Goal: Feedback & Contribution: Submit feedback/report problem

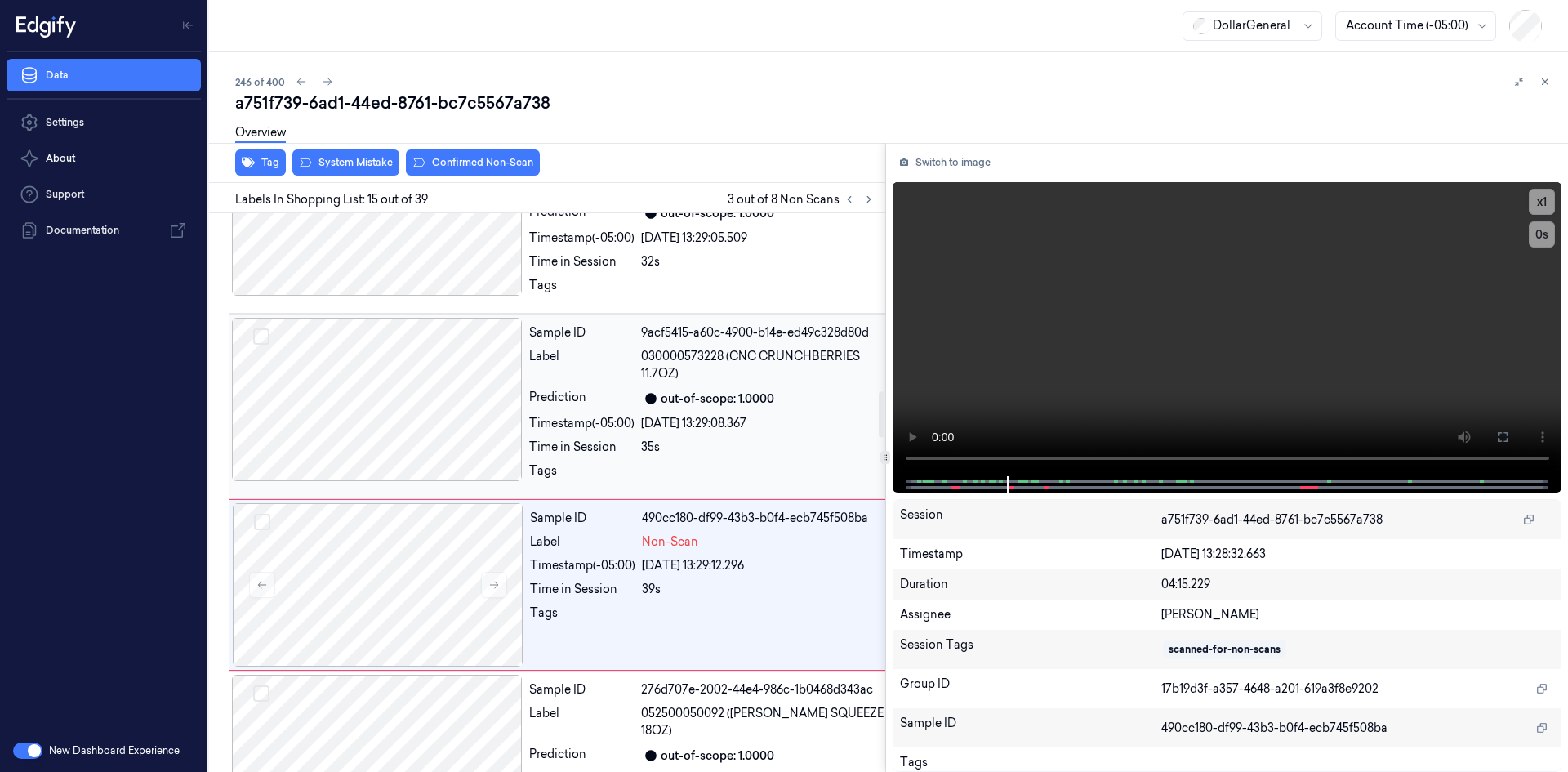
scroll to position [2181, 0]
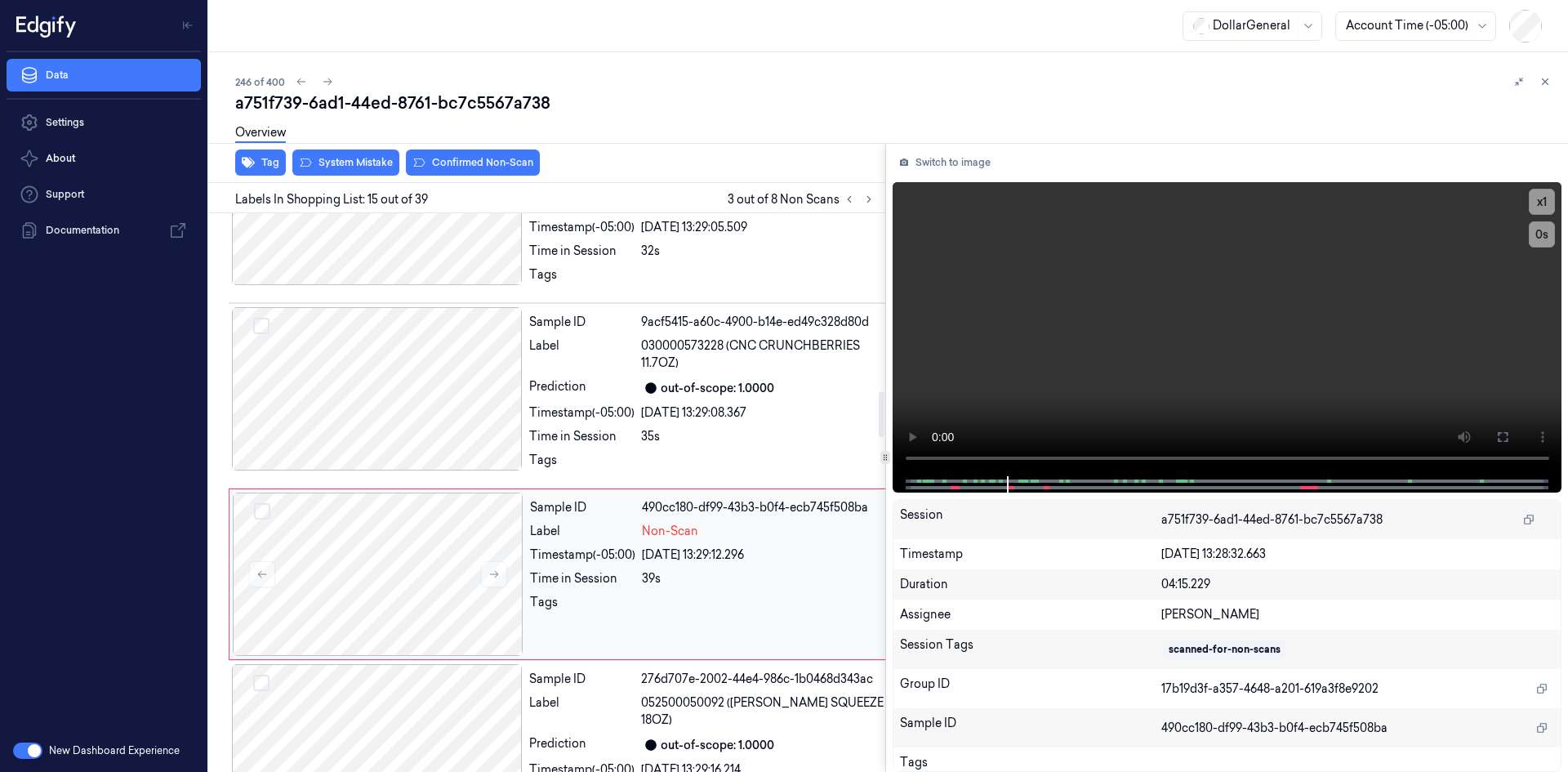
click at [672, 541] on div "Sample ID 490cc180-df99-43b3-b0f4-ecb745f508ba Label Non-Scan Timestamp (-05:00…" at bounding box center [708, 574] width 369 height 163
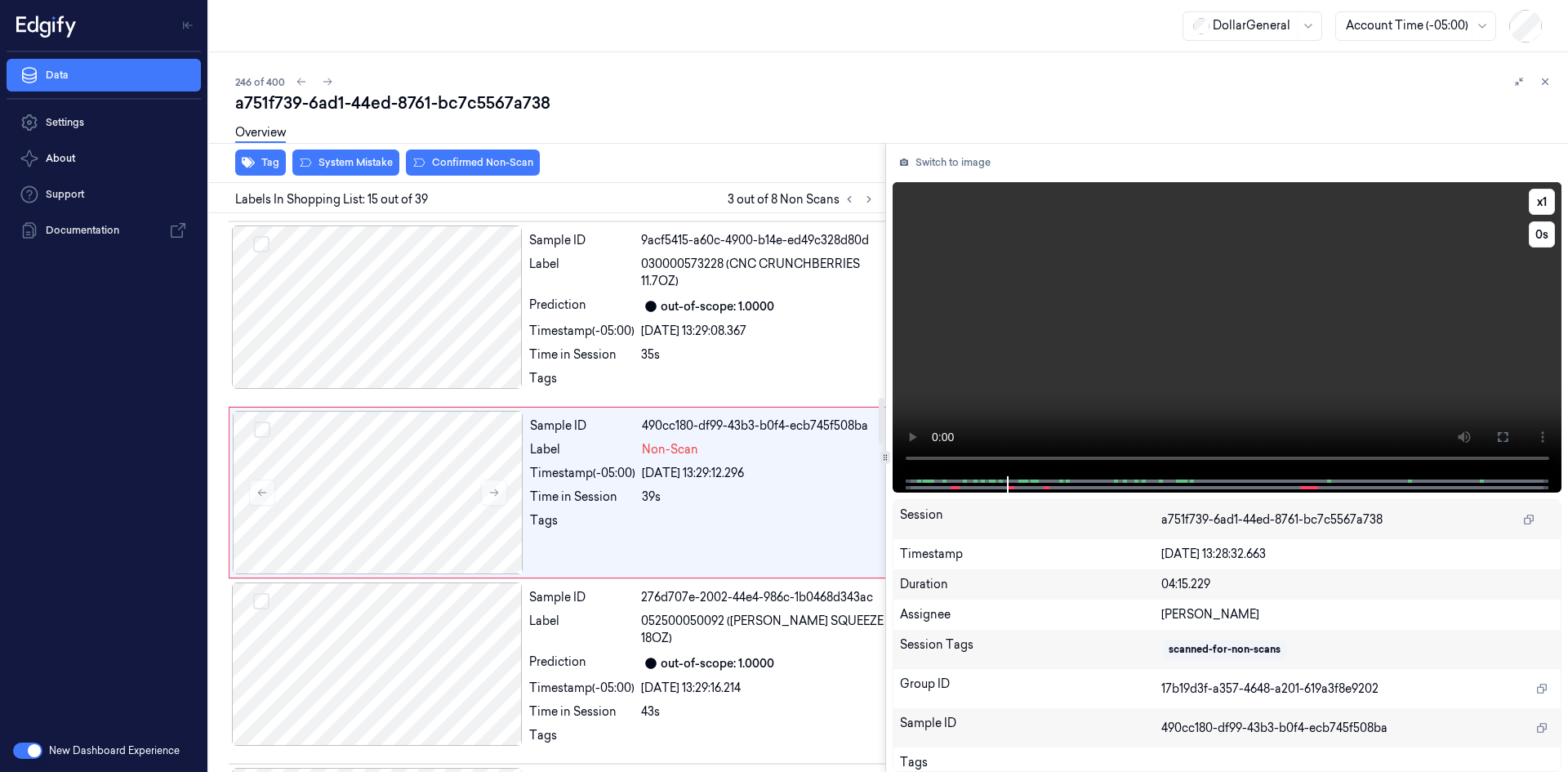
click at [1031, 387] on video at bounding box center [1228, 329] width 670 height 294
click at [612, 511] on div "Sample ID 490cc180-df99-43b3-b0f4-ecb745f508ba Label Non-Scan Timestamp (-05:00…" at bounding box center [708, 493] width 369 height 163
click at [681, 331] on div "[DATE] 13:29:08.367" at bounding box center [763, 331] width 245 height 17
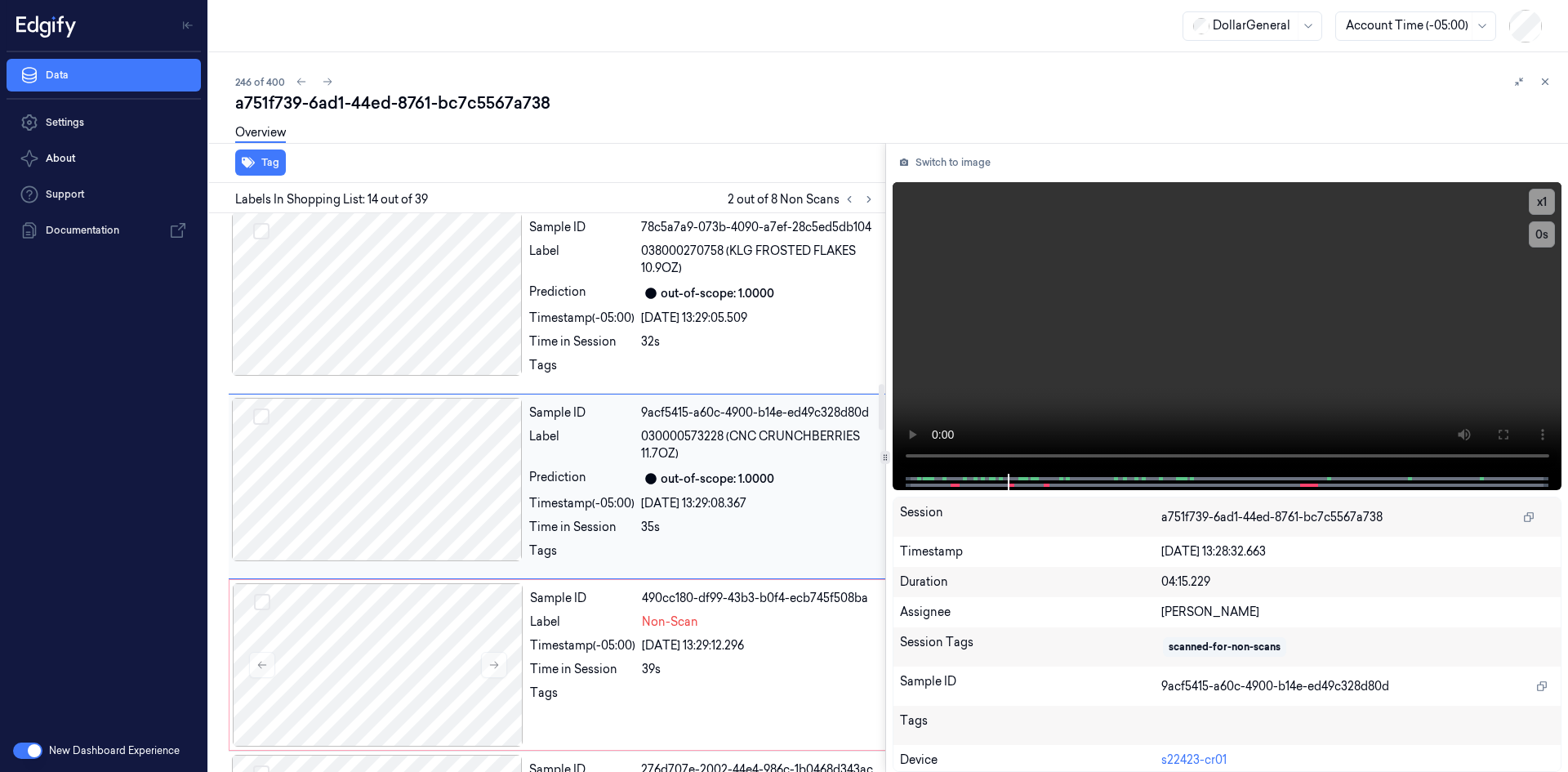
scroll to position [2085, 0]
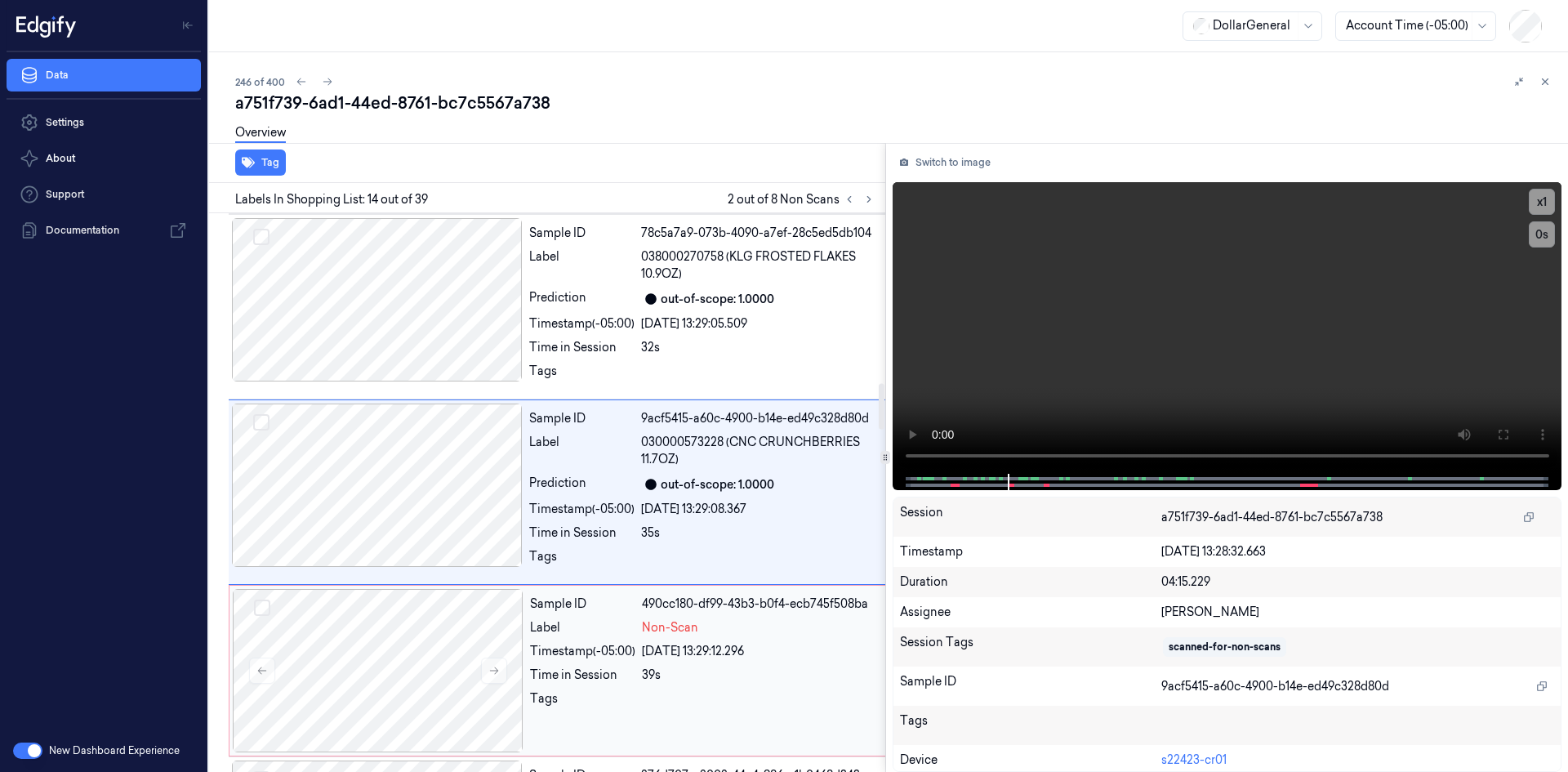
click at [680, 648] on div "[DATE] 13:29:12.296" at bounding box center [764, 651] width 244 height 17
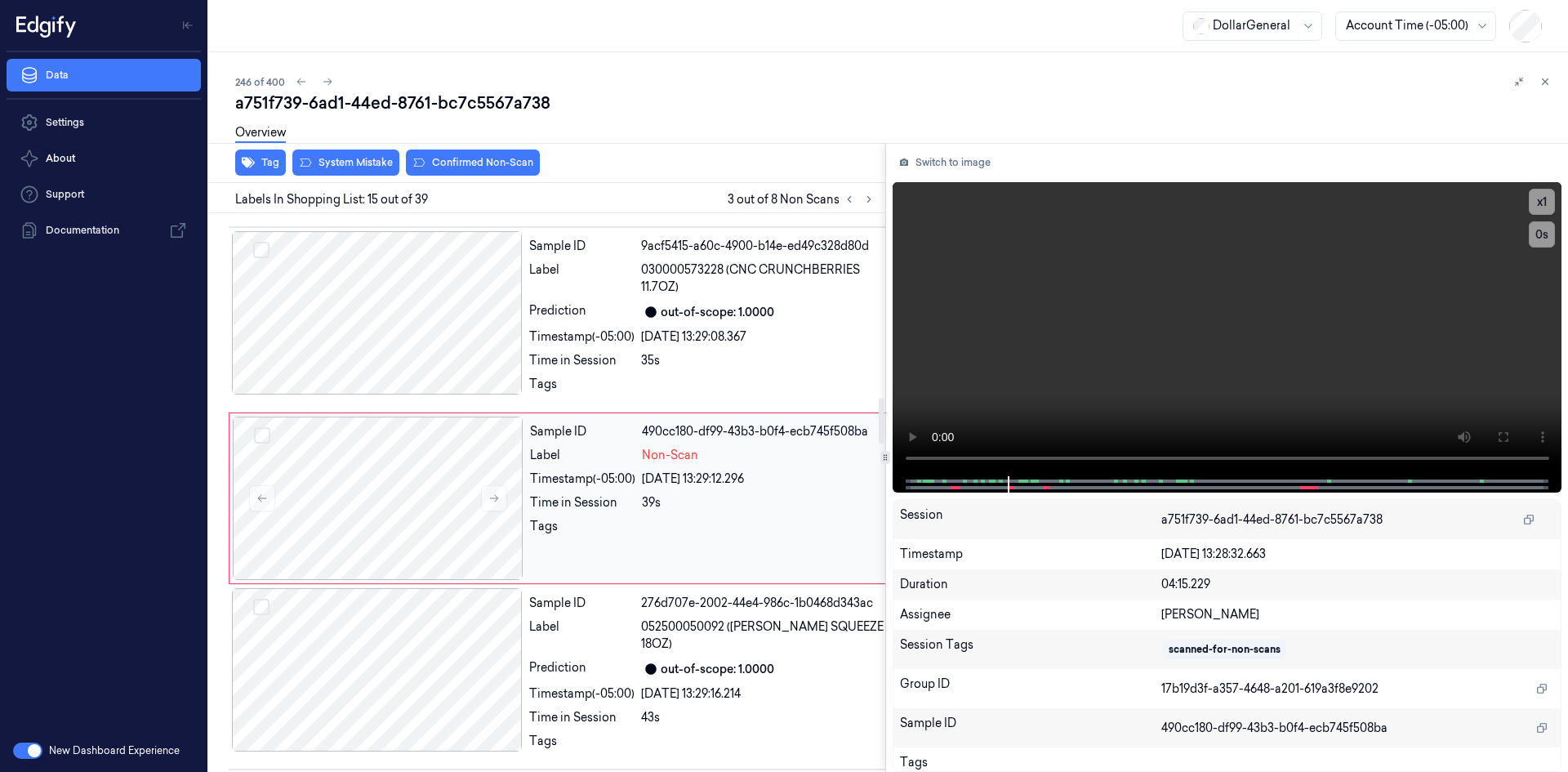
scroll to position [2262, 0]
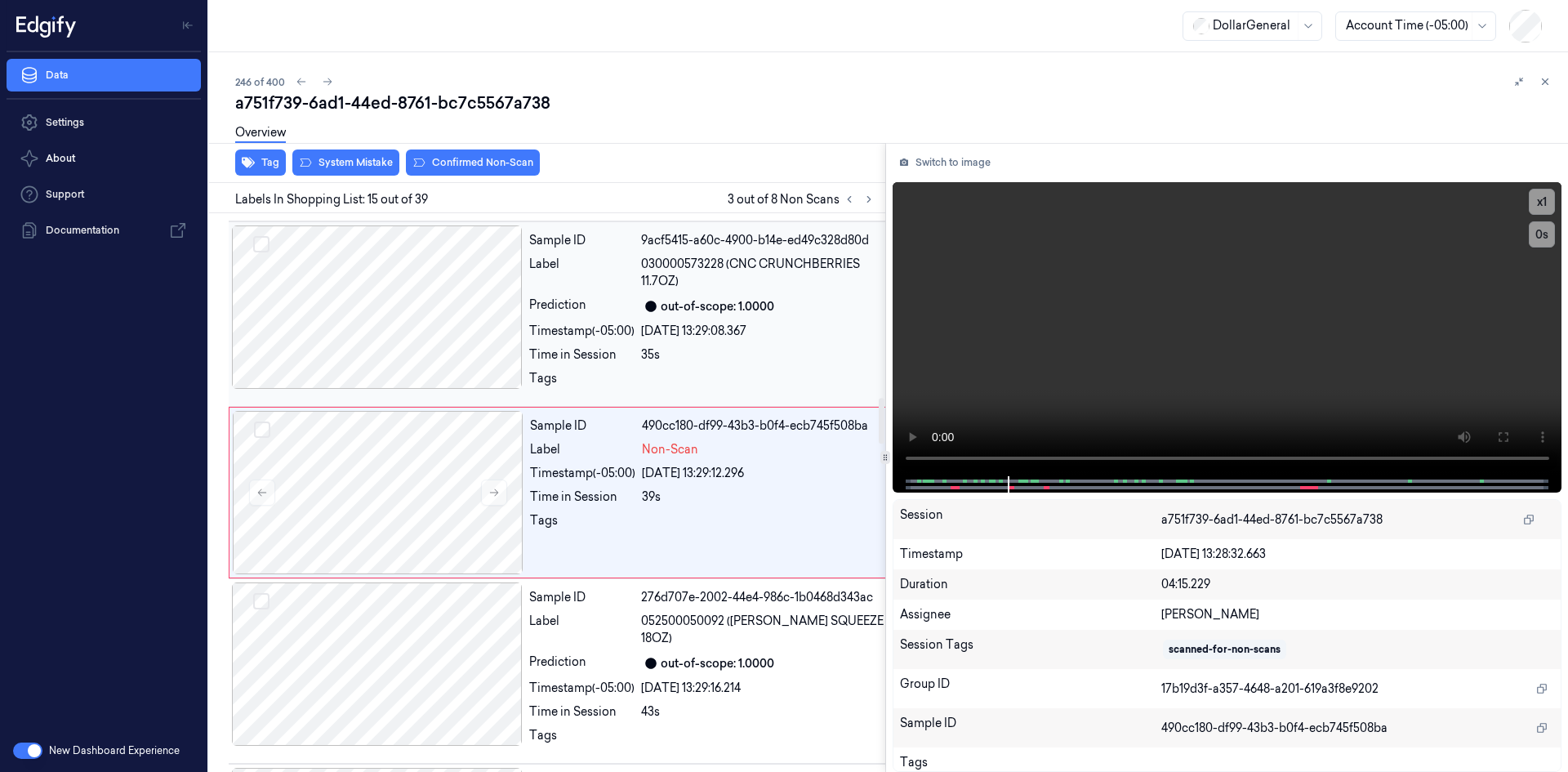
click at [697, 358] on div "35s" at bounding box center [763, 355] width 245 height 17
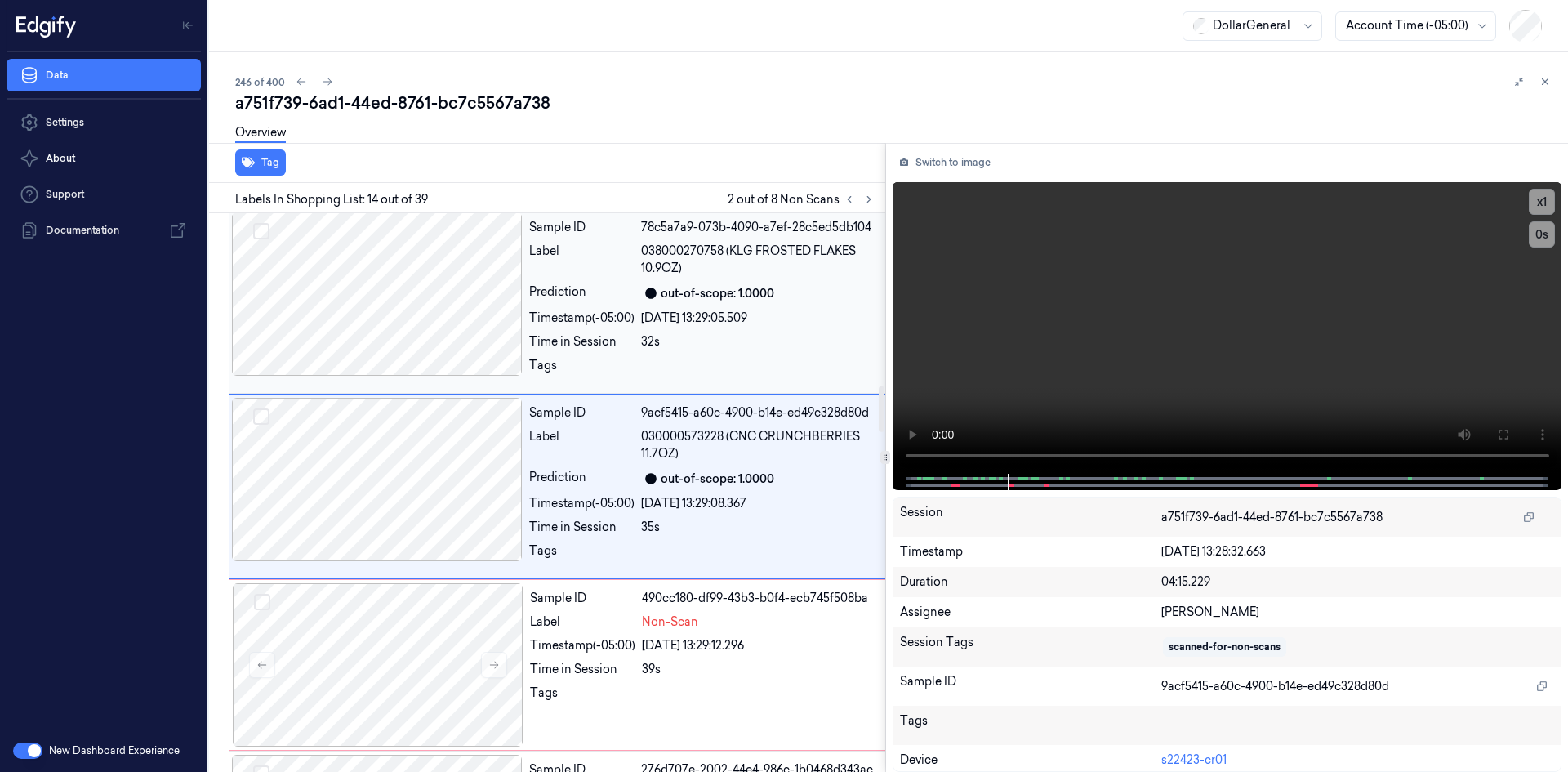
scroll to position [2085, 0]
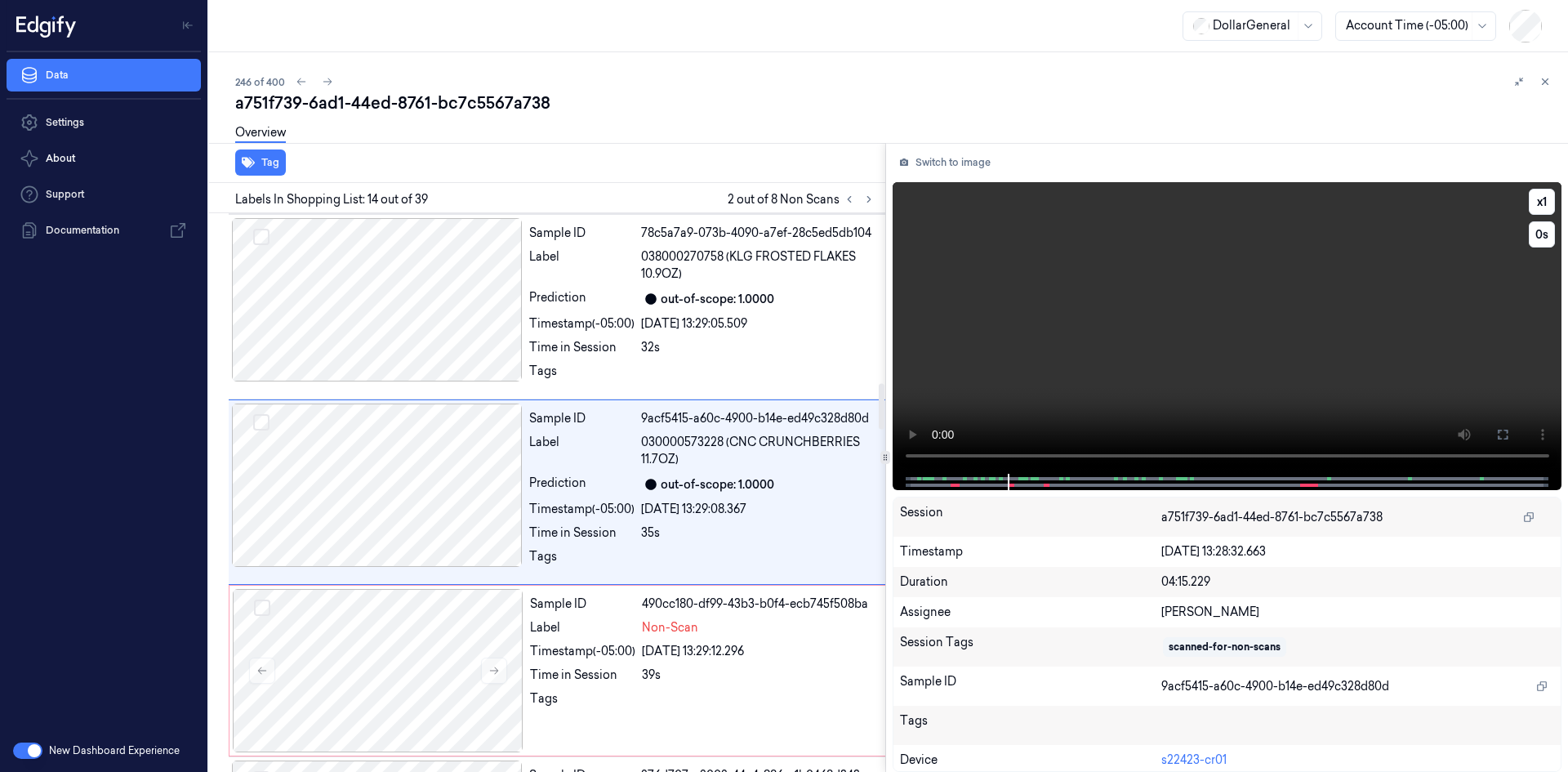
click at [1137, 277] on video at bounding box center [1228, 328] width 670 height 292
click at [1102, 298] on video at bounding box center [1228, 328] width 670 height 292
click at [1538, 84] on button at bounding box center [1545, 82] width 19 height 19
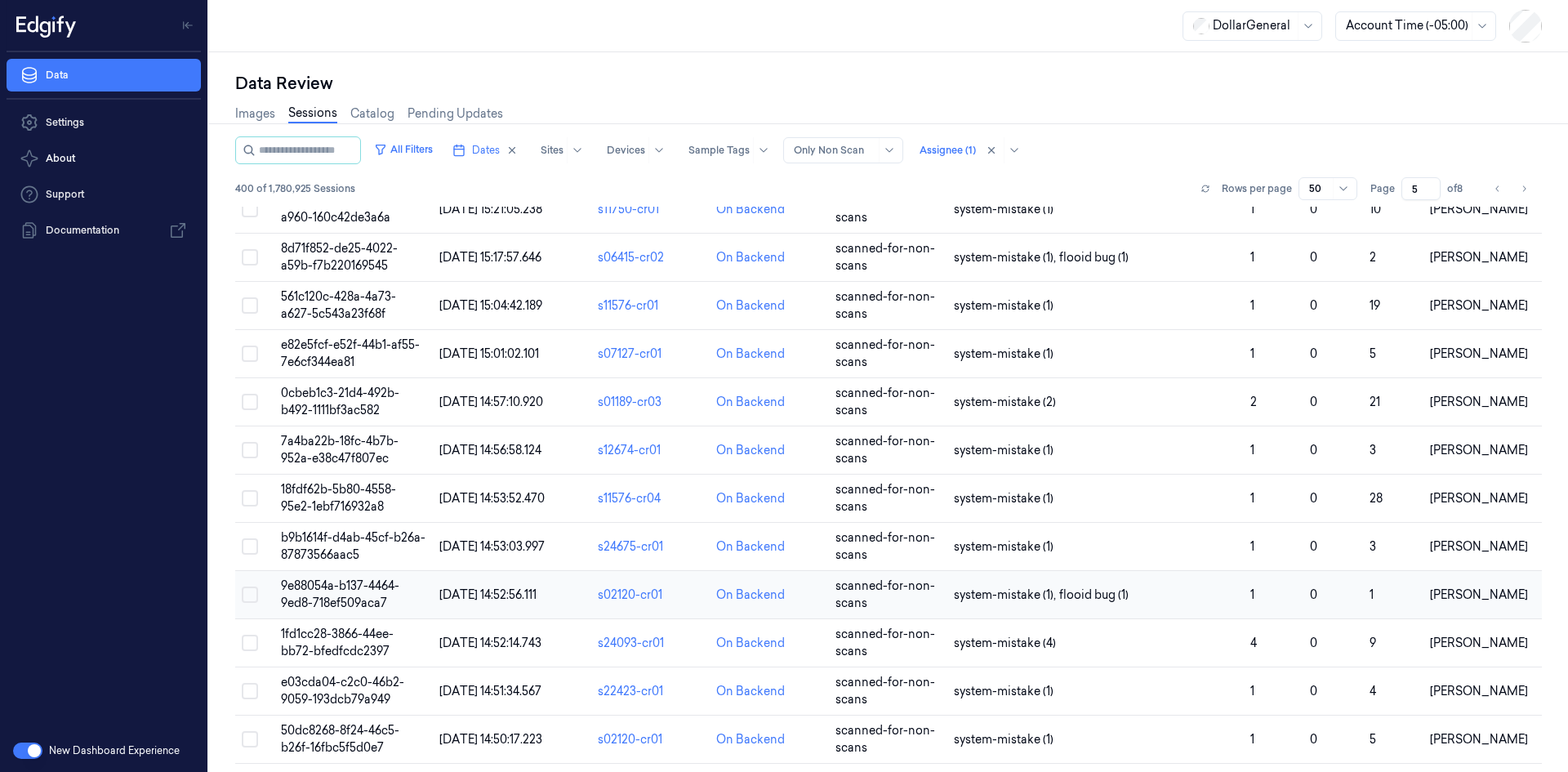
scroll to position [82, 0]
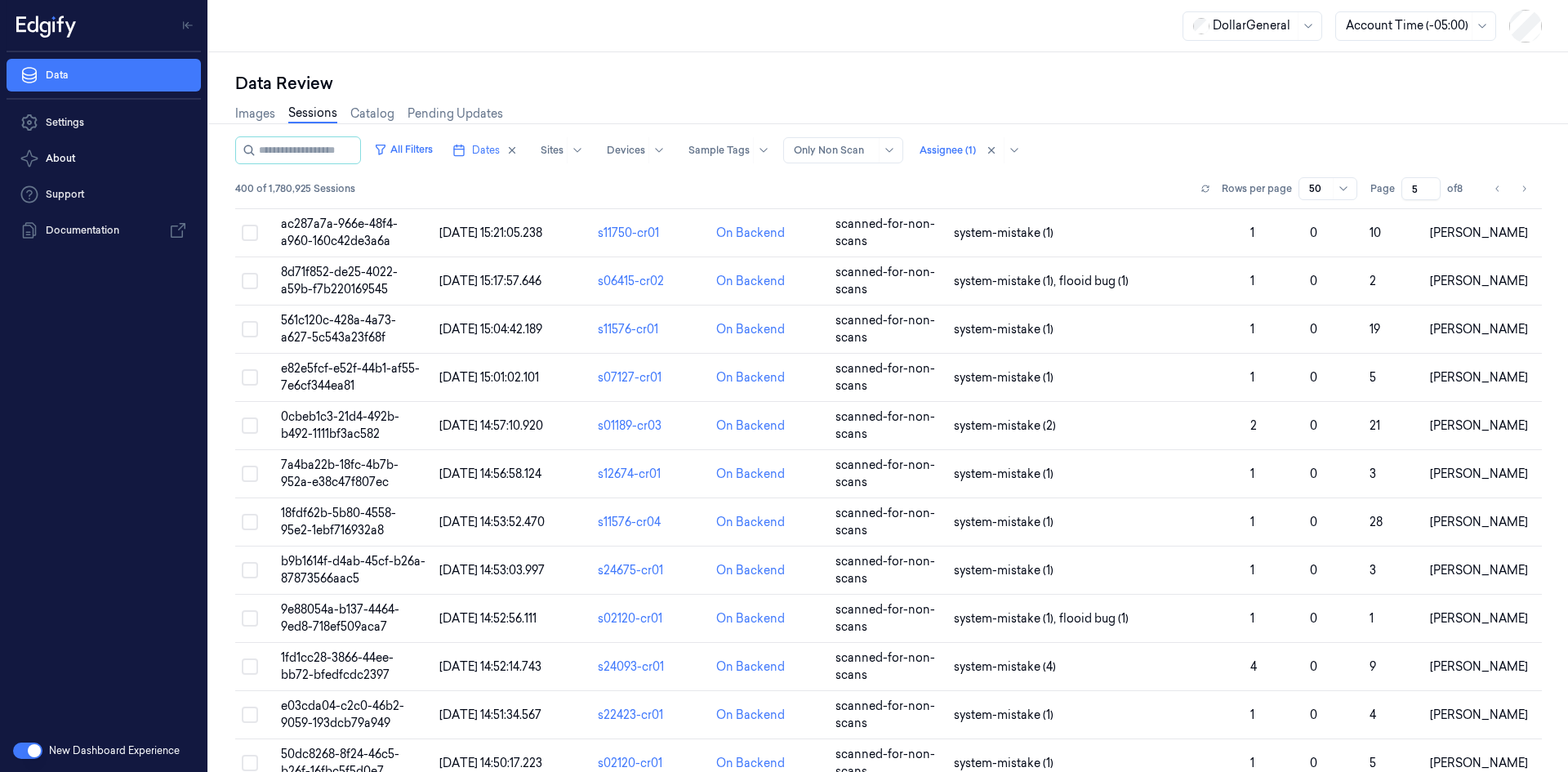
click at [1212, 194] on div "Rows per page 50" at bounding box center [1276, 189] width 161 height 23
click at [1206, 192] on icon at bounding box center [1206, 188] width 10 height 10
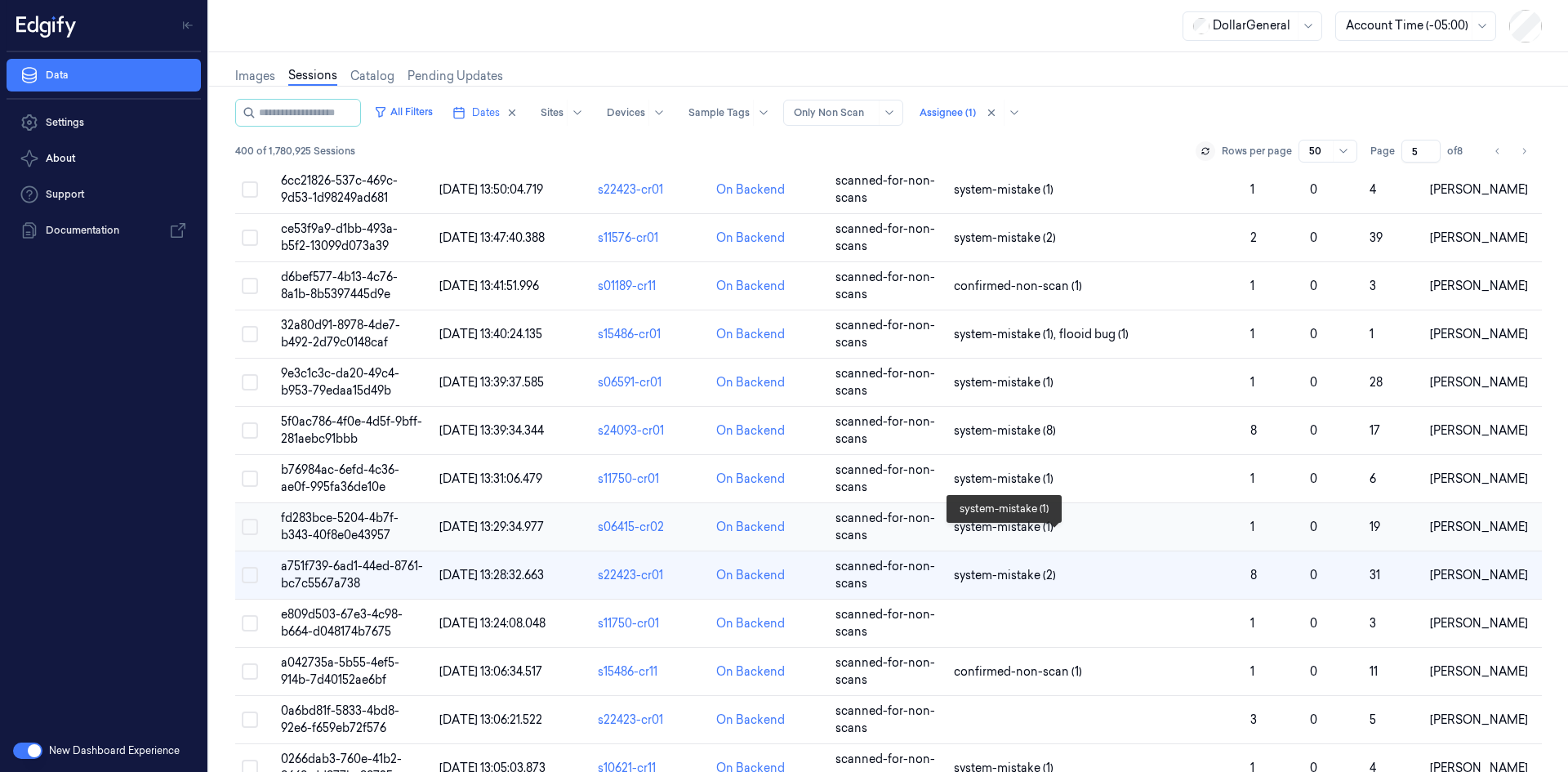
scroll to position [70, 0]
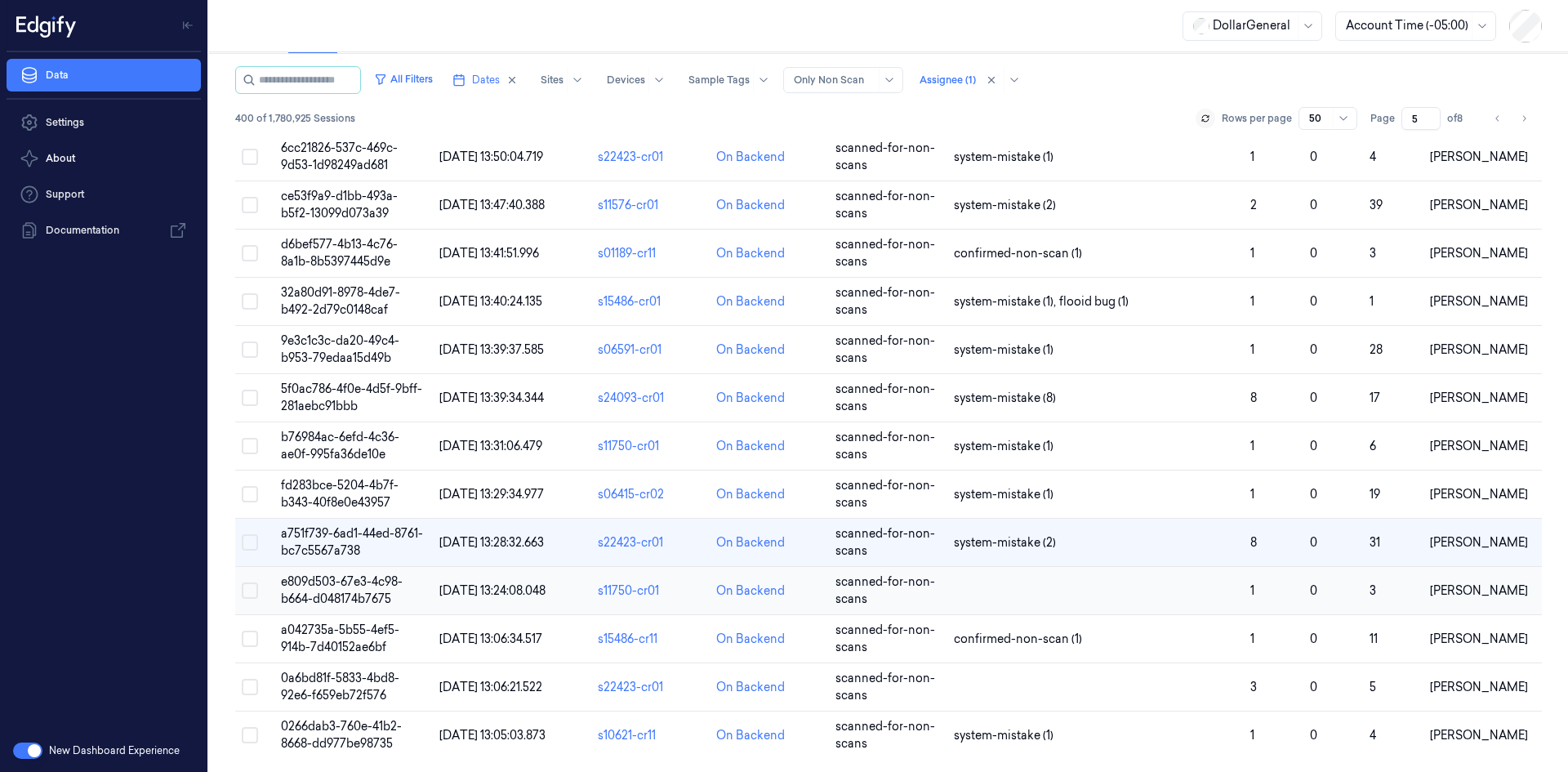
click at [1008, 579] on td at bounding box center [1096, 591] width 297 height 48
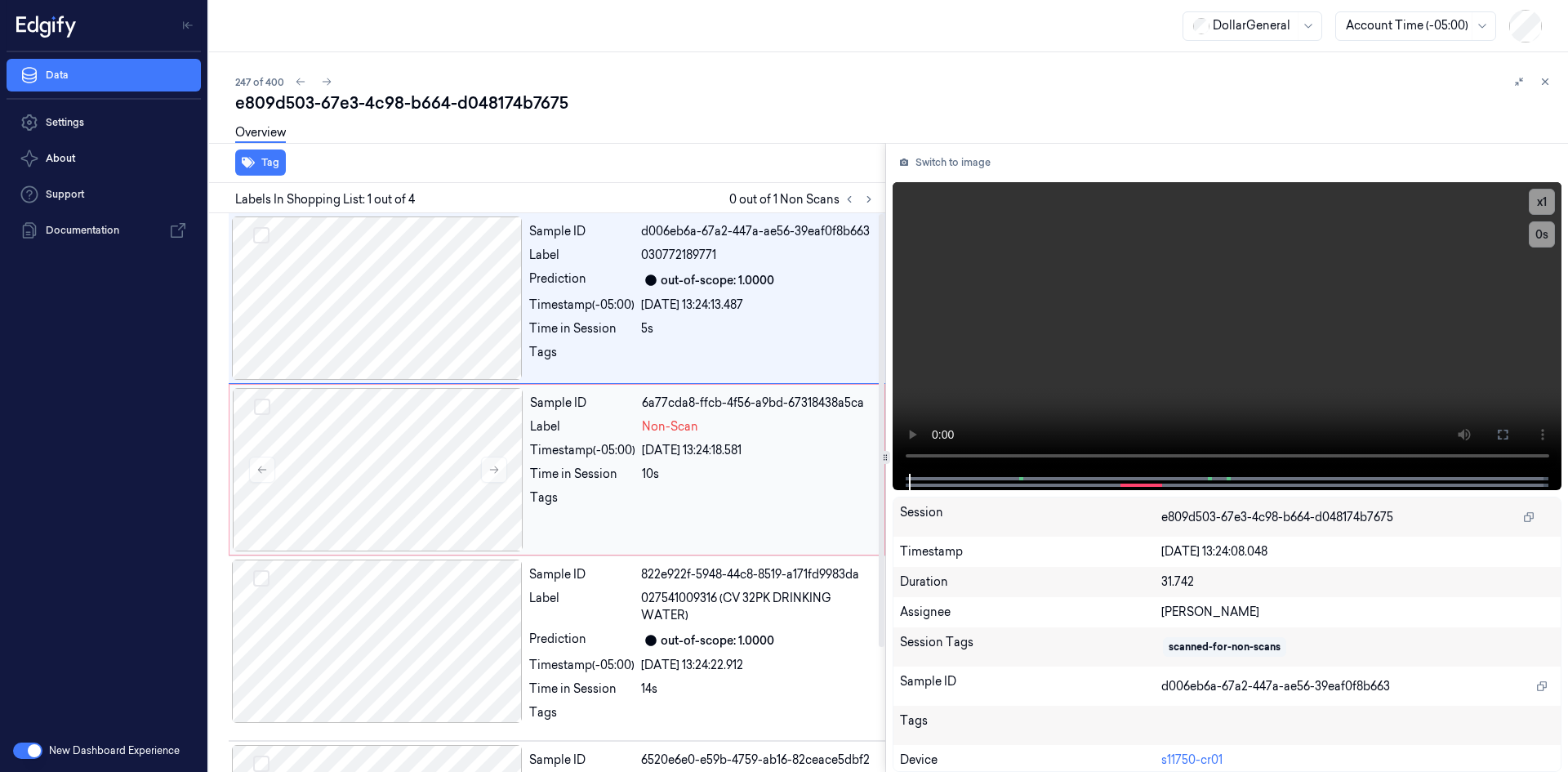
click at [692, 424] on span "Non-Scan" at bounding box center [670, 427] width 57 height 17
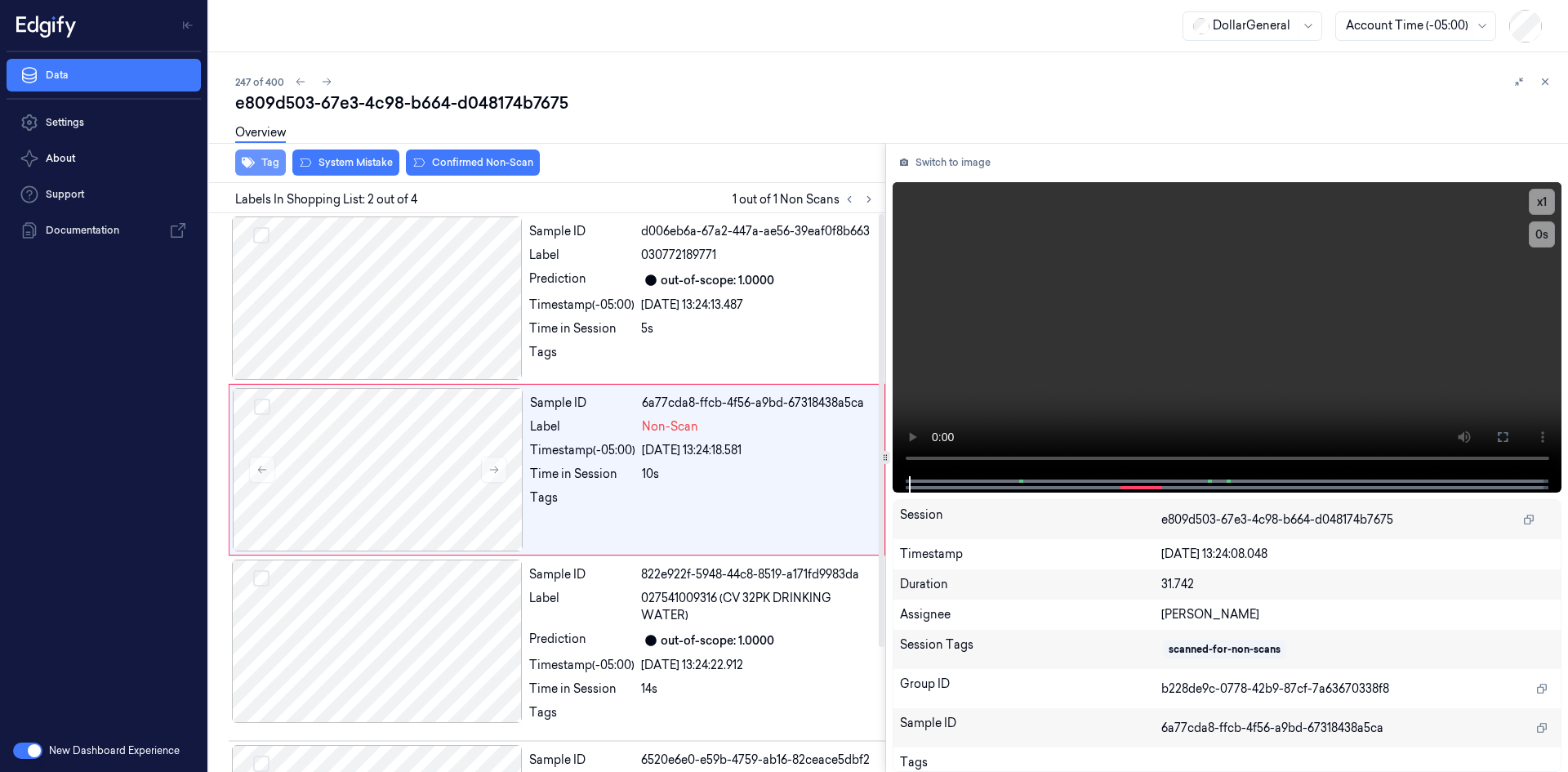
click at [284, 156] on button "Tag" at bounding box center [260, 162] width 51 height 26
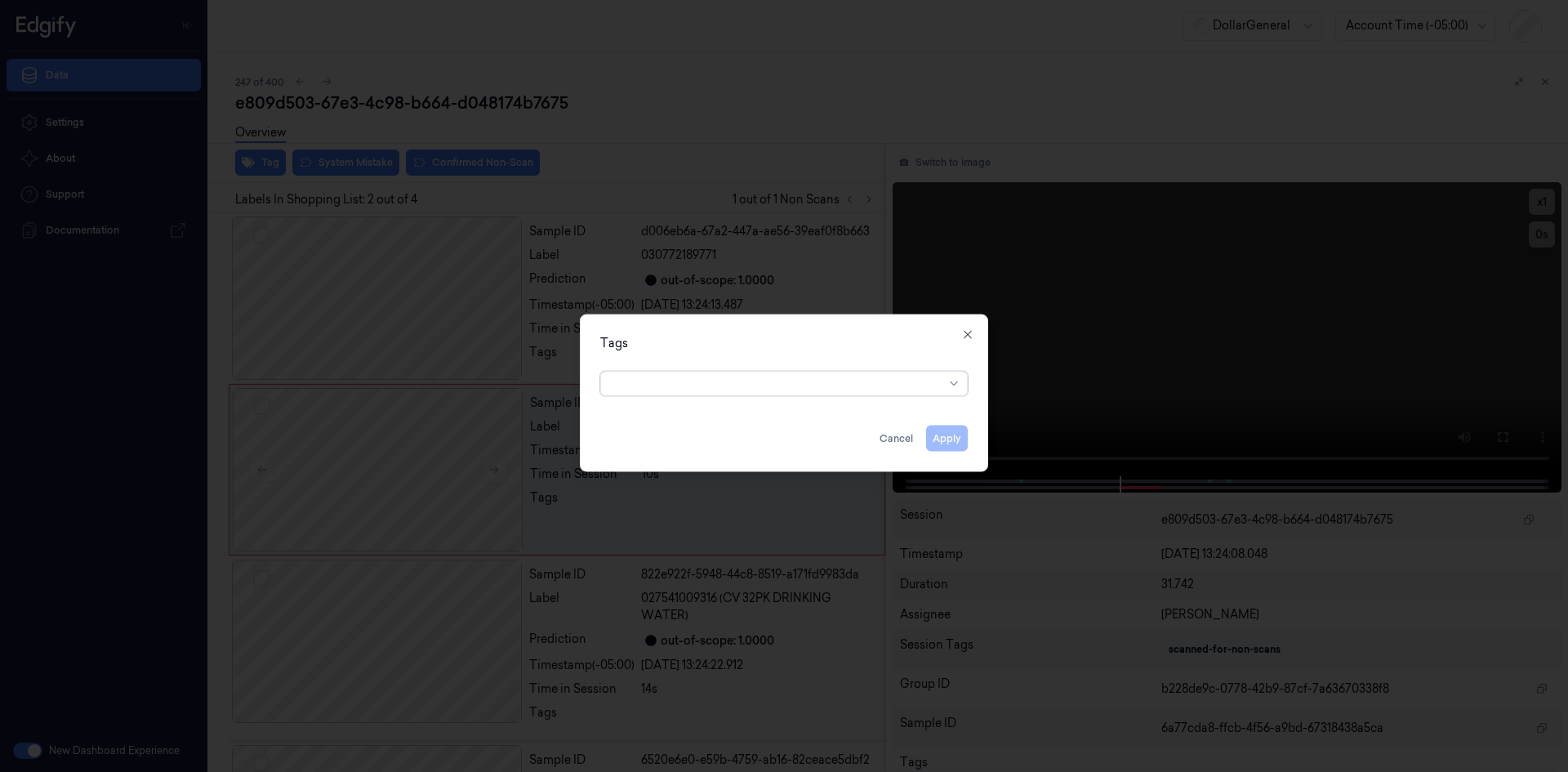
click at [683, 388] on div at bounding box center [777, 383] width 333 height 17
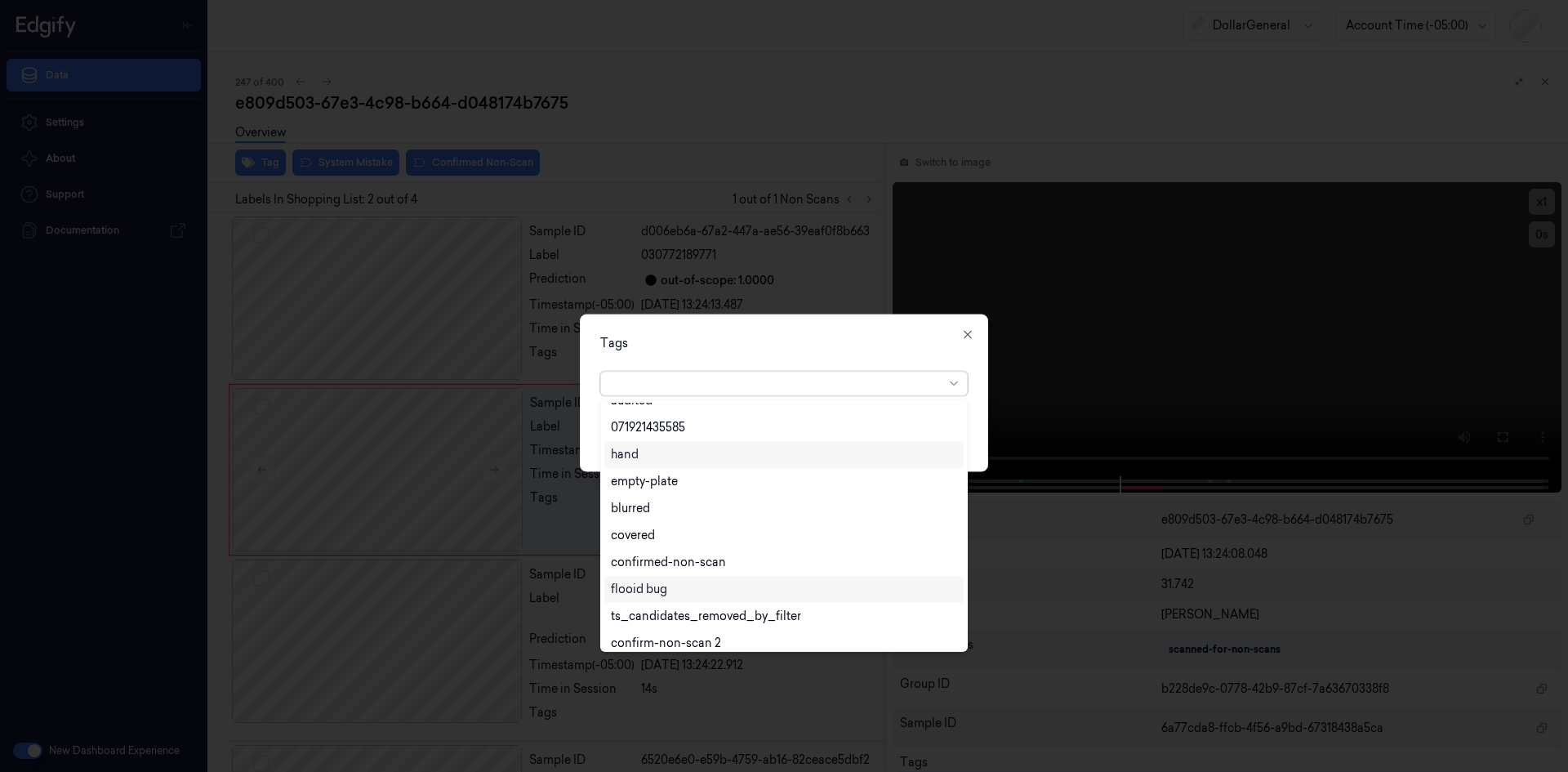
scroll to position [294, 0]
click at [703, 580] on div "flooid bug" at bounding box center [784, 580] width 347 height 17
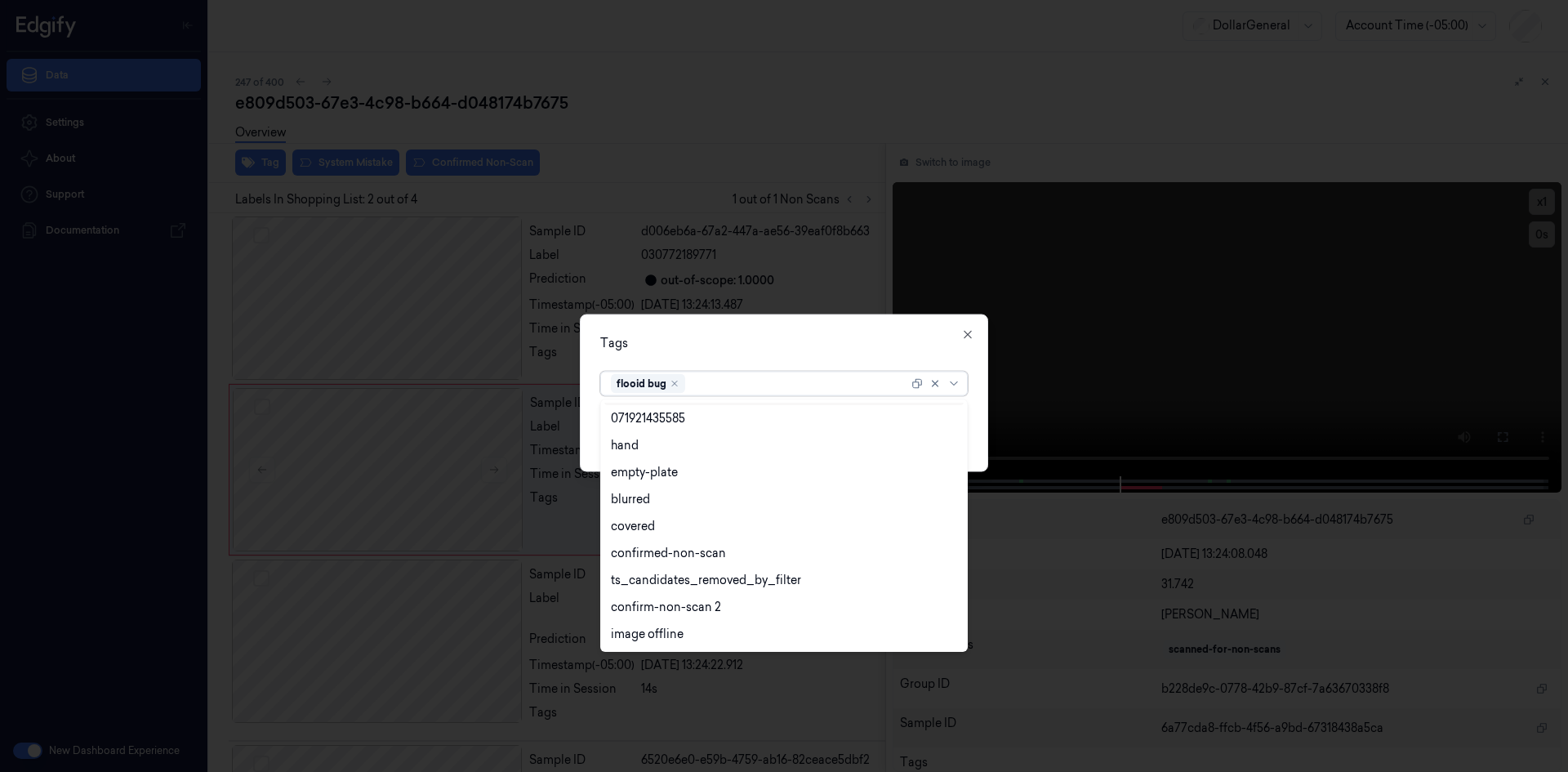
click at [790, 356] on div "Tags option flooid bug , selected. 22 results available. Use Up and Down to cho…" at bounding box center [784, 393] width 408 height 157
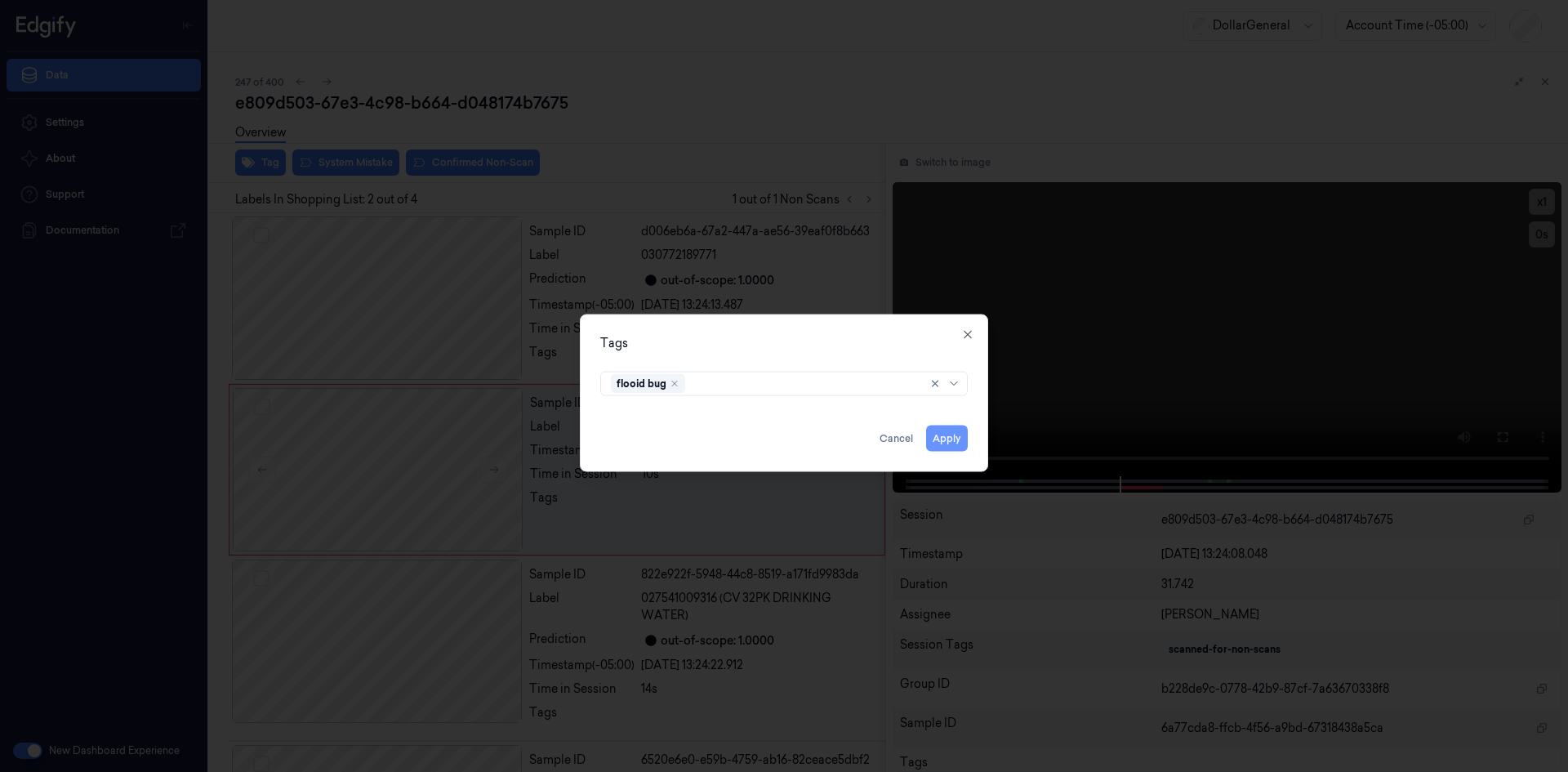
click at [944, 444] on button "Apply" at bounding box center [947, 437] width 41 height 26
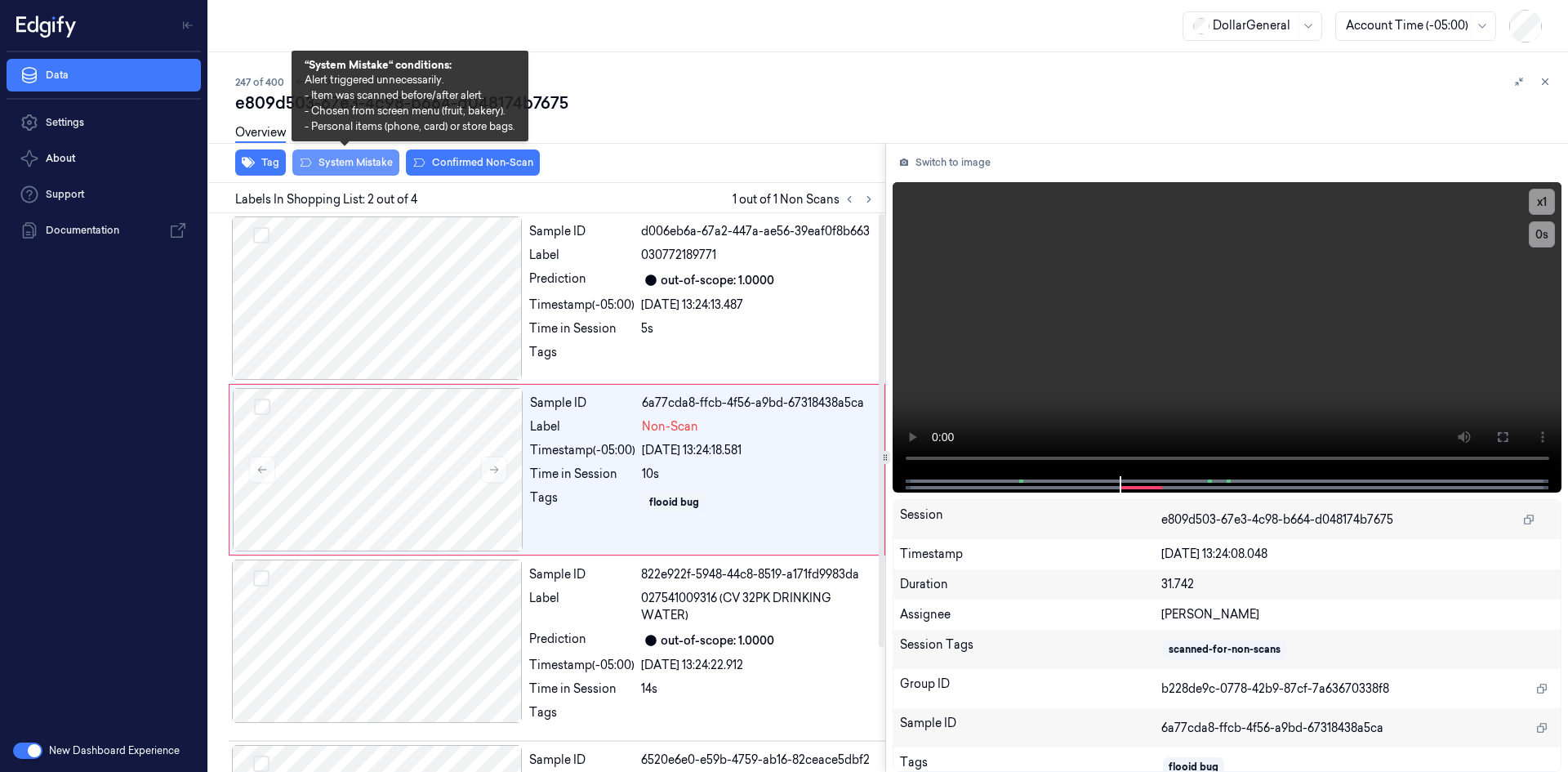
click at [353, 161] on button "System Mistake" at bounding box center [346, 162] width 107 height 26
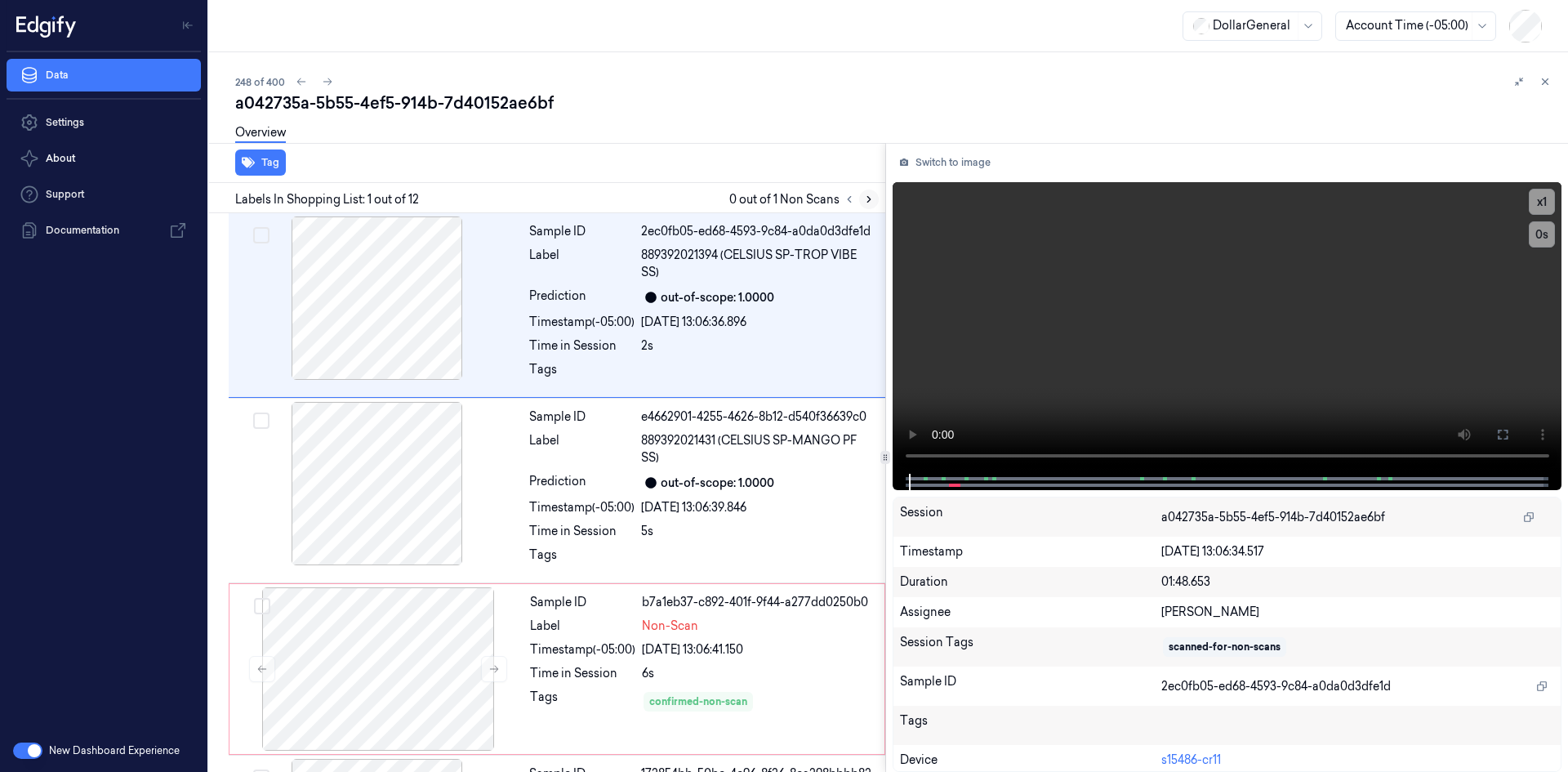
click at [865, 196] on icon at bounding box center [869, 200] width 12 height 12
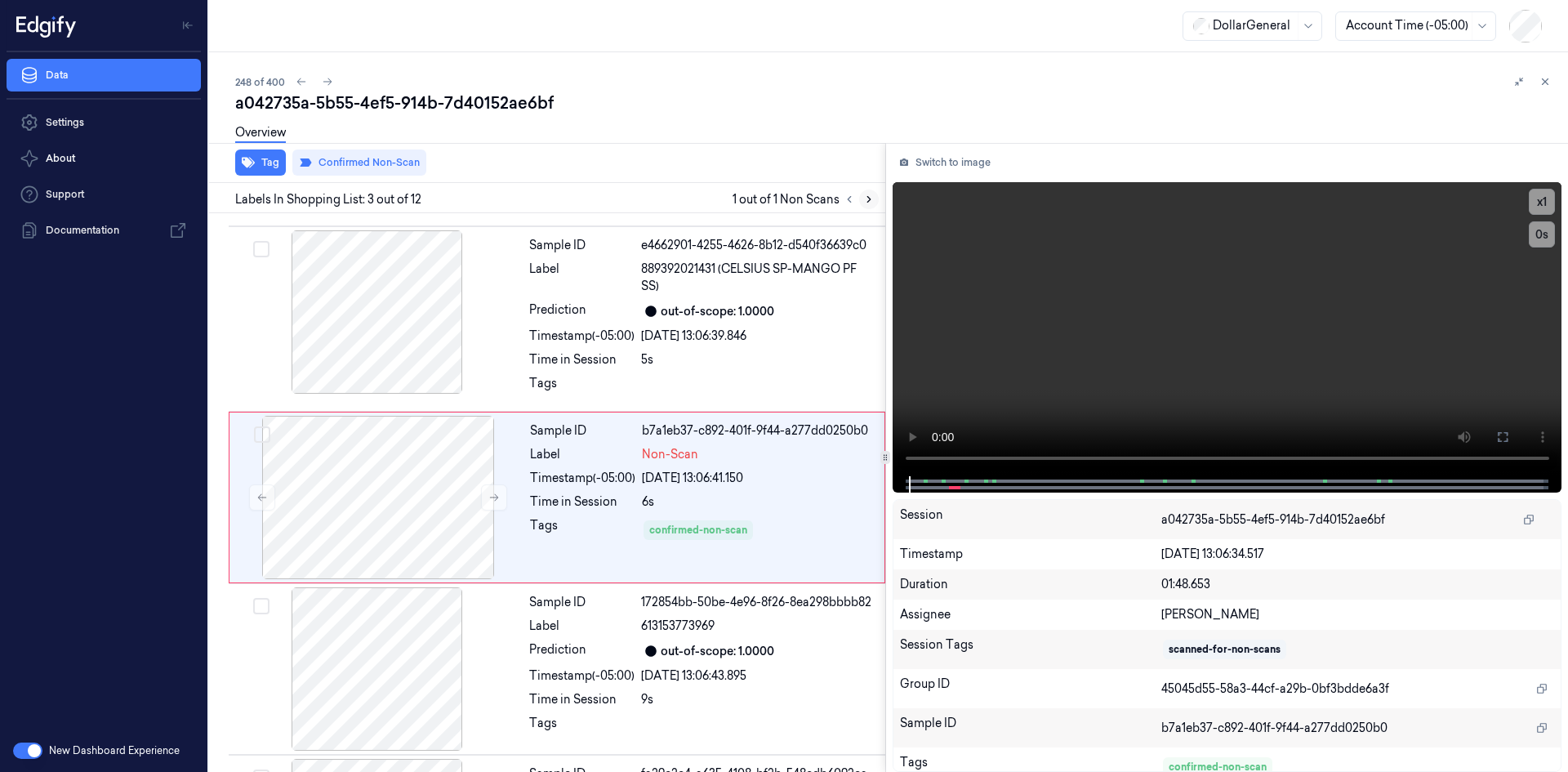
scroll to position [177, 0]
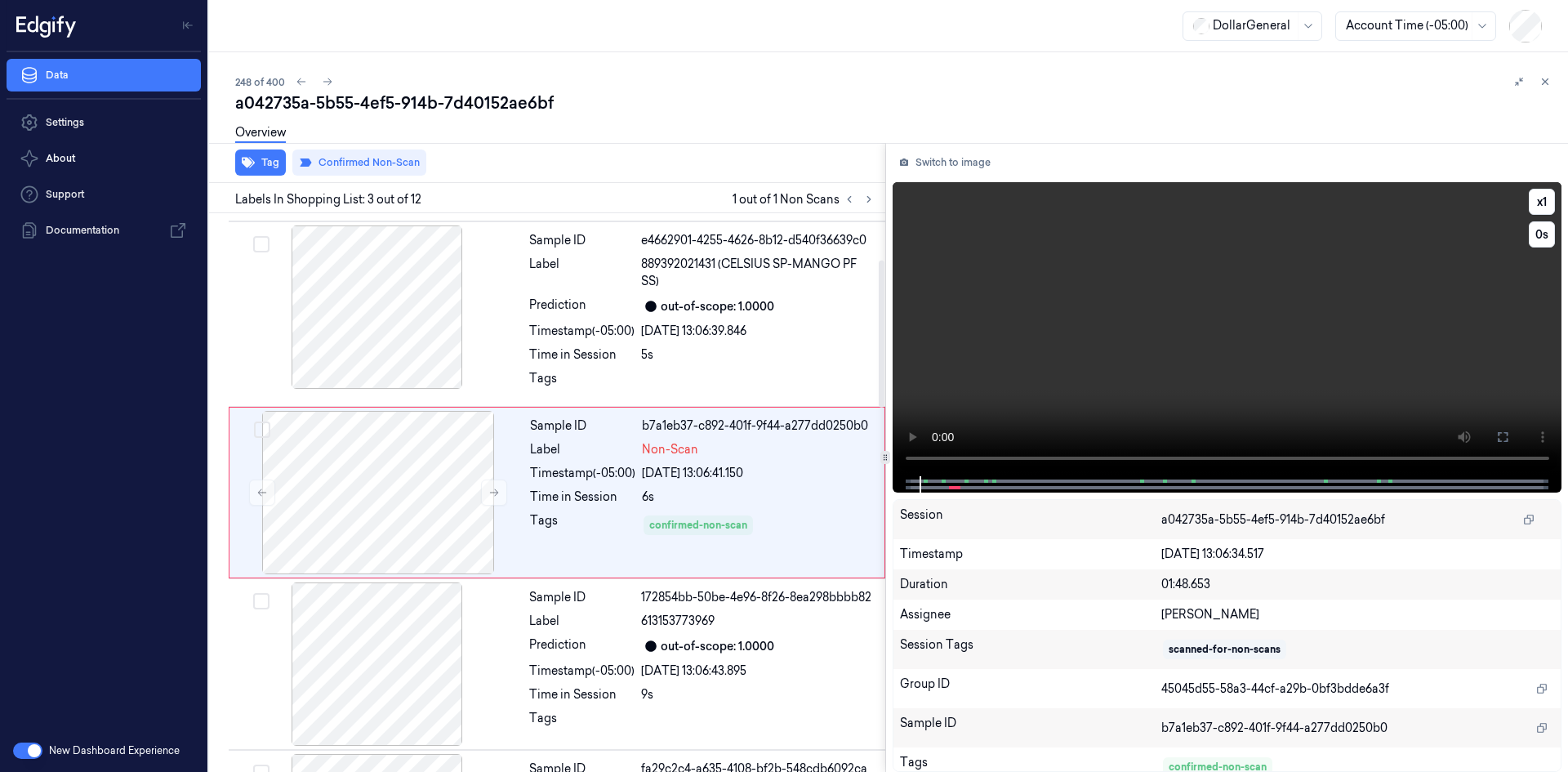
click at [1119, 280] on video at bounding box center [1228, 329] width 670 height 294
click at [1103, 277] on video at bounding box center [1228, 329] width 670 height 294
click at [1108, 275] on video at bounding box center [1228, 329] width 670 height 294
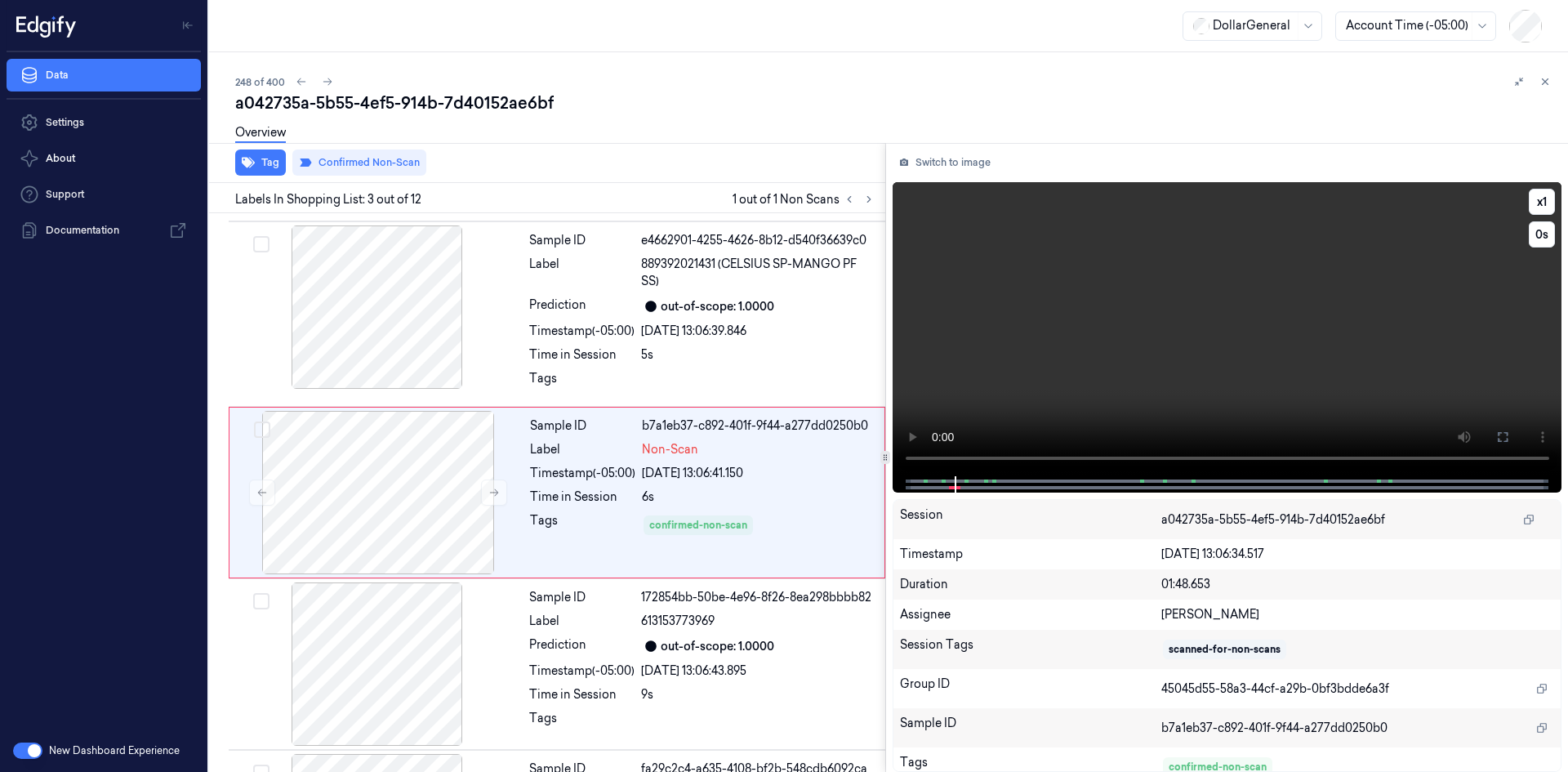
click at [1100, 280] on video at bounding box center [1228, 329] width 670 height 294
click at [1156, 281] on video at bounding box center [1228, 329] width 670 height 294
click at [1541, 84] on icon at bounding box center [1546, 82] width 12 height 12
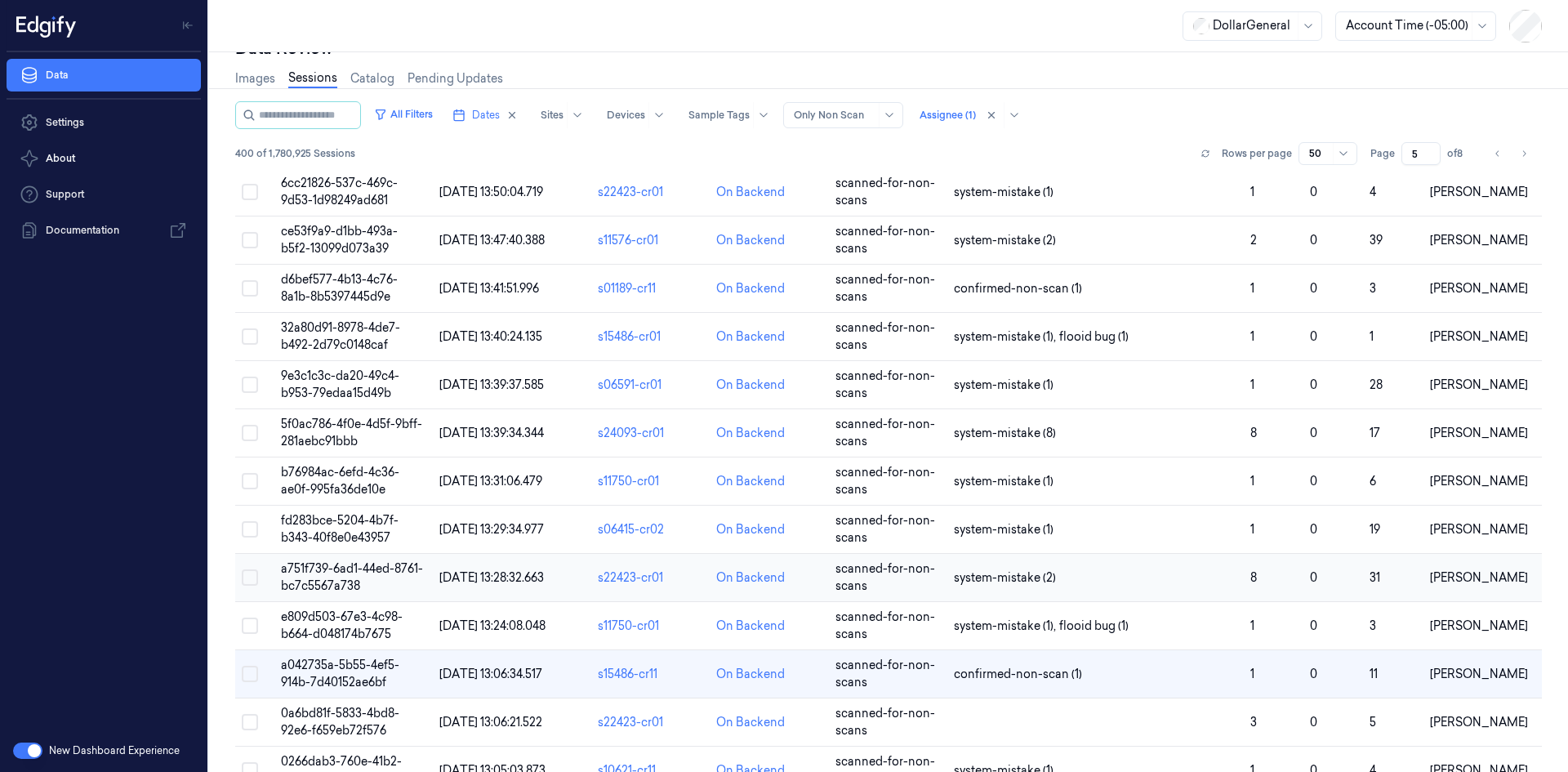
scroll to position [70, 0]
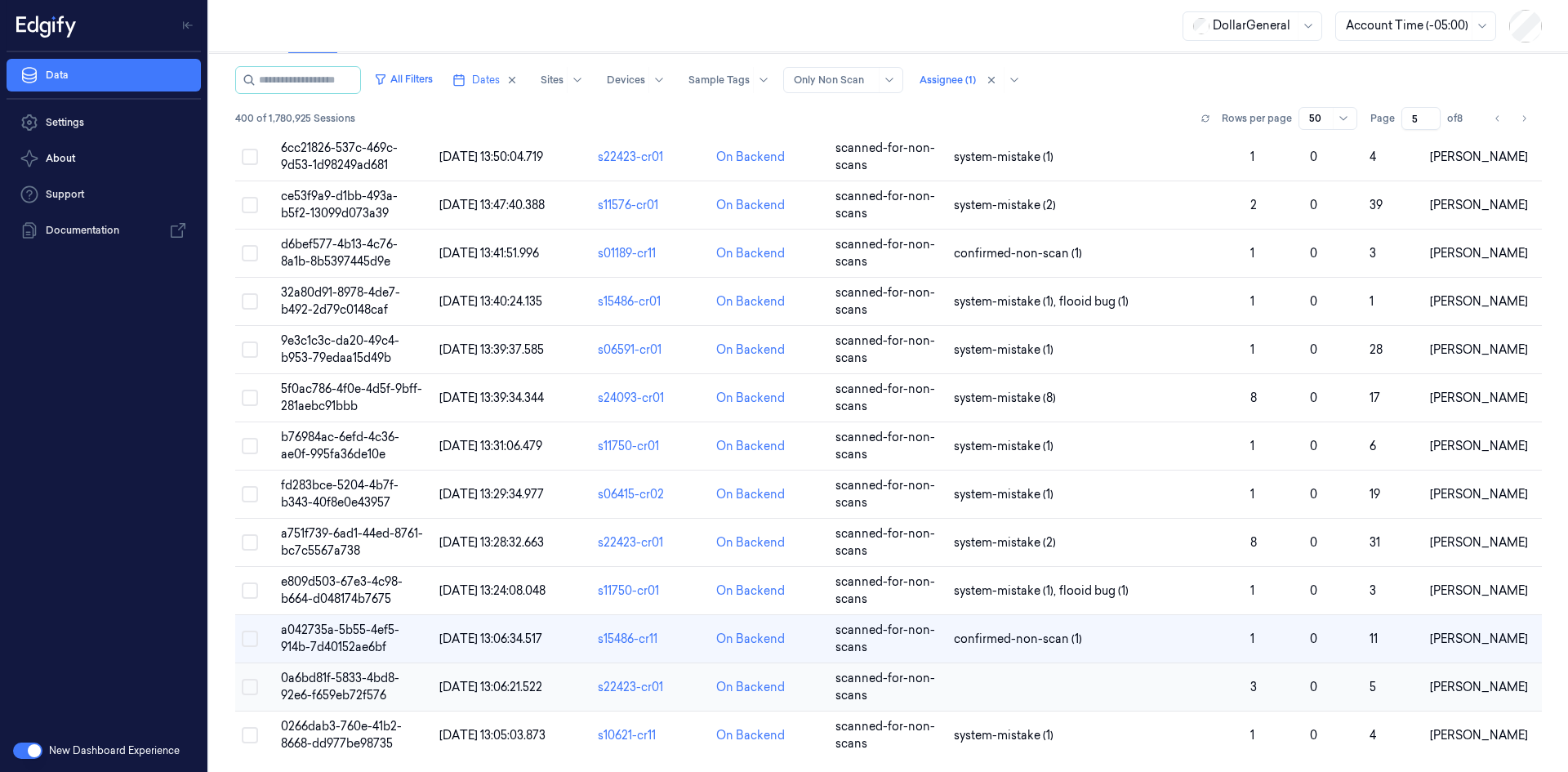
click at [1021, 684] on td at bounding box center [1096, 688] width 297 height 48
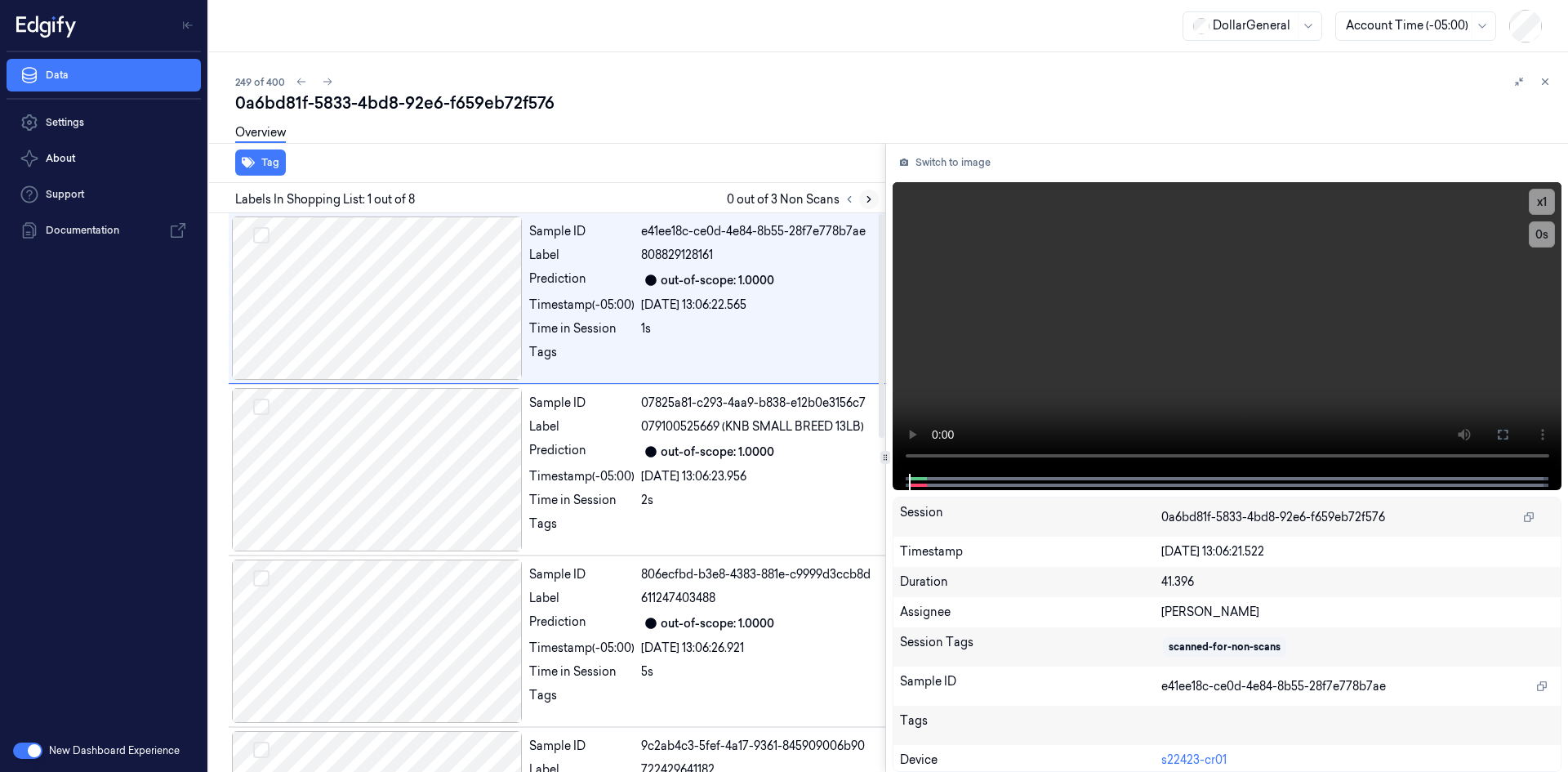
click at [865, 200] on icon at bounding box center [869, 200] width 12 height 12
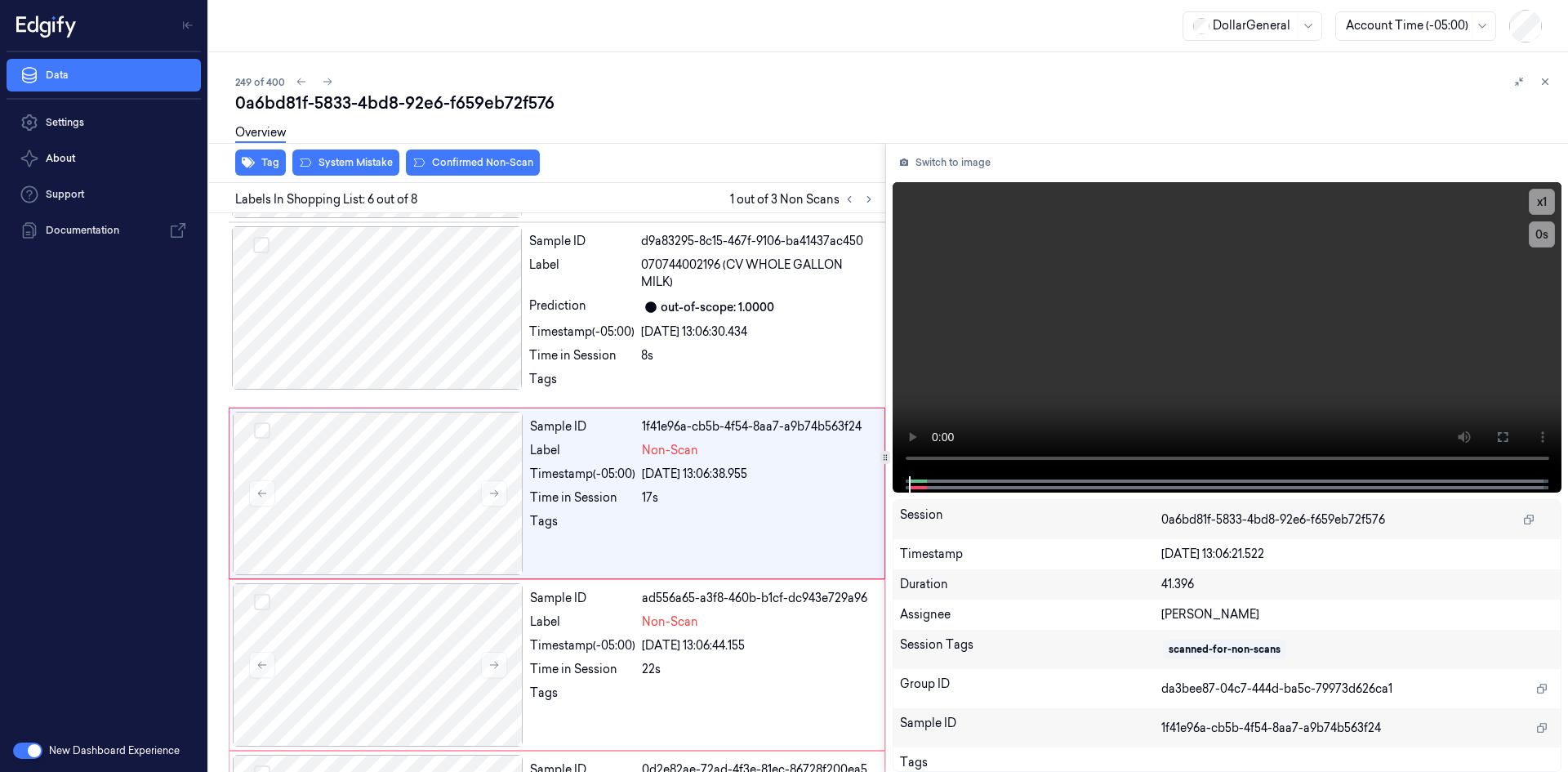
scroll to position [677, 0]
click at [388, 156] on div "Overview" at bounding box center [895, 134] width 1320 height 41
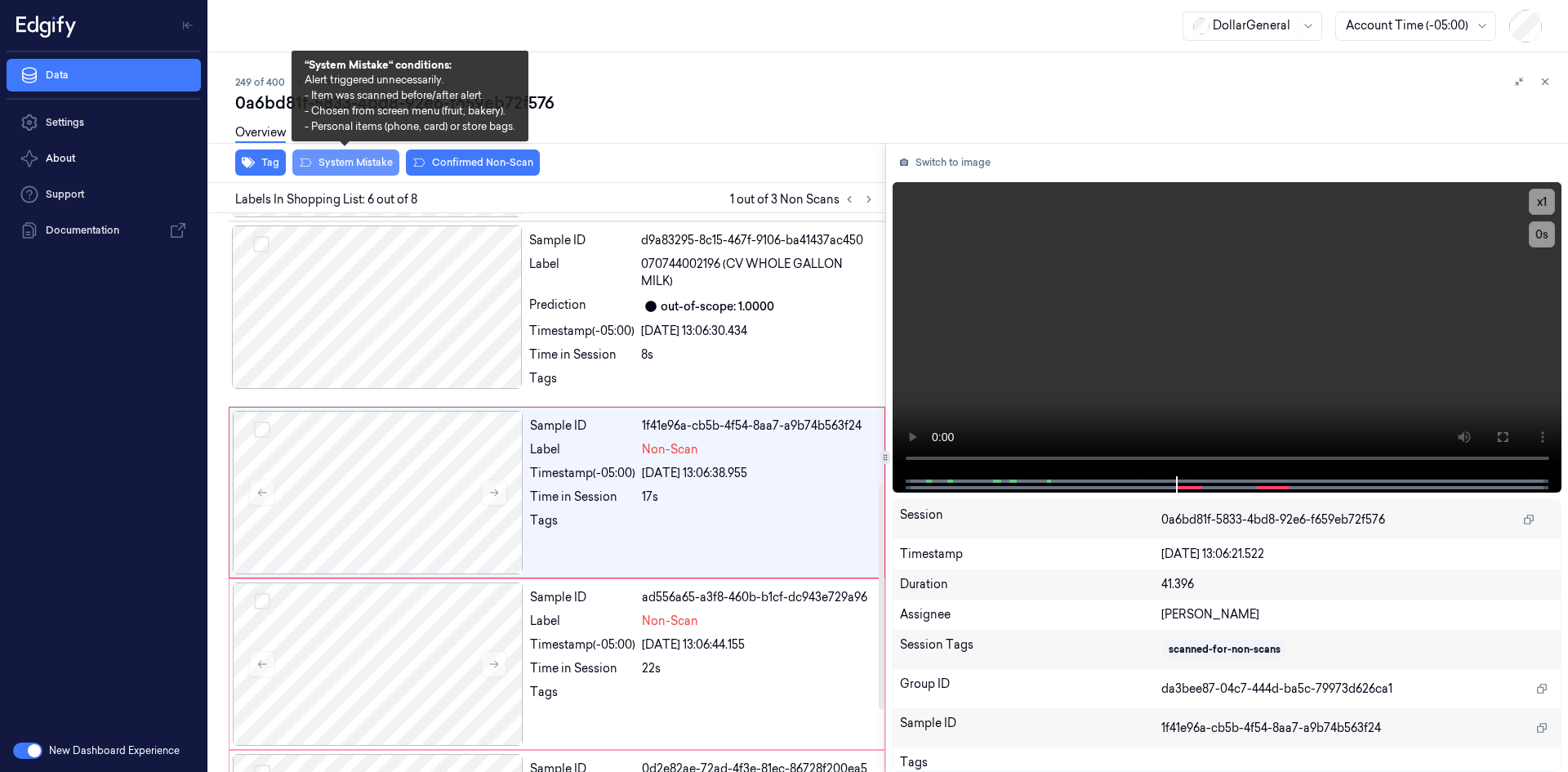
click at [370, 172] on button "System Mistake" at bounding box center [346, 162] width 107 height 26
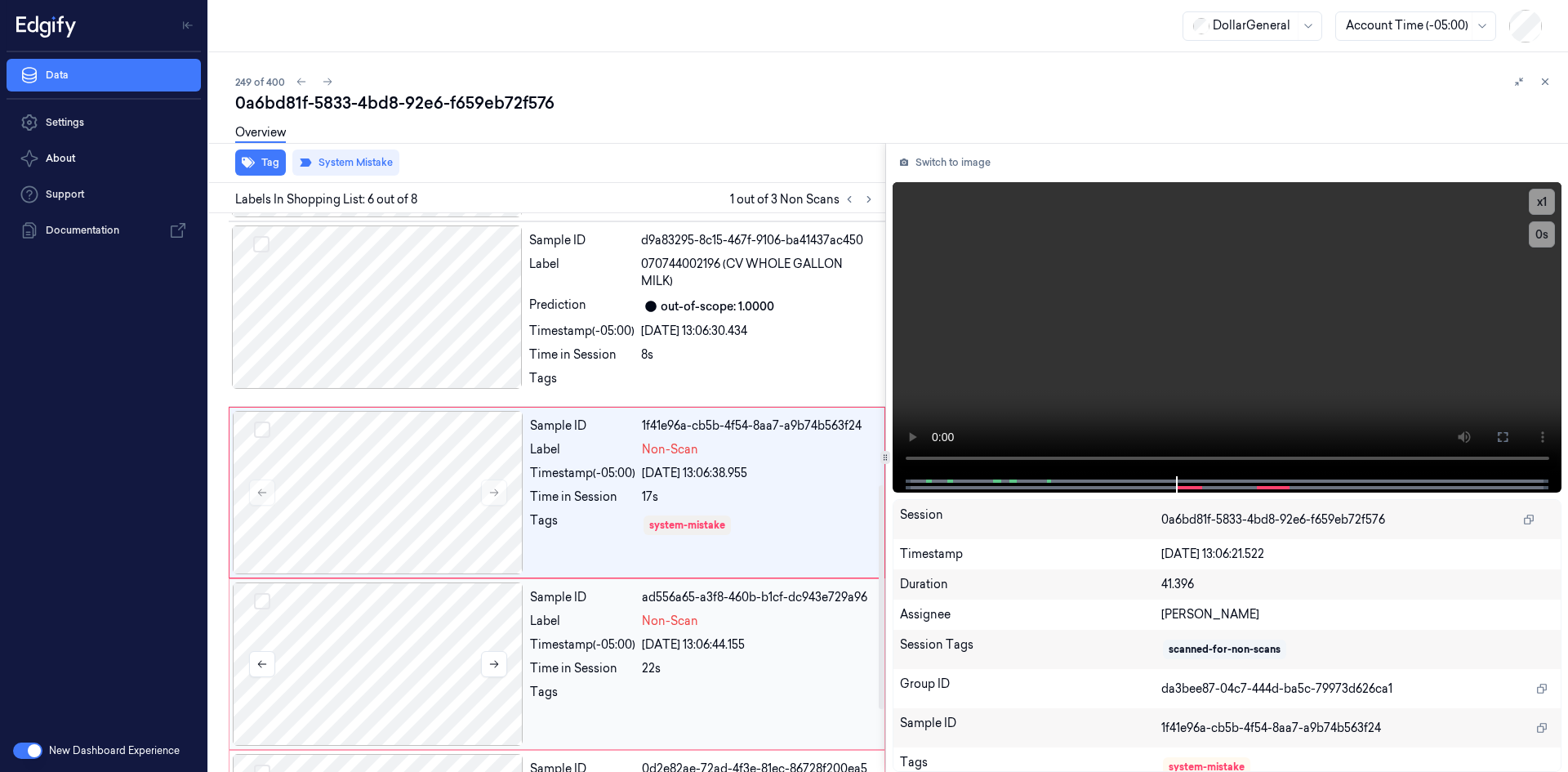
click at [422, 605] on div at bounding box center [377, 664] width 291 height 163
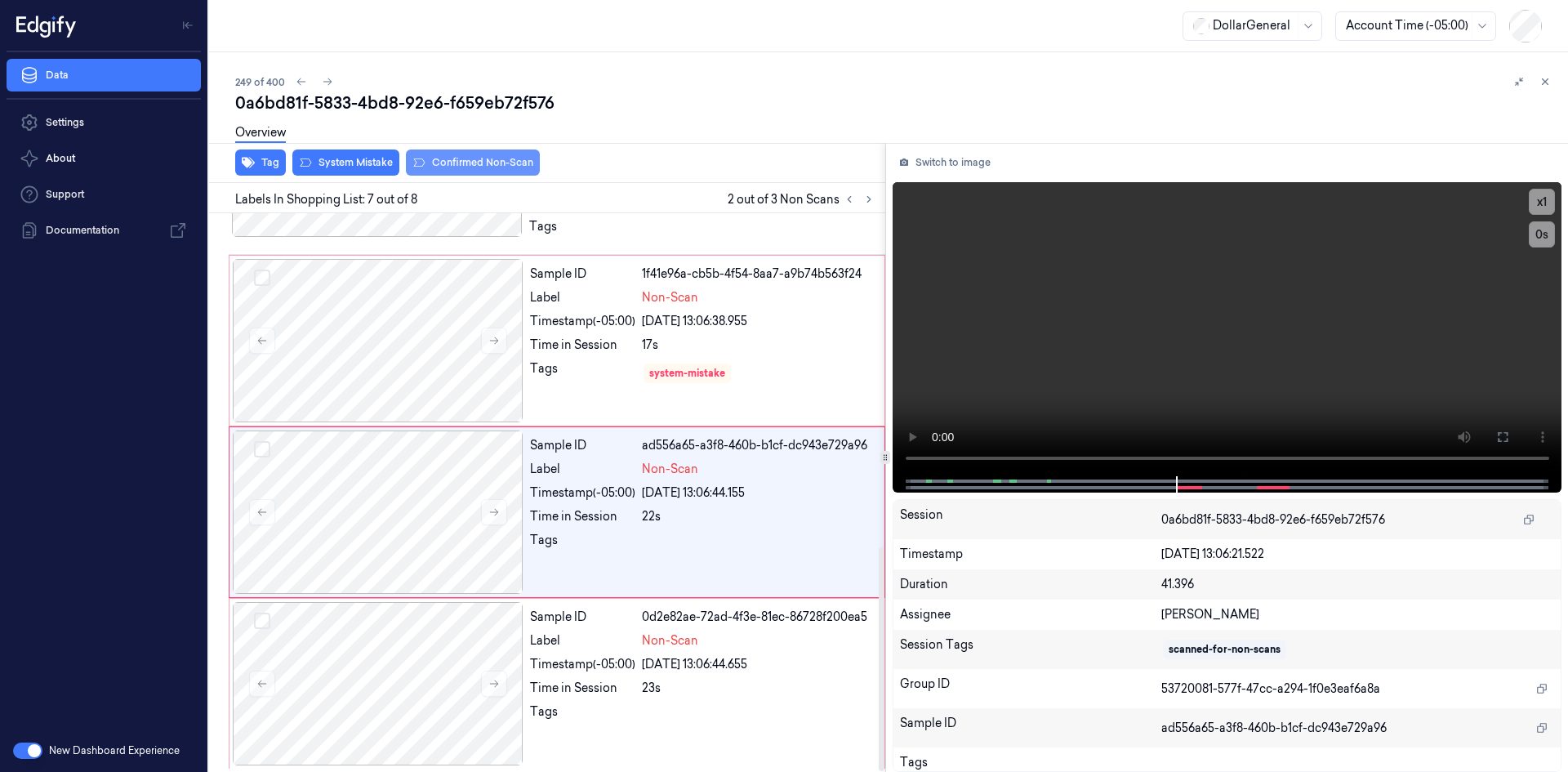
scroll to position [832, 0]
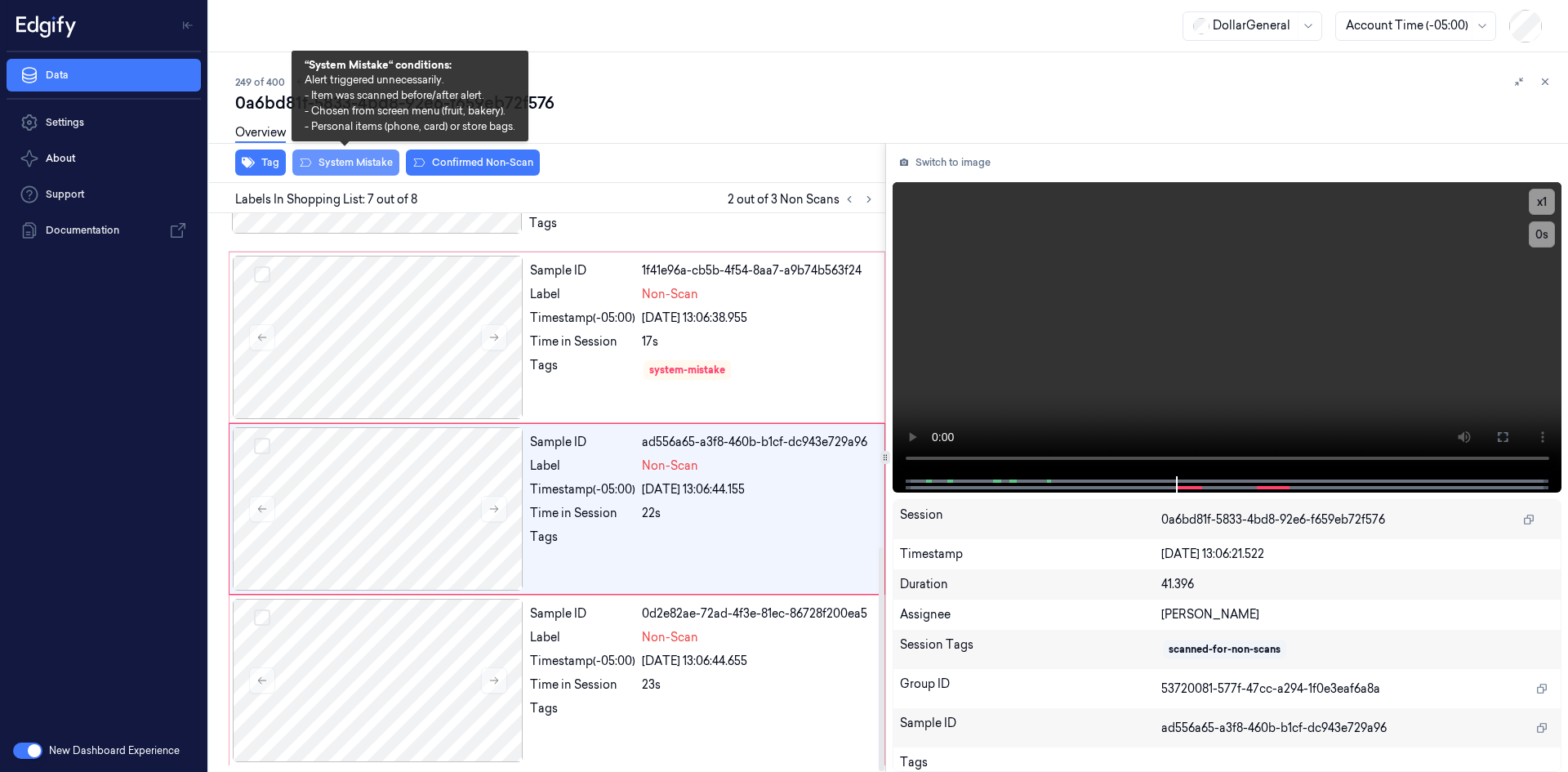
click at [370, 167] on button "System Mistake" at bounding box center [346, 162] width 107 height 26
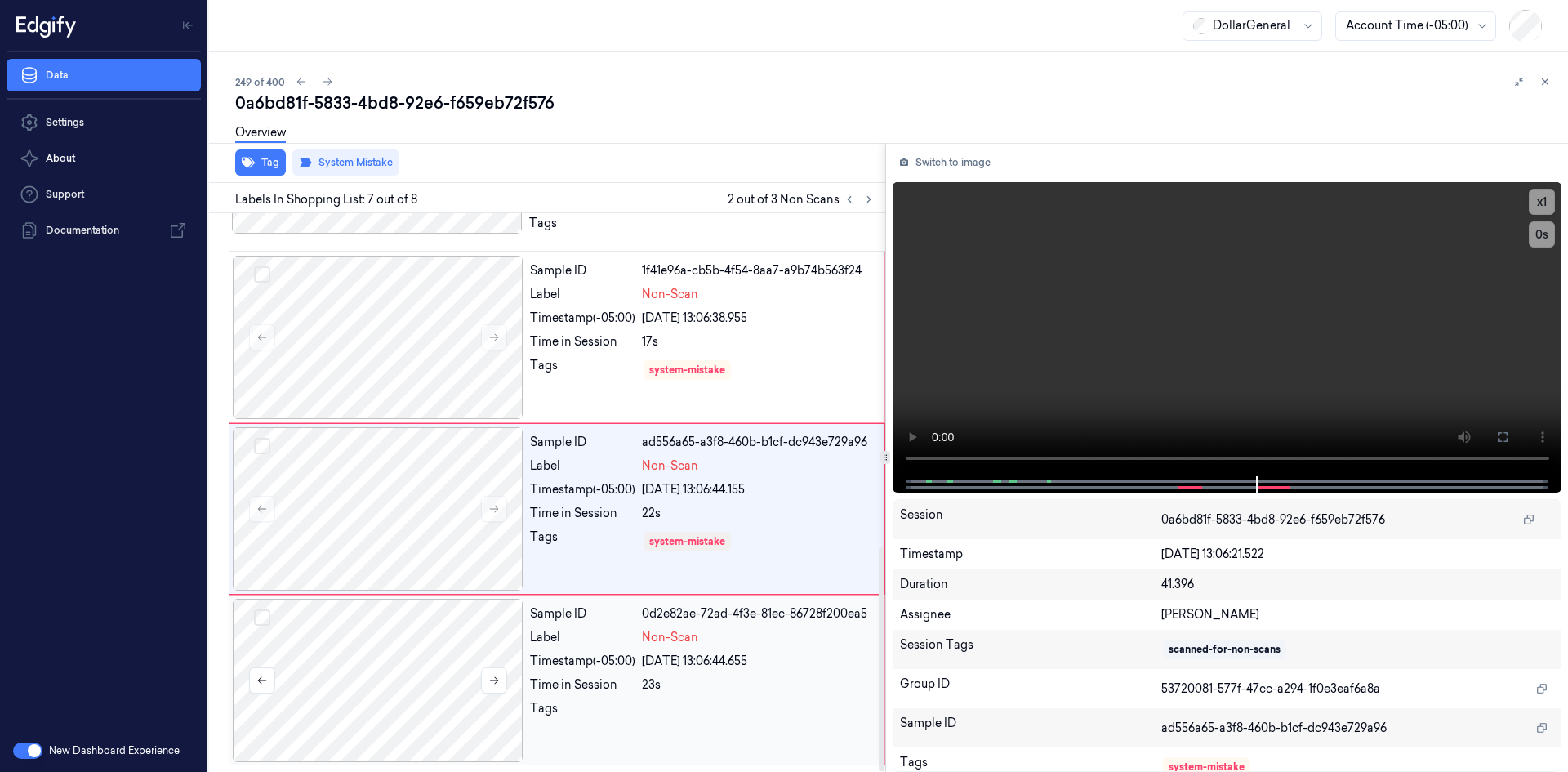
click at [392, 634] on div at bounding box center [377, 681] width 291 height 163
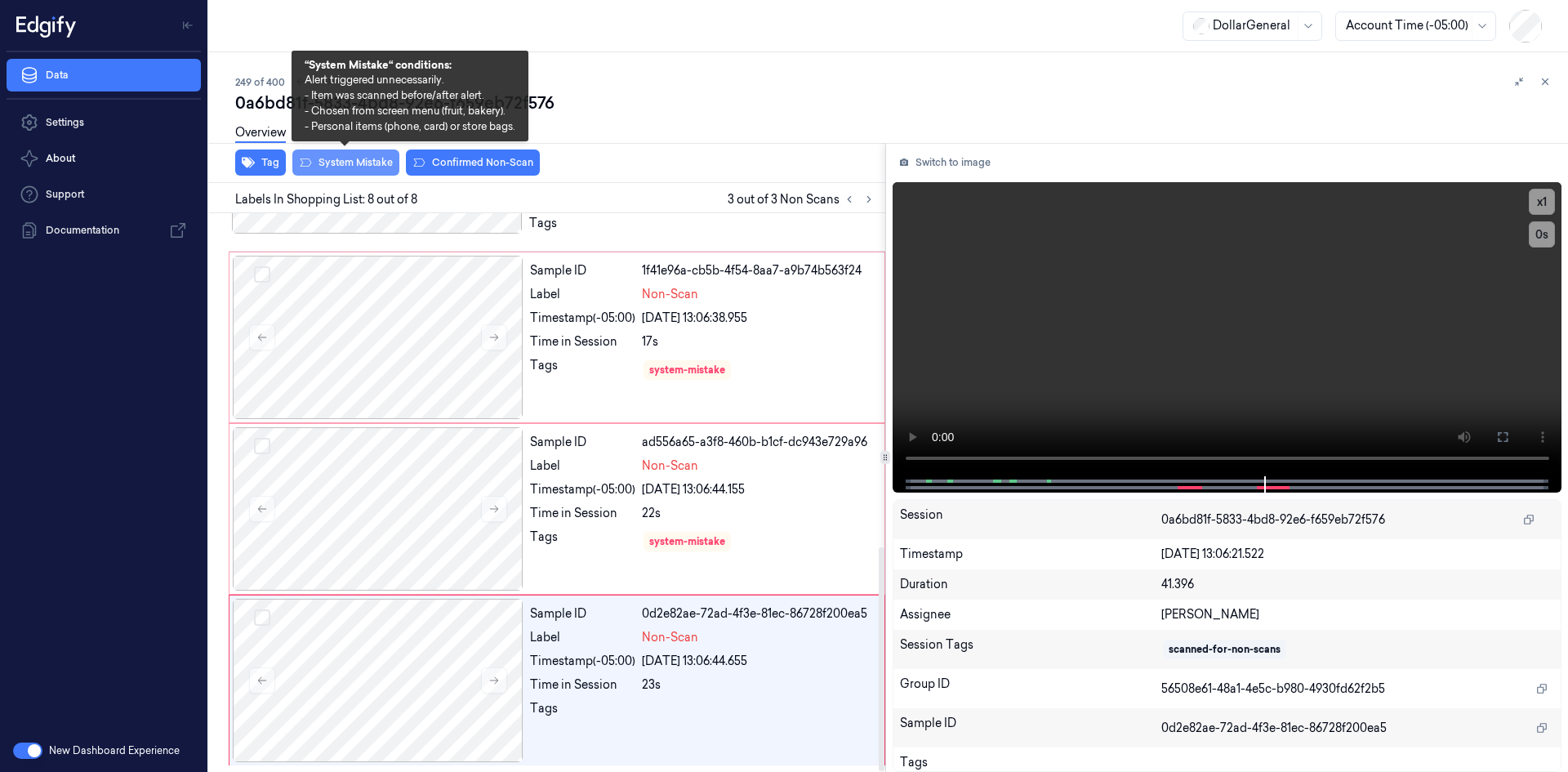
click at [330, 157] on button "System Mistake" at bounding box center [346, 162] width 107 height 26
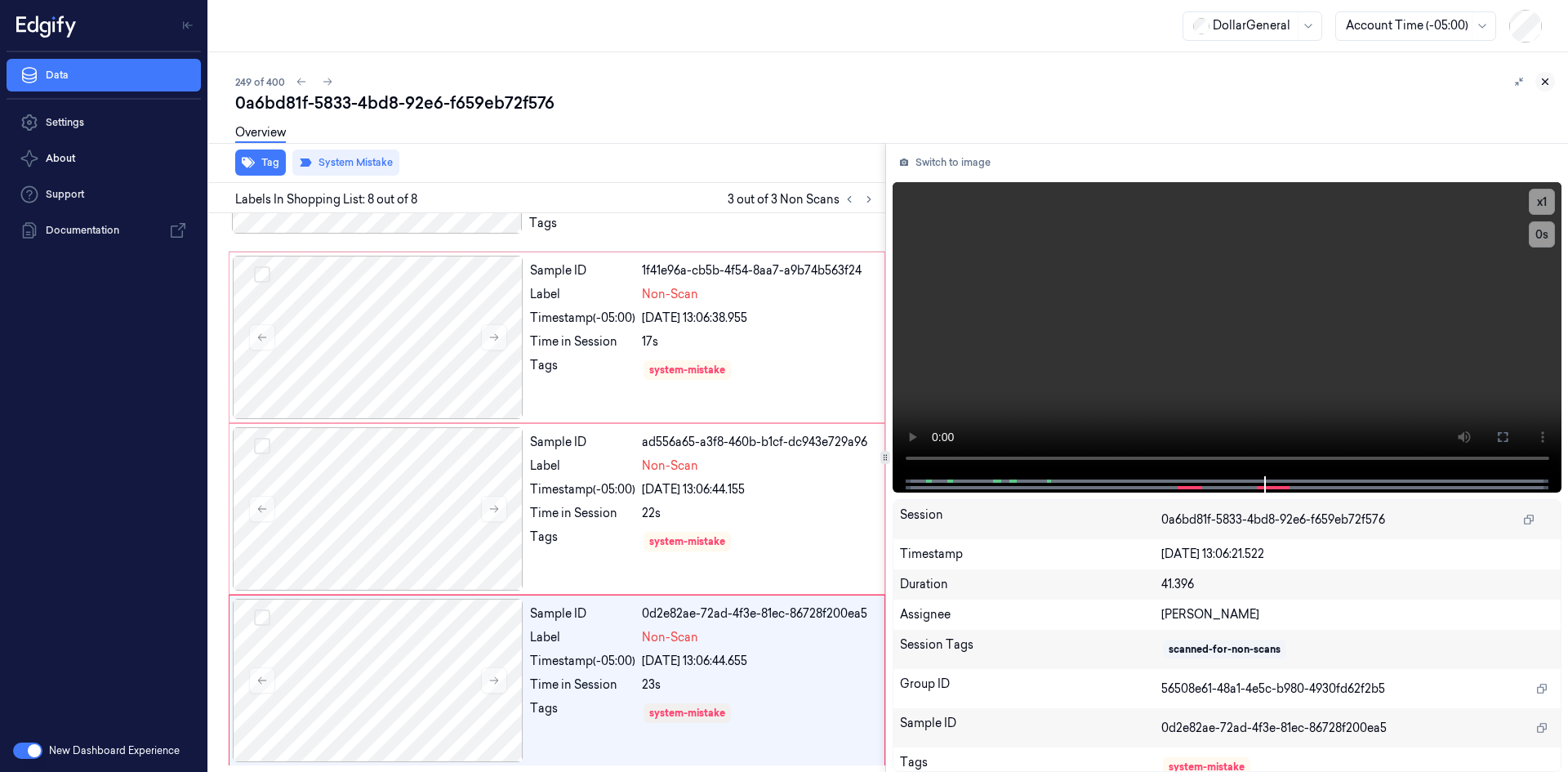
click at [1548, 74] on button at bounding box center [1545, 82] width 19 height 19
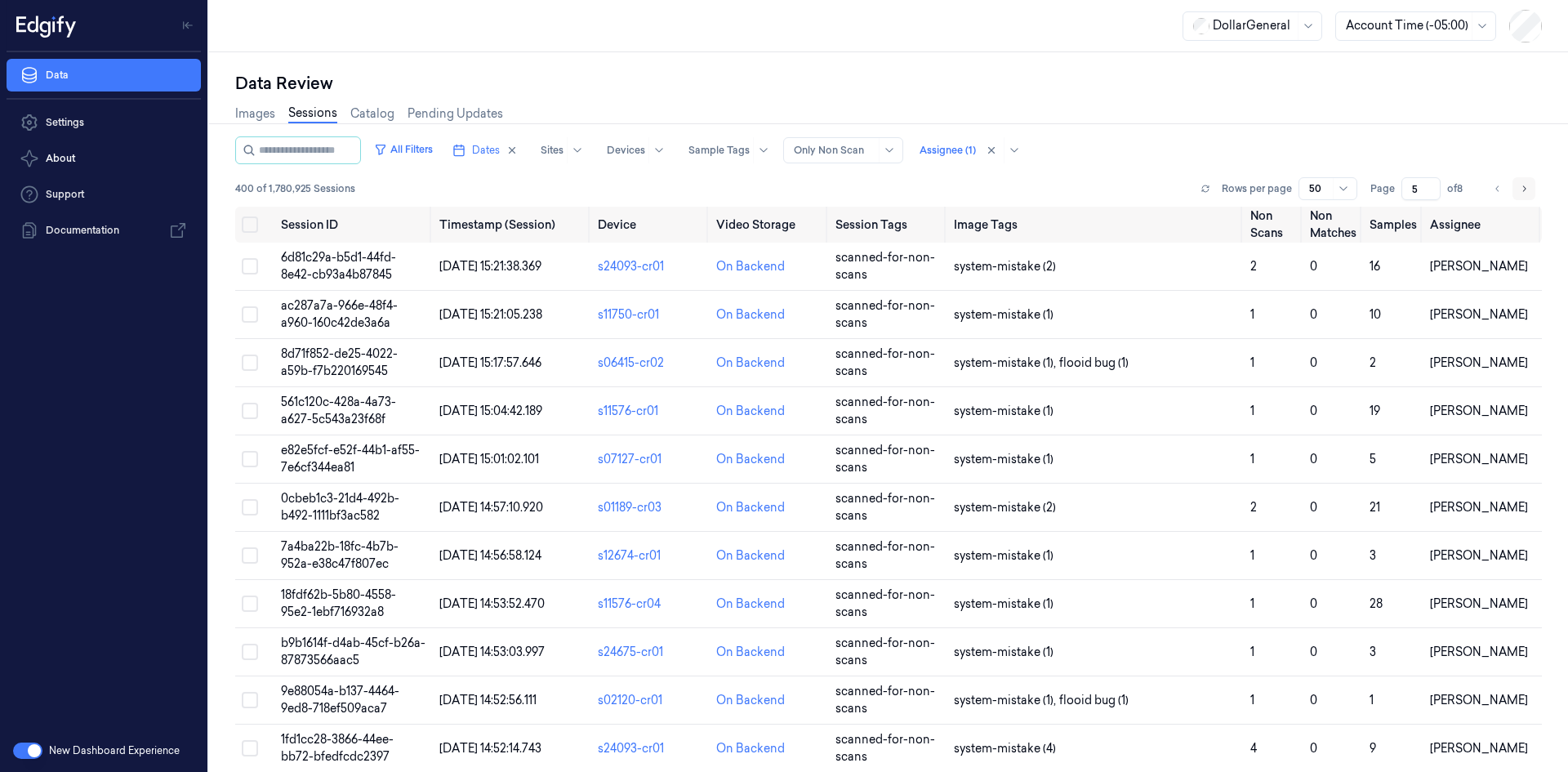
click at [1512, 191] on button "Go to next page" at bounding box center [1524, 189] width 23 height 23
type input "6"
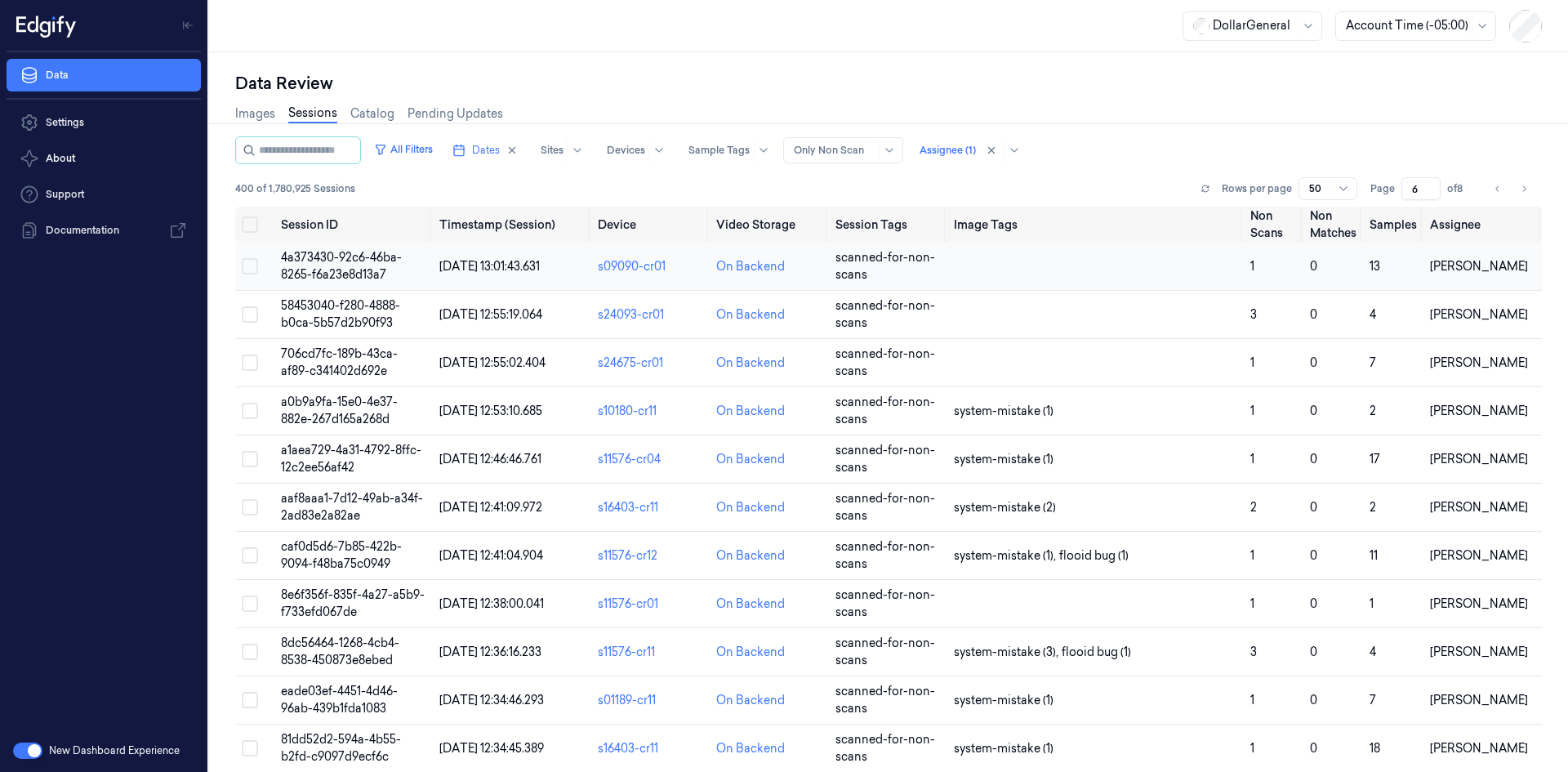
click at [1025, 271] on td at bounding box center [1096, 267] width 297 height 48
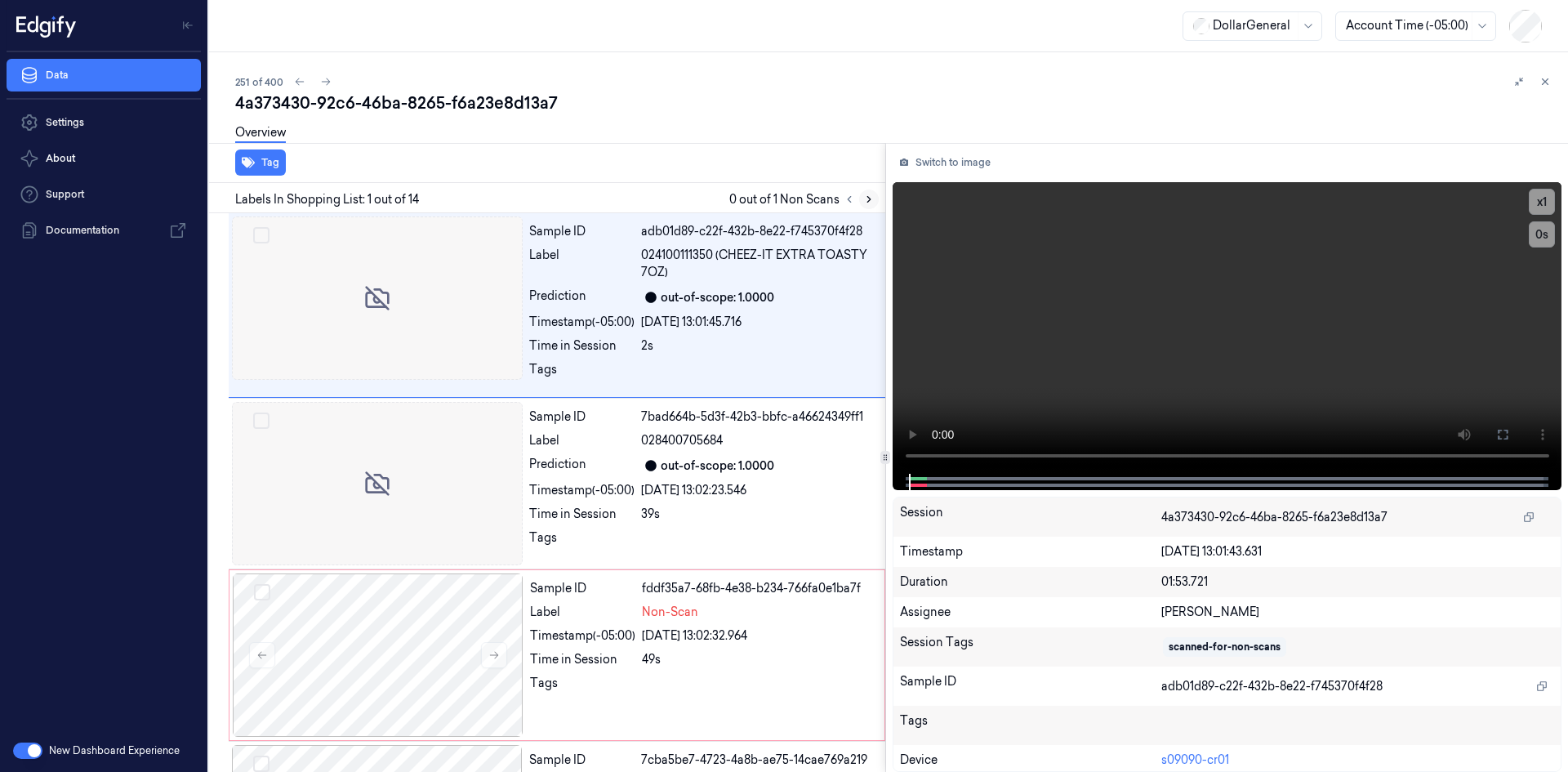
click at [863, 200] on icon at bounding box center [869, 200] width 12 height 12
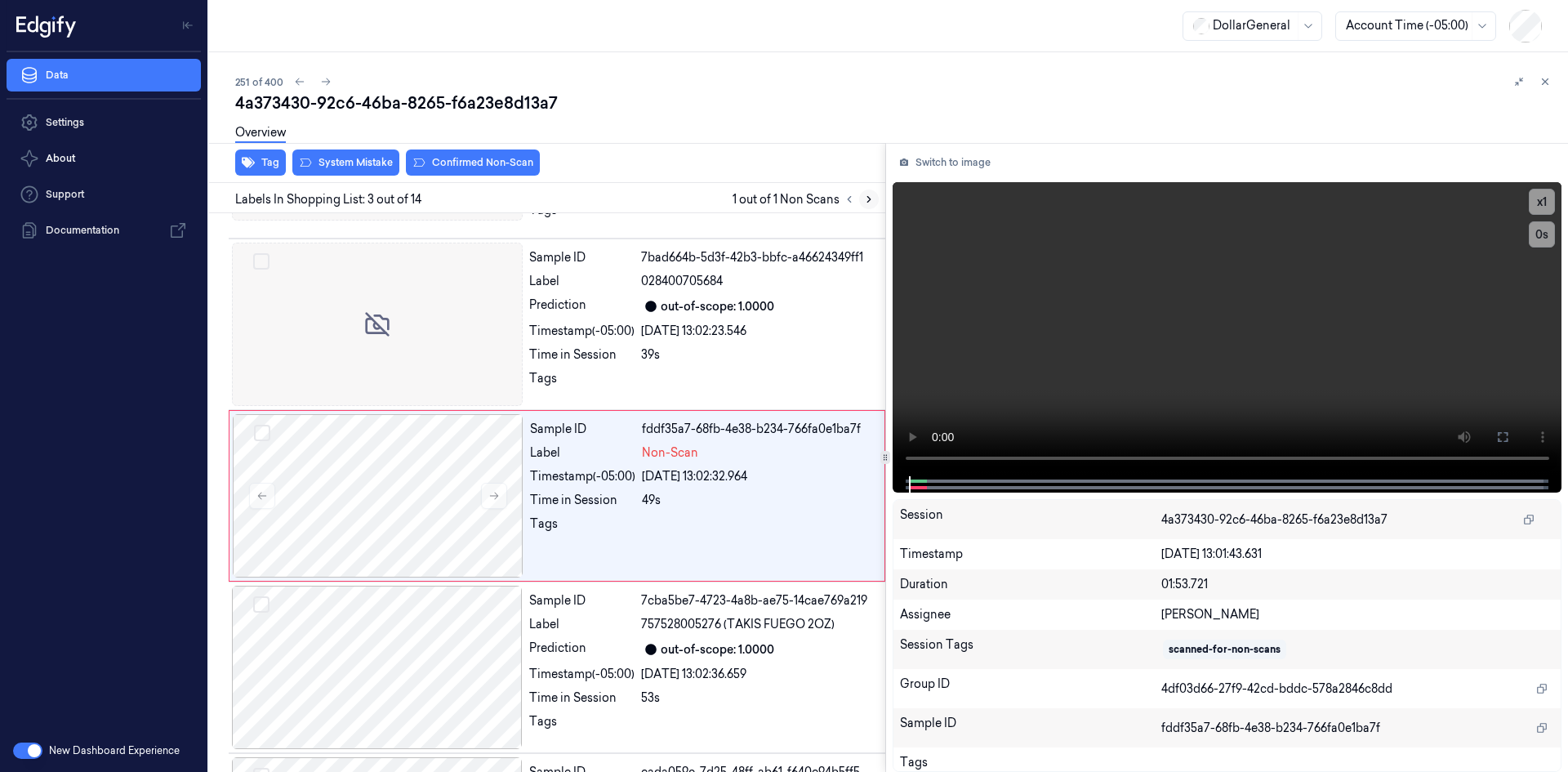
scroll to position [162, 0]
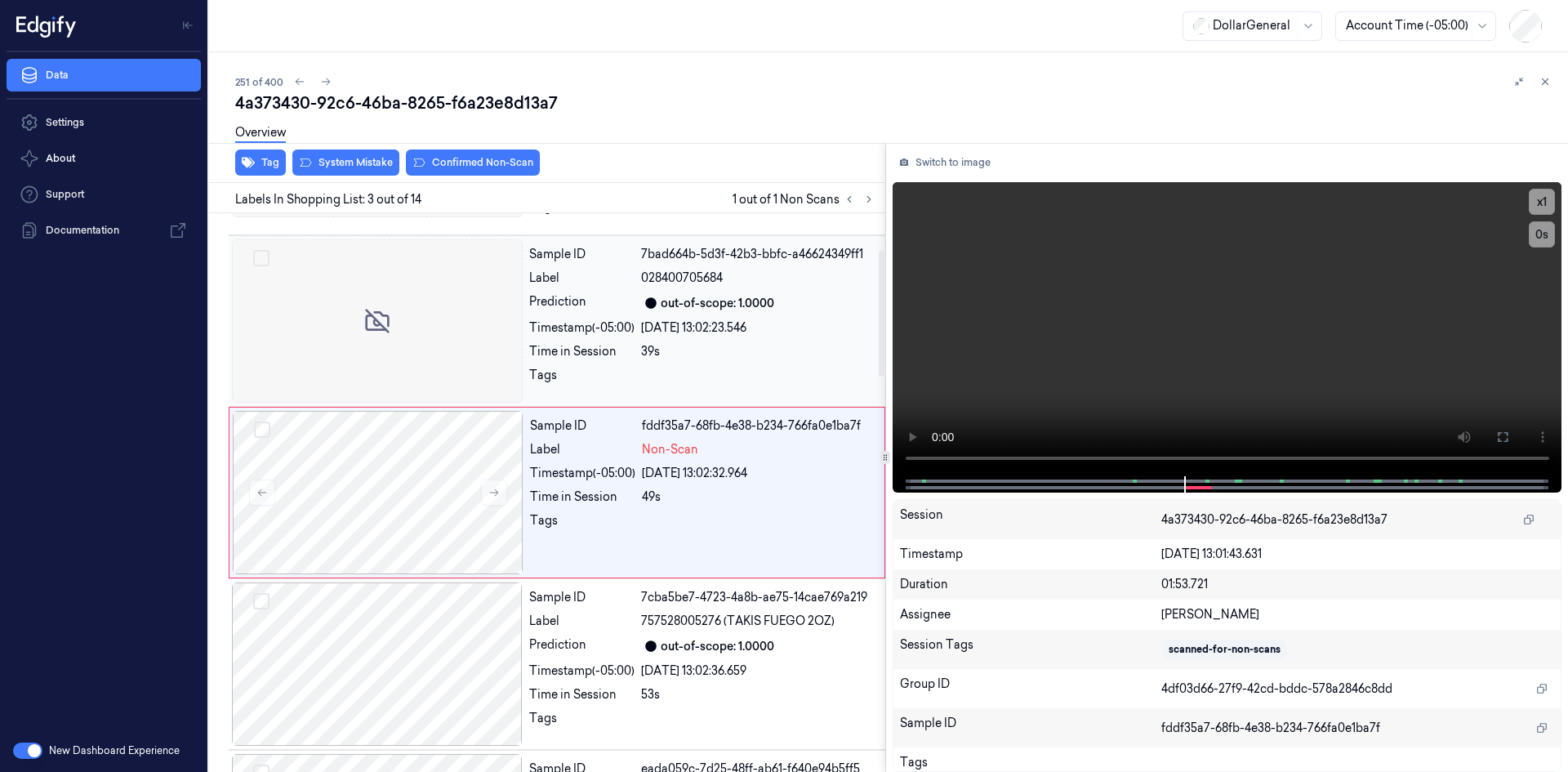
click at [741, 335] on div "[DATE] 13:02:23.546" at bounding box center [759, 328] width 234 height 17
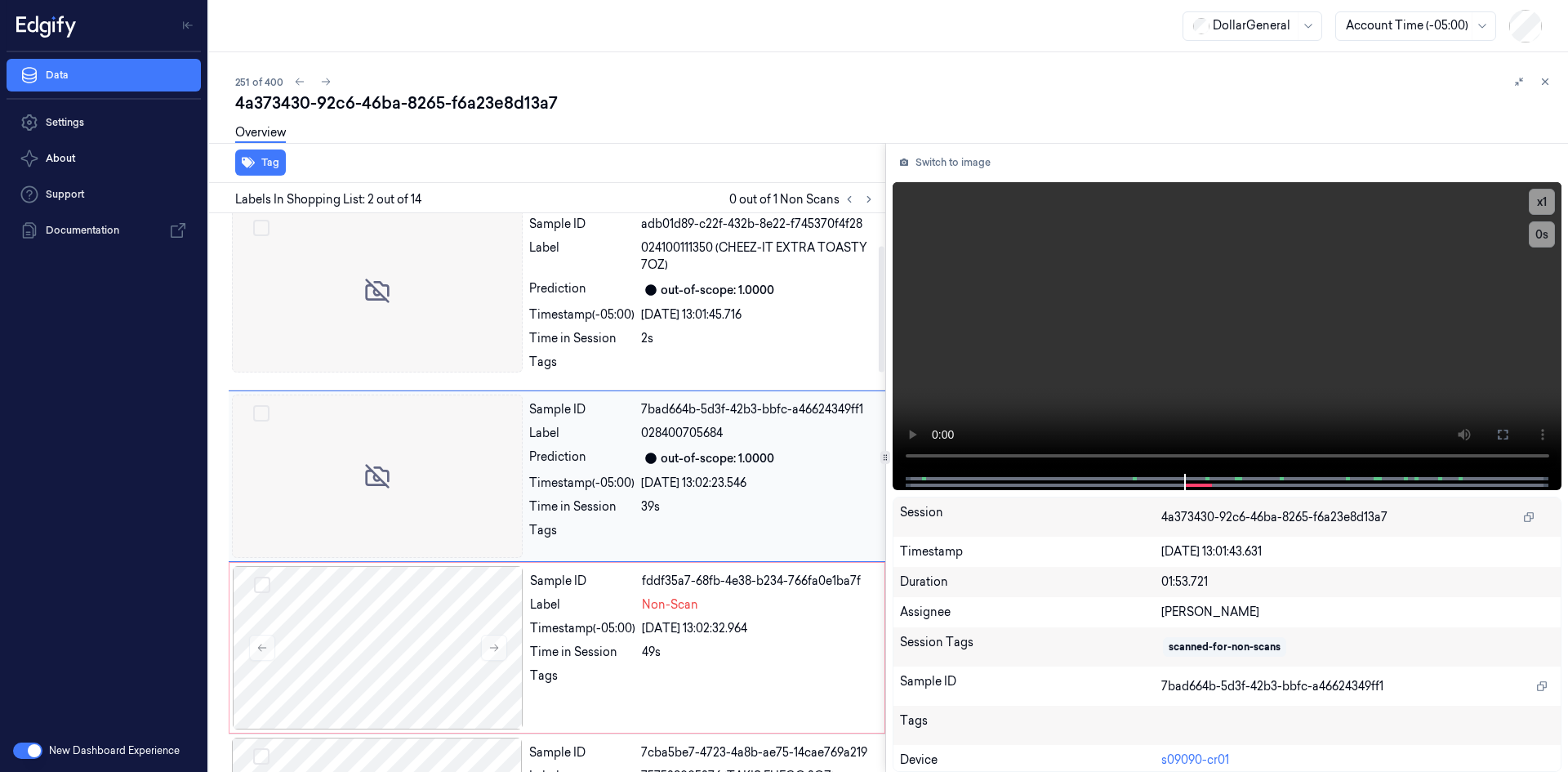
scroll to position [0, 0]
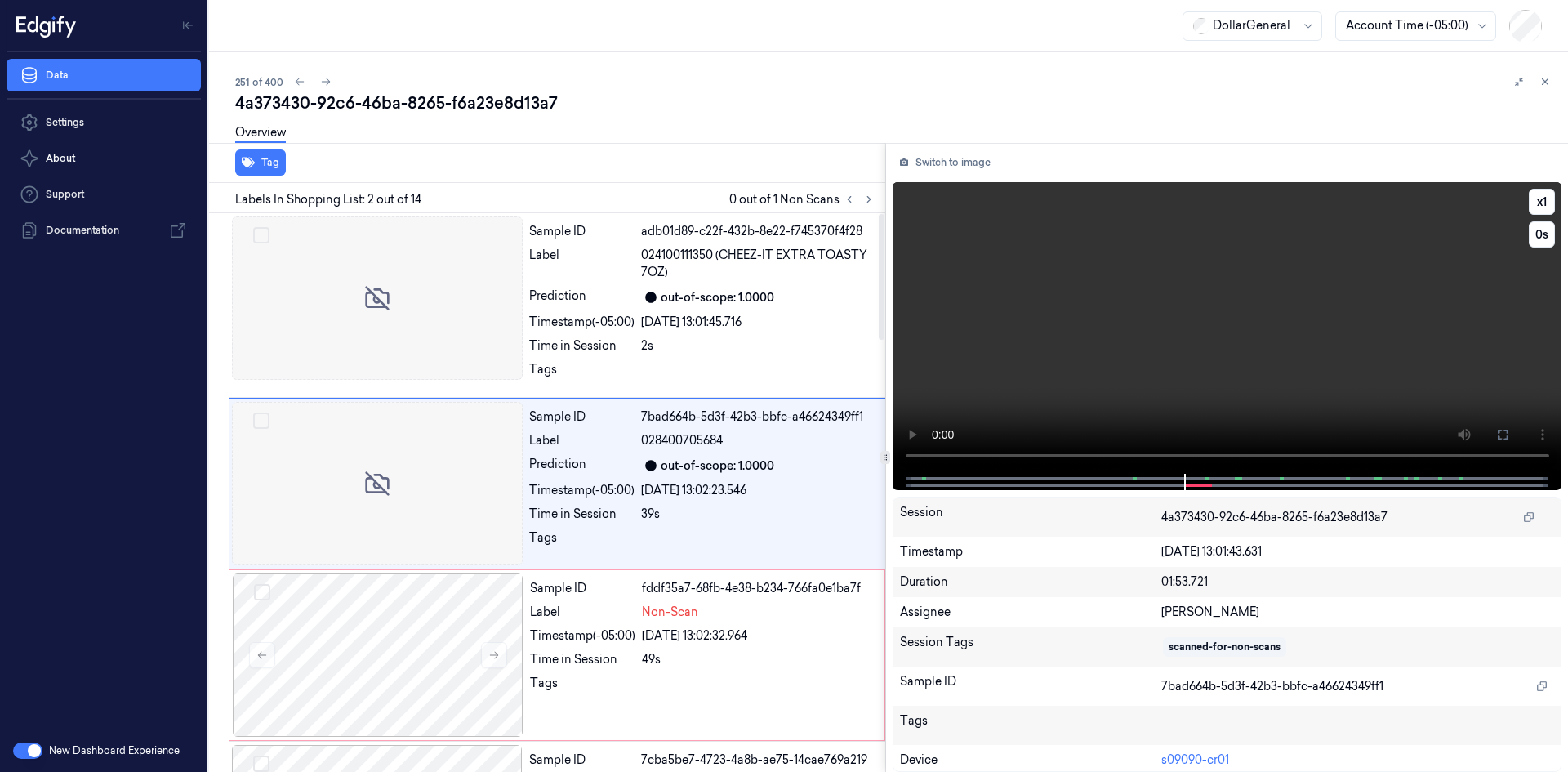
click at [1026, 320] on video at bounding box center [1228, 328] width 670 height 292
click at [1244, 246] on video at bounding box center [1228, 328] width 670 height 292
click at [1151, 380] on video at bounding box center [1228, 328] width 670 height 292
click at [663, 605] on span "Non-Scan" at bounding box center [670, 613] width 57 height 17
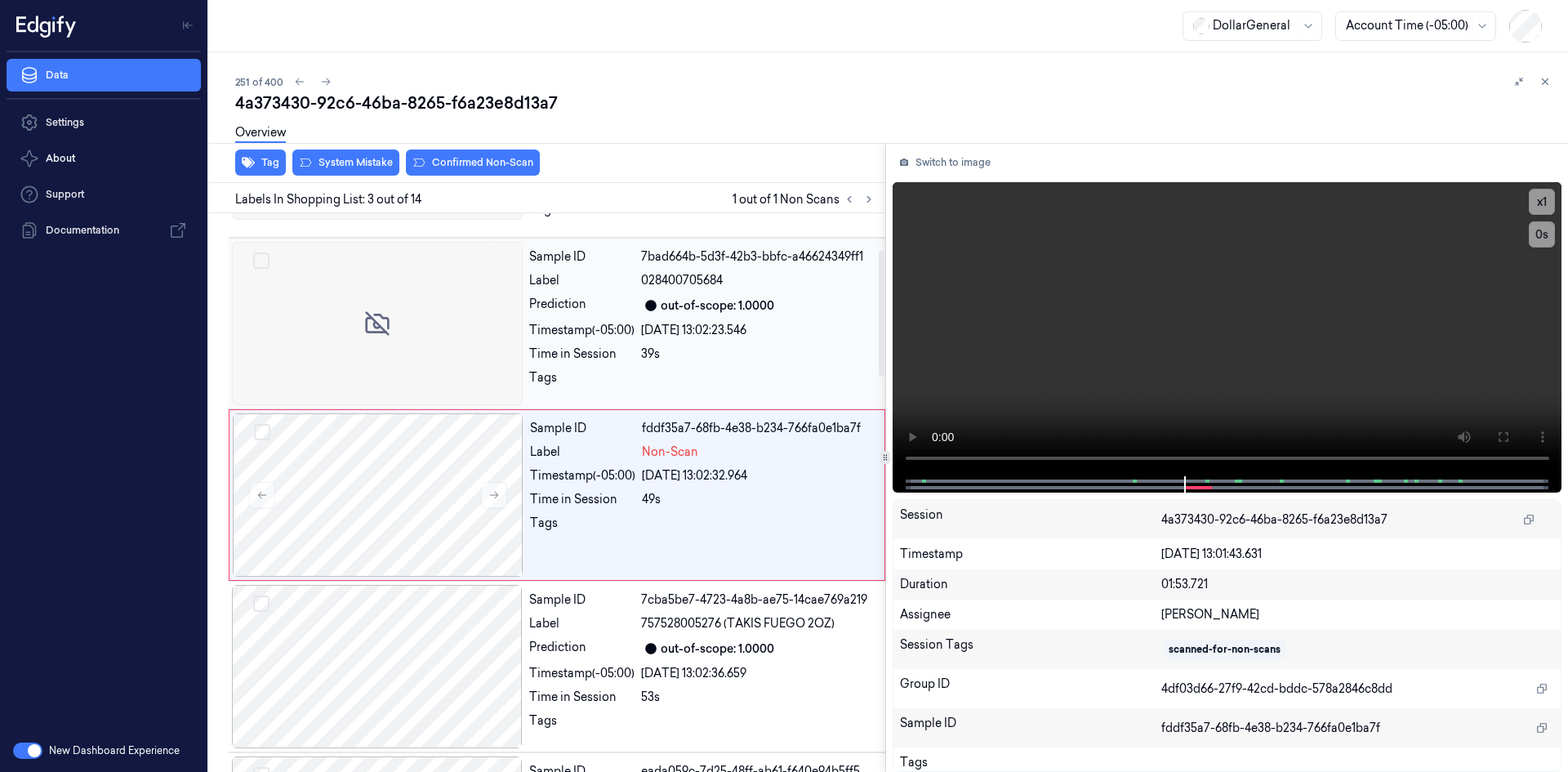
scroll to position [162, 0]
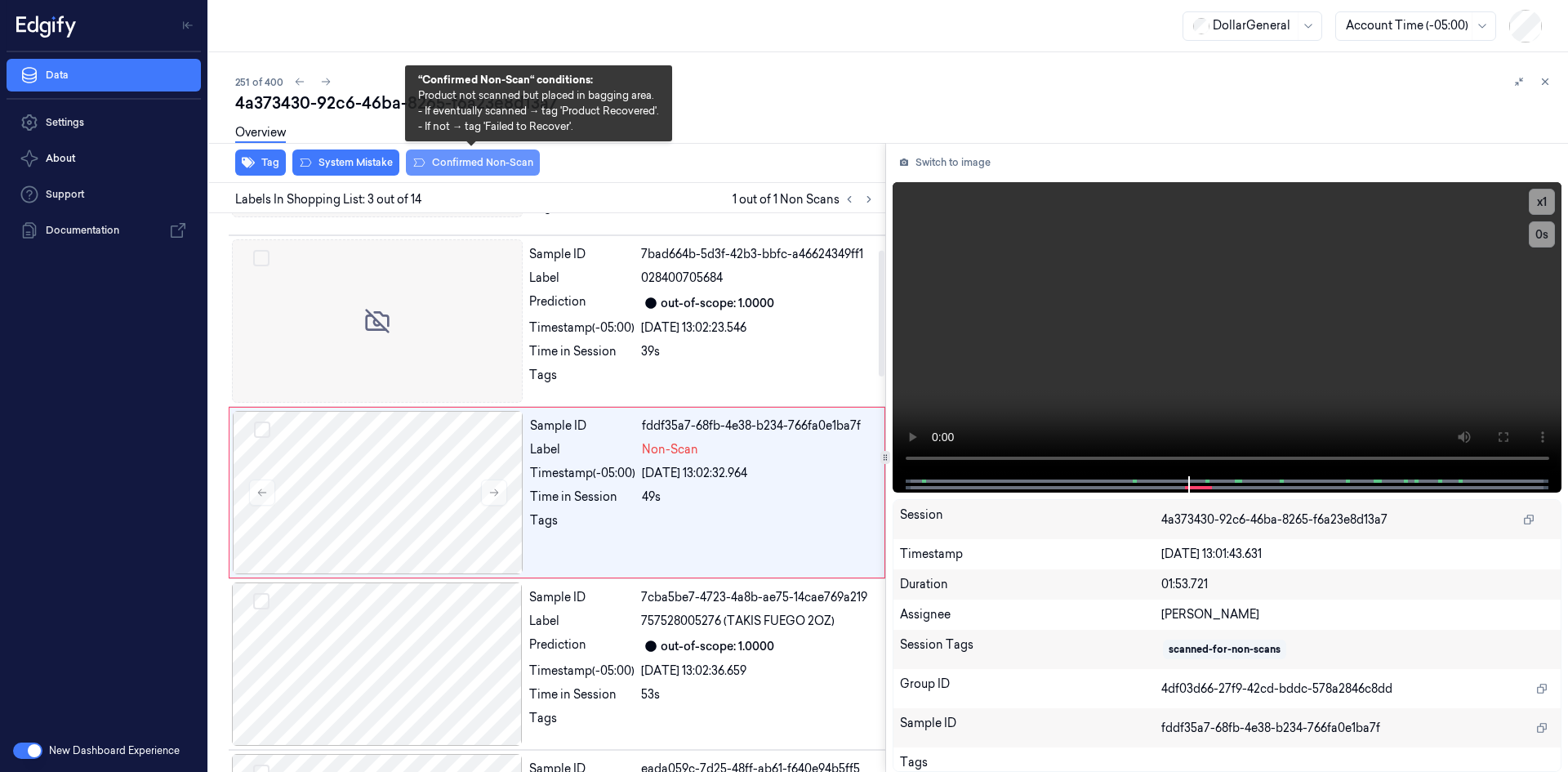
click at [461, 173] on button "Confirmed Non-Scan" at bounding box center [473, 162] width 134 height 26
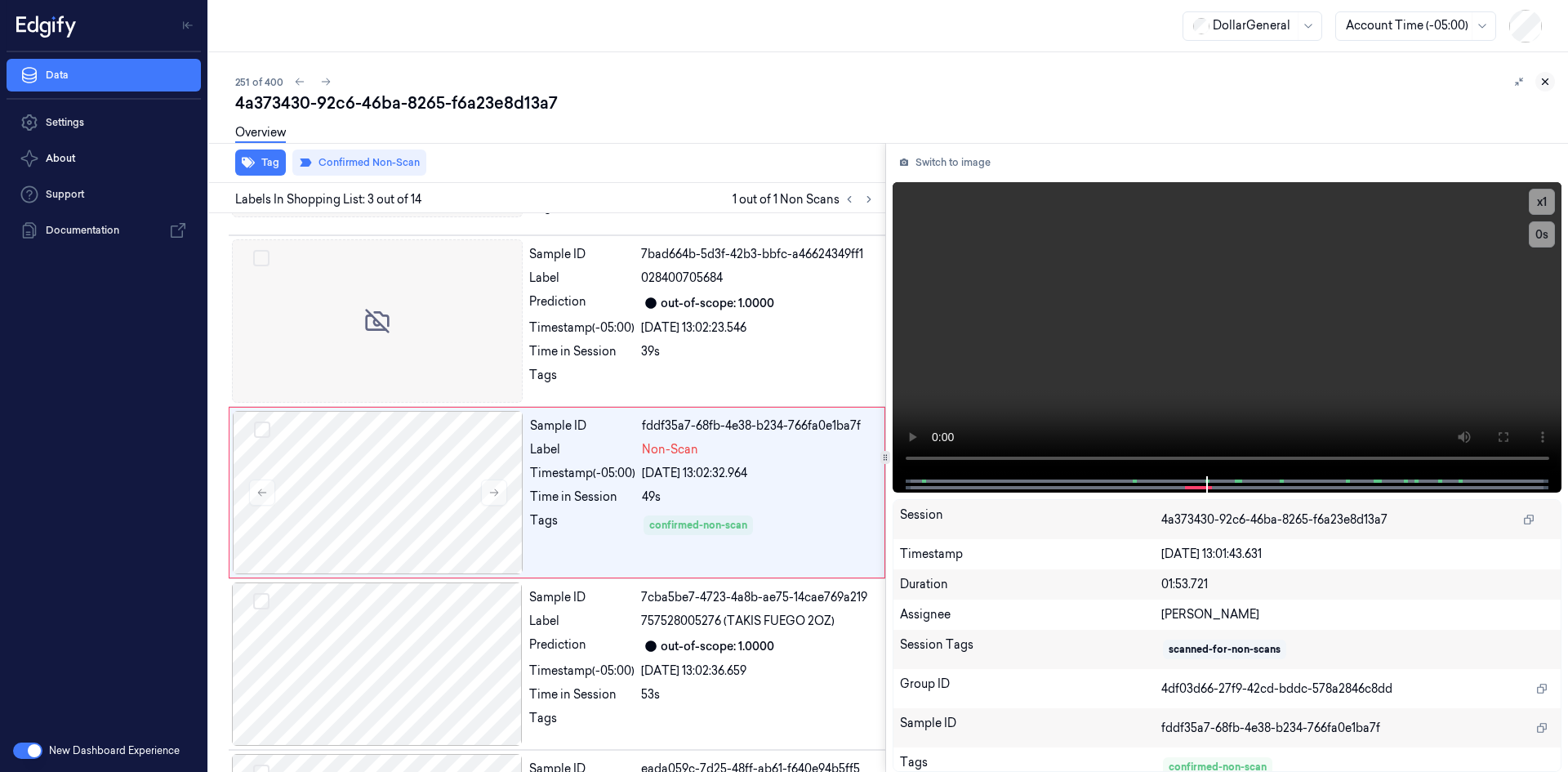
click at [1544, 84] on icon at bounding box center [1546, 83] width 6 height 6
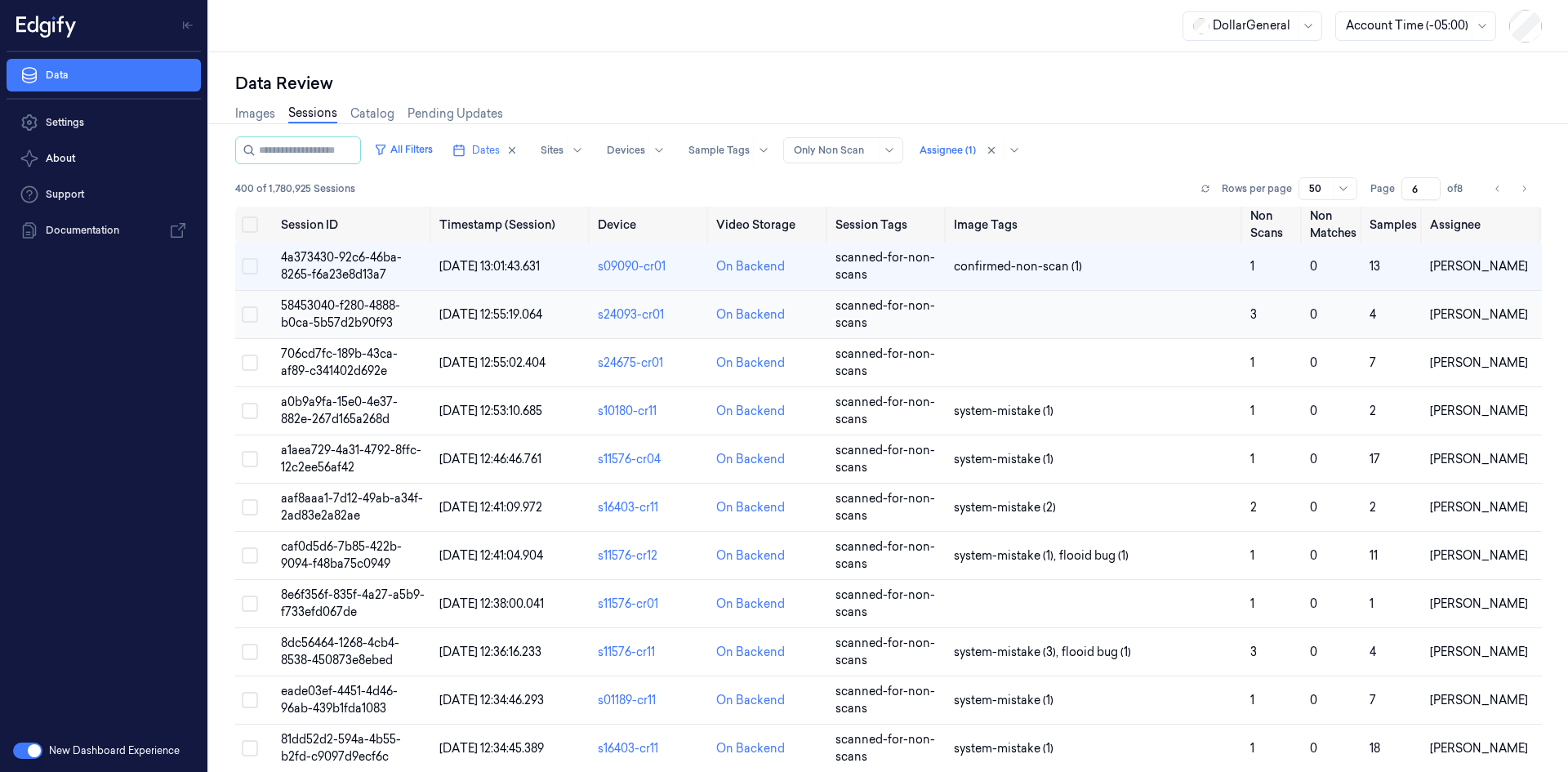
click at [1075, 320] on td at bounding box center [1096, 315] width 297 height 48
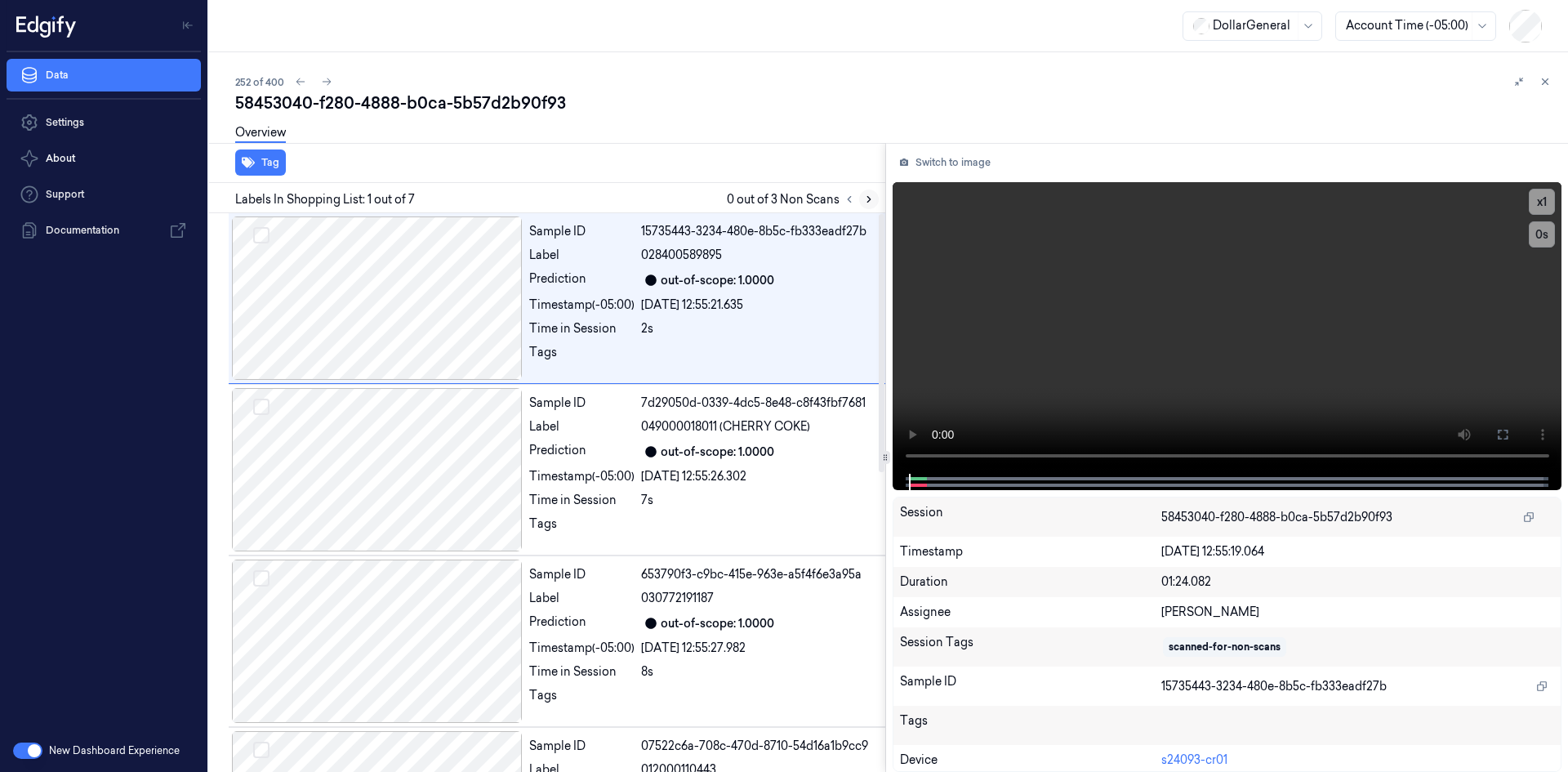
click at [864, 202] on icon at bounding box center [869, 200] width 12 height 12
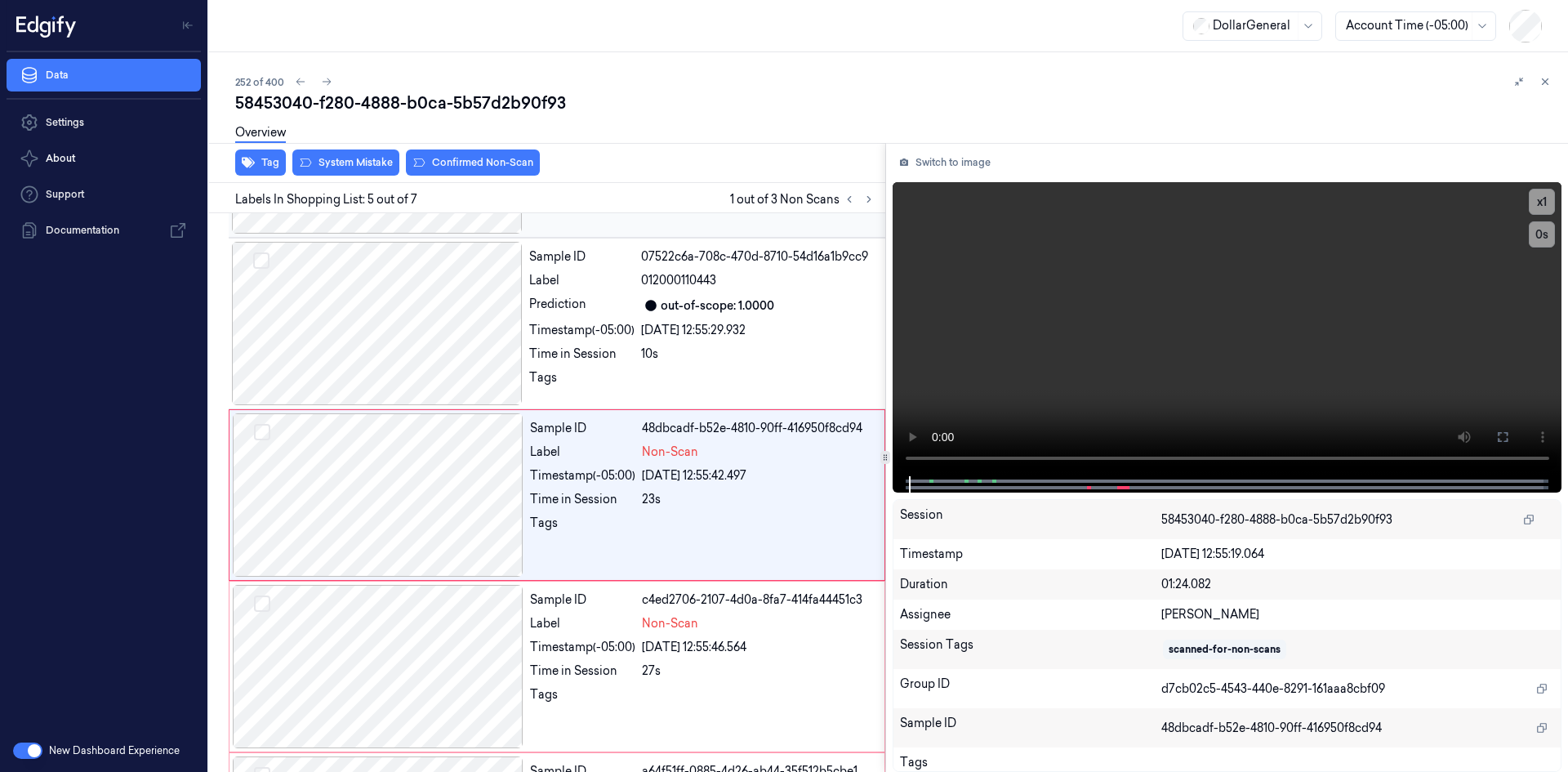
scroll to position [492, 0]
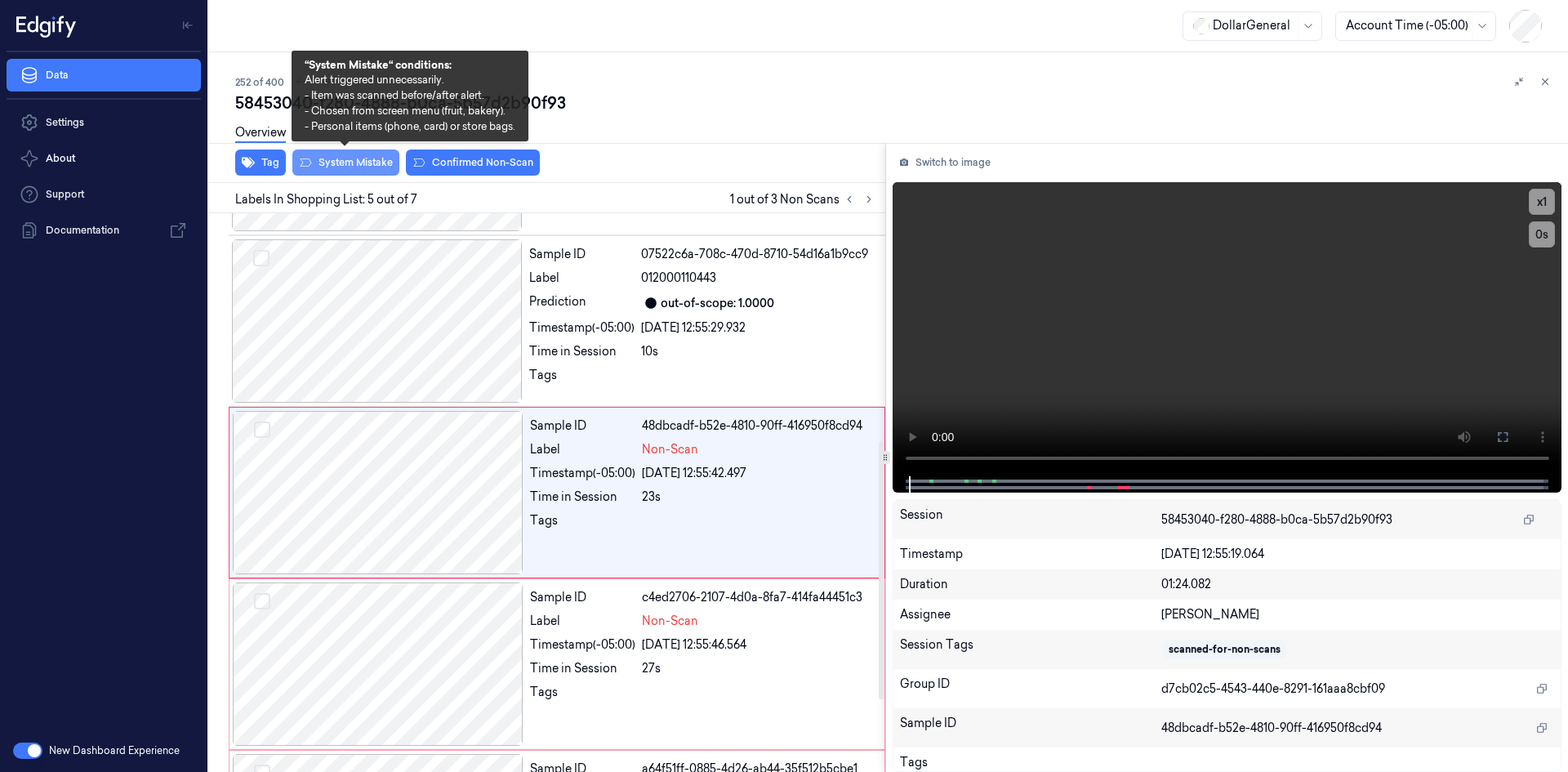
click at [353, 170] on button "System Mistake" at bounding box center [346, 162] width 107 height 26
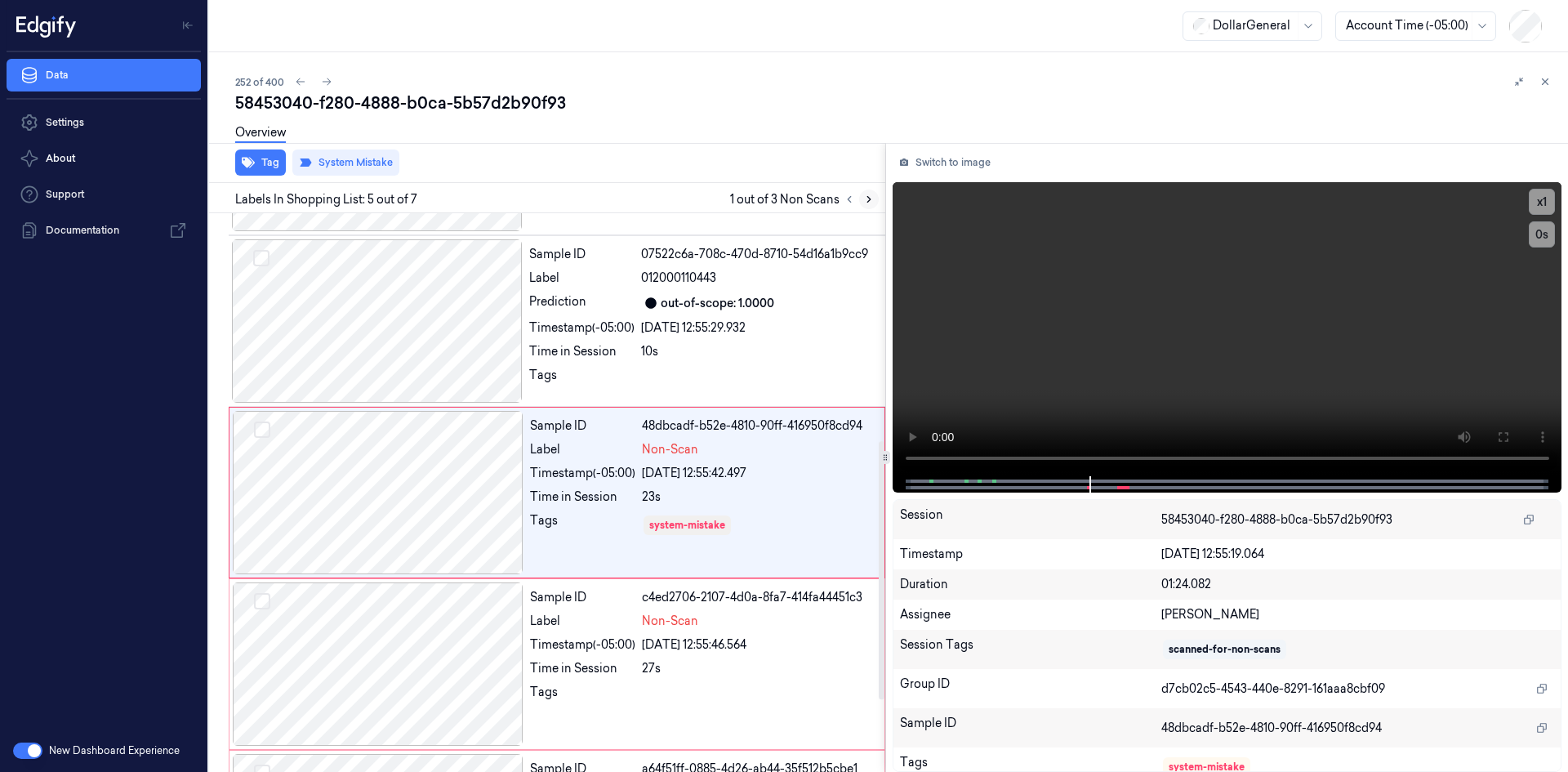
click at [875, 205] on button at bounding box center [869, 199] width 19 height 19
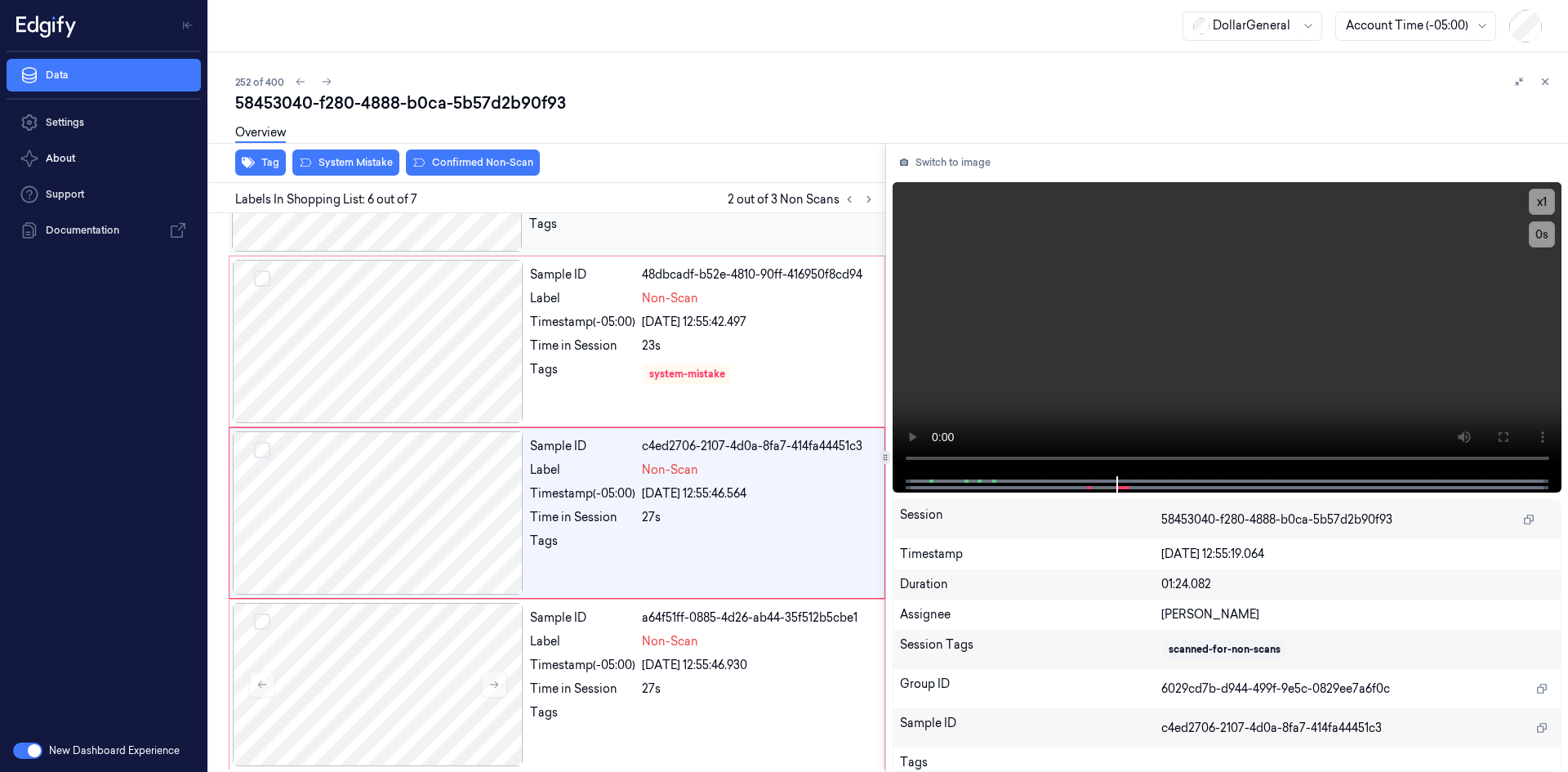
scroll to position [647, 0]
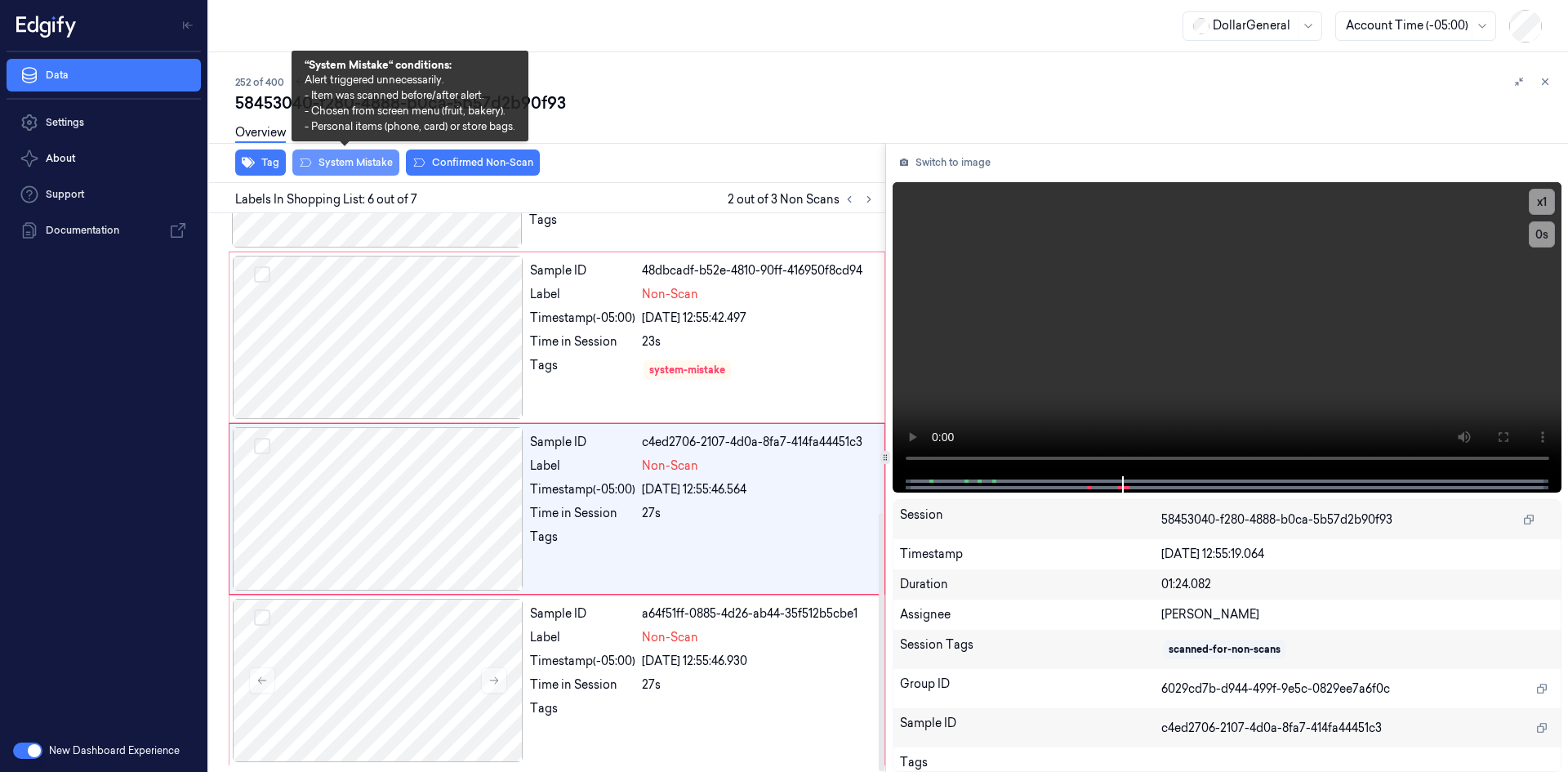
click at [376, 157] on button "System Mistake" at bounding box center [346, 162] width 107 height 26
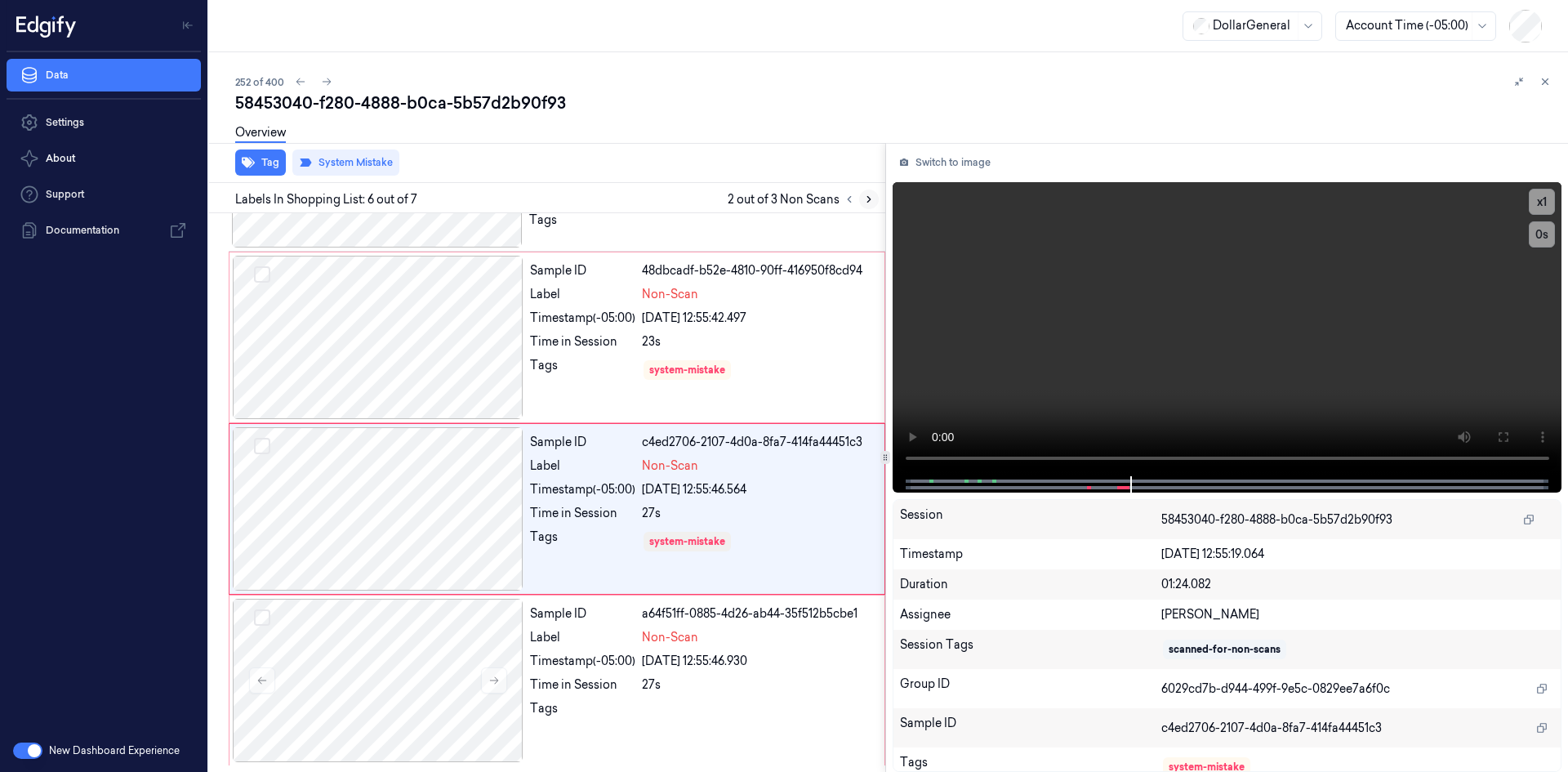
click at [863, 205] on icon at bounding box center [869, 200] width 12 height 12
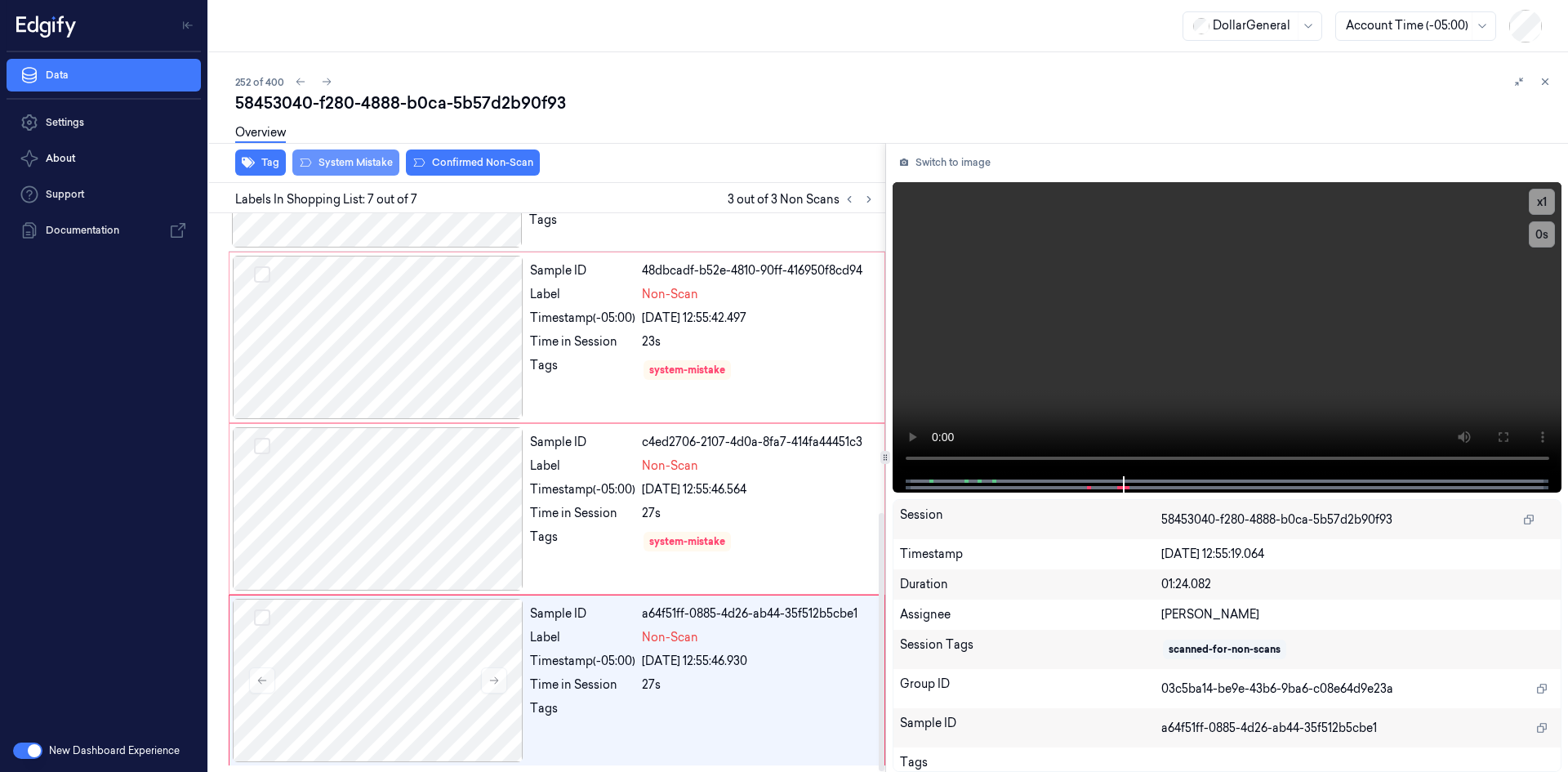
click at [381, 163] on button "System Mistake" at bounding box center [346, 162] width 107 height 26
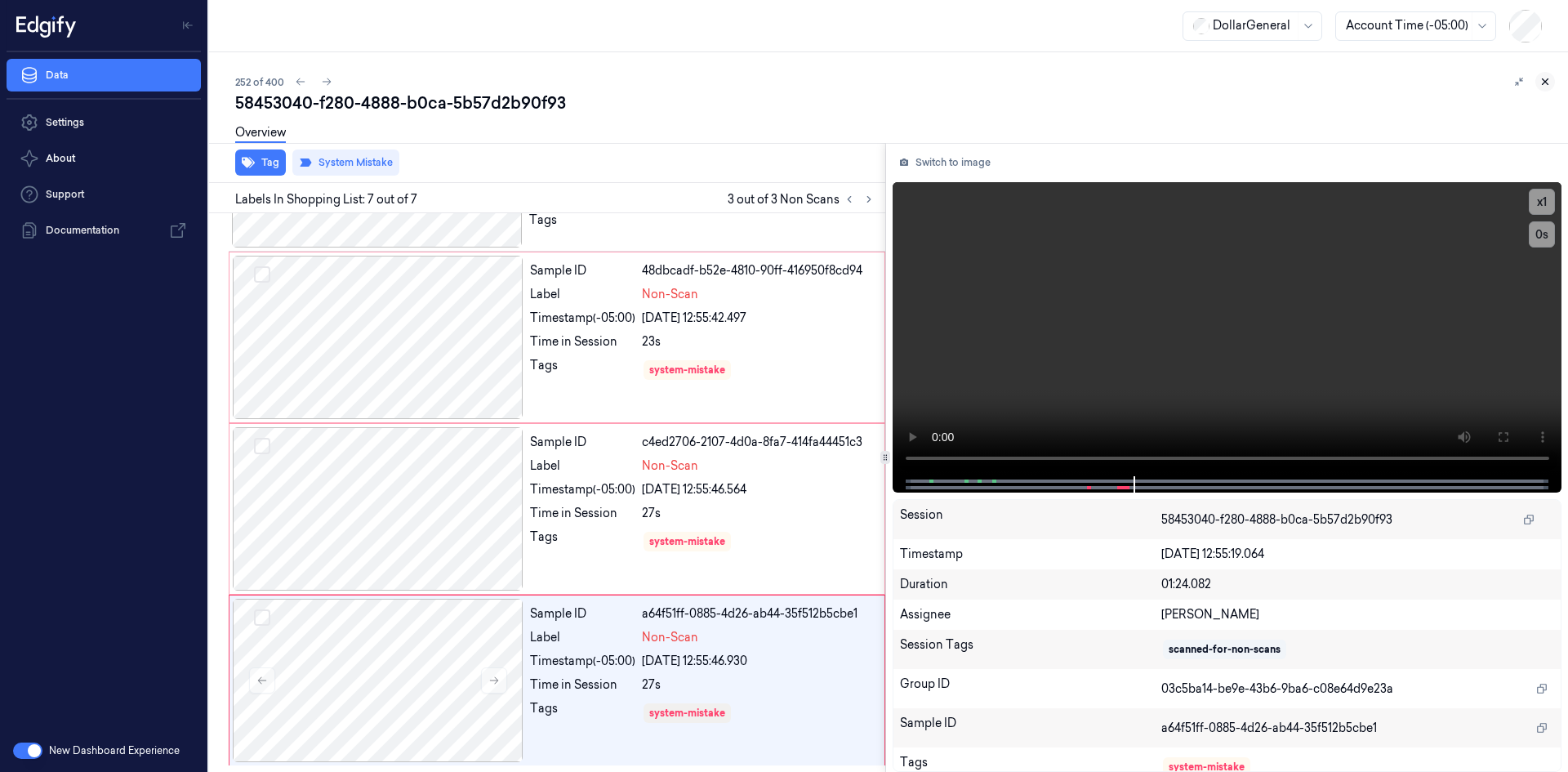
click at [1537, 80] on button at bounding box center [1545, 82] width 19 height 19
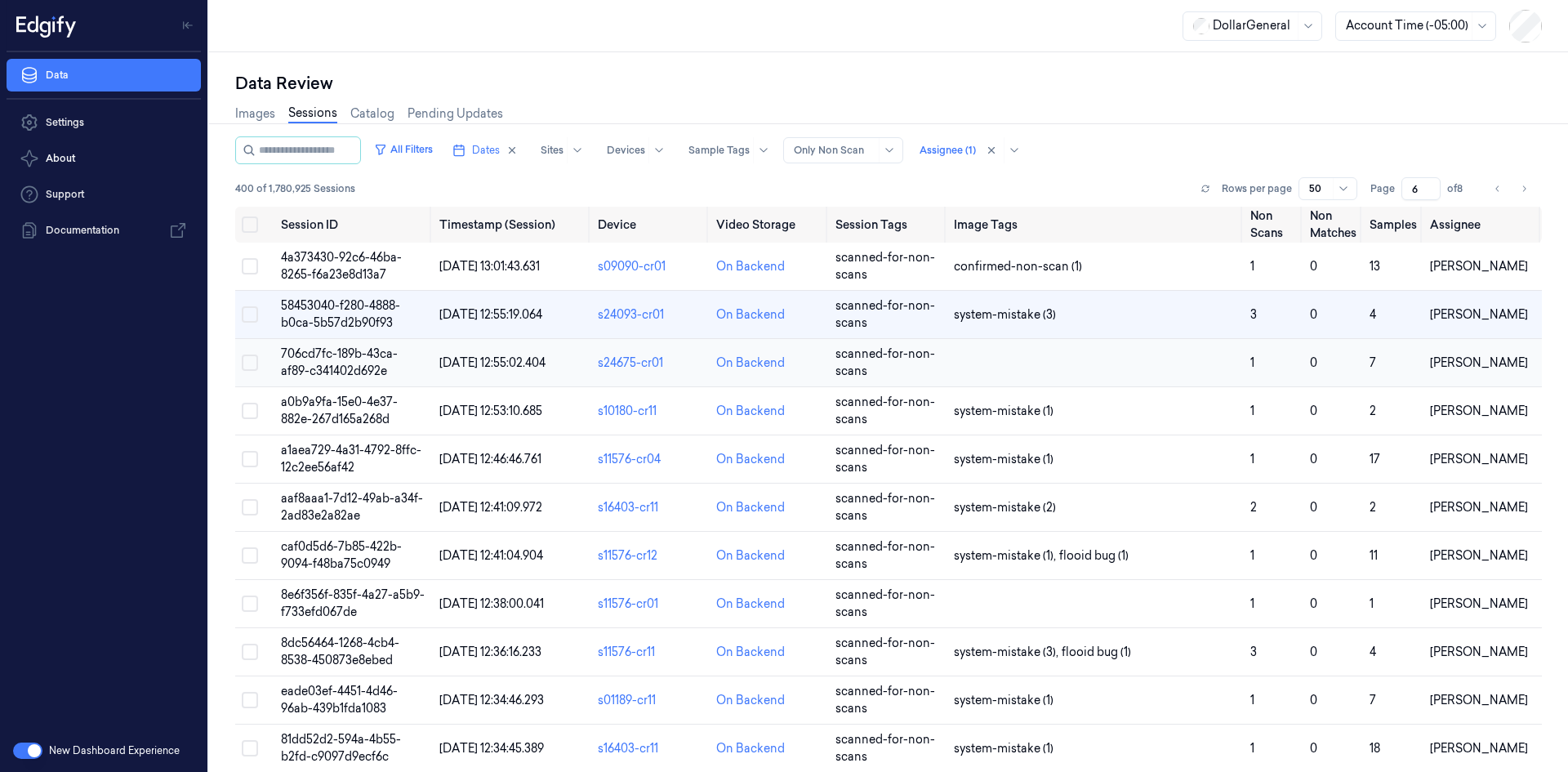
click at [1149, 371] on td at bounding box center [1096, 363] width 297 height 48
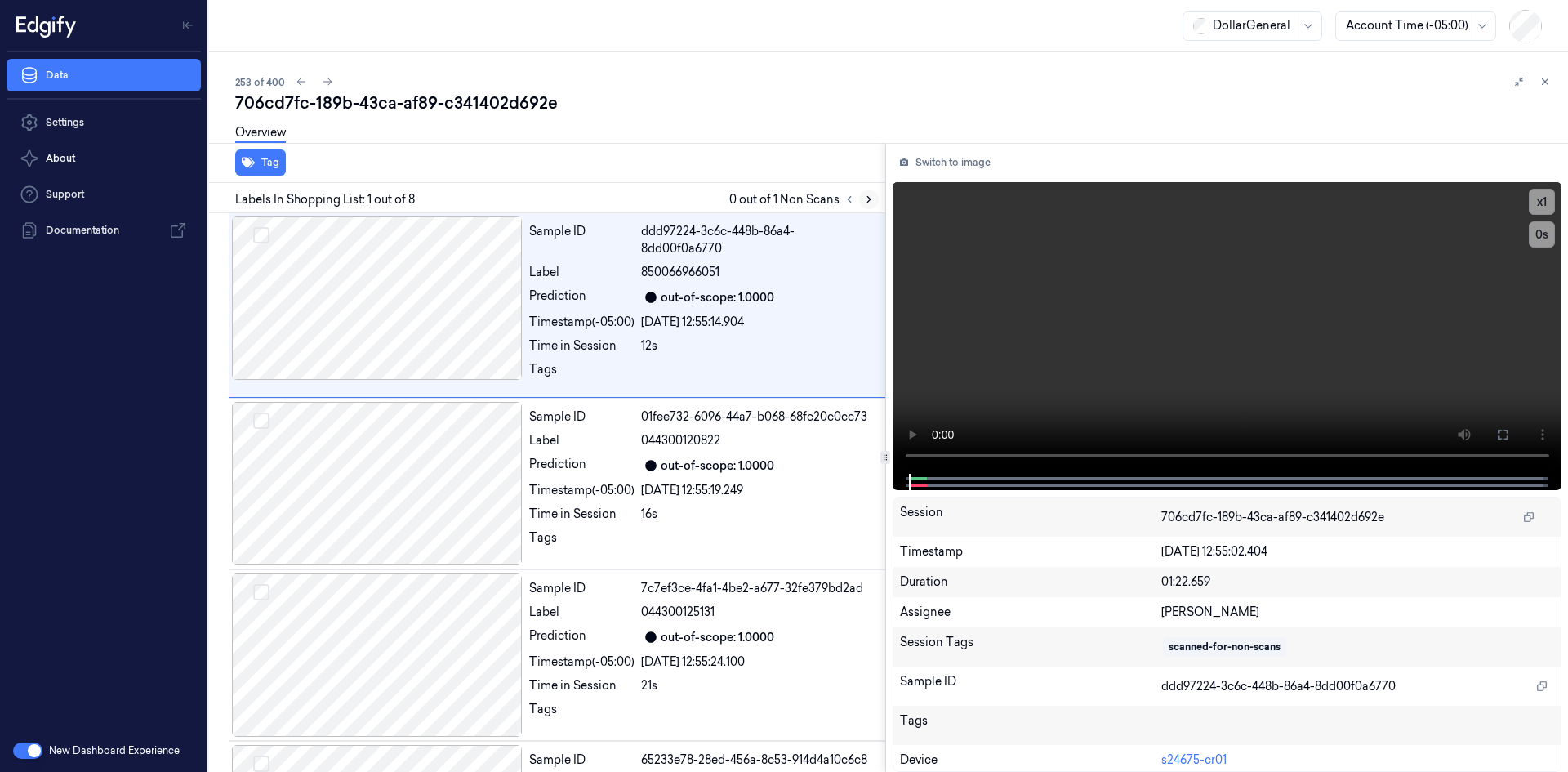
click at [869, 198] on icon at bounding box center [868, 200] width 3 height 6
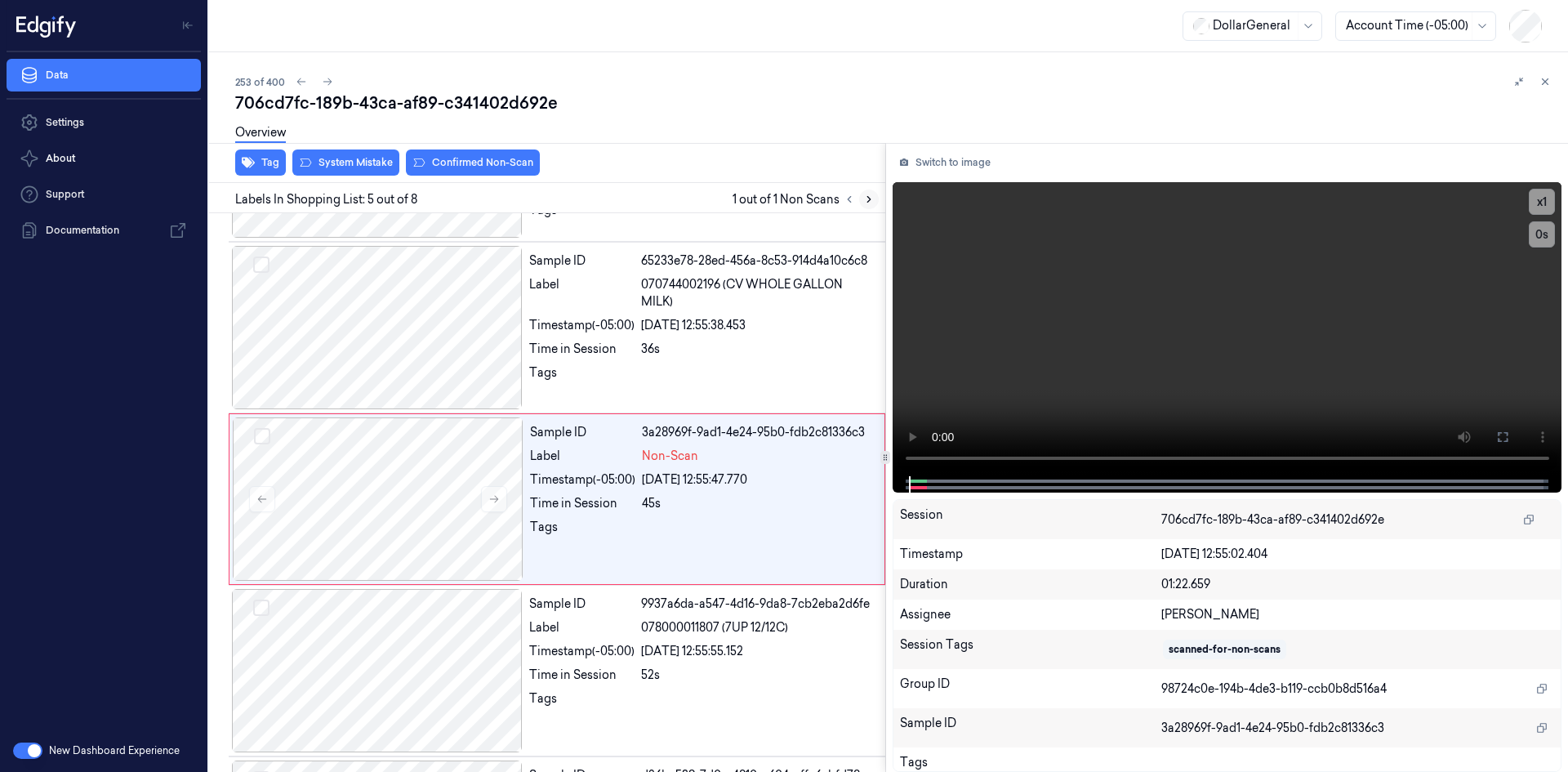
scroll to position [506, 0]
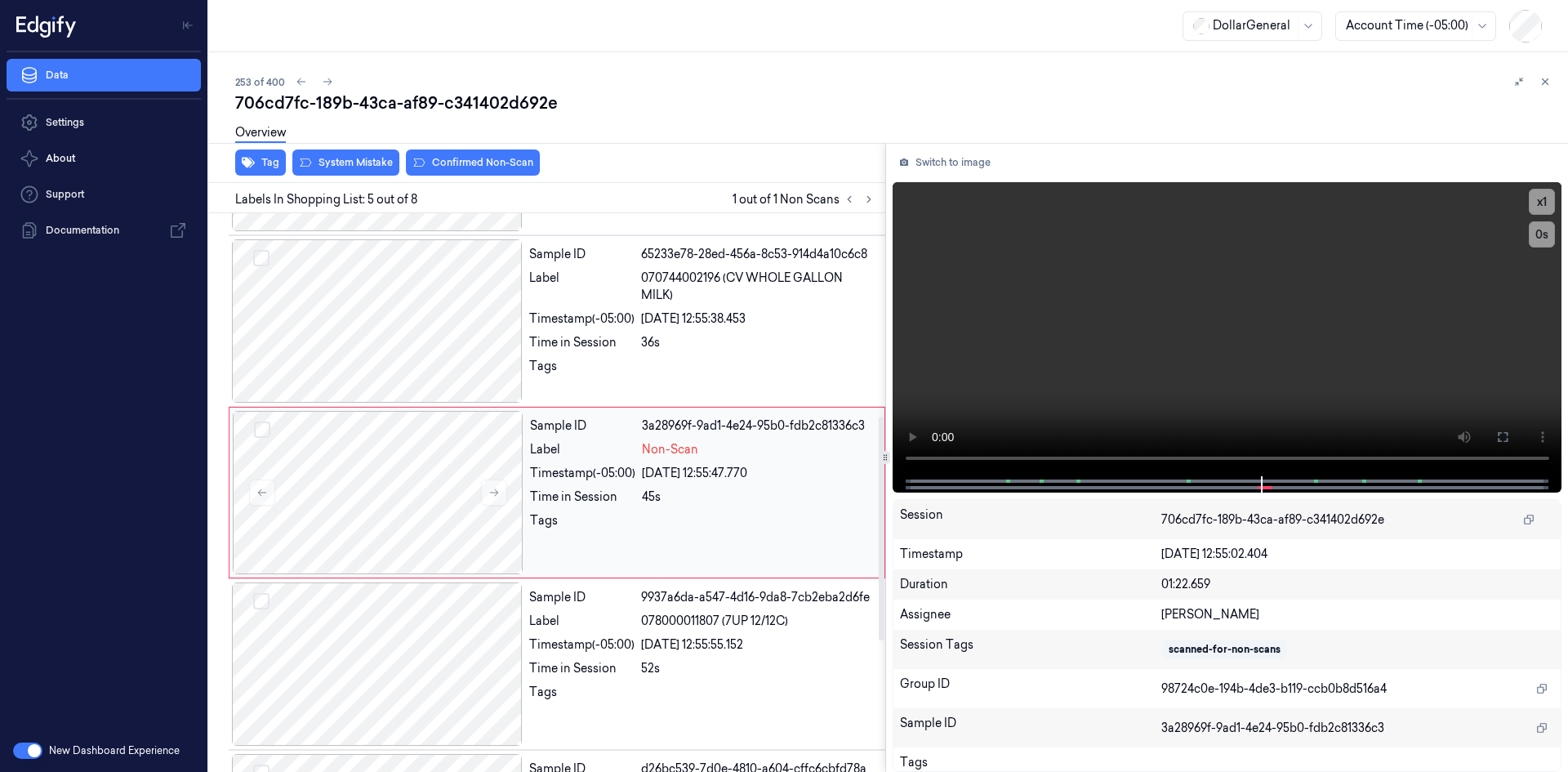
click at [718, 476] on div "[DATE] 12:55:47.770" at bounding box center [759, 473] width 232 height 17
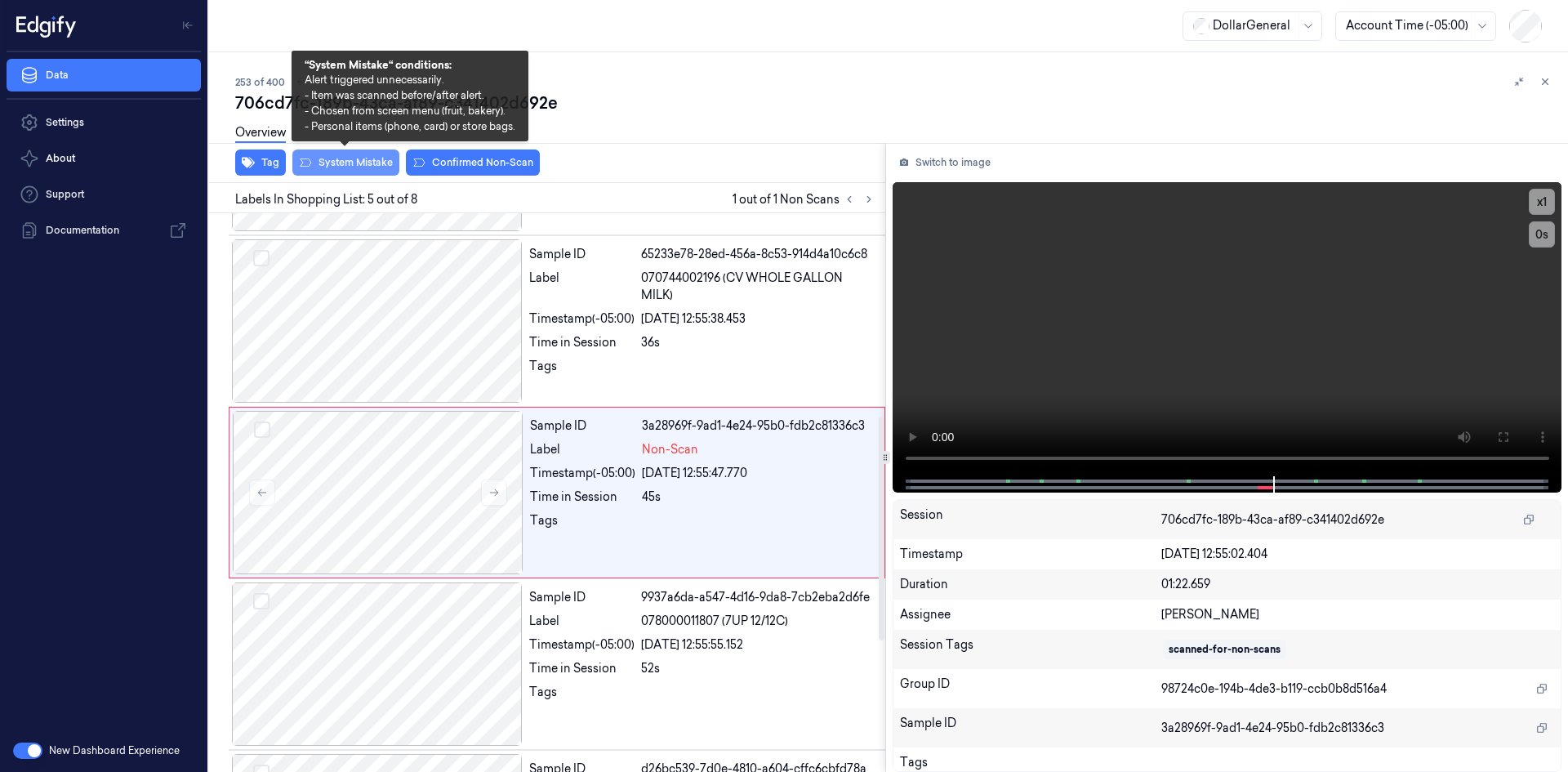
click at [357, 169] on button "System Mistake" at bounding box center [346, 162] width 107 height 26
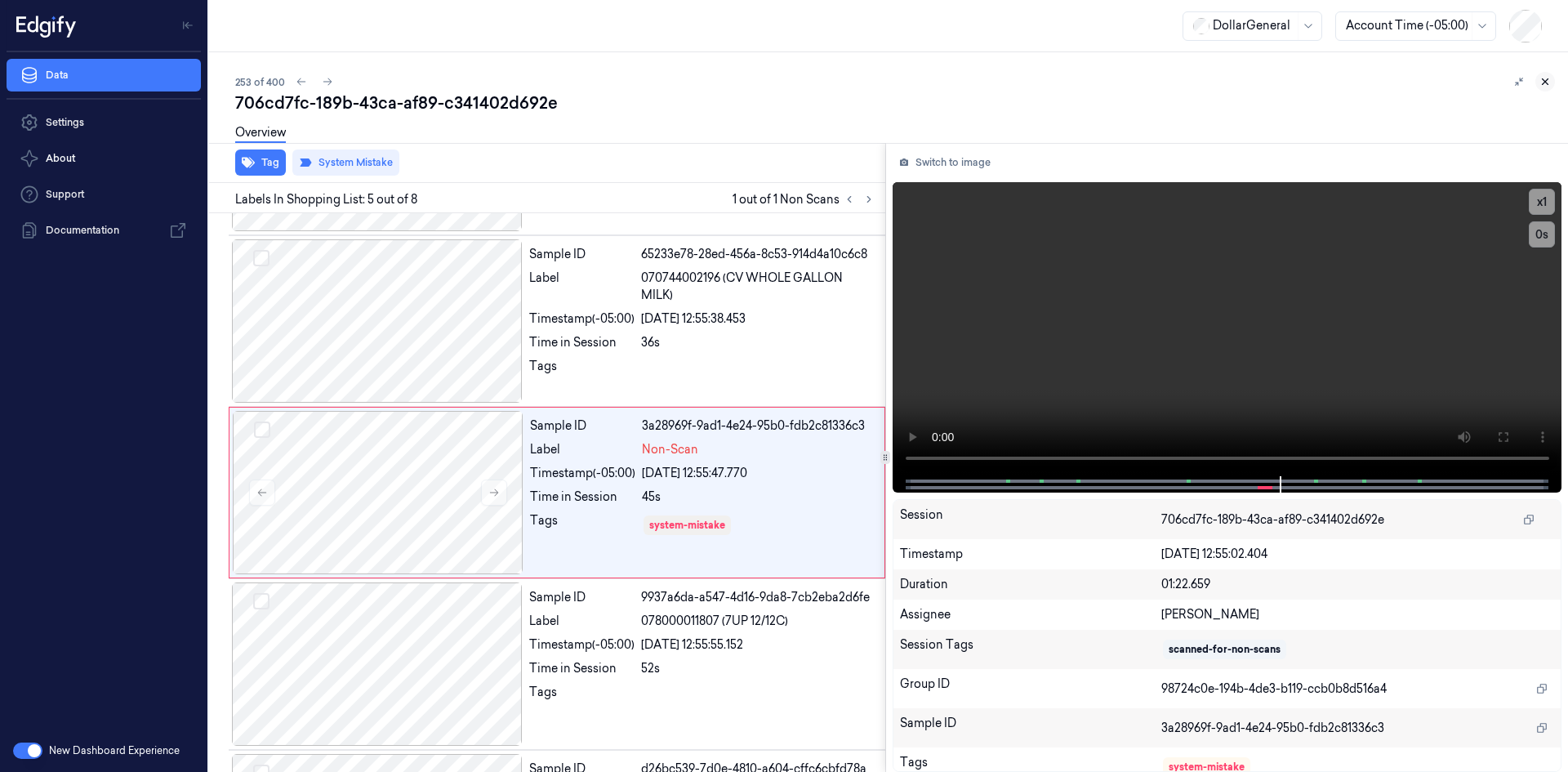
click at [1544, 80] on icon at bounding box center [1546, 83] width 6 height 6
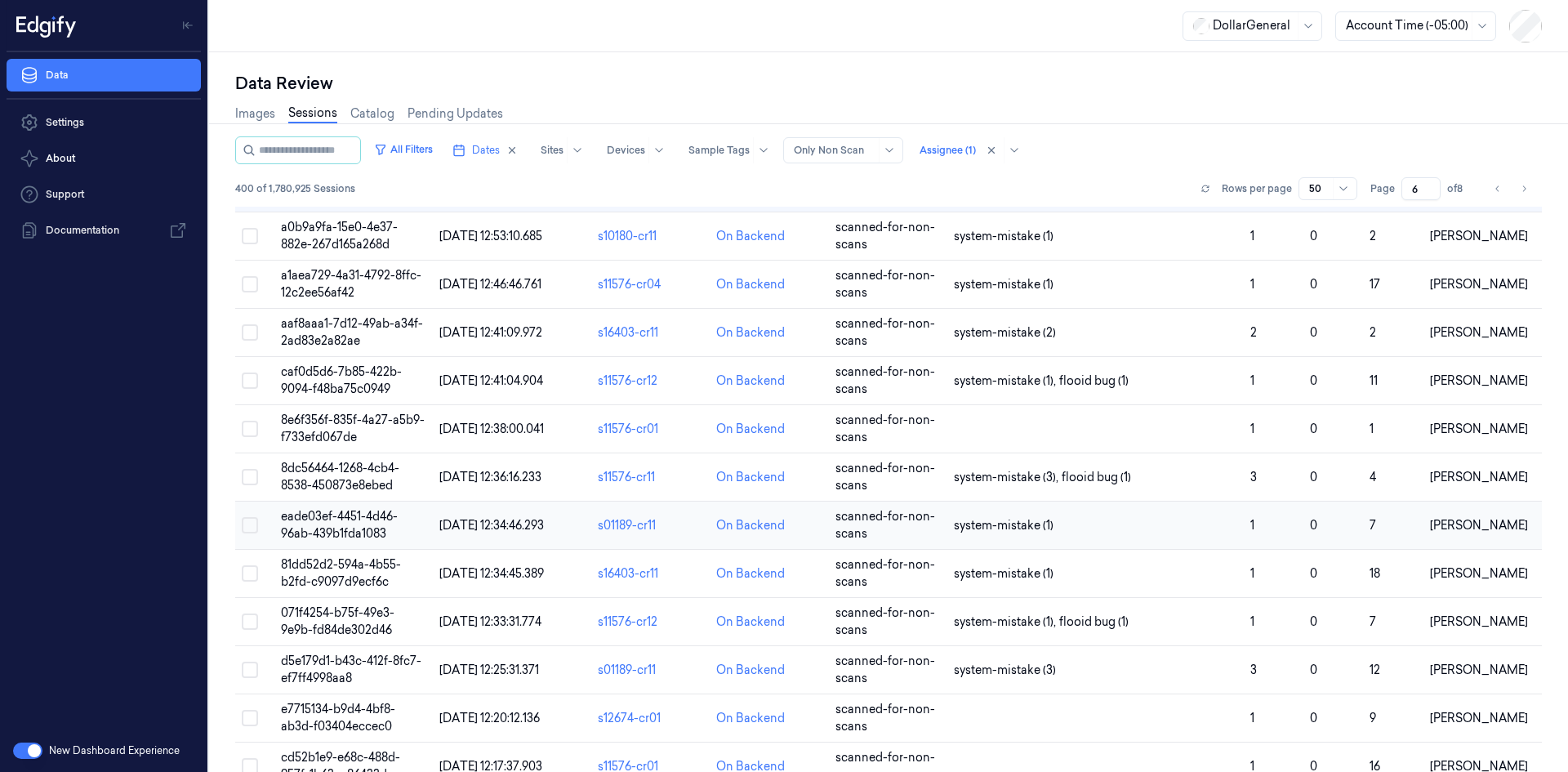
scroll to position [245, 0]
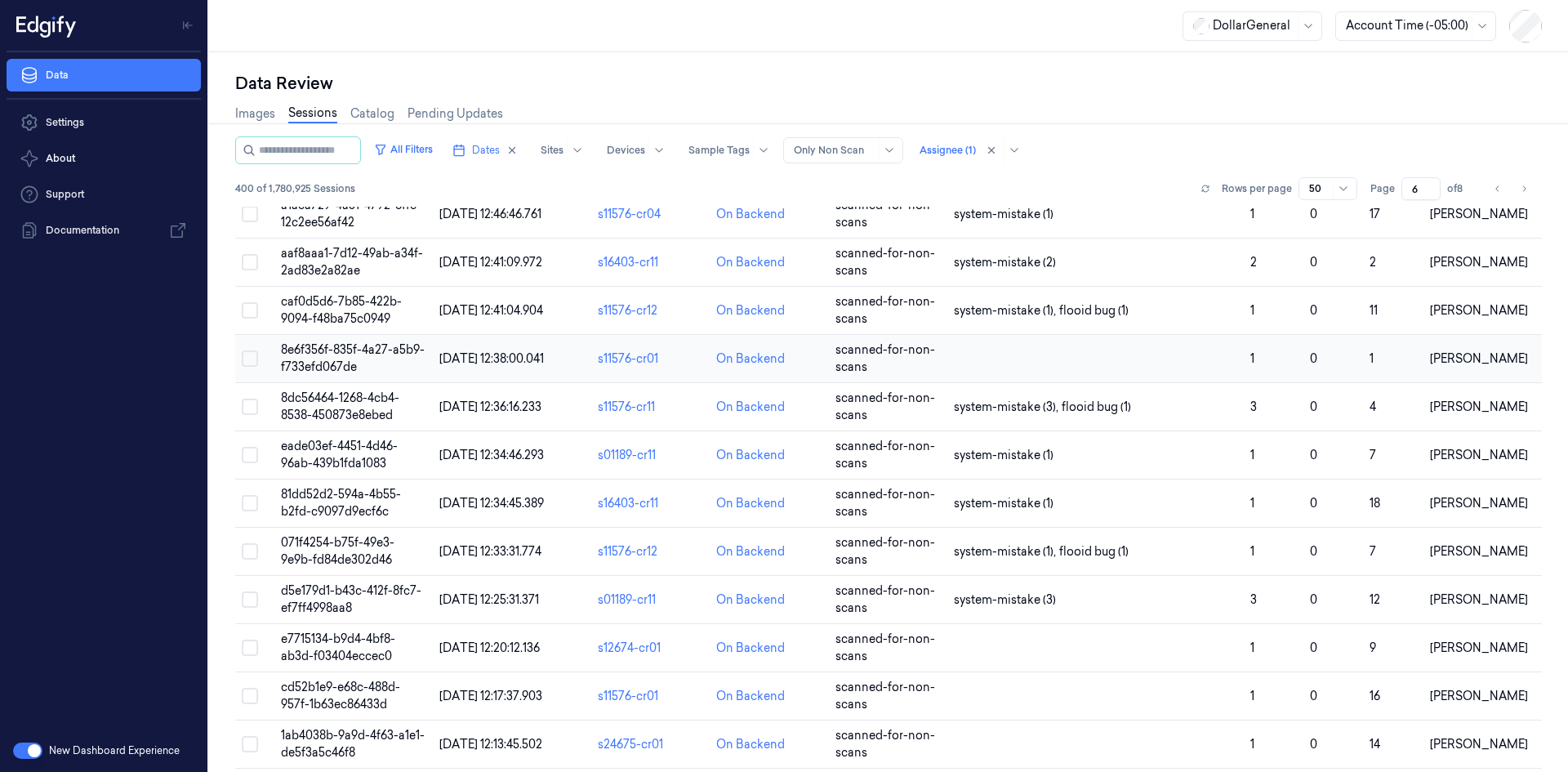
click at [1080, 336] on td at bounding box center [1096, 359] width 297 height 48
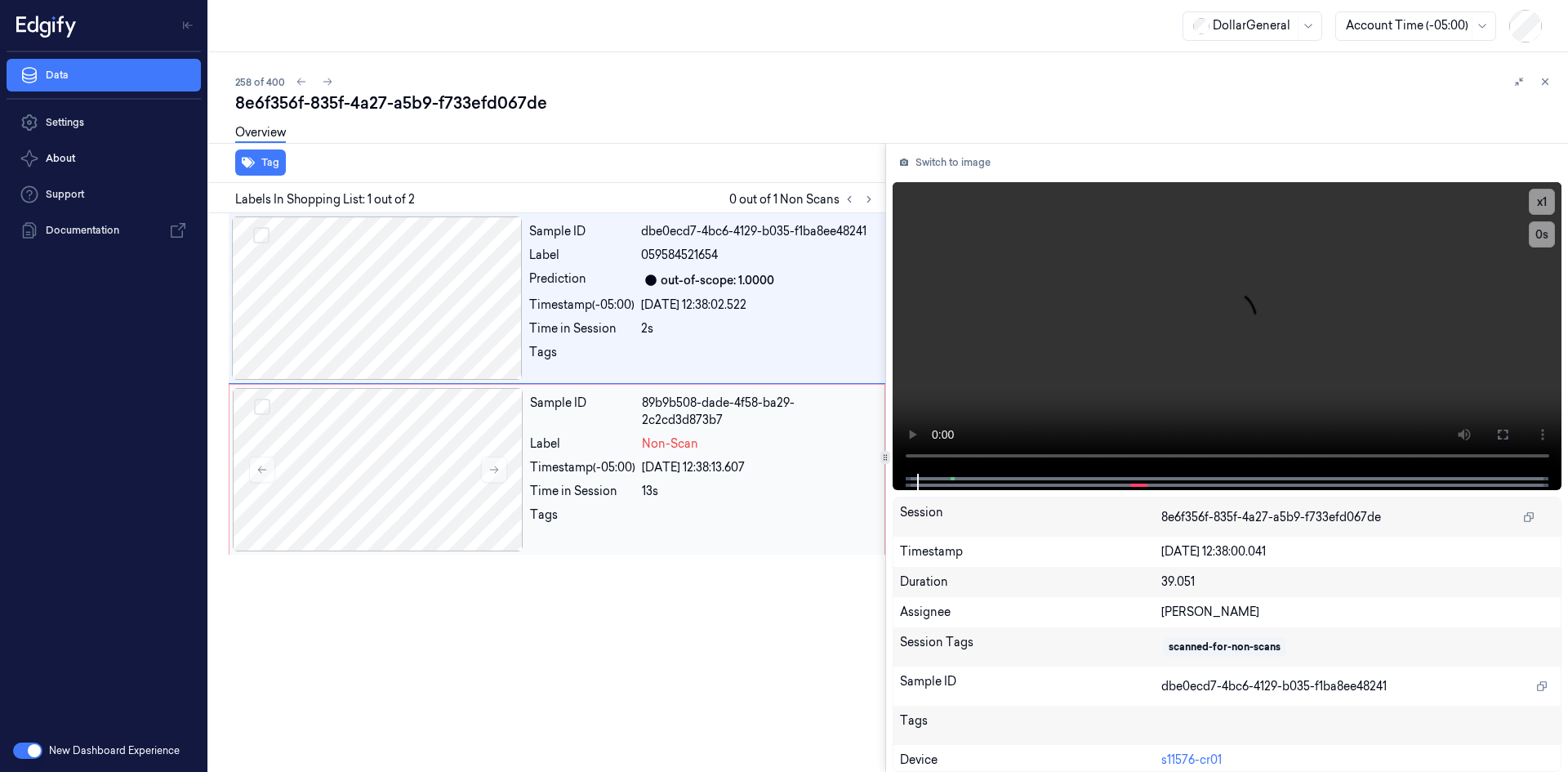
click at [804, 458] on div "Sample ID 89b9b508-dade-4f58-ba29-2c2cd3d873b7 Label Non-Scan Timestamp (-05:00…" at bounding box center [702, 470] width 358 height 163
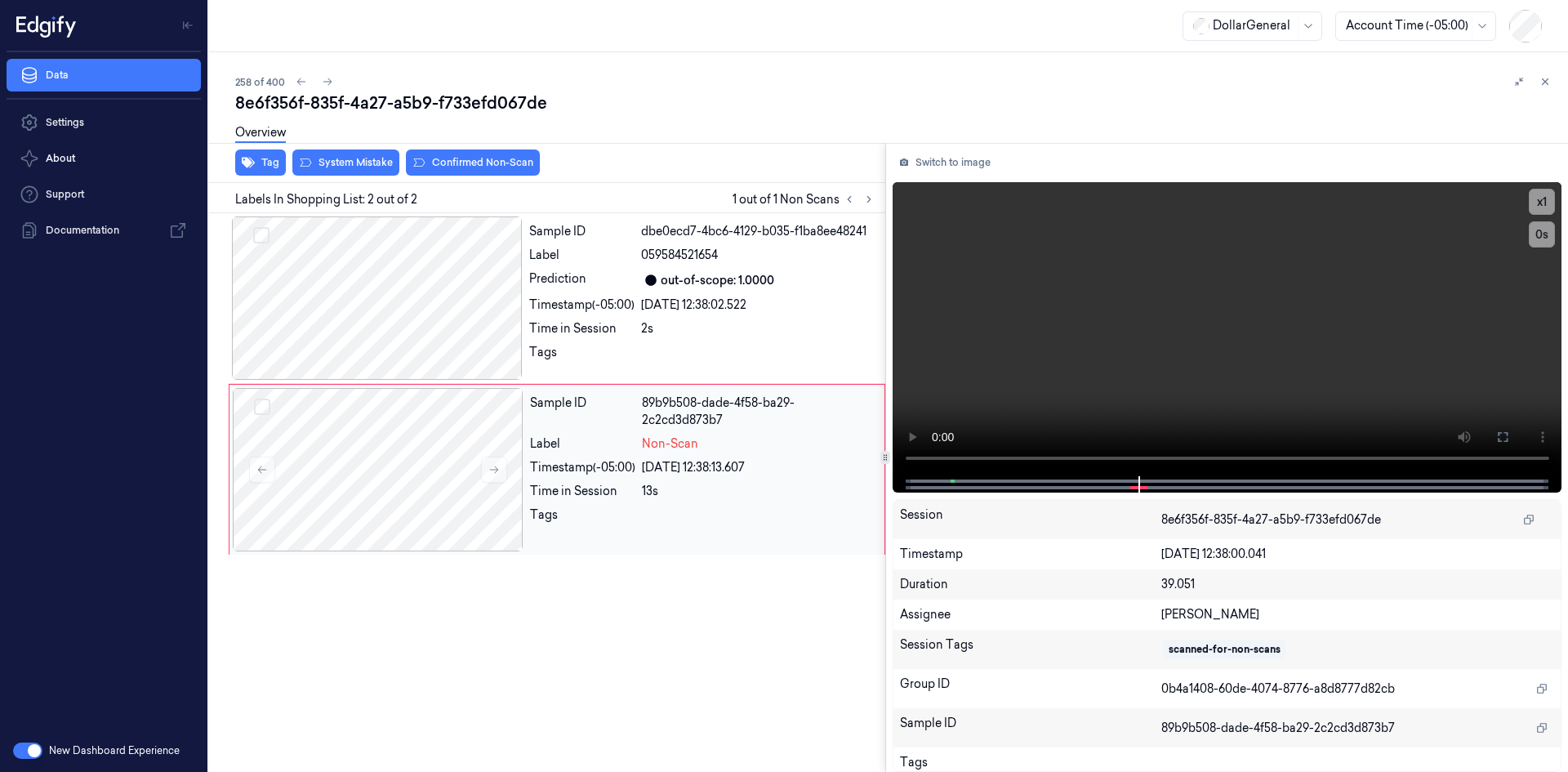
click at [804, 458] on div "Sample ID 89b9b508-dade-4f58-ba29-2c2cd3d873b7 Label Non-Scan Timestamp (-05:00…" at bounding box center [702, 470] width 358 height 163
click at [778, 321] on div "2s" at bounding box center [759, 328] width 234 height 17
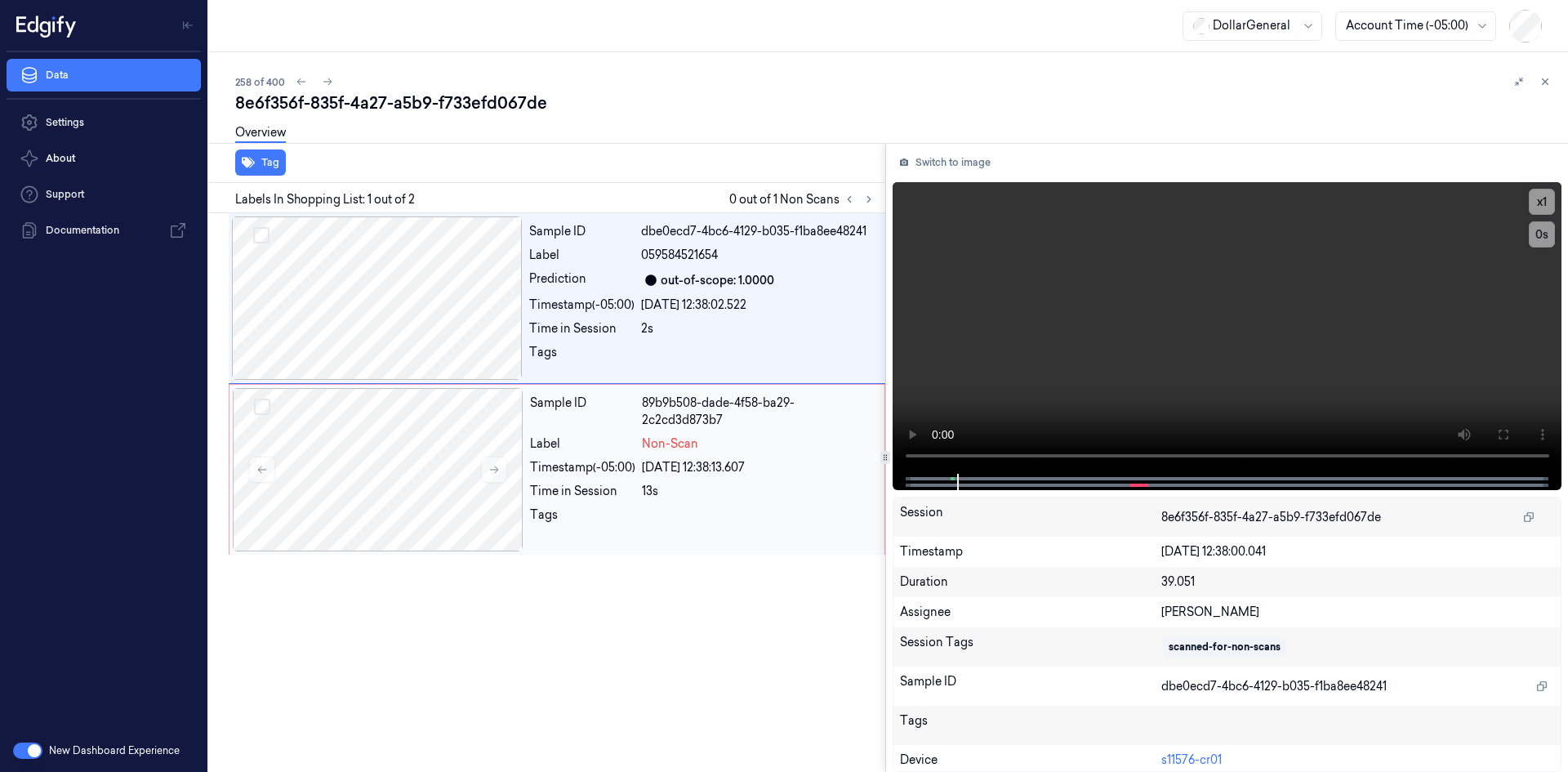
click at [729, 453] on div "Sample ID 89b9b508-dade-4f58-ba29-2c2cd3d873b7 Label Non-Scan Timestamp (-05:00…" at bounding box center [702, 470] width 358 height 163
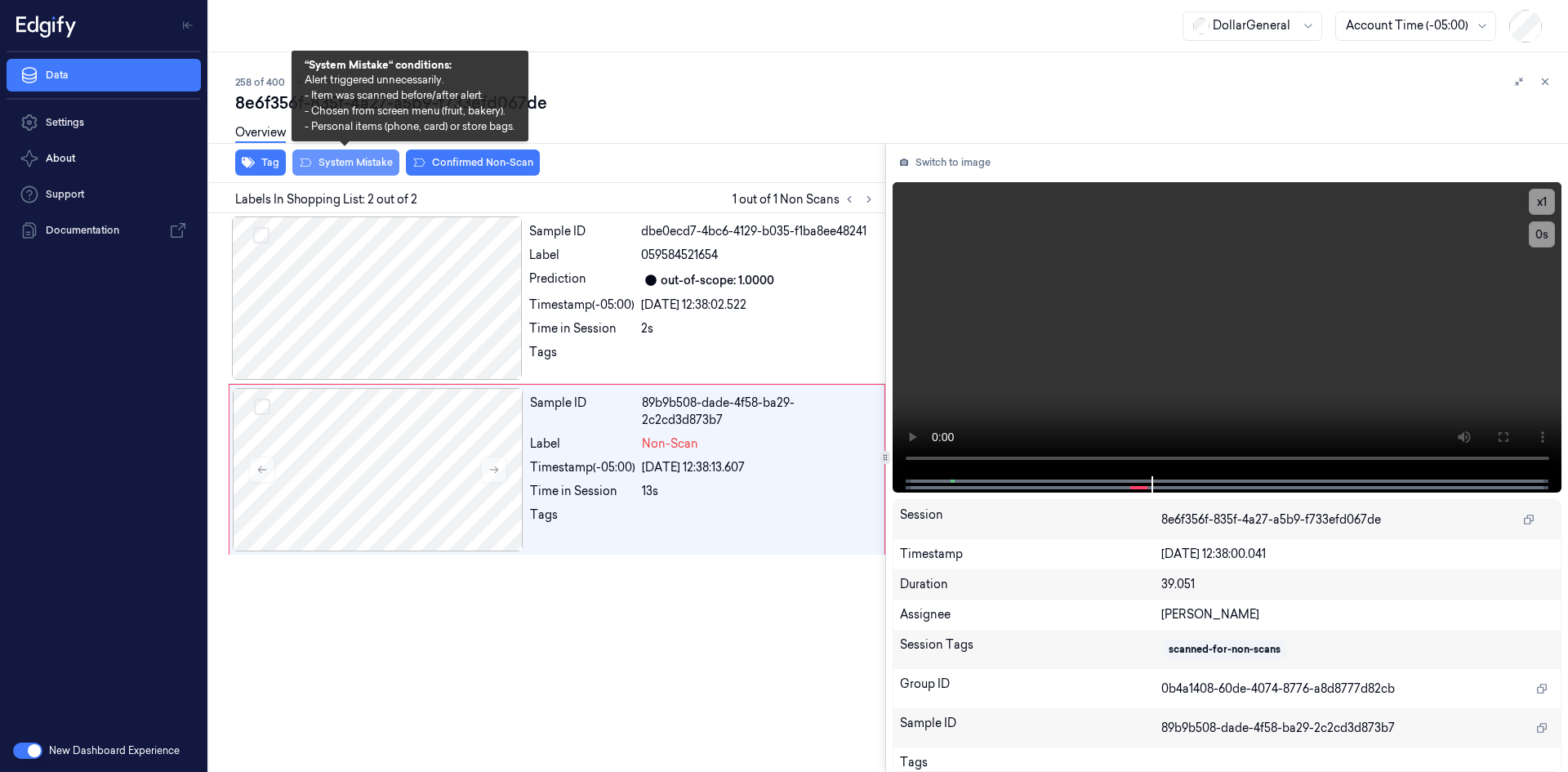
click at [373, 170] on button "System Mistake" at bounding box center [346, 162] width 107 height 26
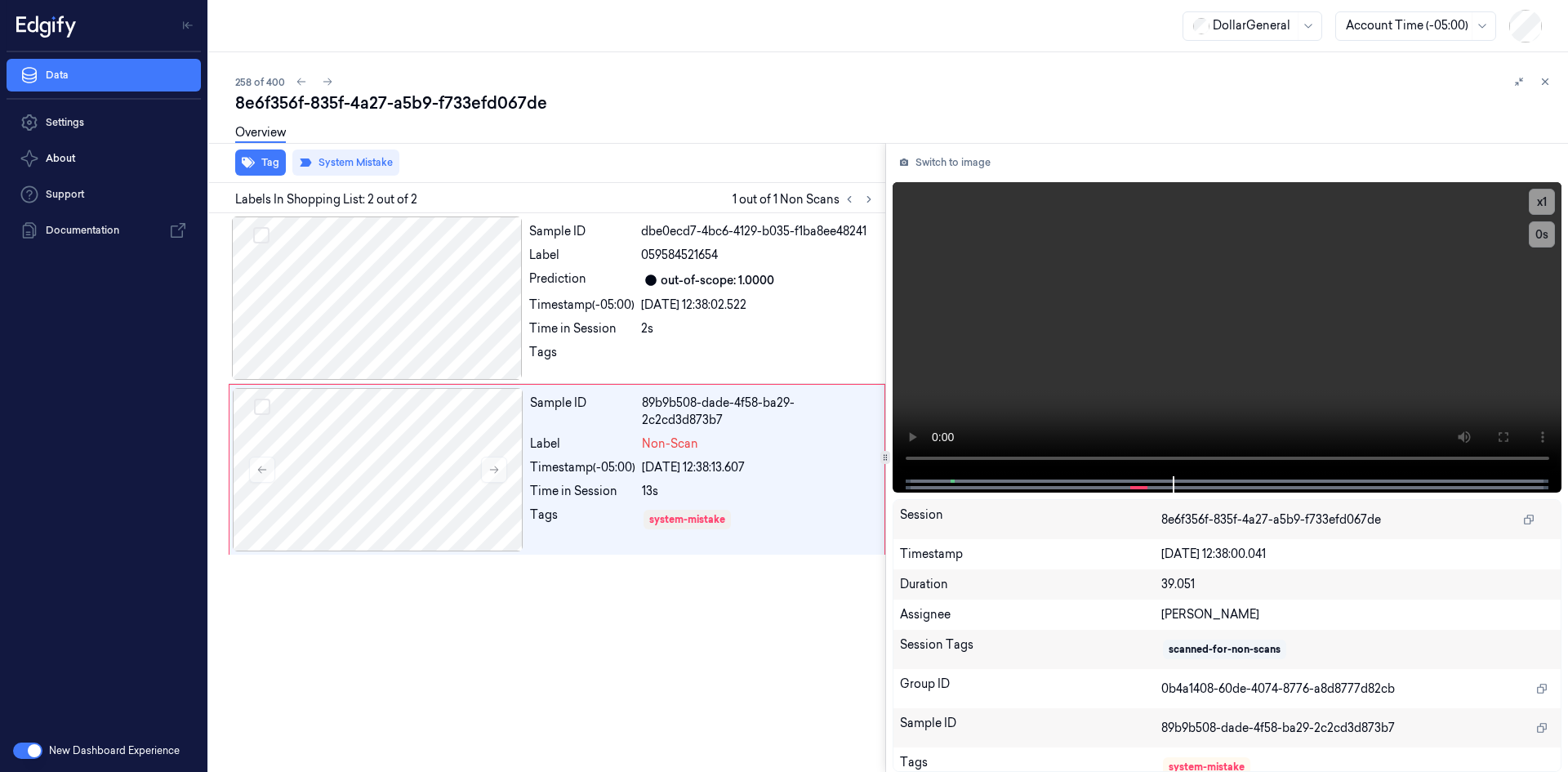
click at [1541, 83] on icon at bounding box center [1546, 82] width 12 height 12
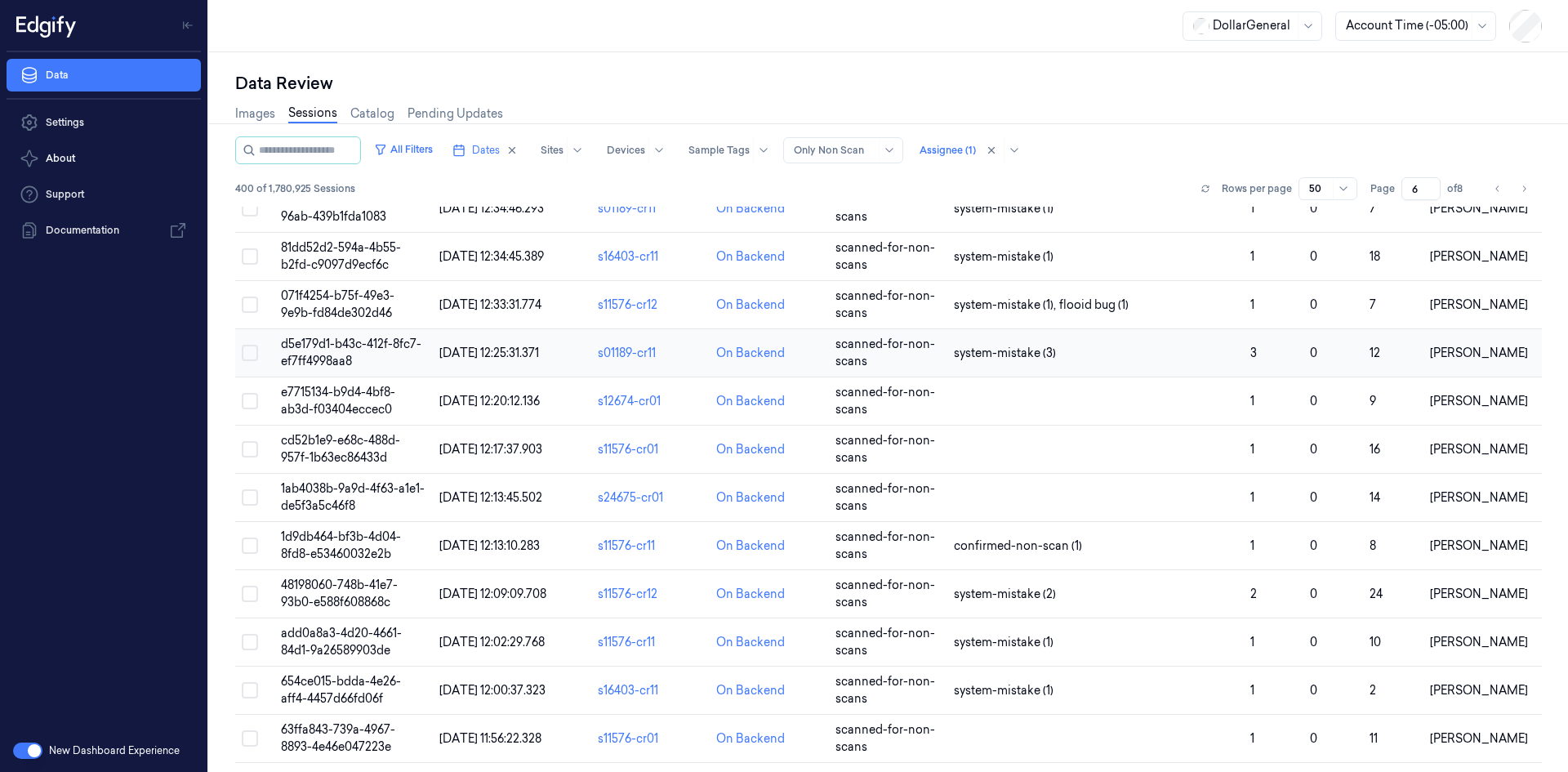
scroll to position [490, 0]
click at [1063, 393] on td at bounding box center [1096, 403] width 297 height 48
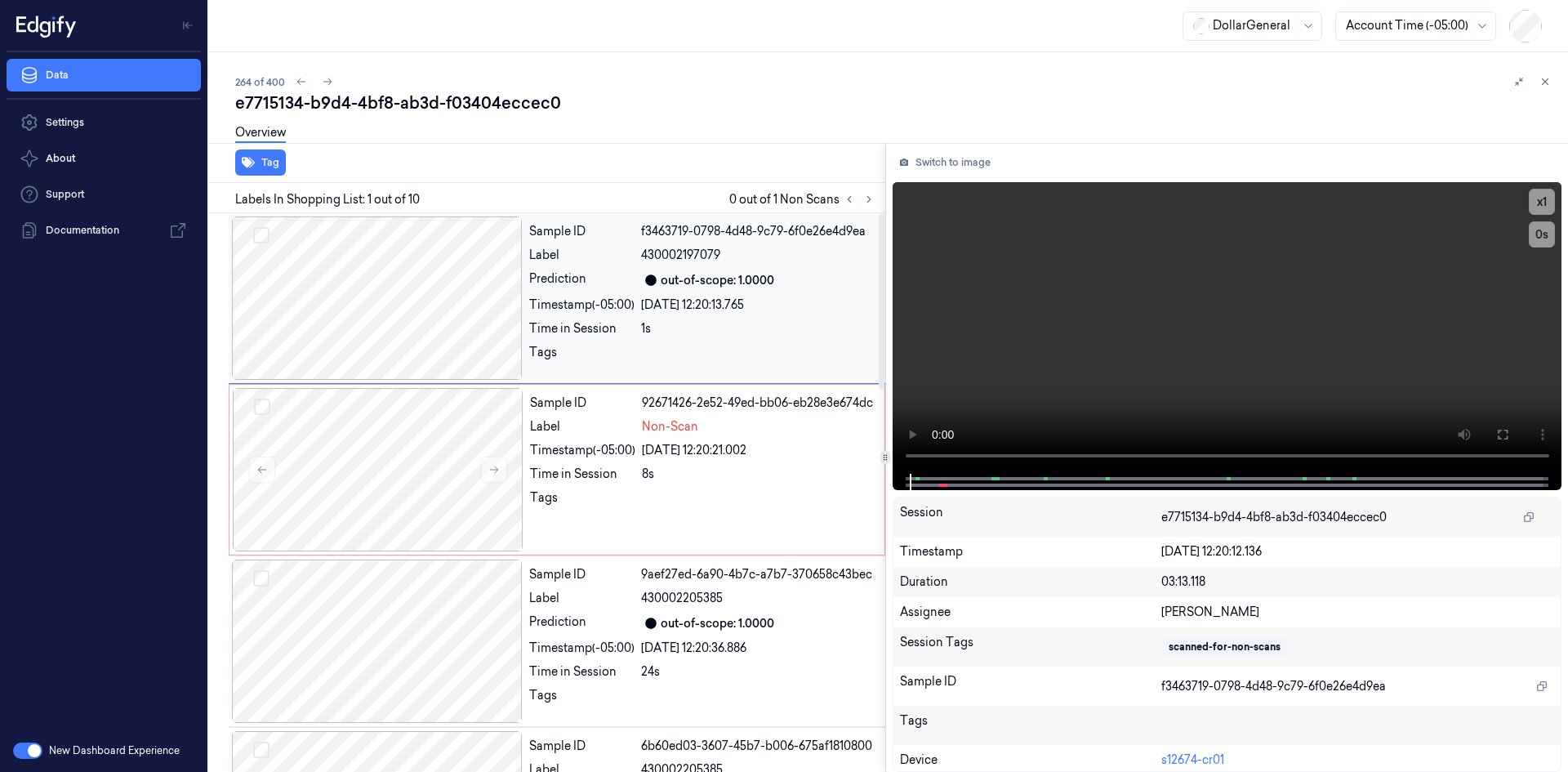
click at [692, 304] on div "[DATE] 12:20:13.765" at bounding box center [759, 305] width 234 height 17
click at [712, 490] on div at bounding box center [759, 502] width 232 height 26
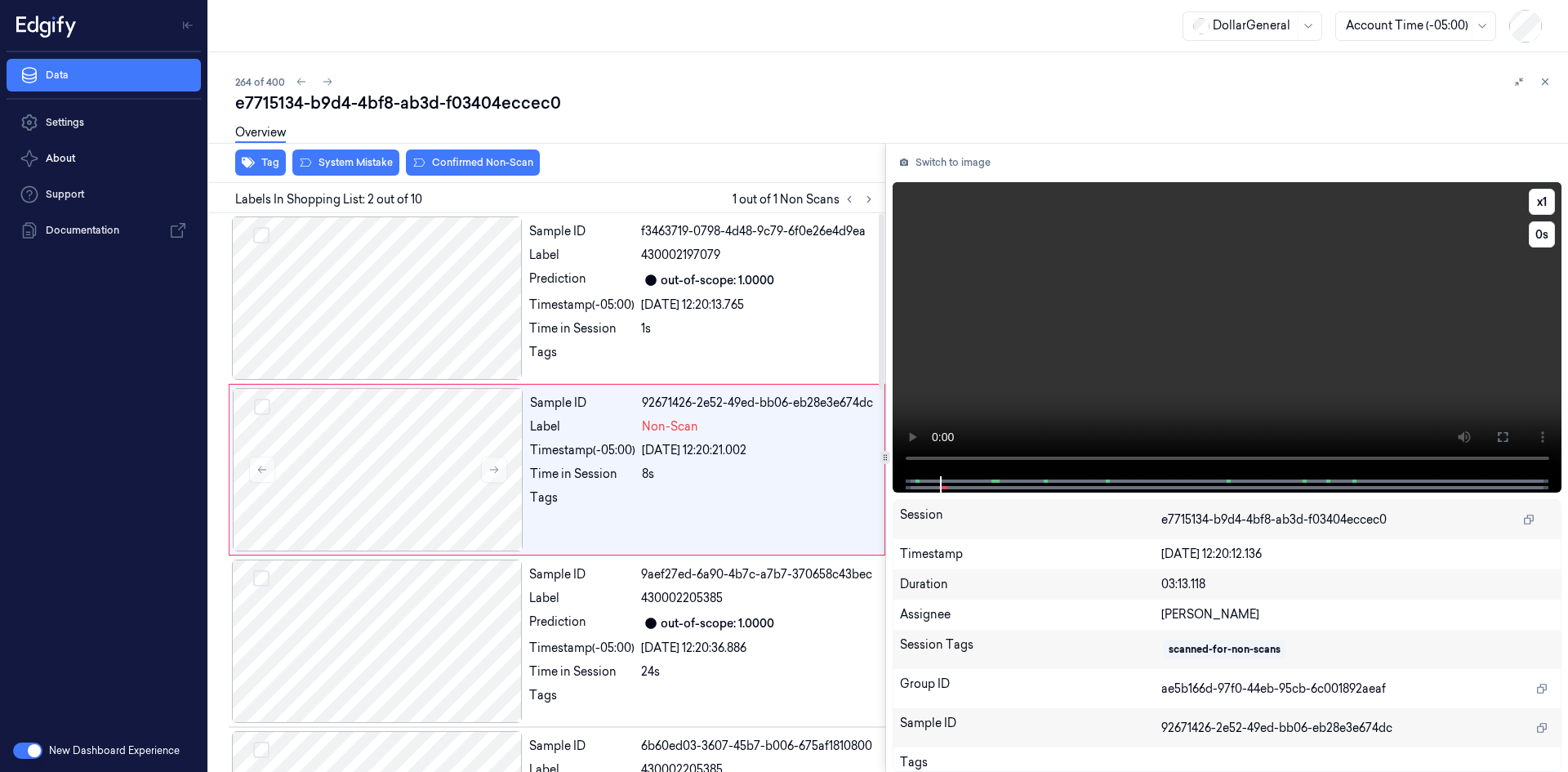
click at [1049, 326] on video at bounding box center [1228, 329] width 670 height 294
click at [281, 161] on button "Tag" at bounding box center [260, 162] width 51 height 26
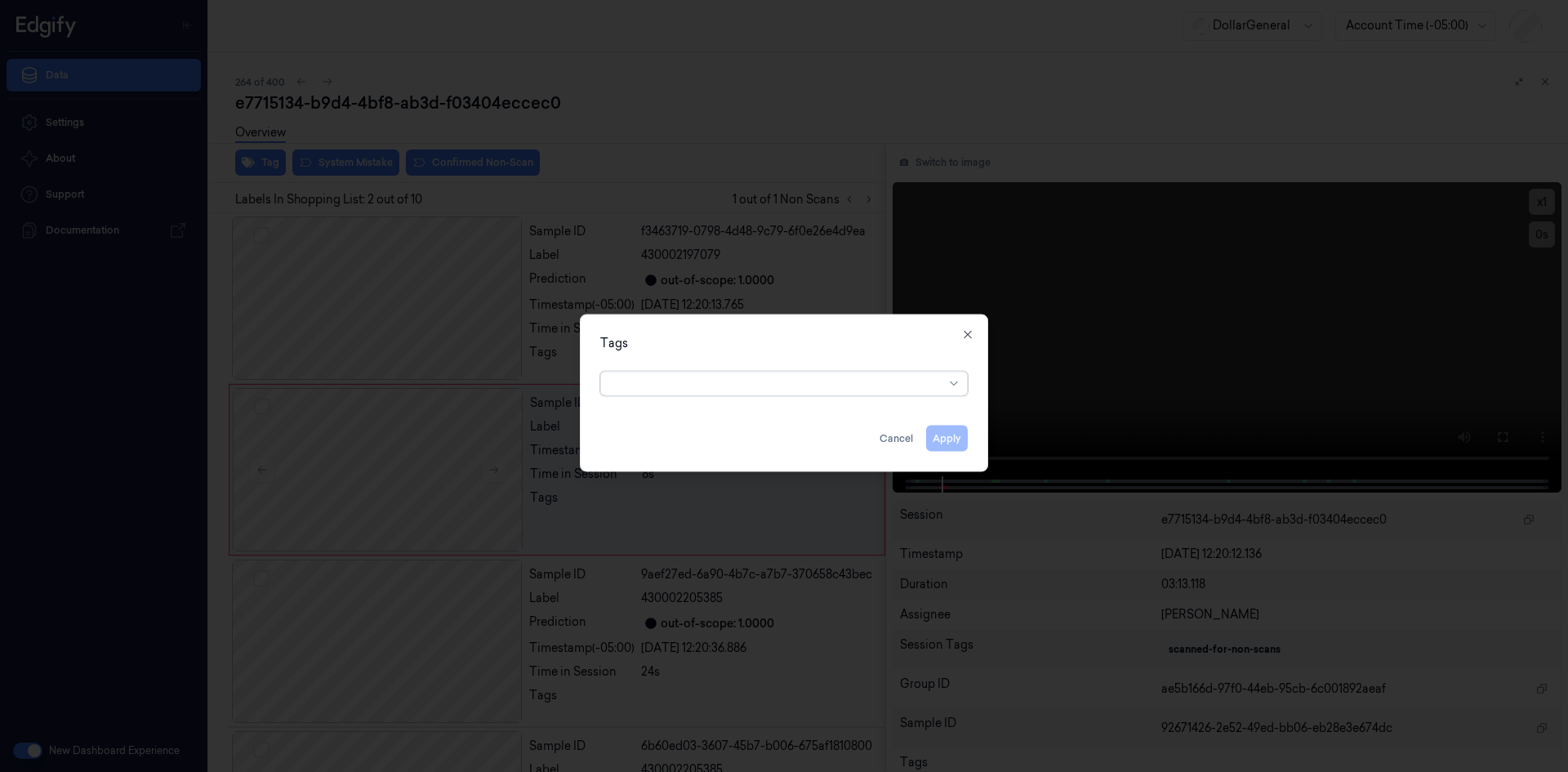
click at [790, 380] on div at bounding box center [777, 383] width 333 height 17
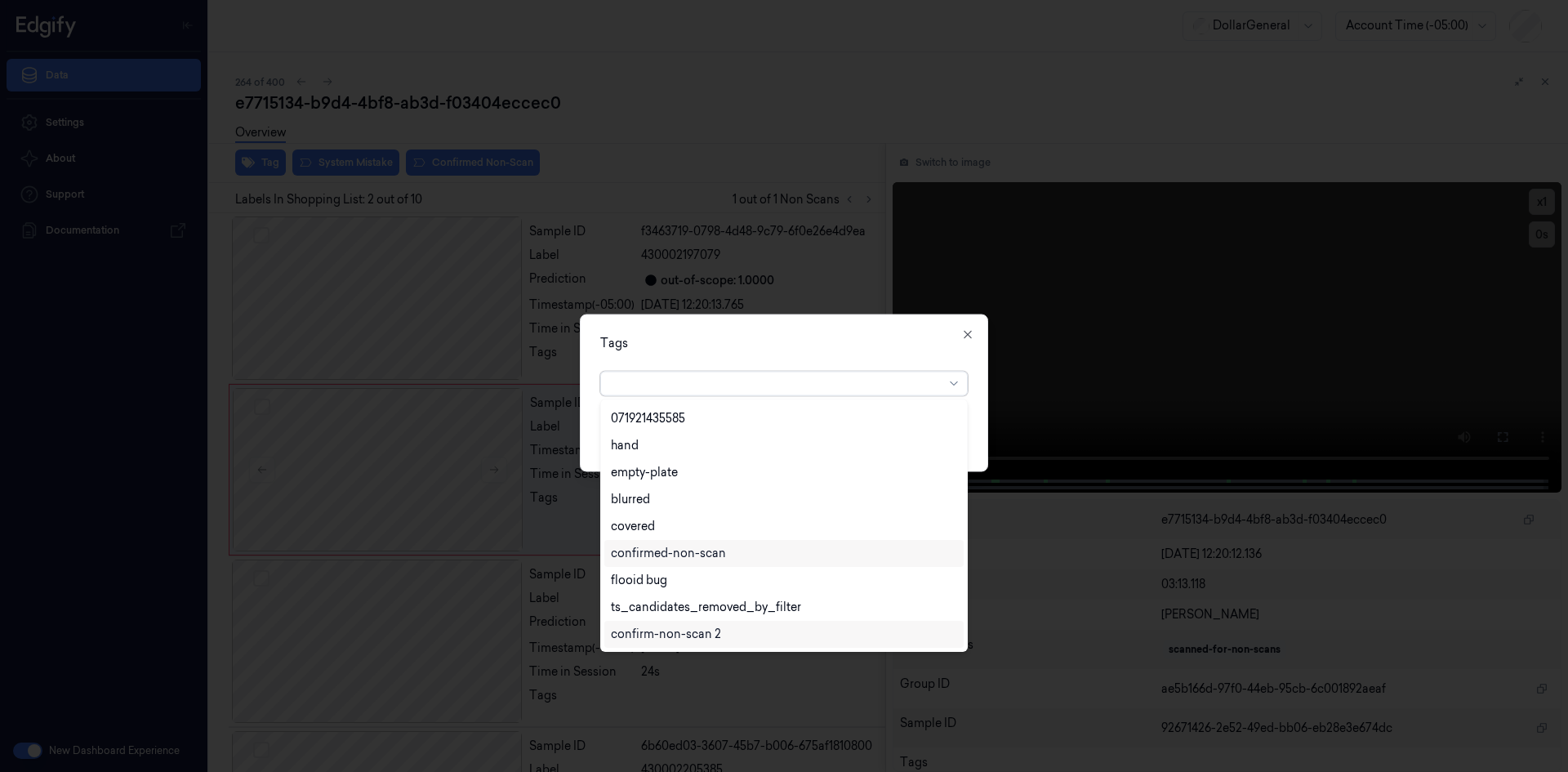
scroll to position [374, 0]
click at [693, 497] on div "flooid bug" at bounding box center [784, 499] width 347 height 17
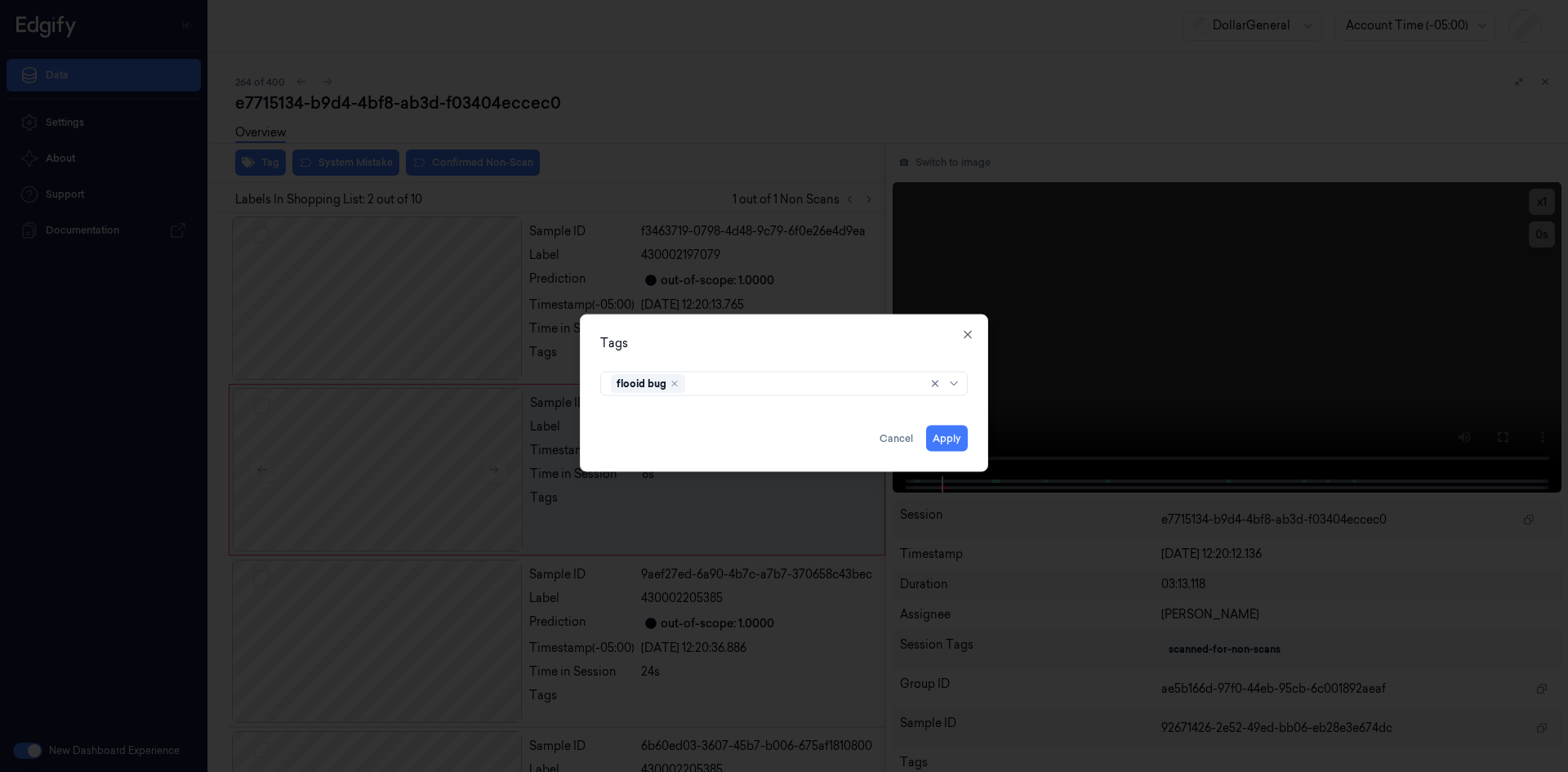
click at [905, 344] on div "Tags" at bounding box center [784, 343] width 368 height 17
click at [950, 429] on button "Apply" at bounding box center [947, 437] width 41 height 26
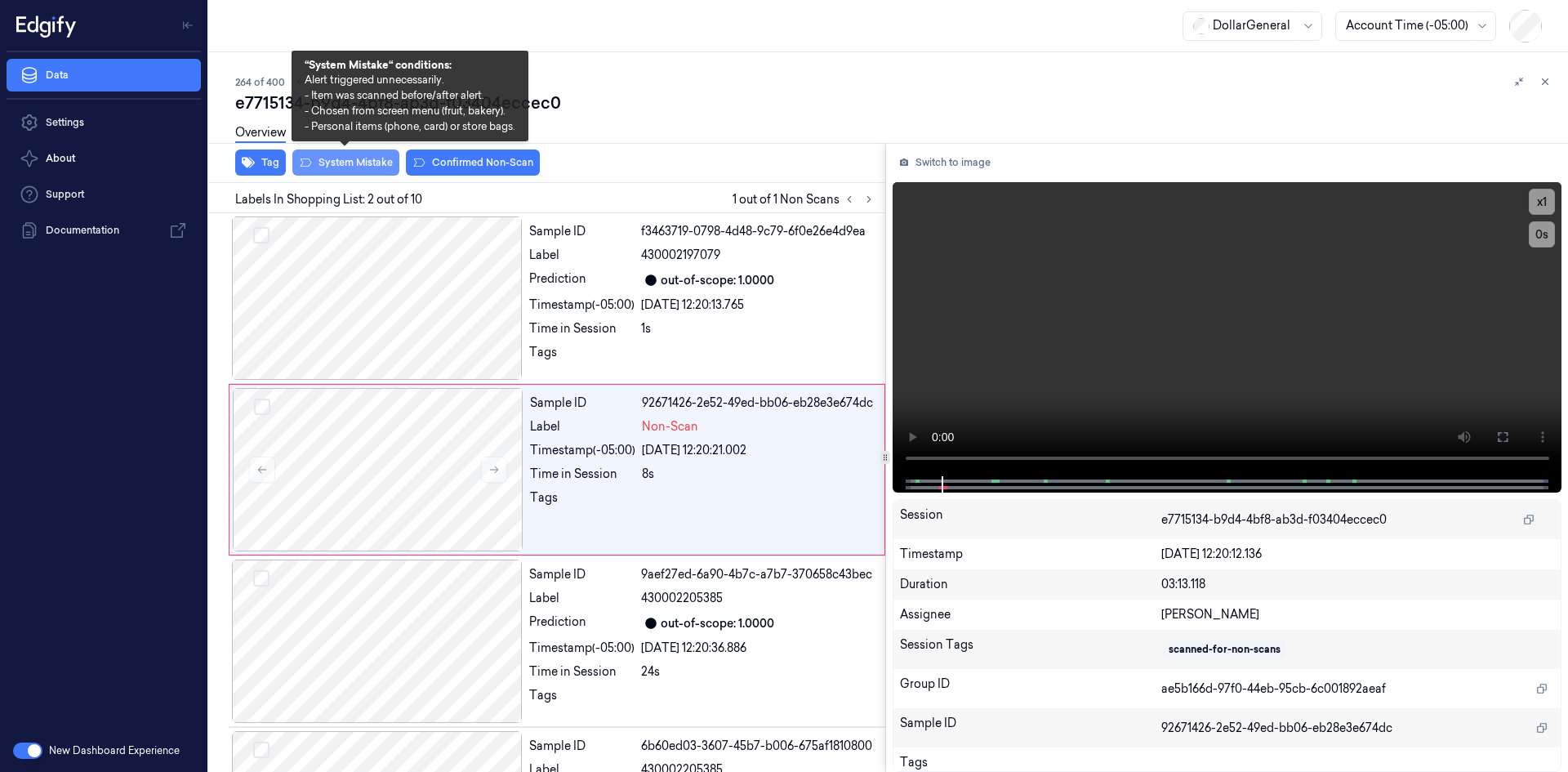
click at [338, 161] on button "System Mistake" at bounding box center [346, 162] width 107 height 26
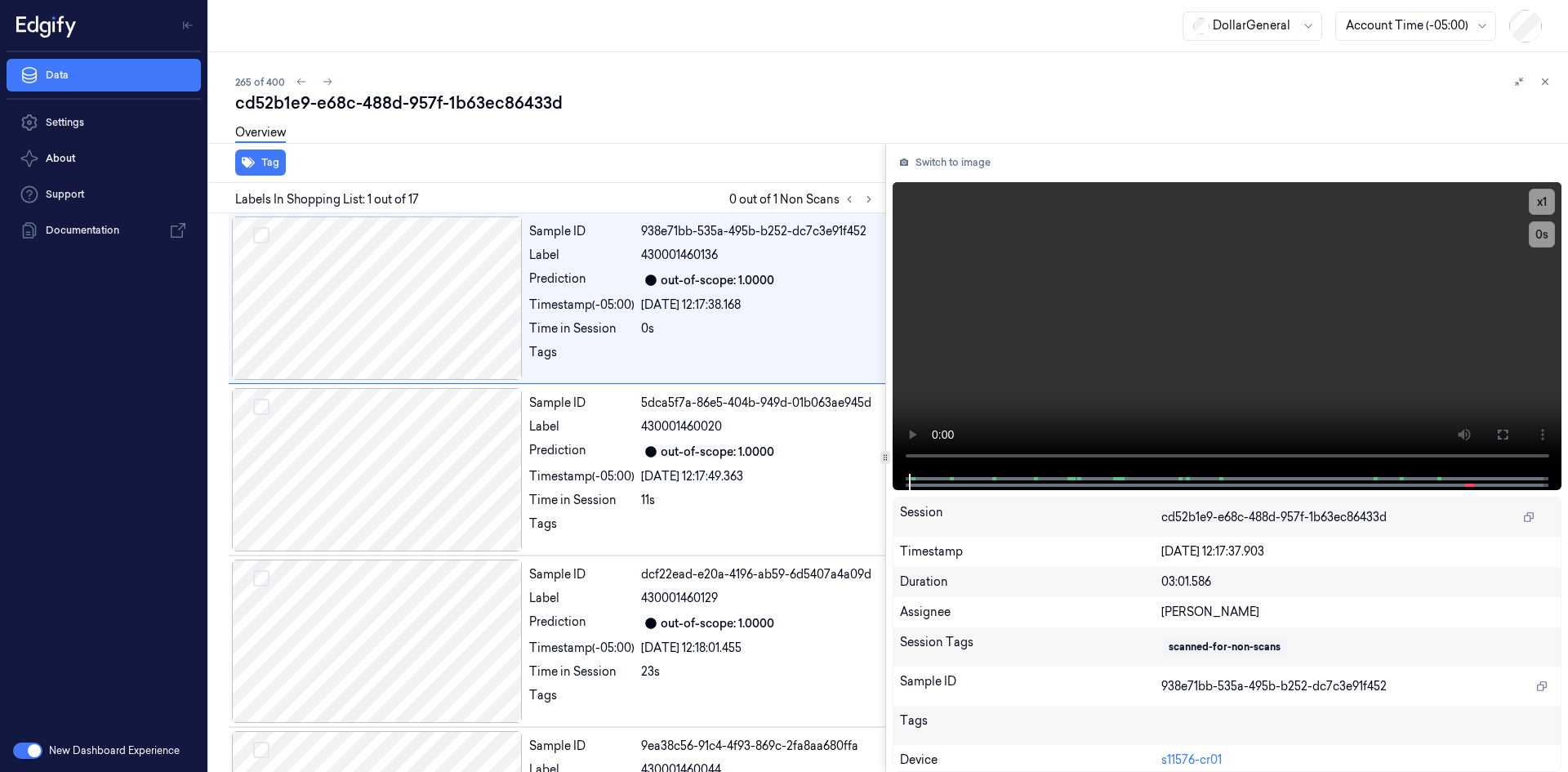
click at [1546, 74] on button at bounding box center [1545, 82] width 19 height 19
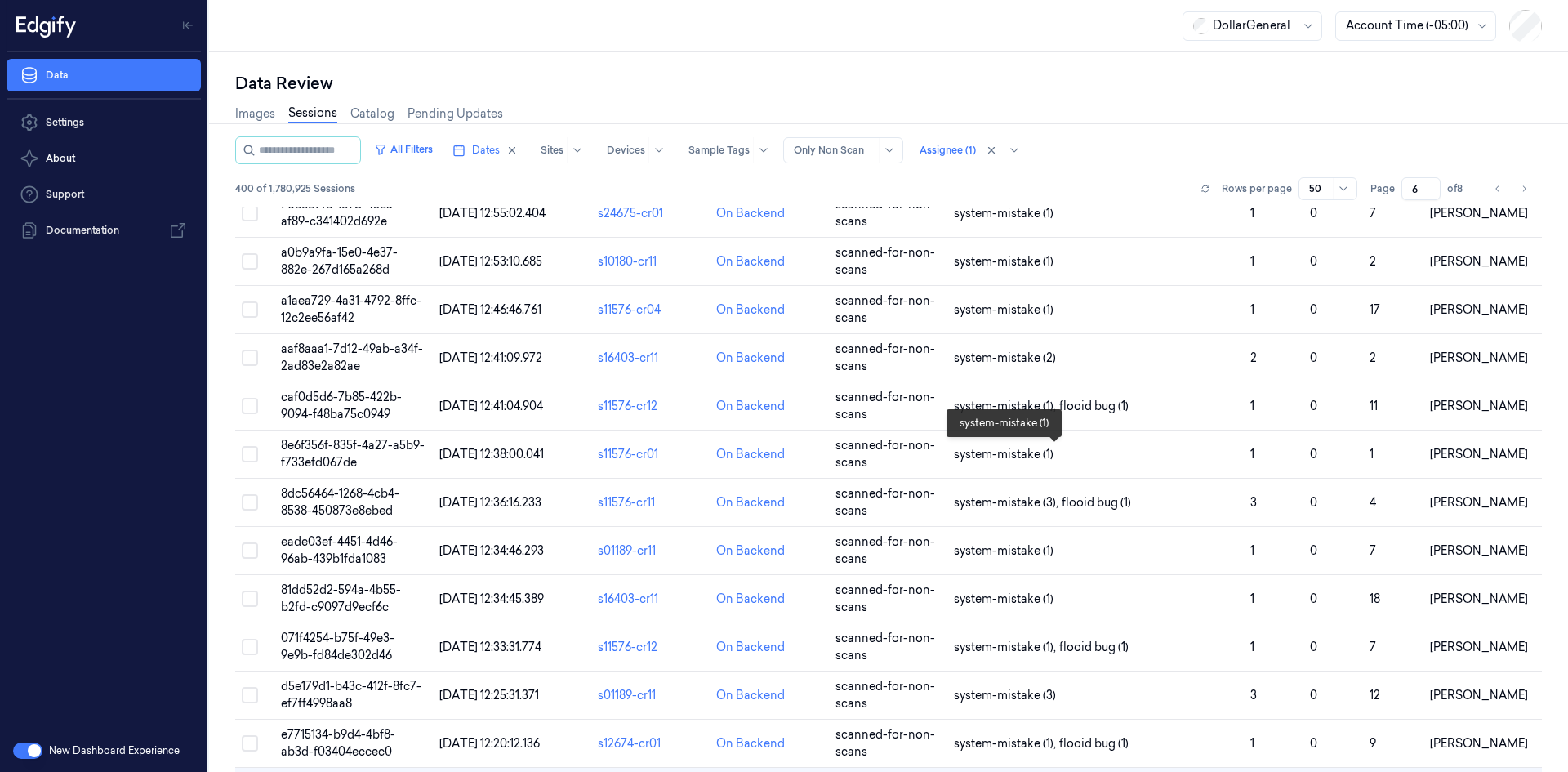
scroll to position [654, 0]
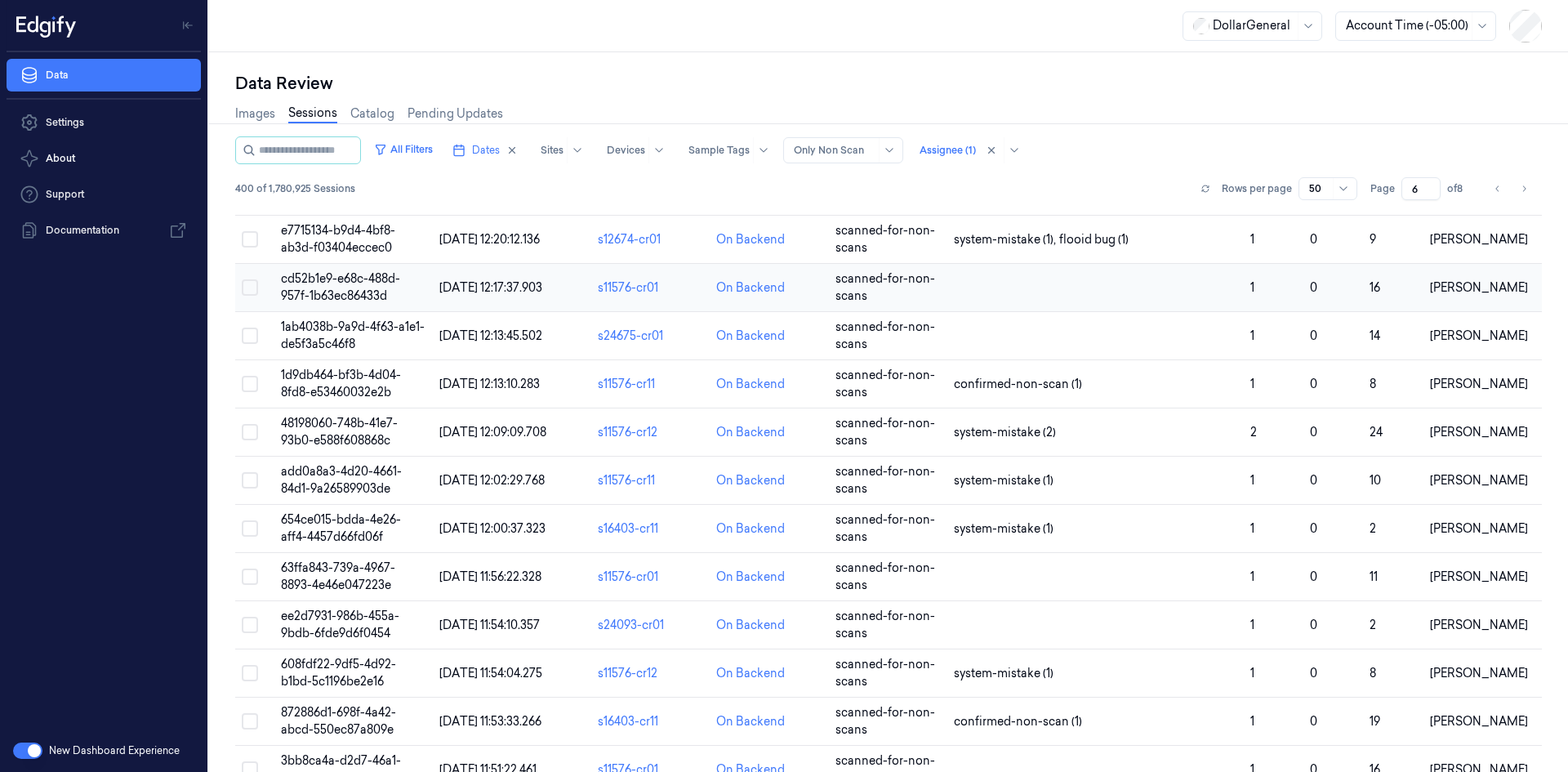
click at [1057, 303] on td at bounding box center [1096, 288] width 297 height 48
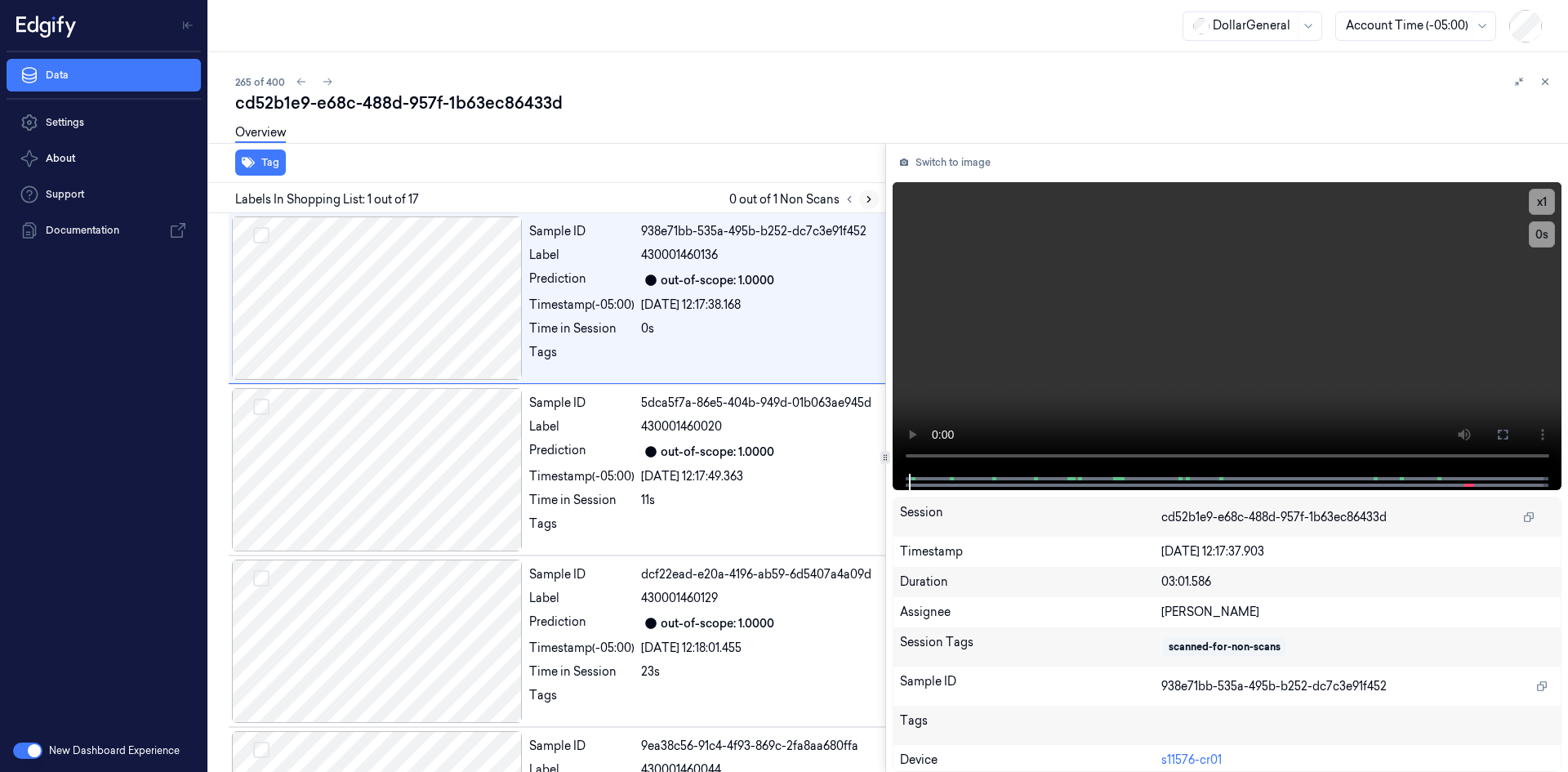
click at [868, 200] on icon at bounding box center [869, 200] width 12 height 12
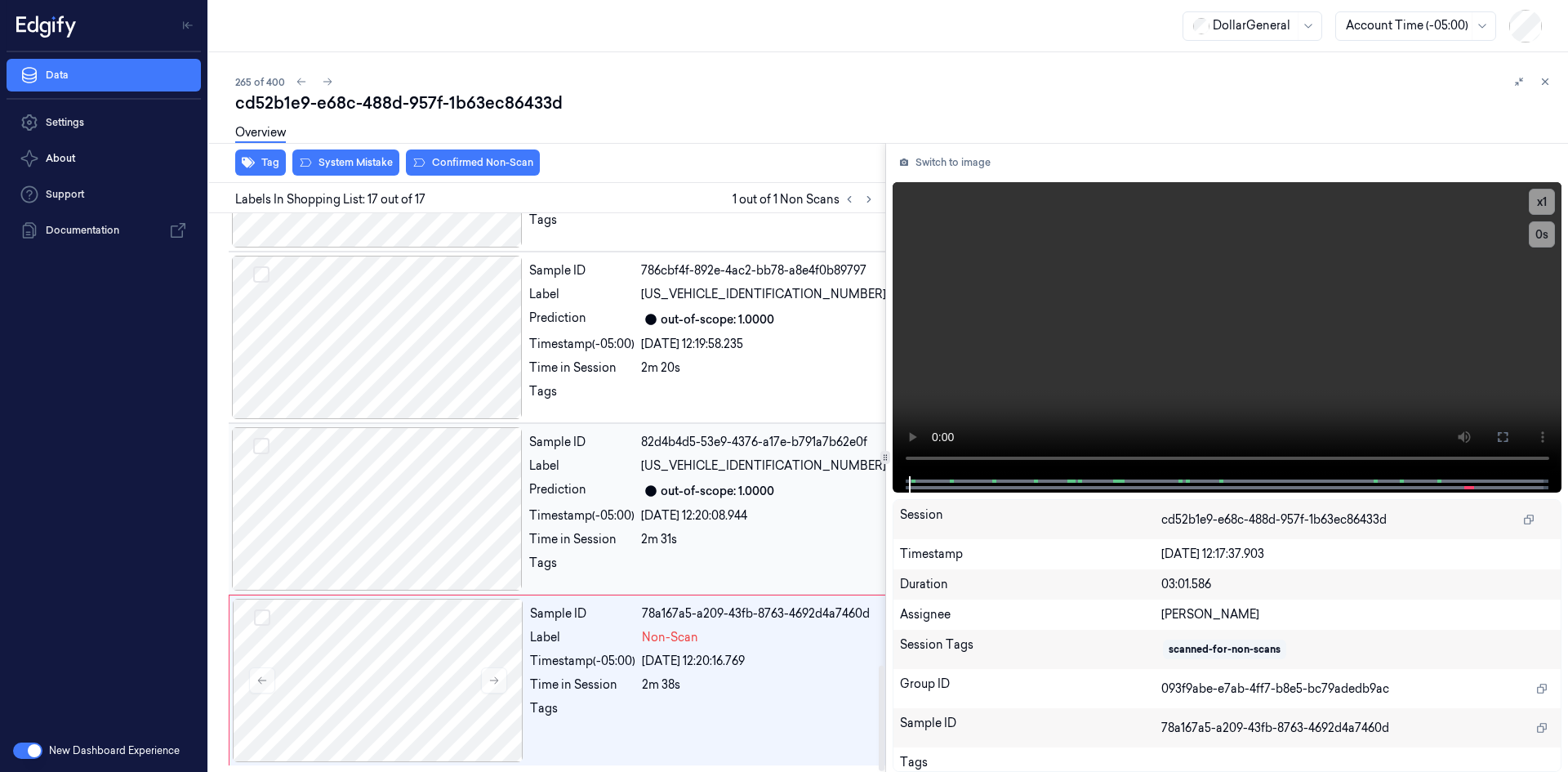
scroll to position [2390, 0]
click at [720, 661] on div "[DATE] 12:20:16.769" at bounding box center [764, 662] width 244 height 17
click at [974, 386] on video at bounding box center [1228, 329] width 670 height 294
click at [336, 152] on div "Overview" at bounding box center [895, 134] width 1320 height 41
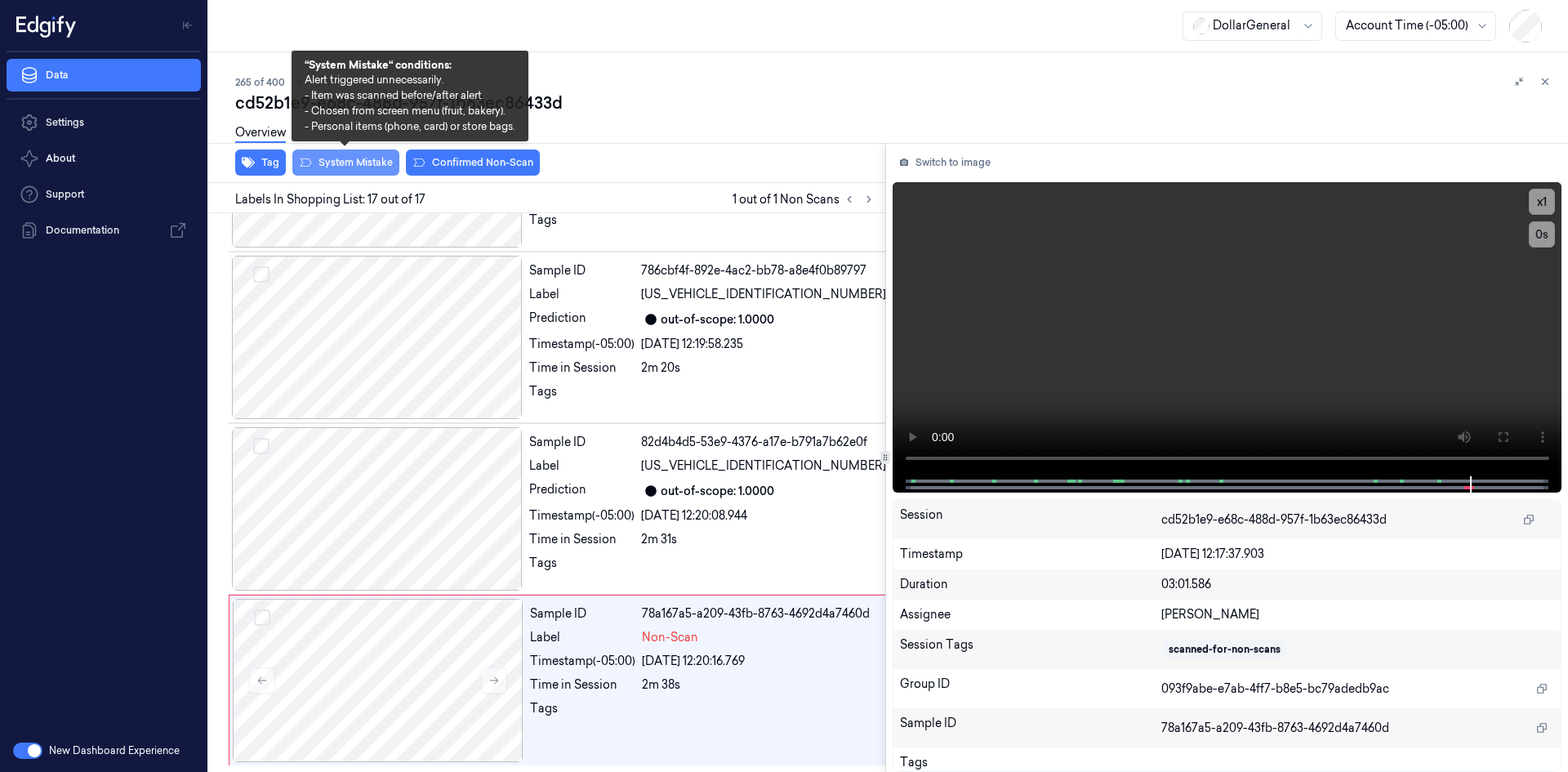
click at [337, 162] on button "System Mistake" at bounding box center [346, 162] width 107 height 26
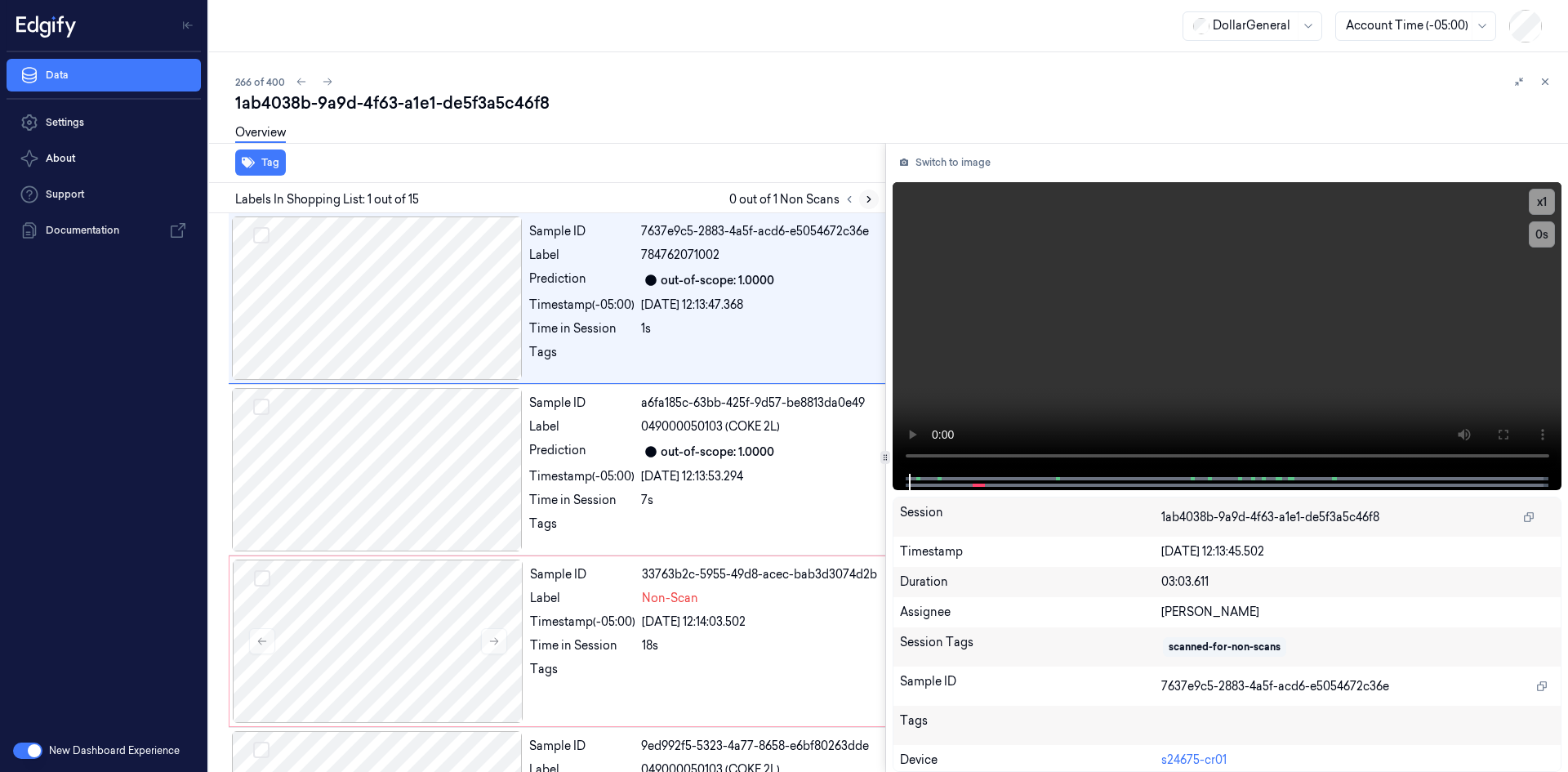
click at [861, 204] on button at bounding box center [869, 199] width 19 height 19
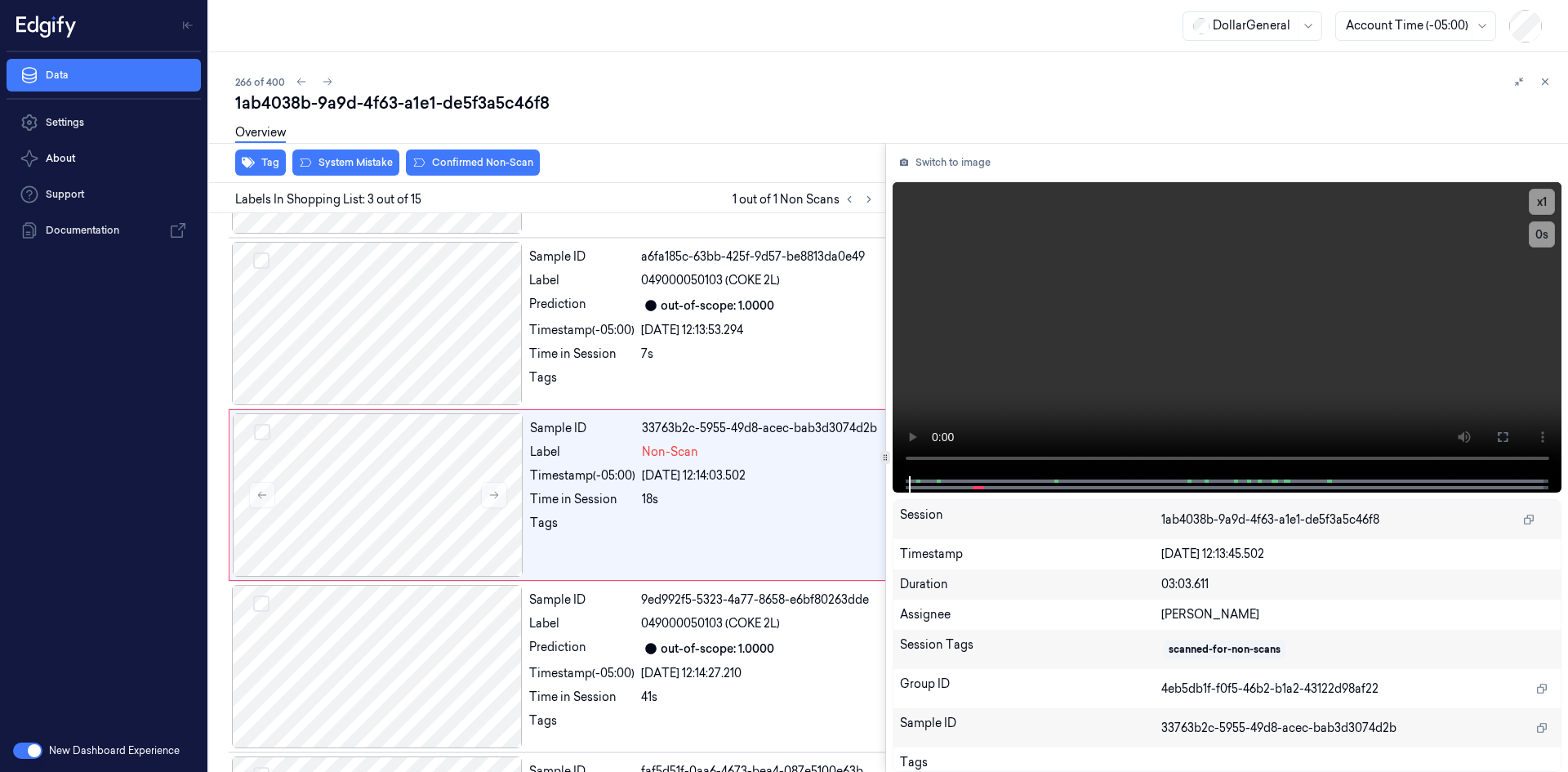
scroll to position [149, 0]
click at [623, 336] on div "Timestamp (-05:00)" at bounding box center [582, 328] width 106 height 17
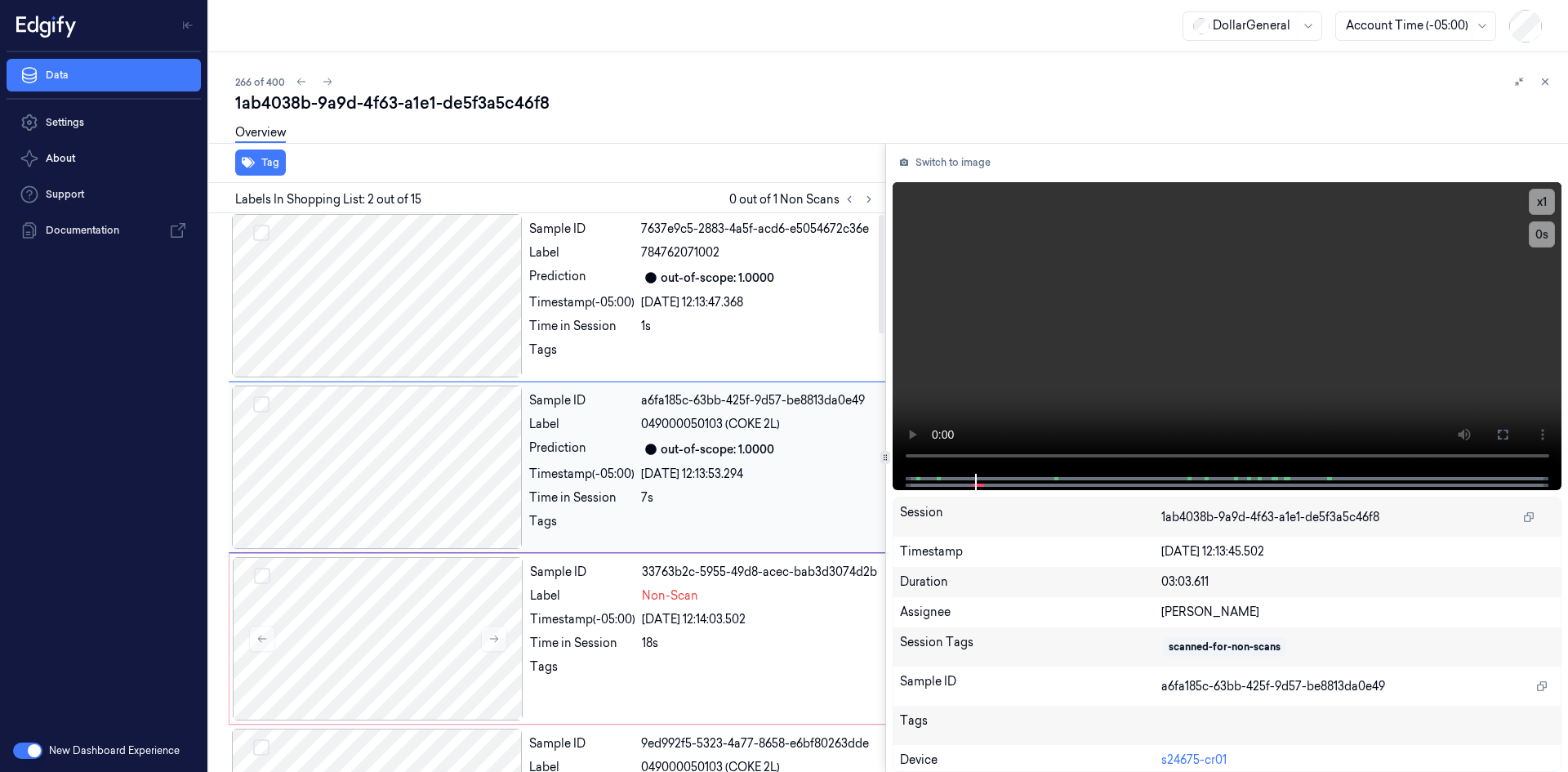
scroll to position [0, 0]
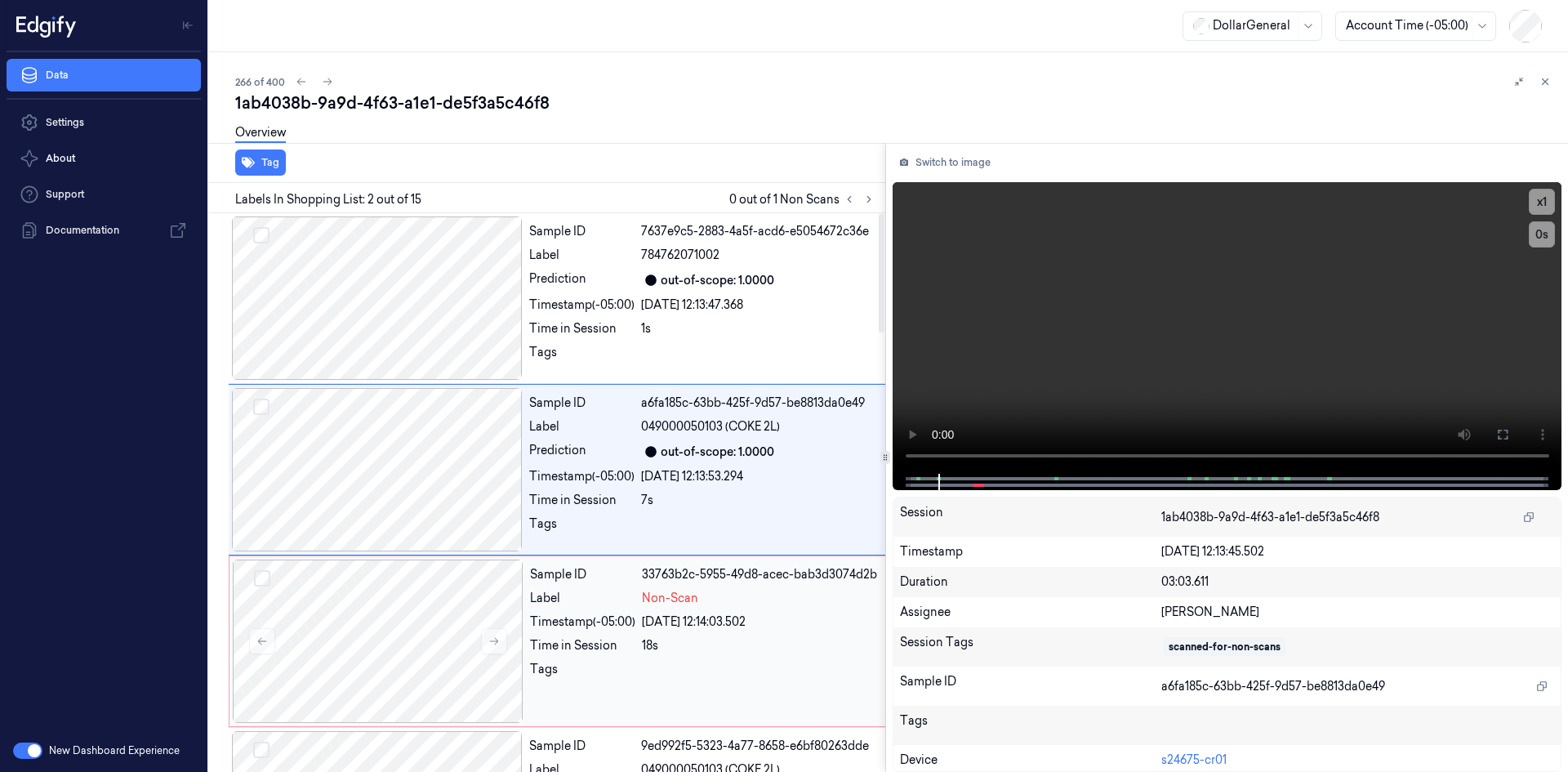
click at [604, 631] on div "Timestamp (-05:00)" at bounding box center [583, 622] width 106 height 17
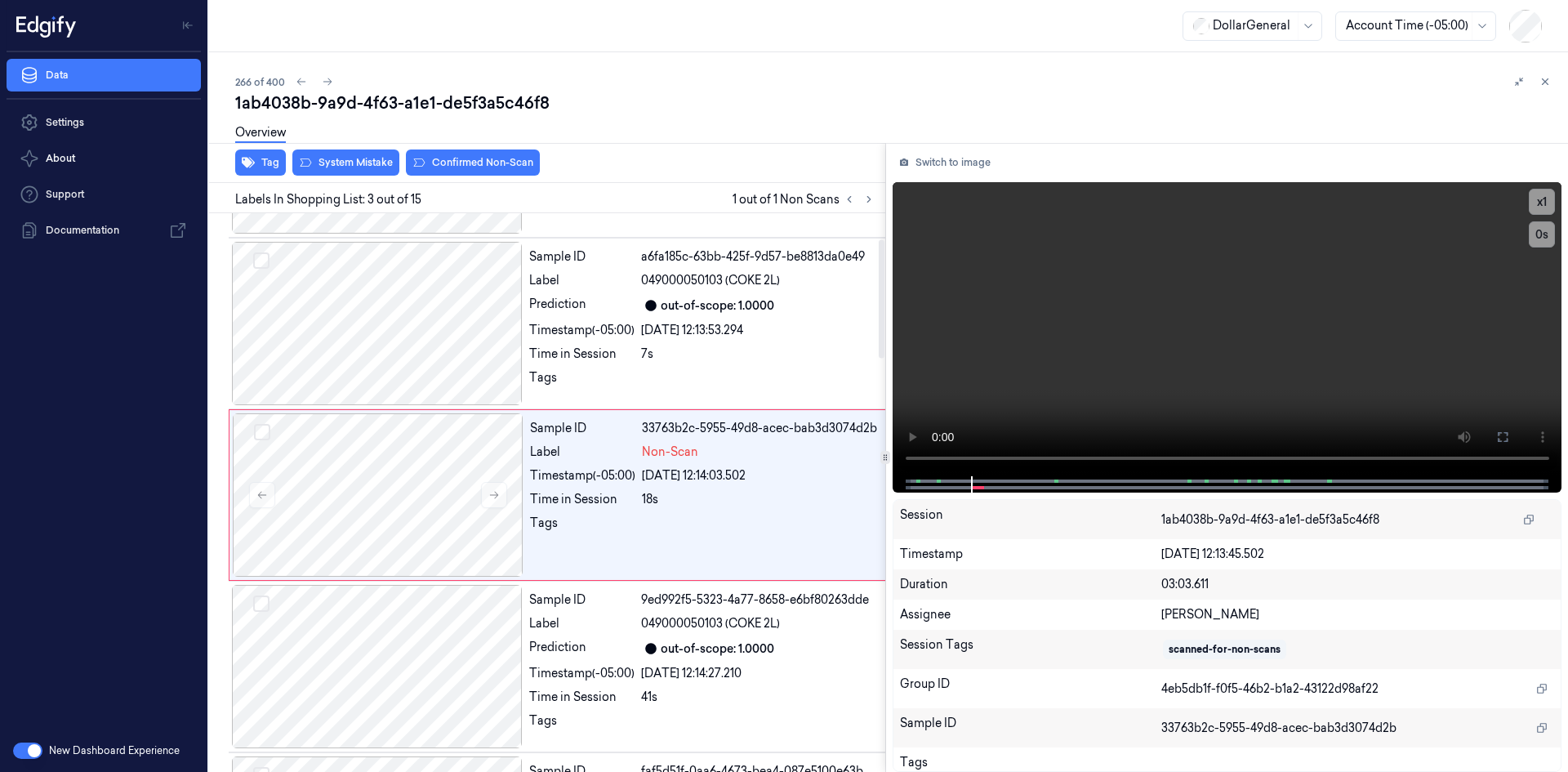
scroll to position [149, 0]
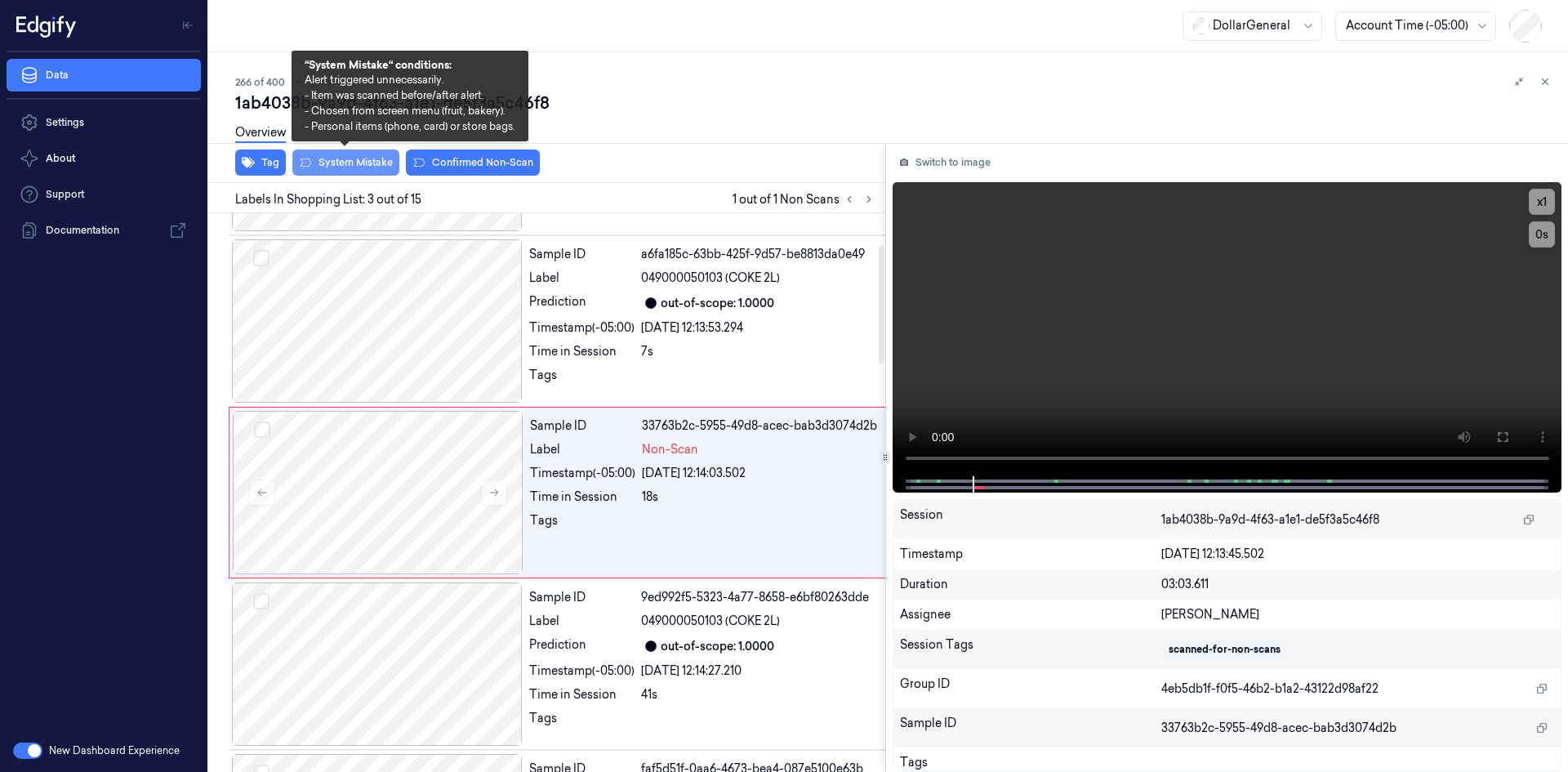
click at [377, 168] on button "System Mistake" at bounding box center [346, 162] width 107 height 26
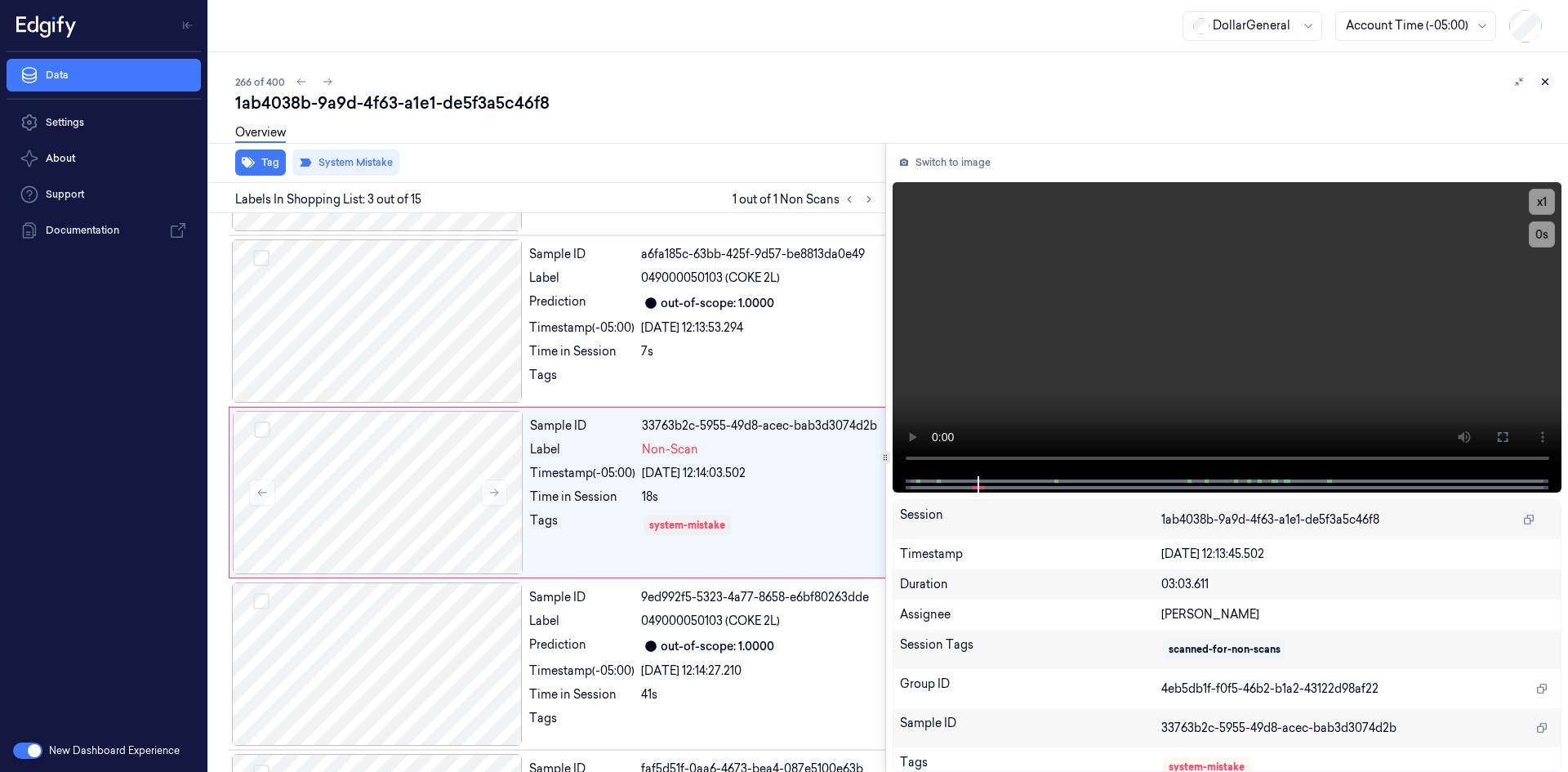
click at [1544, 74] on button at bounding box center [1545, 82] width 19 height 19
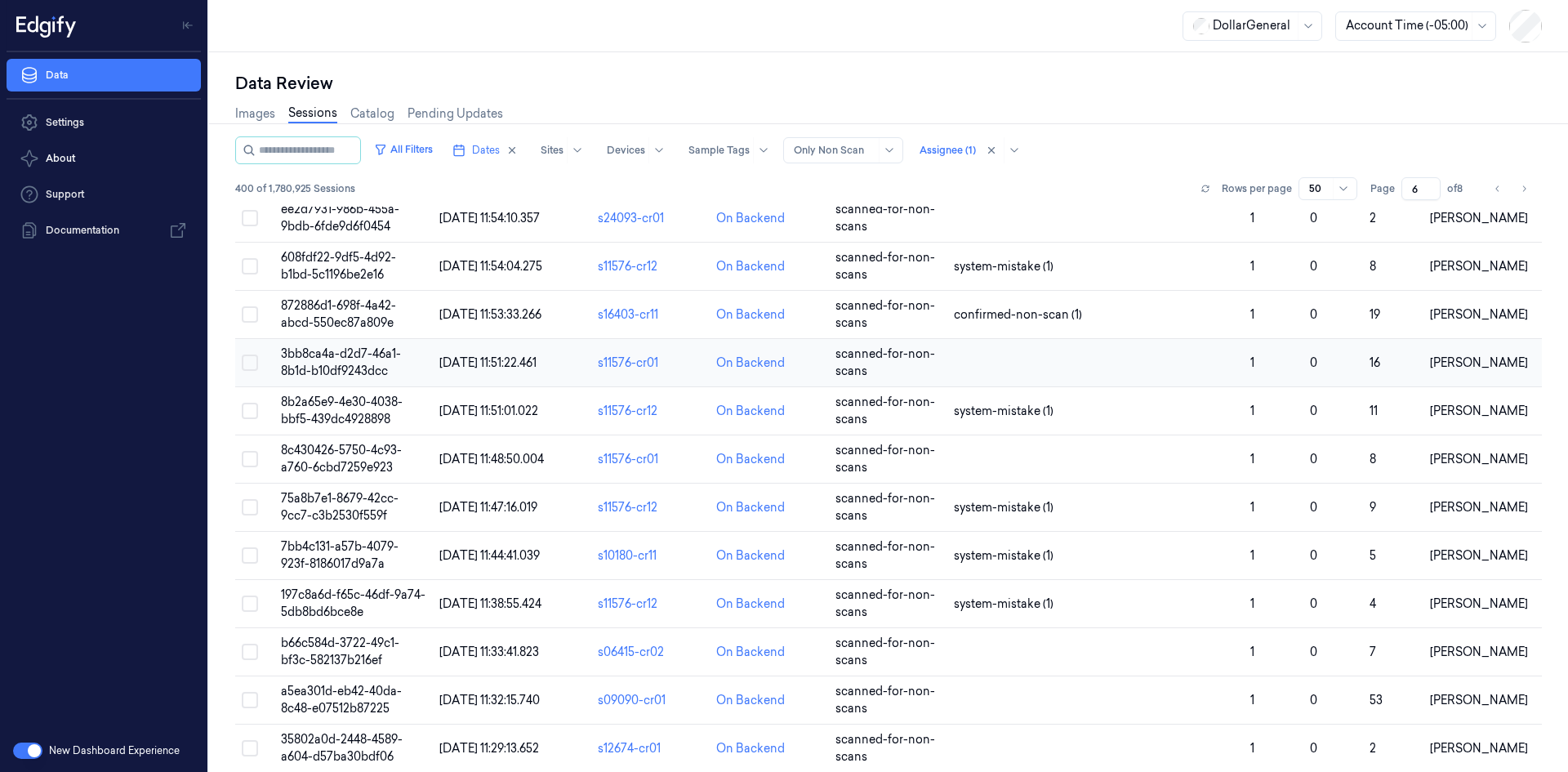
scroll to position [817, 0]
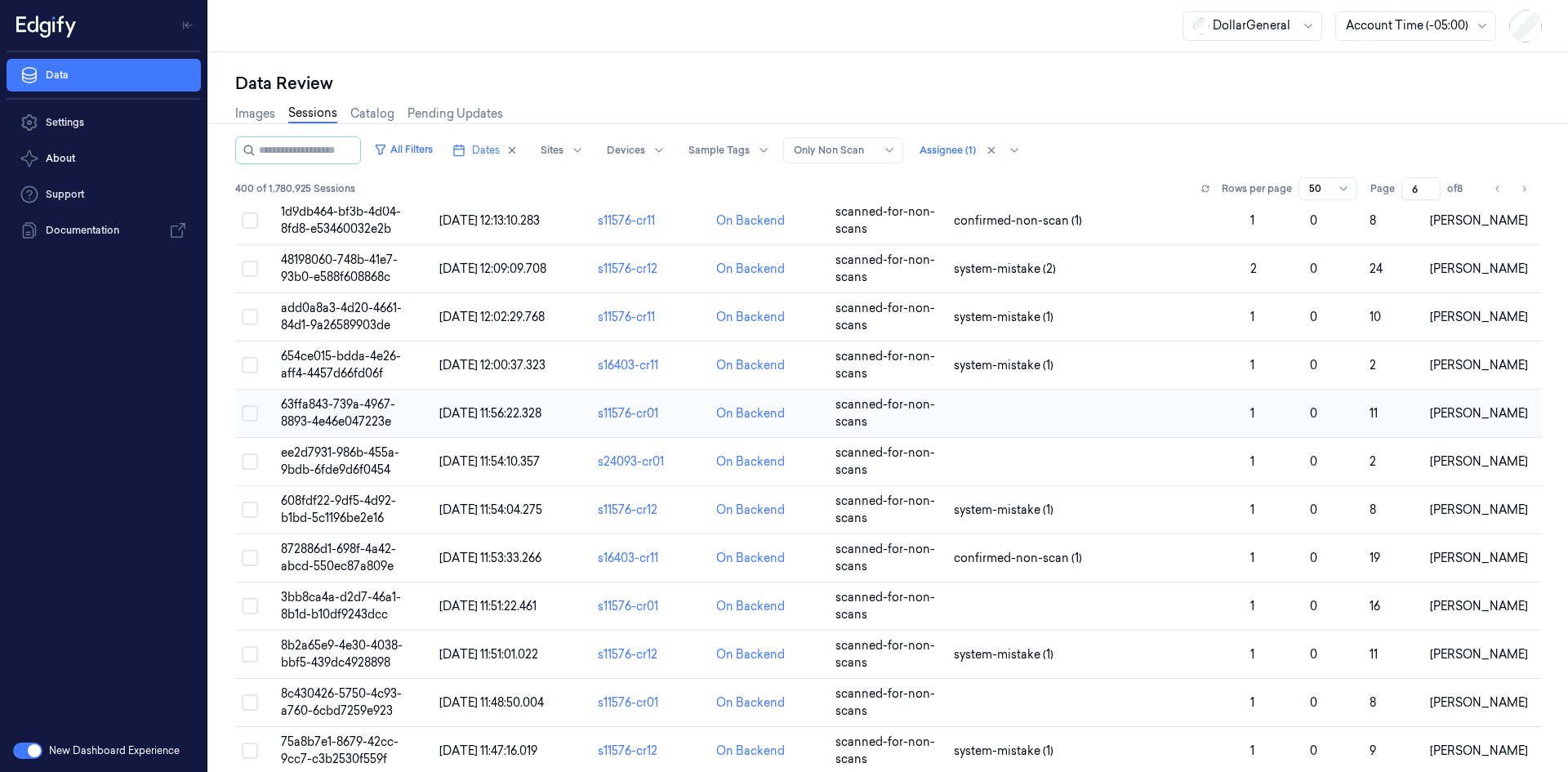
click at [1023, 402] on td at bounding box center [1096, 414] width 297 height 48
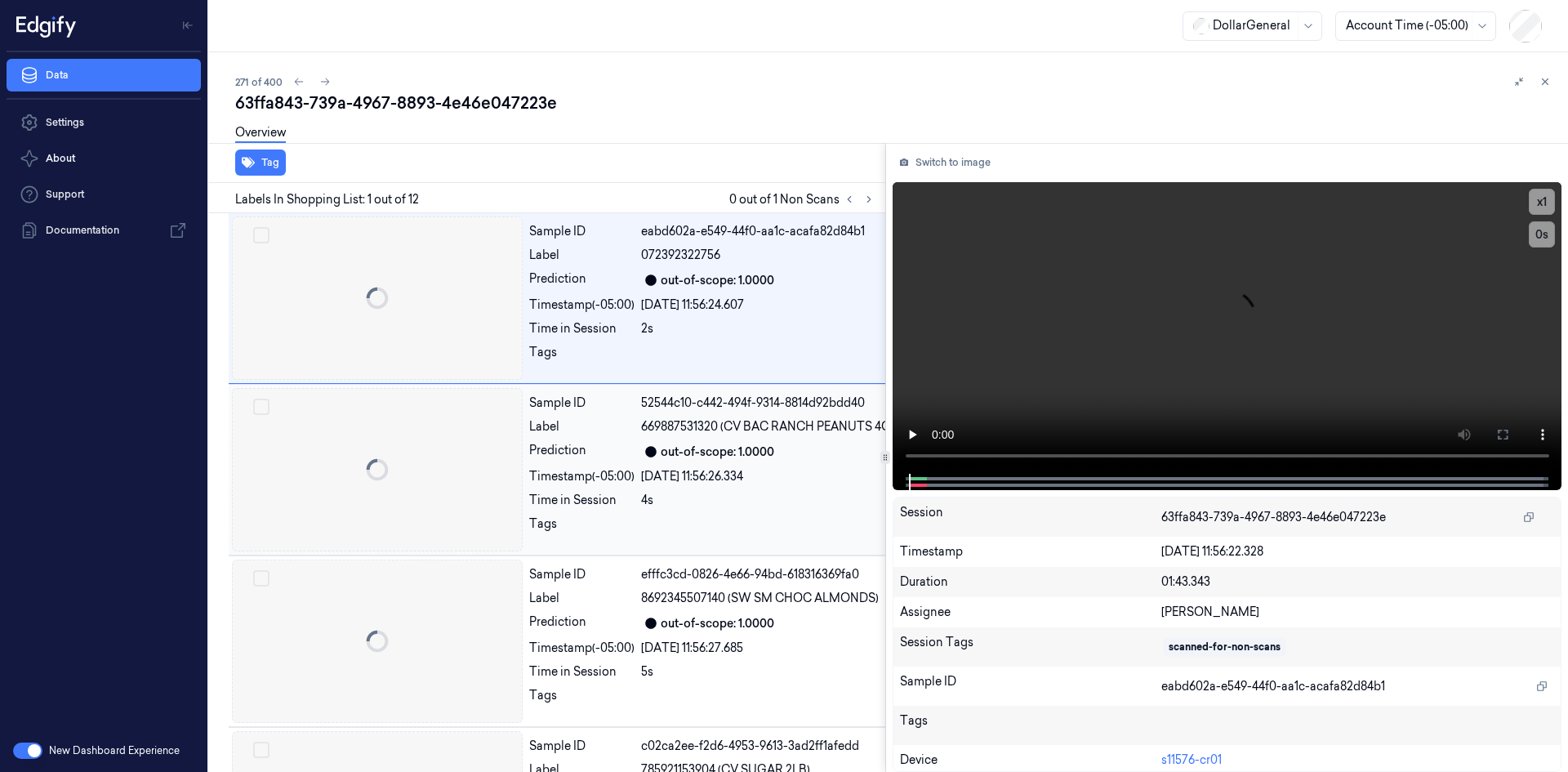
scroll to position [0, 26]
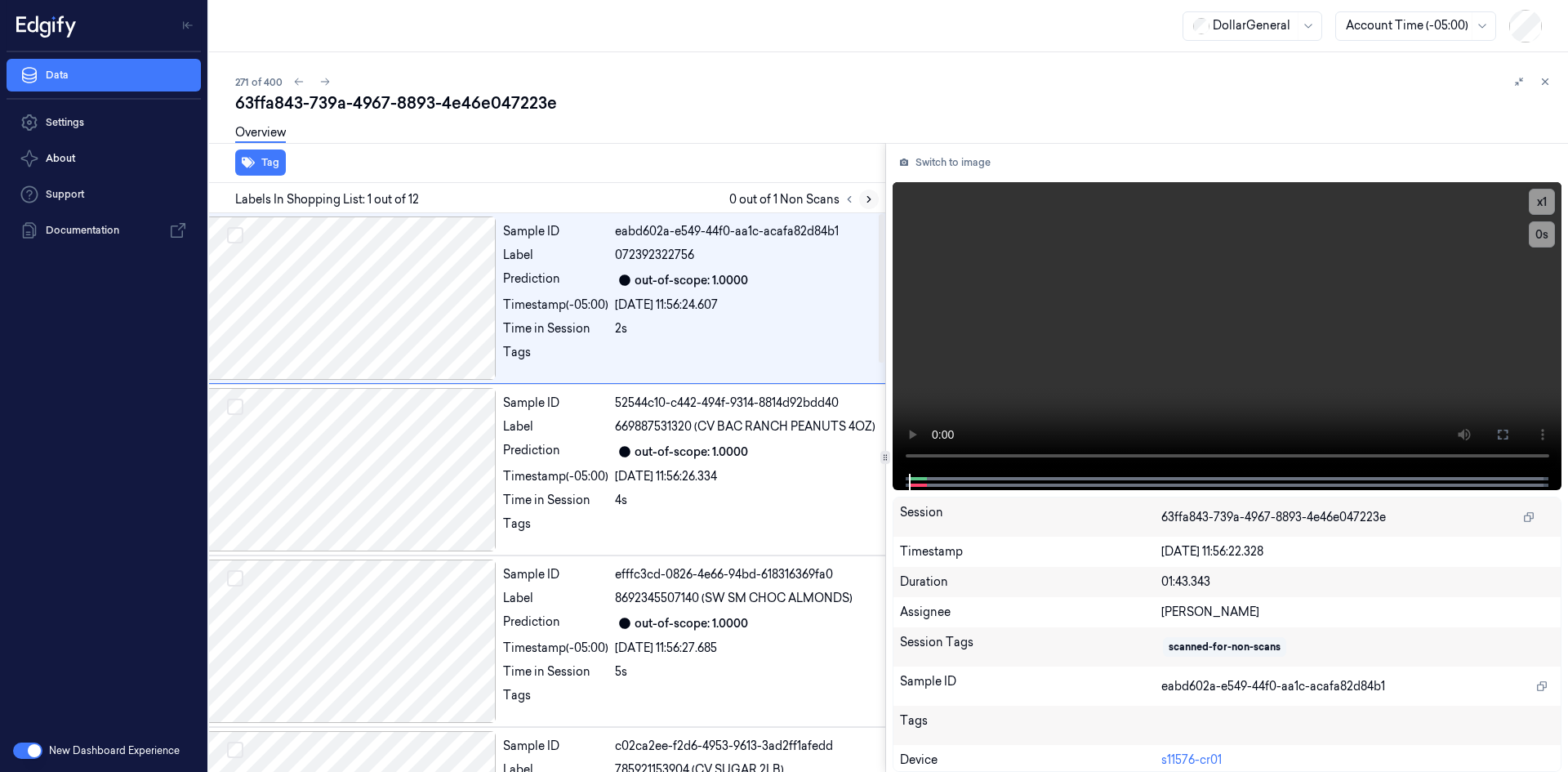
click at [869, 203] on icon at bounding box center [869, 200] width 12 height 12
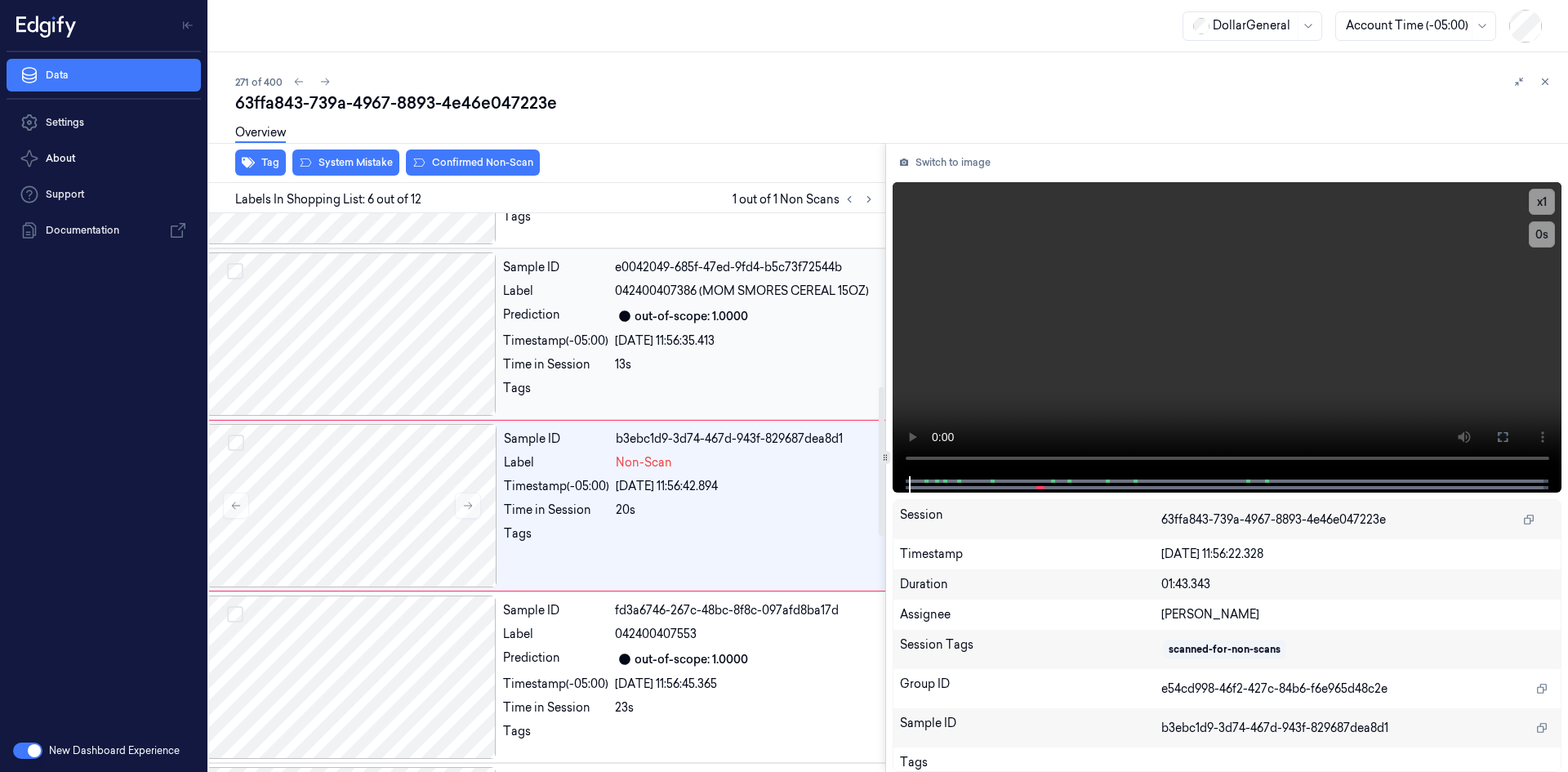
scroll to position [663, 26]
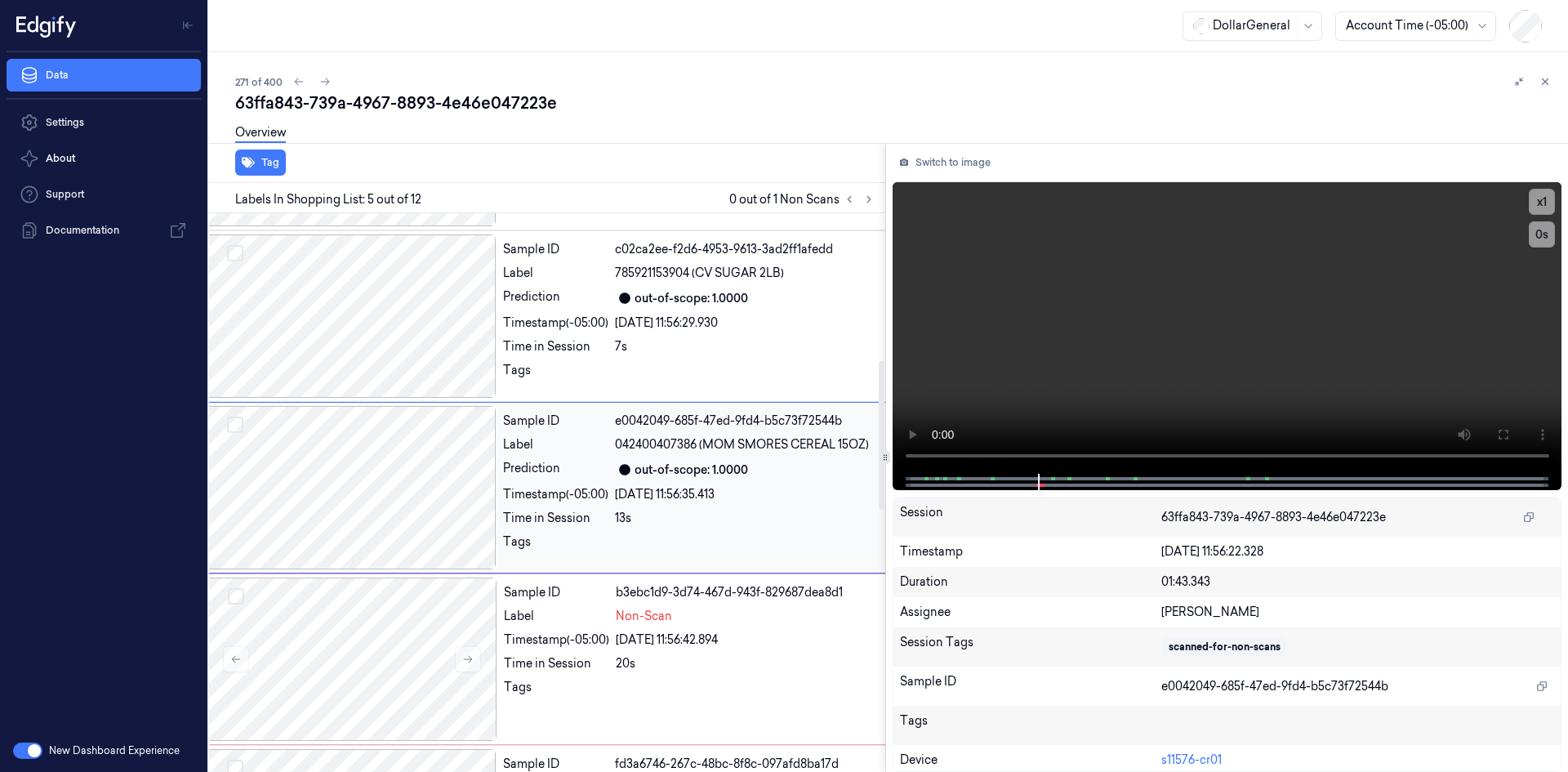
scroll to position [492, 26]
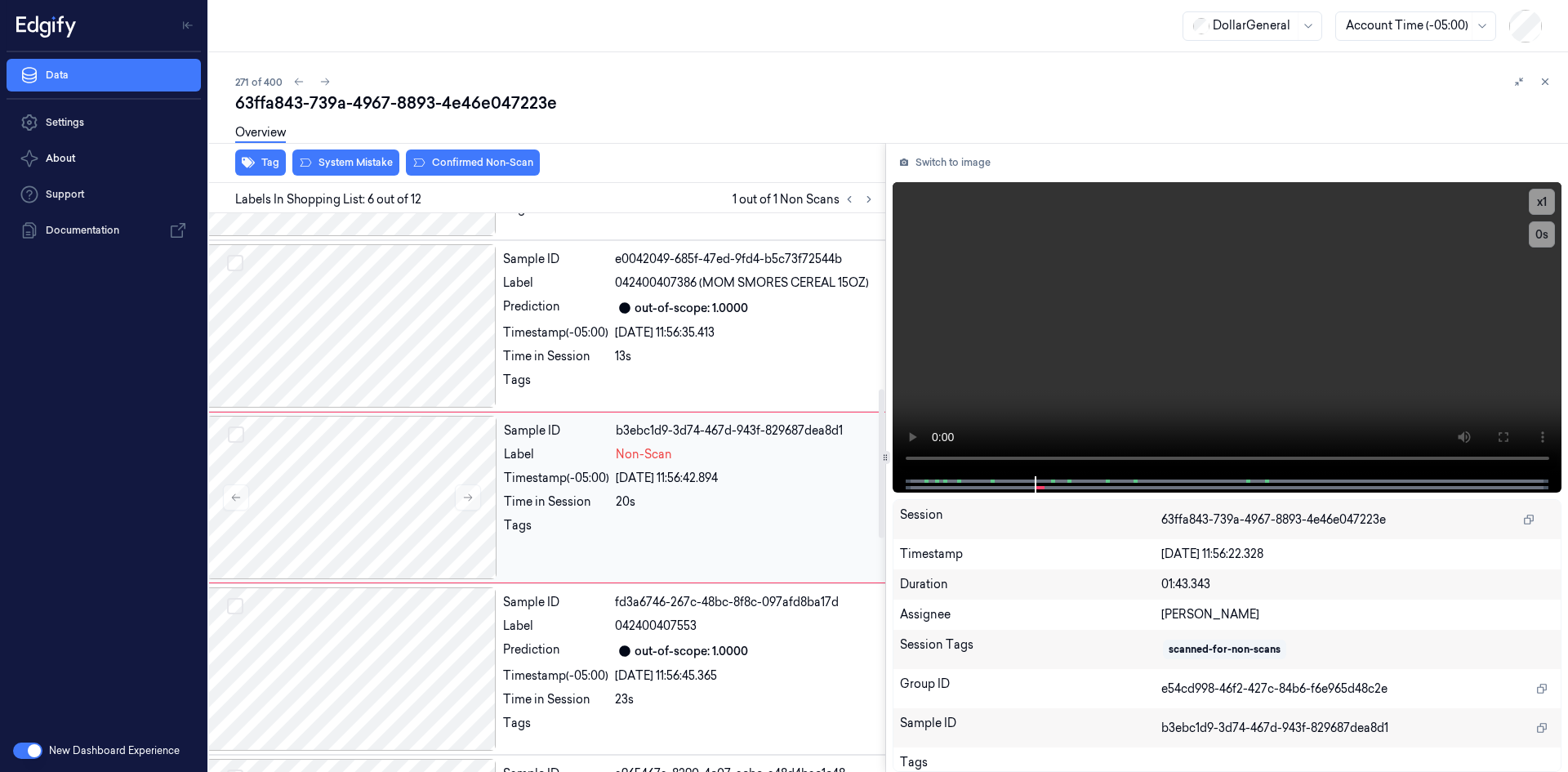
scroll to position [663, 26]
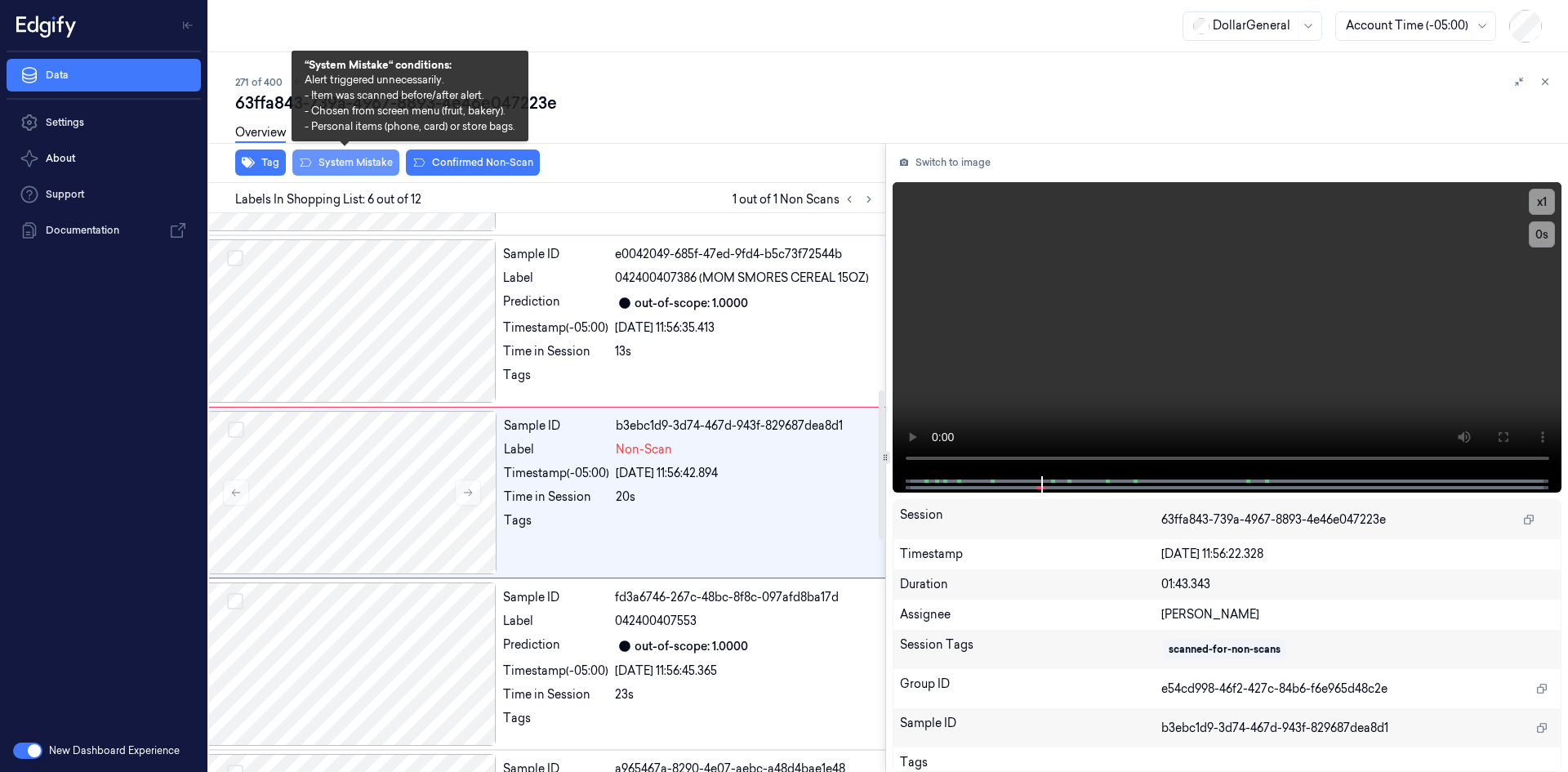
click at [363, 158] on button "System Mistake" at bounding box center [346, 162] width 107 height 26
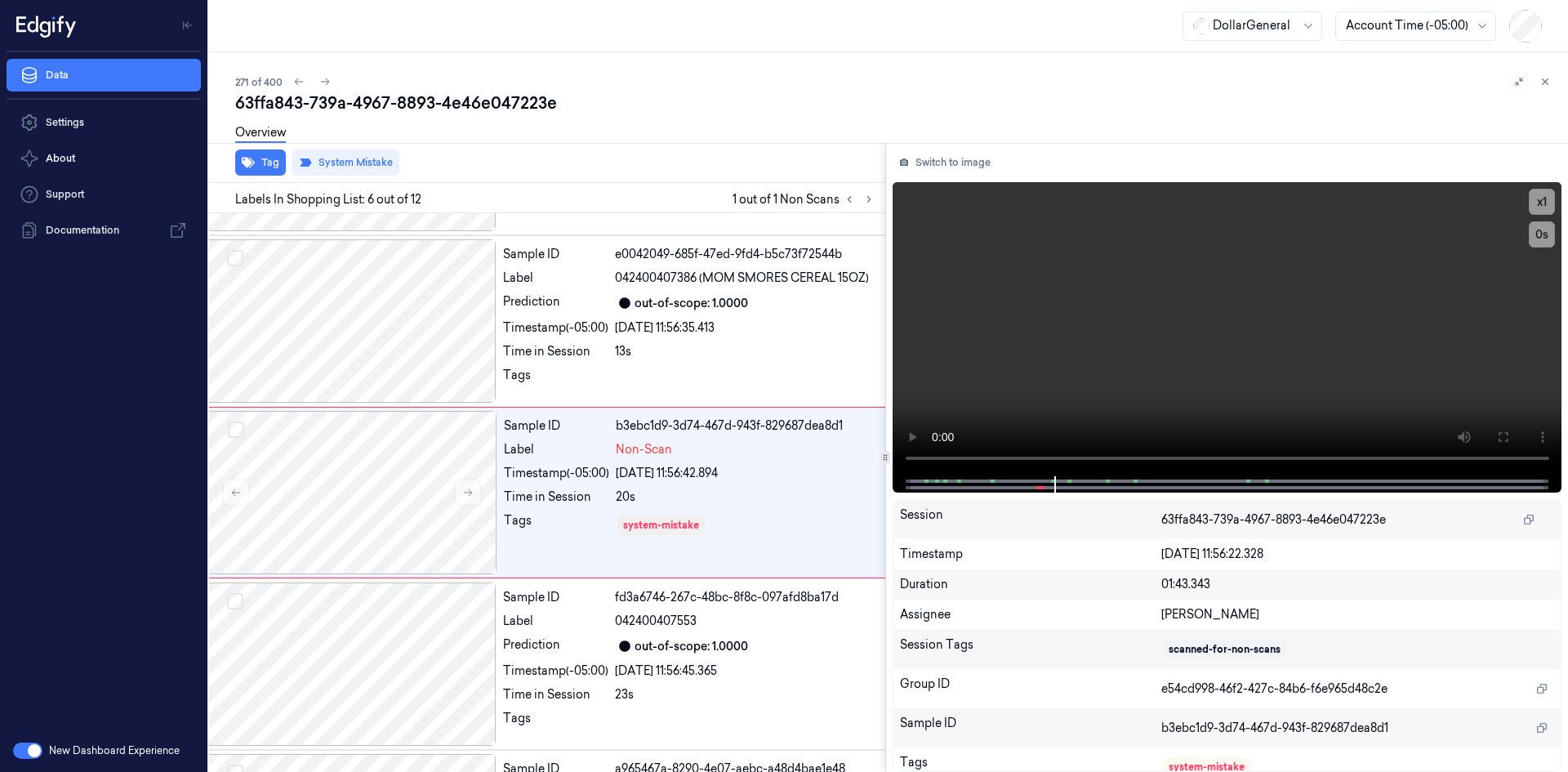
click at [1545, 91] on div "63ffa843-739a-4967-8893-4e46e047223e" at bounding box center [895, 103] width 1320 height 23
click at [1548, 84] on icon at bounding box center [1546, 82] width 12 height 12
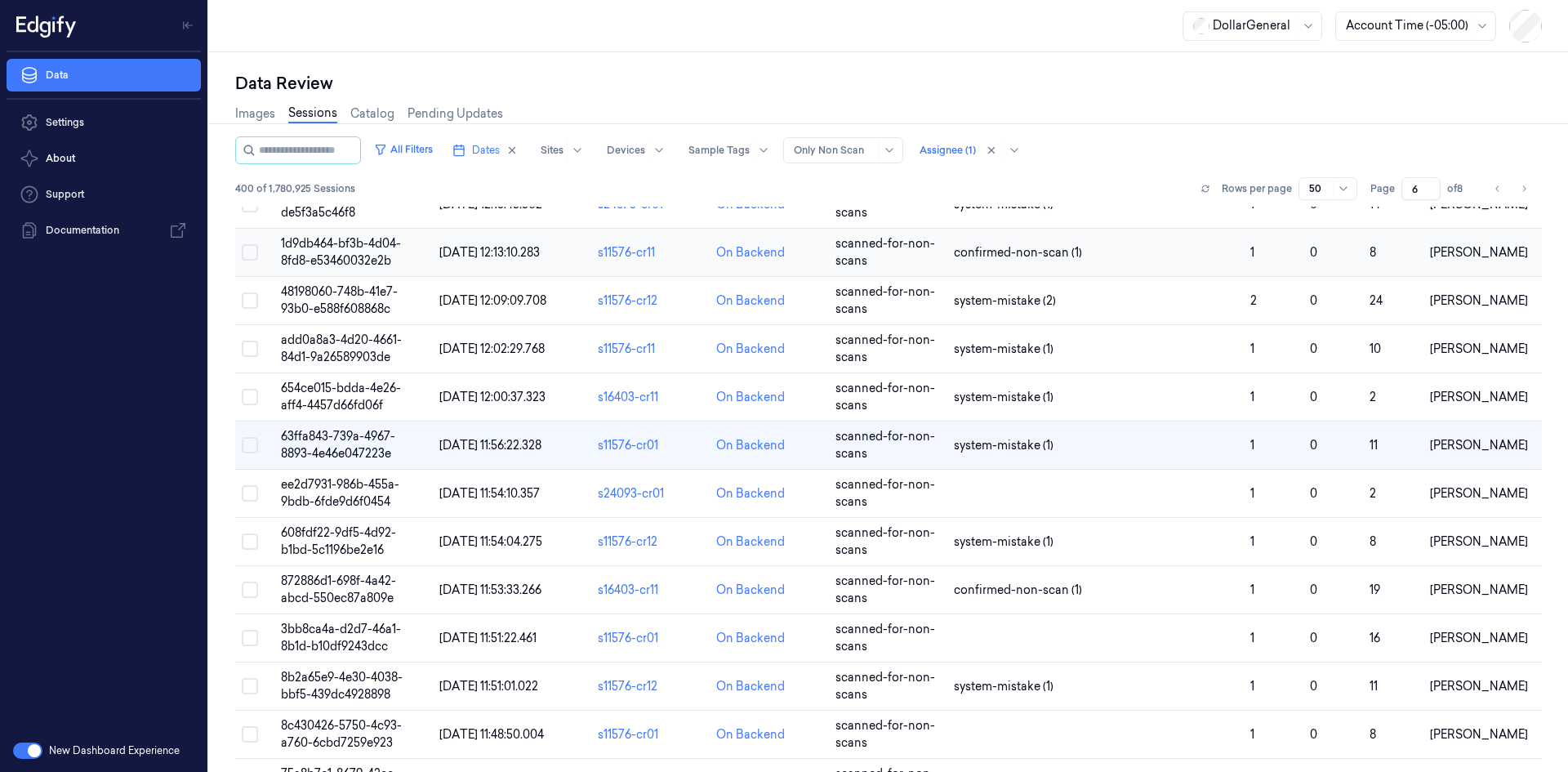
scroll to position [817, 0]
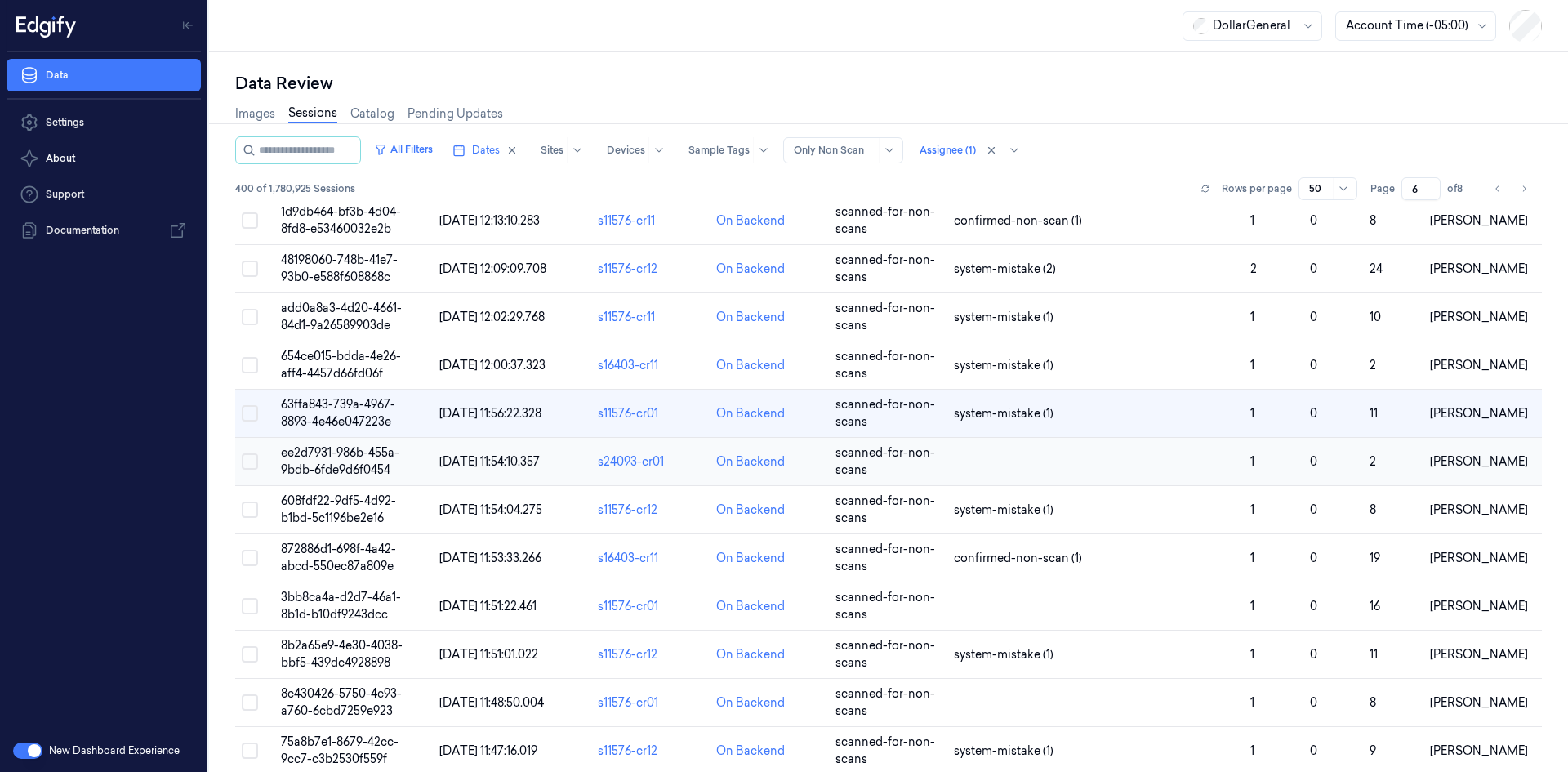
click at [988, 453] on td at bounding box center [1096, 462] width 297 height 48
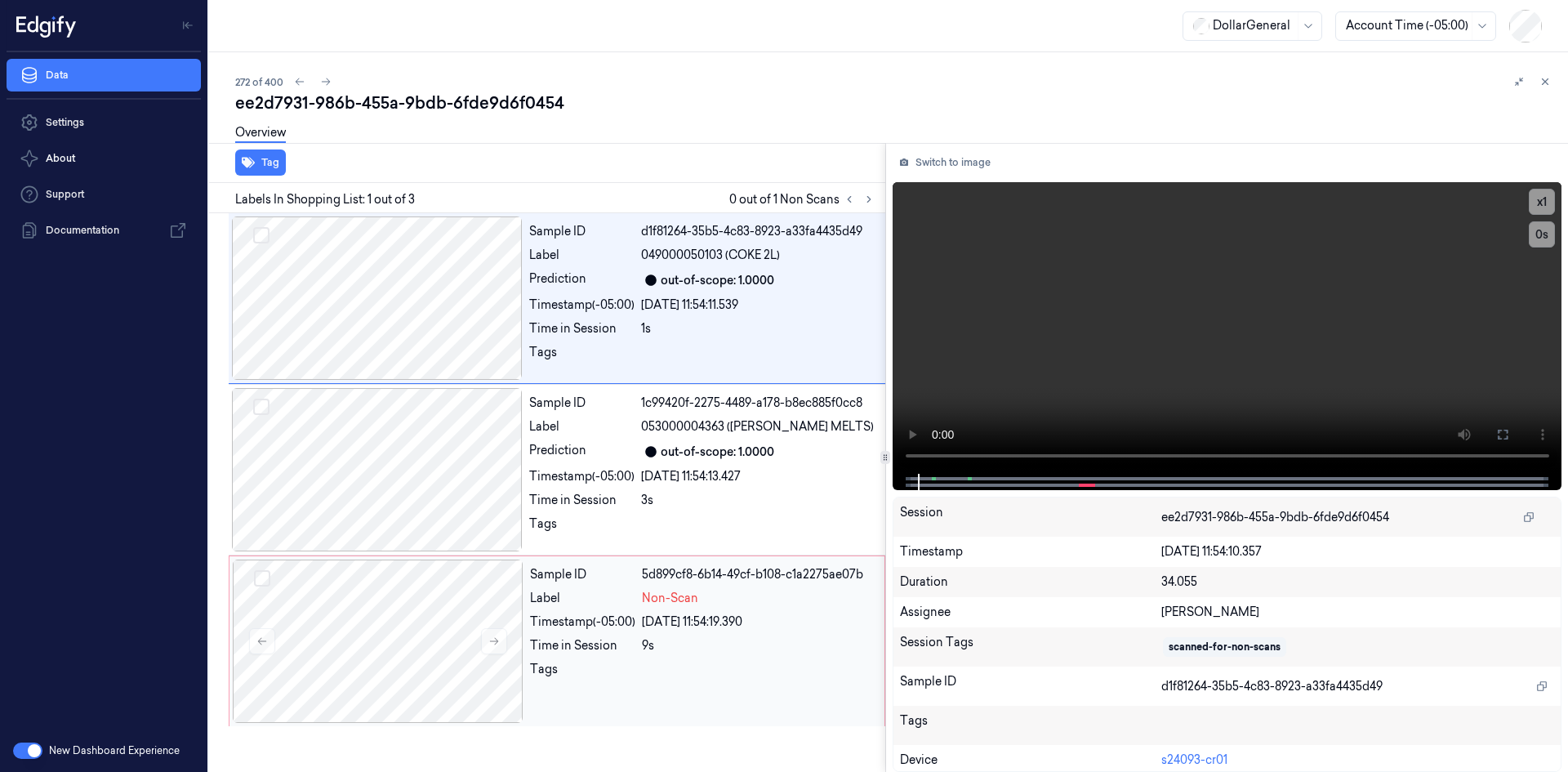
click at [723, 625] on div "[DATE] 11:54:19.390" at bounding box center [759, 622] width 232 height 17
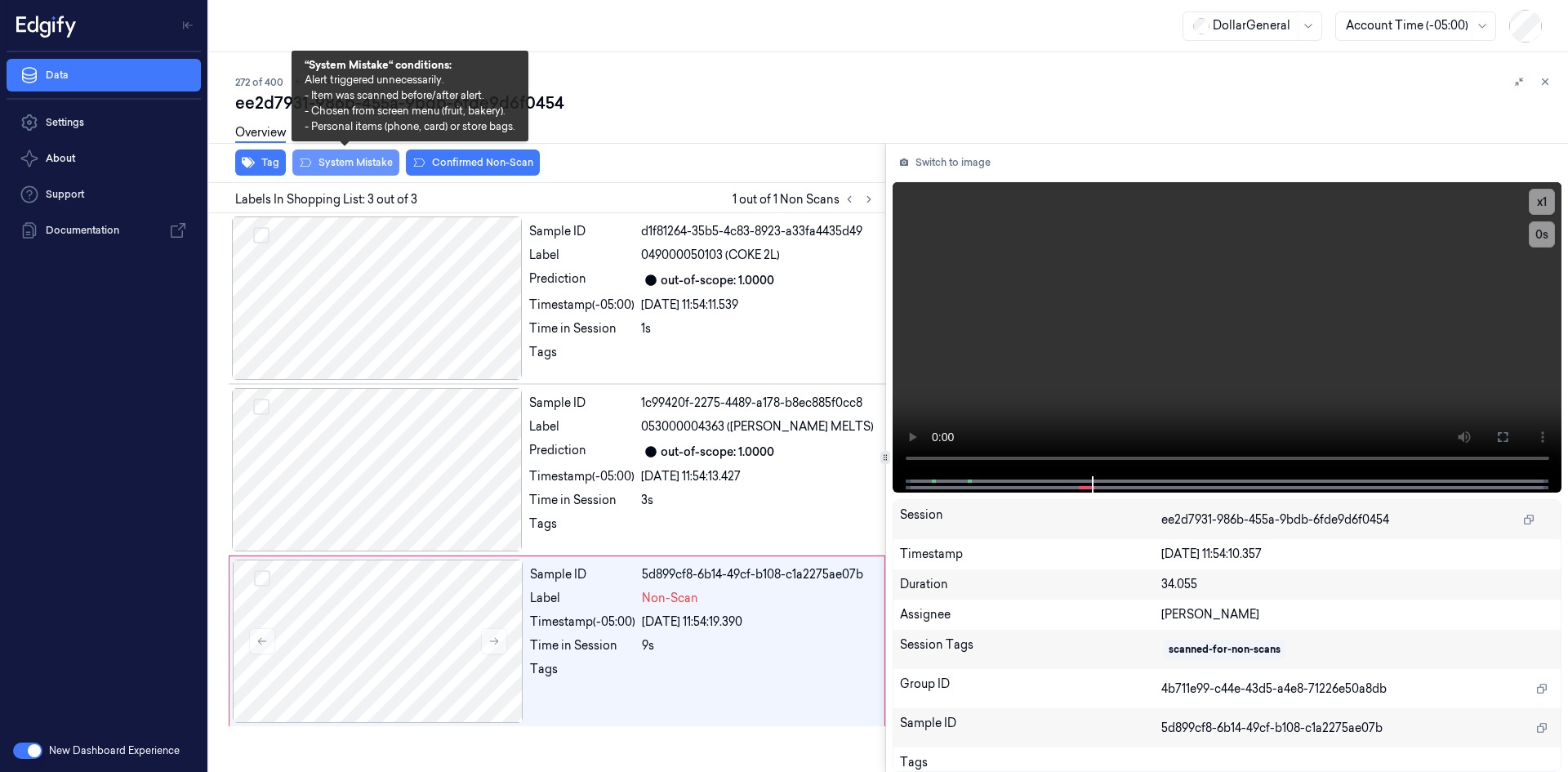
click at [357, 172] on button "System Mistake" at bounding box center [346, 162] width 107 height 26
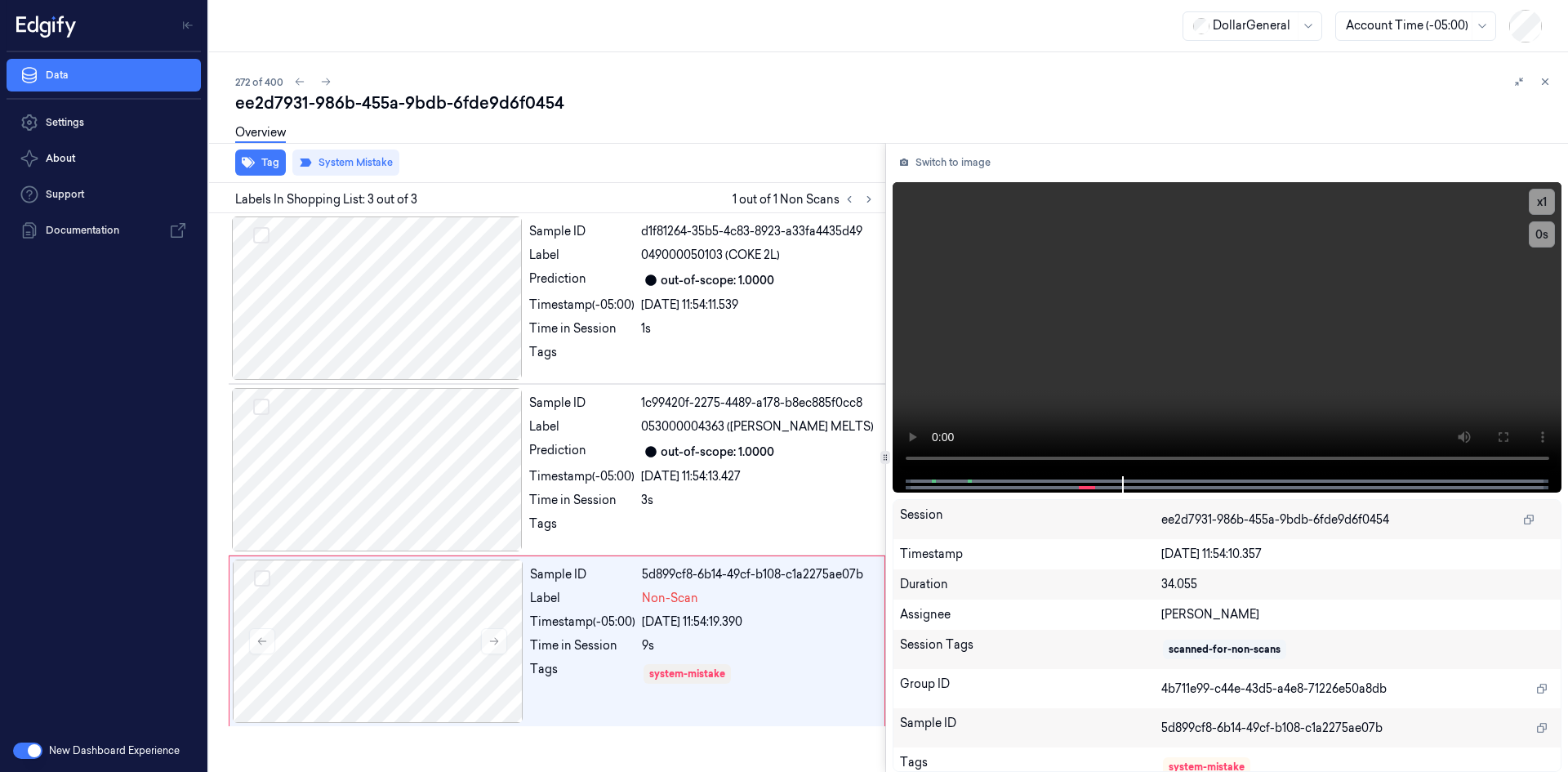
drag, startPoint x: 1546, startPoint y: 94, endPoint x: 1533, endPoint y: 84, distance: 16.4
click at [1542, 91] on div "ee2d7931-986b-455a-9bdb-6fde9d6f0454" at bounding box center [895, 103] width 1320 height 23
click at [1533, 84] on div at bounding box center [1532, 82] width 46 height 19
click at [1546, 88] on button at bounding box center [1545, 82] width 19 height 19
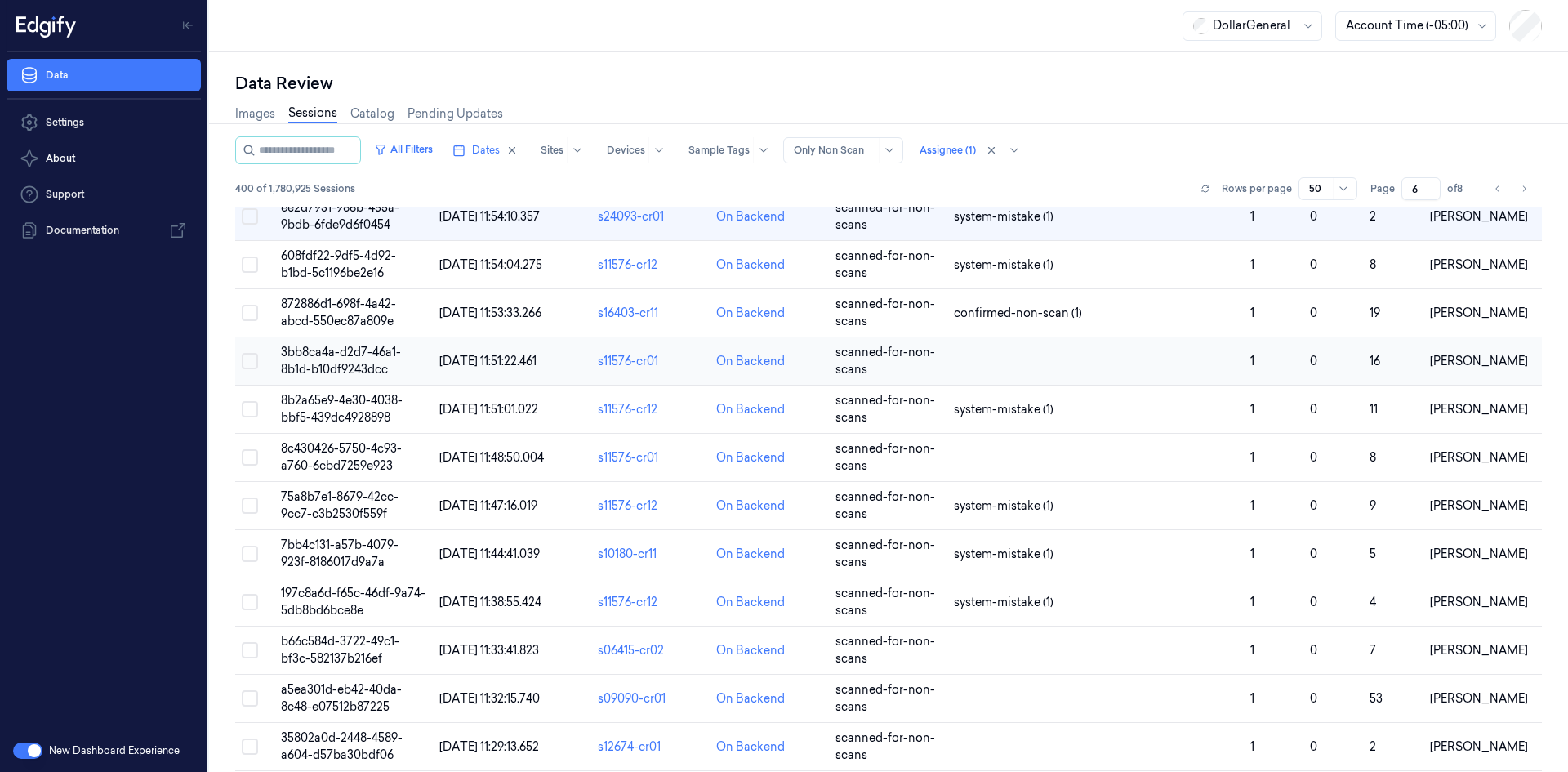
click at [1072, 362] on td at bounding box center [1096, 361] width 297 height 48
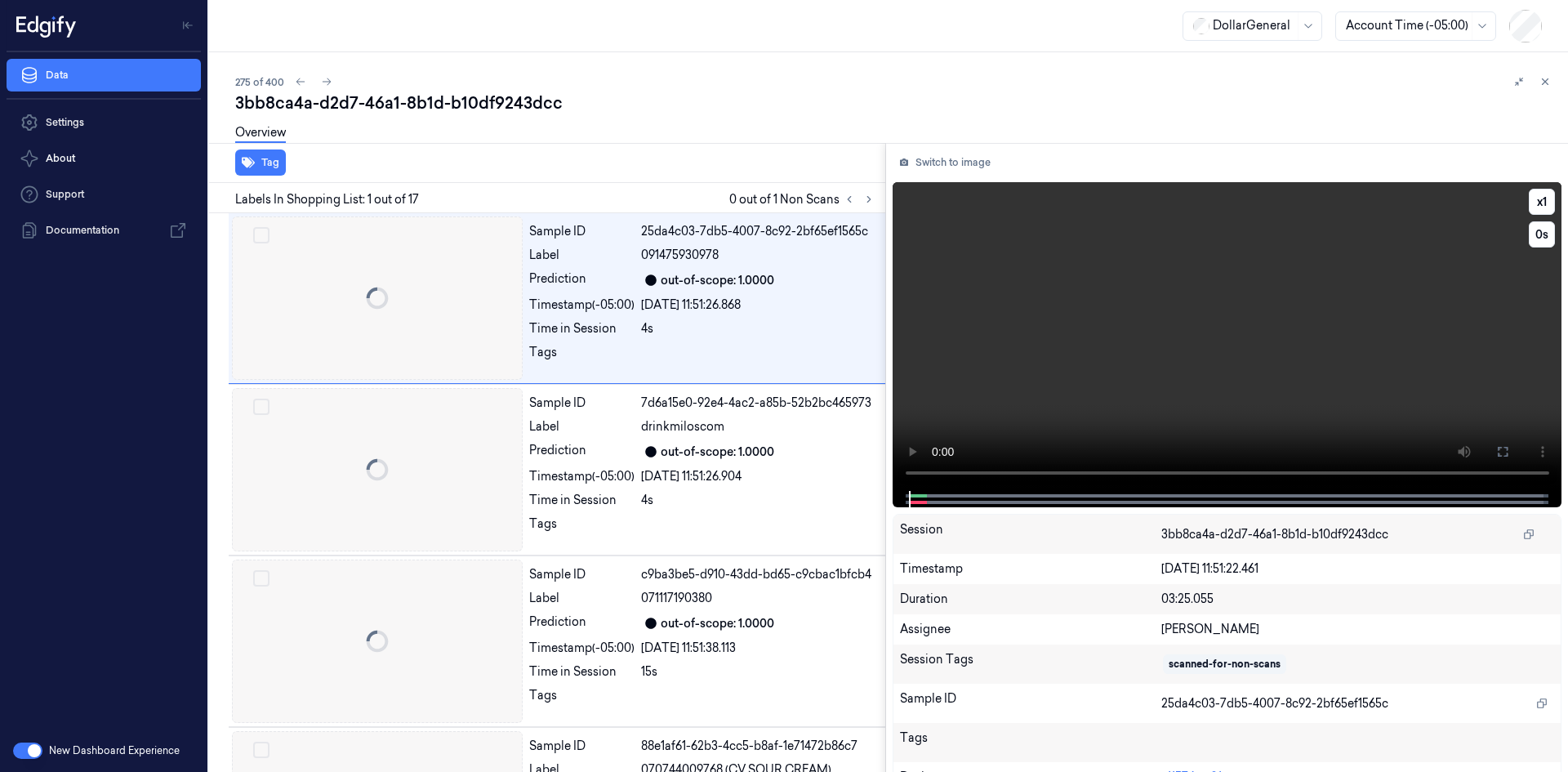
scroll to position [0, 26]
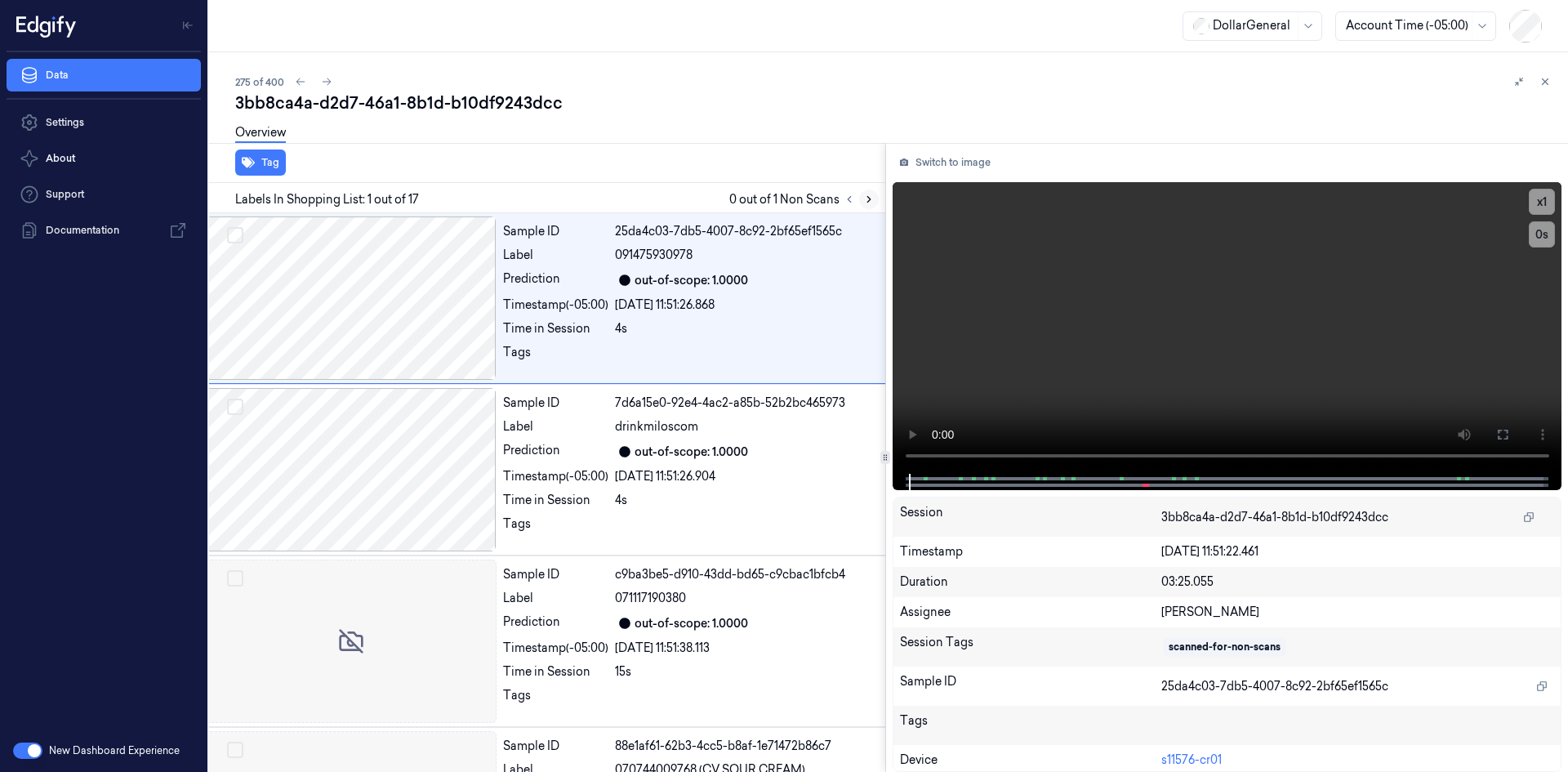
click at [866, 190] on button at bounding box center [869, 199] width 19 height 19
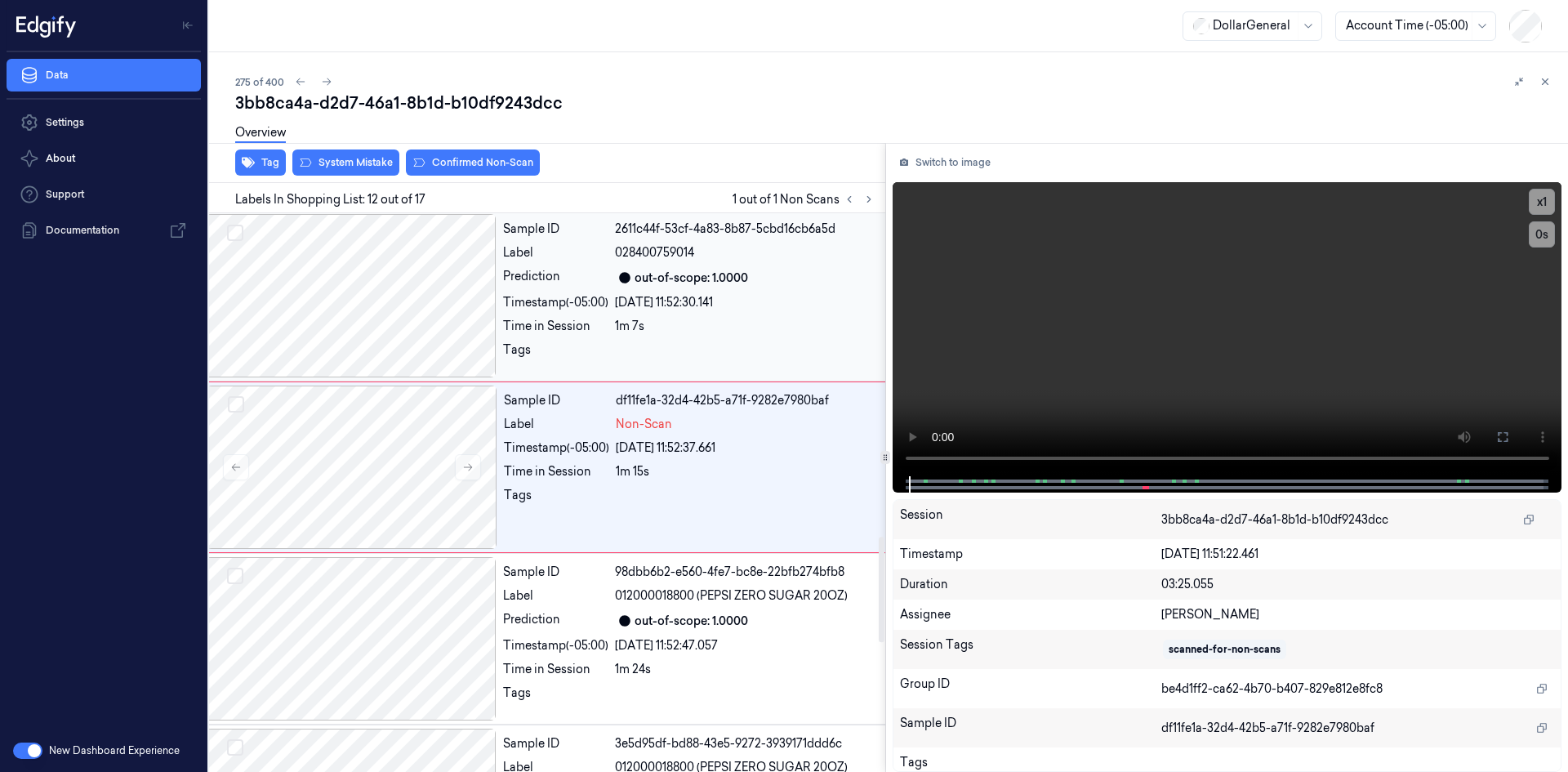
scroll to position [1724, 26]
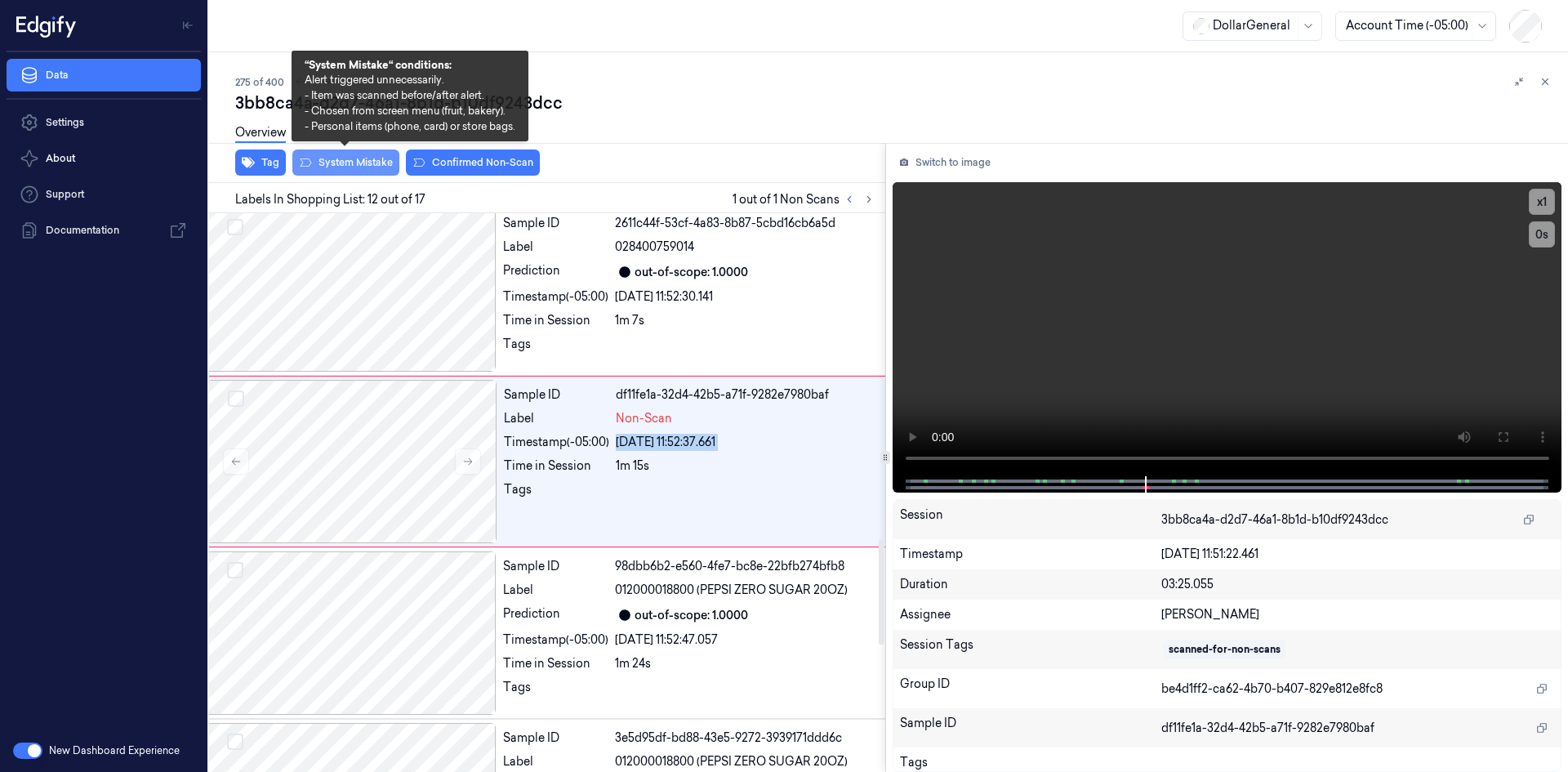
click at [373, 166] on button "System Mistake" at bounding box center [346, 162] width 107 height 26
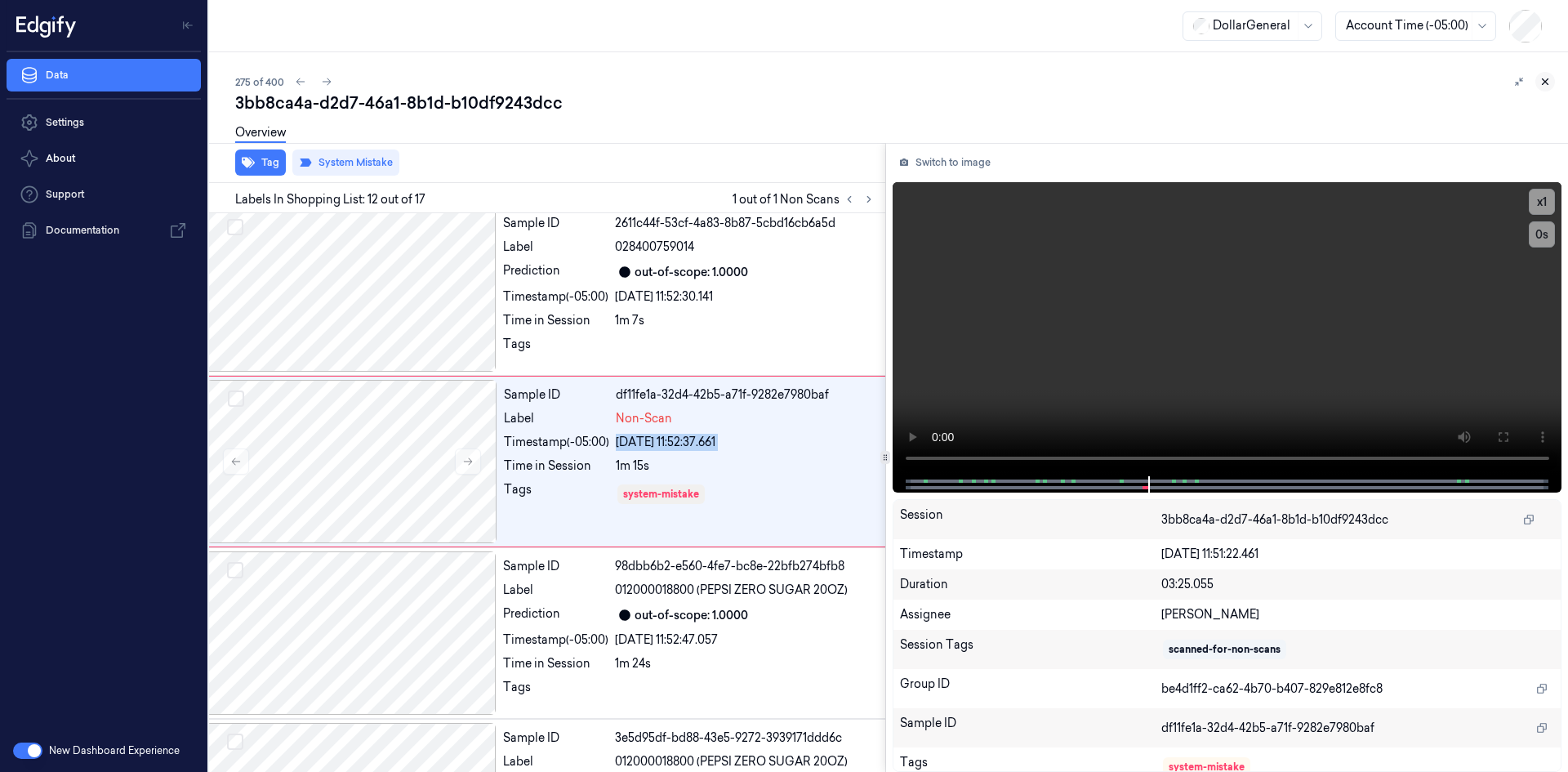
click at [1543, 83] on icon at bounding box center [1546, 82] width 12 height 12
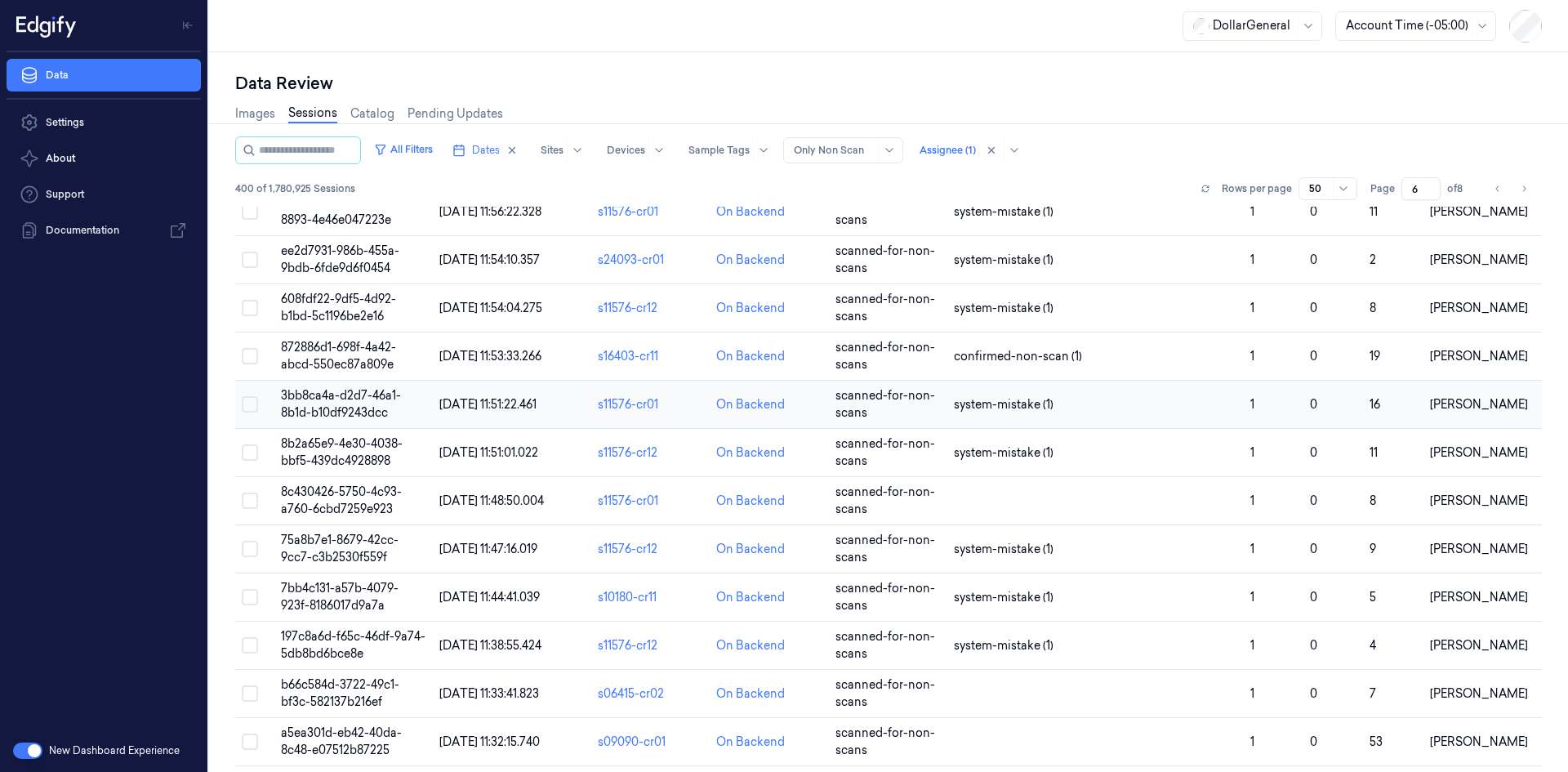
scroll to position [980, 0]
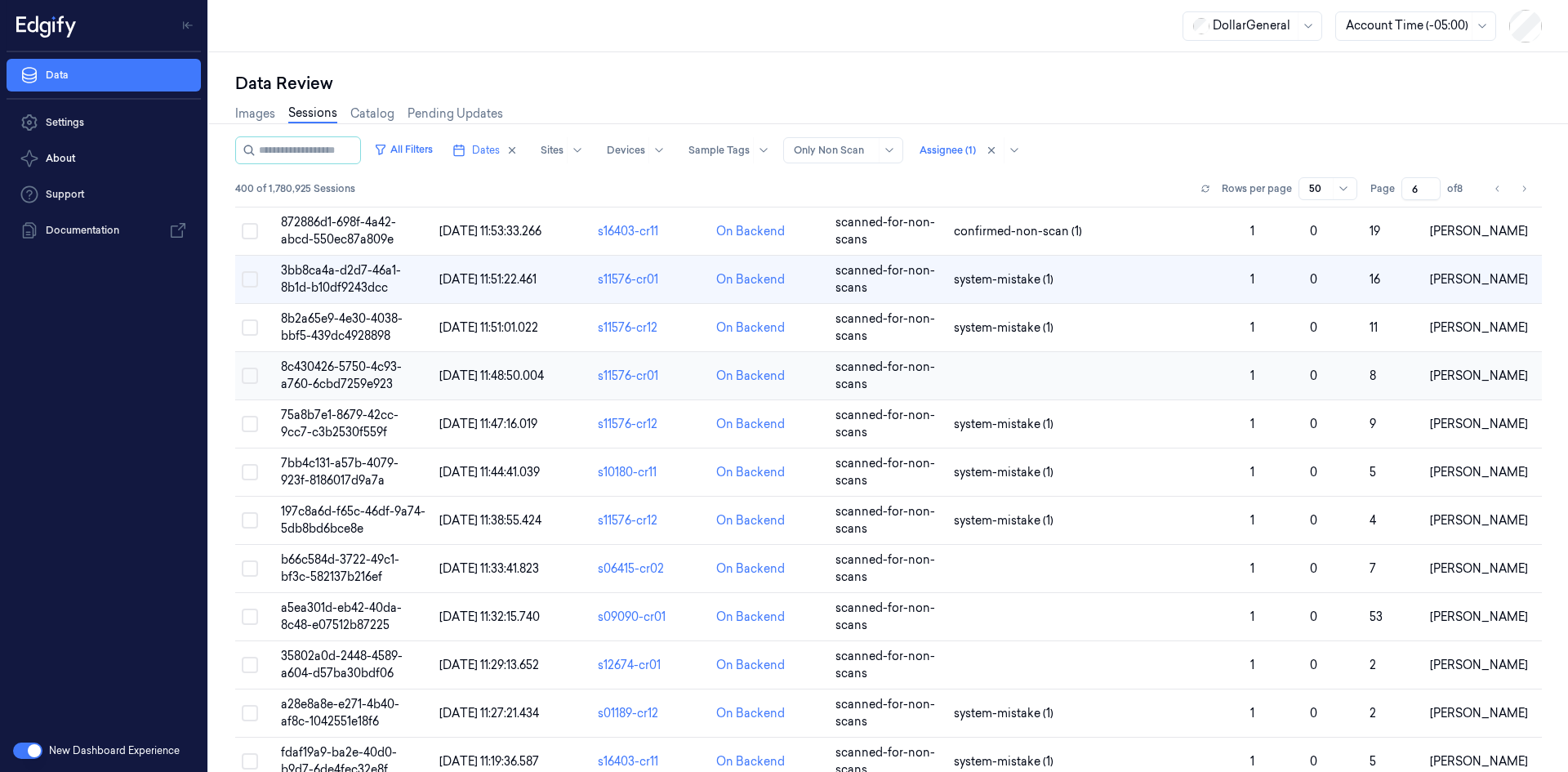
click at [1054, 377] on td at bounding box center [1096, 376] width 297 height 48
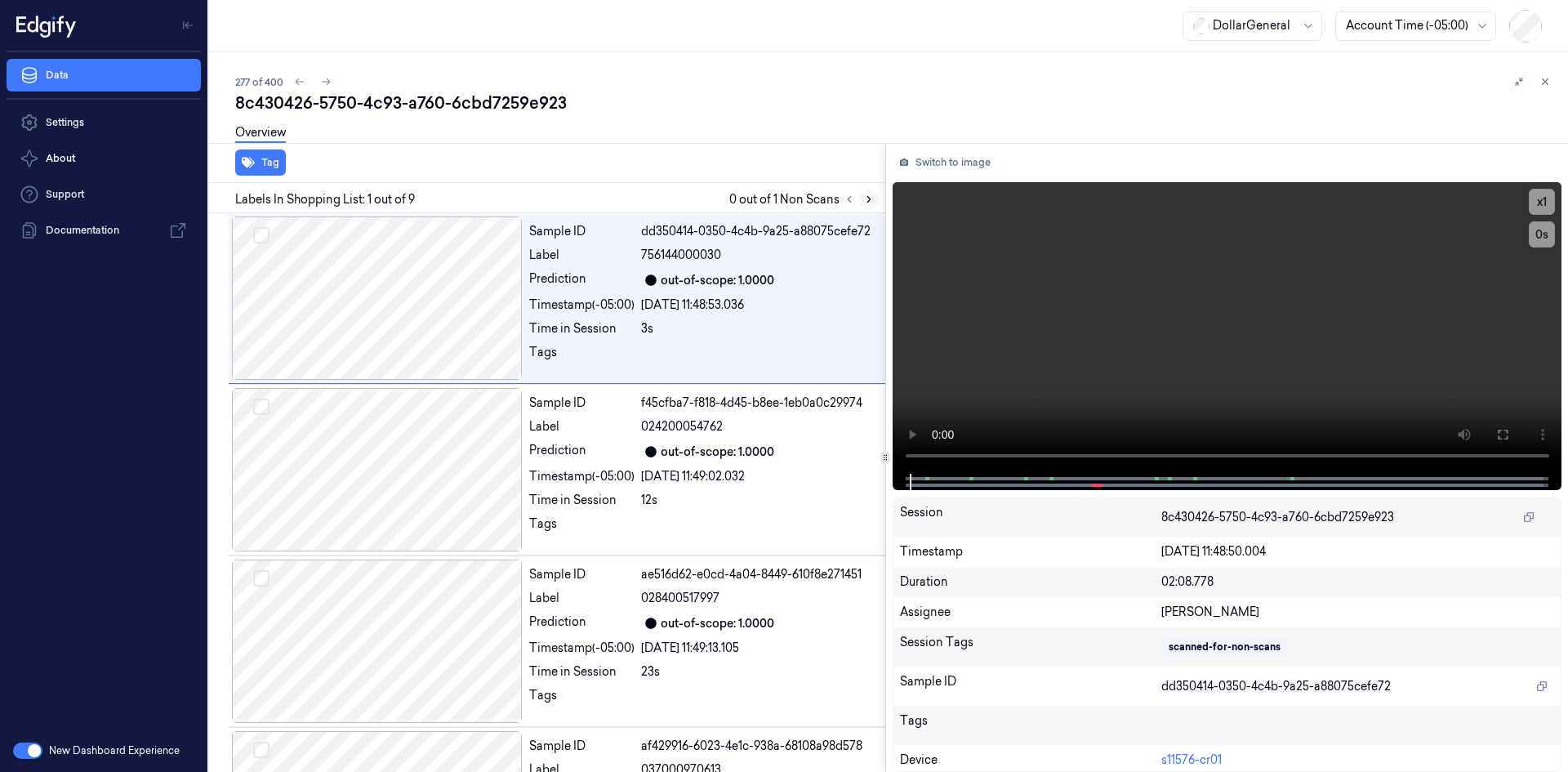
click at [863, 198] on icon at bounding box center [869, 200] width 12 height 12
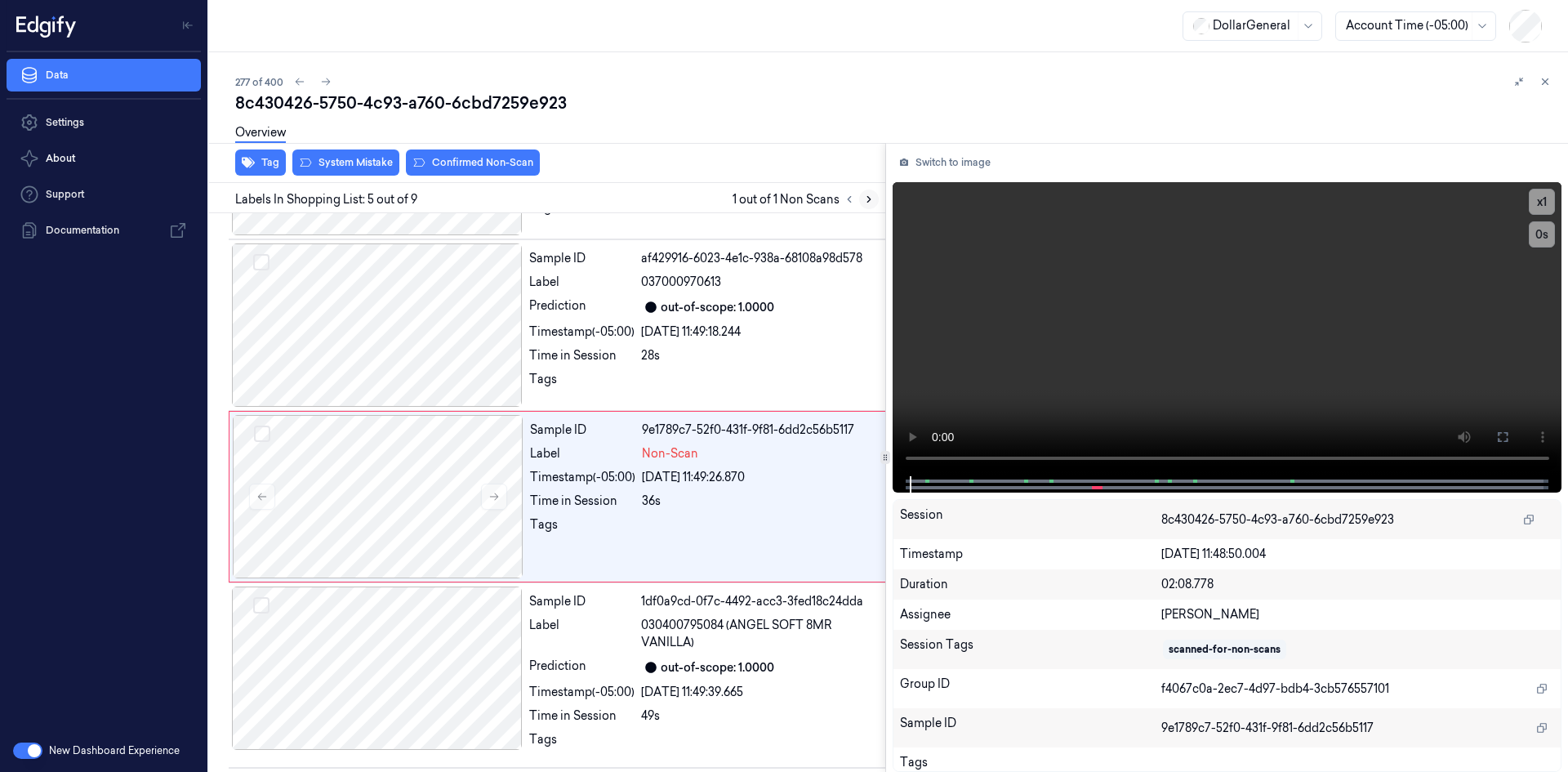
scroll to position [492, 0]
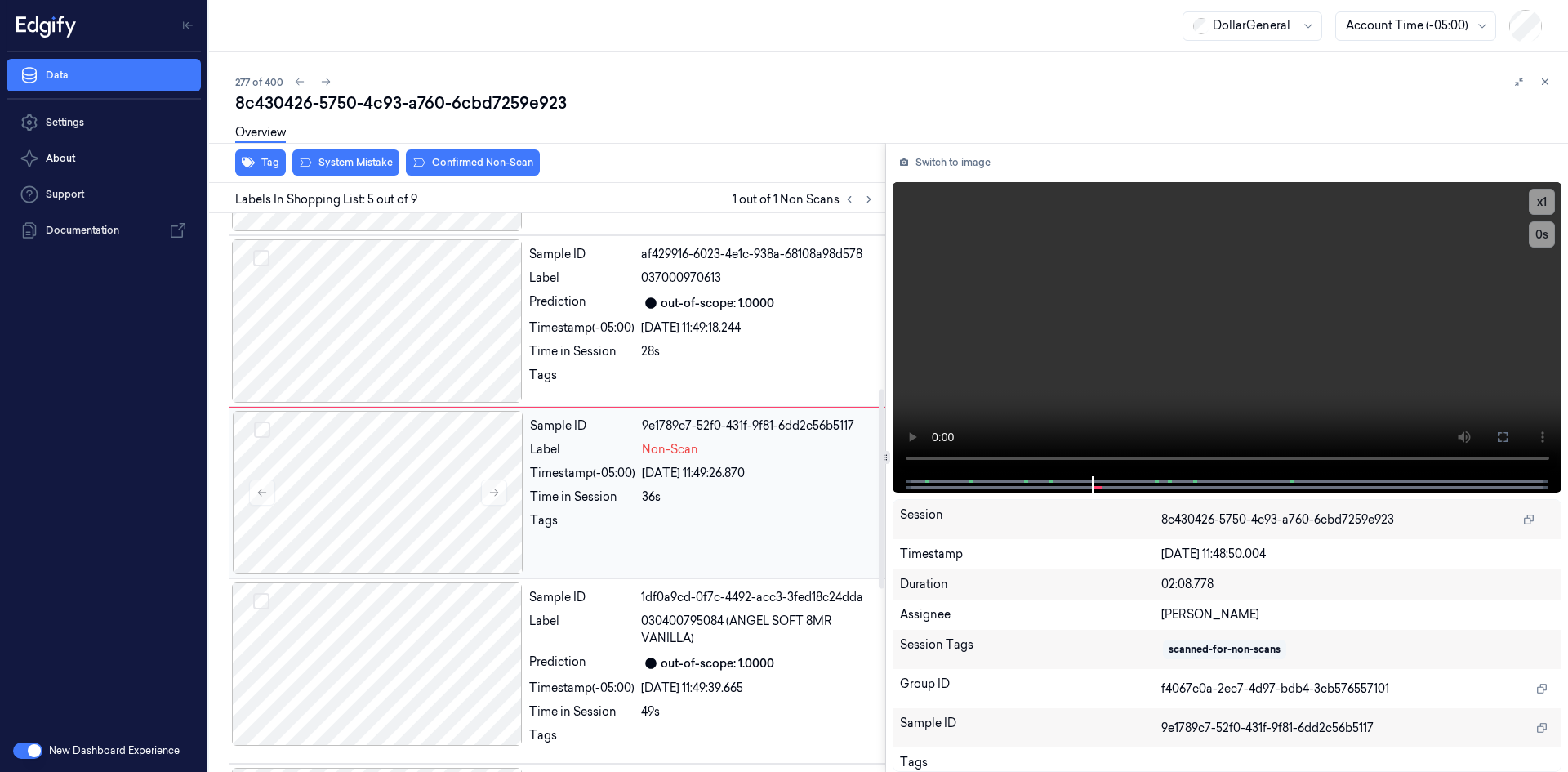
click at [644, 539] on div "Sample ID 9e1789c7-52f0-431f-9f81-6dd2c56b5117 Label Non-Scan Timestamp (-05:00…" at bounding box center [708, 493] width 369 height 163
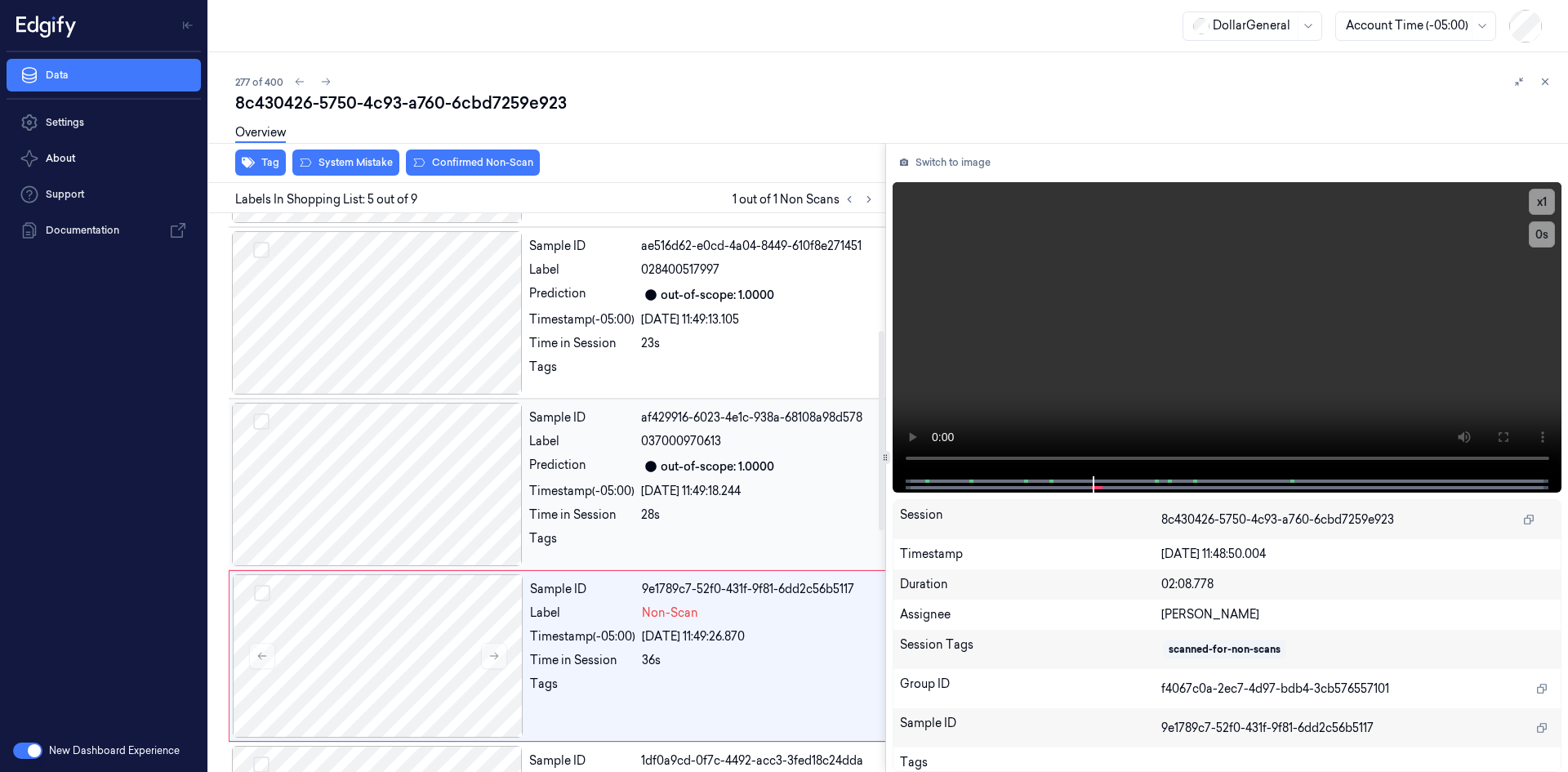
scroll to position [247, 0]
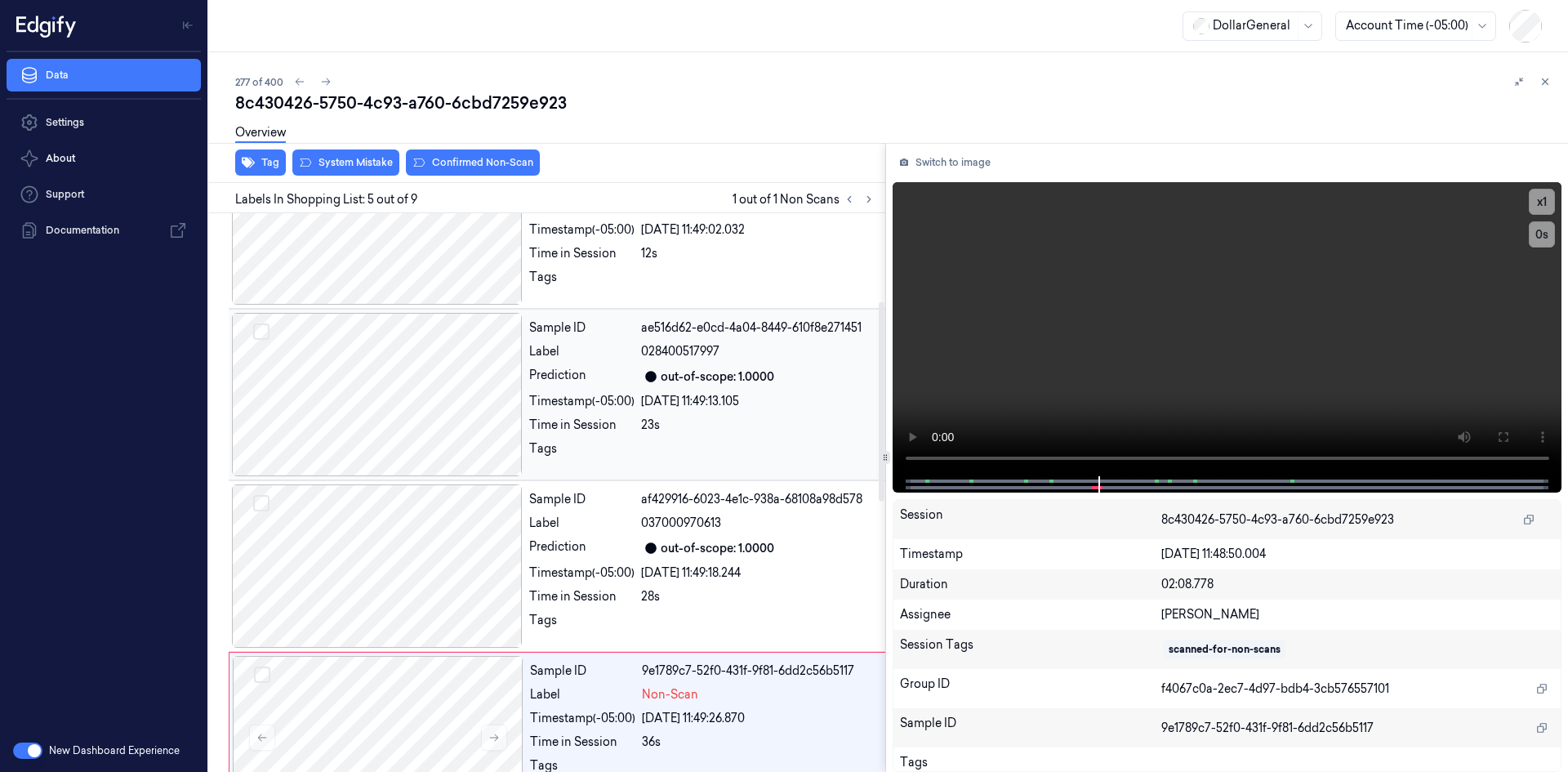
click at [612, 437] on div "Sample ID ae516d62-e0cd-4a04-8449-610f8e271451 Label 028400517997 Prediction ou…" at bounding box center [707, 395] width 370 height 163
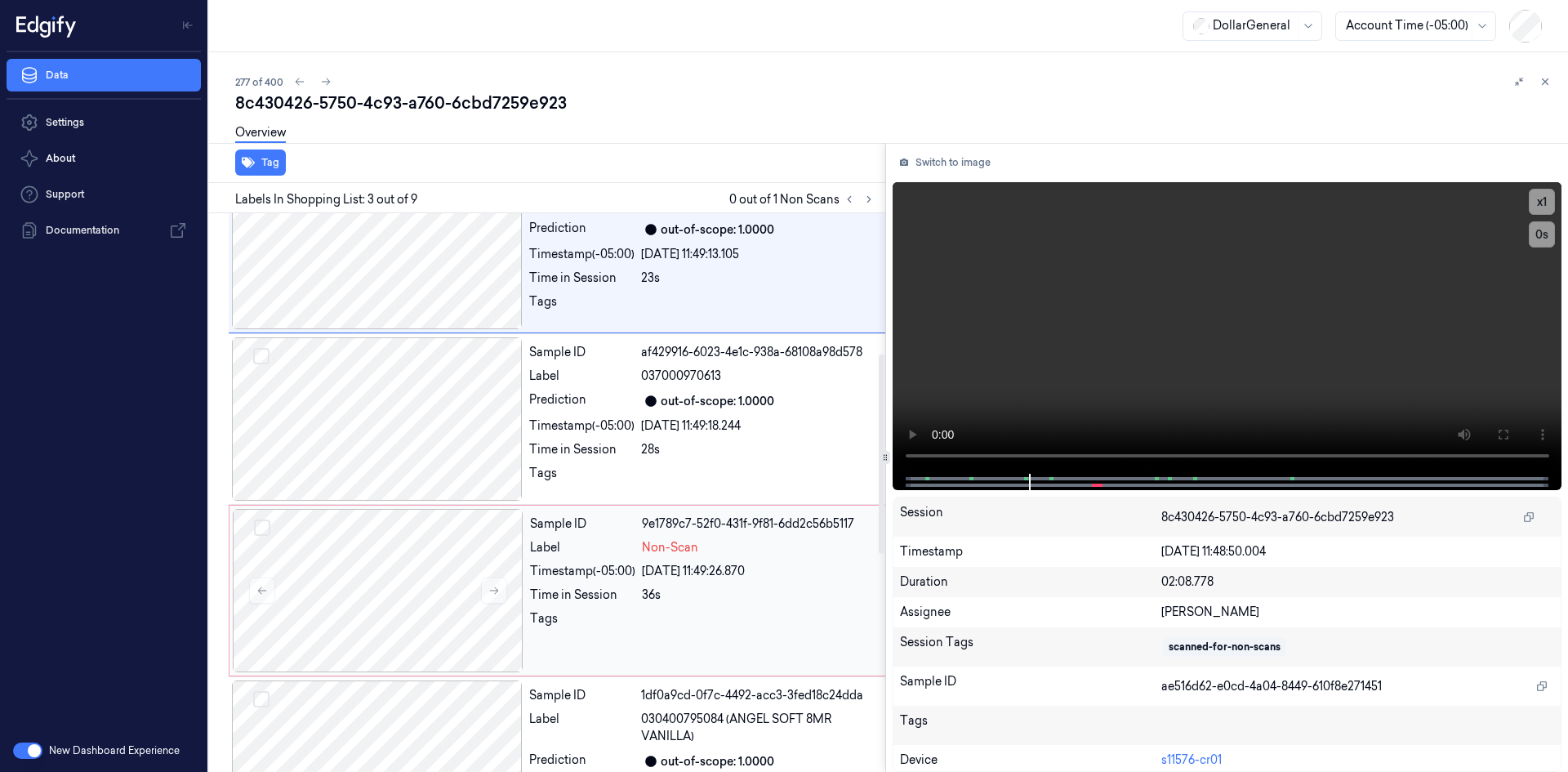
click at [713, 561] on div "Sample ID 9e1789c7-52f0-431f-9f81-6dd2c56b5117 Label Non-Scan Timestamp (-05:00…" at bounding box center [708, 591] width 369 height 163
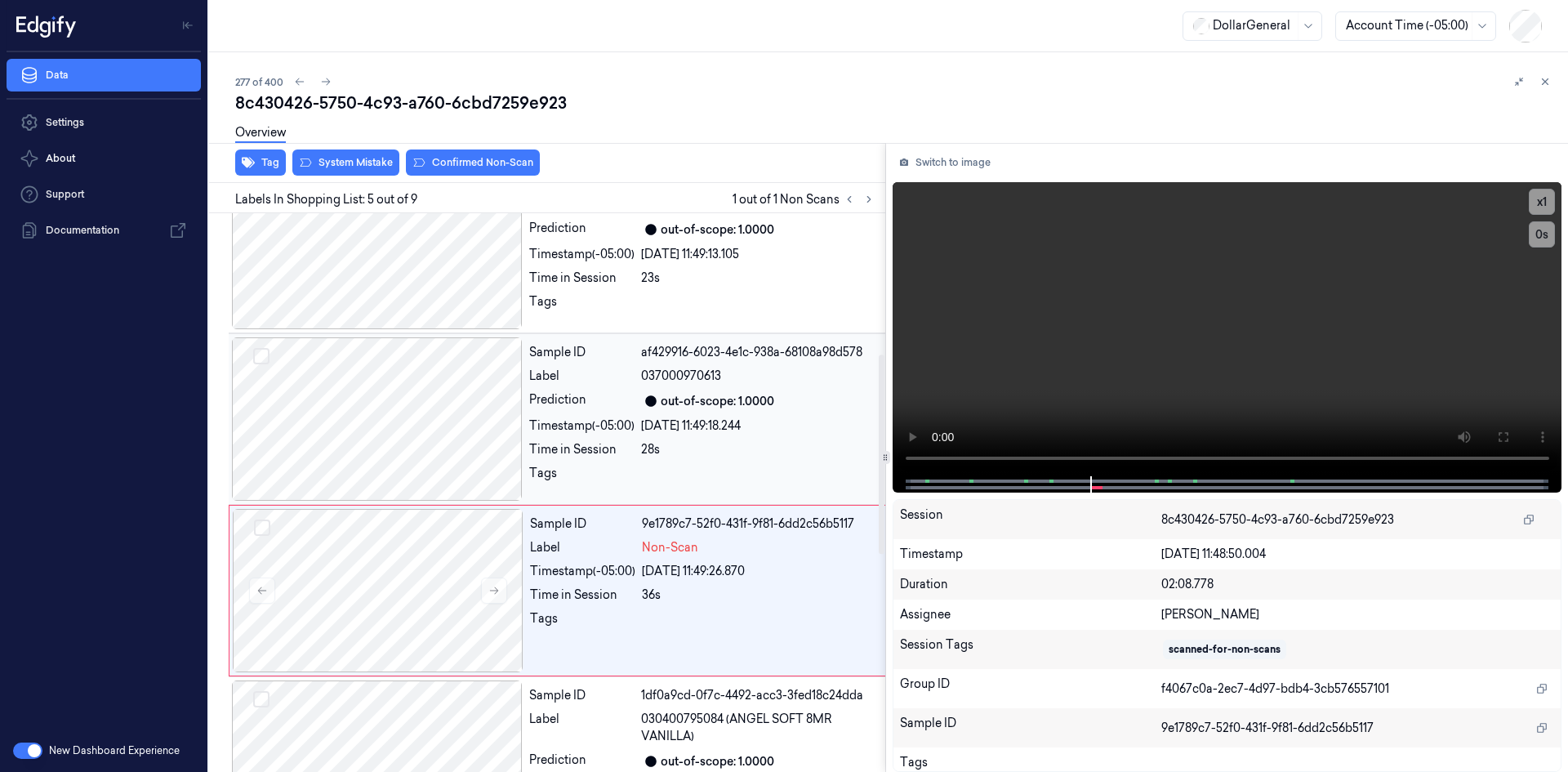
scroll to position [492, 0]
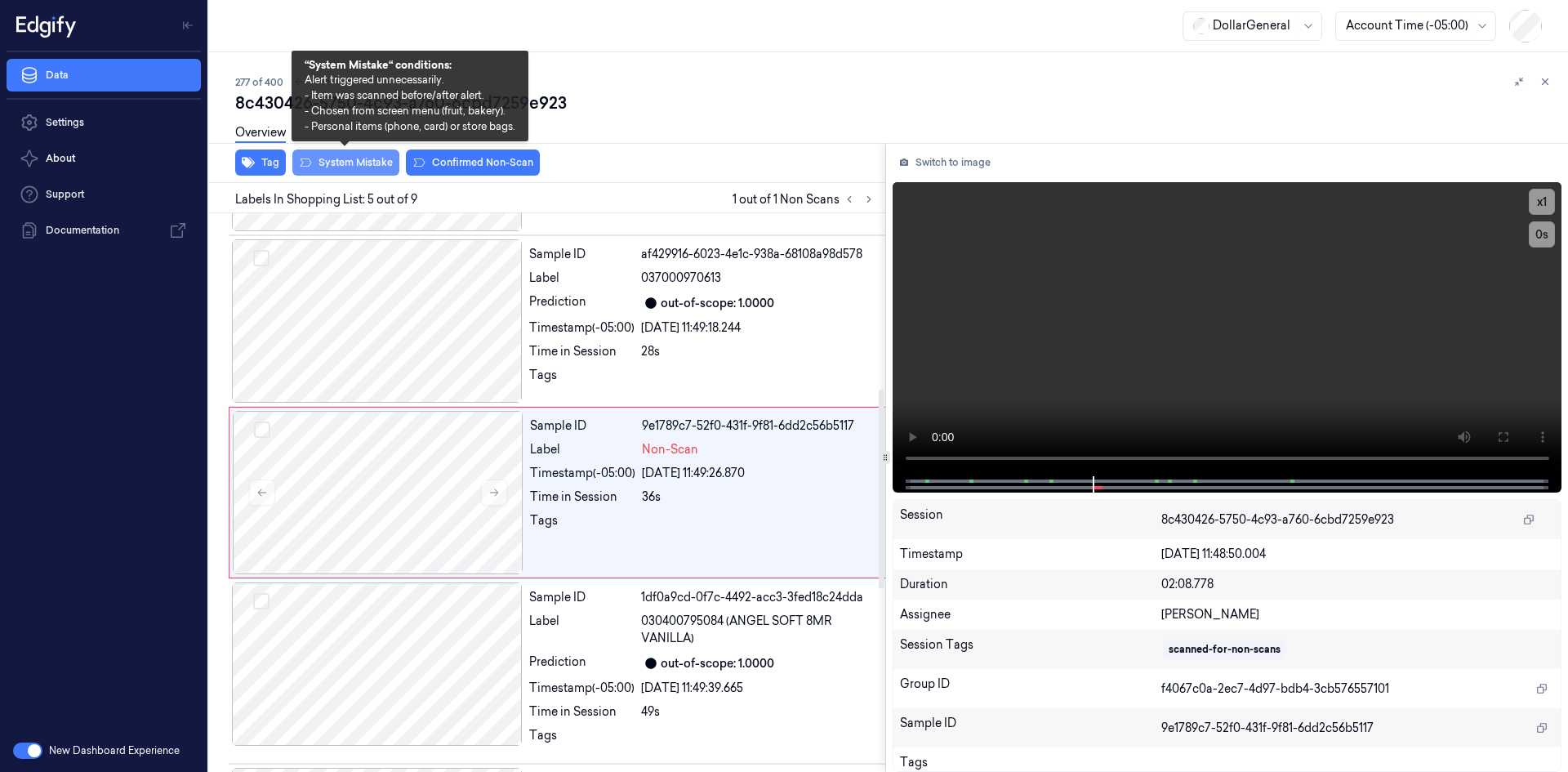
click at [370, 162] on button "System Mistake" at bounding box center [346, 162] width 107 height 26
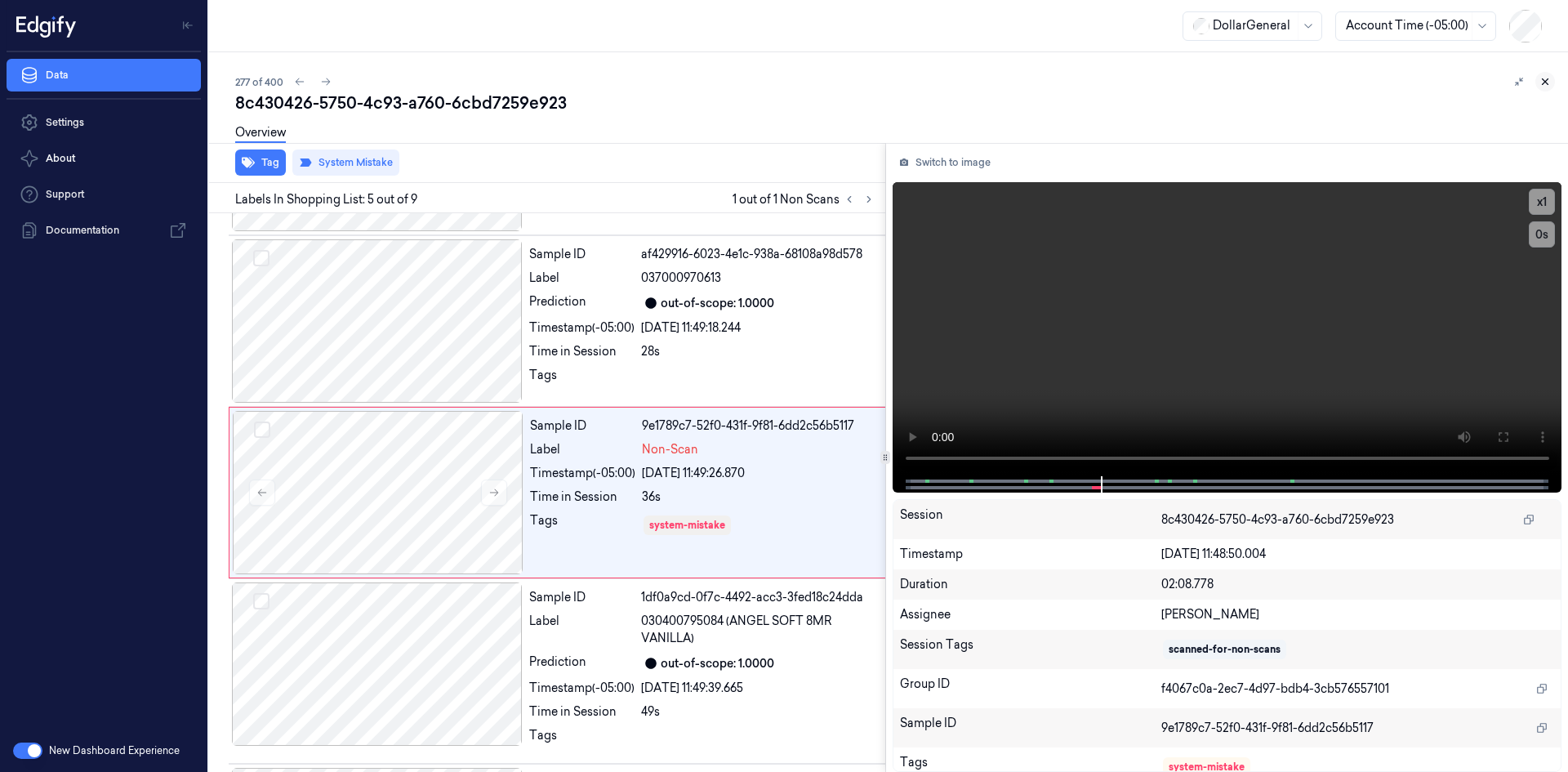
click at [1541, 89] on button at bounding box center [1545, 82] width 19 height 19
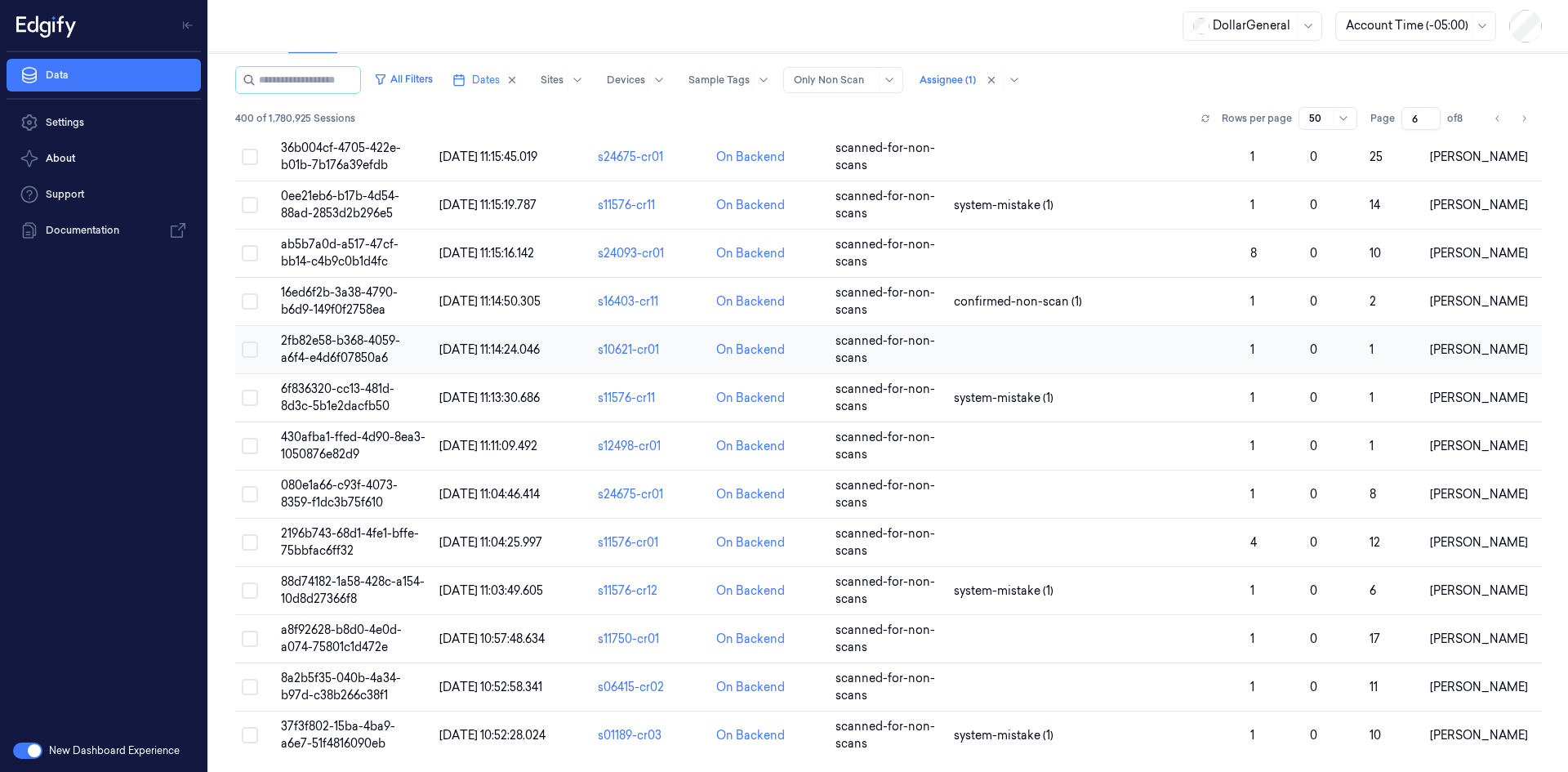
scroll to position [1, 0]
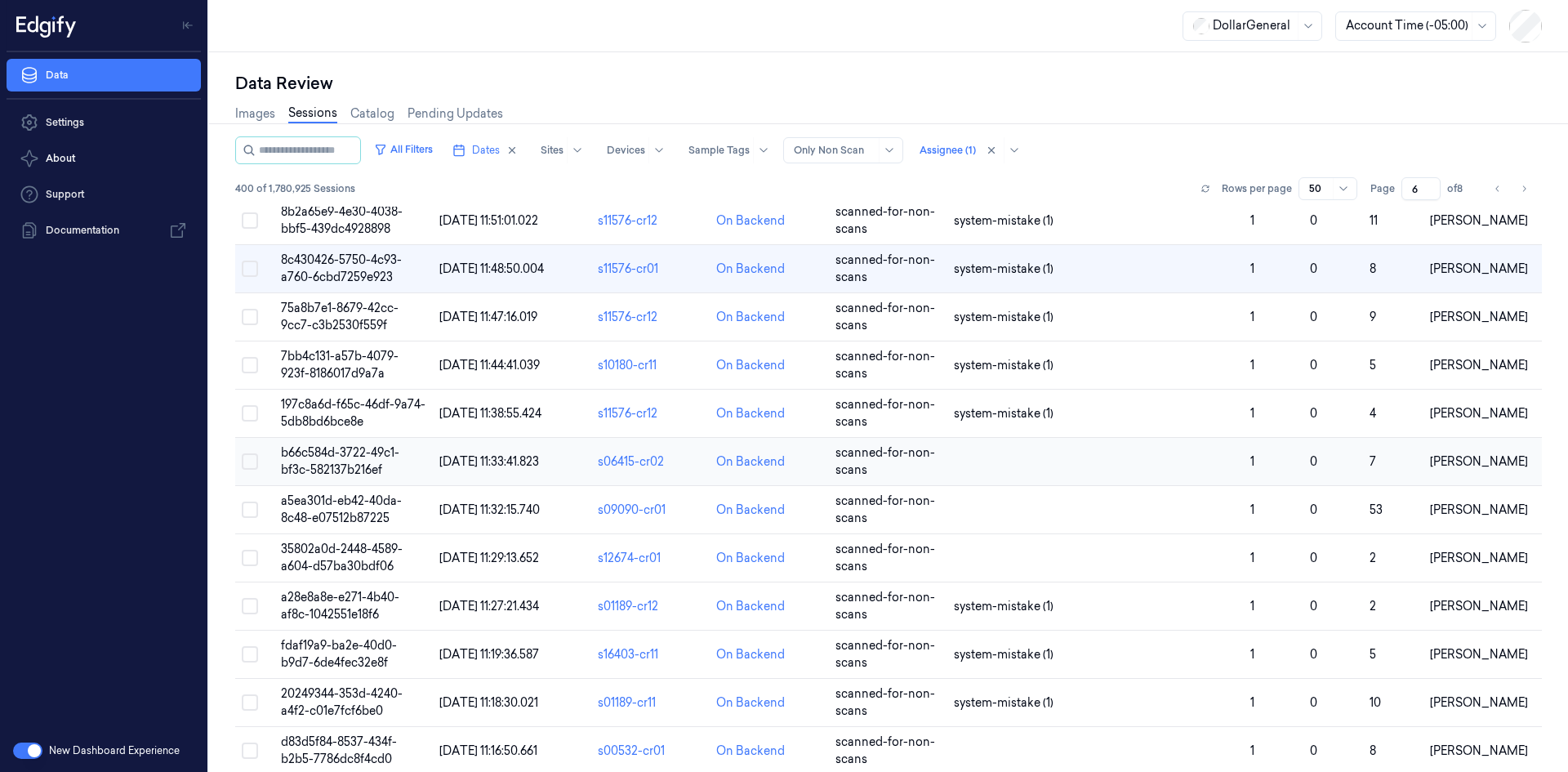
click at [1059, 468] on td at bounding box center [1096, 462] width 297 height 48
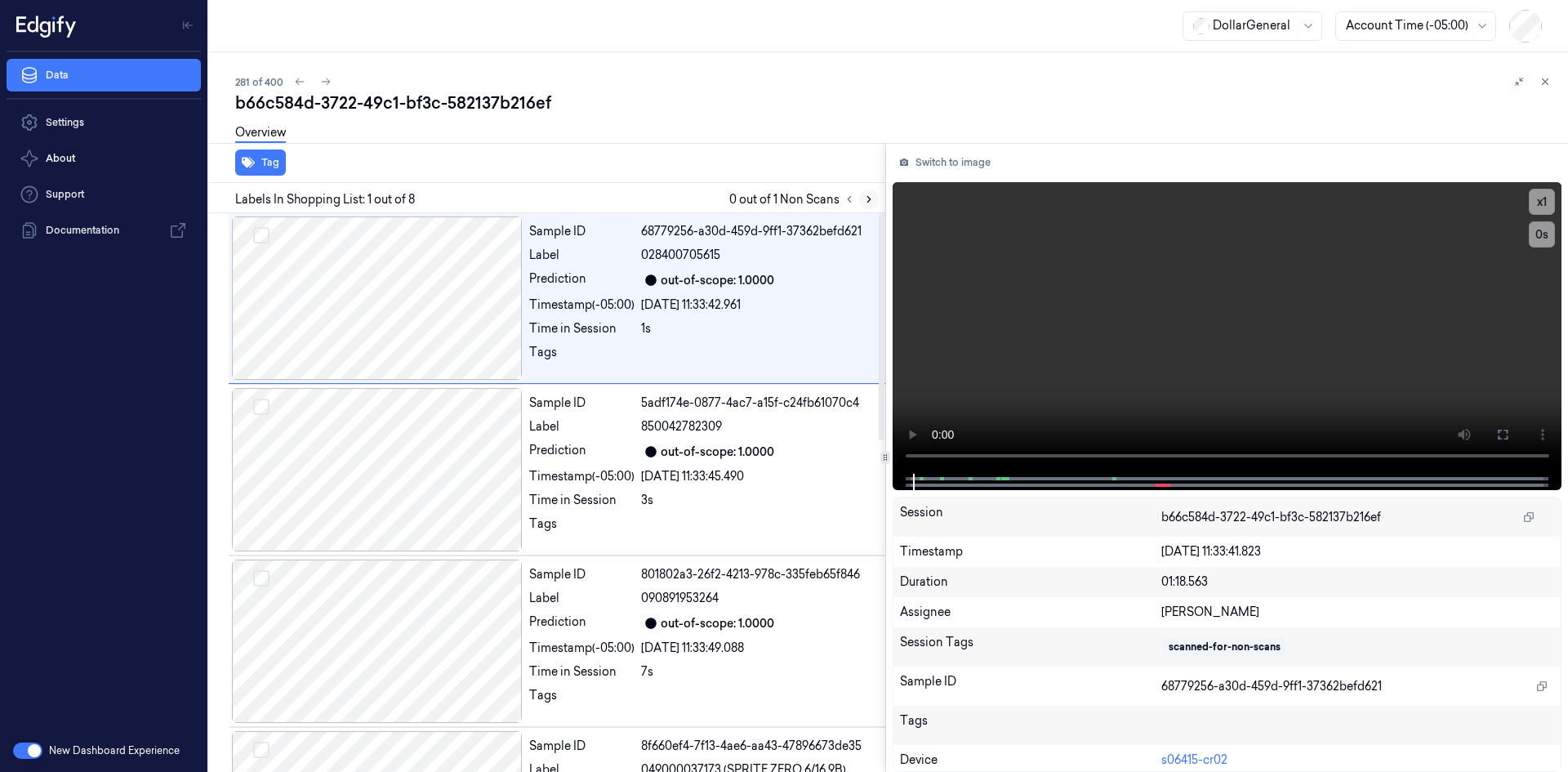
click at [865, 198] on icon at bounding box center [869, 200] width 12 height 12
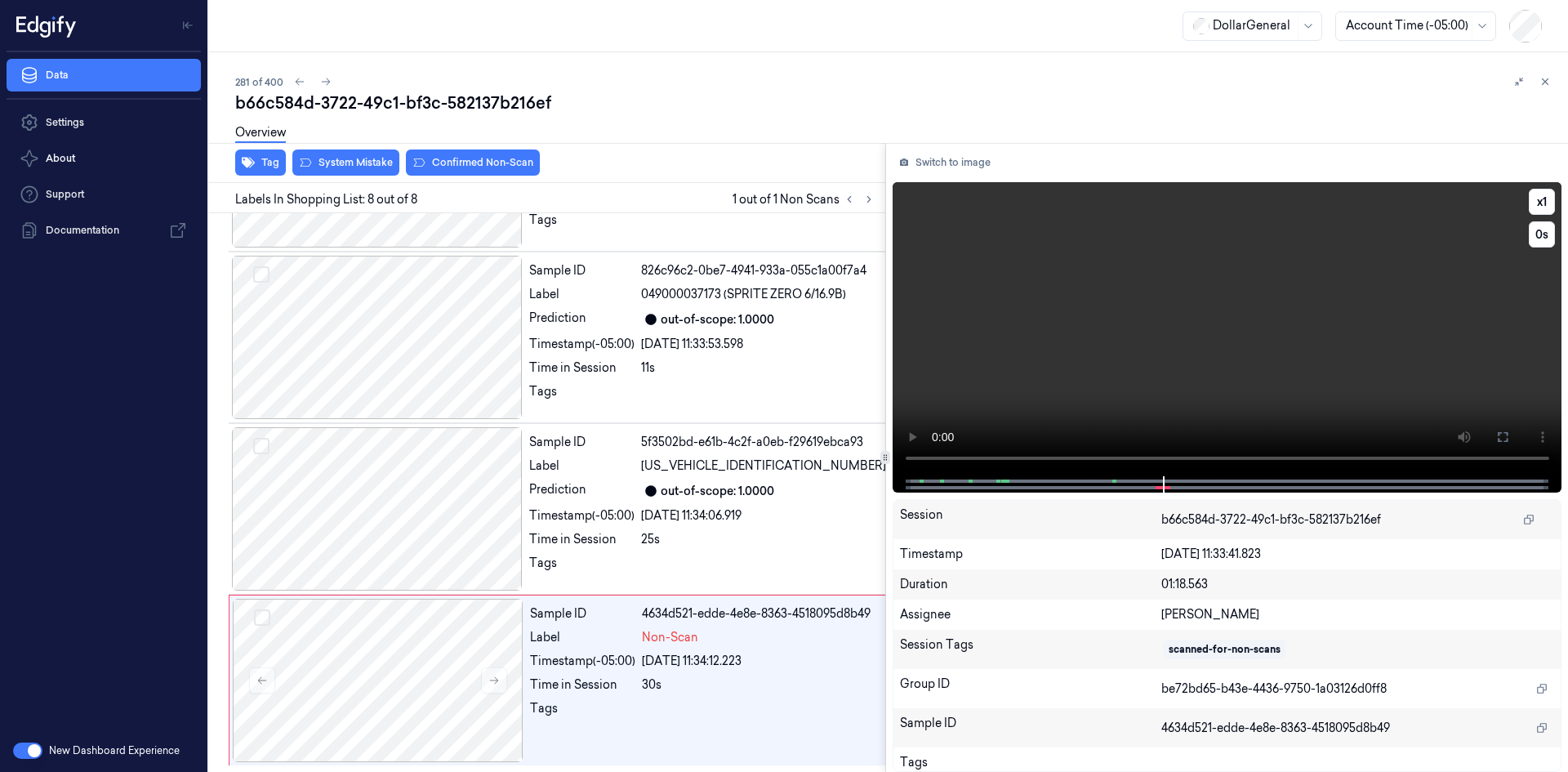
click at [1007, 246] on video at bounding box center [1228, 329] width 670 height 294
click at [659, 377] on div "Sample ID 826c96c2-0be7-4941-933a-055c1a00f7a4 Label 049000037173 (SPRITE ZERO …" at bounding box center [707, 337] width 370 height 163
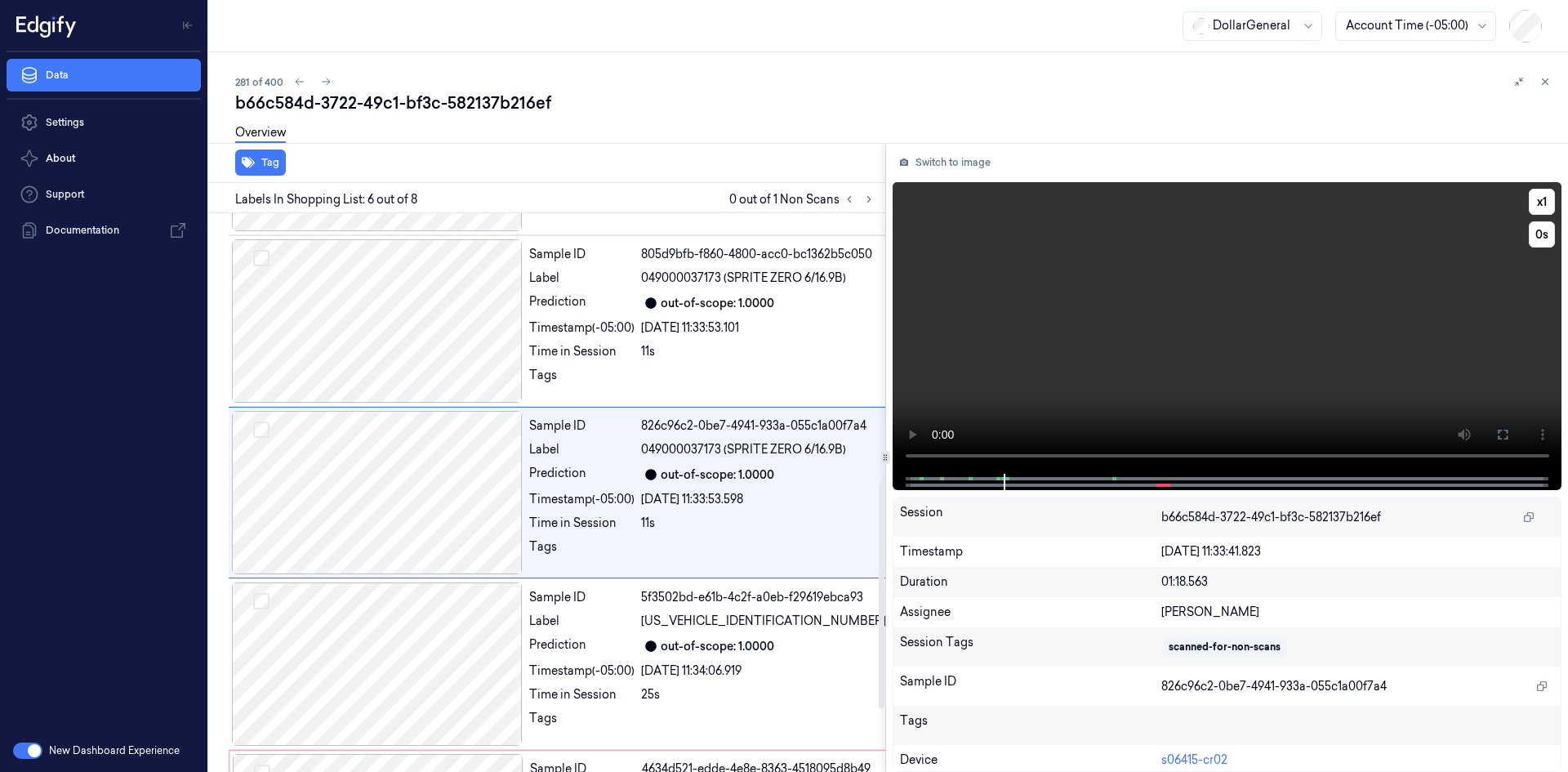
click at [981, 302] on video at bounding box center [1228, 328] width 670 height 292
click at [738, 291] on div "Sample ID 805d9bfb-f860-4800-acc0-bc1362b5c050 Label 049000037173 (SPRITE ZERO …" at bounding box center [707, 321] width 370 height 163
click at [715, 353] on div "10s" at bounding box center [763, 351] width 245 height 17
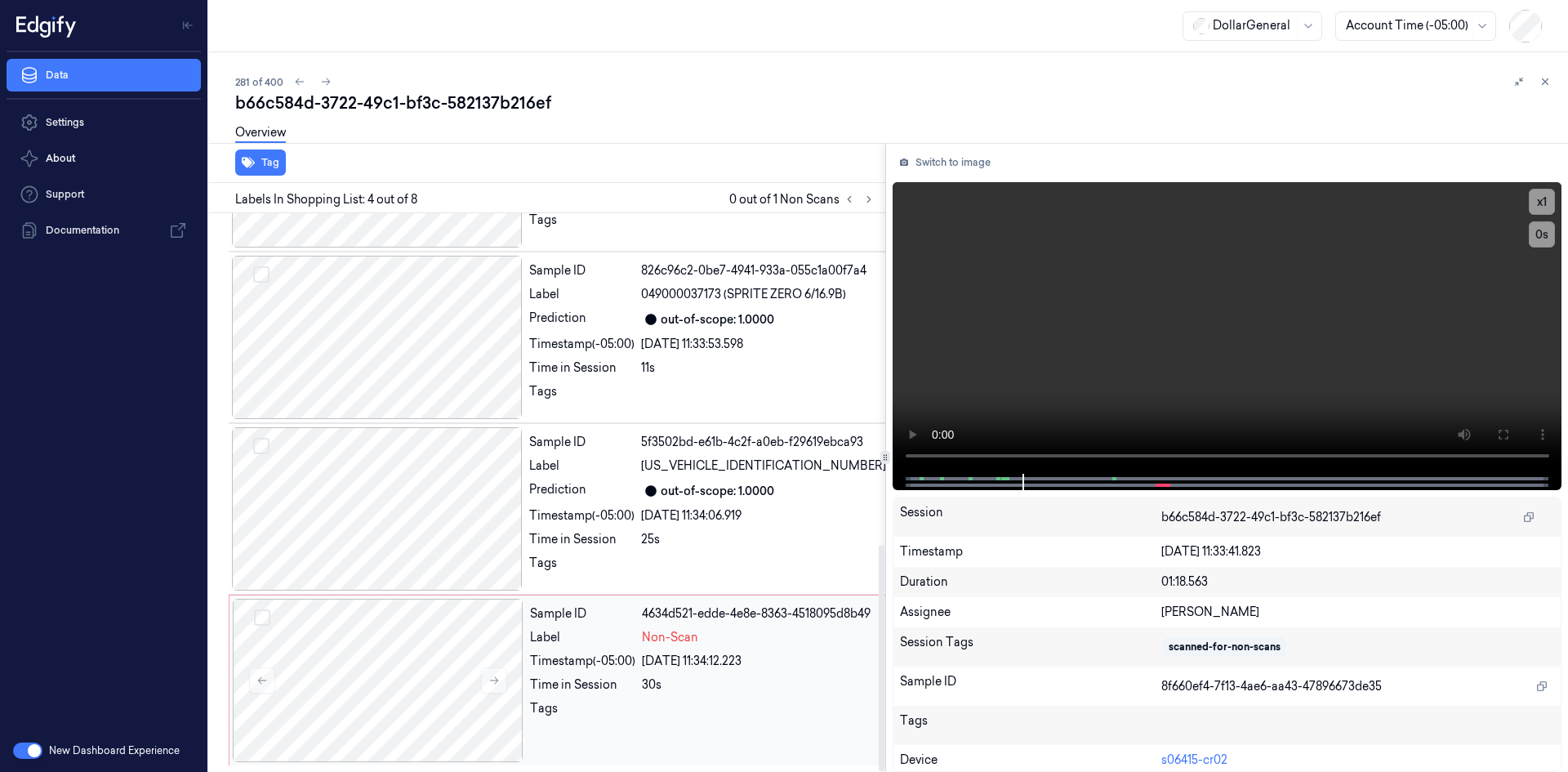
click at [655, 659] on div "[DATE] 11:34:12.223" at bounding box center [764, 662] width 244 height 17
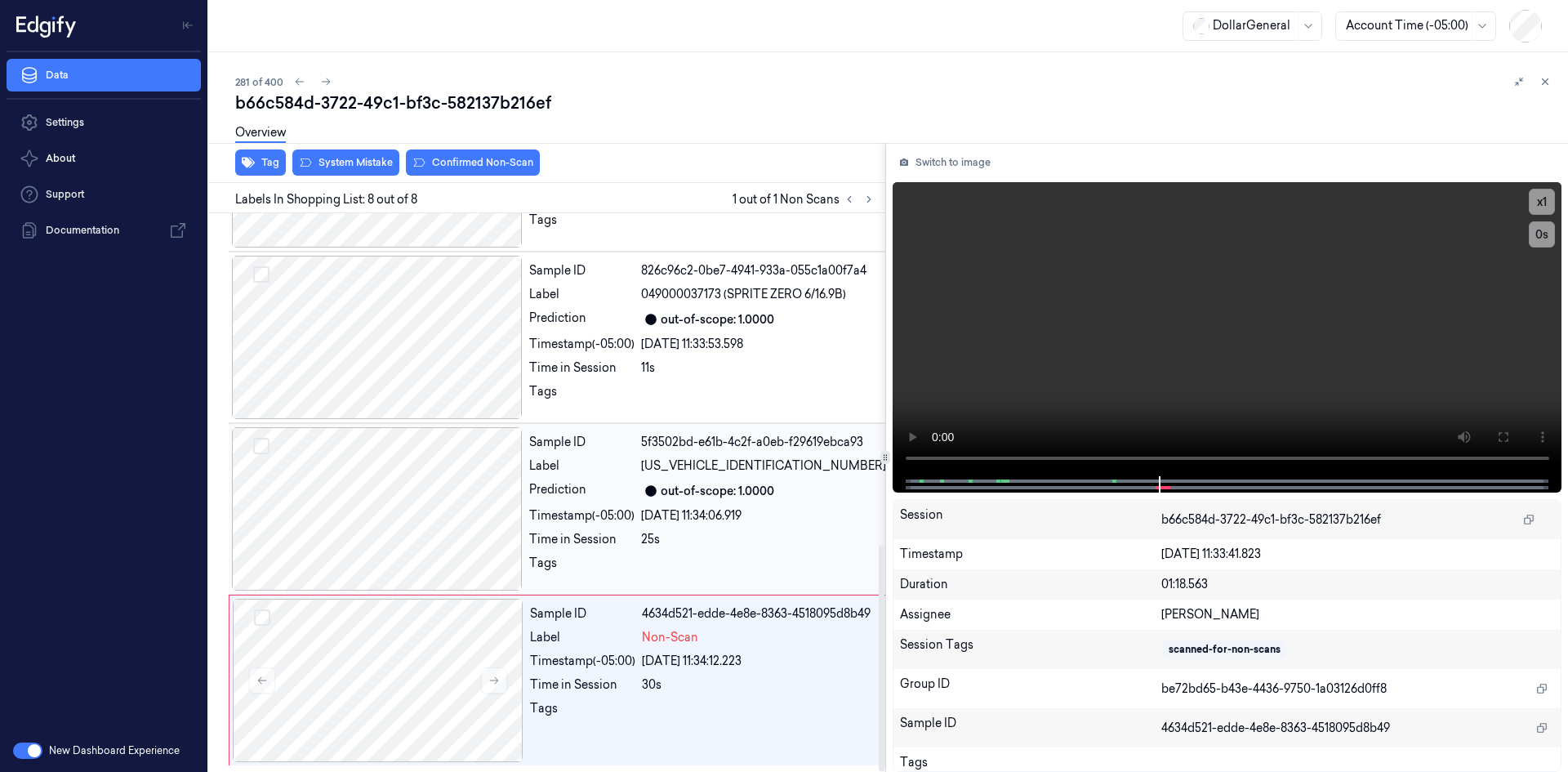
click at [656, 538] on div "25s" at bounding box center [763, 540] width 245 height 17
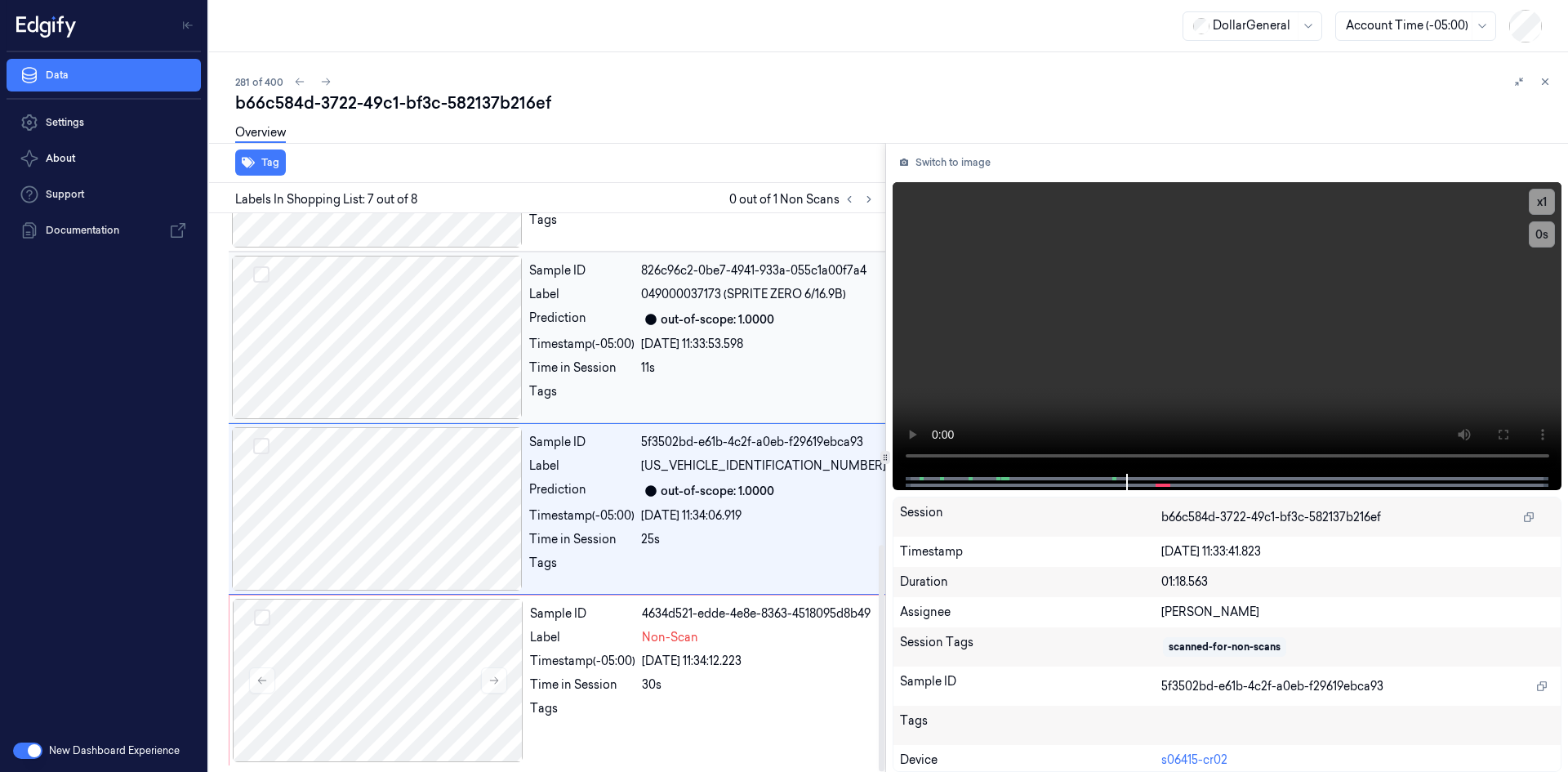
click at [661, 354] on div "Sample ID 826c96c2-0be7-4941-933a-055c1a00f7a4 Label 049000037173 (SPRITE ZERO …" at bounding box center [707, 337] width 370 height 163
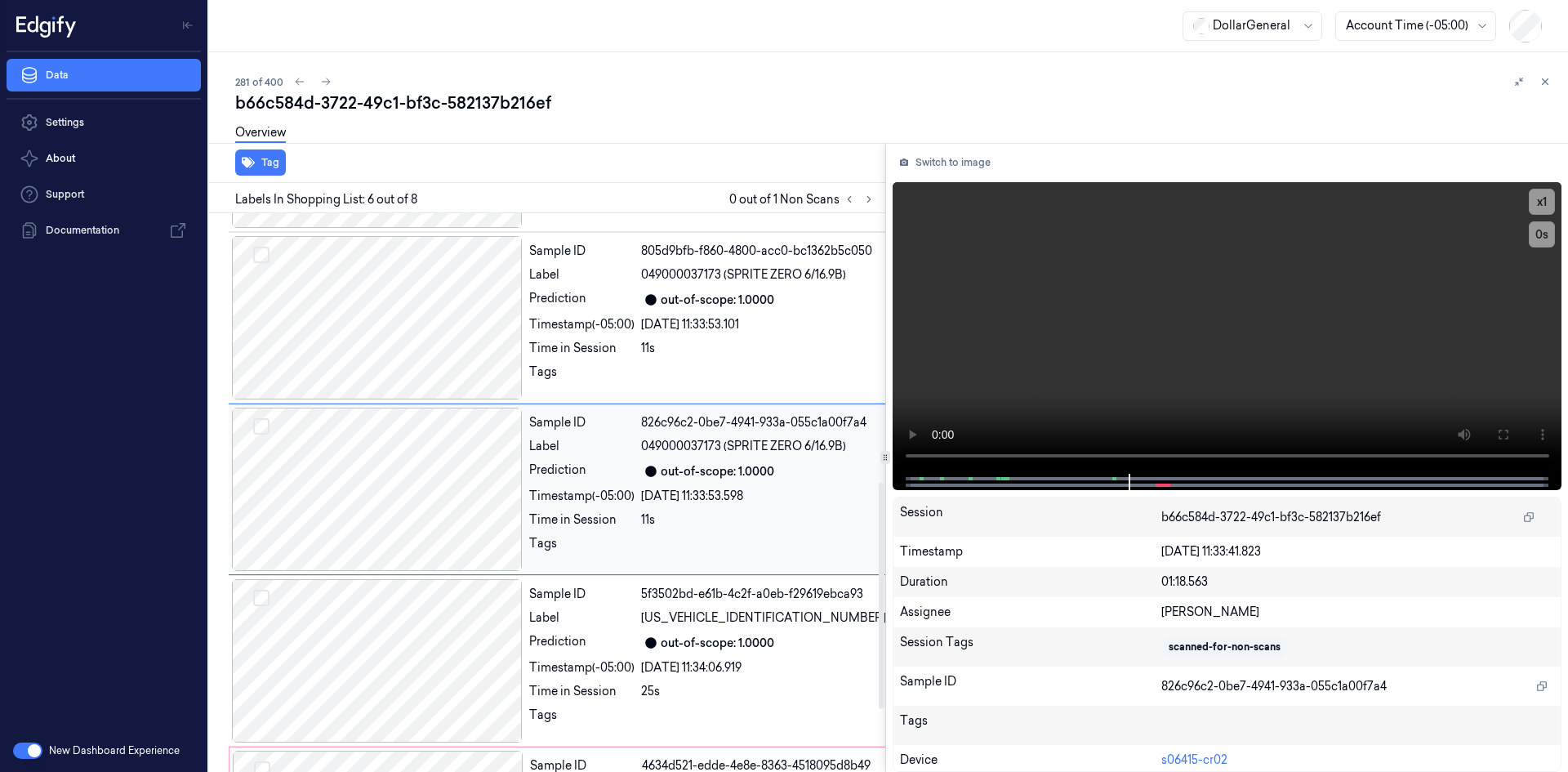
scroll to position [663, 0]
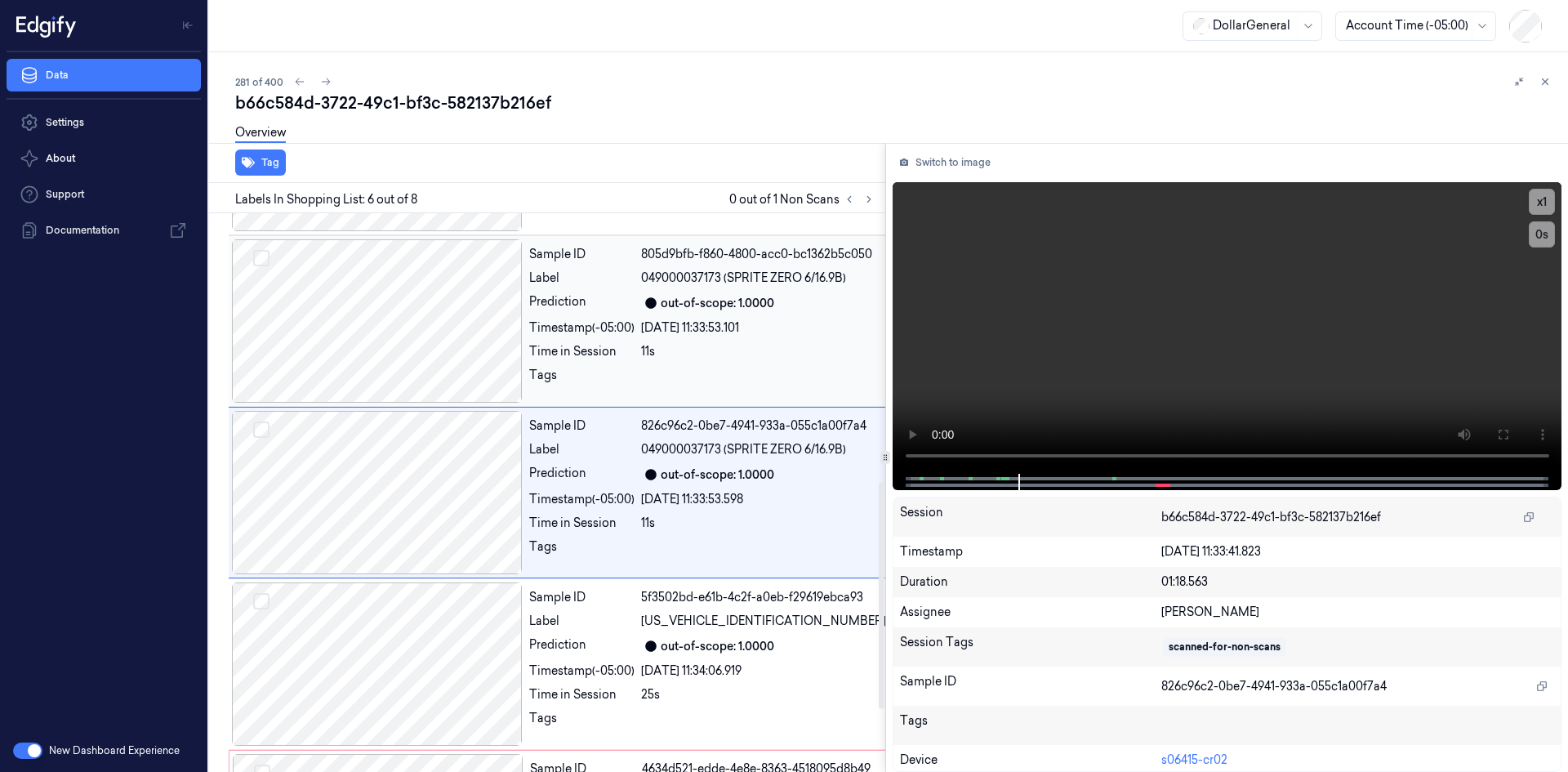
click at [665, 326] on div "[DATE] 11:33:53.101" at bounding box center [763, 328] width 245 height 17
click at [665, 326] on div "[DATE] 11:33:52.532" at bounding box center [763, 328] width 245 height 17
click at [665, 326] on div "[DATE] 11:33:49.088" at bounding box center [763, 328] width 245 height 17
click at [665, 326] on div "[DATE] 11:33:45.490" at bounding box center [763, 328] width 245 height 17
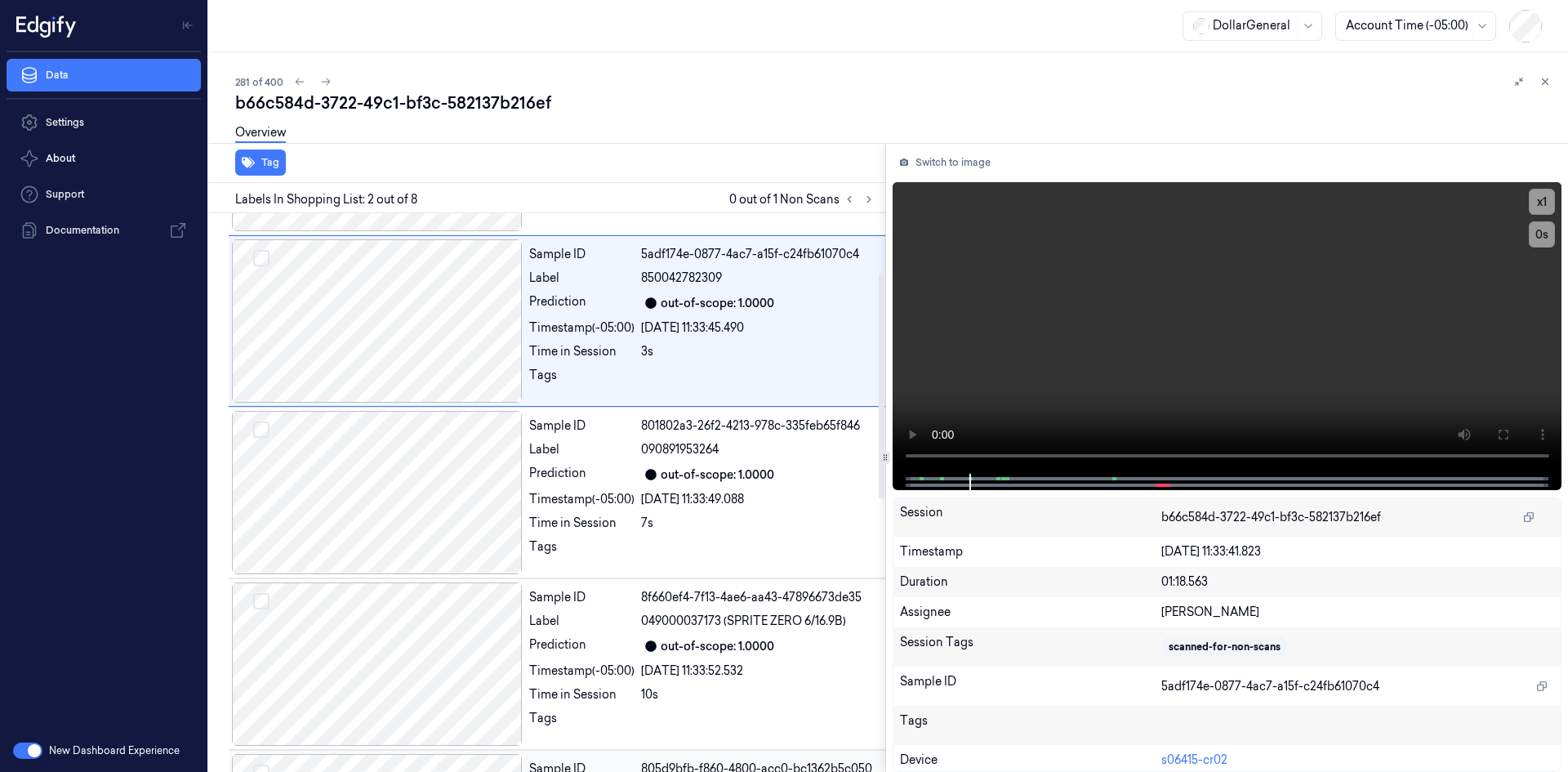
scroll to position [3, 0]
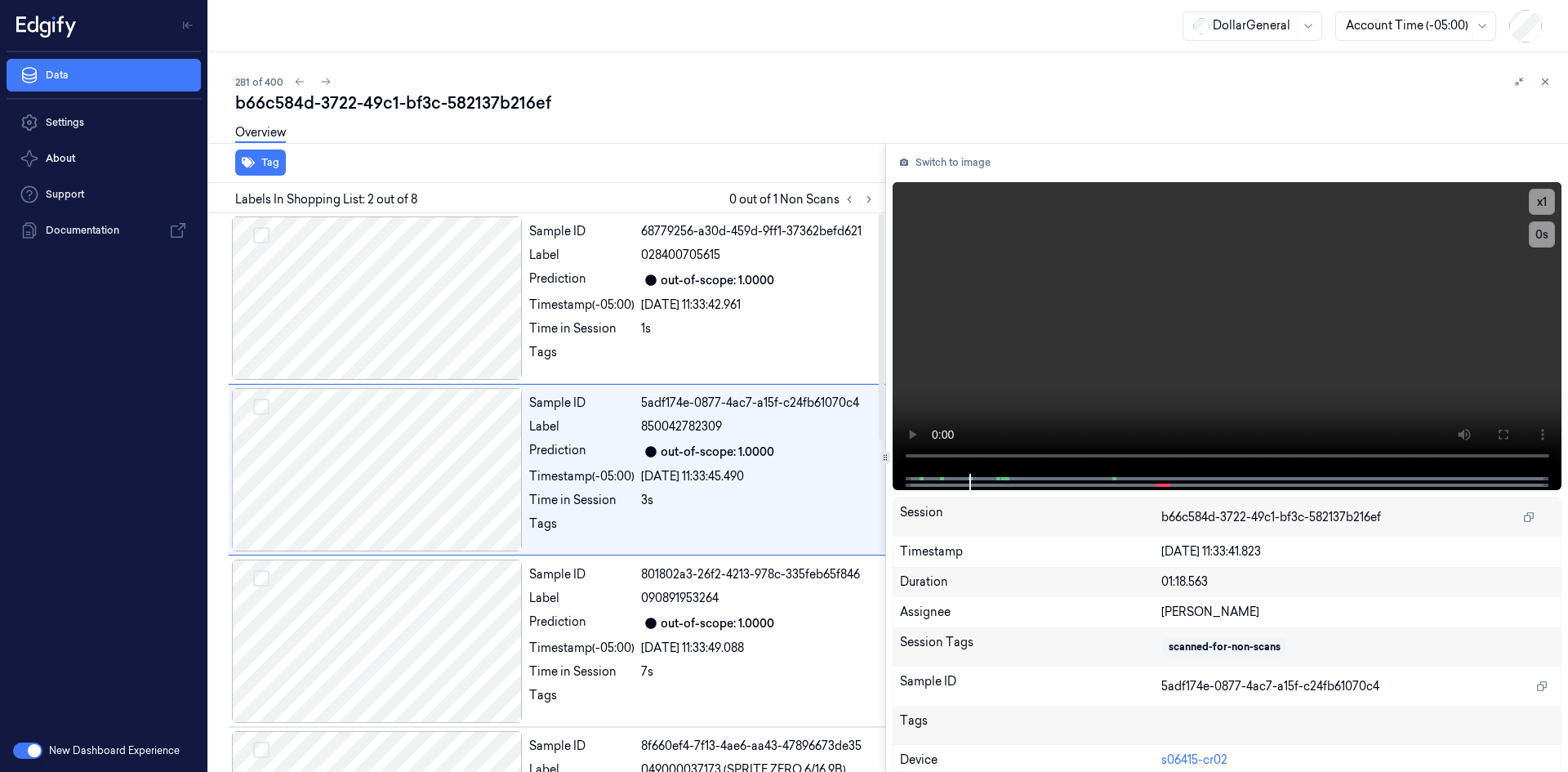
click at [665, 326] on div "1s" at bounding box center [763, 328] width 245 height 17
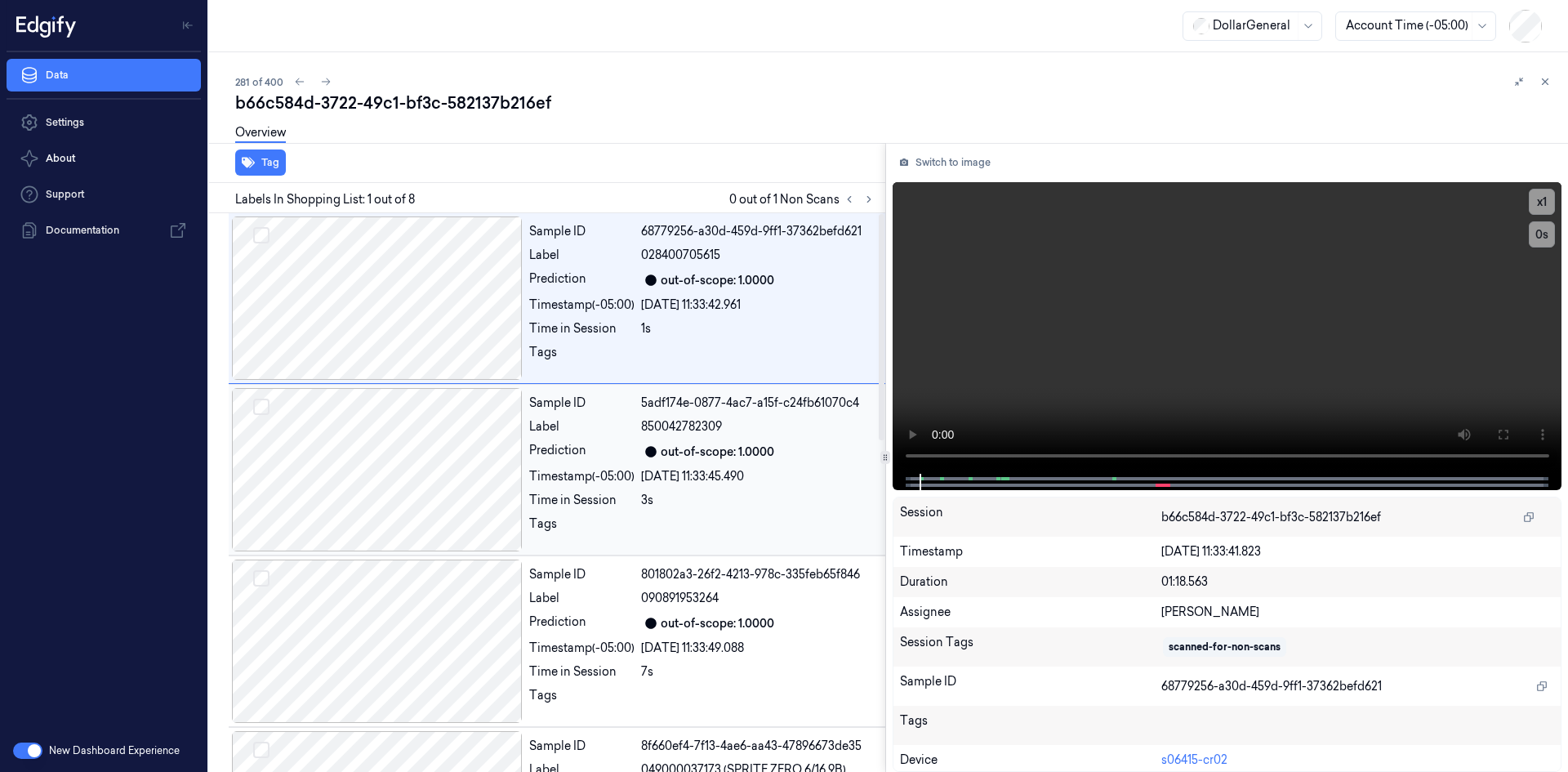
click at [664, 481] on div "[DATE] 11:33:45.490" at bounding box center [763, 476] width 245 height 17
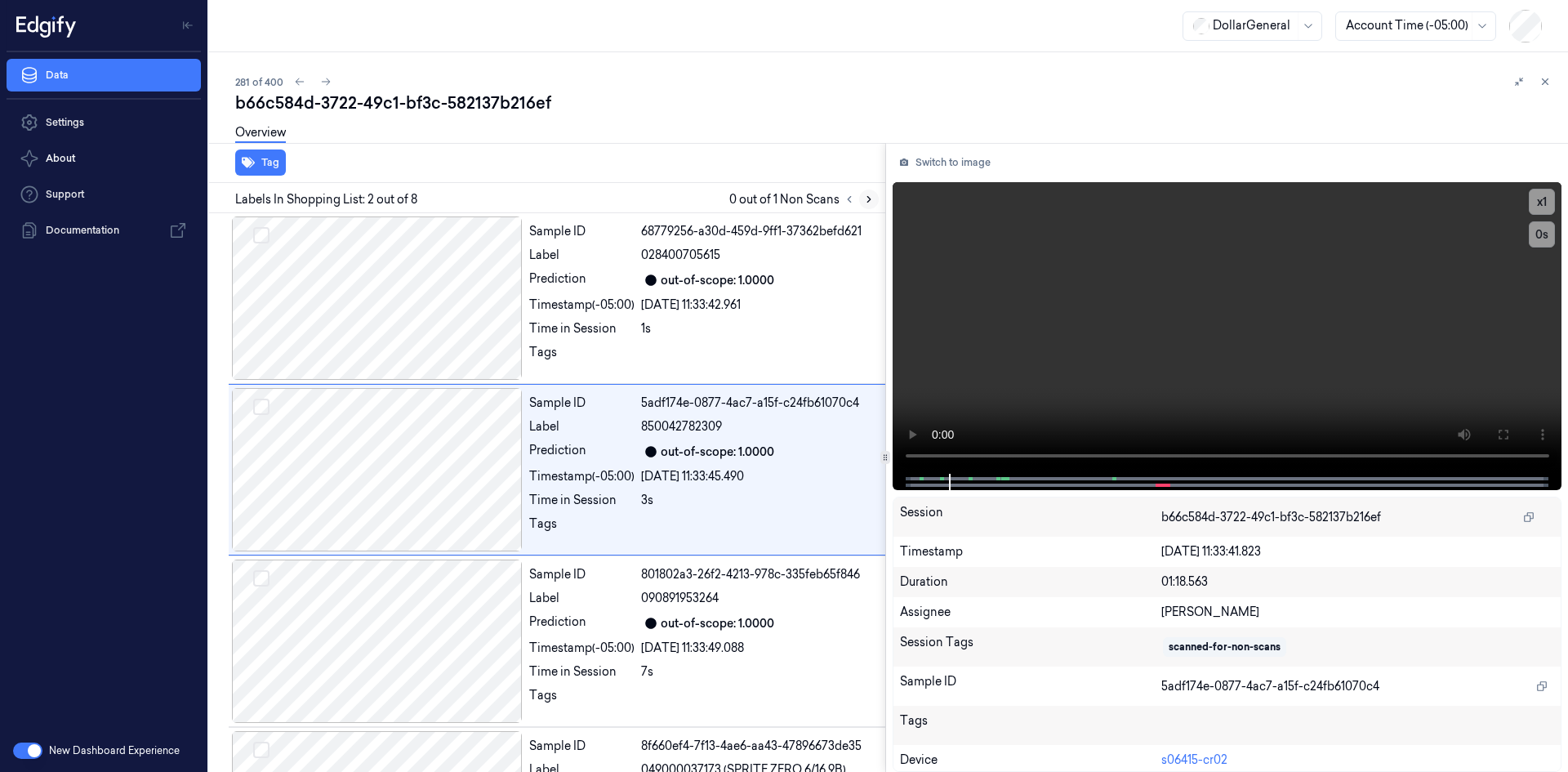
click at [864, 194] on icon at bounding box center [869, 200] width 12 height 12
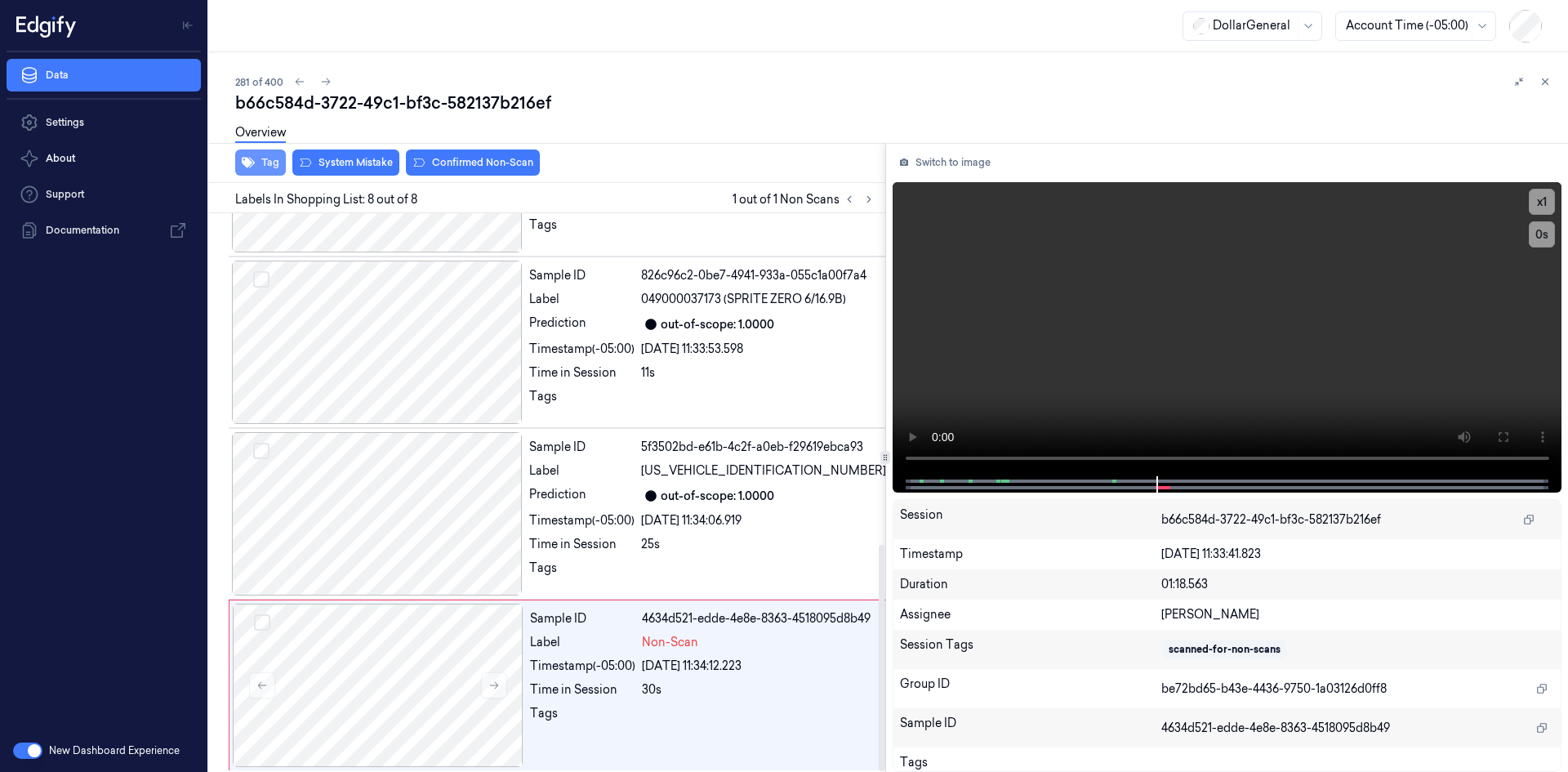
scroll to position [818, 0]
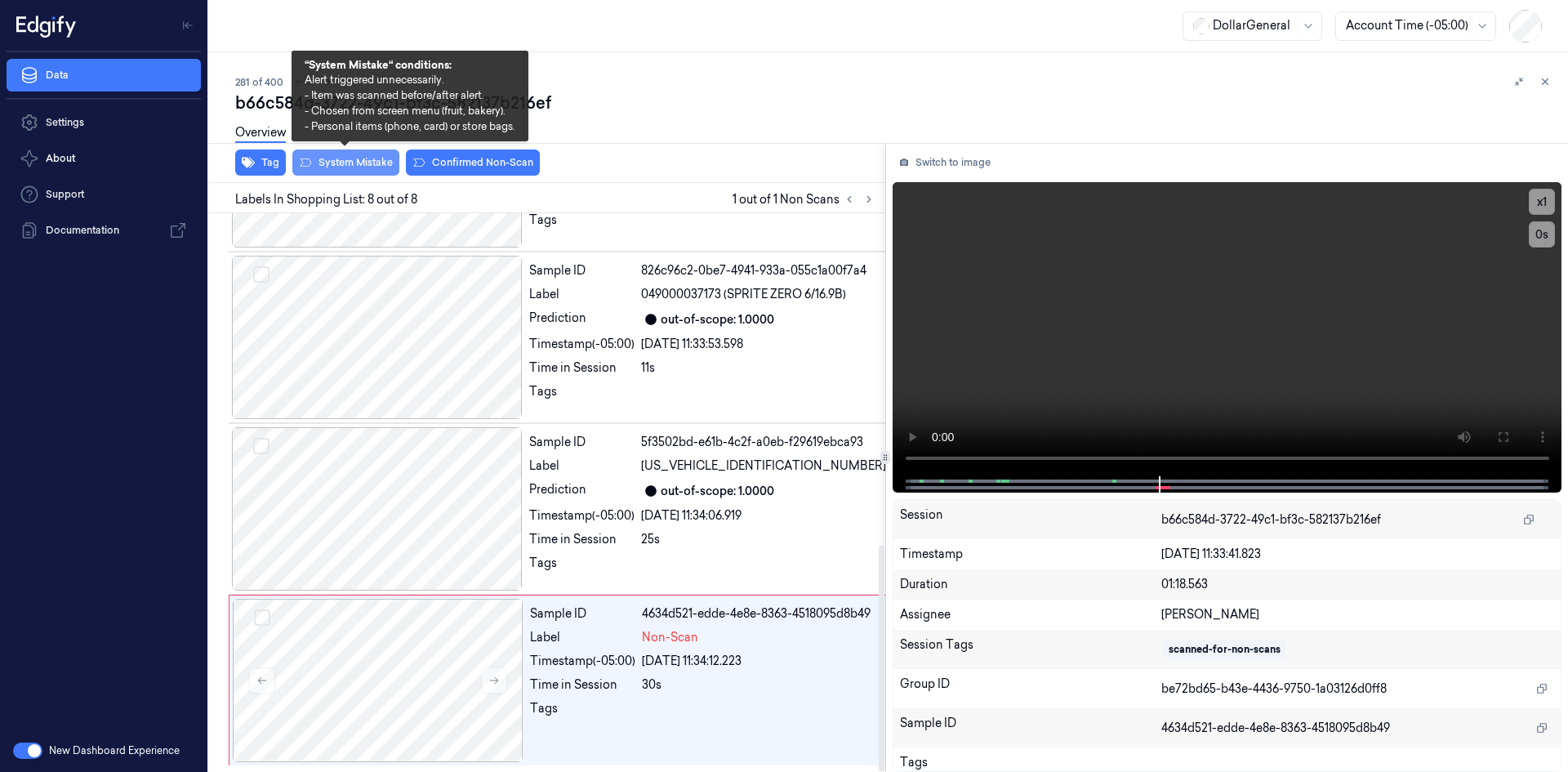
click at [313, 162] on button "System Mistake" at bounding box center [346, 162] width 107 height 26
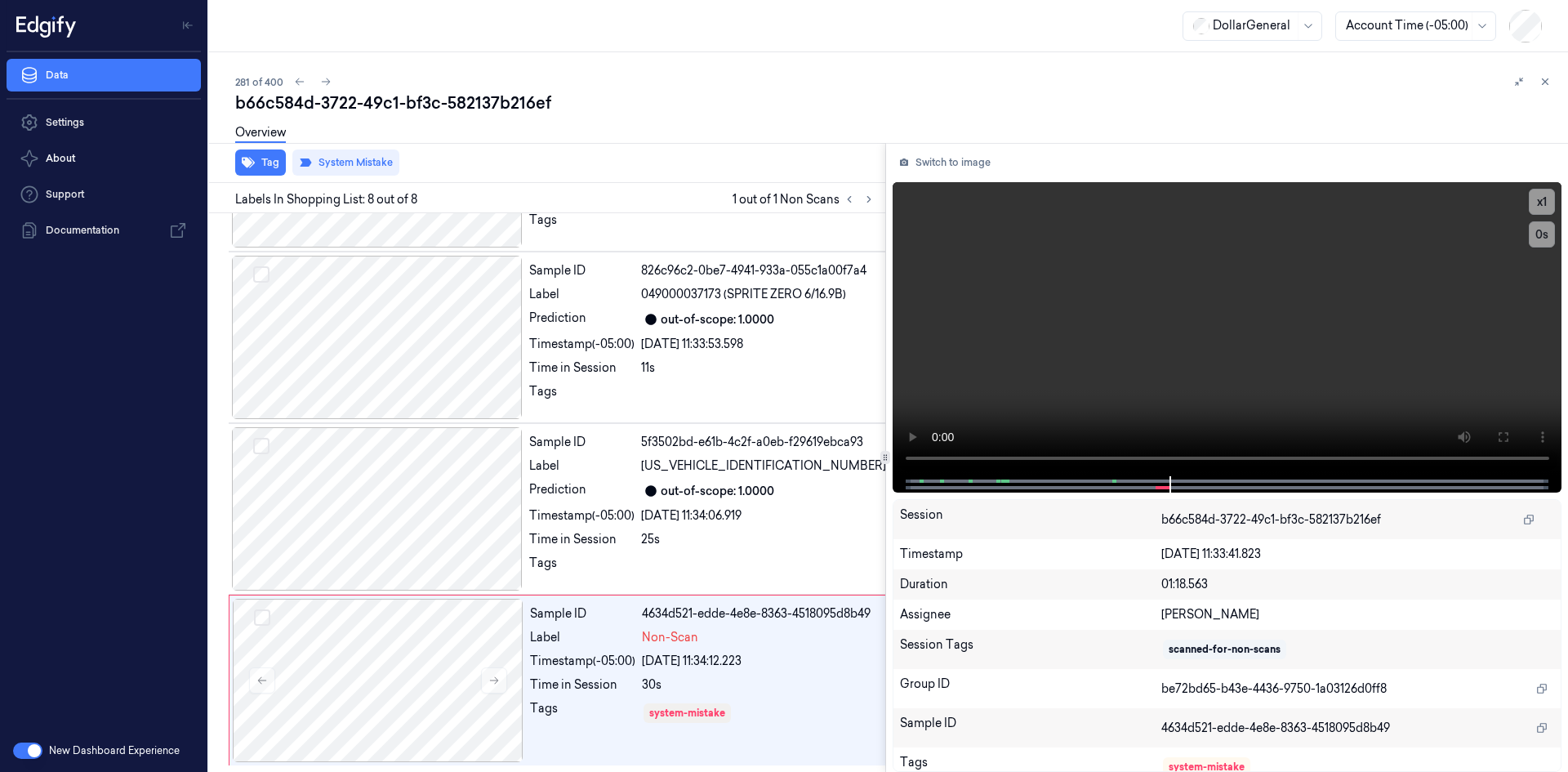
click at [1541, 71] on div "281 of 400 b66c584d-3722-49c1-bf3c-582137b216ef Overview Tag System Mistake Lab…" at bounding box center [889, 411] width 1360 height 719
click at [1539, 77] on button at bounding box center [1545, 82] width 19 height 19
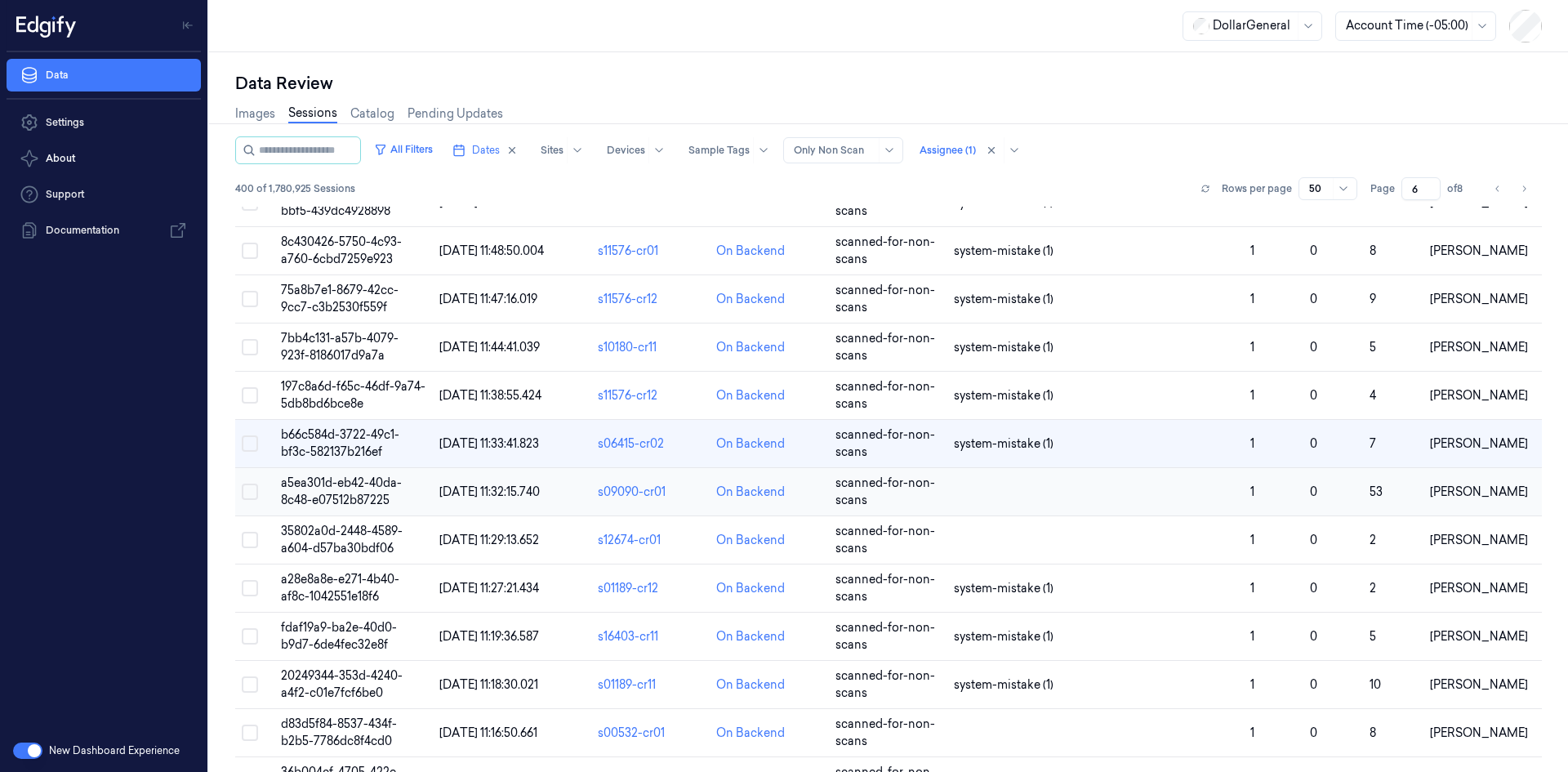
scroll to position [1250, 0]
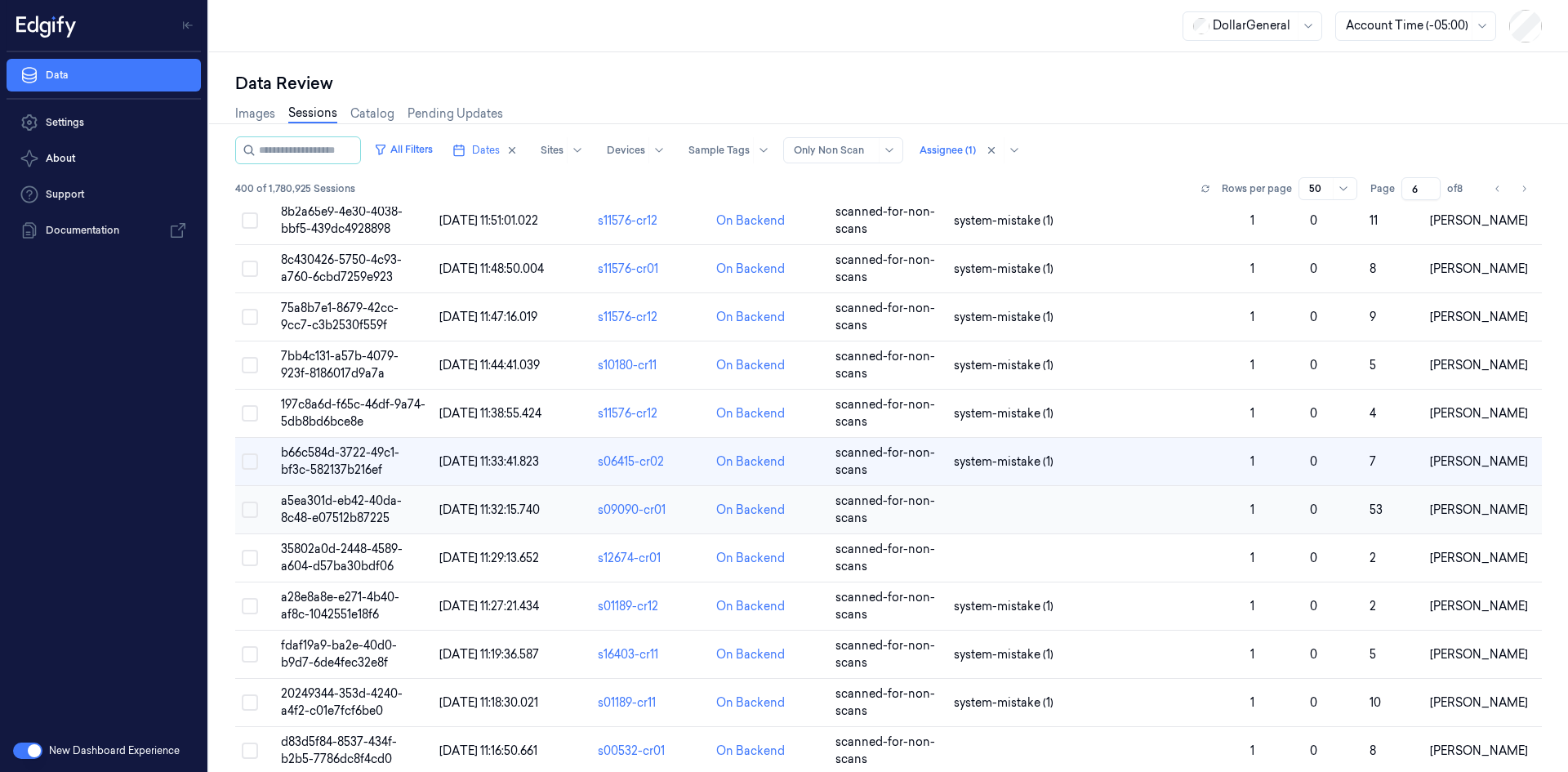
click at [1019, 501] on td at bounding box center [1096, 510] width 297 height 48
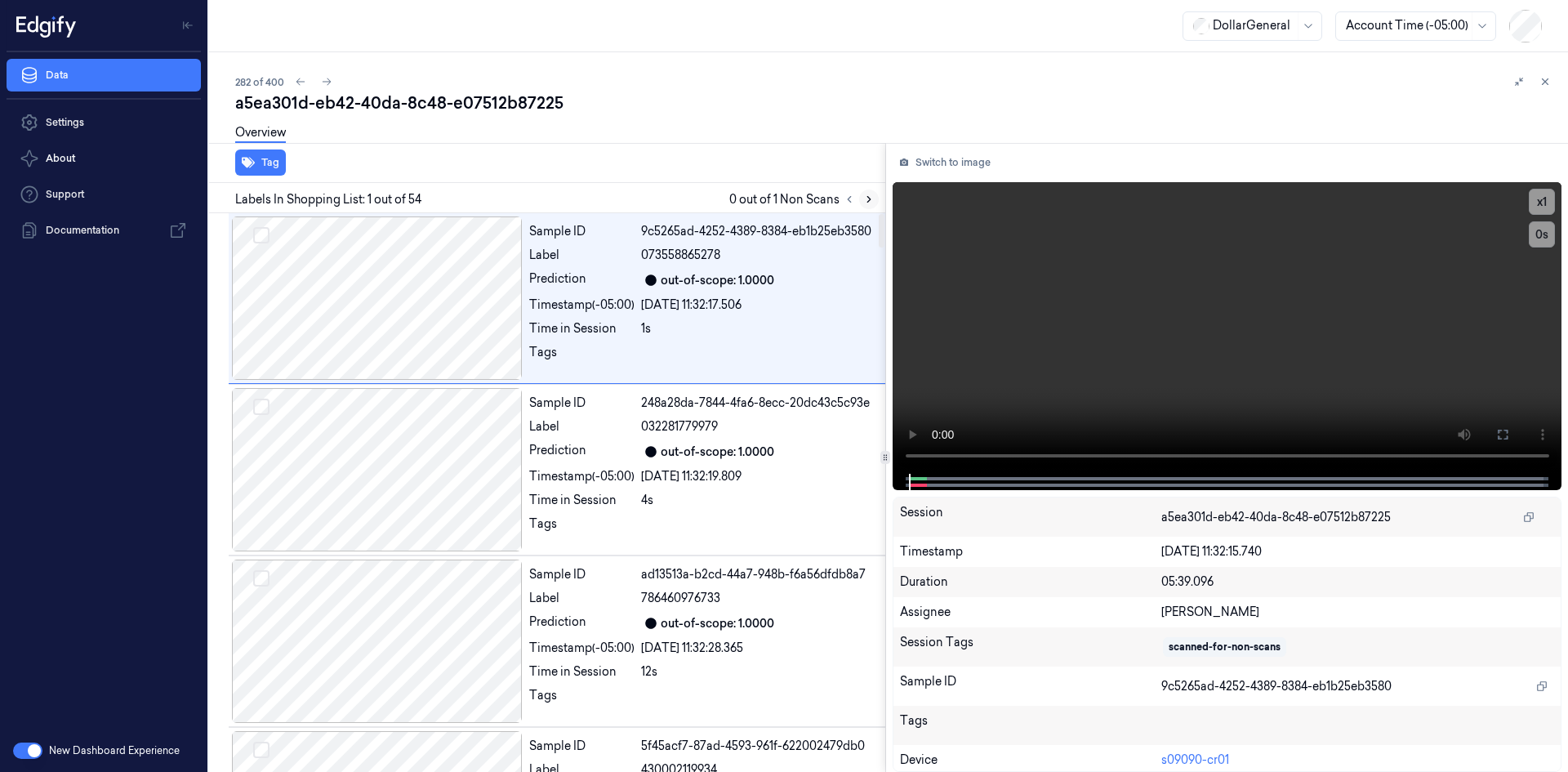
click at [877, 198] on button at bounding box center [869, 199] width 19 height 19
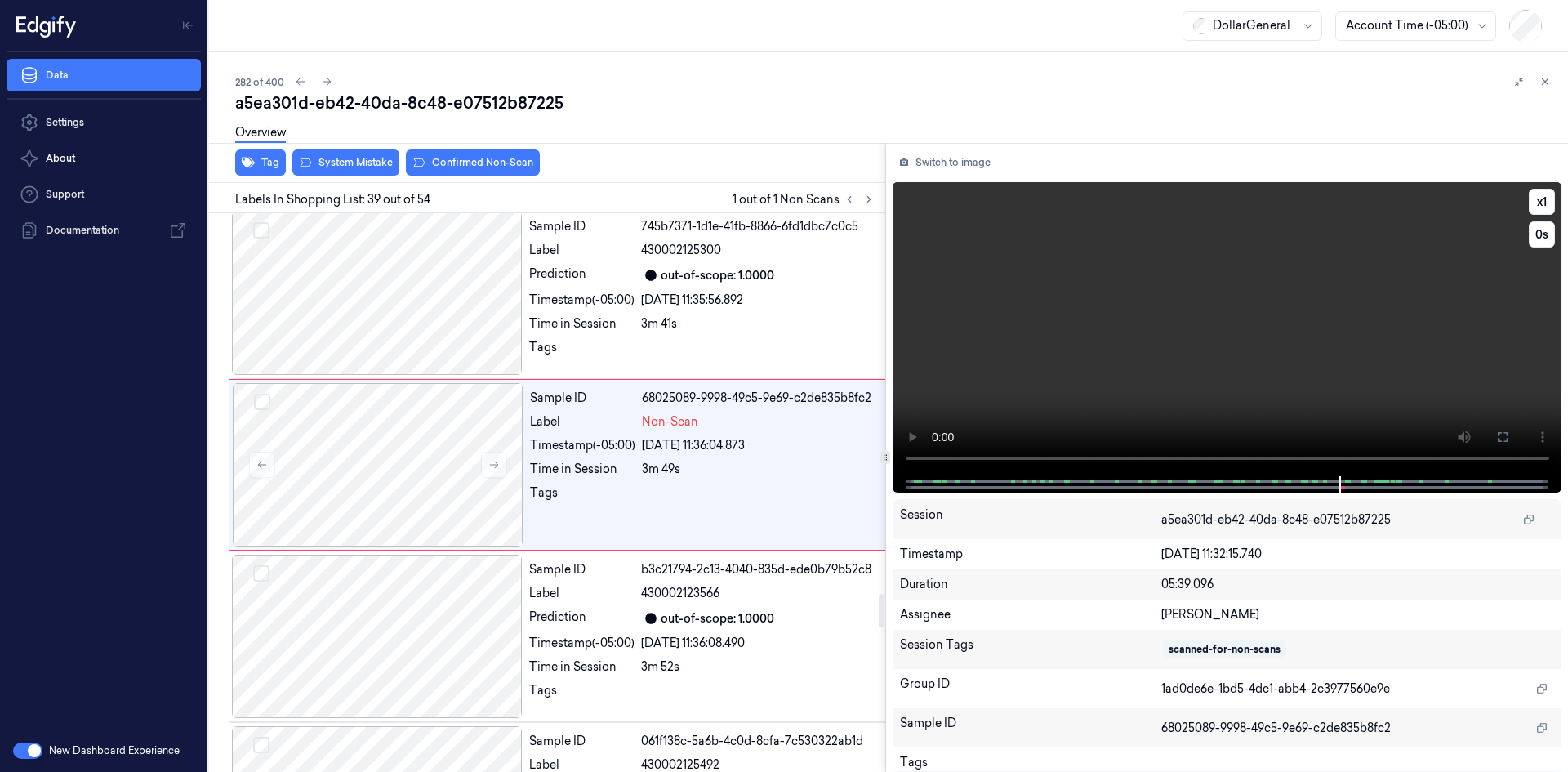
click at [983, 391] on video at bounding box center [1228, 329] width 670 height 294
click at [999, 370] on video at bounding box center [1228, 329] width 670 height 294
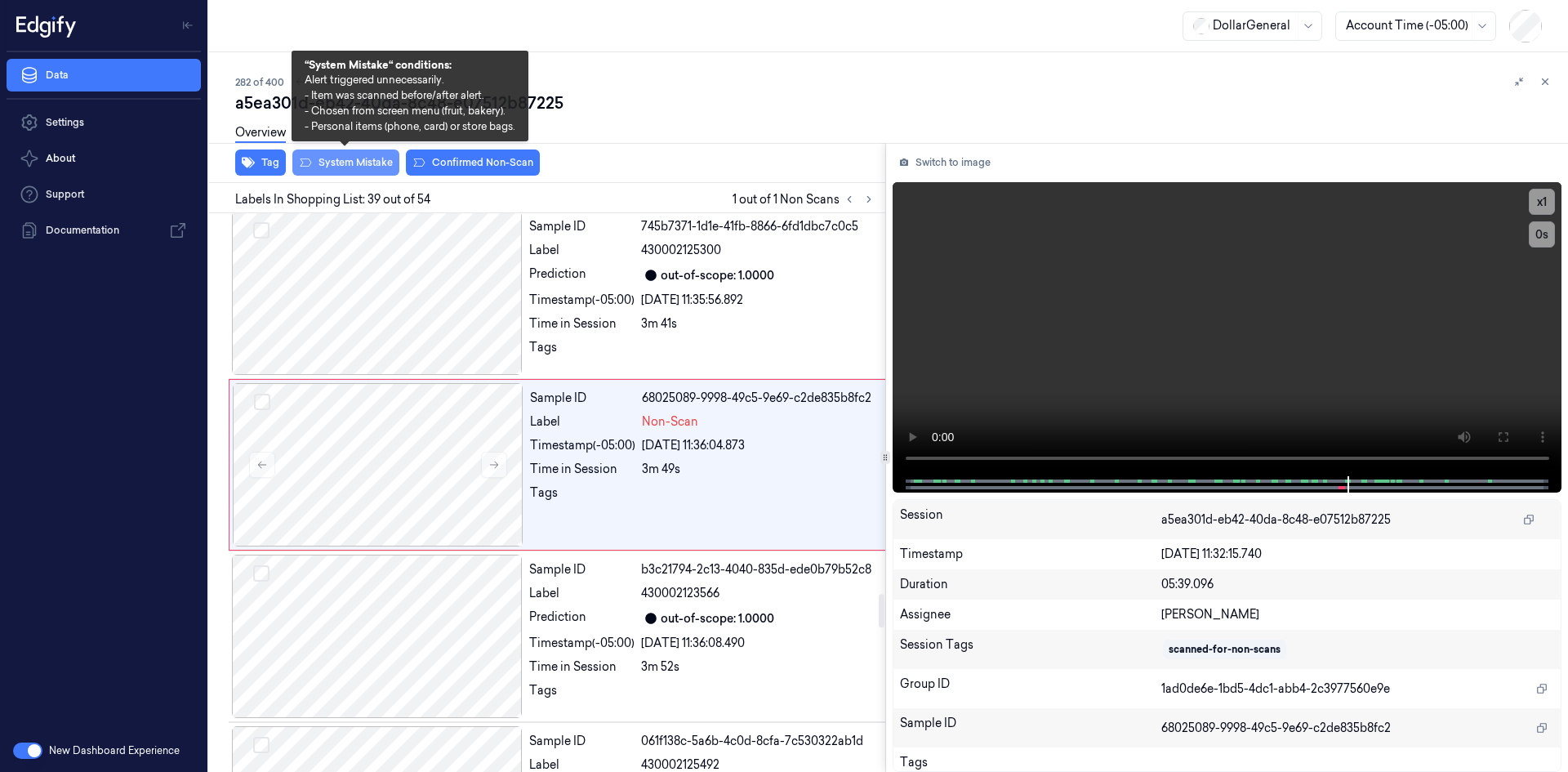
click at [367, 164] on button "System Mistake" at bounding box center [346, 162] width 107 height 26
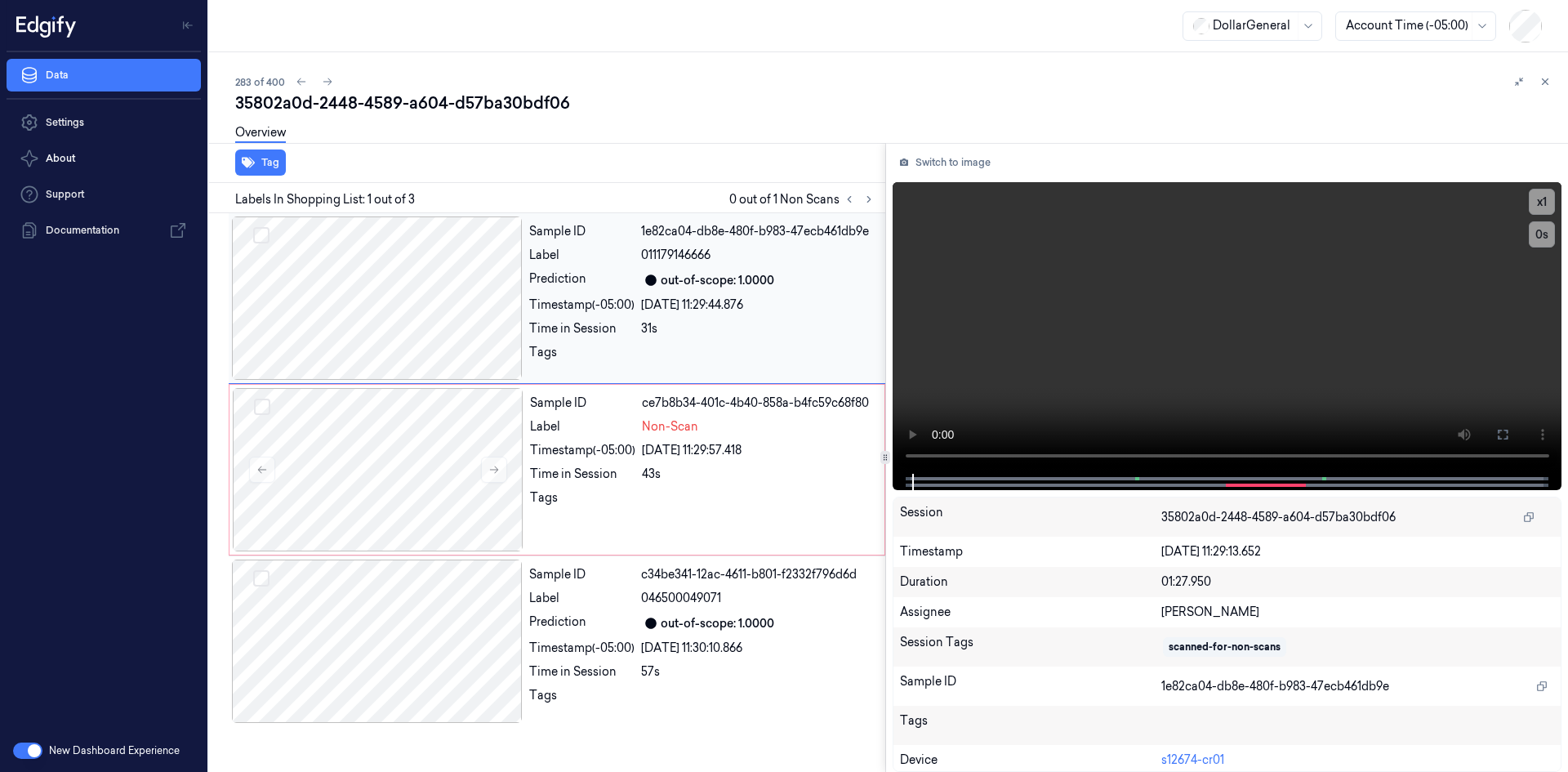
click at [704, 309] on div "[DATE] 11:29:44.876" at bounding box center [759, 305] width 234 height 17
click at [1026, 265] on video at bounding box center [1228, 328] width 670 height 292
click at [1146, 258] on video at bounding box center [1228, 328] width 670 height 292
click at [1545, 199] on button "x 1" at bounding box center [1542, 202] width 26 height 26
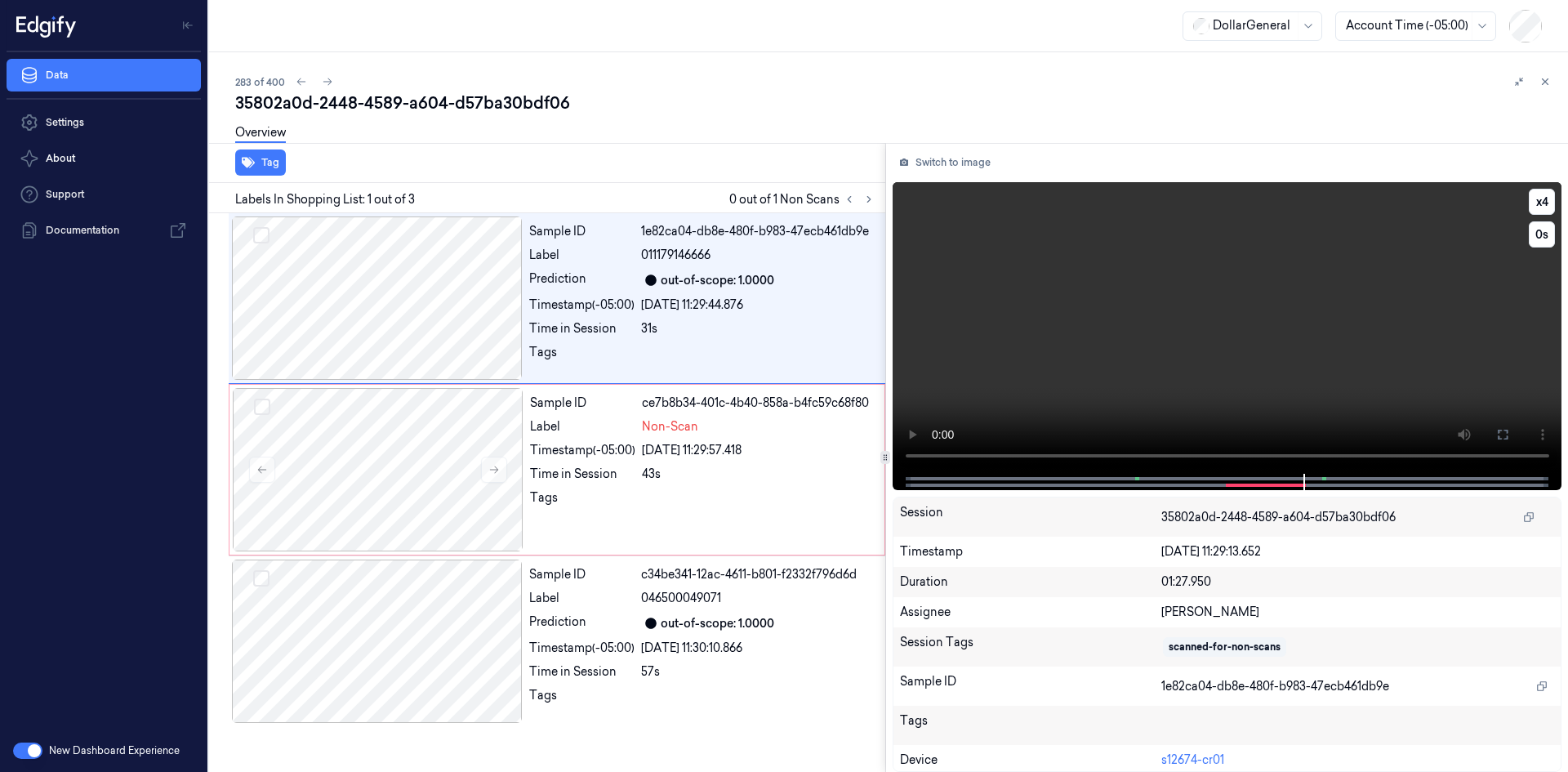
click at [1379, 254] on video at bounding box center [1228, 328] width 670 height 292
click at [727, 426] on div "Non-Scan" at bounding box center [759, 427] width 232 height 17
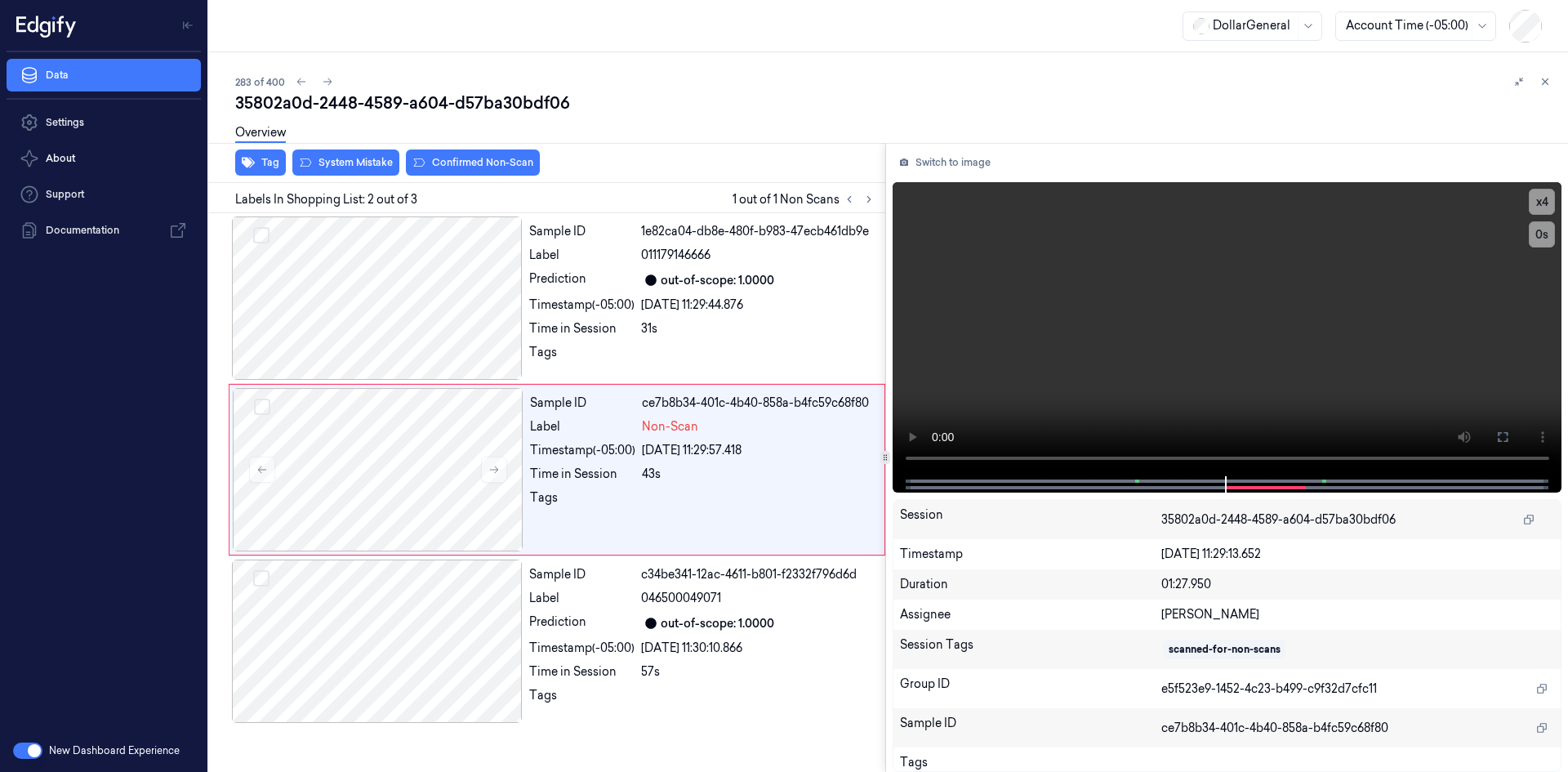
click at [326, 151] on div "Overview" at bounding box center [895, 134] width 1320 height 41
click at [333, 157] on button "System Mistake" at bounding box center [346, 162] width 107 height 26
click at [1556, 81] on div "283 of 400 35802a0d-2448-4589-a604-d57ba30bdf06 Overview Tag System Mistake Lab…" at bounding box center [889, 411] width 1360 height 719
click at [1546, 84] on icon at bounding box center [1546, 82] width 12 height 12
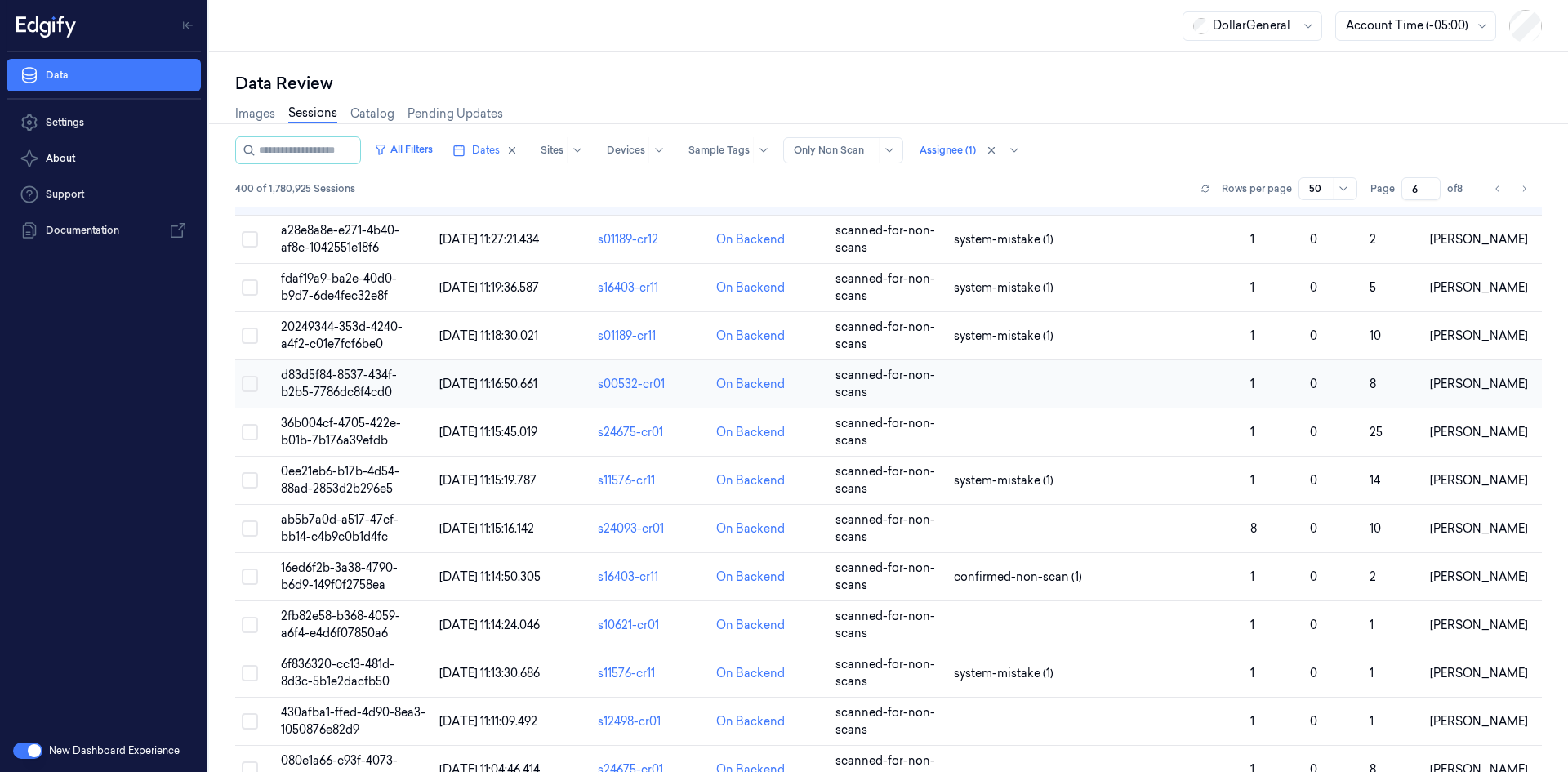
scroll to position [1578, 0]
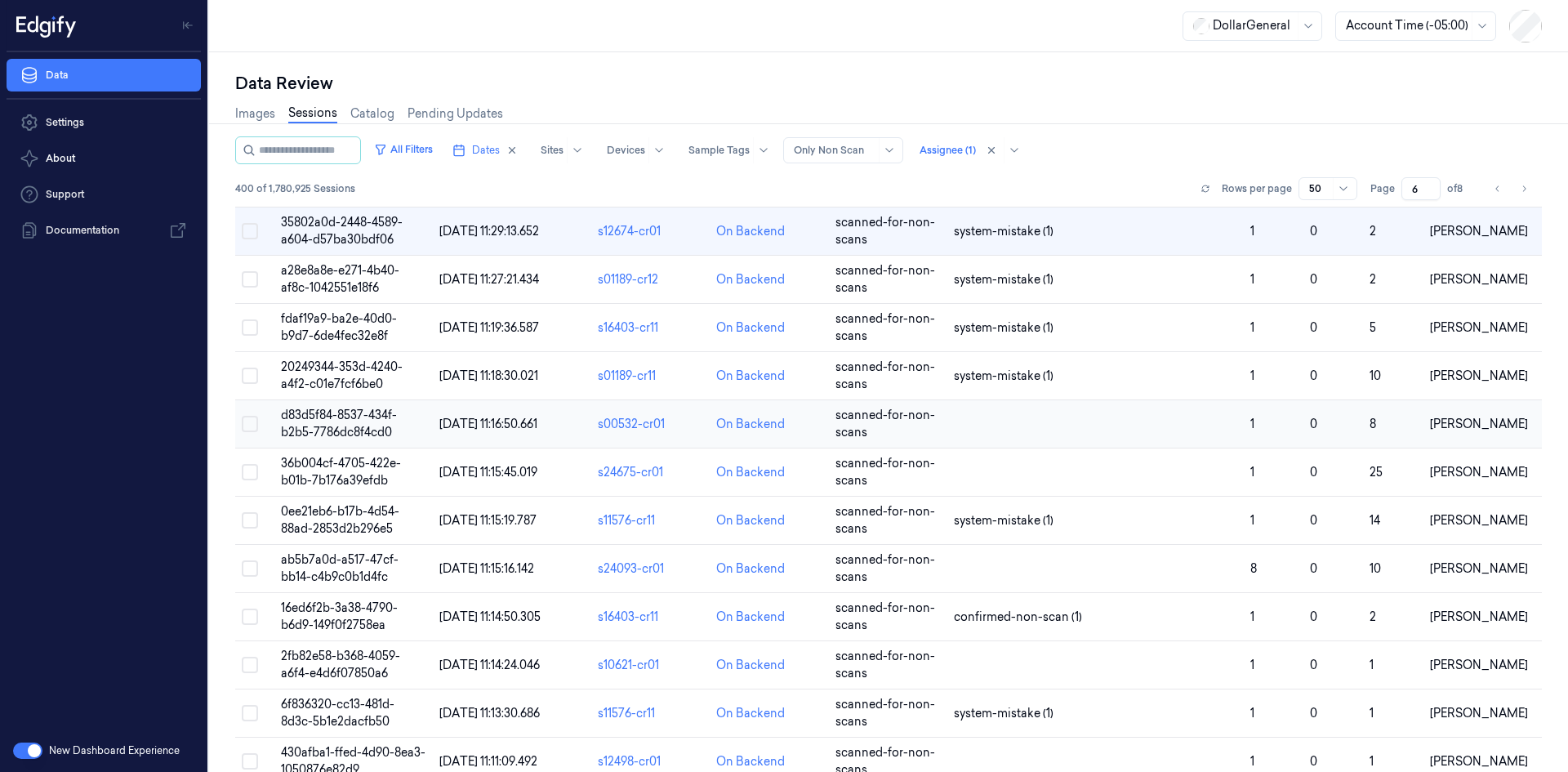
click at [1083, 408] on td at bounding box center [1096, 424] width 297 height 48
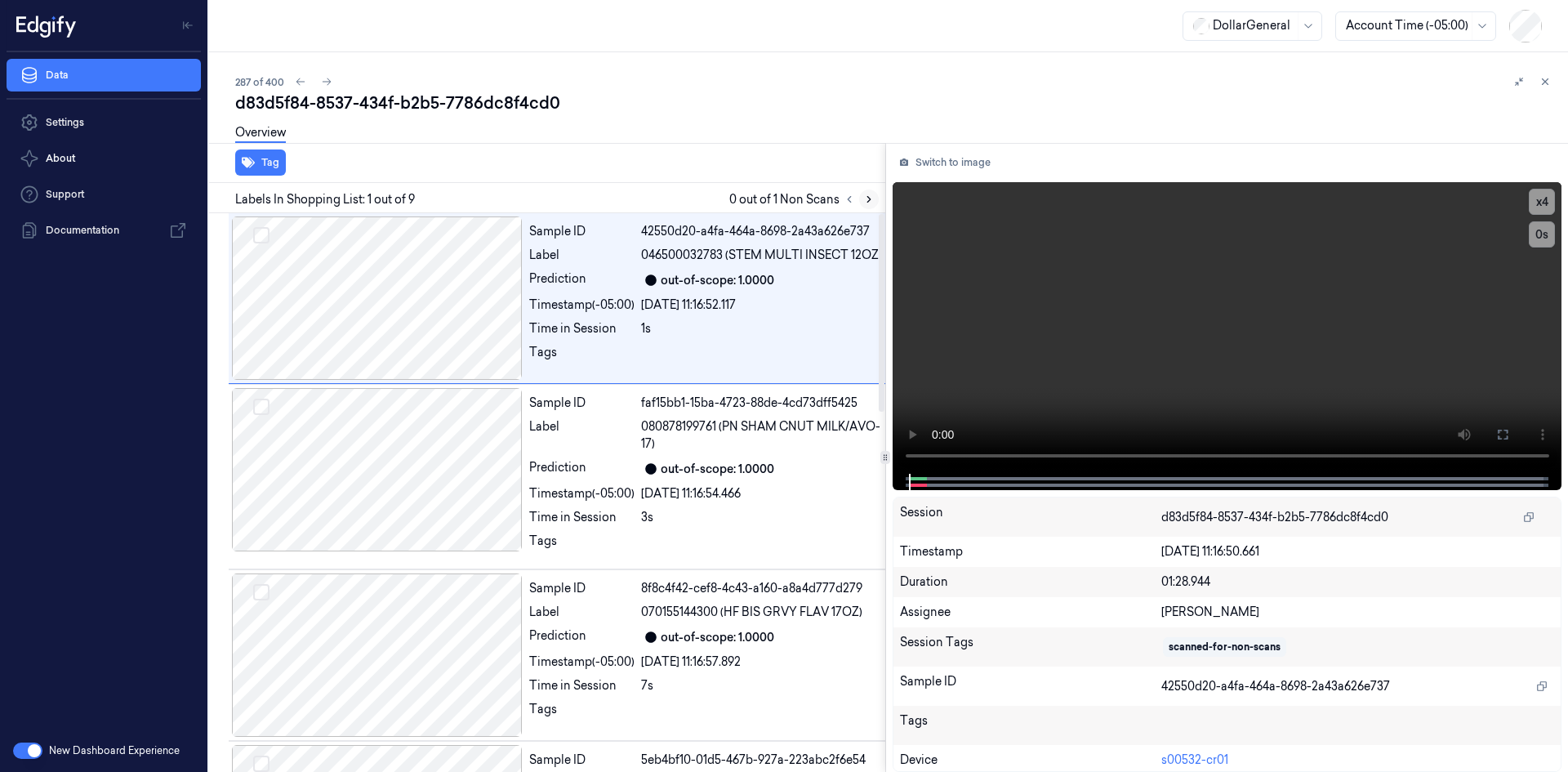
click at [863, 200] on icon at bounding box center [869, 200] width 12 height 12
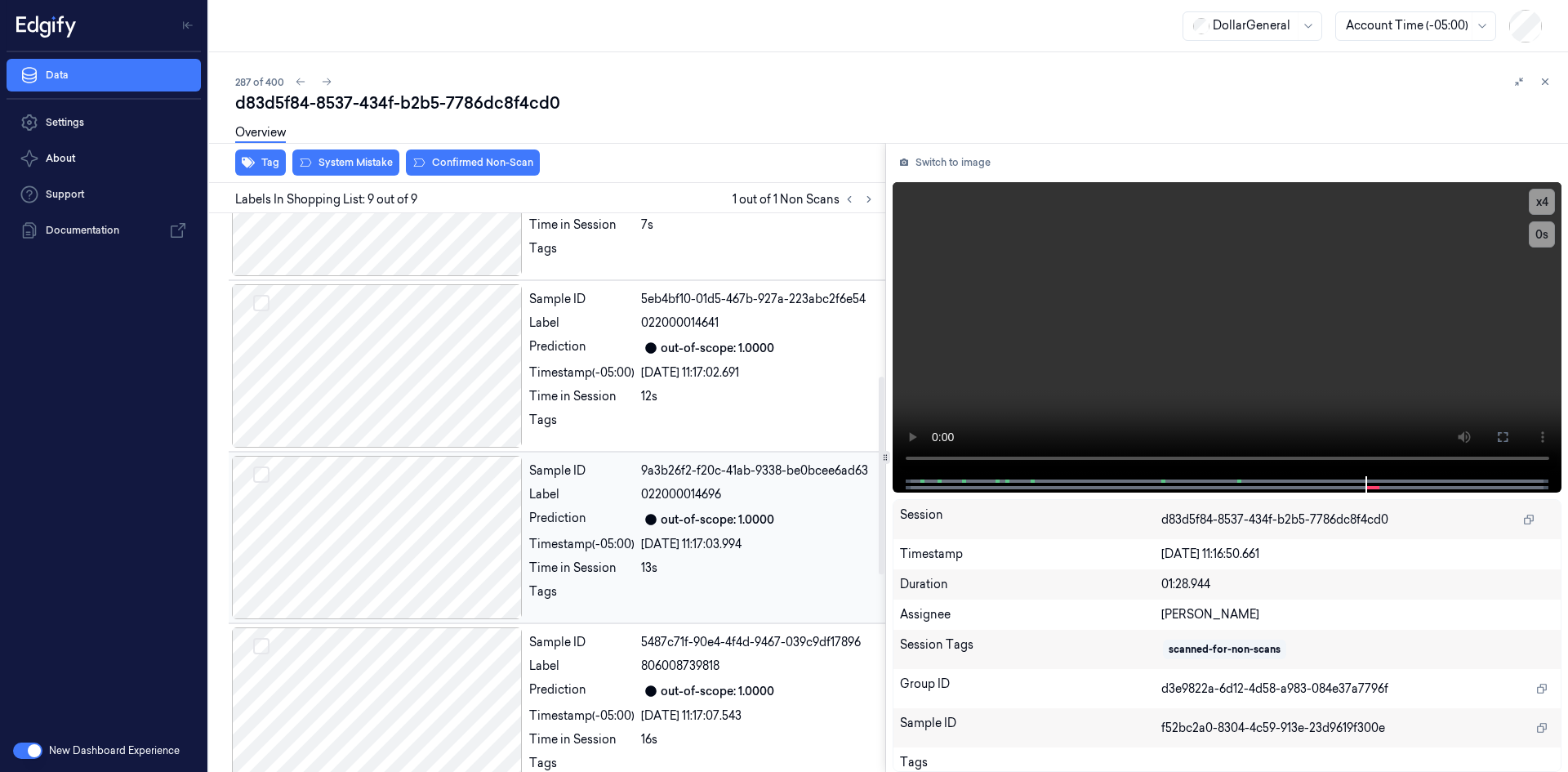
scroll to position [446, 0]
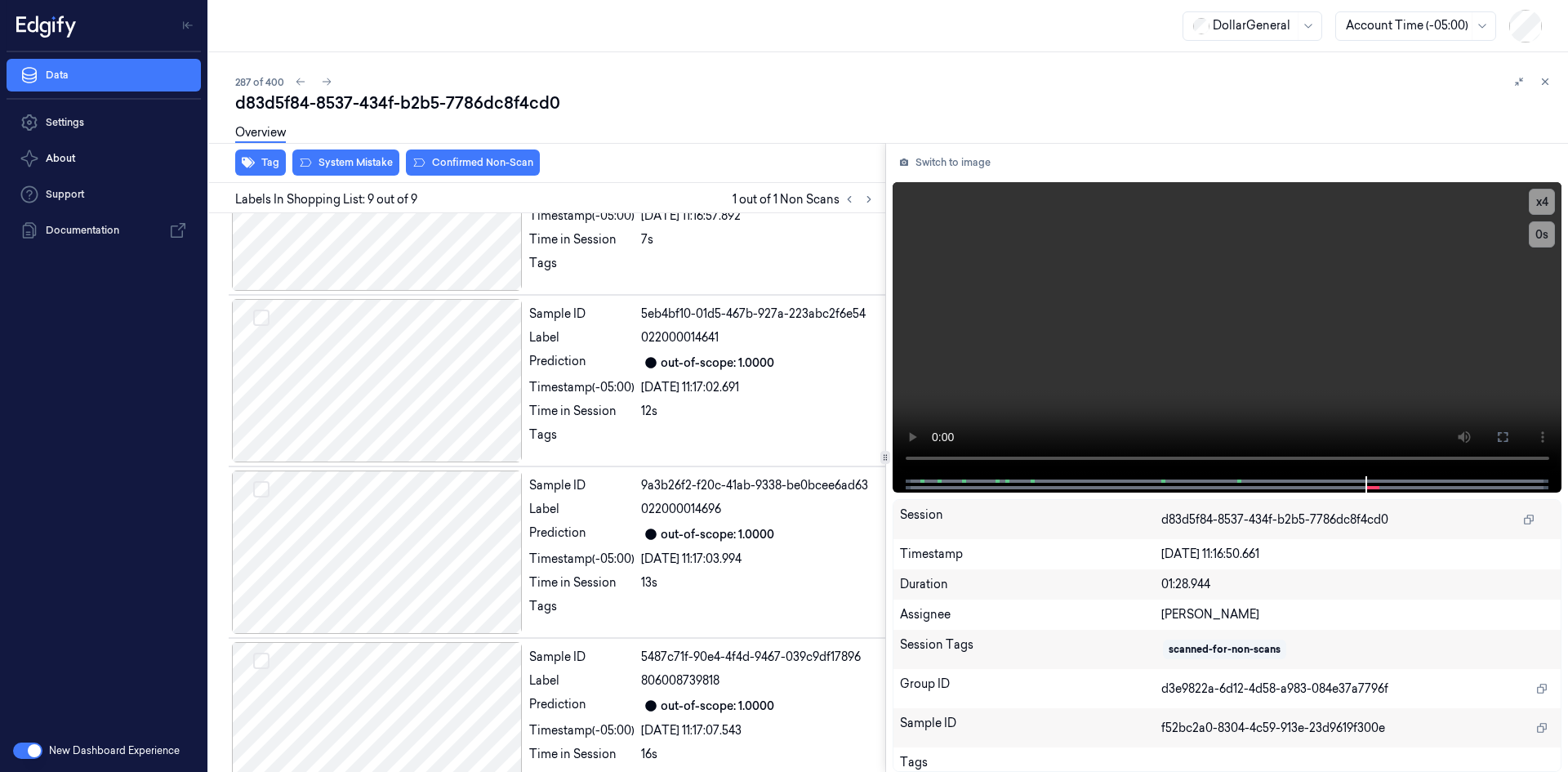
click at [370, 156] on div "Overview" at bounding box center [895, 134] width 1320 height 41
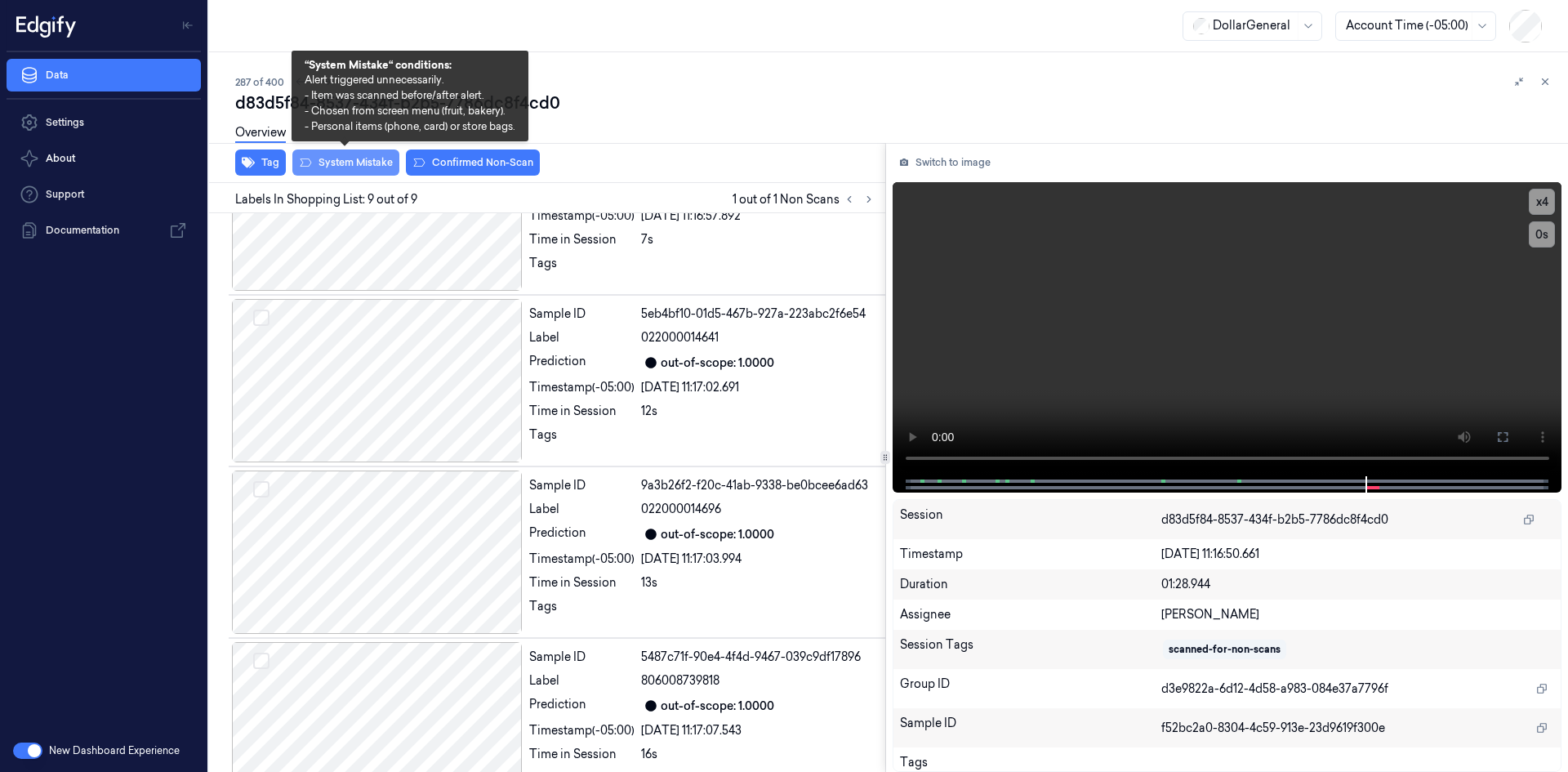
click at [364, 173] on button "System Mistake" at bounding box center [346, 162] width 107 height 26
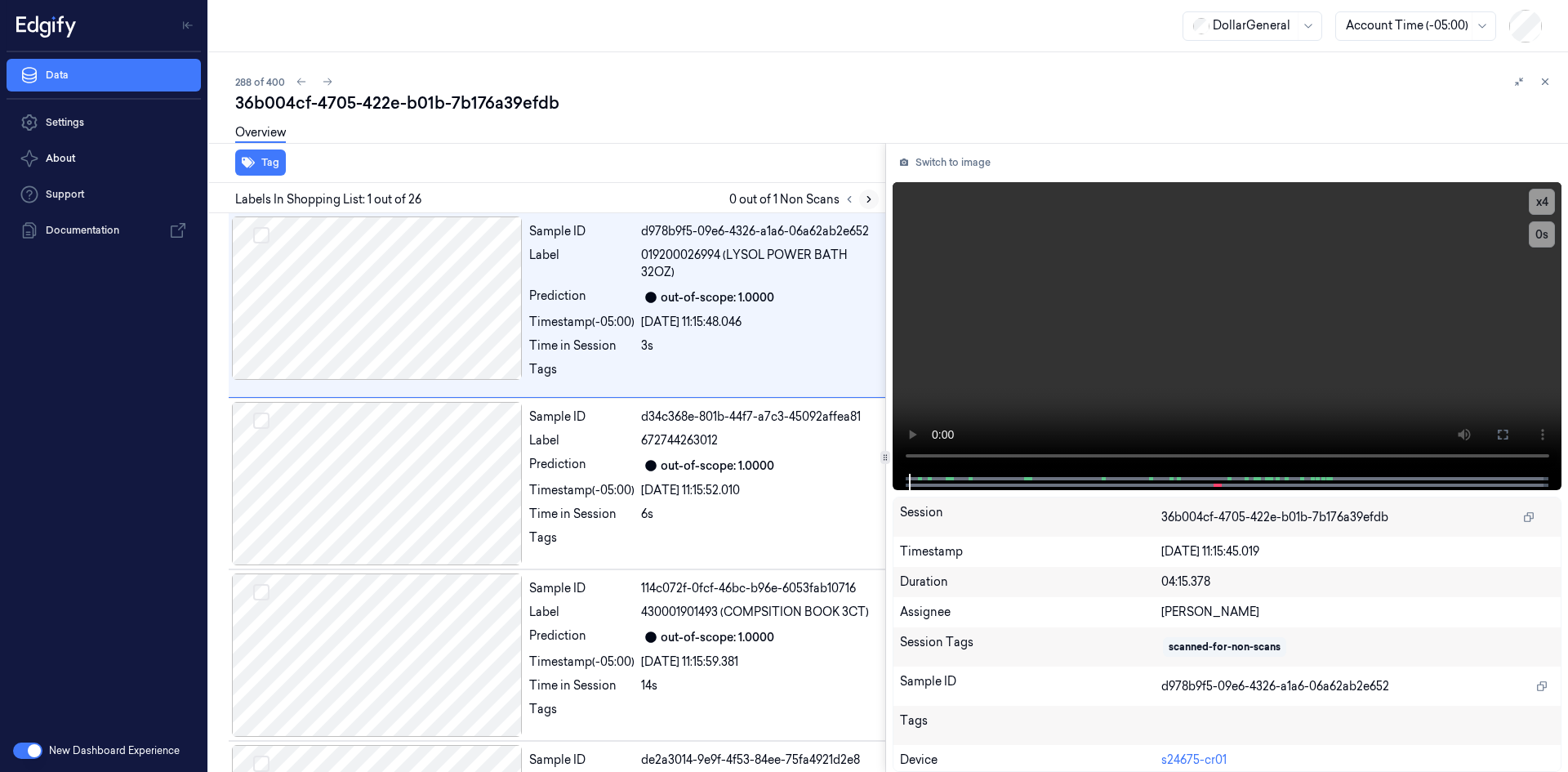
click at [866, 194] on icon at bounding box center [869, 200] width 12 height 12
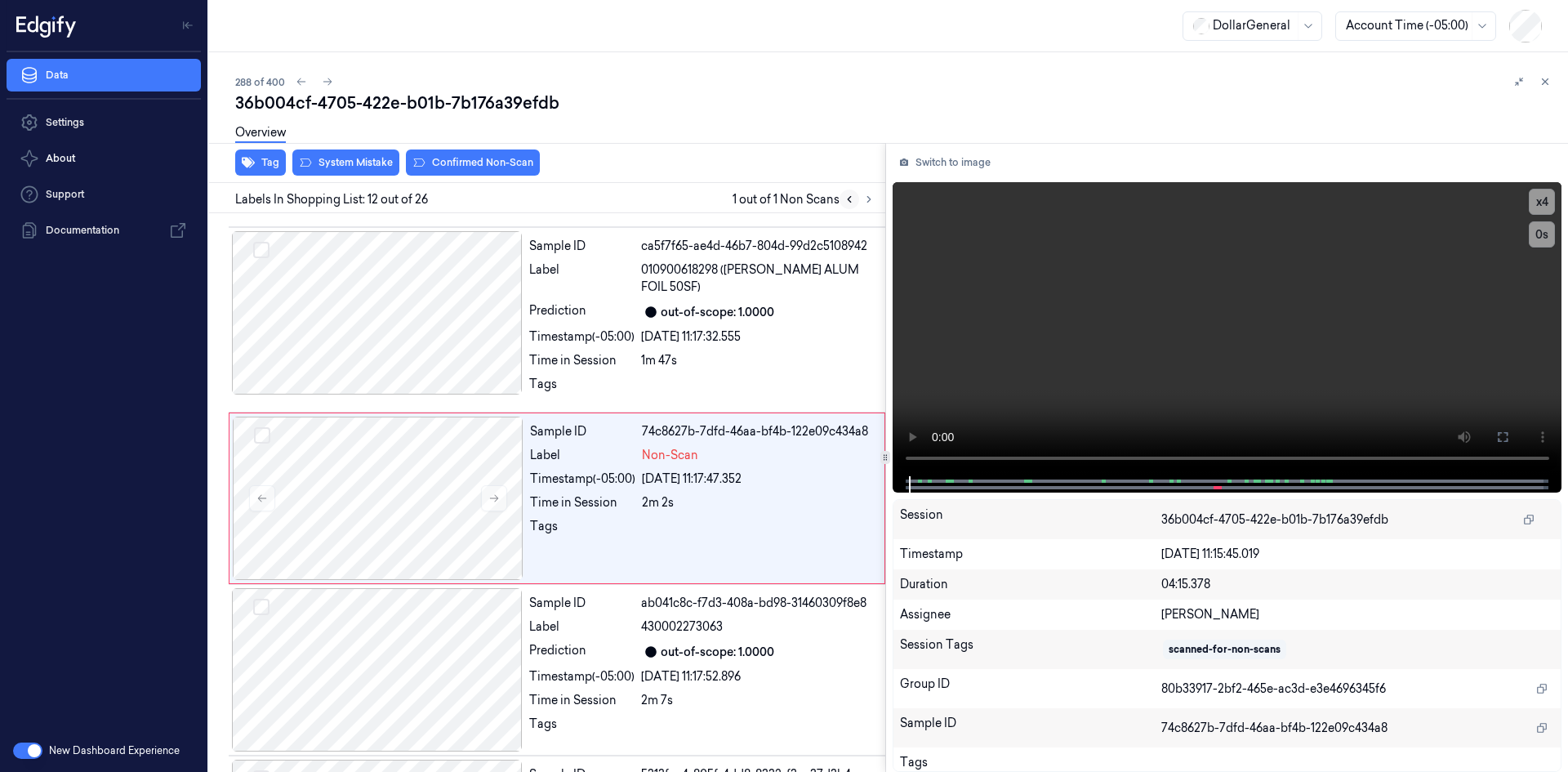
scroll to position [1748, 0]
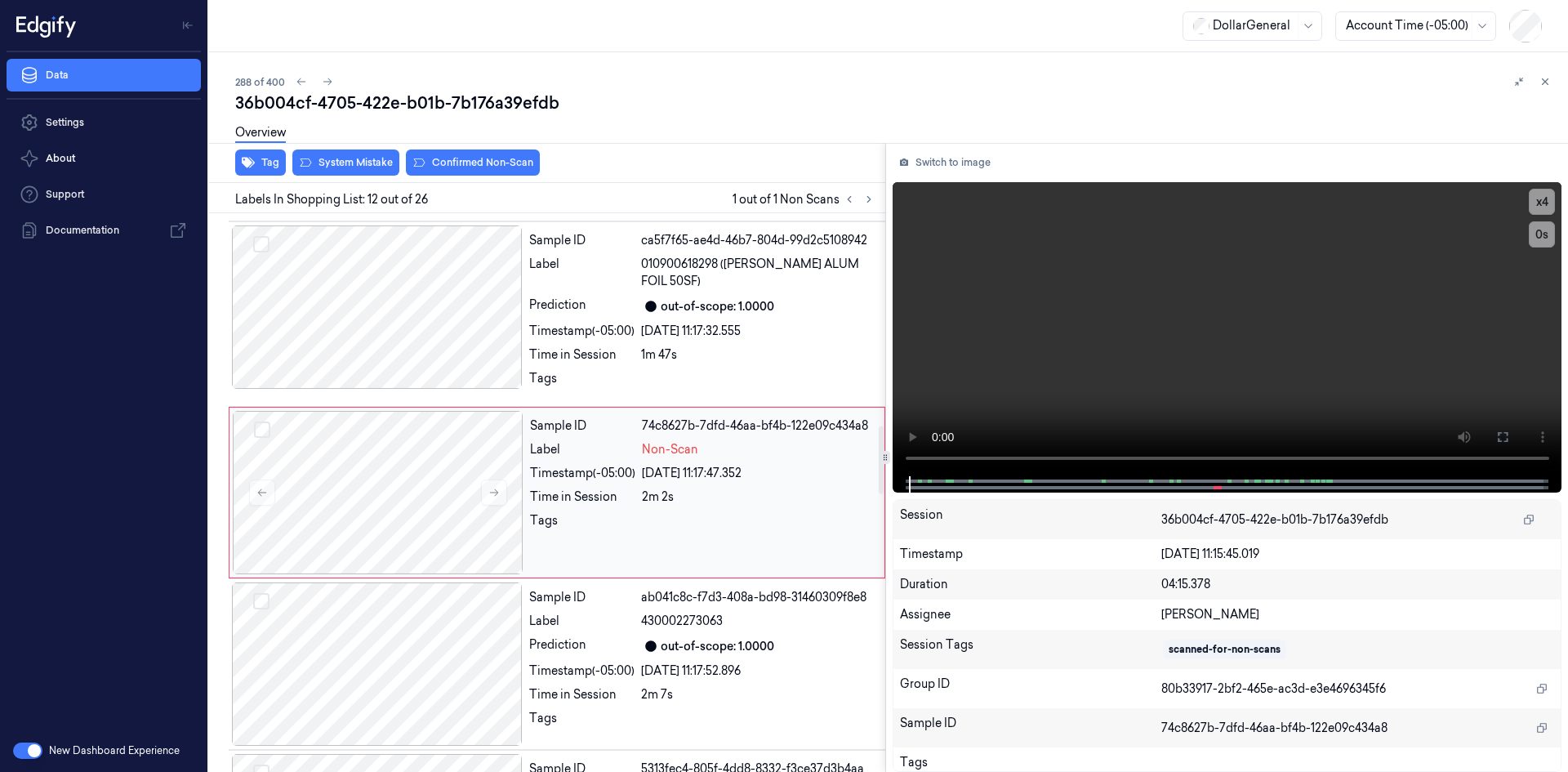
click at [703, 480] on div "[DATE] 11:17:47.352" at bounding box center [759, 473] width 232 height 17
click at [982, 363] on video at bounding box center [1228, 329] width 670 height 294
click at [1100, 310] on video at bounding box center [1228, 329] width 670 height 294
click at [1101, 249] on video at bounding box center [1228, 329] width 670 height 294
click at [325, 156] on div "Overview" at bounding box center [895, 134] width 1320 height 41
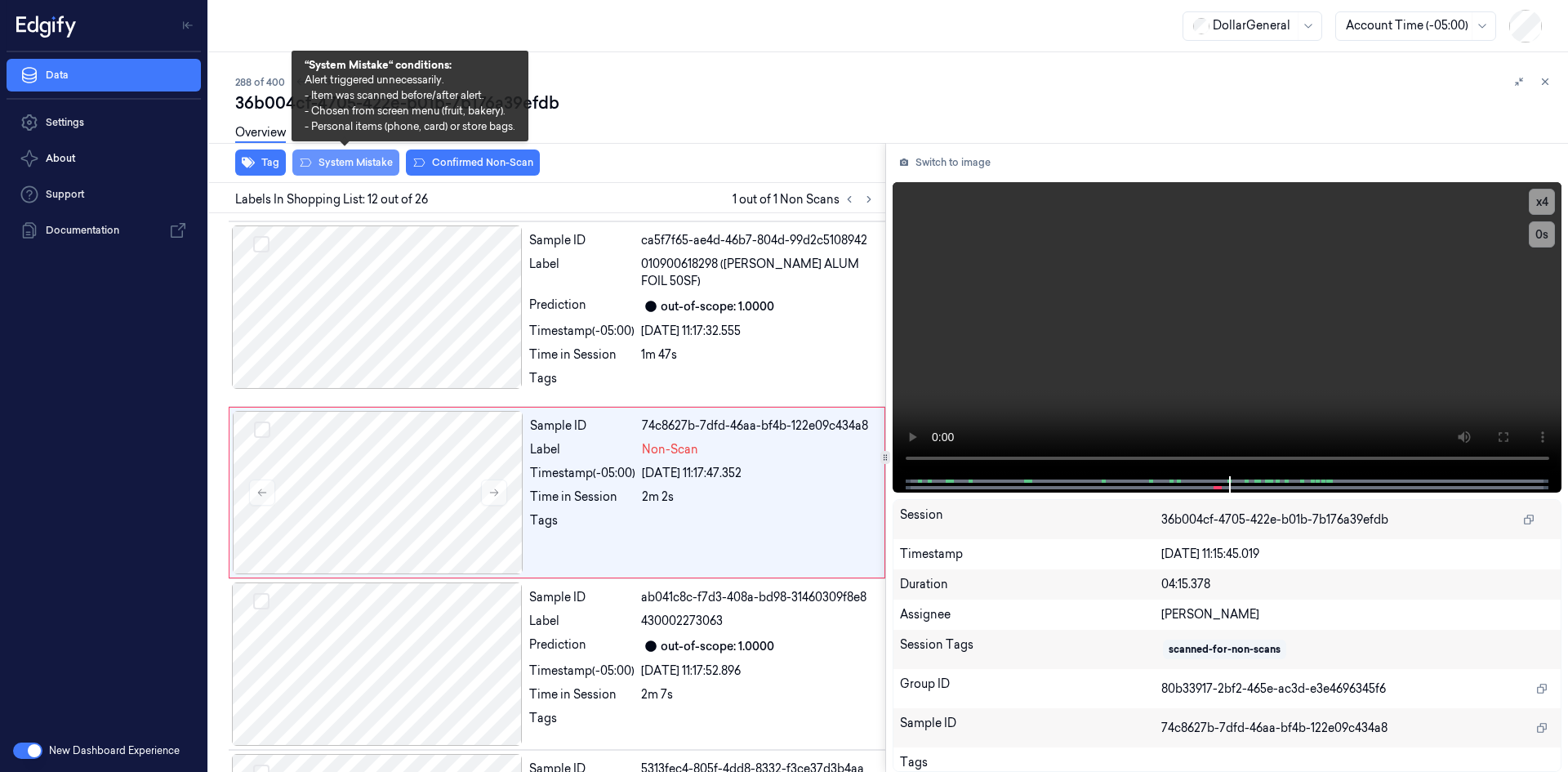
click at [342, 161] on button "System Mistake" at bounding box center [346, 162] width 107 height 26
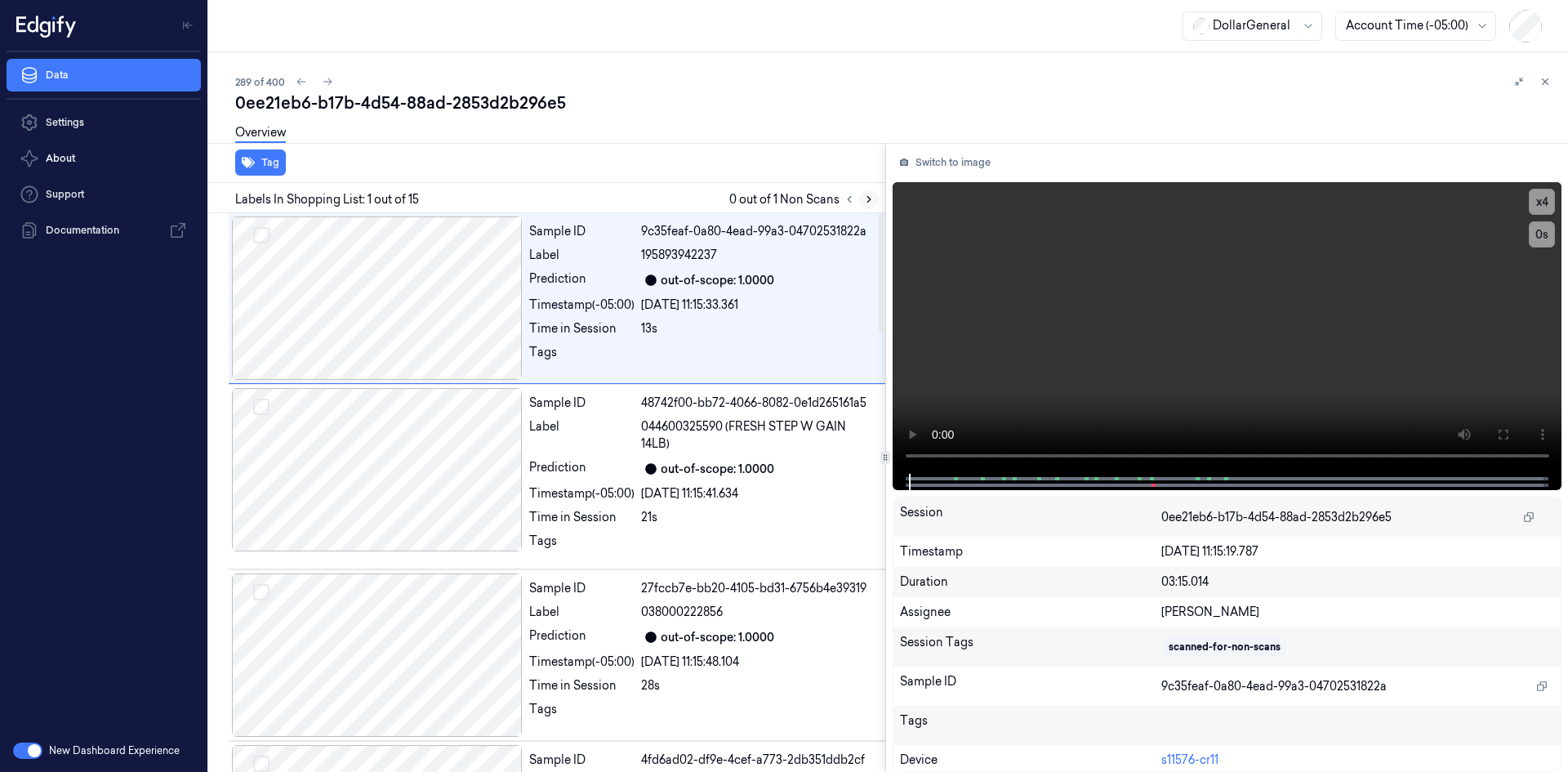
click at [876, 197] on button at bounding box center [869, 199] width 19 height 19
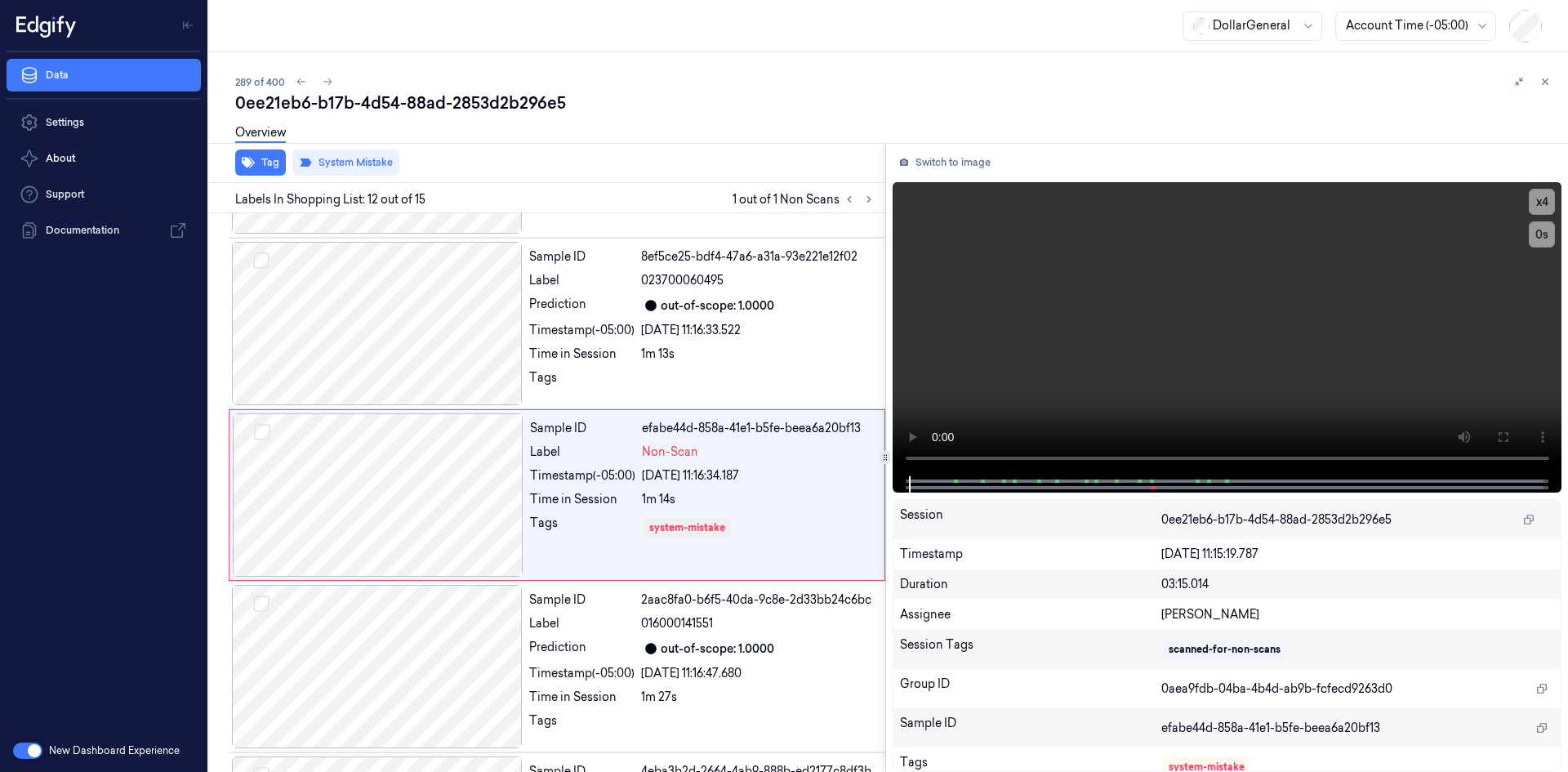
scroll to position [1748, 0]
click at [1543, 94] on div "0ee21eb6-b17b-4d54-88ad-2853d2b296e5" at bounding box center [895, 103] width 1320 height 23
click at [1544, 64] on div "289 of 400 0ee21eb6-b17b-4d54-88ad-2853d2b296e5 Overview Tag System Mistake Lab…" at bounding box center [889, 411] width 1360 height 719
click at [1540, 88] on div at bounding box center [1532, 82] width 46 height 19
click at [1540, 87] on button at bounding box center [1545, 82] width 19 height 19
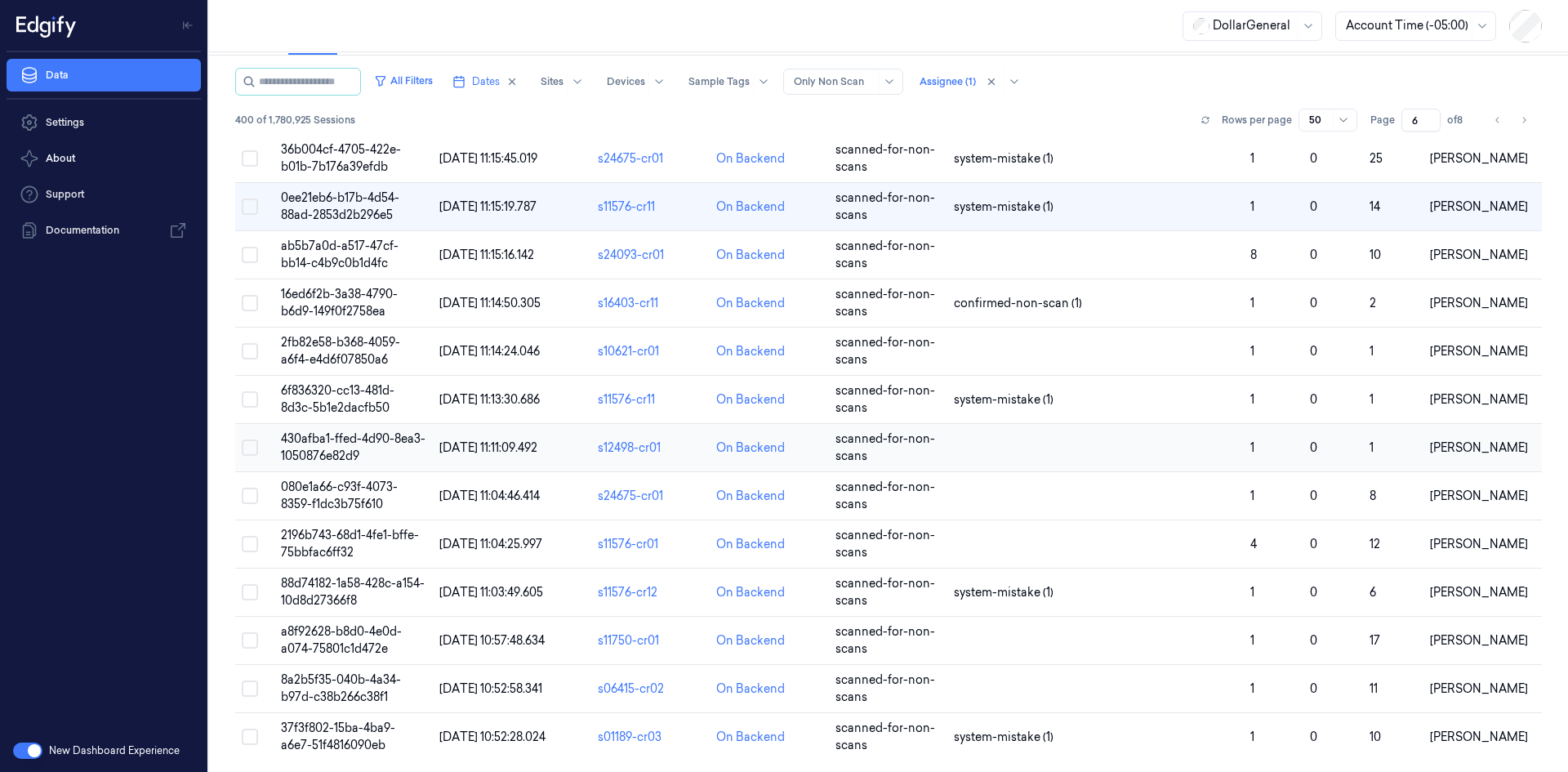
scroll to position [70, 0]
click at [1059, 267] on td at bounding box center [1096, 253] width 297 height 48
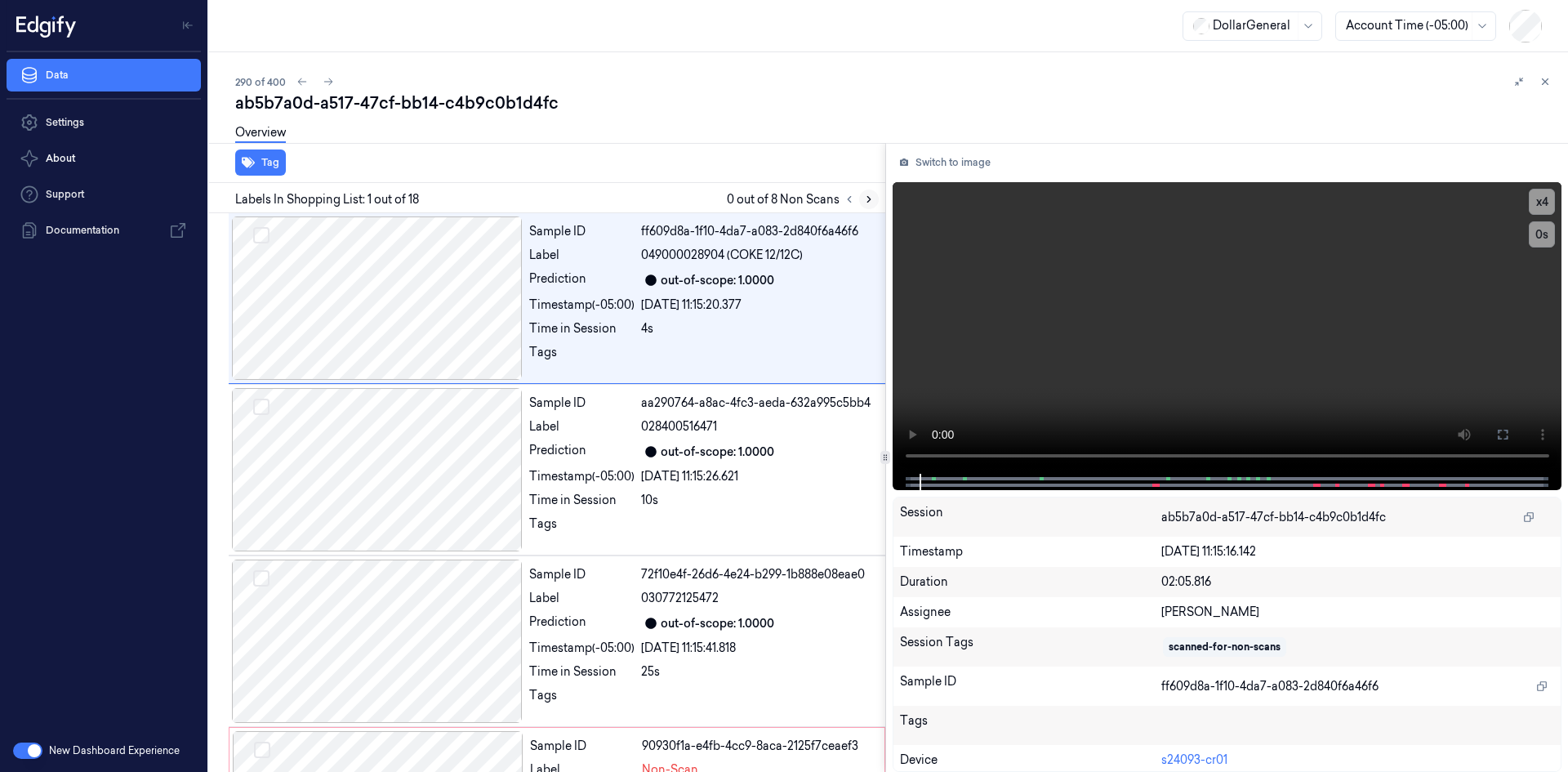
click at [870, 198] on icon at bounding box center [869, 200] width 12 height 12
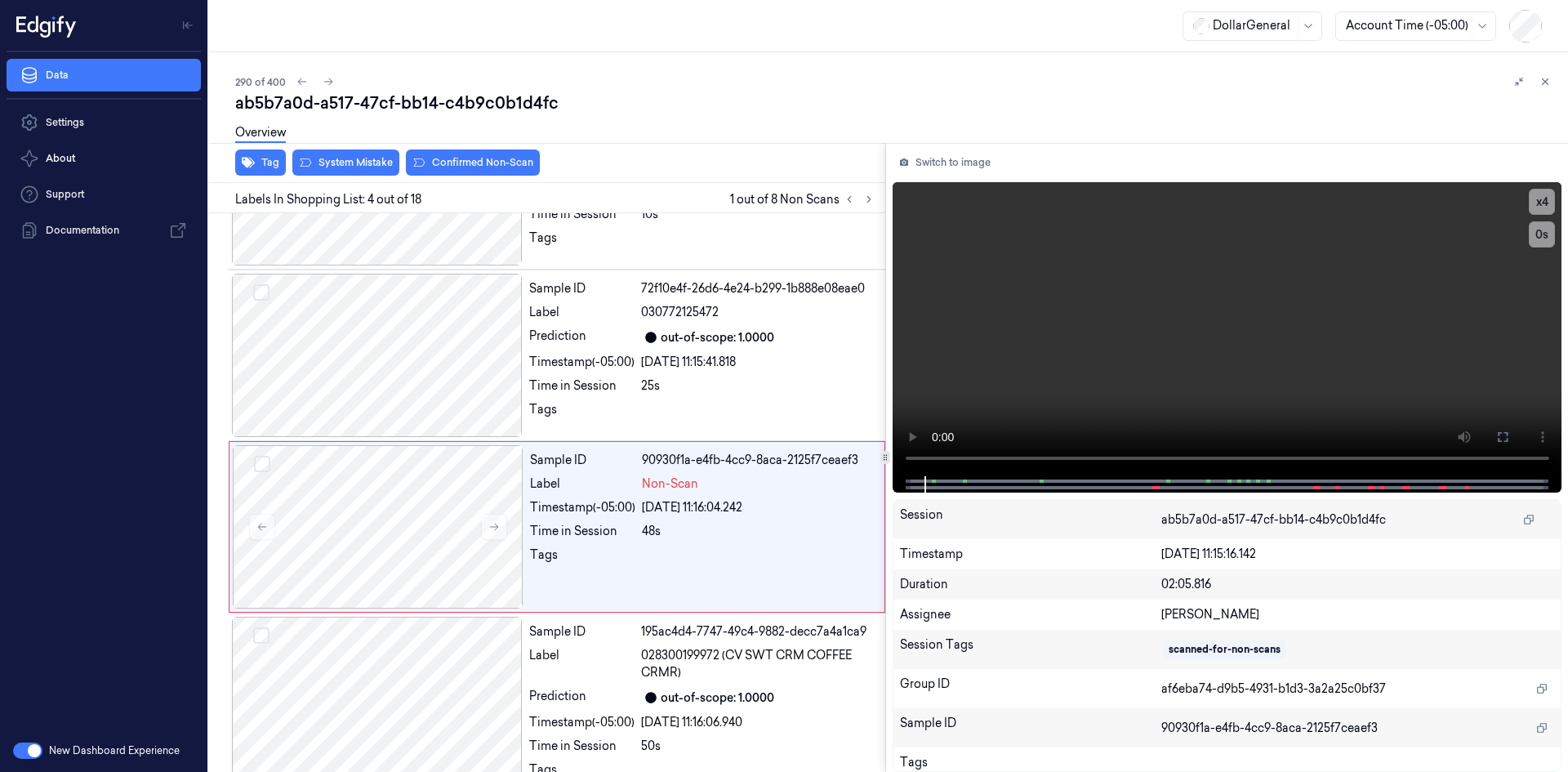
scroll to position [320, 0]
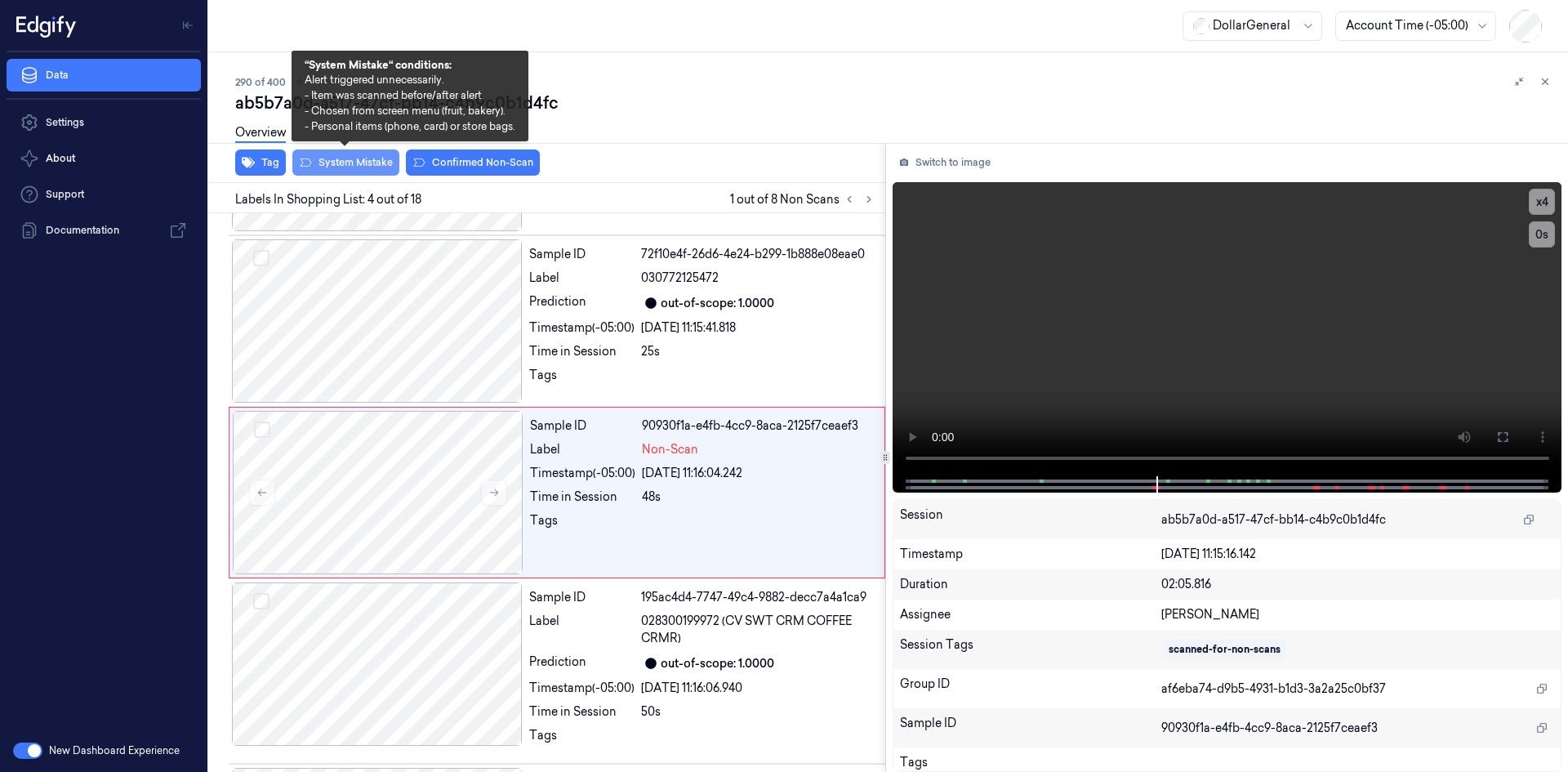
click at [396, 167] on button "System Mistake" at bounding box center [346, 162] width 107 height 26
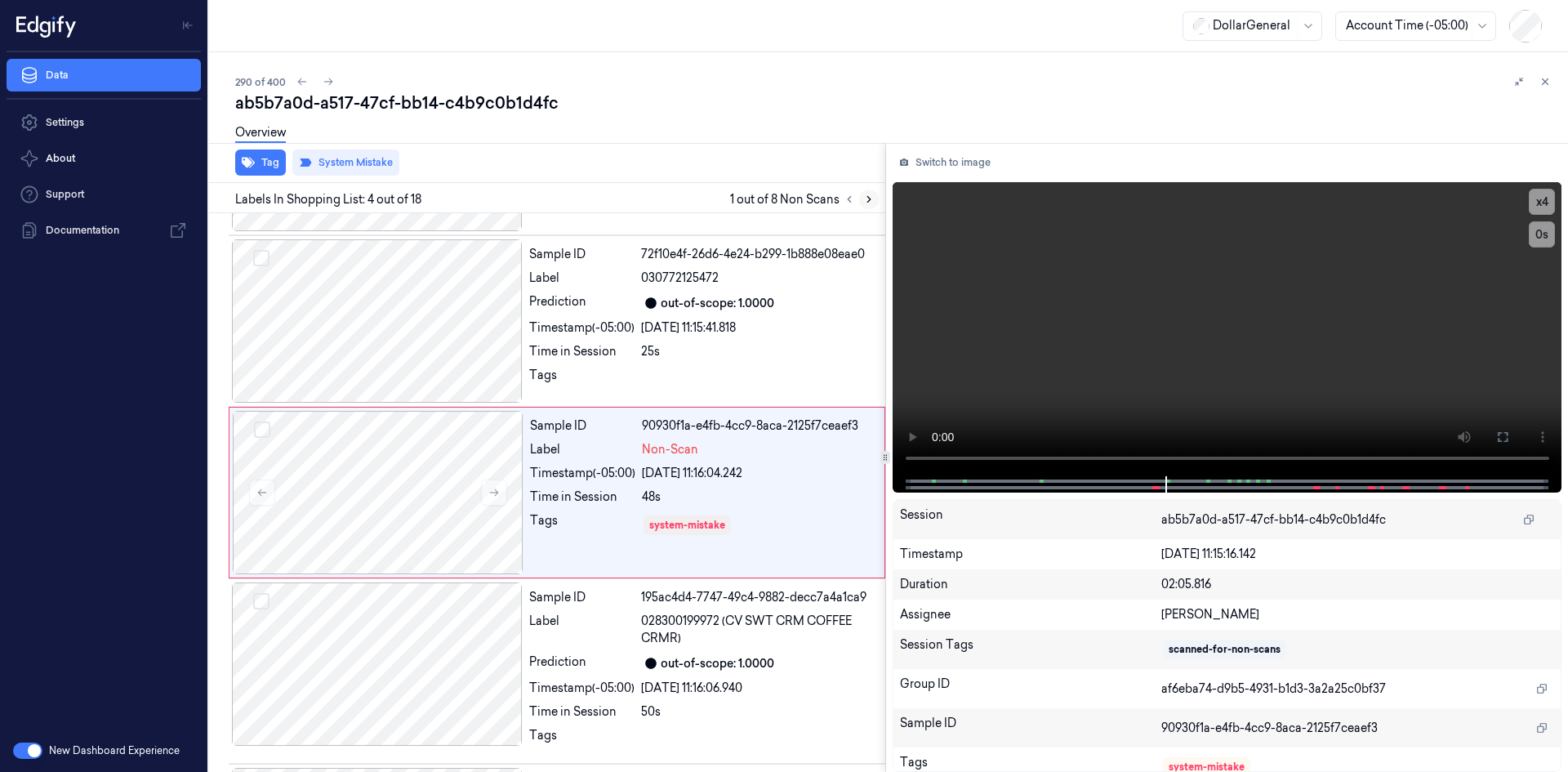
click at [863, 198] on icon at bounding box center [869, 200] width 12 height 12
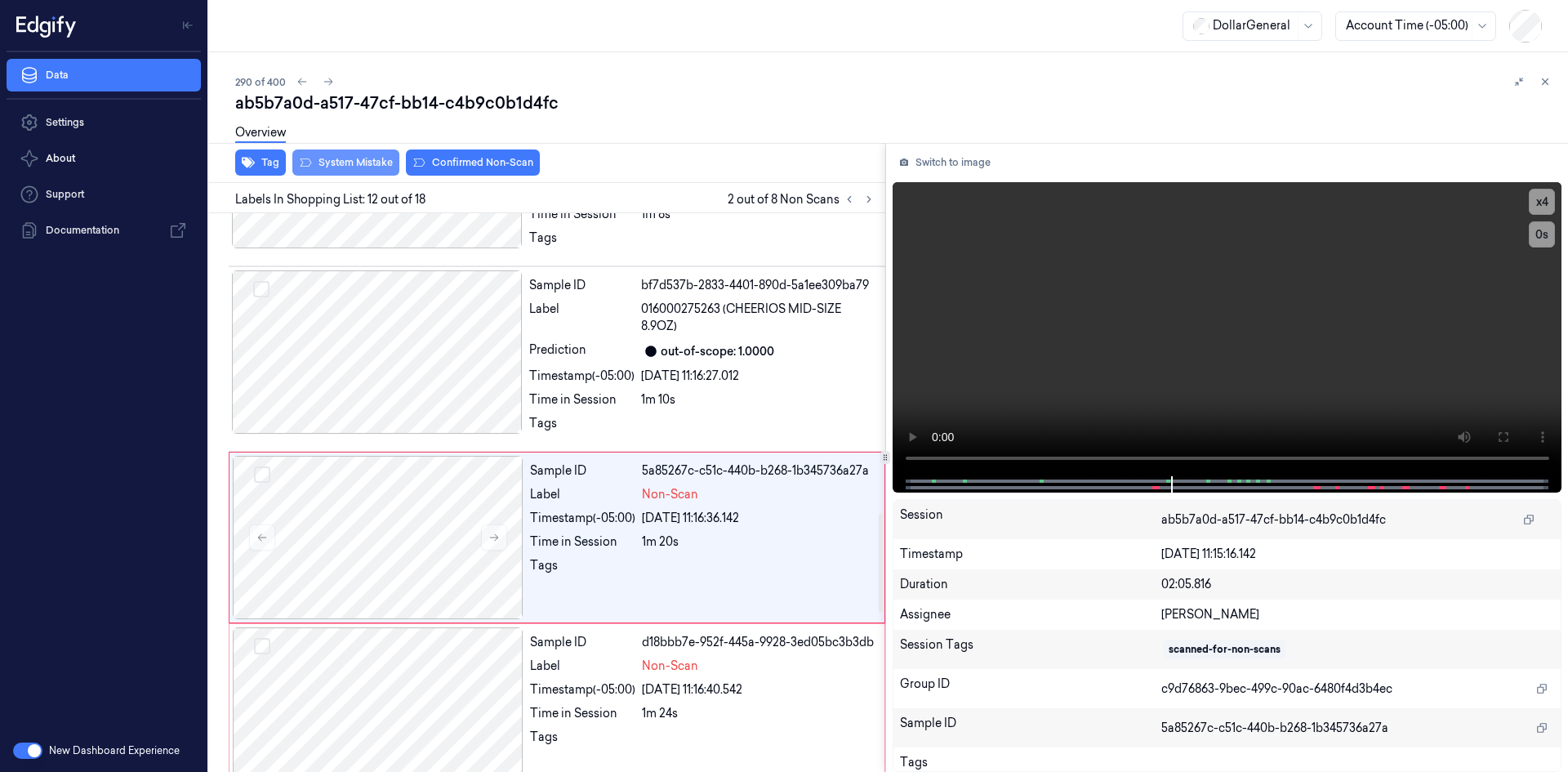
scroll to position [1762, 0]
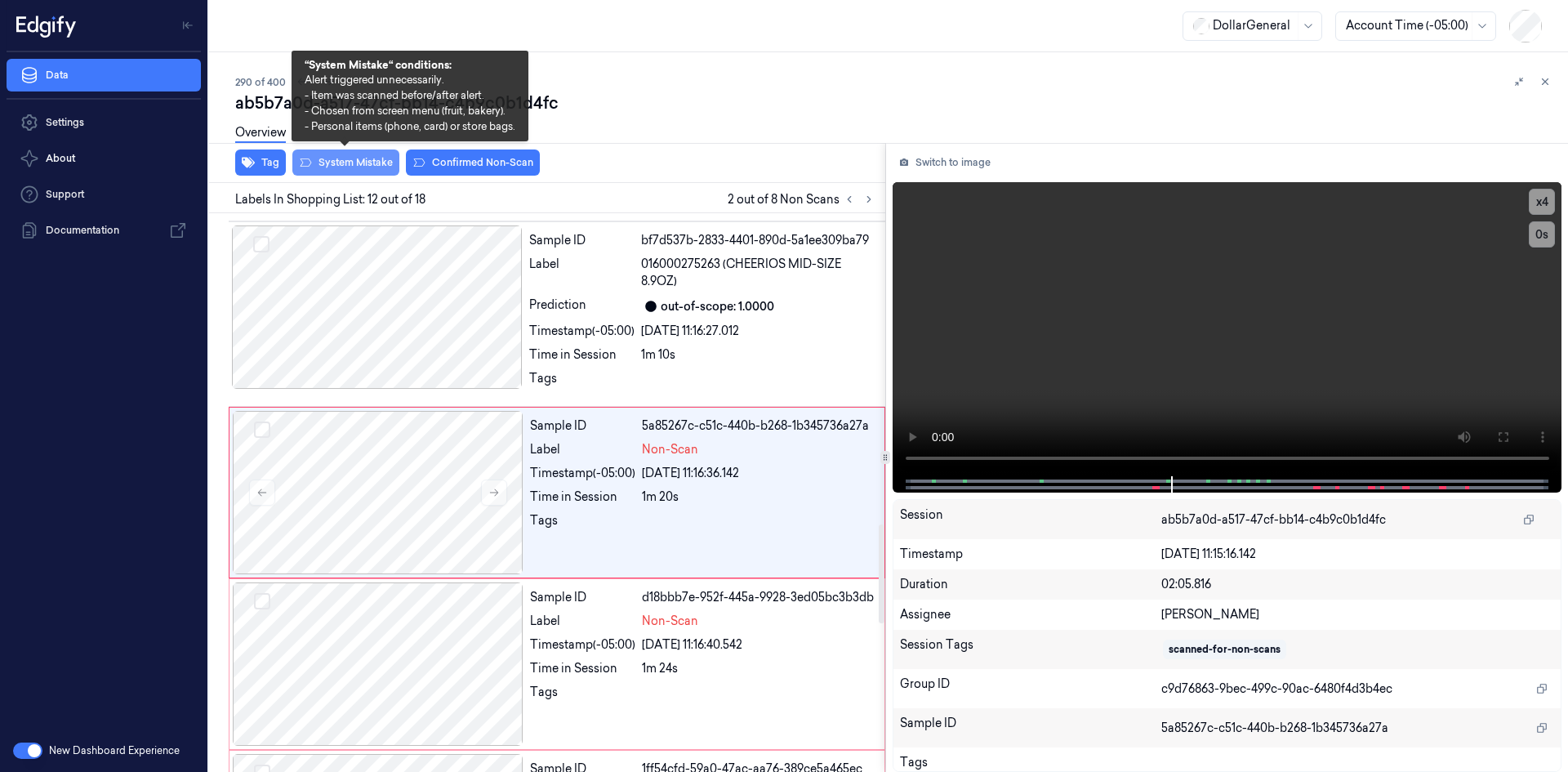
click at [374, 166] on button "System Mistake" at bounding box center [346, 162] width 107 height 26
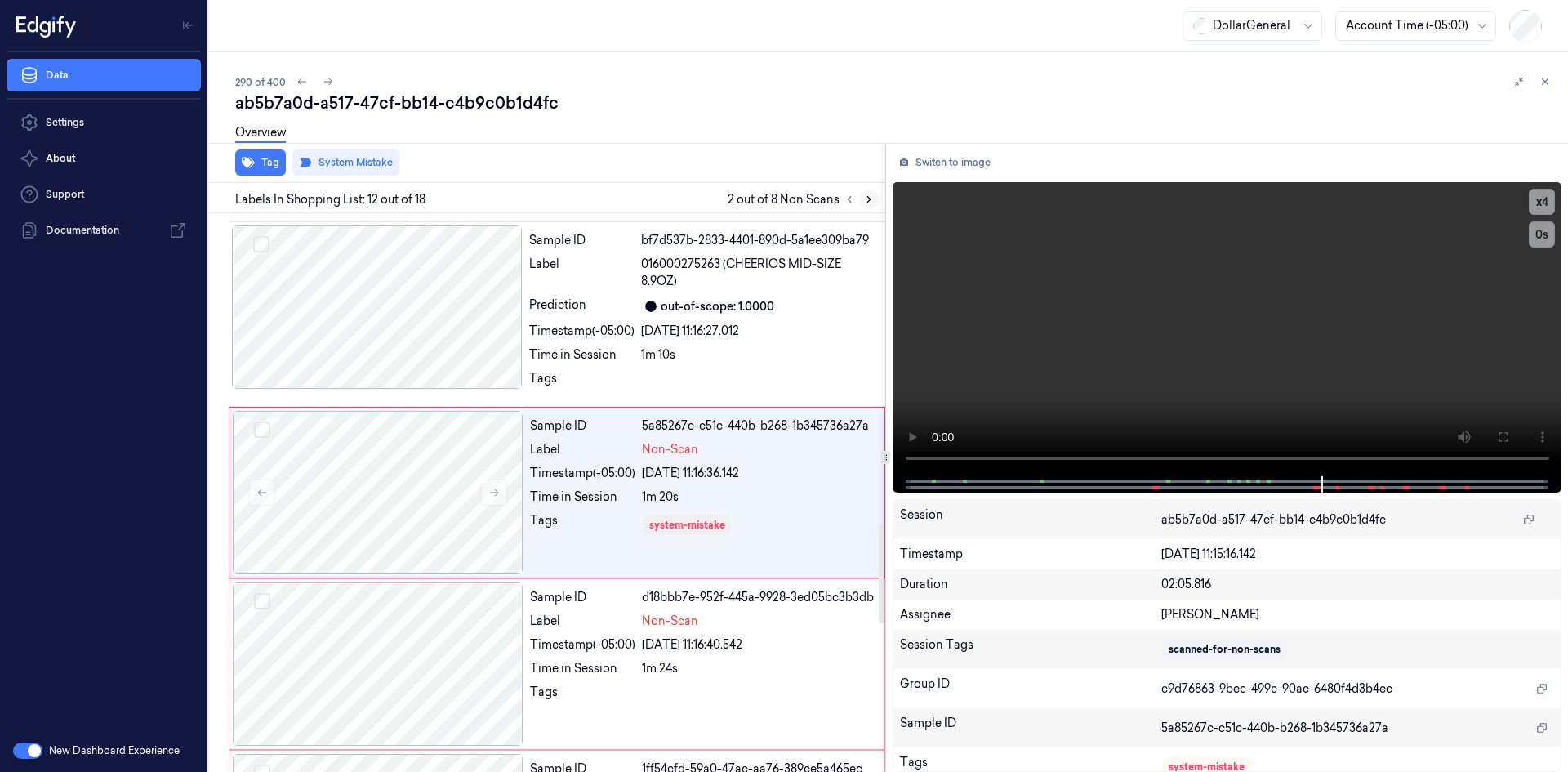
click at [864, 203] on icon at bounding box center [869, 200] width 12 height 12
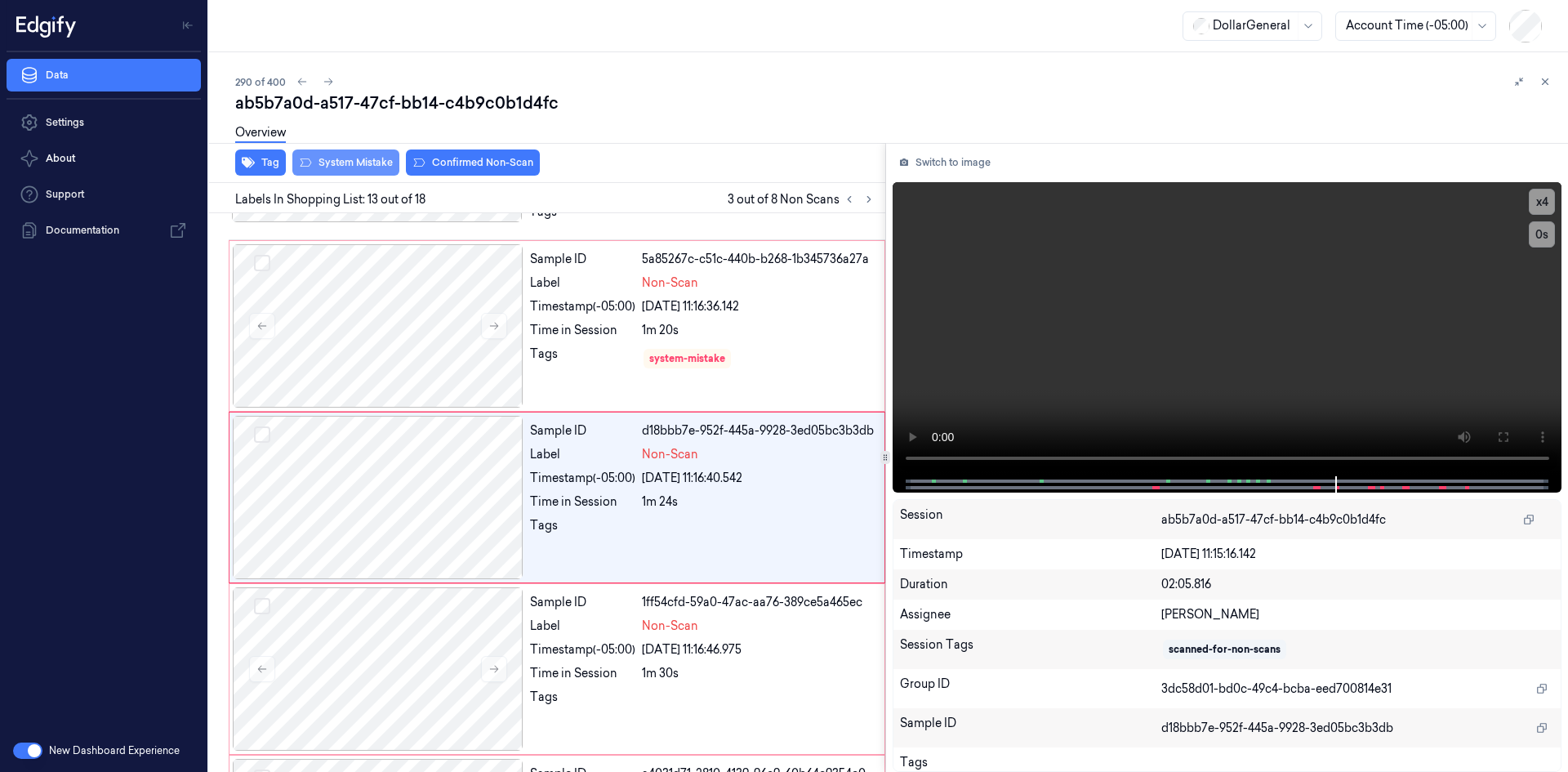
scroll to position [1934, 0]
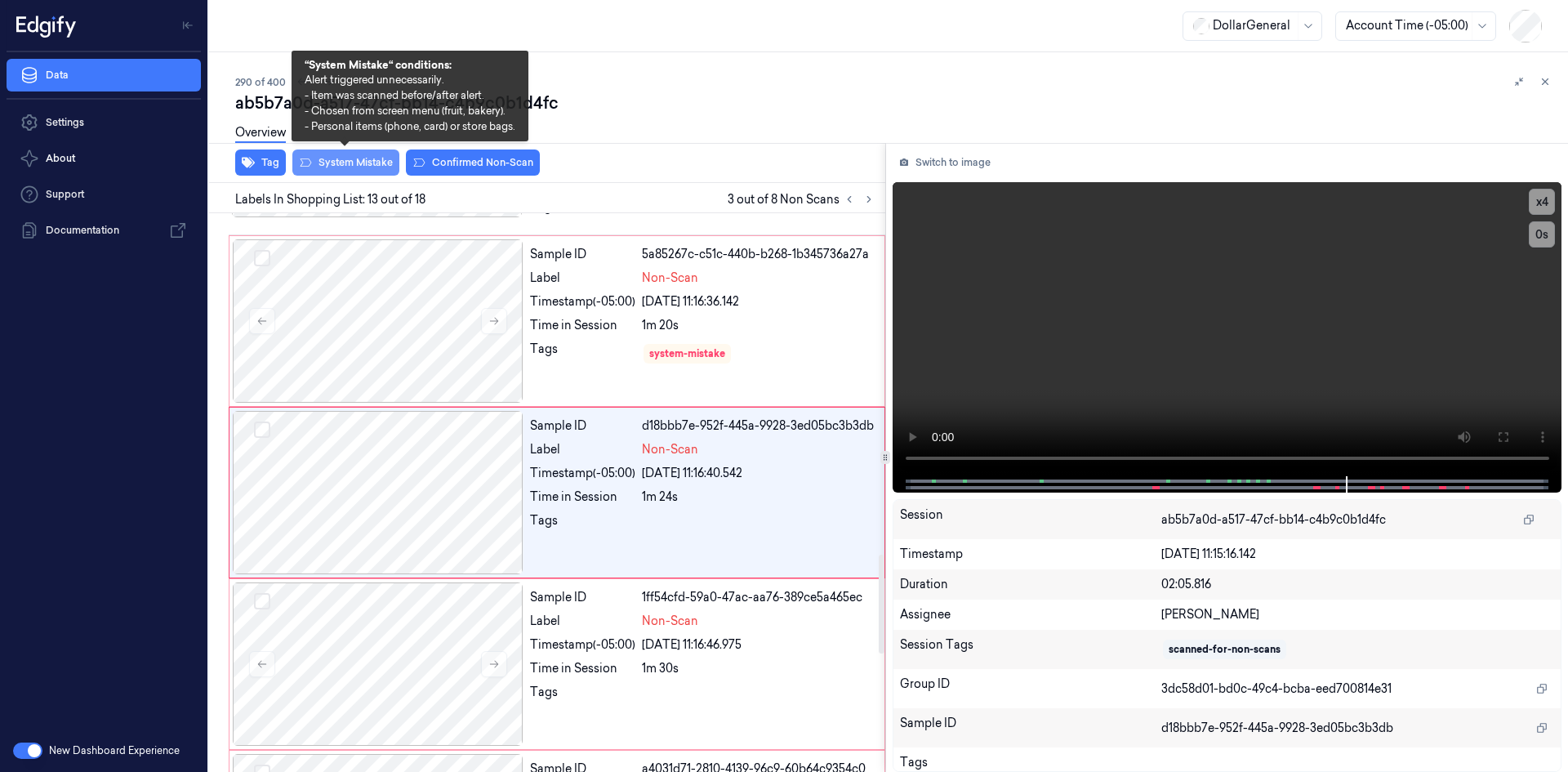
click at [313, 158] on button "System Mistake" at bounding box center [346, 162] width 107 height 26
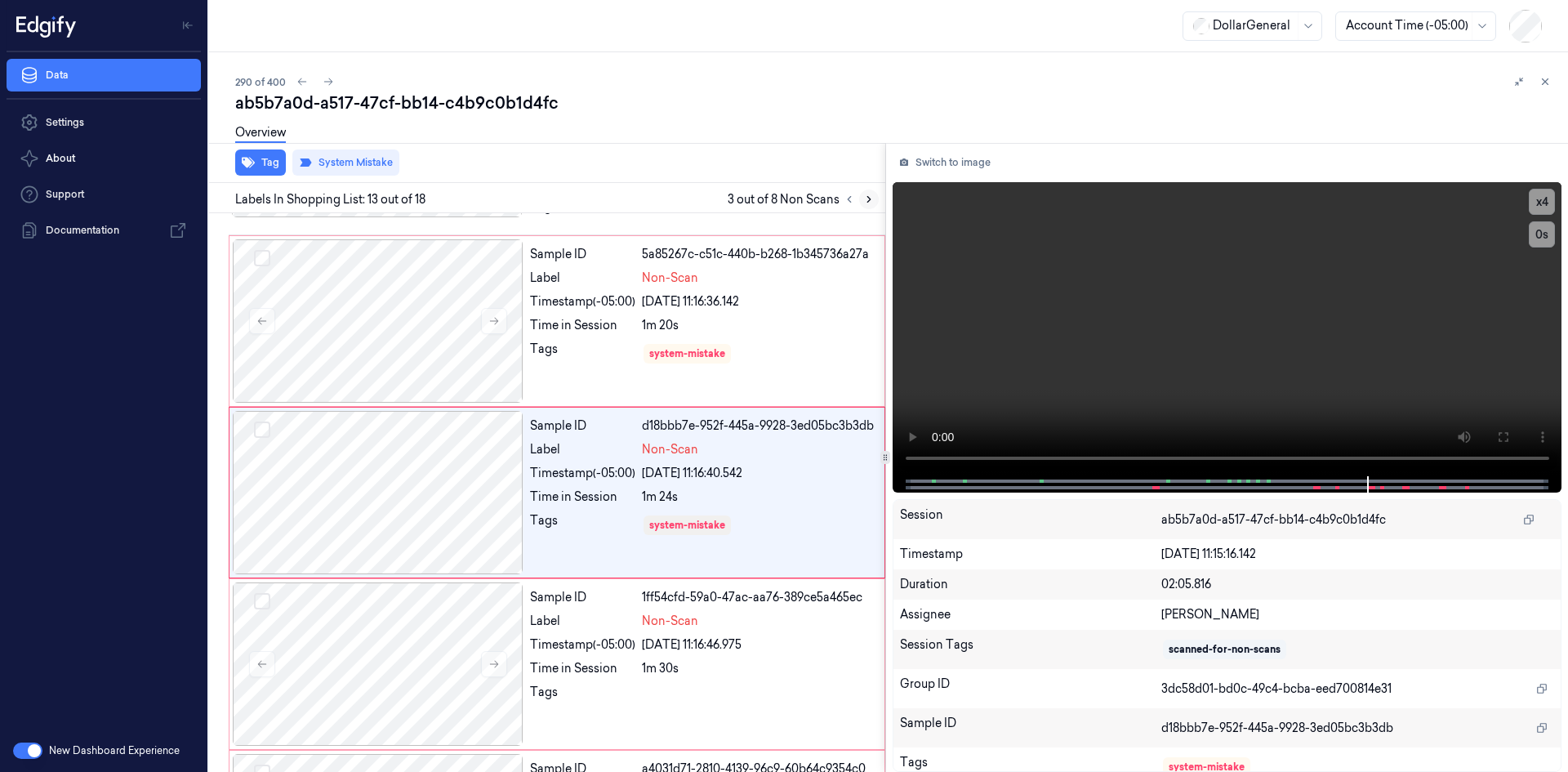
click at [865, 202] on icon at bounding box center [869, 200] width 12 height 12
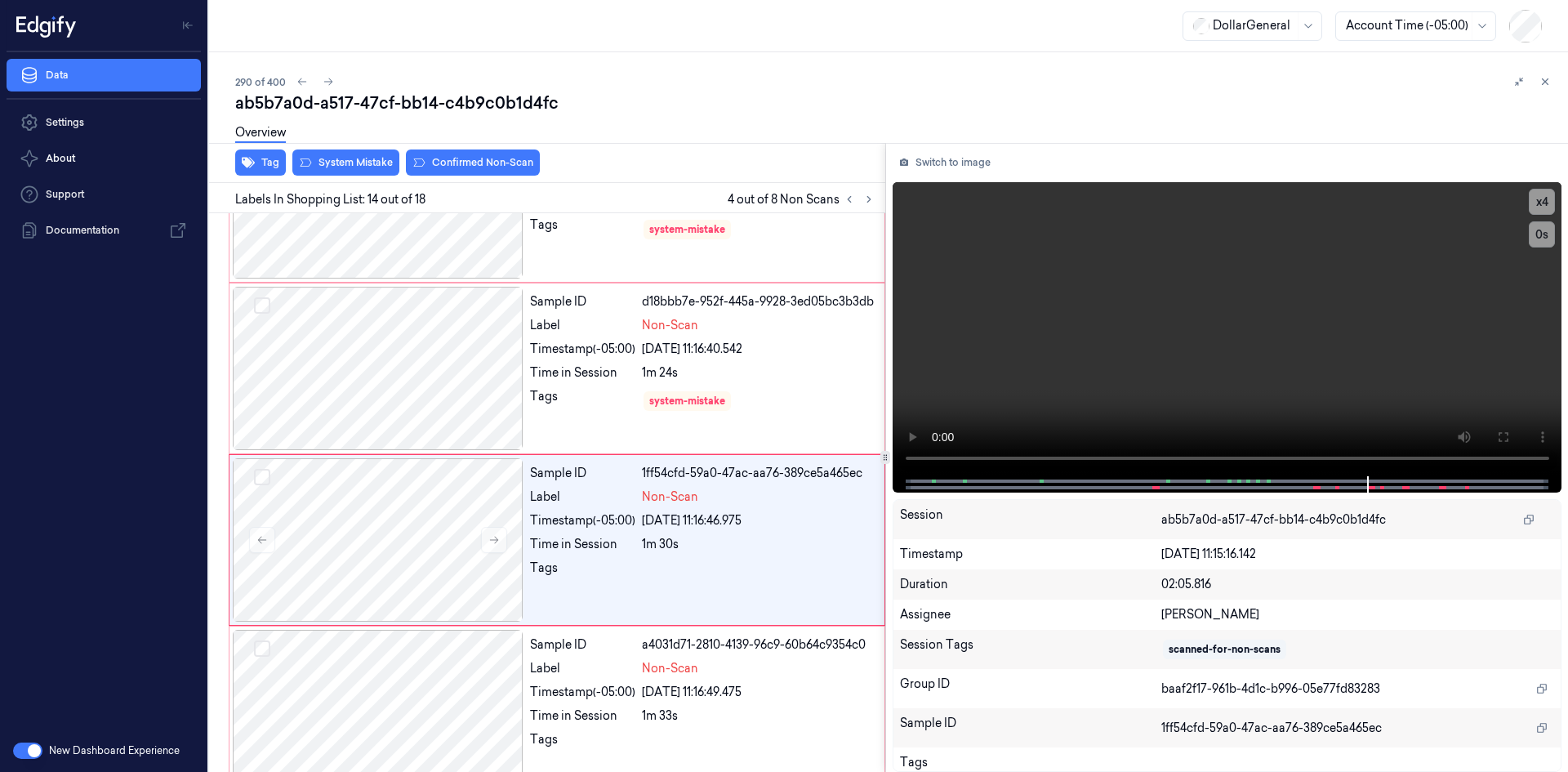
scroll to position [2105, 0]
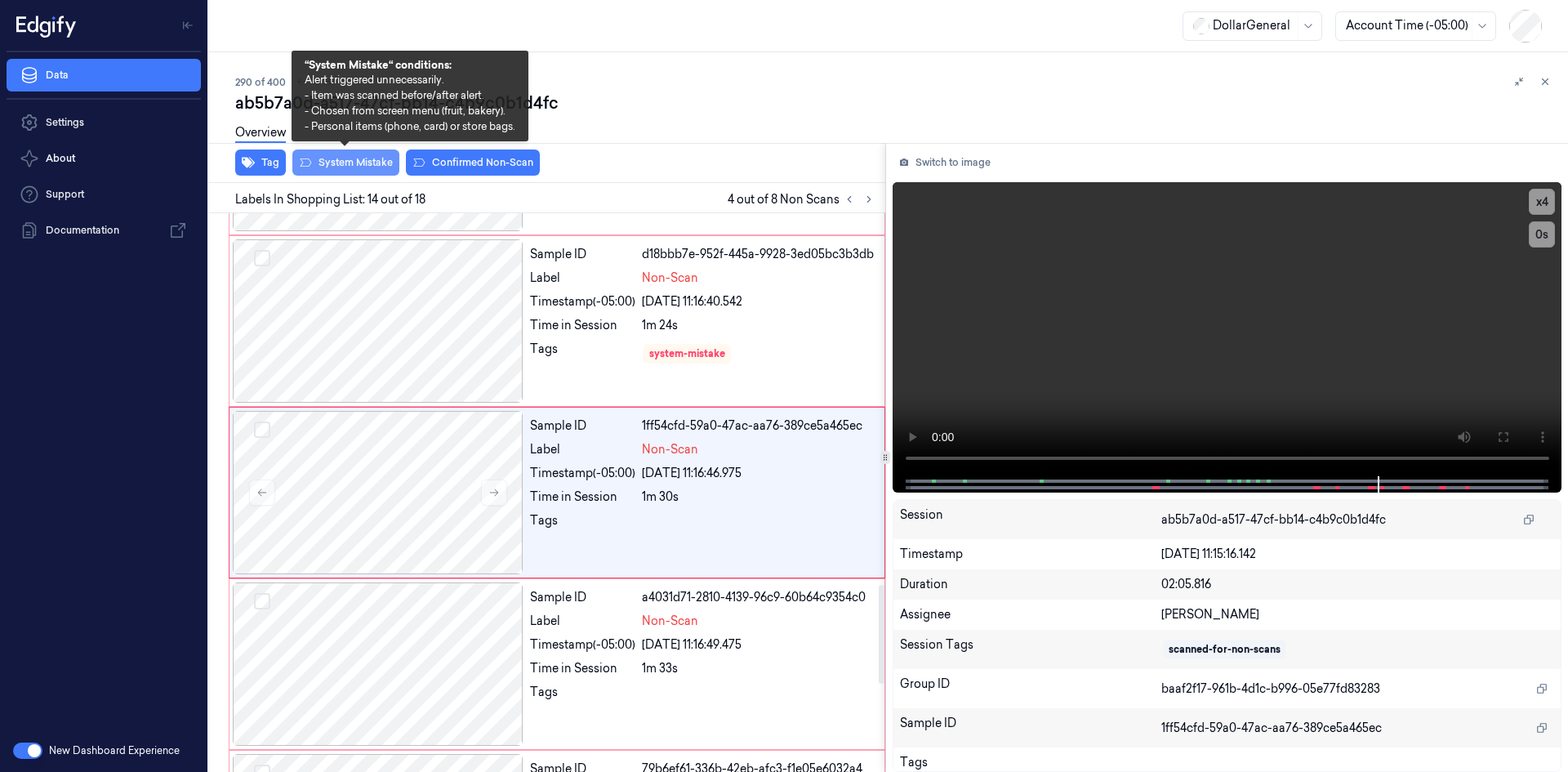
drag, startPoint x: 326, startPoint y: 171, endPoint x: 348, endPoint y: 172, distance: 22.0
click at [326, 171] on button "System Mistake" at bounding box center [346, 162] width 107 height 26
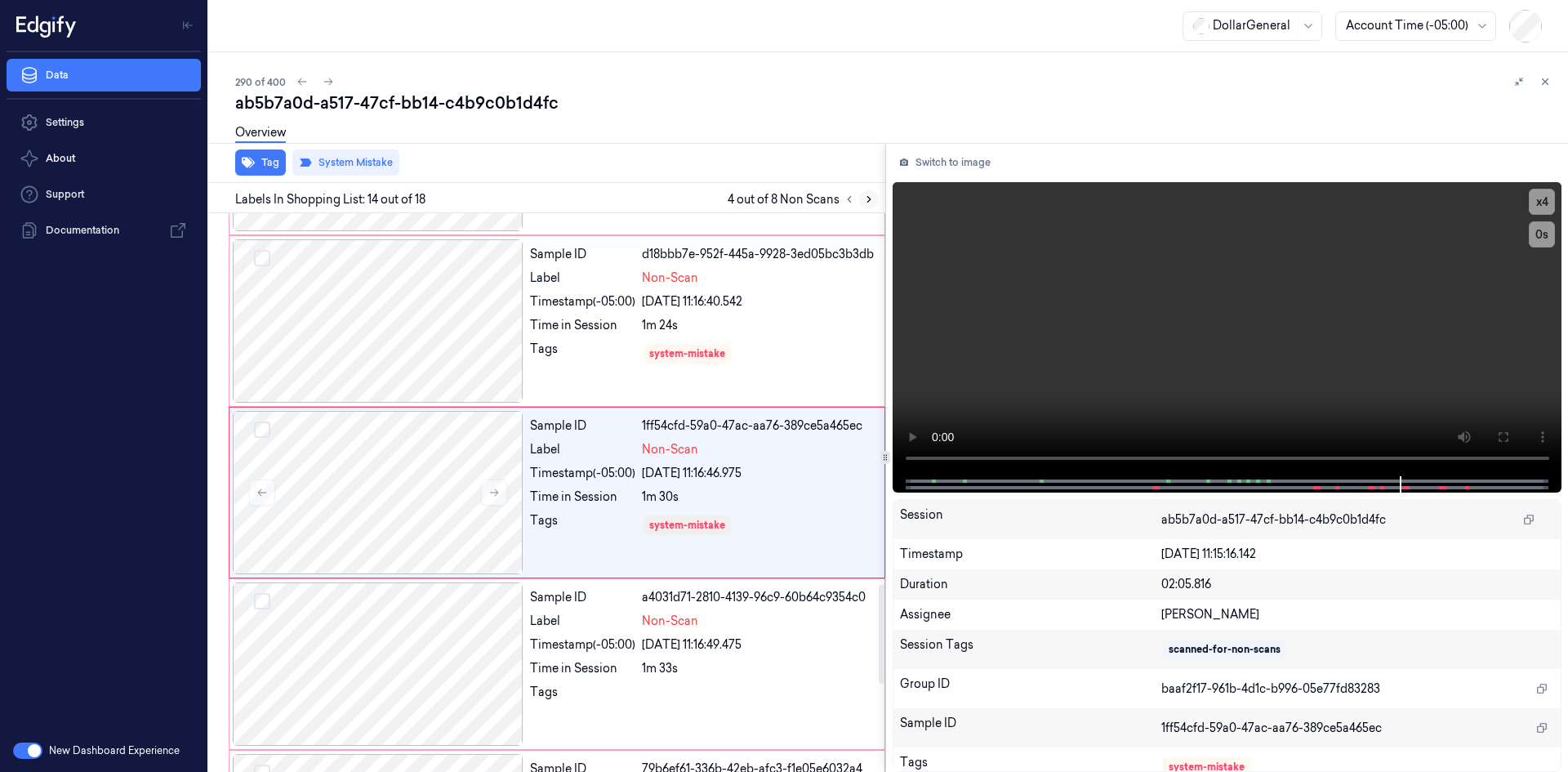
click at [864, 204] on icon at bounding box center [869, 200] width 12 height 12
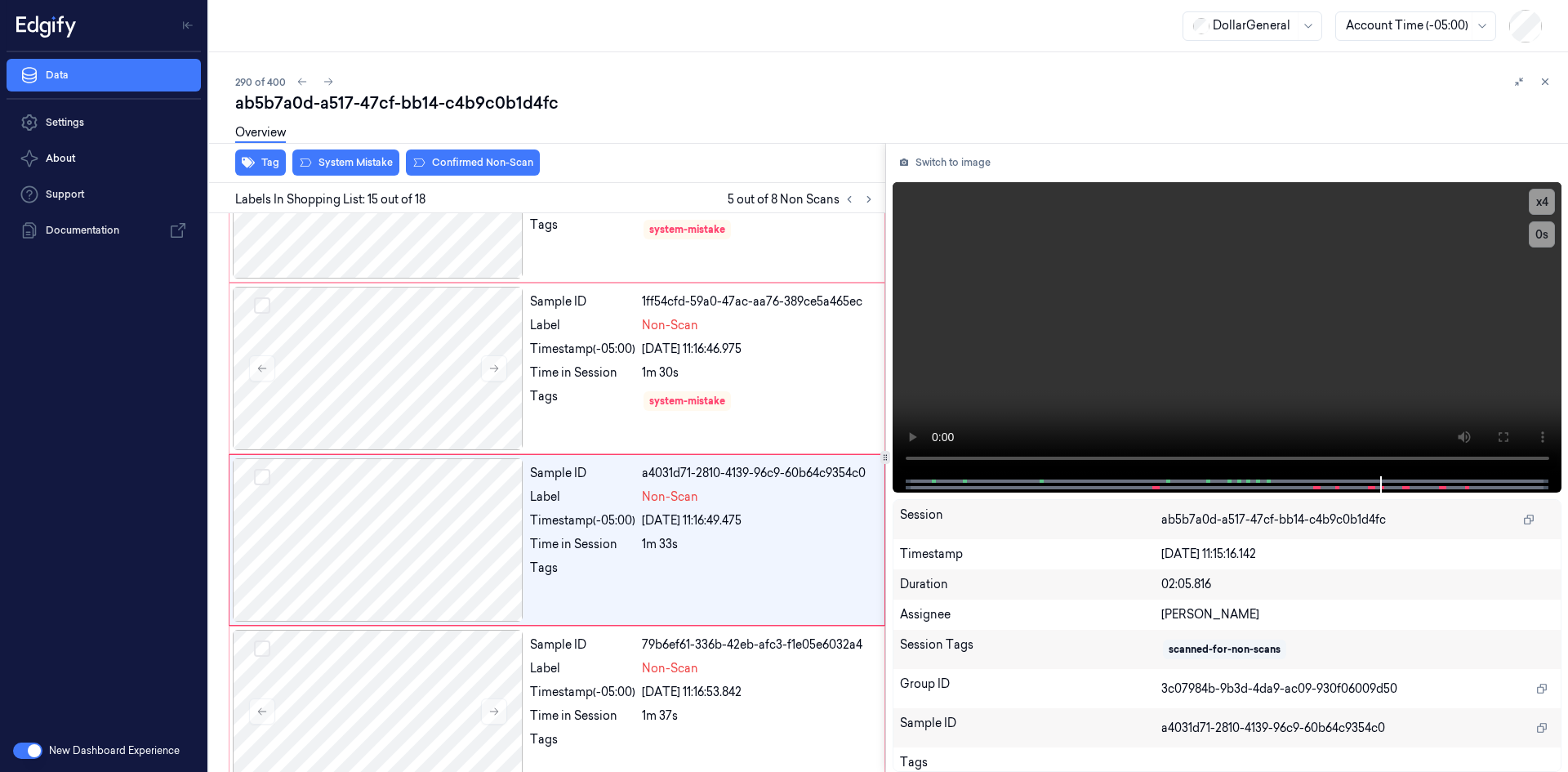
scroll to position [2277, 0]
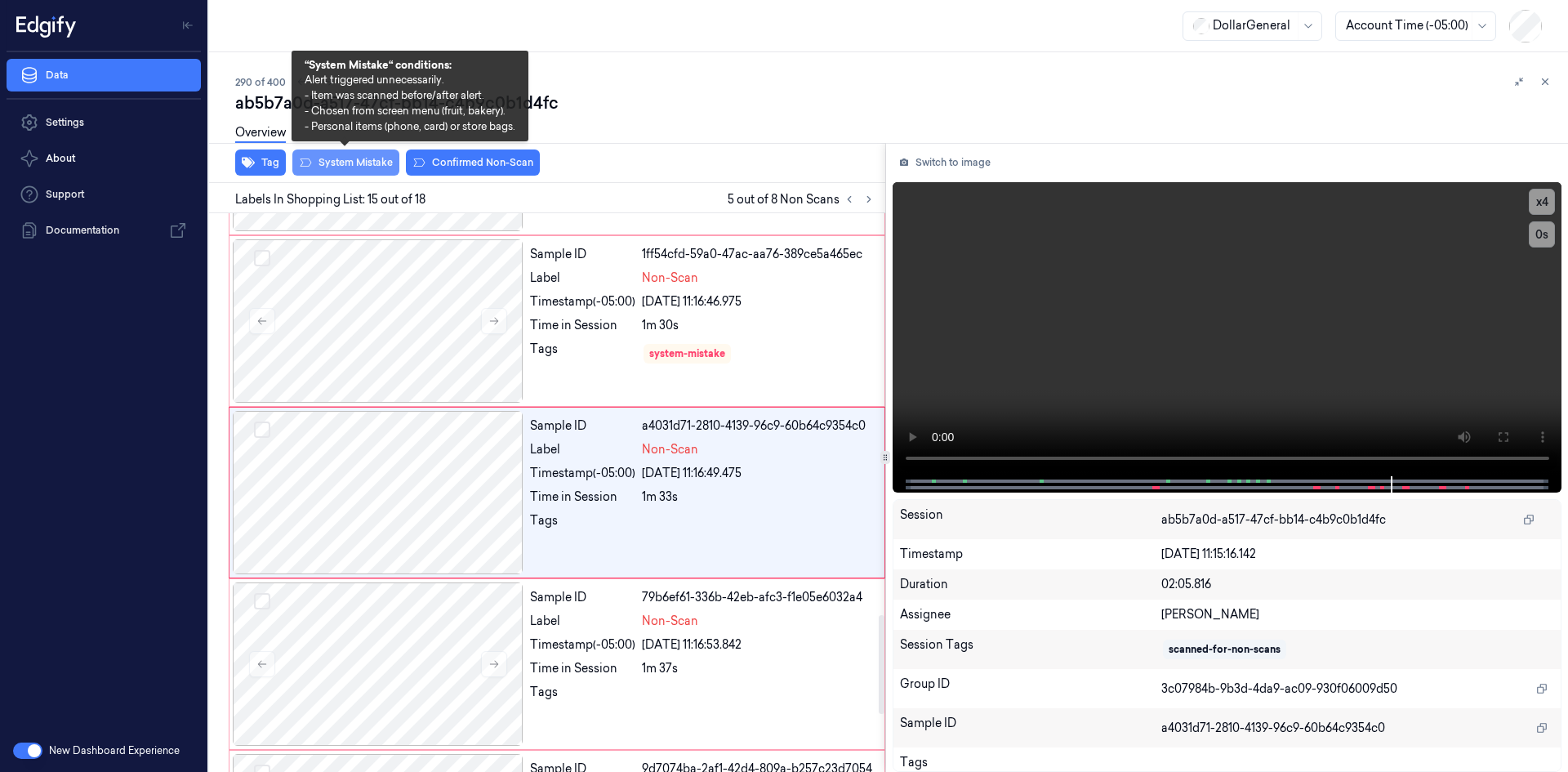
click at [369, 166] on button "System Mistake" at bounding box center [346, 162] width 107 height 26
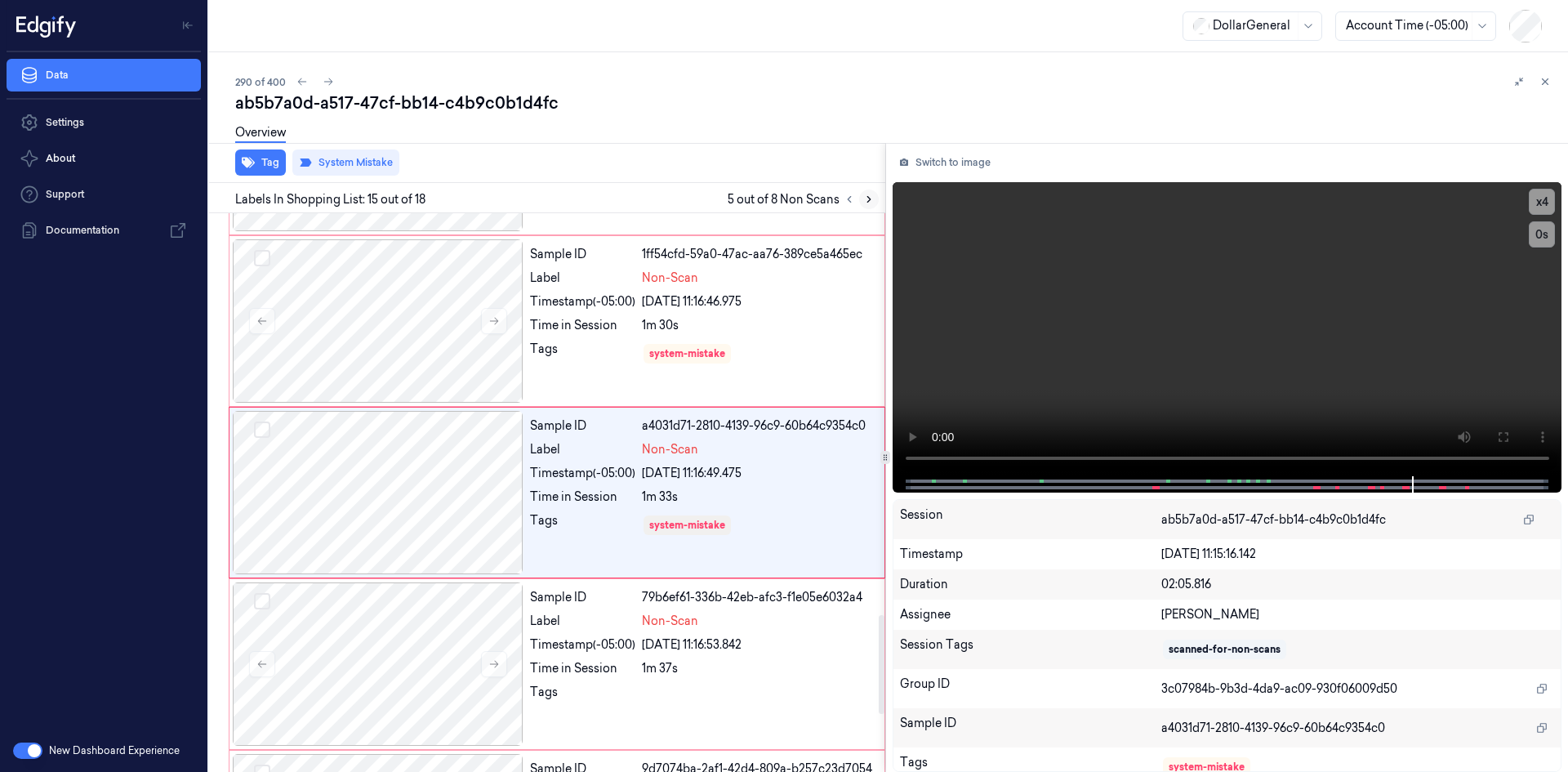
click at [870, 204] on icon at bounding box center [869, 200] width 12 height 12
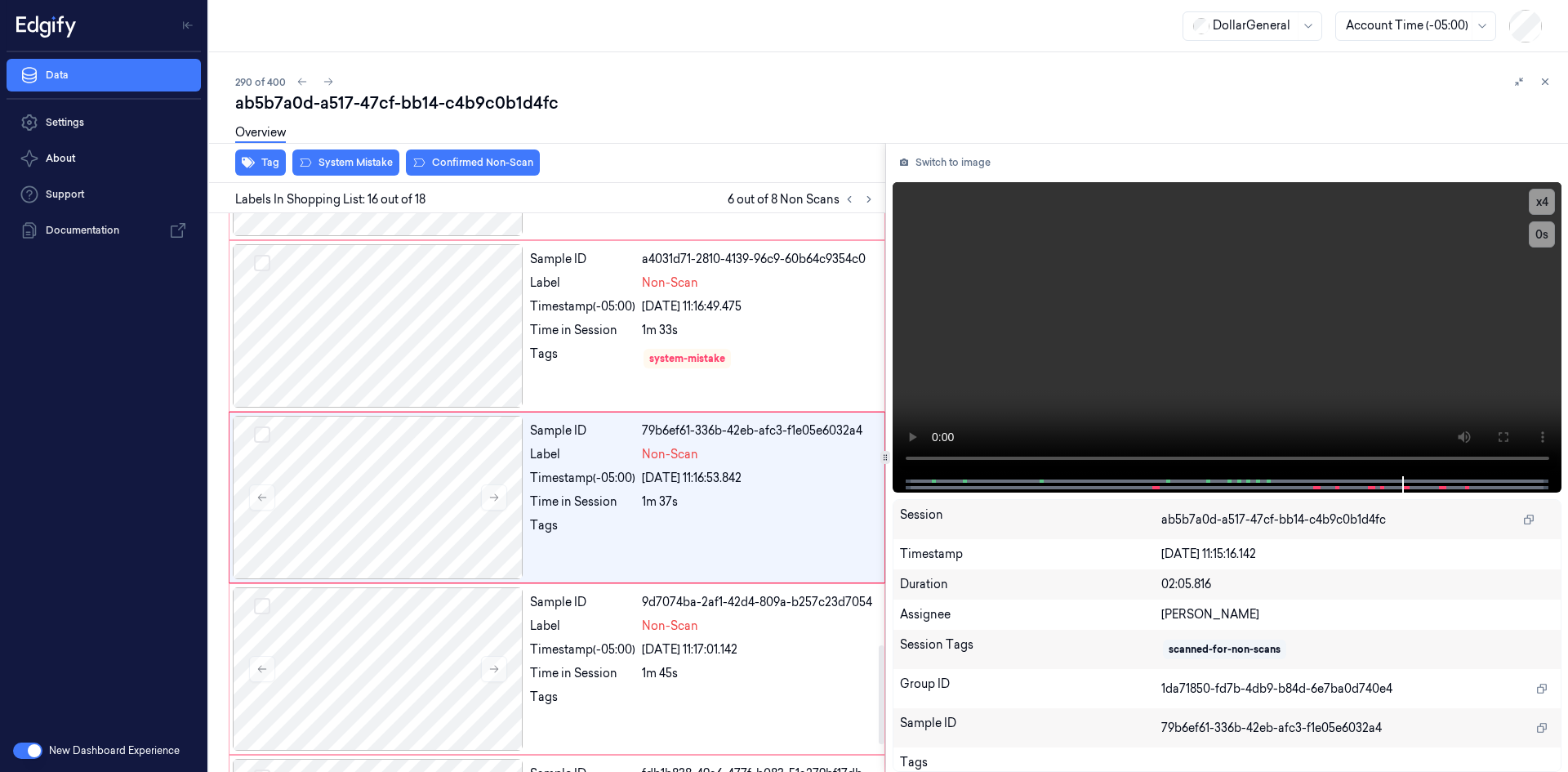
scroll to position [2449, 0]
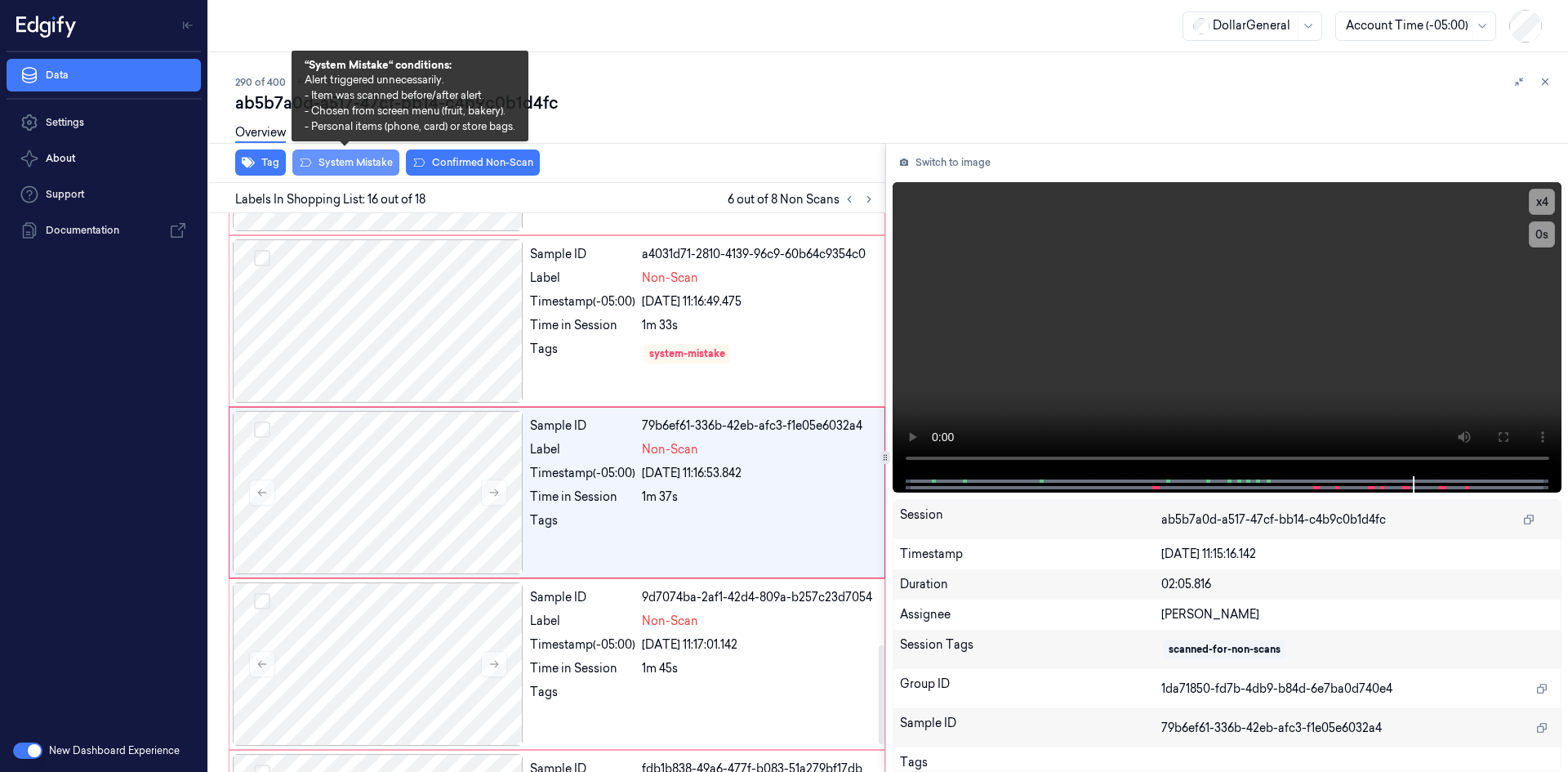
click at [360, 167] on button "System Mistake" at bounding box center [346, 162] width 107 height 26
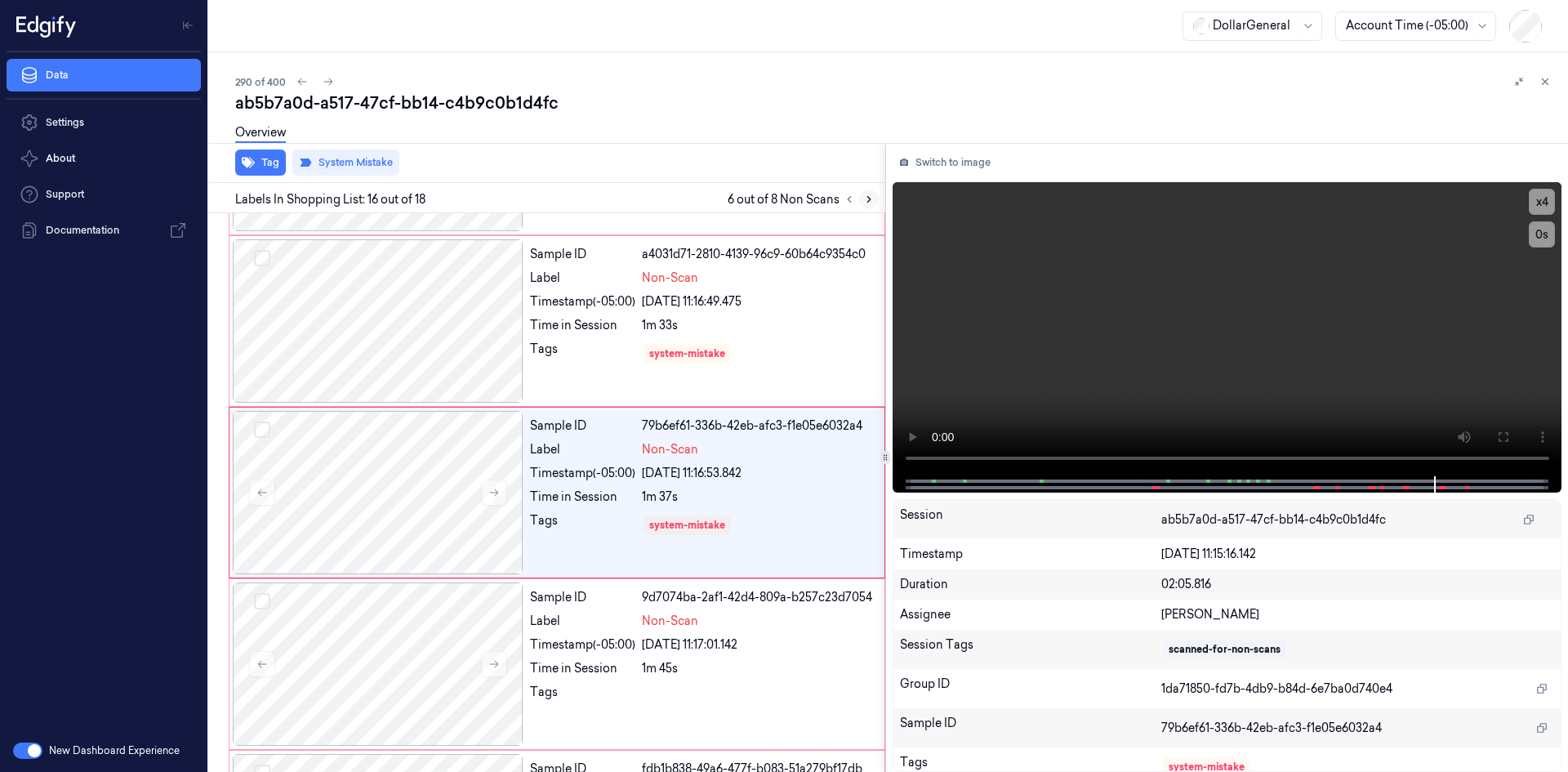
click at [872, 203] on icon at bounding box center [869, 200] width 12 height 12
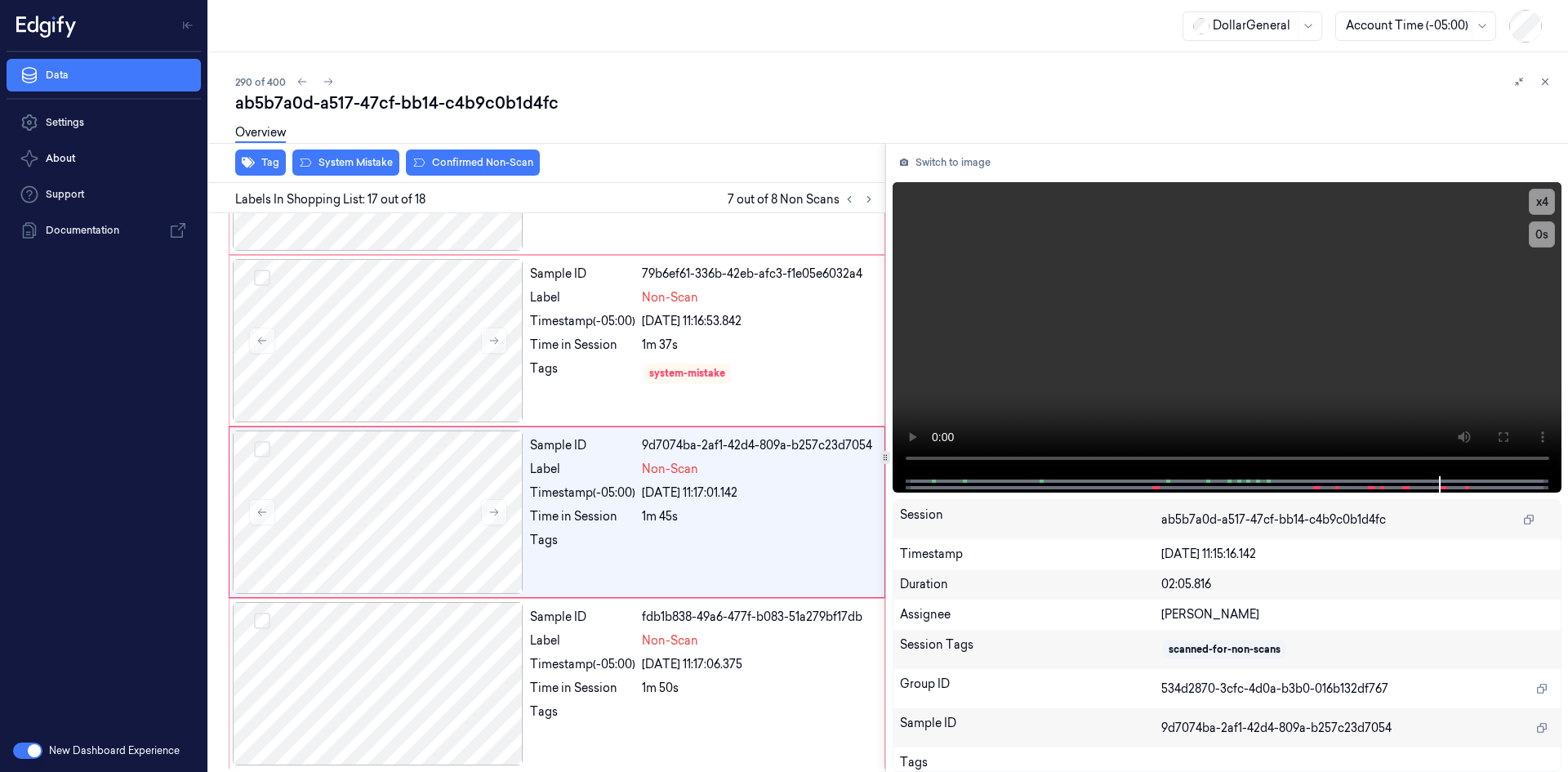
scroll to position [2603, 0]
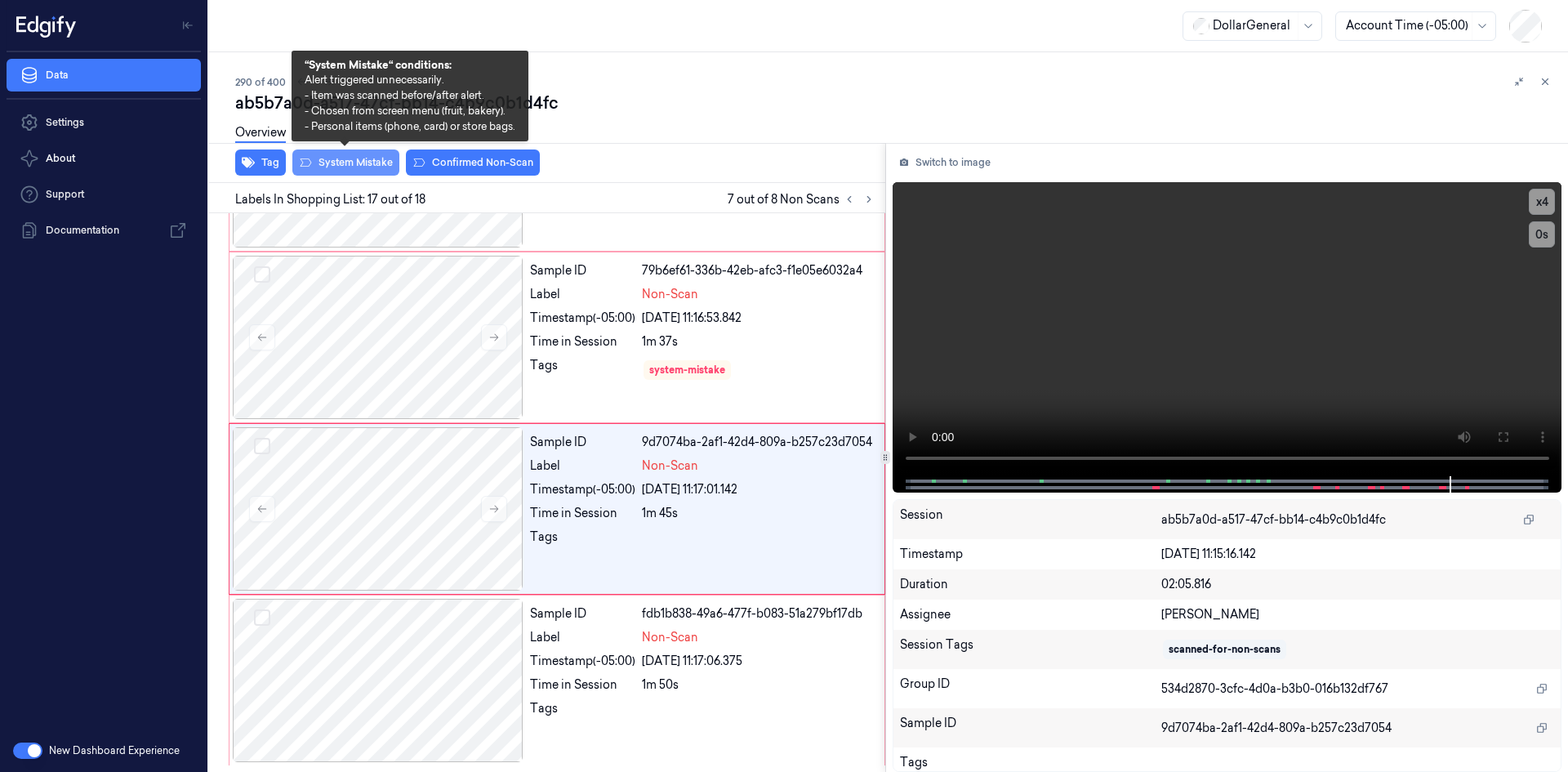
click at [339, 157] on button "System Mistake" at bounding box center [346, 162] width 107 height 26
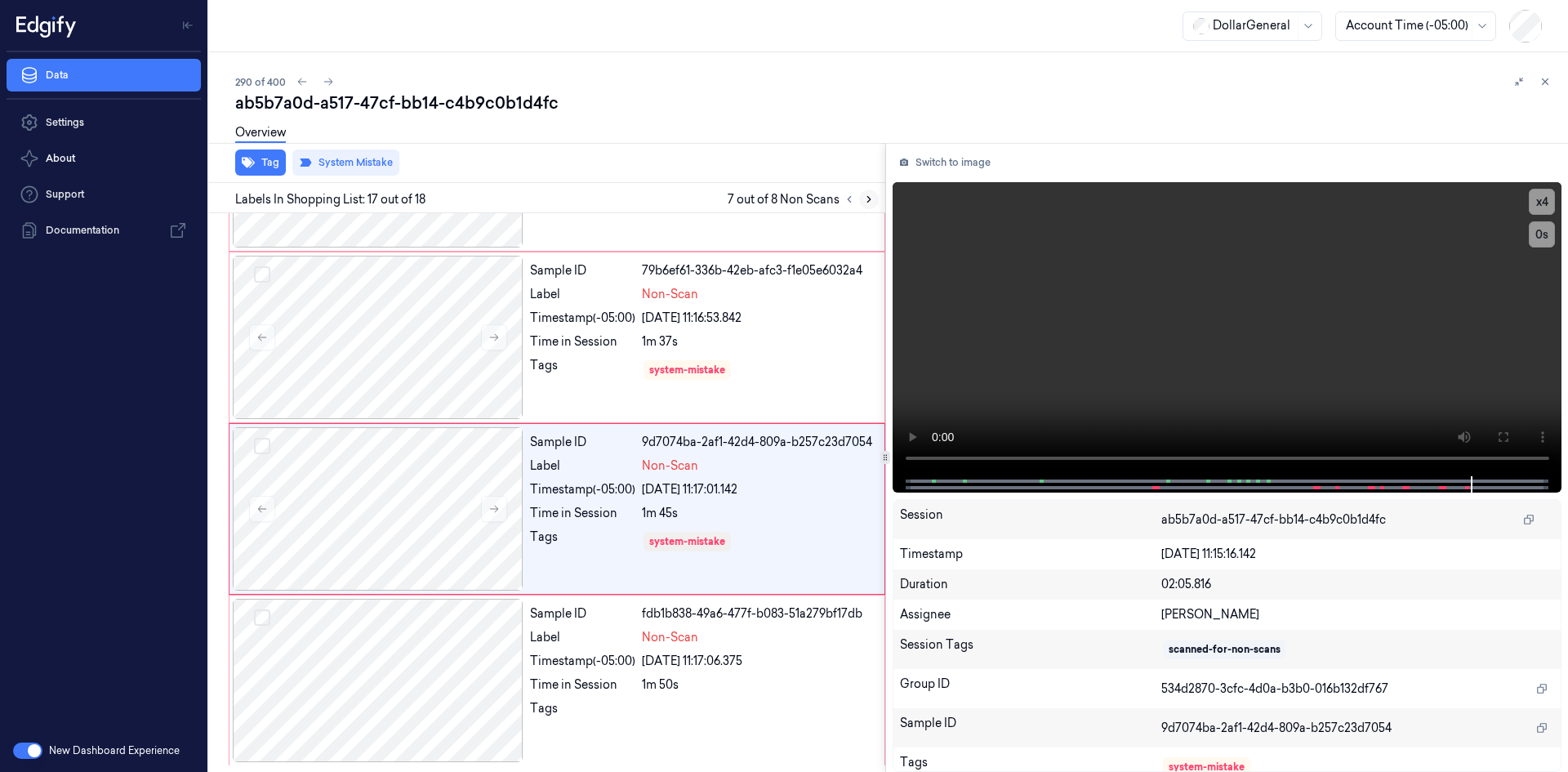
click at [877, 205] on button at bounding box center [869, 199] width 19 height 19
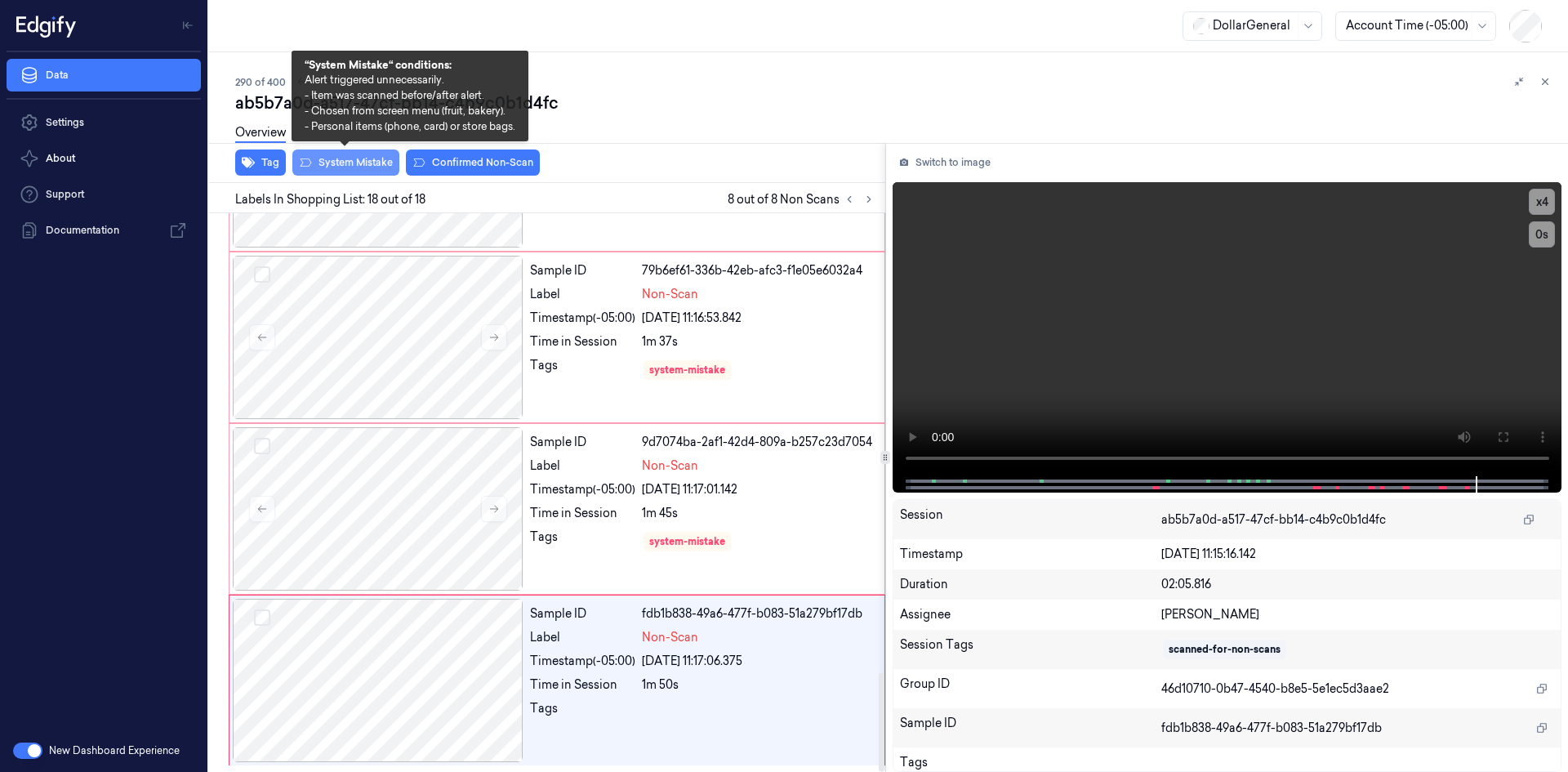
click at [345, 167] on button "System Mistake" at bounding box center [346, 162] width 107 height 26
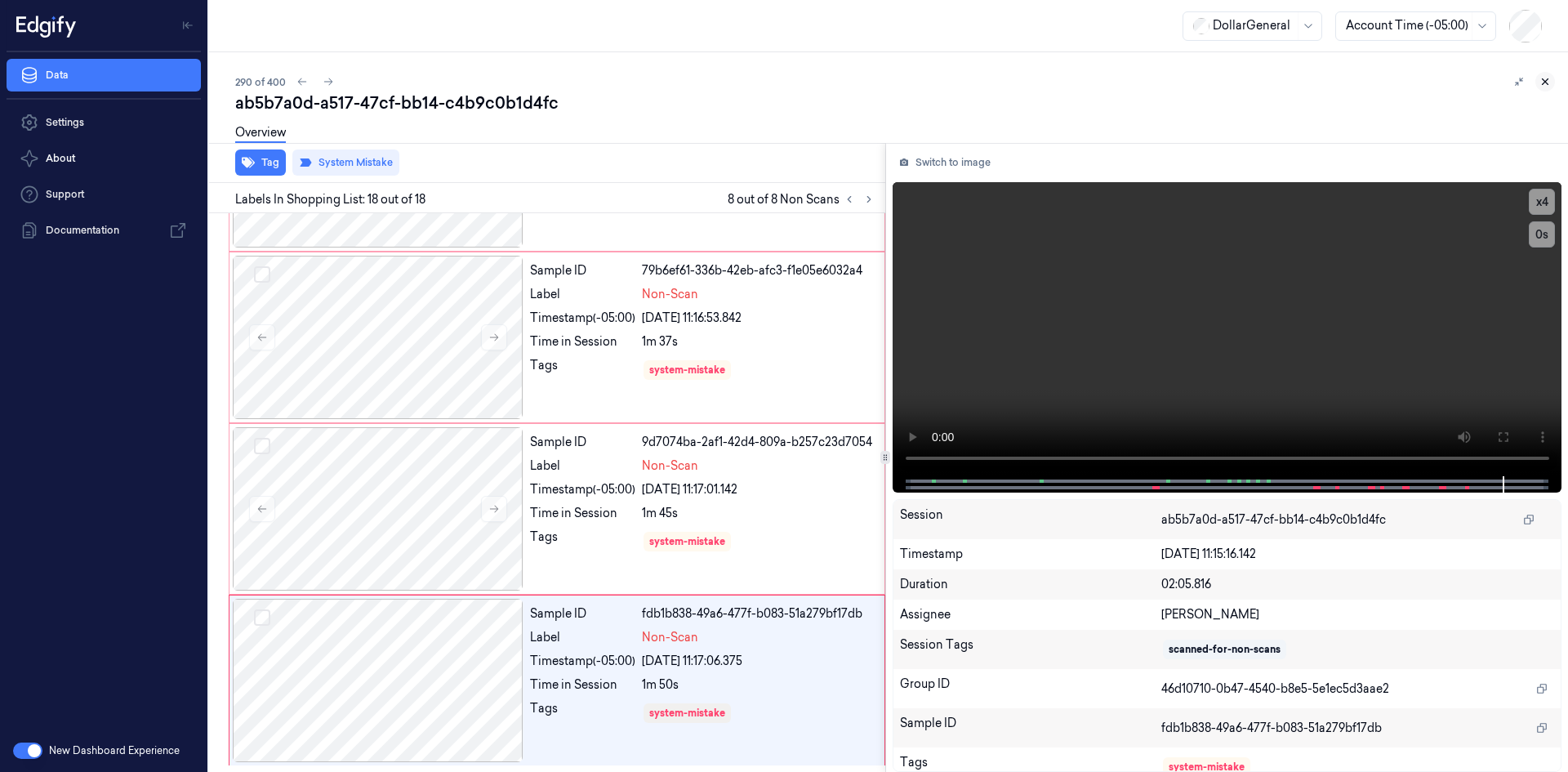
click at [1546, 82] on icon at bounding box center [1546, 83] width 6 height 6
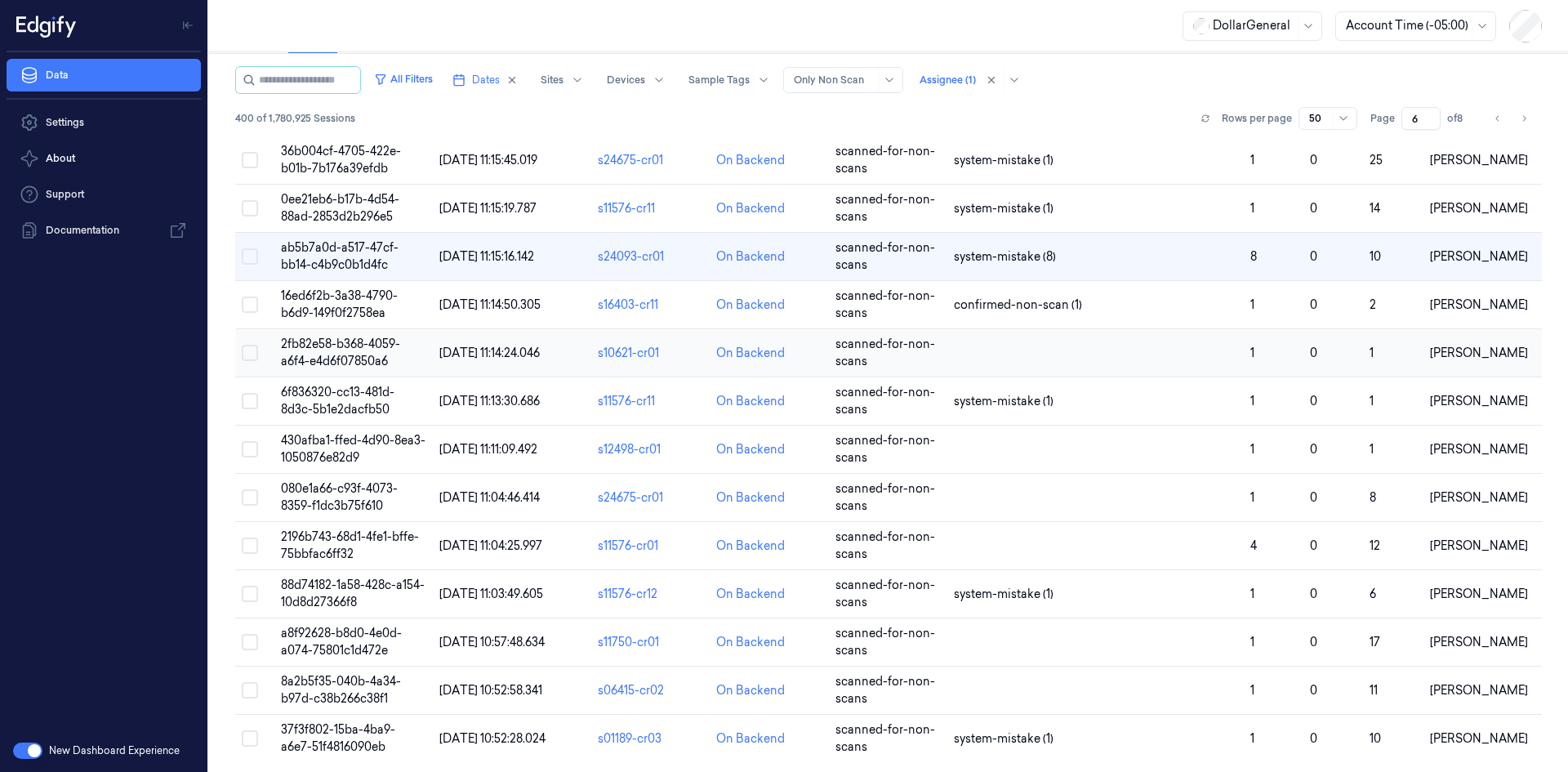
scroll to position [1822, 0]
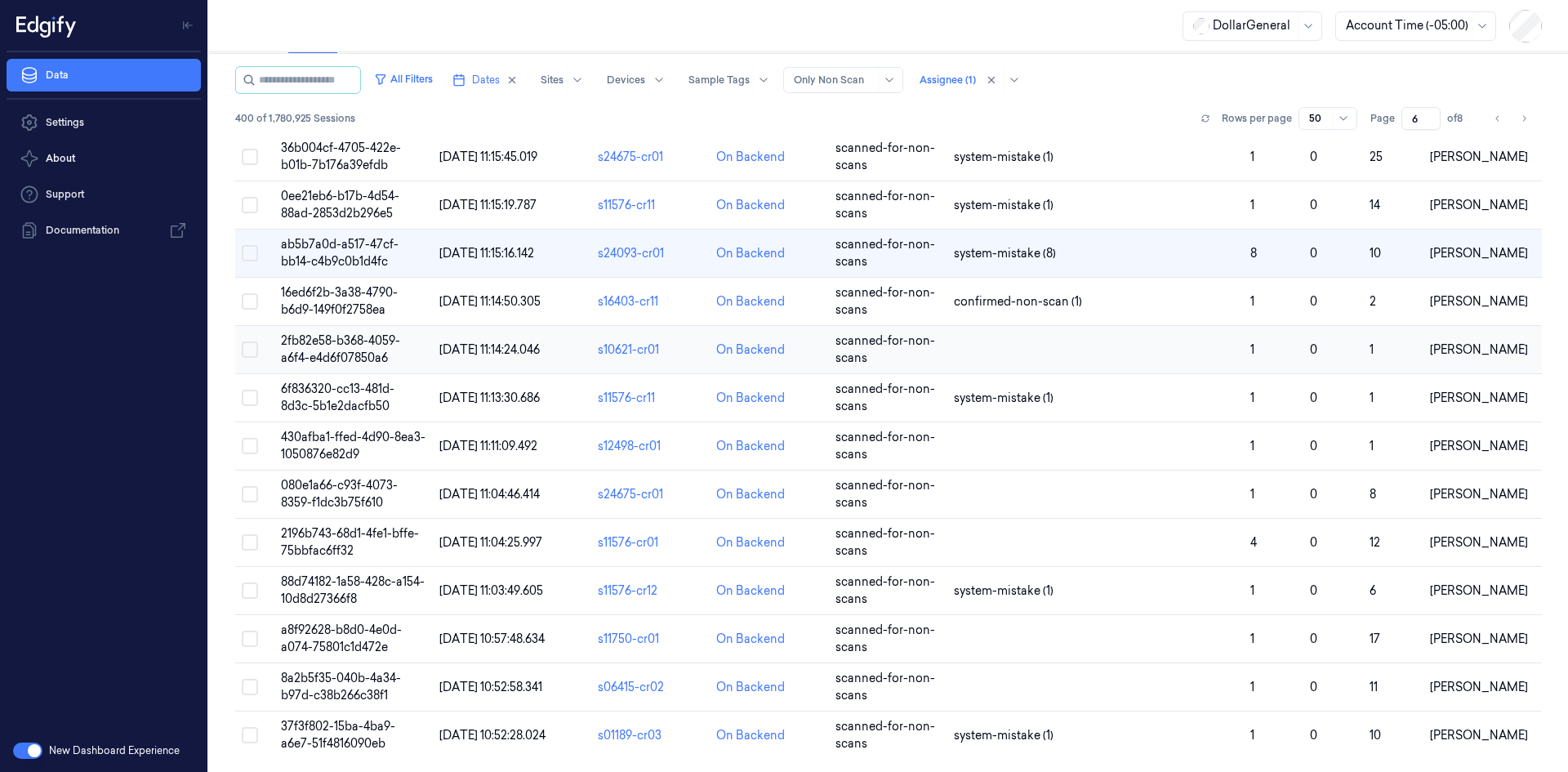
click at [538, 344] on span "[DATE] 11:14:24.046" at bounding box center [490, 349] width 101 height 14
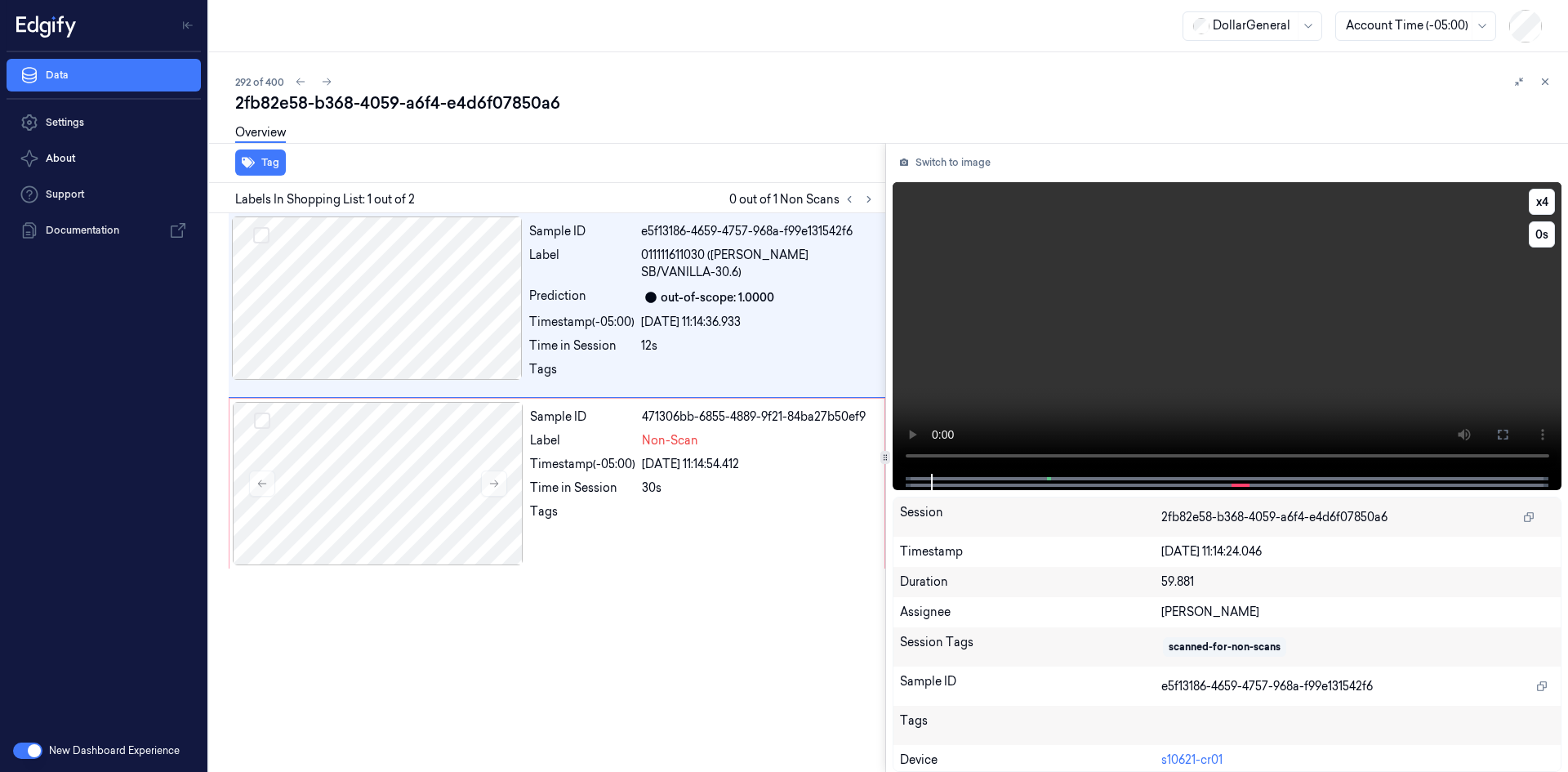
click at [1025, 337] on video at bounding box center [1228, 328] width 670 height 292
click at [608, 337] on div "Time in Session" at bounding box center [582, 346] width 106 height 17
click at [1267, 302] on video at bounding box center [1228, 328] width 670 height 292
click at [1242, 291] on video at bounding box center [1228, 328] width 670 height 292
click at [567, 435] on div "Label" at bounding box center [583, 441] width 106 height 17
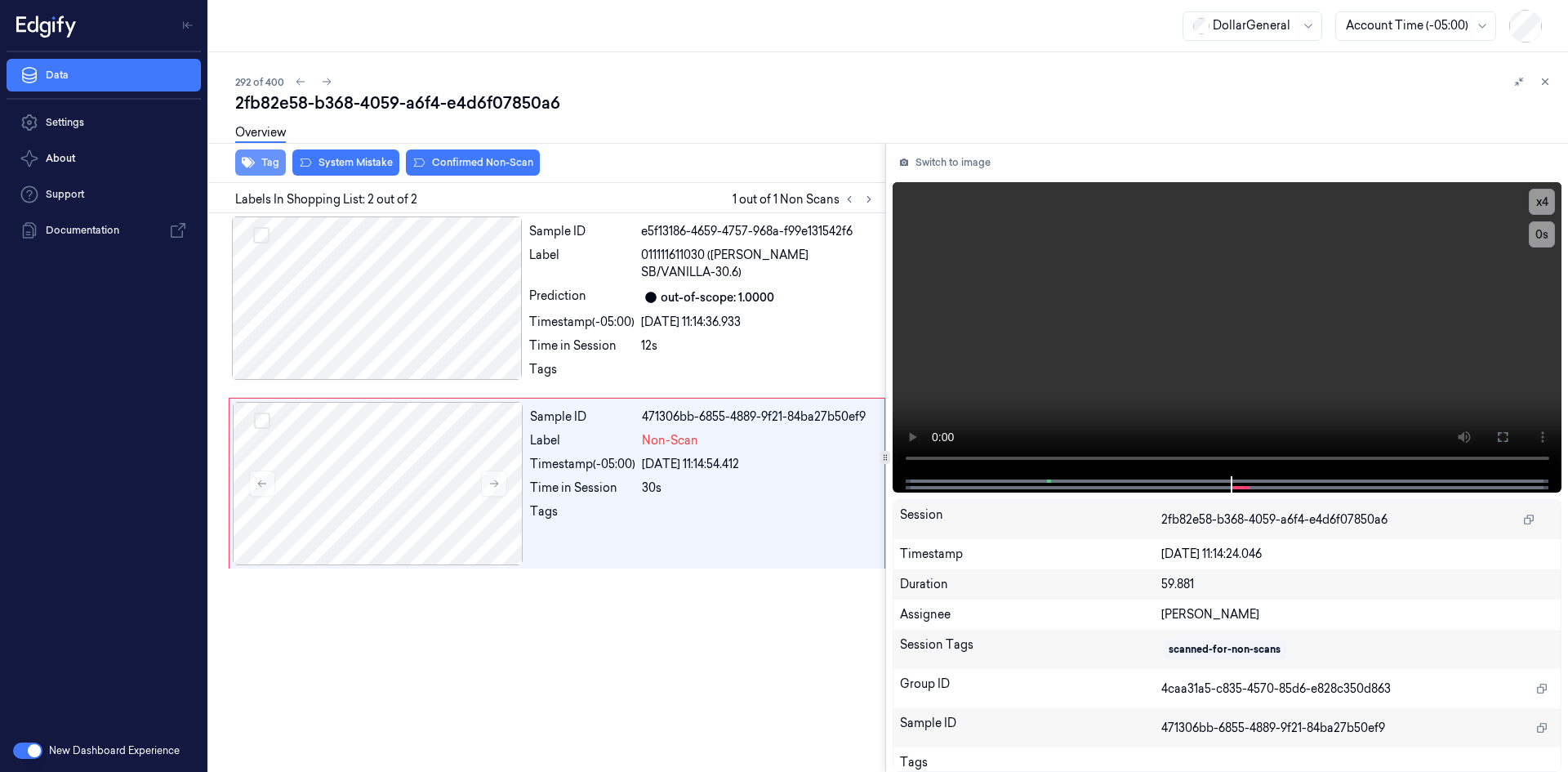
click at [260, 163] on button "Tag" at bounding box center [260, 162] width 51 height 26
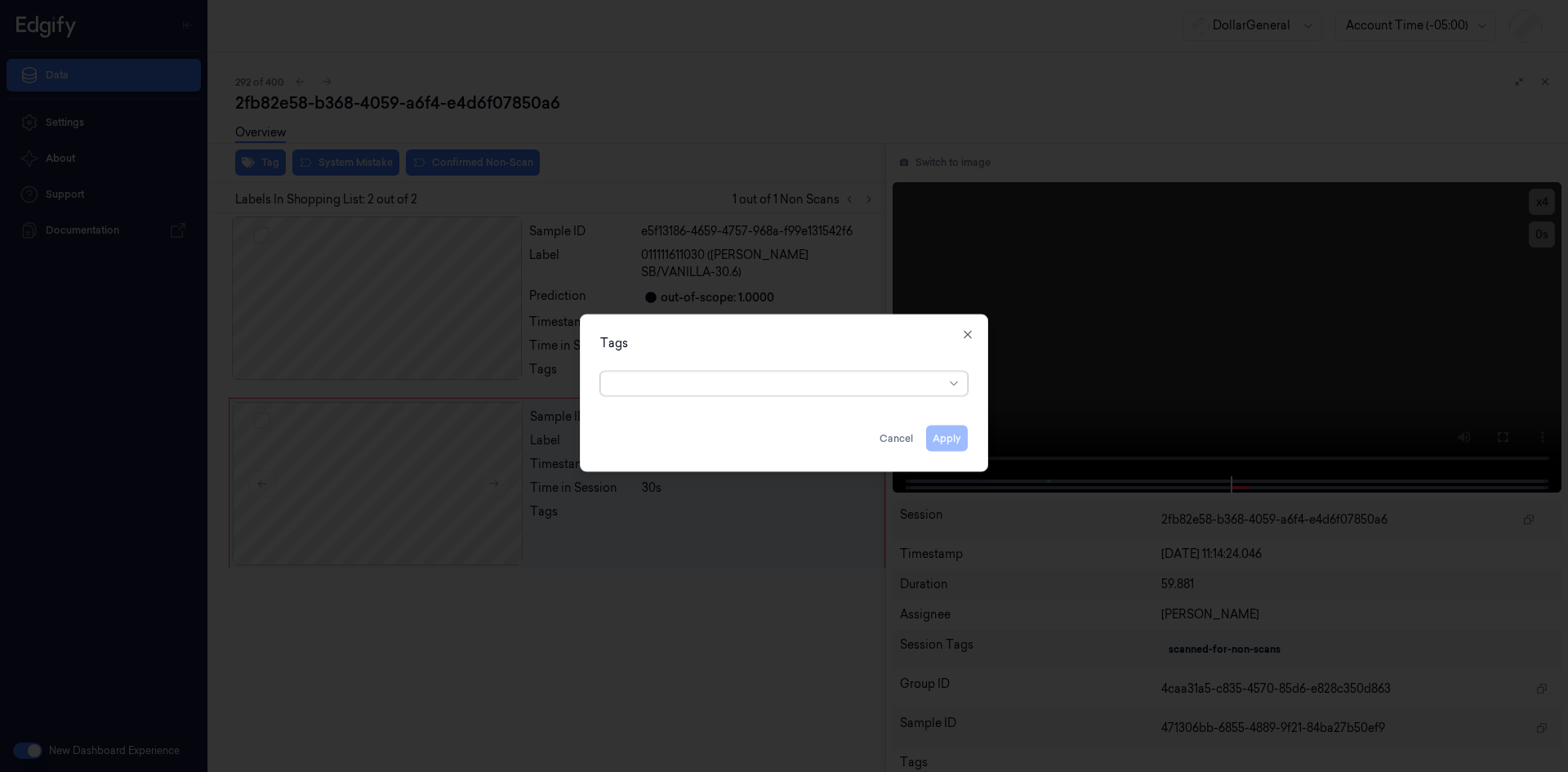
click at [892, 384] on div at bounding box center [777, 383] width 333 height 17
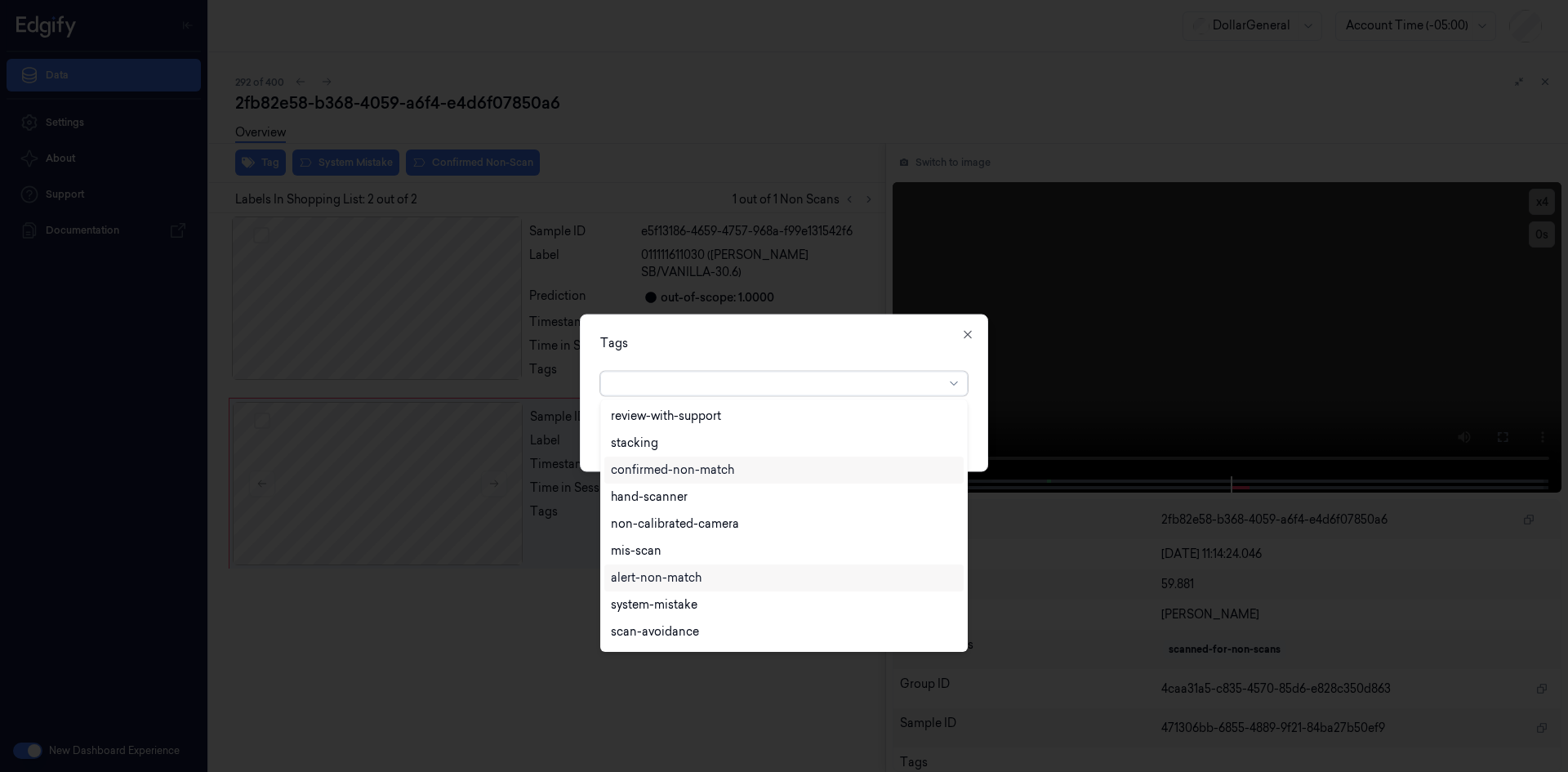
scroll to position [25, 0]
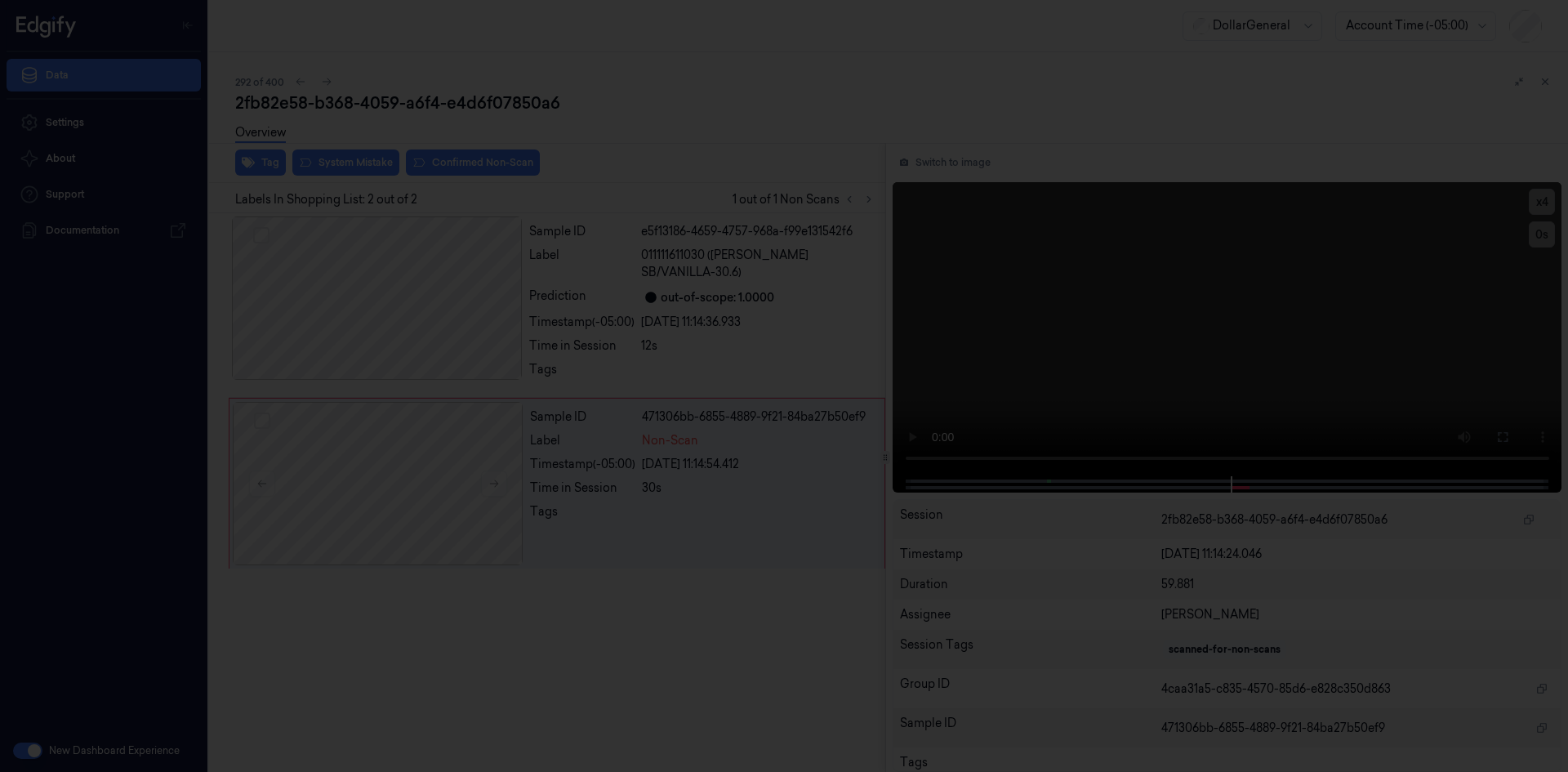
click at [609, 279] on div at bounding box center [784, 386] width 1568 height 772
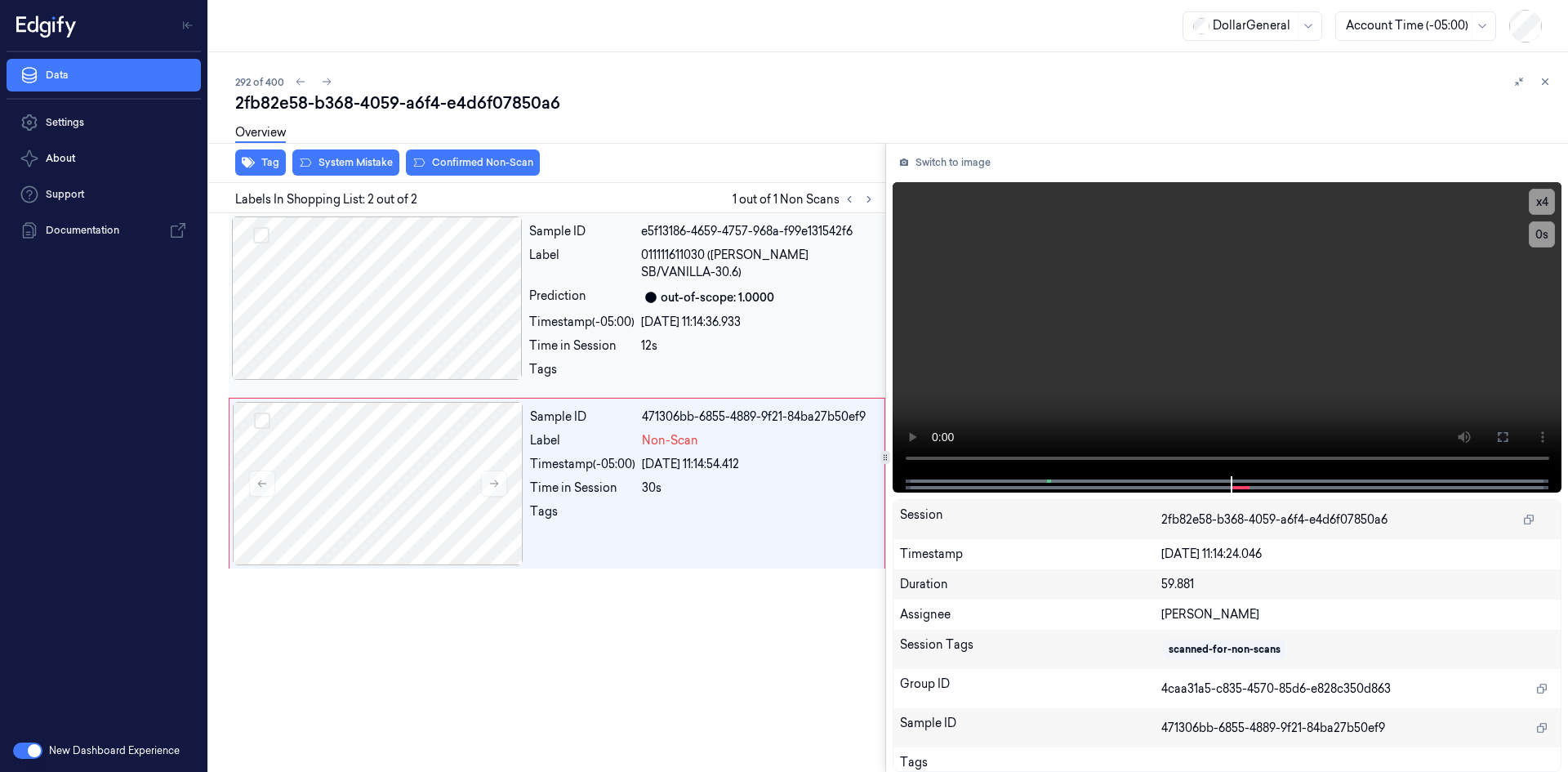
click at [442, 269] on div at bounding box center [377, 298] width 291 height 163
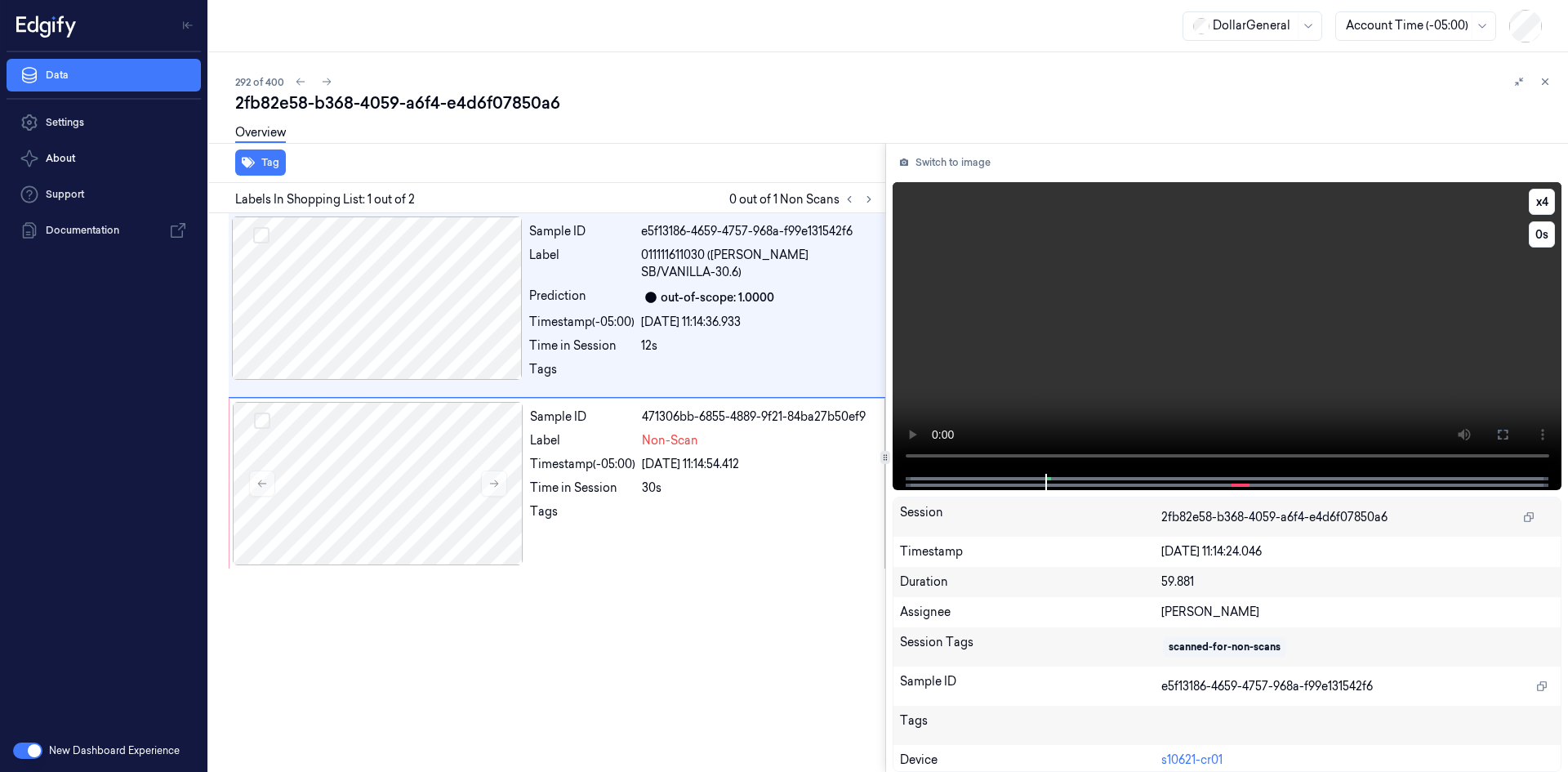
click at [1041, 309] on video at bounding box center [1228, 328] width 670 height 292
click at [752, 479] on div "30s" at bounding box center [759, 488] width 232 height 17
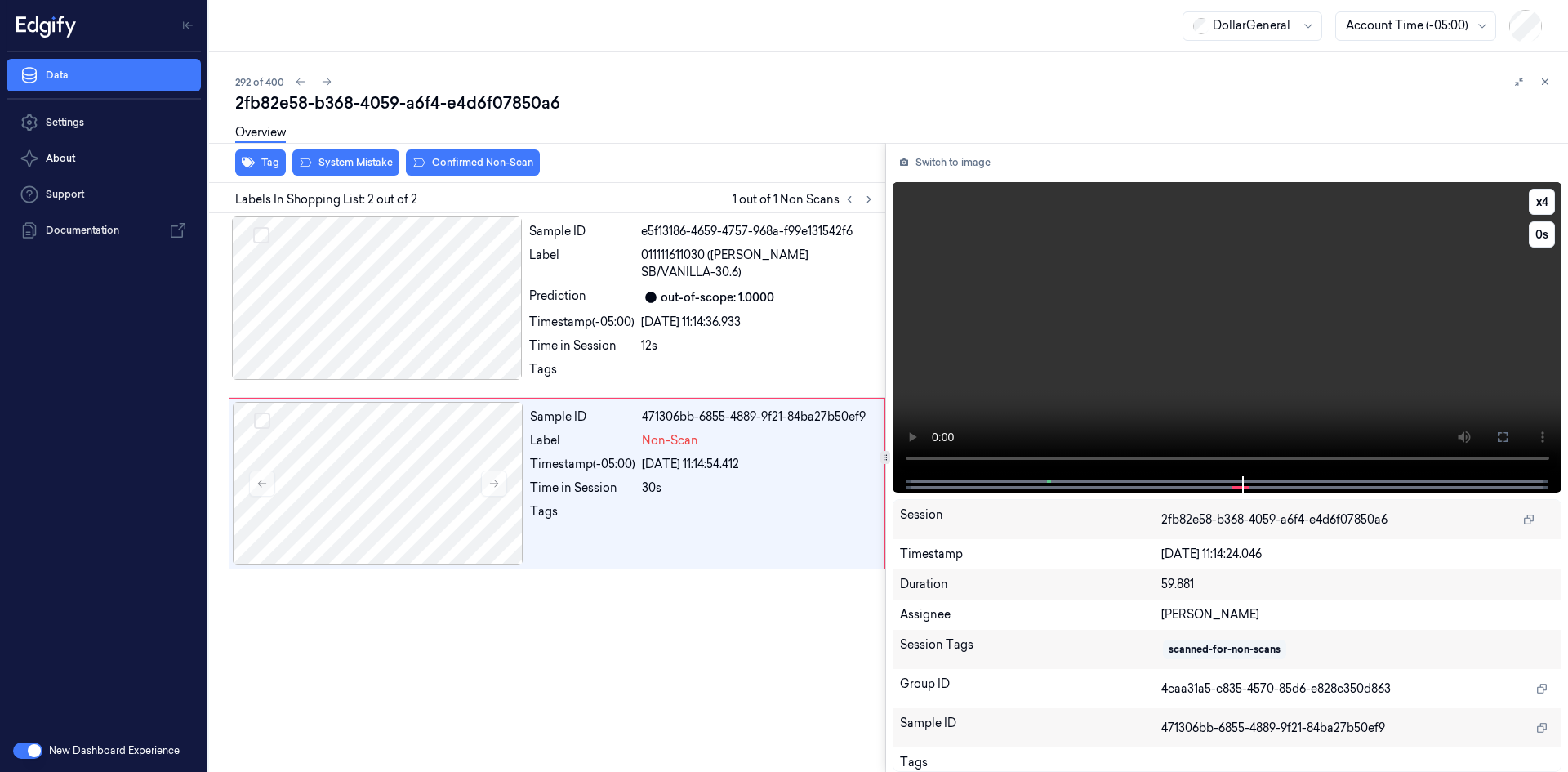
click at [986, 317] on video at bounding box center [1228, 329] width 670 height 294
click at [265, 168] on button "Tag" at bounding box center [260, 162] width 51 height 26
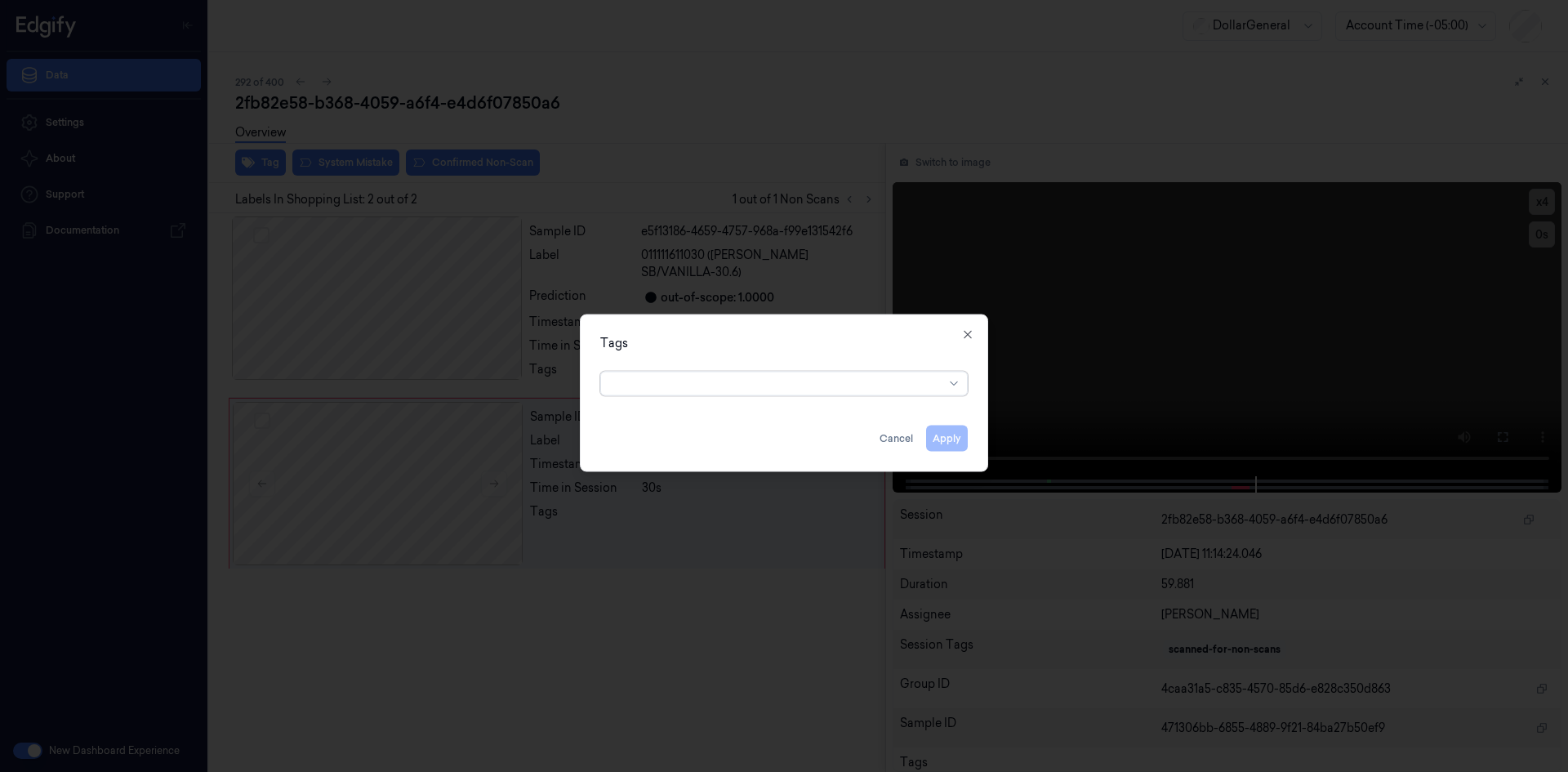
click at [856, 390] on div at bounding box center [777, 383] width 333 height 17
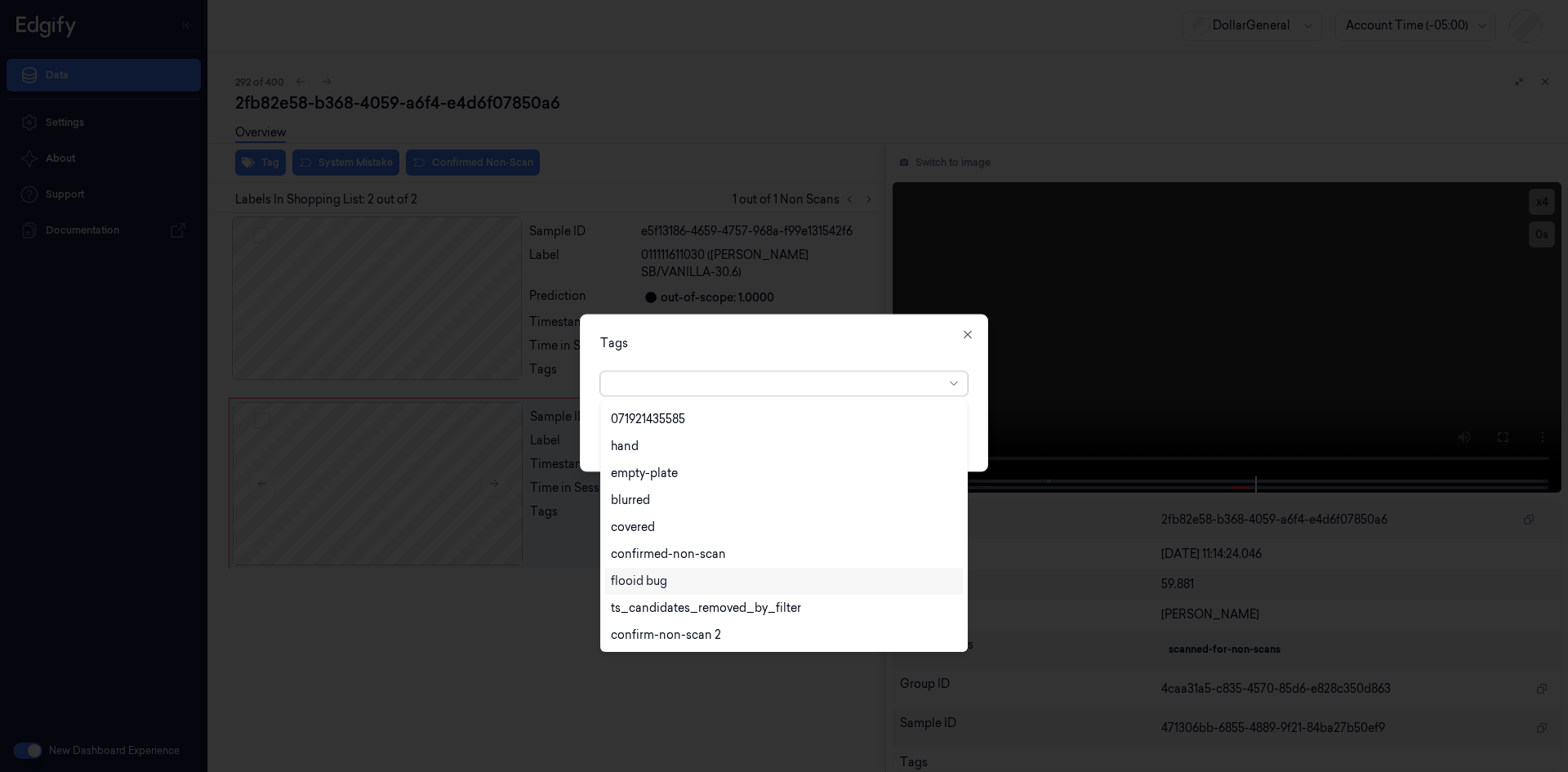
scroll to position [294, 0]
click at [746, 589] on div "flooid bug" at bounding box center [784, 580] width 359 height 27
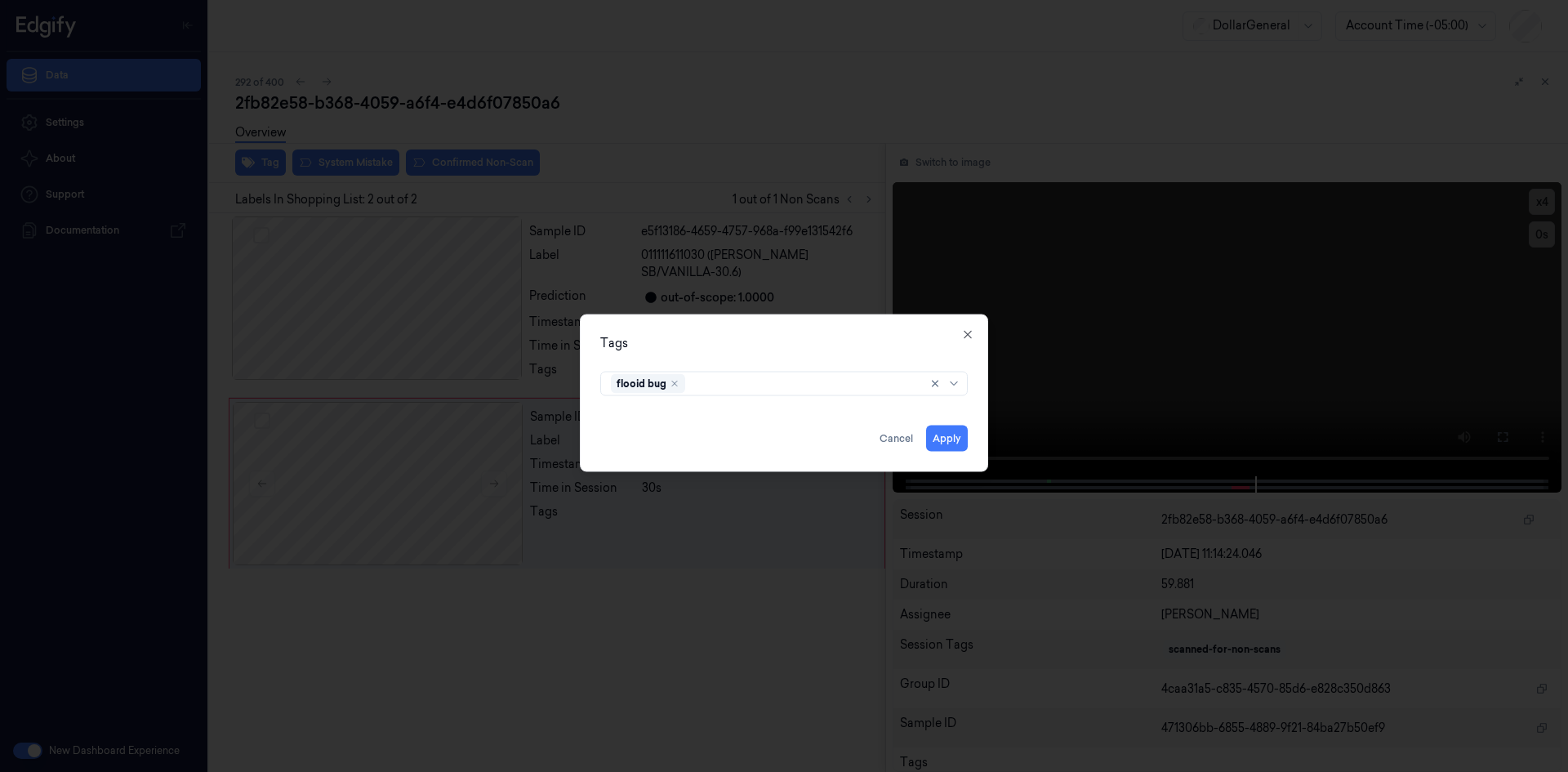
drag, startPoint x: 834, startPoint y: 354, endPoint x: 859, endPoint y: 377, distance: 34.0
click at [834, 353] on div "Tags flooid bug Apply Cancel Close" at bounding box center [784, 393] width 408 height 157
click at [945, 444] on button "Apply" at bounding box center [947, 437] width 41 height 26
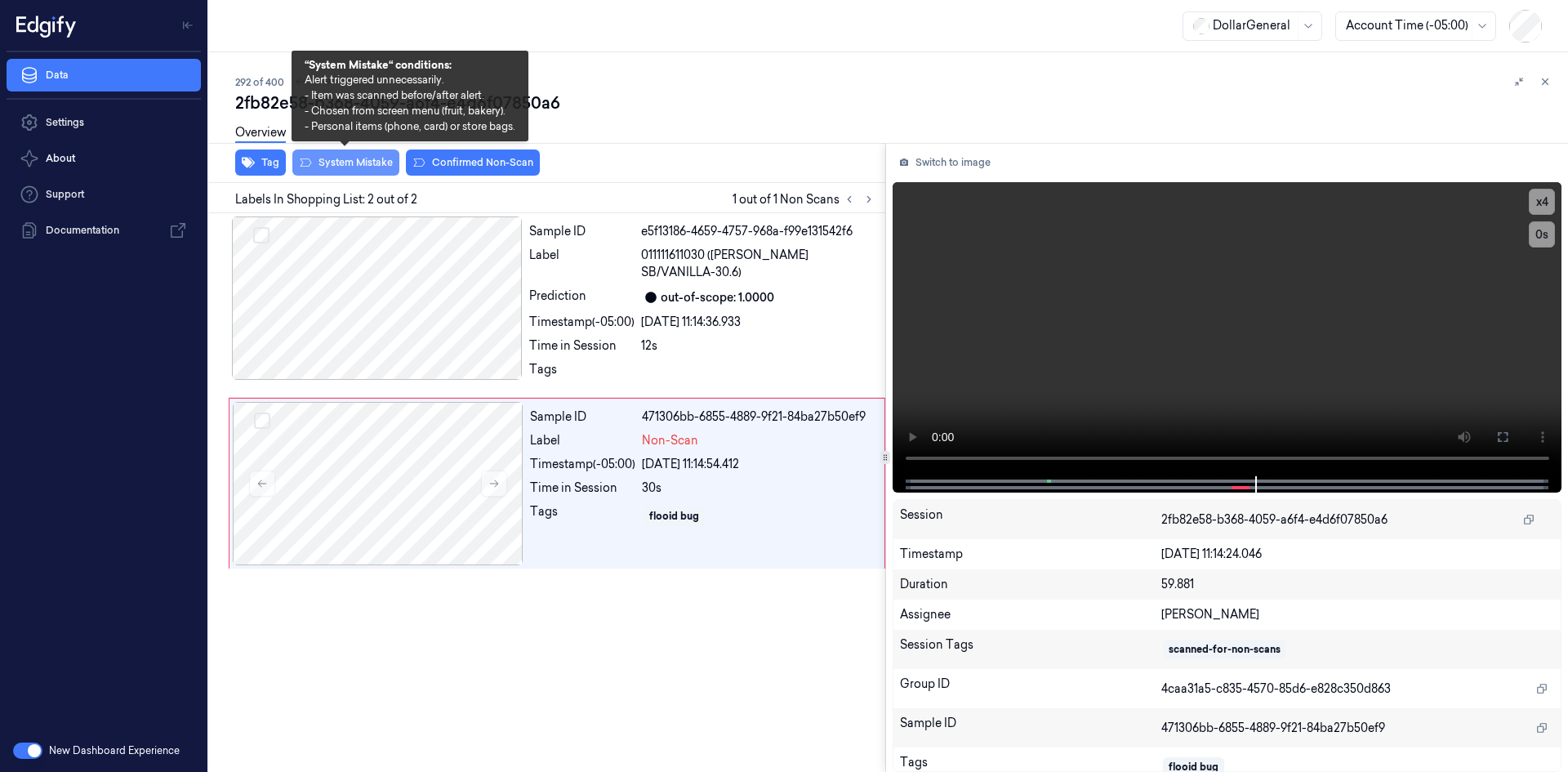
click at [326, 175] on button "System Mistake" at bounding box center [346, 162] width 107 height 26
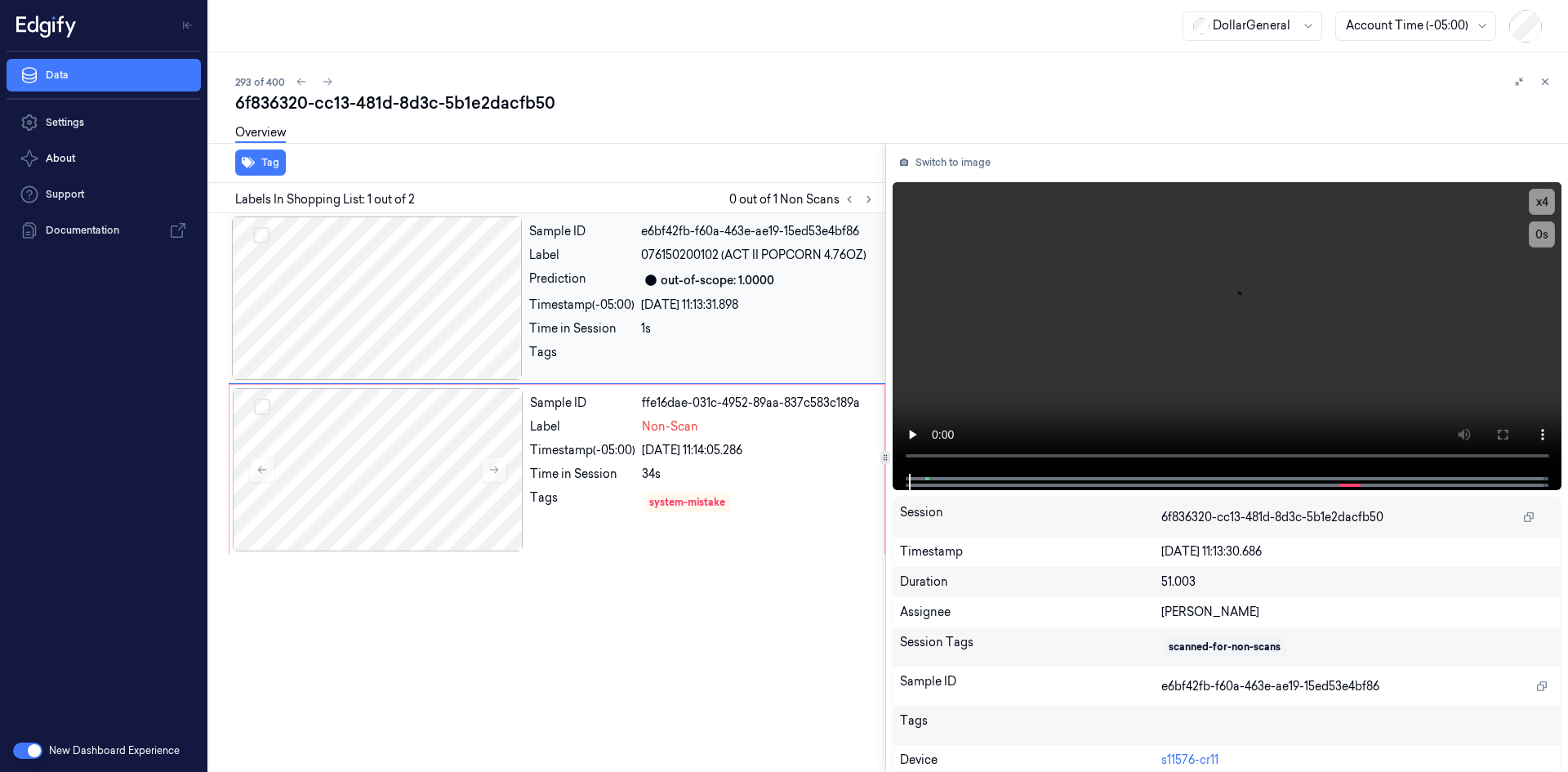
click at [736, 374] on div "Sample ID e6bf42fb-f60a-463e-ae19-15ed53e4bf86 Label 076150200102 (ACT II POPCO…" at bounding box center [702, 298] width 359 height 163
click at [746, 424] on div "Non-Scan" at bounding box center [759, 427] width 232 height 17
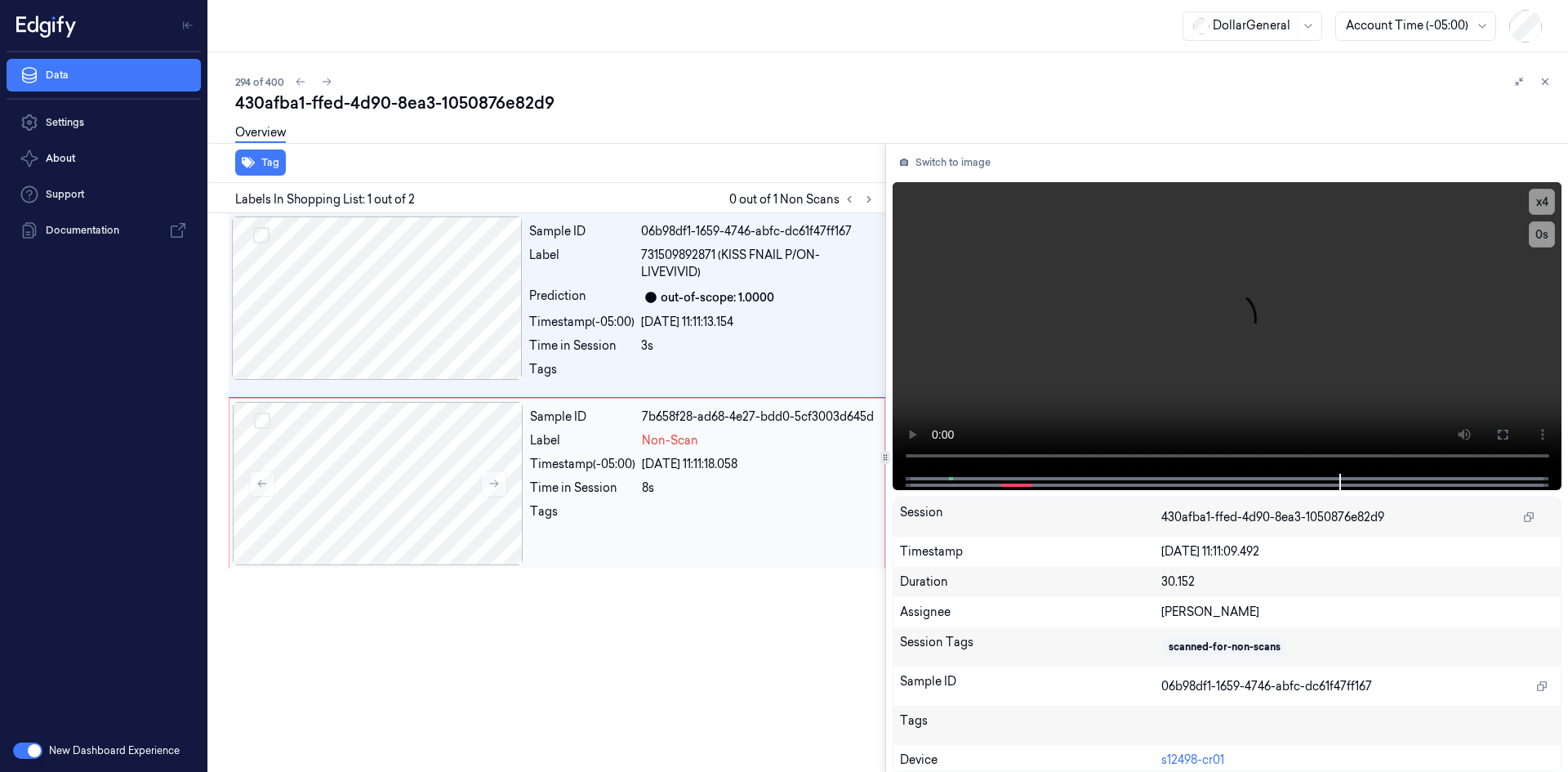
click at [676, 495] on div "8s" at bounding box center [759, 488] width 232 height 17
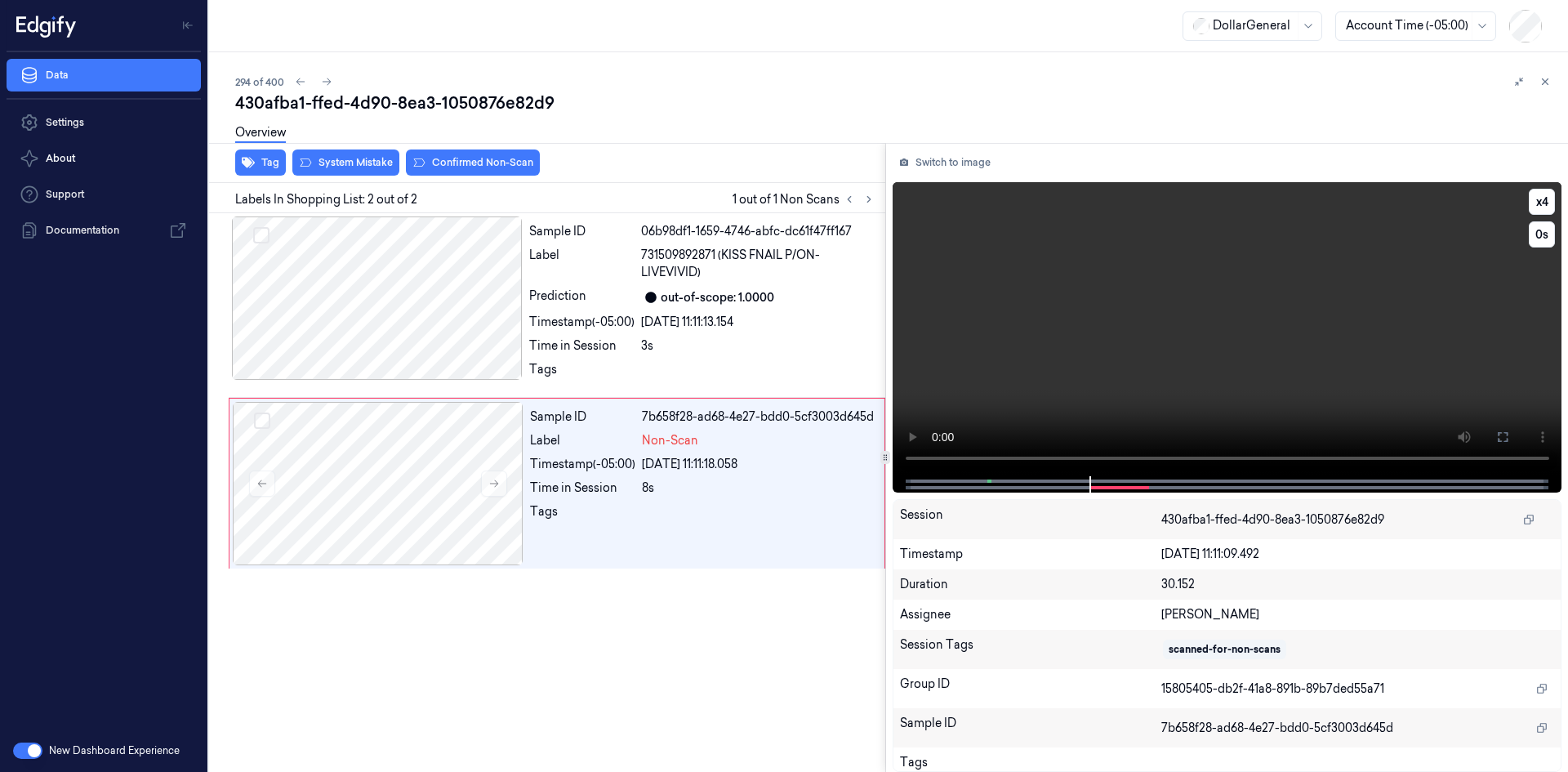
click at [1108, 289] on video at bounding box center [1228, 329] width 670 height 294
click at [784, 256] on span "731509892871 (KISS FNAIL P/ON-LIVEVIVID)" at bounding box center [759, 264] width 234 height 35
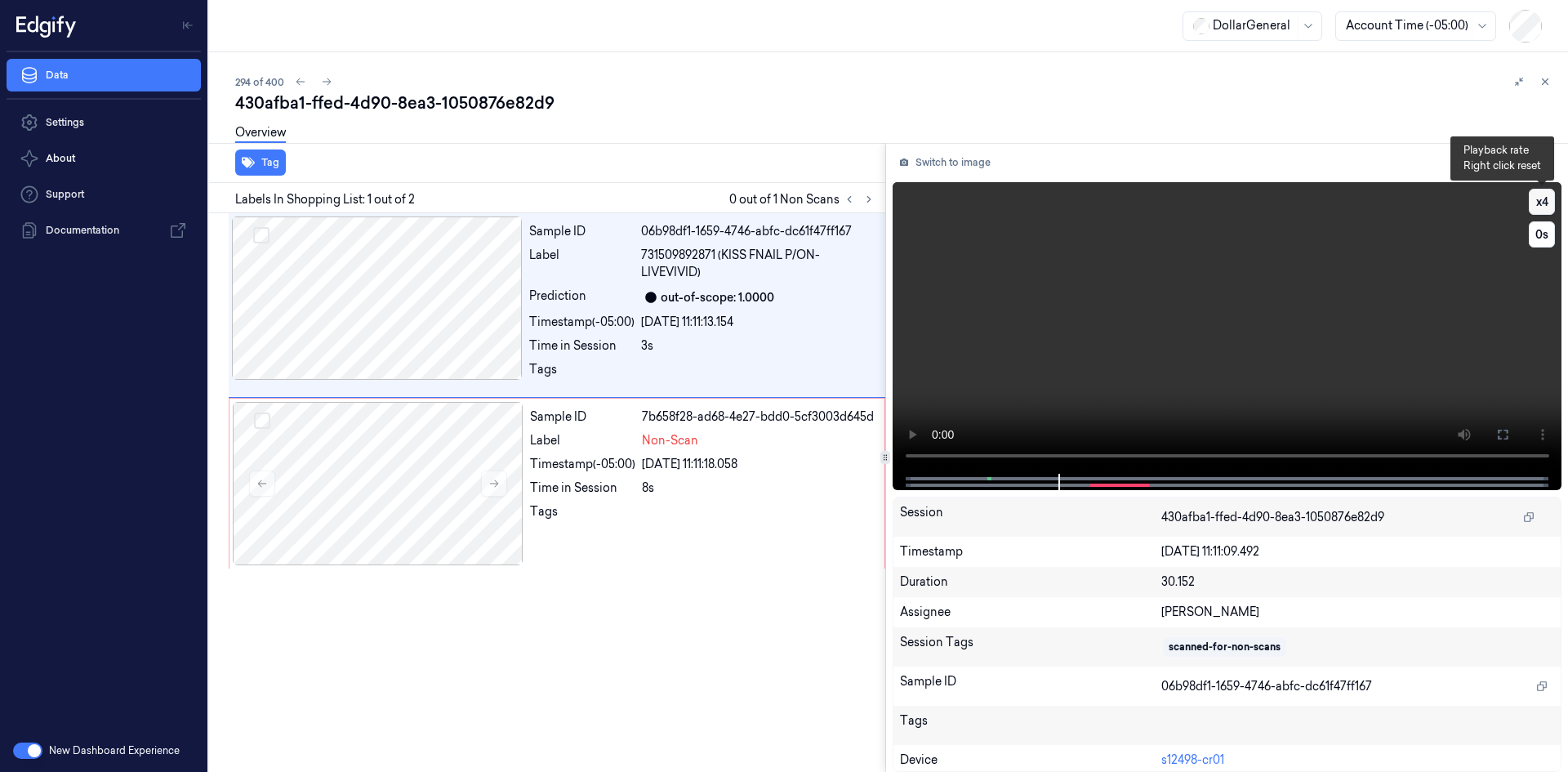
click at [1546, 200] on button "x 4" at bounding box center [1542, 202] width 26 height 26
click at [1546, 200] on button "x 1" at bounding box center [1542, 202] width 26 height 26
click at [1546, 200] on button "x 2" at bounding box center [1542, 202] width 26 height 26
click at [619, 466] on div "Timestamp (-05:00)" at bounding box center [583, 465] width 106 height 17
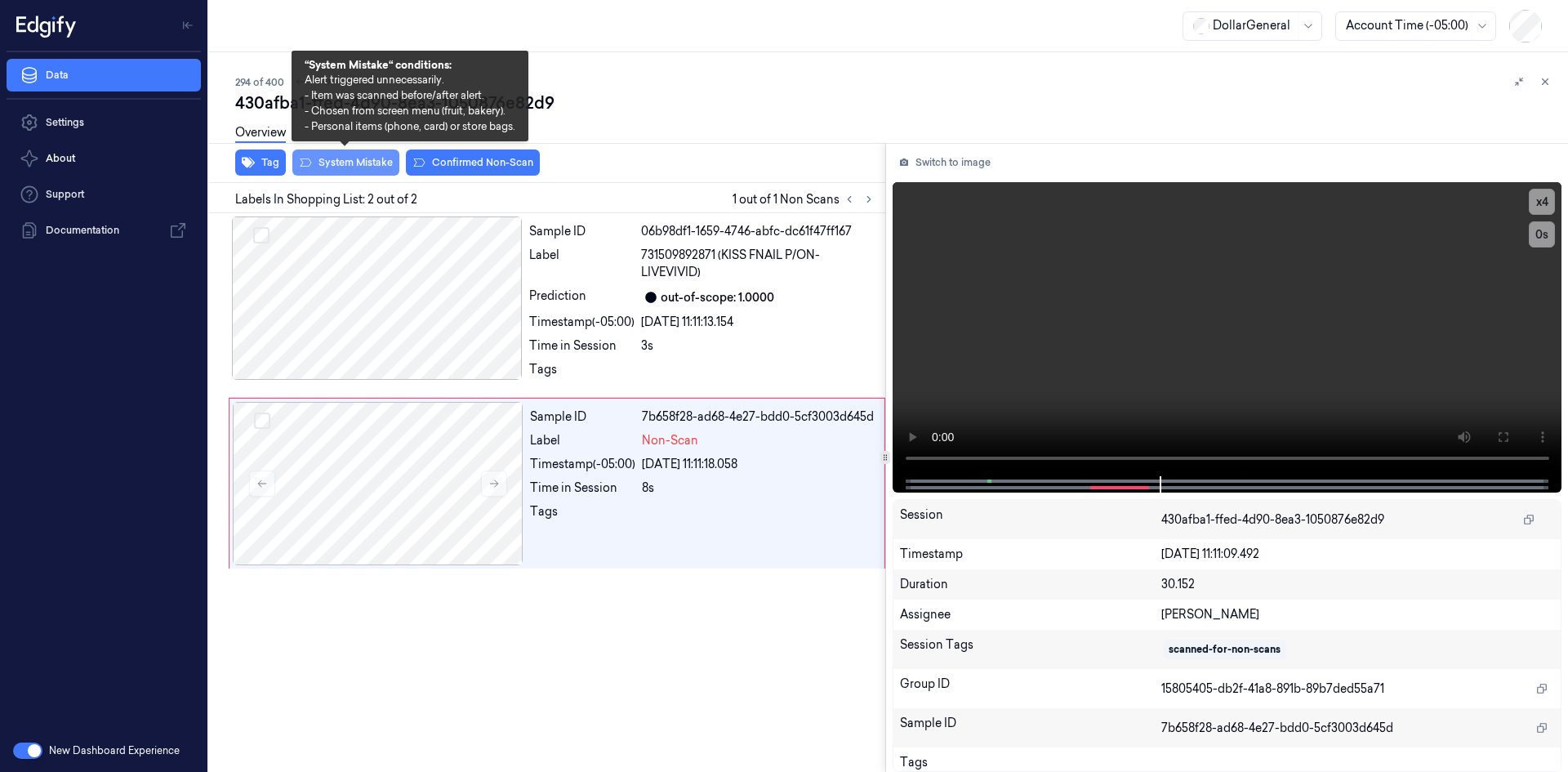
click at [366, 167] on button "System Mistake" at bounding box center [346, 162] width 107 height 26
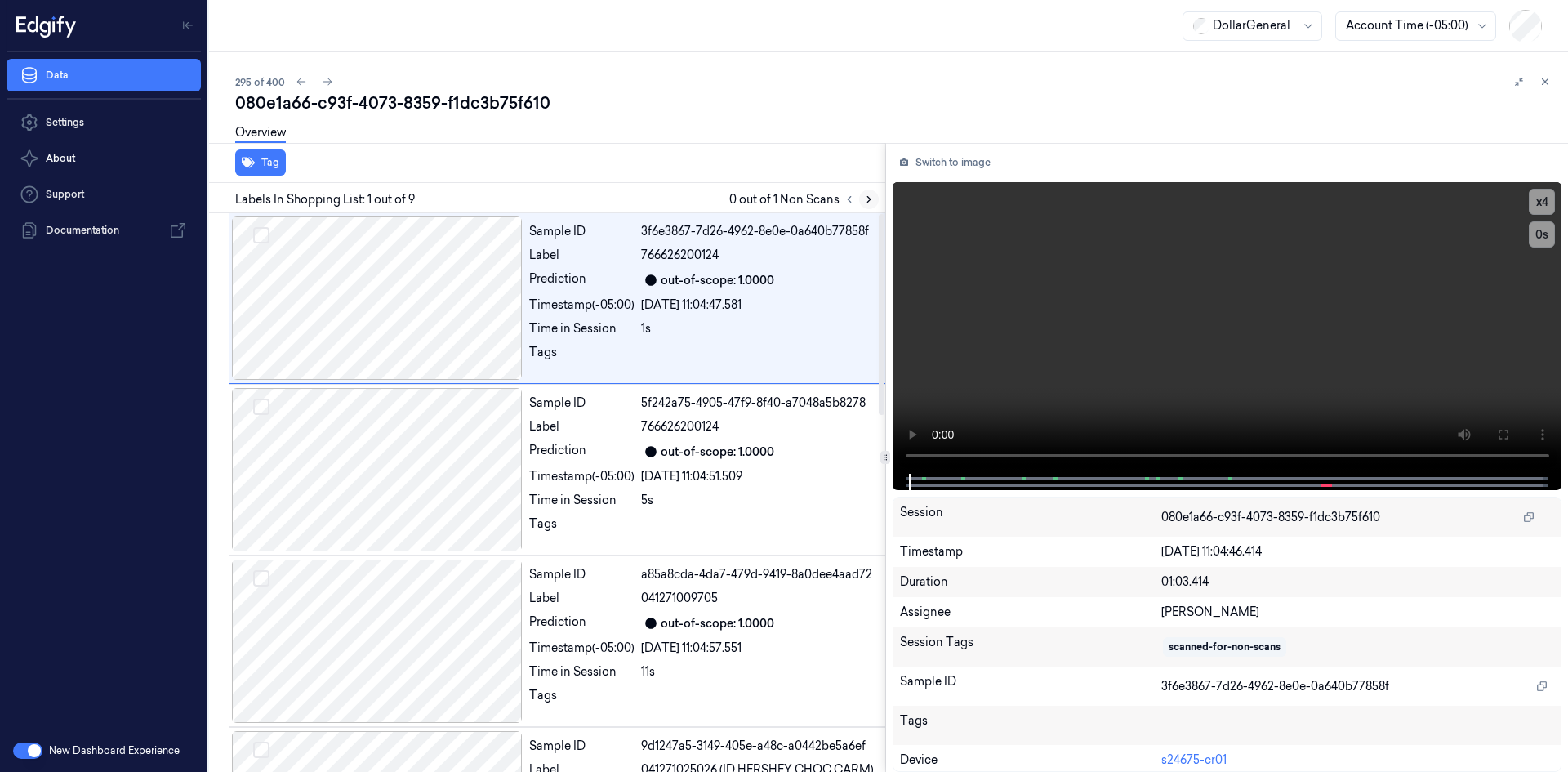
click at [868, 200] on icon at bounding box center [869, 200] width 12 height 12
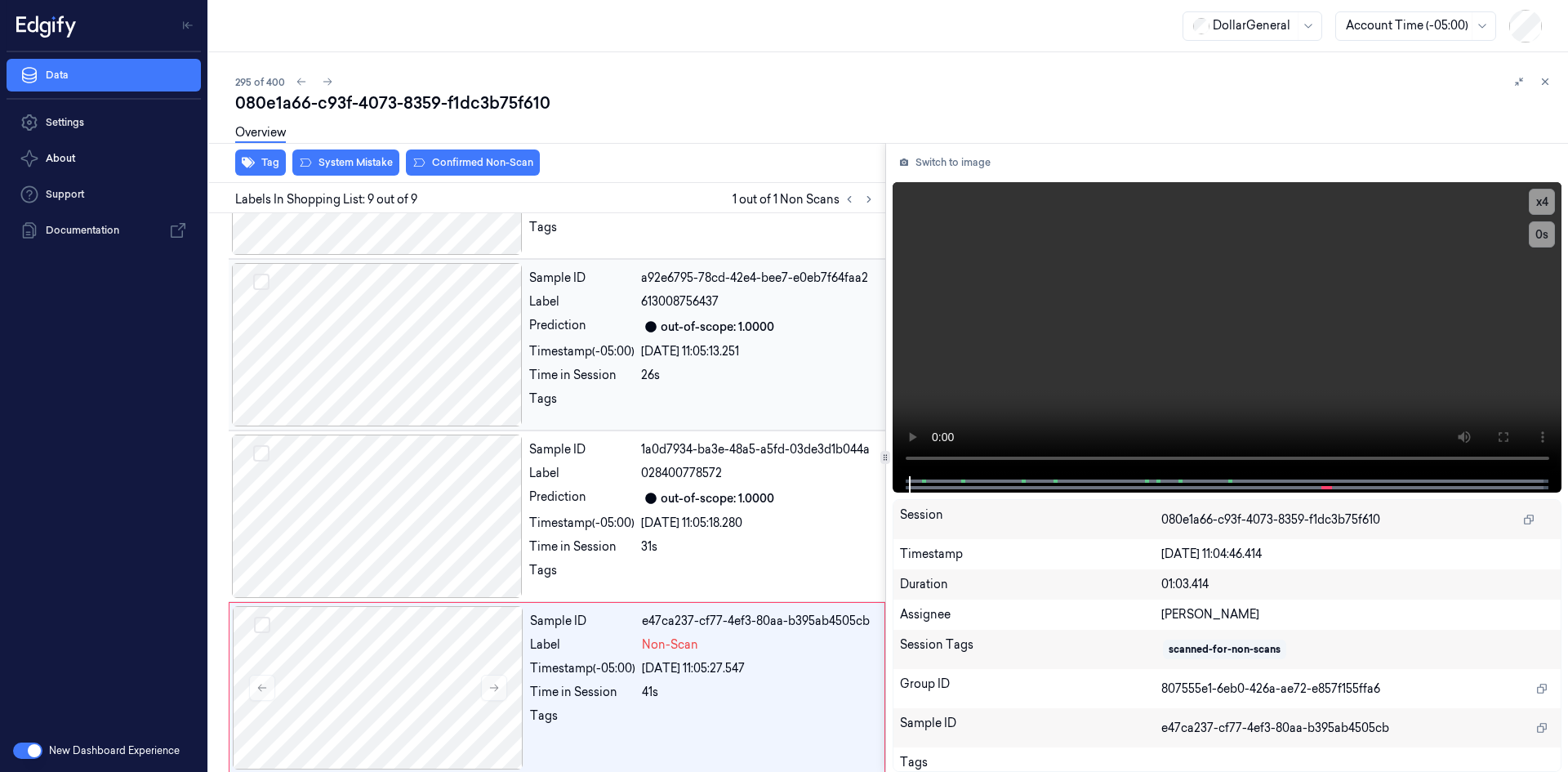
scroll to position [990, 0]
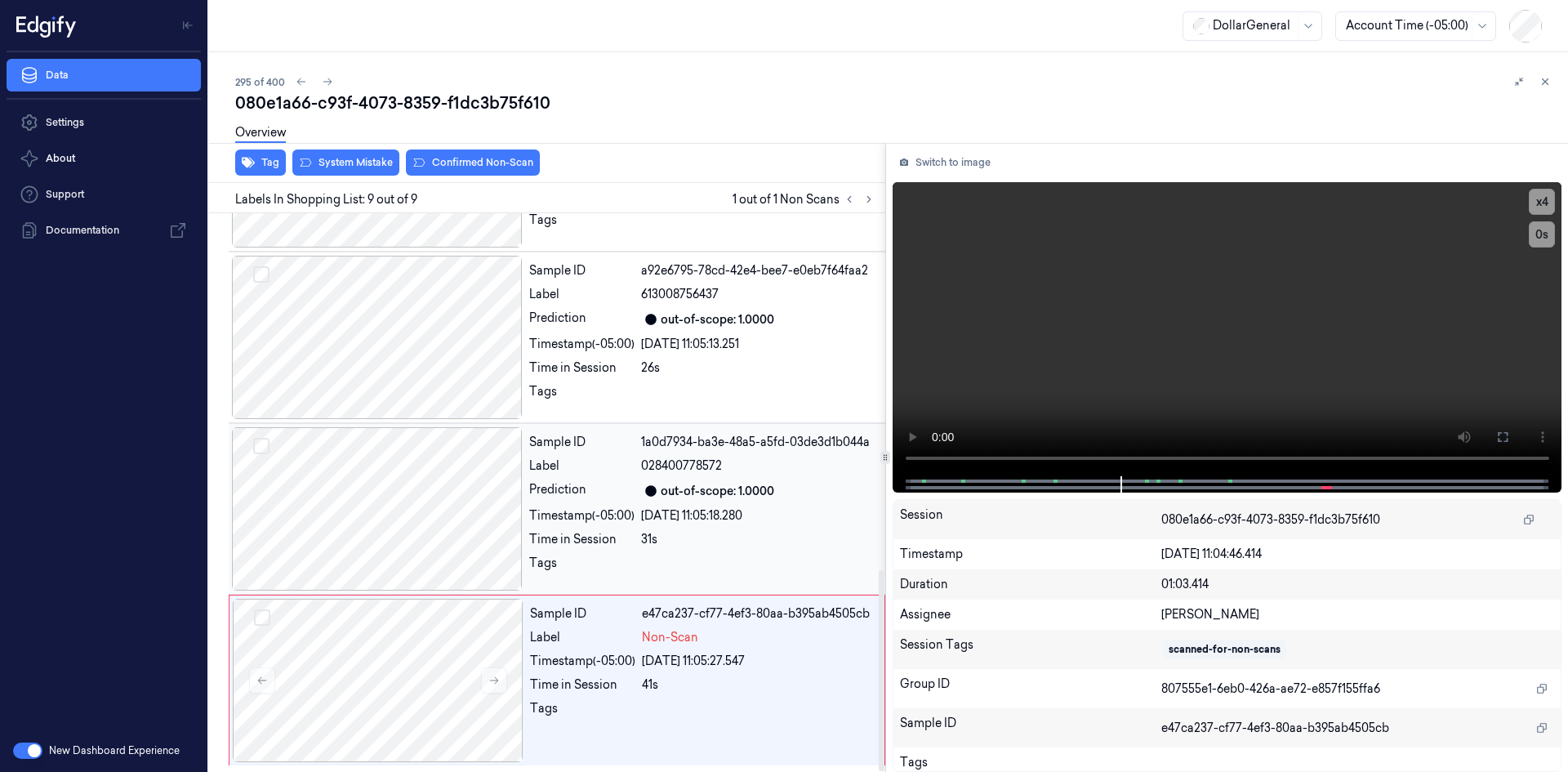
click at [681, 556] on div at bounding box center [759, 567] width 234 height 26
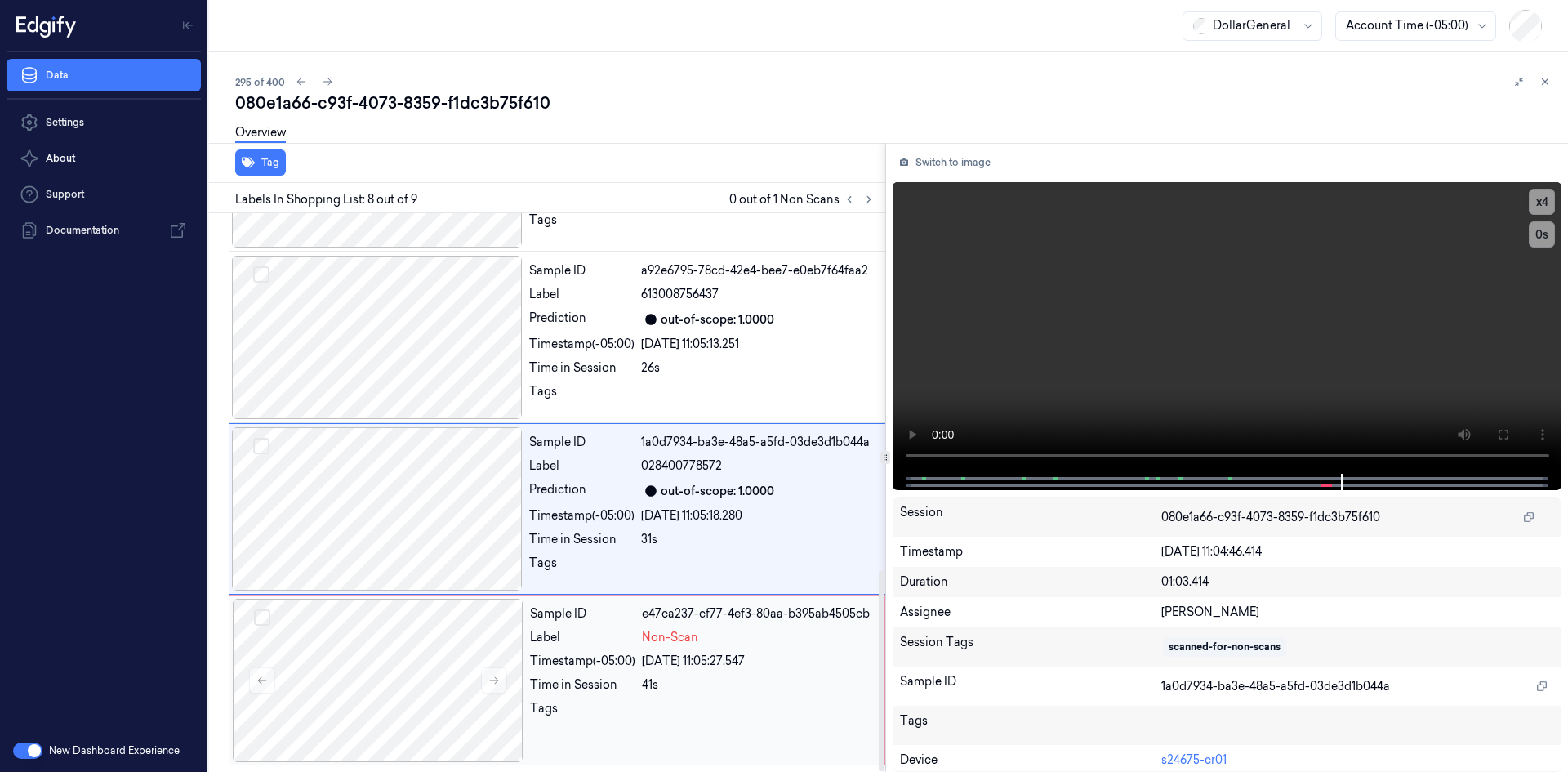
click at [712, 664] on div "[DATE] 11:05:27.547" at bounding box center [759, 662] width 232 height 17
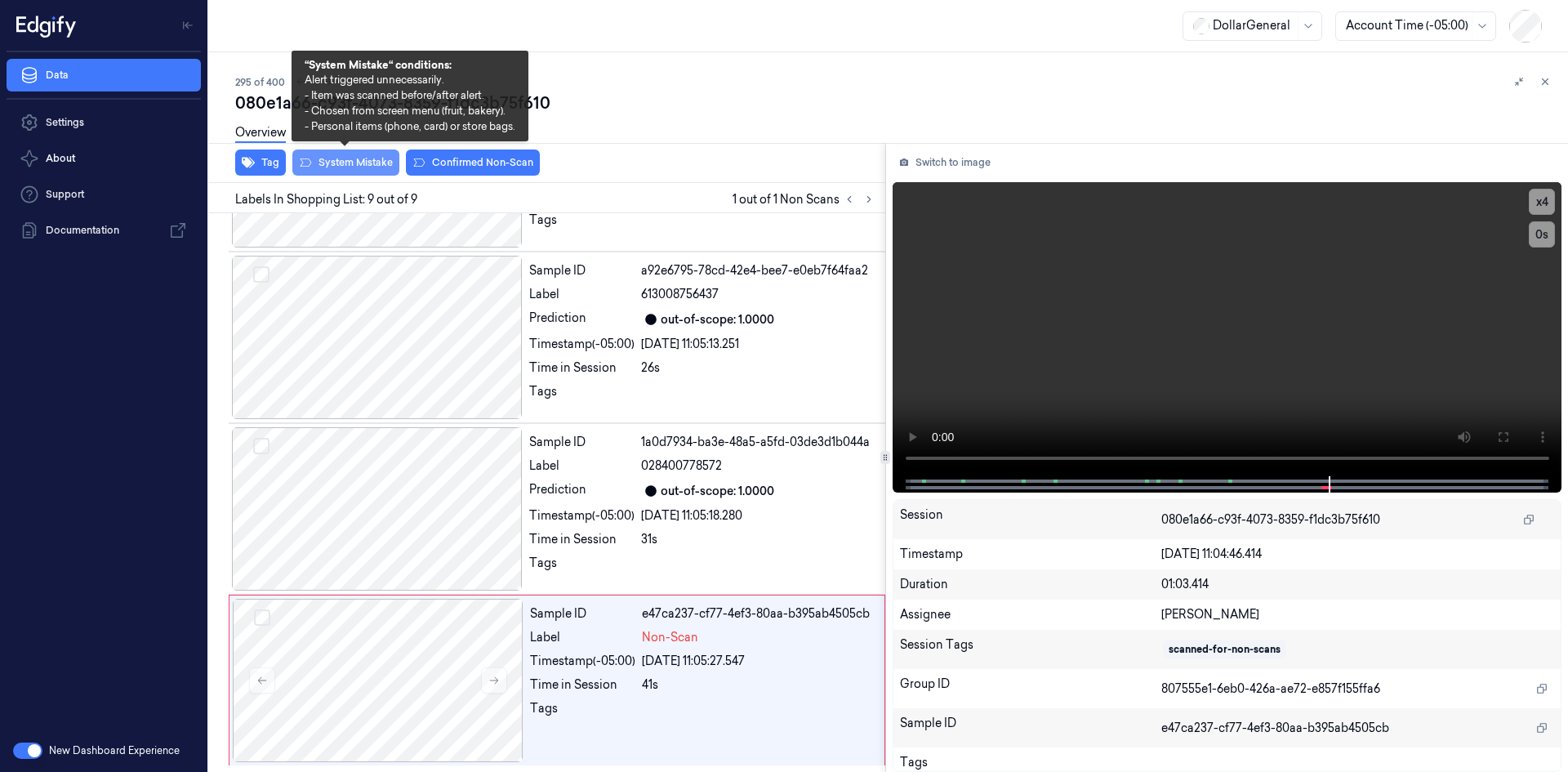
click at [370, 162] on button "System Mistake" at bounding box center [346, 162] width 107 height 26
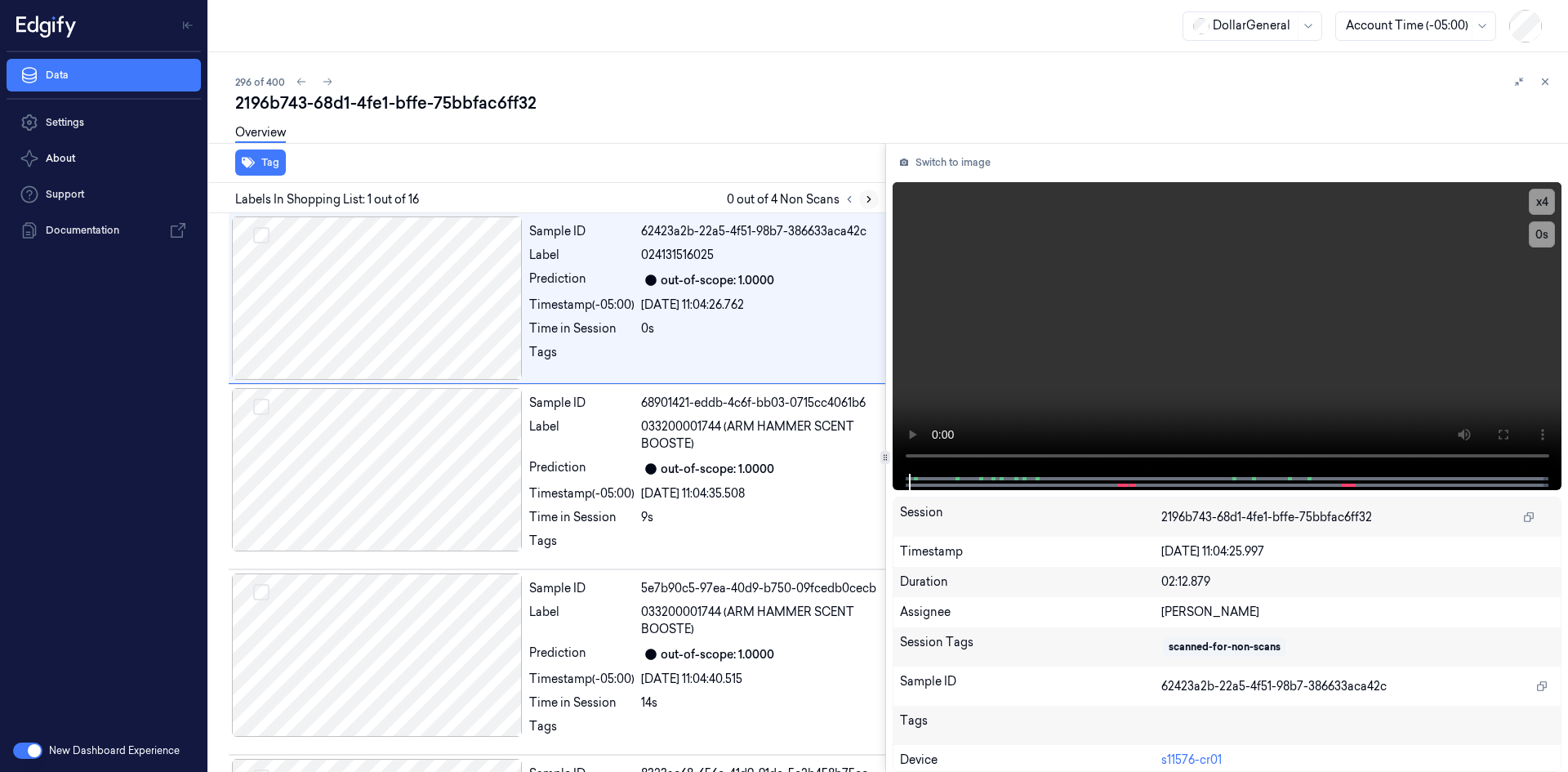
click at [869, 205] on button at bounding box center [869, 199] width 19 height 19
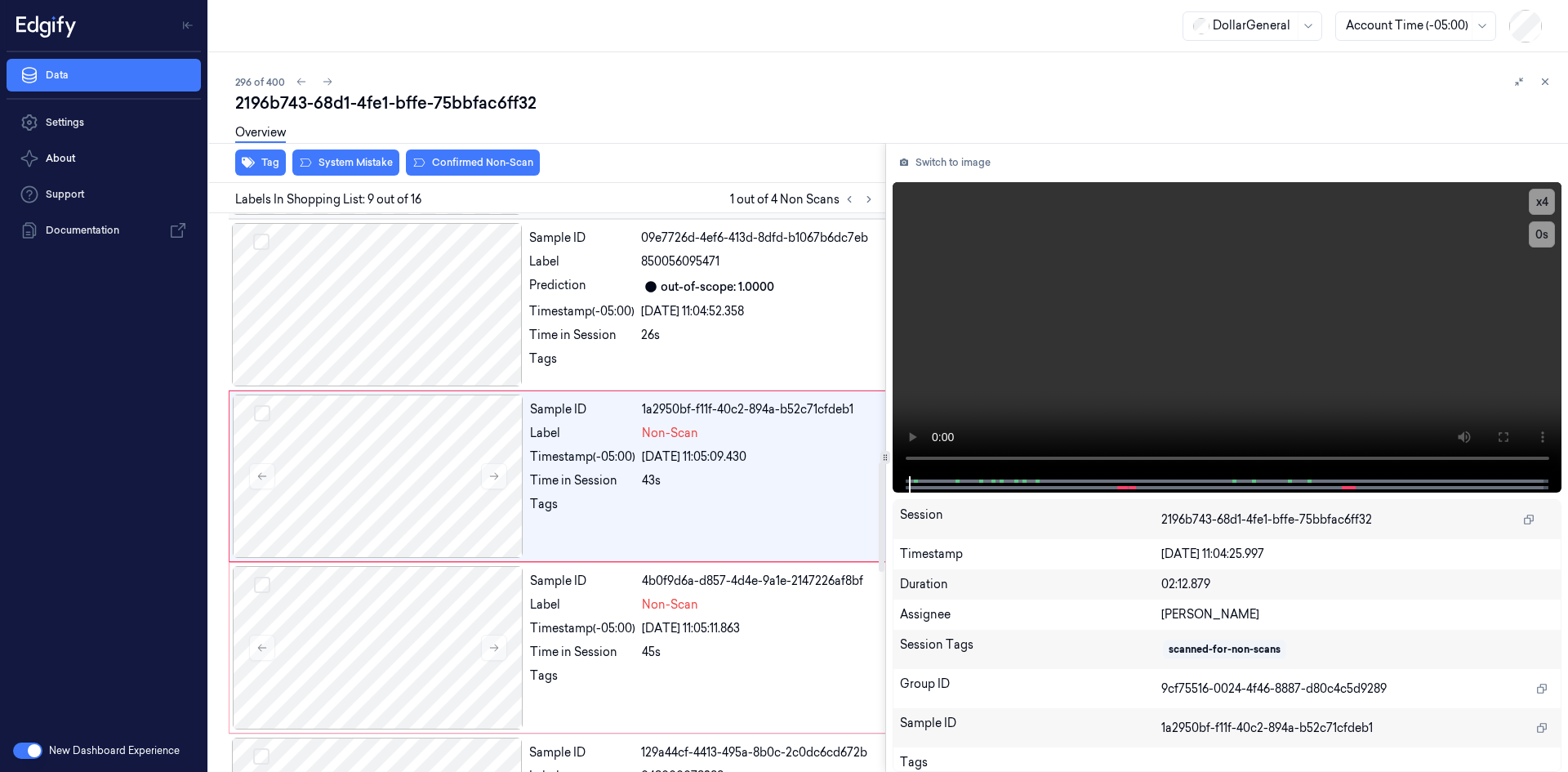
scroll to position [1265, 0]
click at [1024, 364] on video at bounding box center [1228, 329] width 670 height 294
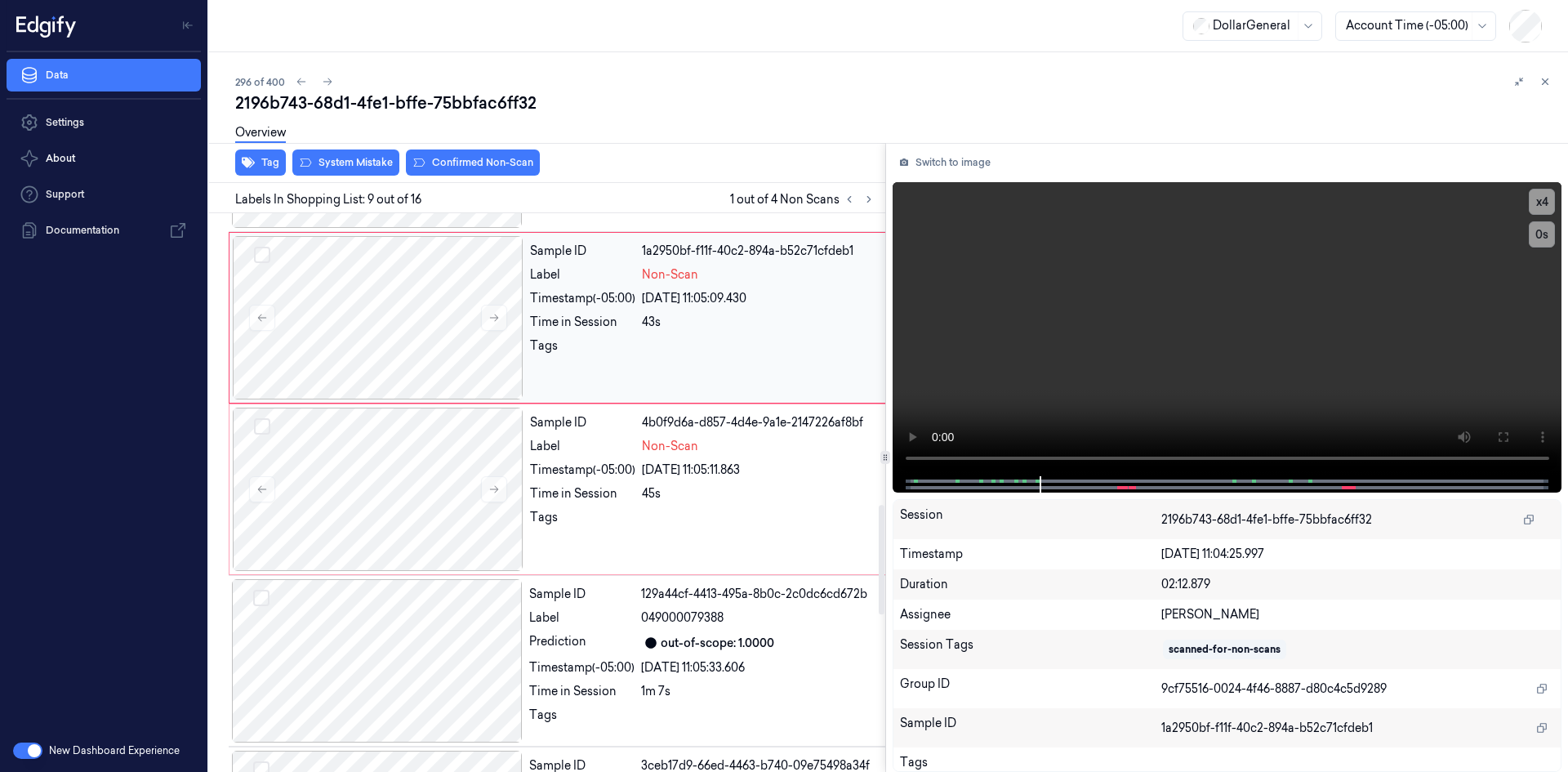
scroll to position [1388, 0]
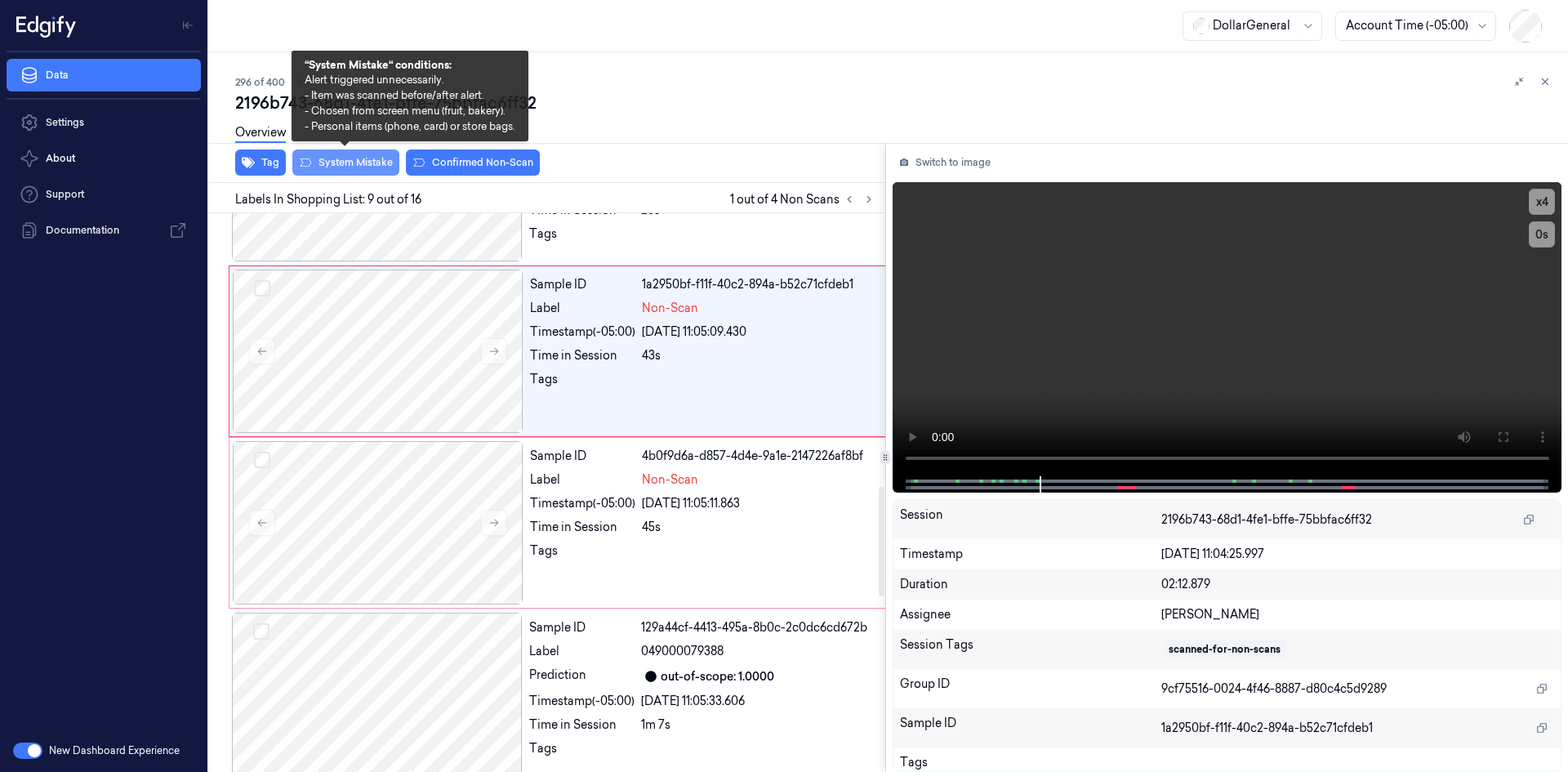
click at [375, 165] on button "System Mistake" at bounding box center [346, 162] width 107 height 26
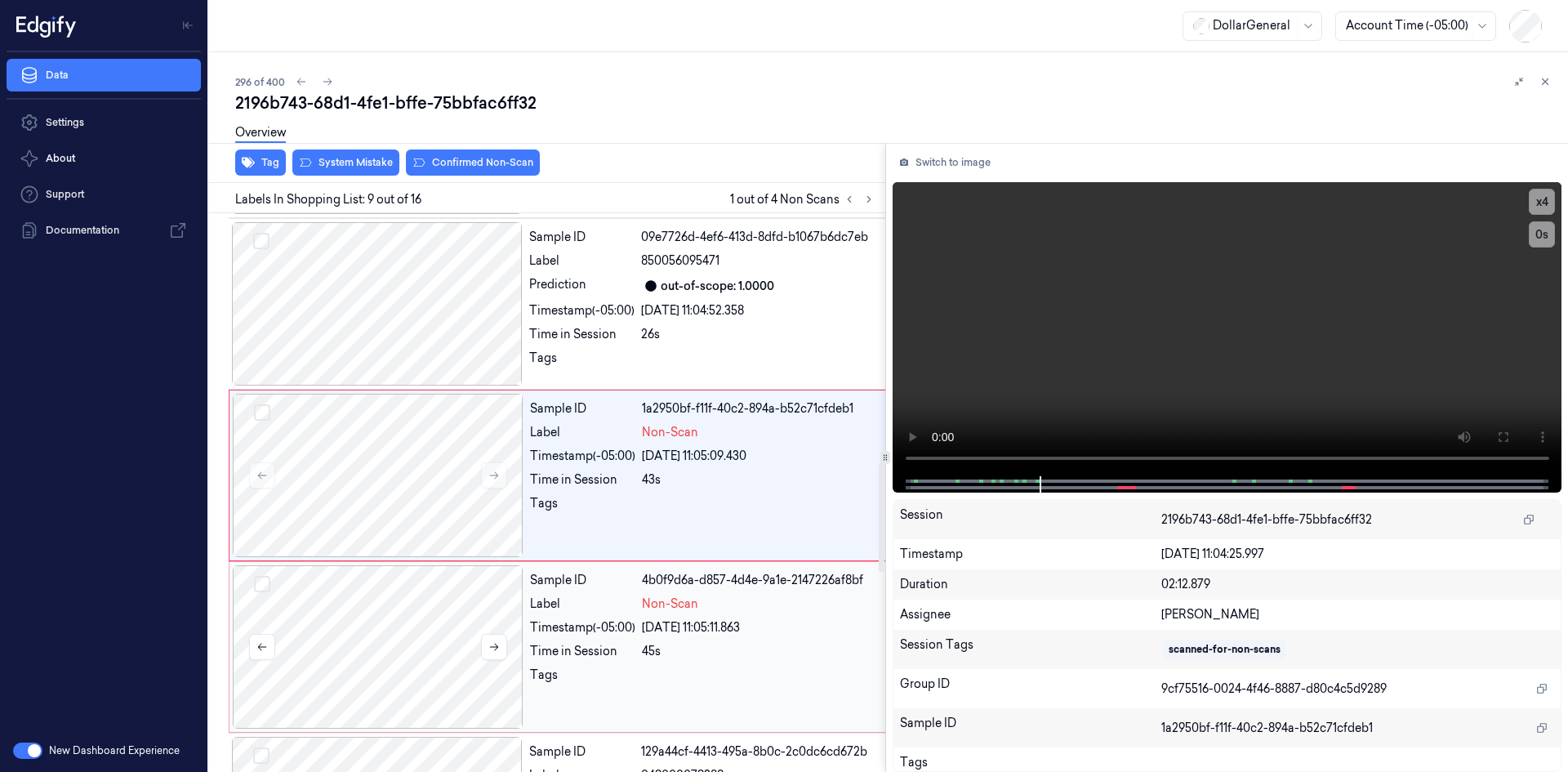
click at [423, 620] on div at bounding box center [377, 647] width 291 height 163
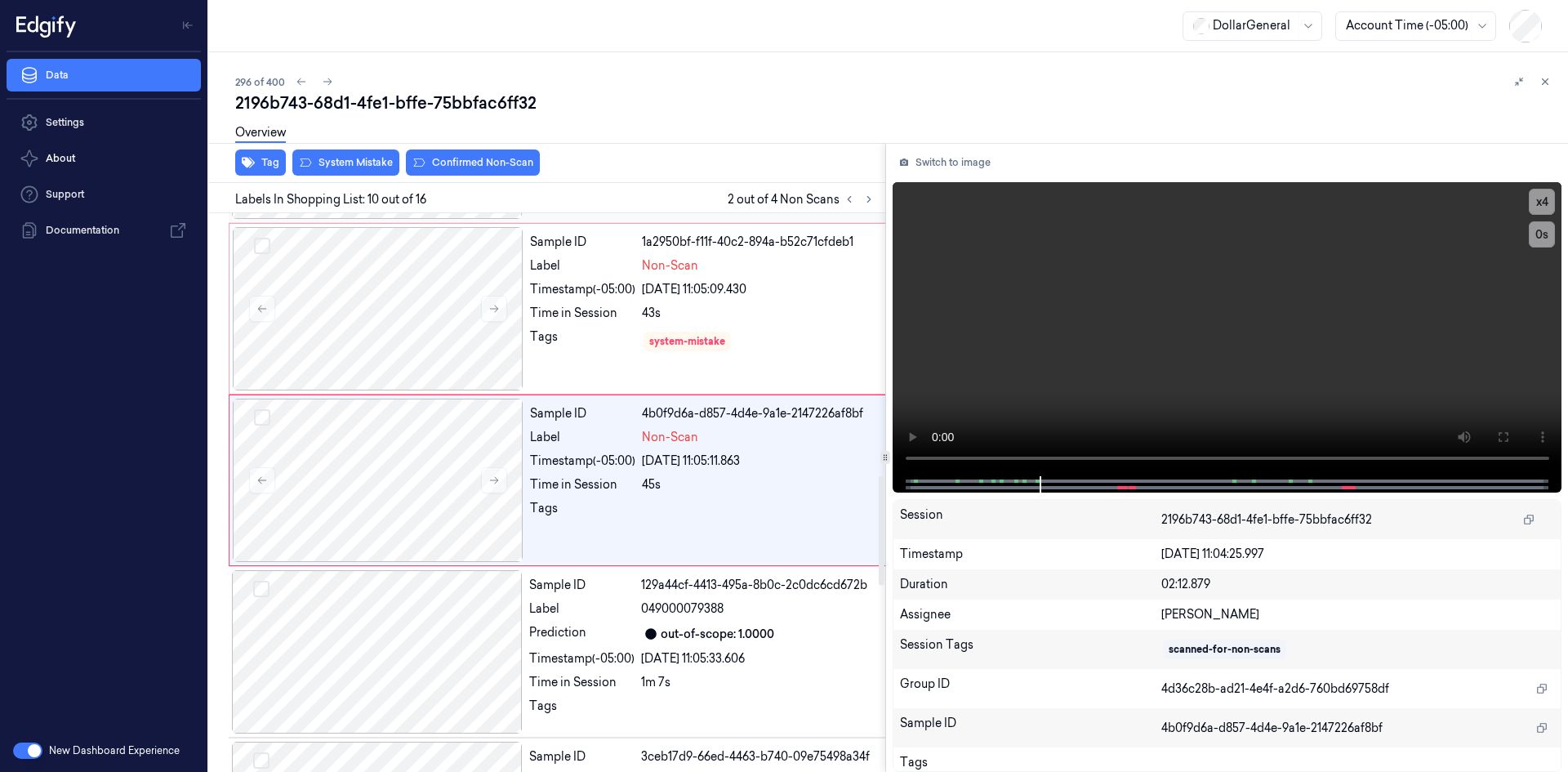
scroll to position [1436, 0]
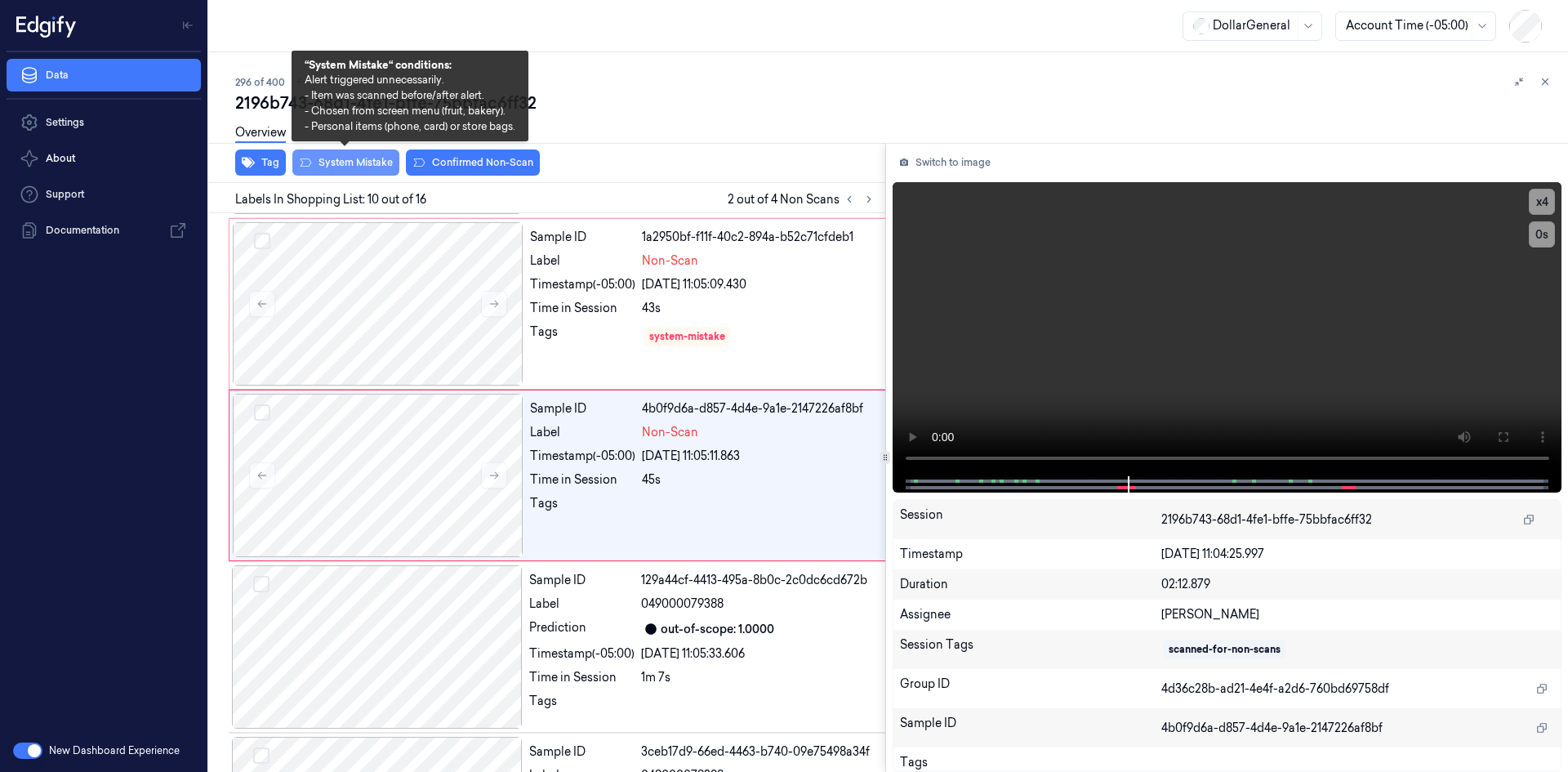
click at [367, 164] on button "System Mistake" at bounding box center [346, 162] width 107 height 26
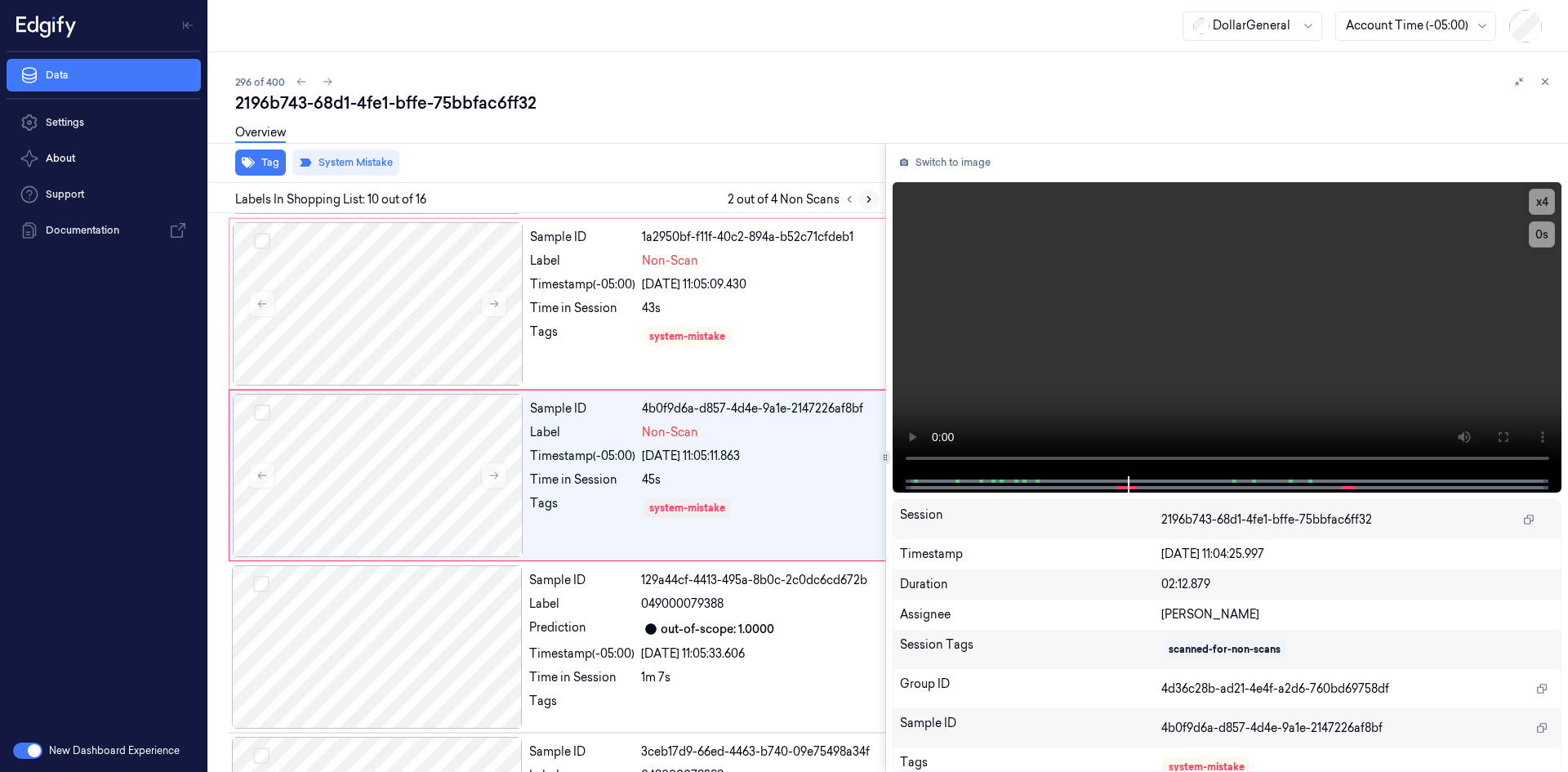
click at [861, 199] on button at bounding box center [869, 199] width 19 height 19
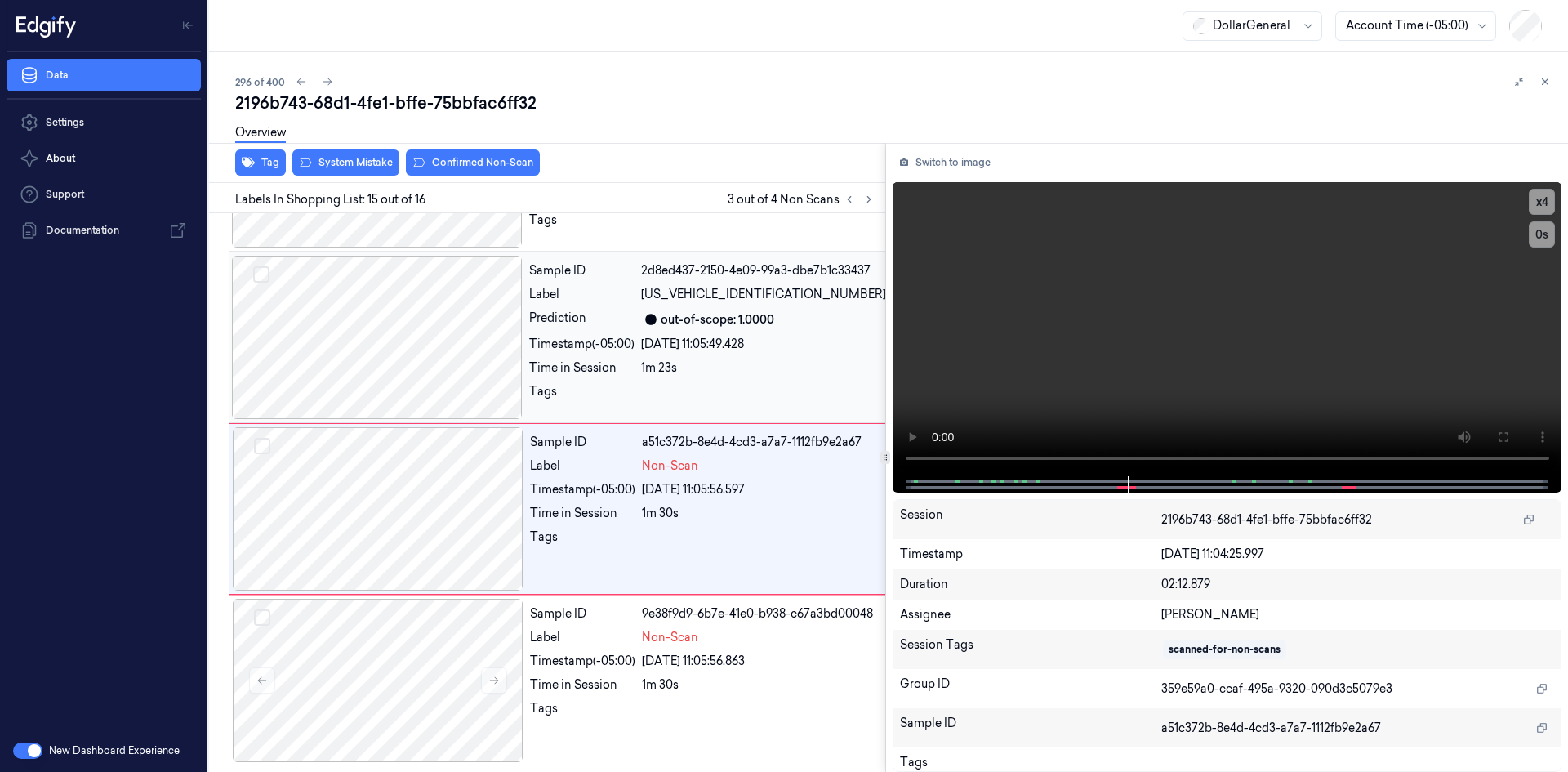
scroll to position [2278, 0]
click at [1043, 286] on video at bounding box center [1228, 329] width 670 height 294
click at [1057, 319] on video at bounding box center [1228, 329] width 670 height 294
click at [668, 368] on div "1m 23s" at bounding box center [763, 368] width 245 height 17
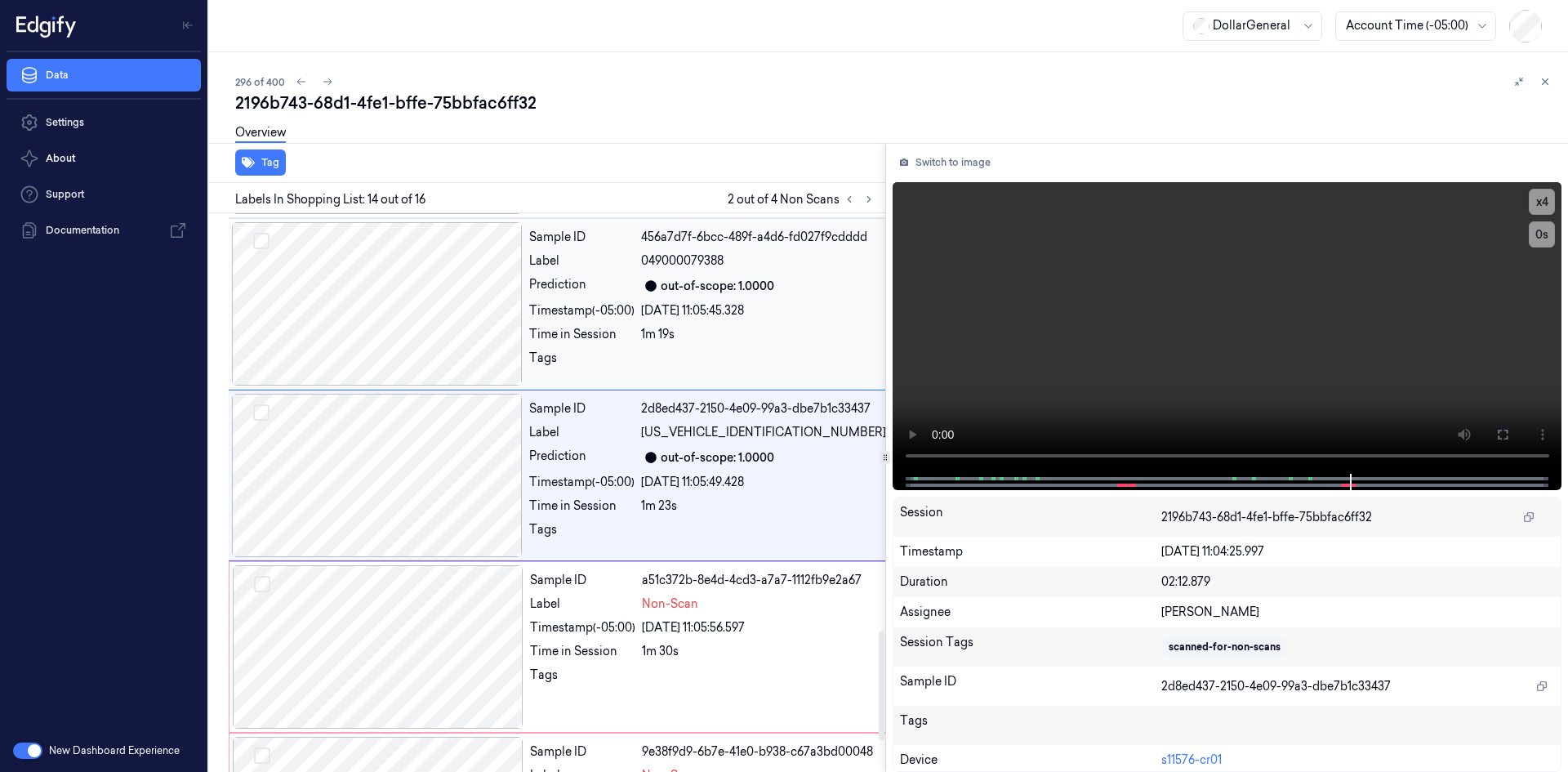
click at [655, 375] on div at bounding box center [763, 362] width 245 height 26
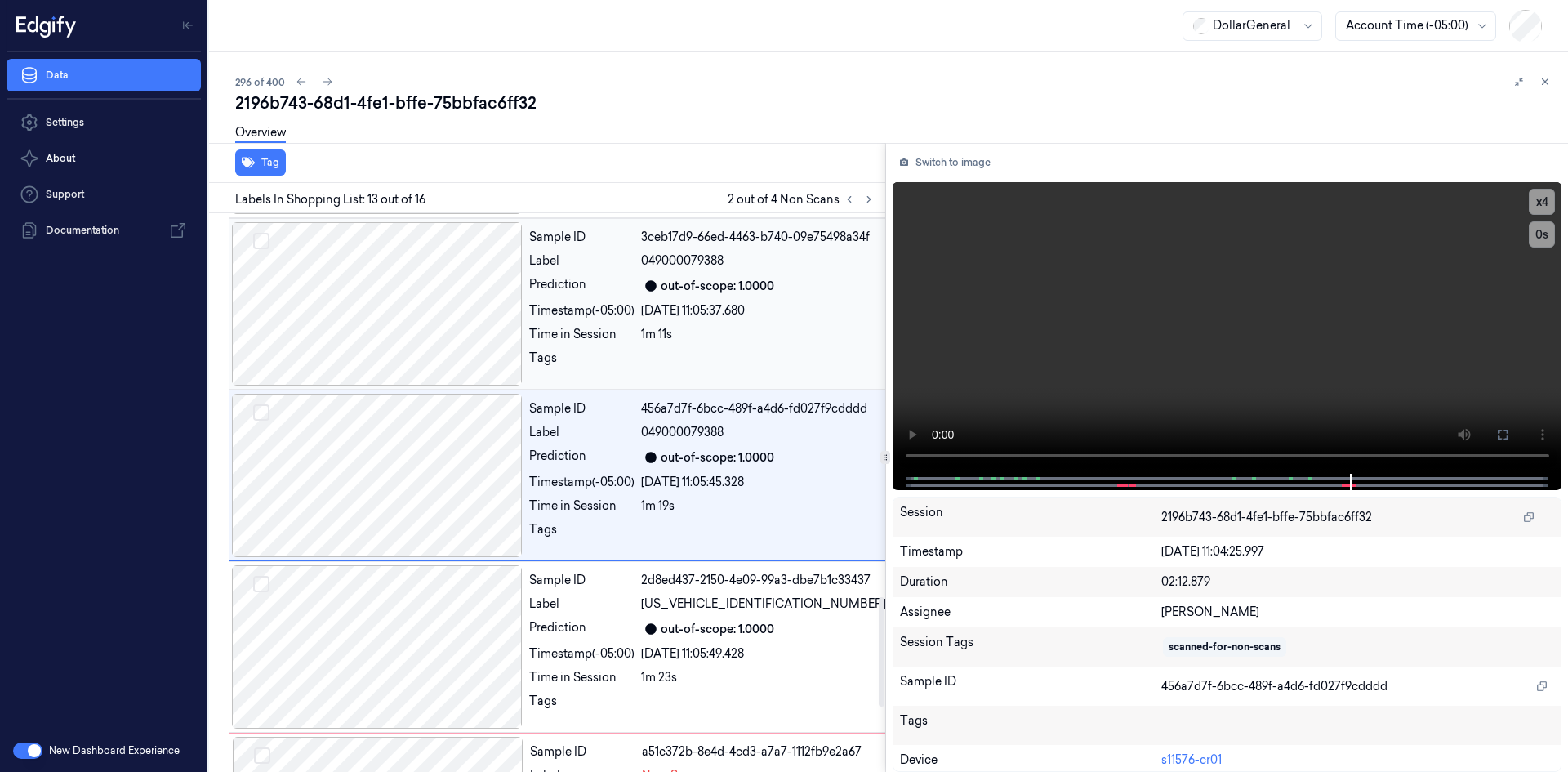
click at [639, 375] on div "Tags" at bounding box center [708, 362] width 357 height 26
click at [638, 375] on div "Tags" at bounding box center [708, 362] width 357 height 26
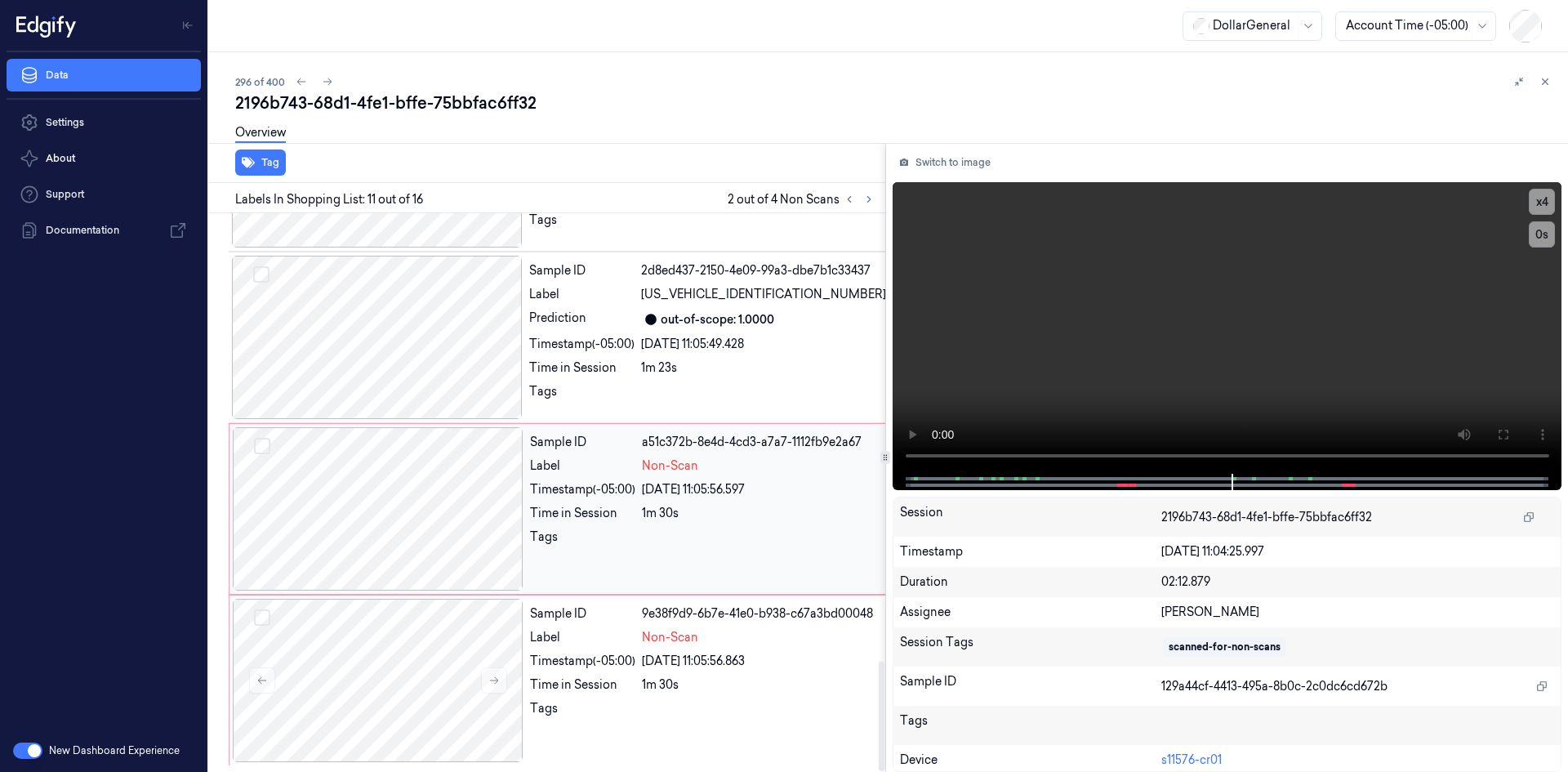
click at [634, 539] on div "Tags" at bounding box center [583, 541] width 106 height 26
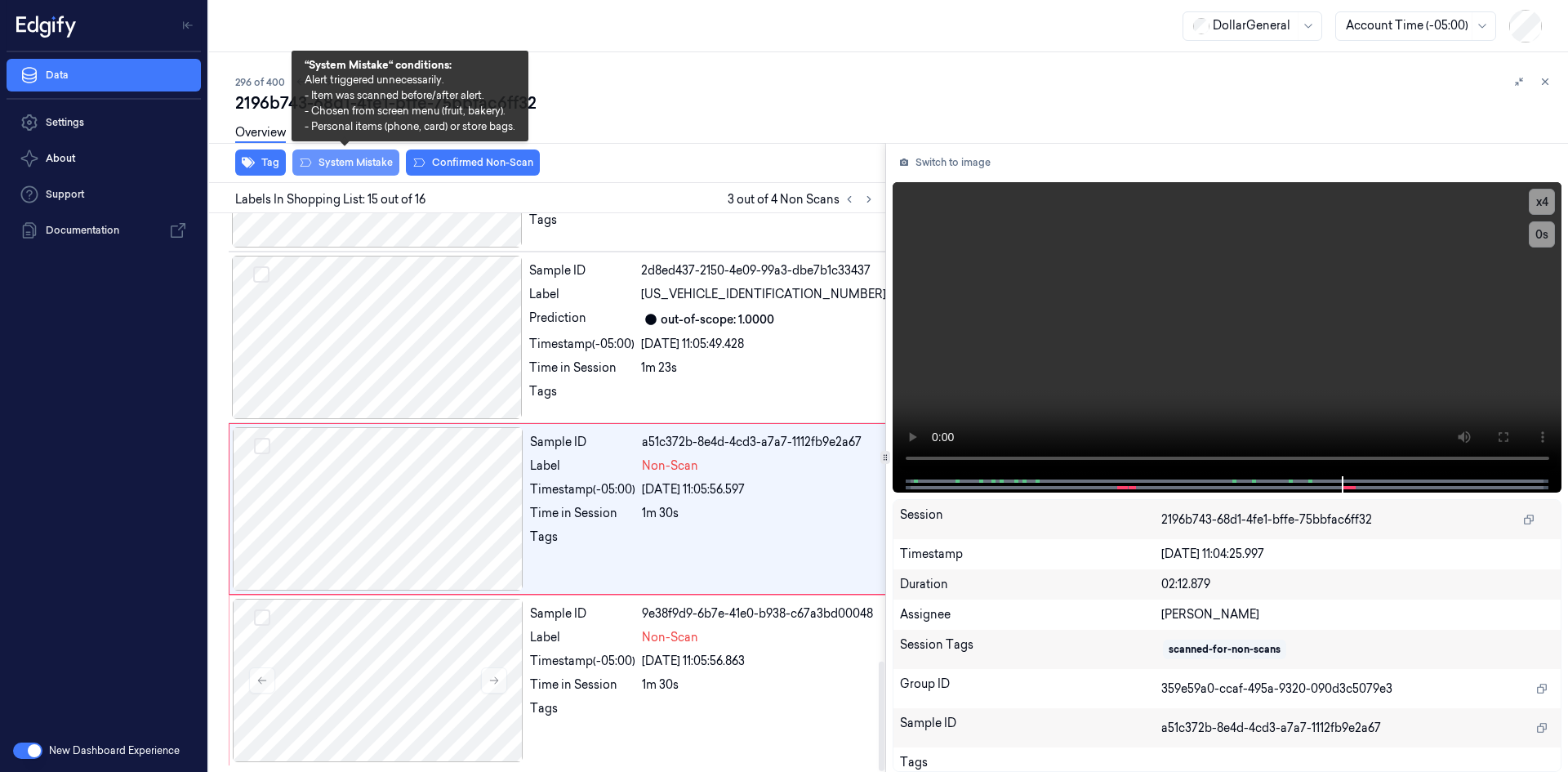
click at [372, 161] on button "System Mistake" at bounding box center [346, 162] width 107 height 26
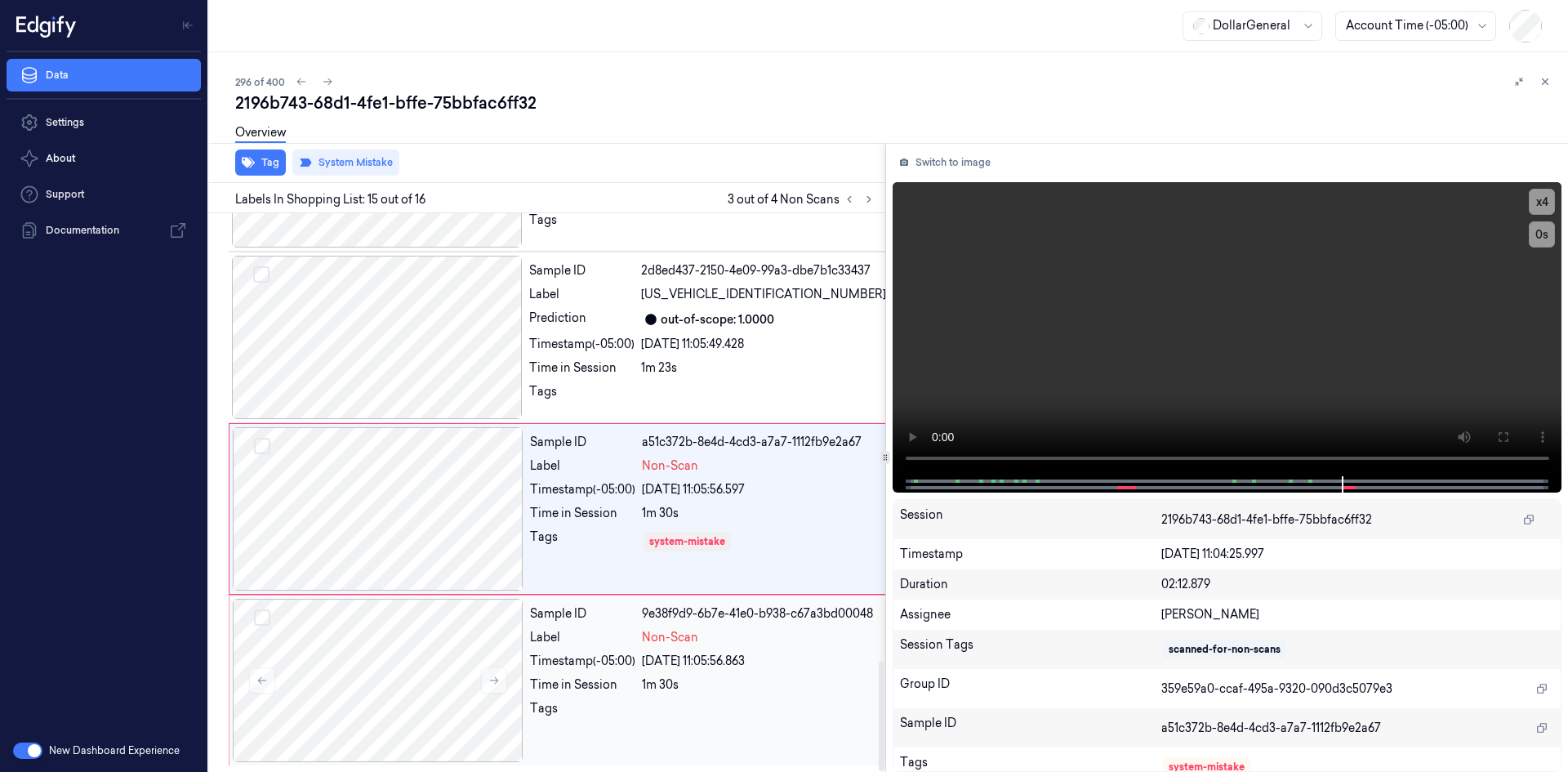
click at [683, 693] on div "1m 30s" at bounding box center [764, 685] width 244 height 17
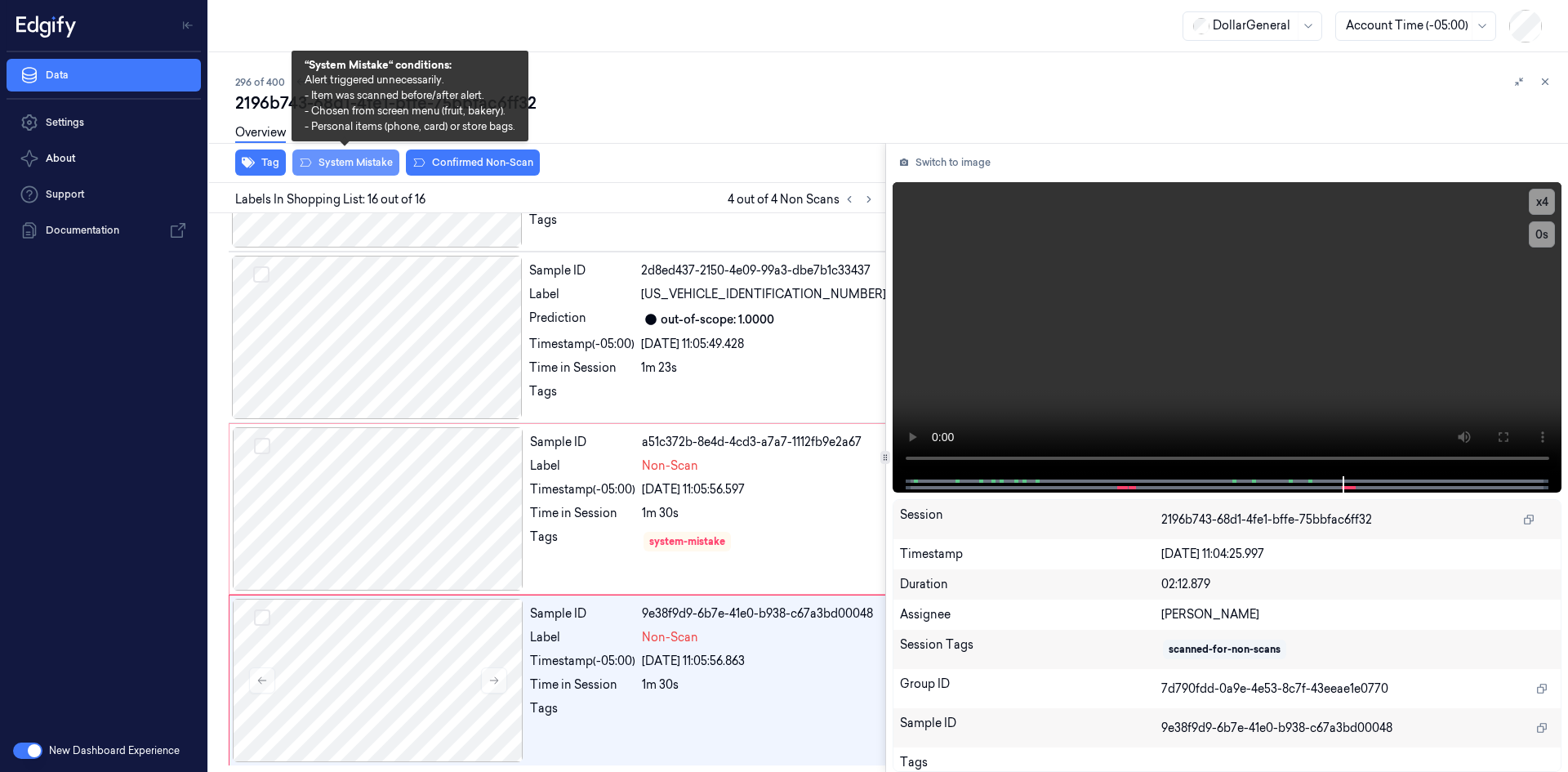
click at [334, 168] on button "System Mistake" at bounding box center [346, 162] width 107 height 26
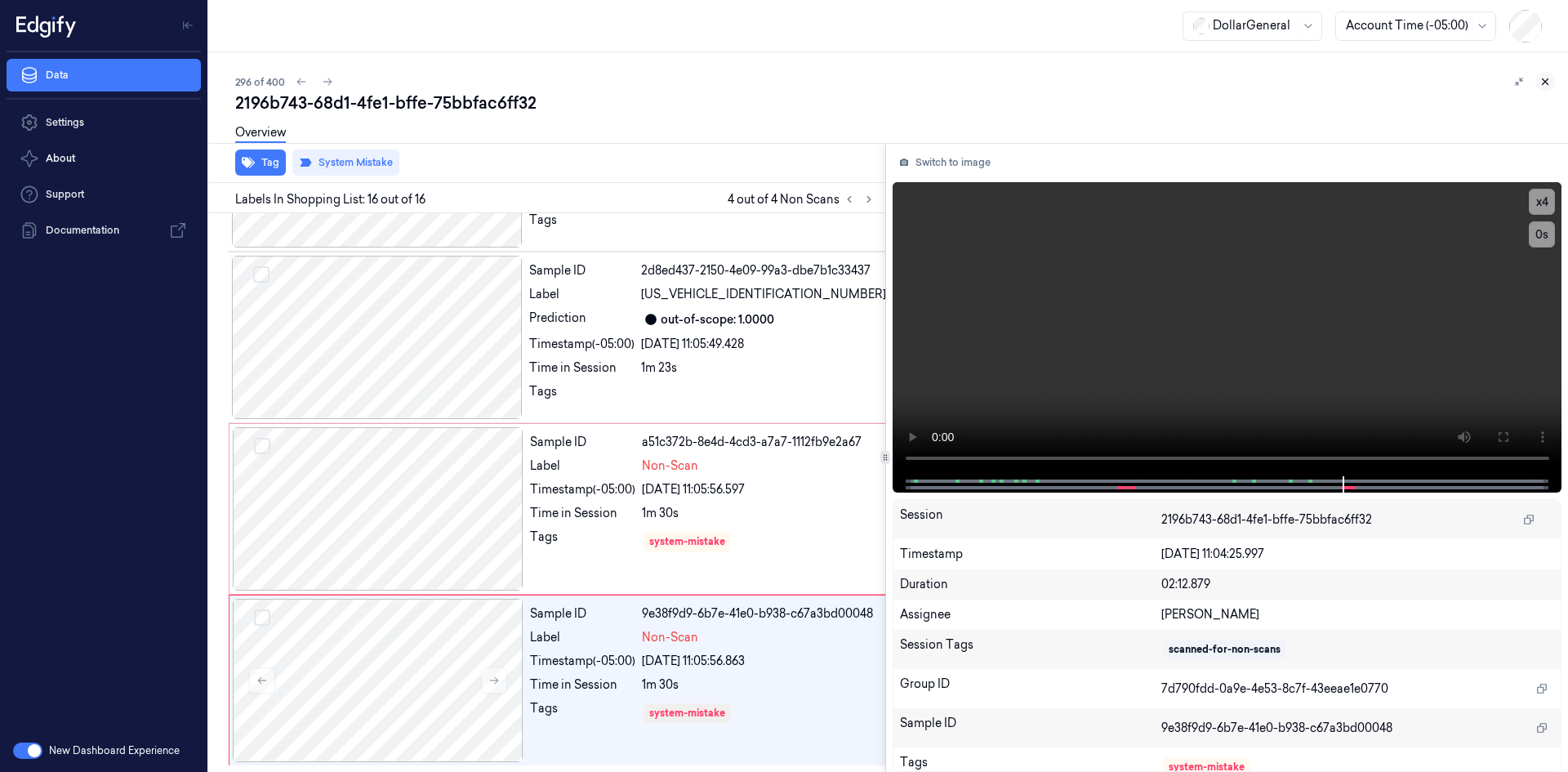
click at [1544, 78] on icon at bounding box center [1546, 82] width 12 height 12
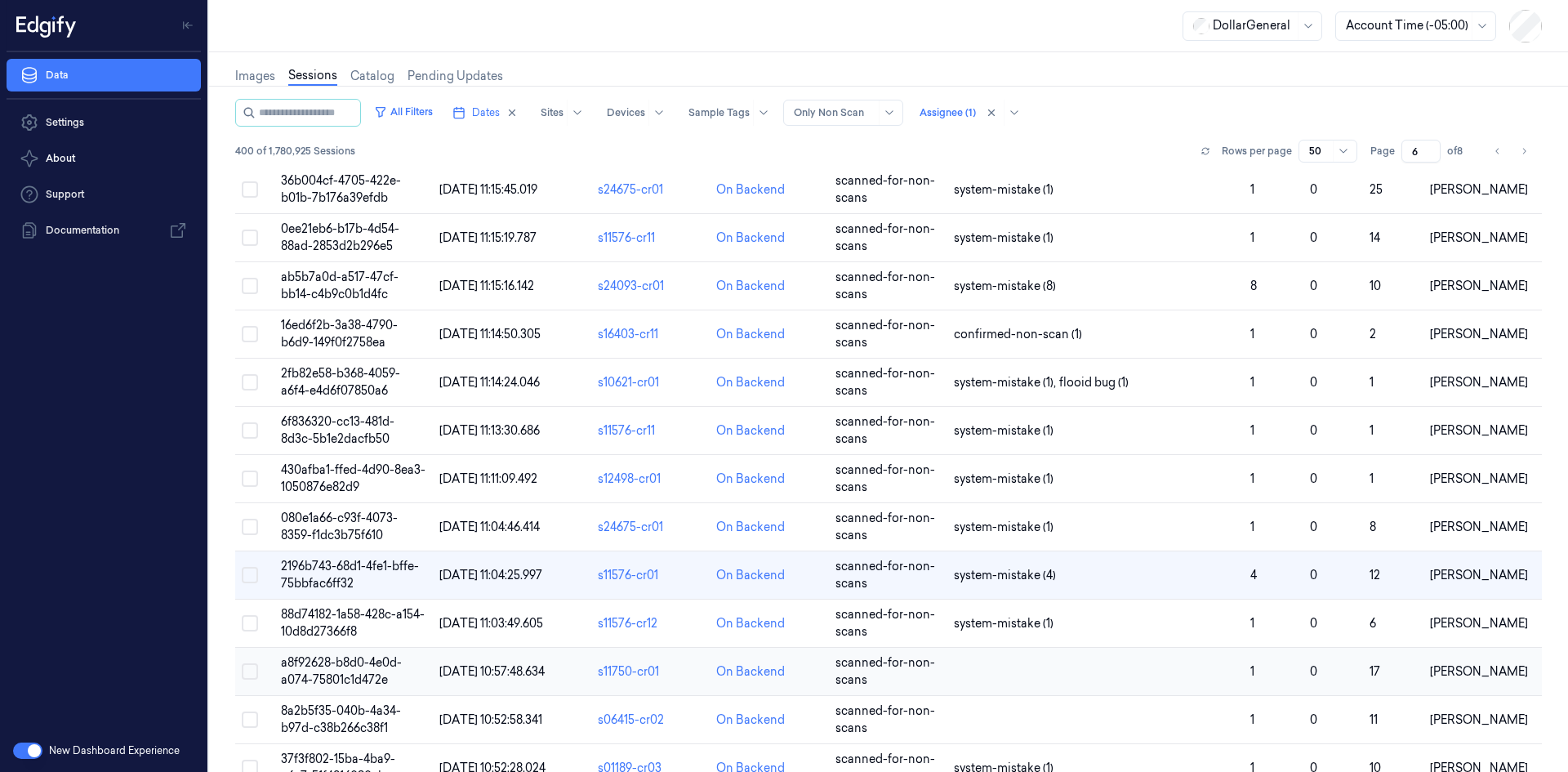
scroll to position [70, 0]
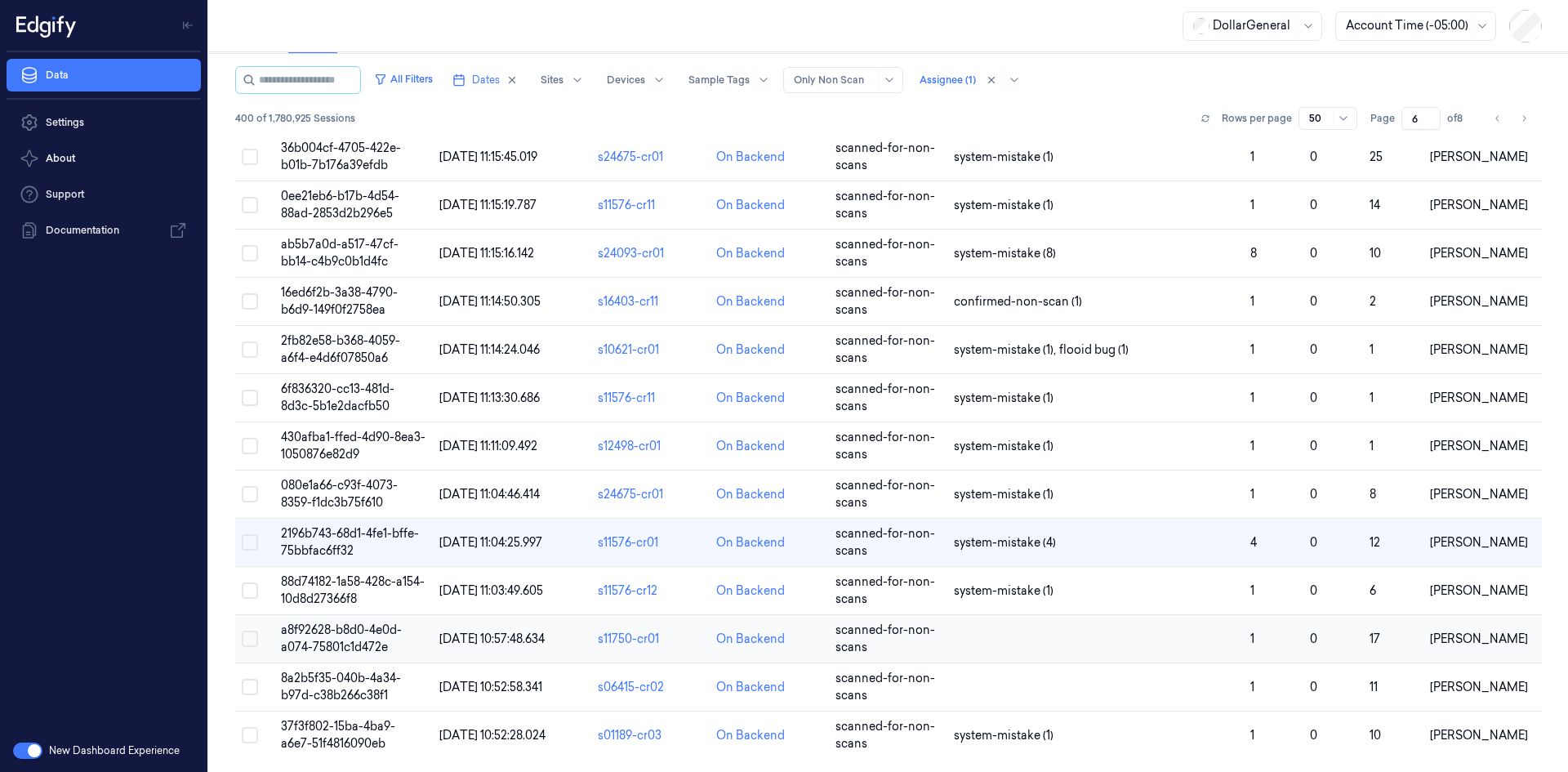
click at [1141, 626] on td at bounding box center [1096, 639] width 297 height 48
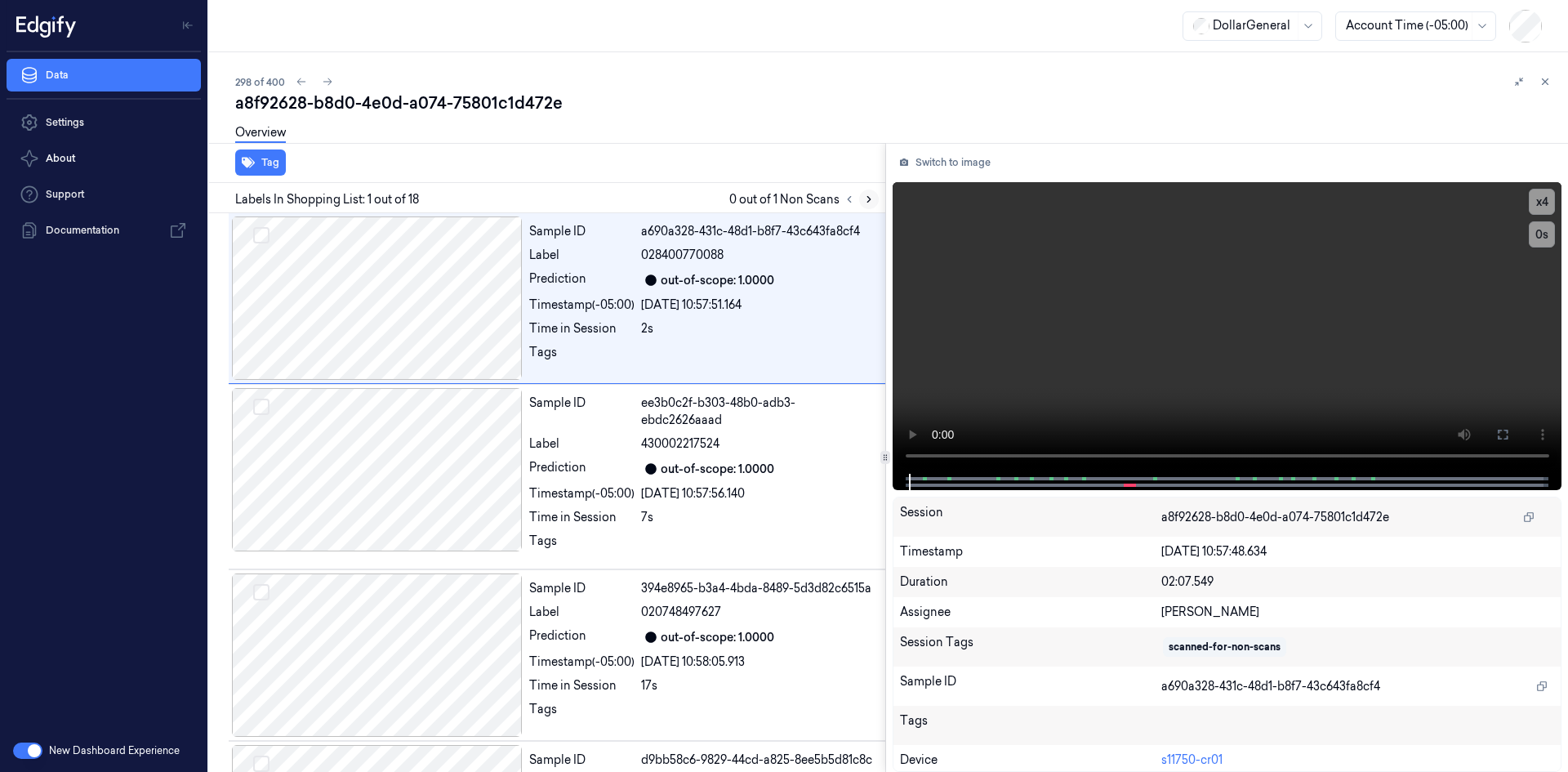
click at [872, 198] on icon at bounding box center [869, 200] width 12 height 12
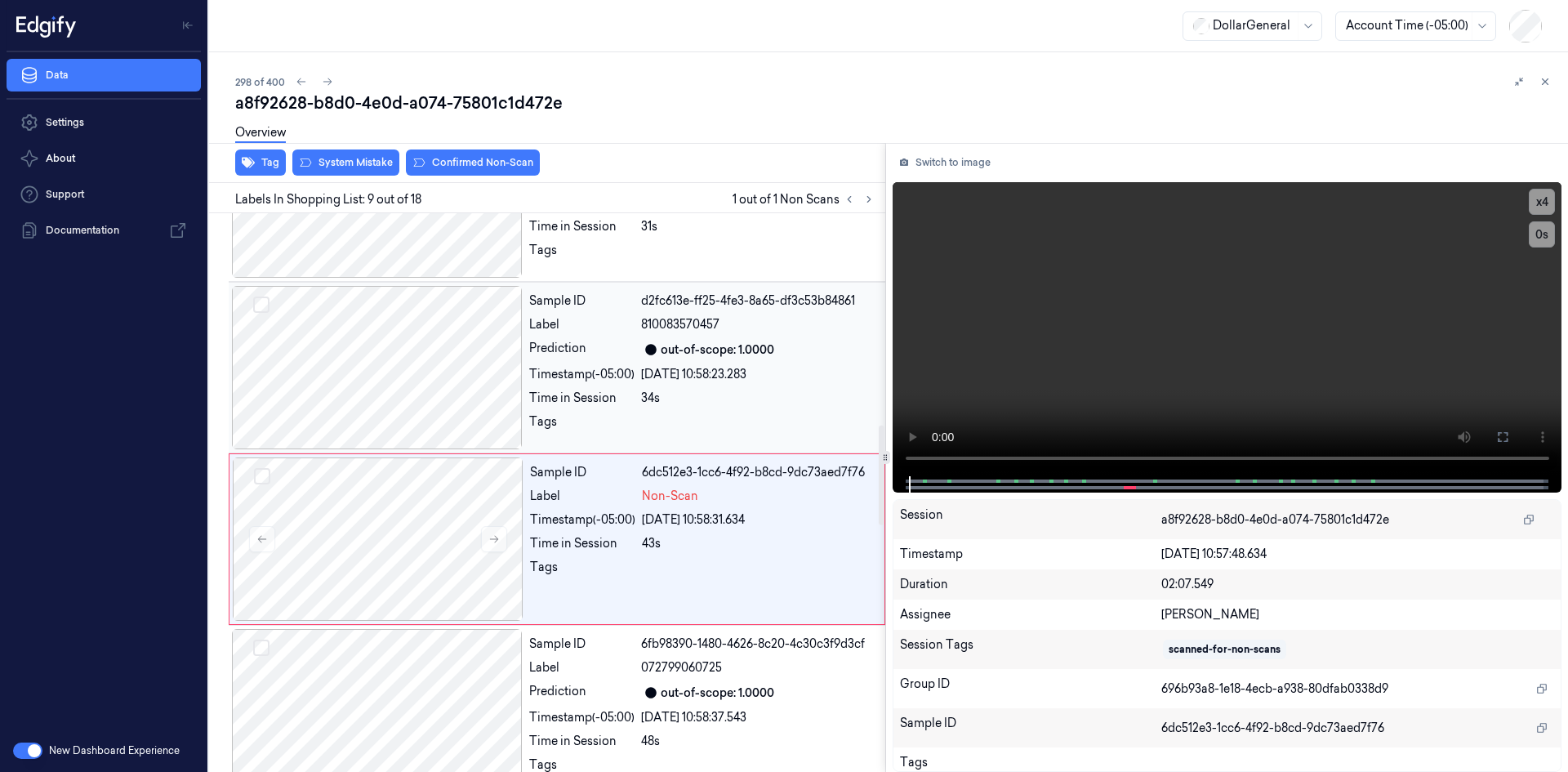
scroll to position [1192, 0]
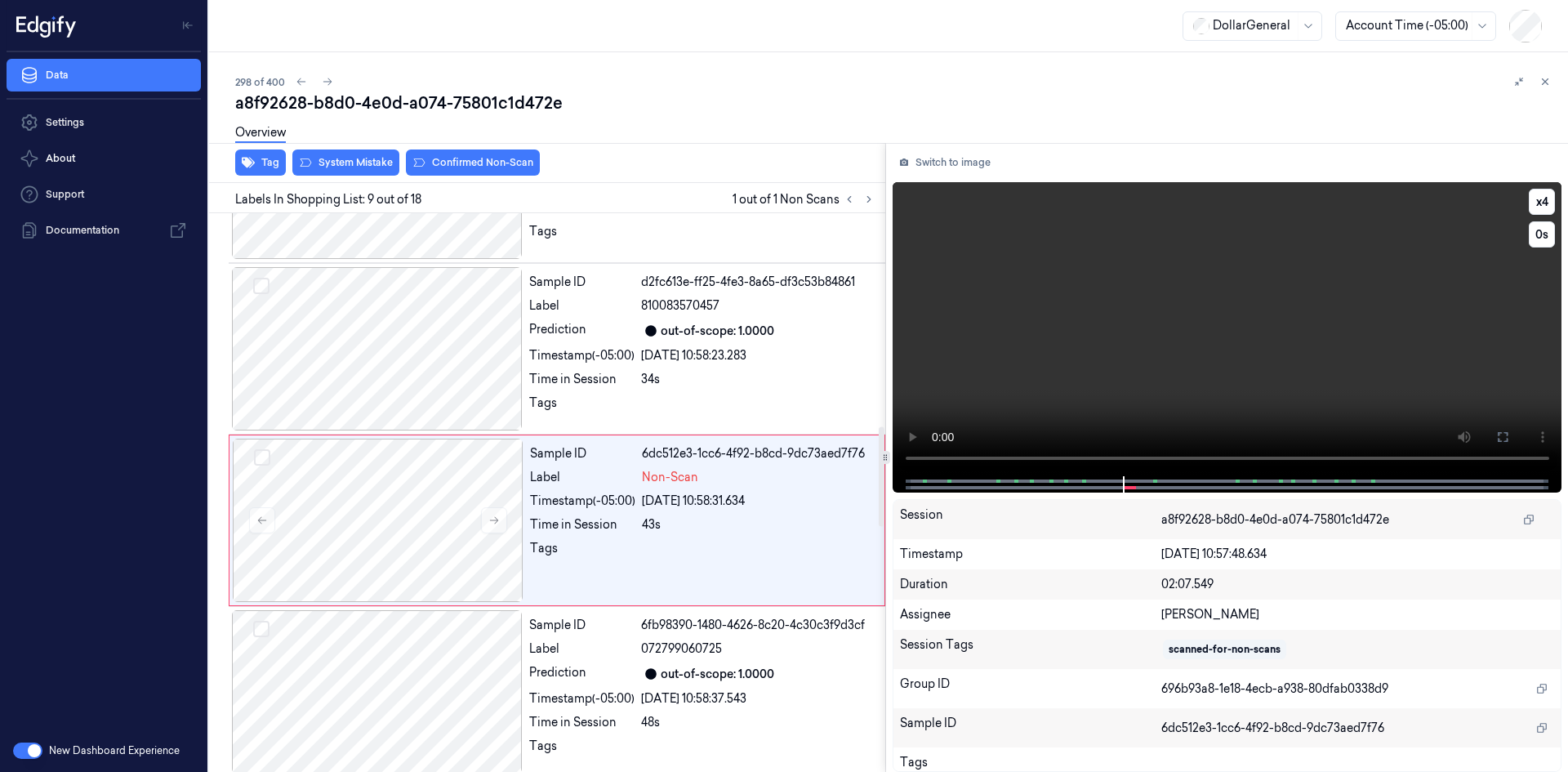
click at [1059, 371] on video at bounding box center [1228, 329] width 670 height 294
click at [1059, 370] on video at bounding box center [1228, 329] width 670 height 294
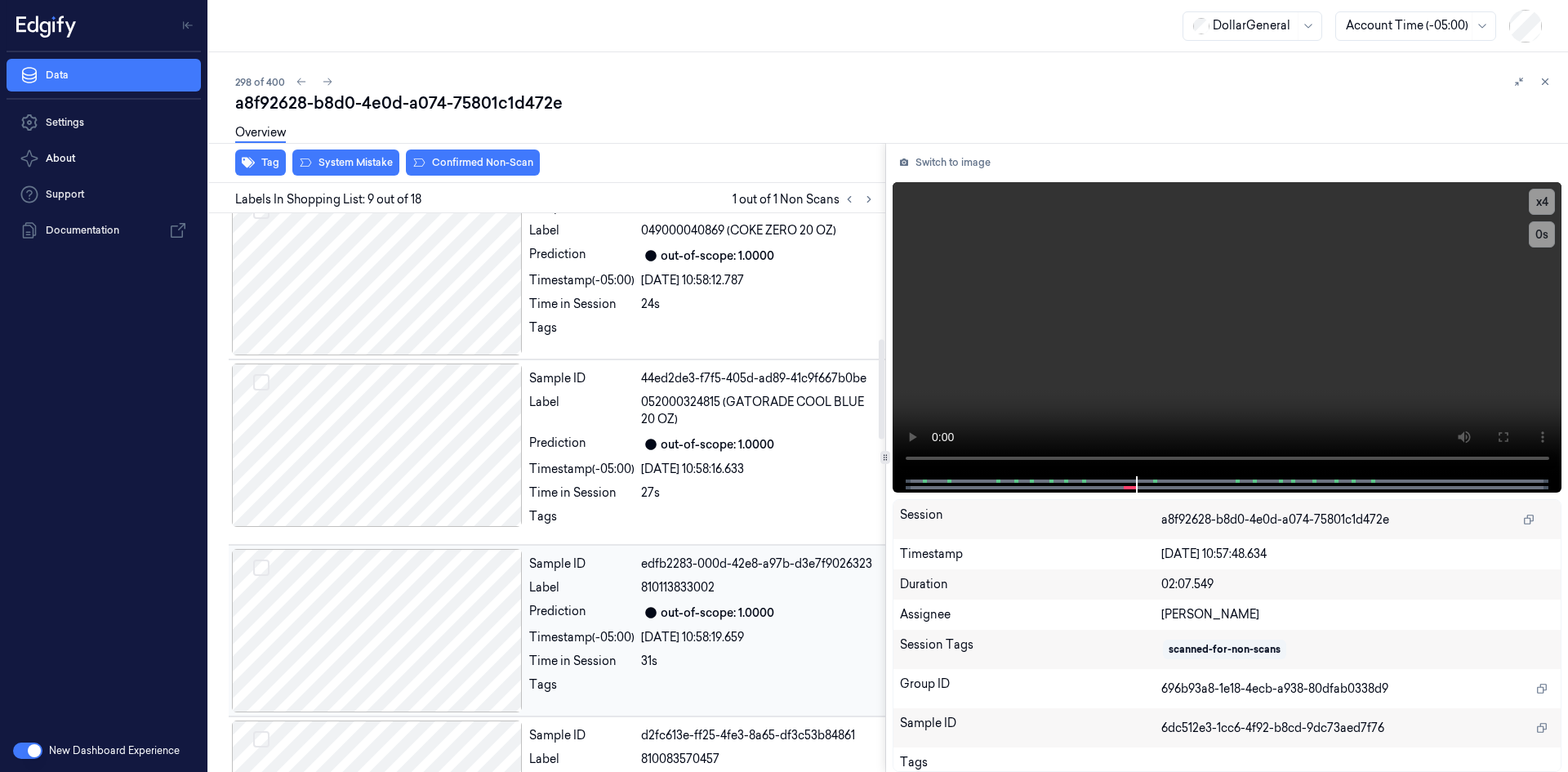
scroll to position [947, 0]
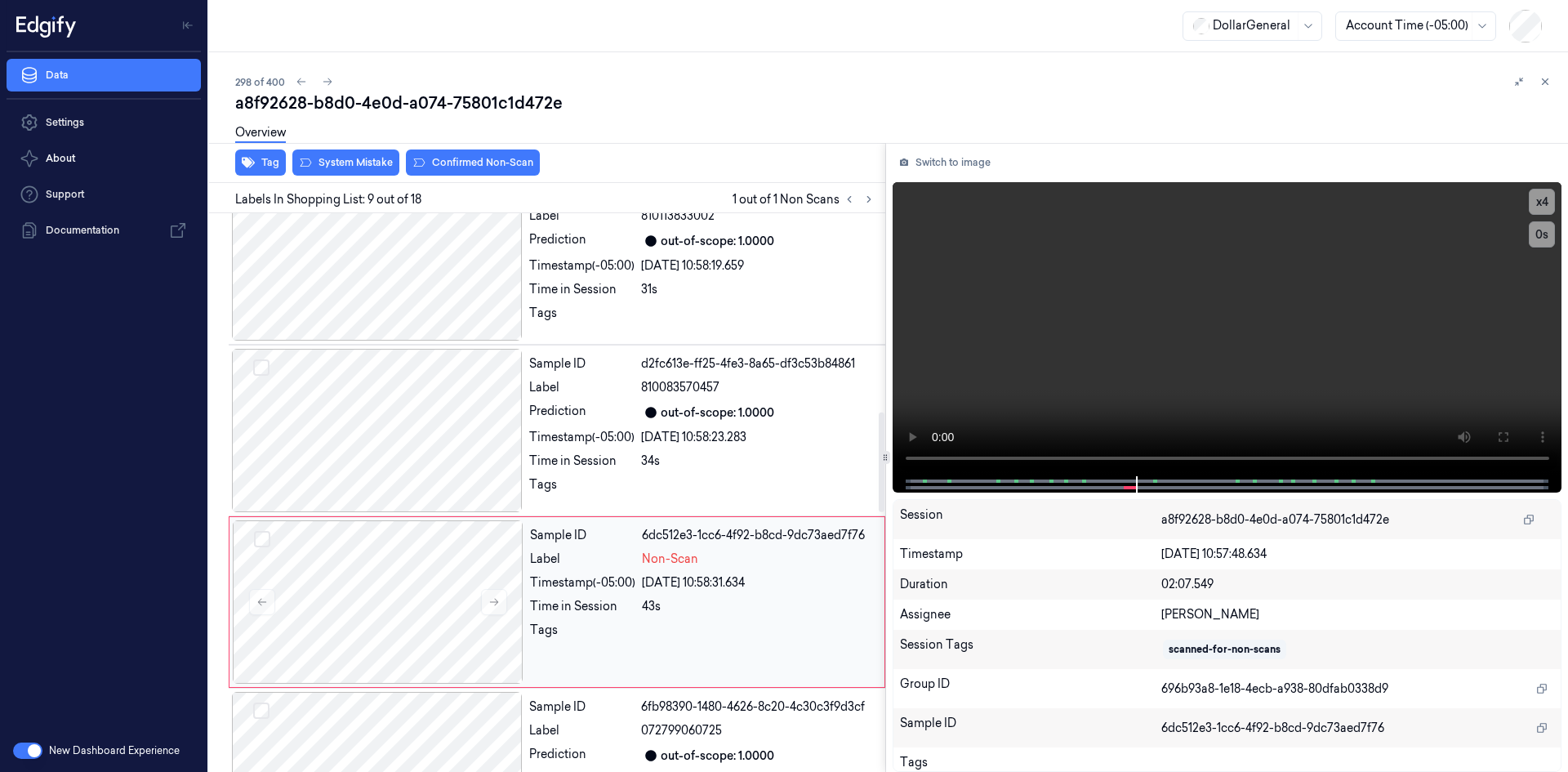
drag, startPoint x: 694, startPoint y: 544, endPoint x: 687, endPoint y: 574, distance: 30.8
click at [687, 571] on div "Sample ID 6dc512e3-1cc6-4f92-b8cd-9dc73aed7f76 Label Non-Scan Timestamp (-05:00…" at bounding box center [702, 602] width 358 height 163
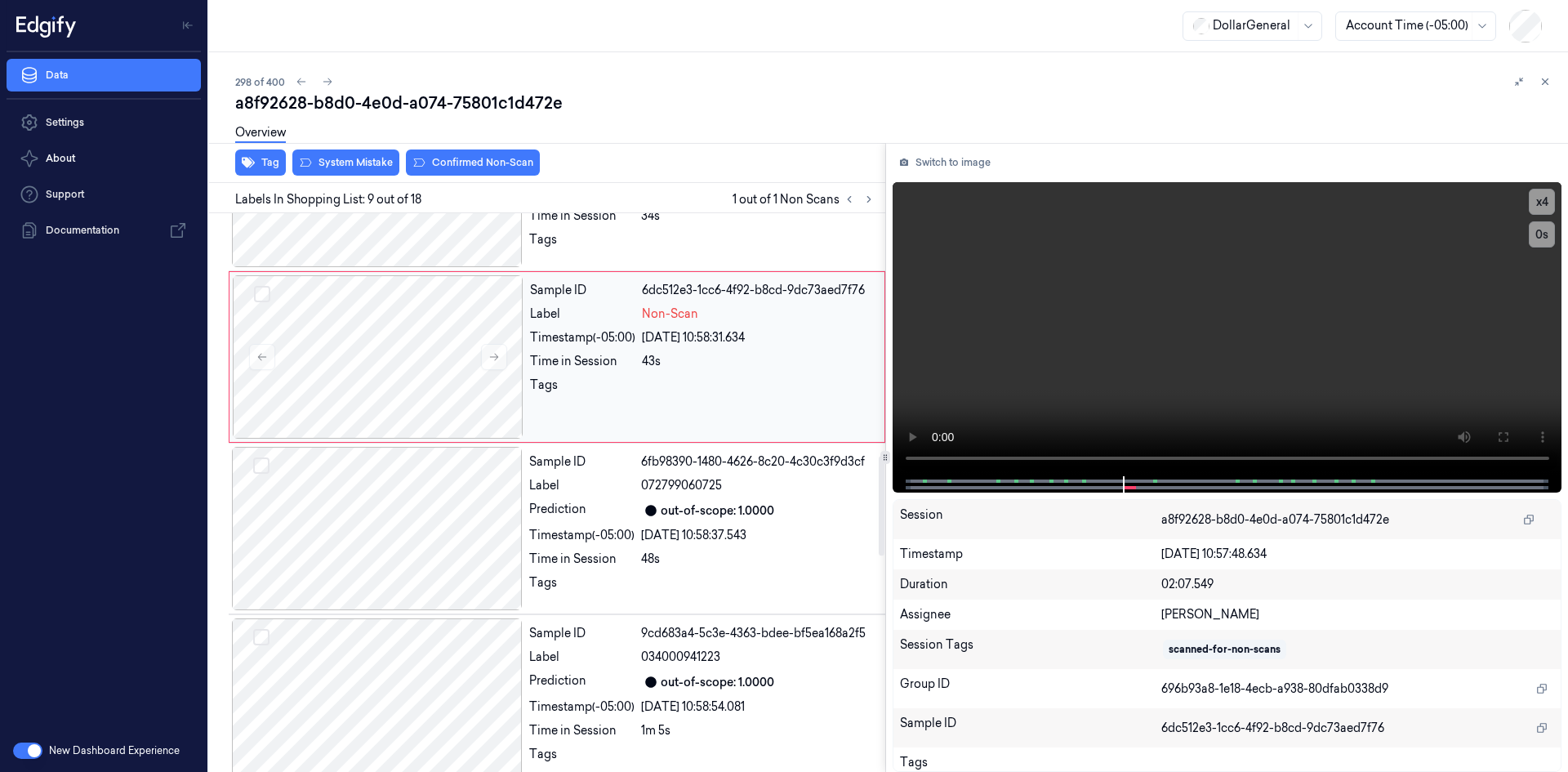
click at [643, 374] on div "Sample ID 6dc512e3-1cc6-4f92-b8cd-9dc73aed7f76 Label Non-Scan Timestamp (-05:00…" at bounding box center [702, 357] width 358 height 163
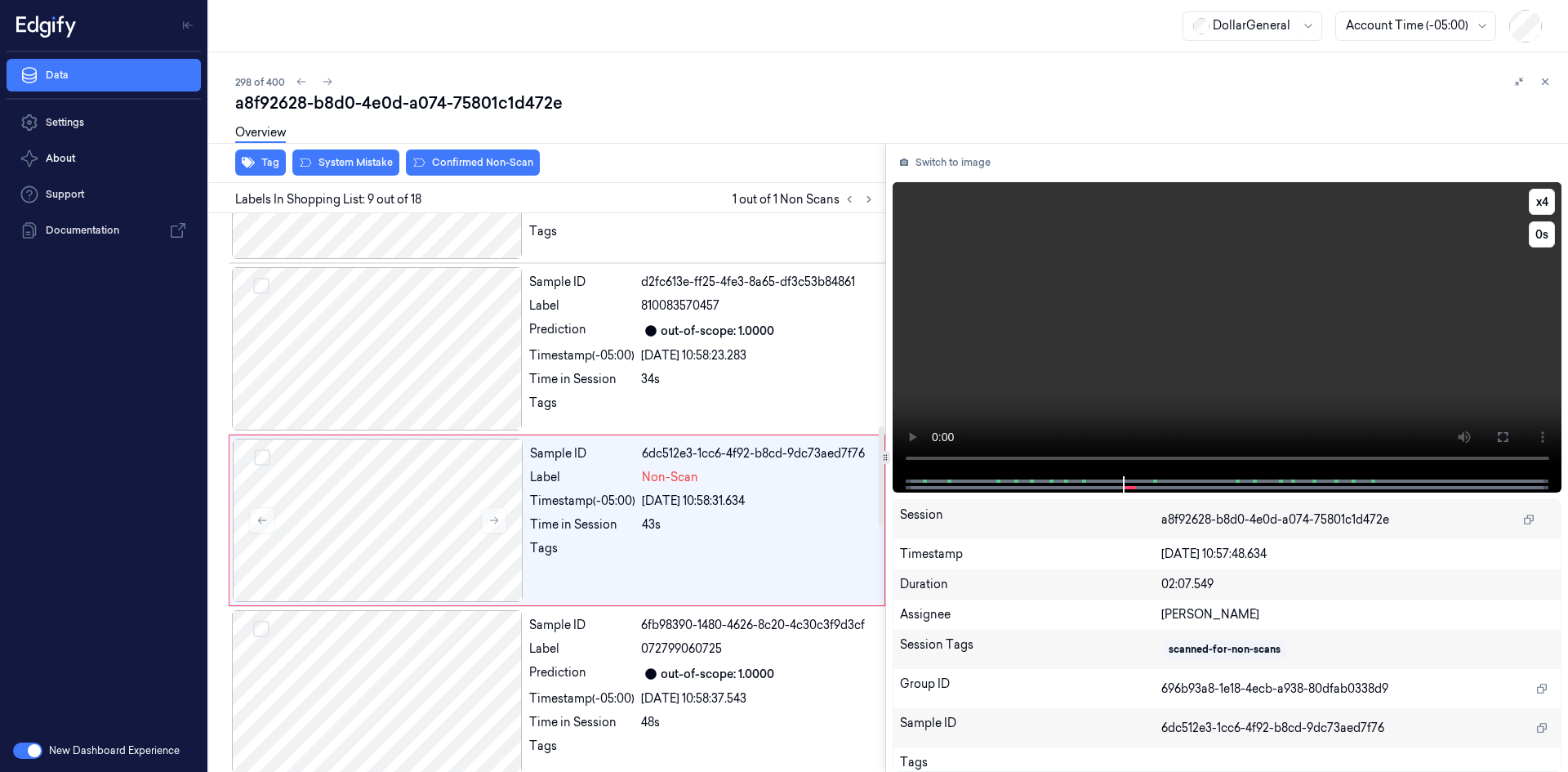
click at [1023, 311] on video at bounding box center [1228, 329] width 670 height 294
click at [1021, 314] on video at bounding box center [1228, 329] width 670 height 294
click at [592, 339] on div "Sample ID d2fc613e-ff25-4fe3-8a65-df3c53b84861 Label 810083570457 Prediction ou…" at bounding box center [702, 349] width 359 height 163
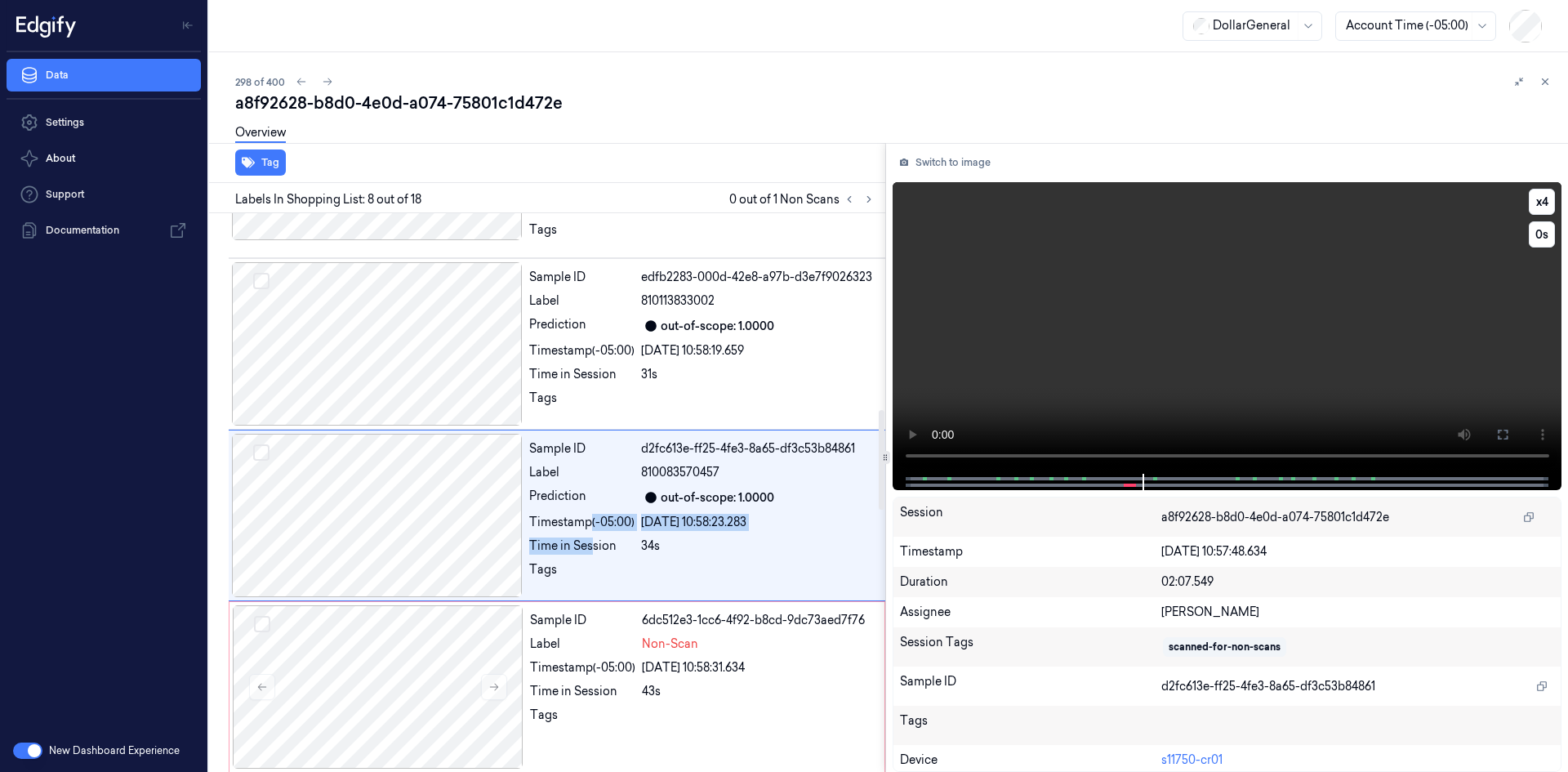
scroll to position [1021, 0]
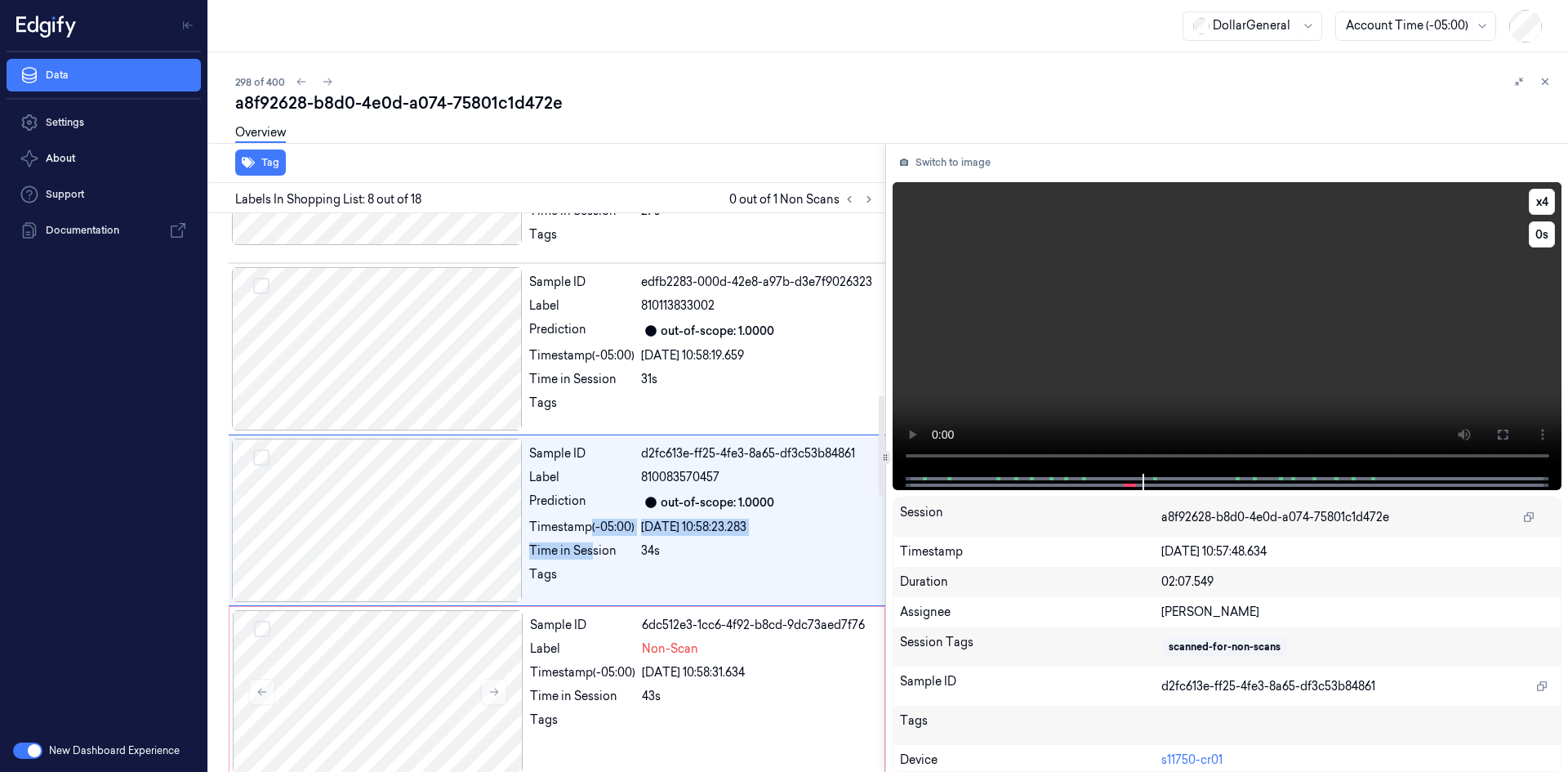
click at [1170, 242] on video at bounding box center [1228, 328] width 670 height 292
click at [1189, 246] on video at bounding box center [1228, 328] width 670 height 292
click at [688, 635] on div "Sample ID 6dc512e3-1cc6-4f92-b8cd-9dc73aed7f76 Label Non-Scan Timestamp (-05:00…" at bounding box center [702, 691] width 358 height 163
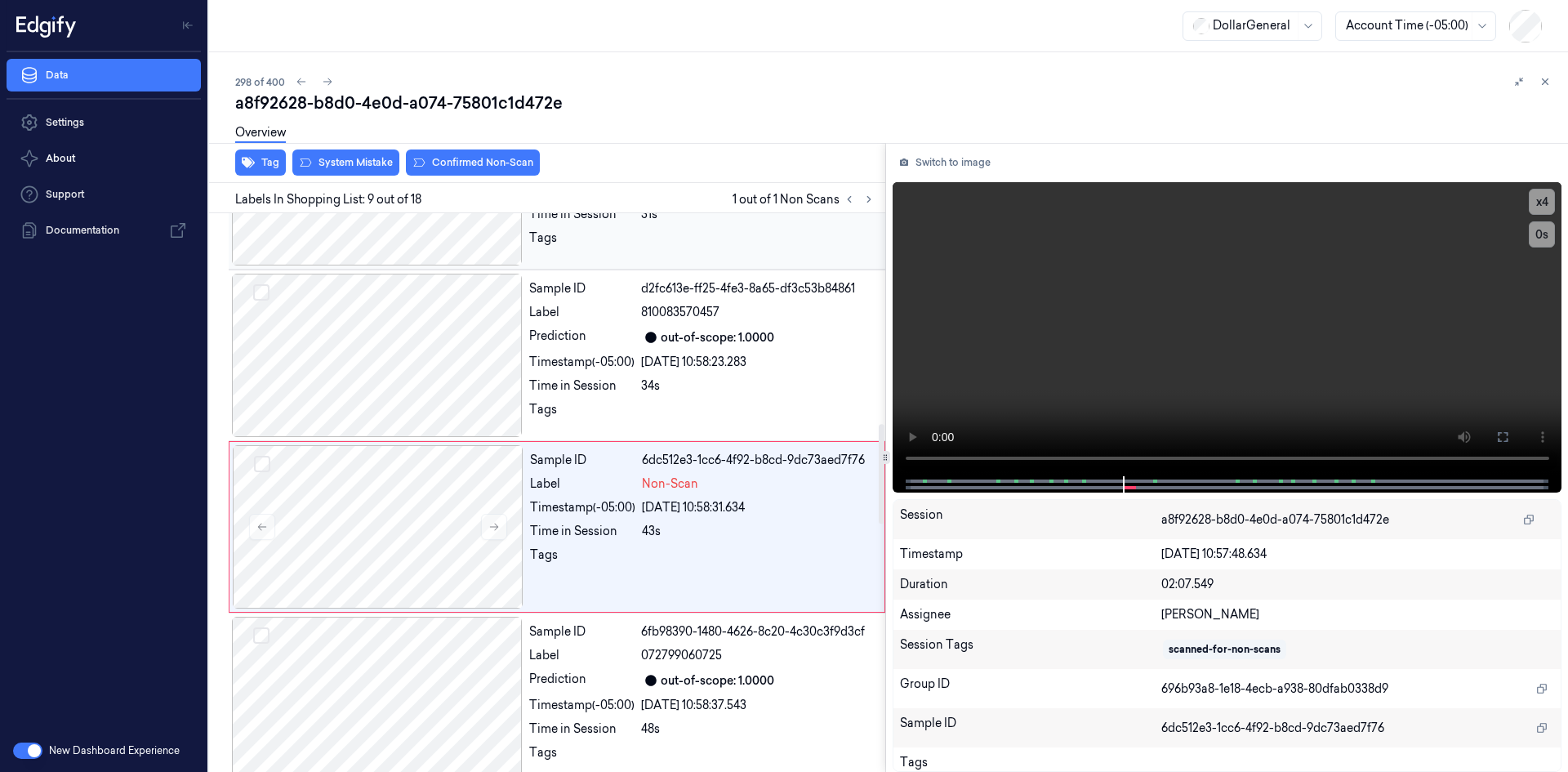
scroll to position [1192, 0]
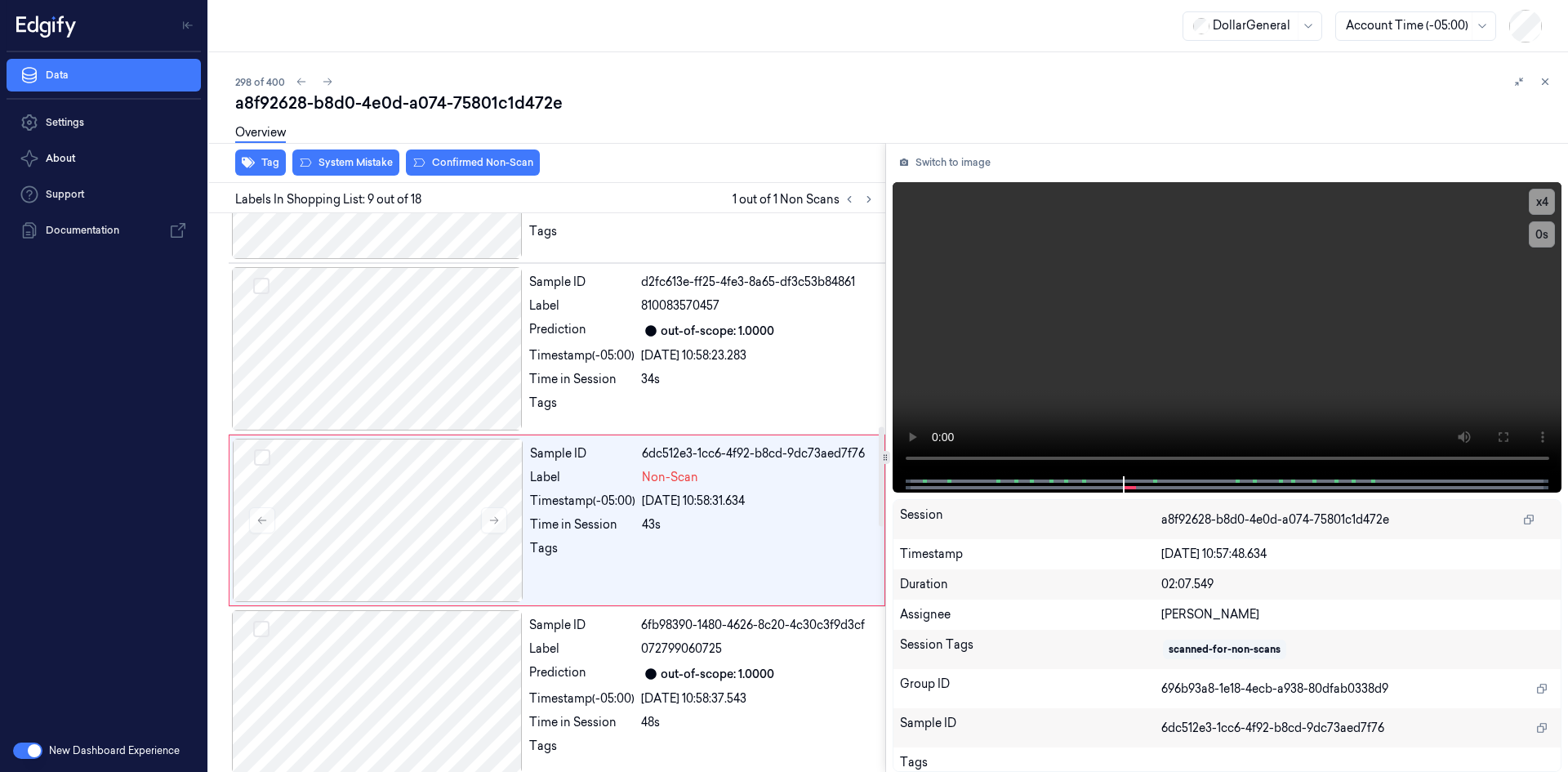
click at [354, 177] on div "Tag System Mistake Confirmed Non-Scan" at bounding box center [543, 163] width 683 height 40
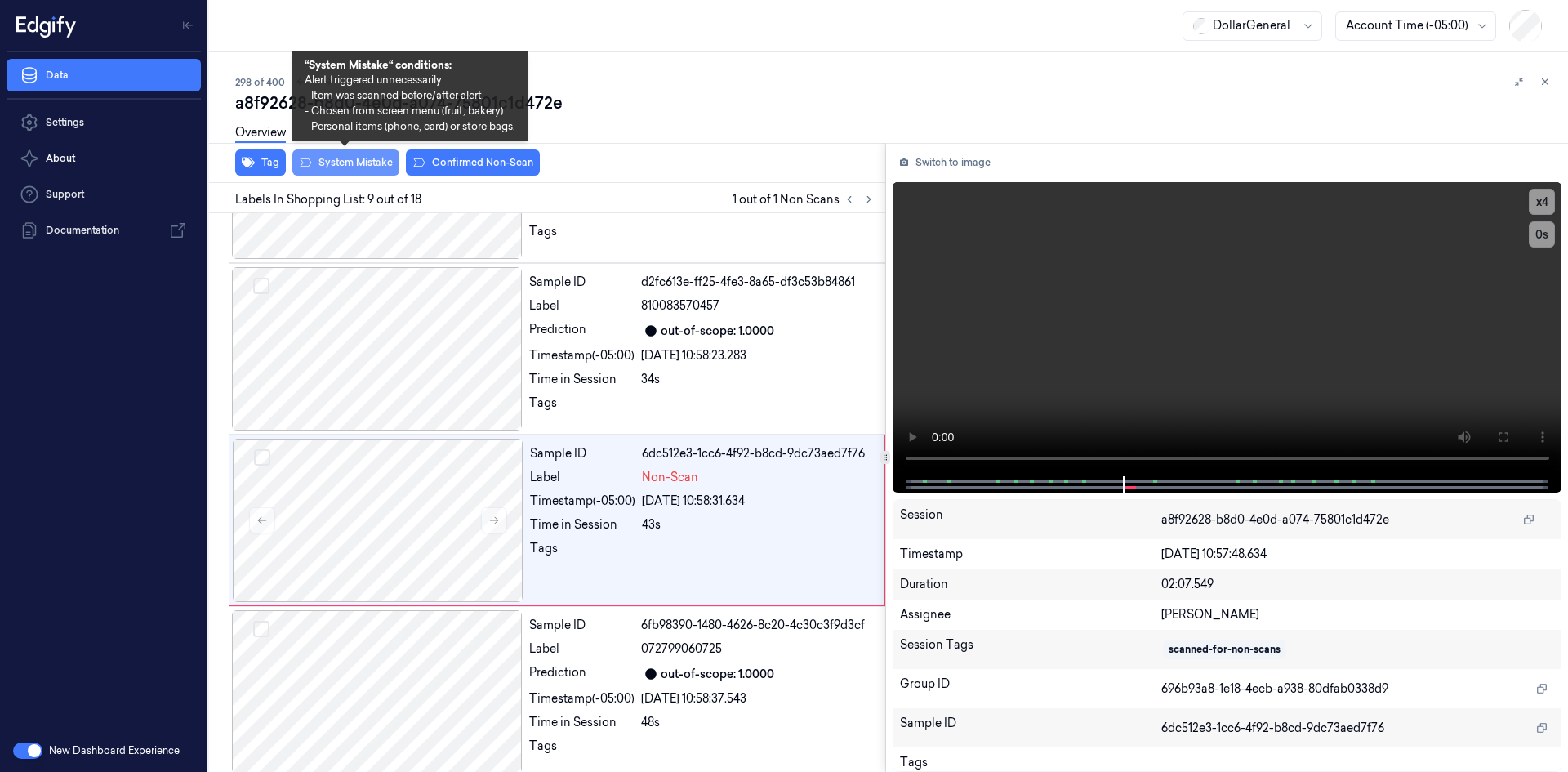
click at [356, 165] on button "System Mistake" at bounding box center [346, 162] width 107 height 26
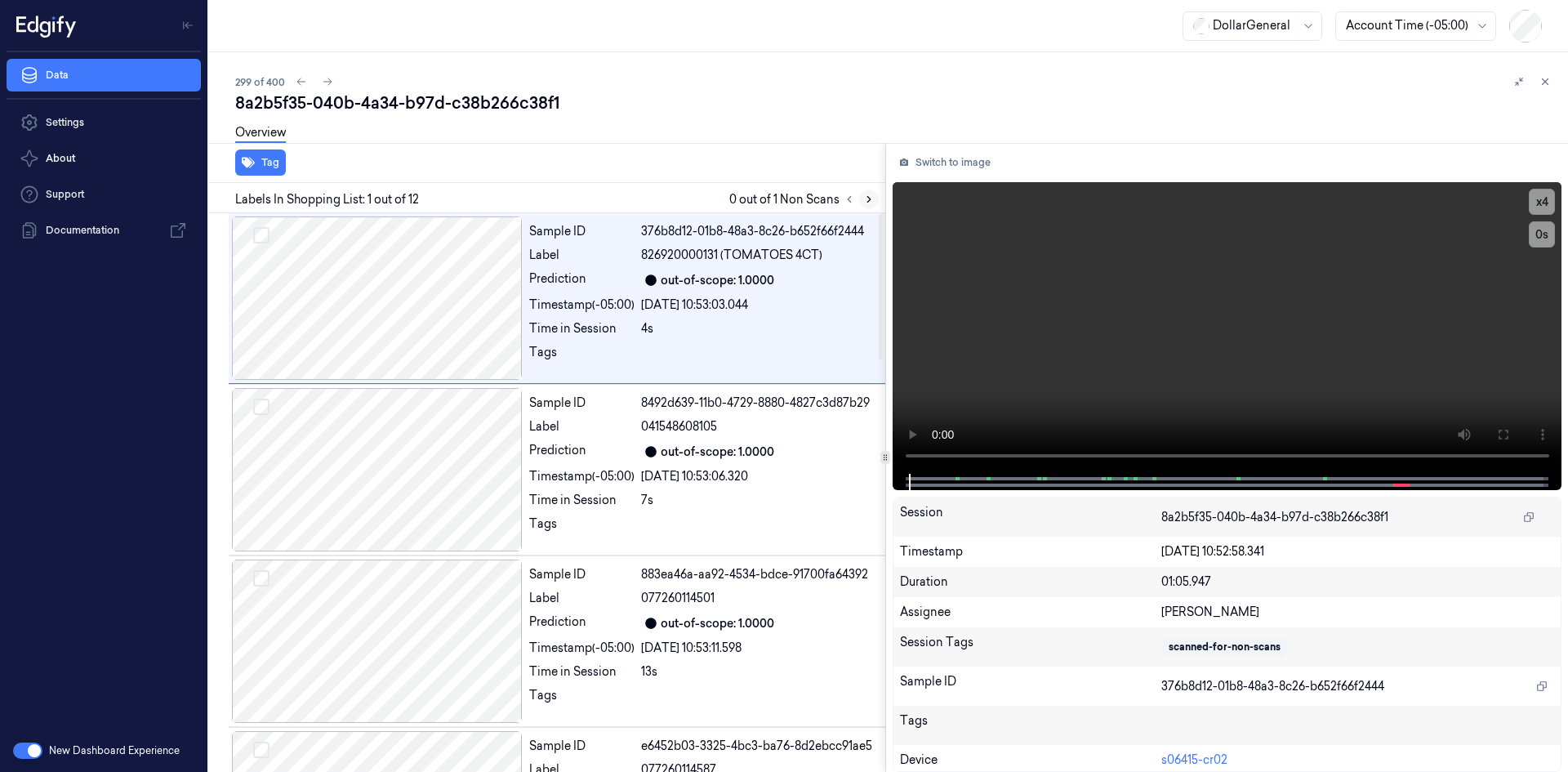
click at [871, 192] on button at bounding box center [869, 199] width 19 height 19
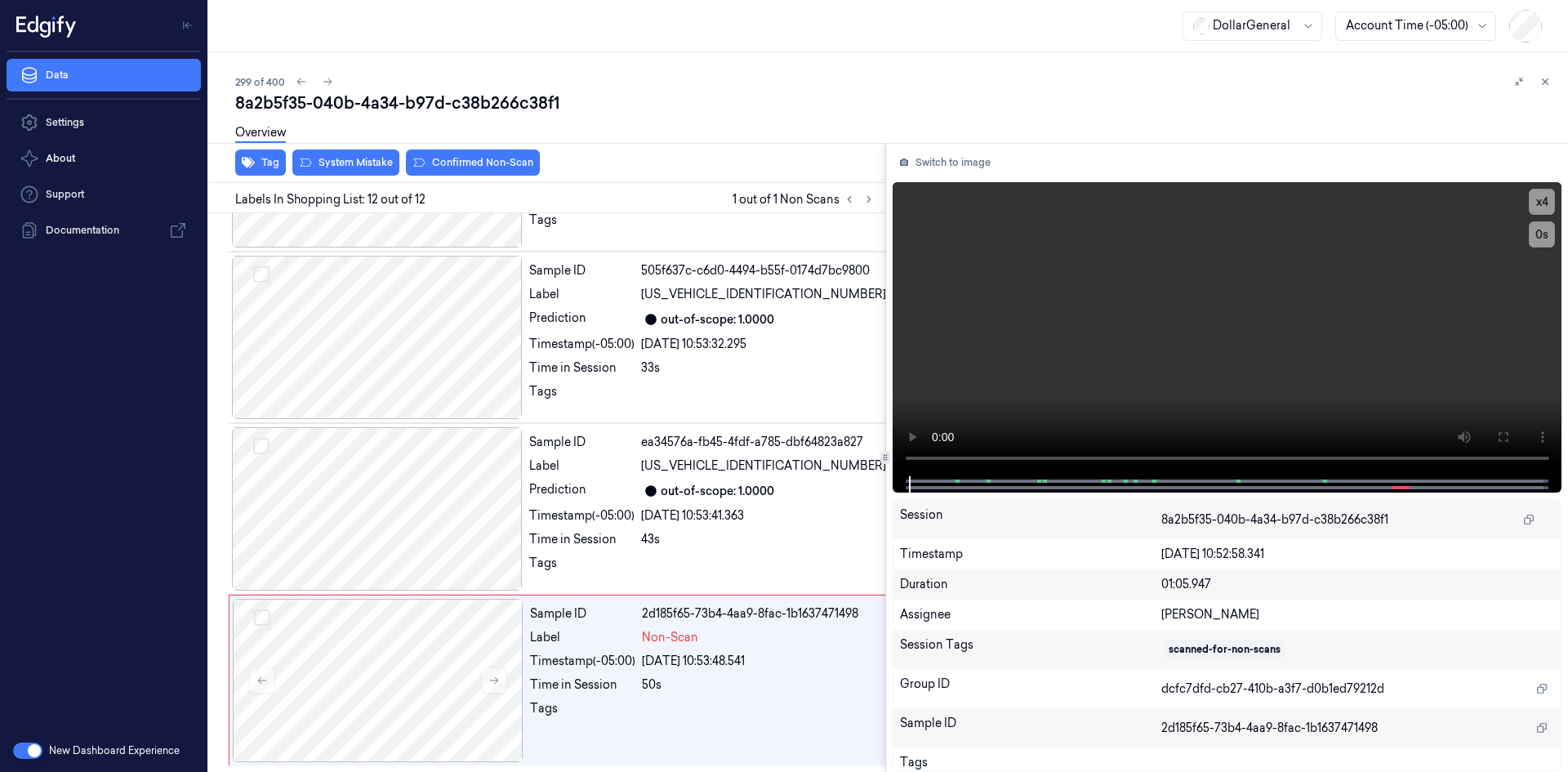
scroll to position [1574, 0]
click at [1013, 351] on video at bounding box center [1228, 329] width 670 height 294
click at [1136, 331] on video at bounding box center [1228, 329] width 670 height 294
click at [633, 711] on div "Tags" at bounding box center [583, 712] width 106 height 26
click at [1040, 348] on video at bounding box center [1228, 329] width 670 height 294
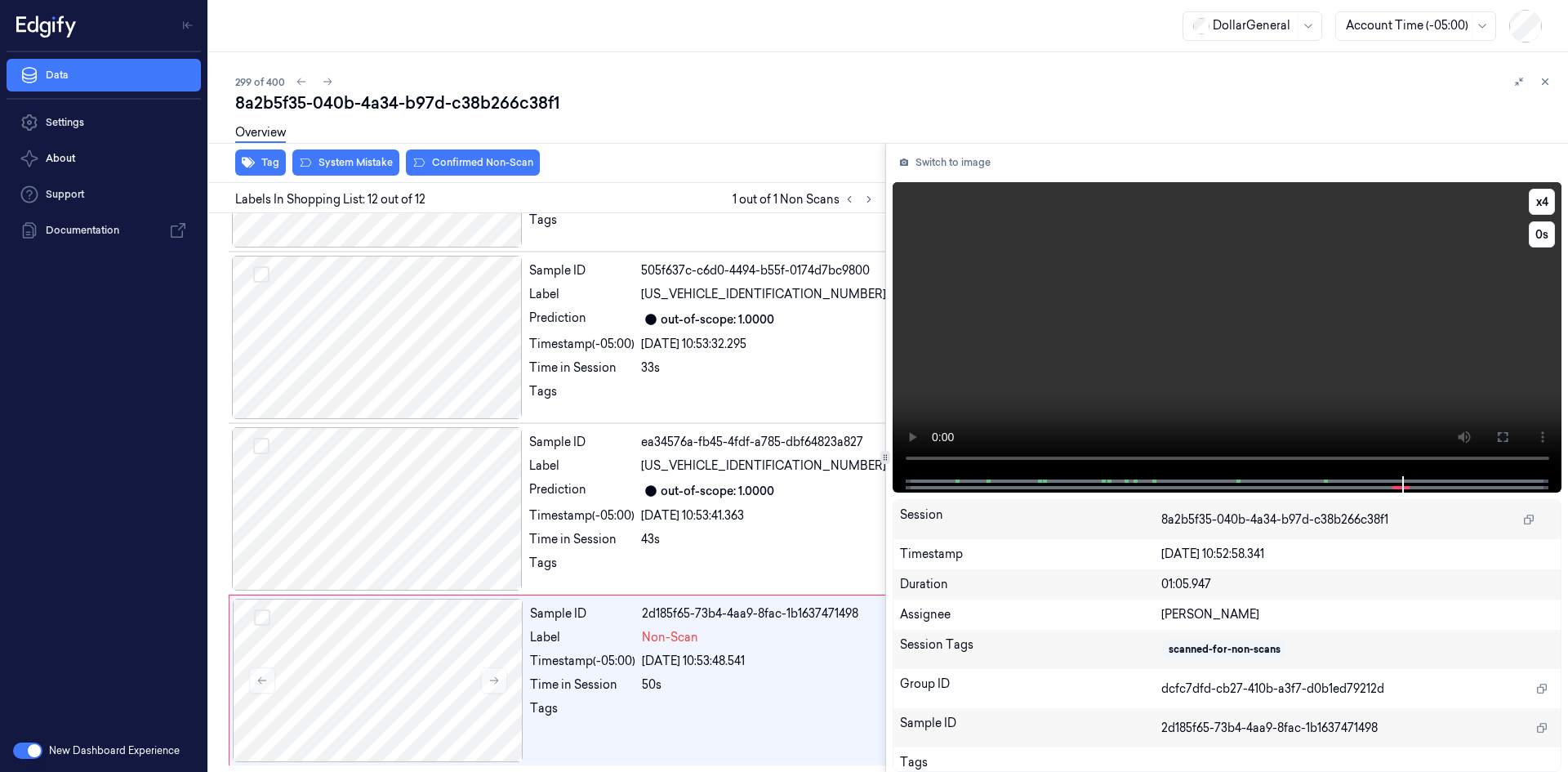
click at [1114, 310] on video at bounding box center [1228, 329] width 670 height 294
click at [713, 517] on div "[DATE] 10:53:41.363" at bounding box center [763, 516] width 245 height 17
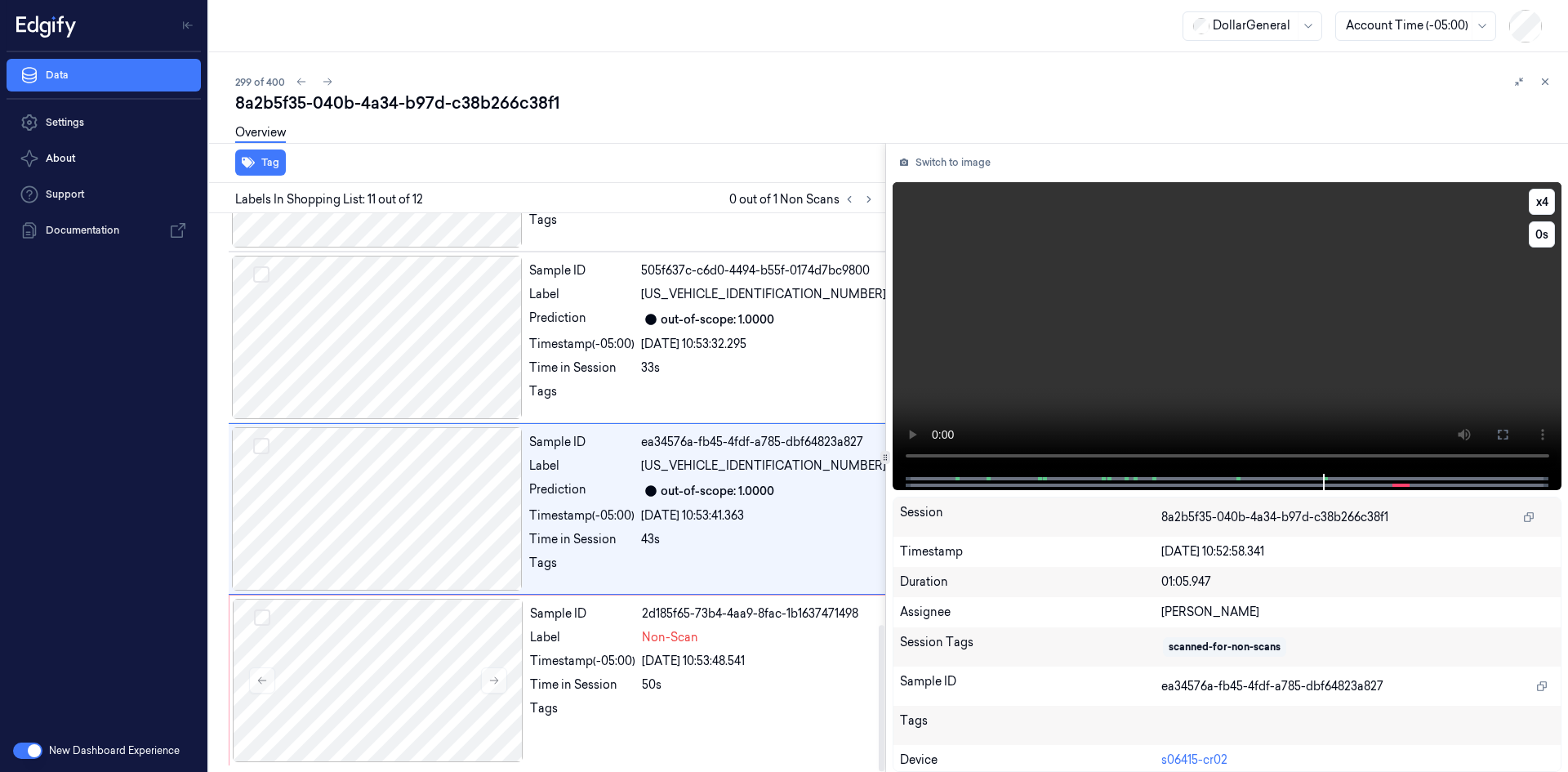
click at [1006, 311] on video at bounding box center [1228, 328] width 670 height 292
click at [698, 364] on div "33s" at bounding box center [763, 368] width 245 height 17
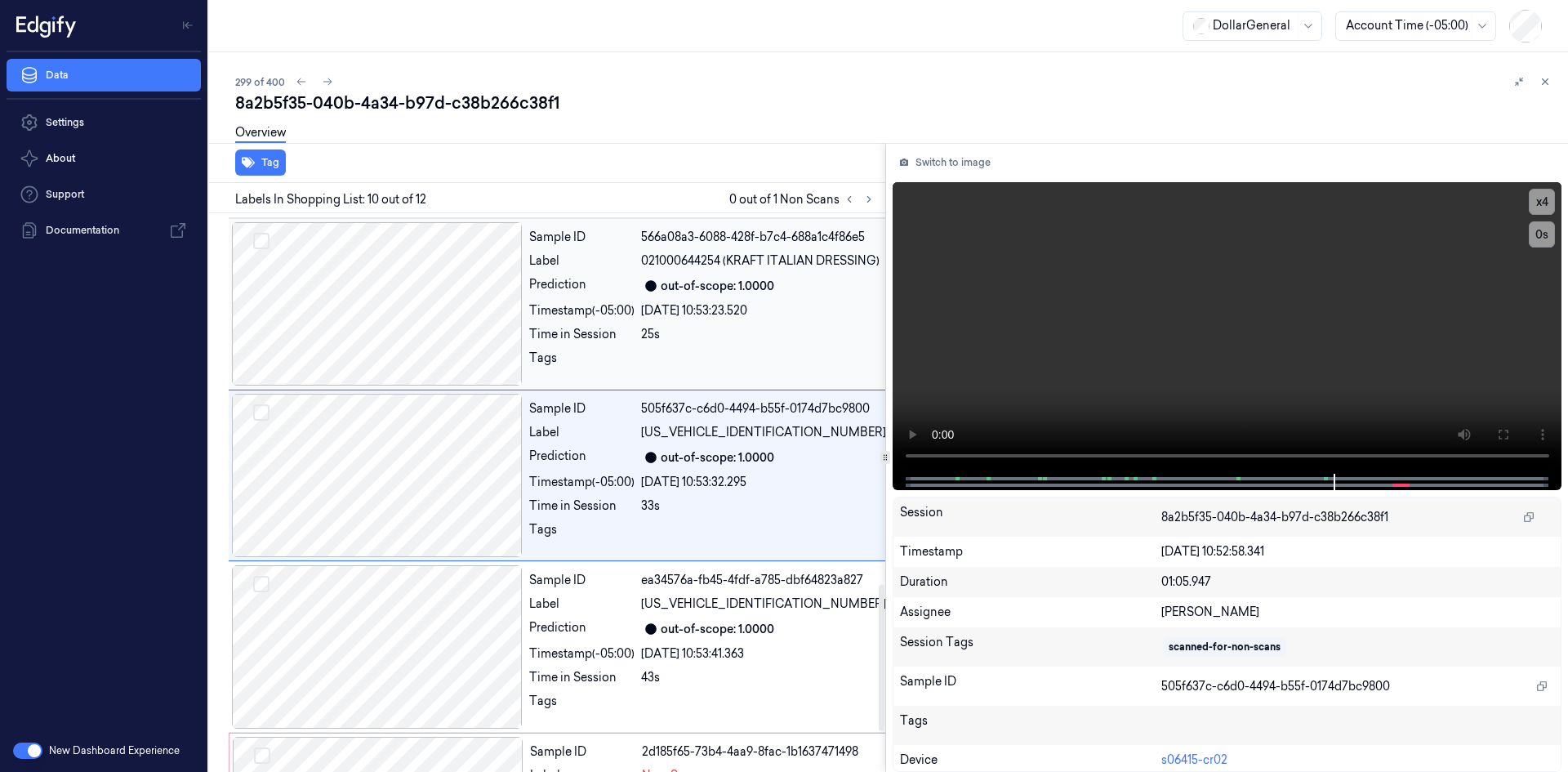
scroll to position [1419, 0]
click at [665, 341] on div "Sample ID 566a08a3-6088-428f-b7c4-688a1c4f86e5 Label 021000644254 (KRAFT ITALIA…" at bounding box center [707, 307] width 370 height 163
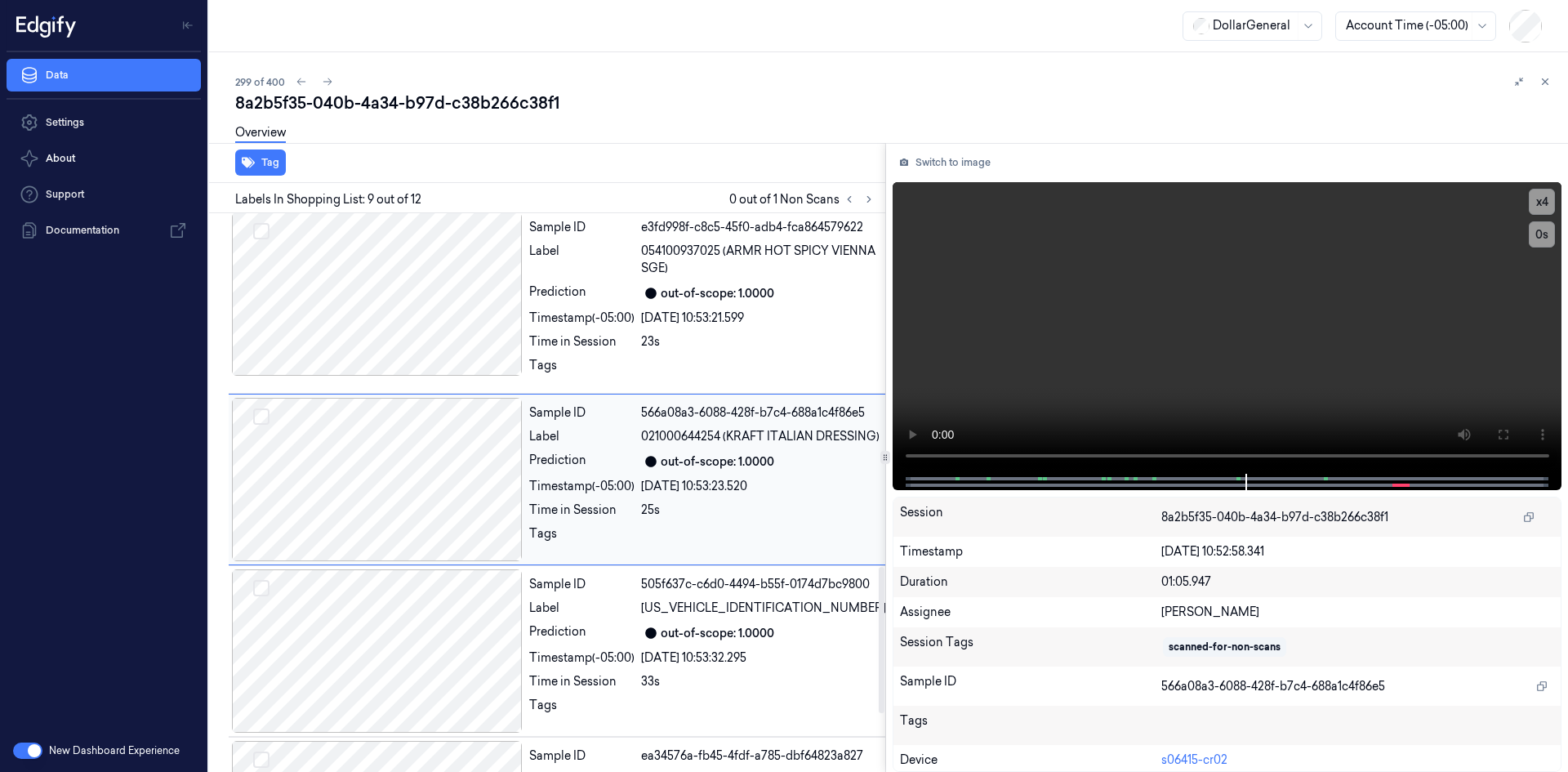
scroll to position [1241, 0]
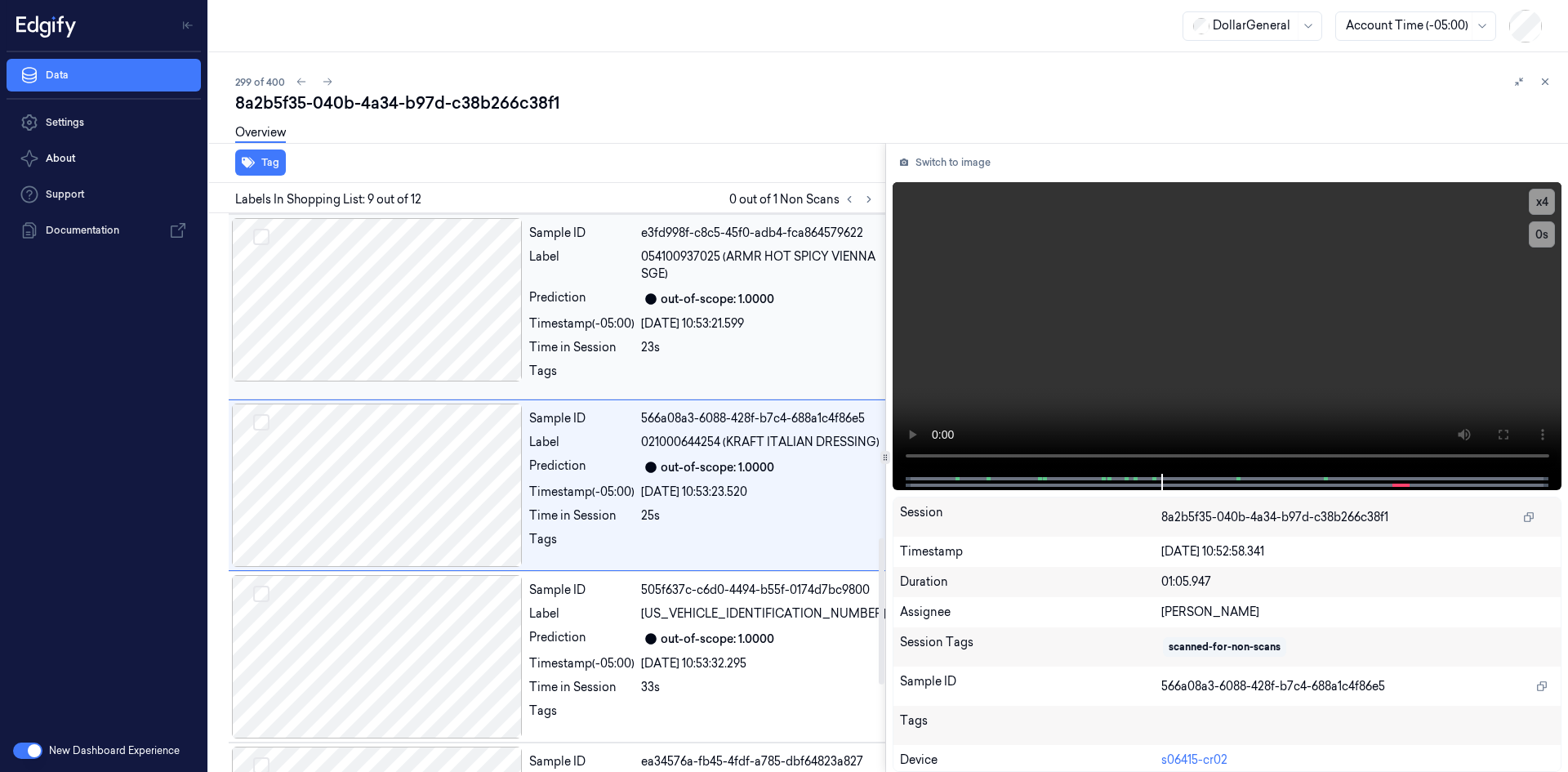
click at [587, 331] on div "Timestamp (-05:00)" at bounding box center [582, 324] width 106 height 17
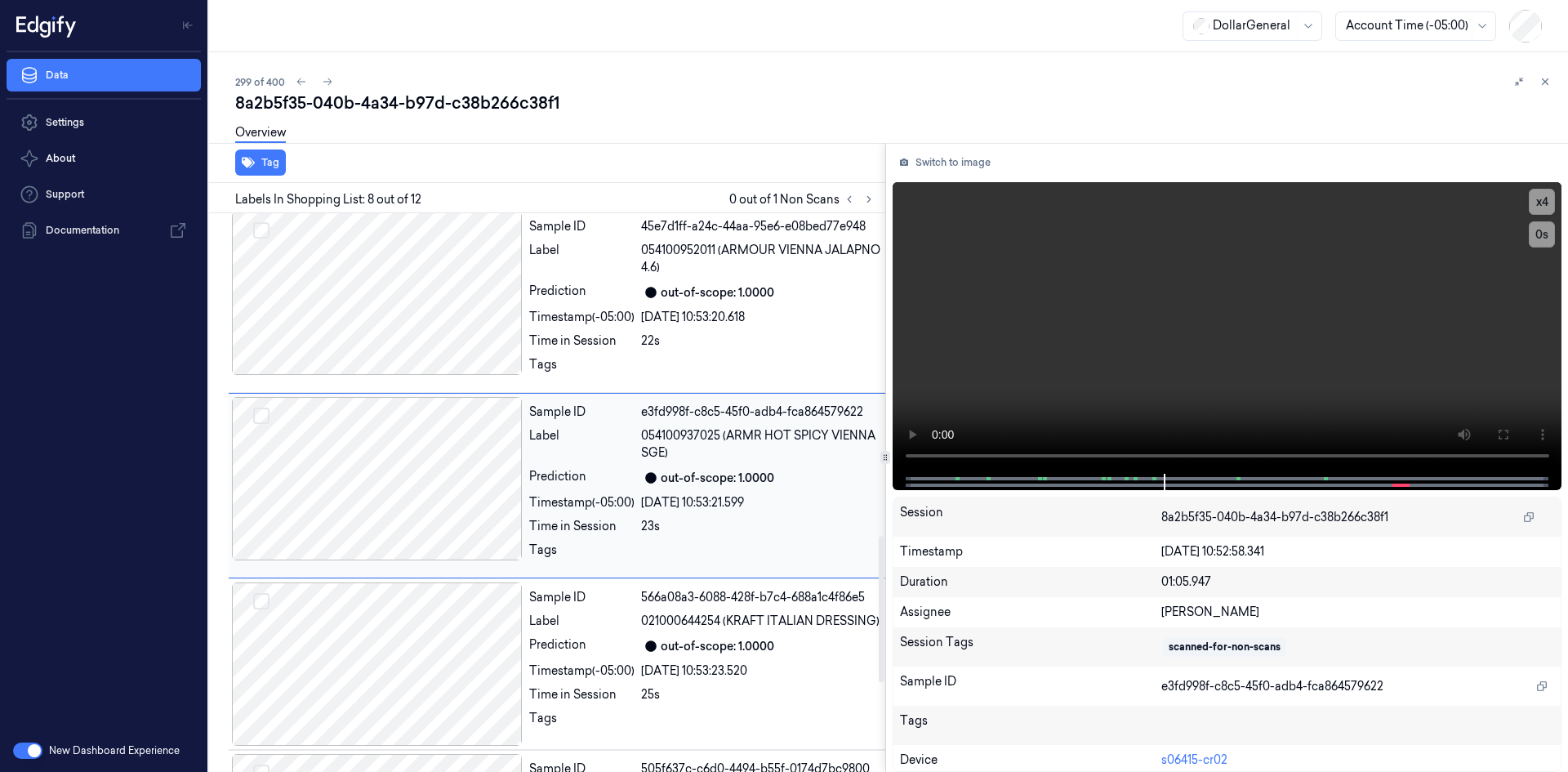
scroll to position [1055, 0]
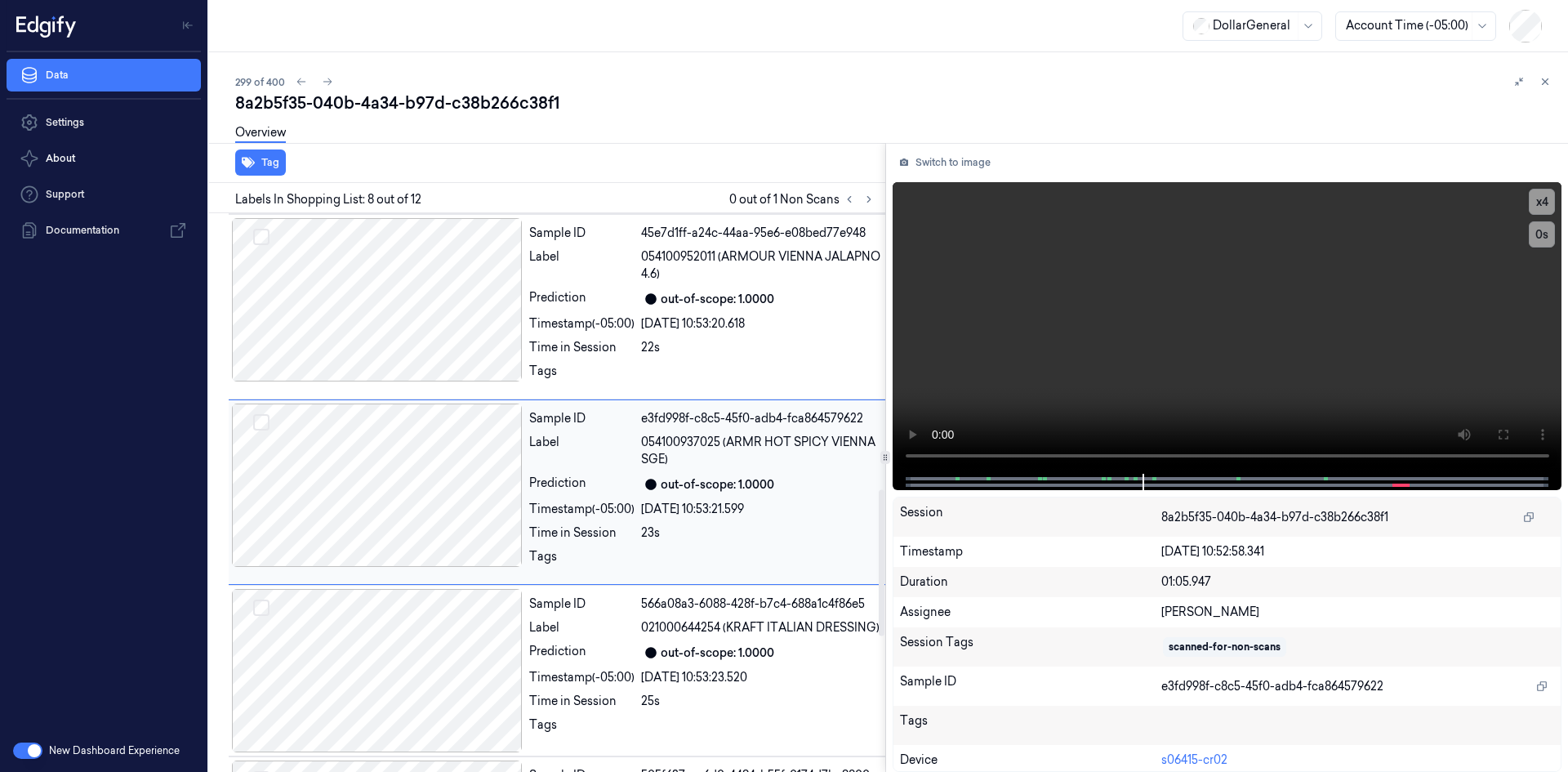
click at [587, 331] on div "Timestamp (-05:00)" at bounding box center [582, 324] width 106 height 17
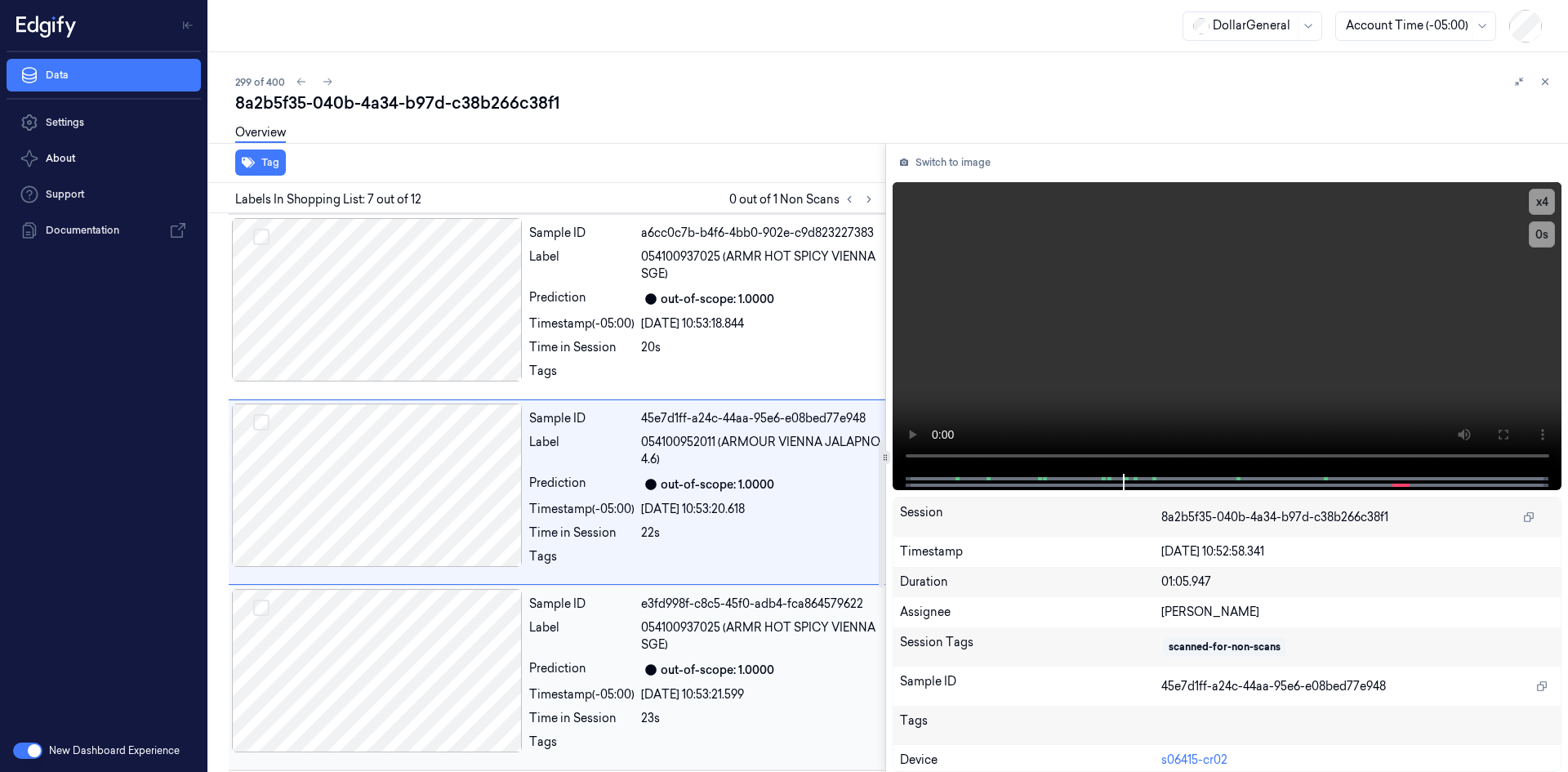
click at [587, 331] on div "Timestamp (-05:00)" at bounding box center [582, 324] width 106 height 17
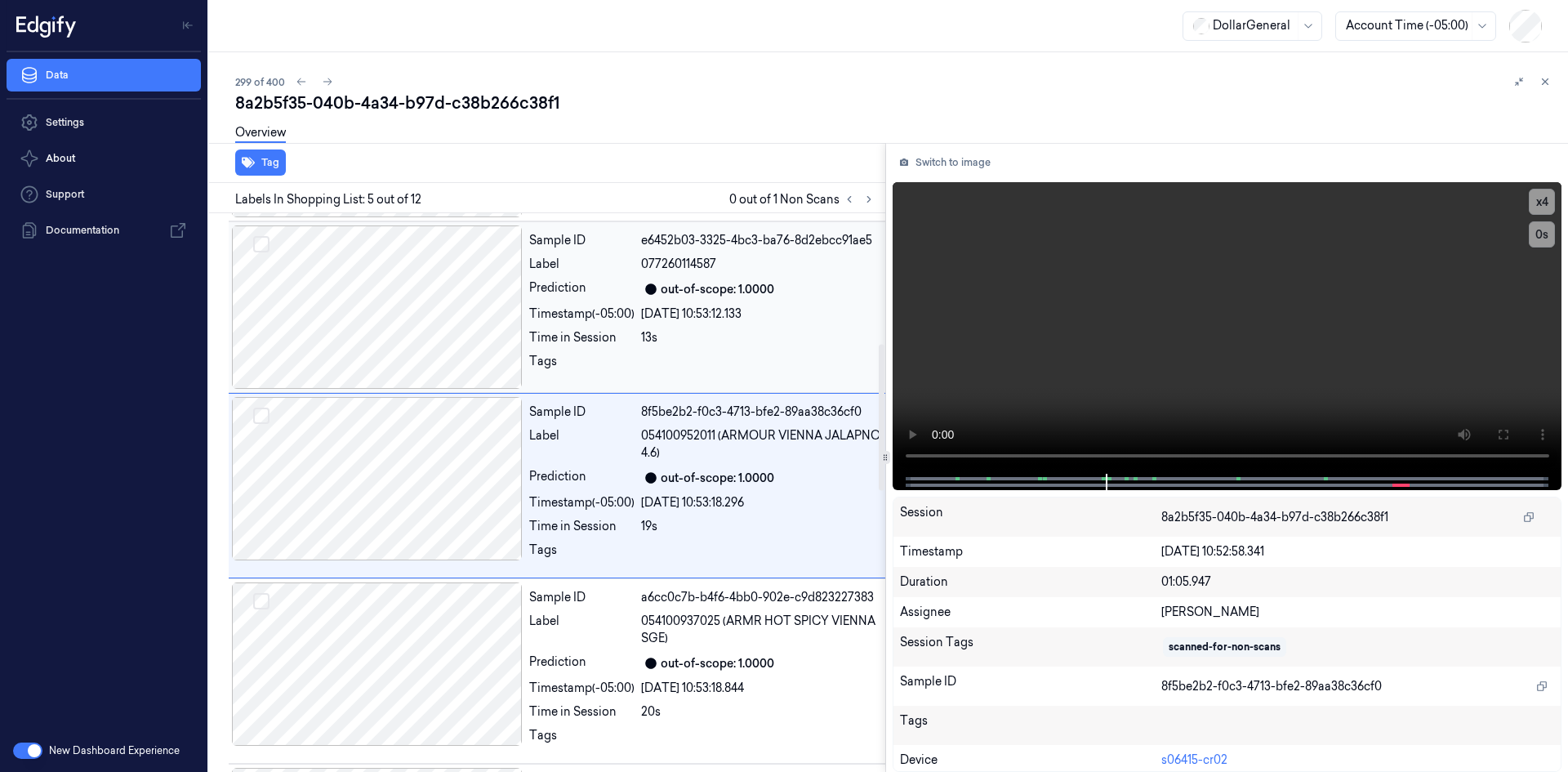
scroll to position [499, 0]
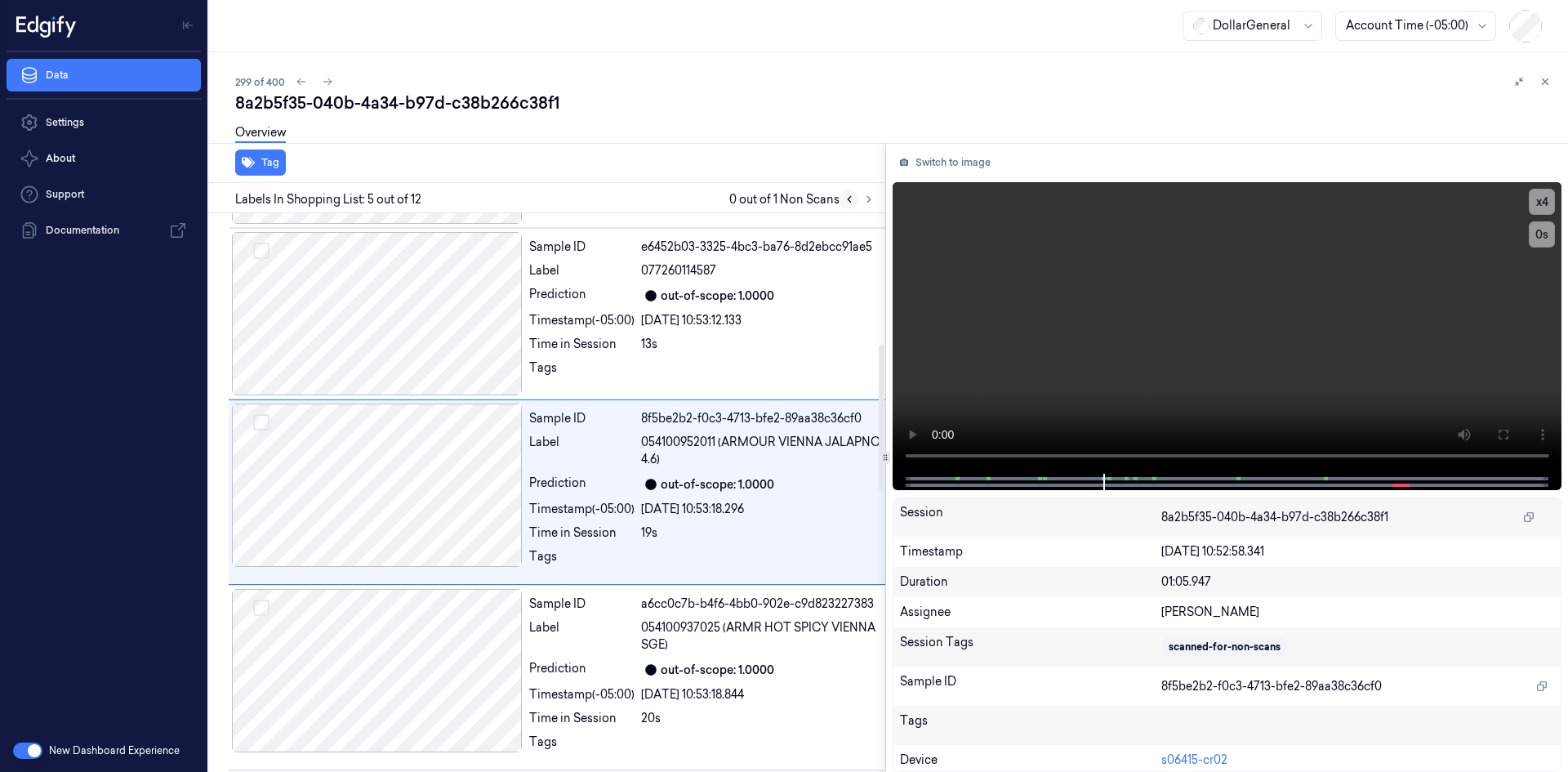
click at [857, 194] on button at bounding box center [850, 199] width 19 height 19
click at [865, 198] on icon at bounding box center [869, 200] width 12 height 12
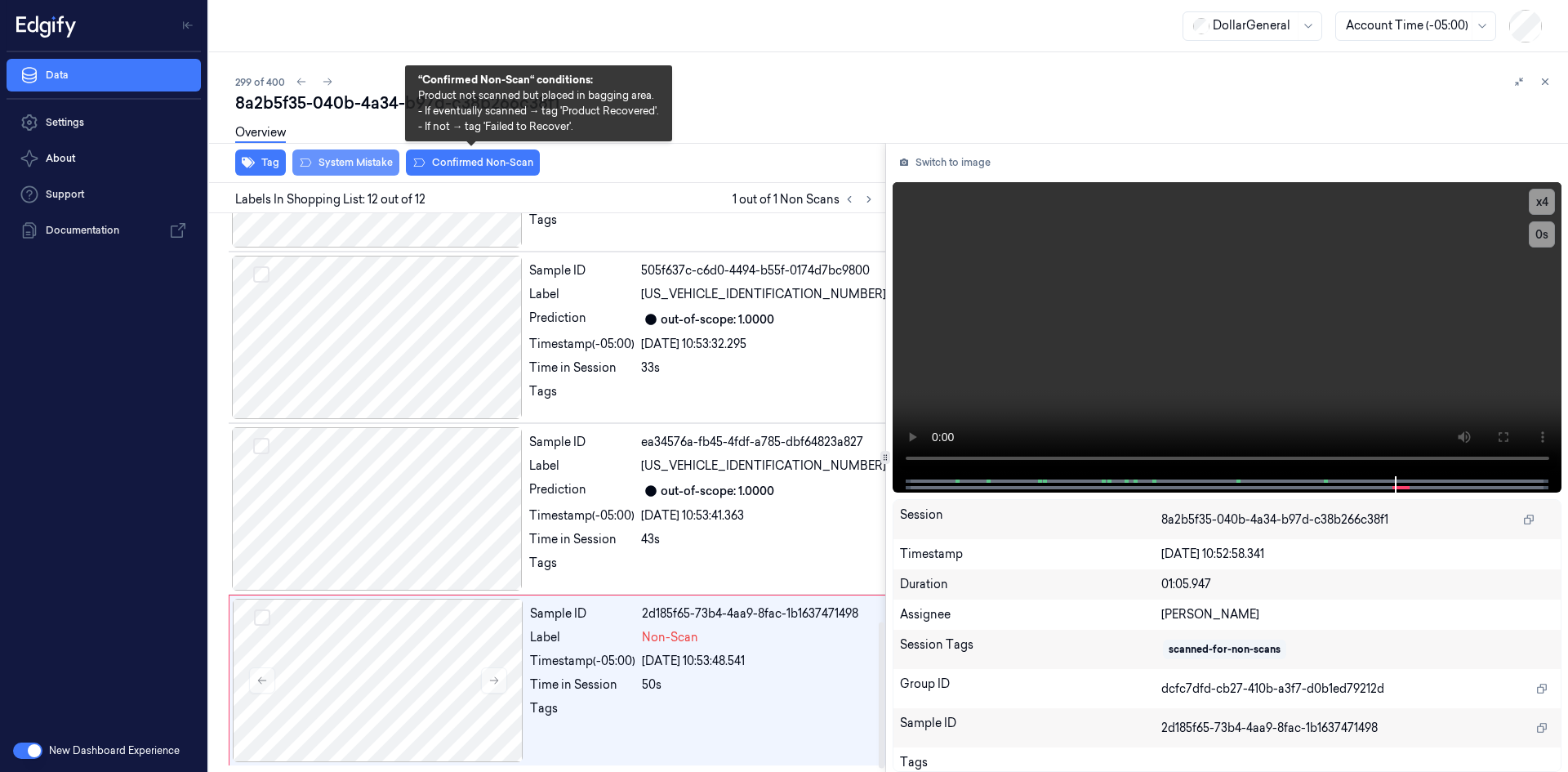
scroll to position [1574, 0]
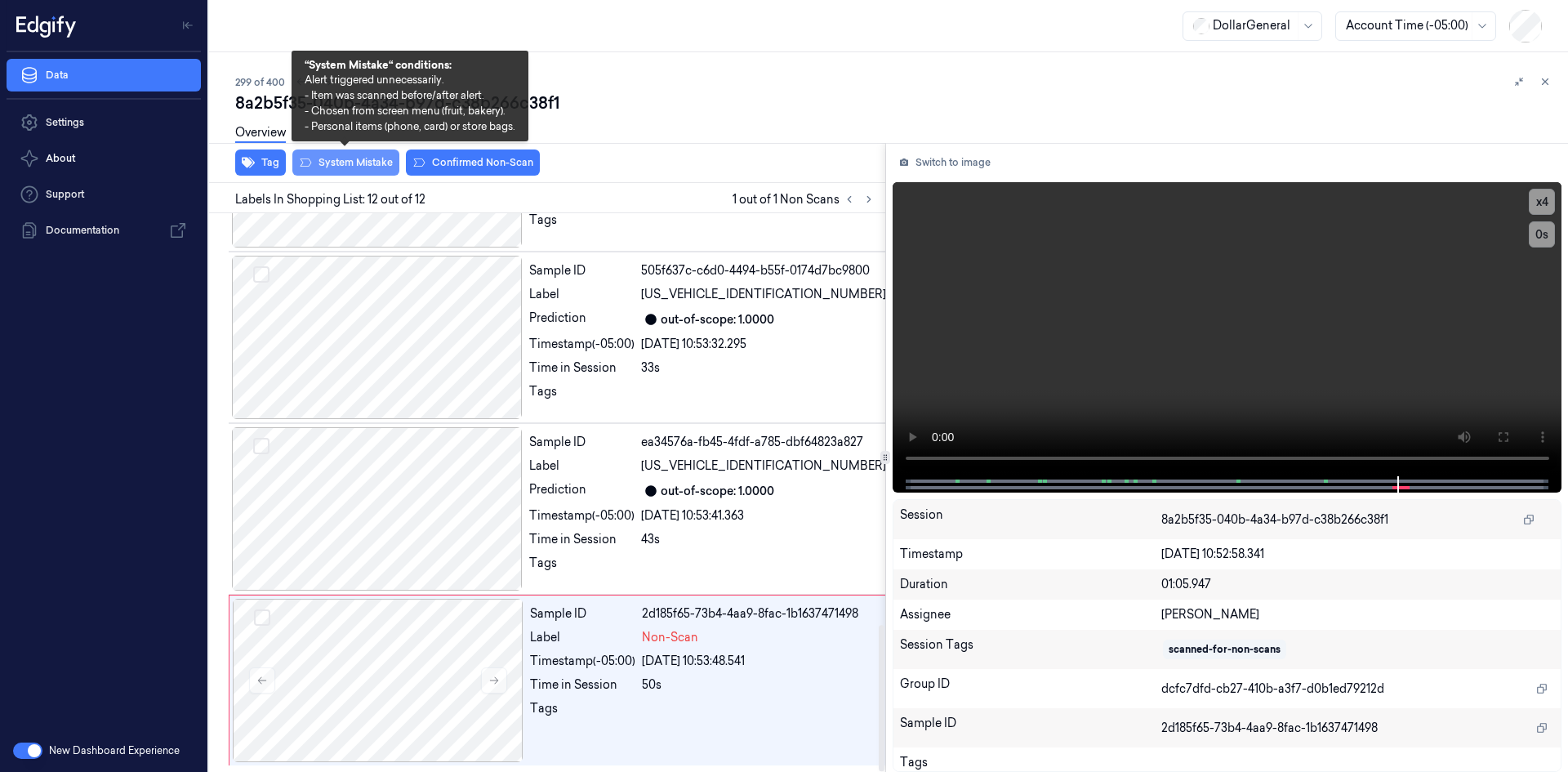
click at [360, 167] on button "System Mistake" at bounding box center [346, 162] width 107 height 26
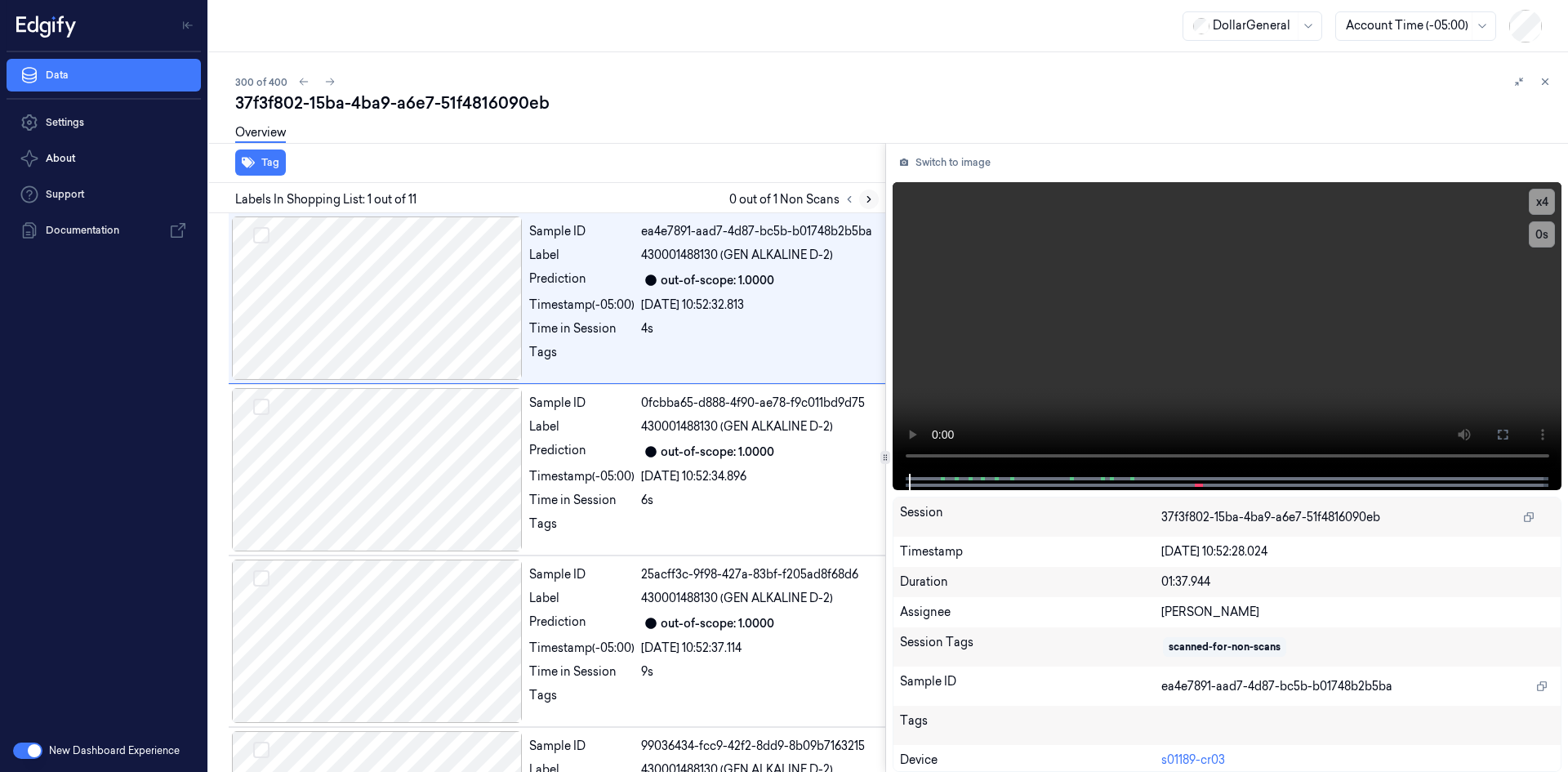
click at [864, 192] on button at bounding box center [869, 199] width 19 height 19
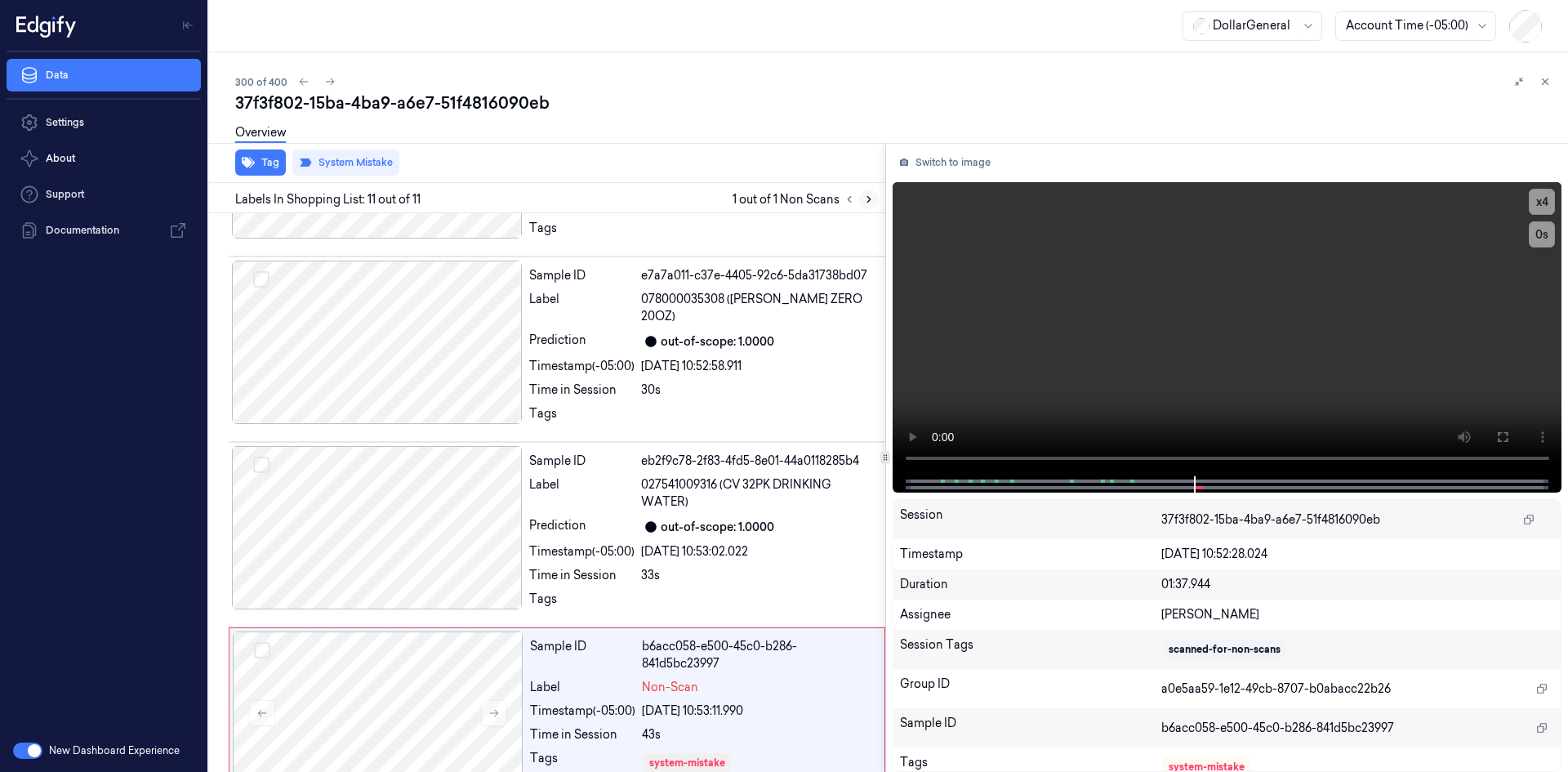
scroll to position [1347, 0]
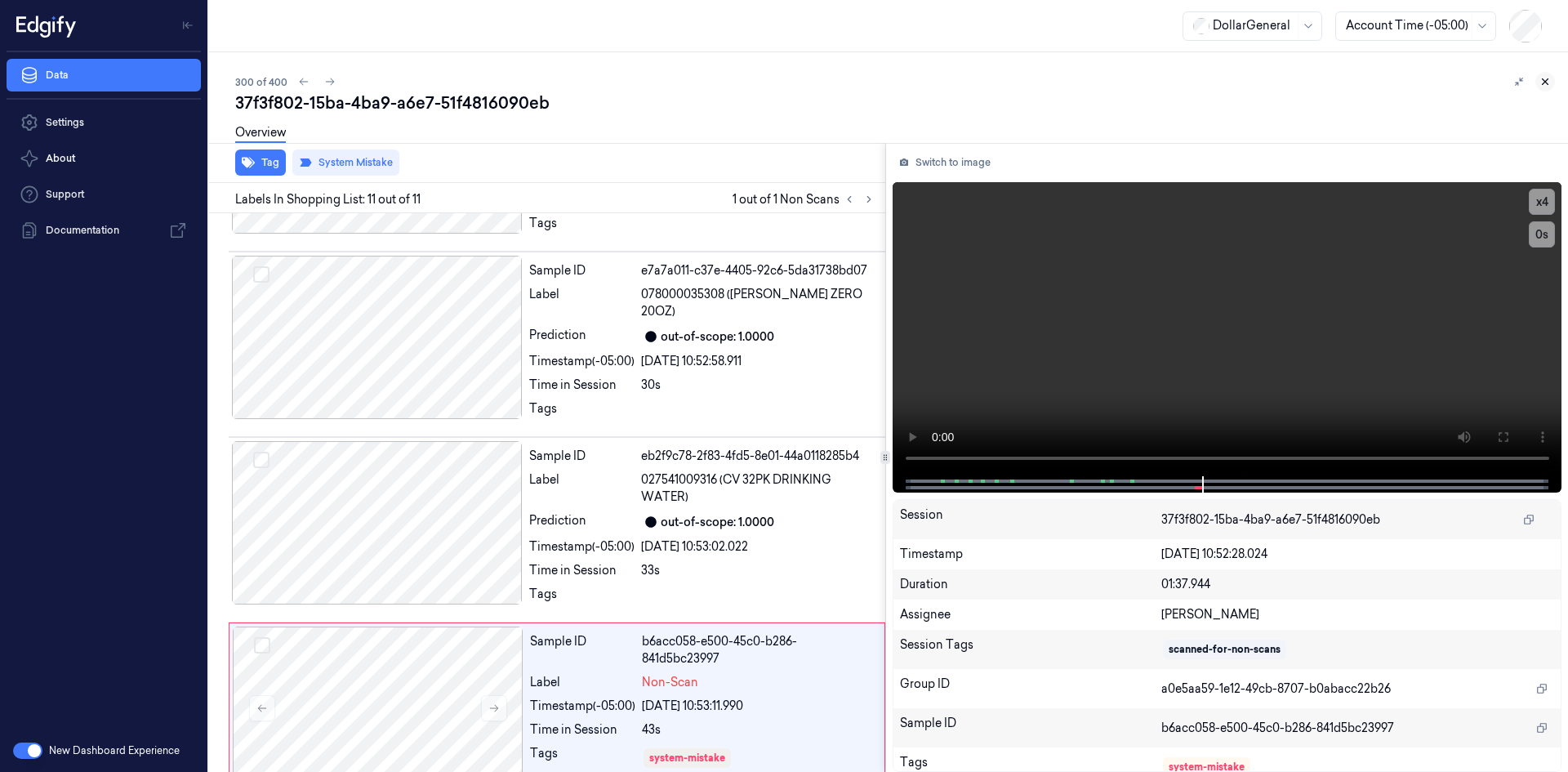
click at [1539, 82] on button at bounding box center [1545, 82] width 19 height 19
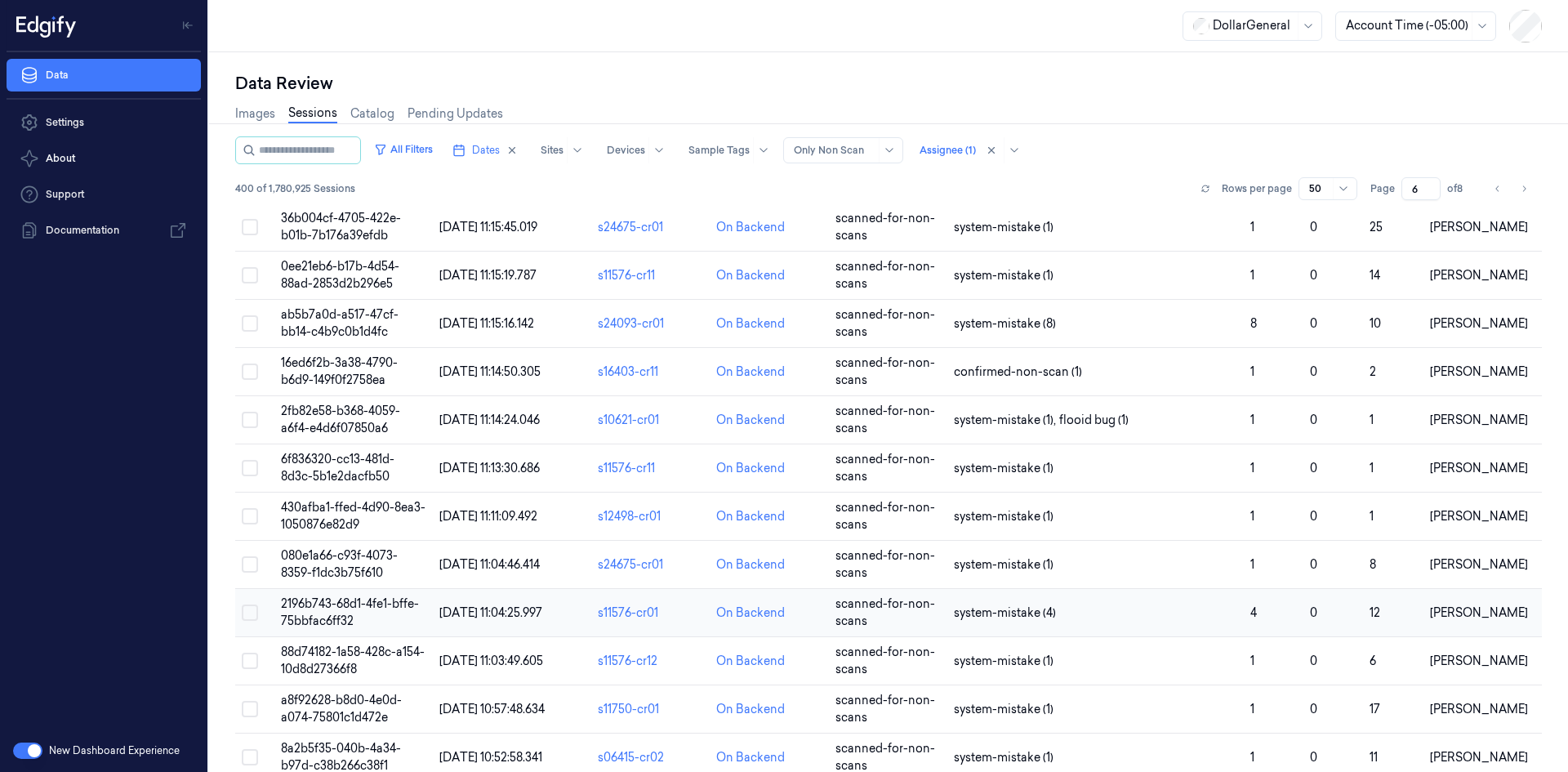
scroll to position [70, 0]
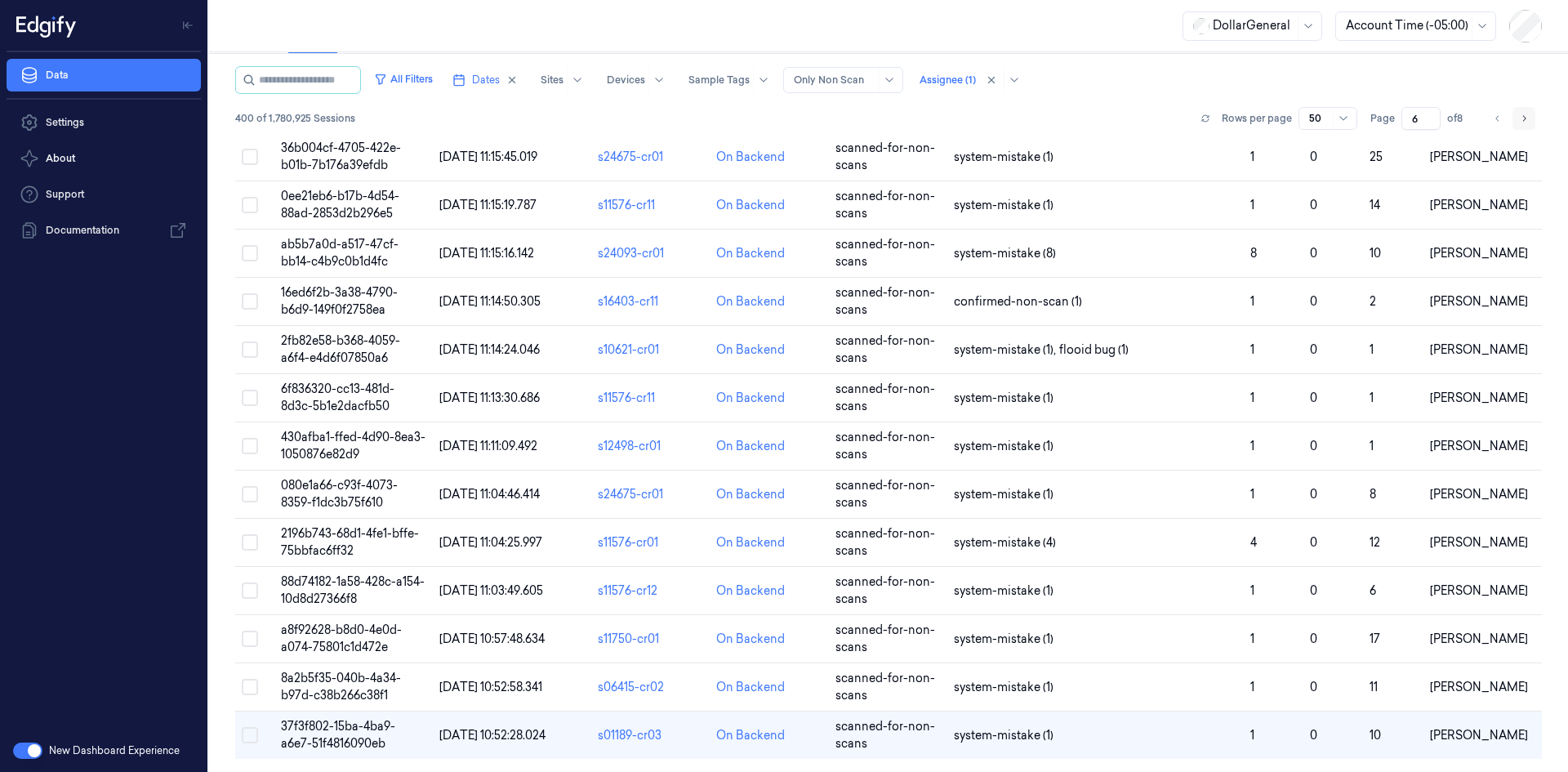
click at [1529, 116] on button "Go to next page" at bounding box center [1524, 118] width 23 height 23
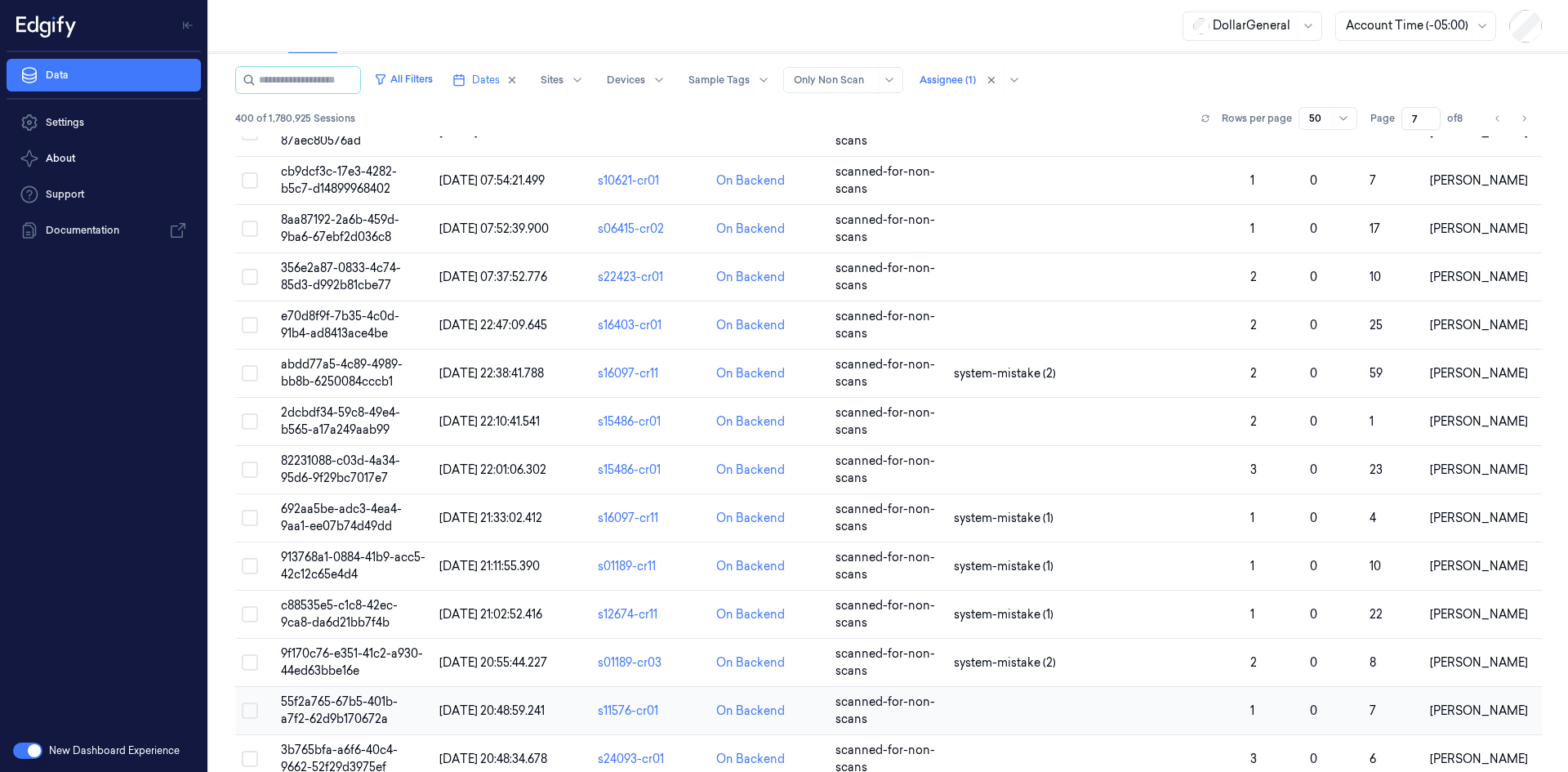
scroll to position [1822, 0]
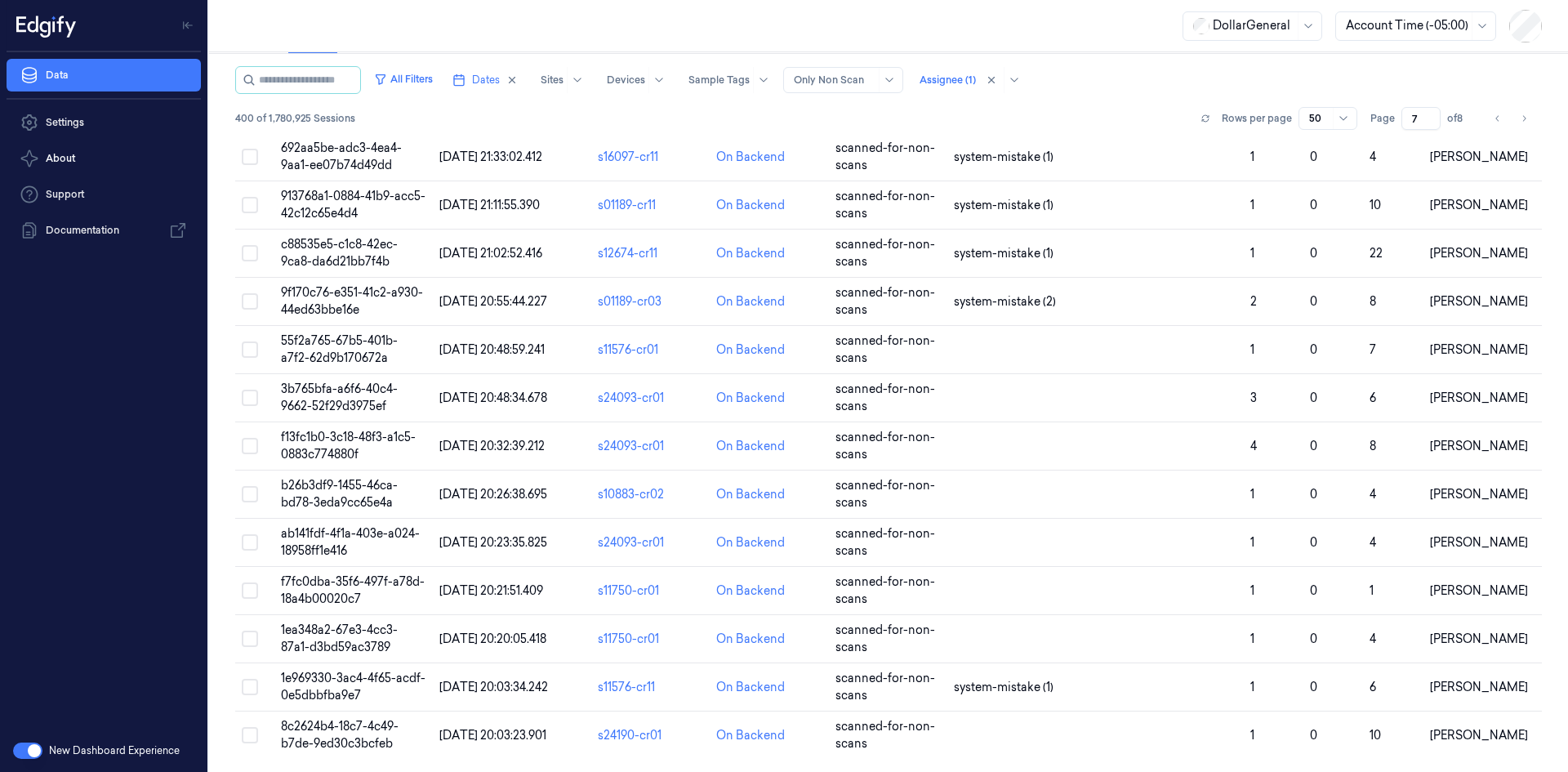
click at [1530, 120] on div "Rows per page 50 Page 7 of 8" at bounding box center [1368, 118] width 347 height 23
click at [1525, 119] on button "Go to next page" at bounding box center [1524, 118] width 23 height 23
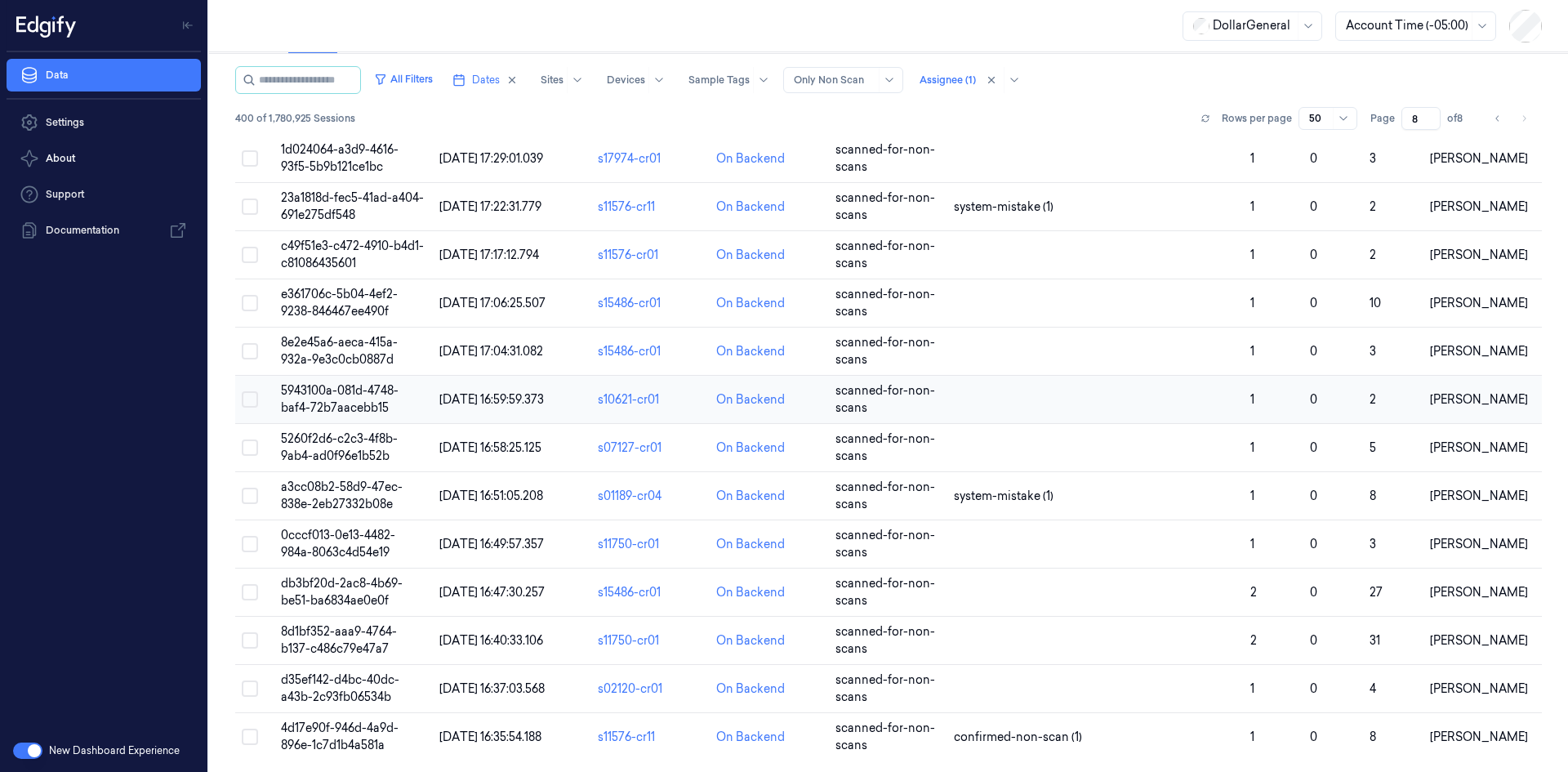
scroll to position [1822, 0]
click at [1495, 115] on icon "Go to previous page" at bounding box center [1498, 119] width 10 height 13
type input "7"
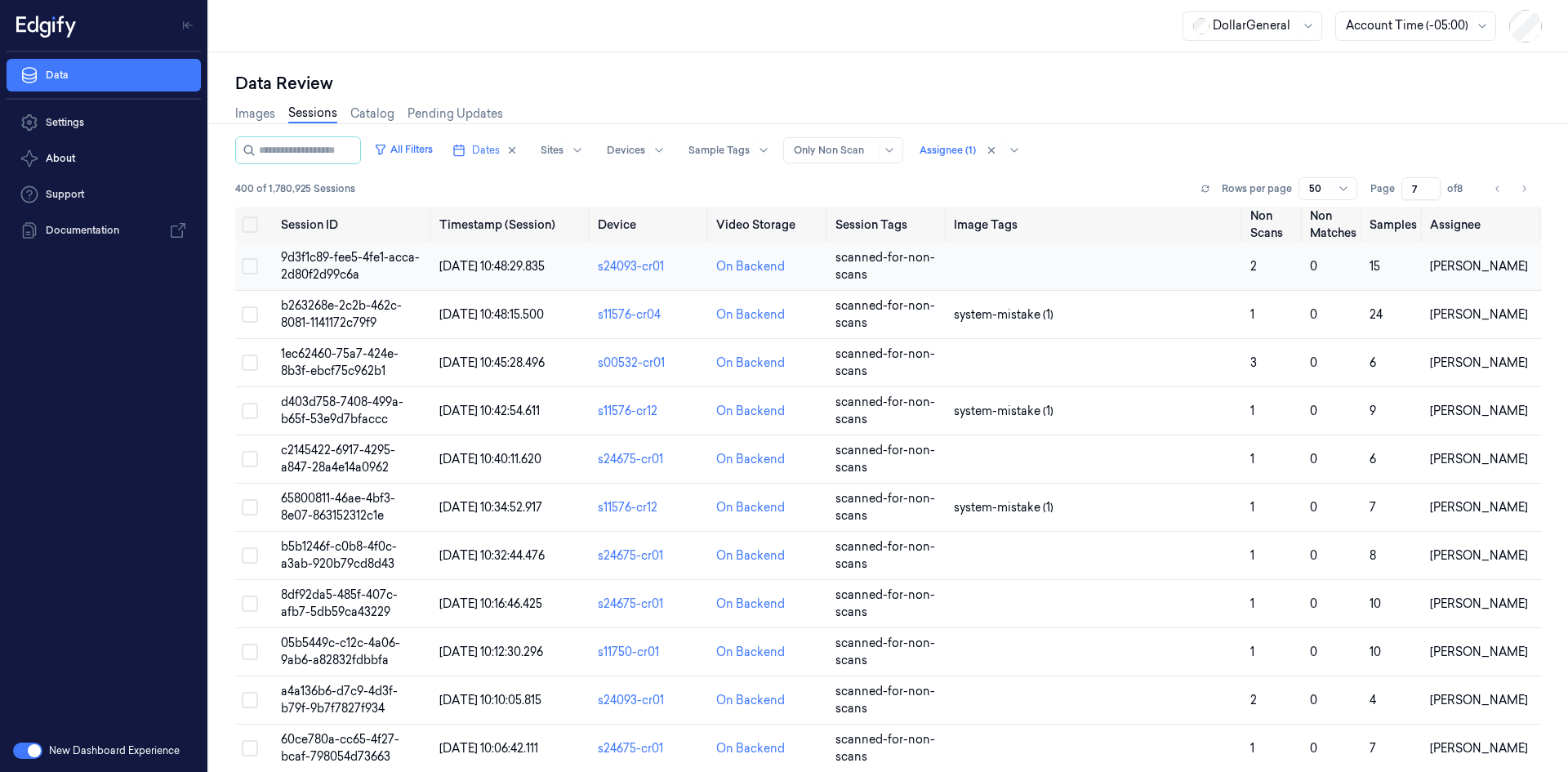
click at [1076, 278] on td at bounding box center [1096, 267] width 297 height 48
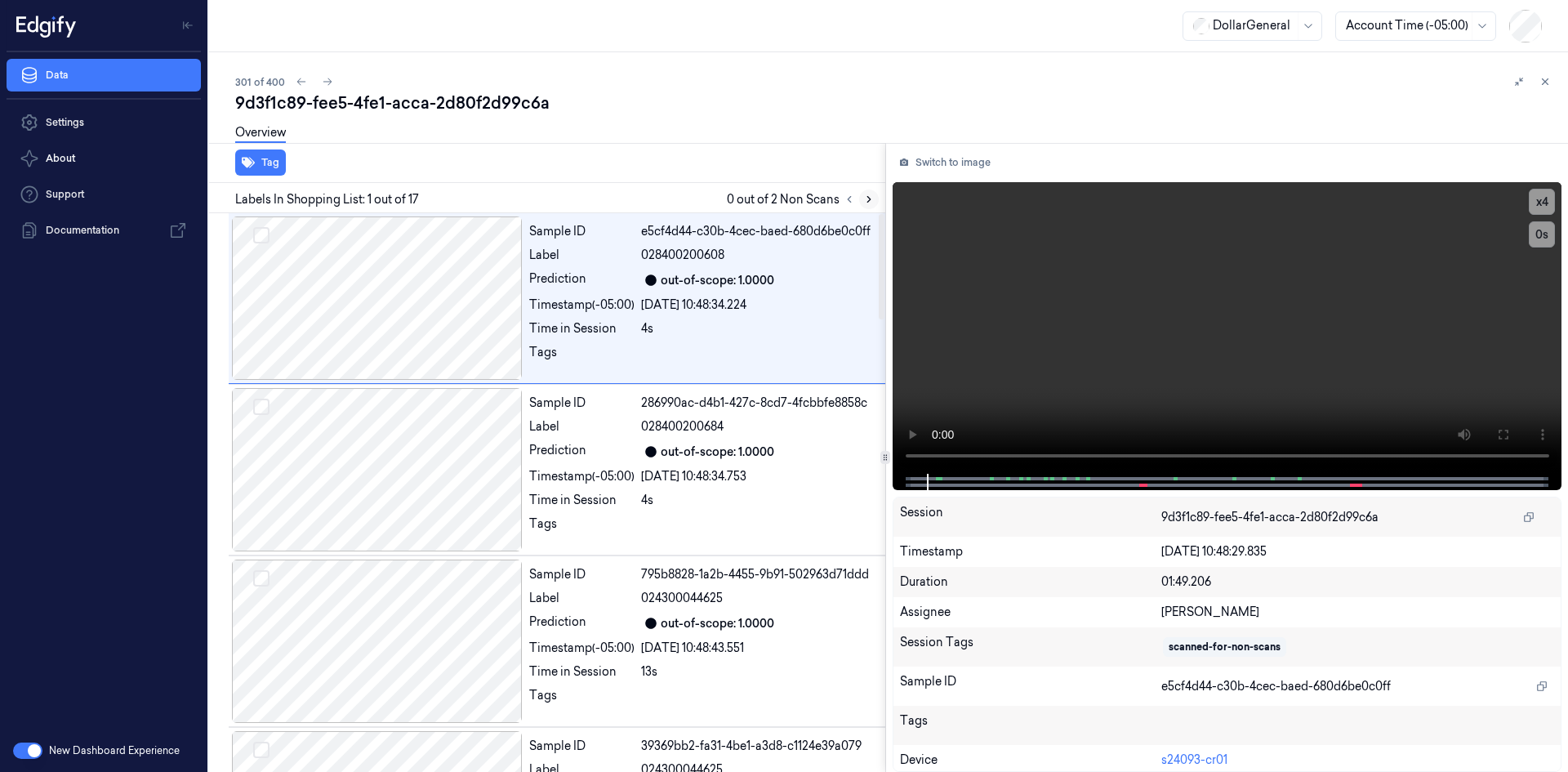
click at [863, 194] on icon at bounding box center [869, 200] width 12 height 12
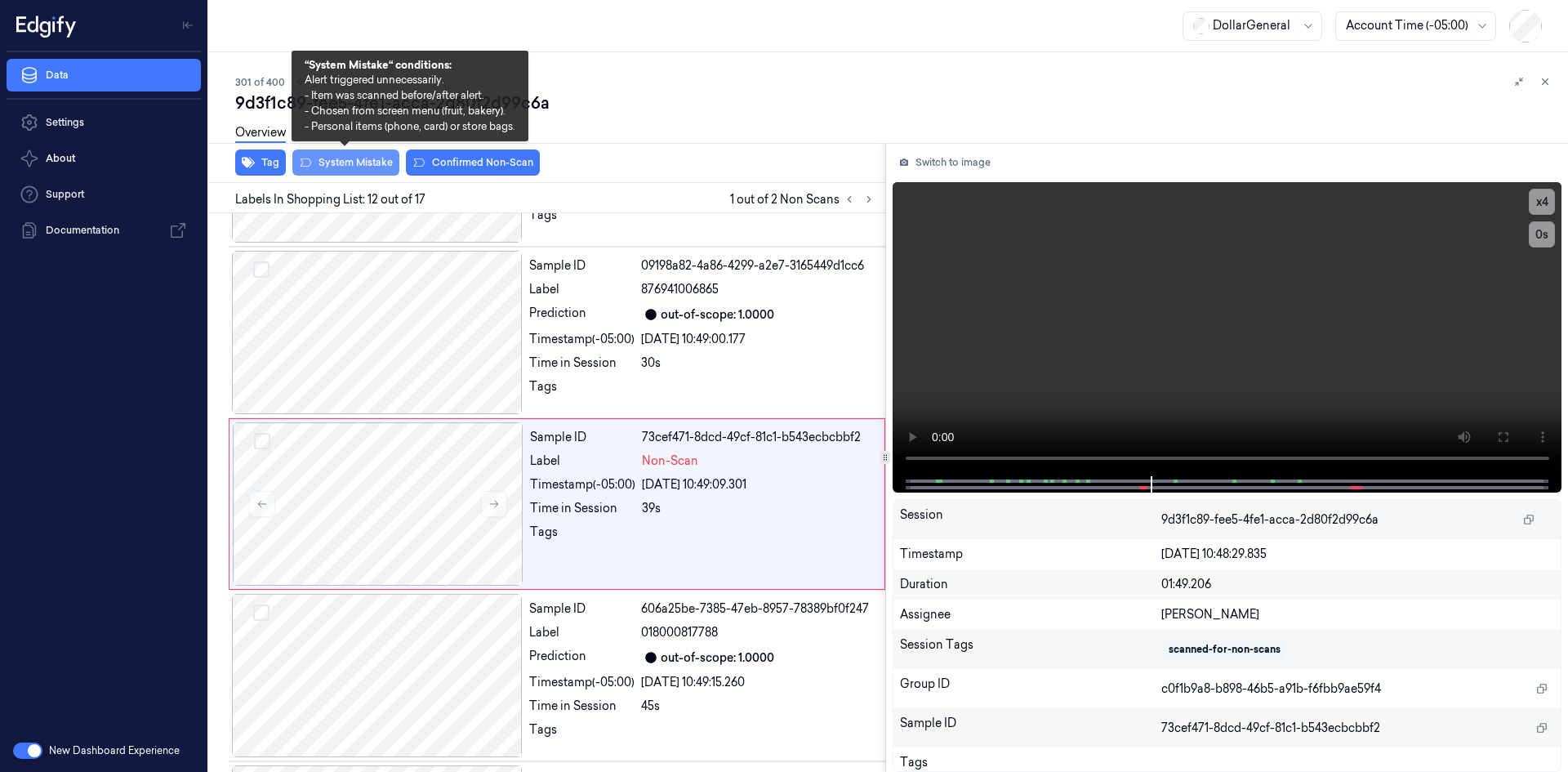
scroll to position [1706, 0]
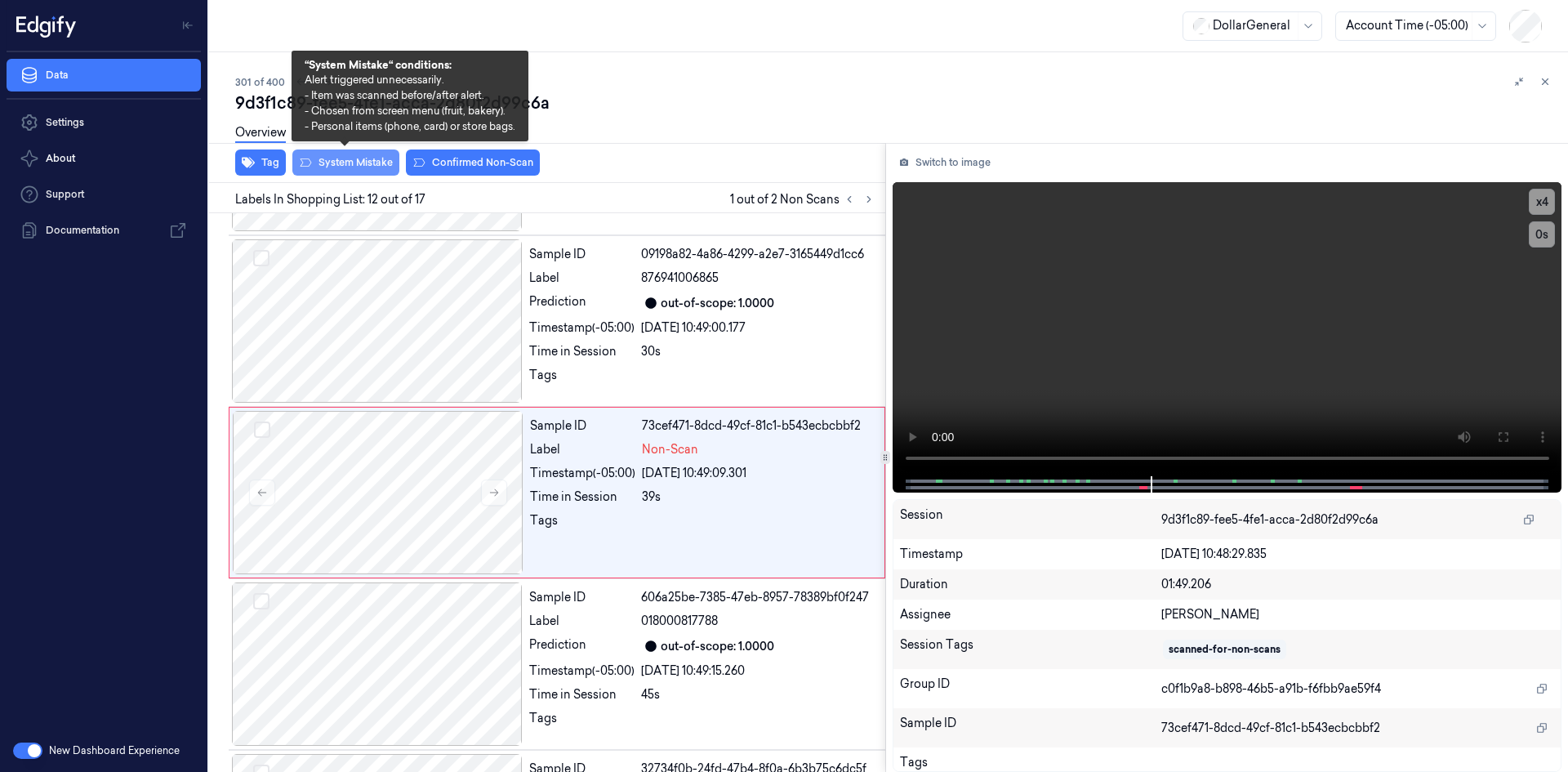
click at [380, 161] on button "System Mistake" at bounding box center [346, 162] width 107 height 26
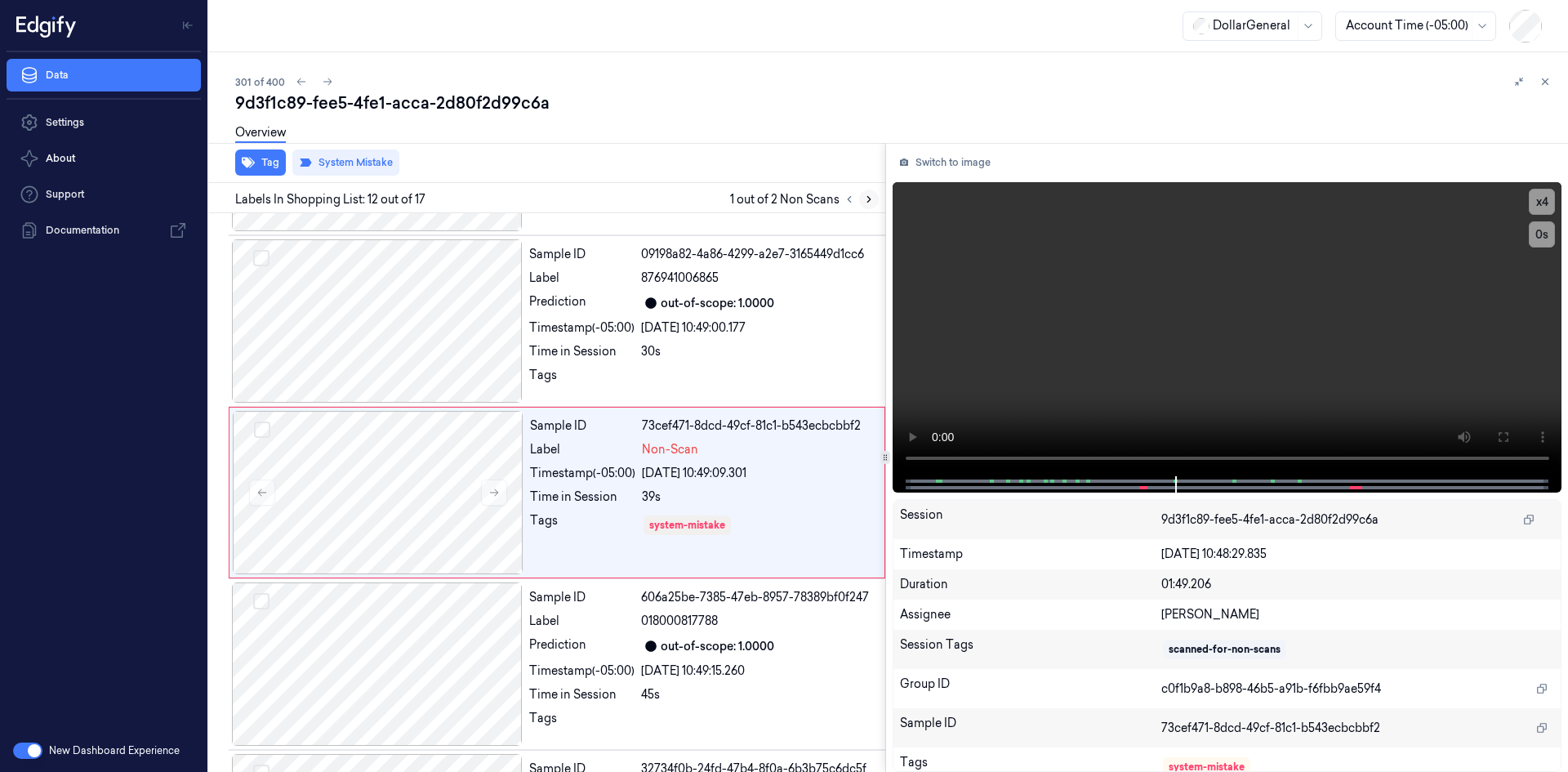
click at [877, 197] on button at bounding box center [869, 199] width 19 height 19
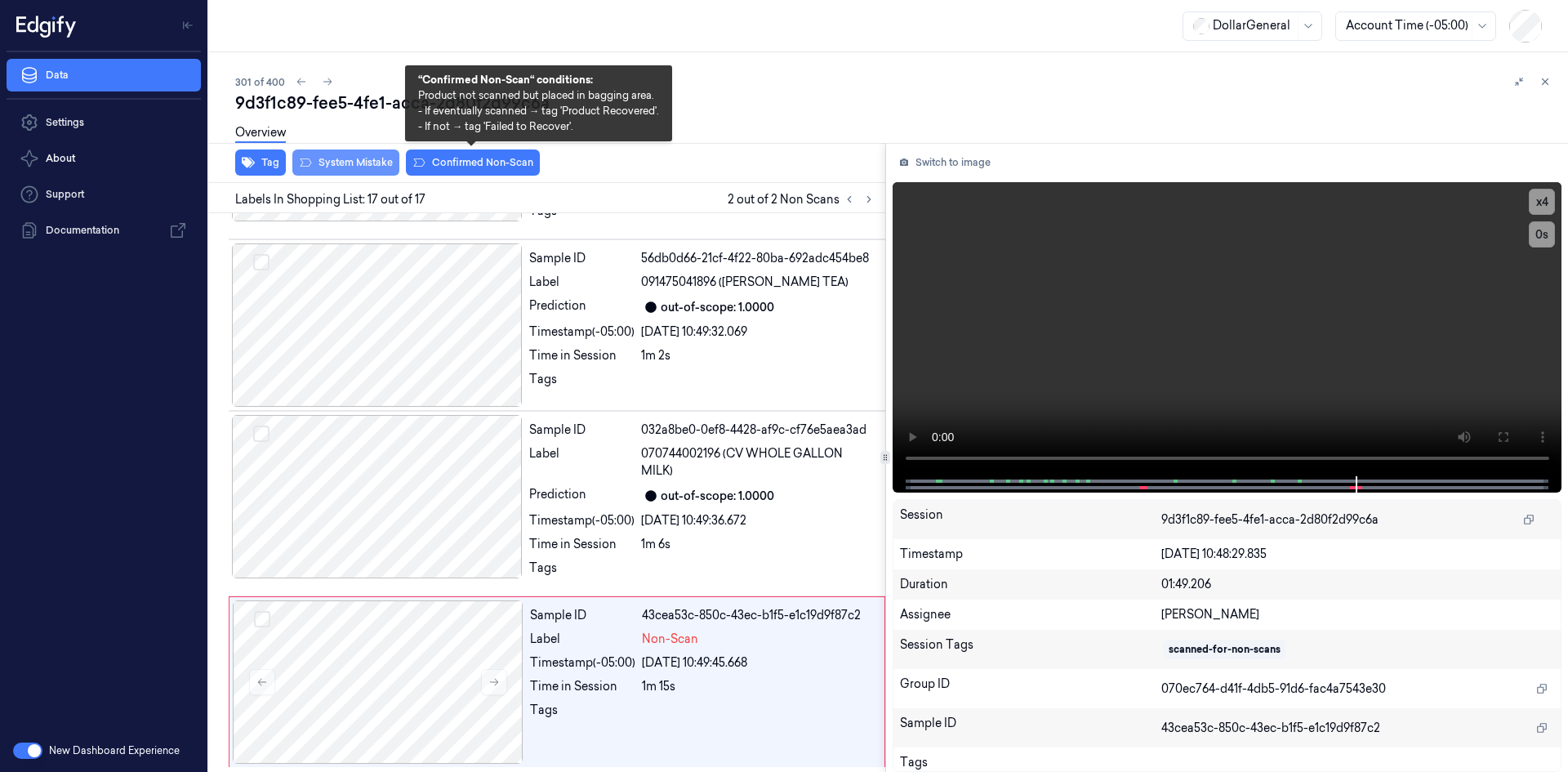
scroll to position [2404, 0]
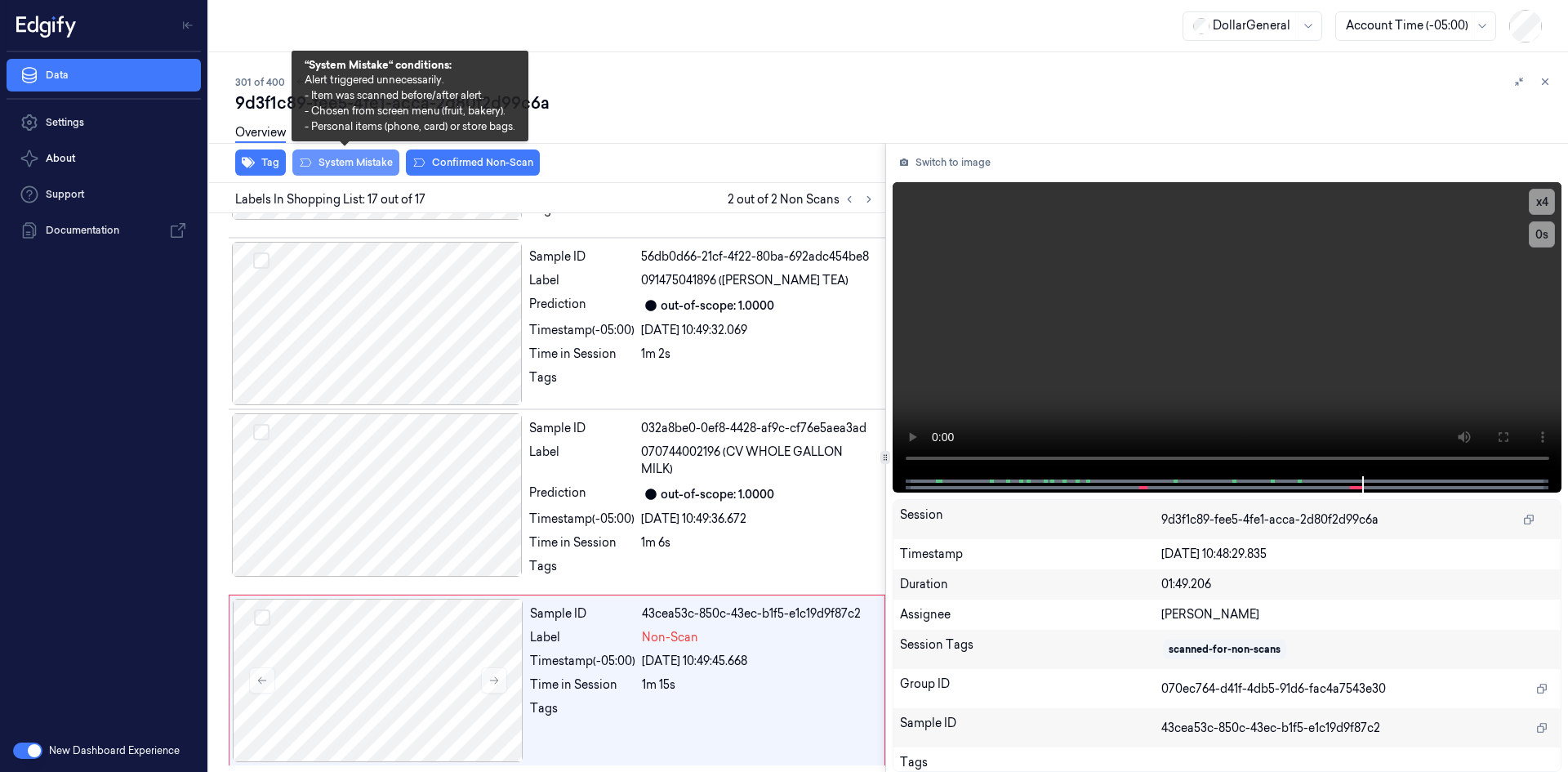
click at [392, 161] on button "System Mistake" at bounding box center [346, 162] width 107 height 26
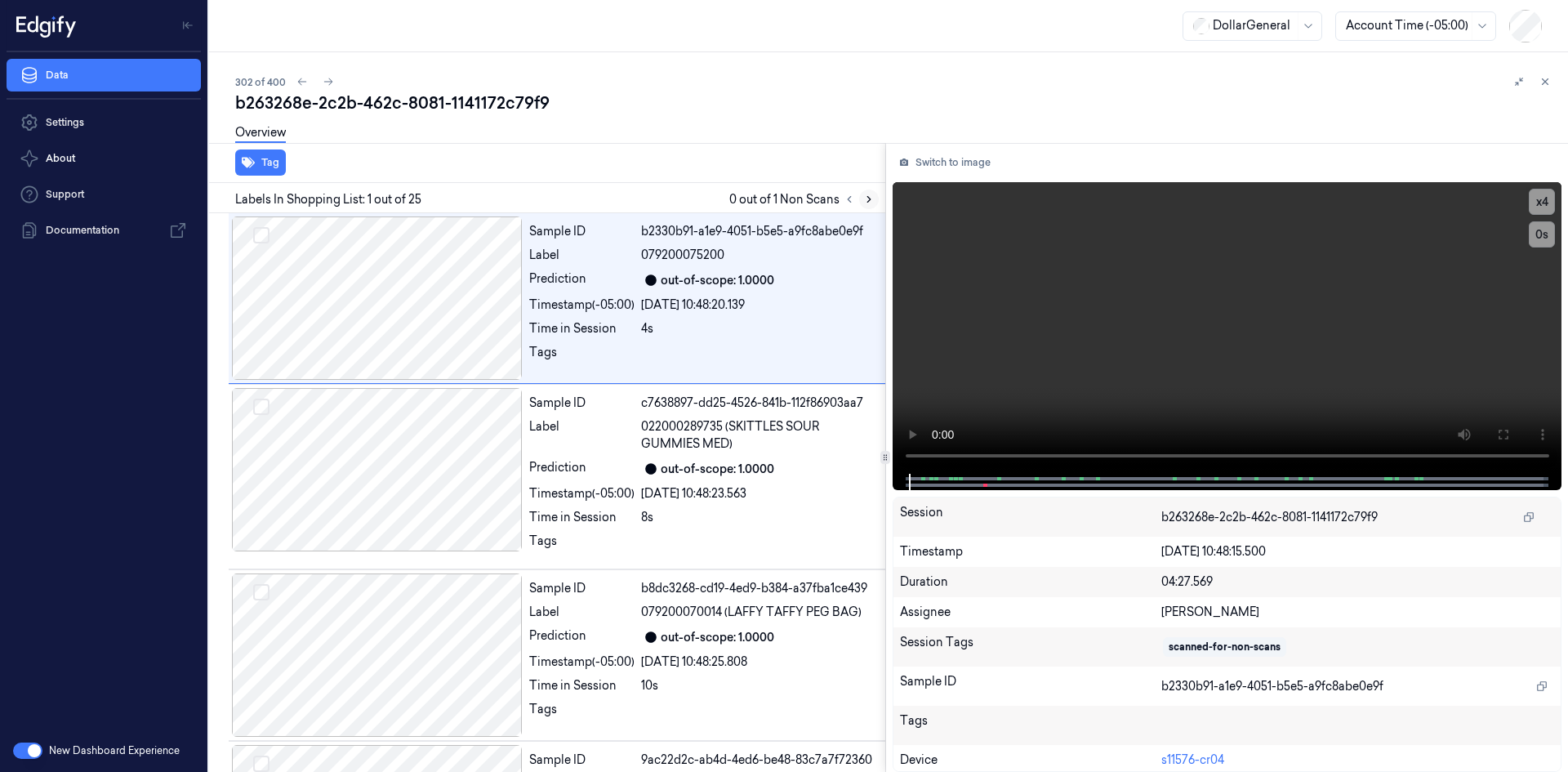
click at [877, 194] on button at bounding box center [869, 199] width 19 height 19
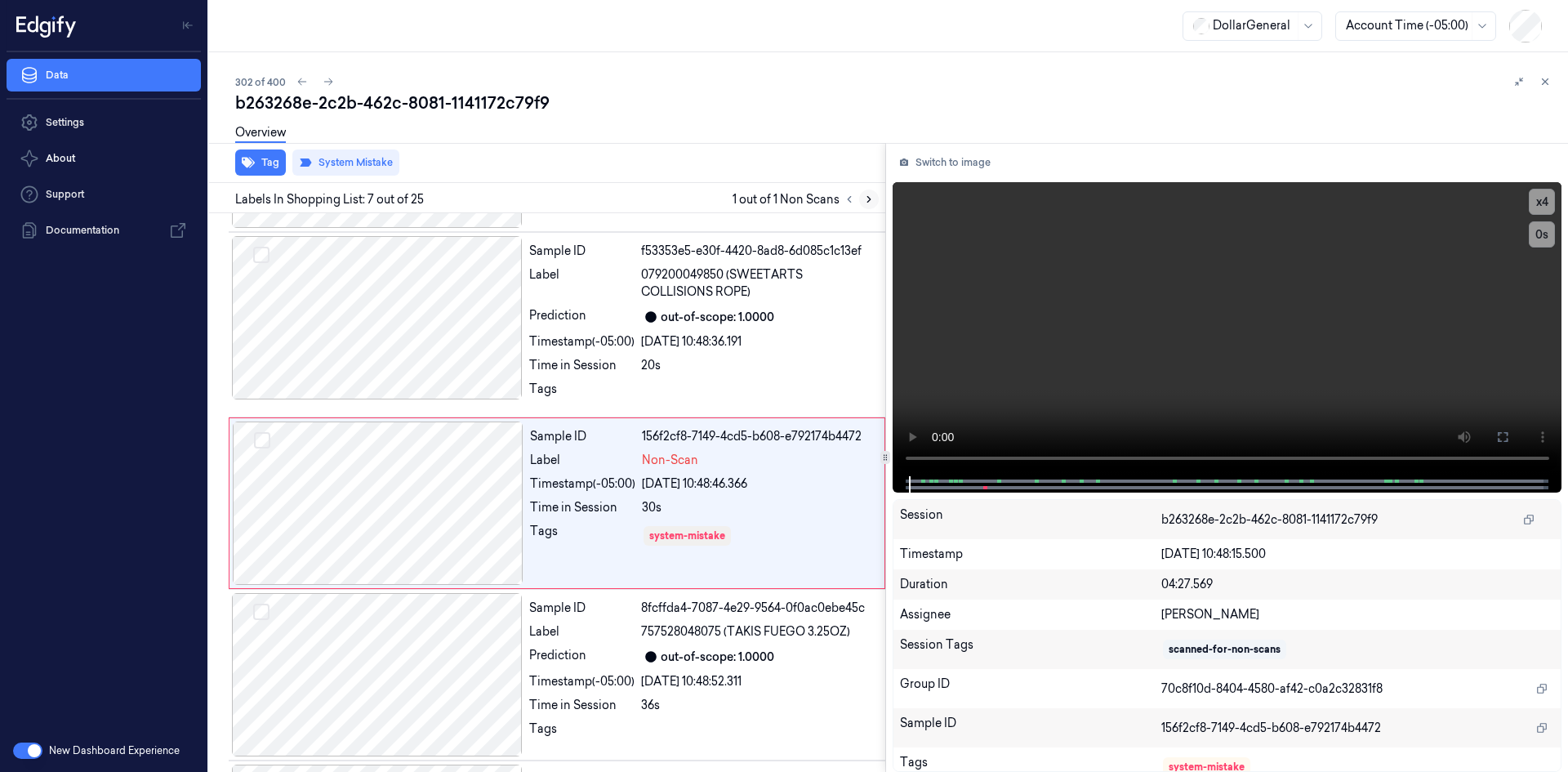
scroll to position [877, 0]
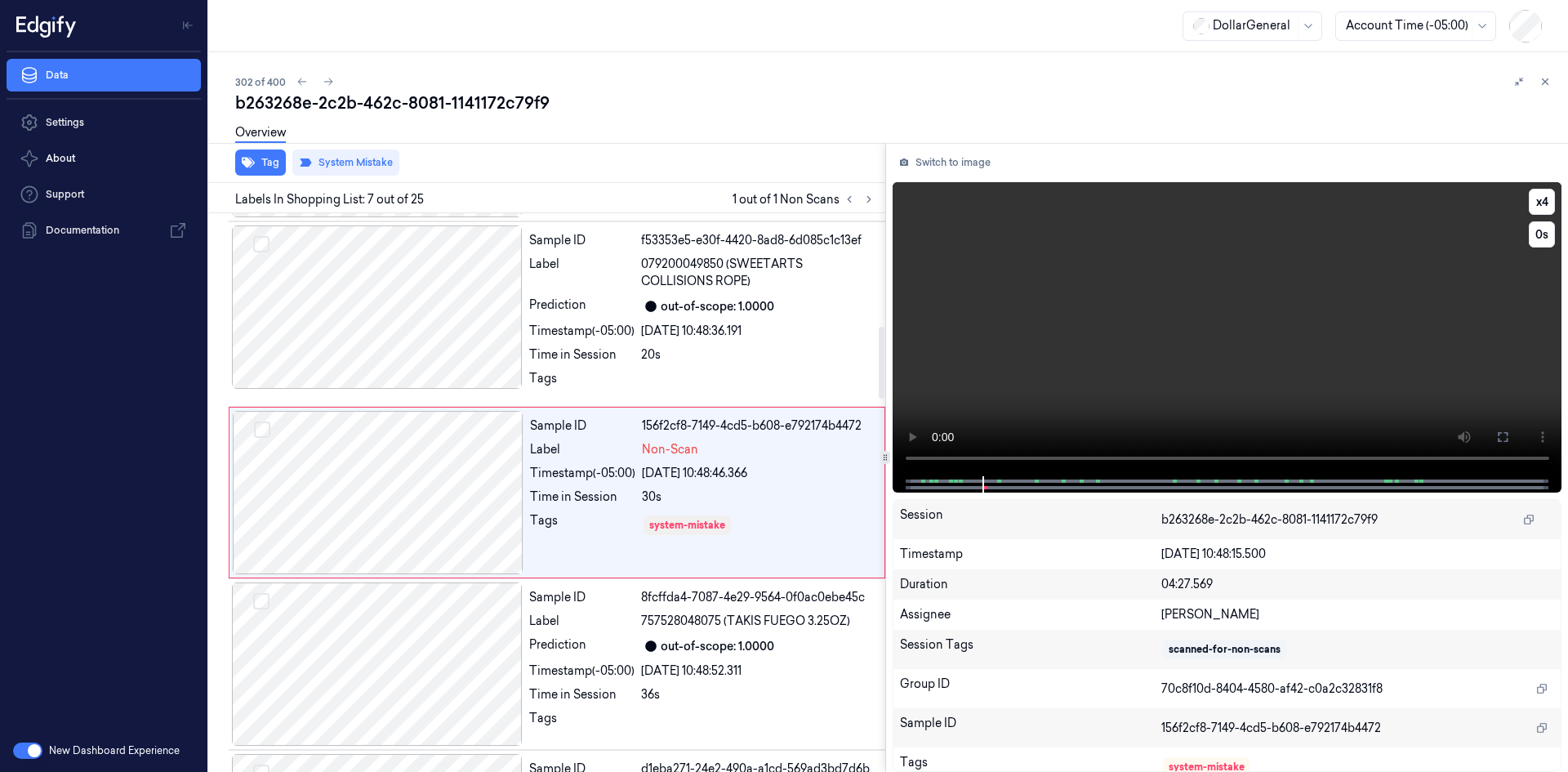
click at [1047, 321] on video at bounding box center [1228, 329] width 670 height 294
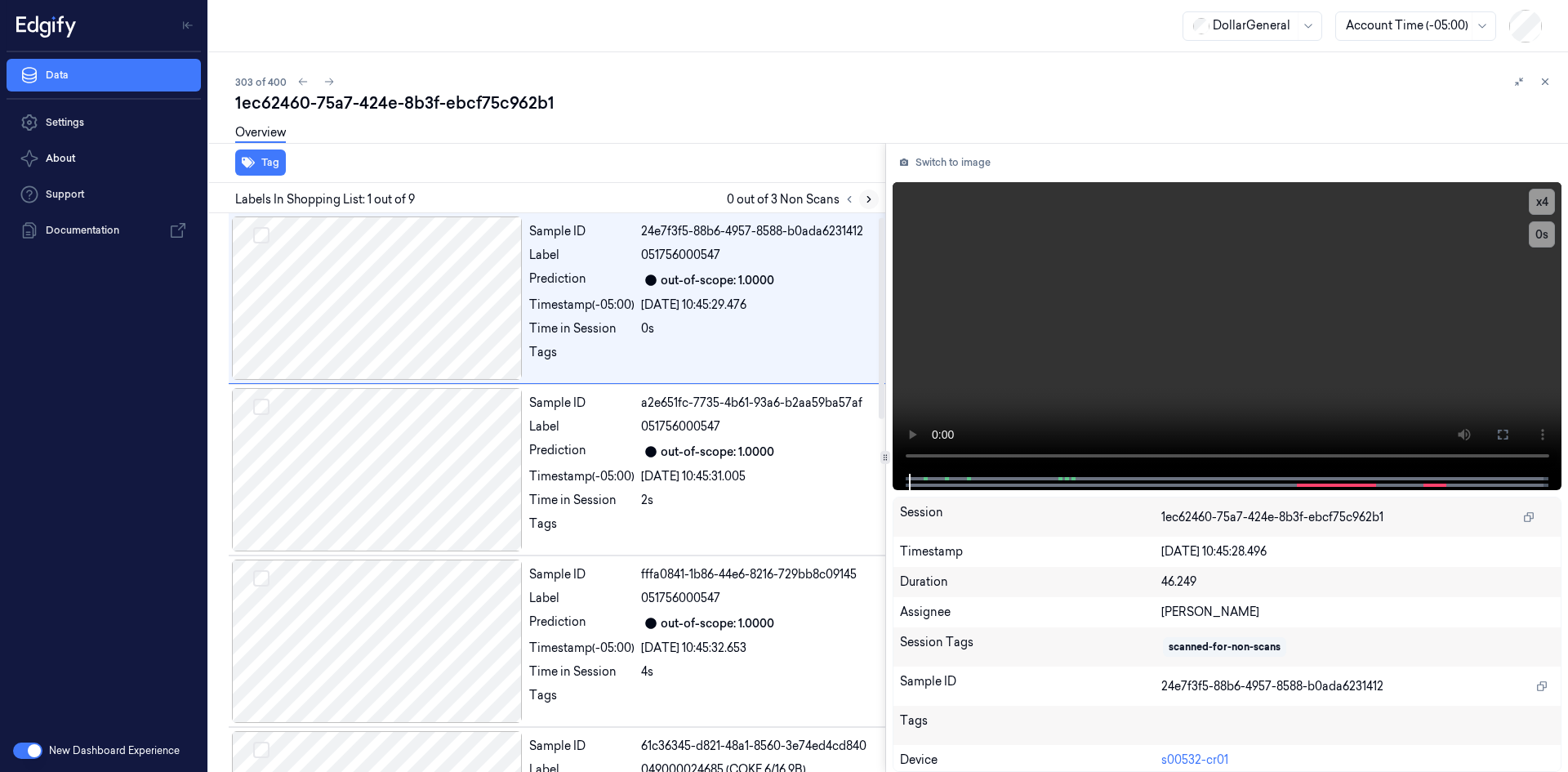
click at [868, 199] on icon at bounding box center [869, 200] width 12 height 12
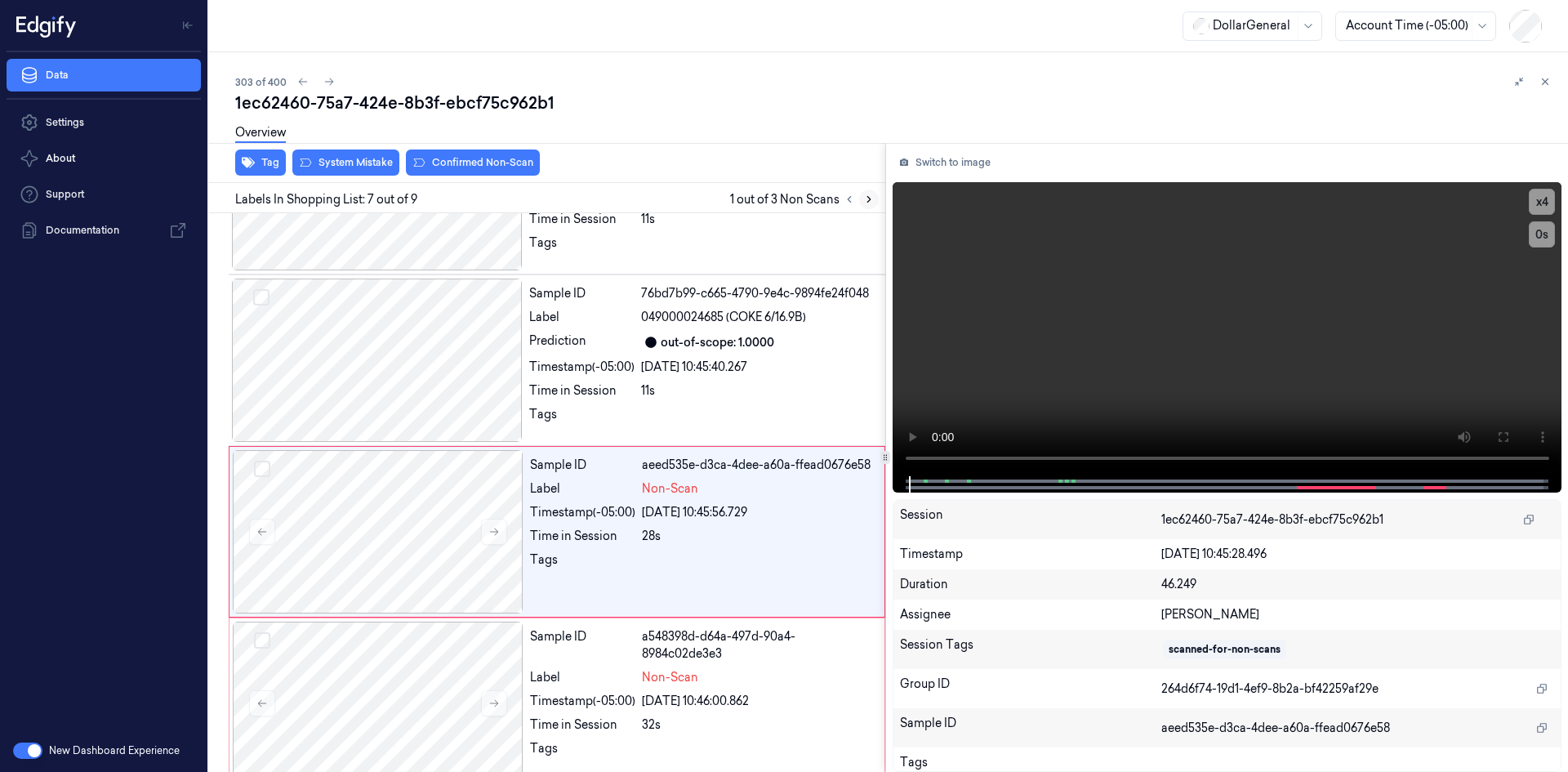
scroll to position [834, 0]
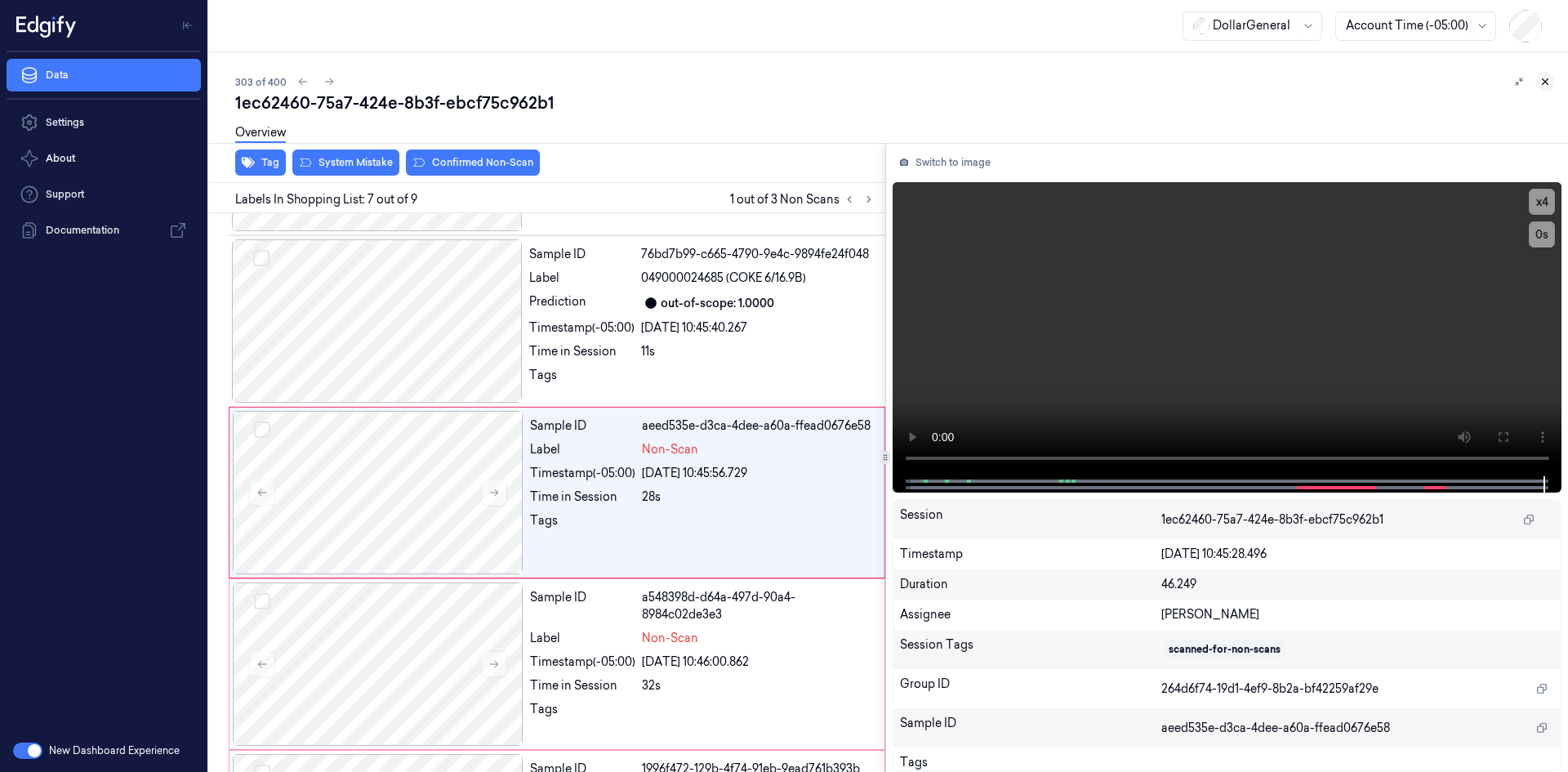
click at [1553, 80] on button at bounding box center [1545, 82] width 19 height 19
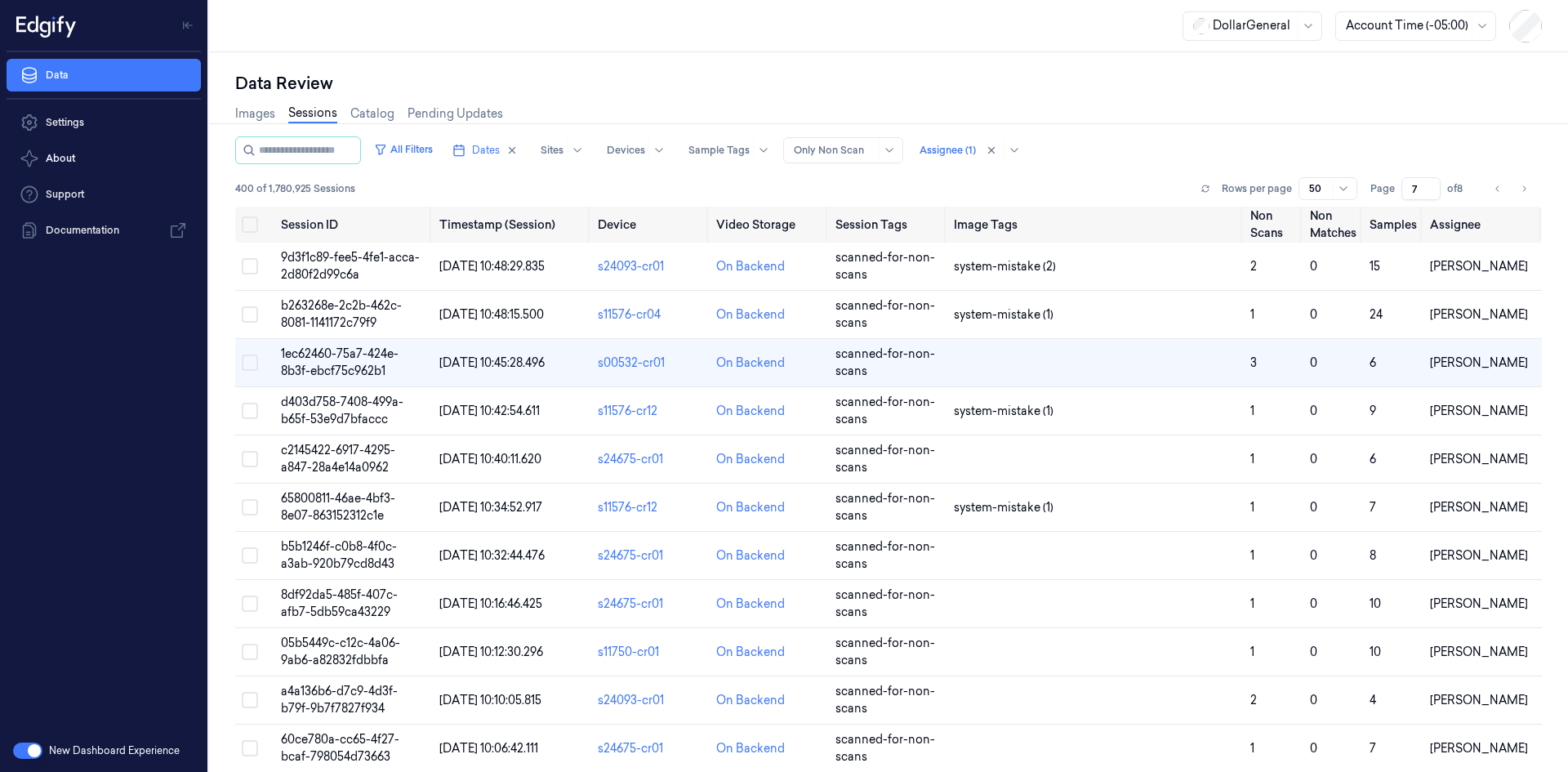
click at [765, 135] on div "Images Sessions Catalog Pending Updates" at bounding box center [888, 115] width 1307 height 41
click at [750, 146] on div at bounding box center [719, 150] width 61 height 14
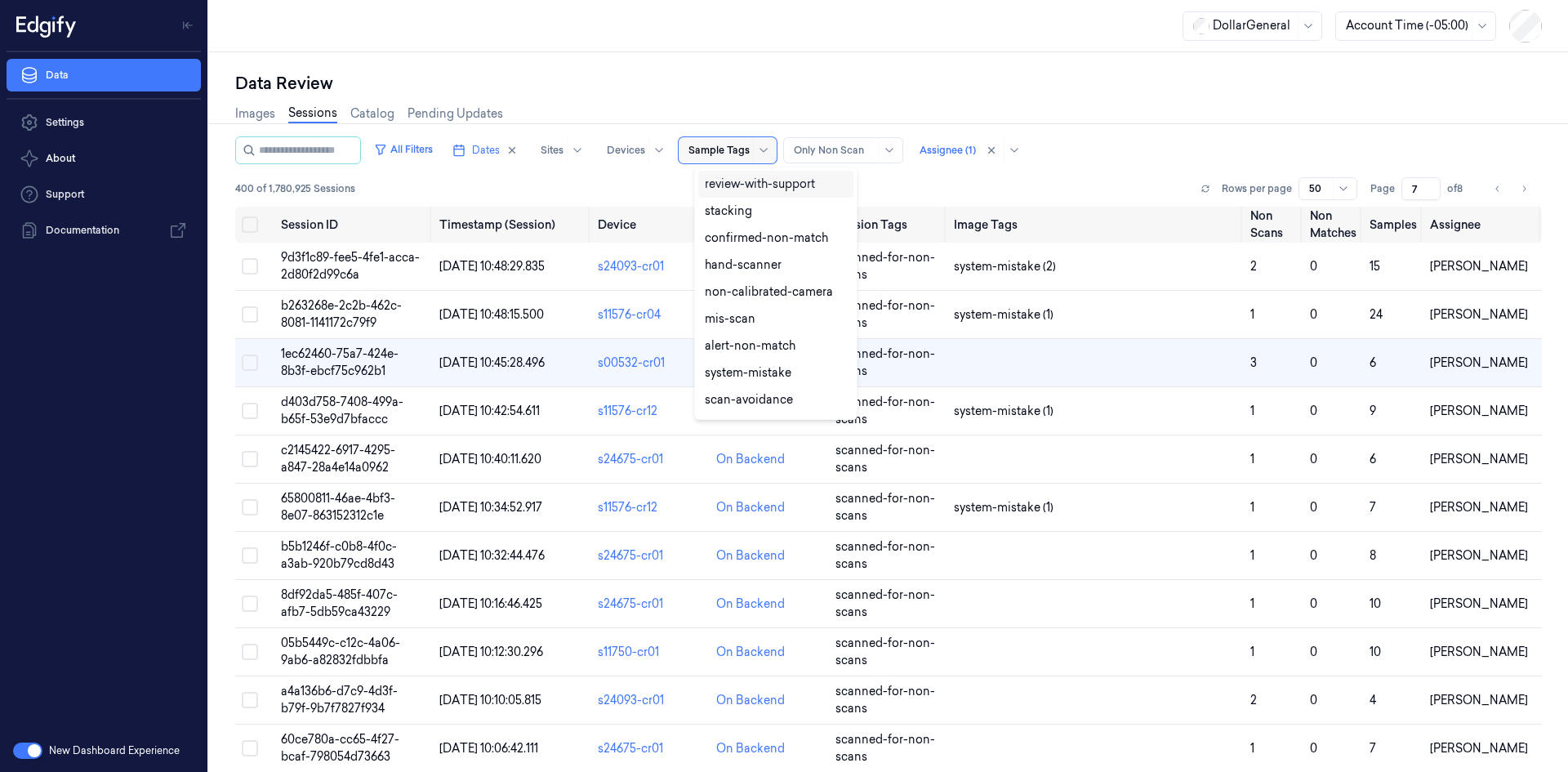
click at [750, 146] on div at bounding box center [719, 150] width 61 height 14
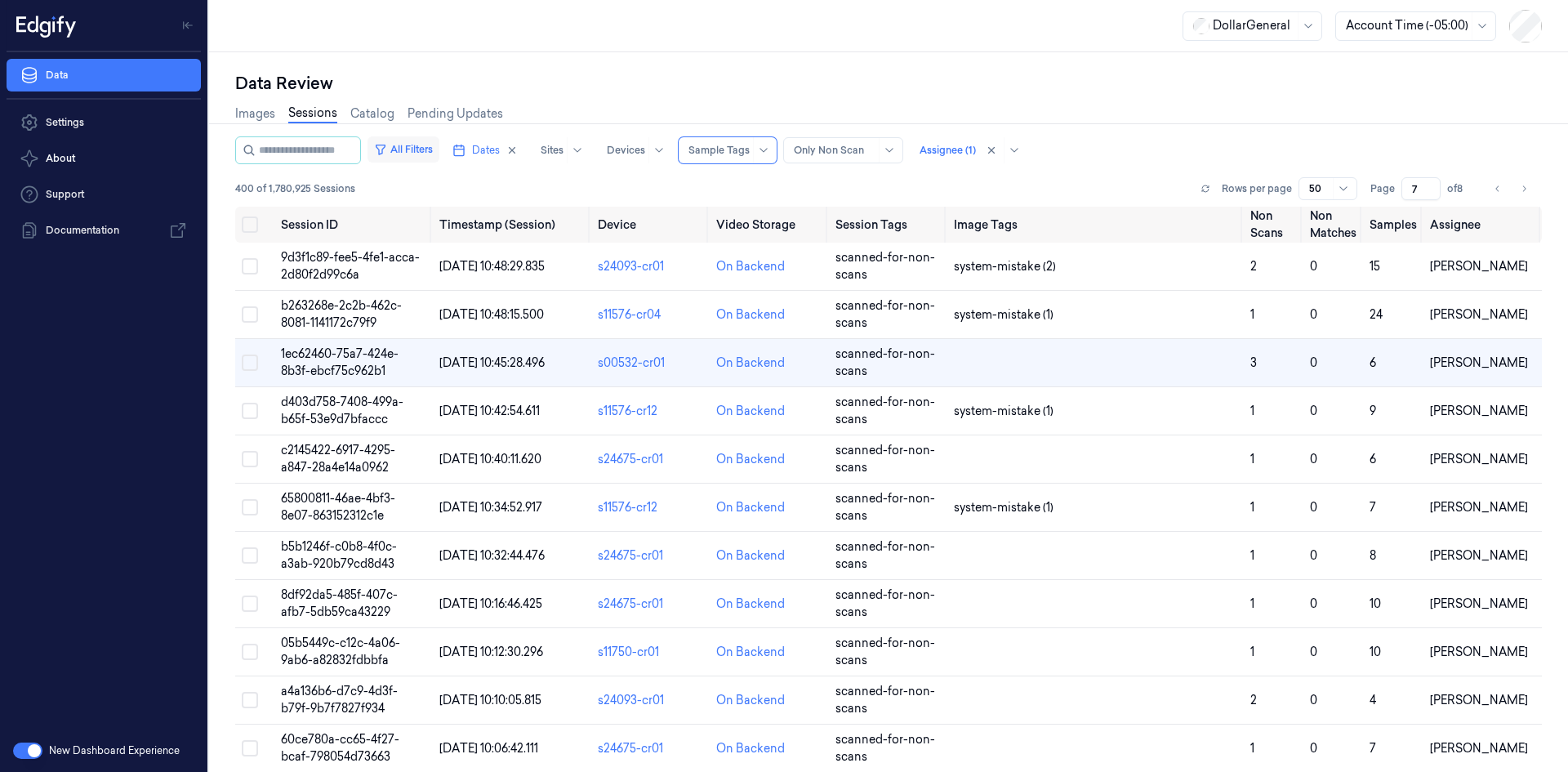
click at [413, 154] on button "All Filters" at bounding box center [403, 149] width 72 height 26
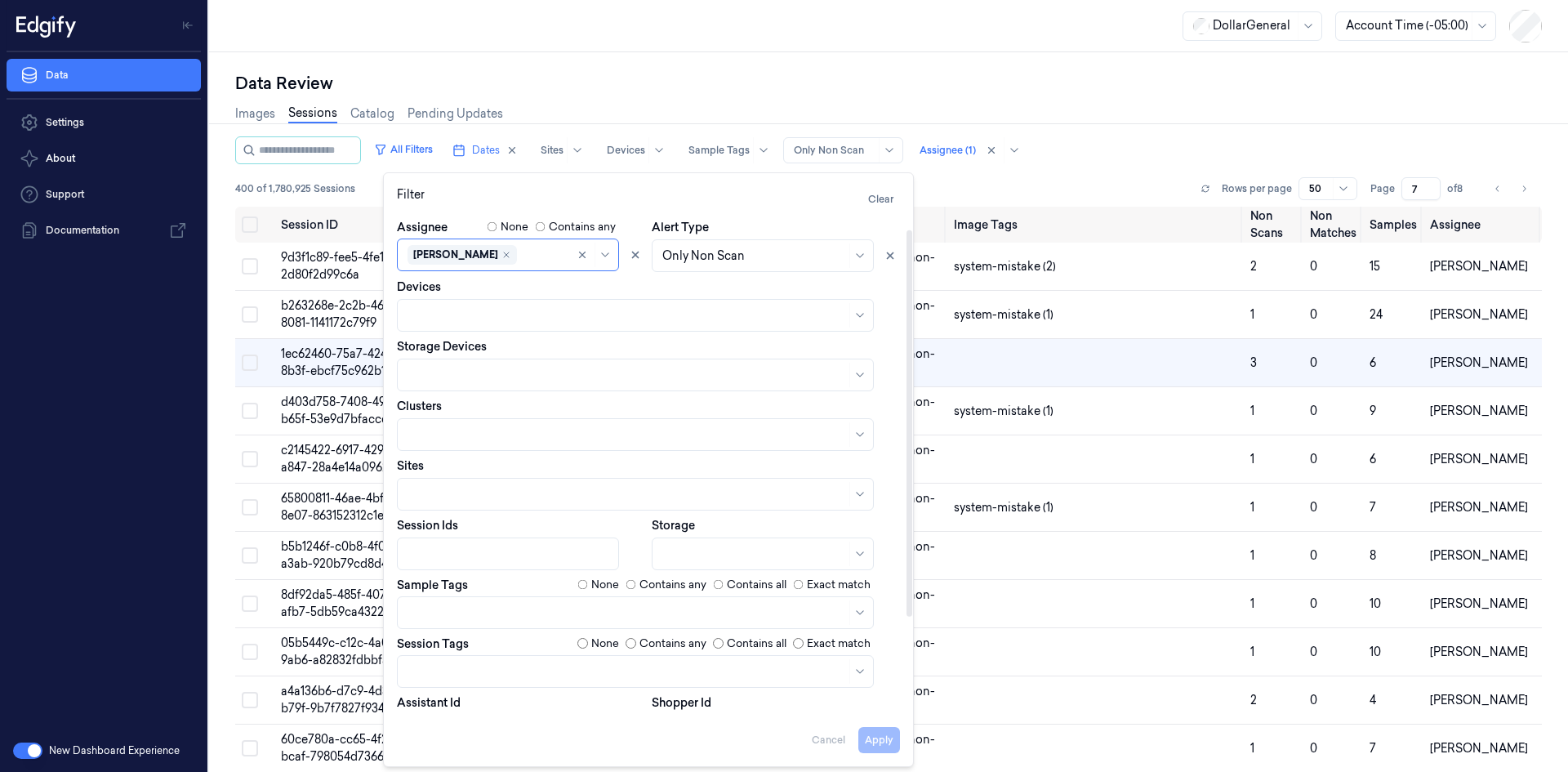
scroll to position [148, 0]
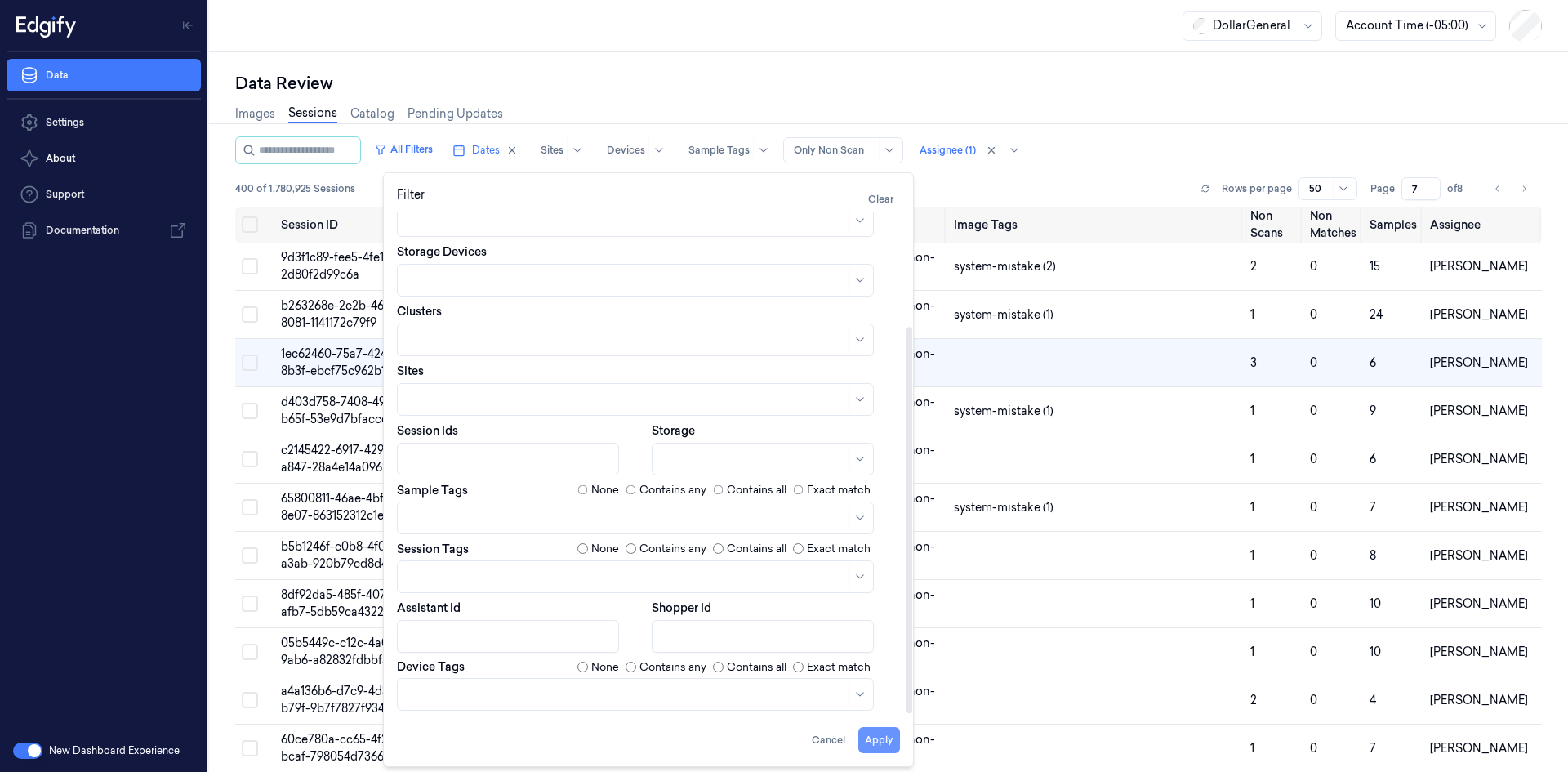
click at [895, 736] on button "Apply" at bounding box center [879, 739] width 41 height 26
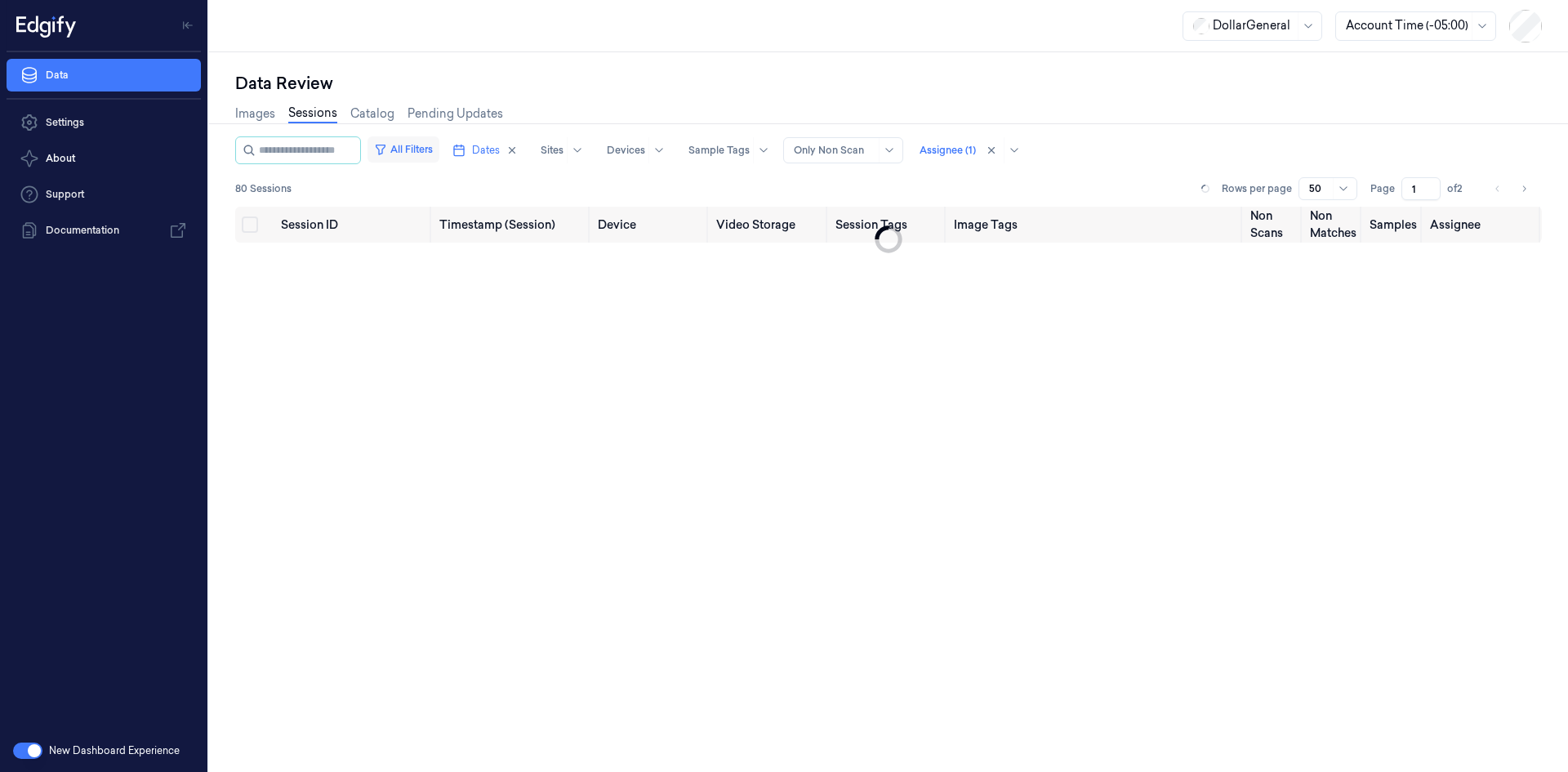
click at [440, 147] on button "All Filters" at bounding box center [403, 149] width 72 height 26
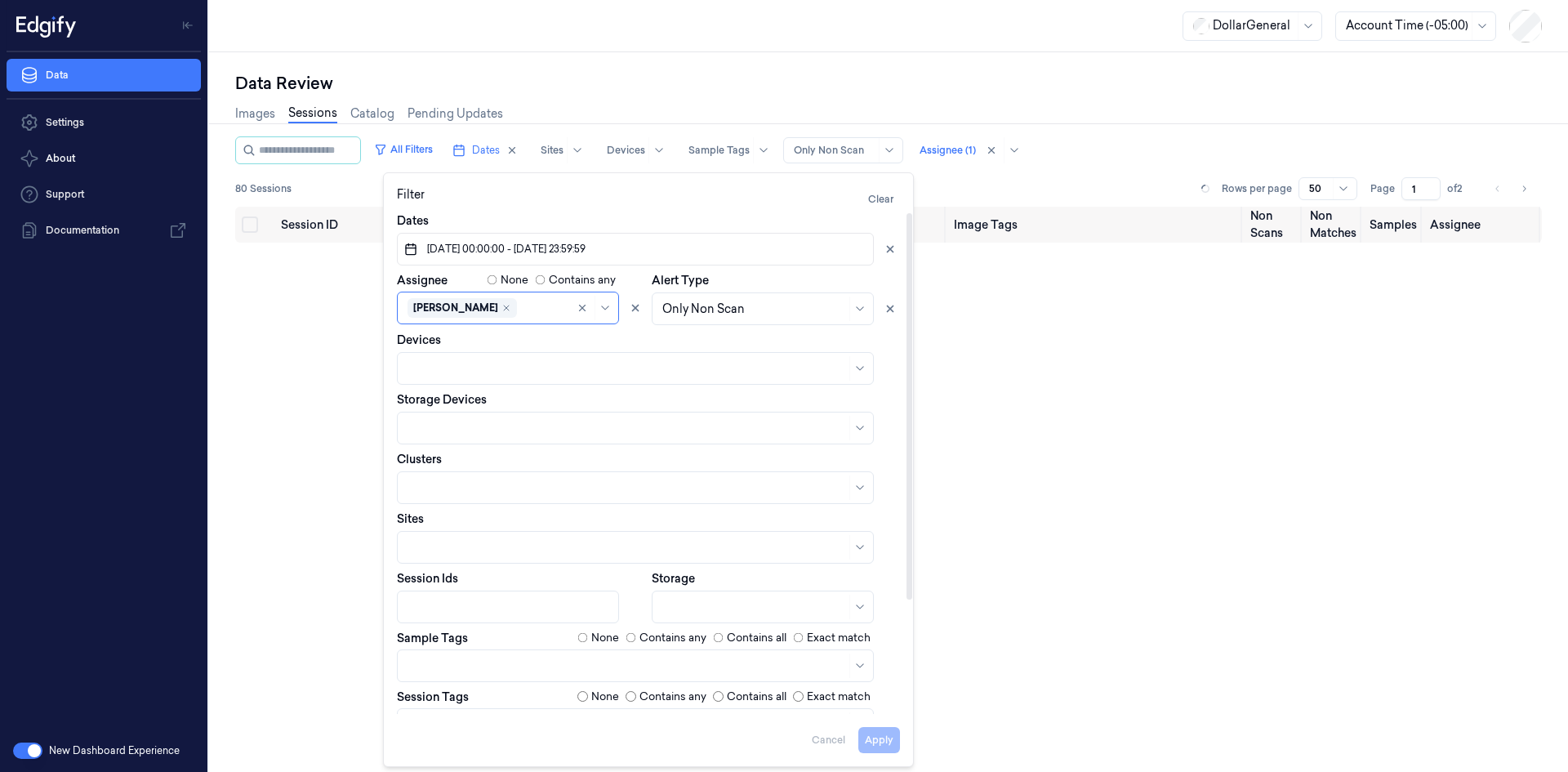
click at [641, 637] on label "Contains any" at bounding box center [673, 638] width 67 height 16
click at [890, 742] on button "Apply" at bounding box center [879, 739] width 41 height 26
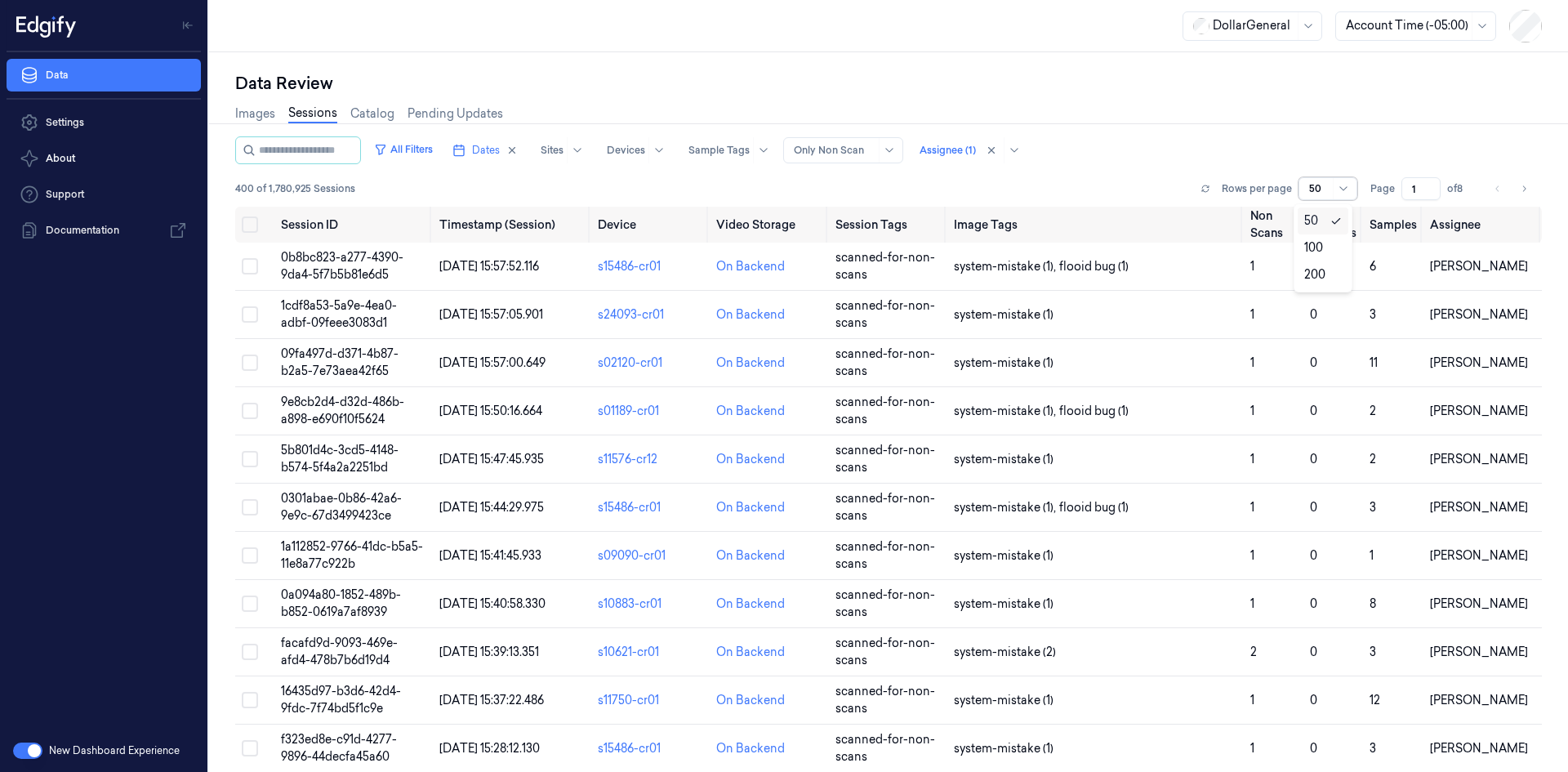
click at [1333, 182] on span at bounding box center [1333, 188] width 1 height 21
click at [1321, 269] on div "200" at bounding box center [1315, 275] width 21 height 17
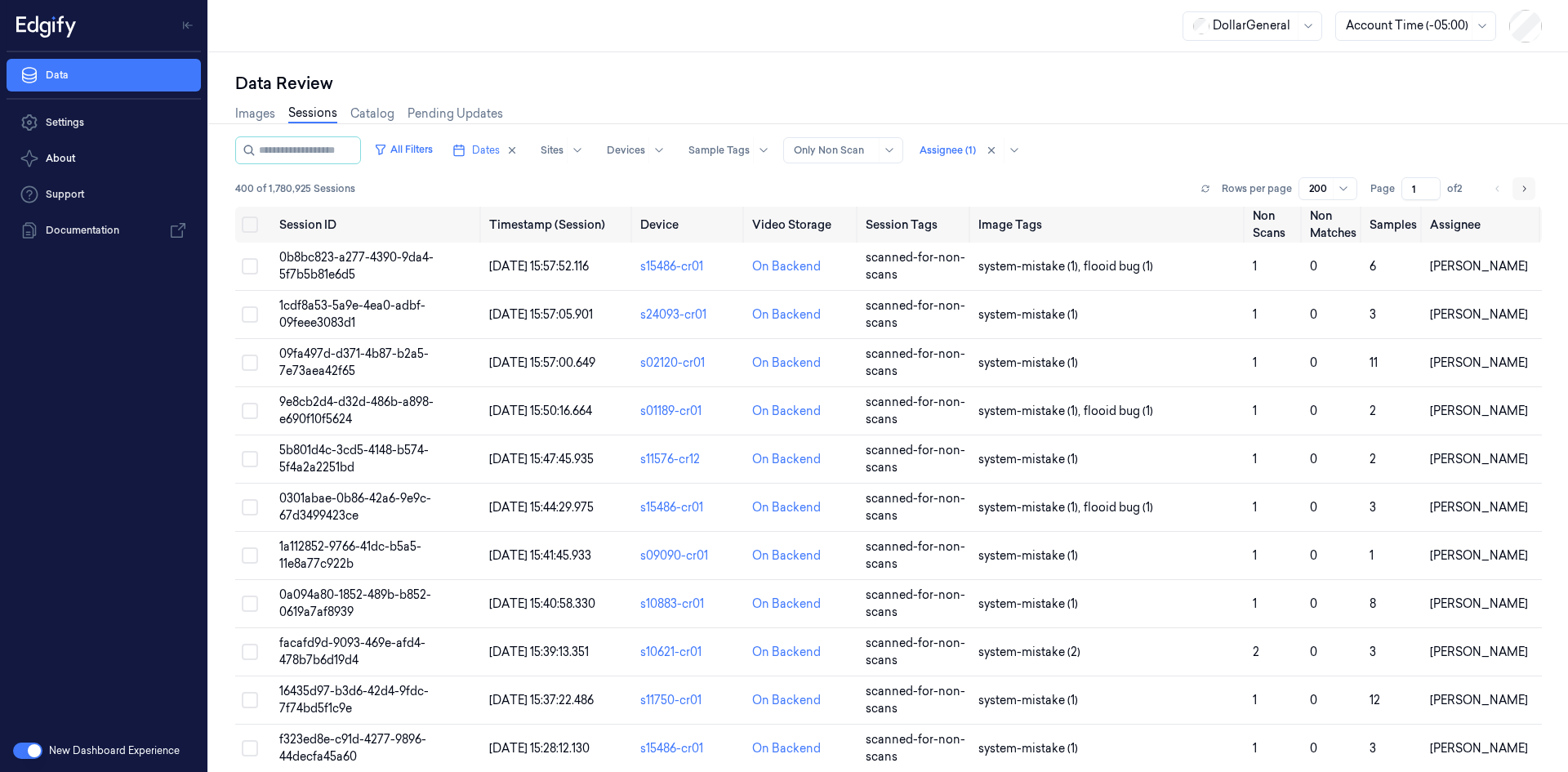
click at [1519, 189] on icon "Go to next page" at bounding box center [1524, 189] width 10 height 13
type input "2"
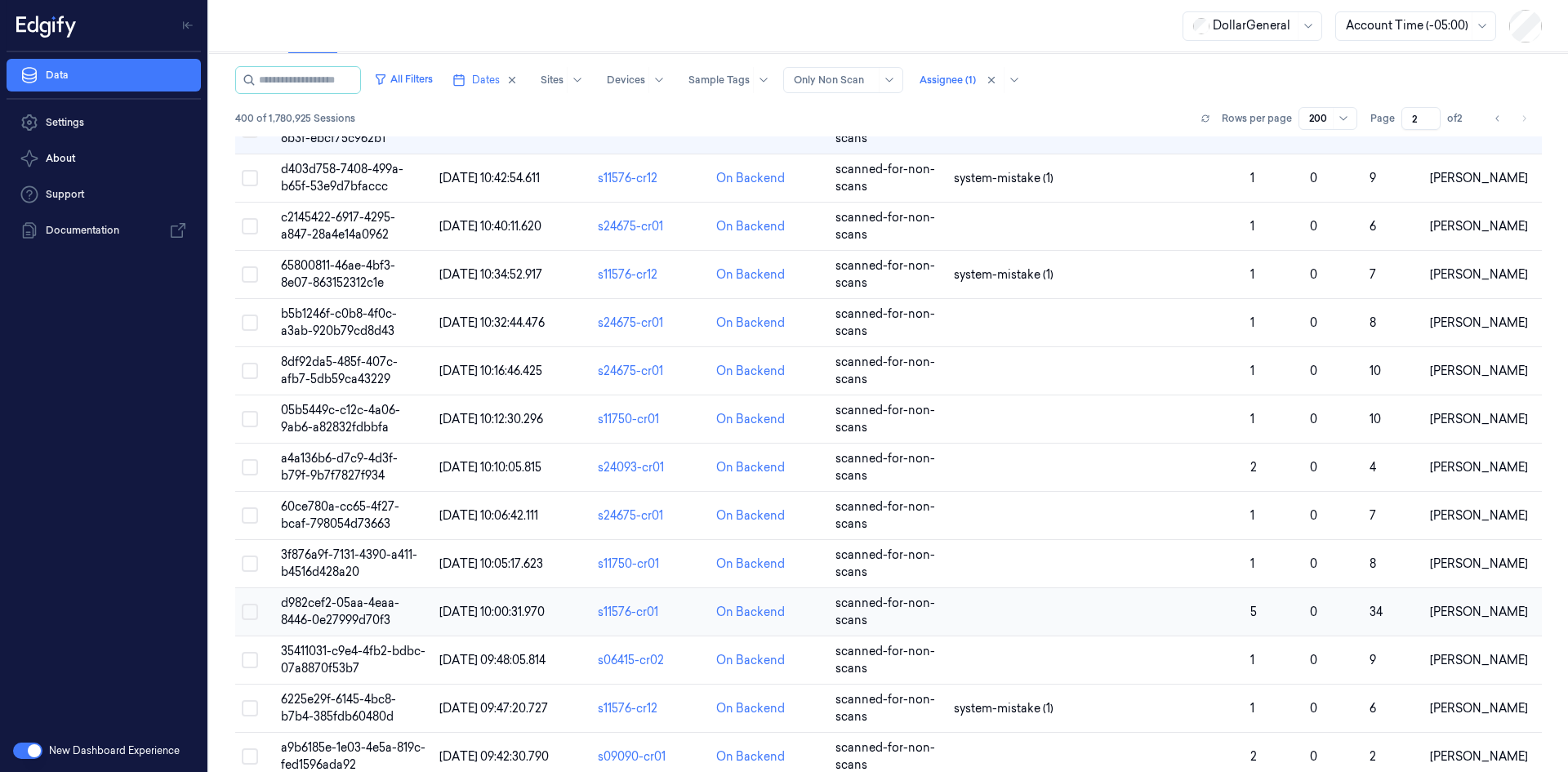
scroll to position [4885, 0]
click at [1018, 222] on td at bounding box center [1096, 227] width 297 height 48
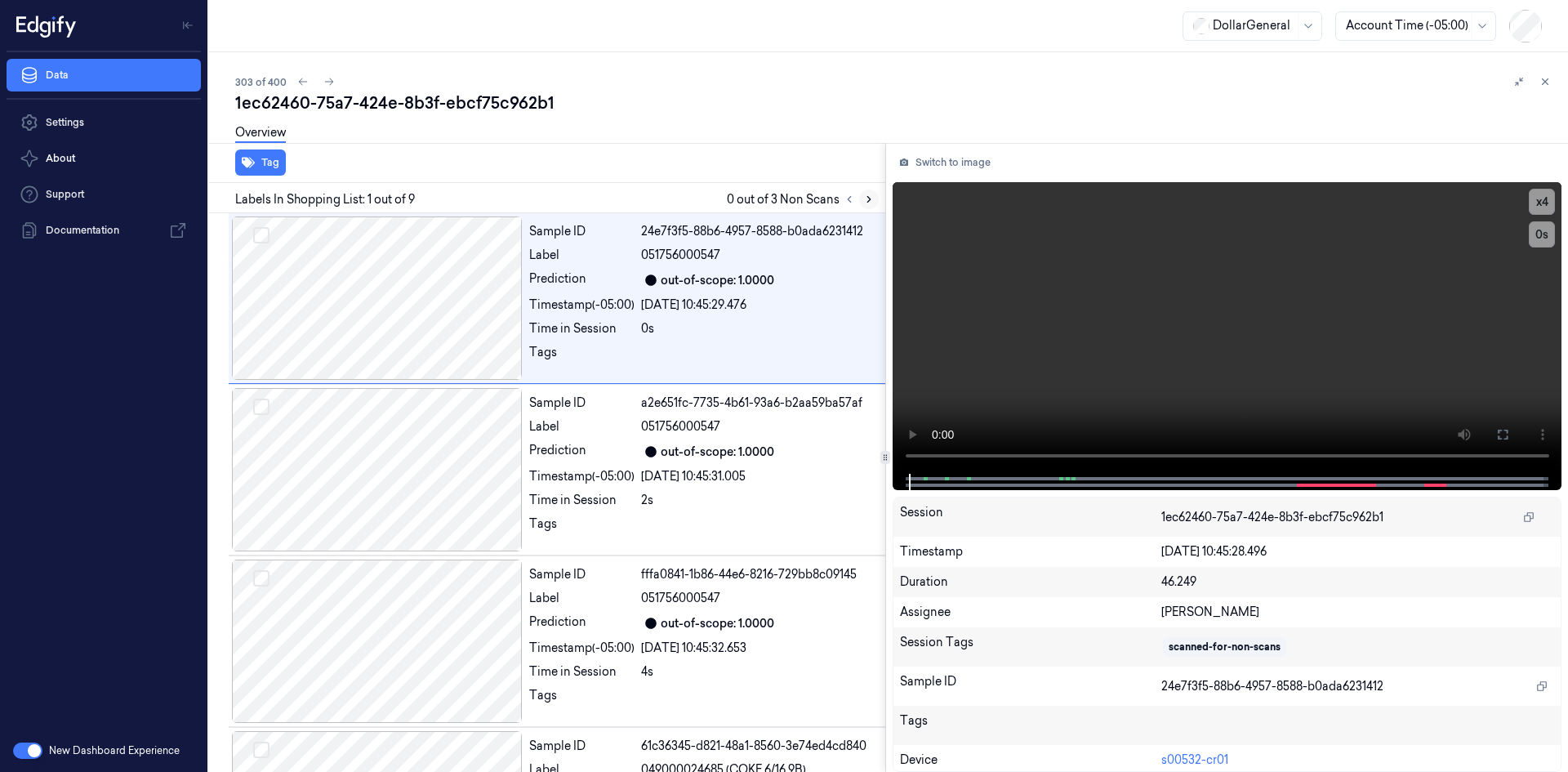
click at [874, 198] on icon at bounding box center [869, 200] width 12 height 12
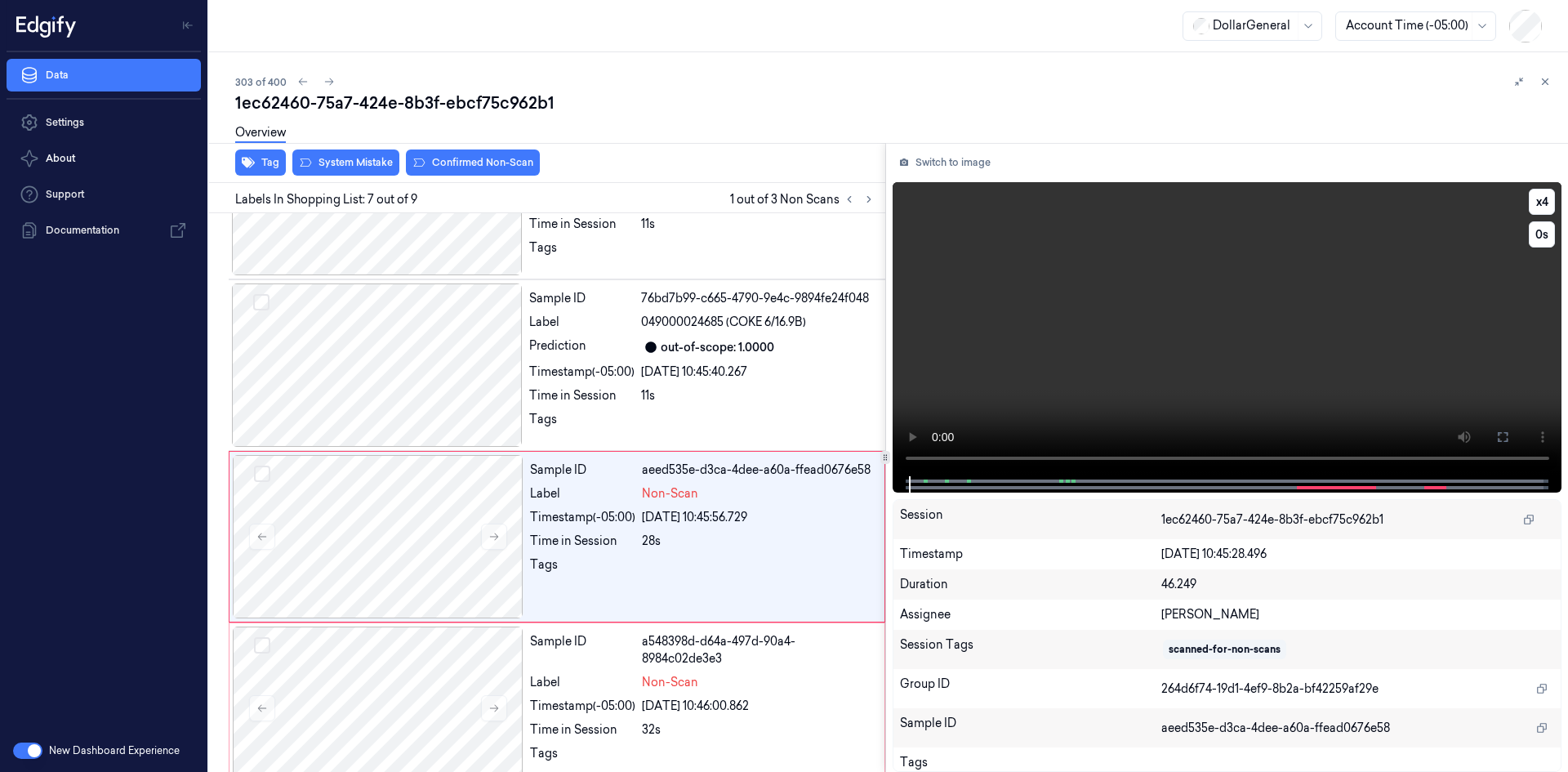
scroll to position [834, 0]
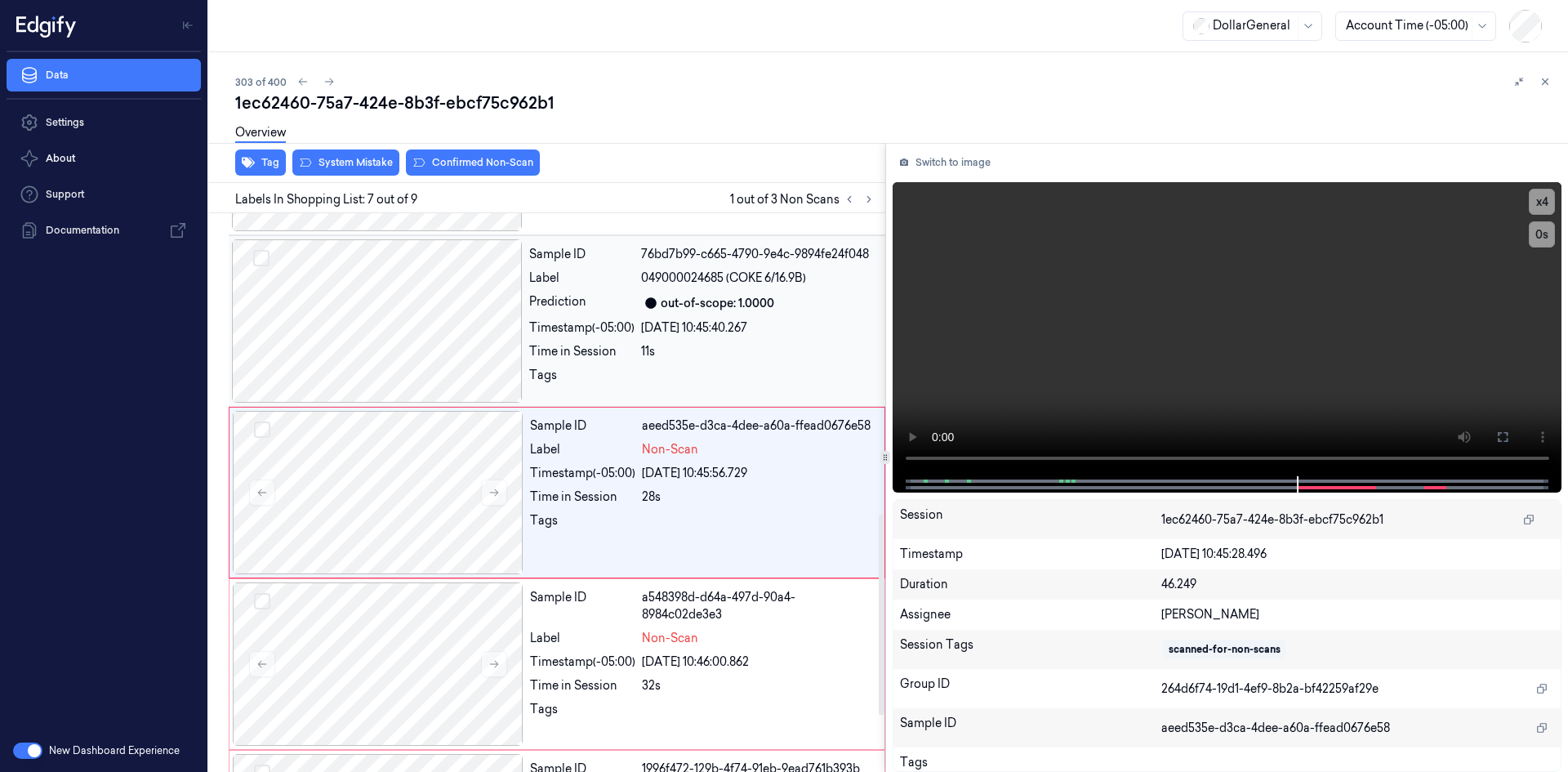
click at [564, 341] on div "Sample ID 76bd7b99-c665-4790-9e4c-9894fe24f048 Label 049000024685 (COKE 6/16.9B…" at bounding box center [702, 321] width 359 height 163
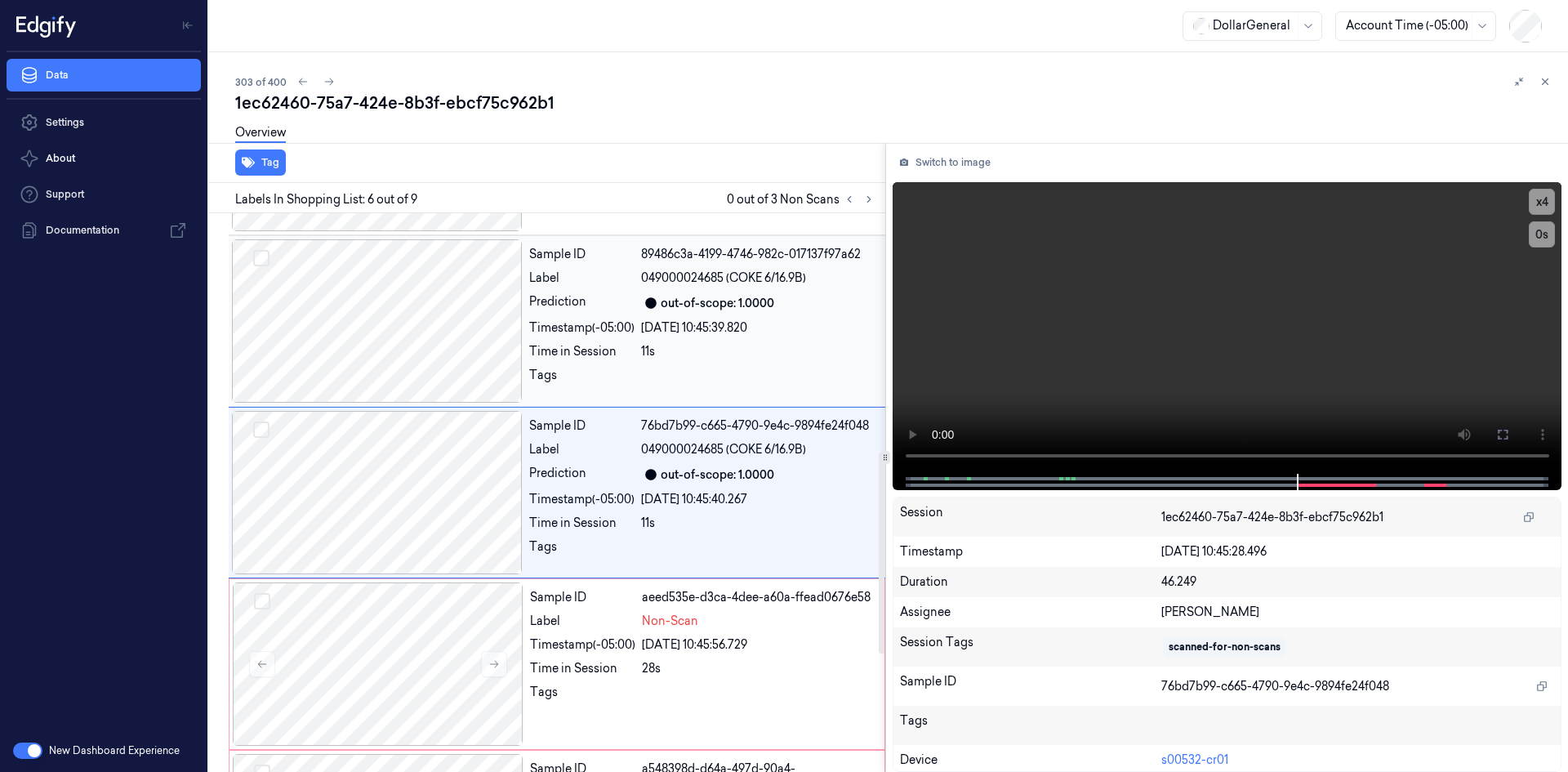
click at [556, 350] on div "Time in Session" at bounding box center [582, 351] width 106 height 17
click at [553, 375] on div "Tags" at bounding box center [582, 379] width 106 height 26
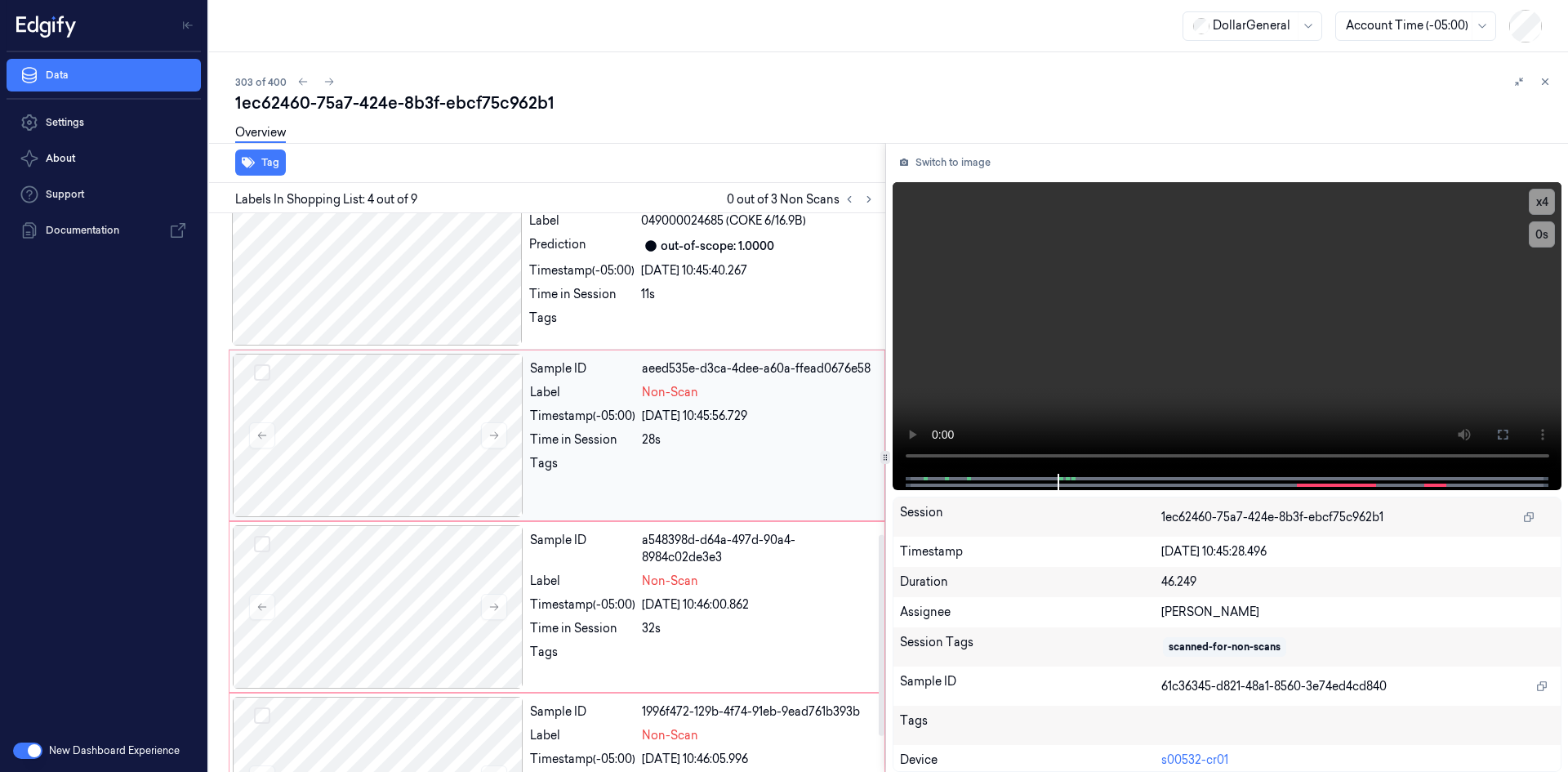
click at [664, 444] on div "28s" at bounding box center [759, 440] width 232 height 17
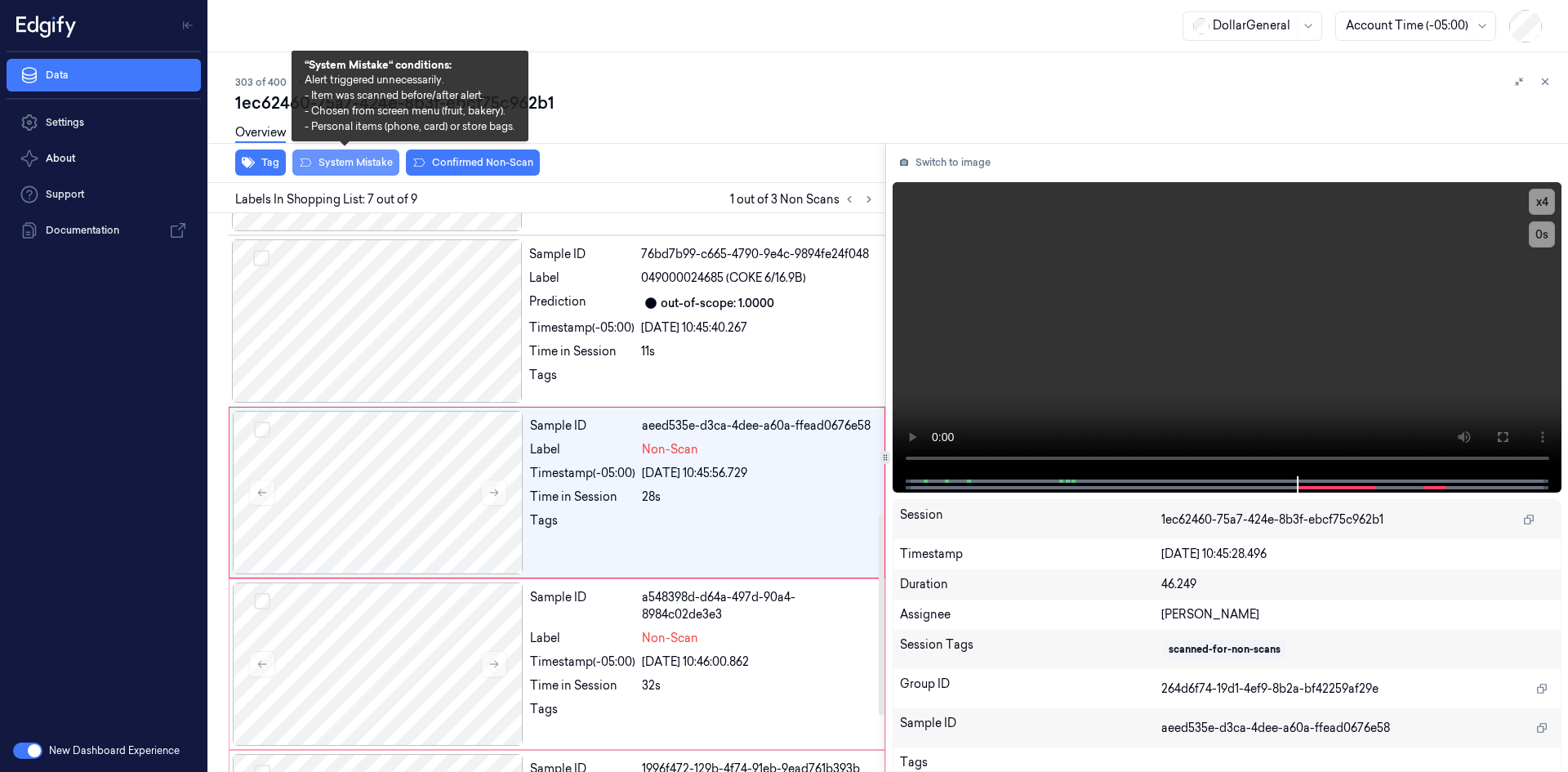
click at [341, 167] on button "System Mistake" at bounding box center [346, 162] width 107 height 26
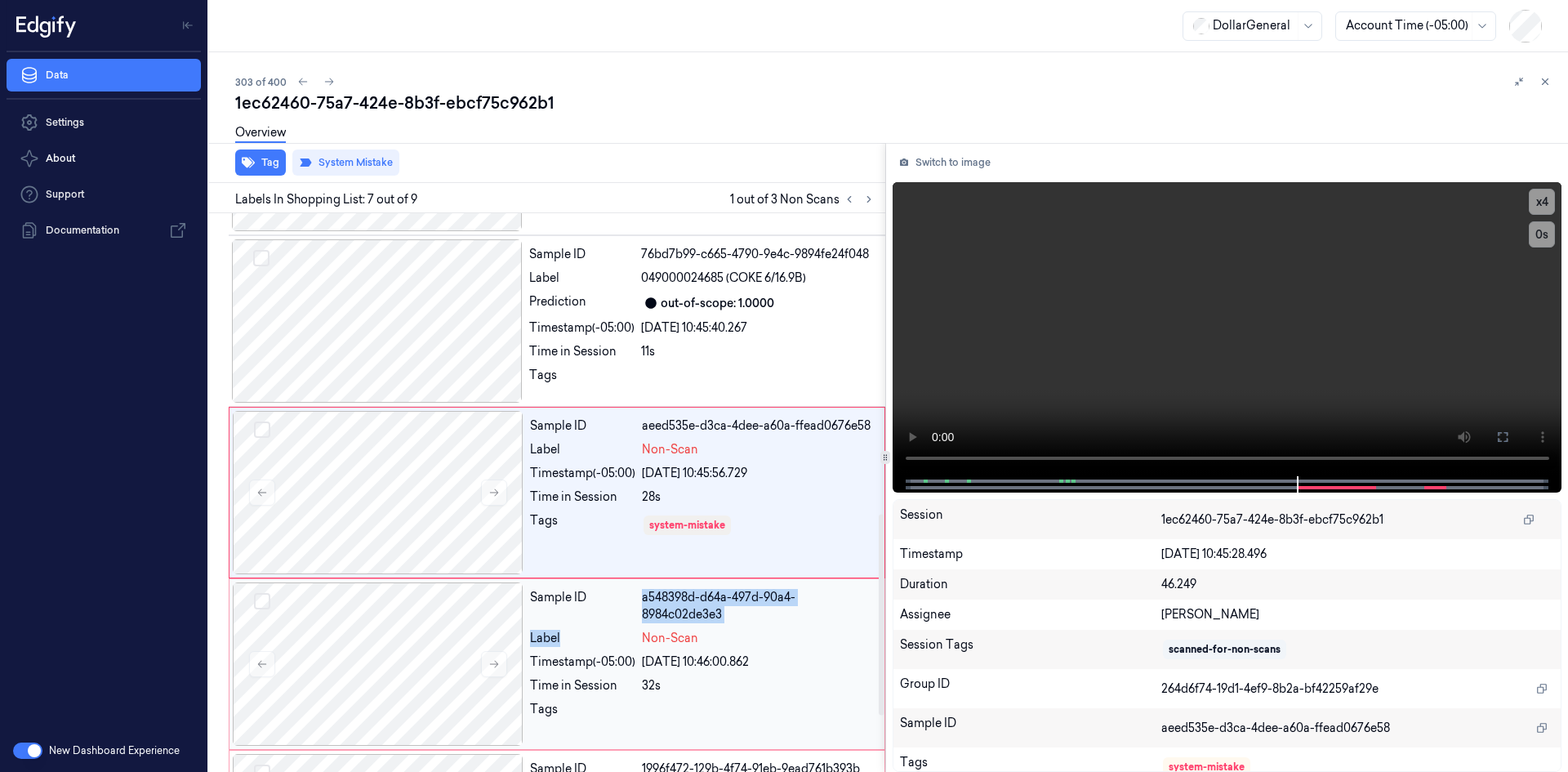
click at [607, 626] on div "Sample ID a548398d-d64a-497d-90a4-8984c02de3e3 Label Non-Scan Timestamp (-05:00…" at bounding box center [702, 664] width 358 height 163
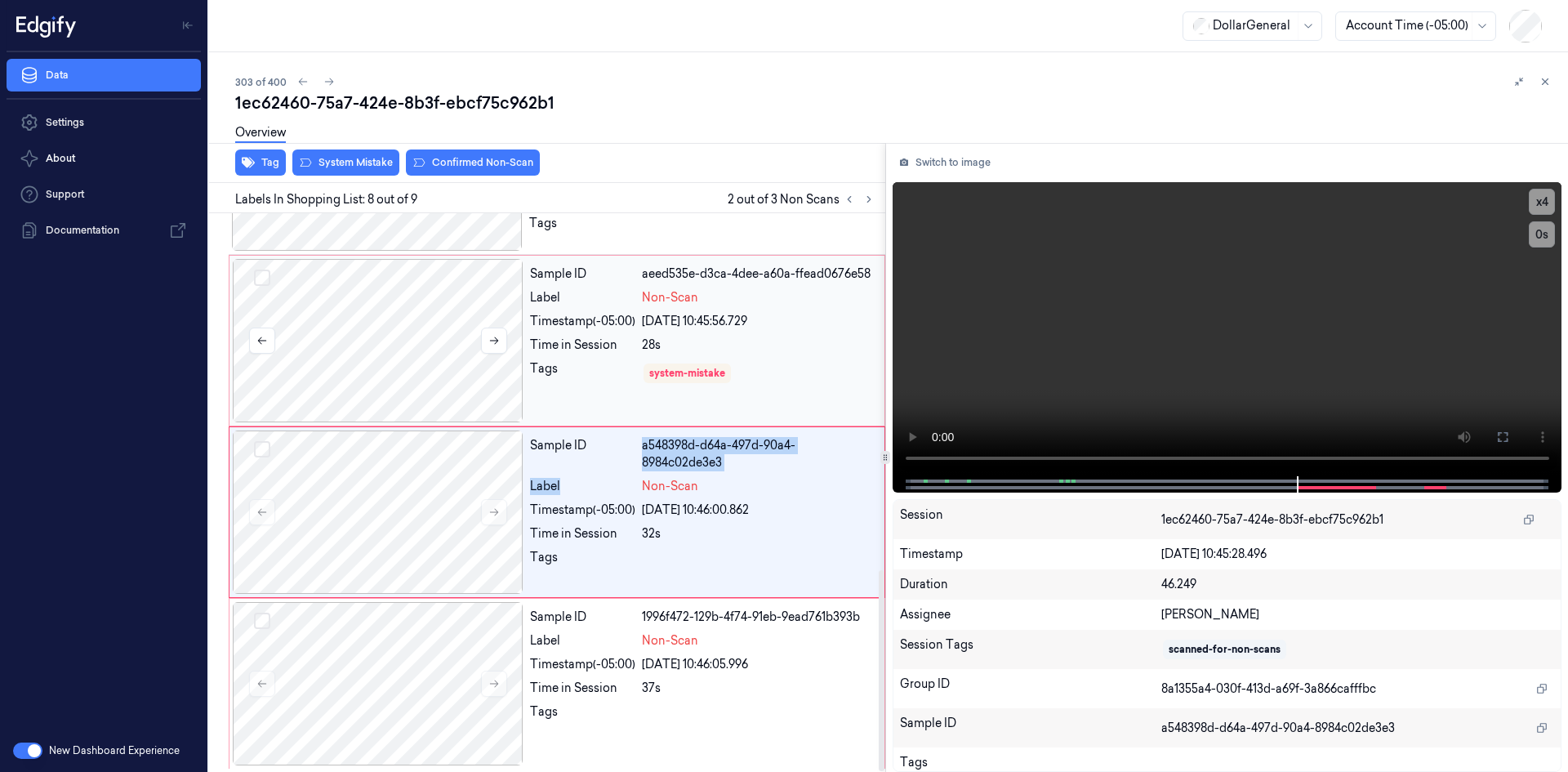
scroll to position [990, 0]
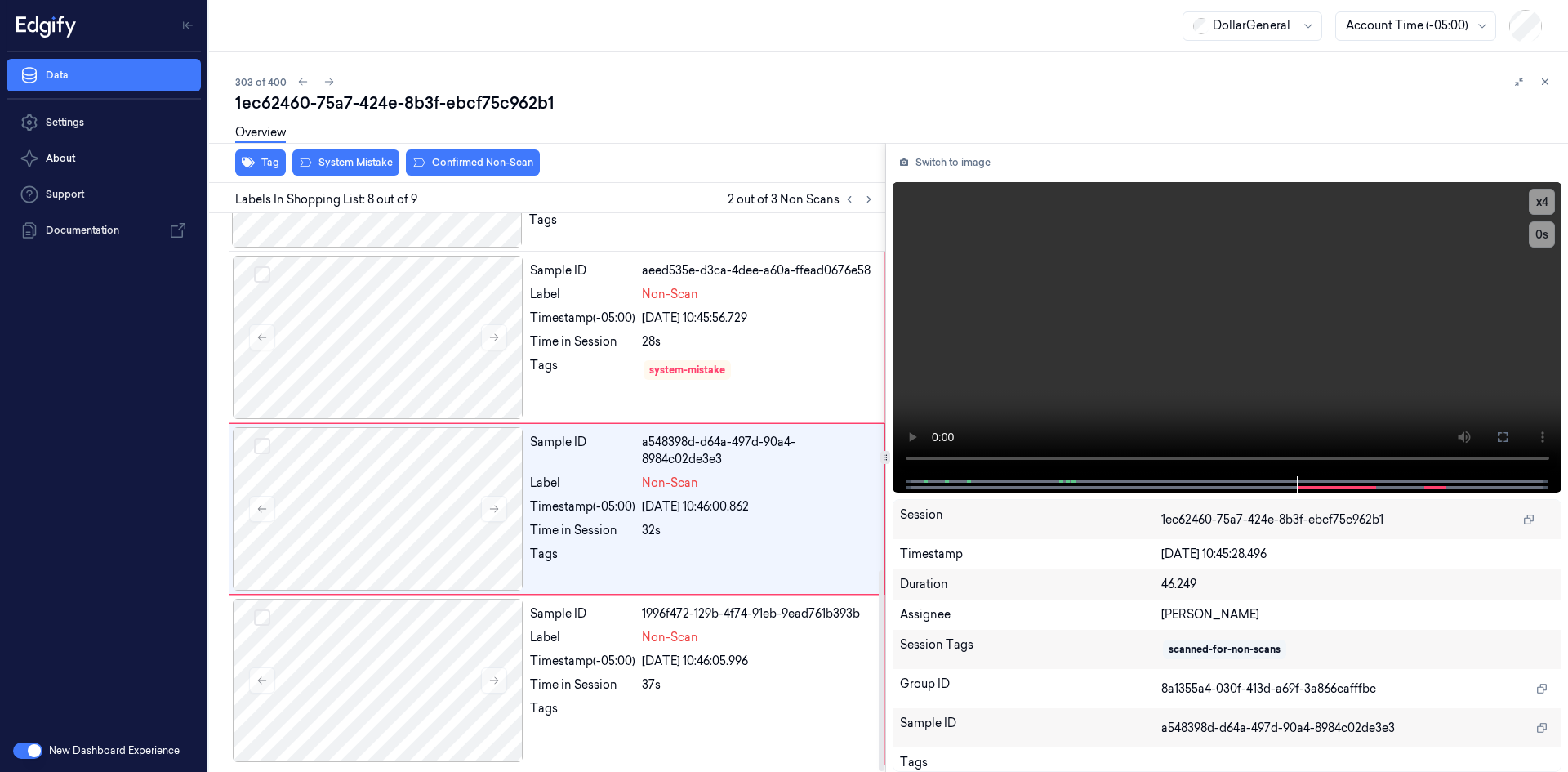
click at [361, 154] on div "Overview" at bounding box center [895, 134] width 1320 height 41
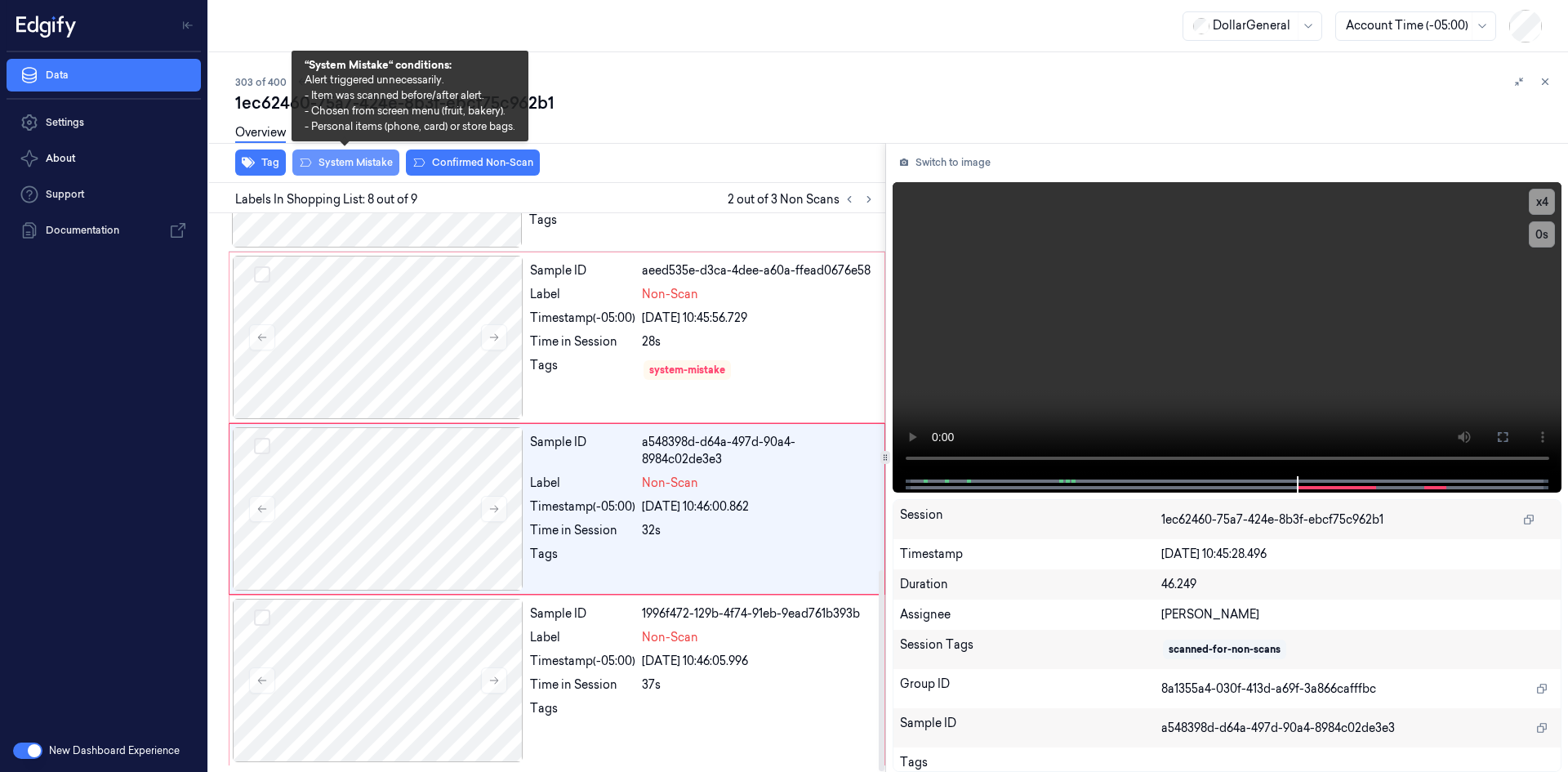
click at [362, 161] on button "System Mistake" at bounding box center [346, 162] width 107 height 26
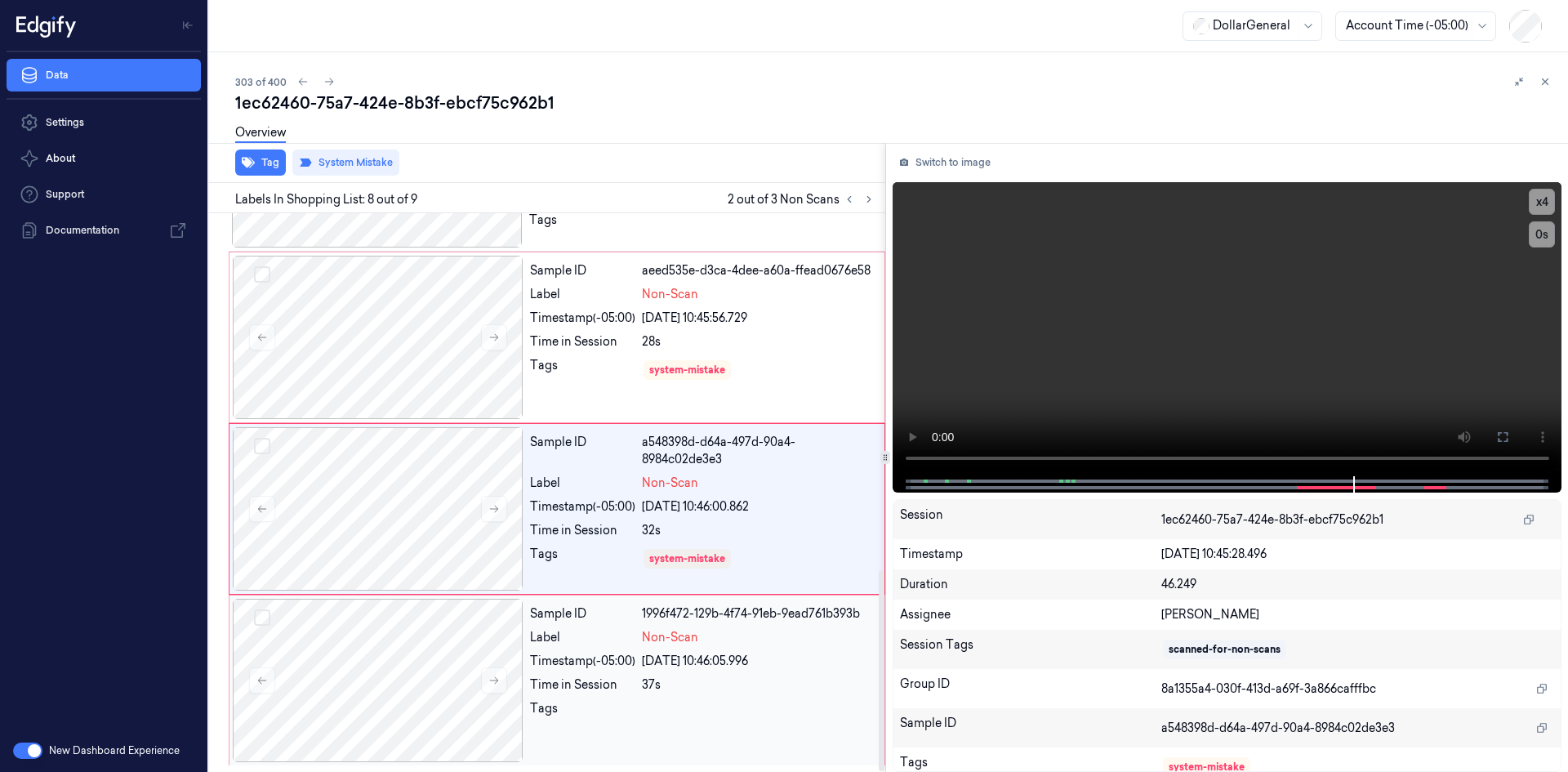
click at [648, 663] on div "[DATE] 10:46:05.996" at bounding box center [759, 662] width 232 height 17
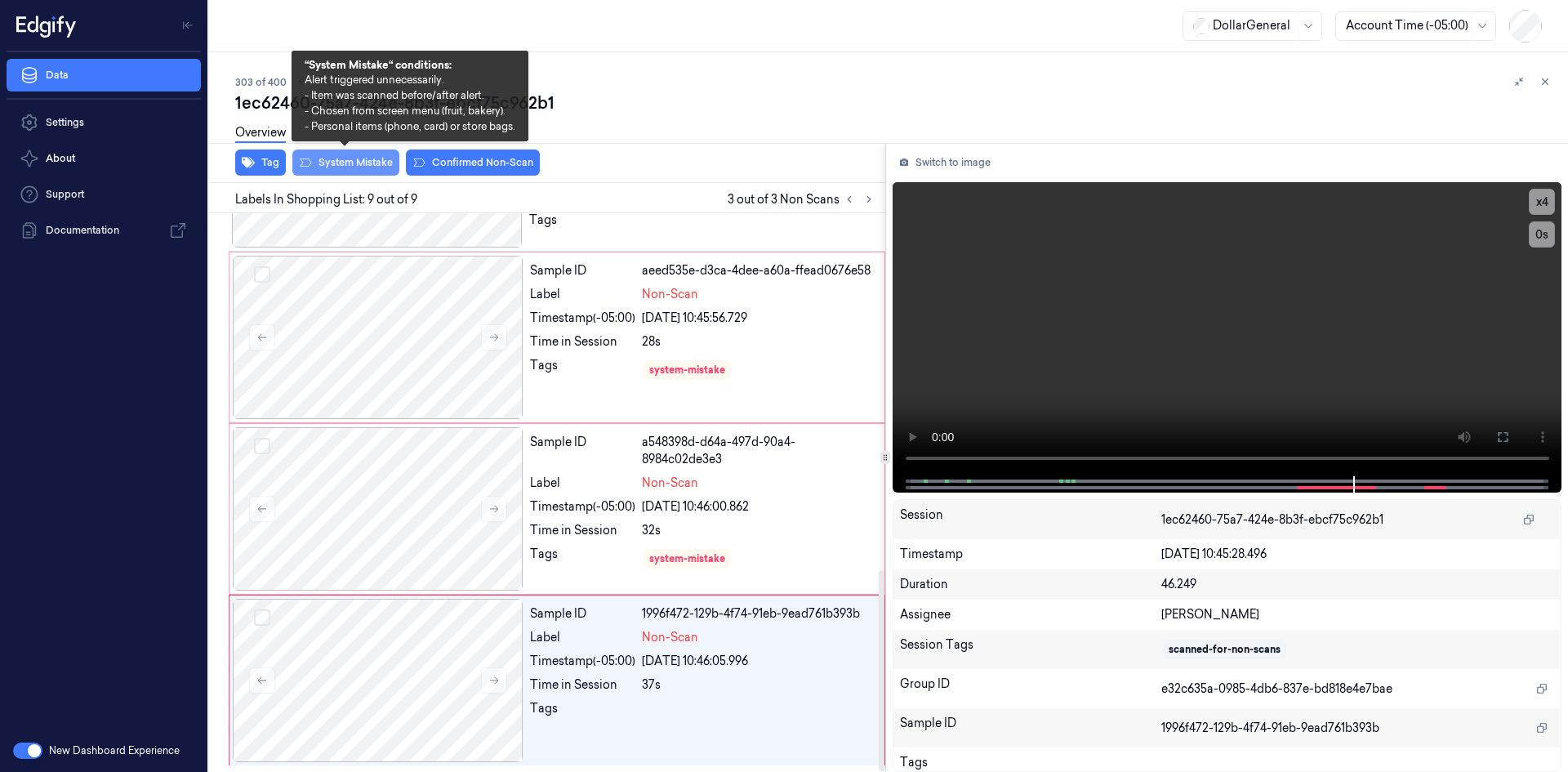
click at [345, 168] on button "System Mistake" at bounding box center [346, 162] width 107 height 26
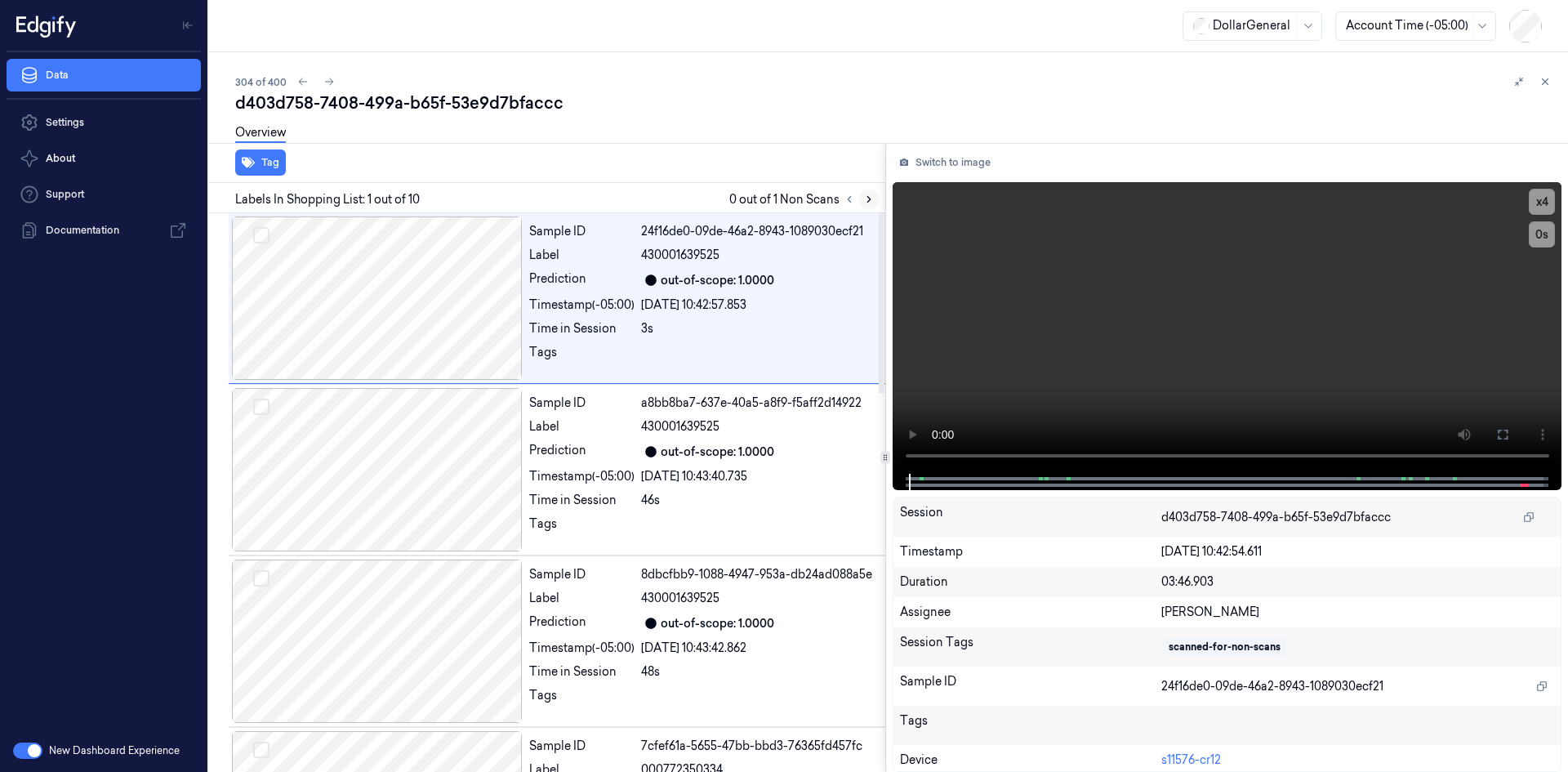
click at [866, 200] on icon at bounding box center [869, 200] width 12 height 12
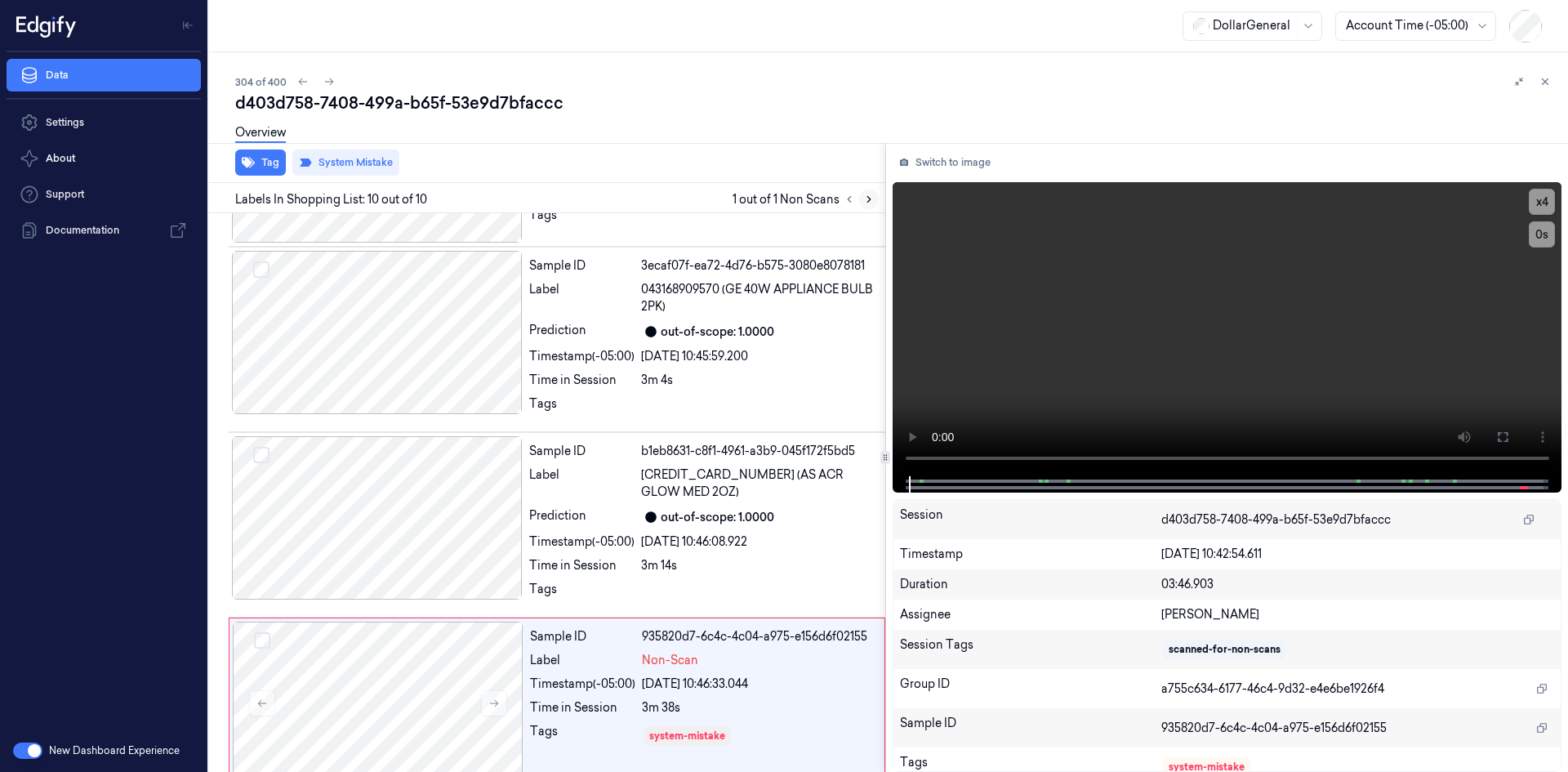
scroll to position [1175, 0]
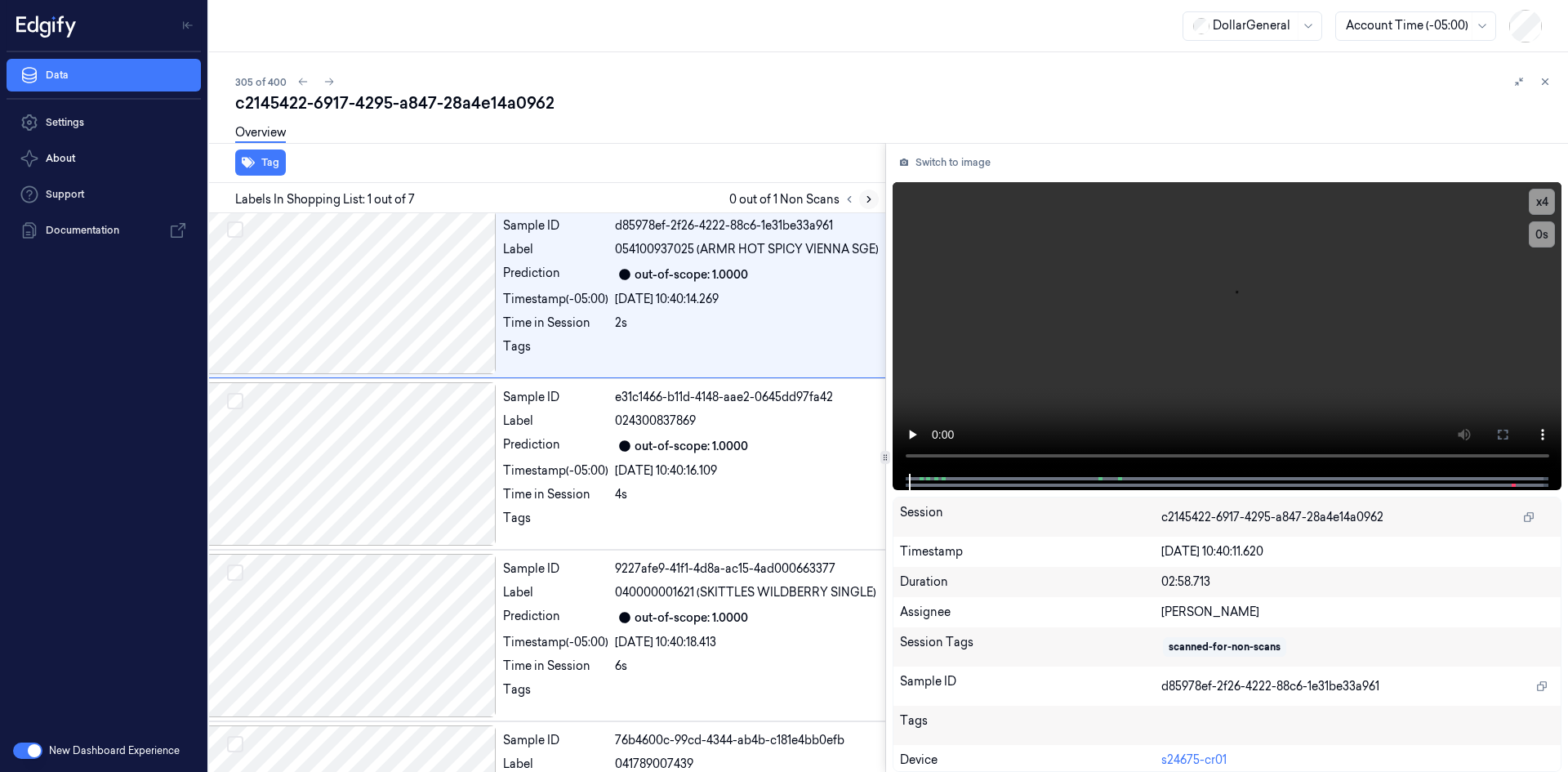
scroll to position [0, 26]
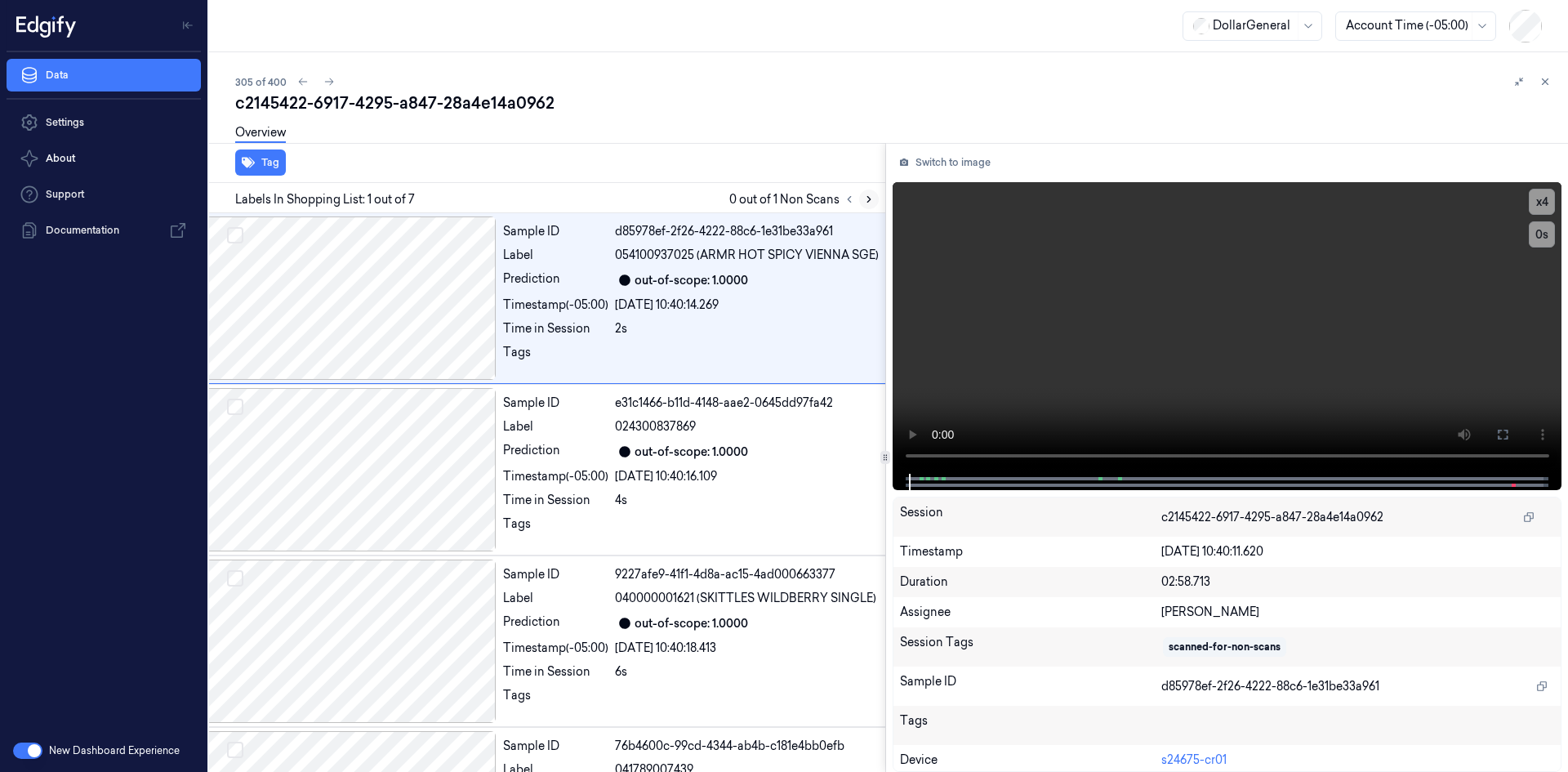
click at [871, 196] on icon at bounding box center [869, 200] width 12 height 12
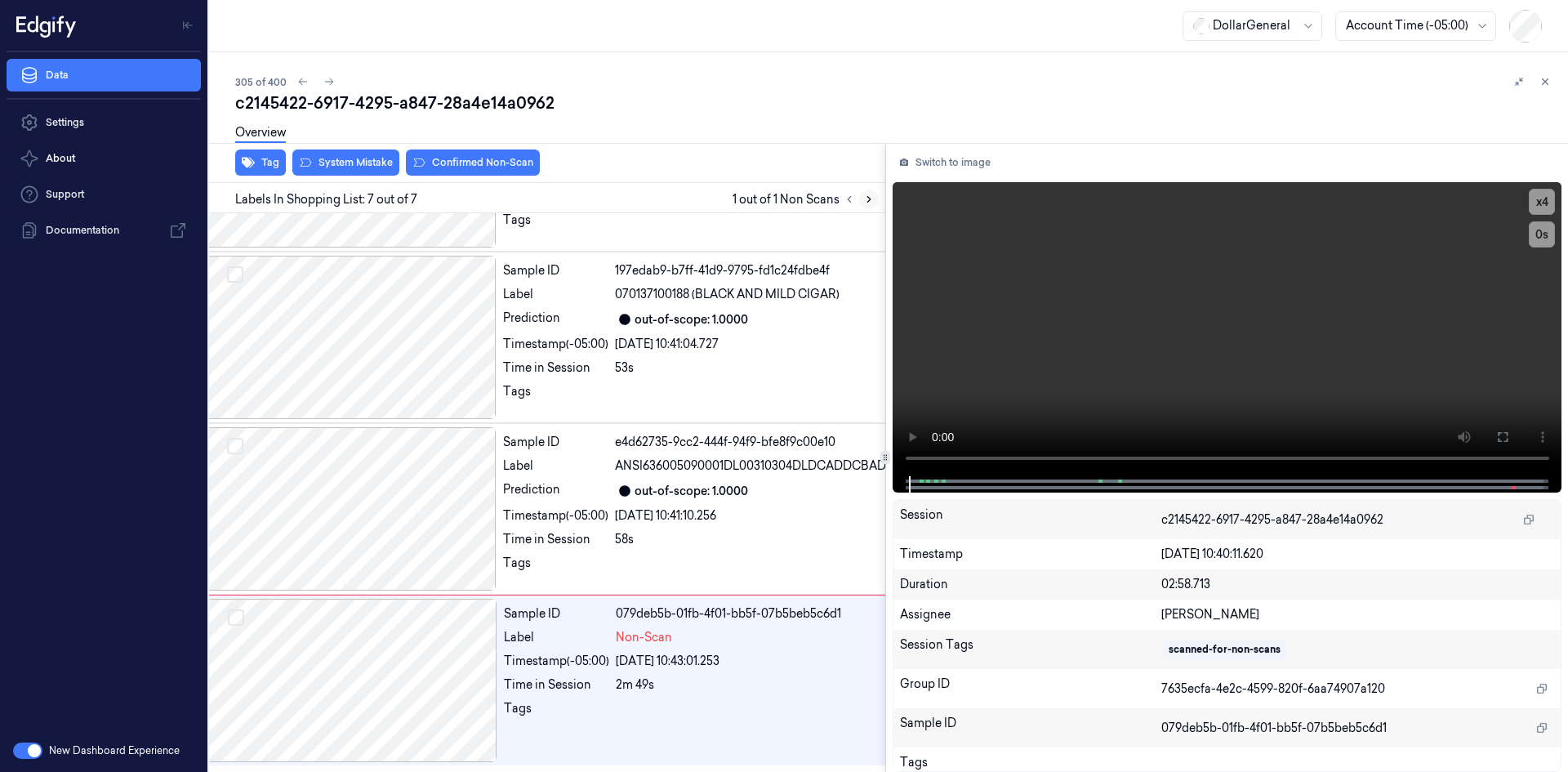
scroll to position [678, 26]
click at [996, 344] on video at bounding box center [1228, 329] width 670 height 294
click at [1286, 324] on video at bounding box center [1228, 329] width 670 height 294
click at [1283, 324] on video at bounding box center [1228, 329] width 670 height 294
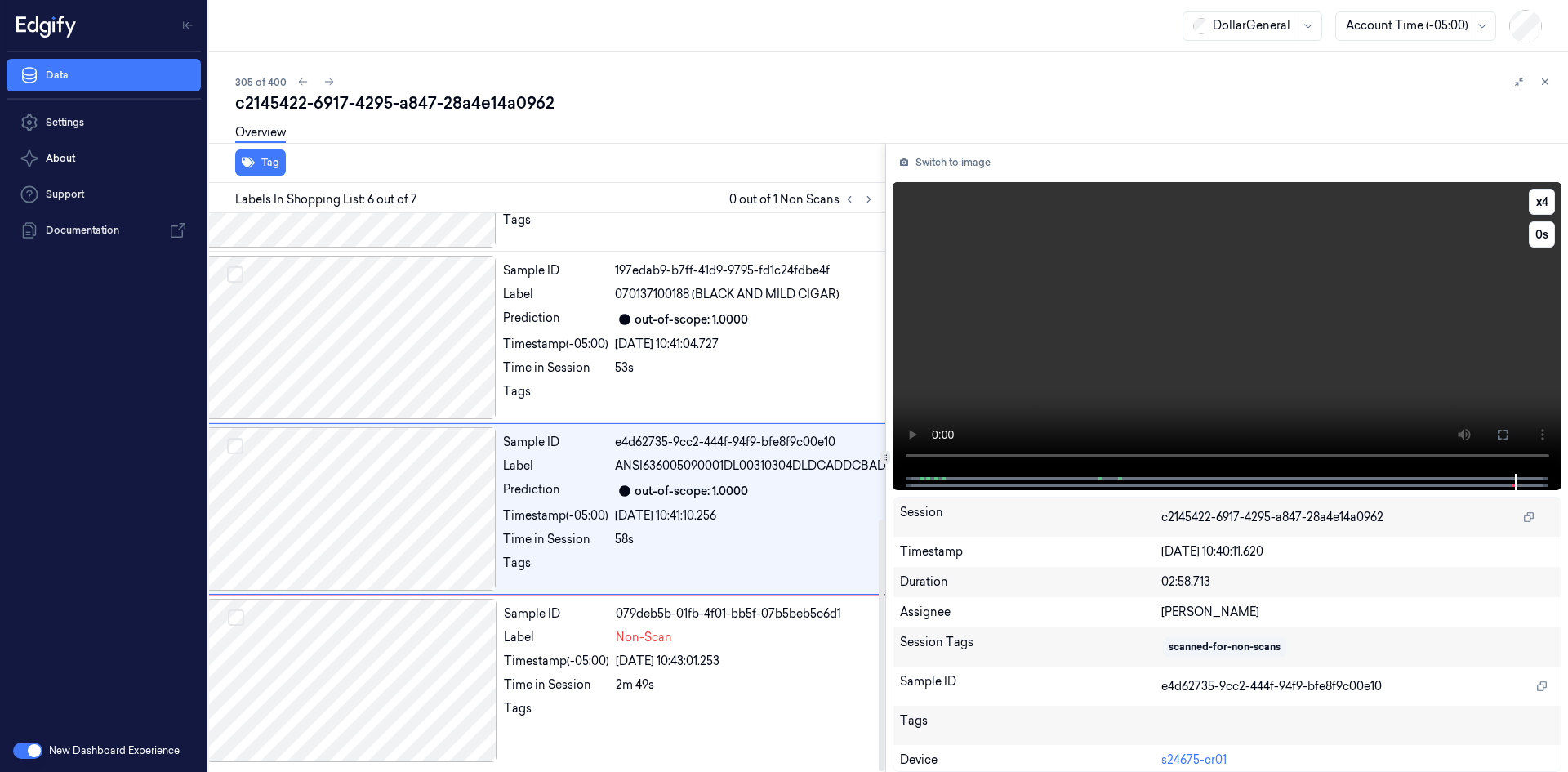
click at [1046, 288] on video at bounding box center [1228, 328] width 670 height 292
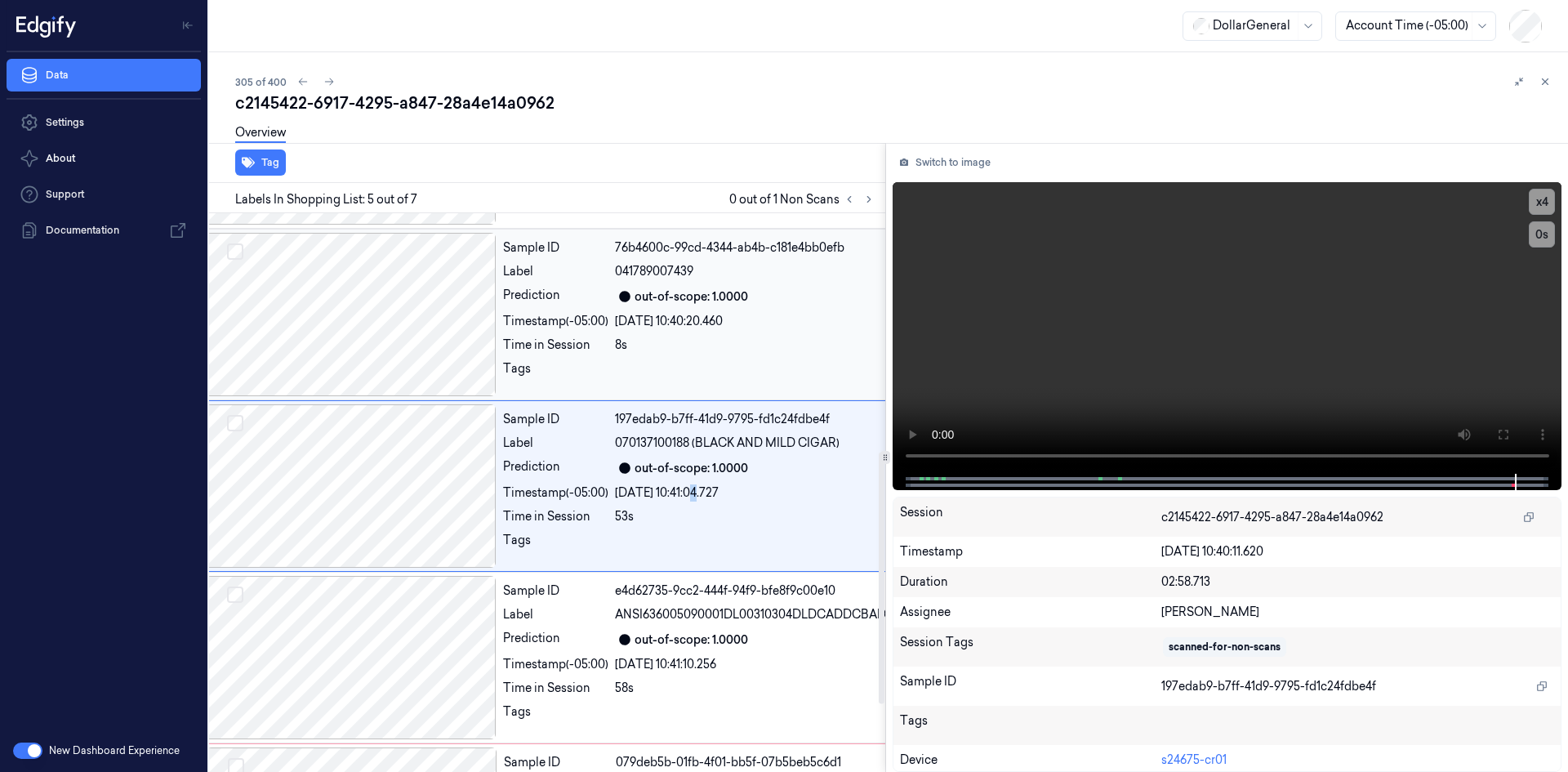
scroll to position [492, 26]
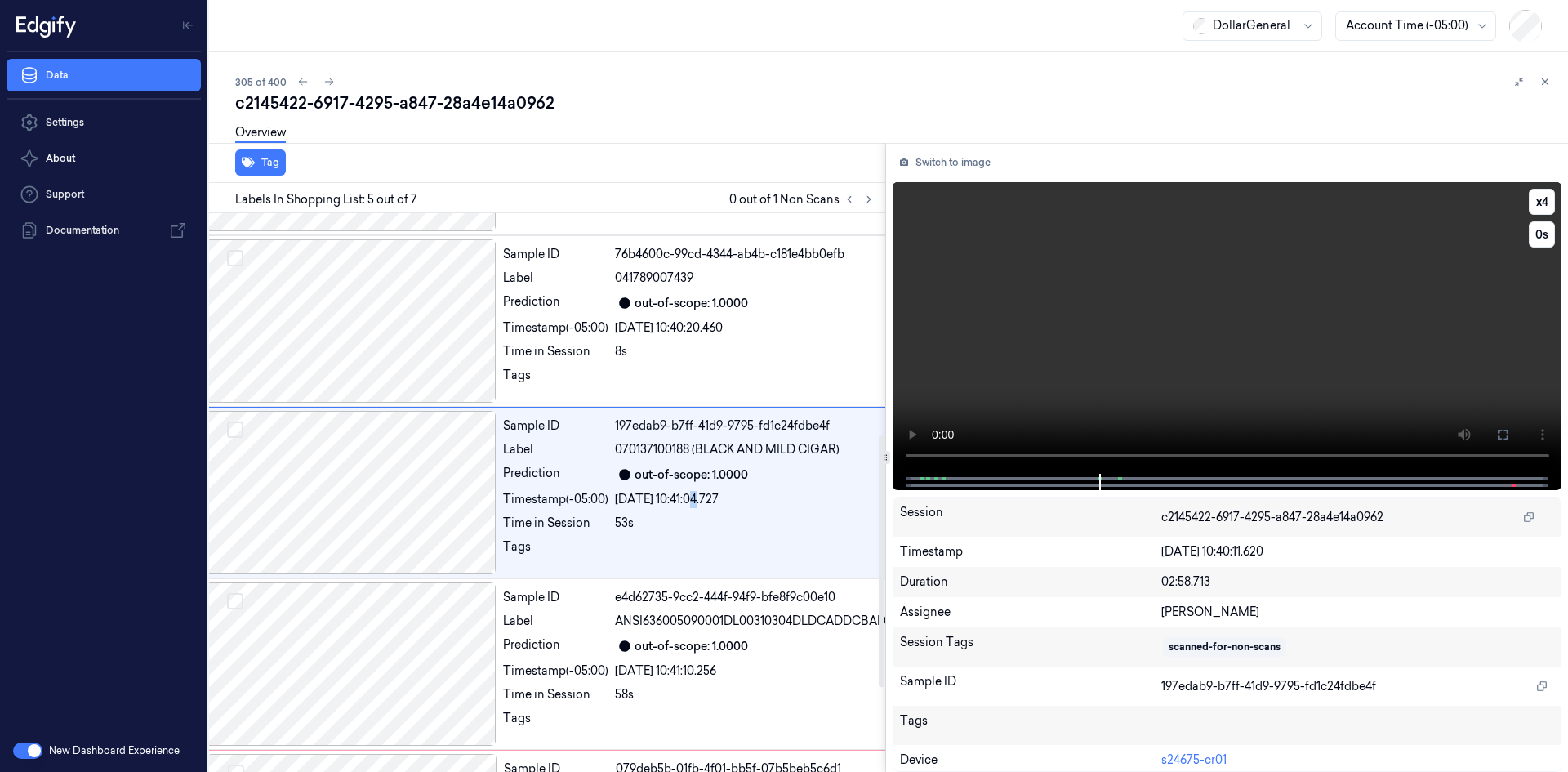
click at [1009, 287] on video at bounding box center [1228, 328] width 670 height 292
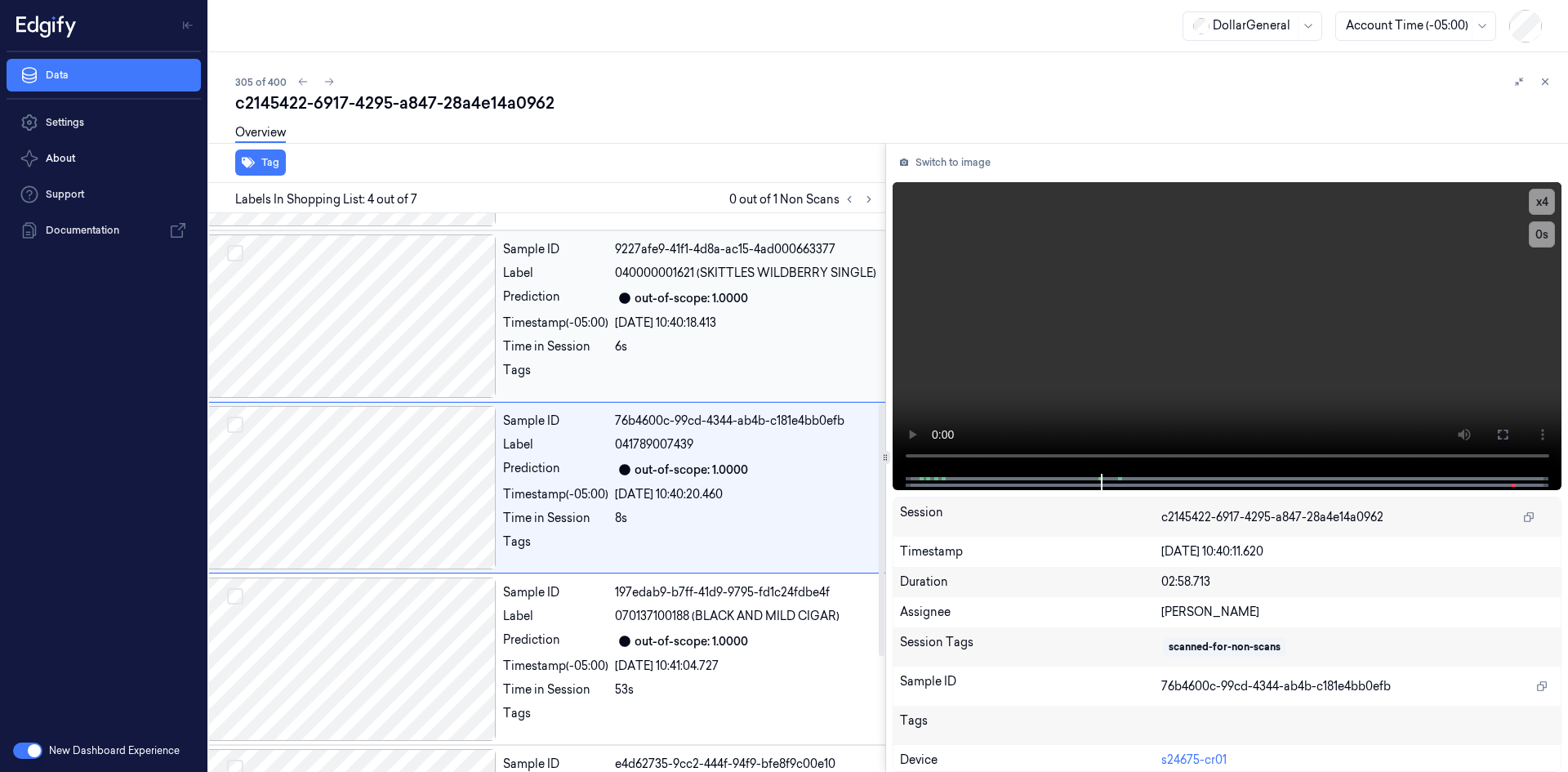
scroll to position [320, 26]
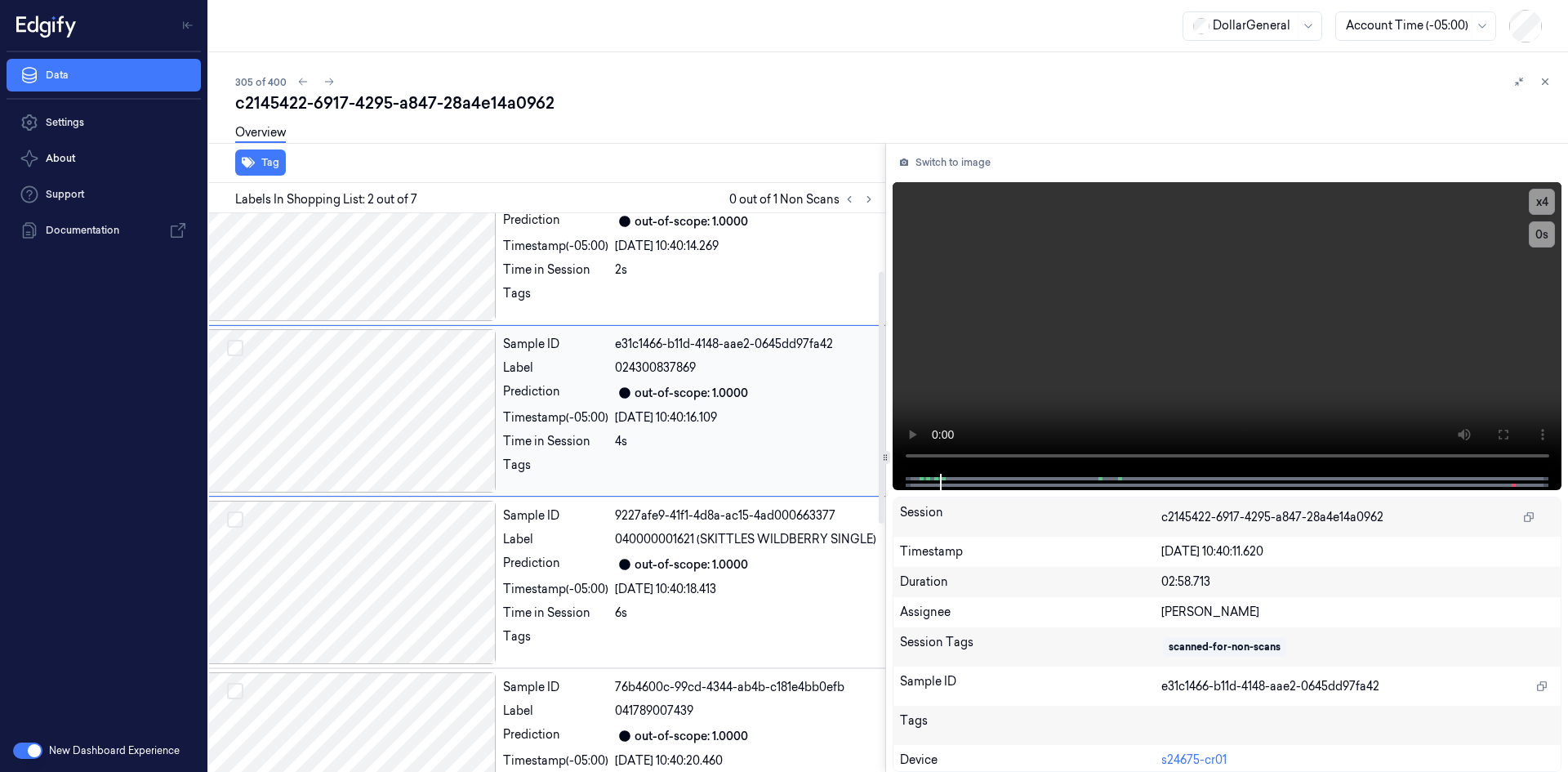
scroll to position [0, 26]
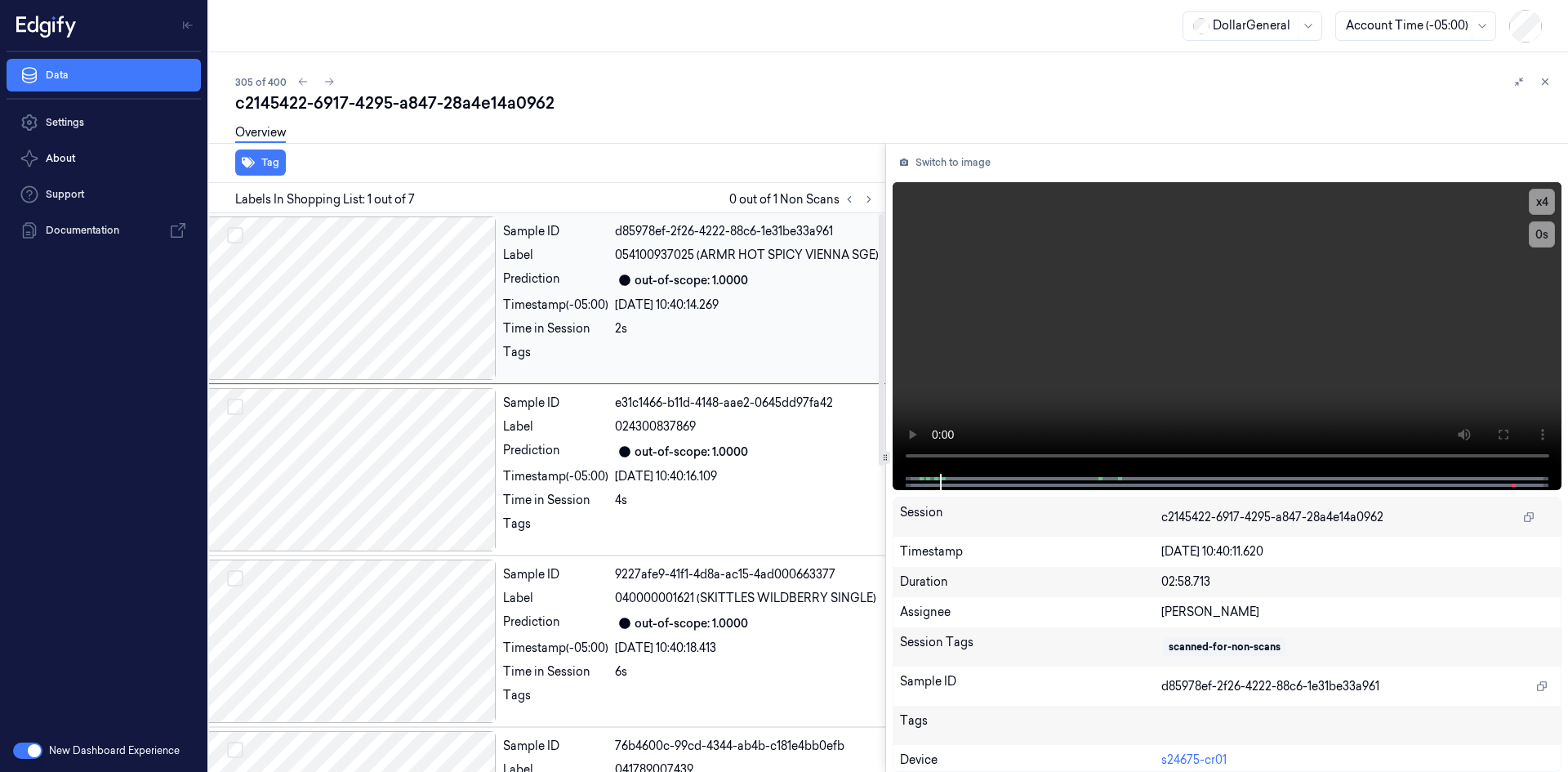
click at [1148, 270] on video at bounding box center [1228, 328] width 670 height 292
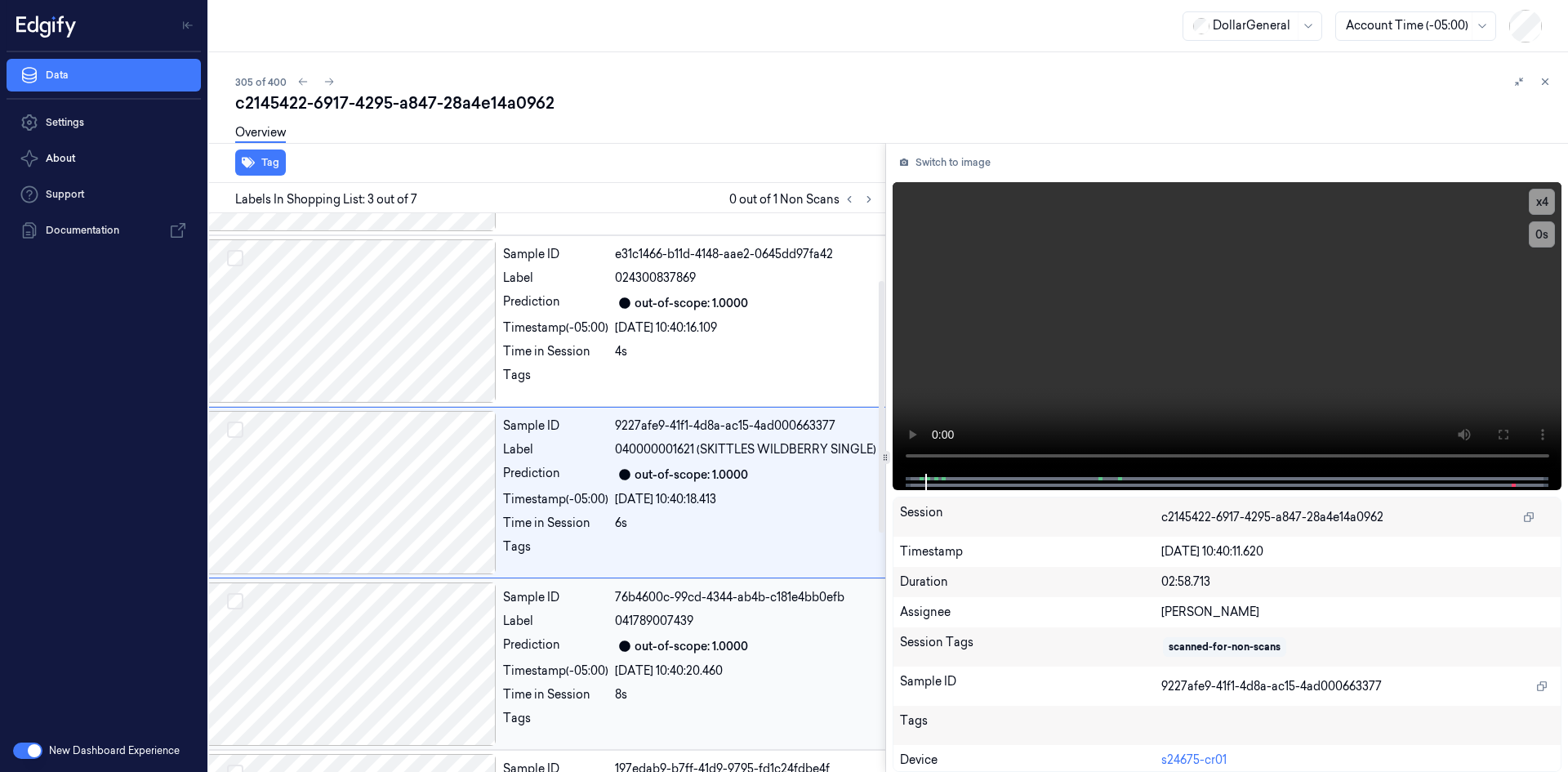
click at [728, 639] on div "out-of-scope: 1.0000" at bounding box center [691, 646] width 113 height 17
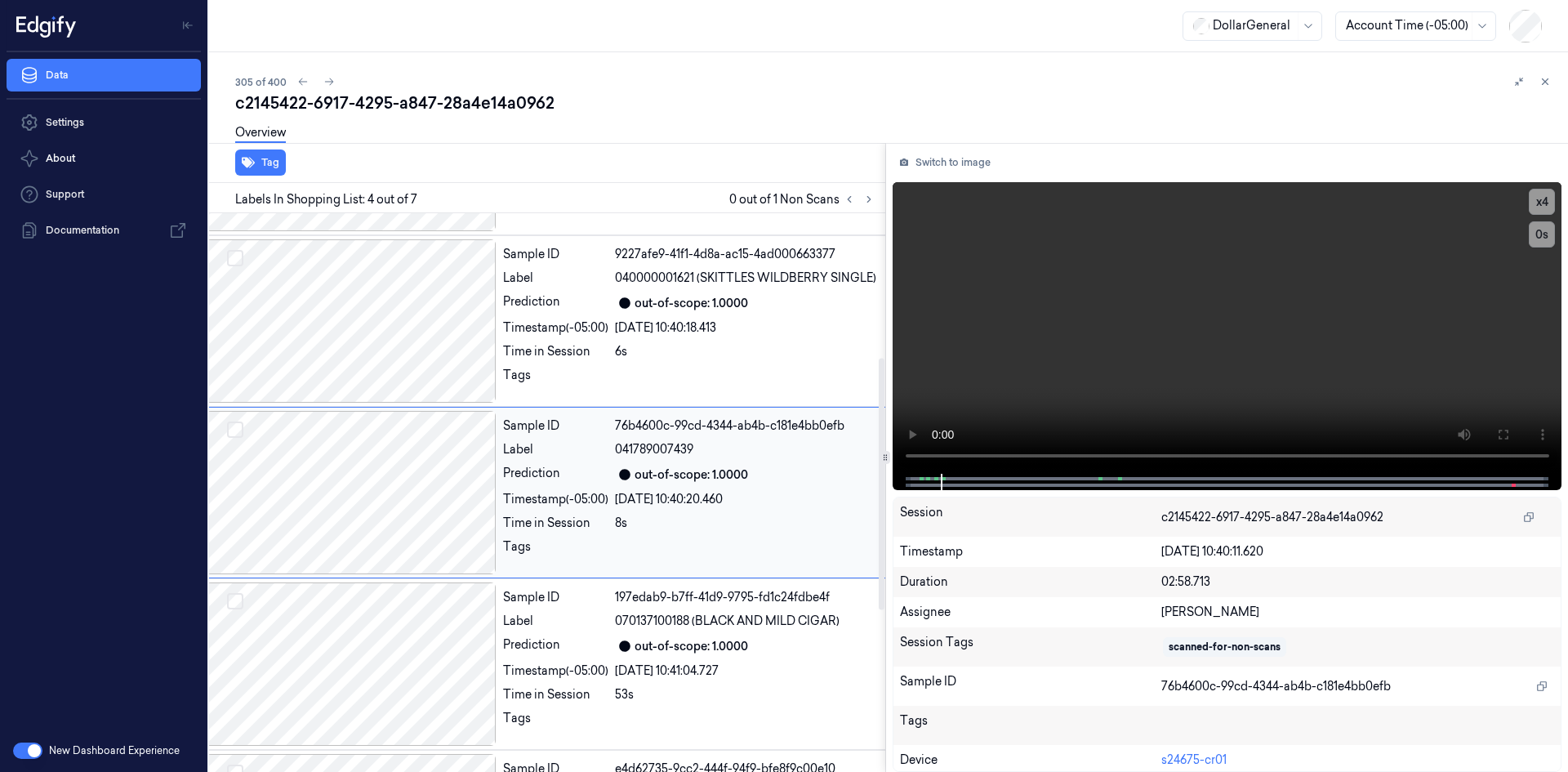
click at [728, 639] on div "out-of-scope: 1.0000" at bounding box center [691, 646] width 113 height 17
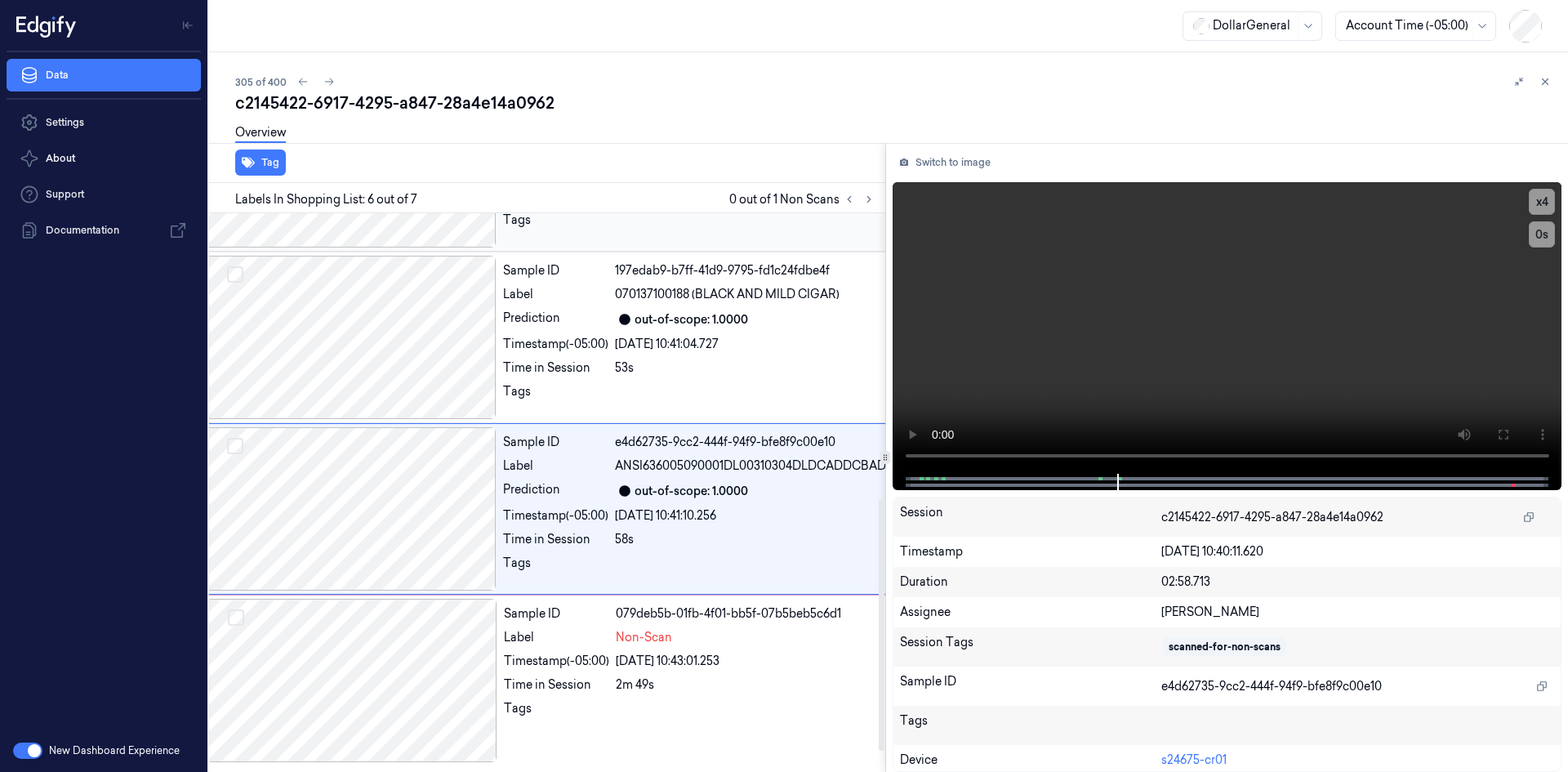
scroll to position [678, 26]
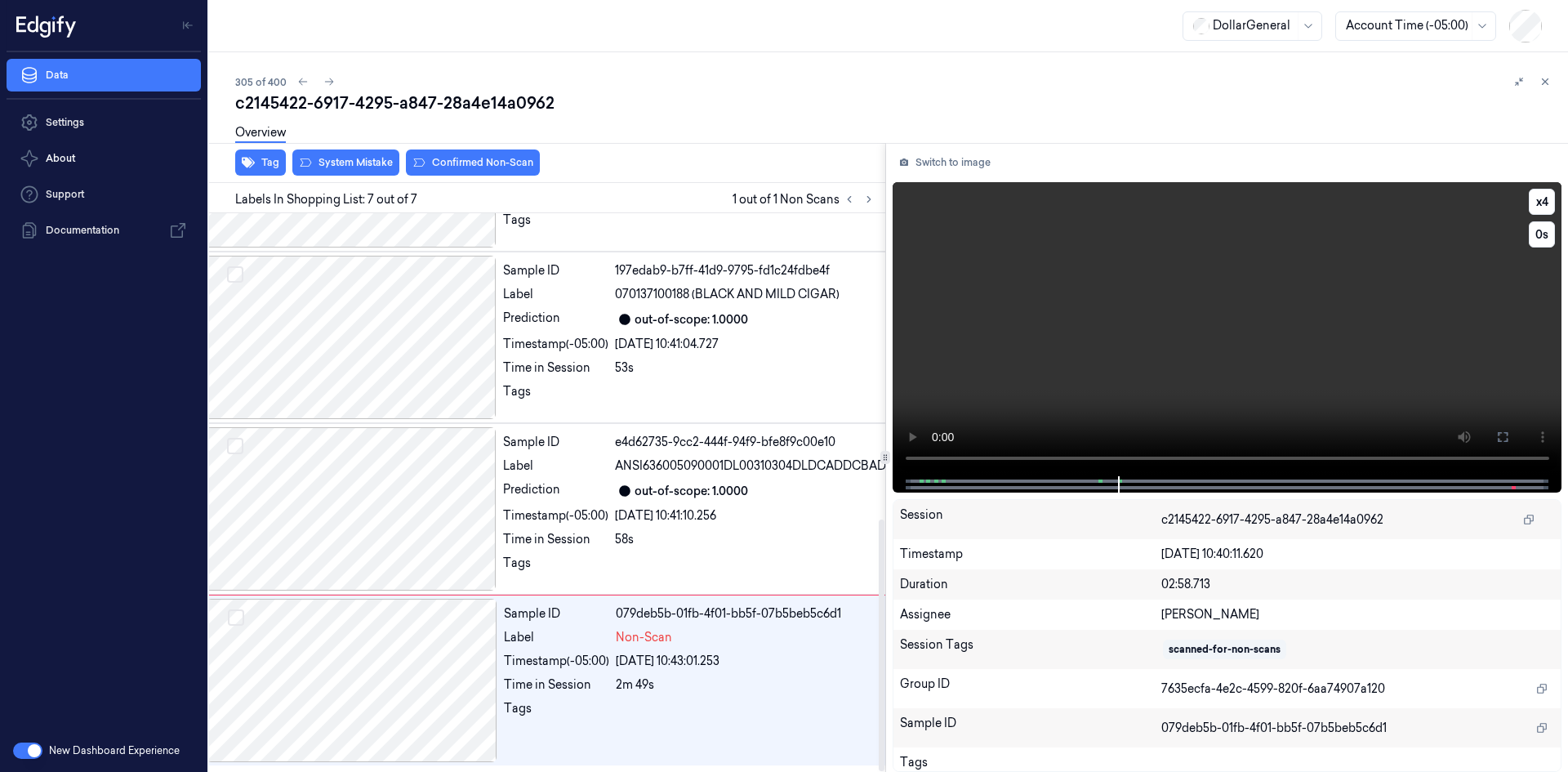
click at [1240, 295] on video at bounding box center [1228, 329] width 670 height 294
click at [1249, 275] on video at bounding box center [1228, 329] width 670 height 294
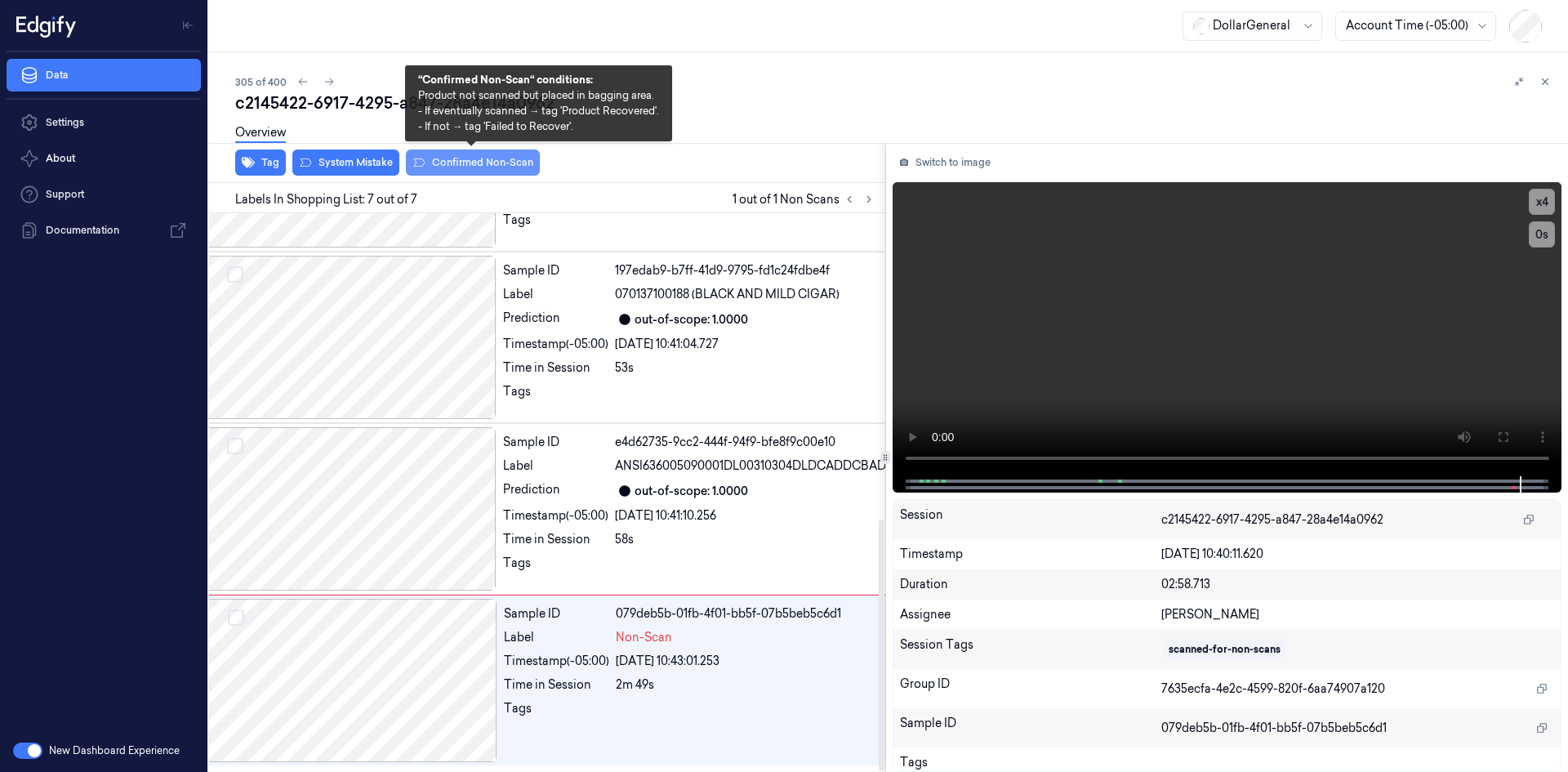
click at [452, 163] on button "Confirmed Non-Scan" at bounding box center [473, 162] width 134 height 26
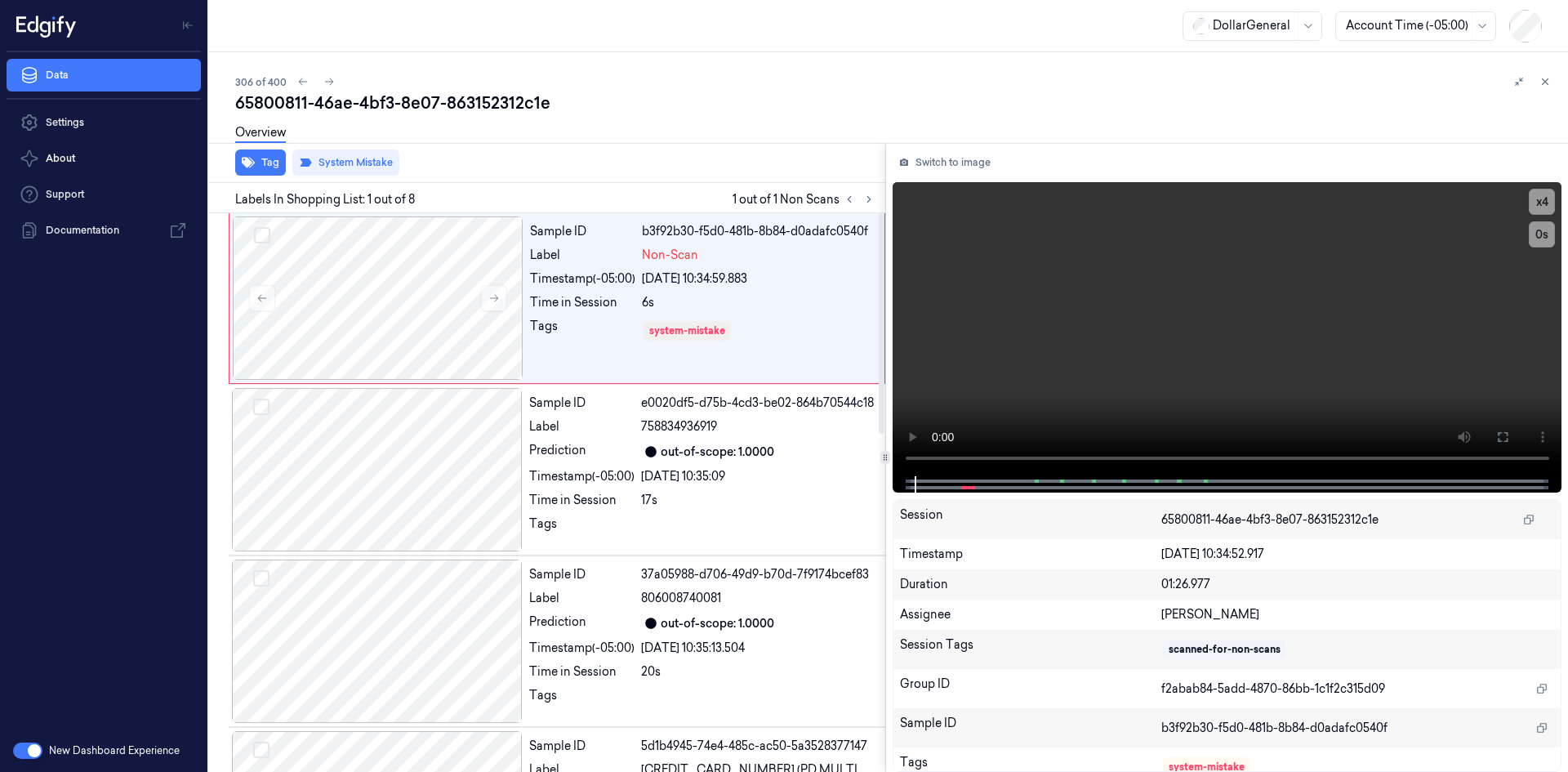
click at [736, 170] on div "Tag System Mistake" at bounding box center [543, 163] width 683 height 40
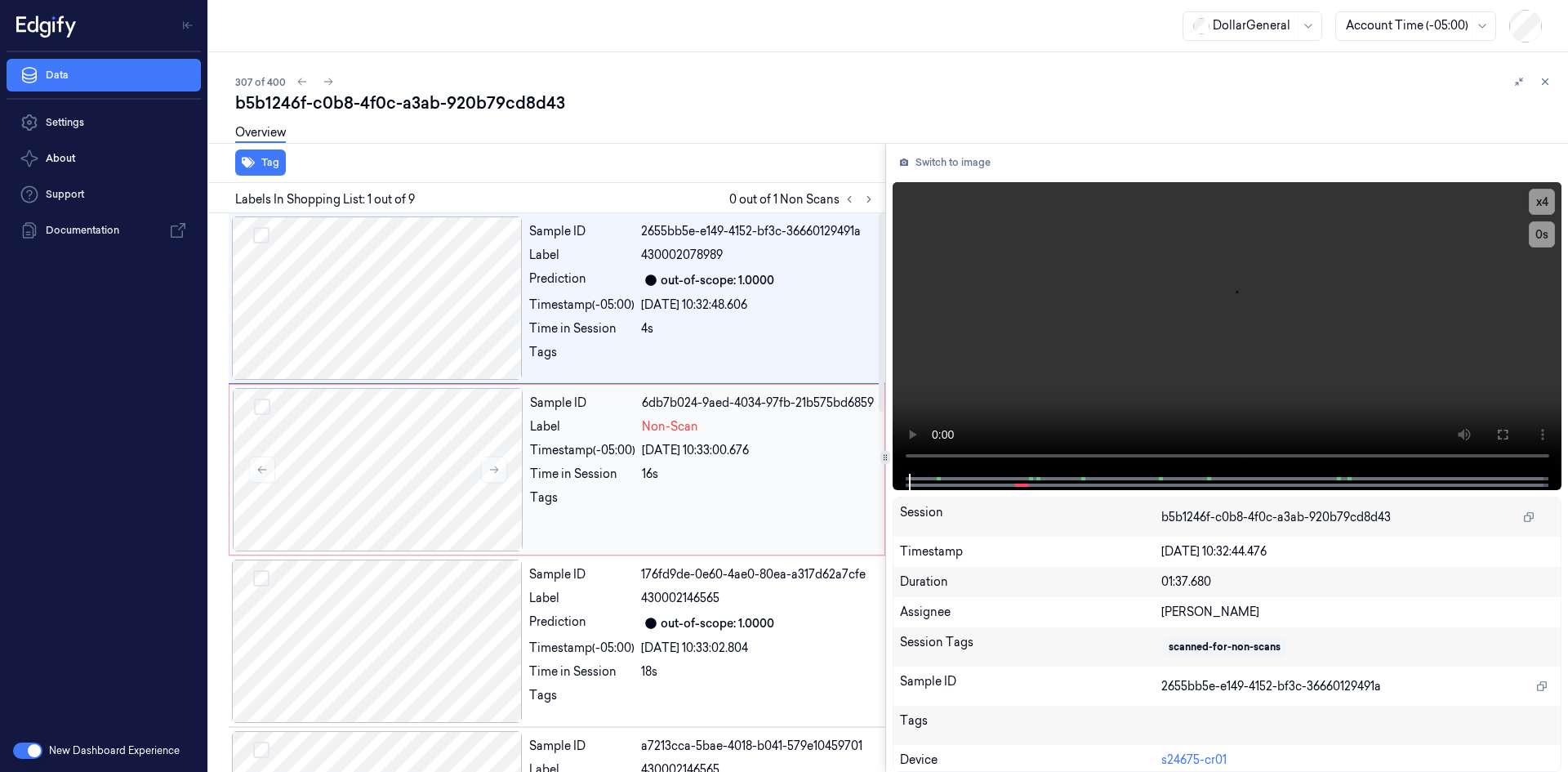
click at [711, 410] on div "6db7b024-9aed-4034-97fb-21b575bd6859" at bounding box center [759, 403] width 232 height 17
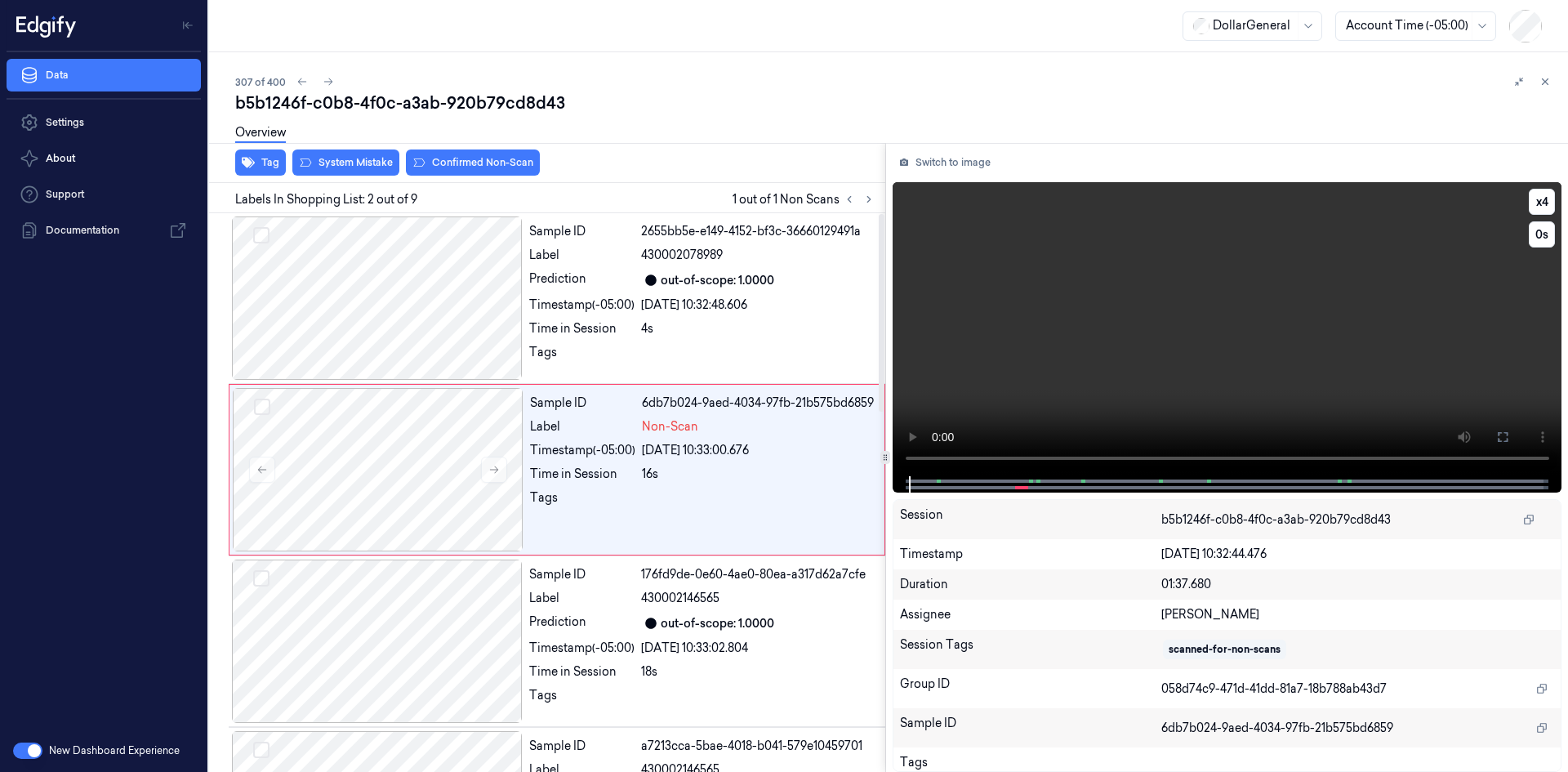
click at [1001, 277] on video at bounding box center [1228, 329] width 670 height 294
click at [987, 279] on video at bounding box center [1228, 329] width 670 height 294
click at [528, 253] on div "Sample ID 2655bb5e-e149-4152-bf3c-36660129491a Label 430002078989 Prediction ou…" at bounding box center [702, 298] width 359 height 163
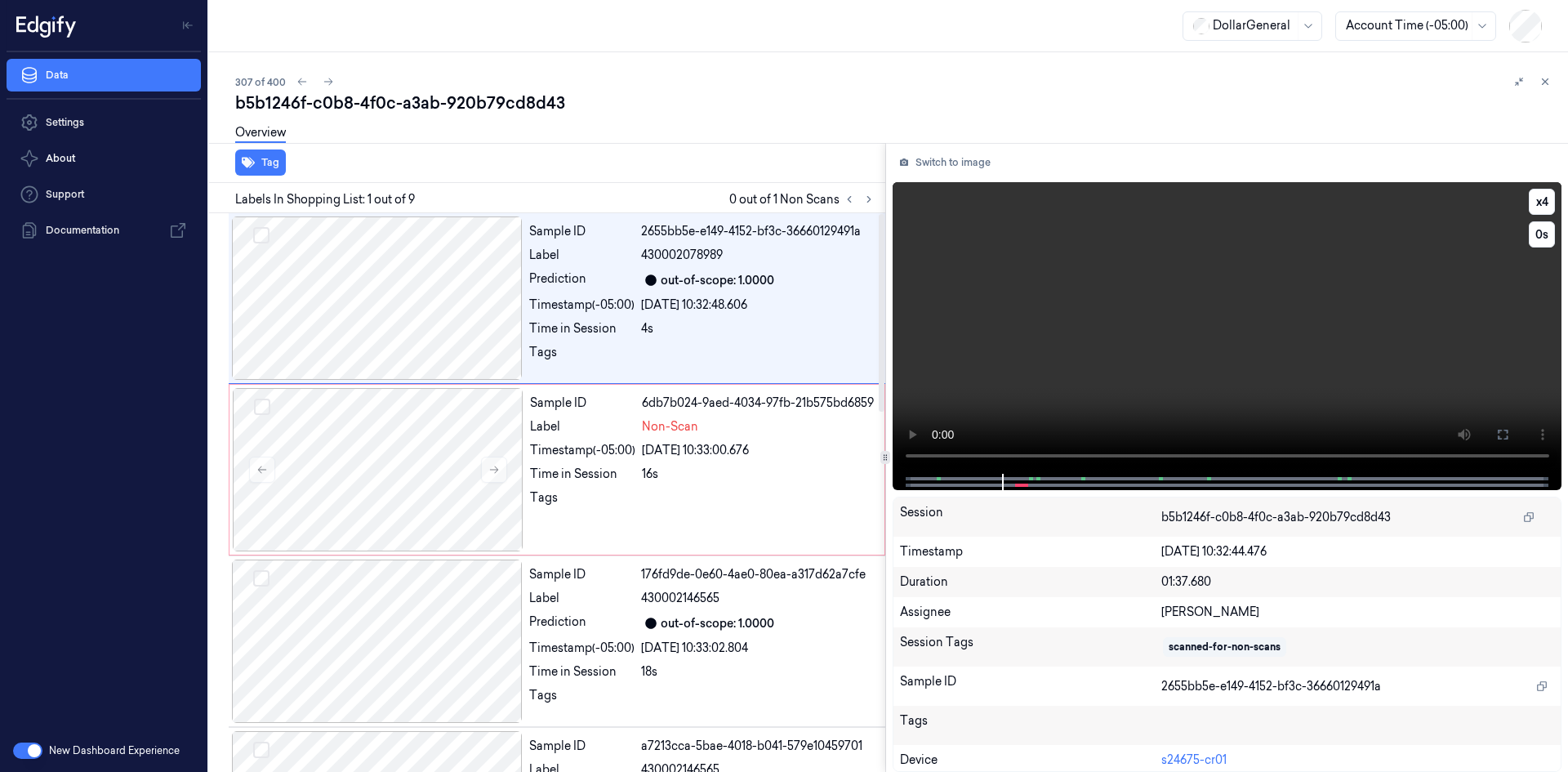
click at [931, 238] on video at bounding box center [1228, 328] width 670 height 292
click at [1068, 277] on video at bounding box center [1228, 328] width 670 height 292
click at [1553, 200] on button "x 4" at bounding box center [1542, 202] width 26 height 26
click at [1553, 201] on button "x 1" at bounding box center [1542, 202] width 26 height 26
click at [1553, 201] on button "x 2" at bounding box center [1542, 202] width 26 height 26
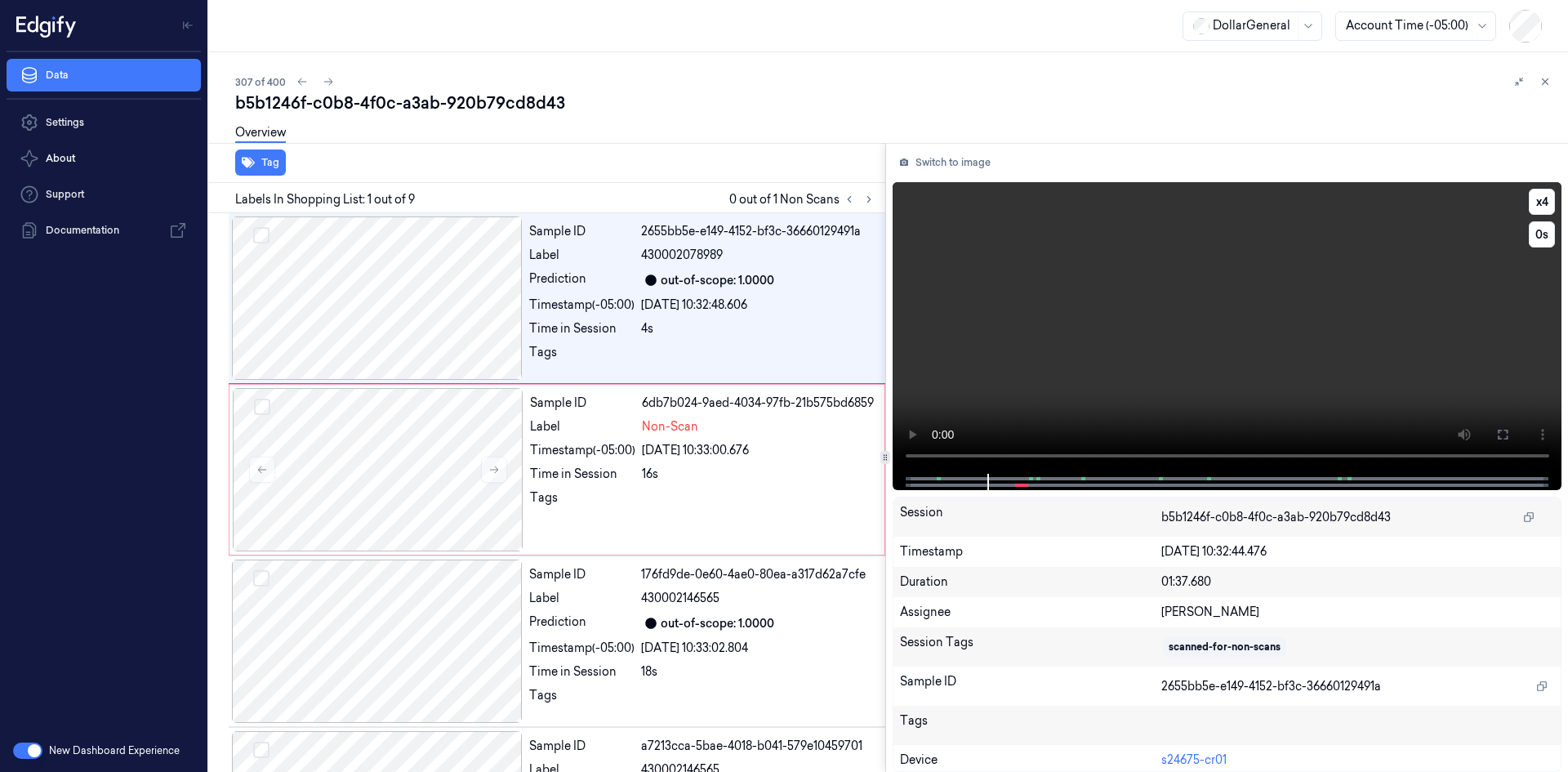
click at [1414, 257] on video at bounding box center [1228, 328] width 670 height 292
click at [1374, 266] on video at bounding box center [1228, 328] width 670 height 292
click at [1364, 270] on video at bounding box center [1228, 328] width 670 height 292
click at [1361, 271] on video at bounding box center [1228, 328] width 670 height 292
click at [1325, 284] on video at bounding box center [1228, 328] width 670 height 292
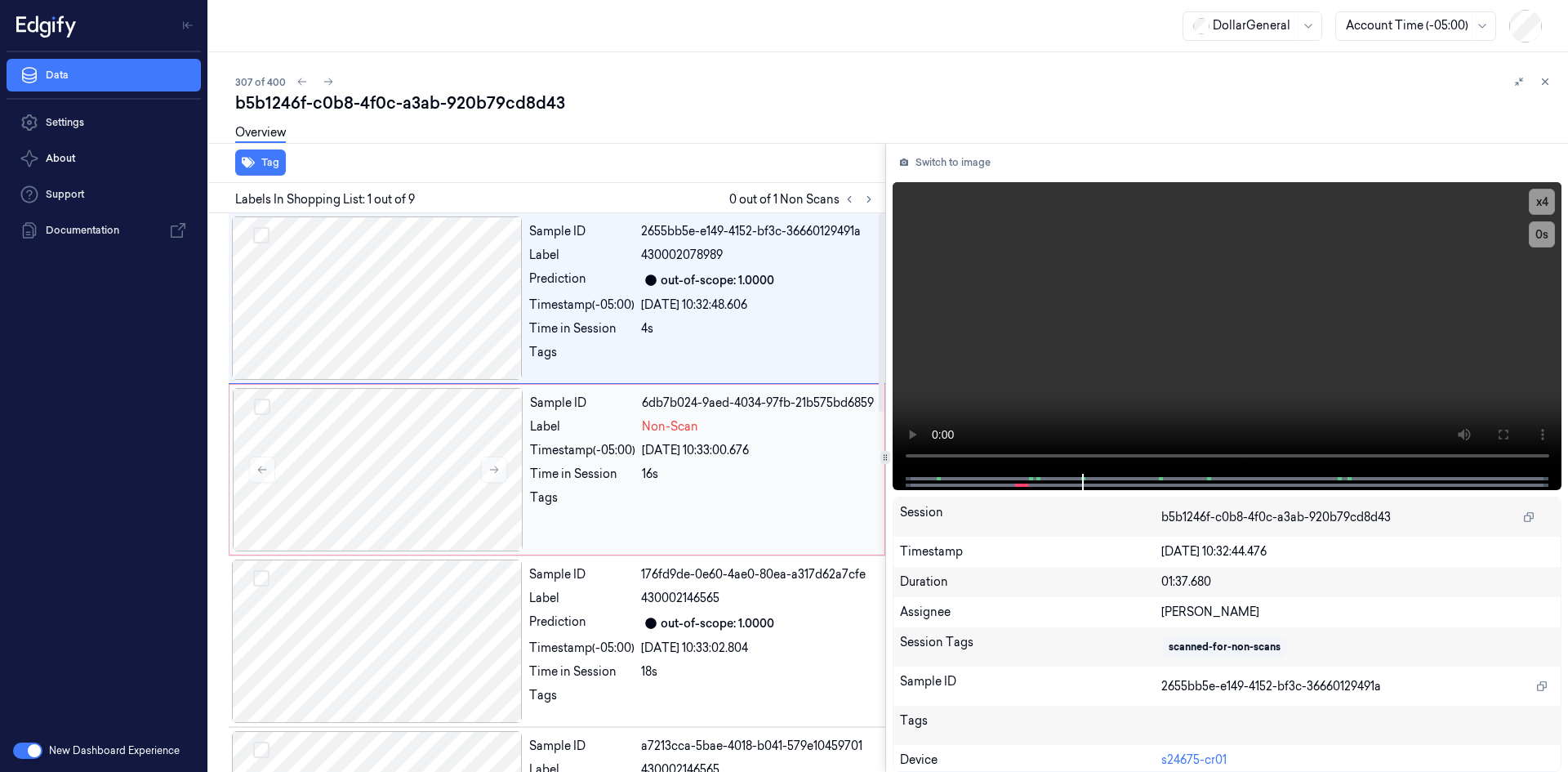
click at [648, 469] on div "16s" at bounding box center [759, 474] width 232 height 17
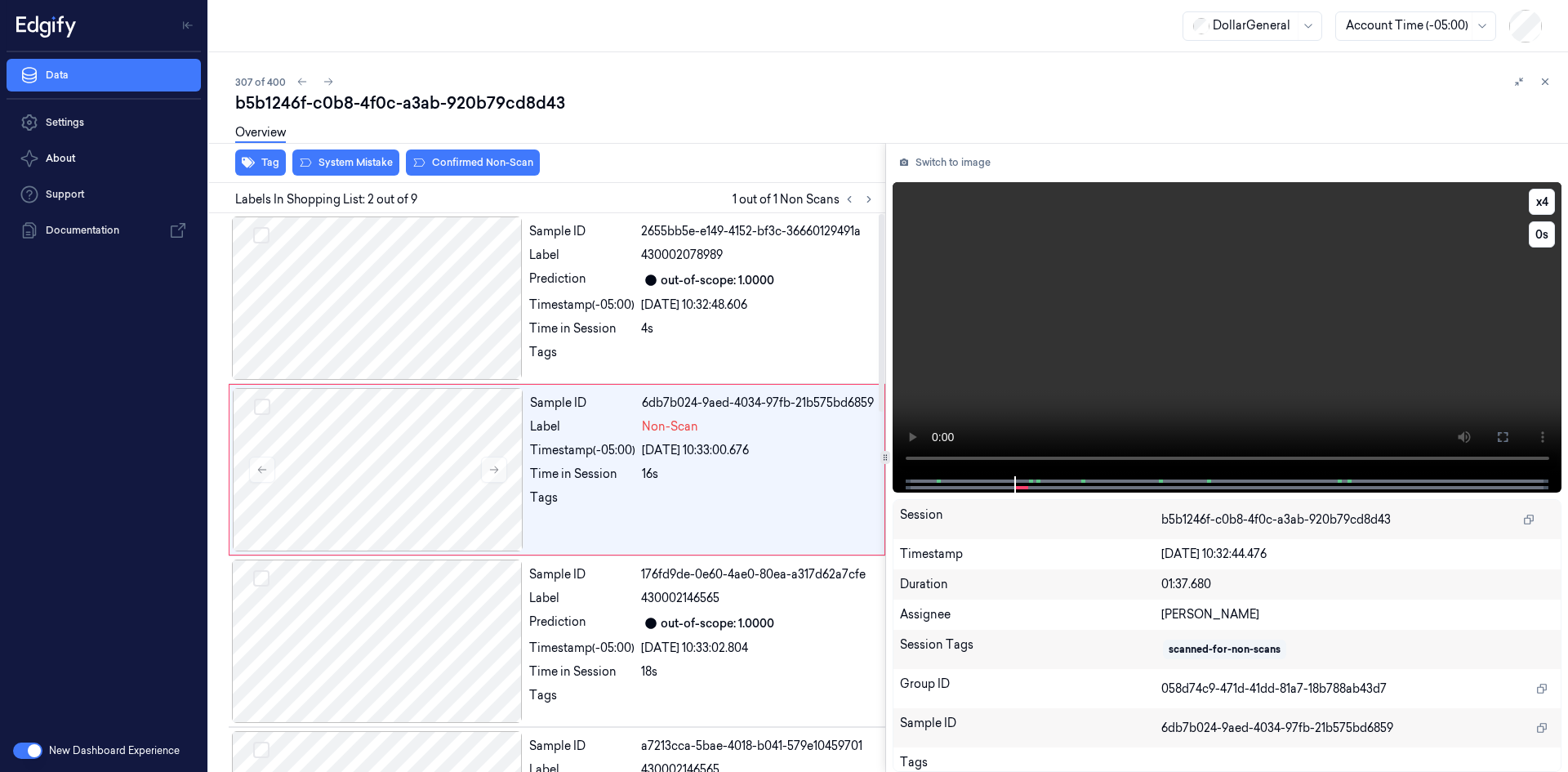
click at [1139, 321] on video at bounding box center [1228, 329] width 670 height 294
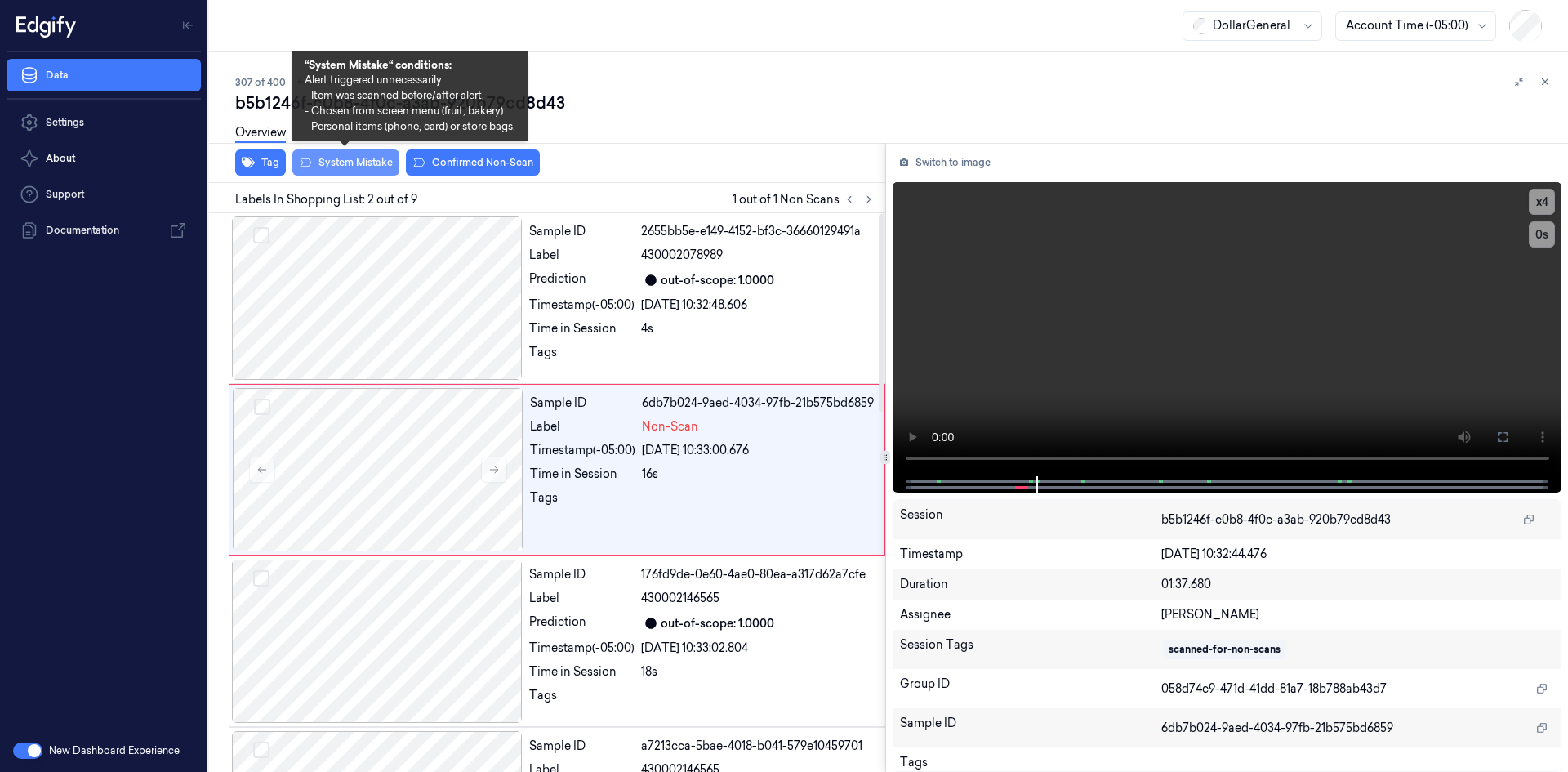
click at [382, 158] on button "System Mistake" at bounding box center [346, 162] width 107 height 26
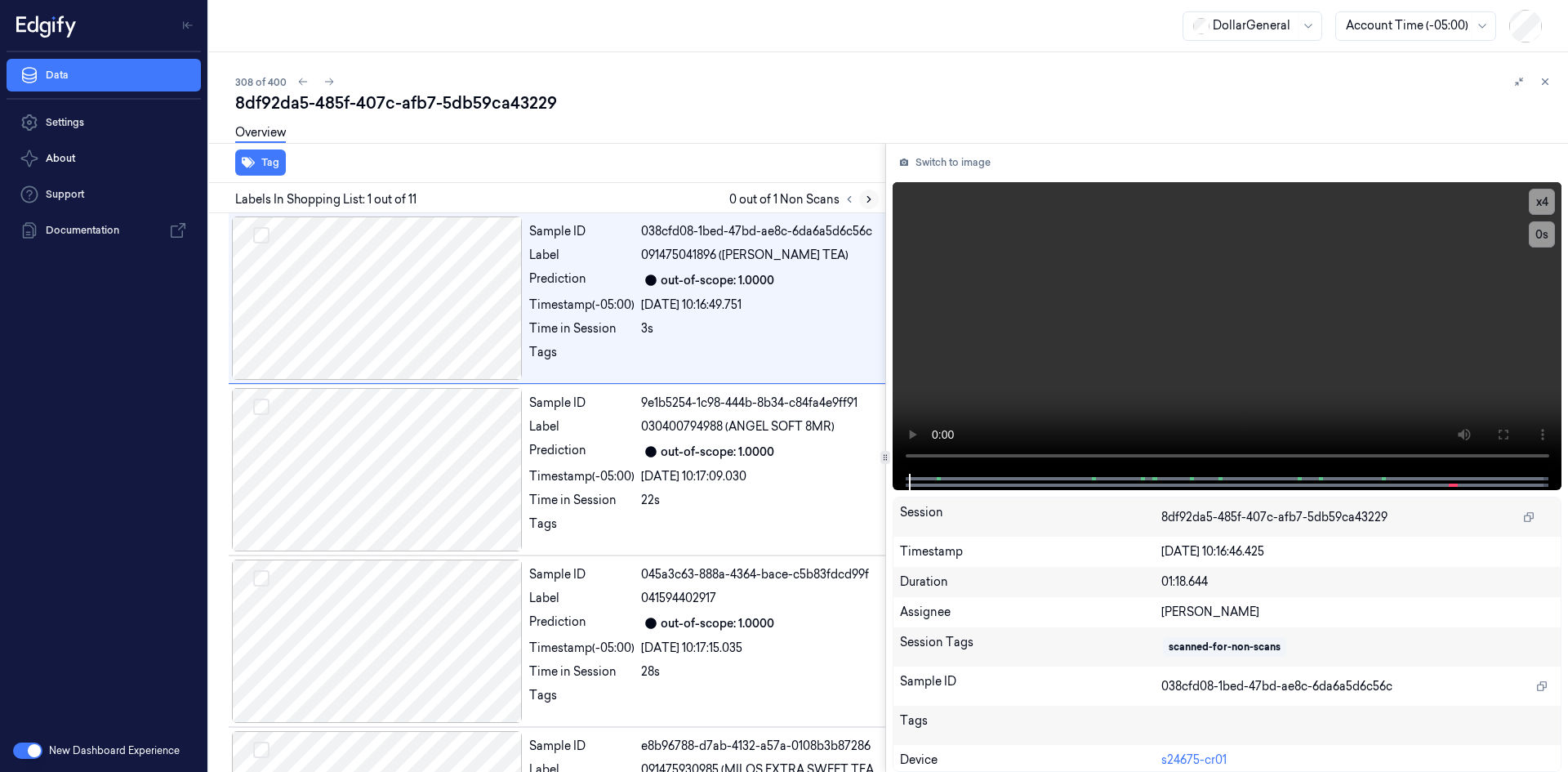
click at [863, 205] on icon at bounding box center [869, 200] width 12 height 12
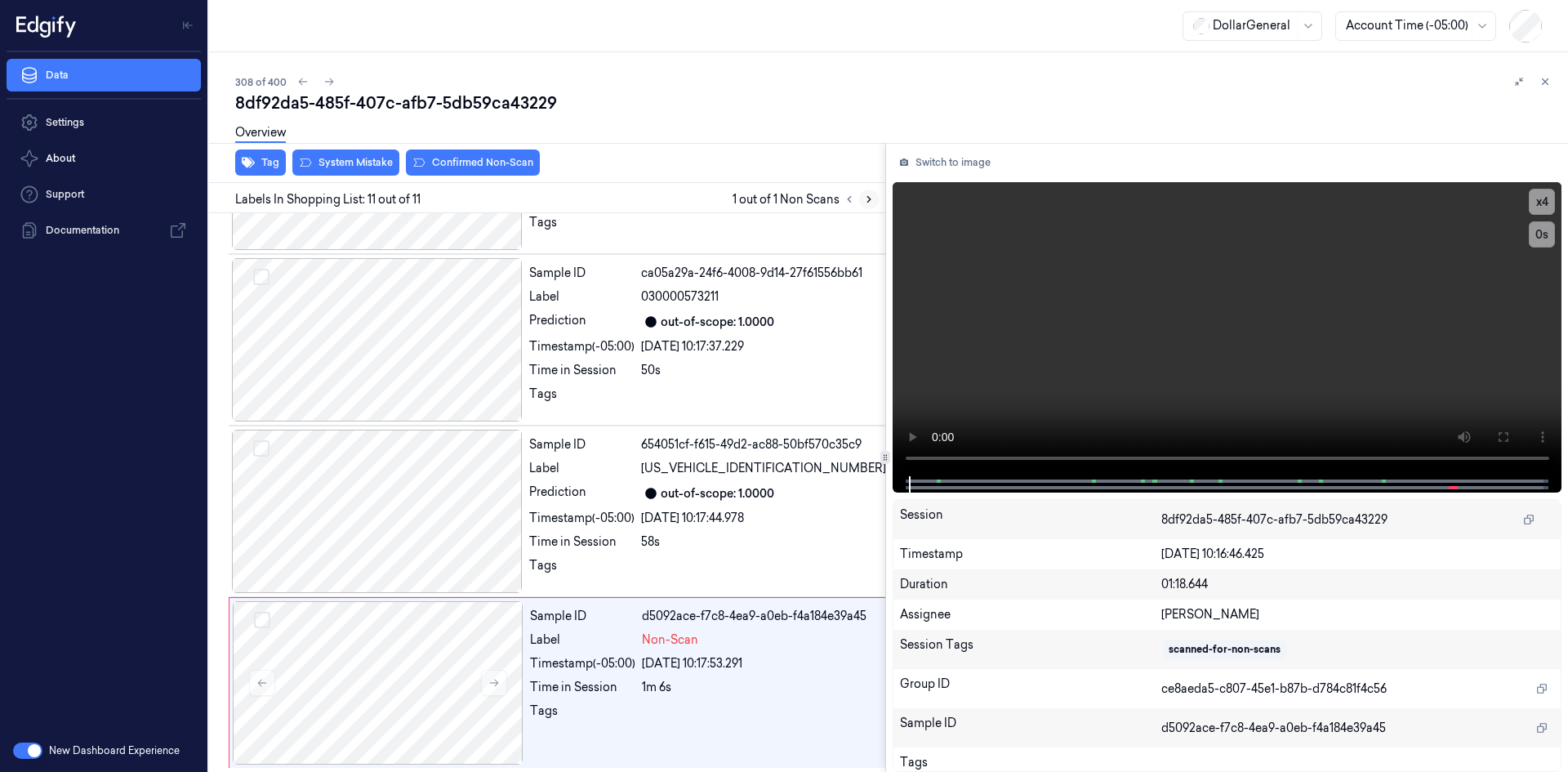
scroll to position [1361, 0]
click at [960, 326] on video at bounding box center [1228, 329] width 670 height 294
click at [660, 528] on div "Sample ID 654051cf-f615-49d2-ac88-50bf570c35c9 Label [US_VEHICLE_IDENTIFICATION…" at bounding box center [707, 509] width 370 height 163
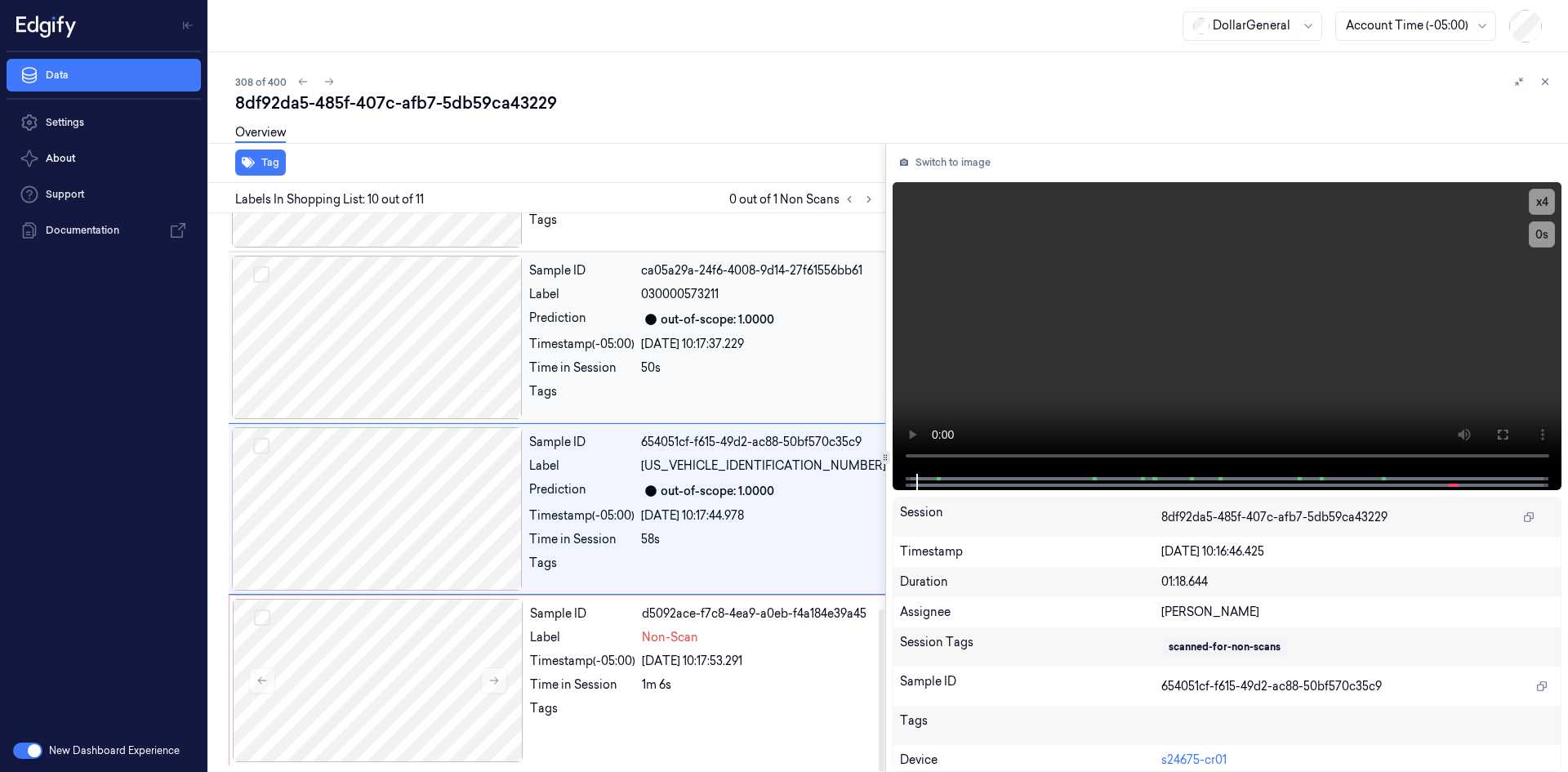
click at [683, 372] on div "50s" at bounding box center [763, 368] width 245 height 17
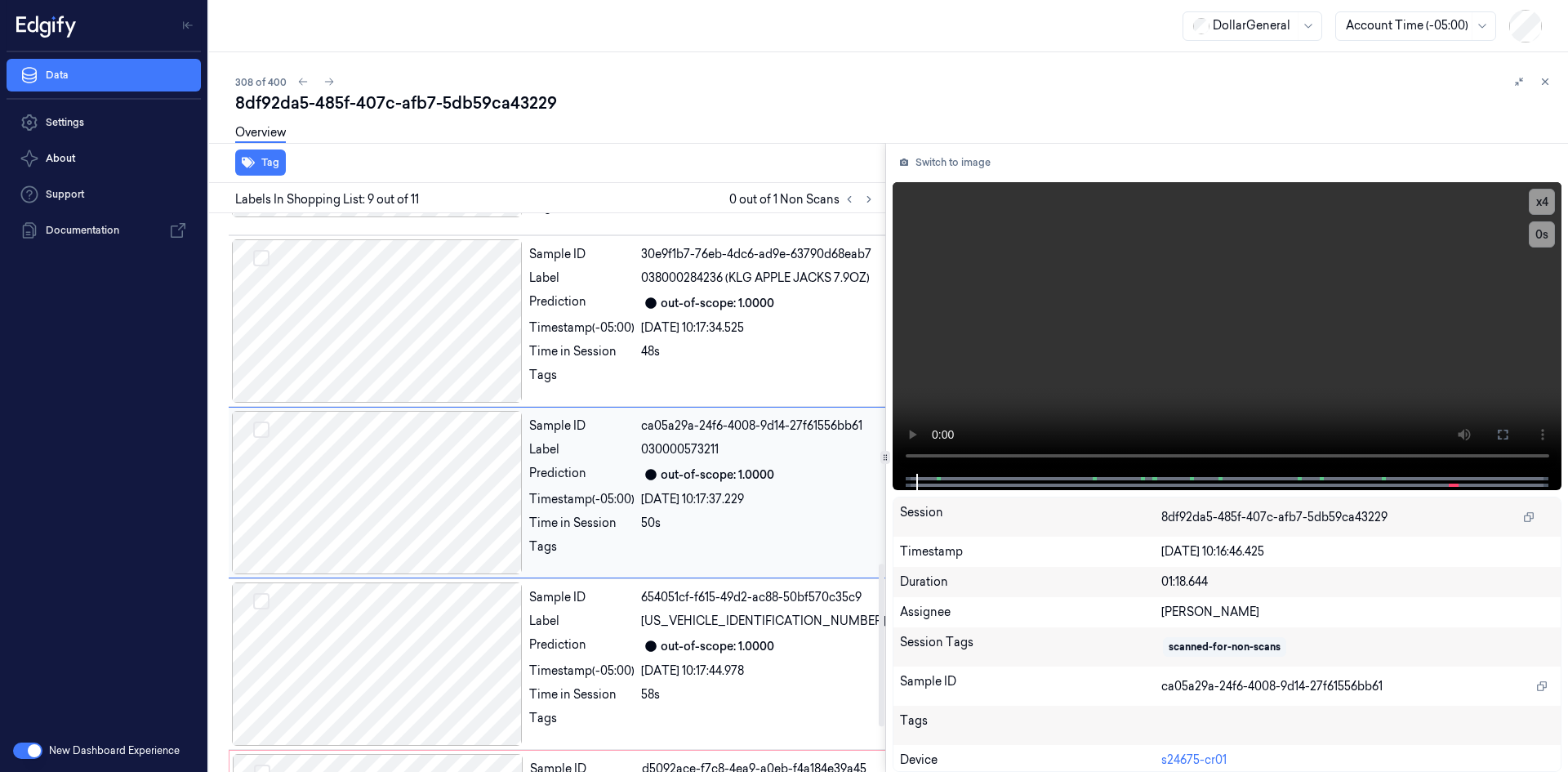
click at [683, 372] on div at bounding box center [763, 379] width 245 height 26
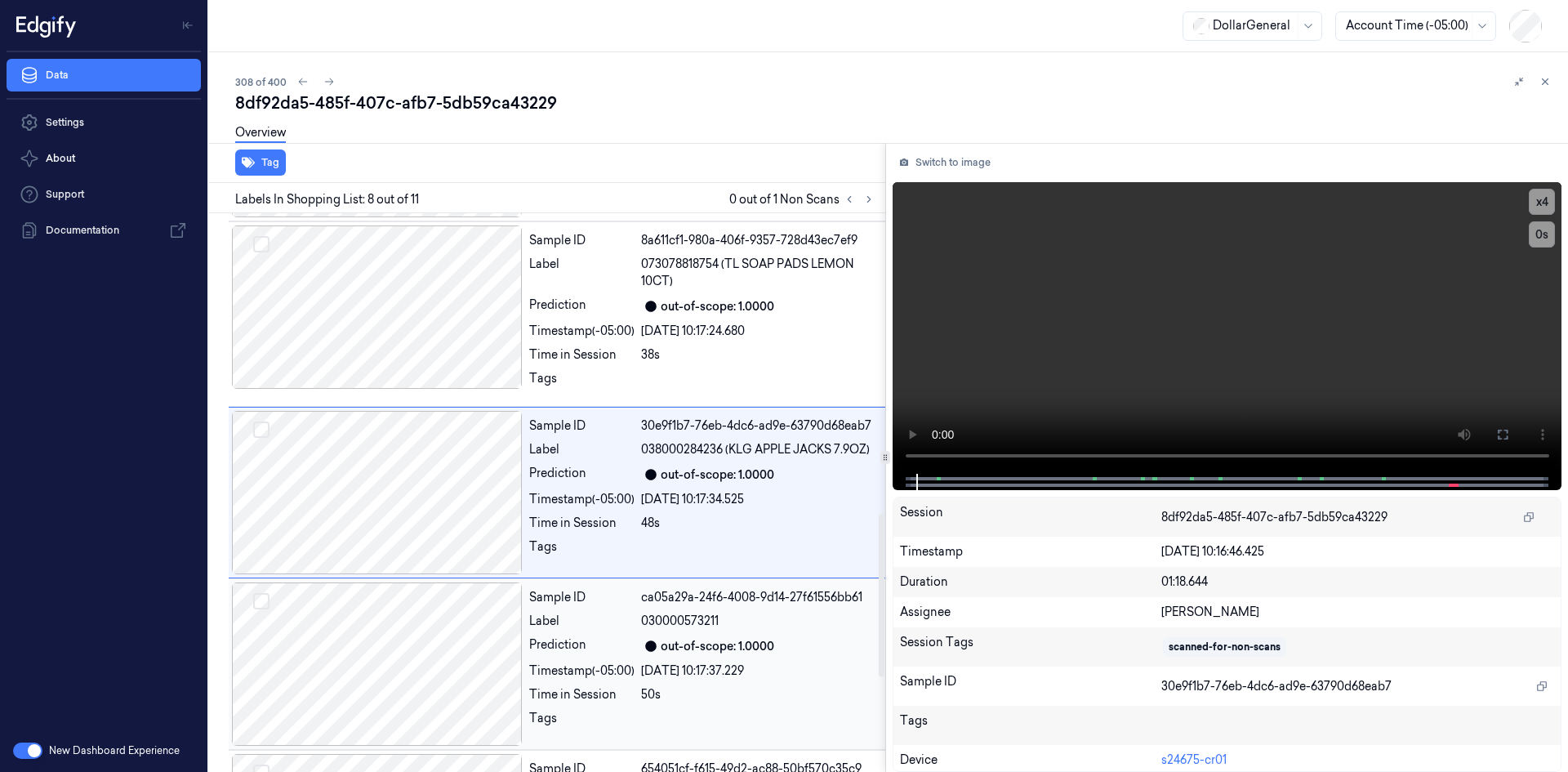
click at [683, 372] on div at bounding box center [763, 382] width 245 height 26
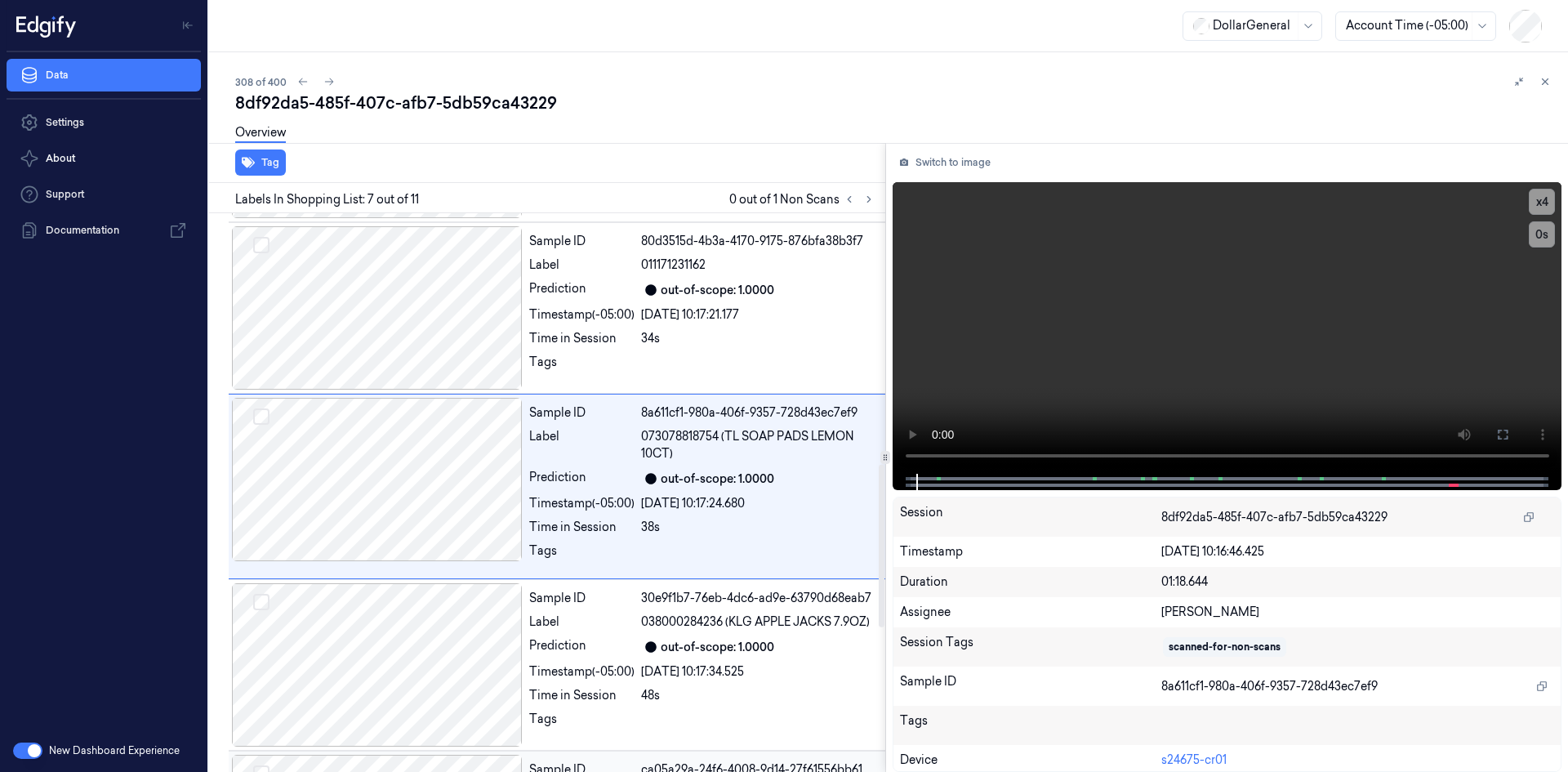
scroll to position [856, 0]
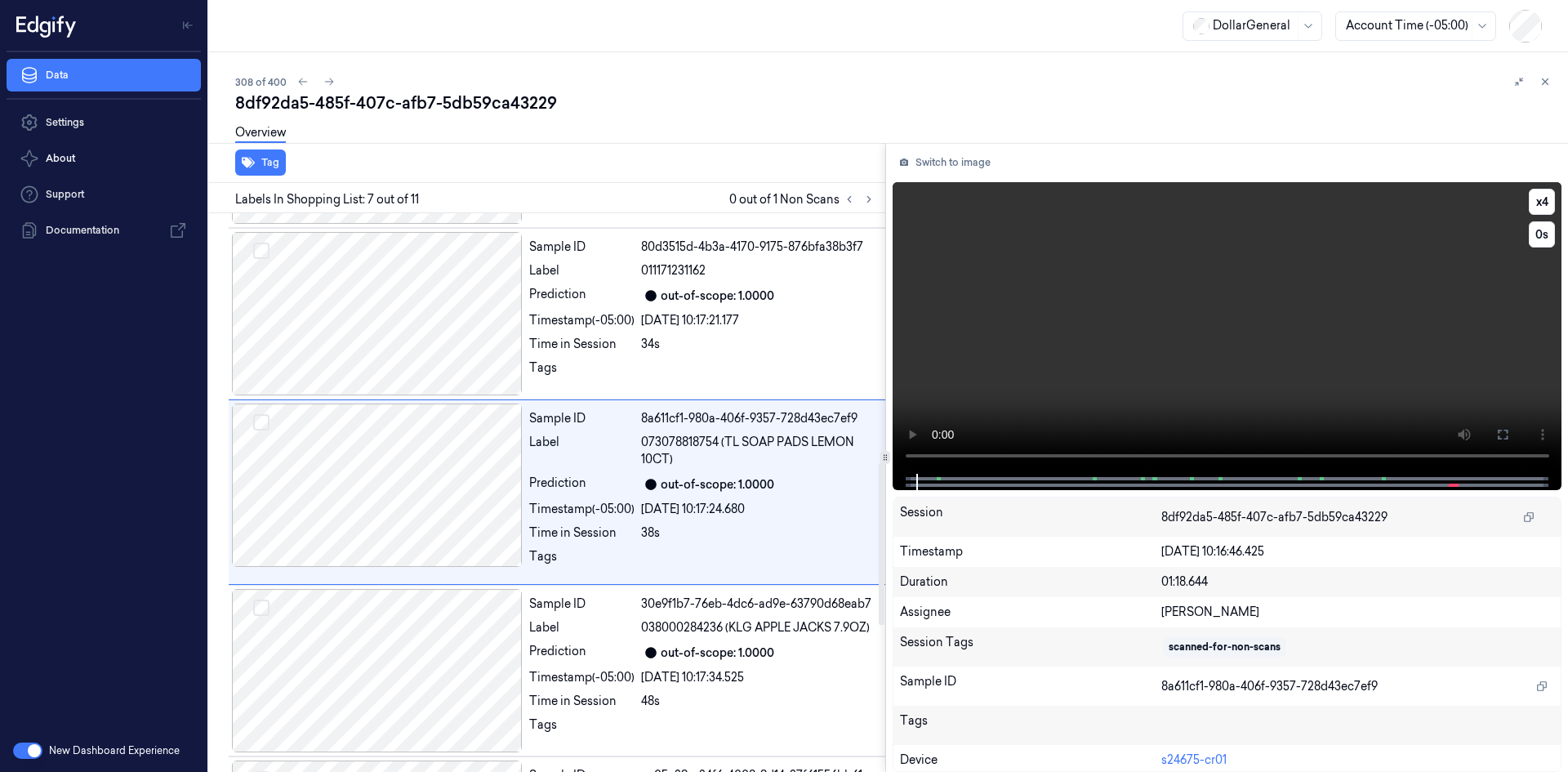
click at [950, 315] on video at bounding box center [1228, 328] width 670 height 292
click at [752, 627] on span "038000284236 (KLG APPLE JACKS 7.9OZ)" at bounding box center [756, 628] width 229 height 17
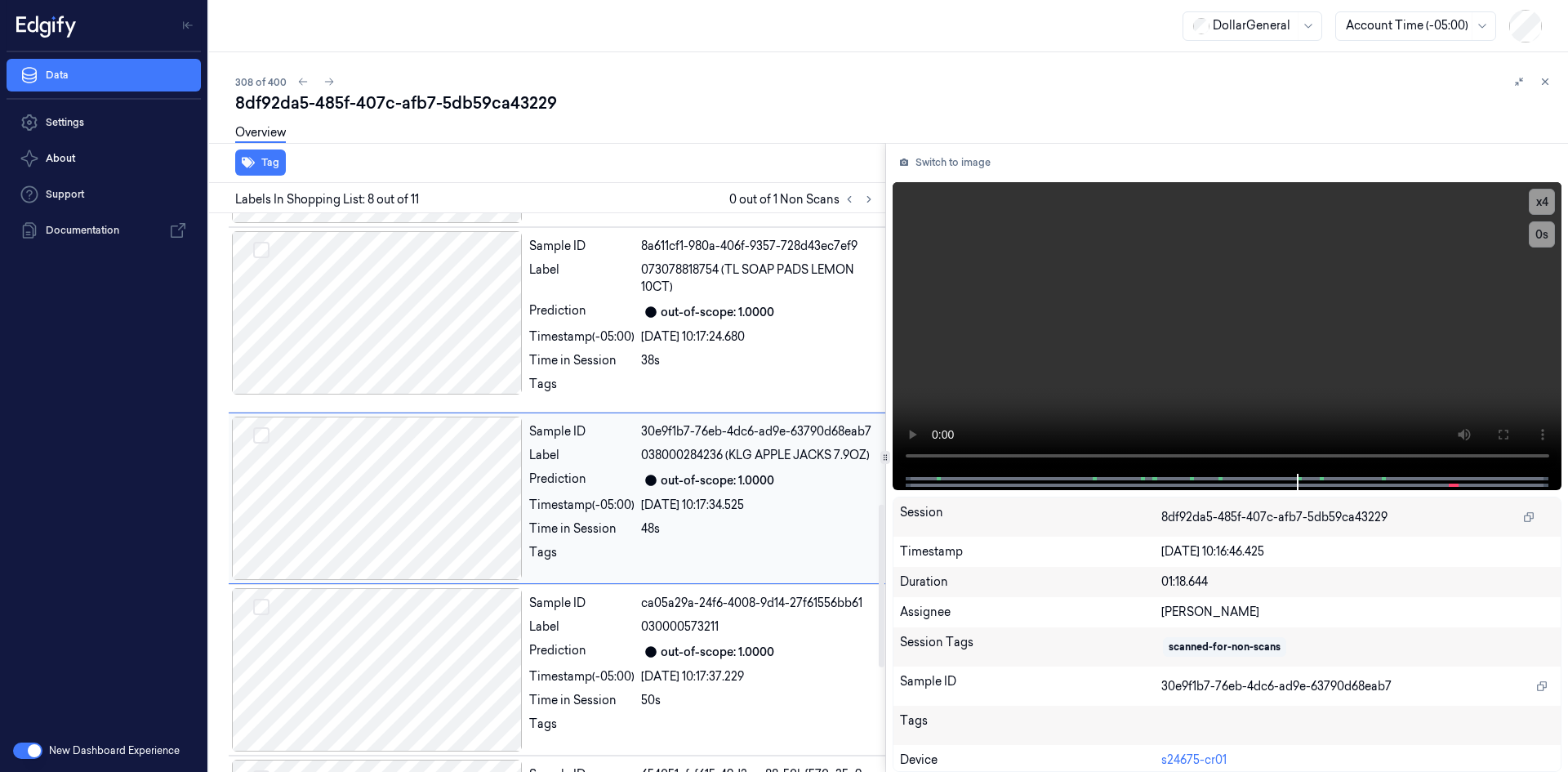
scroll to position [1034, 0]
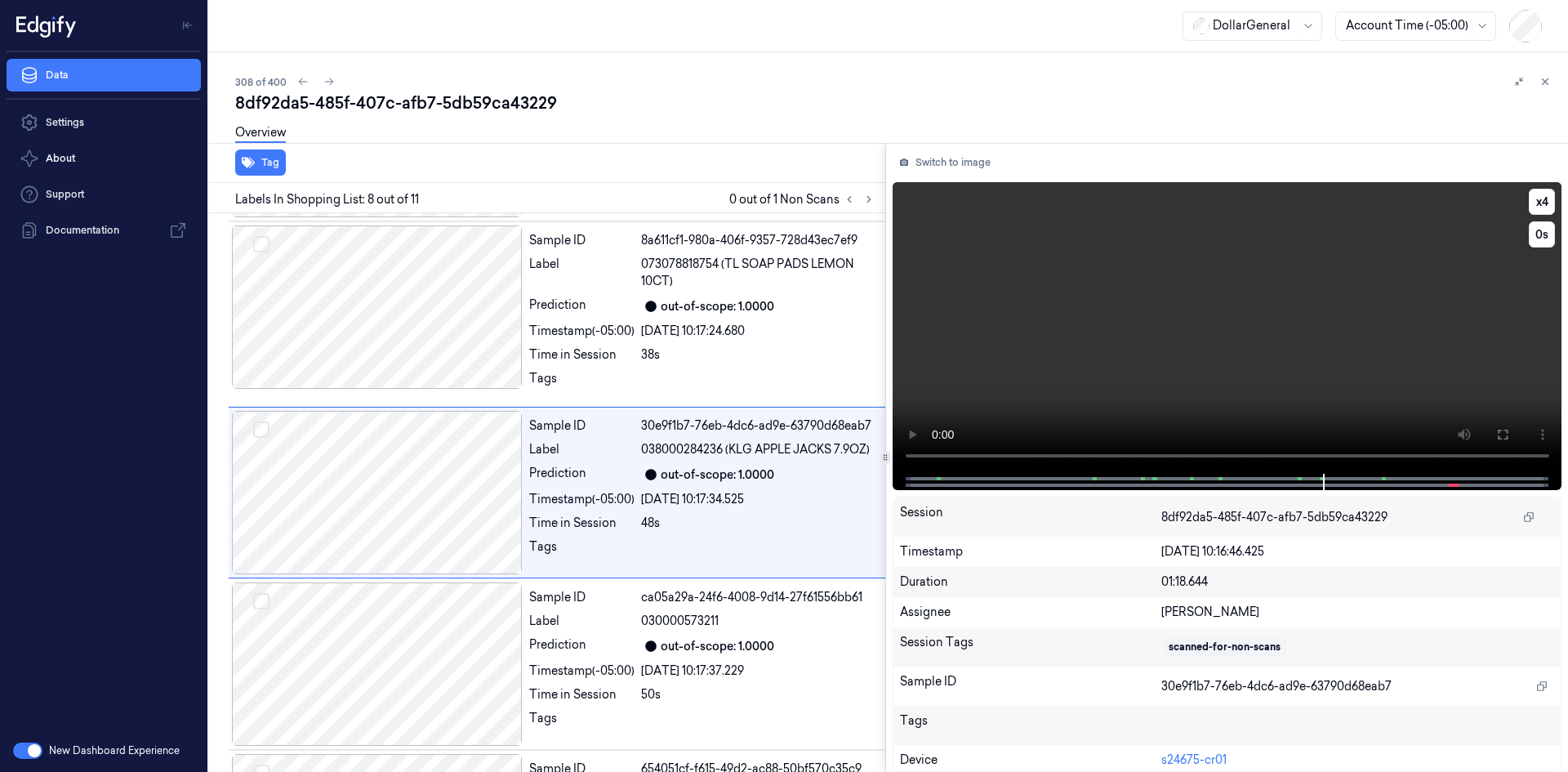
click at [1199, 339] on video at bounding box center [1228, 328] width 670 height 292
click at [872, 201] on icon at bounding box center [869, 200] width 12 height 12
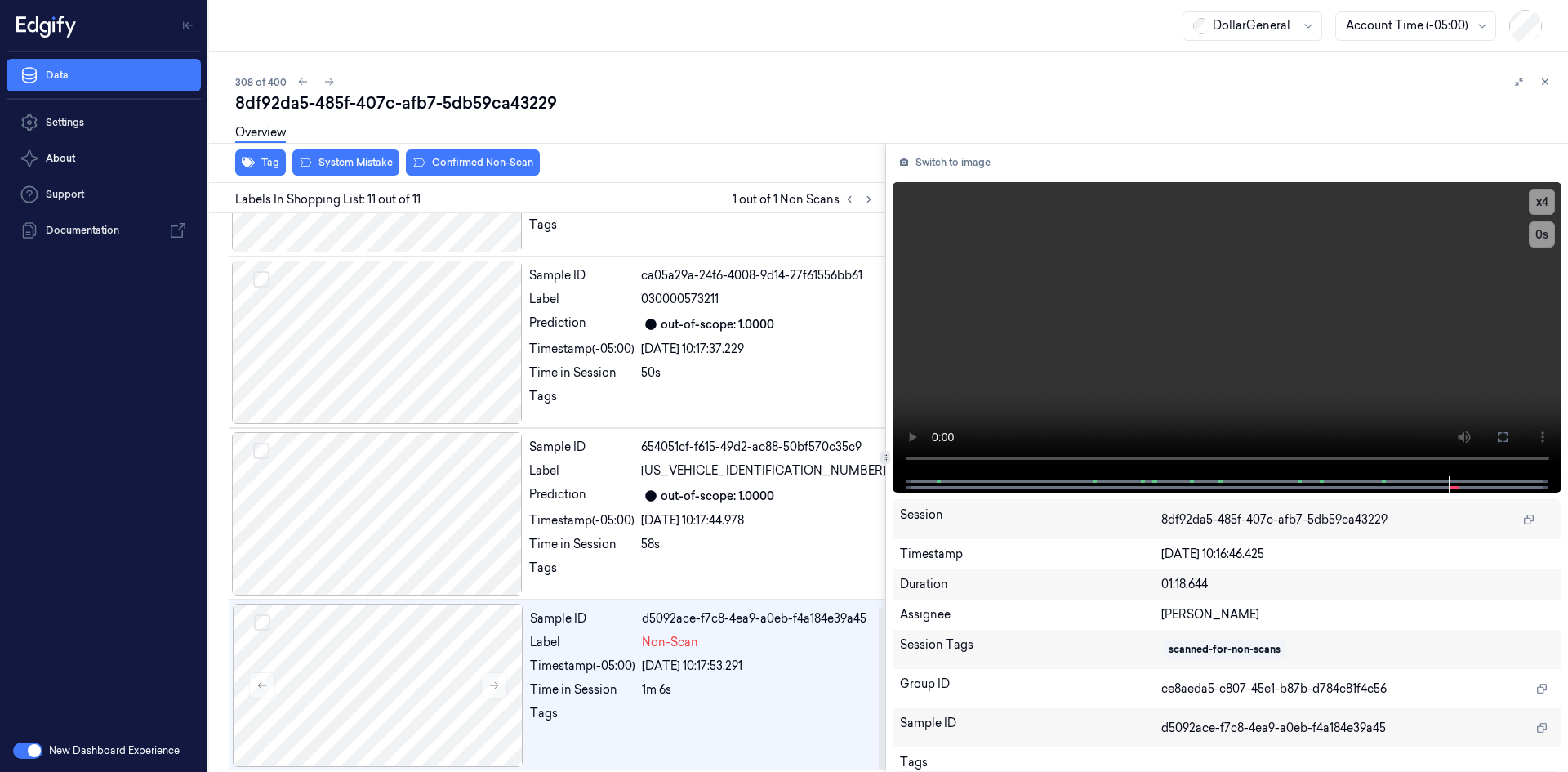
scroll to position [1361, 0]
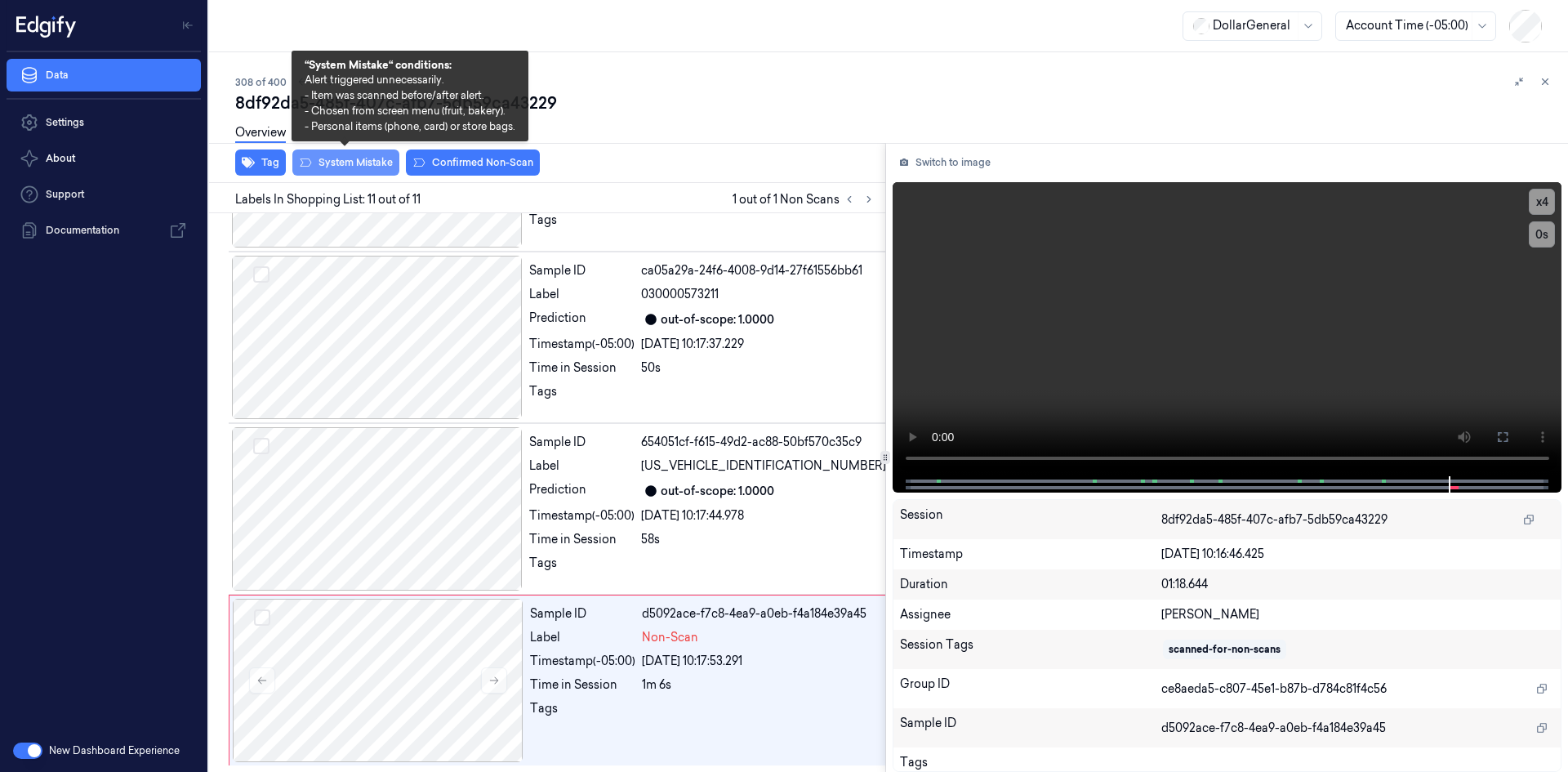
click at [329, 172] on button "System Mistake" at bounding box center [346, 162] width 107 height 26
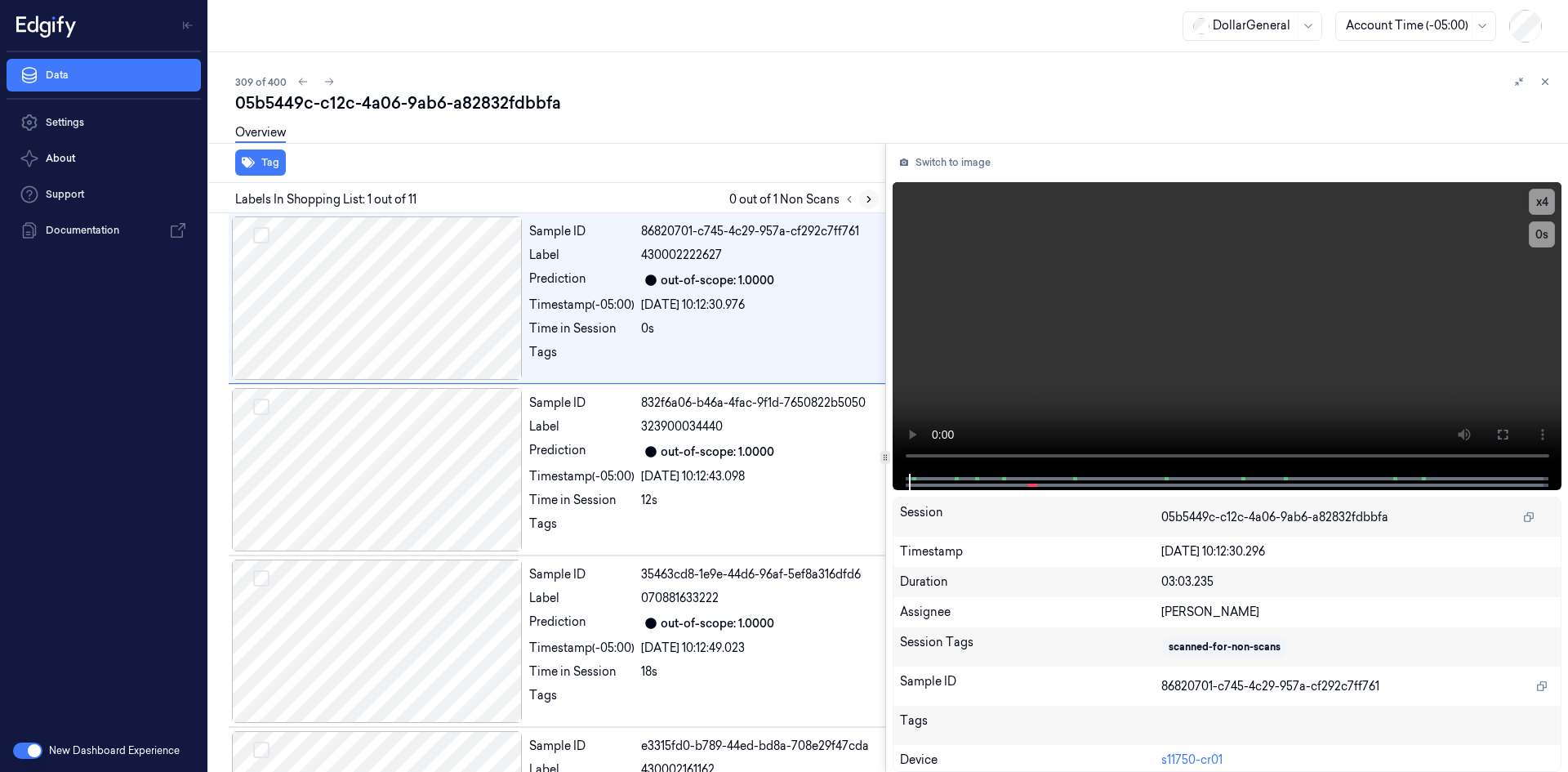
click at [867, 200] on icon at bounding box center [869, 200] width 12 height 12
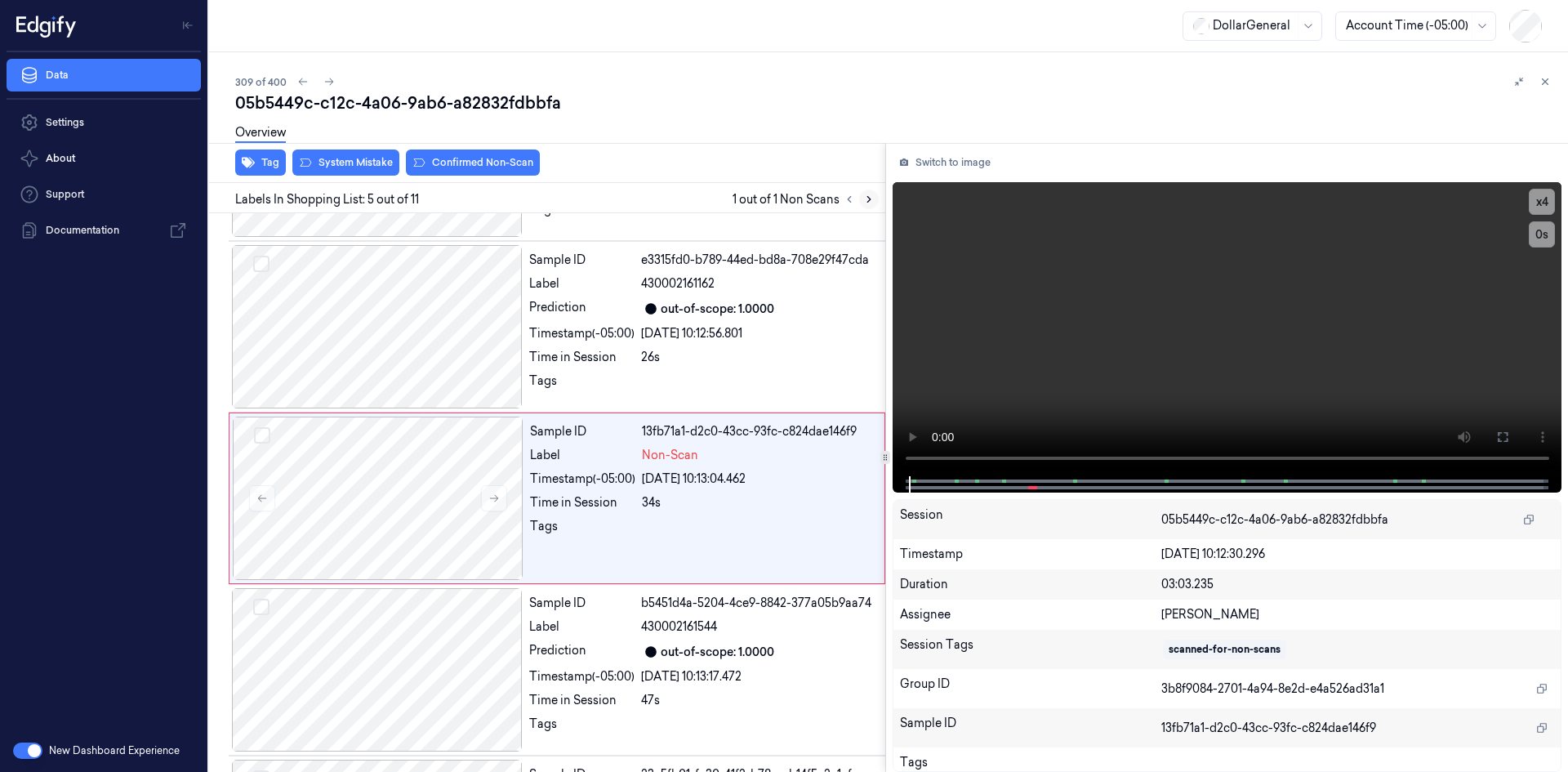
scroll to position [492, 0]
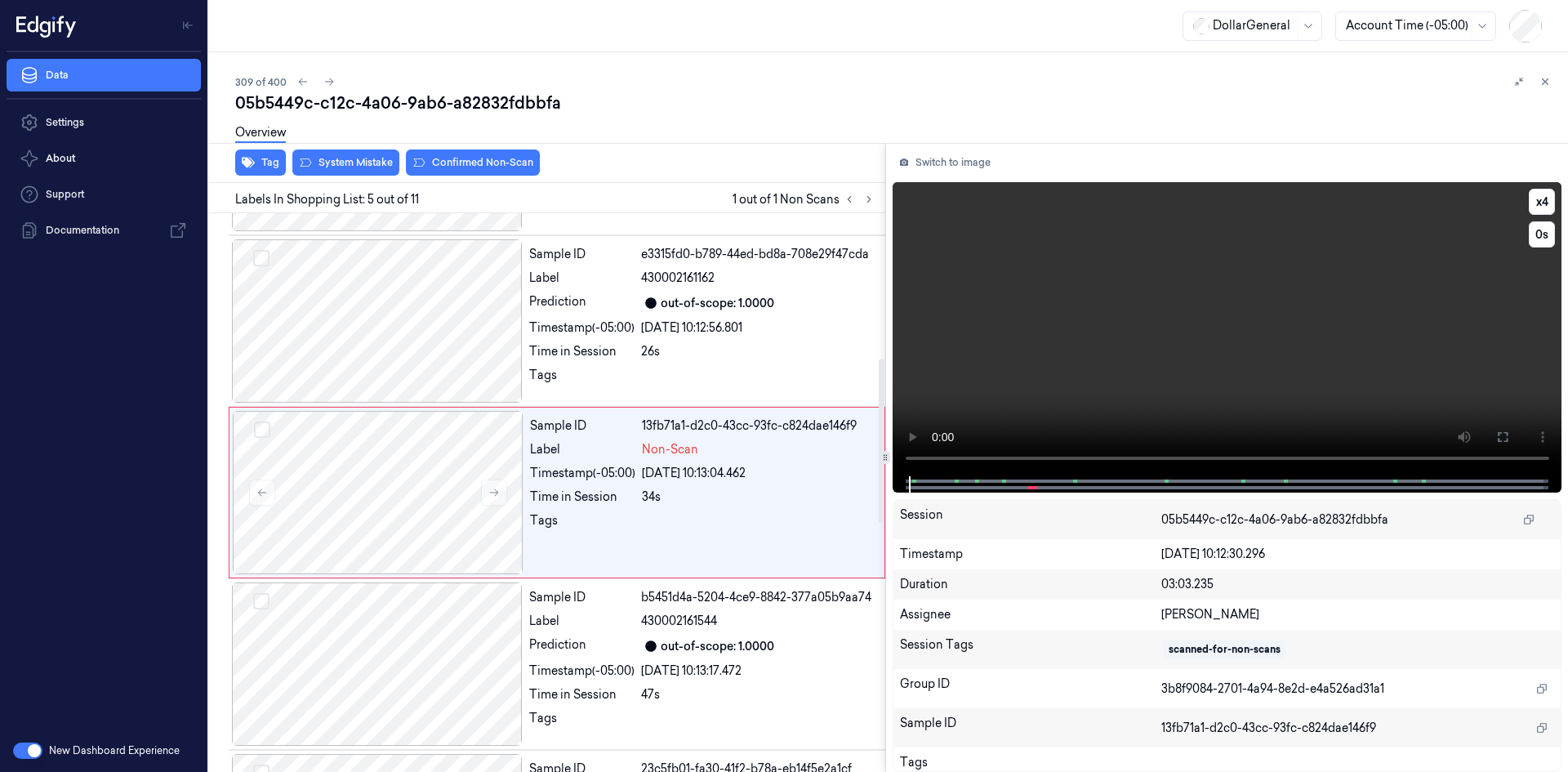
click at [1017, 351] on video at bounding box center [1228, 329] width 670 height 294
click at [658, 497] on div "34s" at bounding box center [759, 497] width 232 height 17
click at [1192, 318] on video at bounding box center [1228, 329] width 670 height 294
click at [664, 378] on div at bounding box center [759, 379] width 234 height 26
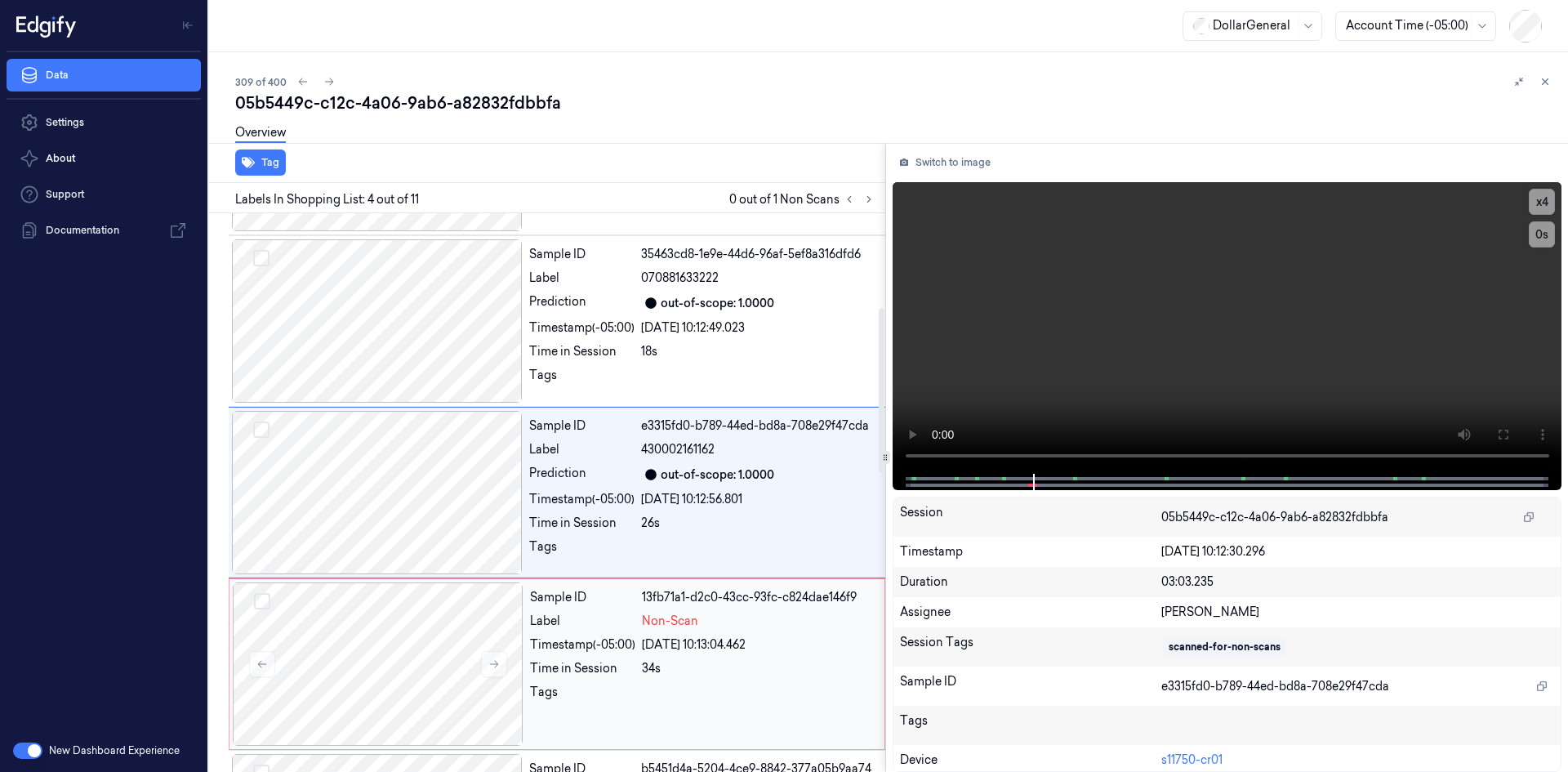
click at [622, 644] on div "Timestamp (-05:00)" at bounding box center [583, 645] width 106 height 17
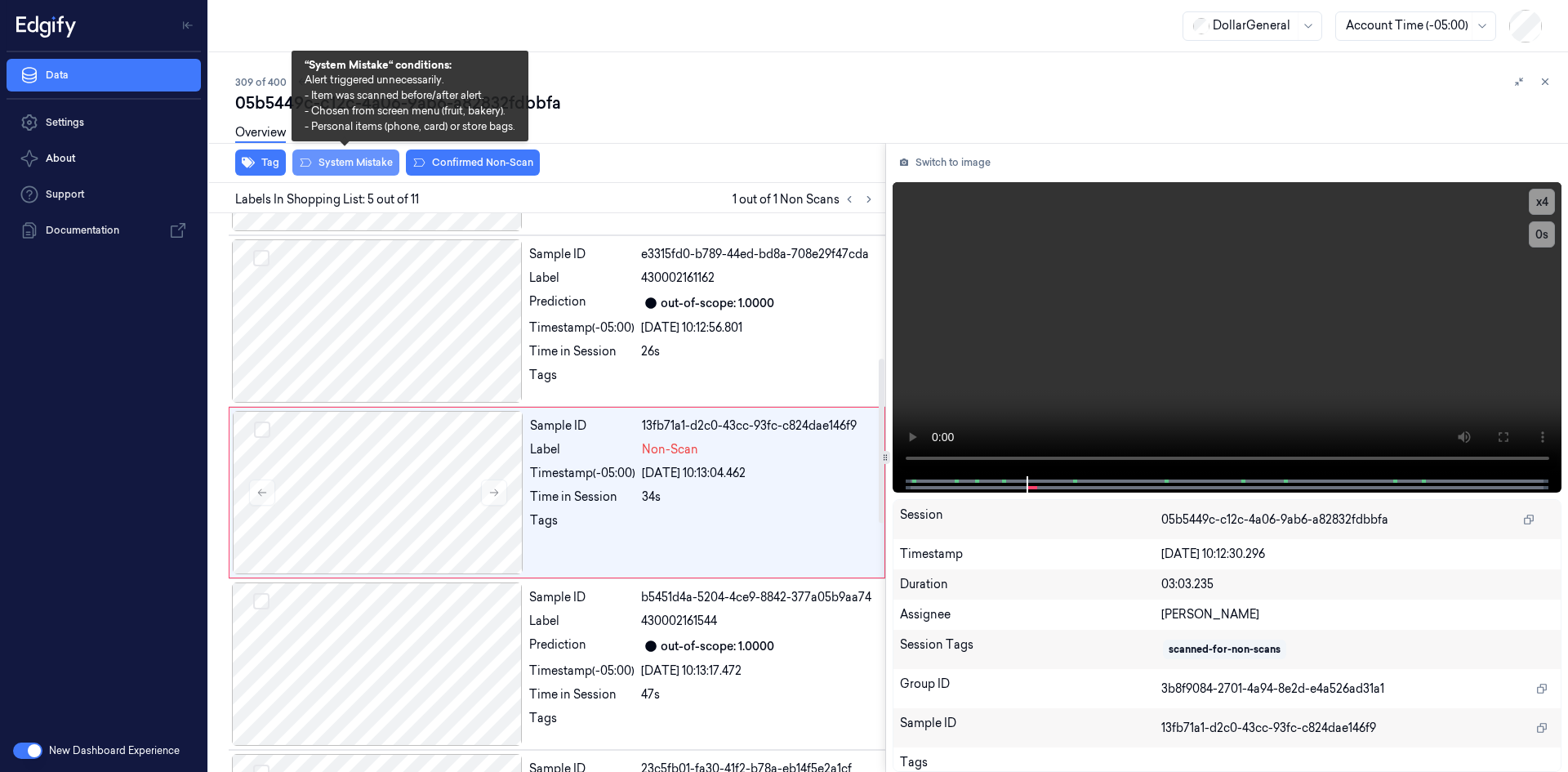
click at [358, 158] on button "System Mistake" at bounding box center [346, 162] width 107 height 26
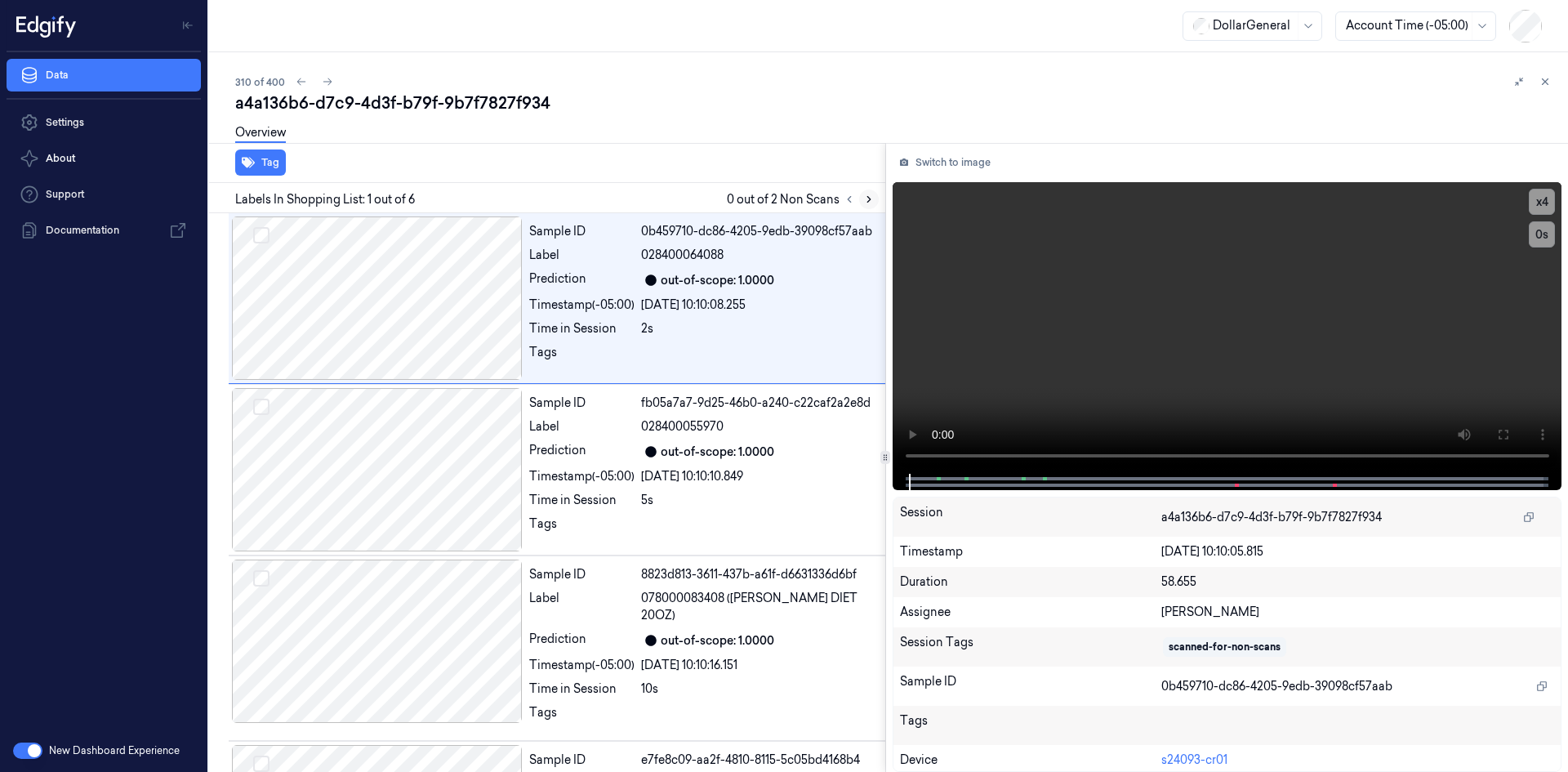
click at [864, 195] on icon at bounding box center [869, 200] width 12 height 12
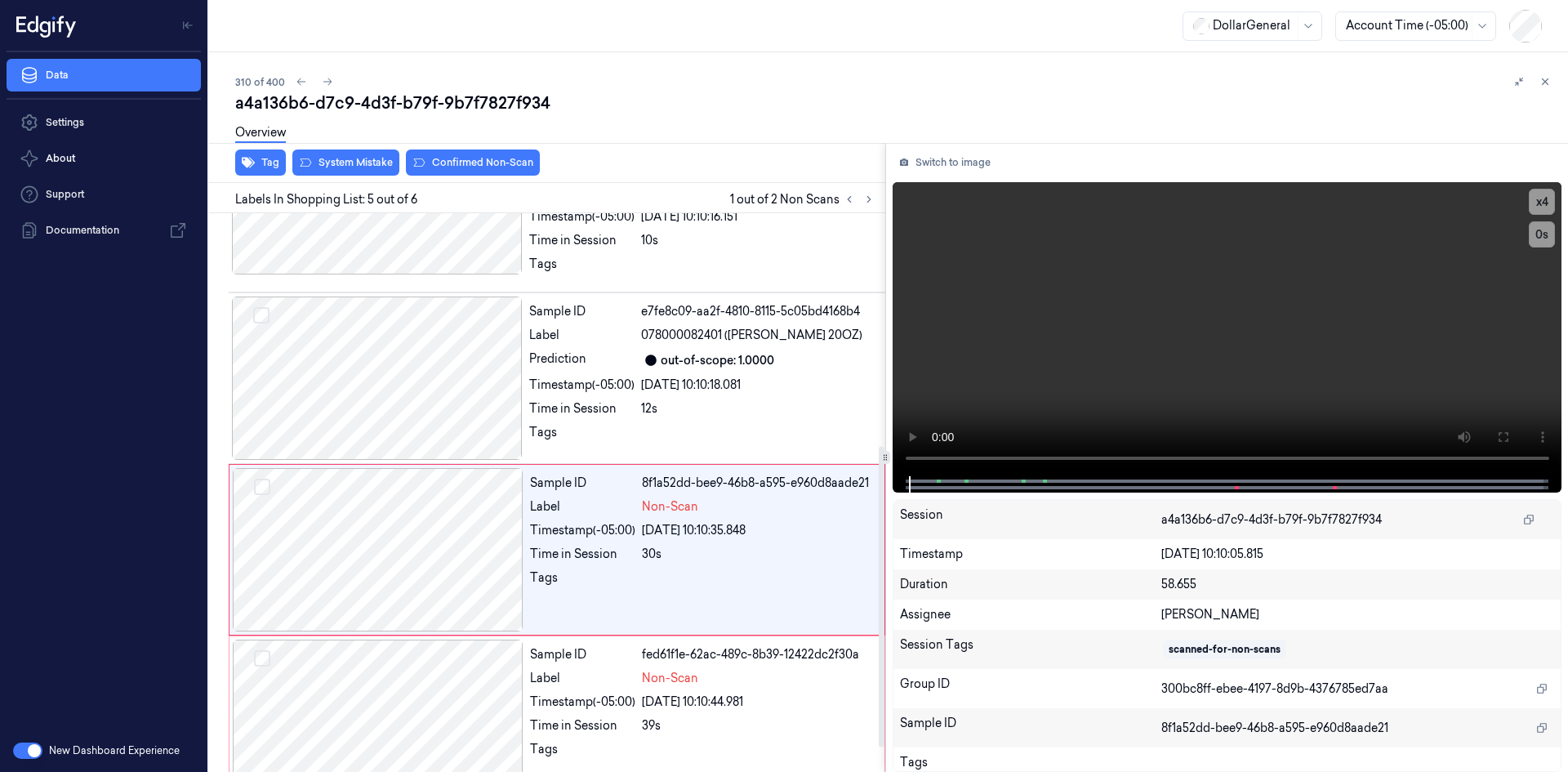
scroll to position [475, 0]
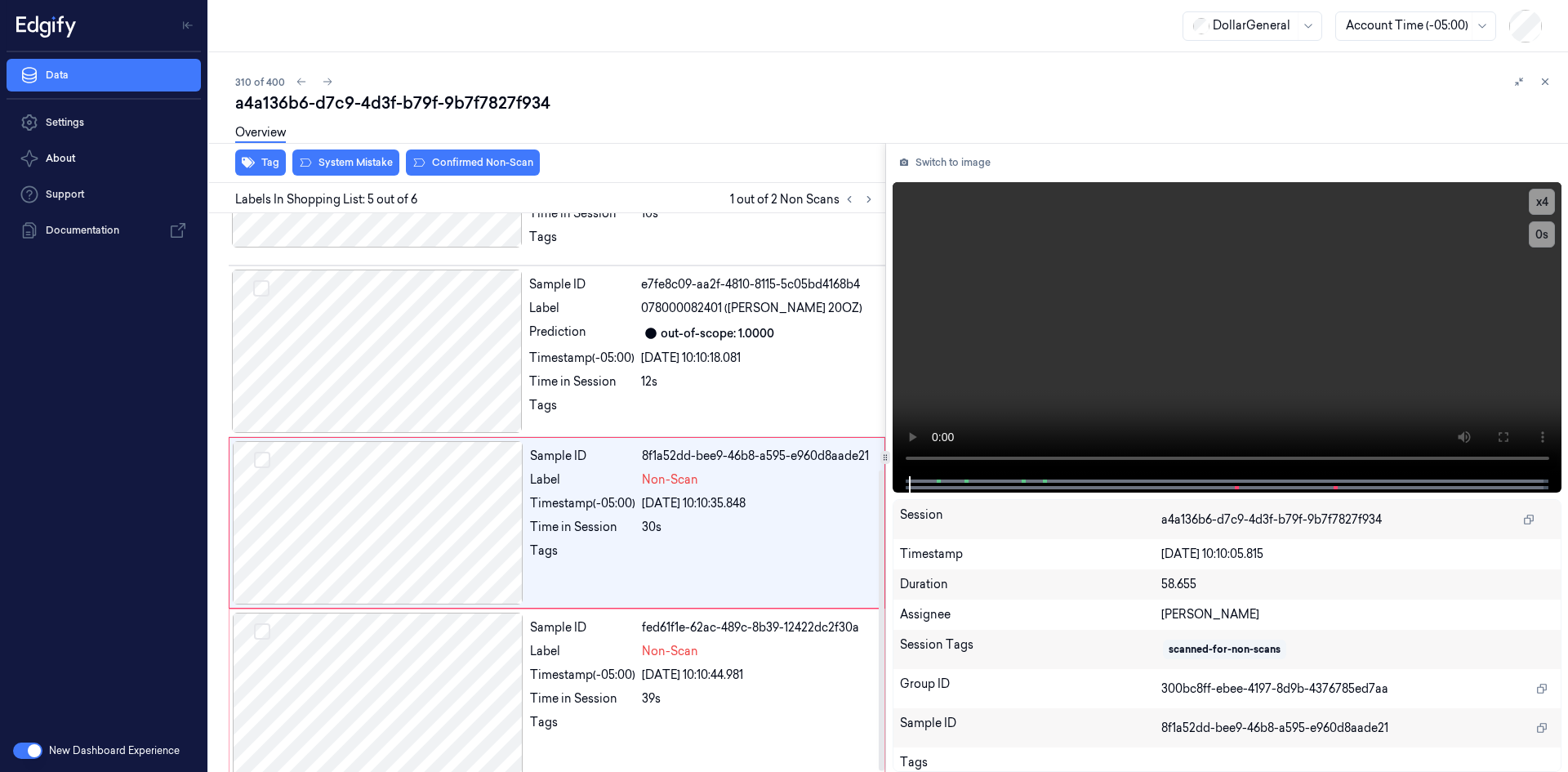
click at [347, 152] on div "Overview" at bounding box center [895, 134] width 1320 height 41
click at [352, 157] on button "System Mistake" at bounding box center [346, 162] width 107 height 26
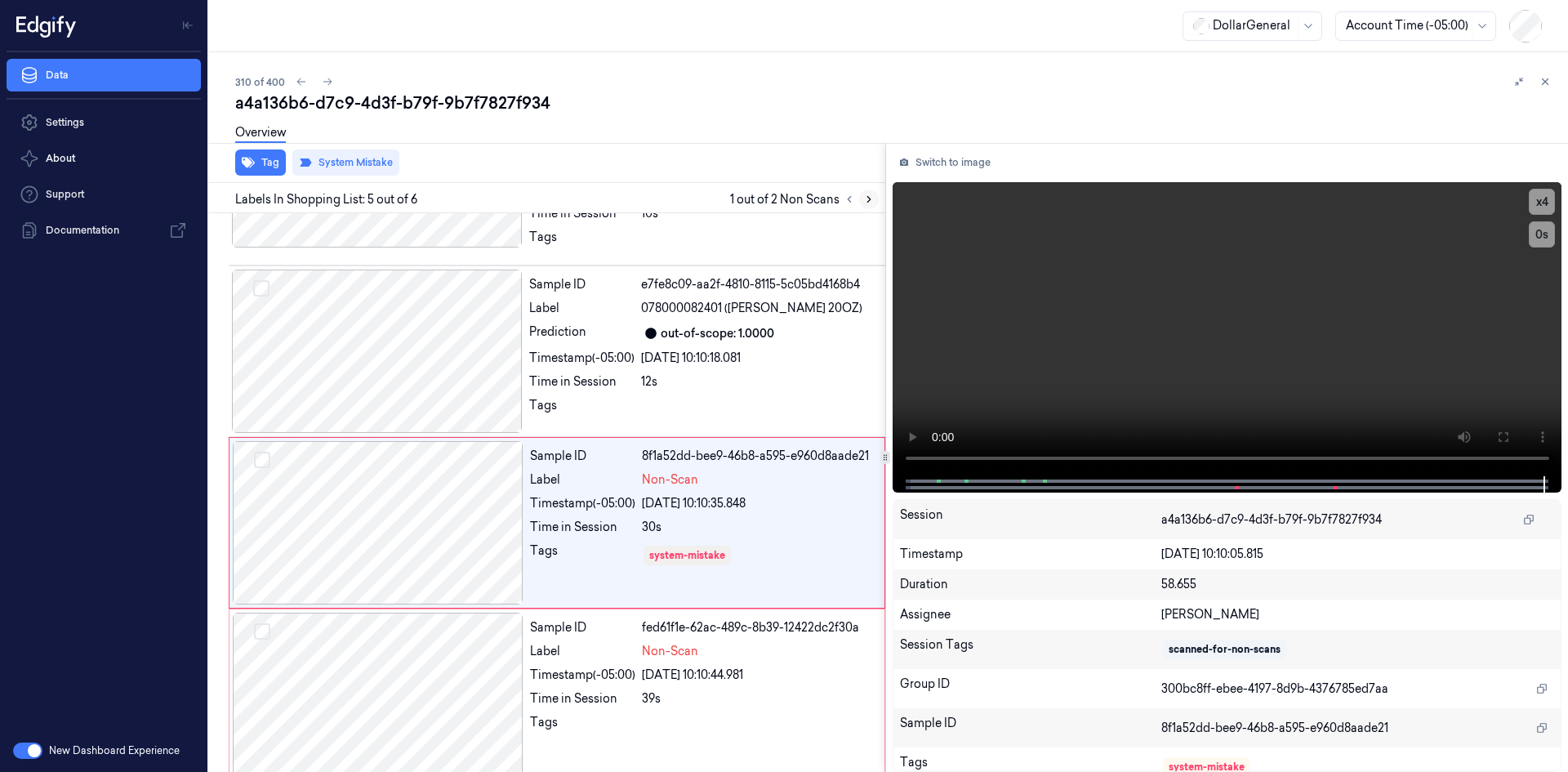
click at [875, 201] on button at bounding box center [869, 199] width 19 height 19
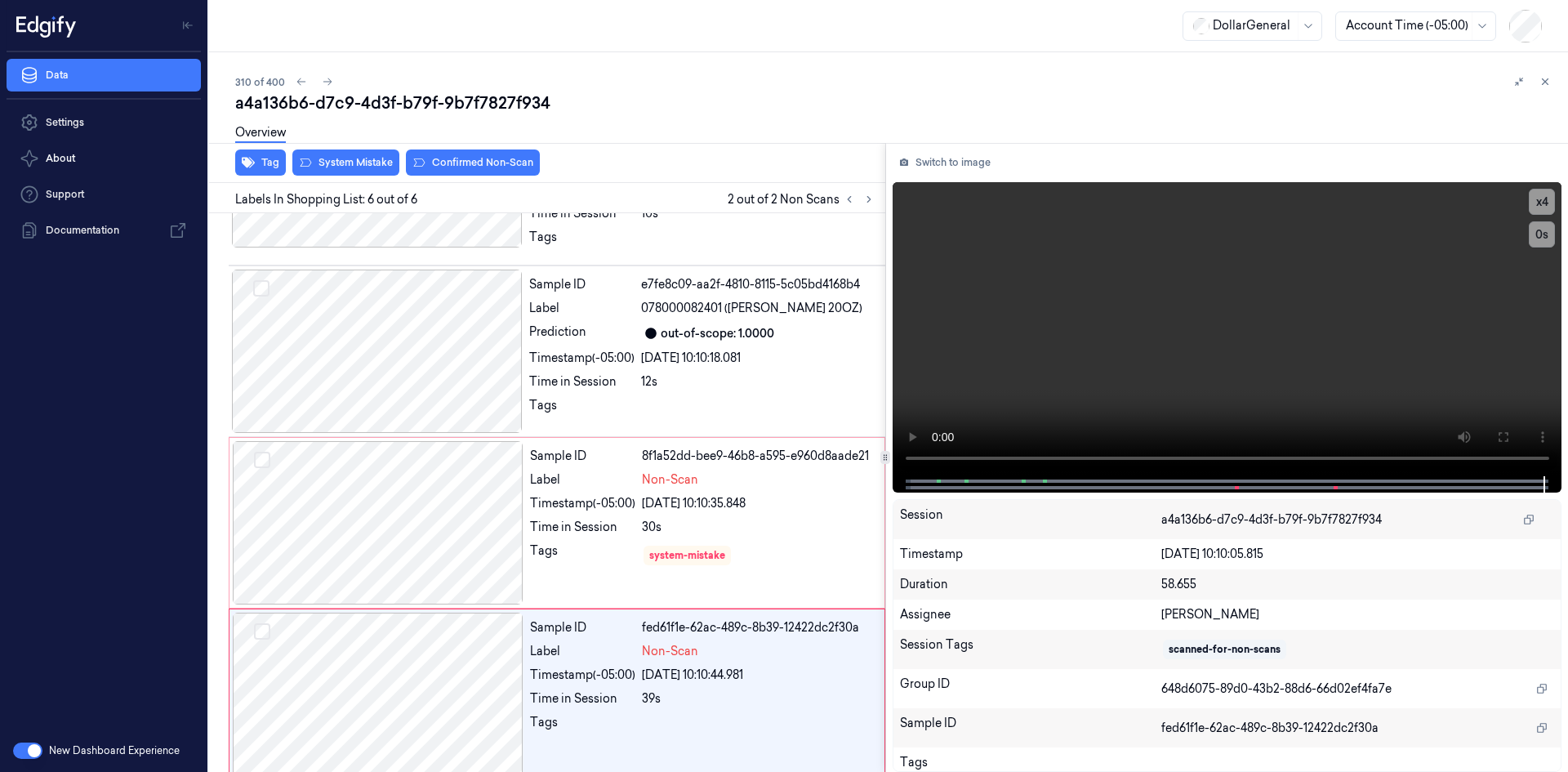
click at [347, 151] on div "Overview" at bounding box center [895, 134] width 1320 height 41
click at [351, 156] on div "a4a136b6-d7c9-4d3f-b79f-9b7f7827f934 Overview Tag System Mistake Confirmed Non-…" at bounding box center [895, 431] width 1320 height 681
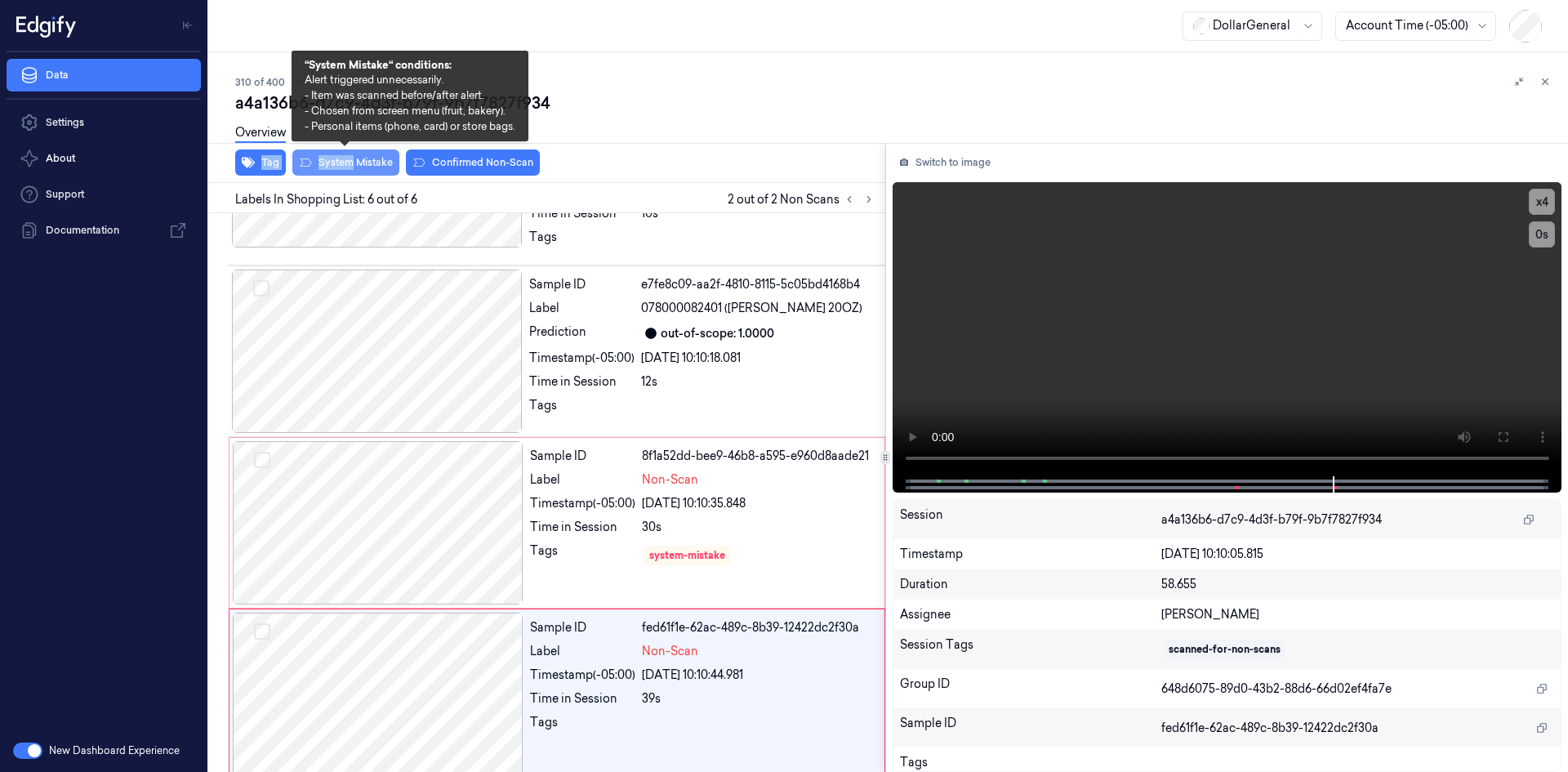
click at [389, 157] on button "System Mistake" at bounding box center [346, 162] width 107 height 26
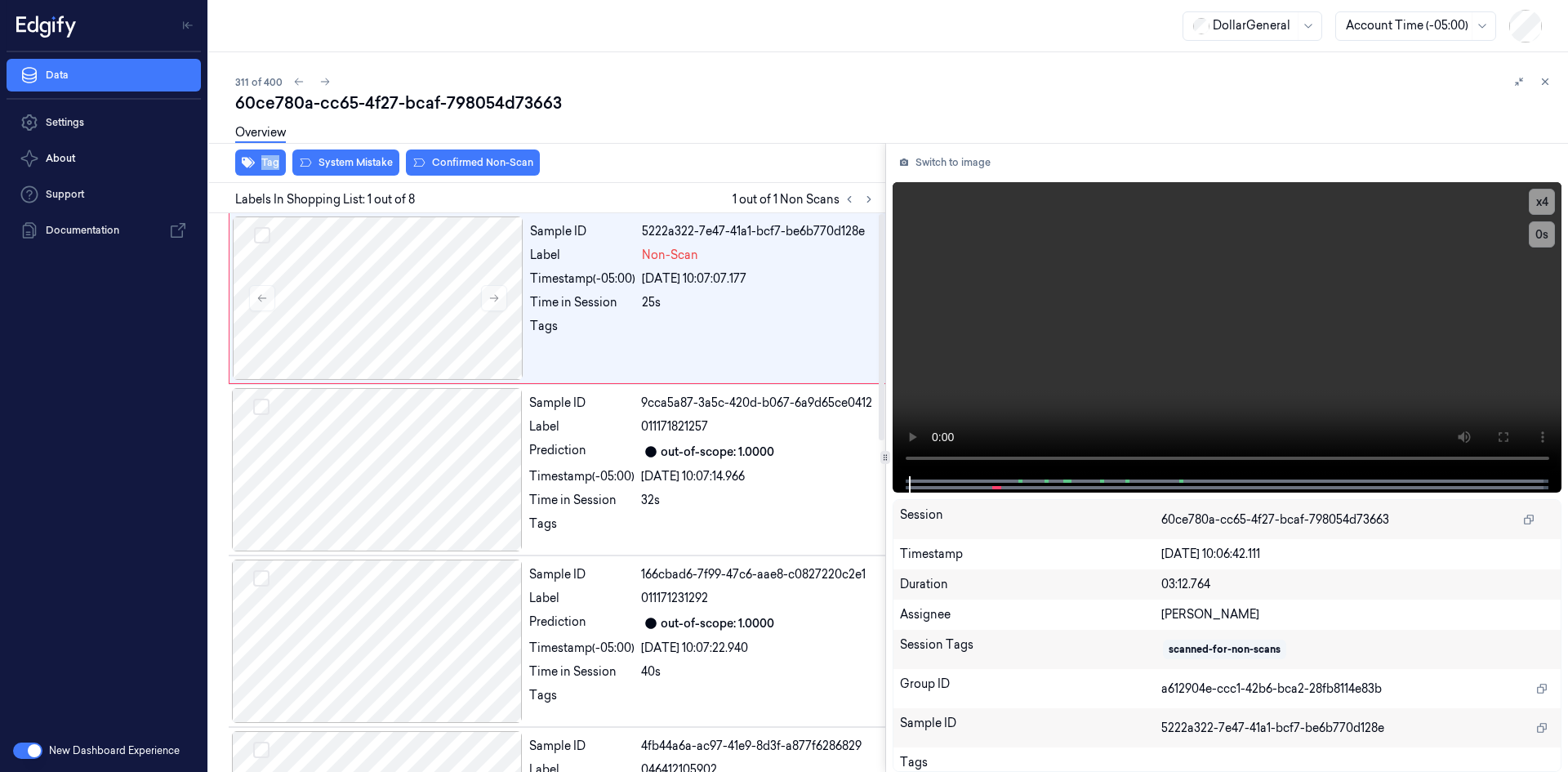
click at [260, 151] on div "Overview" at bounding box center [260, 134] width 51 height 41
click at [269, 157] on button "Tag" at bounding box center [260, 162] width 51 height 26
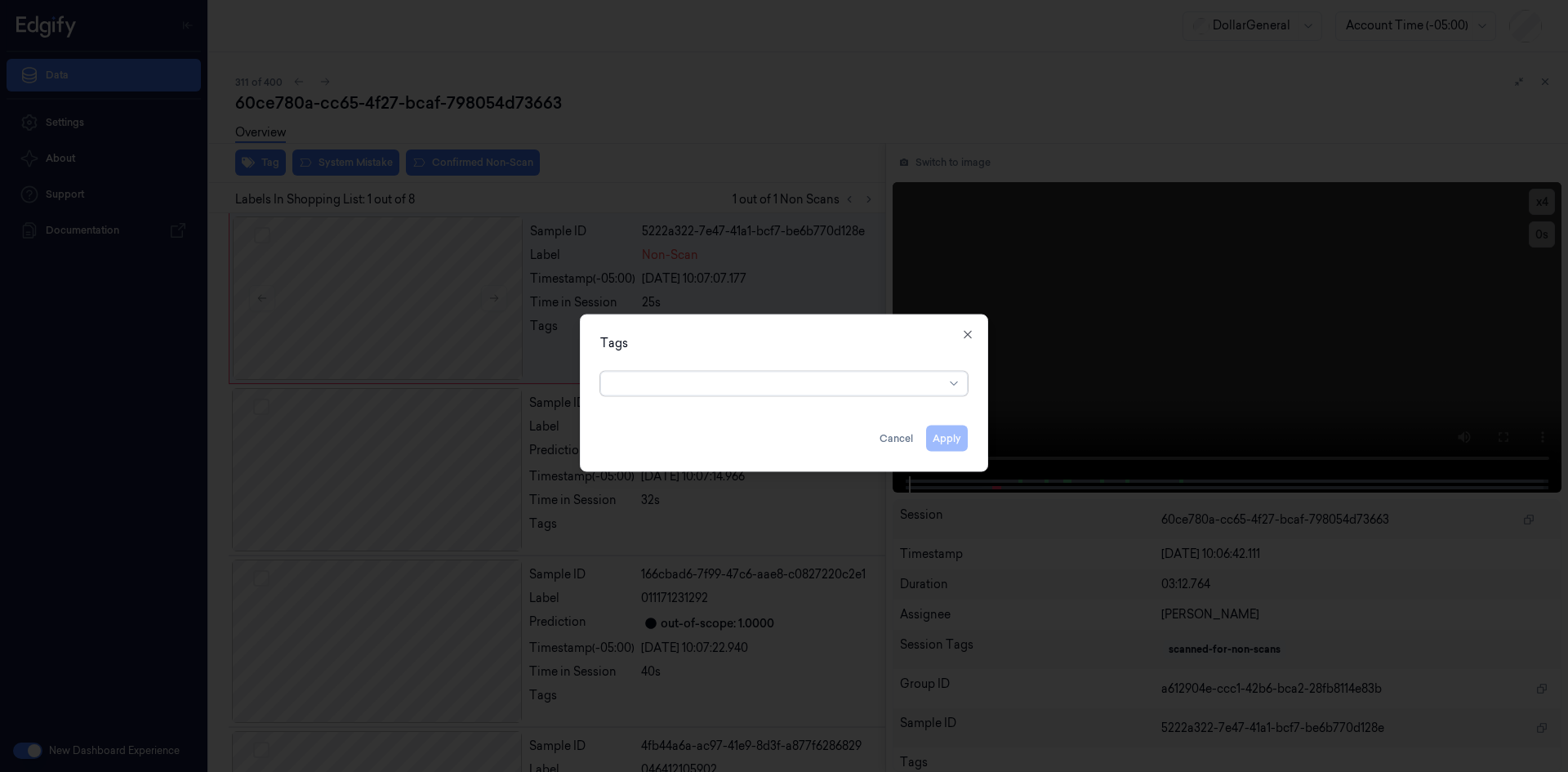
click at [805, 387] on div at bounding box center [777, 383] width 333 height 17
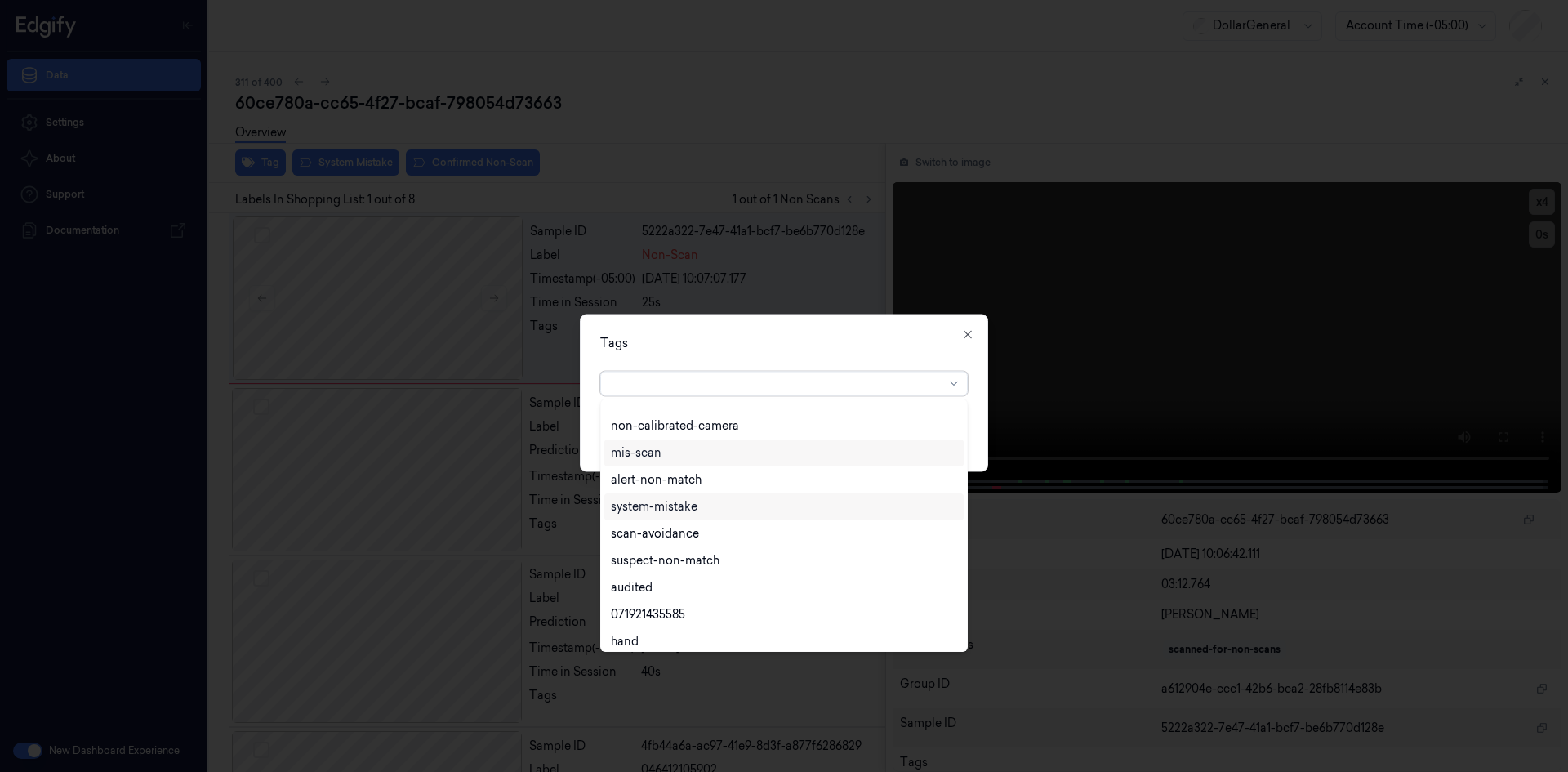
scroll to position [294, 0]
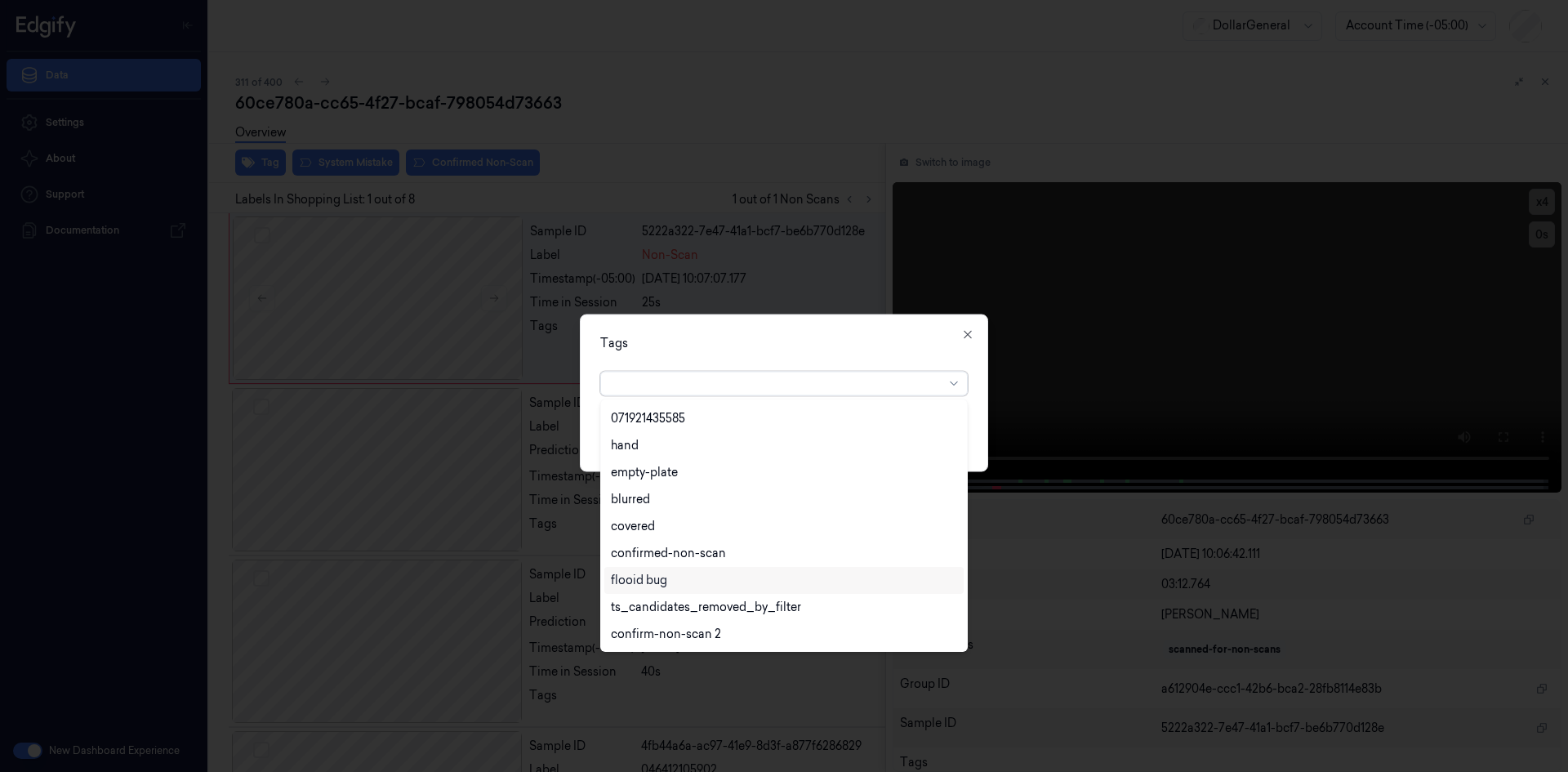
click at [648, 589] on div "flooid bug" at bounding box center [639, 580] width 57 height 17
click at [895, 353] on div "Tags option flooid bug , selected. 22 results available. Use Up and Down to cho…" at bounding box center [784, 393] width 408 height 157
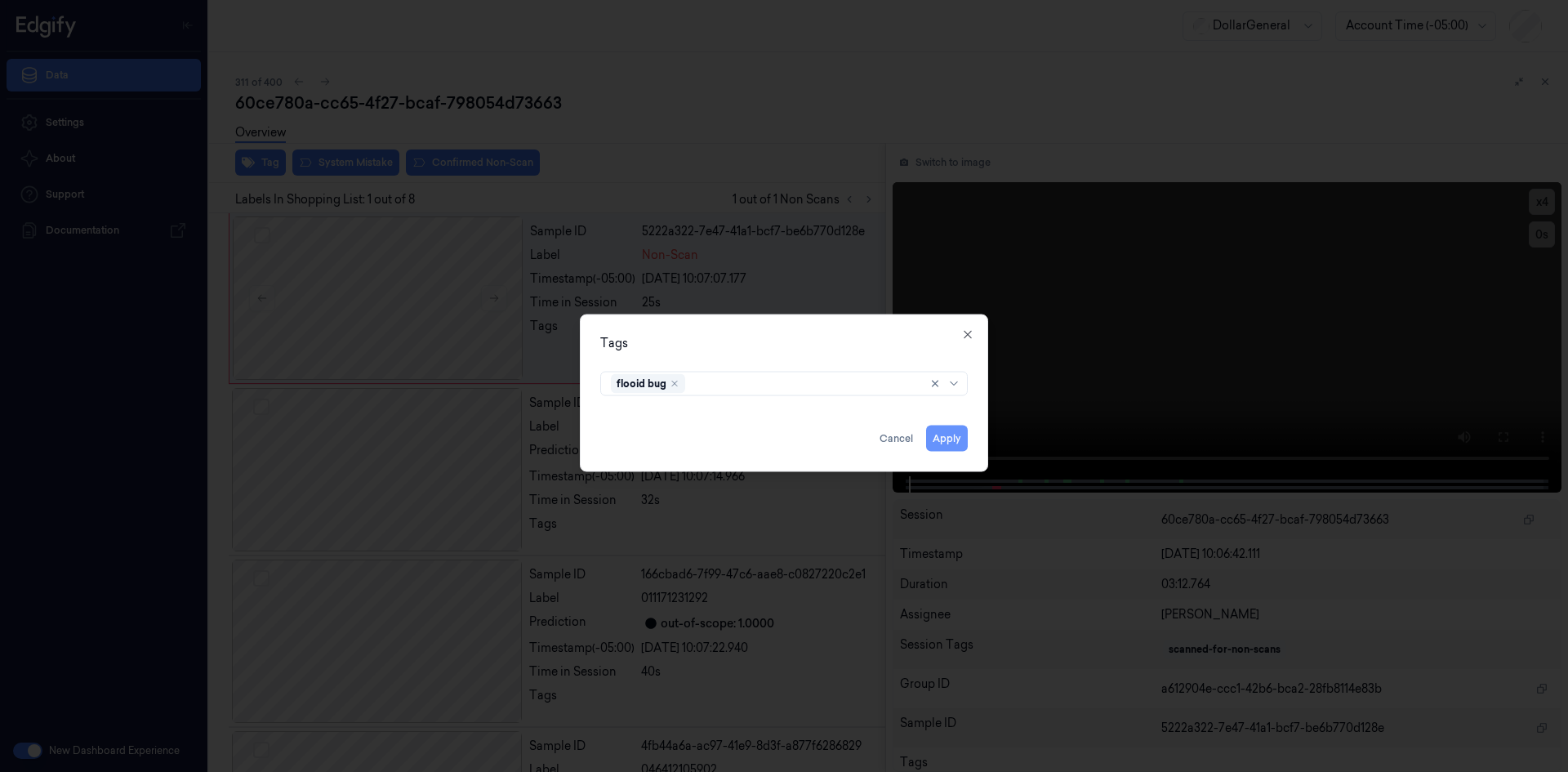
click at [957, 429] on button "Apply" at bounding box center [947, 437] width 41 height 26
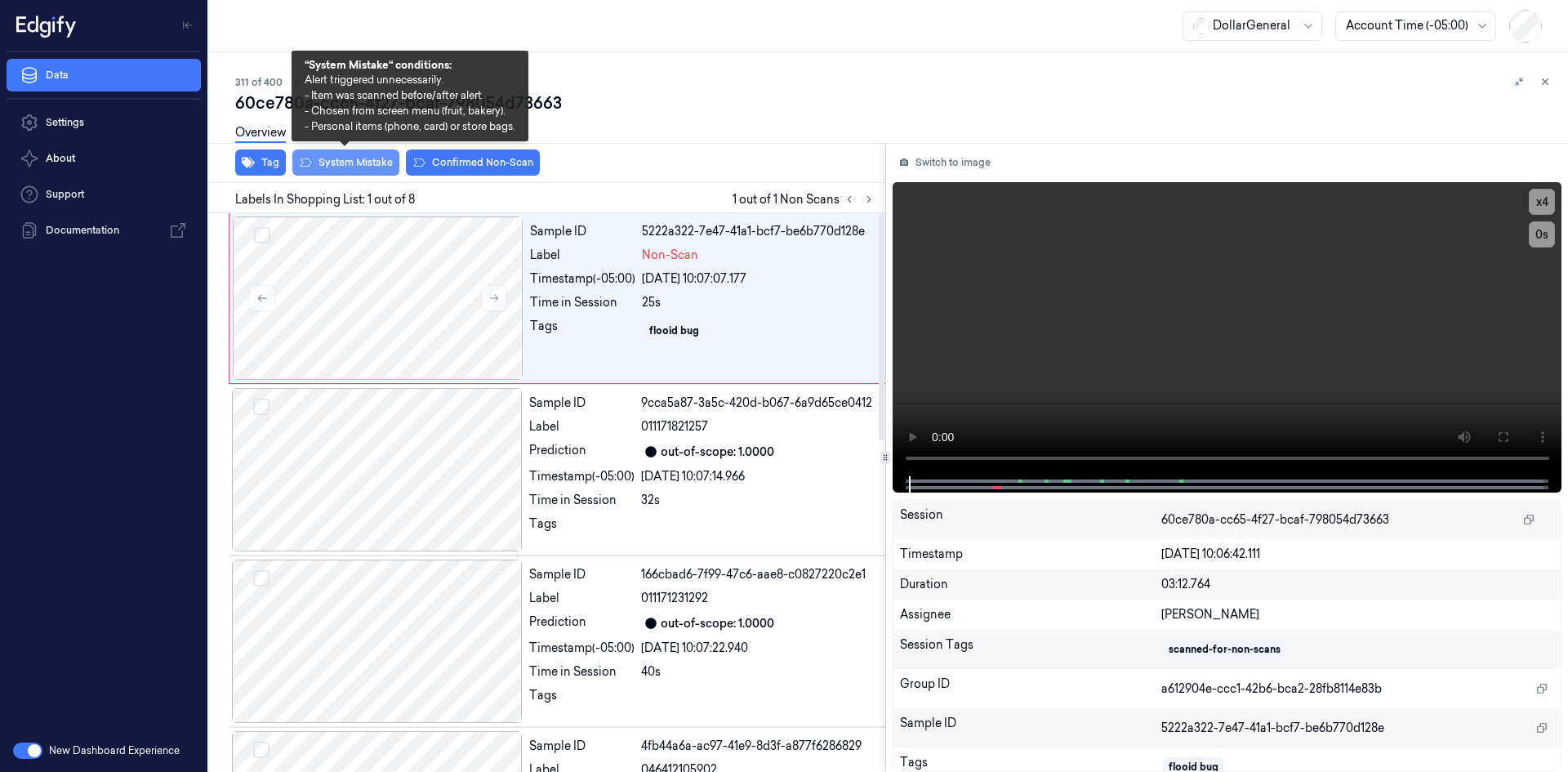
click at [364, 162] on button "System Mistake" at bounding box center [346, 162] width 107 height 26
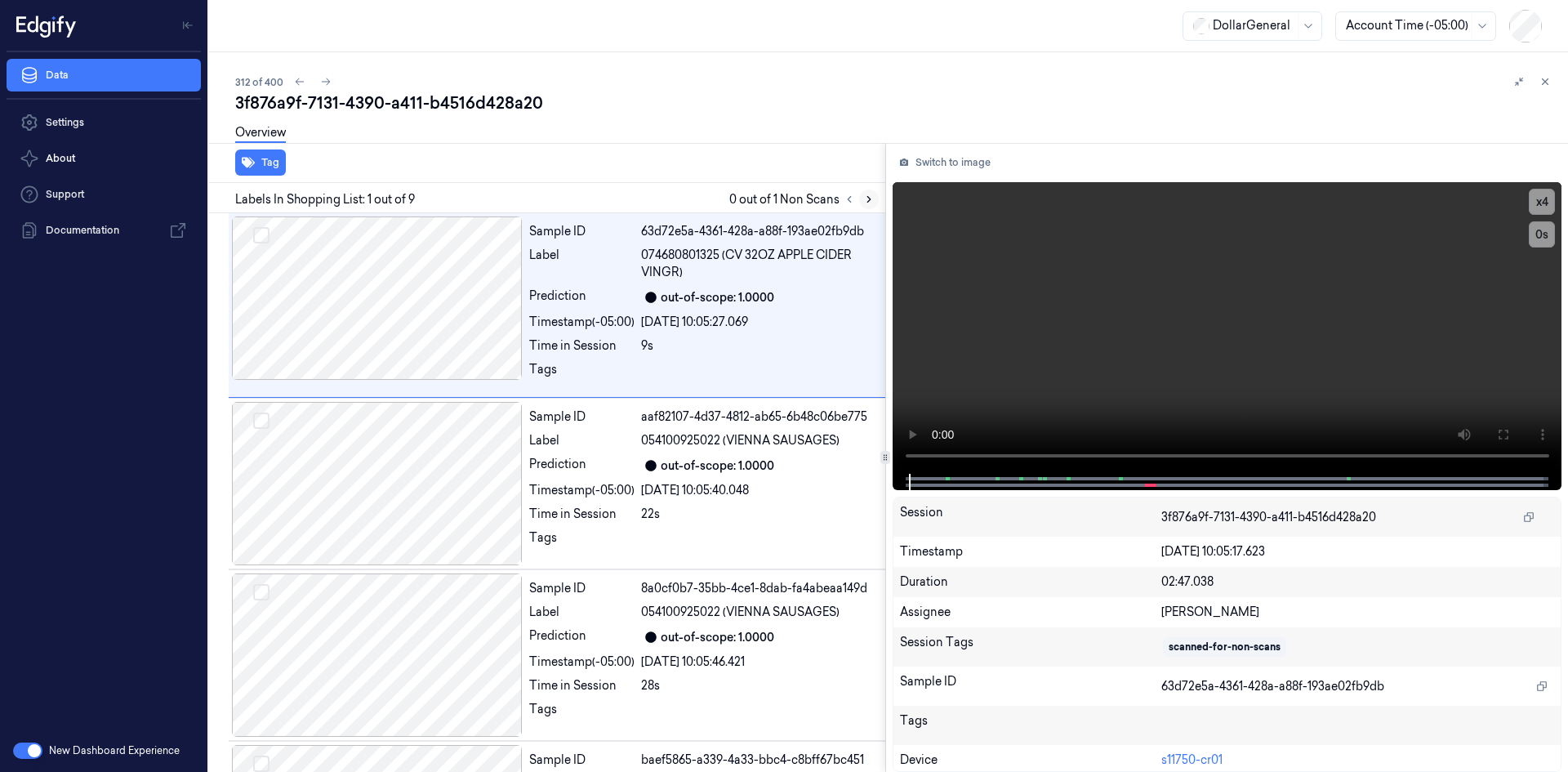
click at [878, 199] on button at bounding box center [869, 199] width 19 height 19
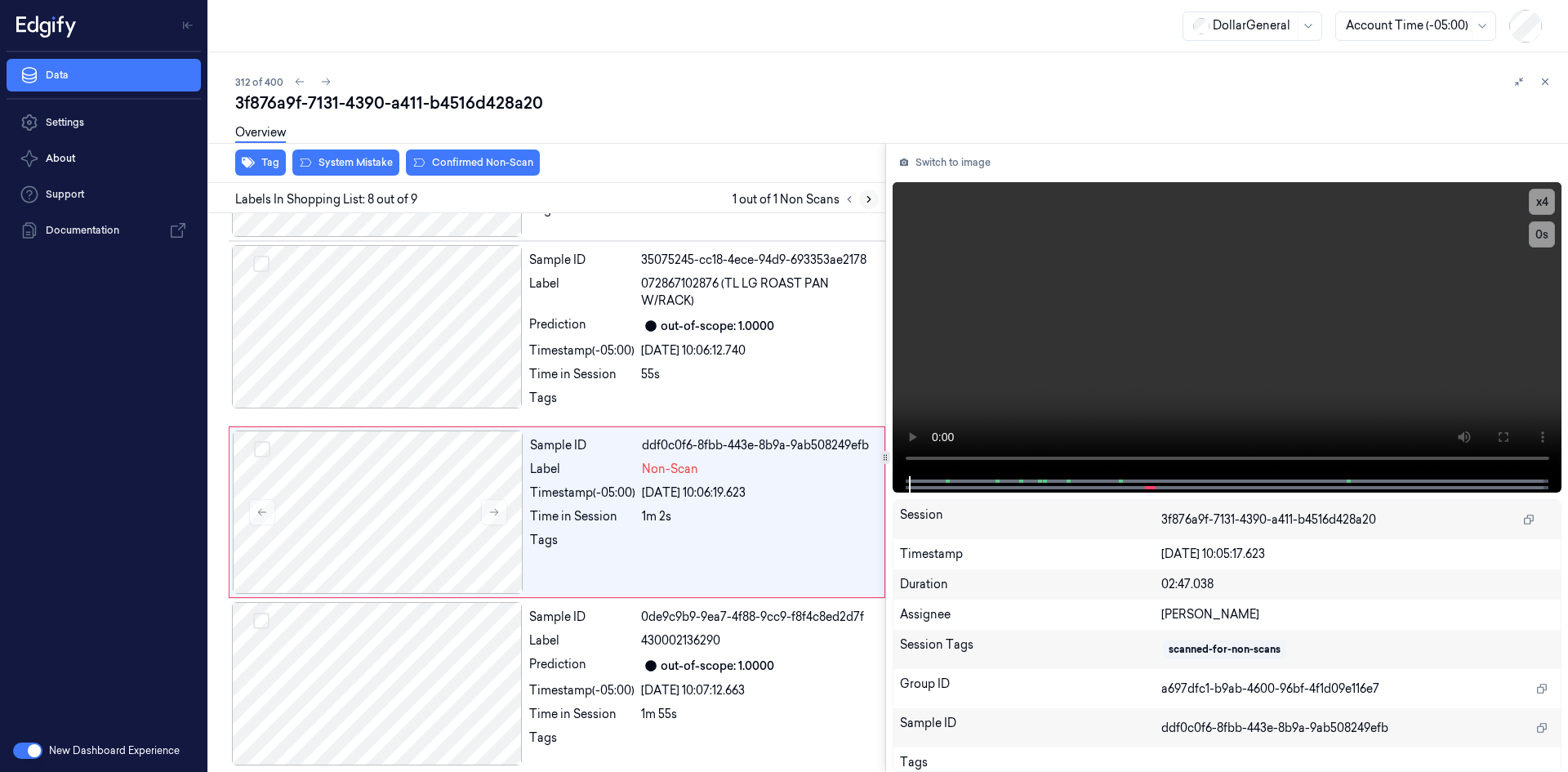
scroll to position [1018, 0]
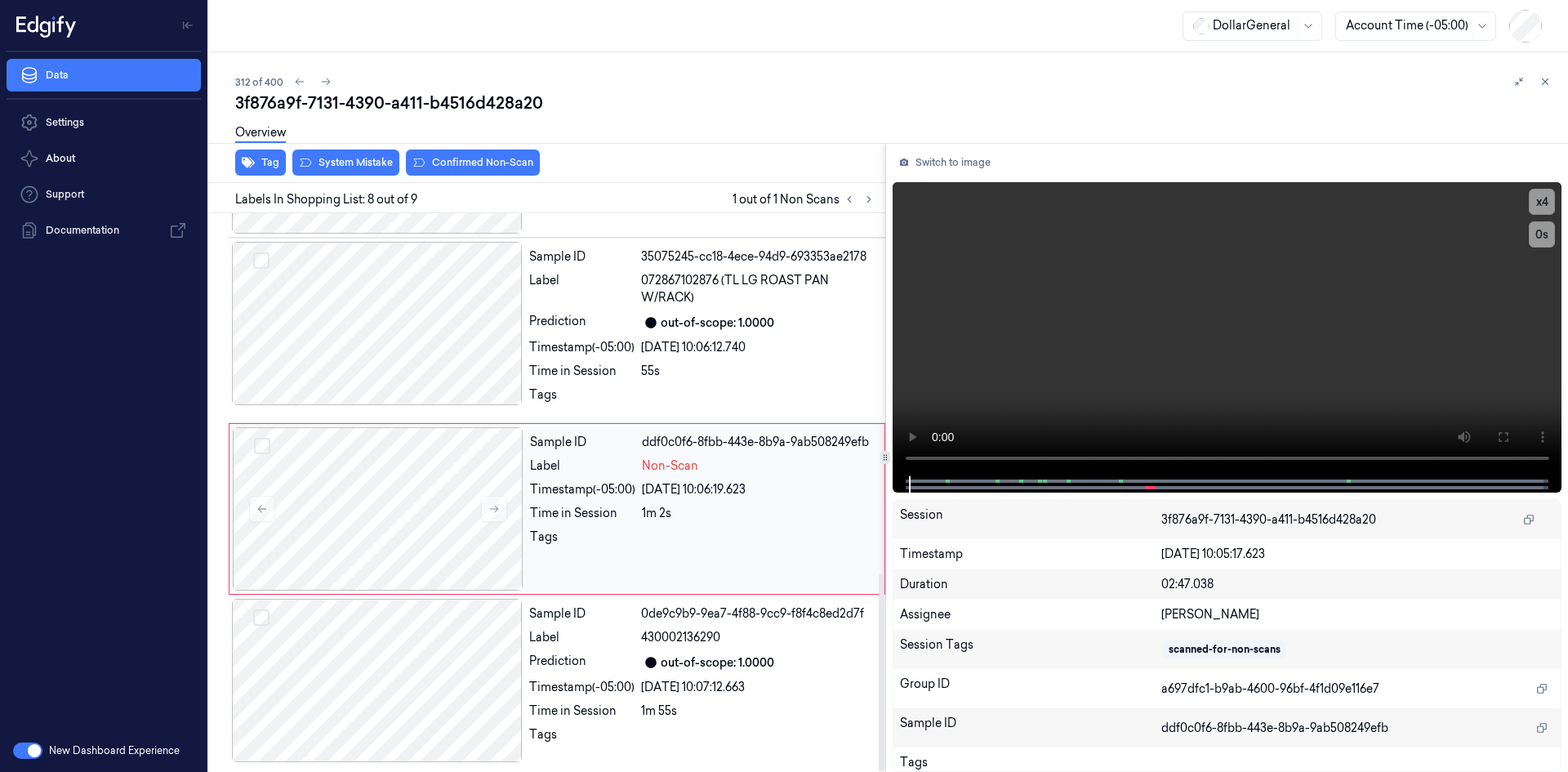
click at [627, 473] on div "Label" at bounding box center [583, 466] width 106 height 17
click at [1053, 308] on video at bounding box center [1228, 329] width 670 height 294
click at [920, 282] on video at bounding box center [1228, 329] width 670 height 294
click at [653, 360] on div "Sample ID 35075245-cc18-4ece-94d9-693353ae2178 Label 072867102876 (TL LG ROAST …" at bounding box center [702, 330] width 359 height 178
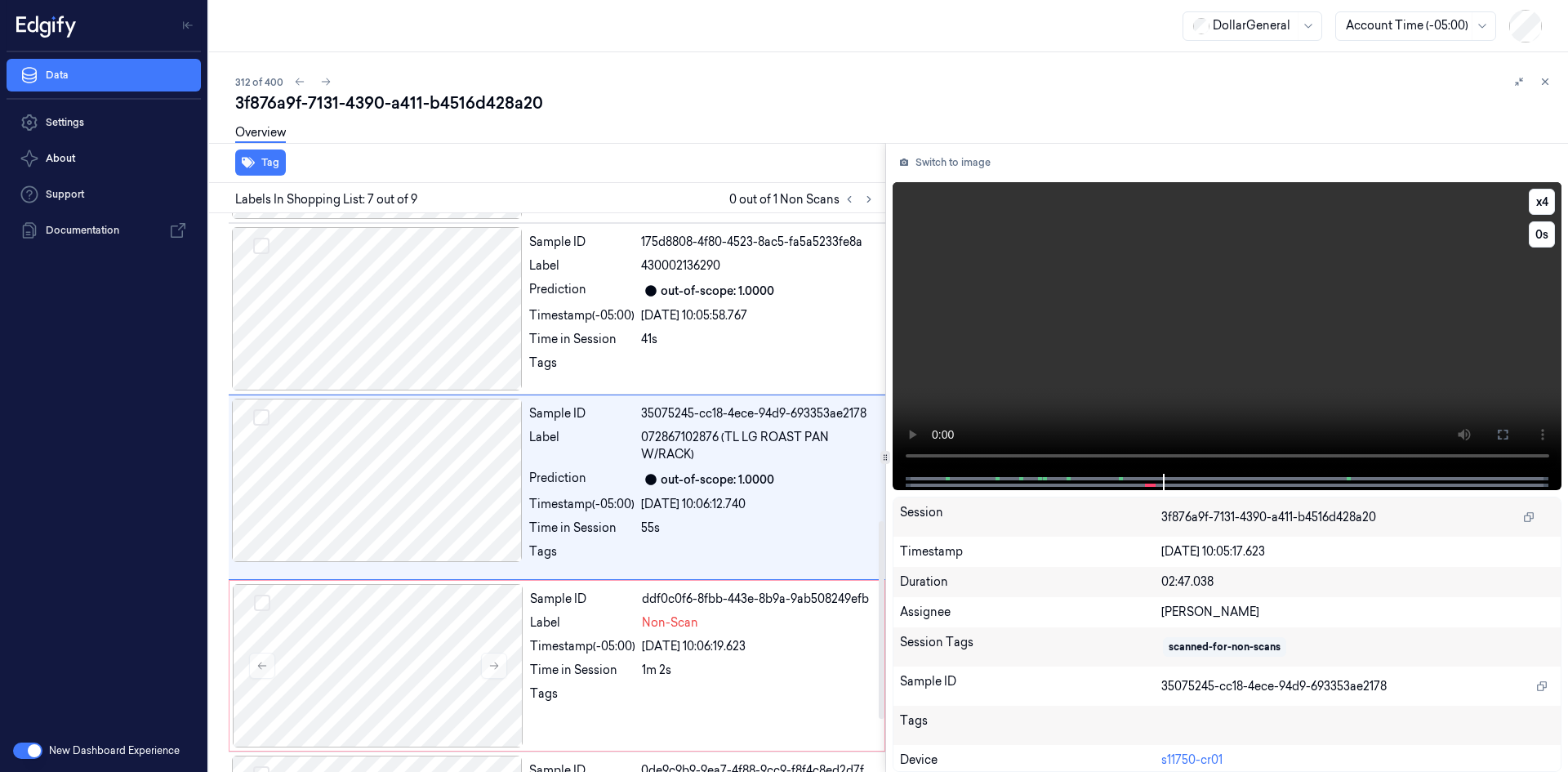
scroll to position [856, 0]
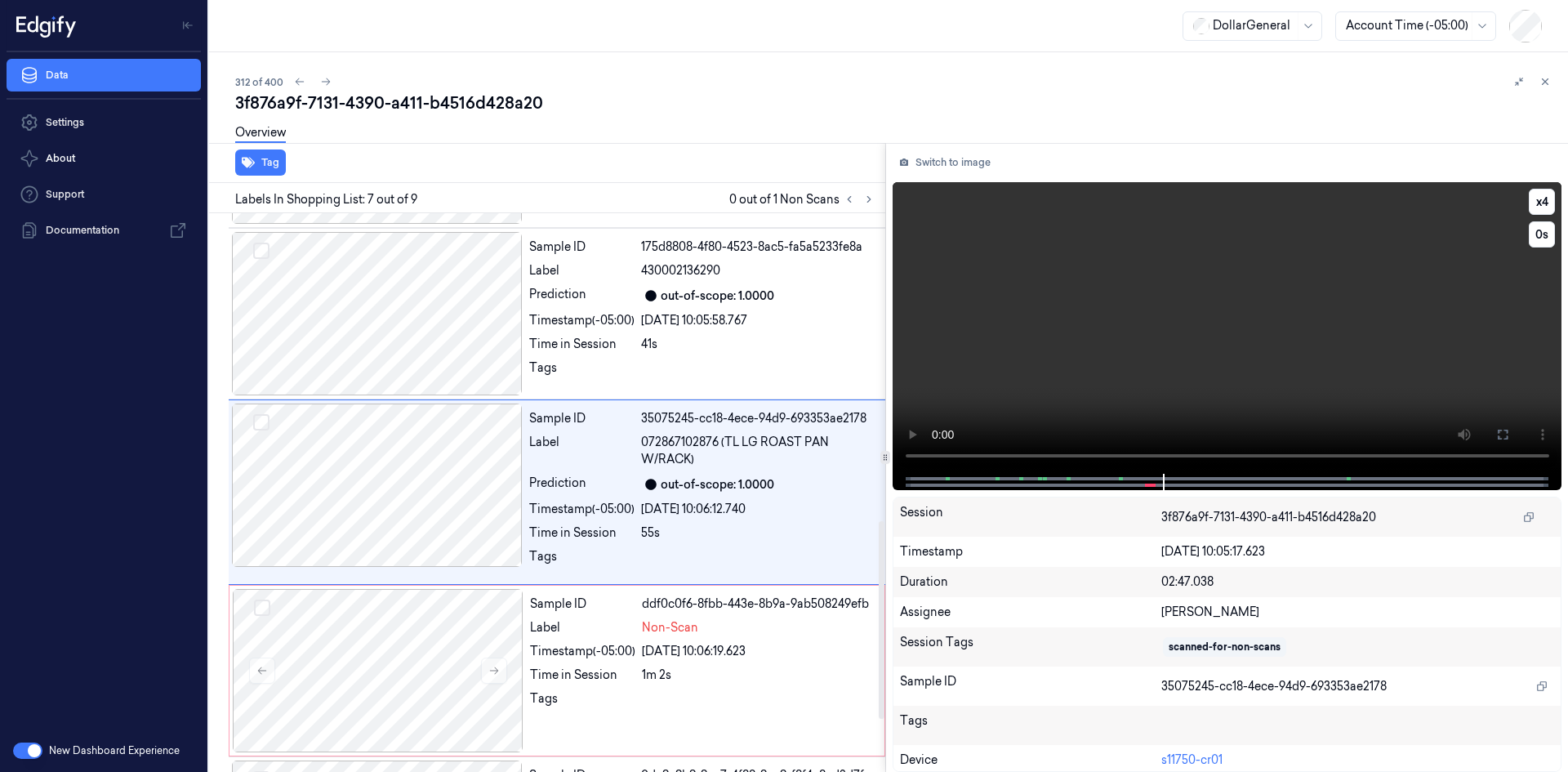
click at [1032, 331] on video at bounding box center [1228, 328] width 670 height 292
drag, startPoint x: 747, startPoint y: 638, endPoint x: 681, endPoint y: 588, distance: 82.8
click at [747, 638] on div "Sample ID ddf0c0f6-8fbb-443e-8b9a-9ab508249efb Label Non-Scan Timestamp (-05:00…" at bounding box center [702, 670] width 358 height 163
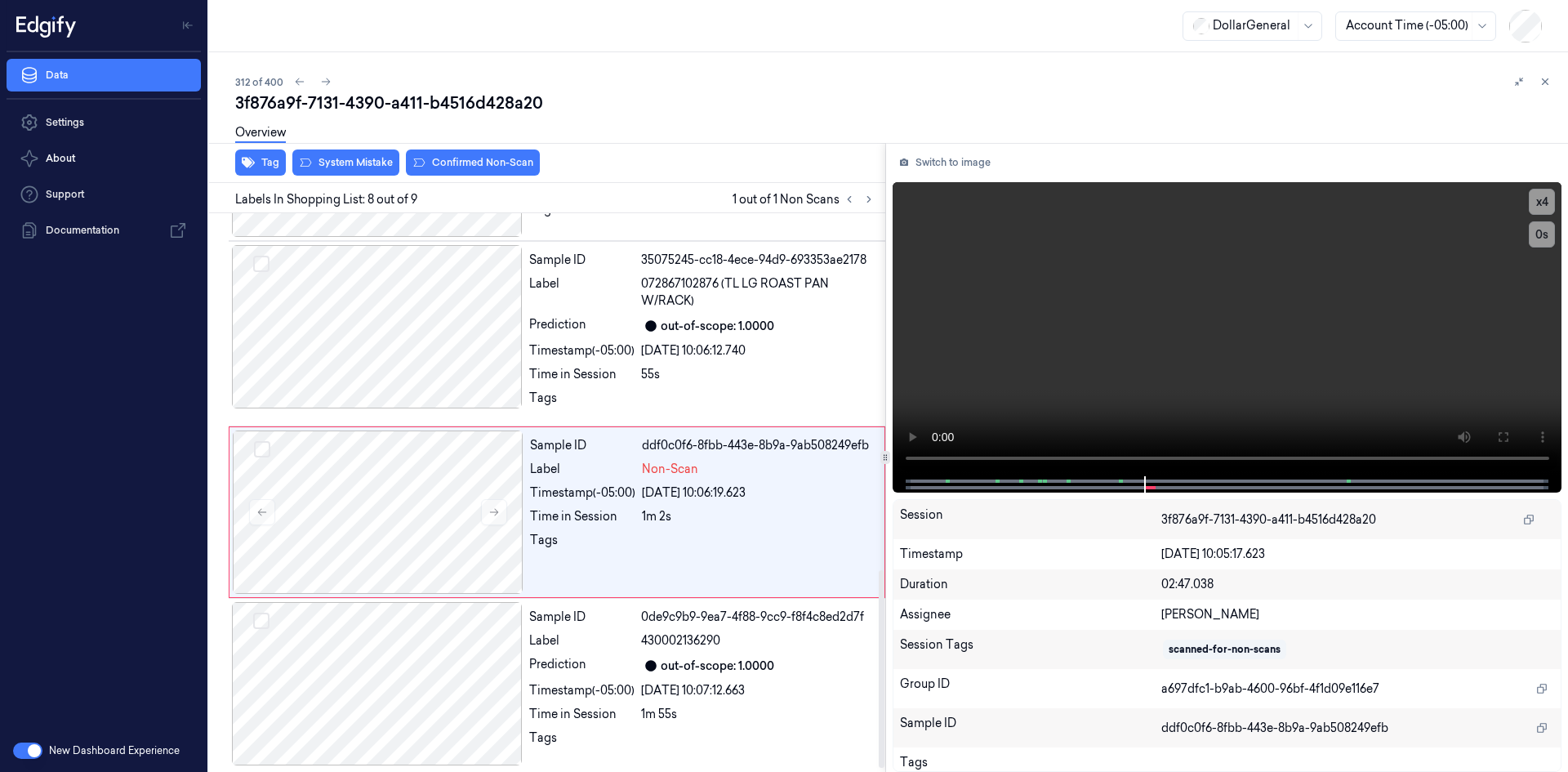
scroll to position [1018, 0]
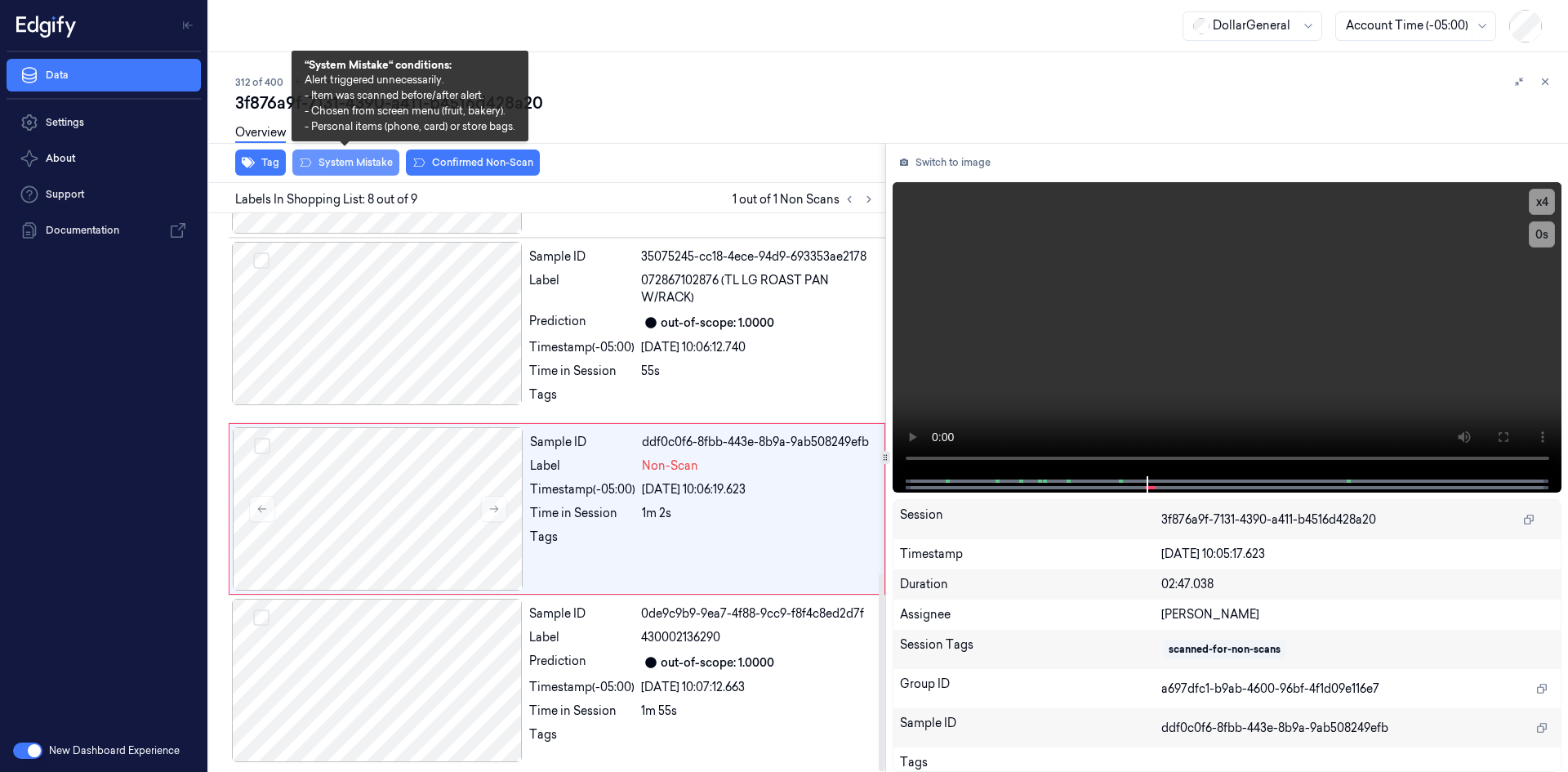
click at [337, 167] on button "System Mistake" at bounding box center [346, 162] width 107 height 26
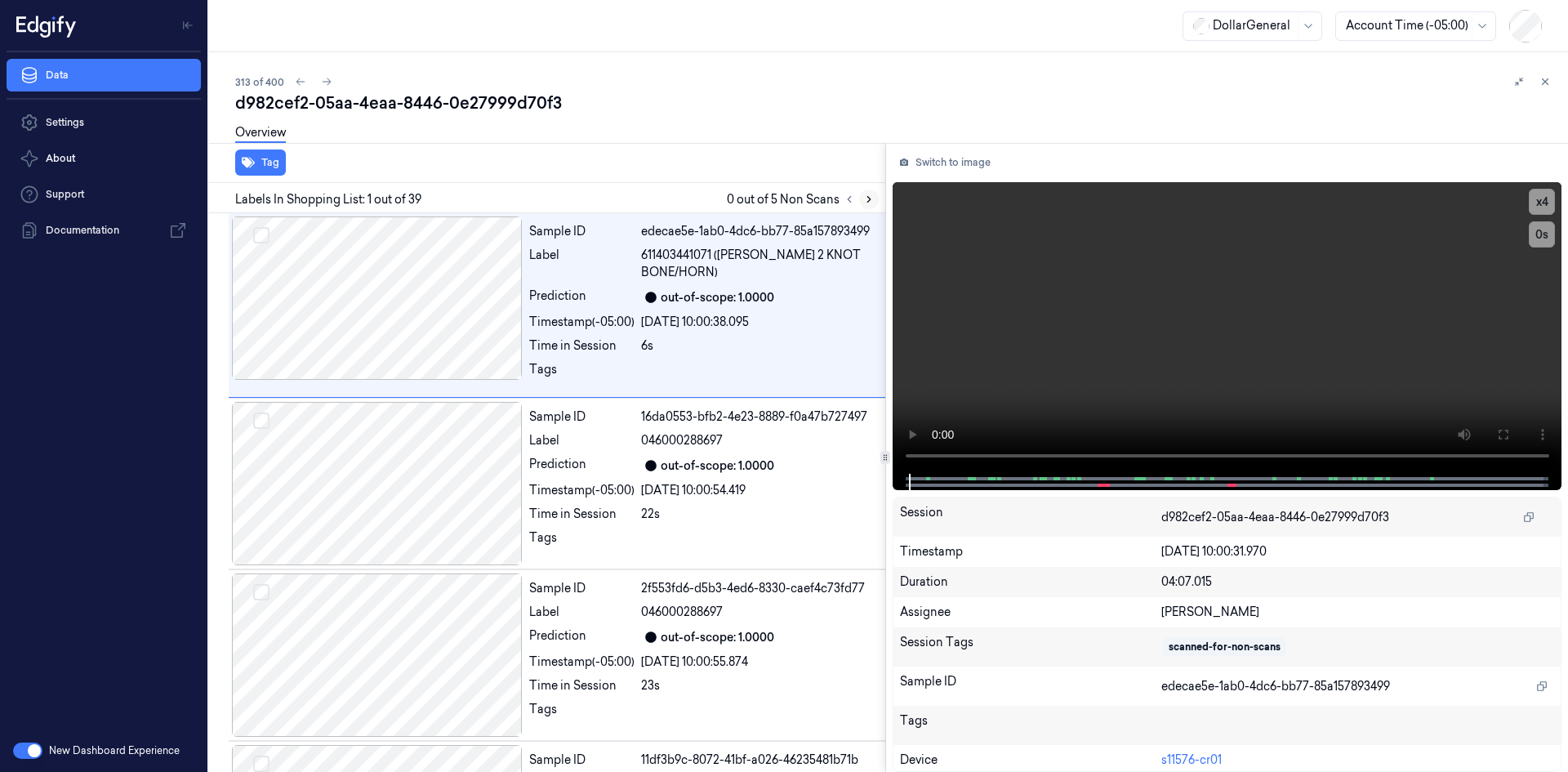
click at [863, 194] on icon at bounding box center [869, 200] width 12 height 12
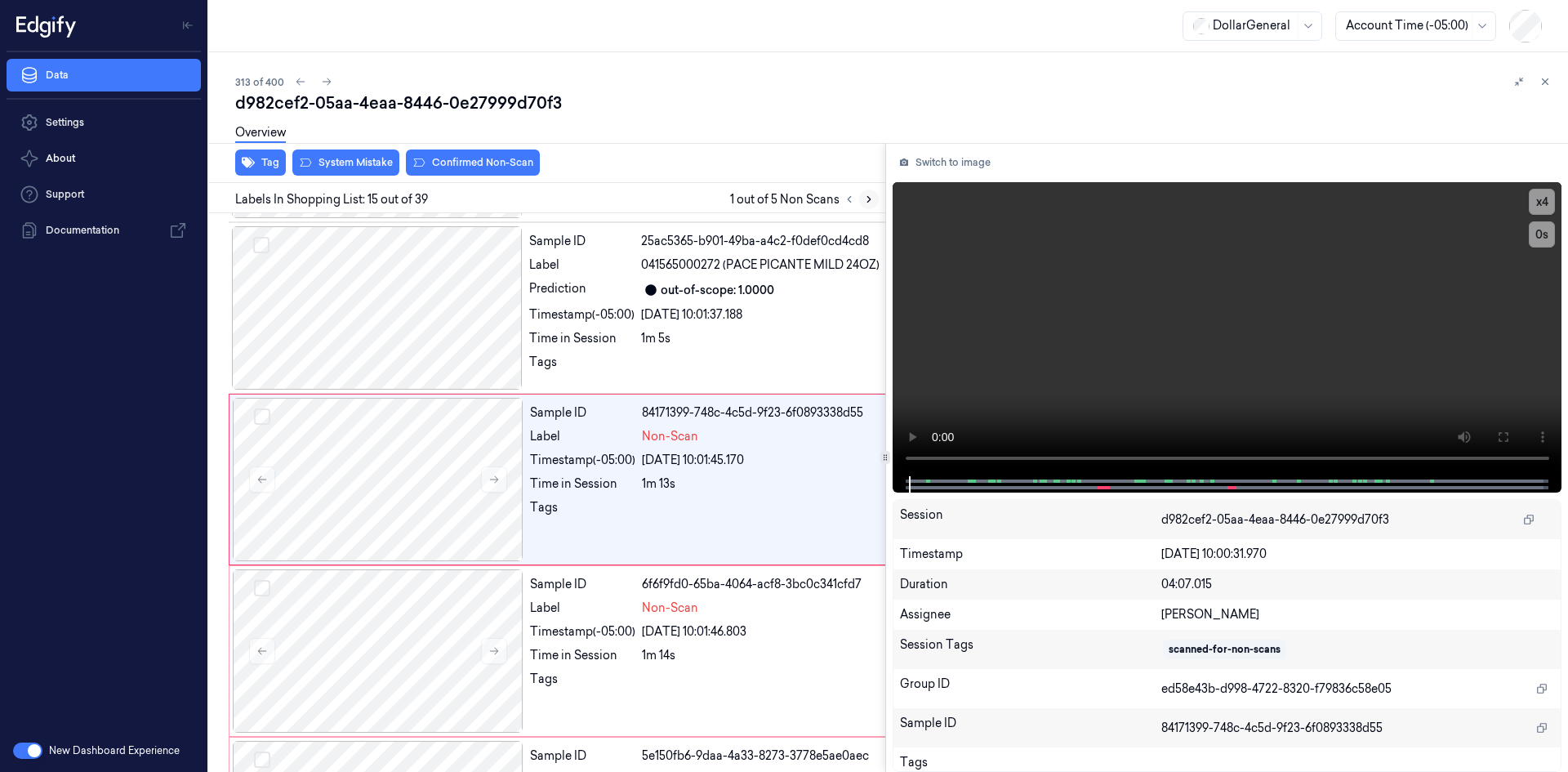
scroll to position [2290, 0]
click at [1540, 205] on button "x 4" at bounding box center [1542, 202] width 26 height 26
click at [1540, 205] on button "x 1" at bounding box center [1542, 202] width 26 height 26
click at [1540, 205] on button "x 2" at bounding box center [1542, 202] width 26 height 26
click at [1283, 271] on video at bounding box center [1228, 329] width 670 height 294
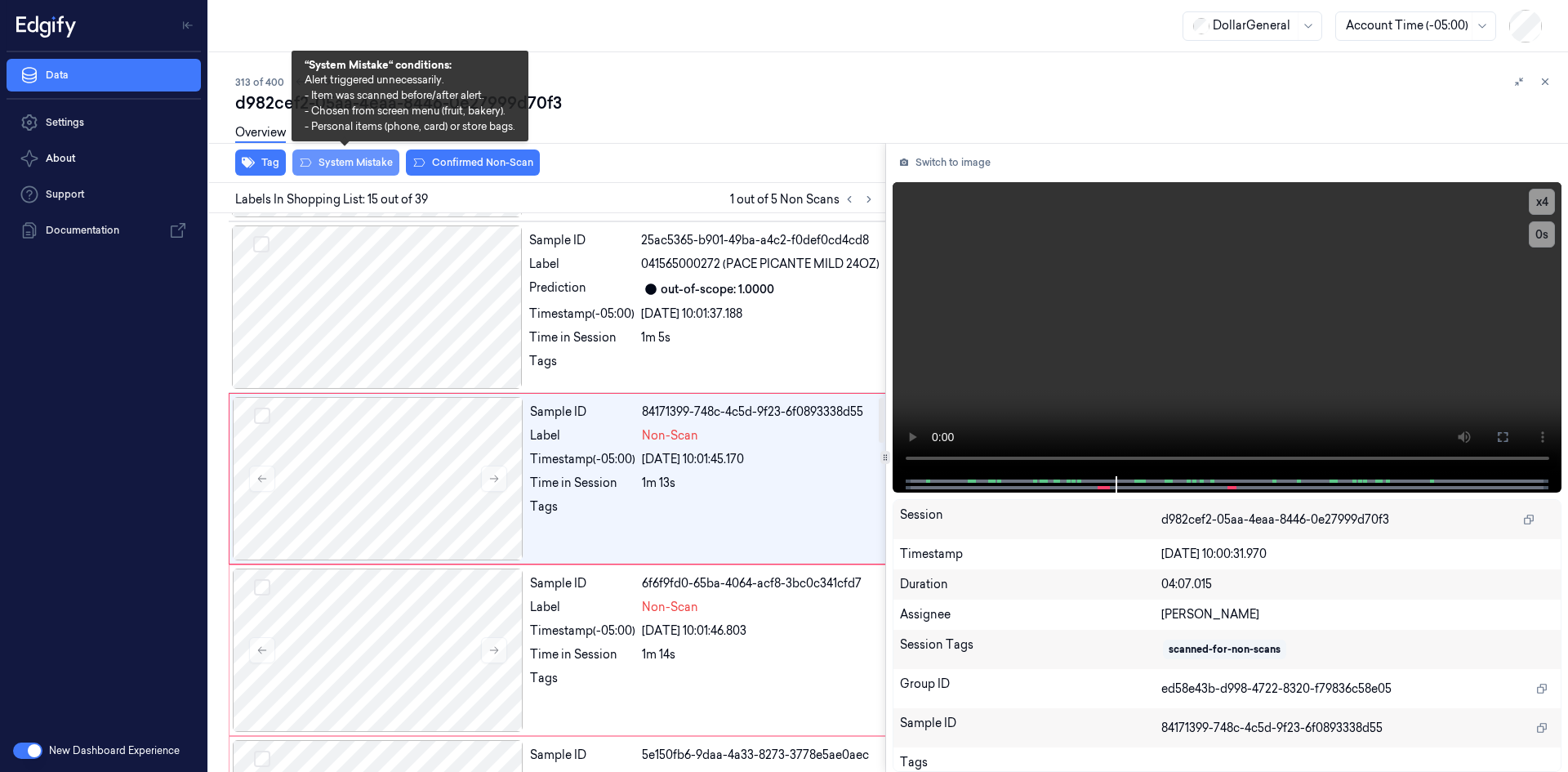
click at [358, 162] on button "System Mistake" at bounding box center [346, 162] width 107 height 26
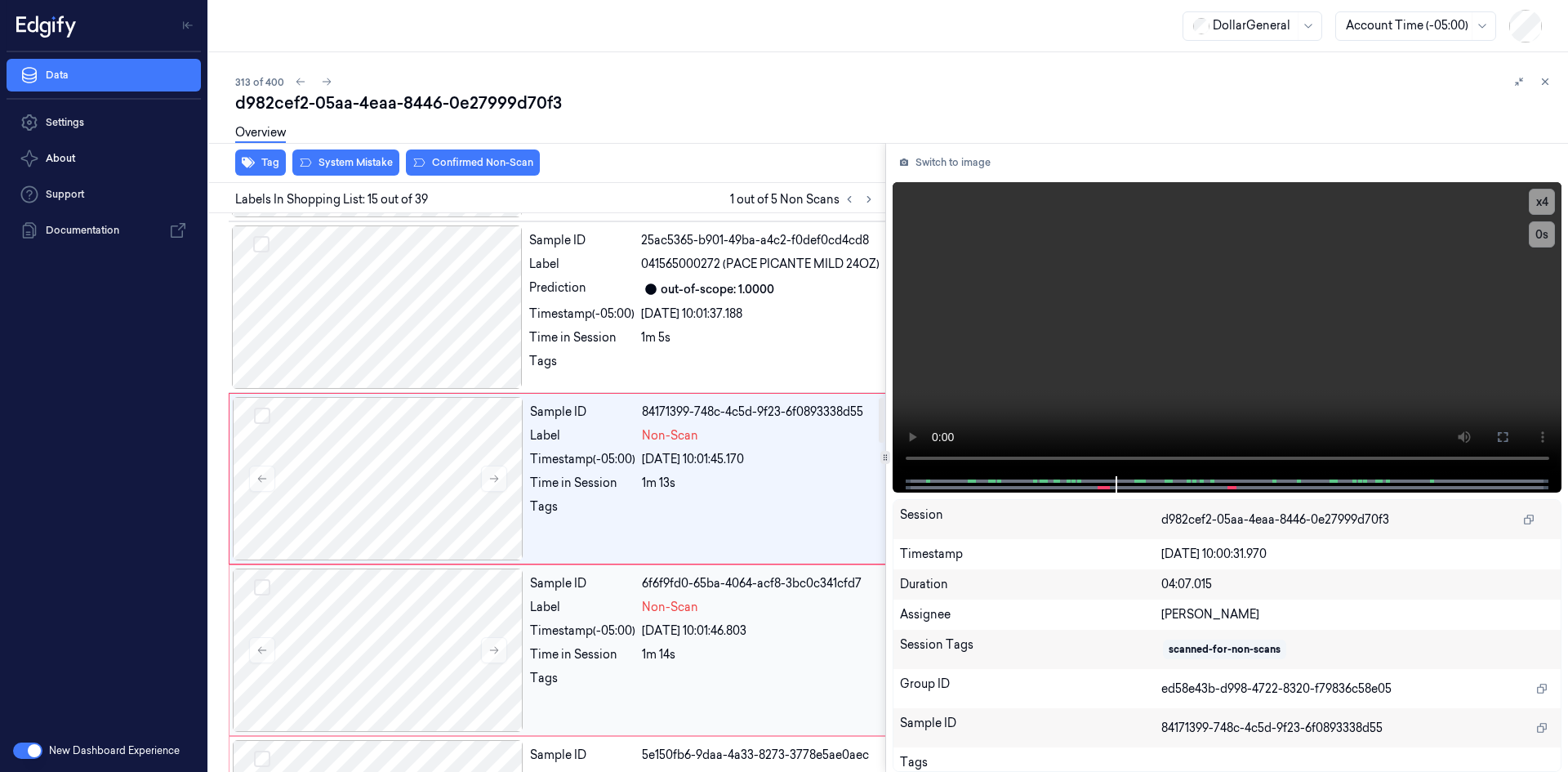
click at [676, 663] on div "1m 14s" at bounding box center [764, 655] width 244 height 17
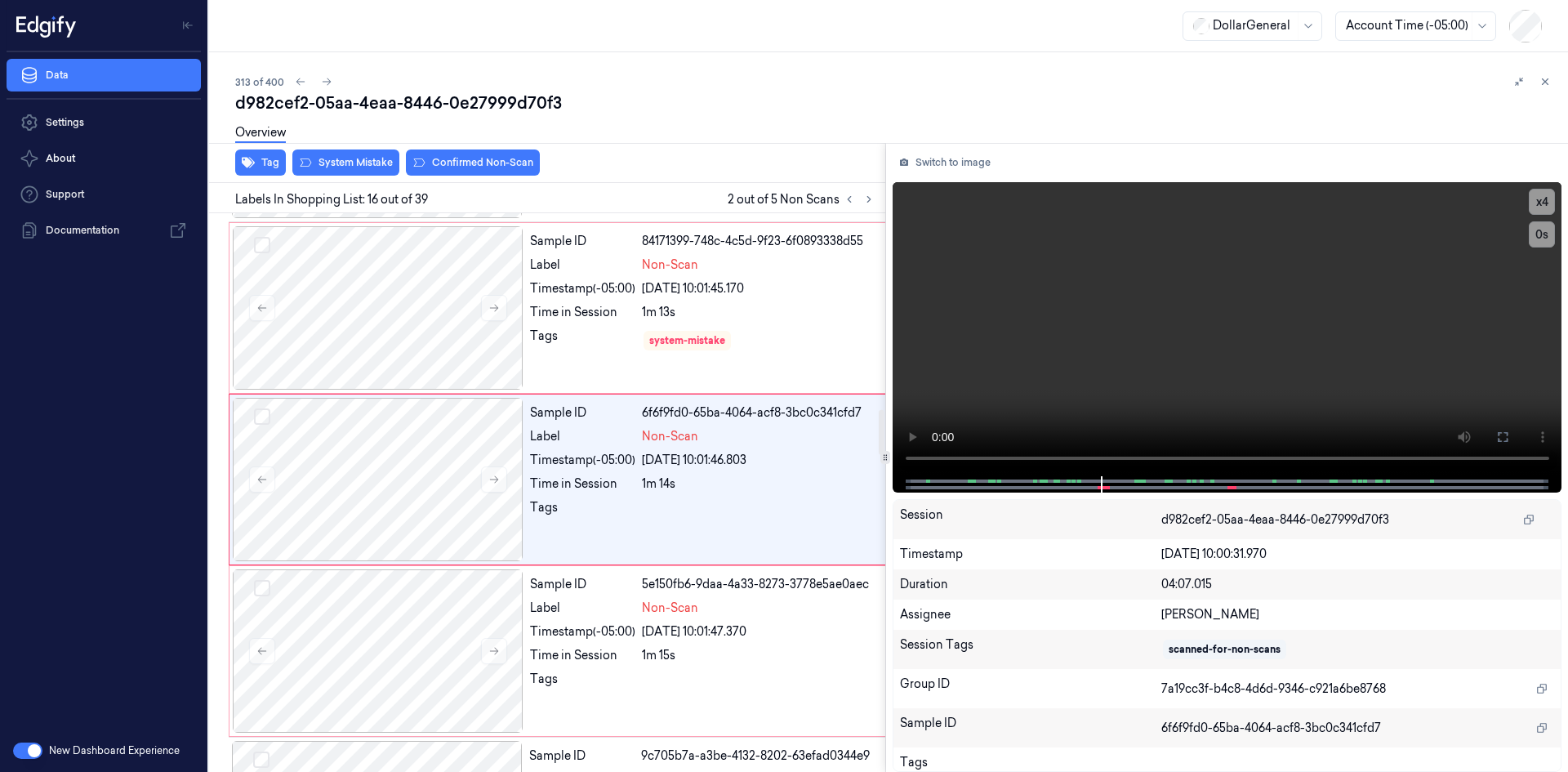
scroll to position [2462, 0]
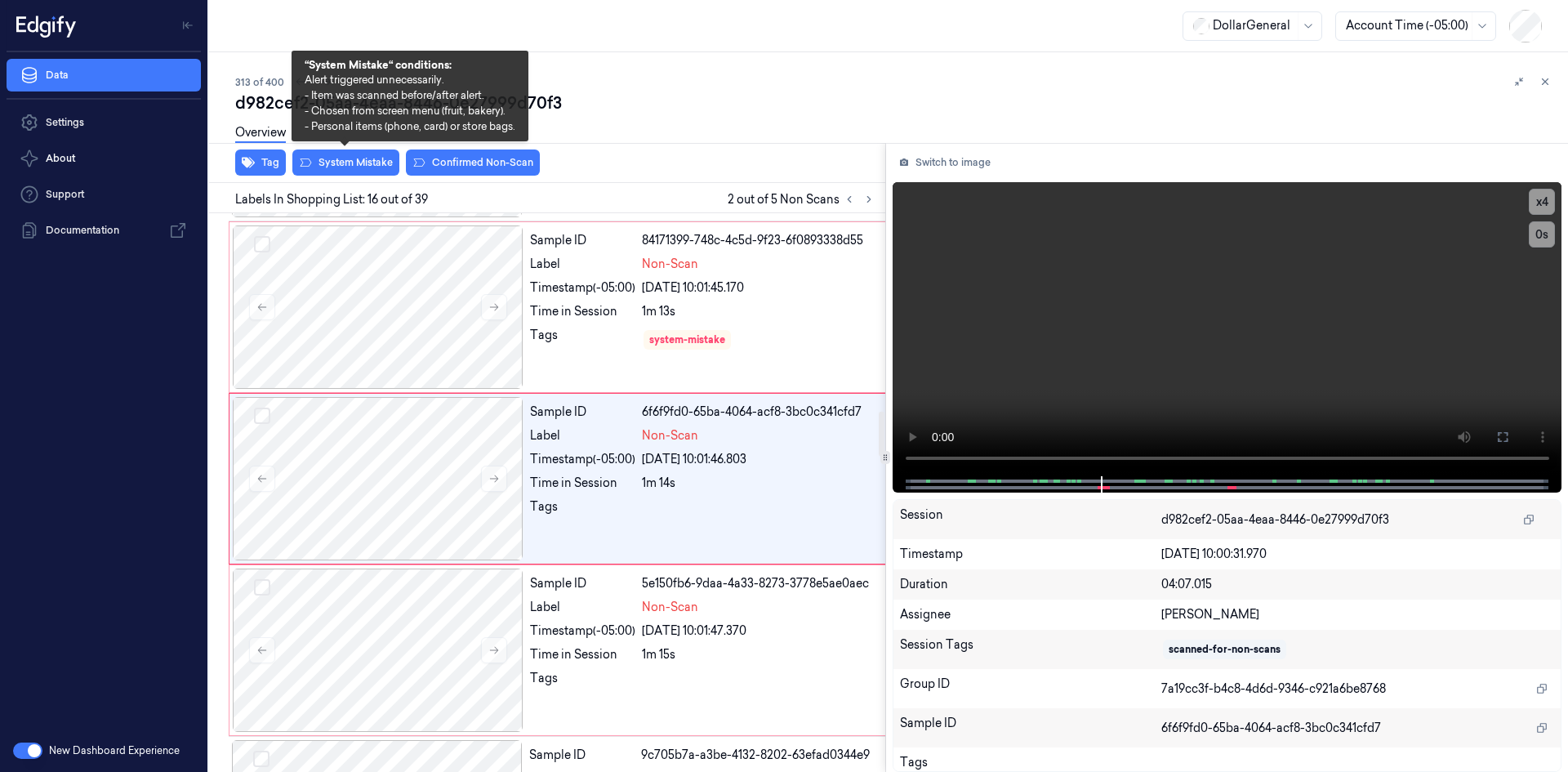
click at [374, 176] on div "Tag System Mistake Confirmed Non-Scan" at bounding box center [543, 163] width 683 height 40
click at [368, 174] on button "System Mistake" at bounding box center [346, 162] width 107 height 26
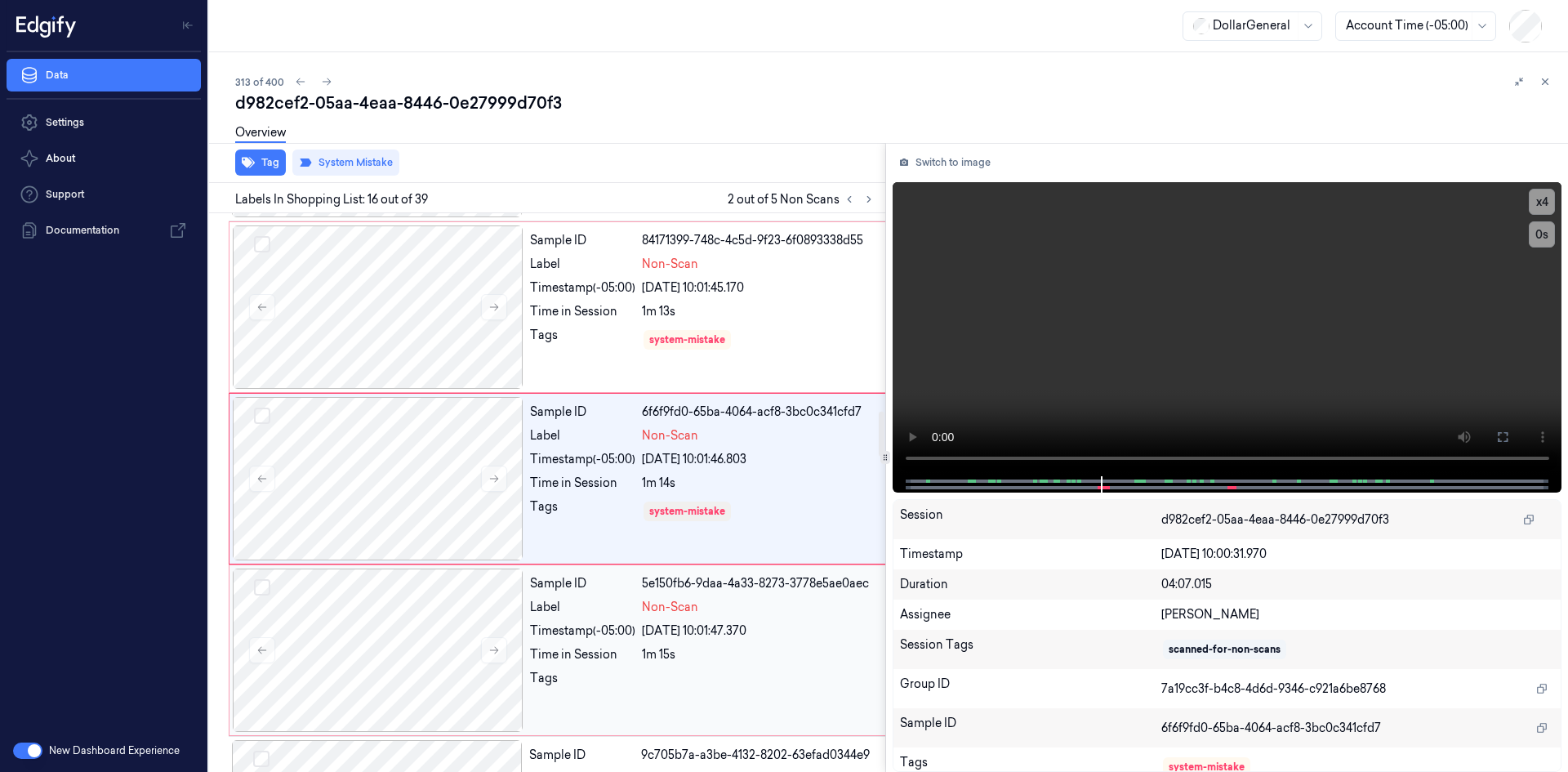
click at [603, 630] on div "Sample ID 5e150fb6-9daa-4a33-8273-3778e5ae0aec Label Non-Scan Timestamp (-05:00…" at bounding box center [708, 650] width 369 height 163
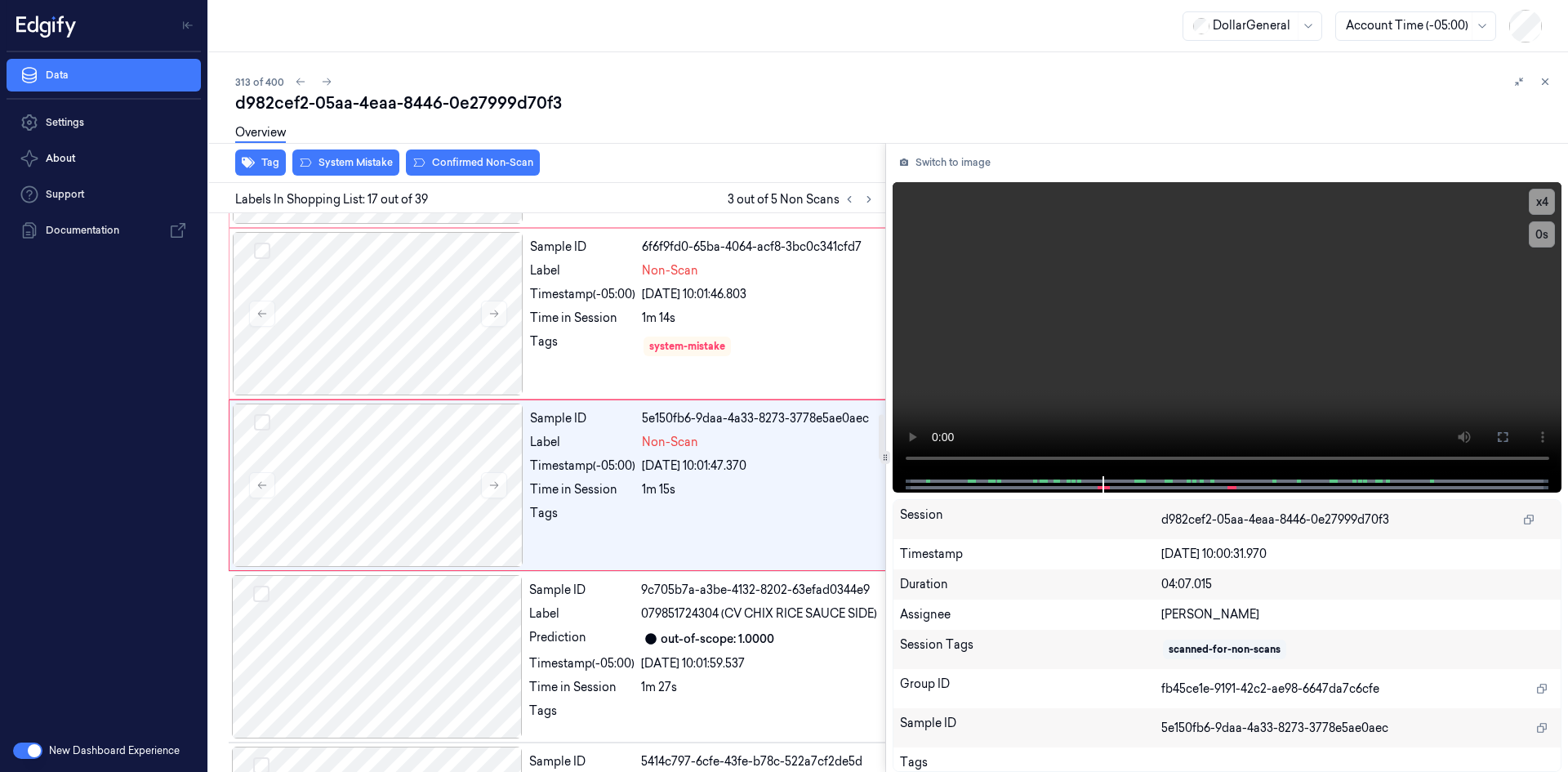
scroll to position [2634, 0]
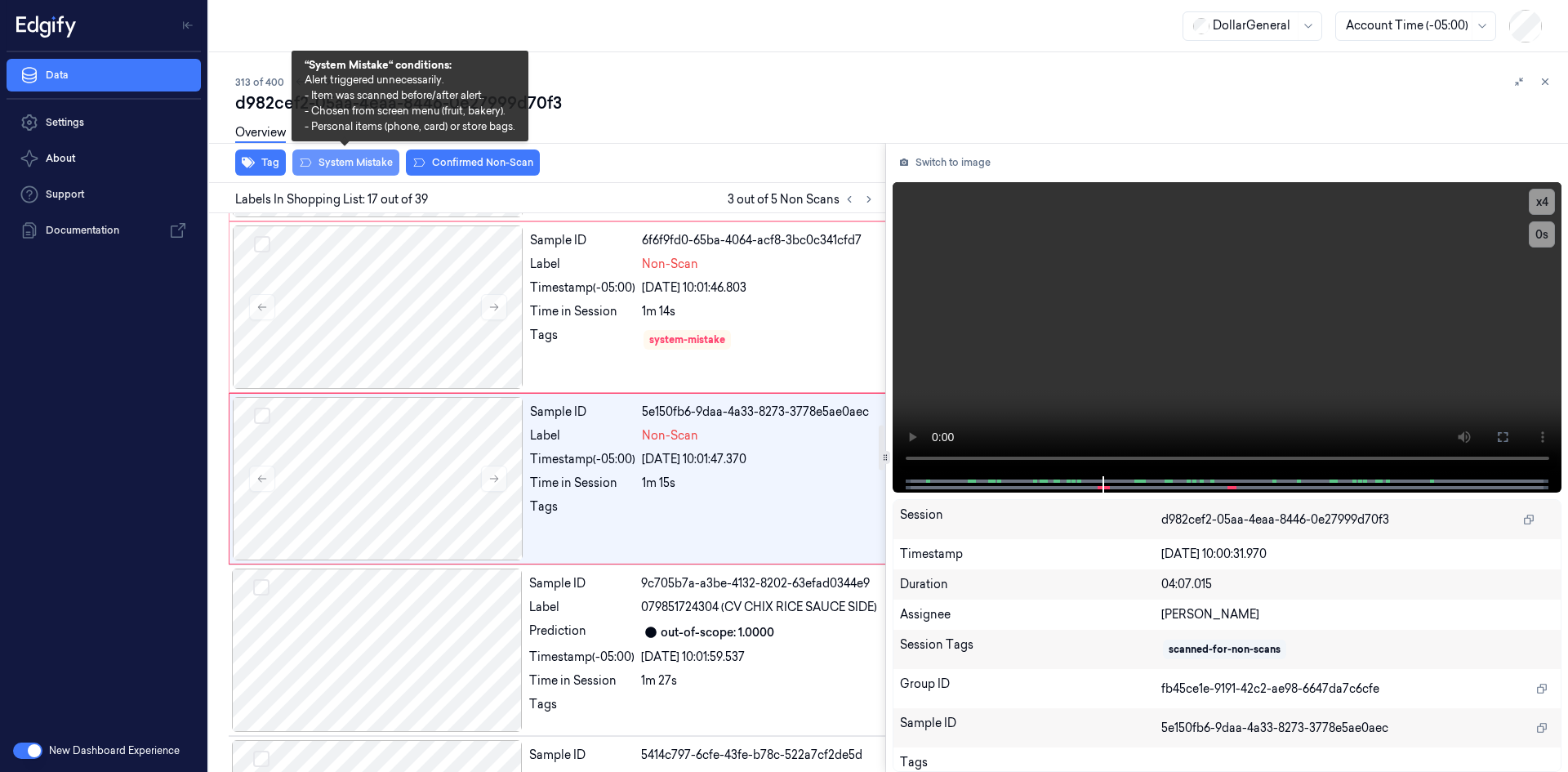
click at [341, 161] on button "System Mistake" at bounding box center [346, 162] width 107 height 26
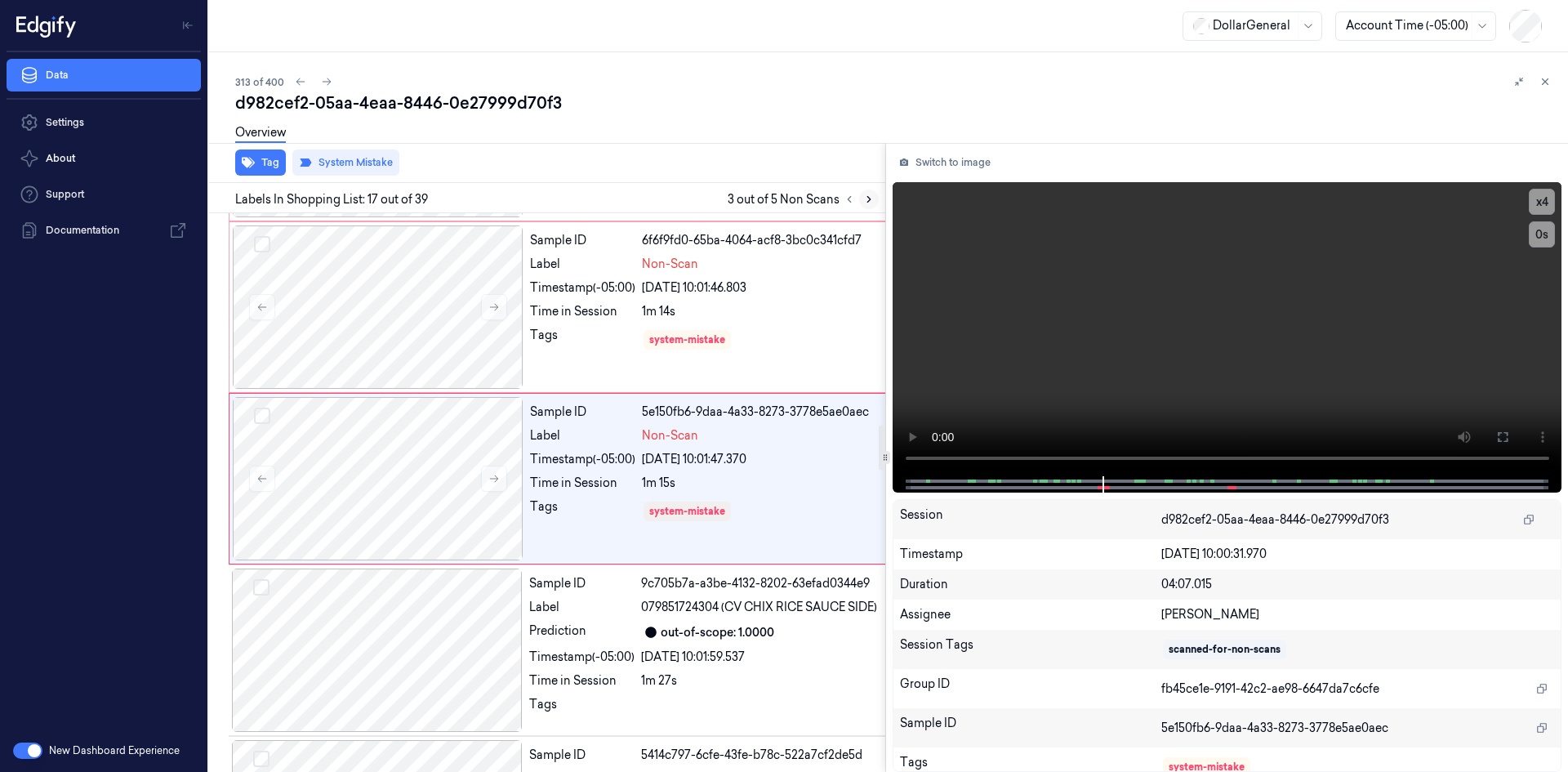
click at [871, 204] on icon at bounding box center [869, 200] width 12 height 12
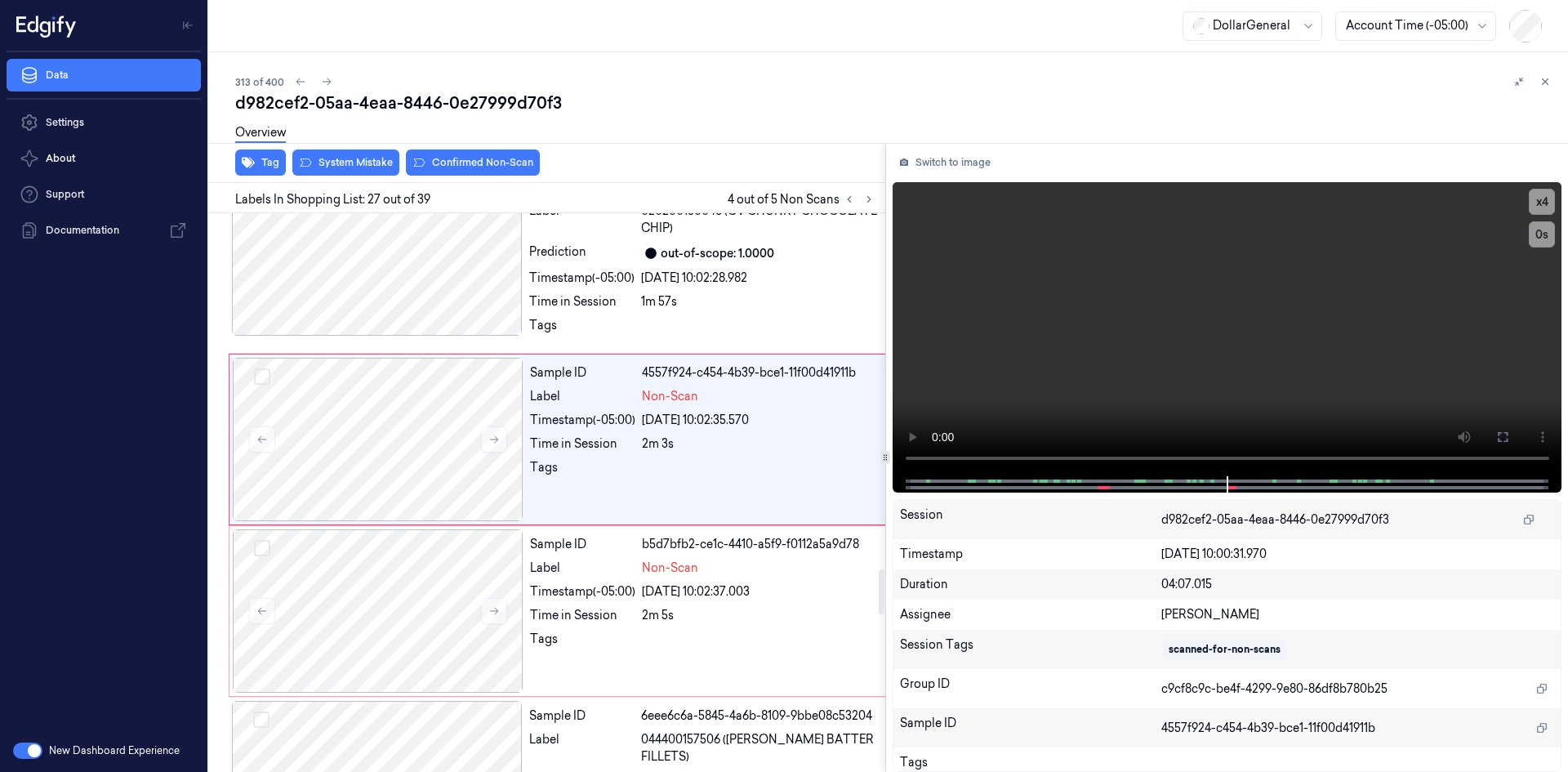
scroll to position [4432, 0]
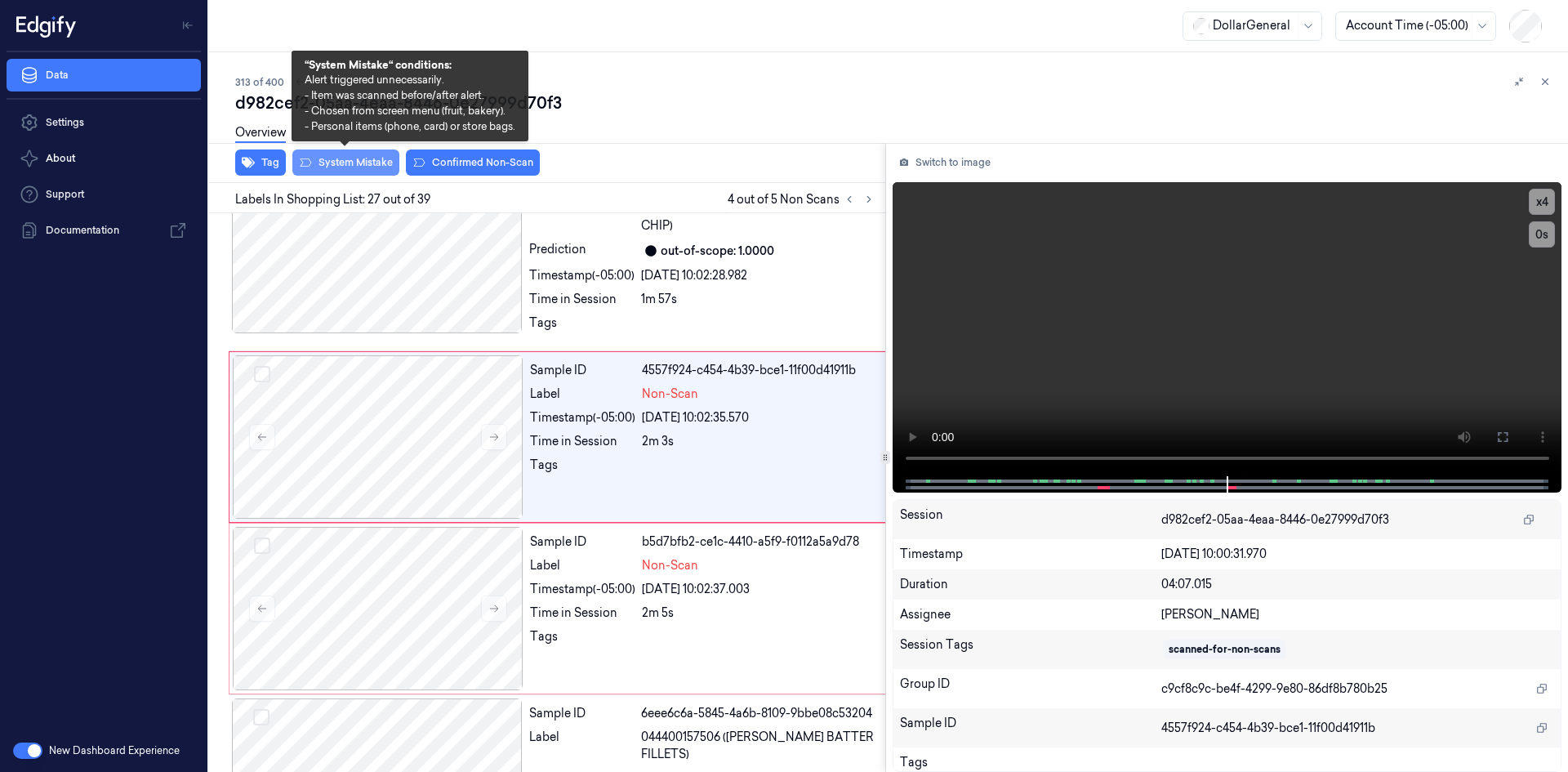
click at [351, 162] on button "System Mistake" at bounding box center [346, 162] width 107 height 26
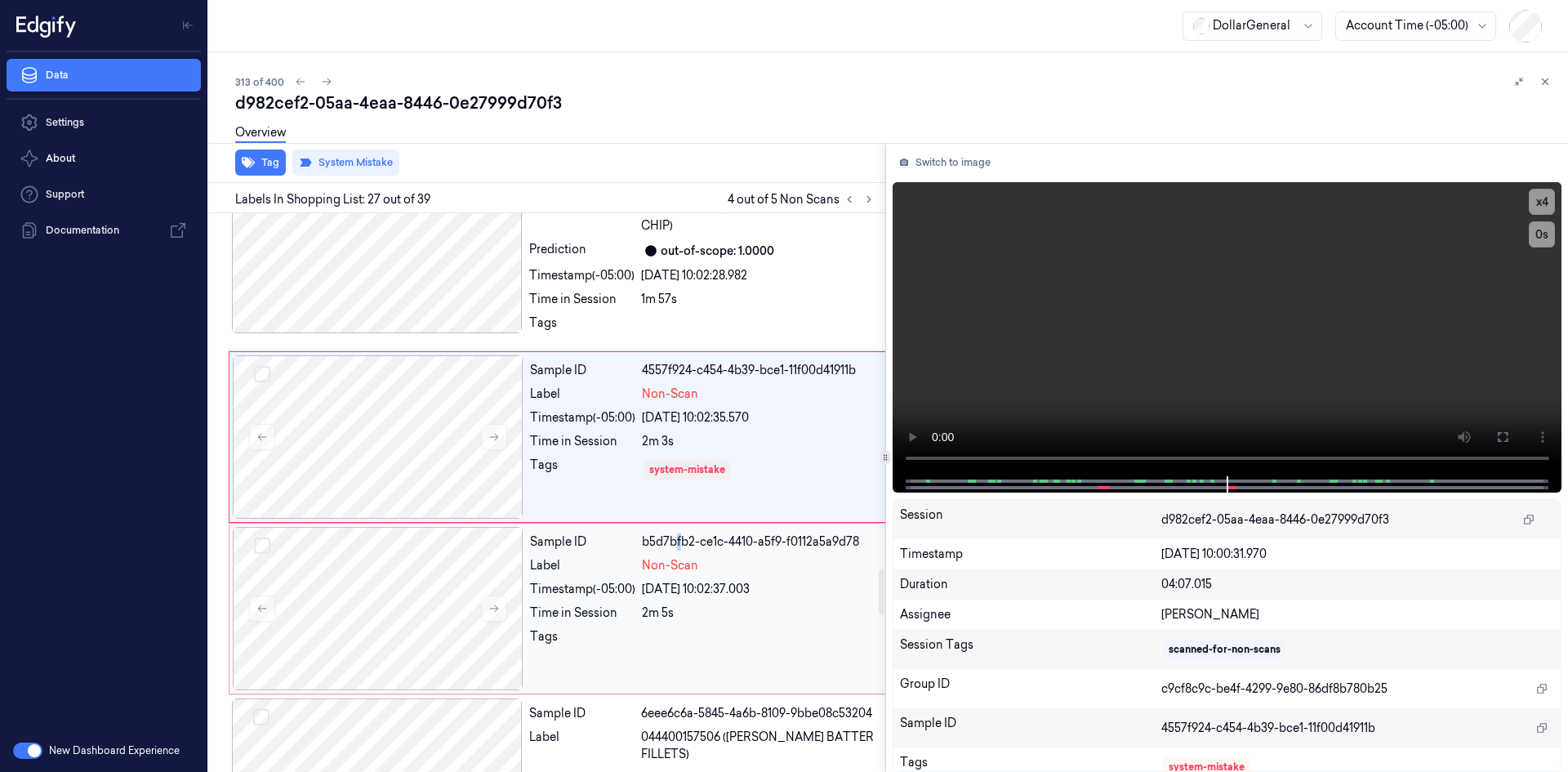
click at [679, 550] on div "b5d7bfb2-ce1c-4410-a5f9-f0112a5a9d78" at bounding box center [764, 543] width 244 height 17
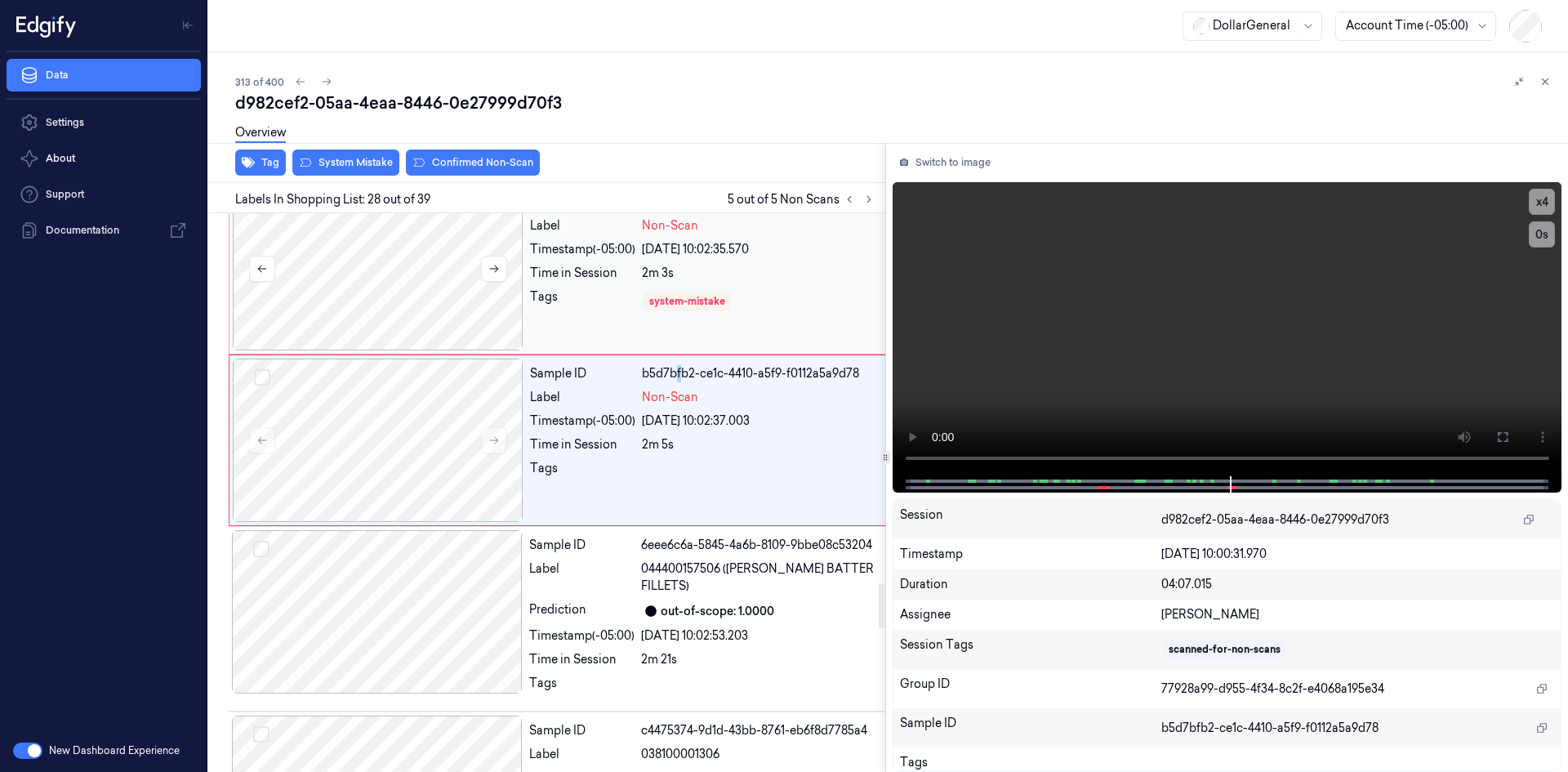
scroll to position [4604, 0]
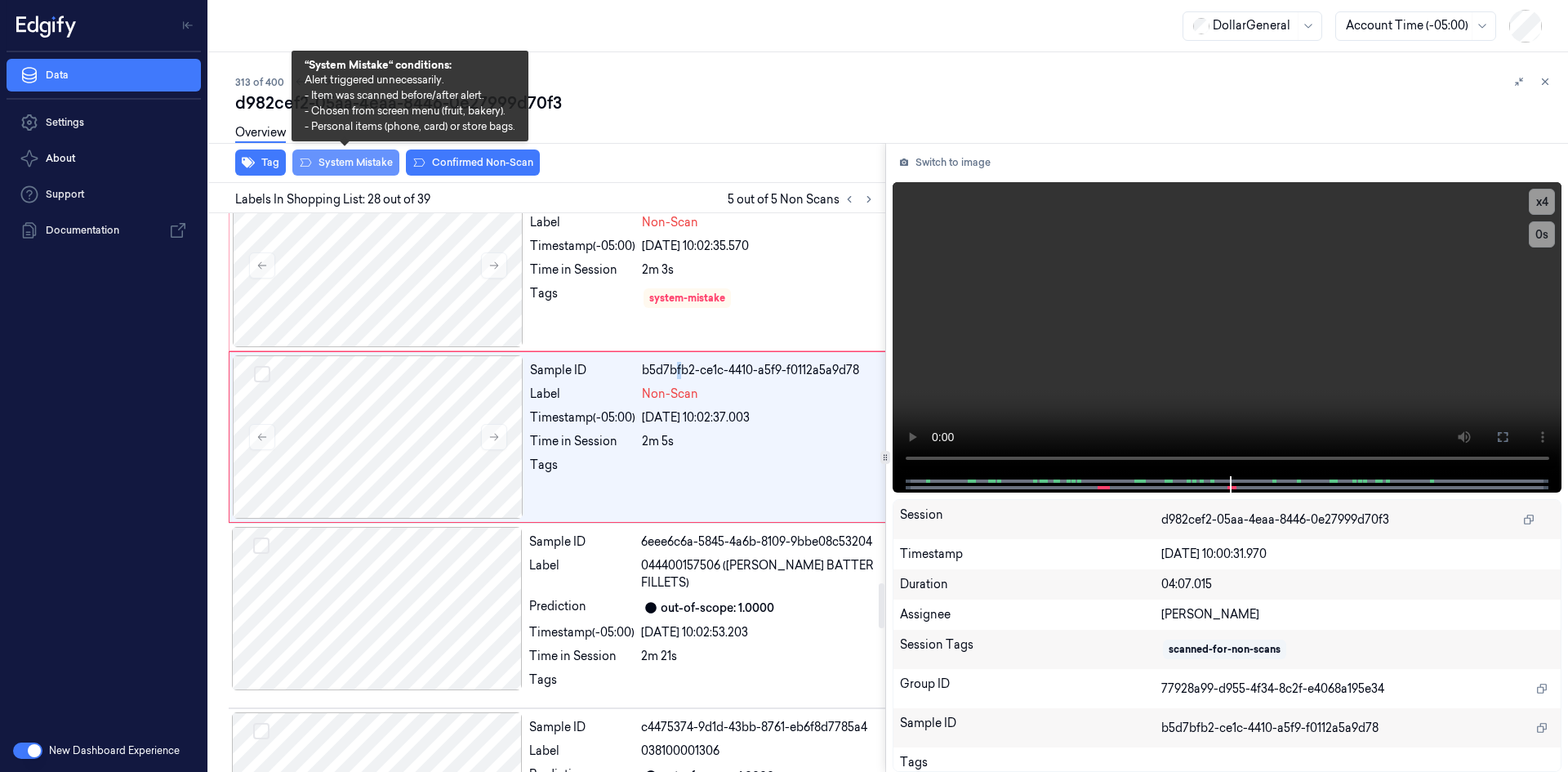
click at [353, 172] on button "System Mistake" at bounding box center [346, 162] width 107 height 26
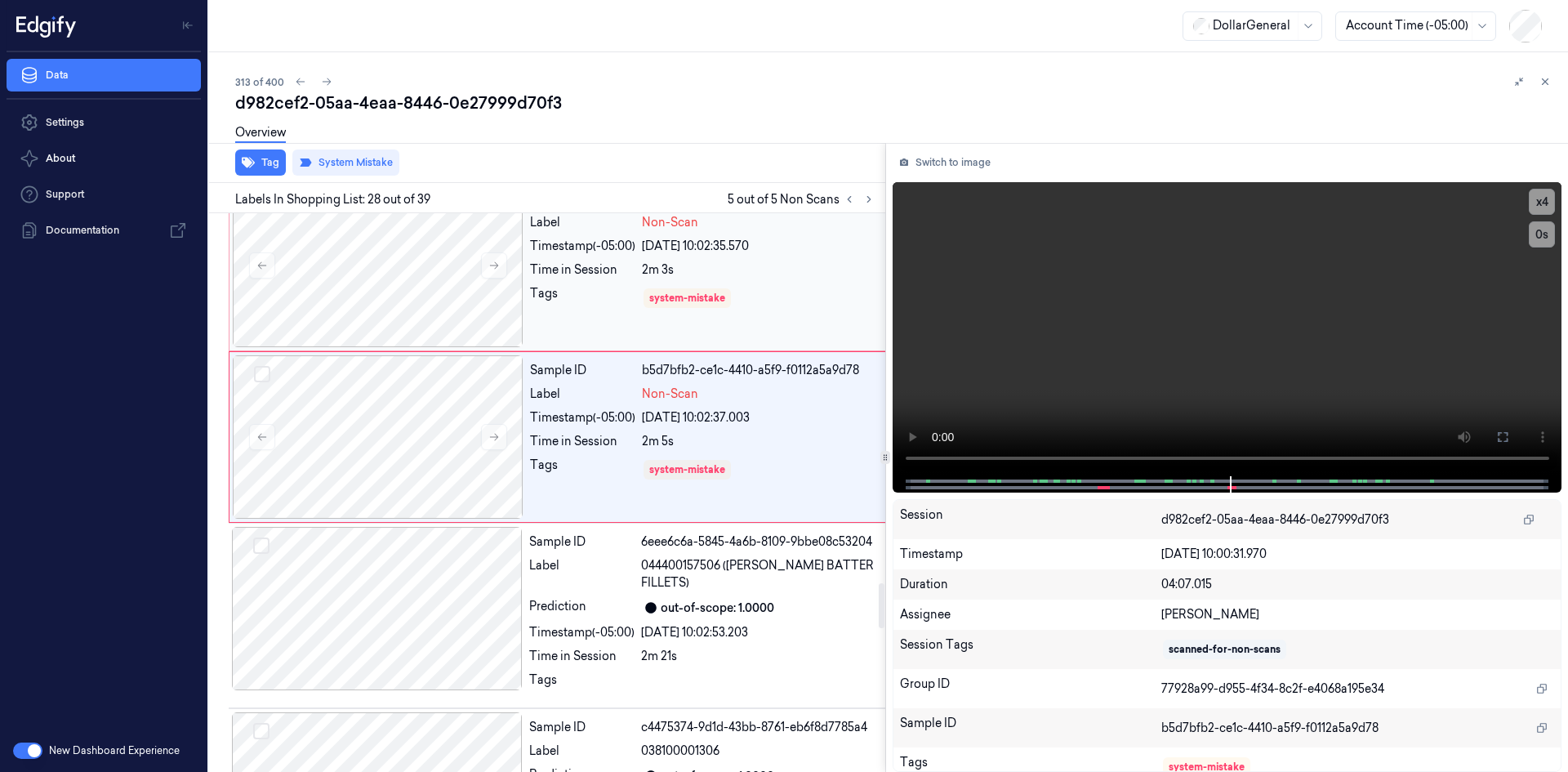
click at [678, 348] on div "Sample ID 4557f924-c454-4b39-bce1-11f00d41911b Label Non-Scan Timestamp (-05:00…" at bounding box center [708, 265] width 369 height 163
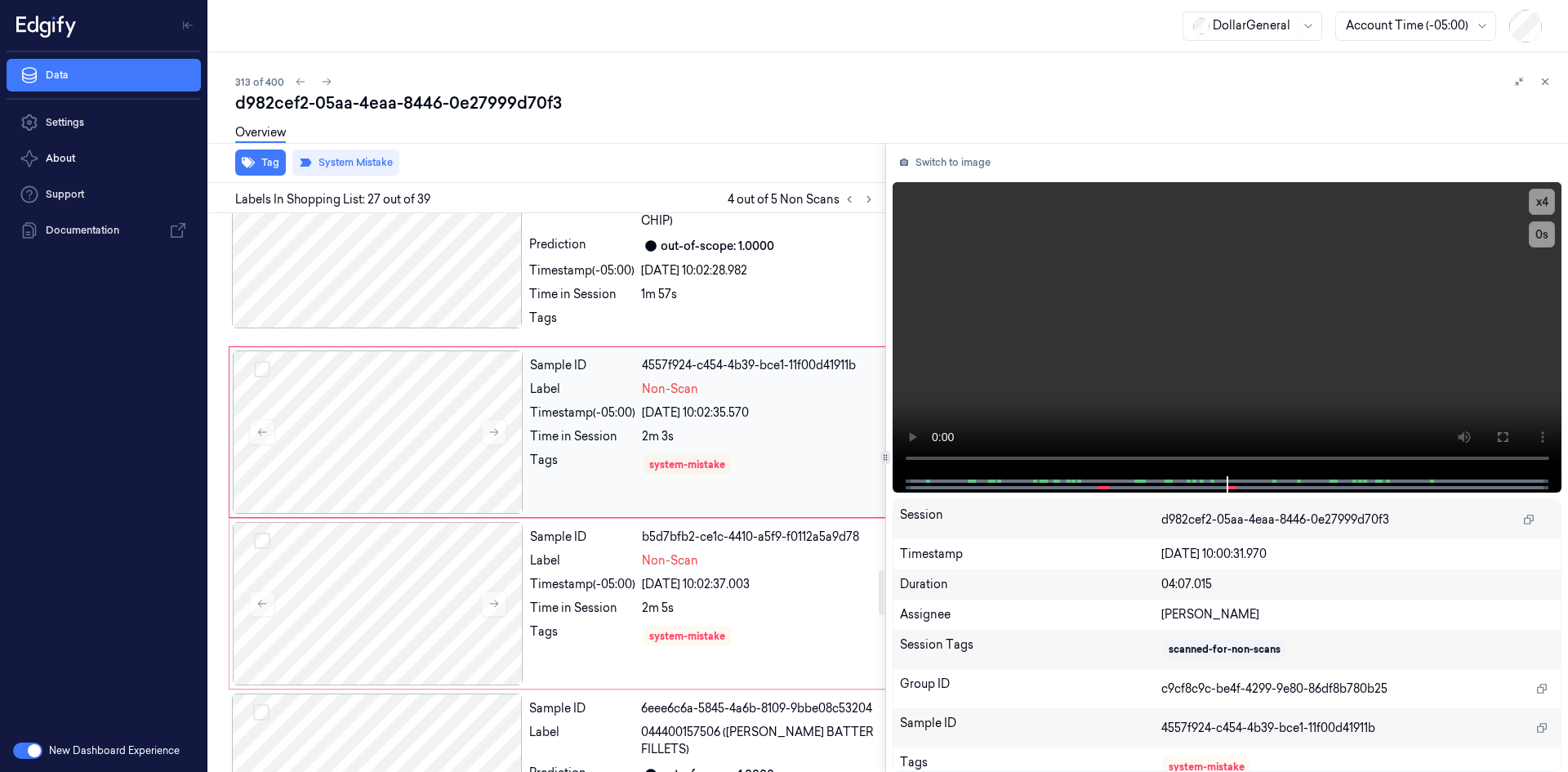
scroll to position [4432, 0]
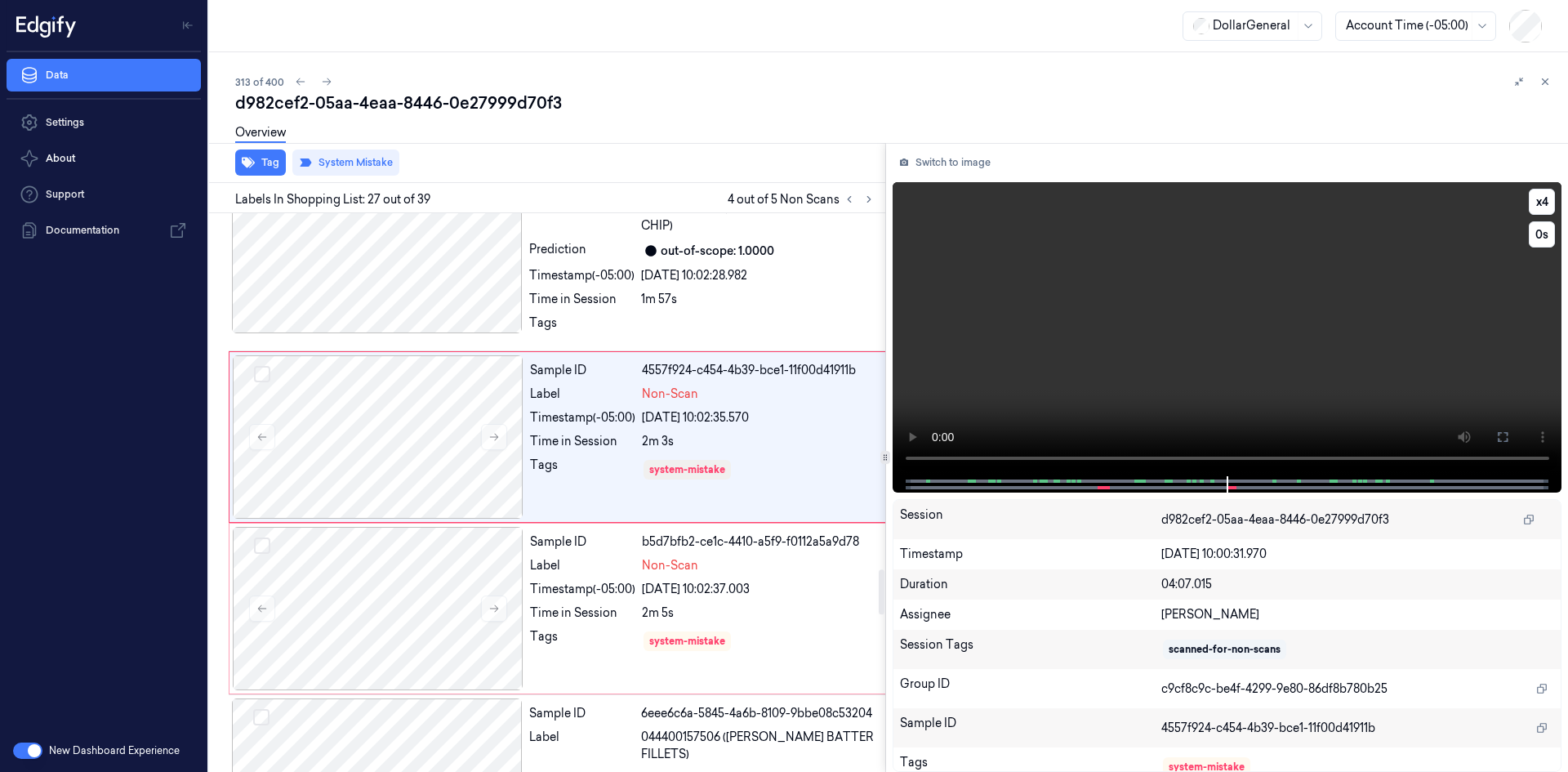
click at [982, 326] on video at bounding box center [1228, 329] width 670 height 294
click at [982, 323] on video at bounding box center [1228, 329] width 670 height 294
click at [703, 296] on div "Sample ID 1990fc0c-3b2d-4494-b499-41e5757de4ee Label 020200130048 (CV CHUNKY CH…" at bounding box center [707, 258] width 370 height 178
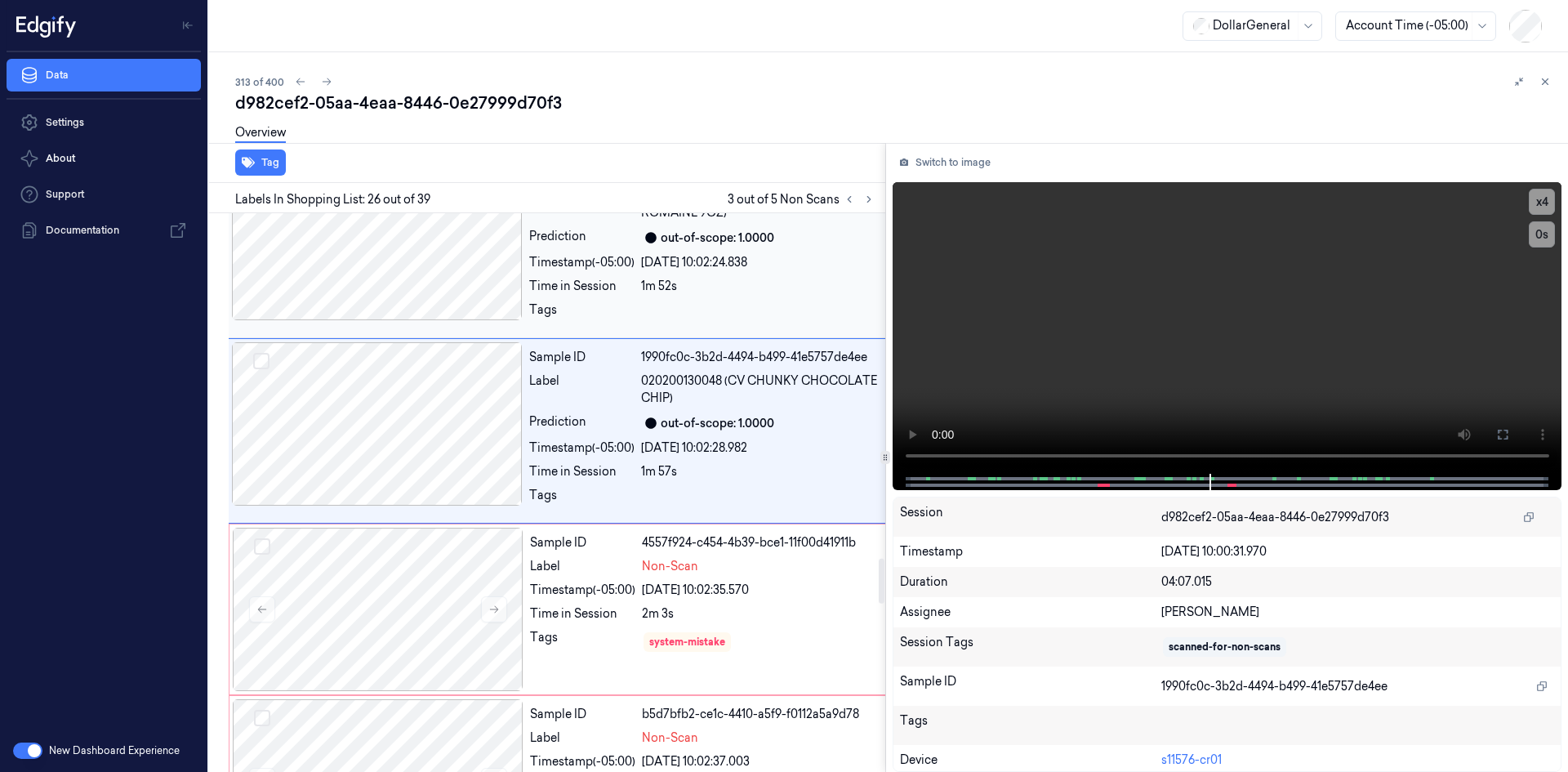
scroll to position [4254, 0]
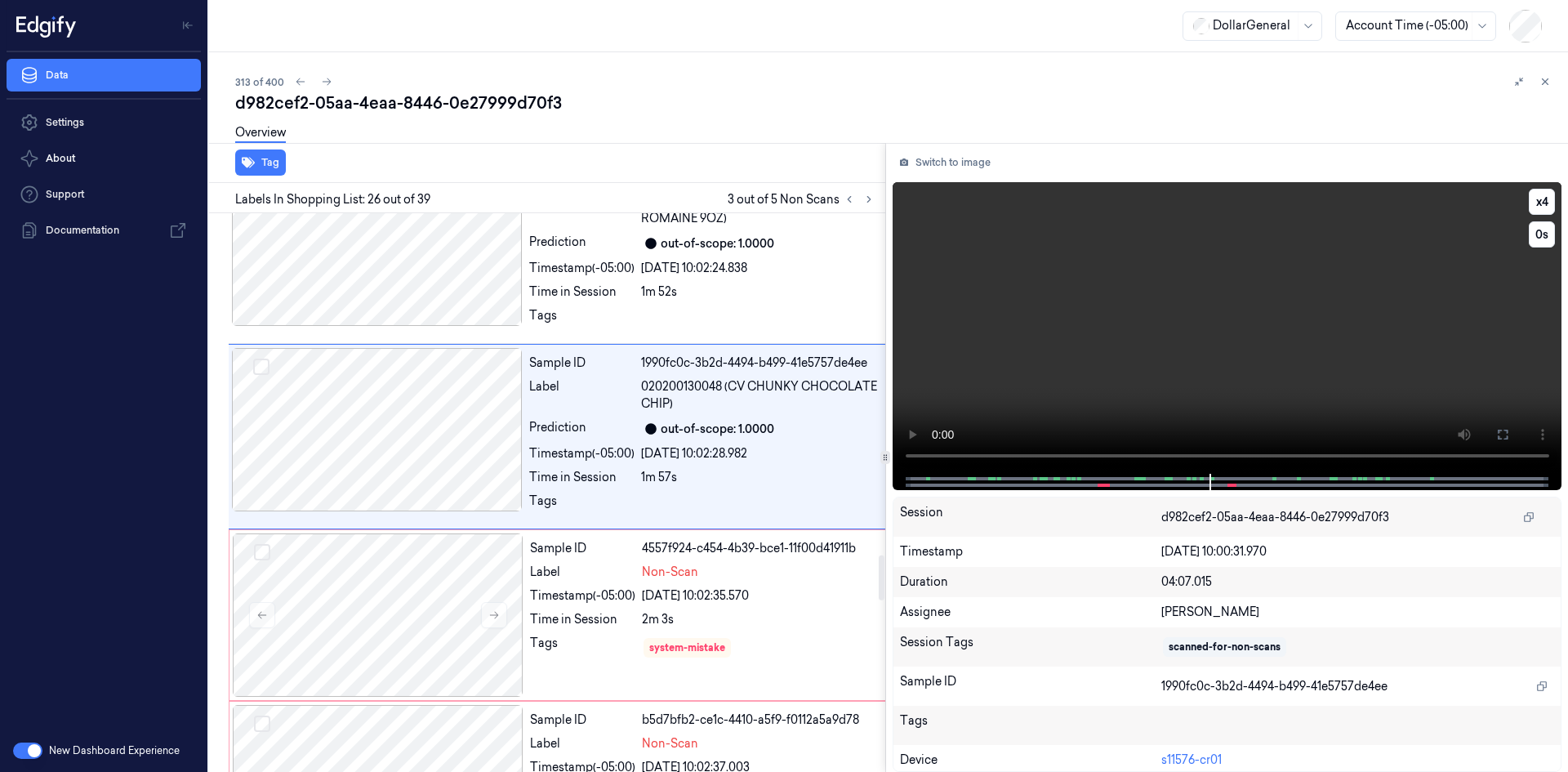
click at [960, 287] on video at bounding box center [1228, 328] width 670 height 292
click at [701, 277] on div "[DATE] 10:02:24.838" at bounding box center [763, 269] width 245 height 17
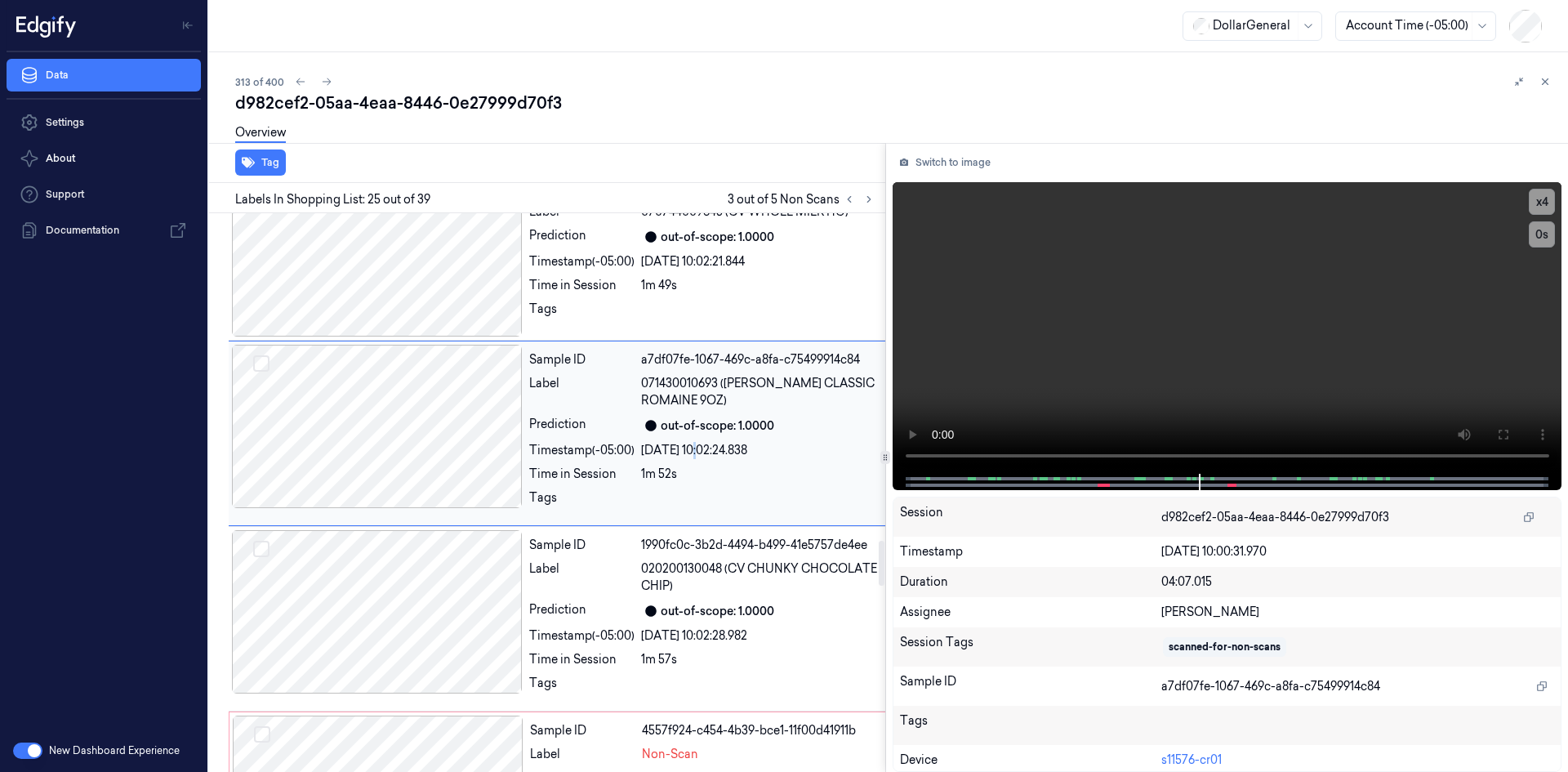
scroll to position [4068, 0]
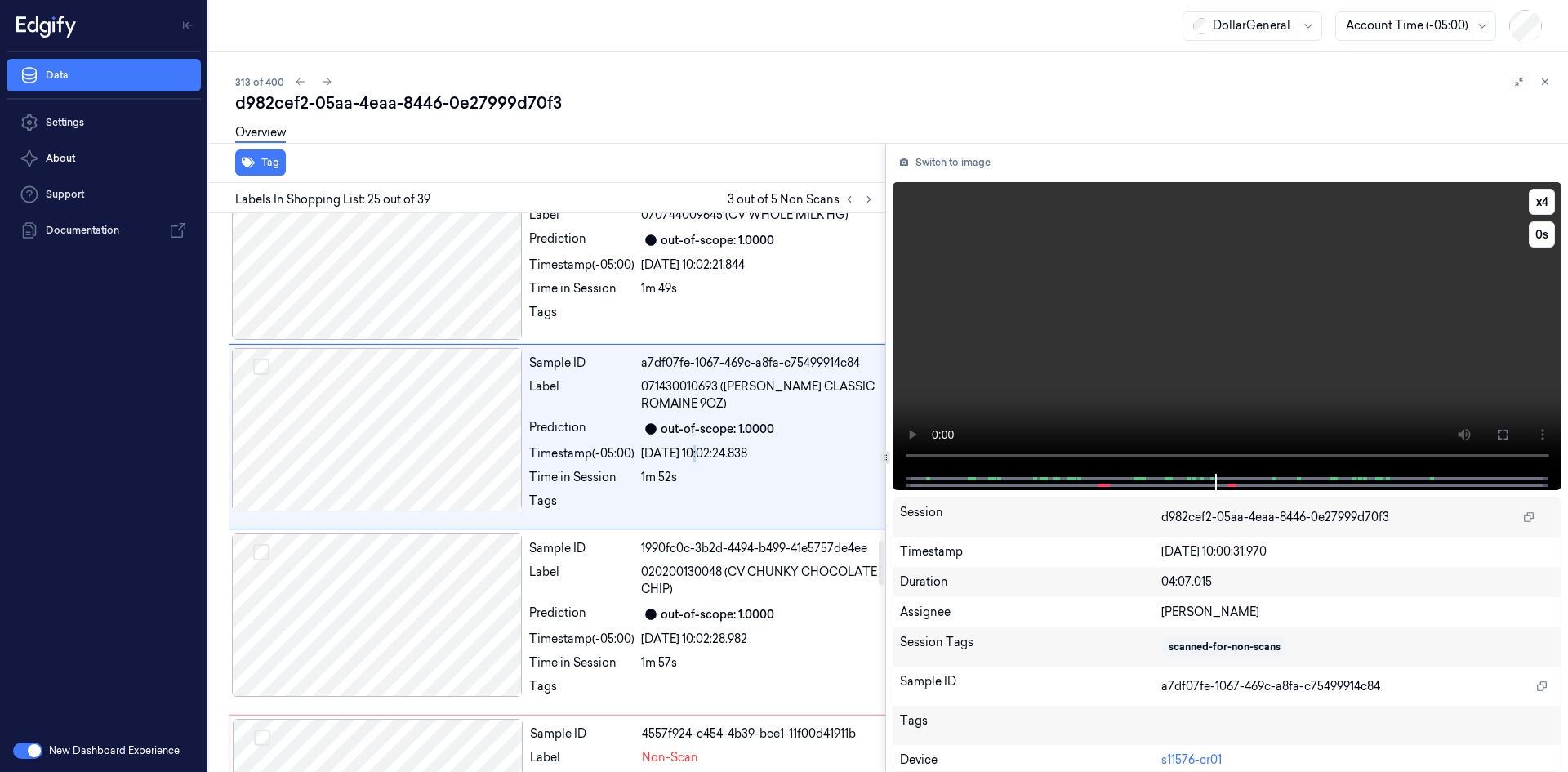
click at [1008, 332] on video at bounding box center [1228, 328] width 670 height 292
click at [866, 205] on button at bounding box center [869, 199] width 19 height 19
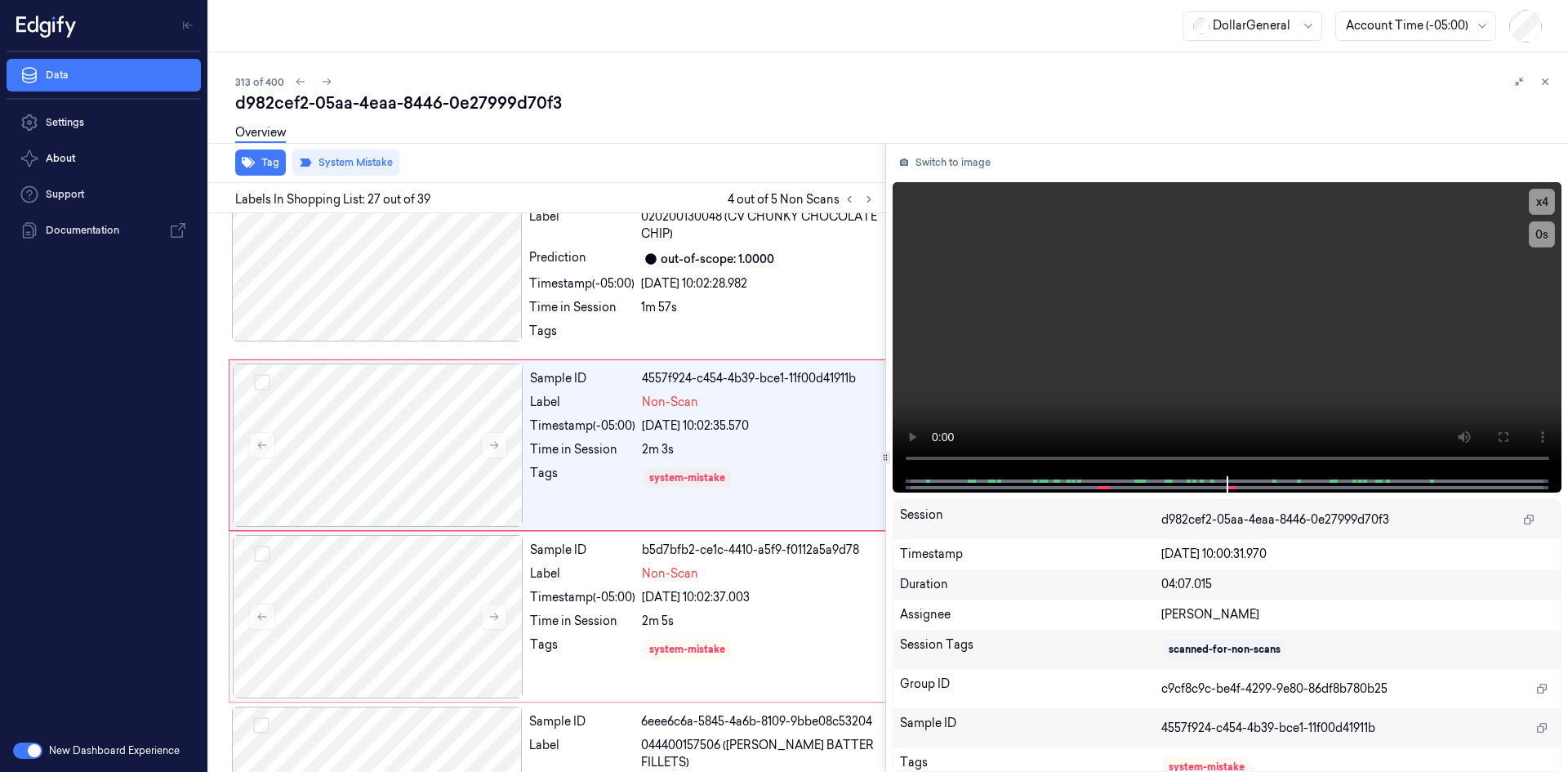
scroll to position [4432, 0]
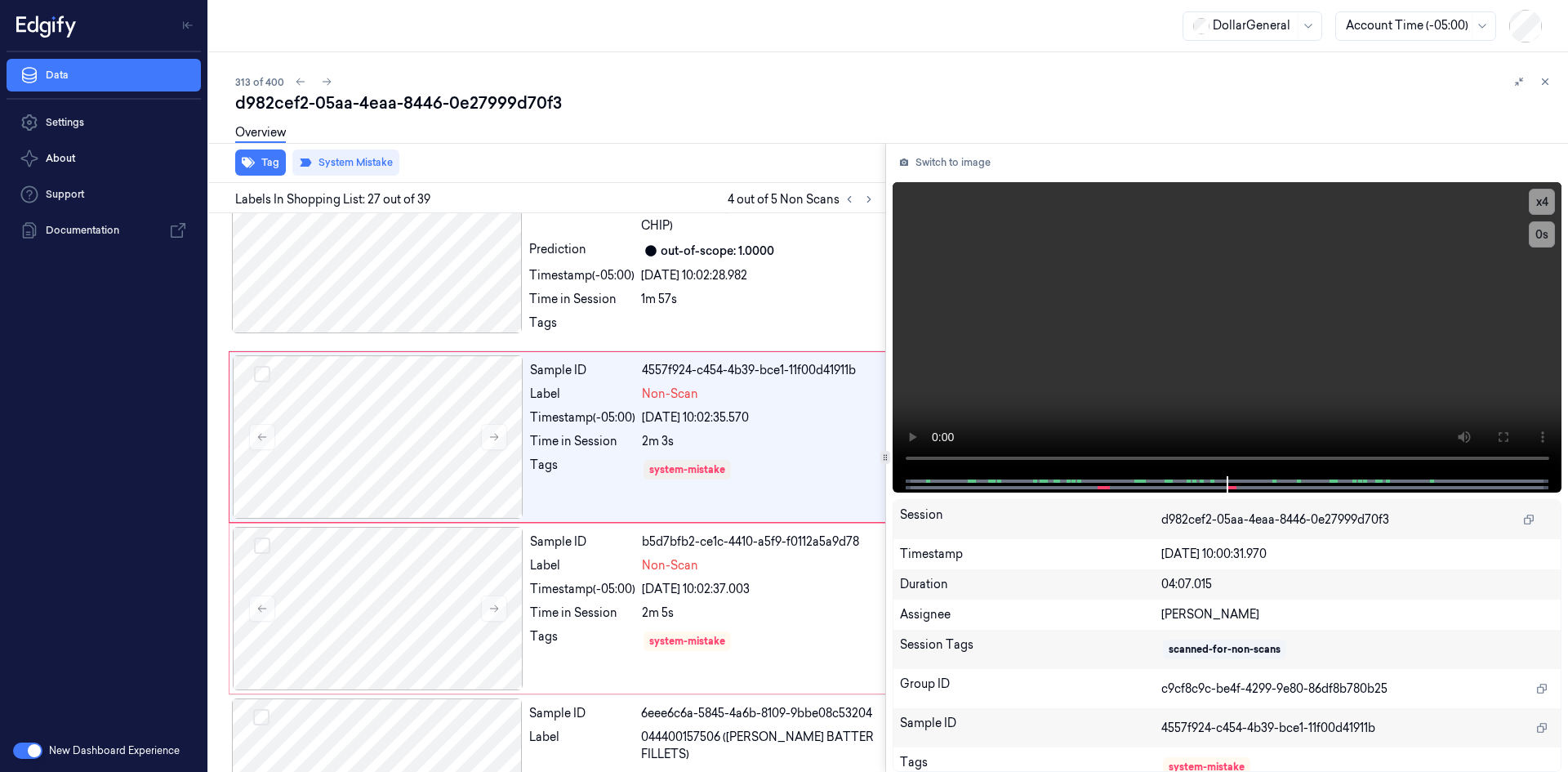
click at [861, 207] on div at bounding box center [859, 199] width 39 height 19
click at [867, 204] on icon at bounding box center [869, 200] width 12 height 12
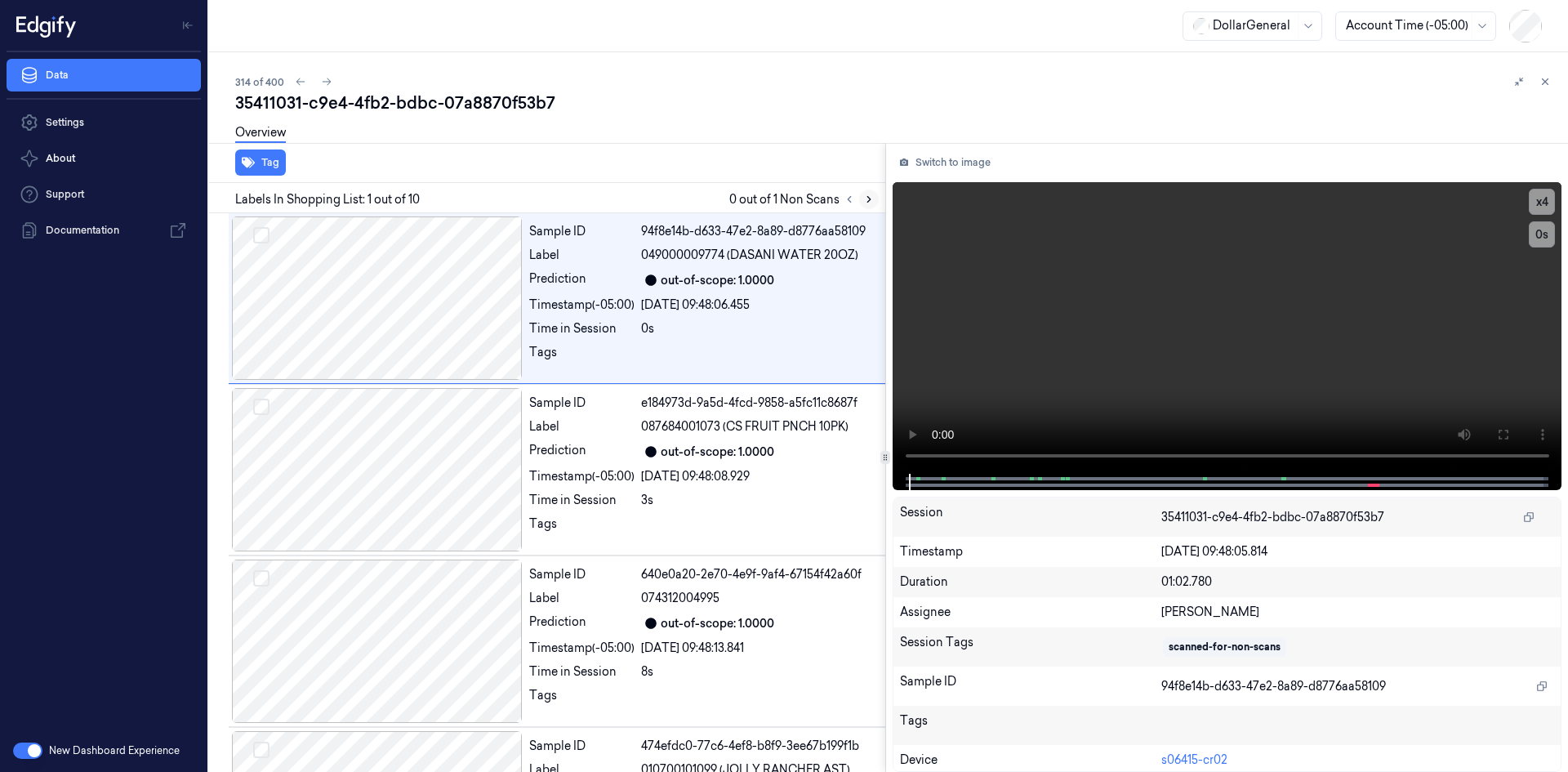
click at [872, 197] on icon at bounding box center [869, 200] width 12 height 12
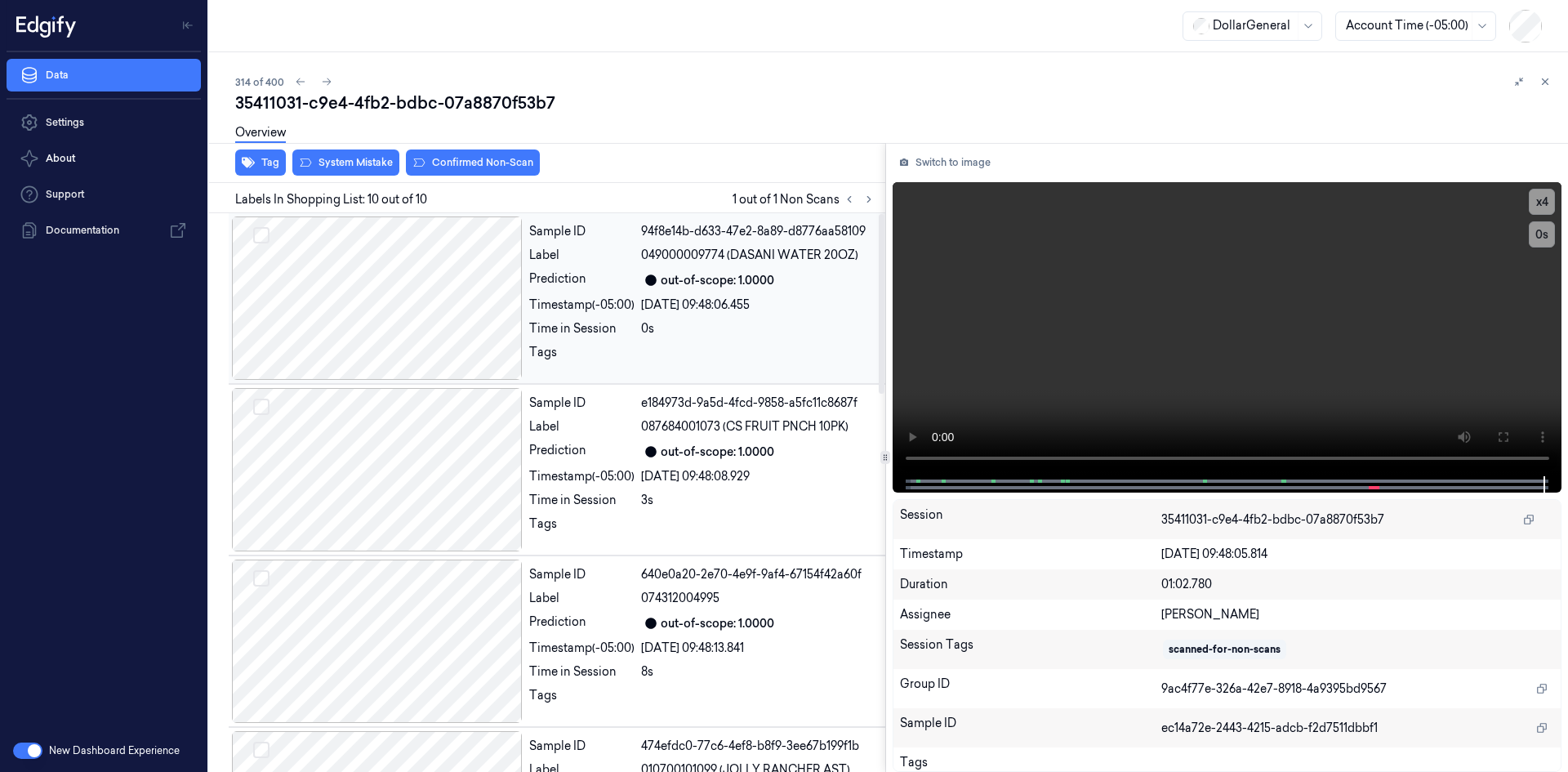
click at [603, 321] on div "Time in Session" at bounding box center [582, 328] width 106 height 17
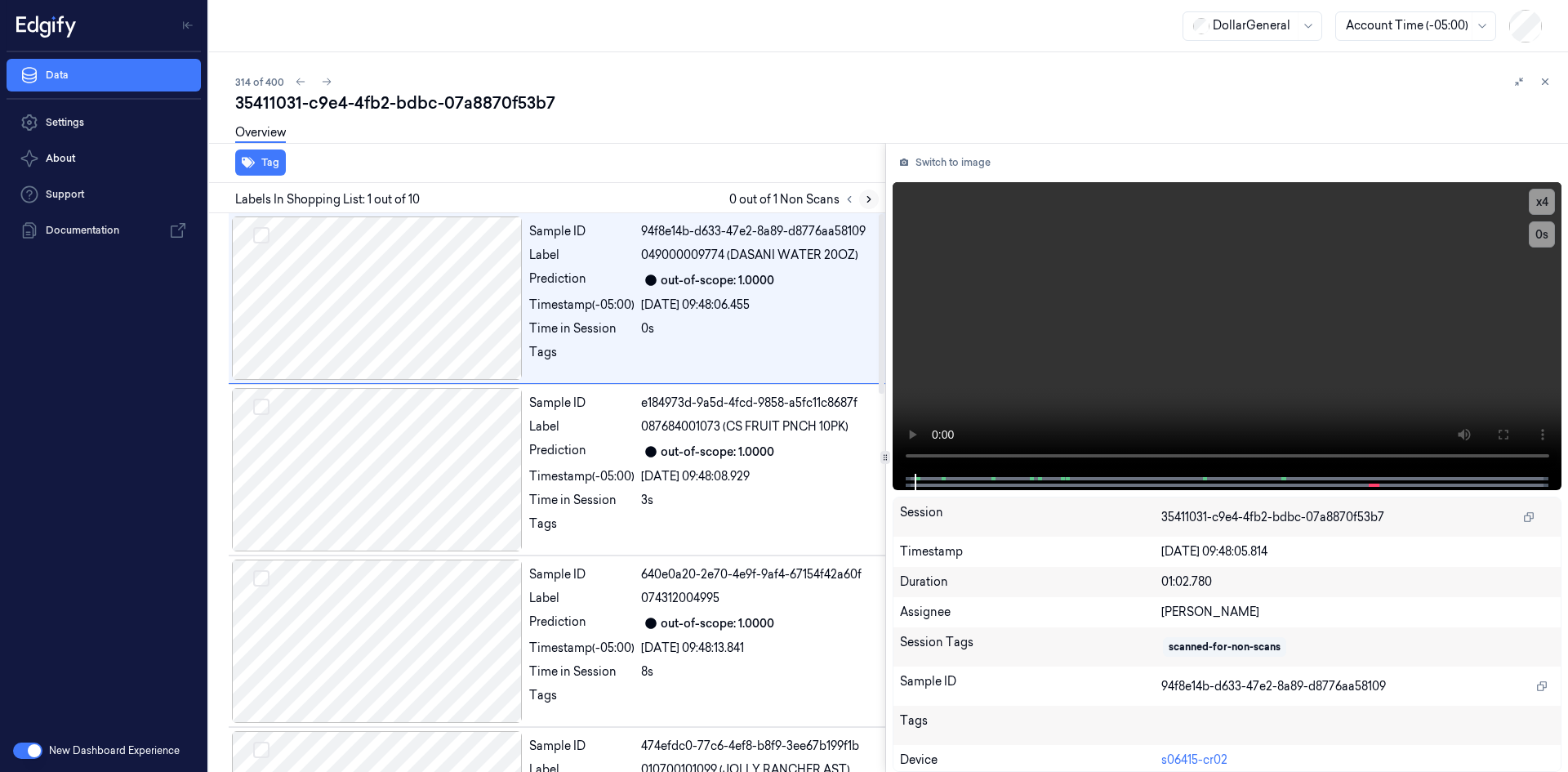
click at [877, 203] on button at bounding box center [869, 199] width 19 height 19
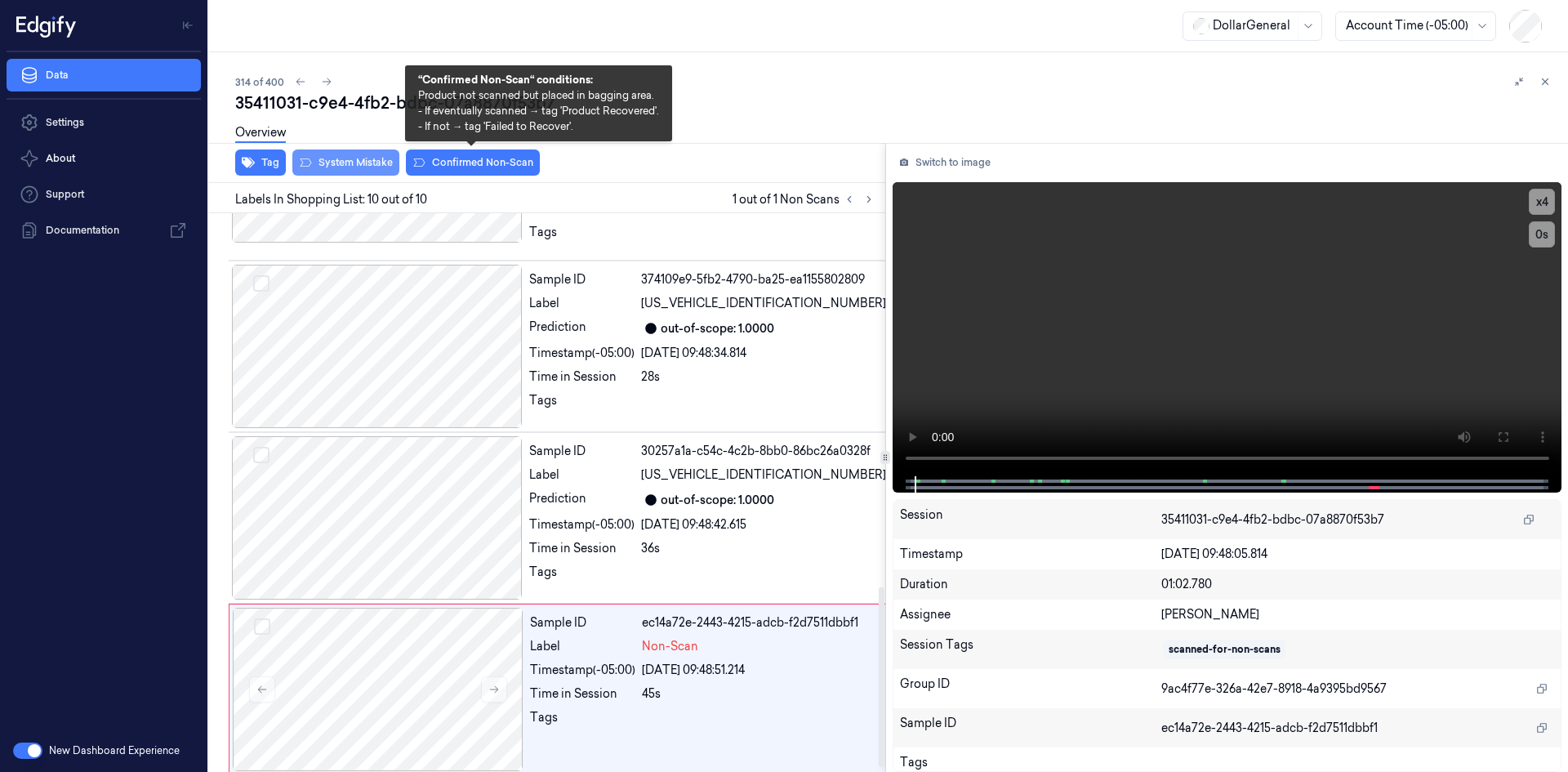
scroll to position [1175, 0]
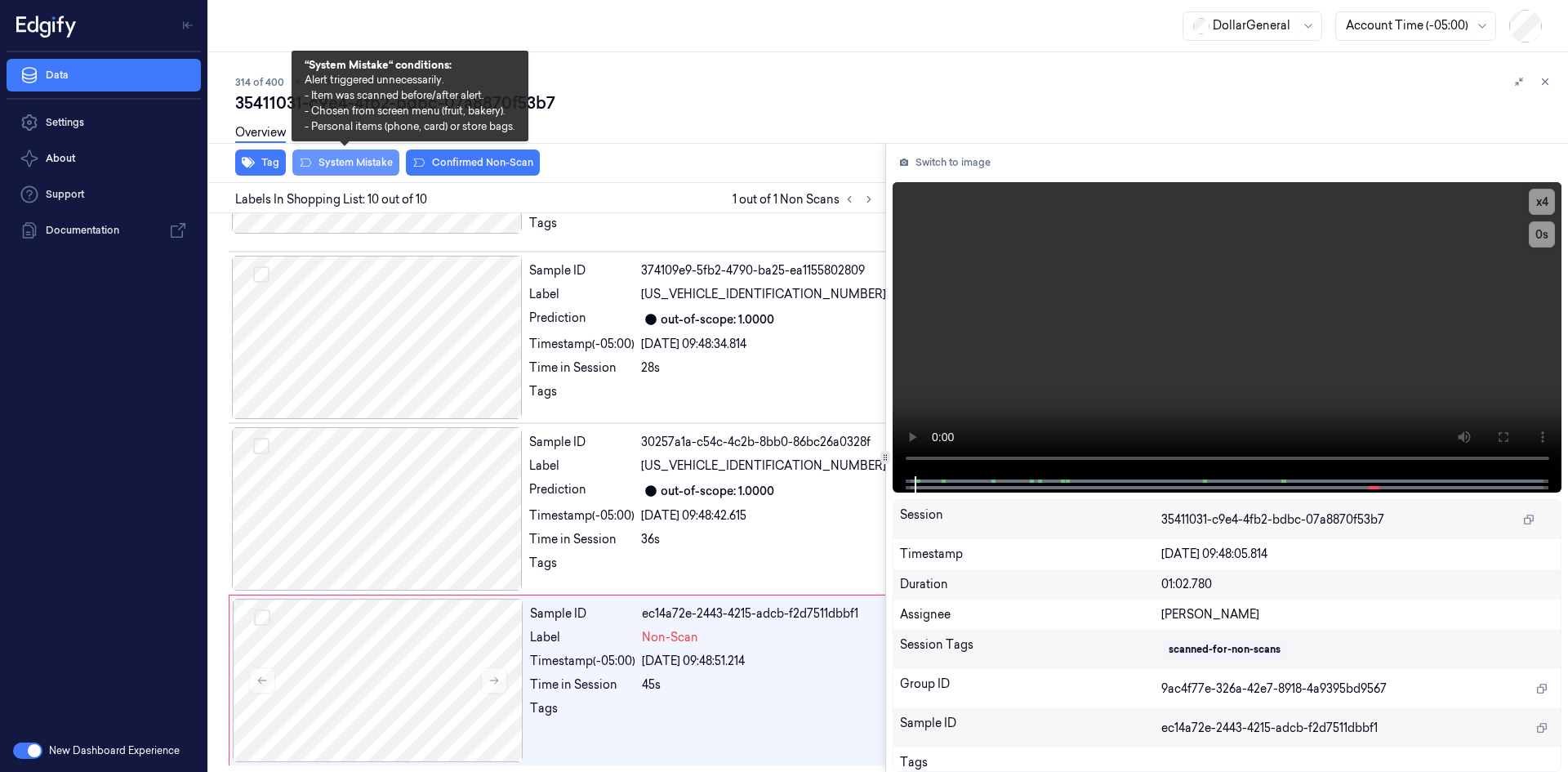
click at [355, 164] on button "System Mistake" at bounding box center [346, 162] width 107 height 26
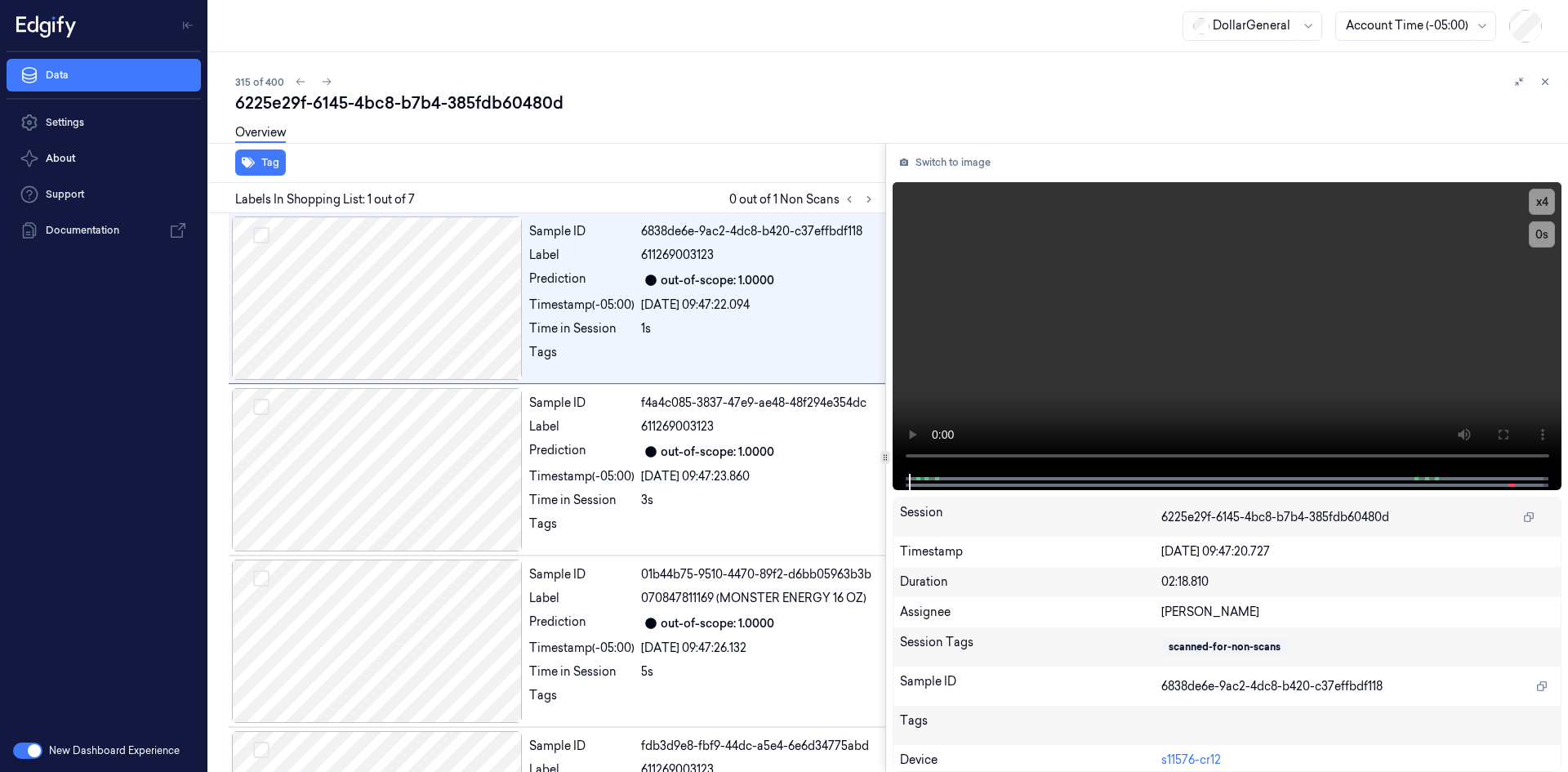
click at [859, 205] on div at bounding box center [859, 199] width 39 height 19
click at [862, 205] on button at bounding box center [869, 199] width 19 height 19
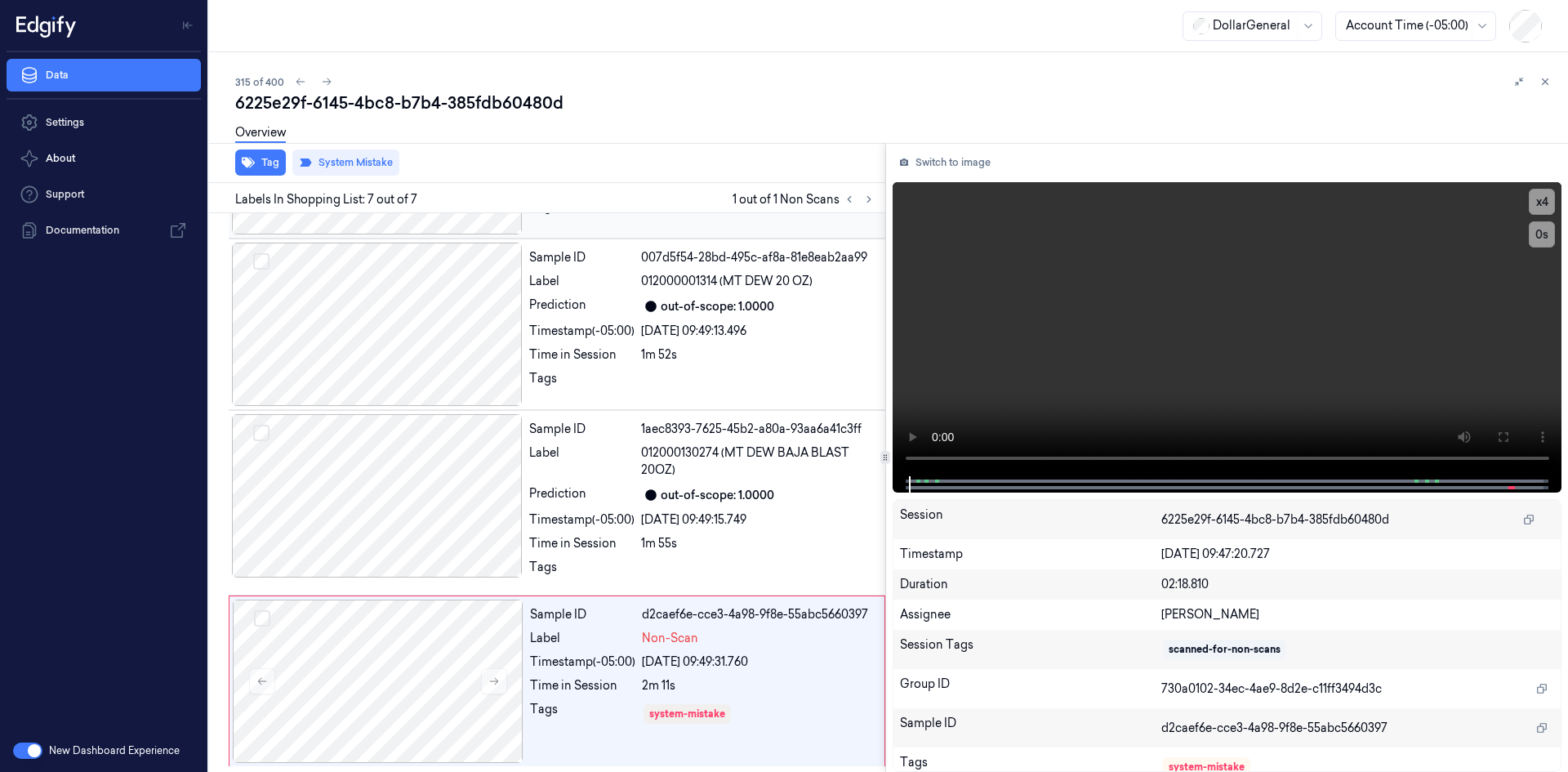
scroll to position [661, 0]
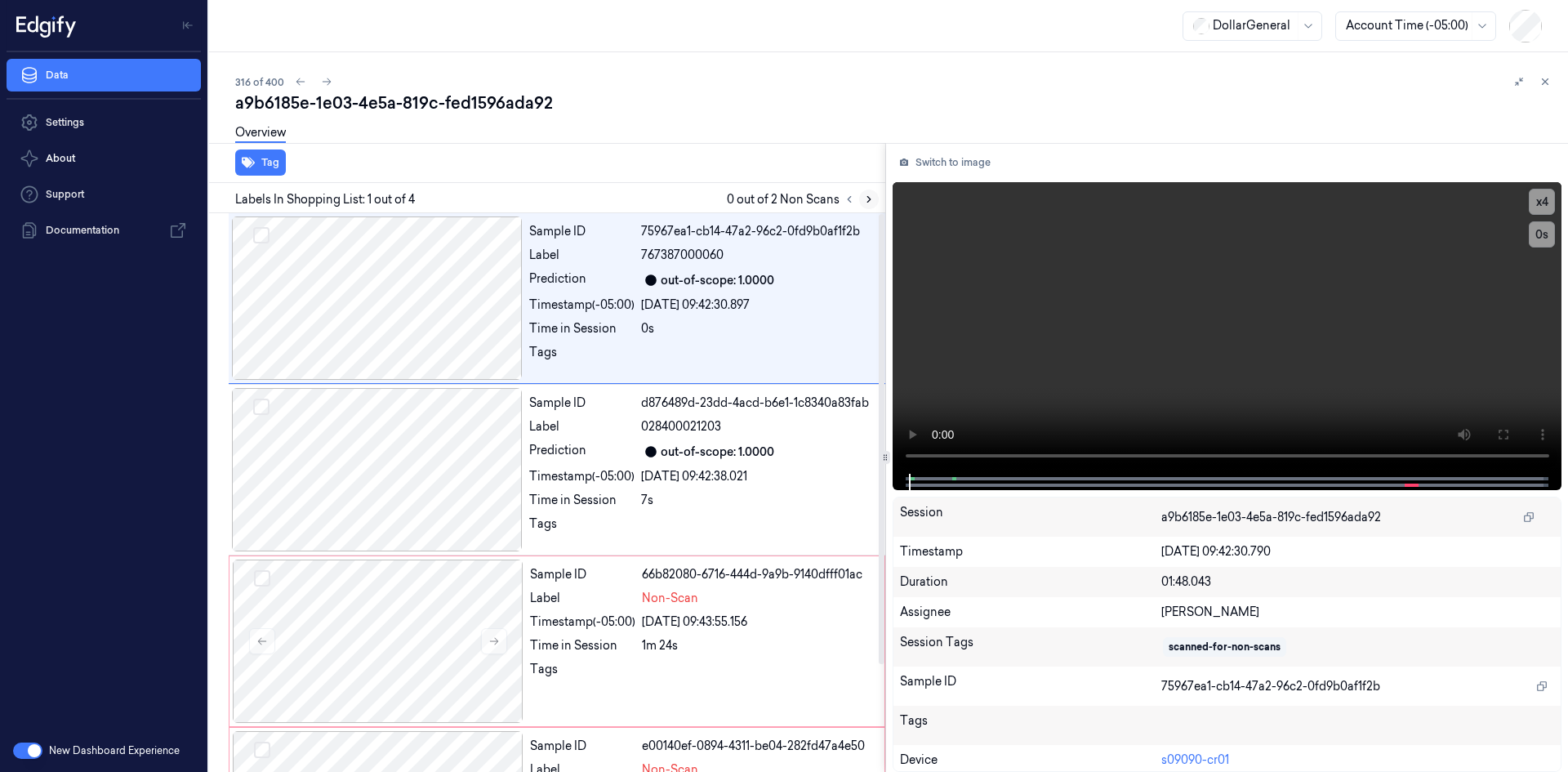
click at [873, 205] on button at bounding box center [869, 199] width 19 height 19
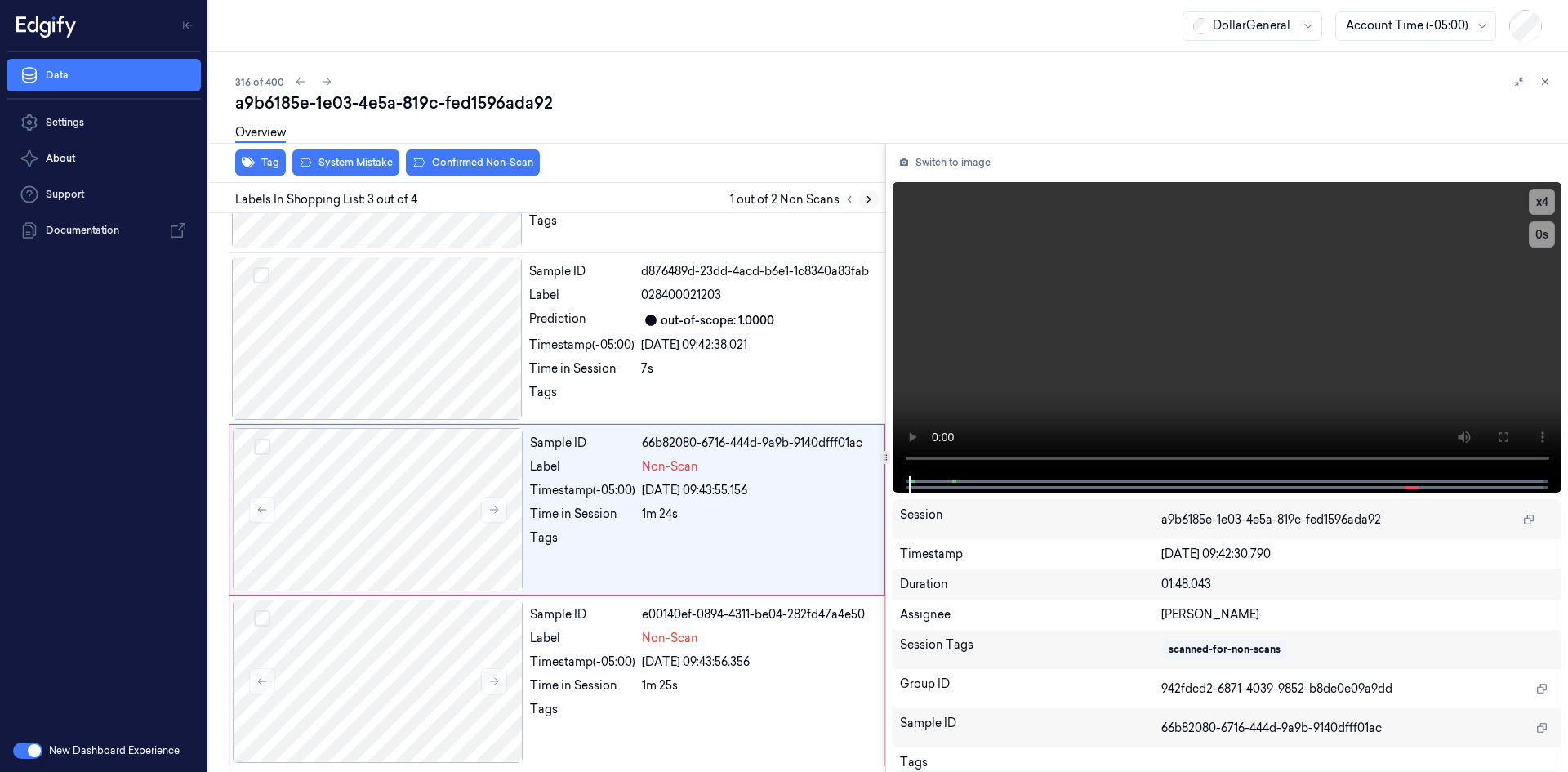
scroll to position [133, 0]
click at [1049, 344] on video at bounding box center [1228, 329] width 670 height 294
click at [1049, 344] on video at bounding box center [1228, 329] width 670 height 294
click at [690, 571] on div "Sample ID 66b82080-6716-444d-9a9b-9140dfff01ac Label Non-Scan Timestamp (-05:00…" at bounding box center [702, 509] width 358 height 163
click at [687, 462] on span "Non-Scan" at bounding box center [670, 466] width 57 height 17
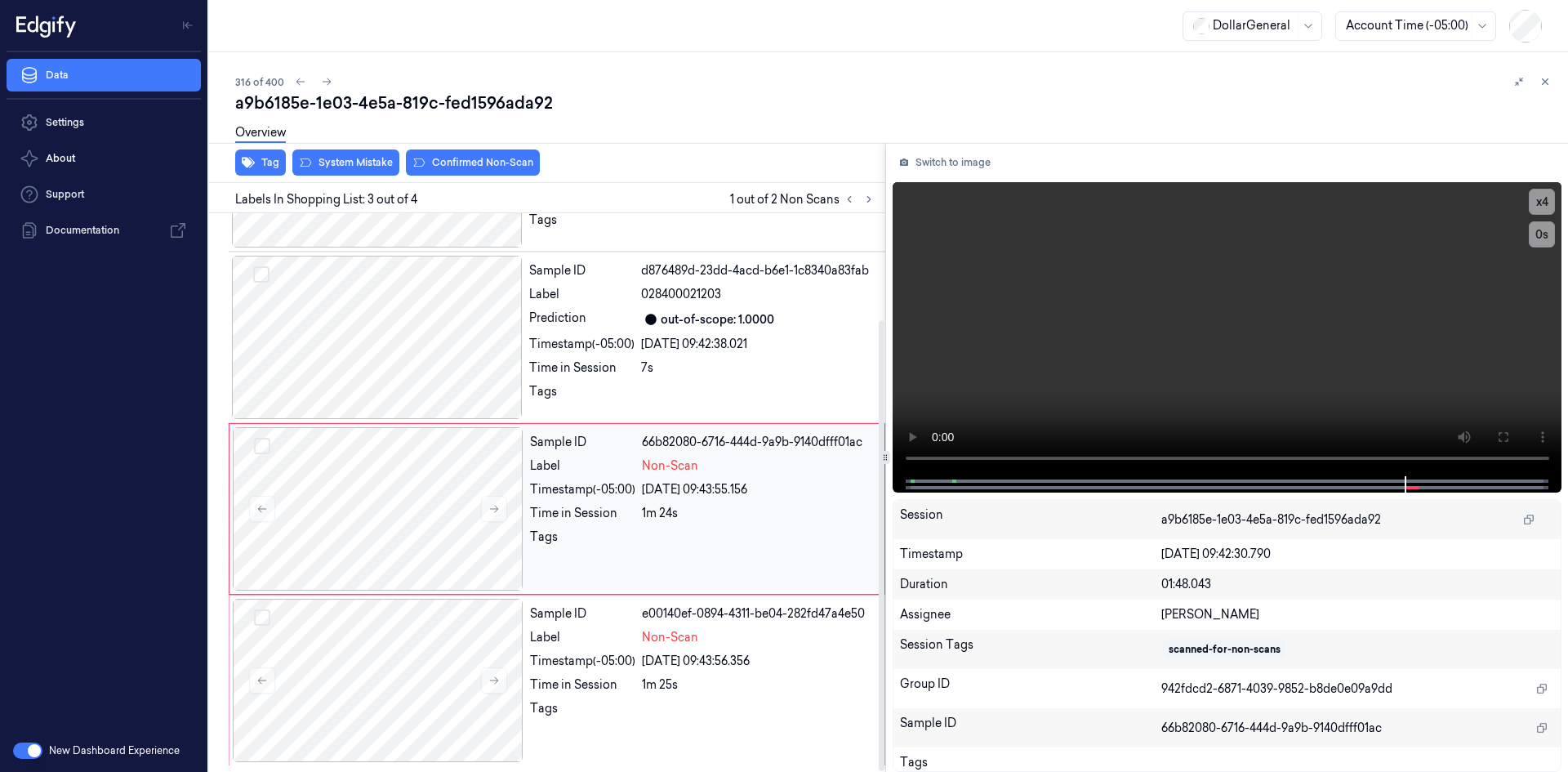
click at [651, 496] on div "[DATE] 09:43:55.156" at bounding box center [759, 490] width 232 height 17
click at [1101, 370] on video at bounding box center [1228, 329] width 670 height 294
click at [1177, 336] on video at bounding box center [1228, 329] width 670 height 294
click at [686, 348] on div "[DATE] 09:42:38.021" at bounding box center [759, 345] width 234 height 17
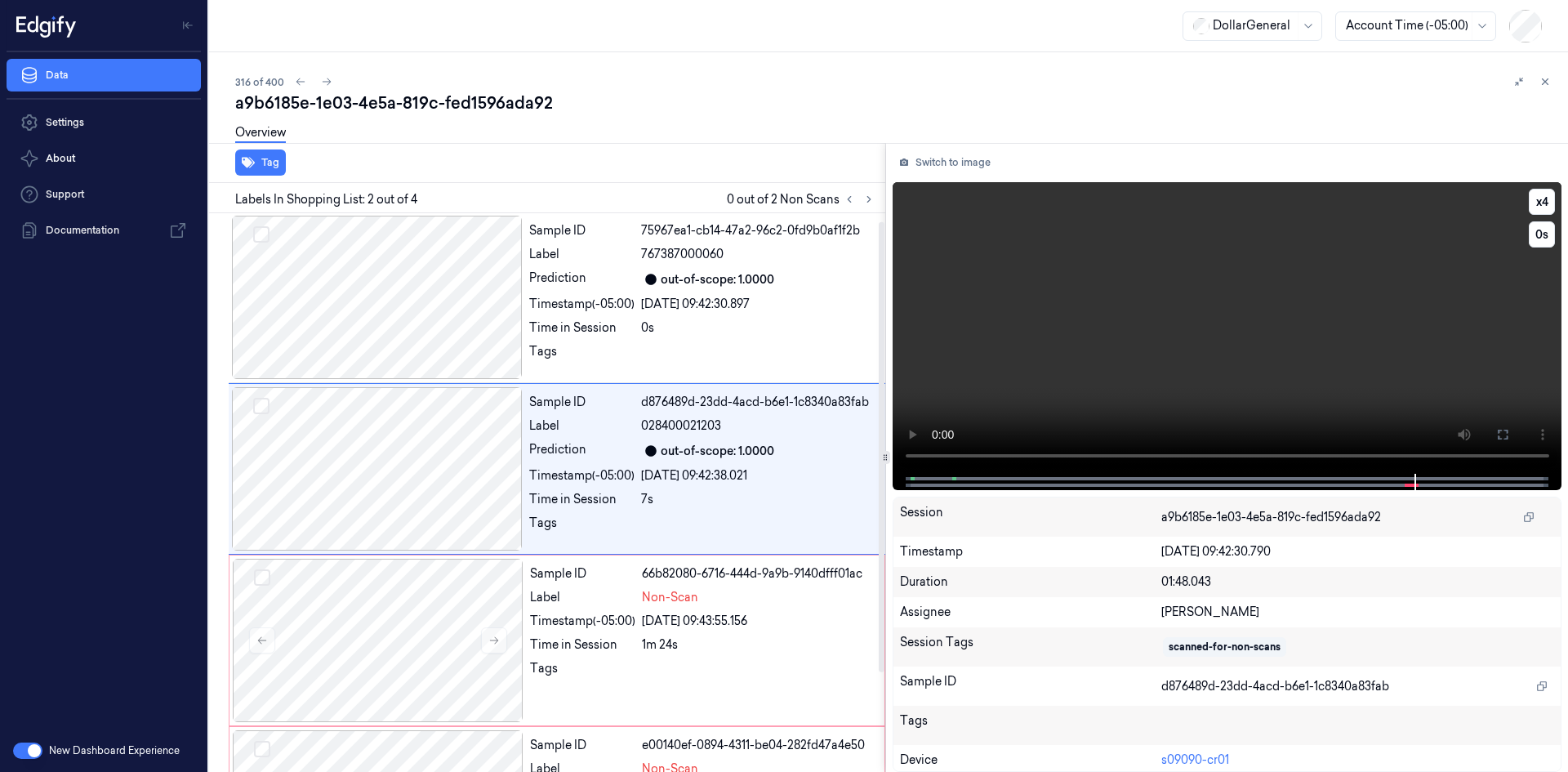
scroll to position [0, 0]
click at [1094, 358] on video at bounding box center [1228, 328] width 670 height 292
click at [1073, 352] on video at bounding box center [1228, 328] width 670 height 292
click at [591, 654] on div "Sample ID 66b82080-6716-444d-9a9b-9140dfff01ac Label Non-Scan Timestamp (-05:00…" at bounding box center [702, 641] width 358 height 163
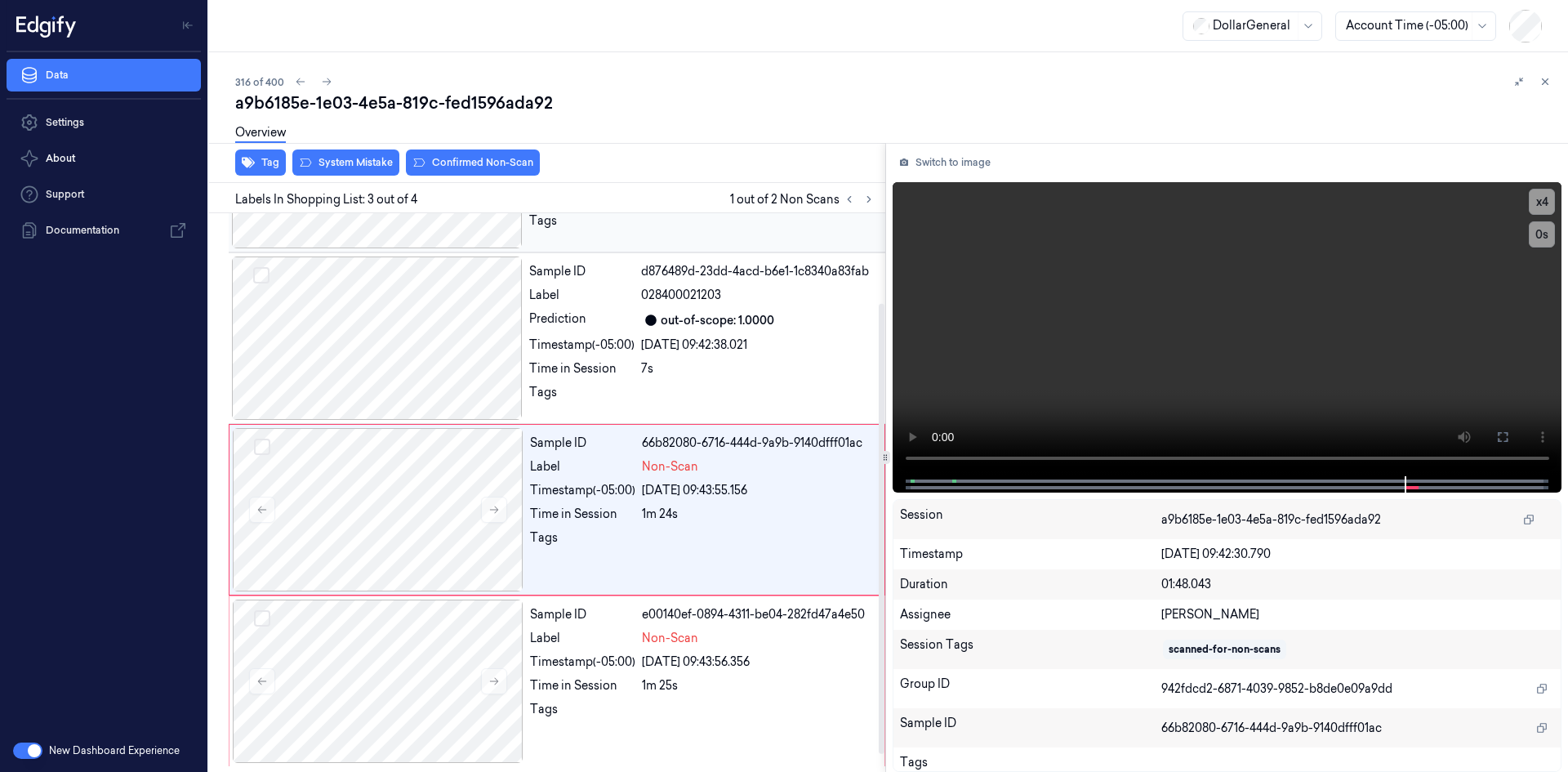
scroll to position [133, 0]
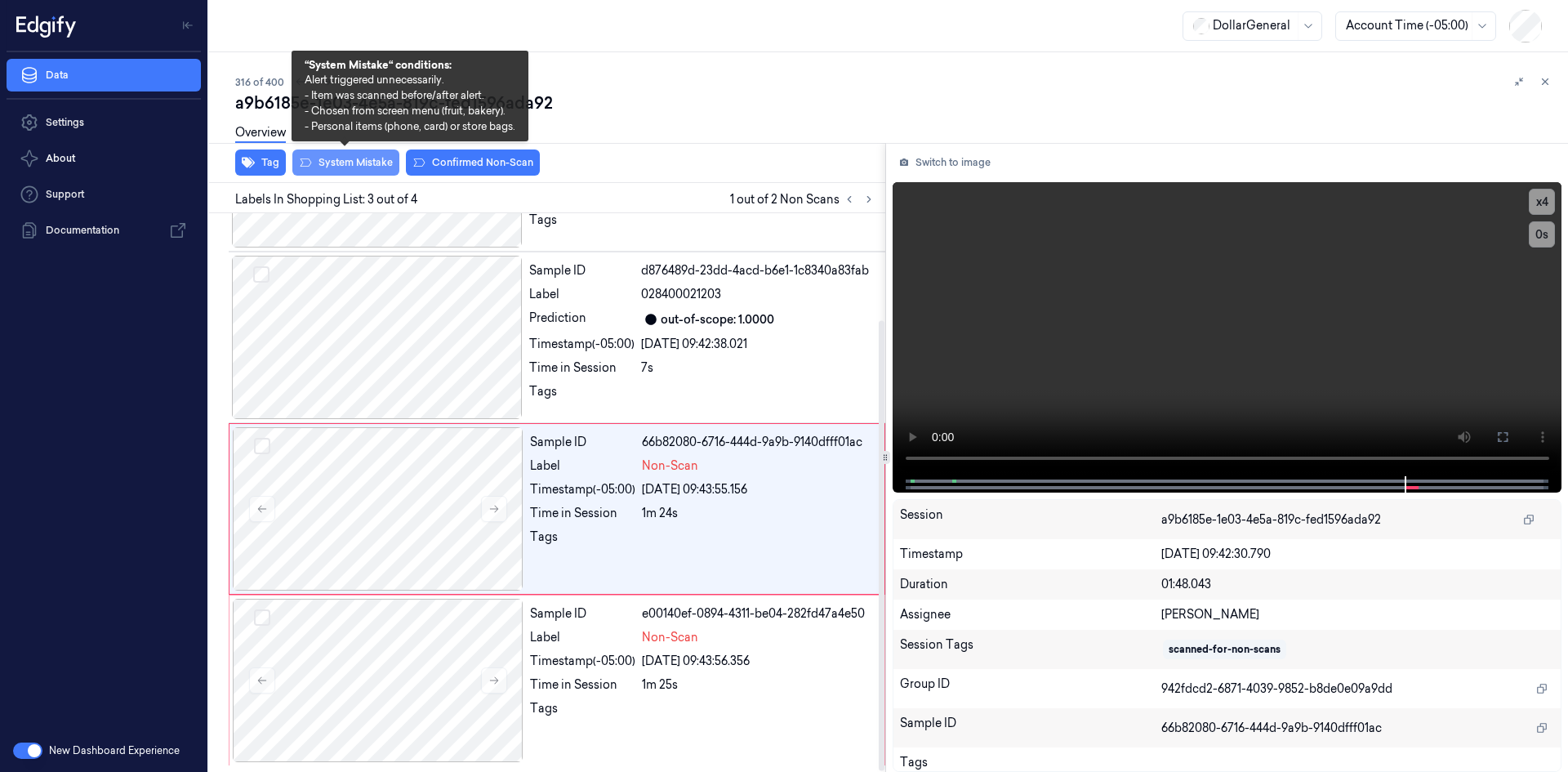
click at [361, 160] on button "System Mistake" at bounding box center [346, 162] width 107 height 26
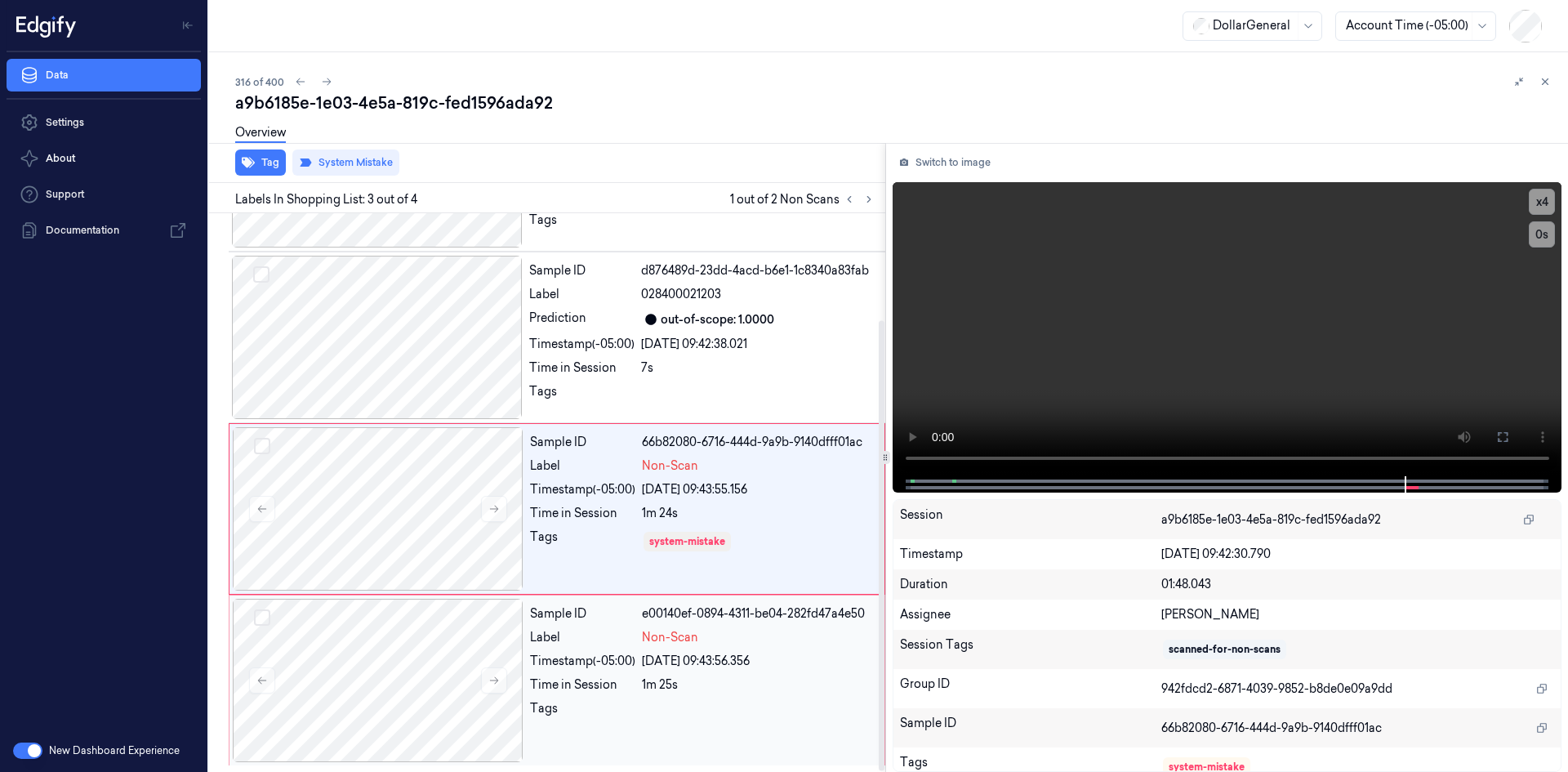
click at [608, 689] on div "Time in Session" at bounding box center [583, 685] width 106 height 17
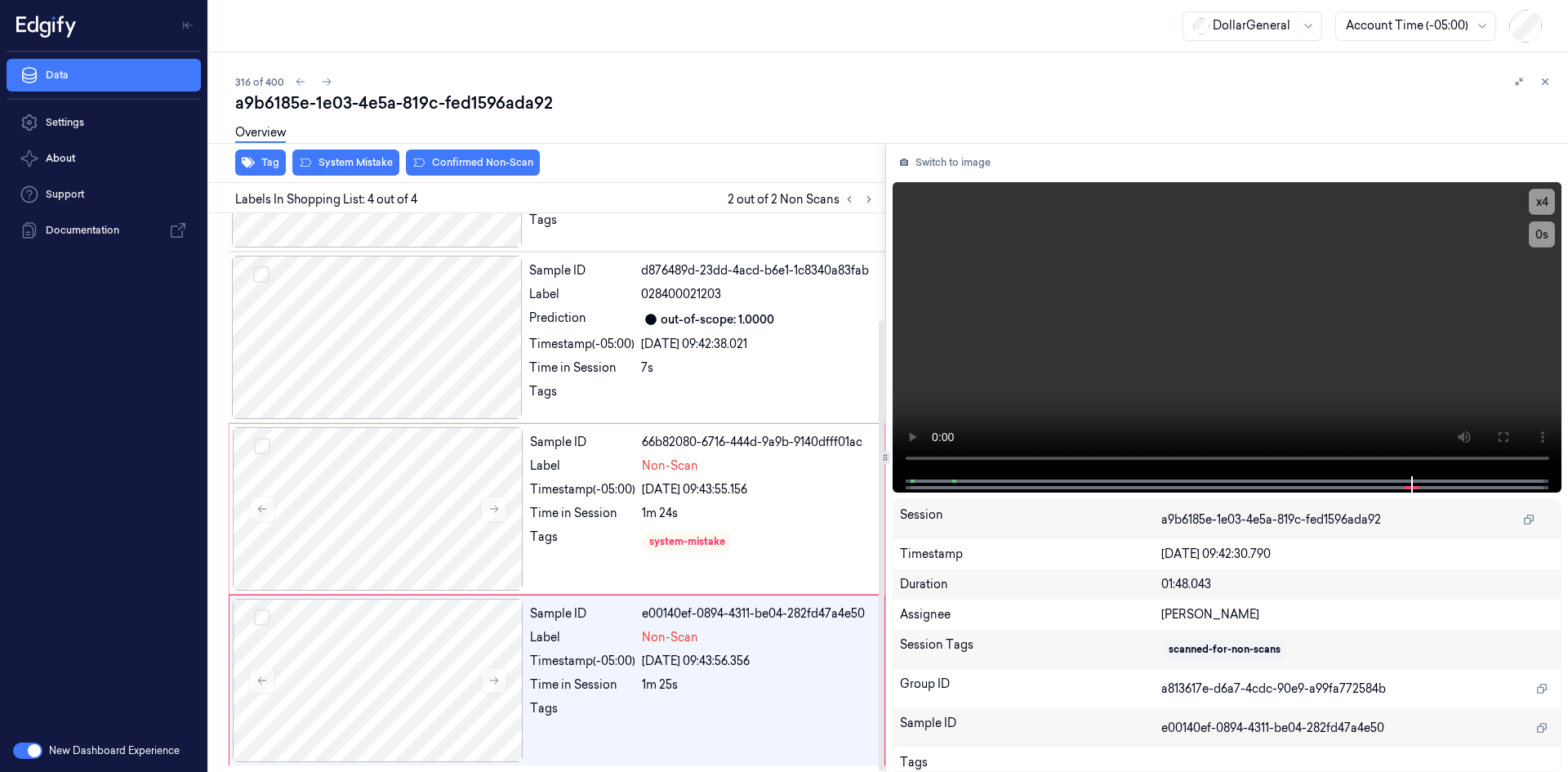
drag, startPoint x: 324, startPoint y: 153, endPoint x: 332, endPoint y: 153, distance: 8.0
click at [326, 153] on div "Overview" at bounding box center [895, 134] width 1320 height 41
click at [339, 155] on div "Overview" at bounding box center [895, 134] width 1320 height 41
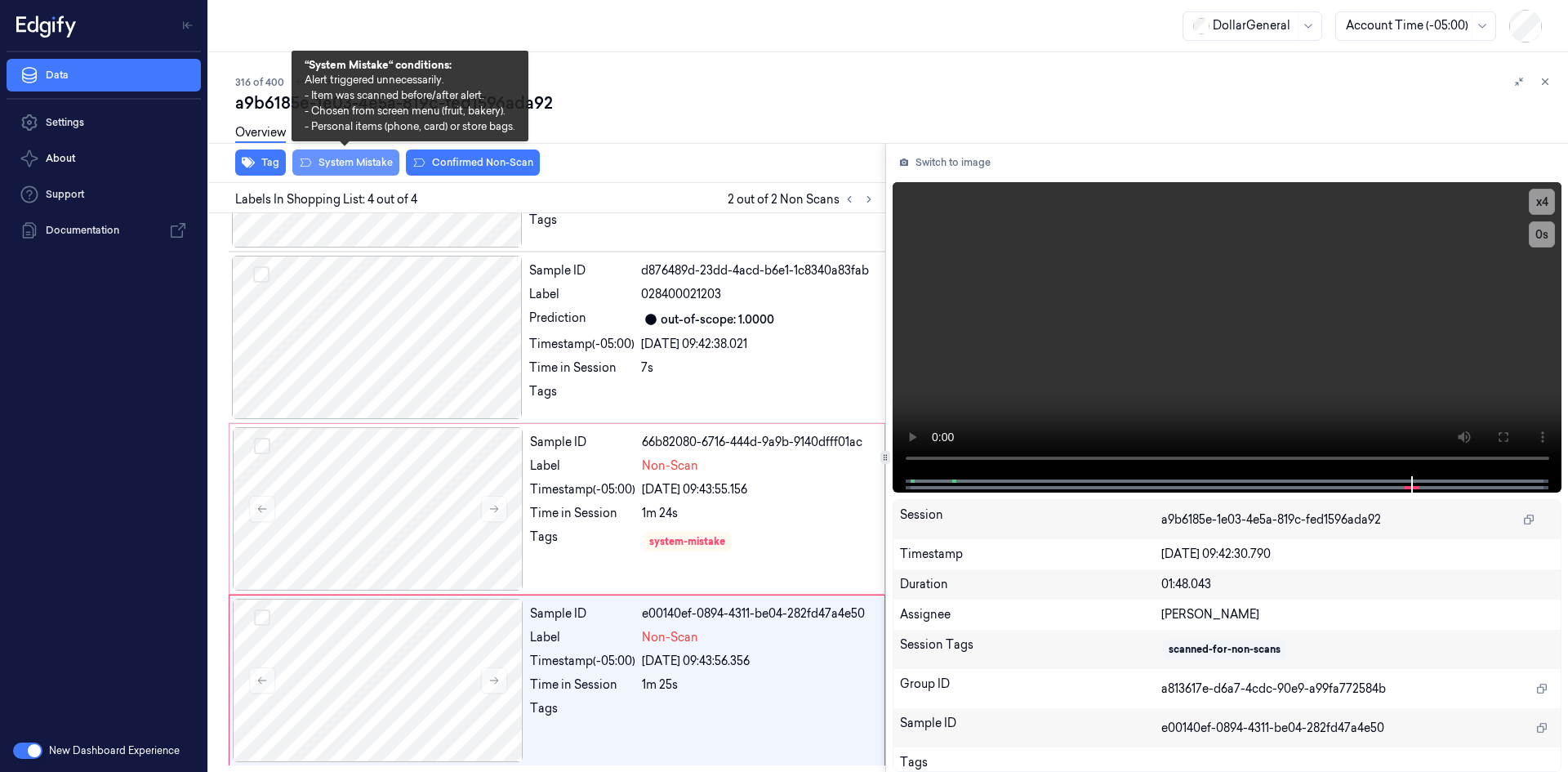
drag, startPoint x: 341, startPoint y: 164, endPoint x: 338, endPoint y: 175, distance: 11.4
click at [338, 175] on button "System Mistake" at bounding box center [346, 162] width 107 height 26
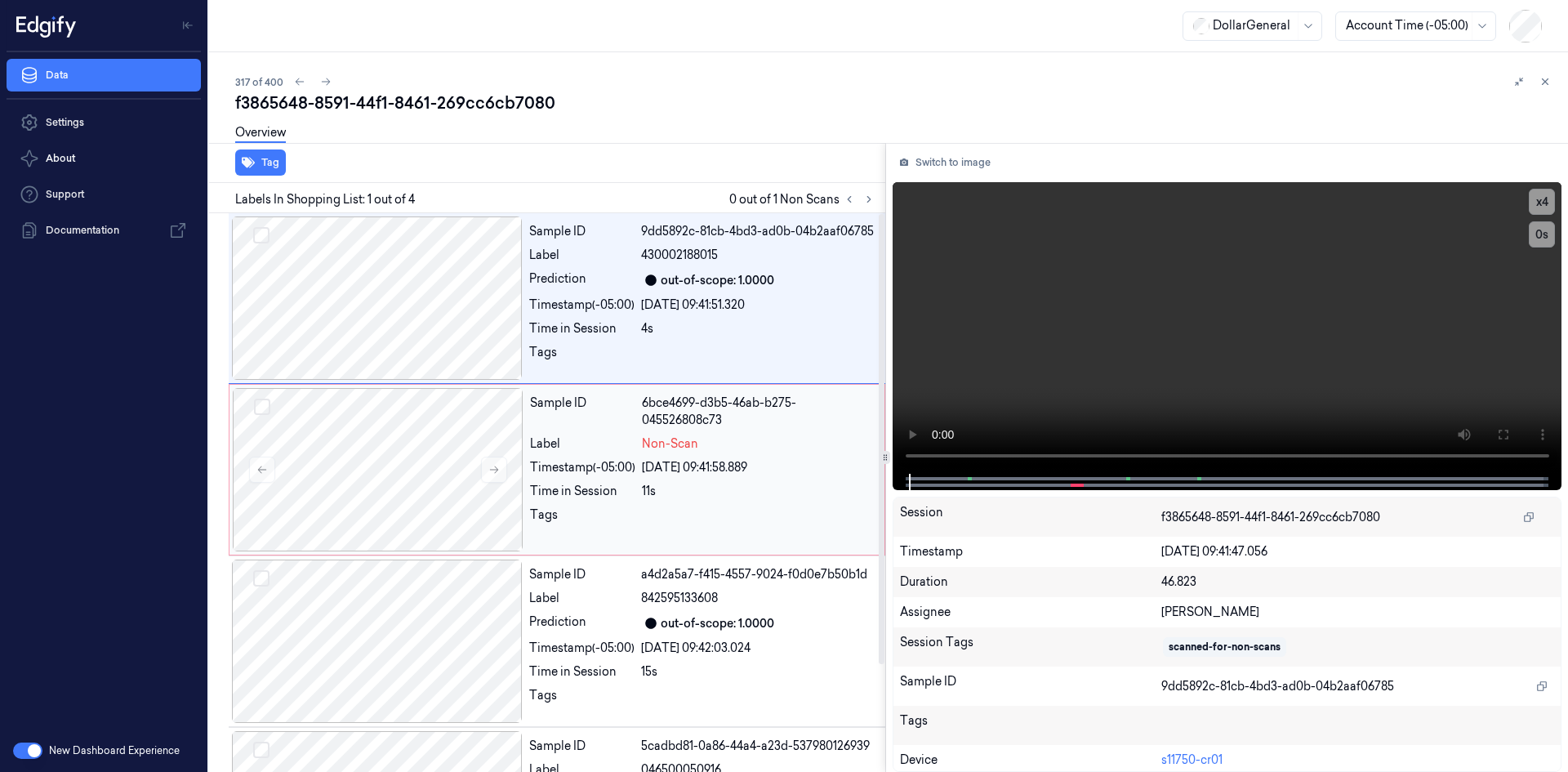
click at [682, 468] on div "[DATE] 09:41:58.889" at bounding box center [759, 468] width 232 height 17
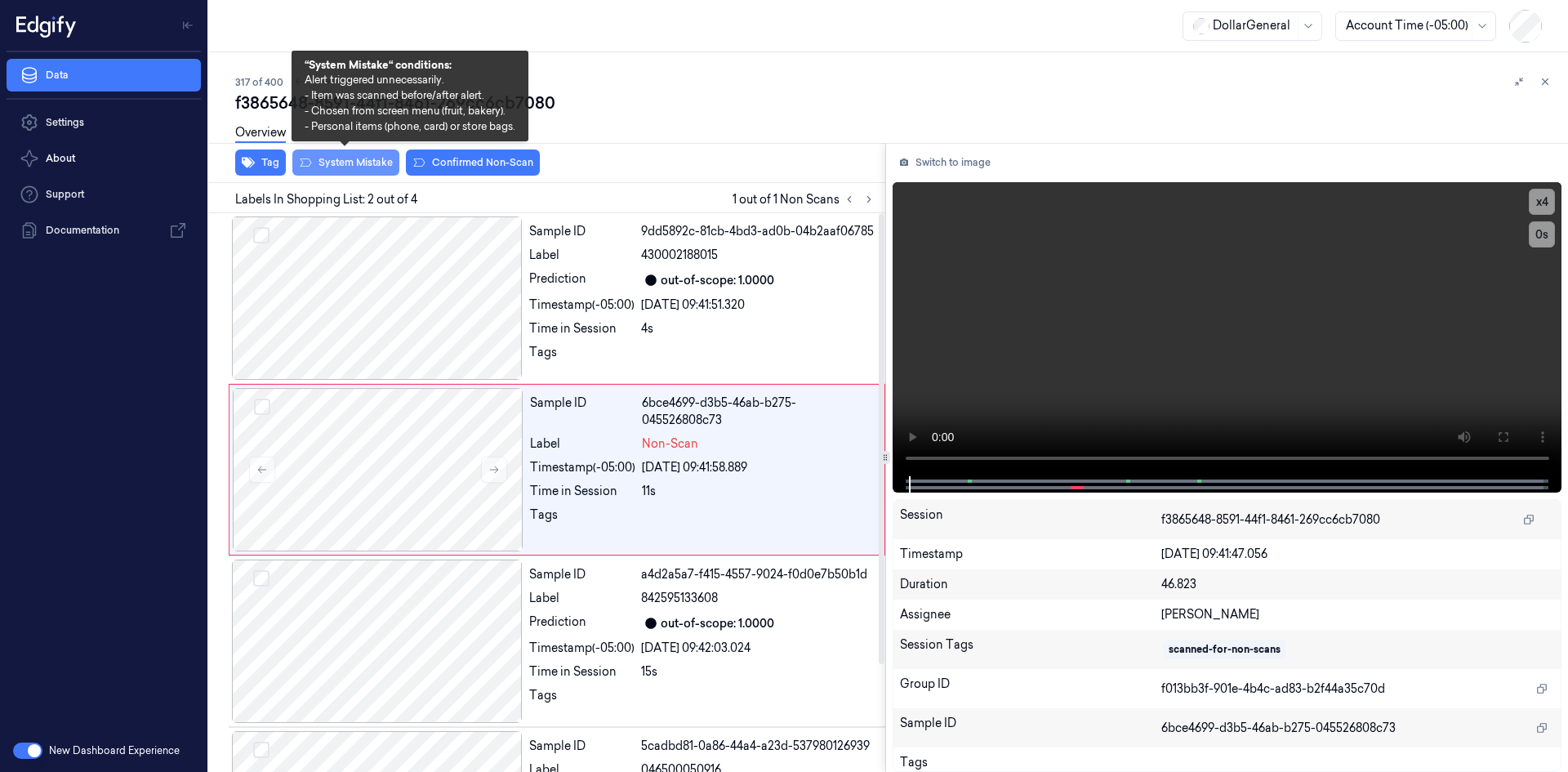
click at [382, 159] on button "System Mistake" at bounding box center [346, 162] width 107 height 26
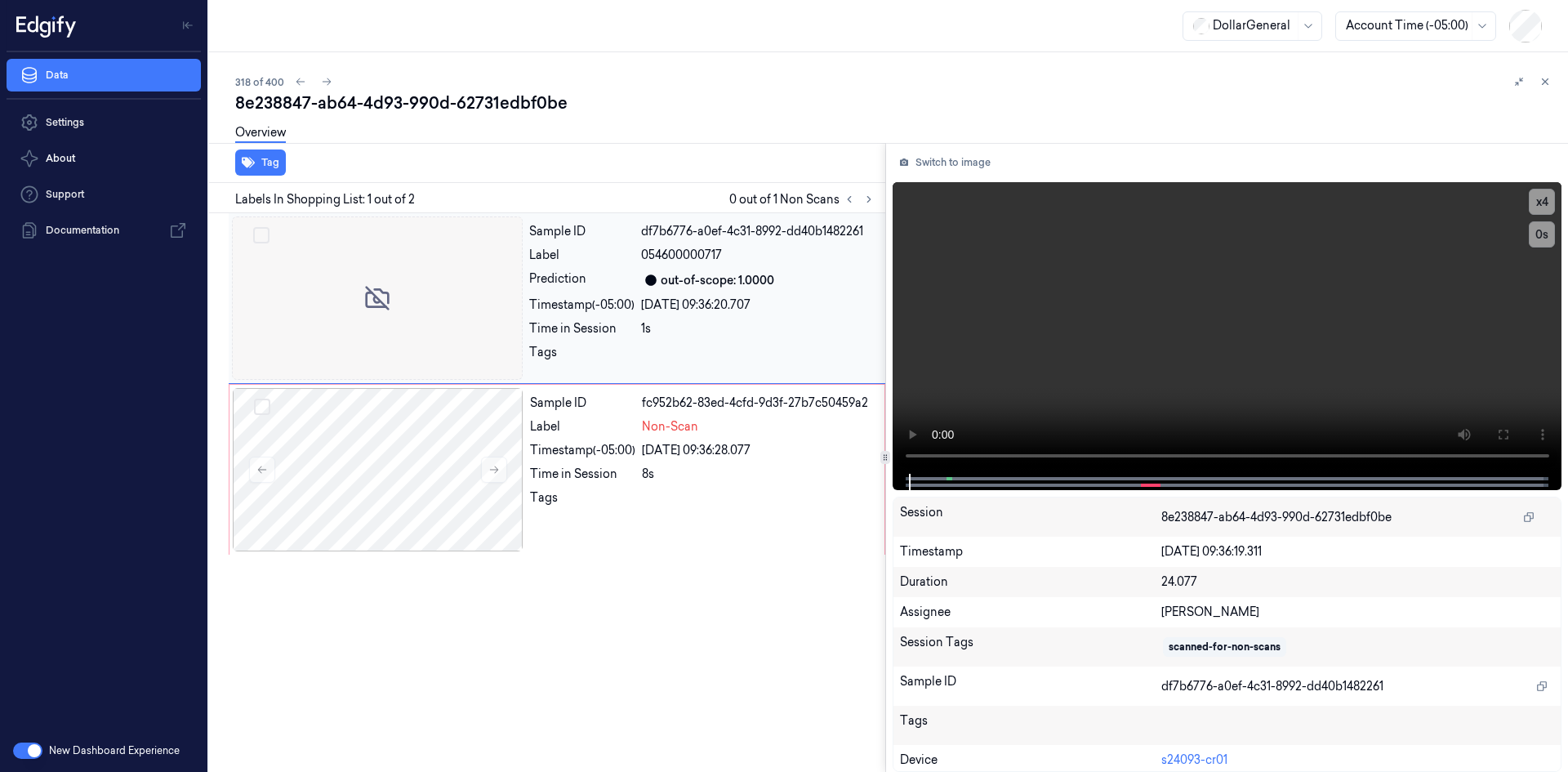
drag, startPoint x: 741, startPoint y: 486, endPoint x: 617, endPoint y: 357, distance: 178.9
click at [740, 487] on div "Sample ID fc952b62-83ed-4cfd-9d3f-27b7c50459a2 Label Non-Scan Timestamp (-05:00…" at bounding box center [702, 470] width 358 height 163
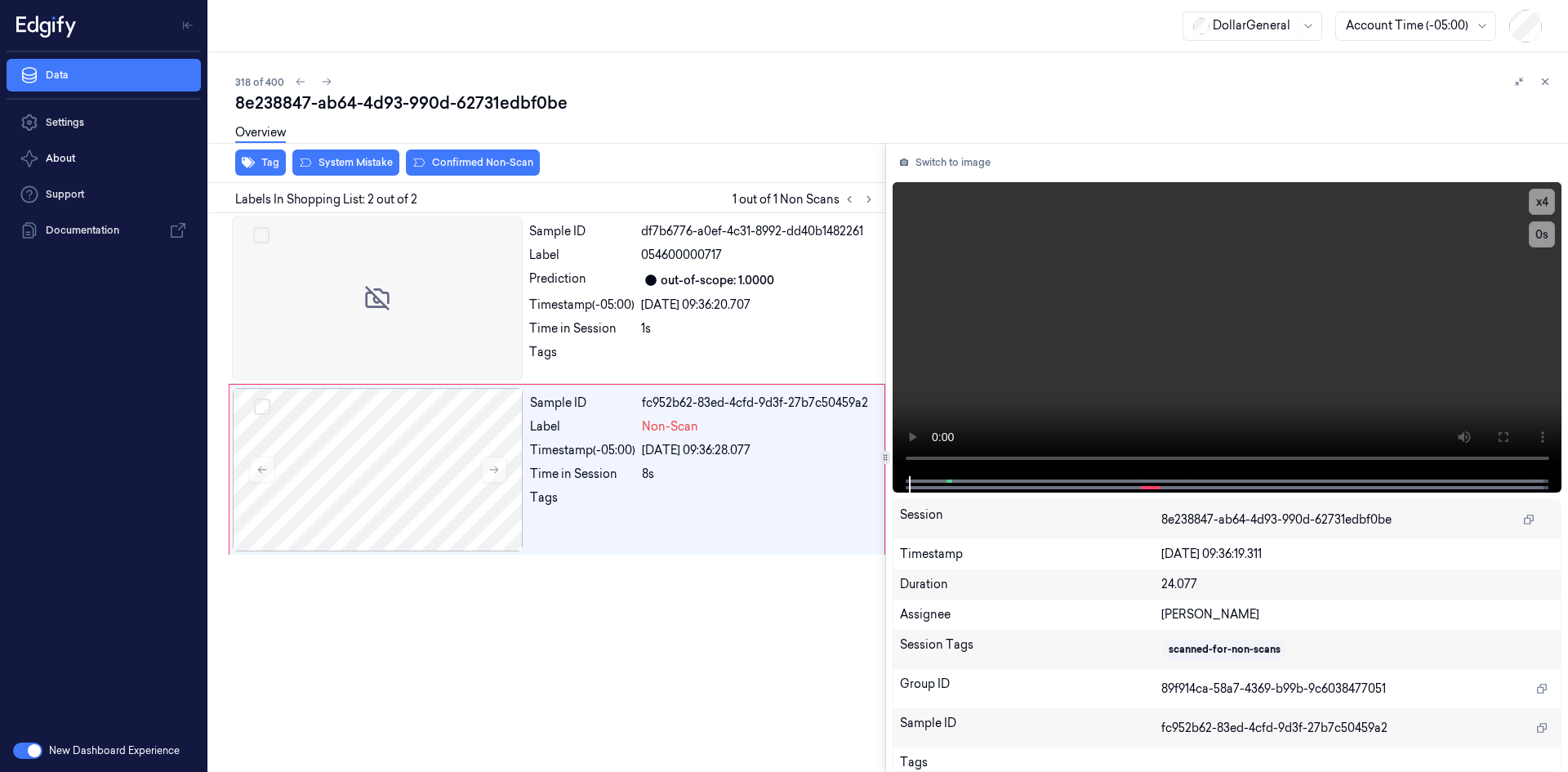
click at [378, 155] on div "Overview" at bounding box center [895, 134] width 1320 height 41
click at [376, 157] on button "System Mistake" at bounding box center [346, 162] width 107 height 26
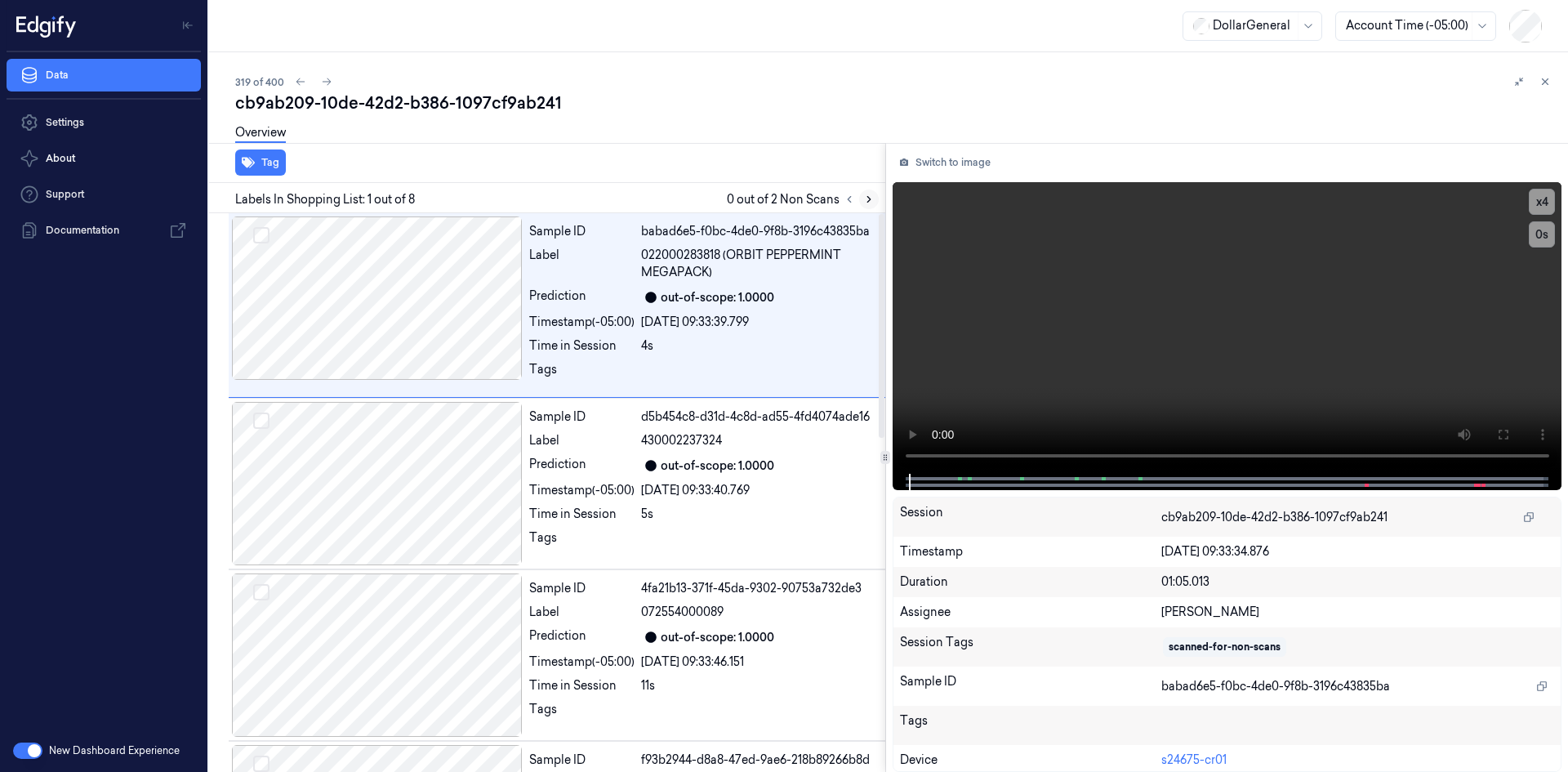
click at [864, 192] on button at bounding box center [869, 199] width 19 height 19
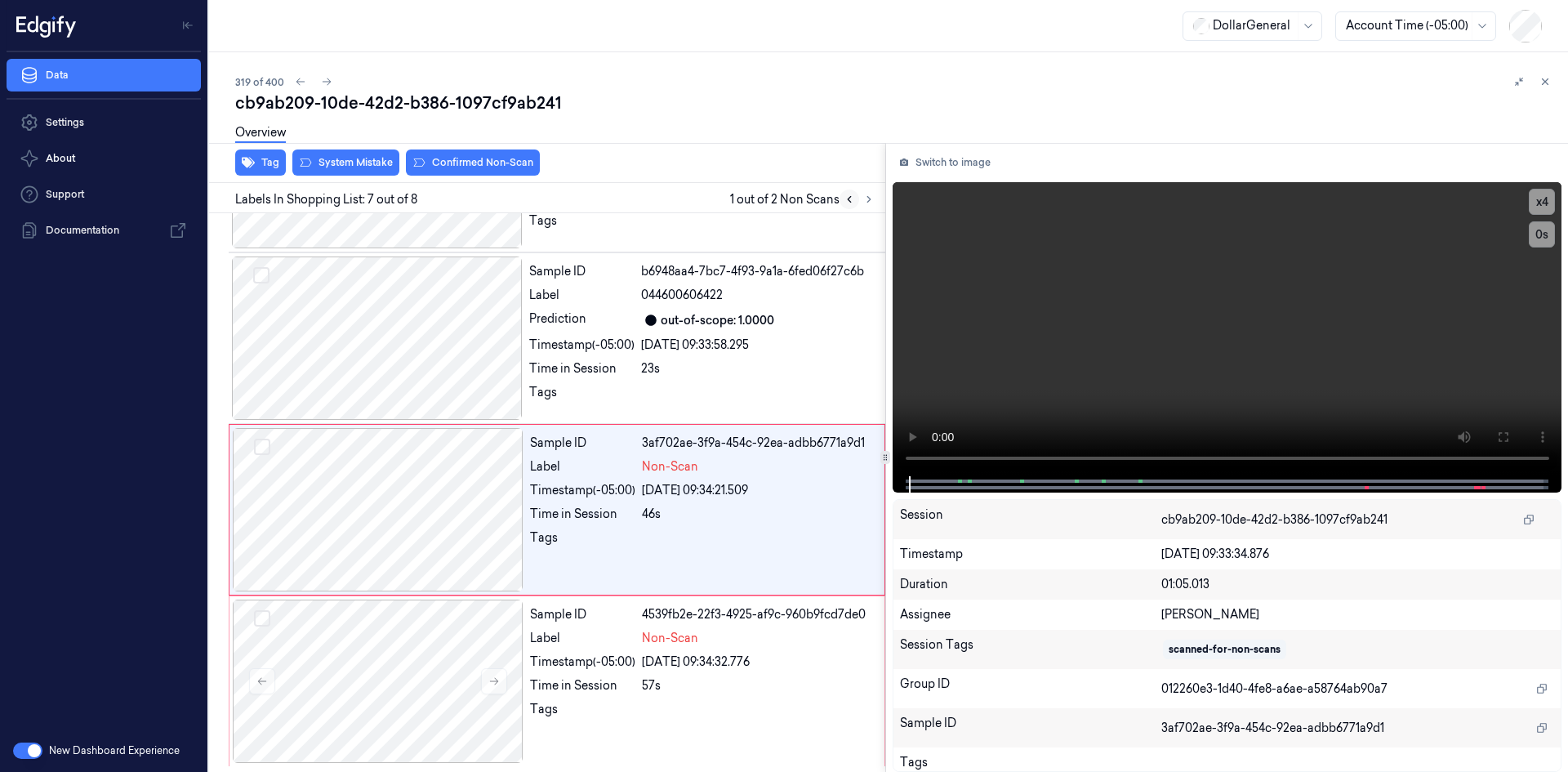
scroll to position [832, 0]
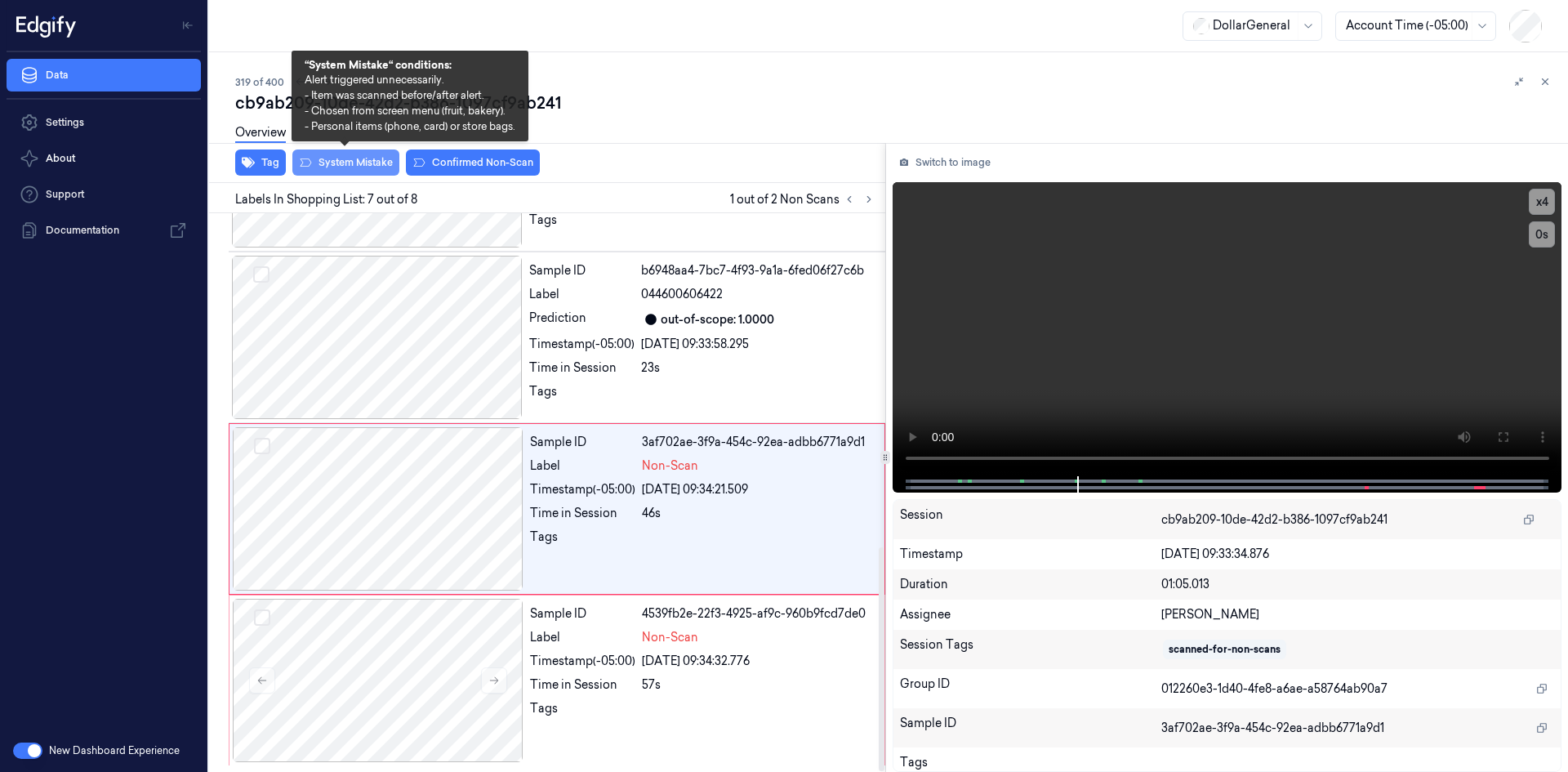
click at [348, 157] on button "System Mistake" at bounding box center [346, 162] width 107 height 26
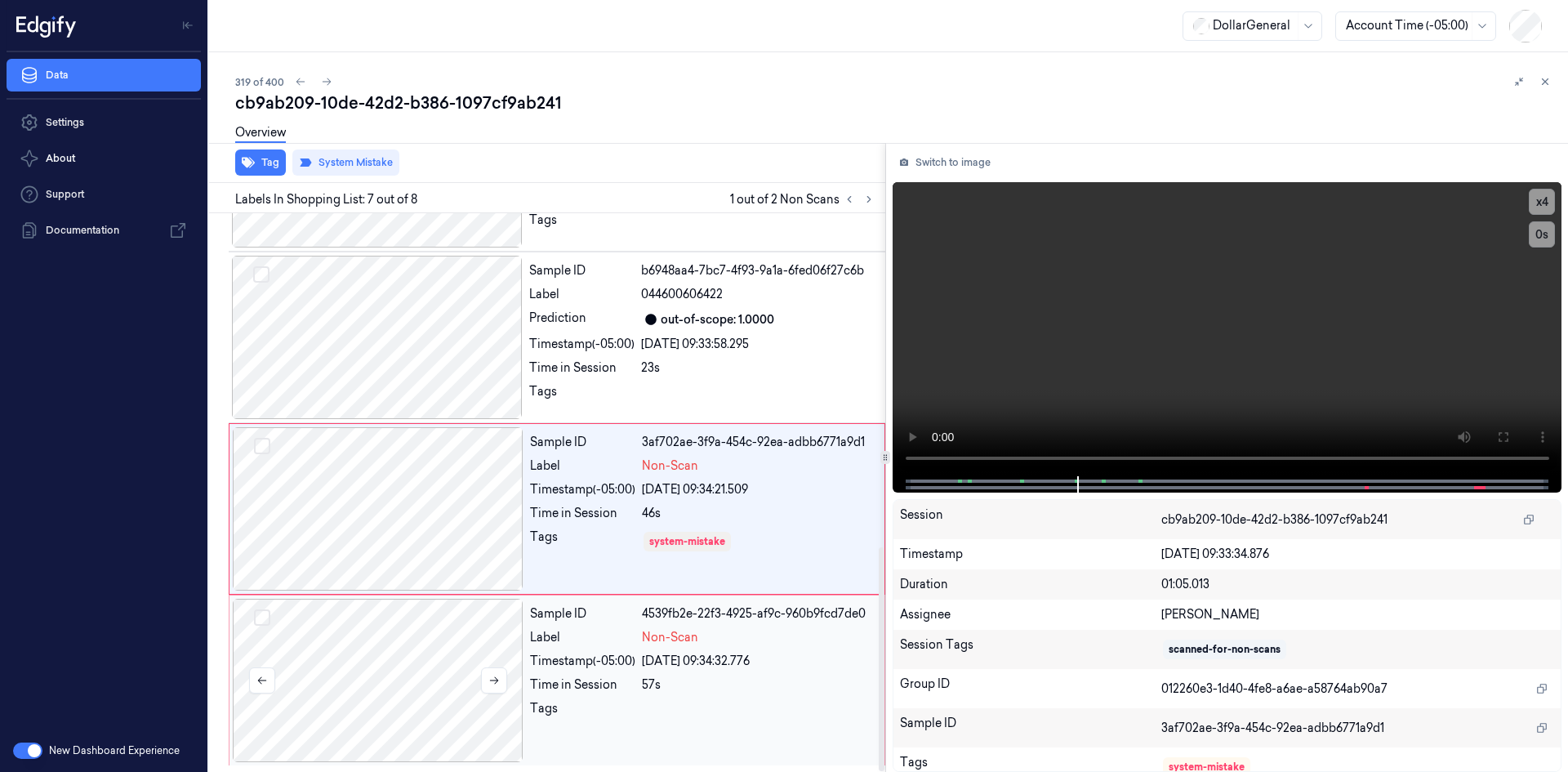
click at [473, 635] on div at bounding box center [377, 681] width 291 height 163
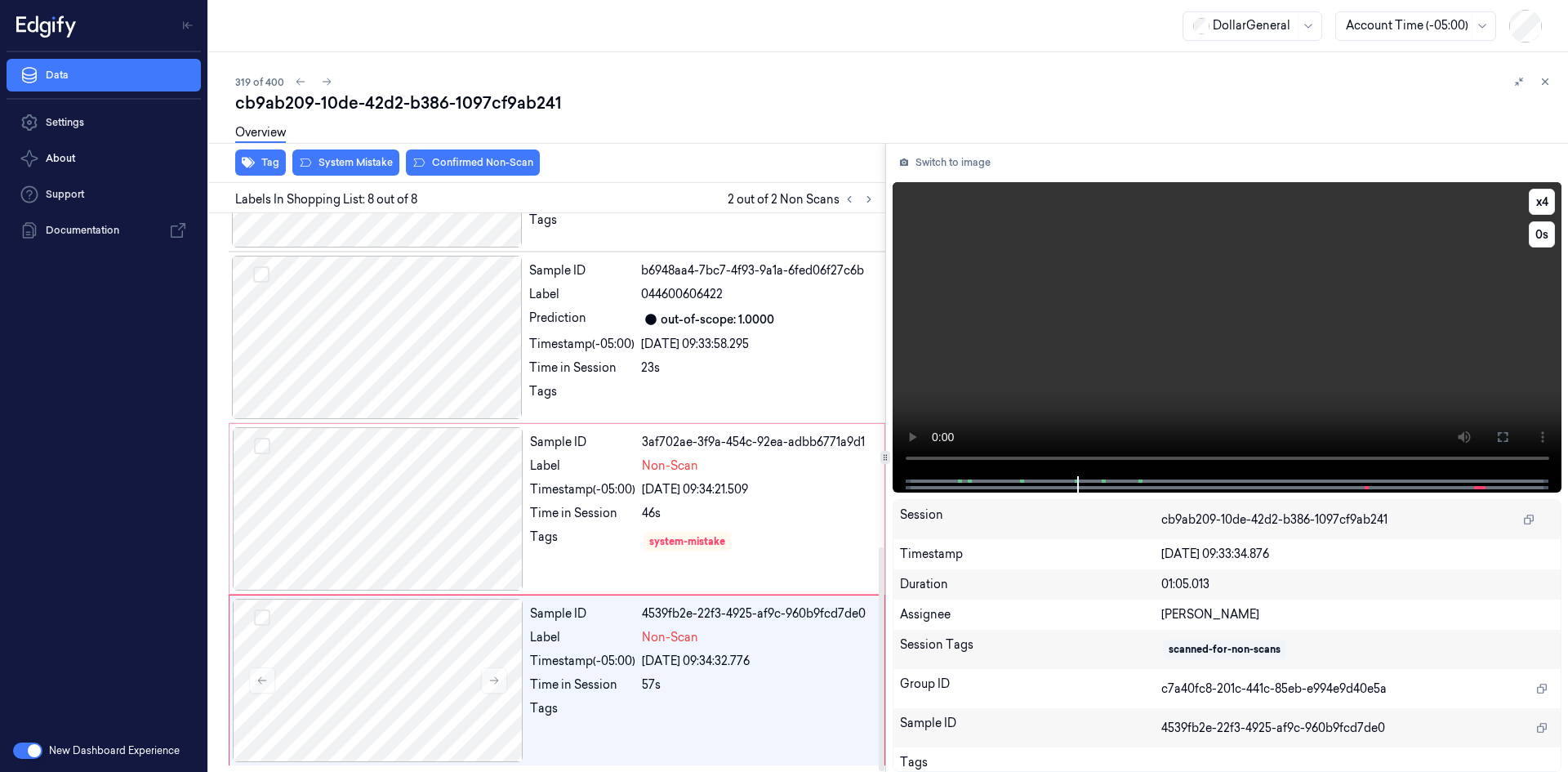
click at [990, 366] on video at bounding box center [1228, 329] width 670 height 294
click at [1099, 334] on video at bounding box center [1228, 329] width 670 height 294
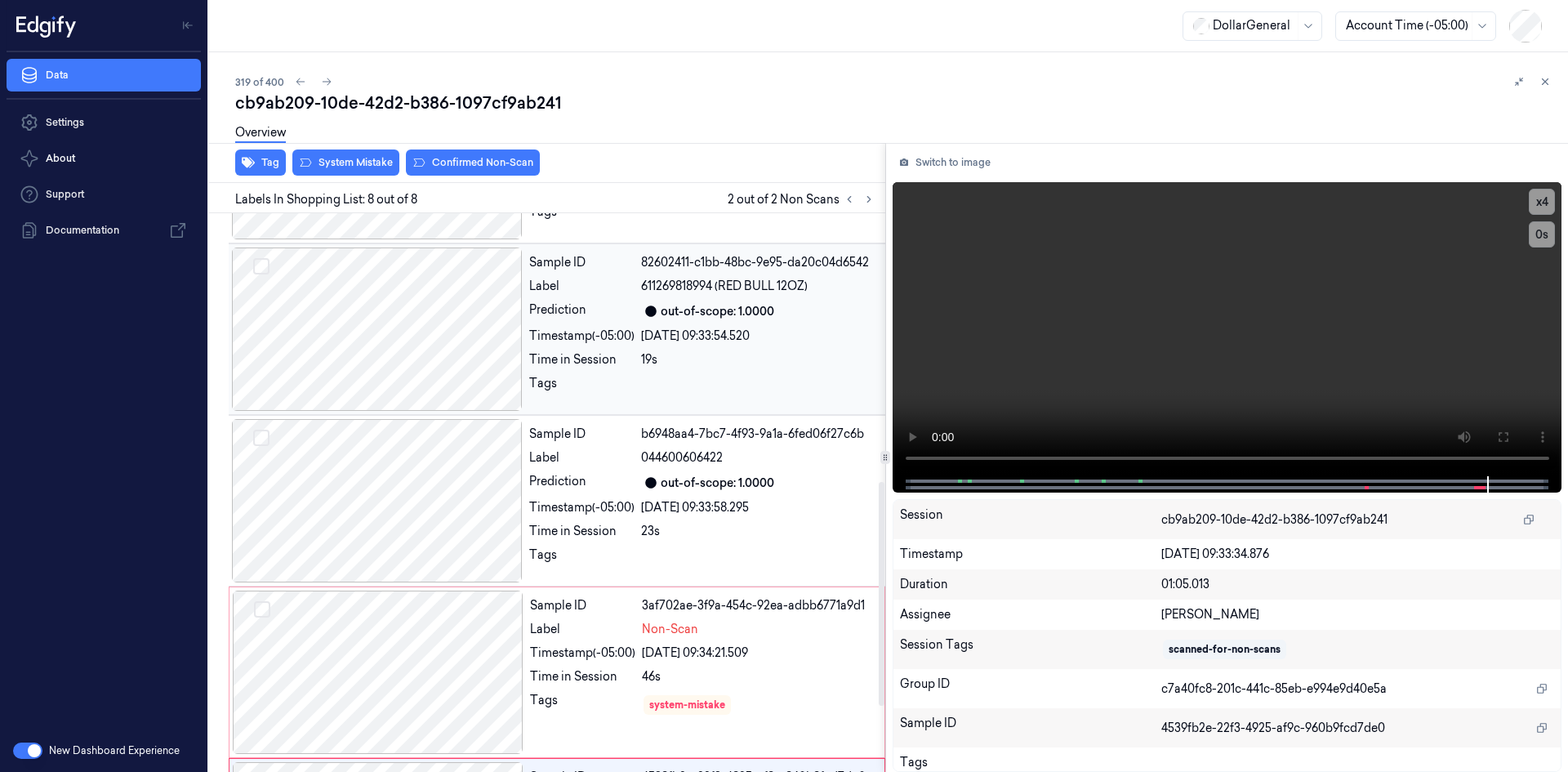
click at [611, 351] on div "Time in Session" at bounding box center [582, 360] width 106 height 17
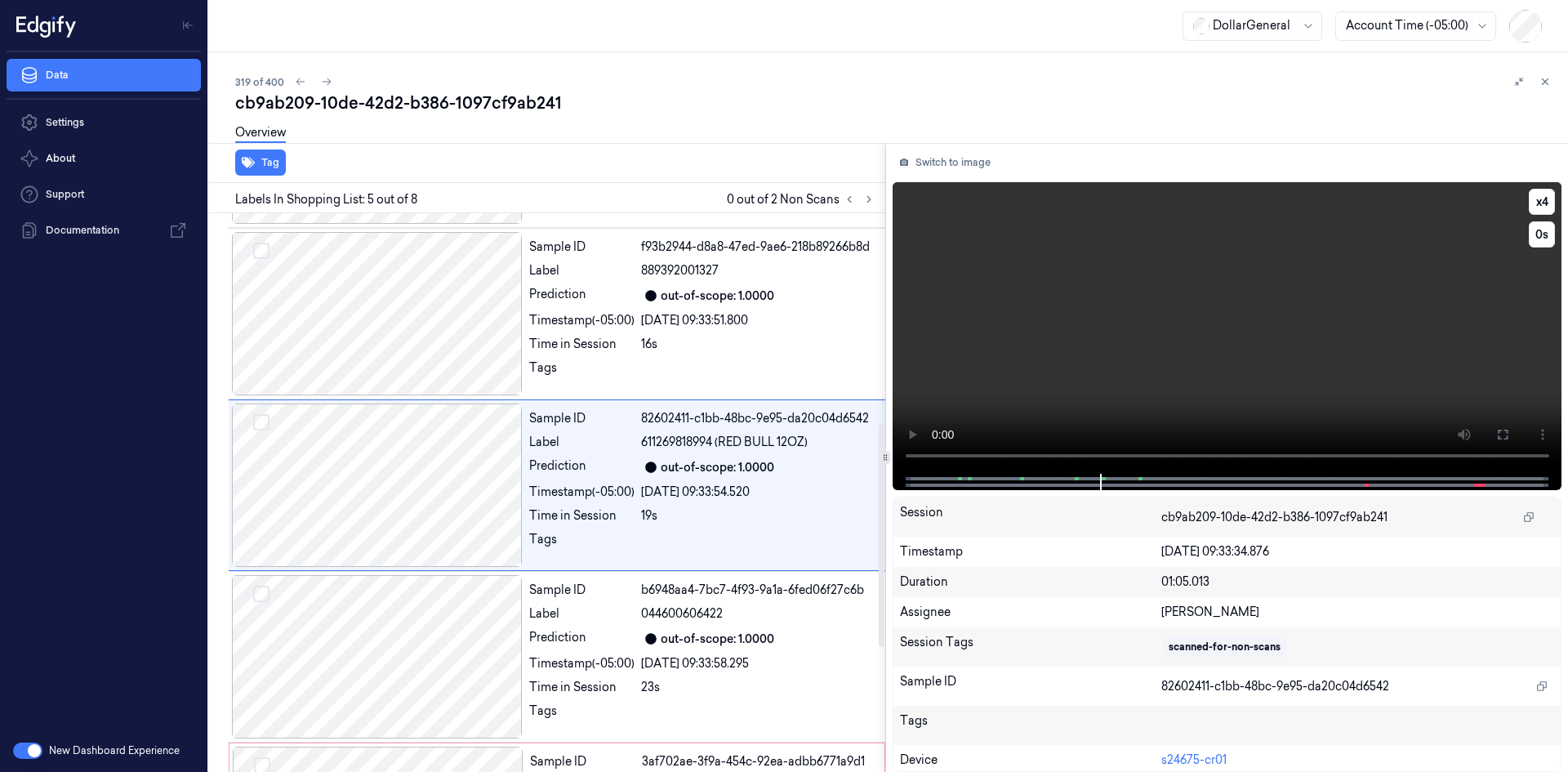
scroll to position [506, 0]
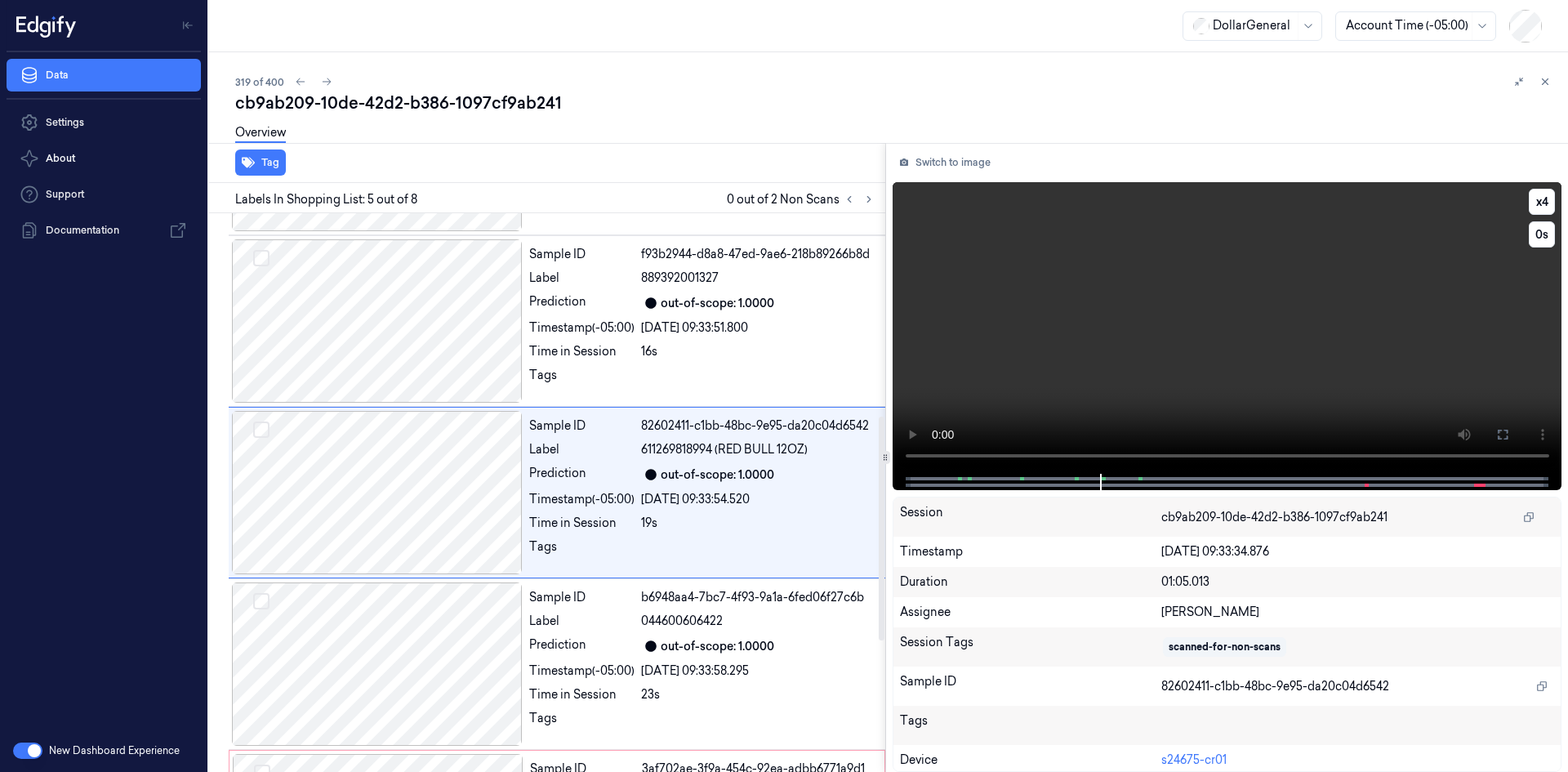
click at [1060, 326] on video at bounding box center [1228, 328] width 670 height 292
click at [1383, 295] on video at bounding box center [1228, 328] width 670 height 292
click at [866, 199] on icon at bounding box center [869, 200] width 12 height 12
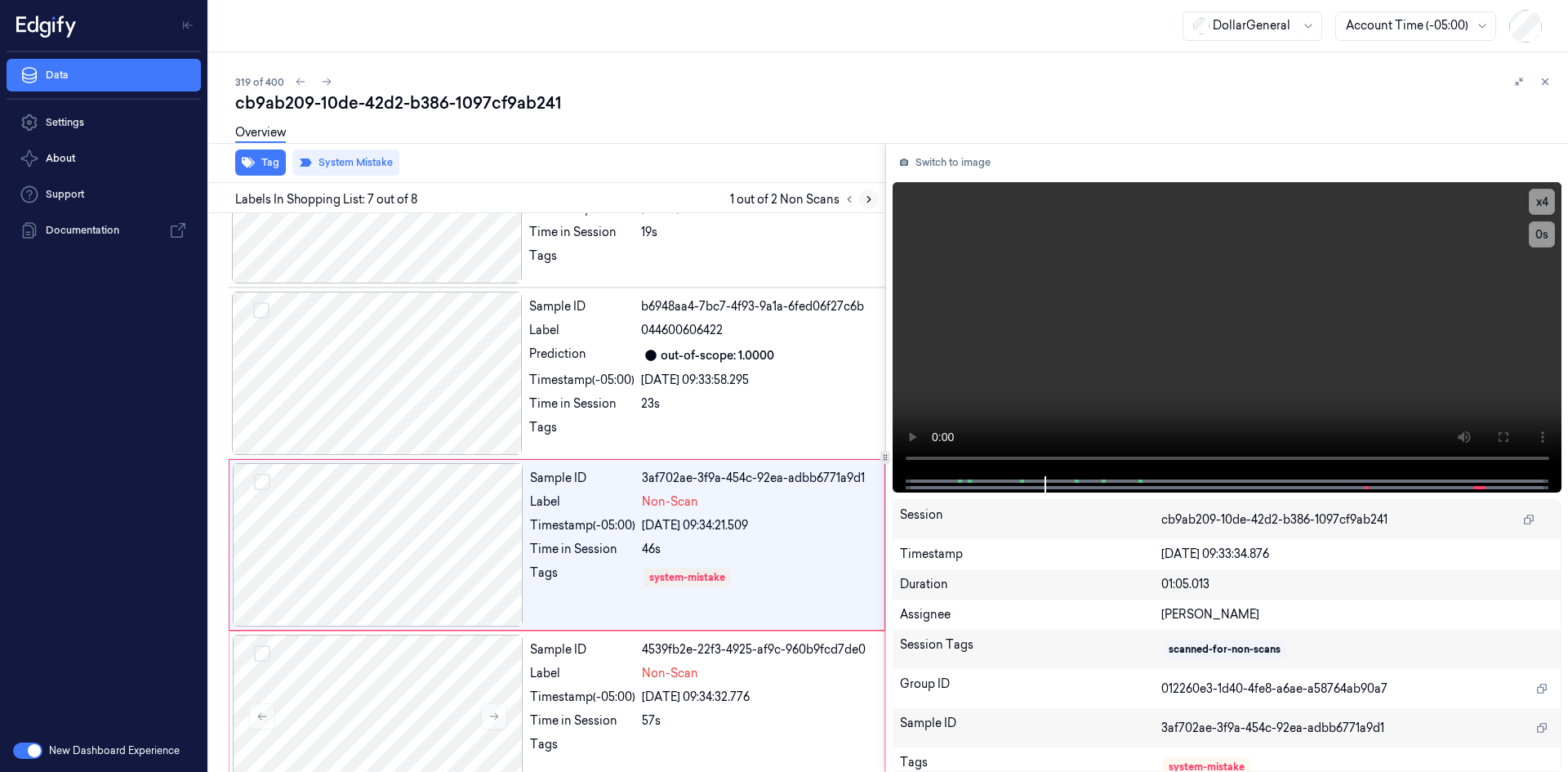
scroll to position [832, 0]
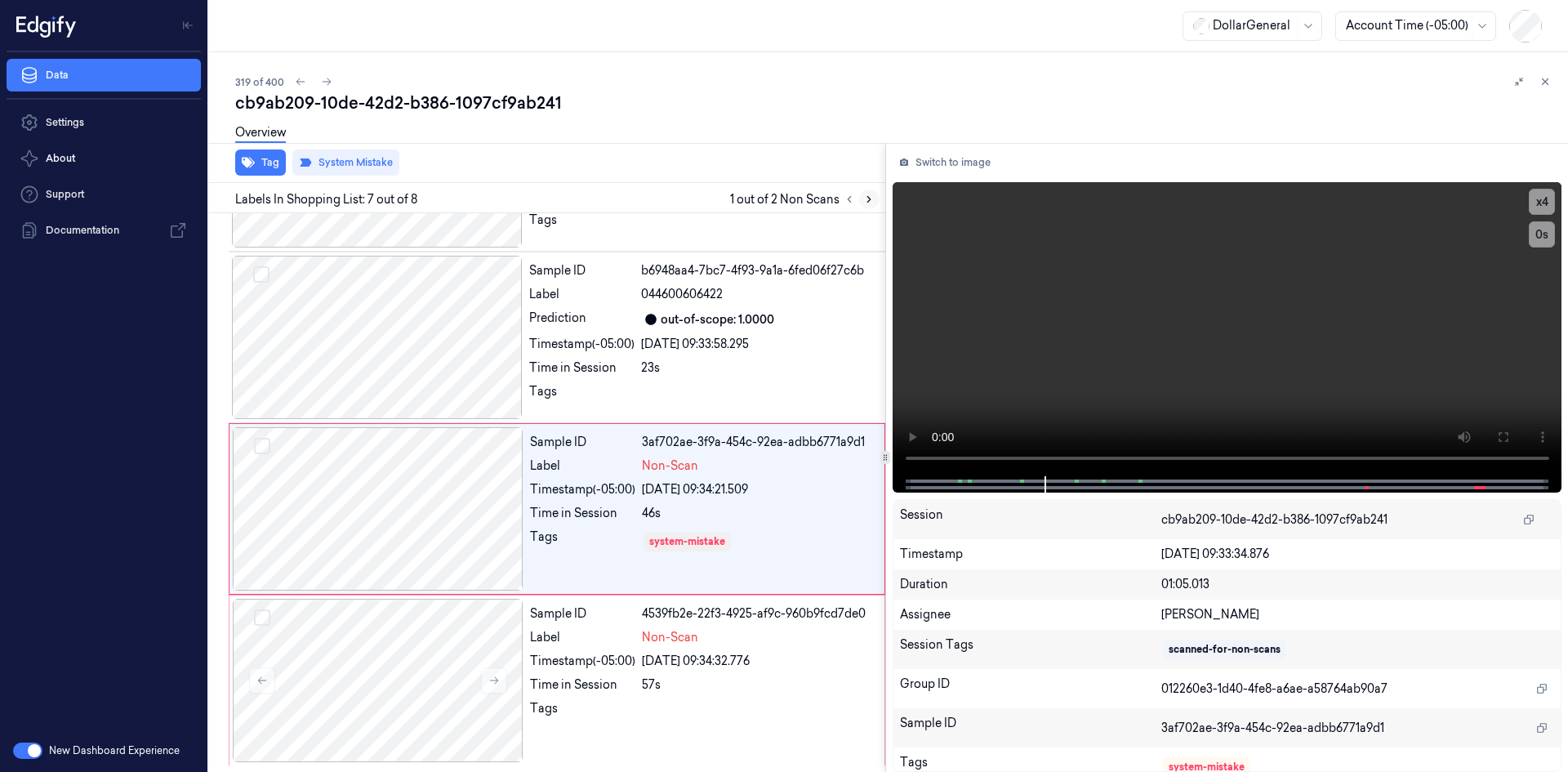
click at [866, 199] on icon at bounding box center [869, 200] width 12 height 12
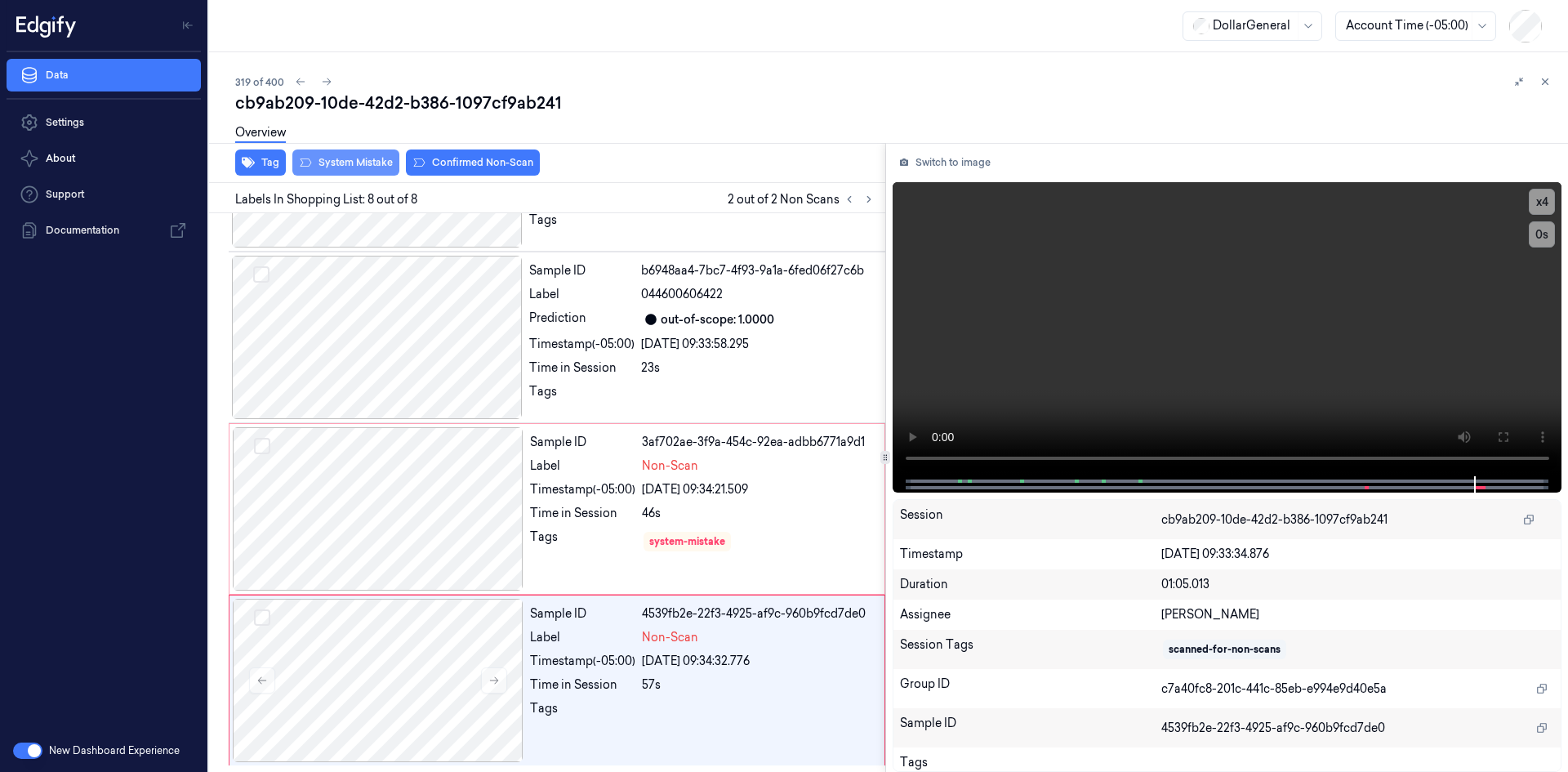
click at [342, 166] on button "System Mistake" at bounding box center [346, 162] width 107 height 26
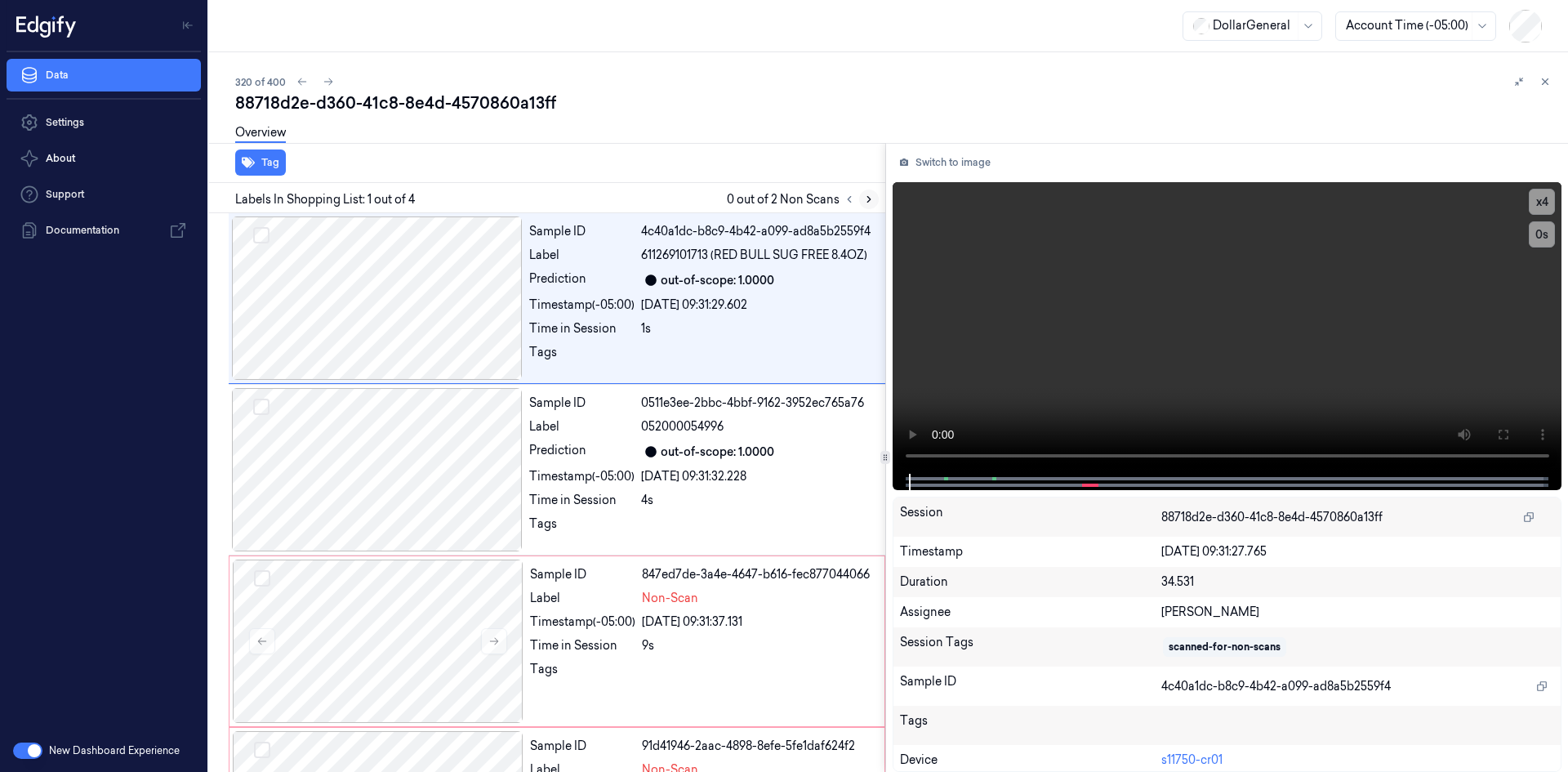
click at [875, 197] on button at bounding box center [869, 199] width 19 height 19
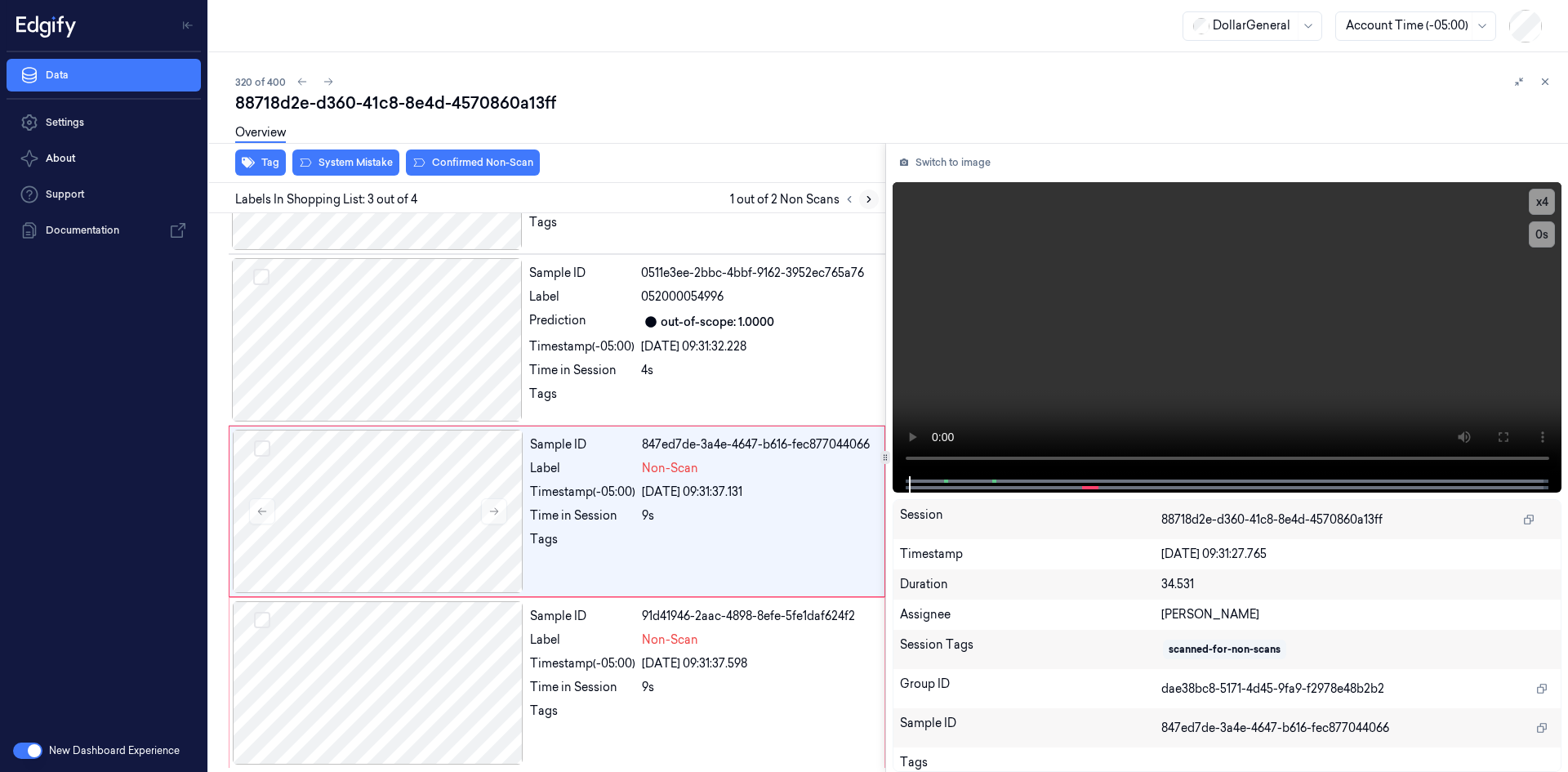
scroll to position [133, 0]
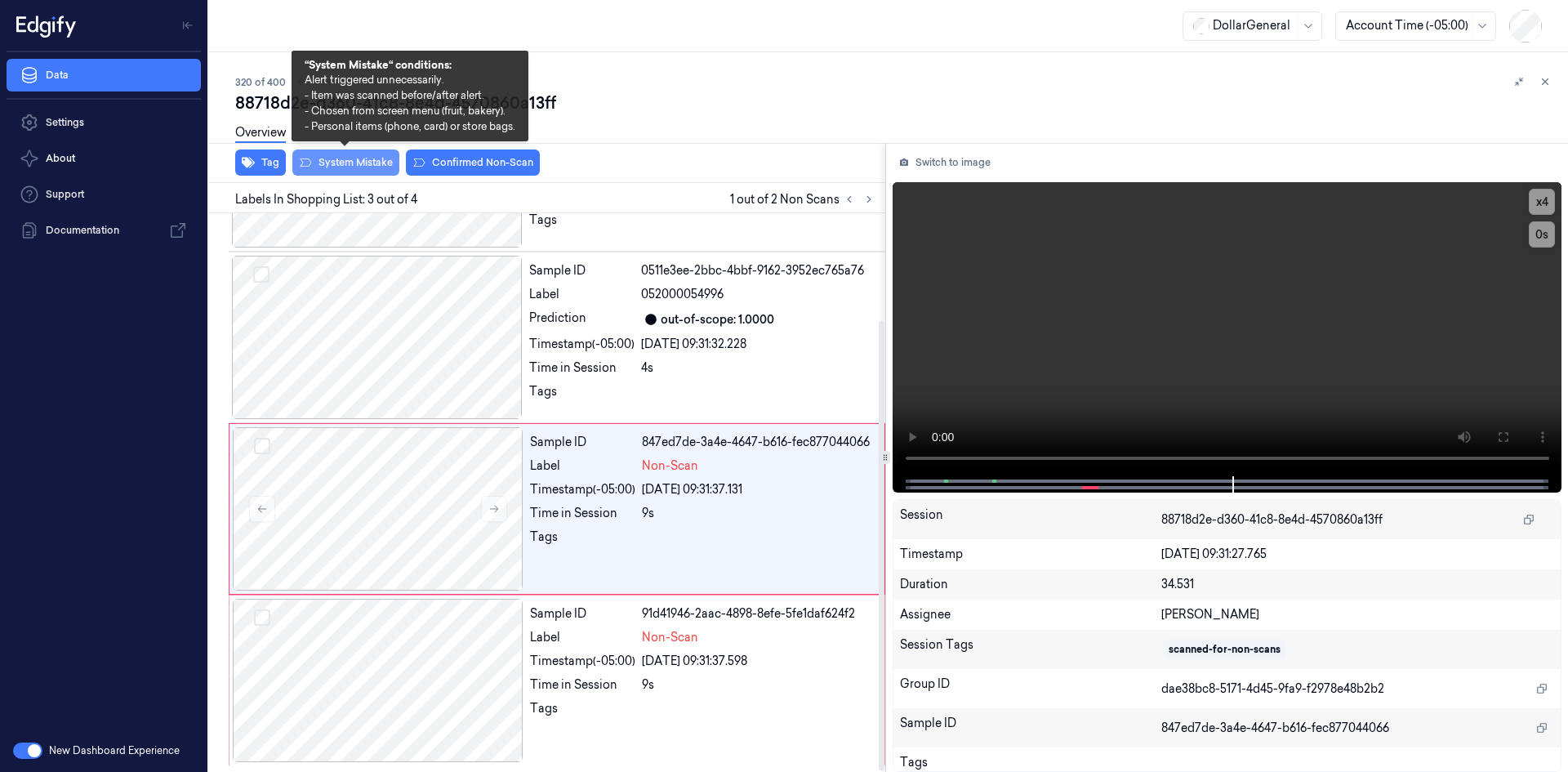
click at [349, 167] on button "System Mistake" at bounding box center [346, 162] width 107 height 26
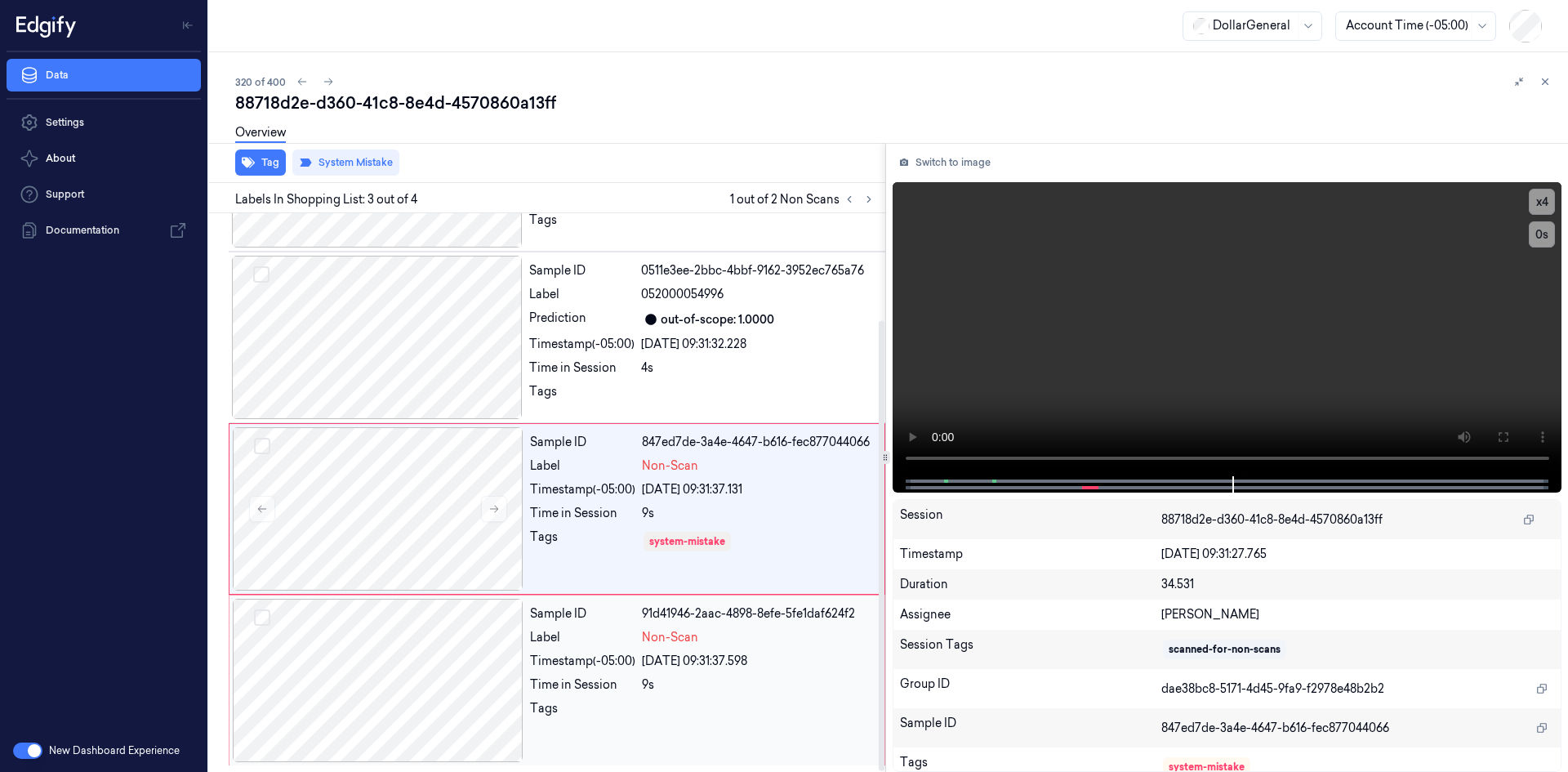
click at [703, 649] on div "Sample ID 91d41946-2aac-4898-8efe-5fe1daf624f2 Label Non-Scan Timestamp (-05:00…" at bounding box center [702, 681] width 358 height 163
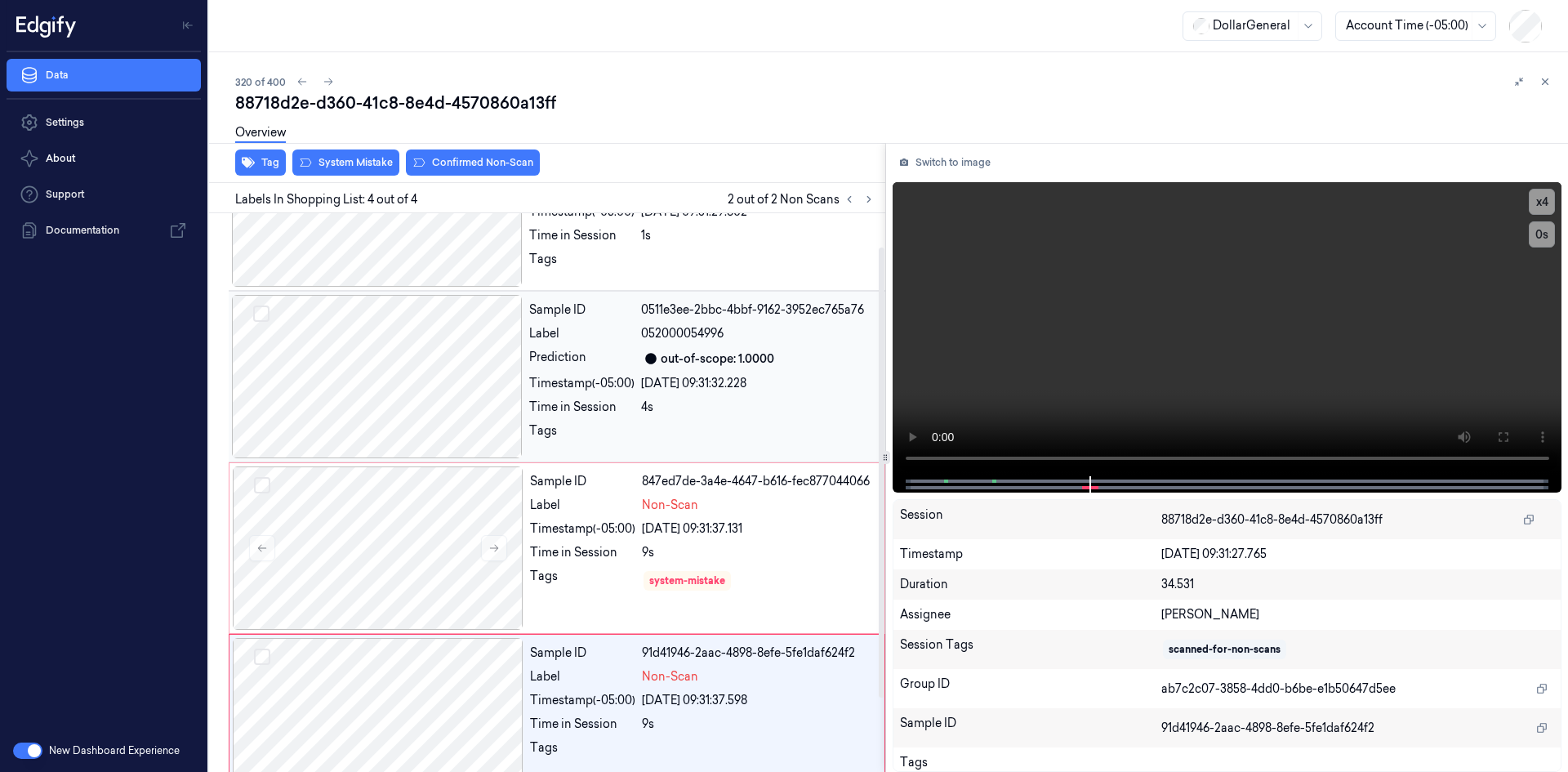
scroll to position [0, 0]
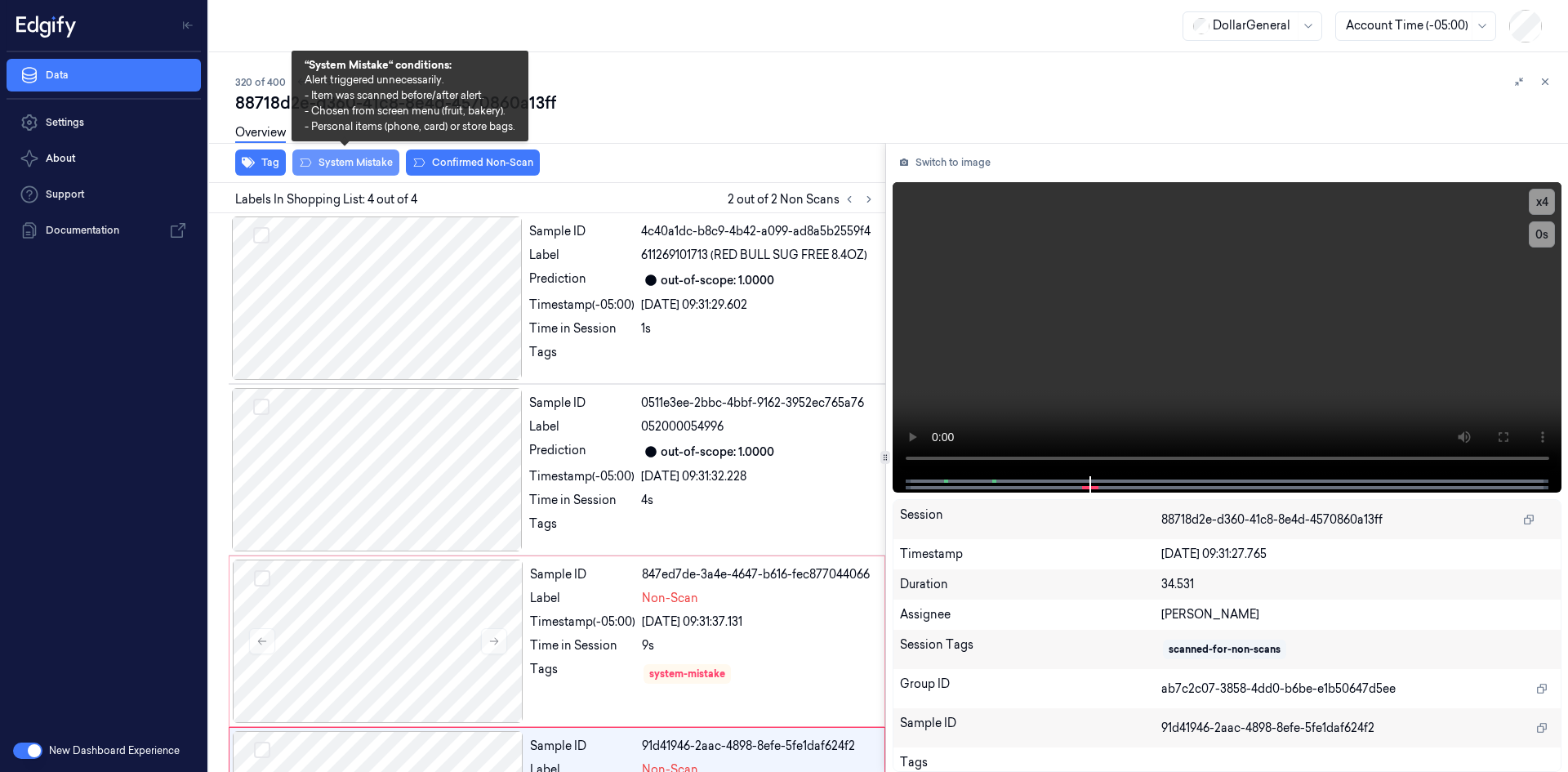
click at [370, 175] on button "System Mistake" at bounding box center [346, 162] width 107 height 26
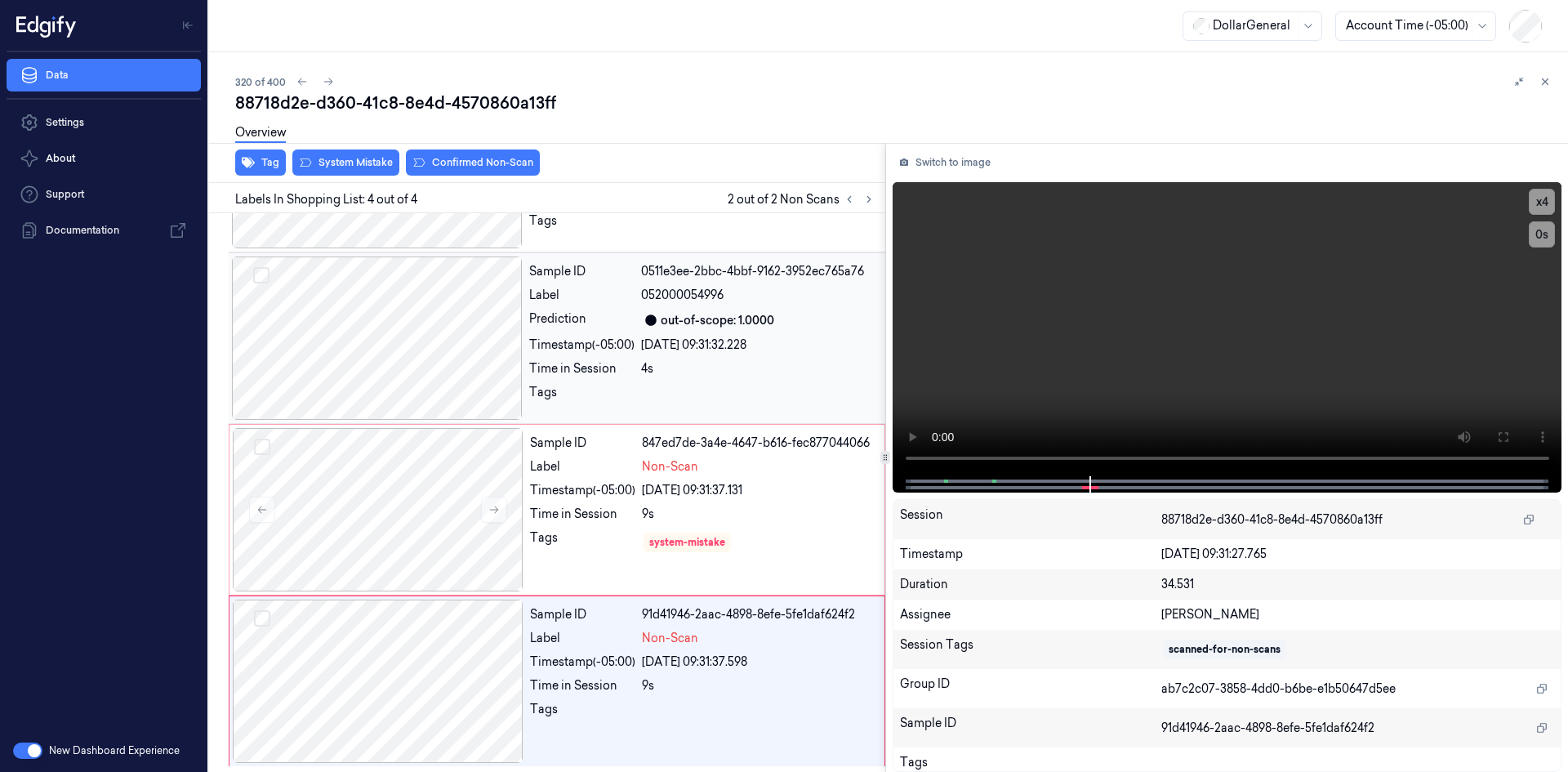
scroll to position [133, 0]
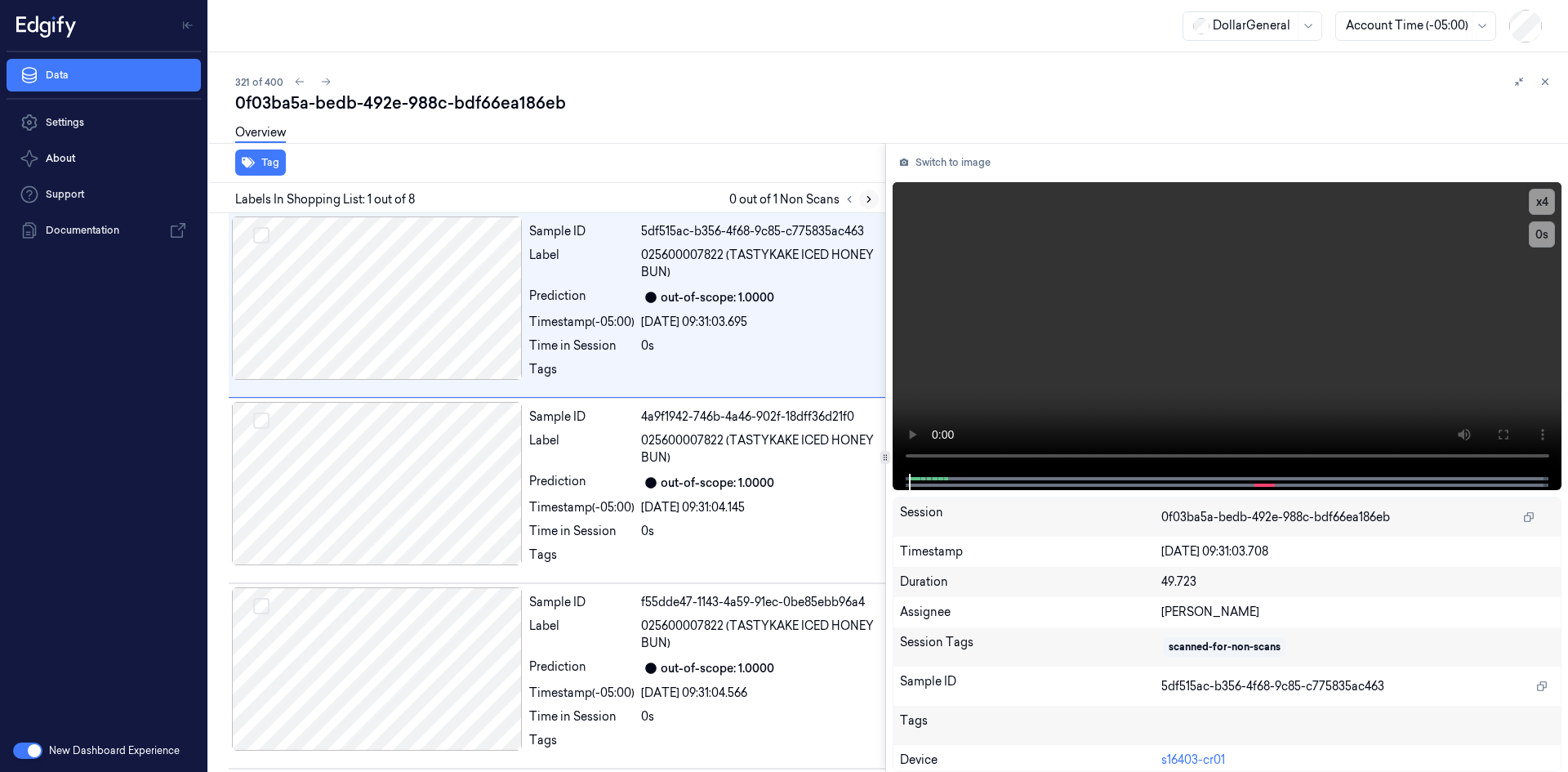
click at [873, 202] on icon at bounding box center [869, 200] width 12 height 12
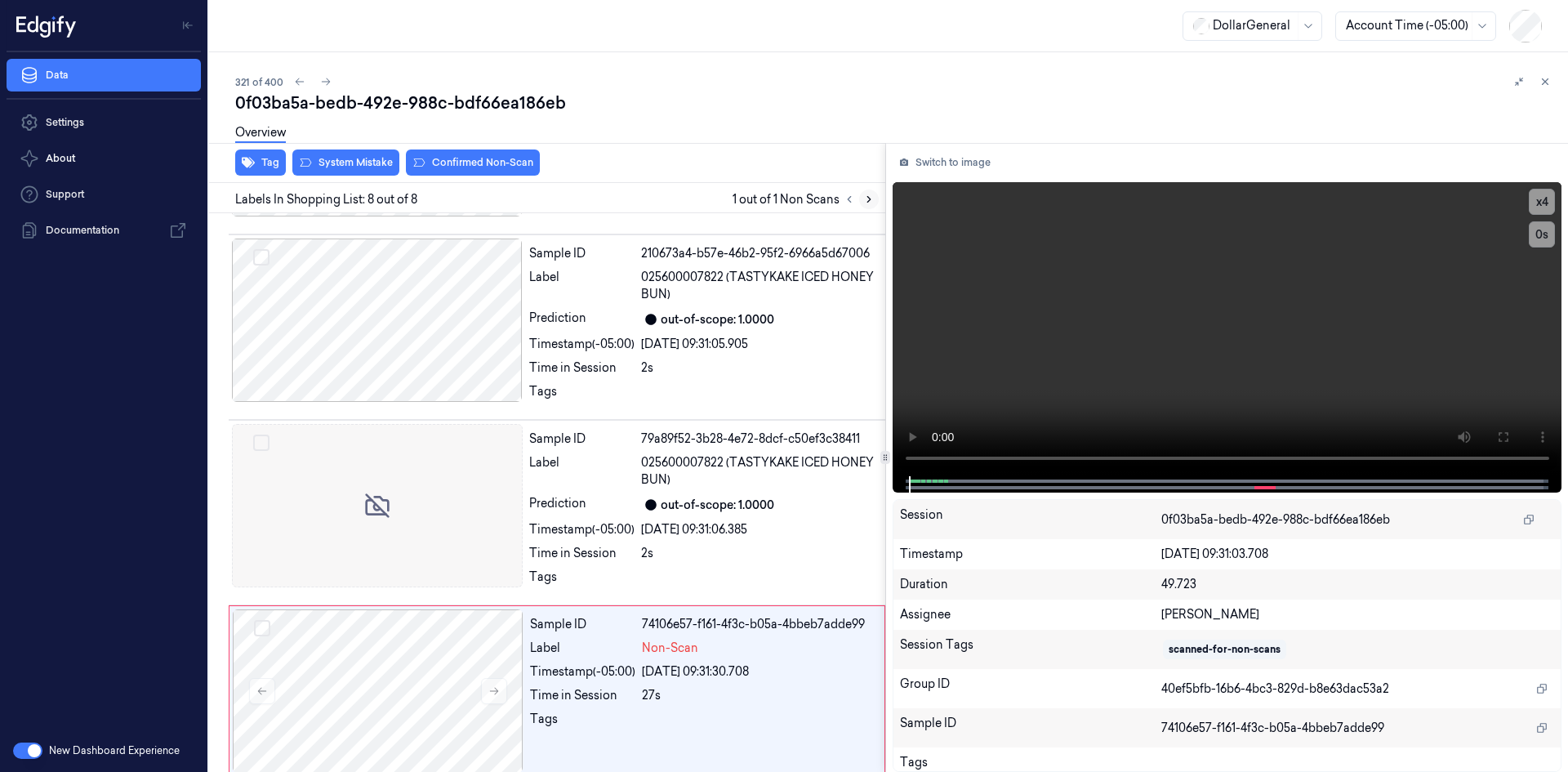
scroll to position [916, 0]
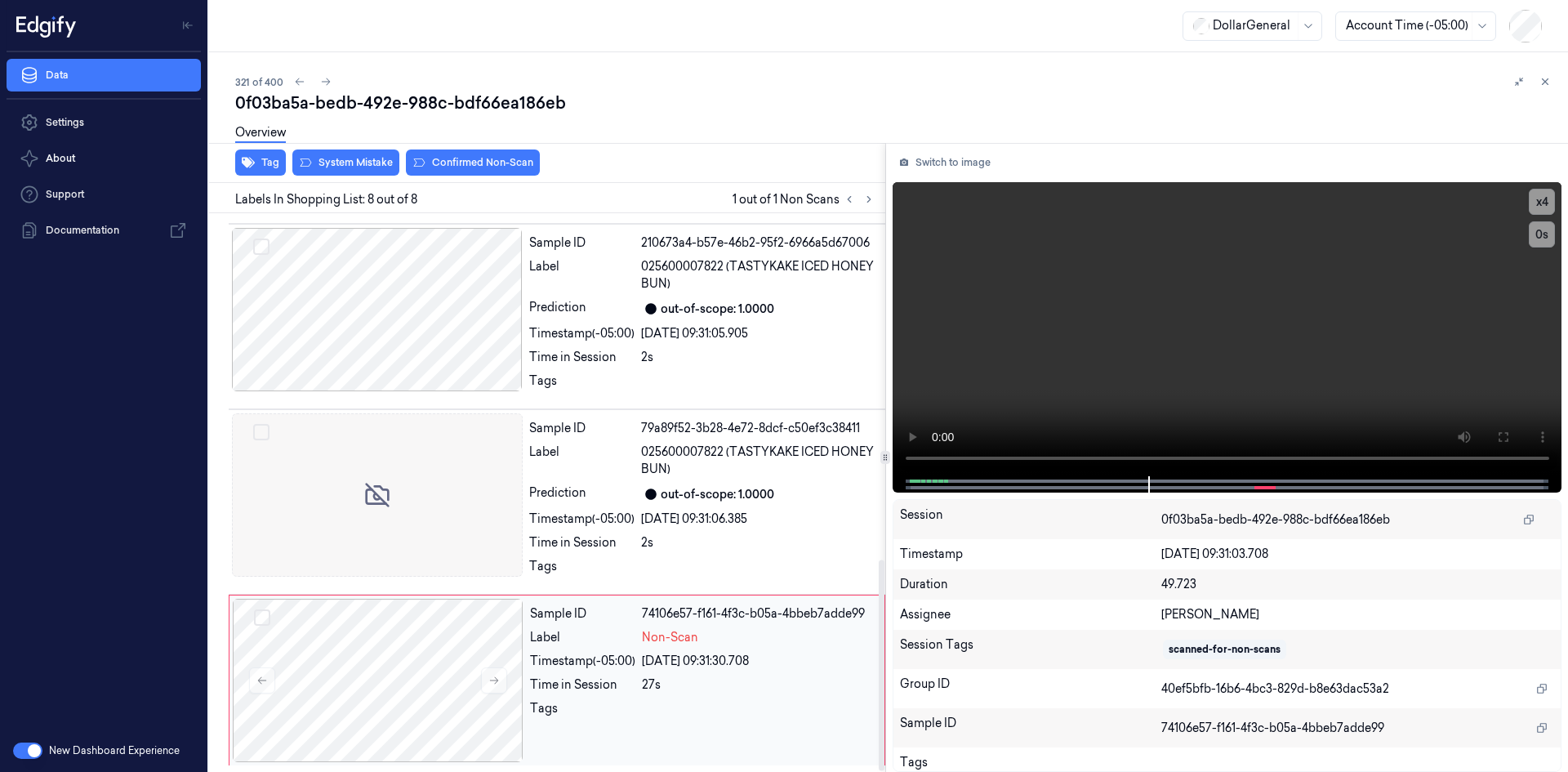
click at [626, 681] on div "Time in Session" at bounding box center [583, 685] width 106 height 17
click at [1119, 308] on video at bounding box center [1228, 329] width 670 height 294
click at [733, 490] on div "out-of-scope: 1.0000" at bounding box center [717, 495] width 113 height 17
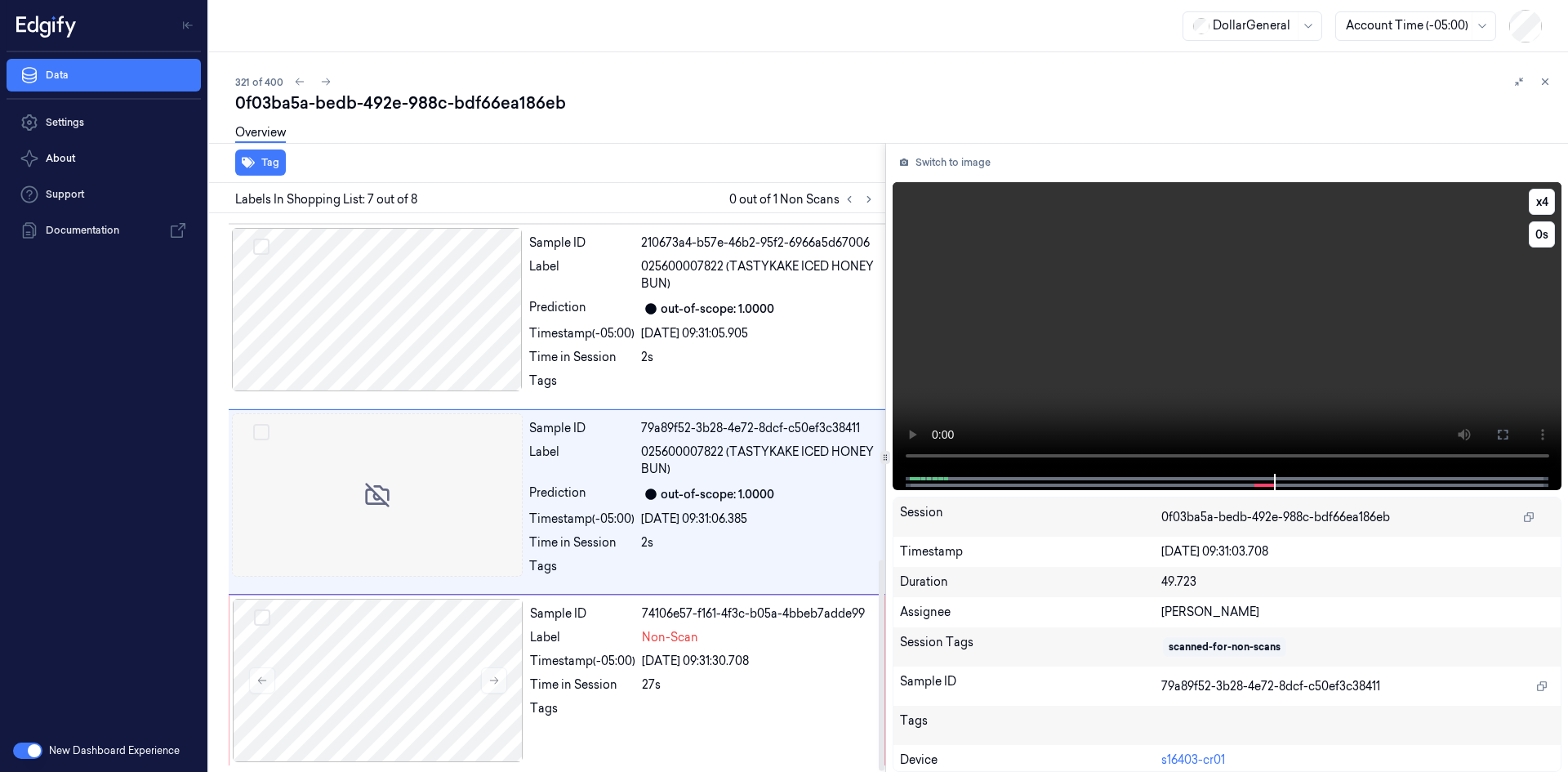
click at [1066, 334] on video at bounding box center [1228, 328] width 670 height 292
click at [1042, 337] on video at bounding box center [1228, 328] width 670 height 292
click at [701, 652] on div "Sample ID 74106e57-f161-4f3c-b05a-4bbeb7adde99 Label Non-Scan Timestamp (-05:00…" at bounding box center [702, 681] width 358 height 163
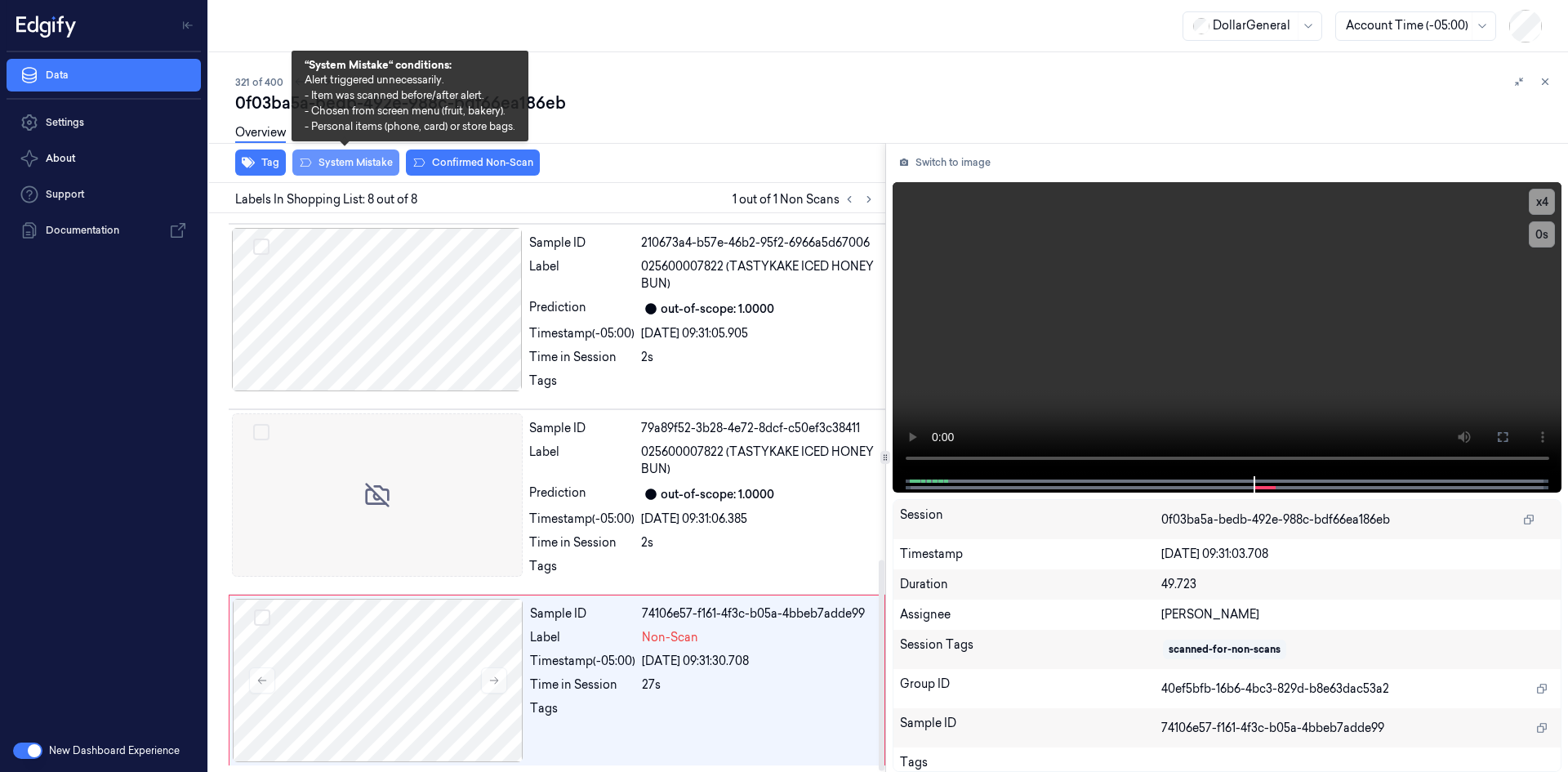
click at [396, 167] on button "System Mistake" at bounding box center [346, 162] width 107 height 26
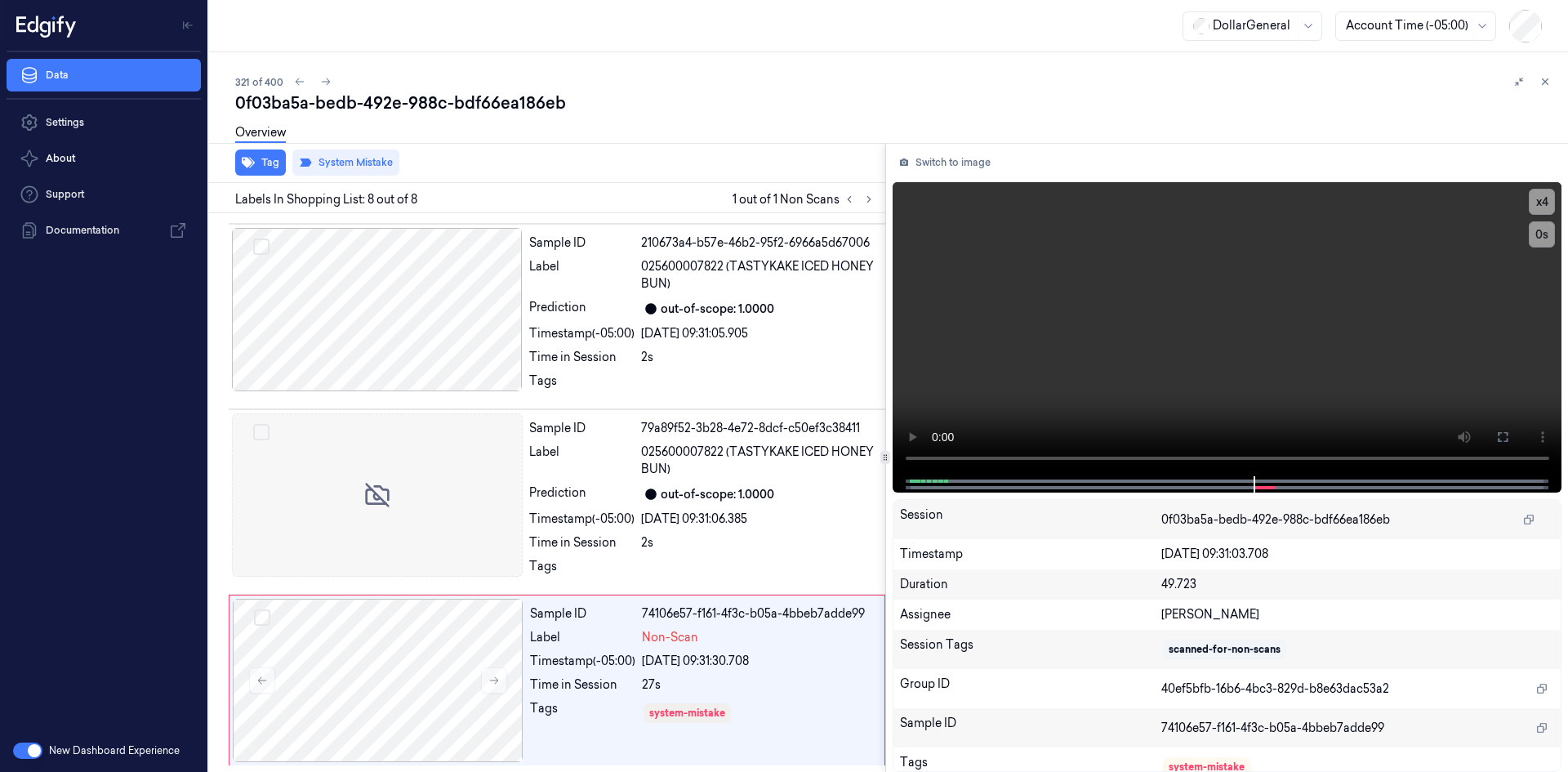
click at [719, 103] on div "0f03ba5a-bedb-492e-988c-bdf66ea186eb" at bounding box center [895, 103] width 1320 height 23
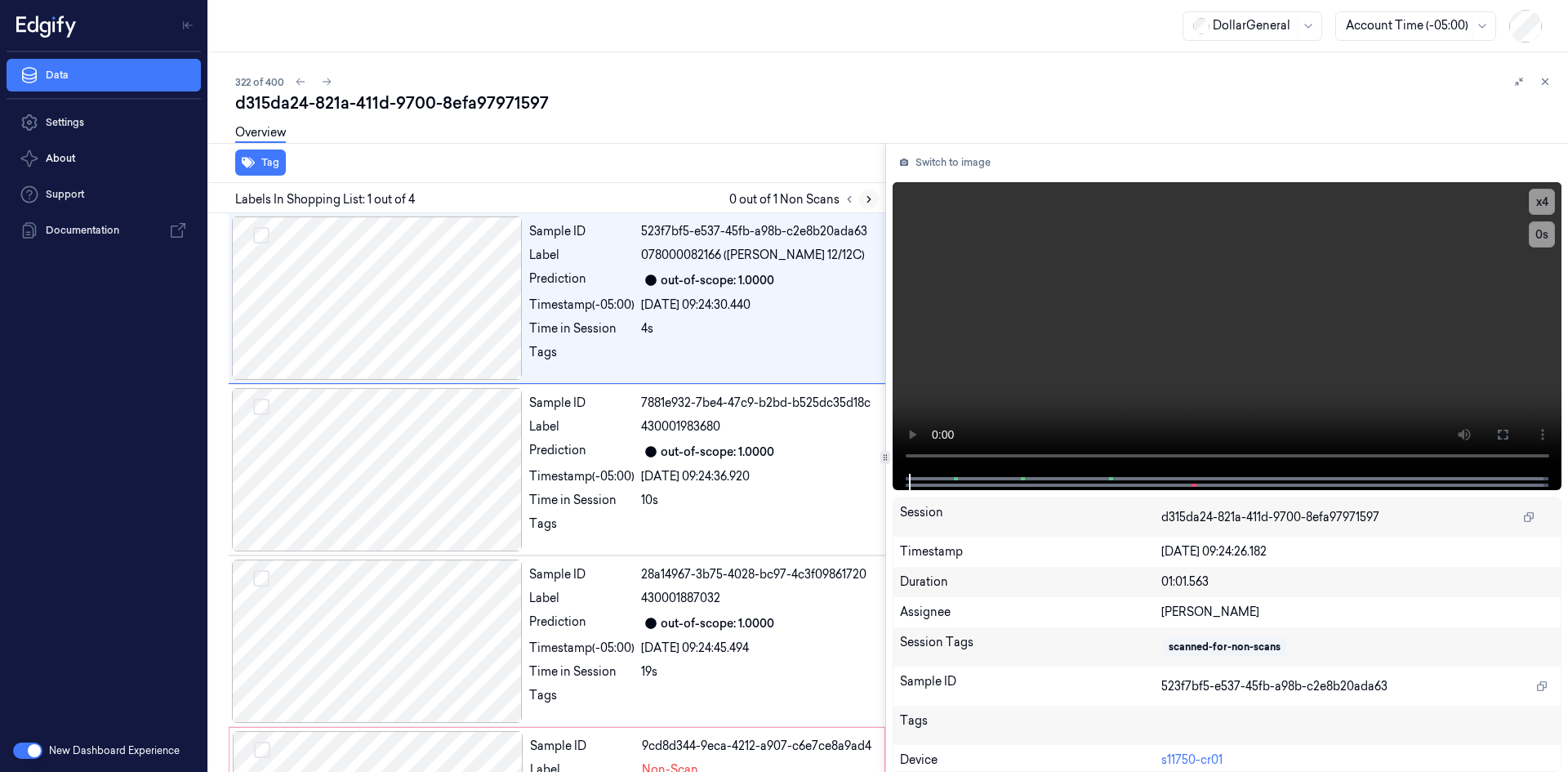
click at [876, 201] on button at bounding box center [869, 199] width 19 height 19
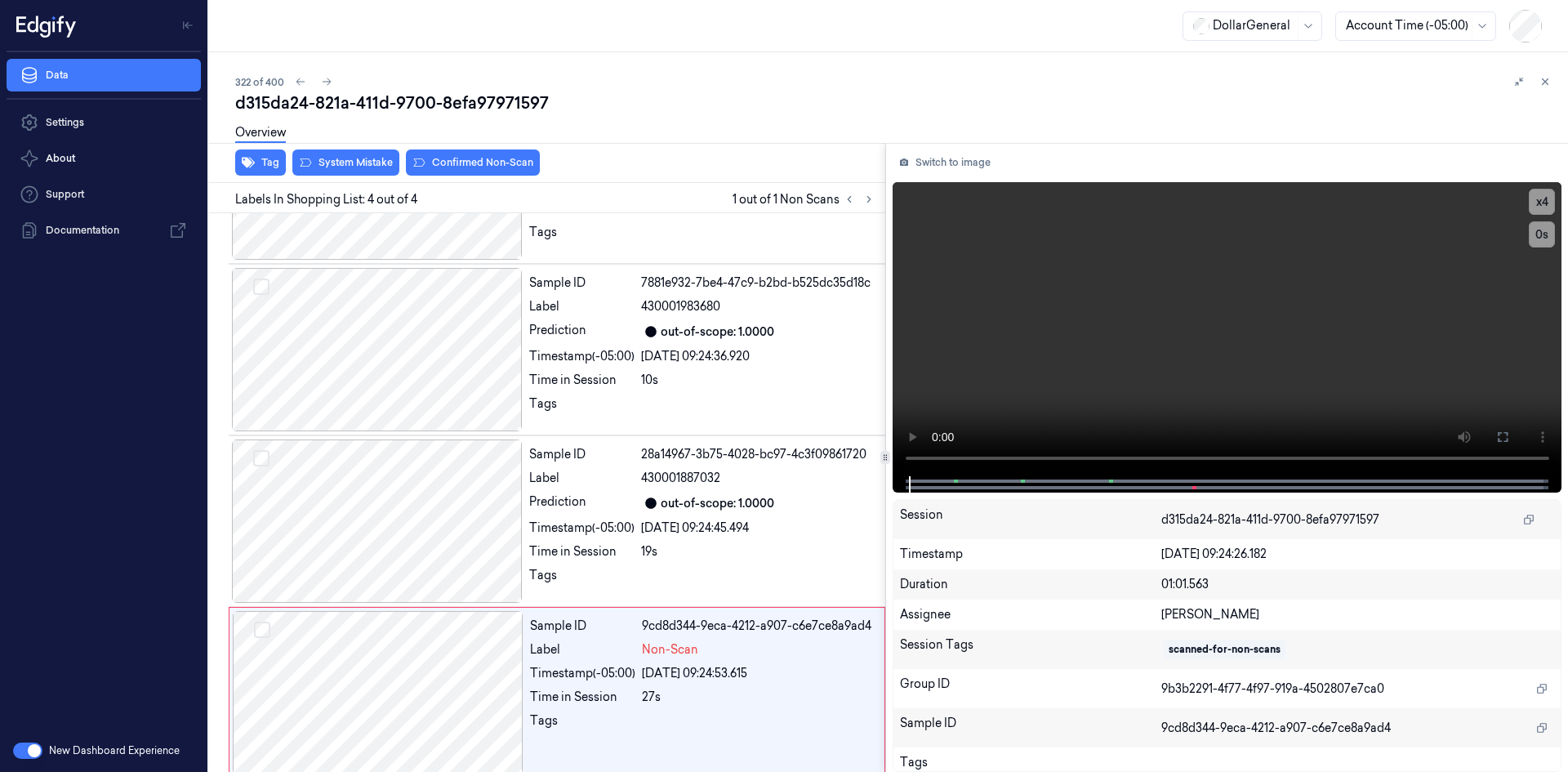
scroll to position [133, 0]
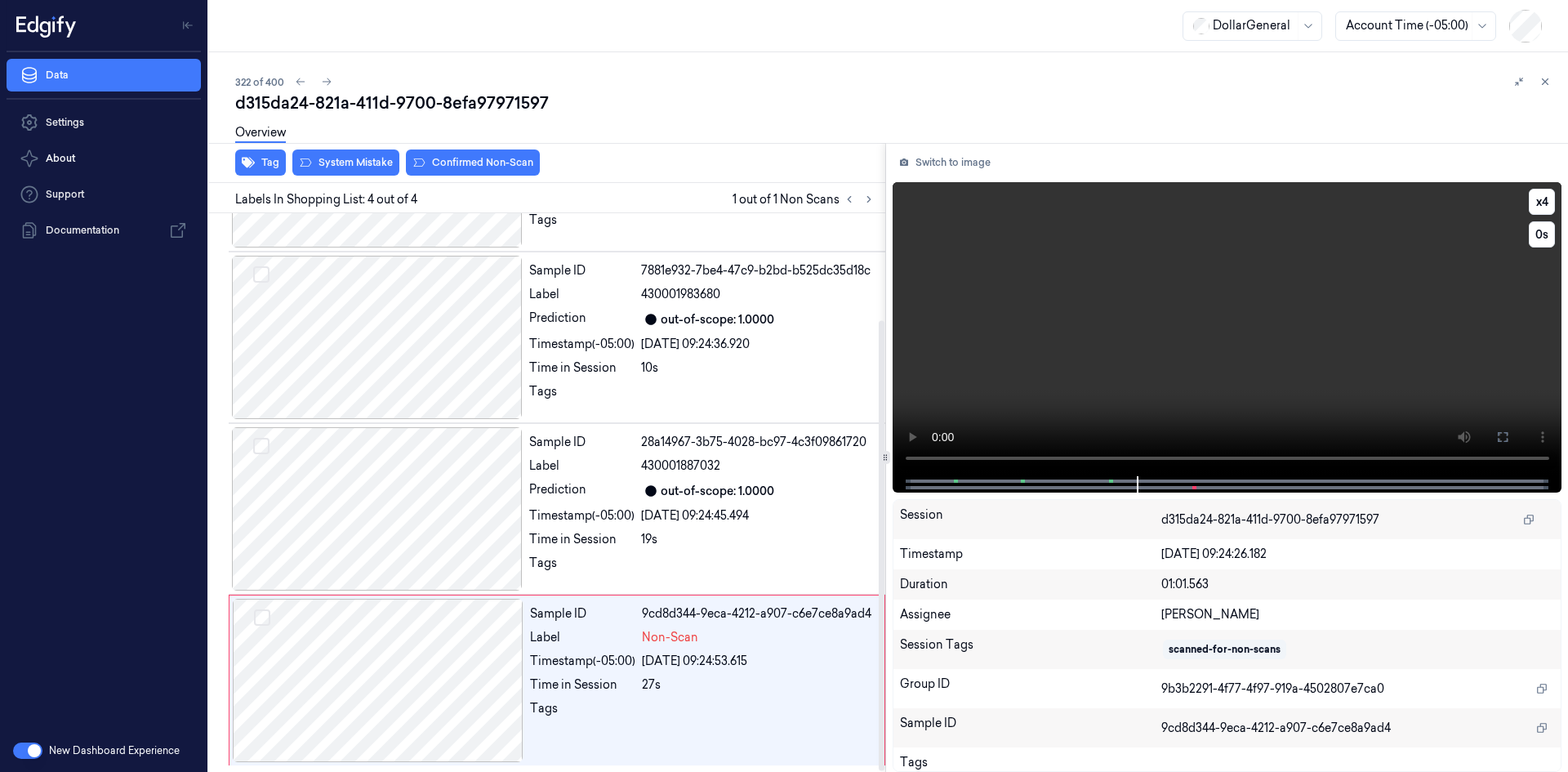
click at [1090, 280] on video at bounding box center [1228, 329] width 670 height 294
click at [1096, 349] on video at bounding box center [1228, 329] width 670 height 294
click at [639, 534] on div "Time in Session 19s" at bounding box center [702, 540] width 347 height 17
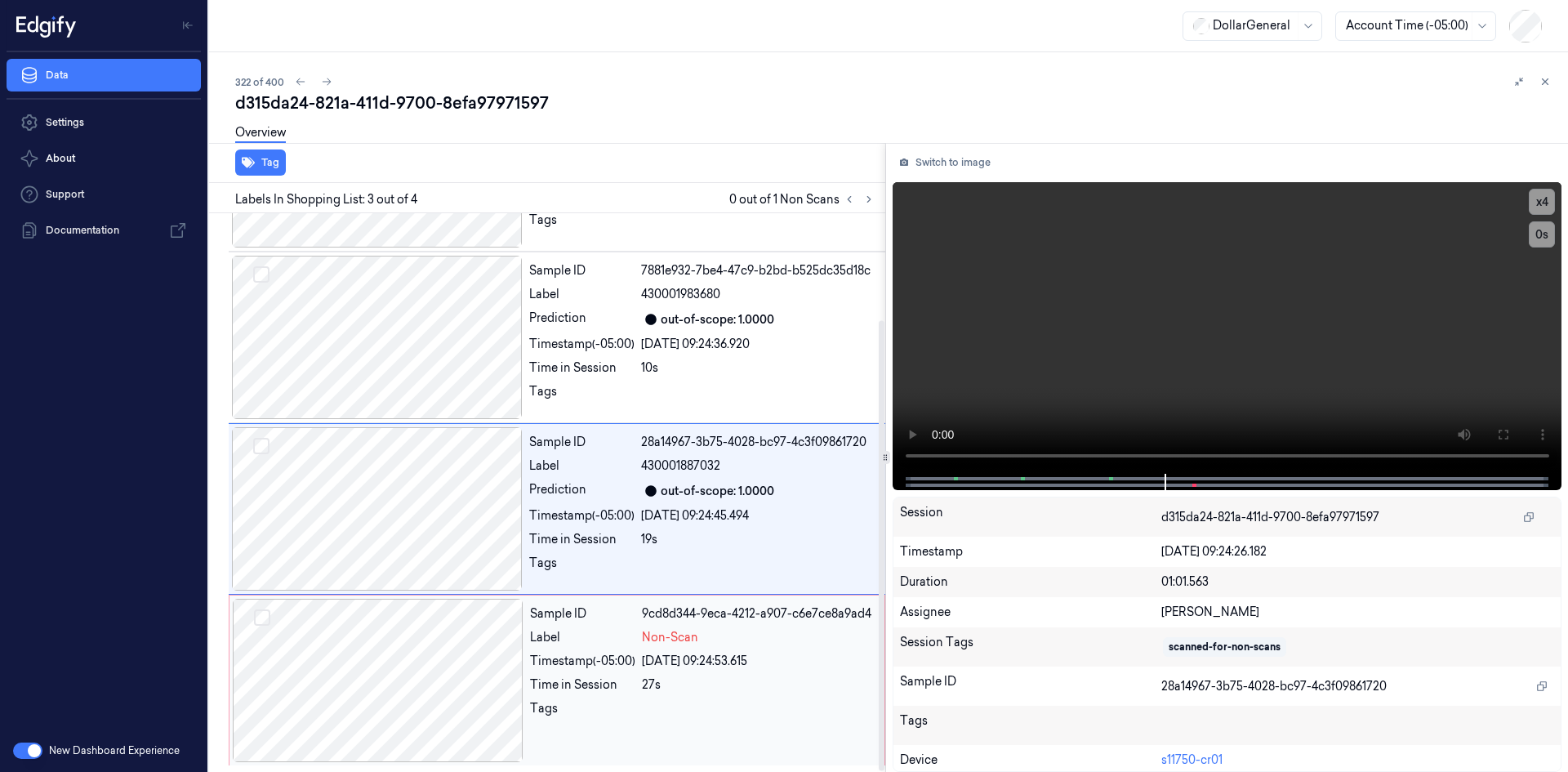
click at [629, 640] on div "Label" at bounding box center [583, 638] width 106 height 17
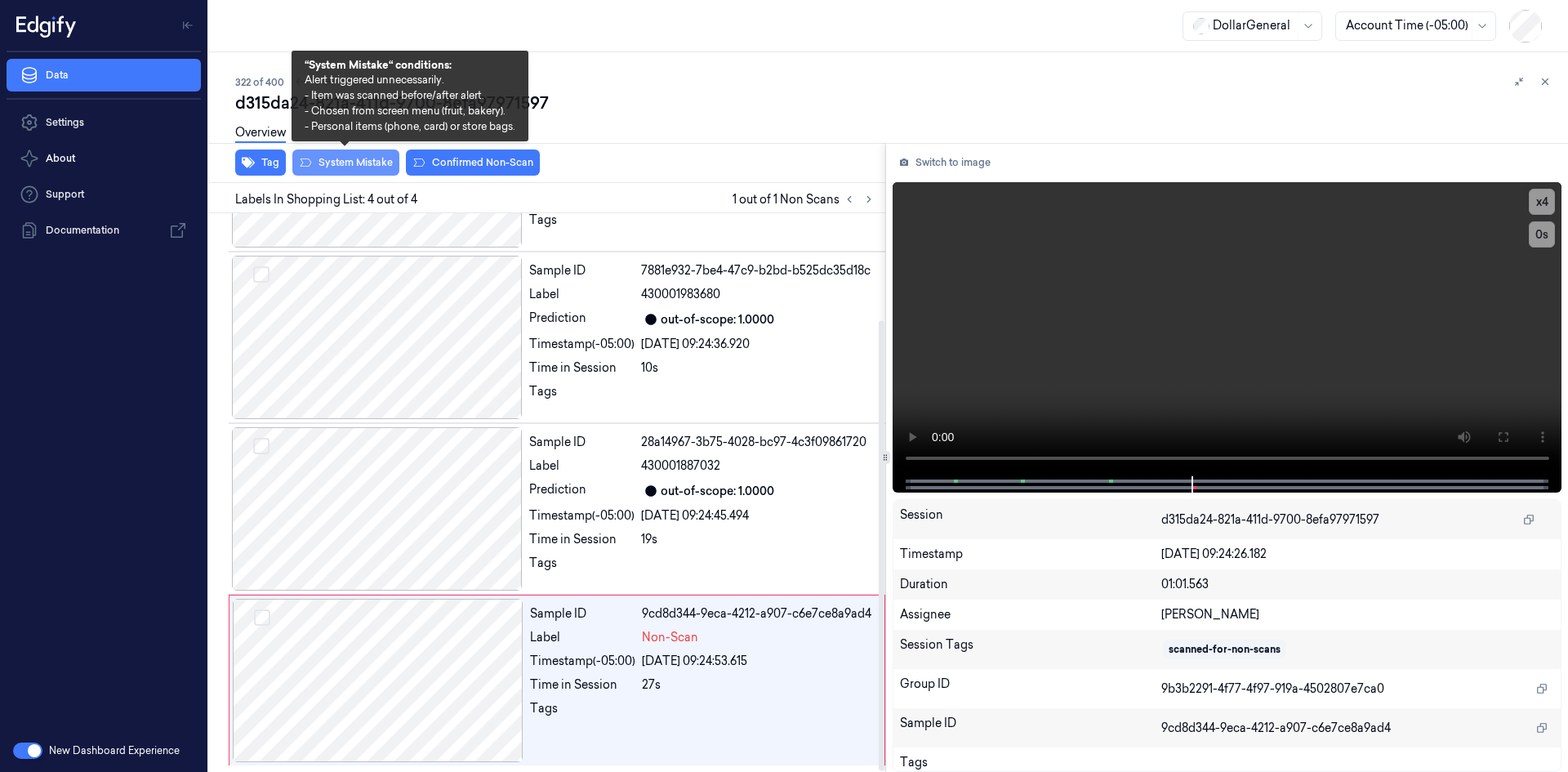
click at [384, 163] on button "System Mistake" at bounding box center [346, 162] width 107 height 26
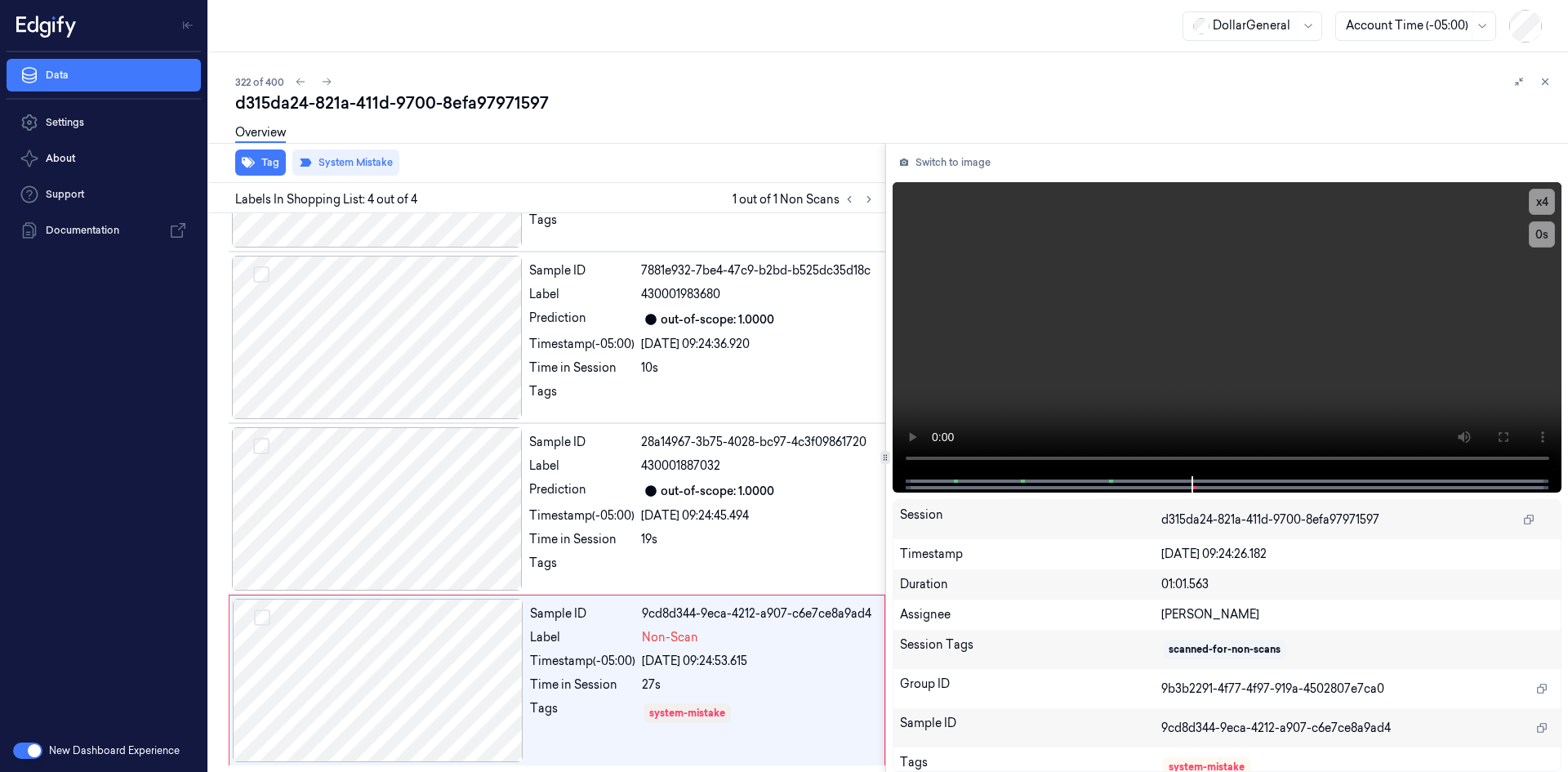
click at [623, 112] on div "d315da24-821a-411d-9700-8efa97971597" at bounding box center [895, 103] width 1320 height 23
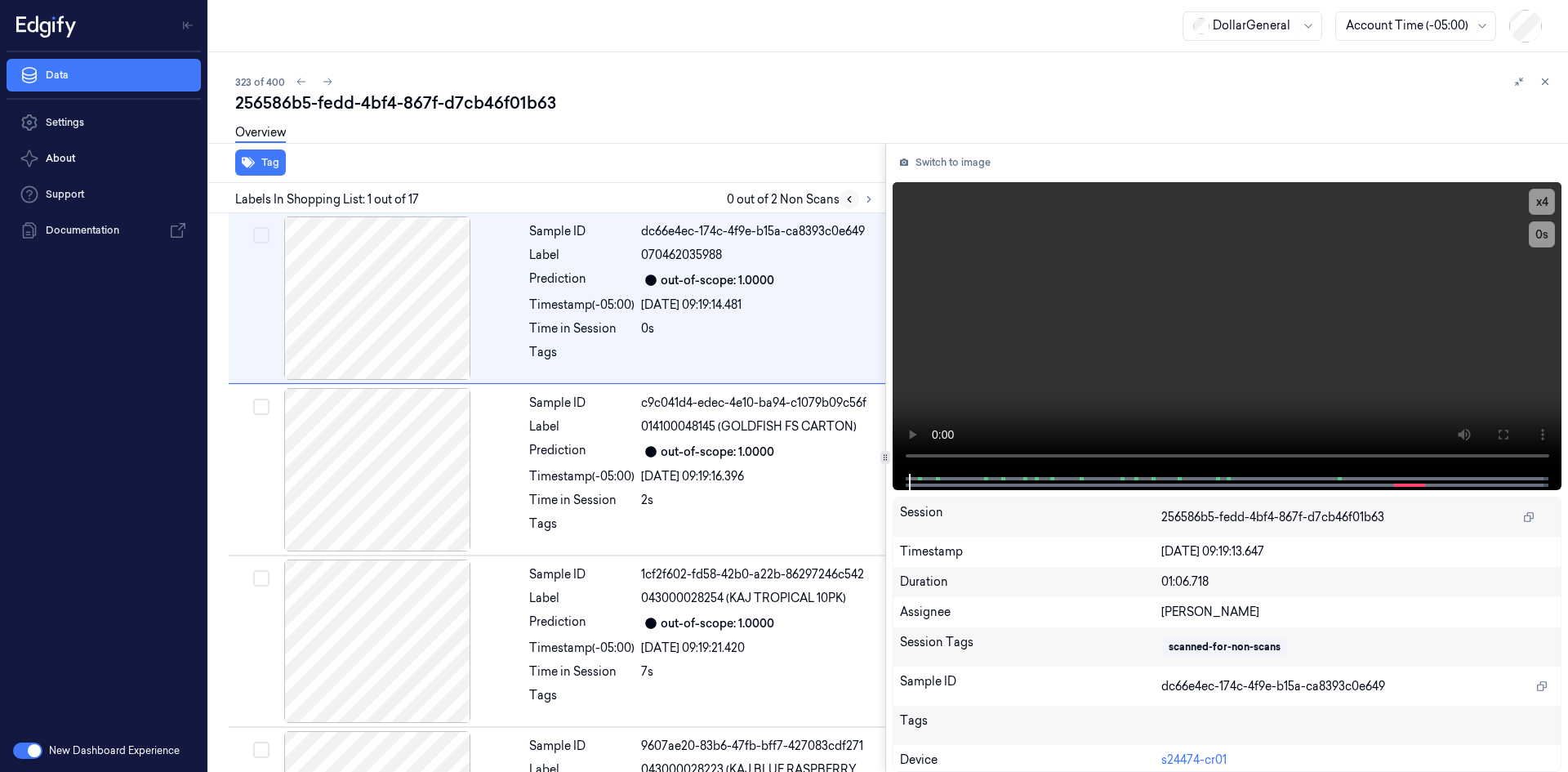
click at [857, 198] on button at bounding box center [850, 199] width 19 height 19
click at [866, 199] on icon at bounding box center [869, 200] width 12 height 12
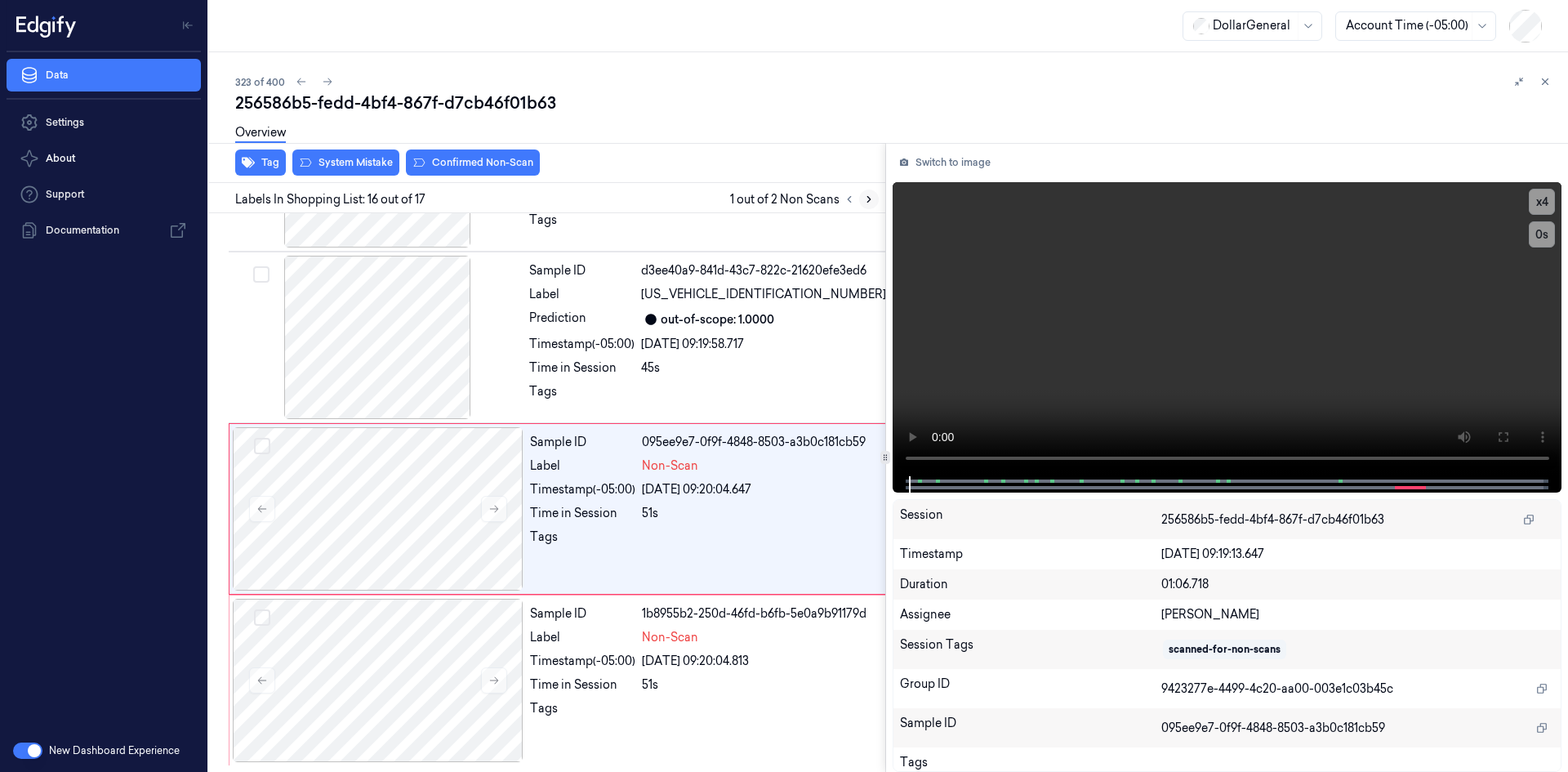
scroll to position [2404, 0]
click at [689, 495] on div "[DATE] 09:20:04.647" at bounding box center [764, 490] width 244 height 17
click at [633, 674] on div "Sample ID 1b8955b2-250d-46fd-b6fb-5e0a9b91179d Label Non-Scan Timestamp (-05:00…" at bounding box center [708, 681] width 369 height 163
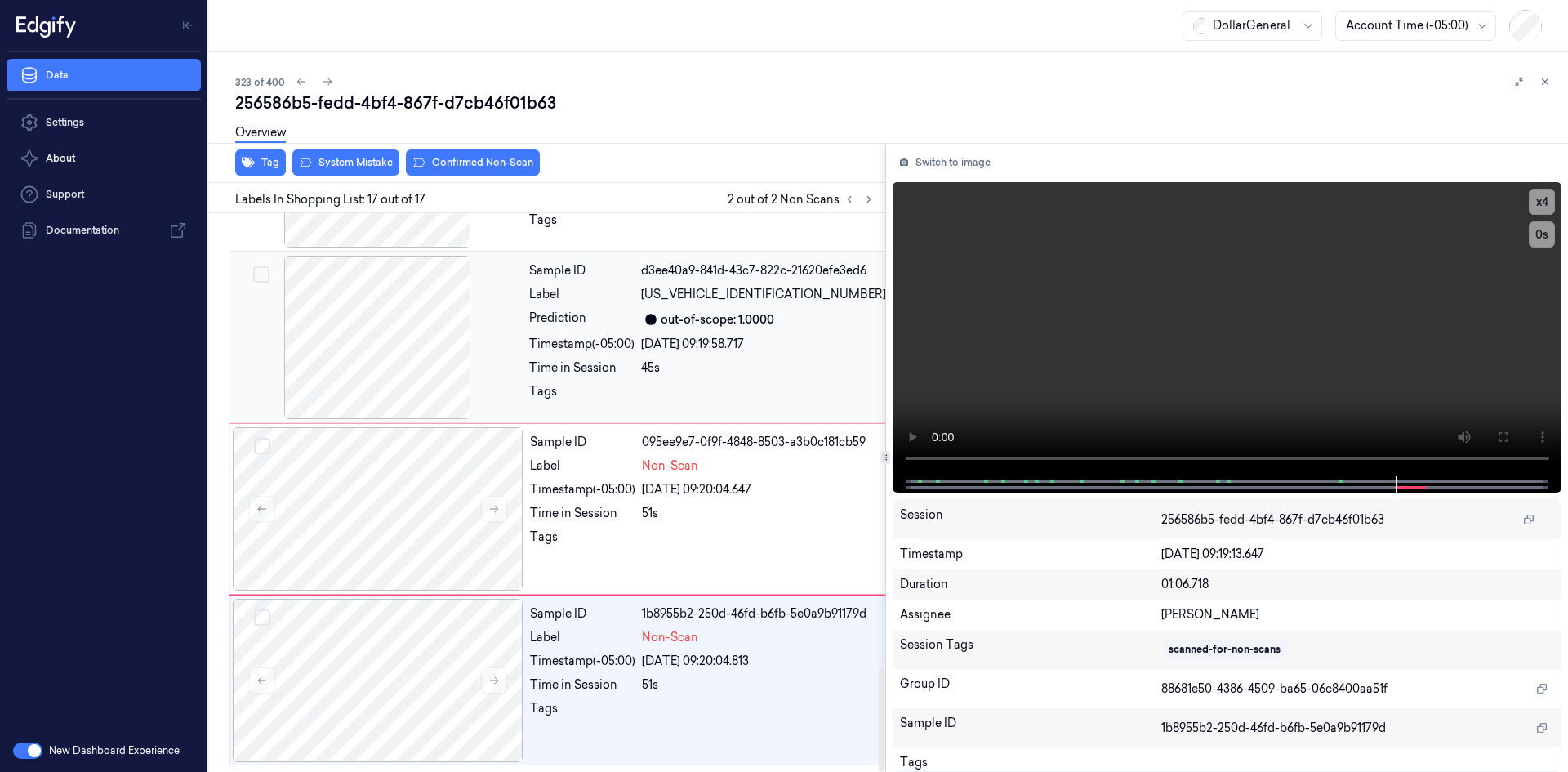
click at [698, 361] on div "45s" at bounding box center [763, 368] width 245 height 17
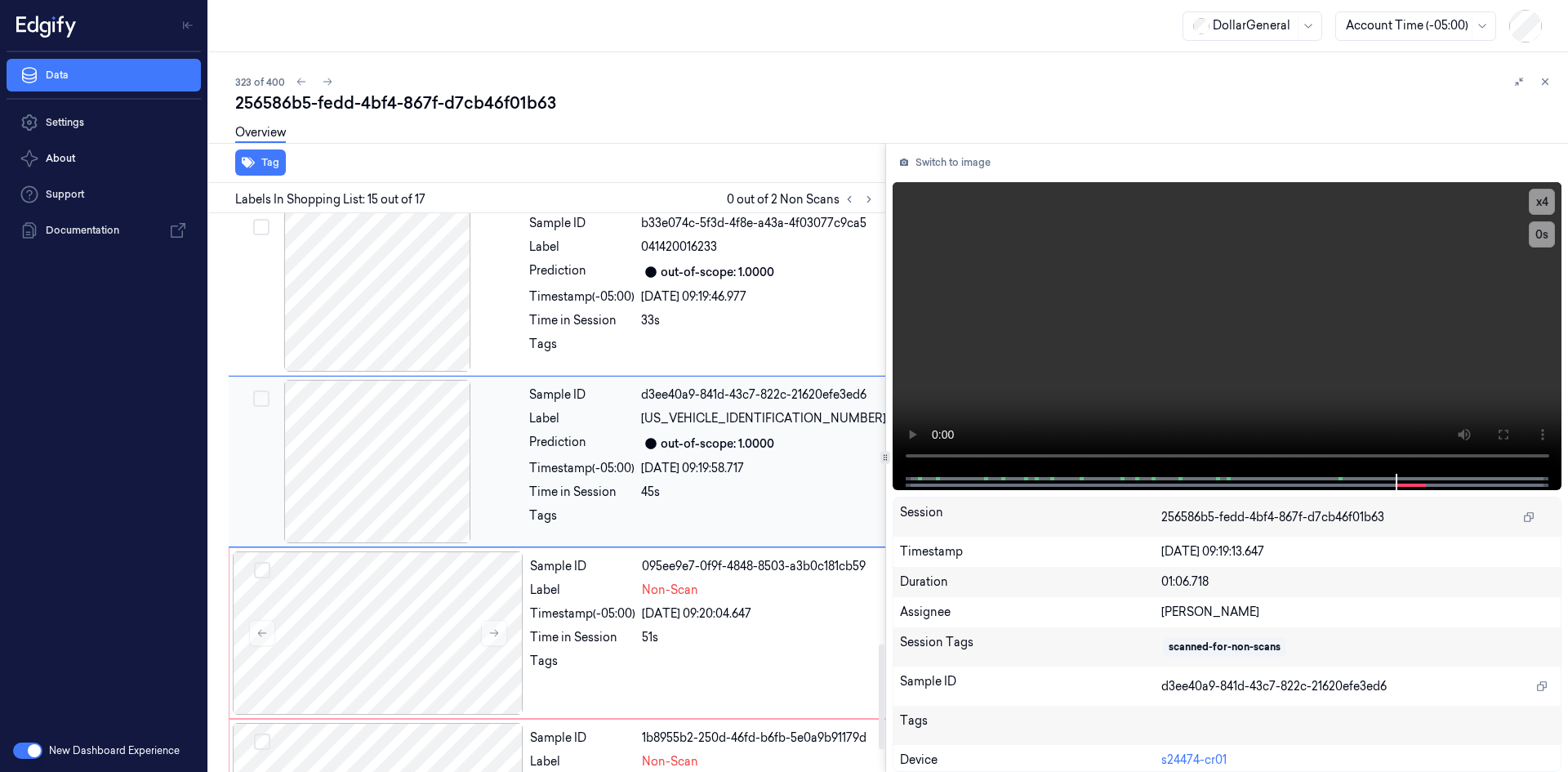
scroll to position [2249, 0]
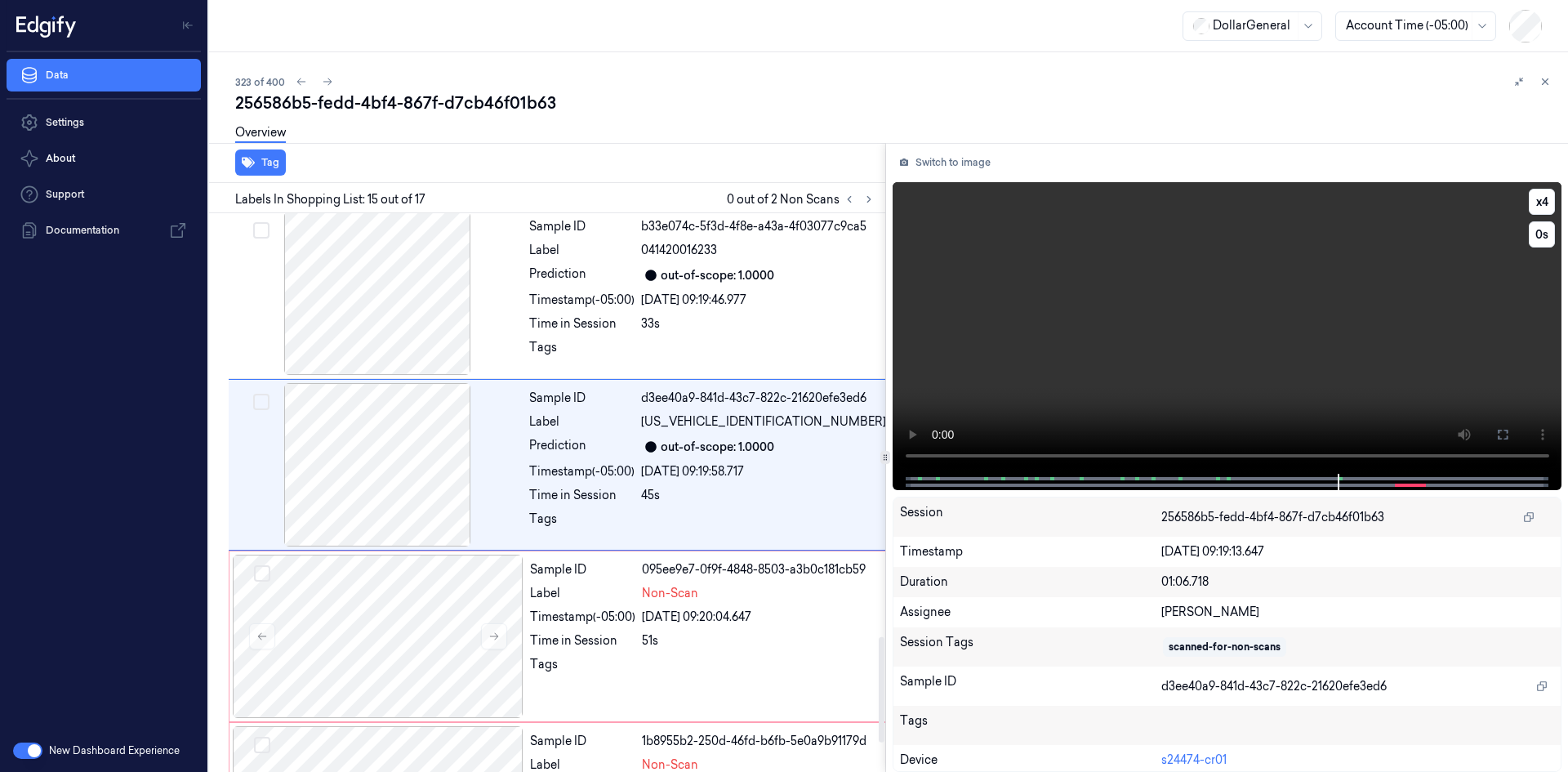
click at [1049, 313] on video at bounding box center [1228, 328] width 670 height 292
click at [775, 313] on div "Sample ID b33e074c-5f3d-4f8e-a43a-4f03077c9ca5 Label 041420016233 Prediction ou…" at bounding box center [707, 293] width 370 height 163
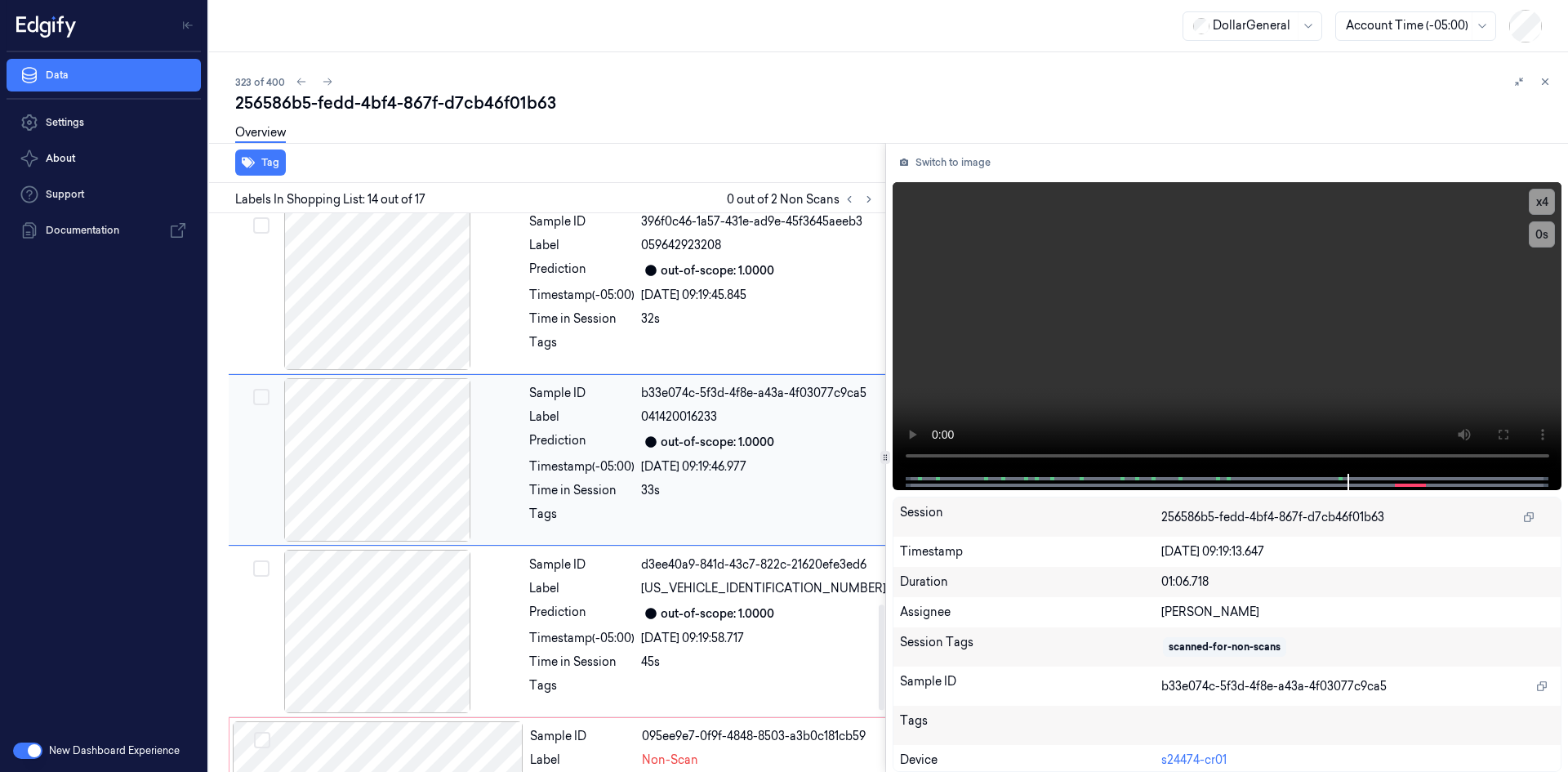
scroll to position [2077, 0]
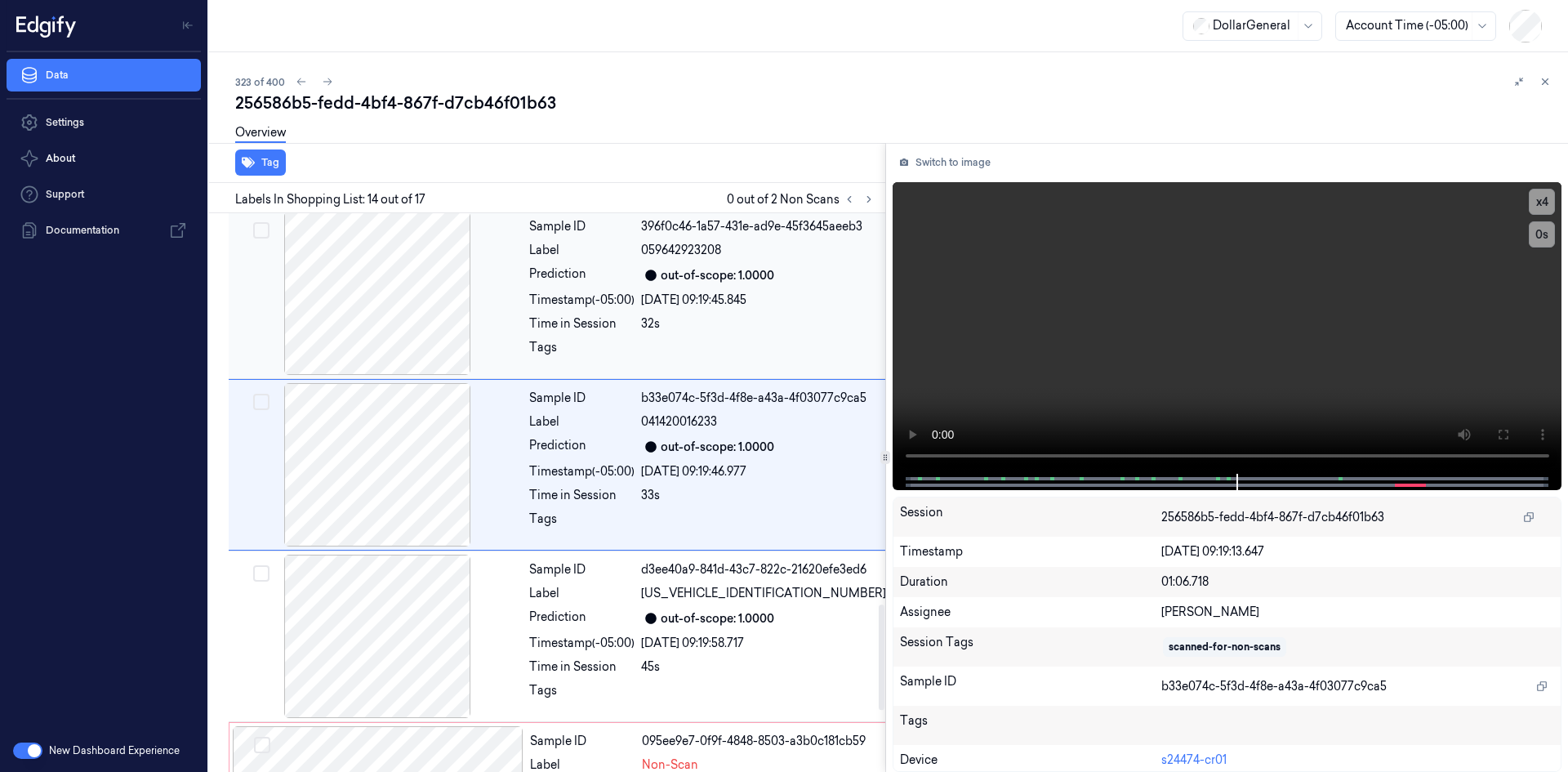
click at [760, 309] on div "[DATE] 09:19:45.845" at bounding box center [763, 301] width 245 height 17
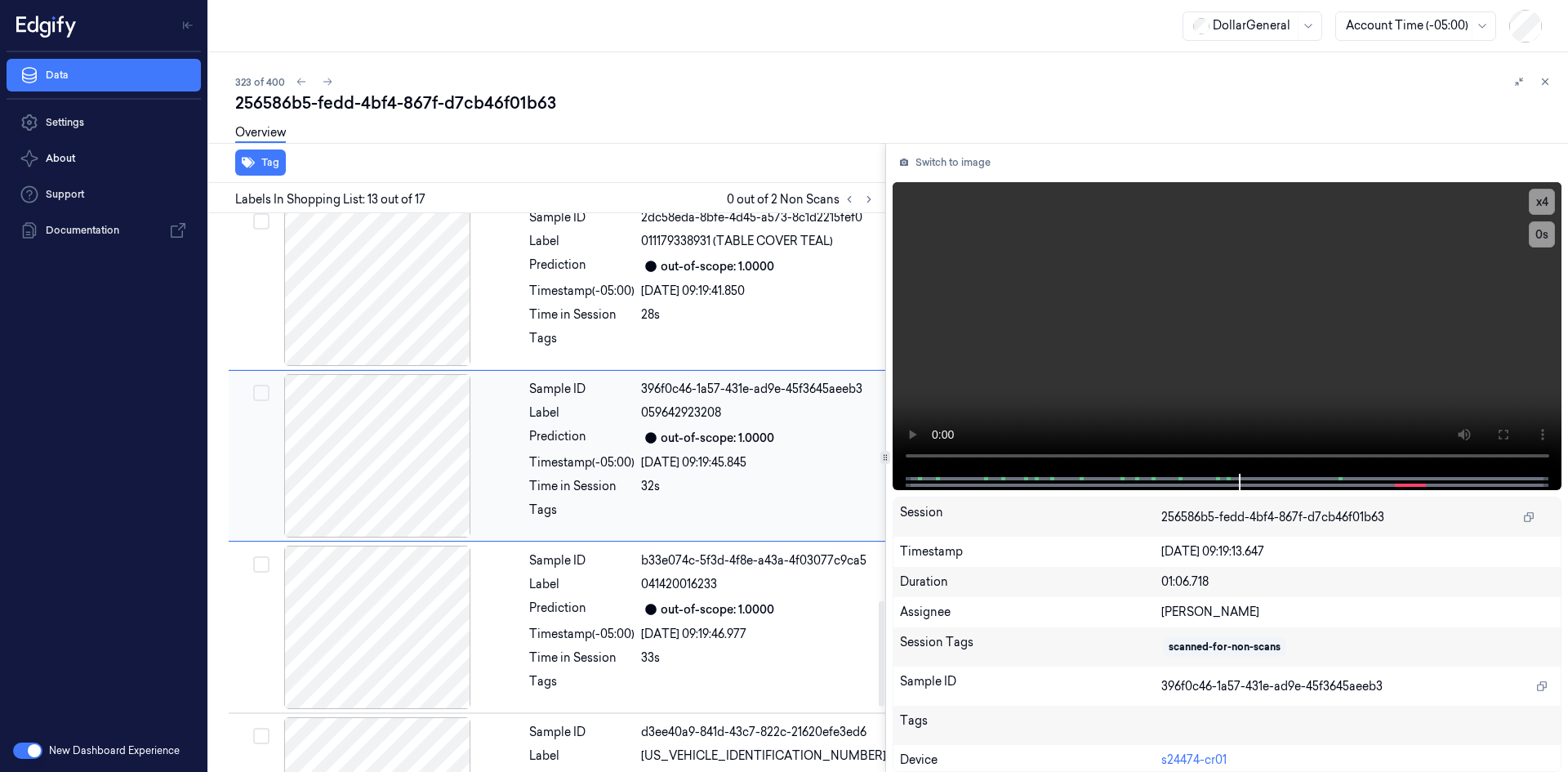
scroll to position [1906, 0]
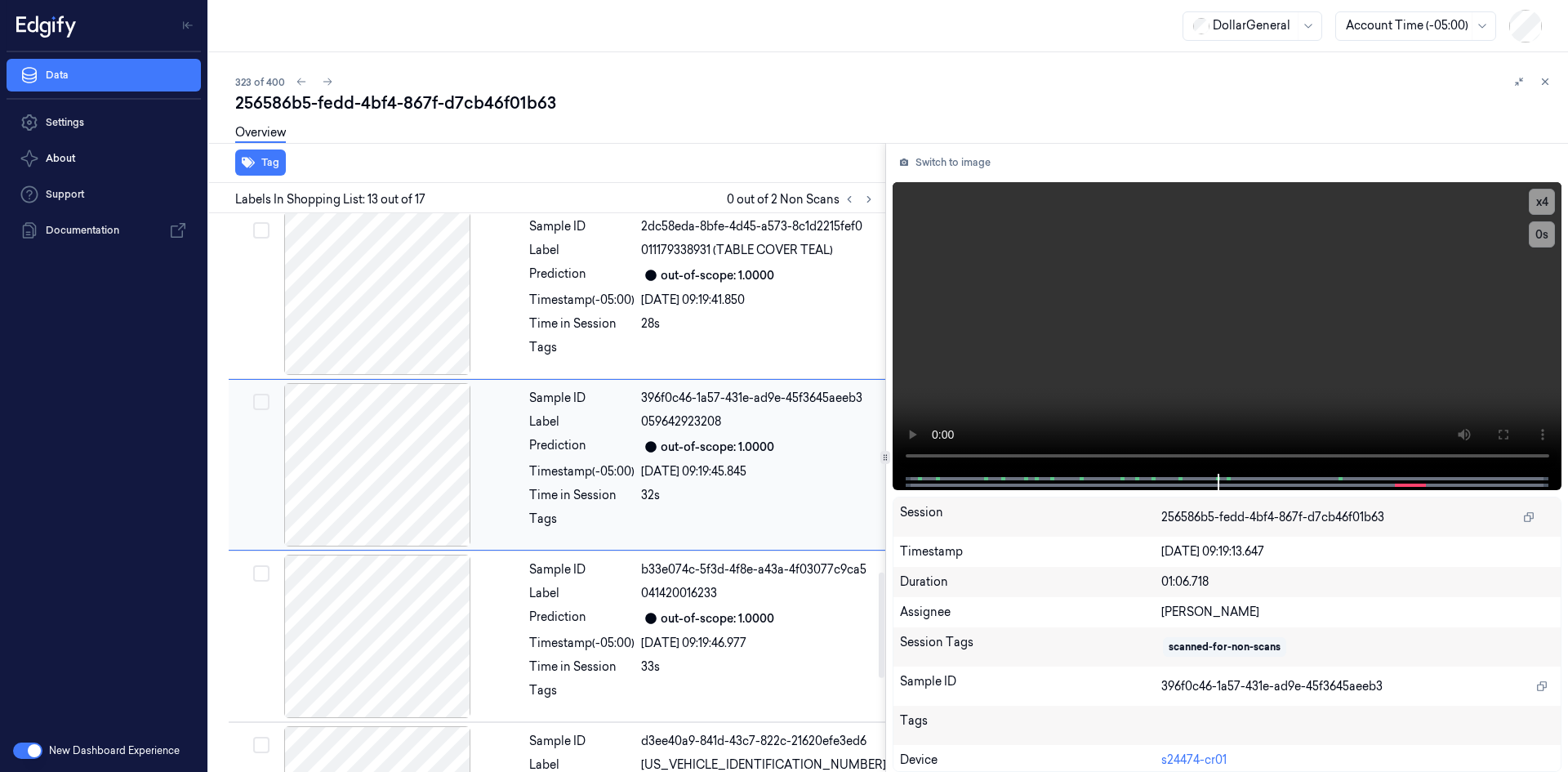
click at [760, 309] on div "[DATE] 09:19:41.850" at bounding box center [763, 301] width 245 height 17
click at [760, 309] on div "[DATE] 09:19:39.067" at bounding box center [763, 301] width 245 height 17
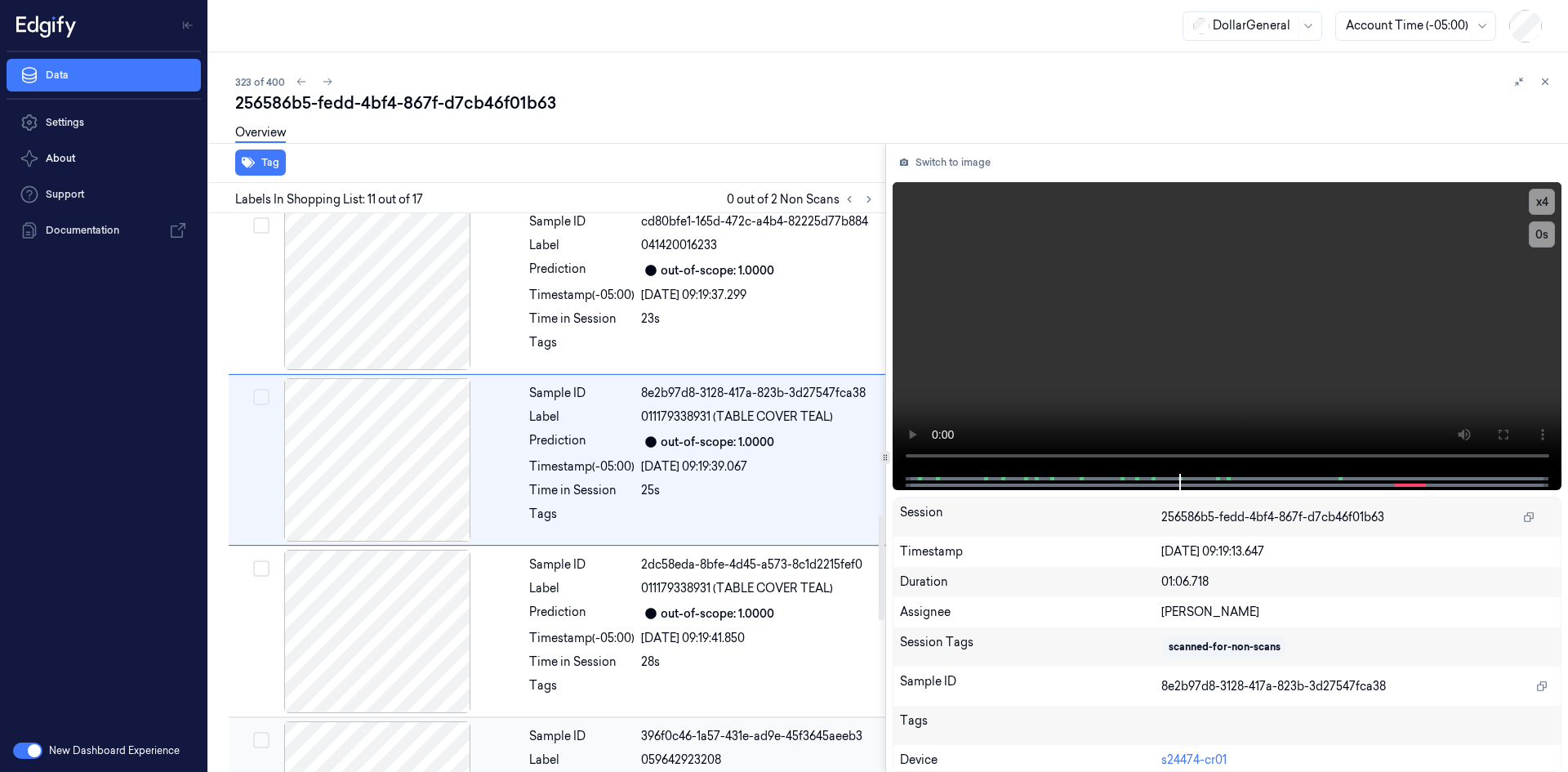
scroll to position [1562, 0]
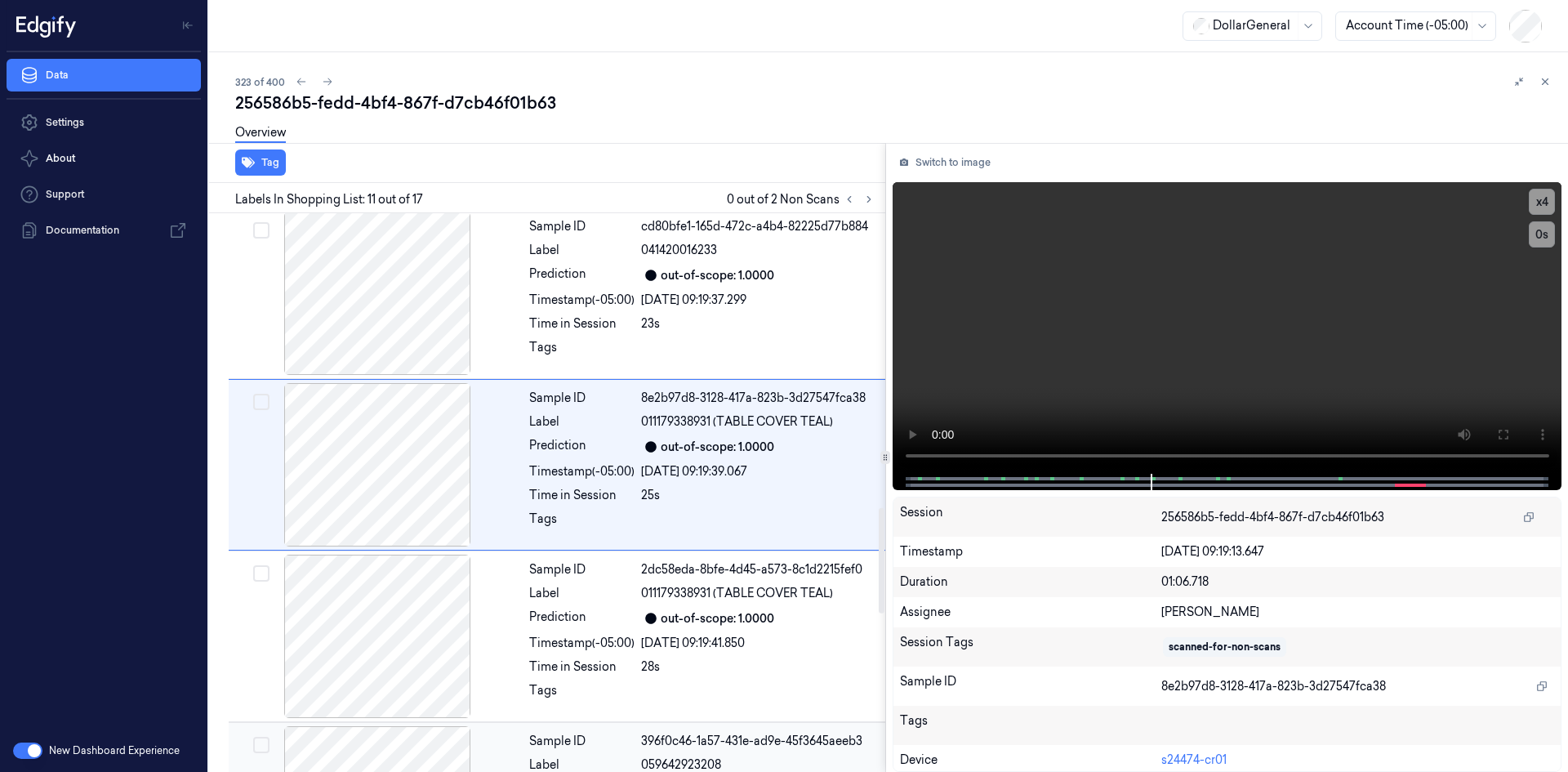
click at [760, 309] on div "[DATE] 09:19:37.299" at bounding box center [763, 301] width 245 height 17
click at [760, 309] on div "[DATE] 09:19:35.761" at bounding box center [763, 301] width 245 height 17
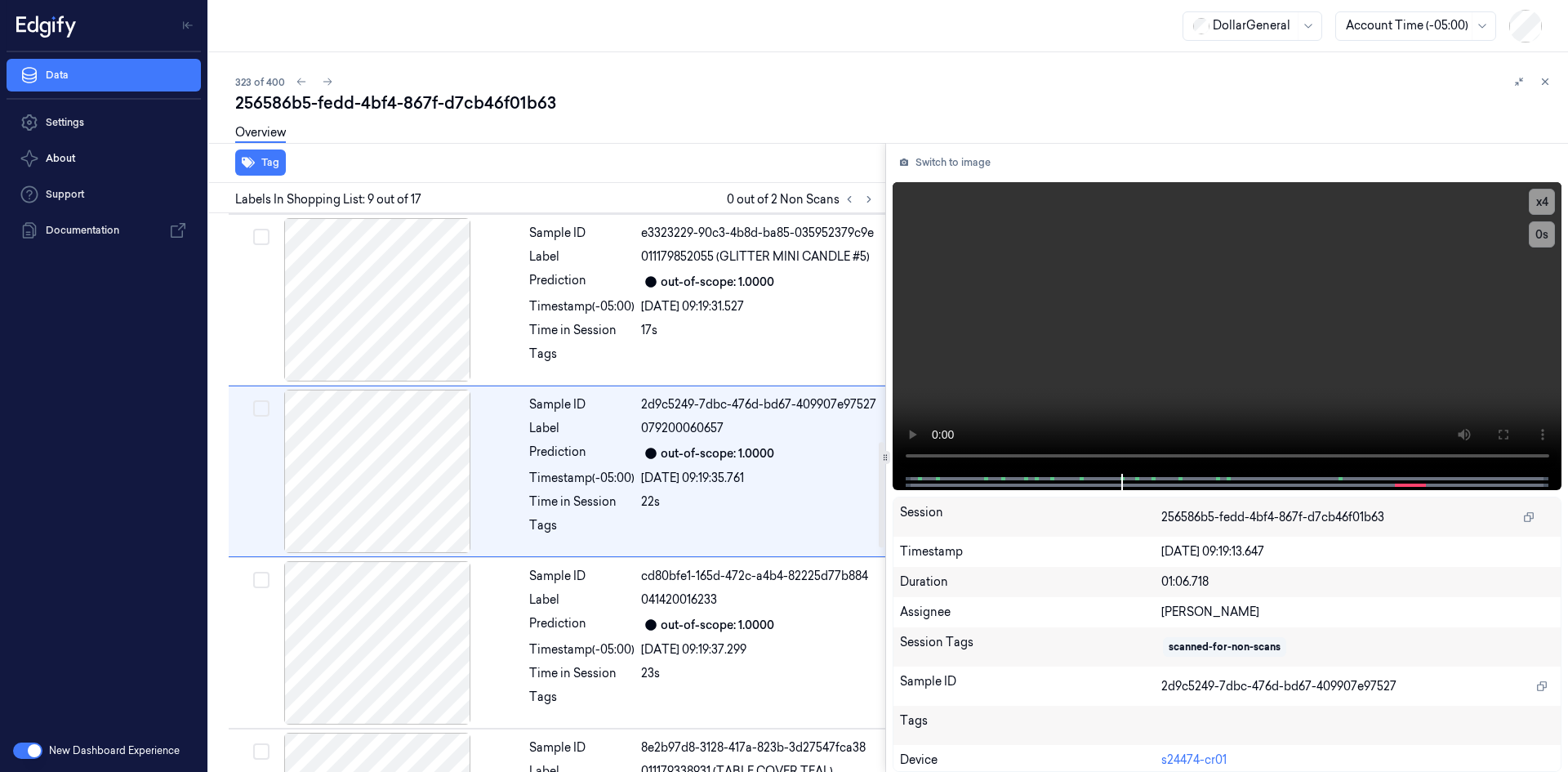
click at [760, 330] on div "Sample ID e3323229-90c3-4b8d-ba85-035952379c9e Label 011179852055 (GLITTER MINI…" at bounding box center [707, 300] width 370 height 163
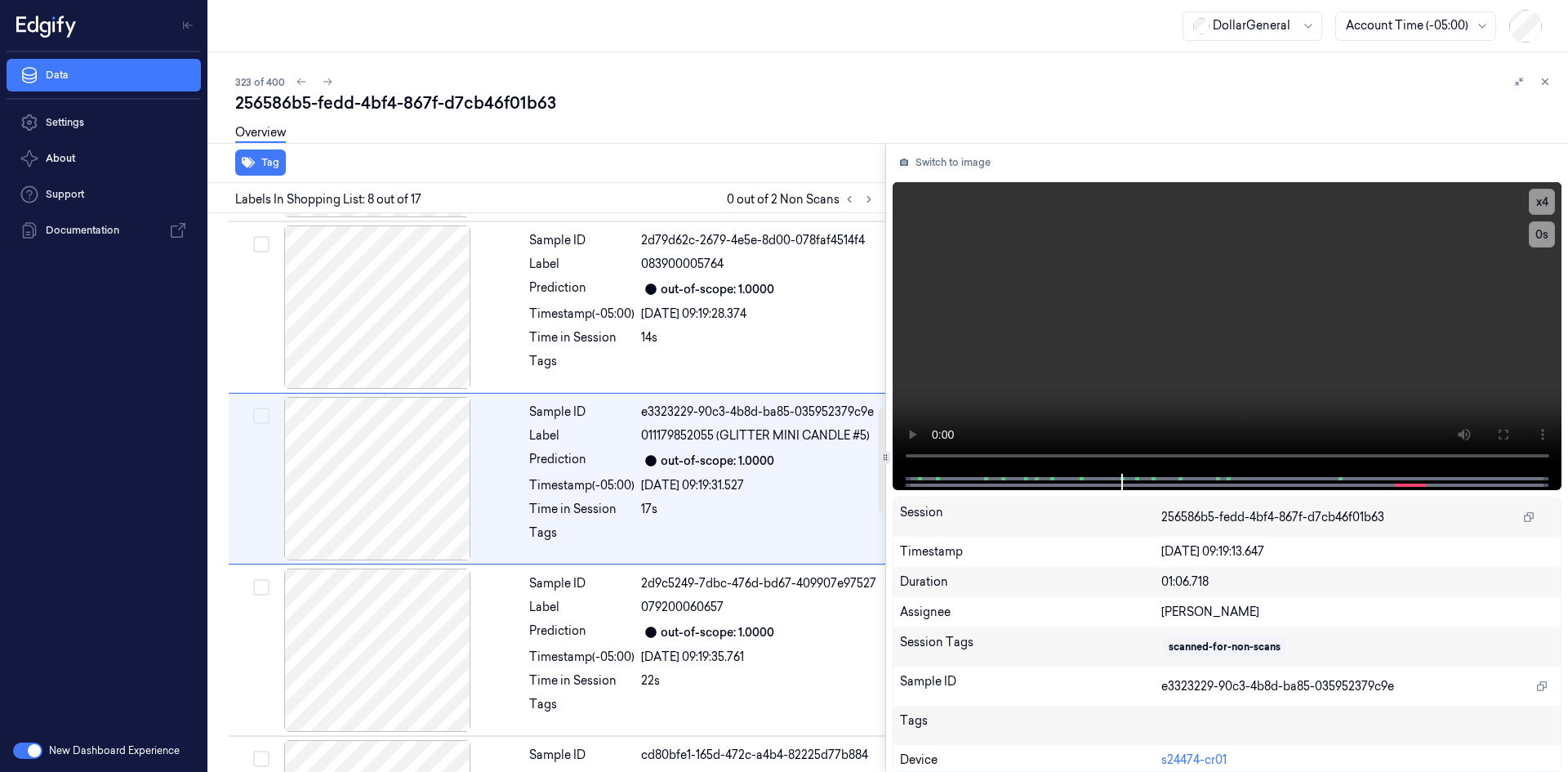
click at [760, 323] on div "[DATE] 09:19:28.374" at bounding box center [763, 314] width 245 height 17
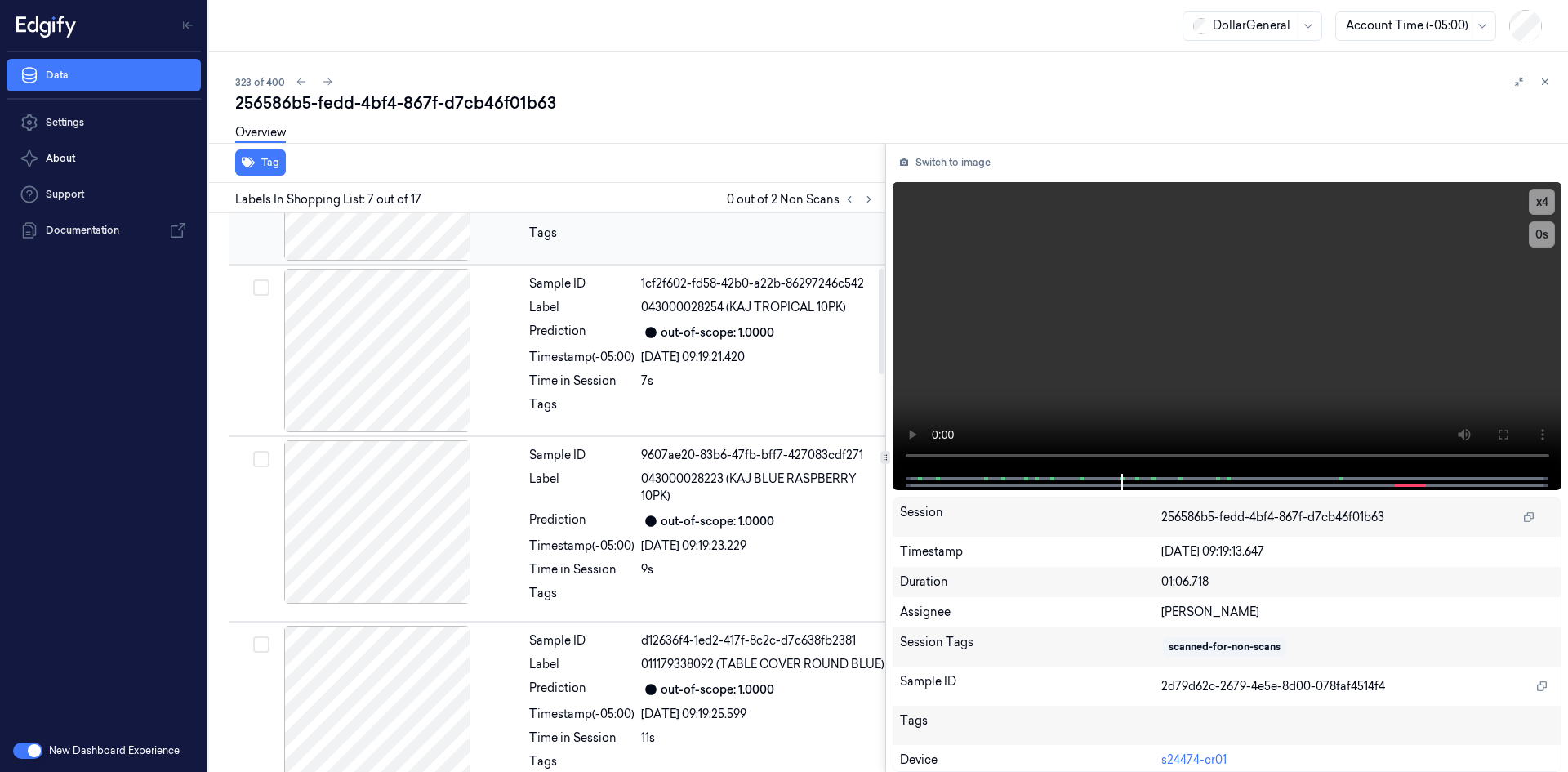
scroll to position [0, 0]
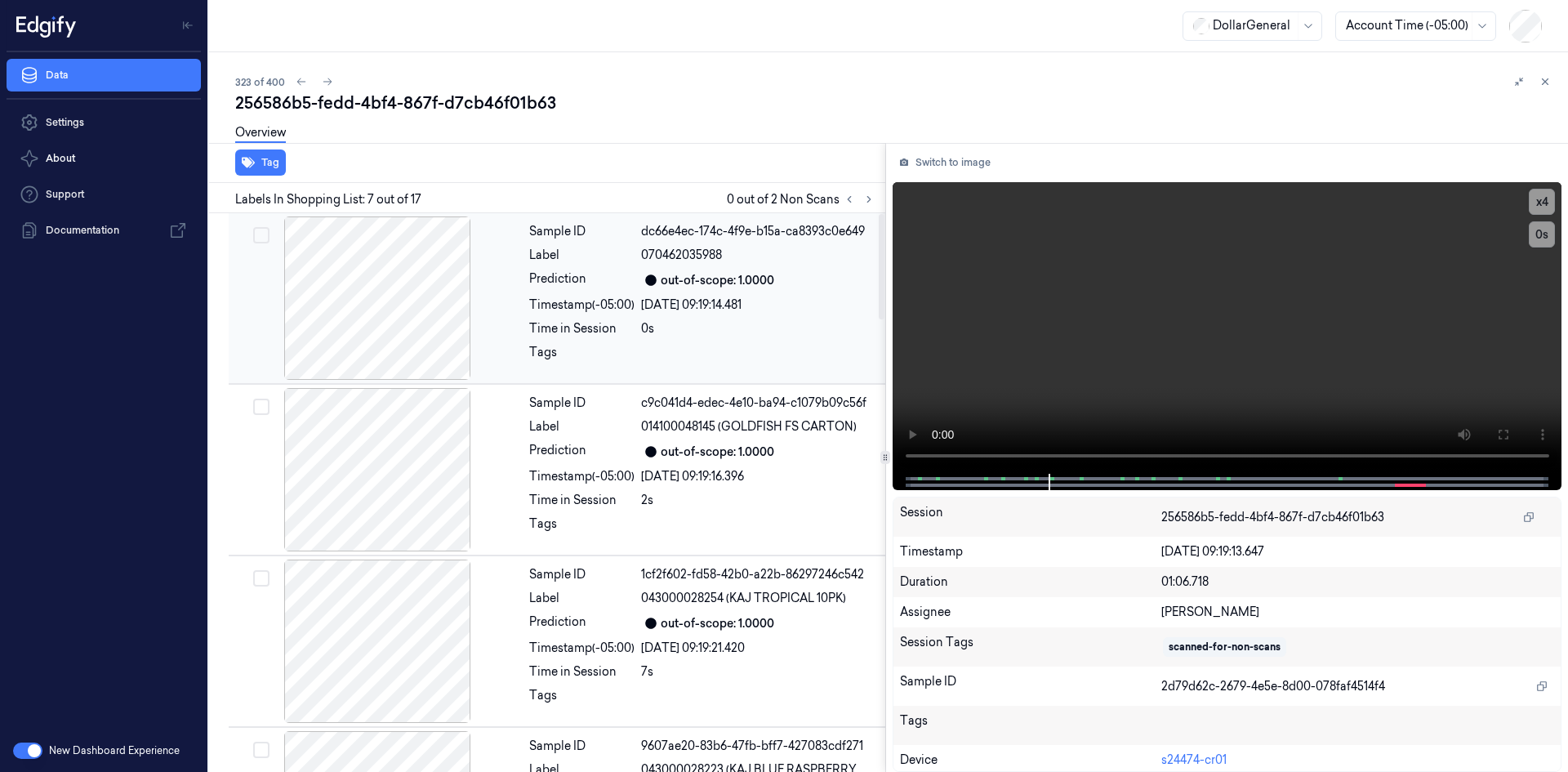
click at [738, 277] on div "out-of-scope: 1.0000" at bounding box center [717, 280] width 113 height 17
click at [763, 383] on div "Sample ID dc66e4ec-174c-4f9e-b15a-ca8393c0e649 Label 070462035988 Prediction ou…" at bounding box center [562, 299] width 667 height 171
click at [875, 202] on button at bounding box center [869, 199] width 19 height 19
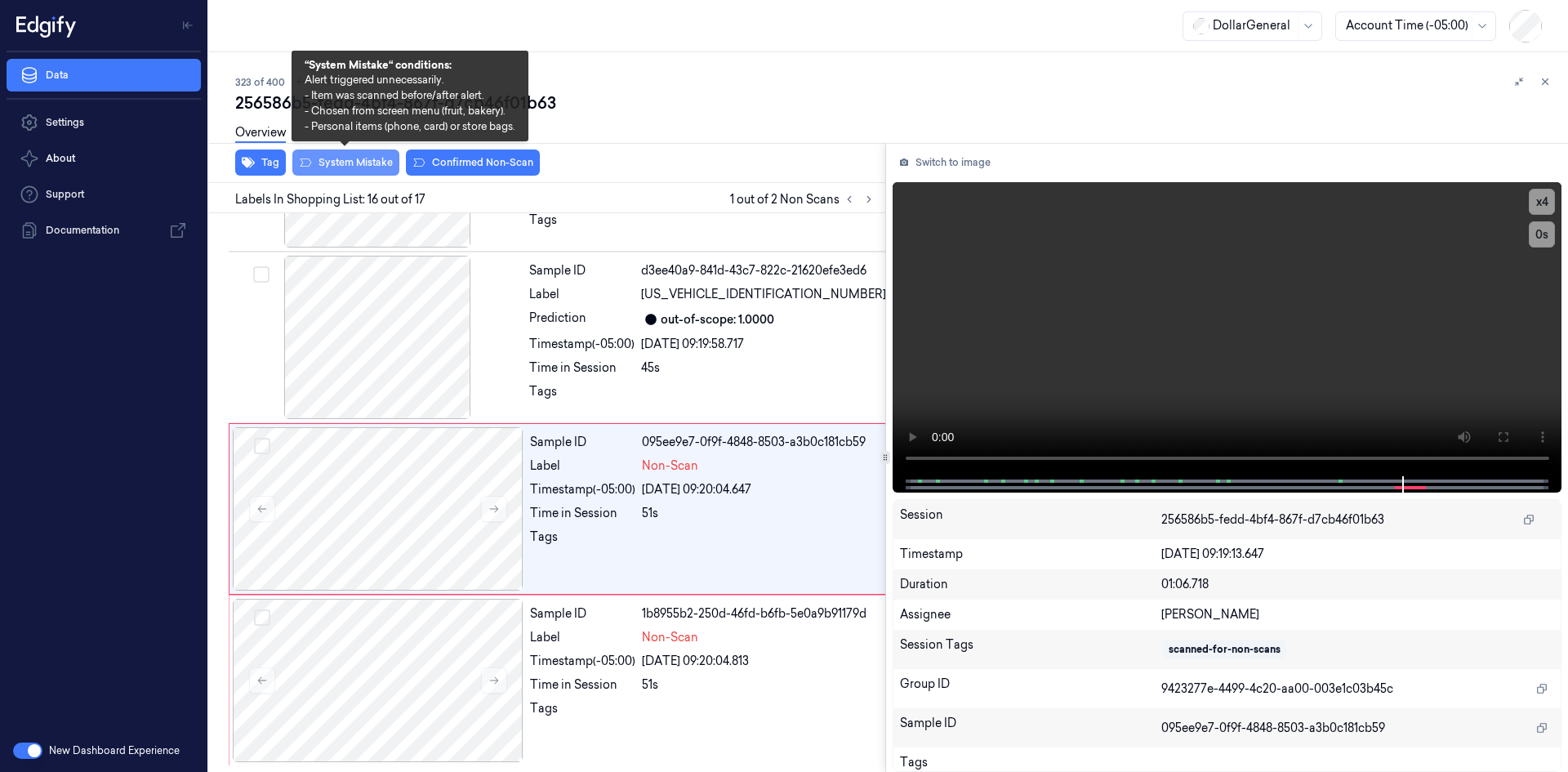
scroll to position [2404, 0]
click at [369, 170] on button "System Mistake" at bounding box center [346, 162] width 107 height 26
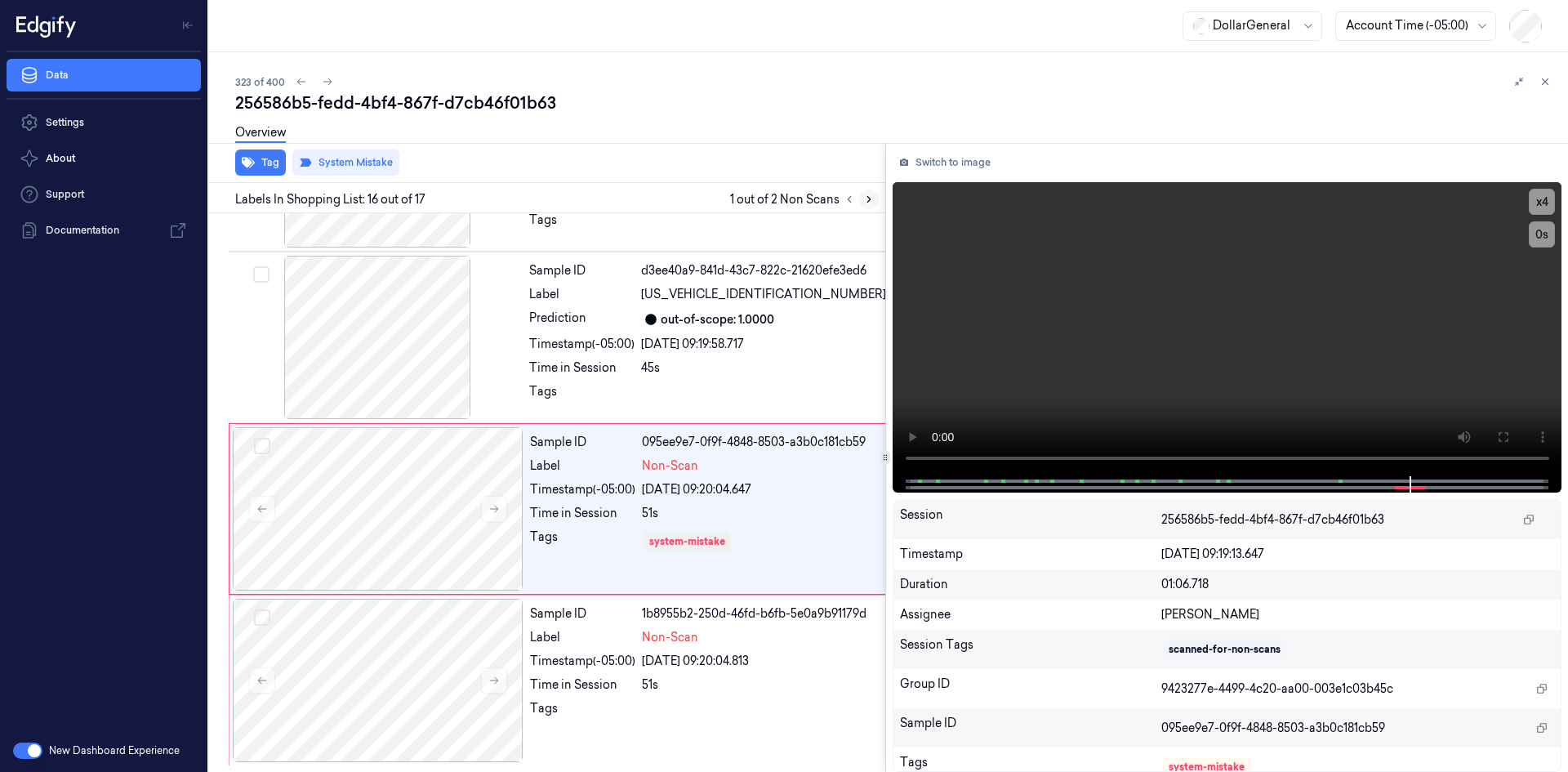
click at [867, 202] on icon at bounding box center [869, 200] width 12 height 12
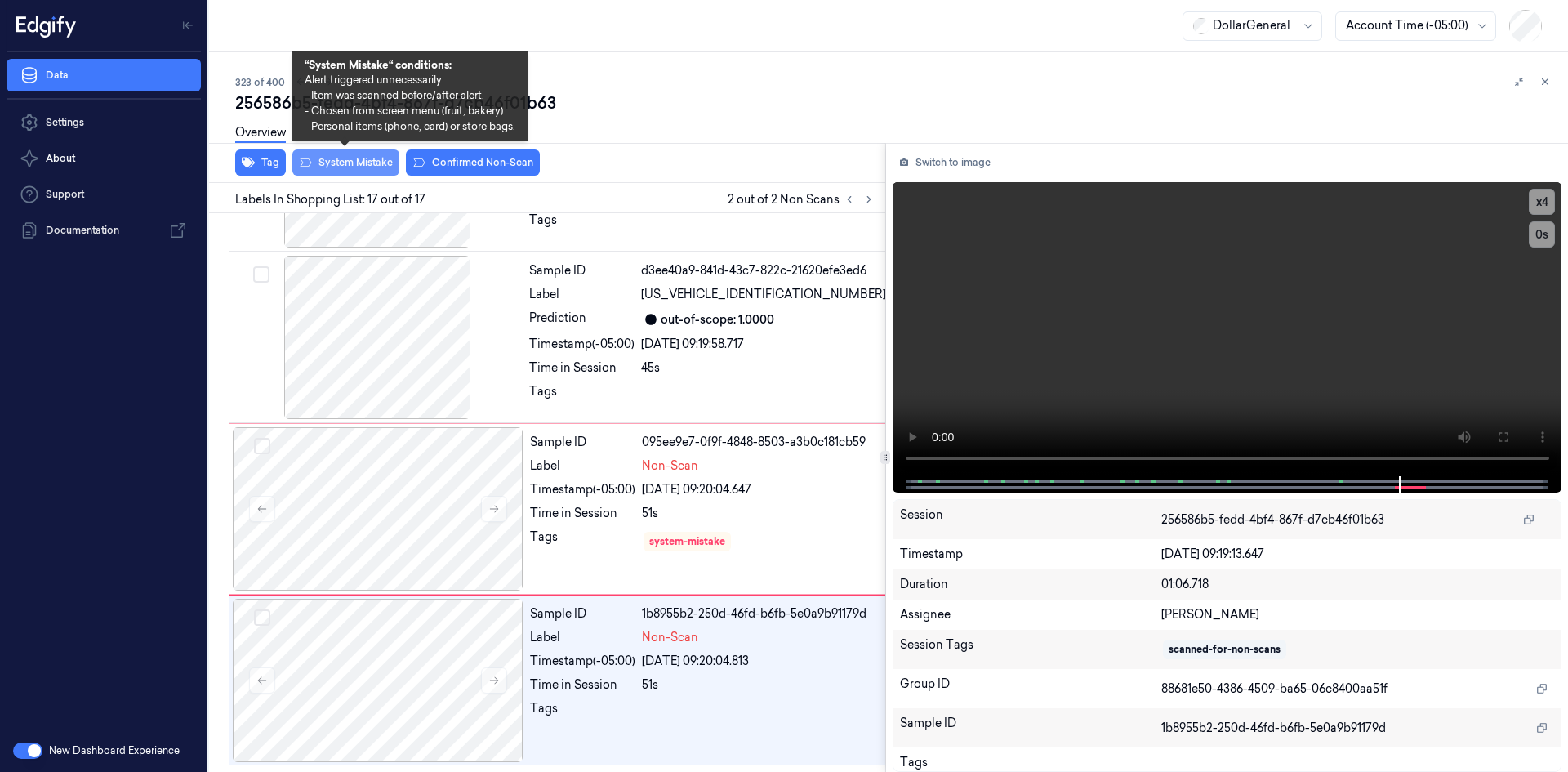
click at [320, 160] on button "System Mistake" at bounding box center [346, 162] width 107 height 26
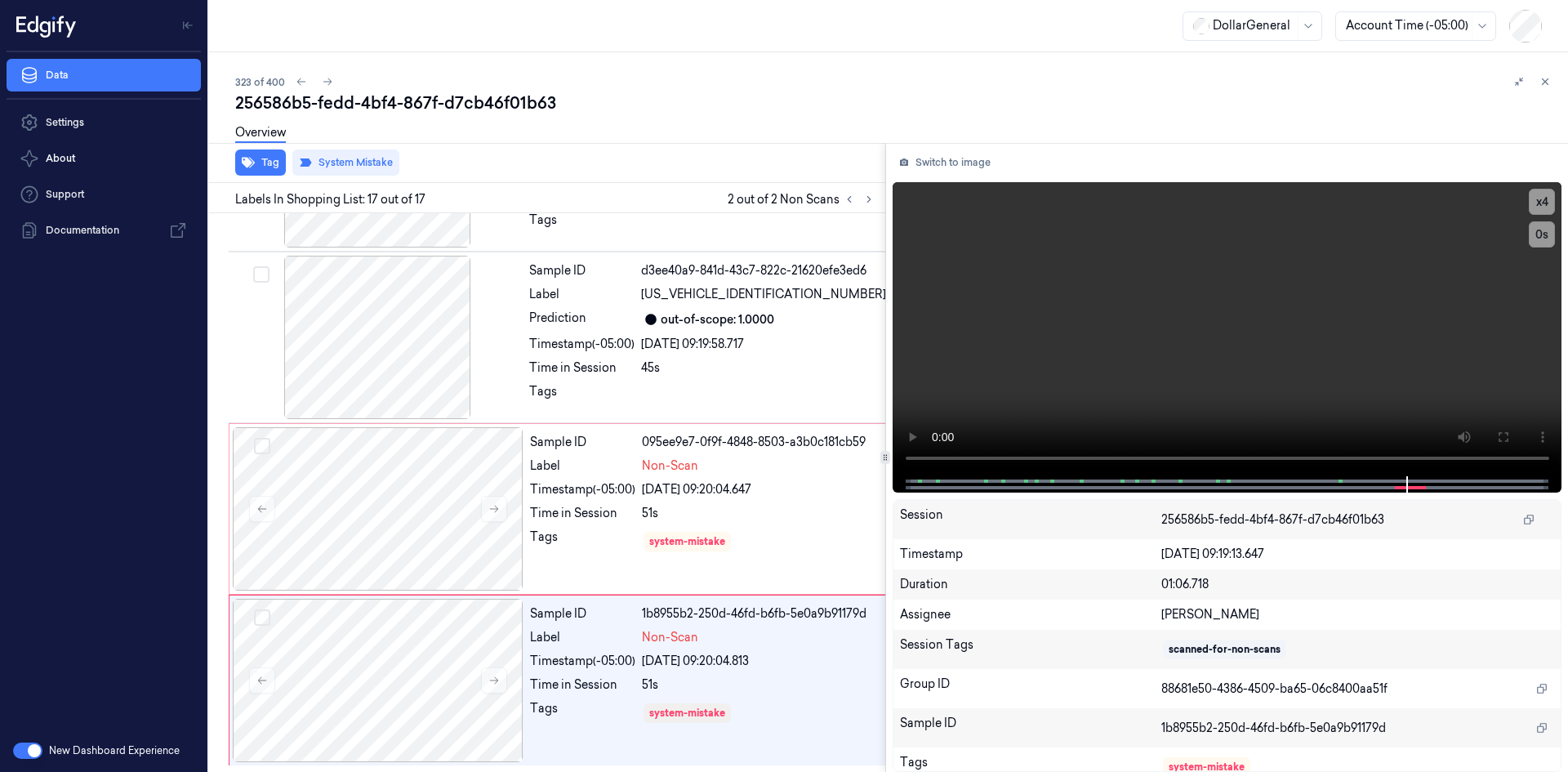
click at [740, 155] on div "Overview" at bounding box center [895, 134] width 1320 height 41
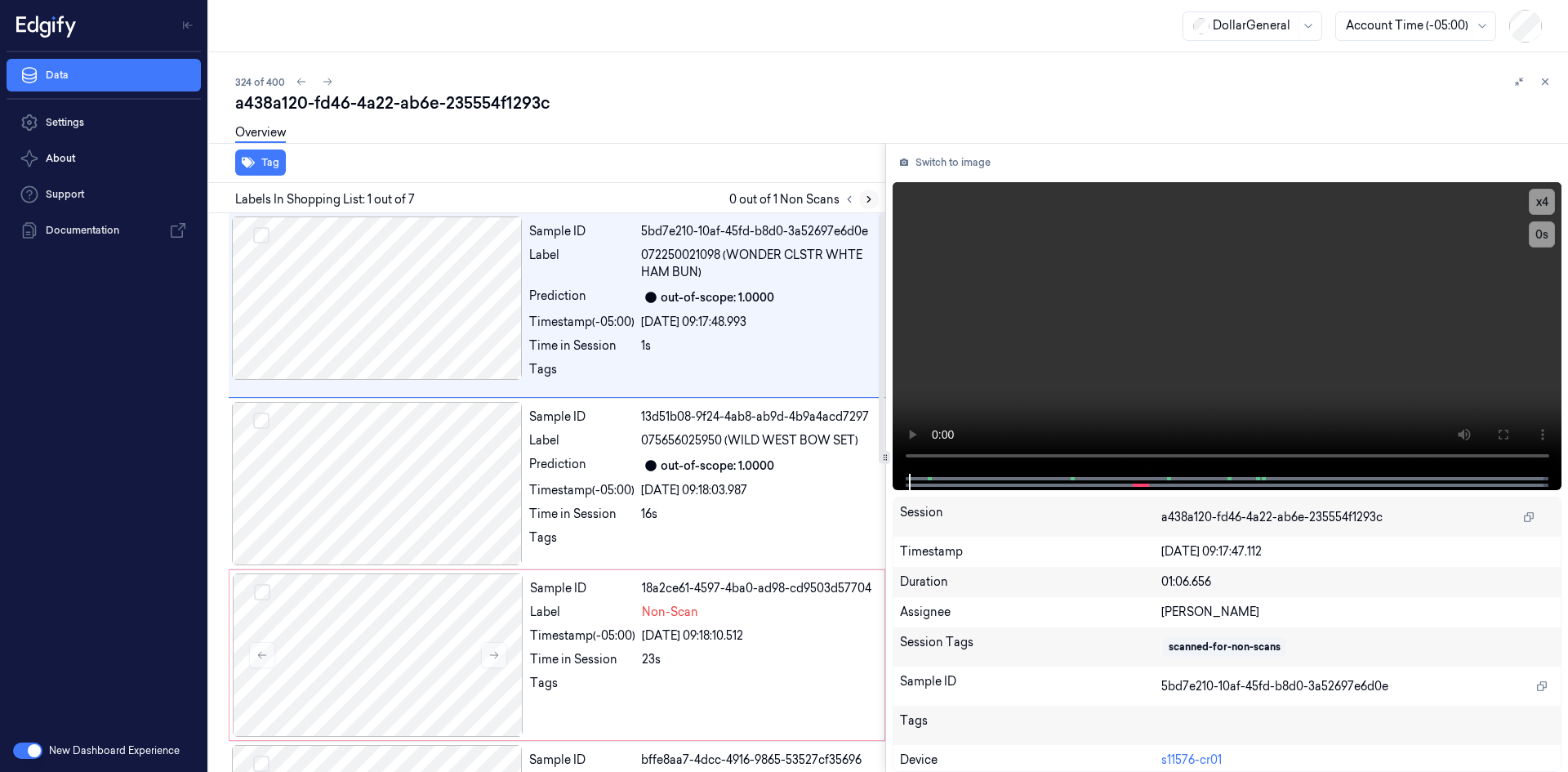
click at [863, 199] on icon at bounding box center [869, 200] width 12 height 12
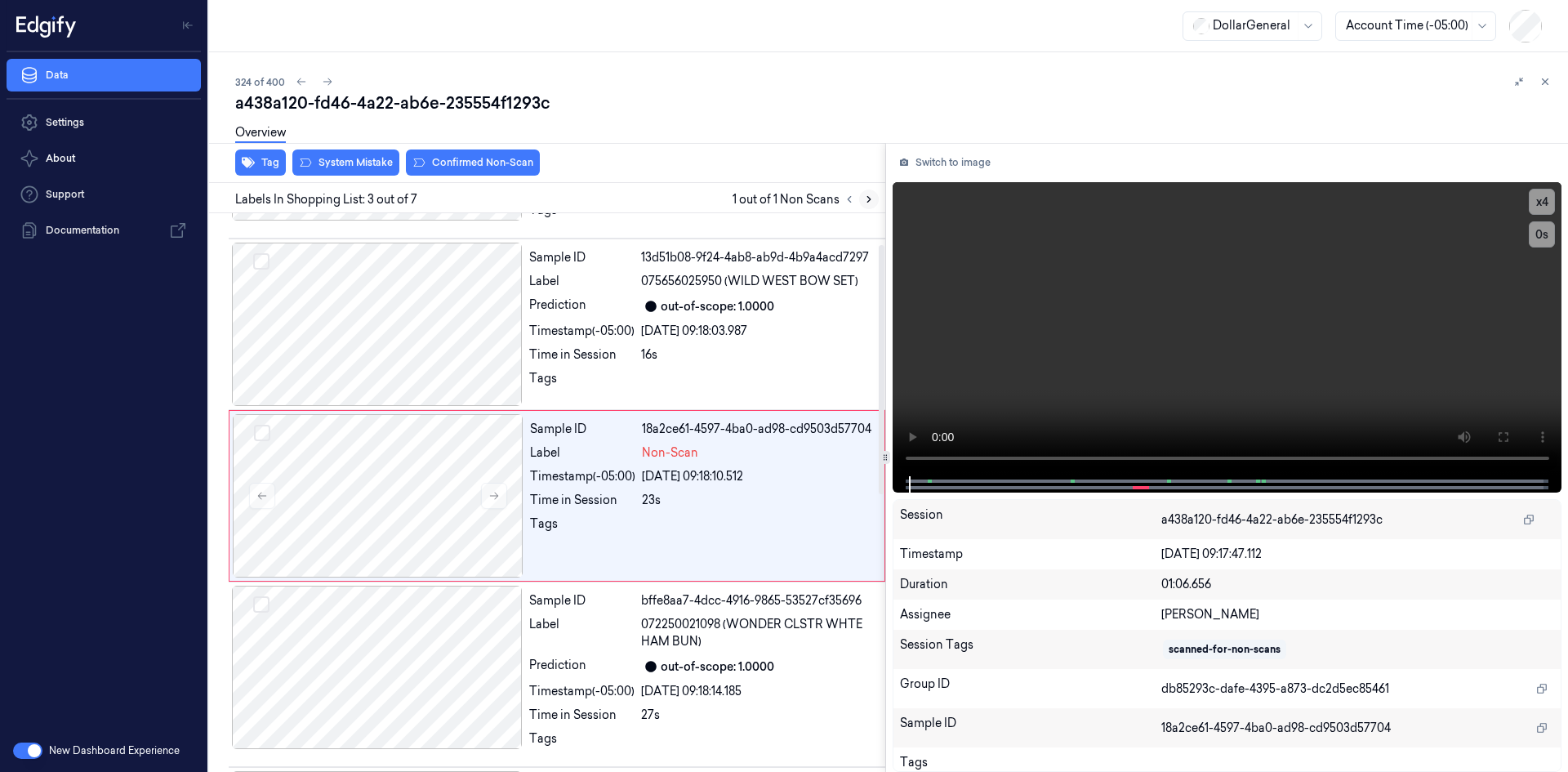
scroll to position [162, 0]
click at [1195, 224] on video at bounding box center [1228, 329] width 670 height 294
click at [626, 434] on div "Sample ID" at bounding box center [583, 426] width 106 height 17
click at [1075, 345] on video at bounding box center [1228, 329] width 670 height 294
click at [1163, 310] on video at bounding box center [1228, 329] width 670 height 294
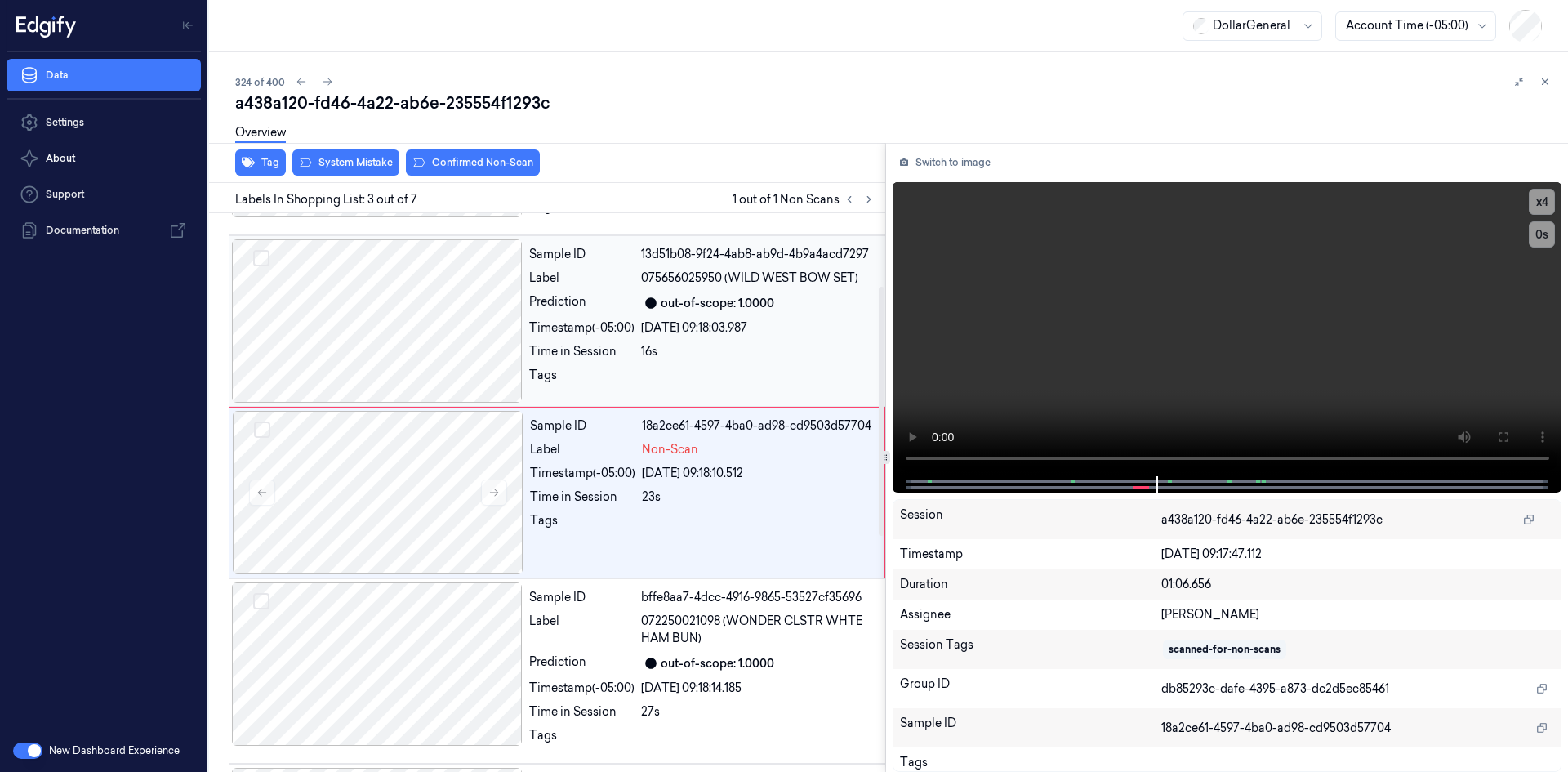
click at [741, 317] on div "Sample ID 13d51b08-9f24-4ab8-ab9d-4b9a4acd7297 Label 075656025950 (WILD WEST BO…" at bounding box center [702, 321] width 359 height 163
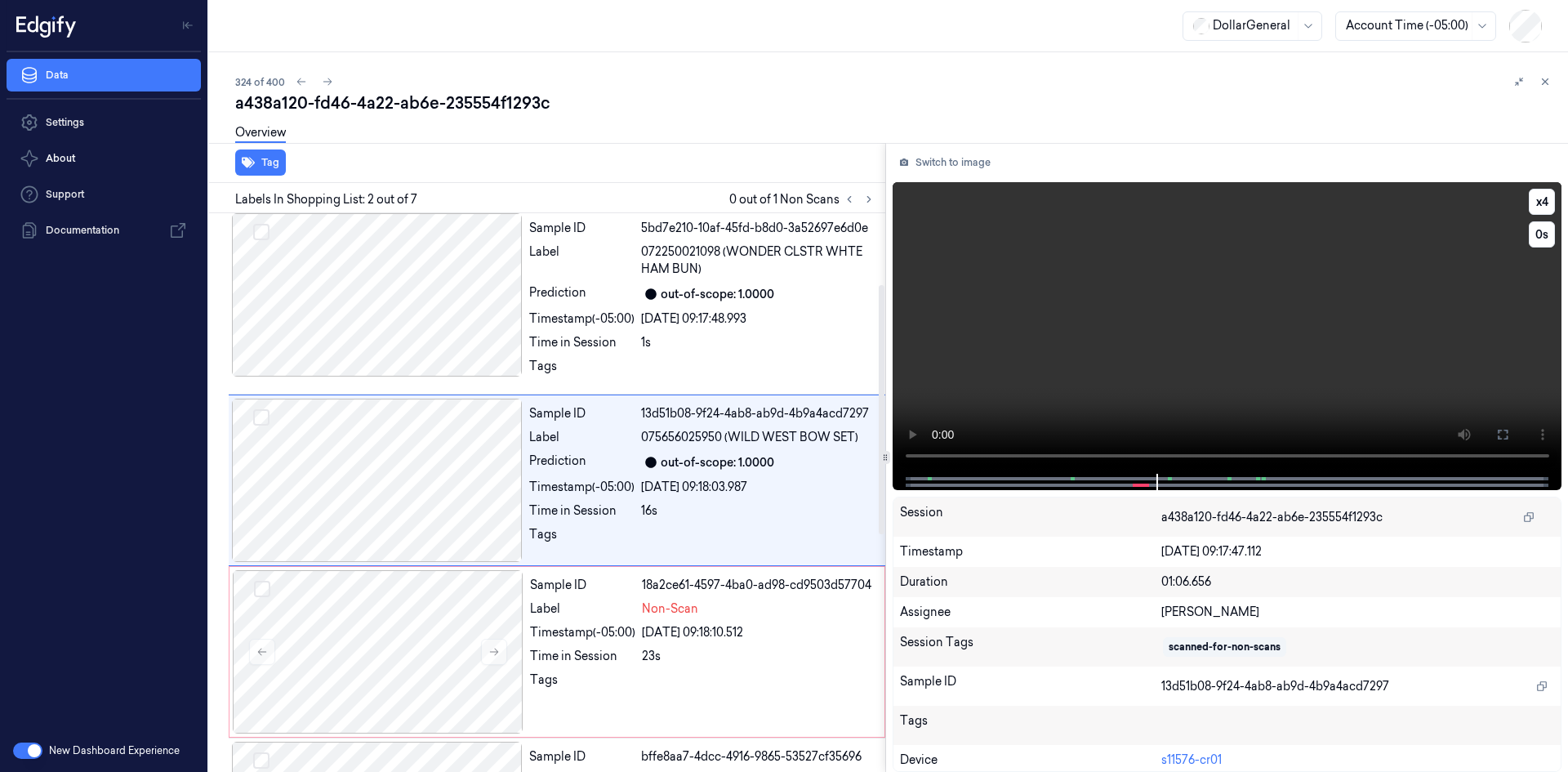
scroll to position [0, 0]
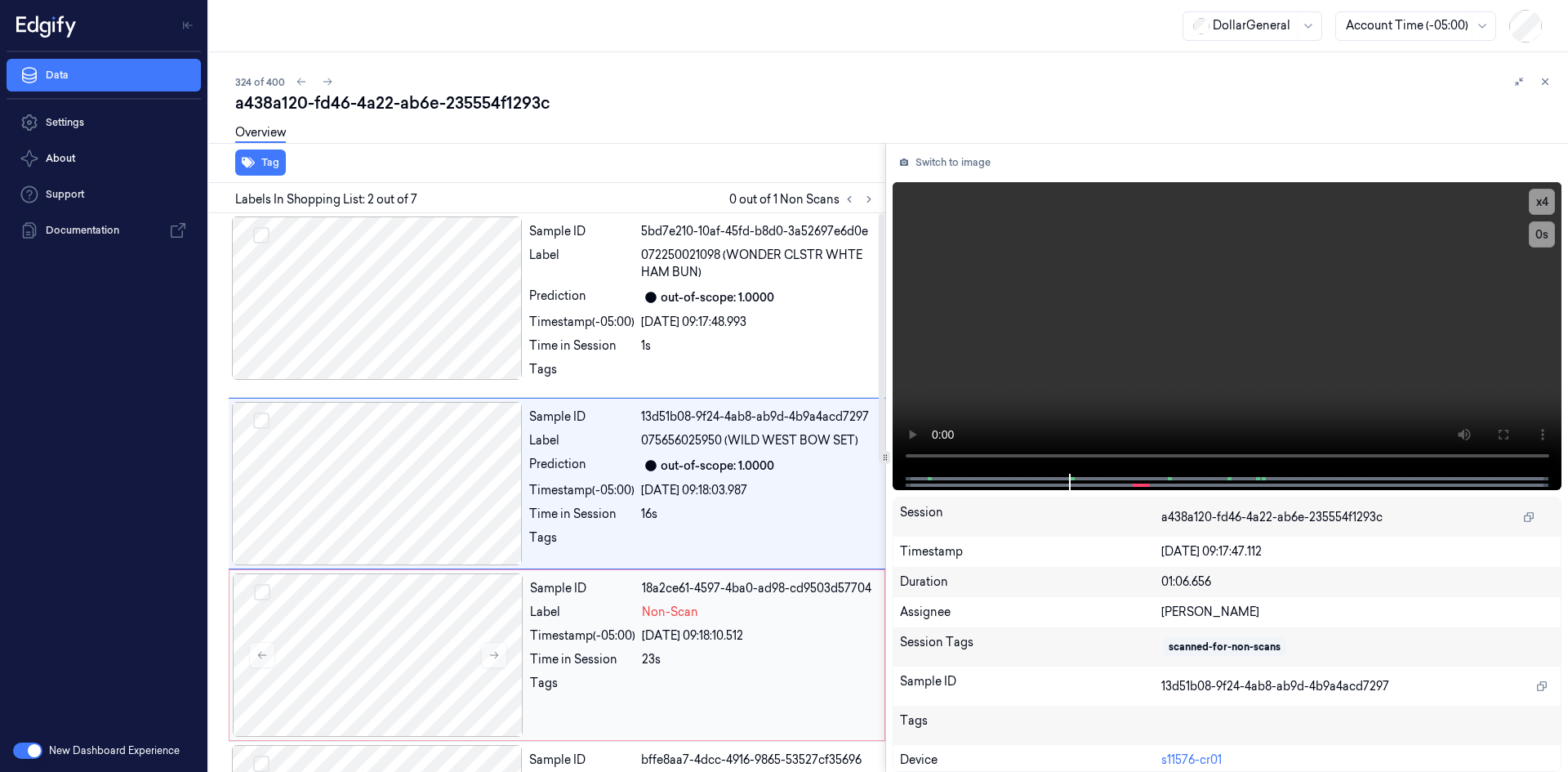
click at [747, 614] on div "Non-Scan" at bounding box center [759, 613] width 232 height 17
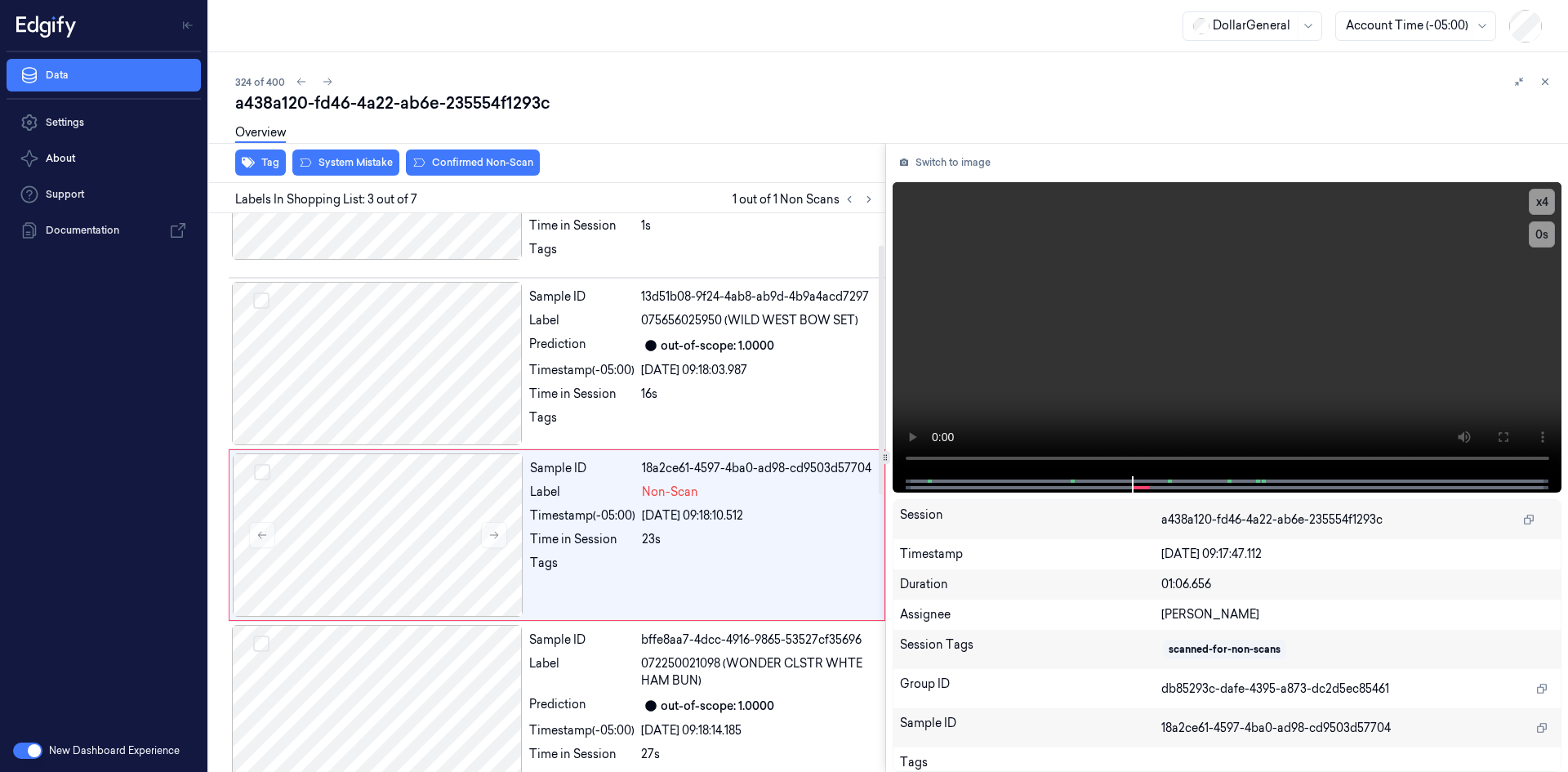
scroll to position [162, 0]
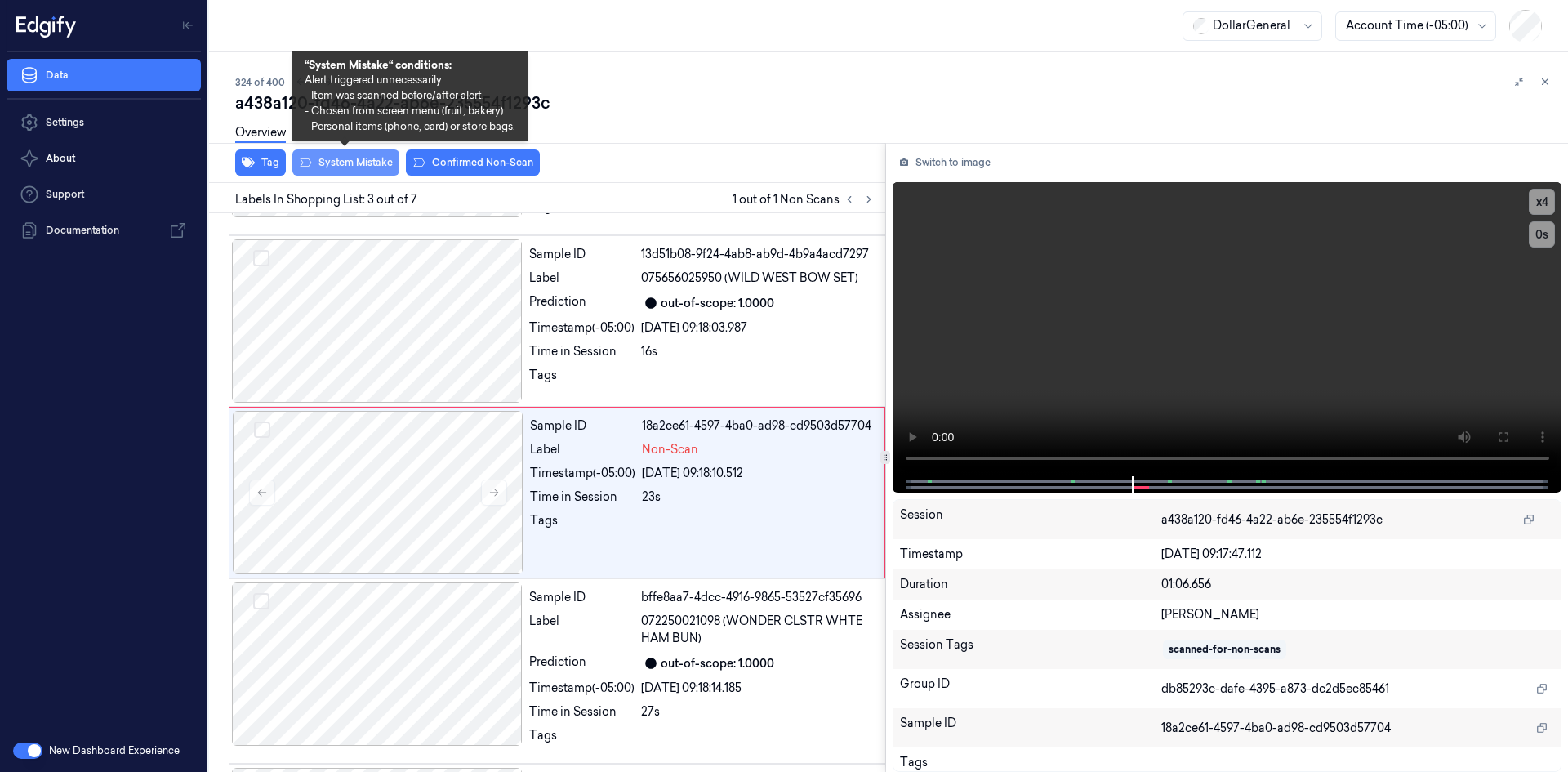
click at [378, 165] on button "System Mistake" at bounding box center [346, 162] width 107 height 26
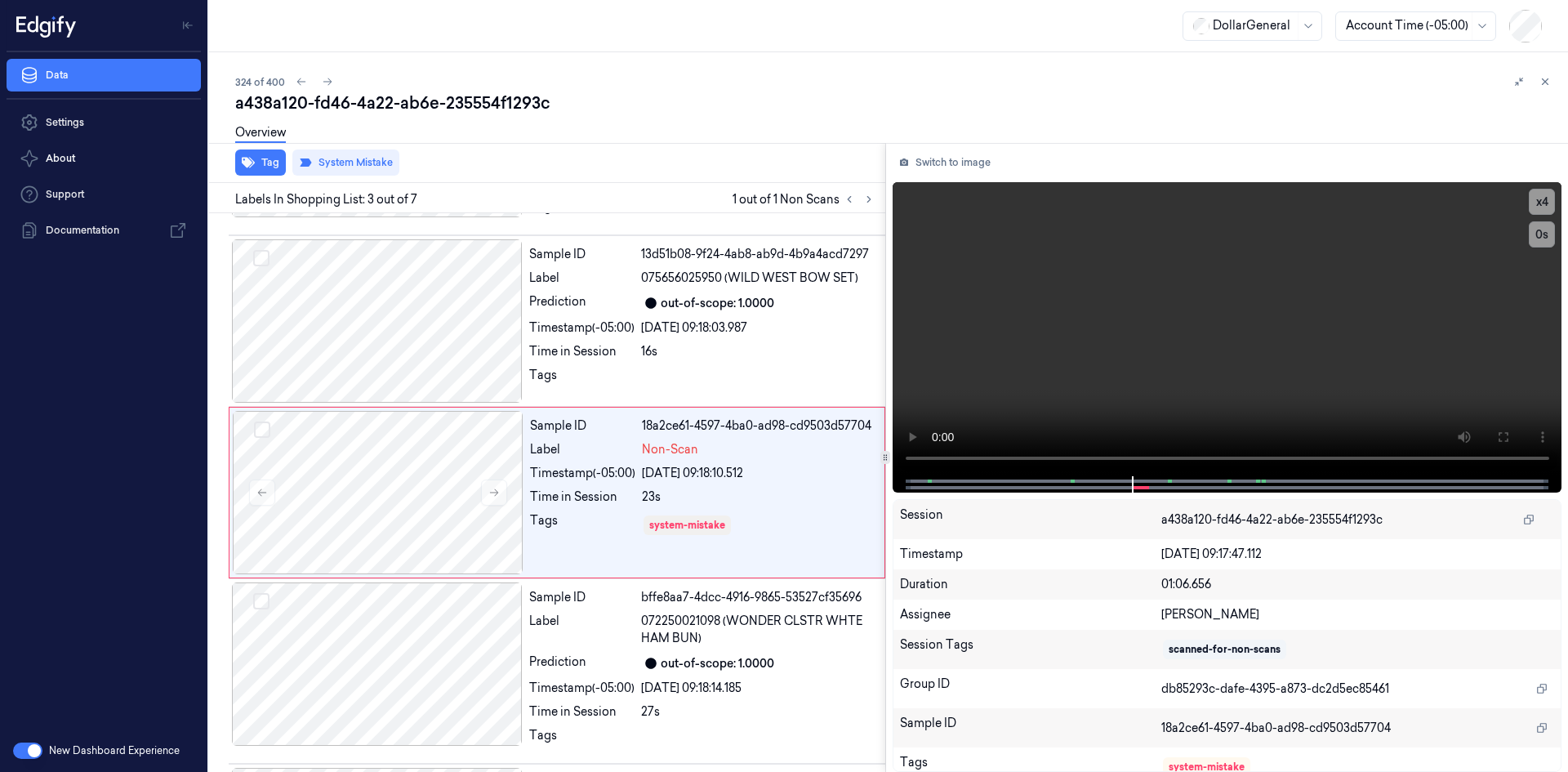
click at [648, 145] on div "Overview" at bounding box center [895, 134] width 1320 height 41
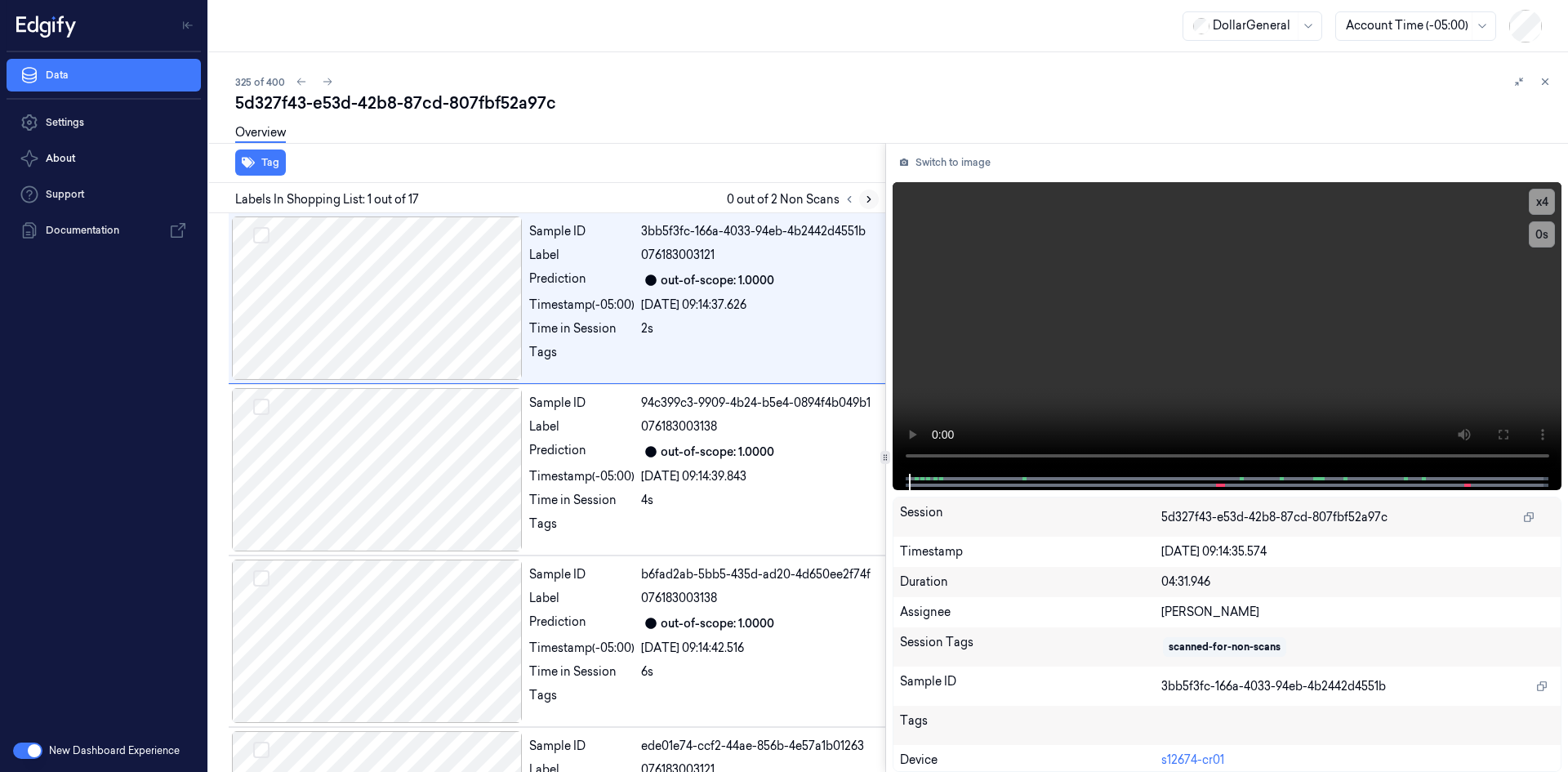
click at [873, 199] on icon at bounding box center [869, 200] width 12 height 12
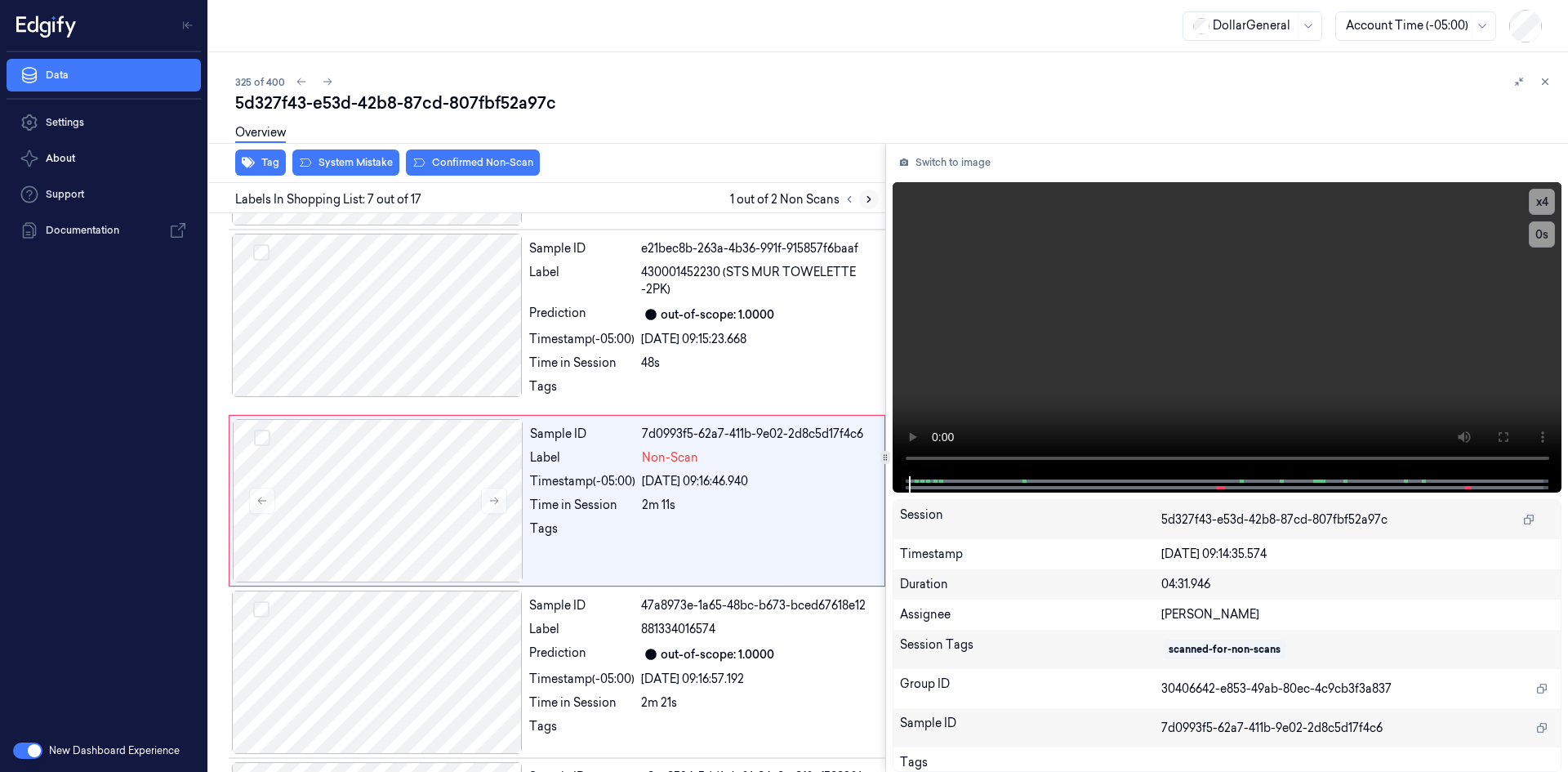
scroll to position [849, 0]
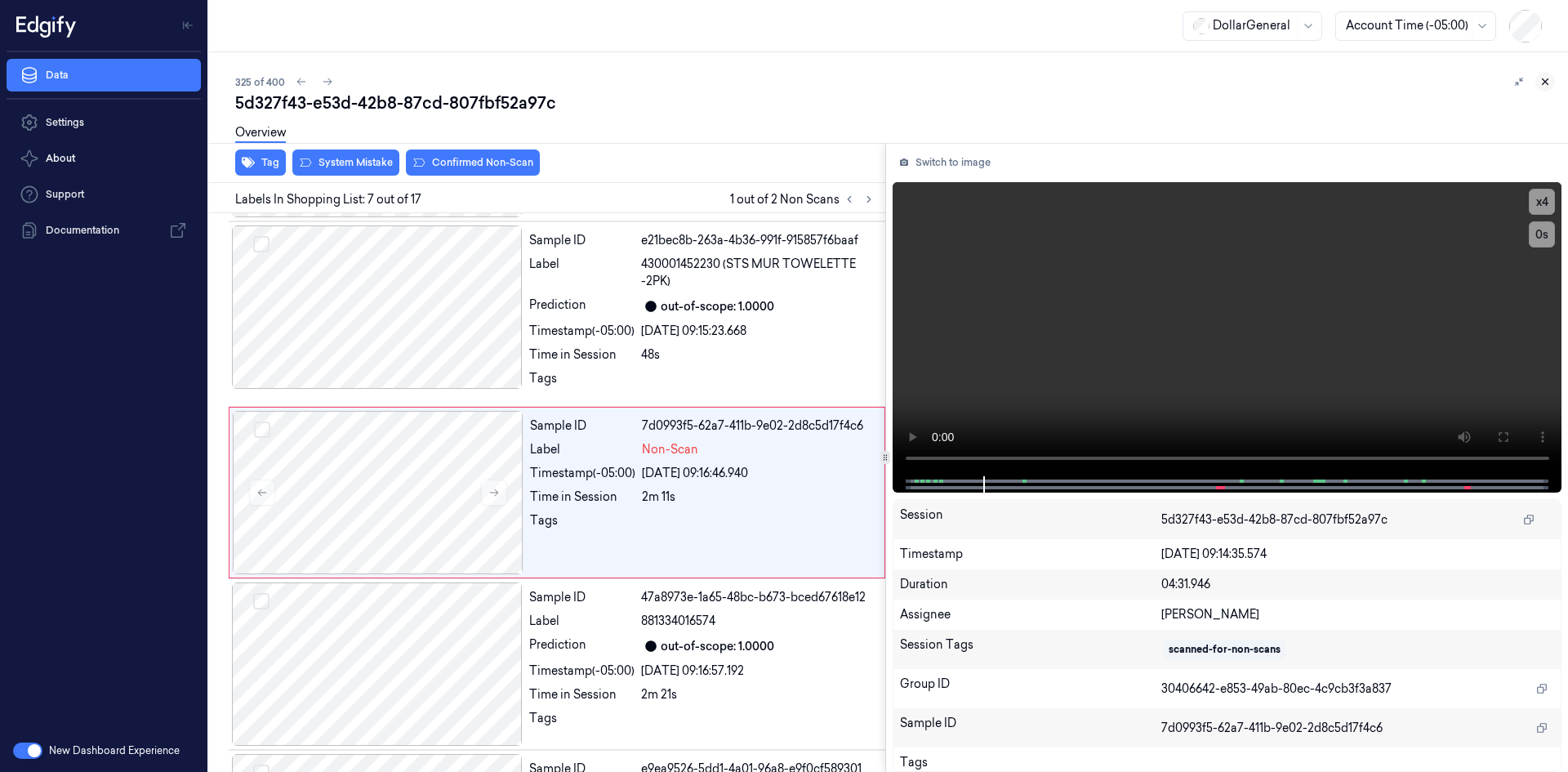
click at [1537, 84] on button at bounding box center [1545, 82] width 19 height 19
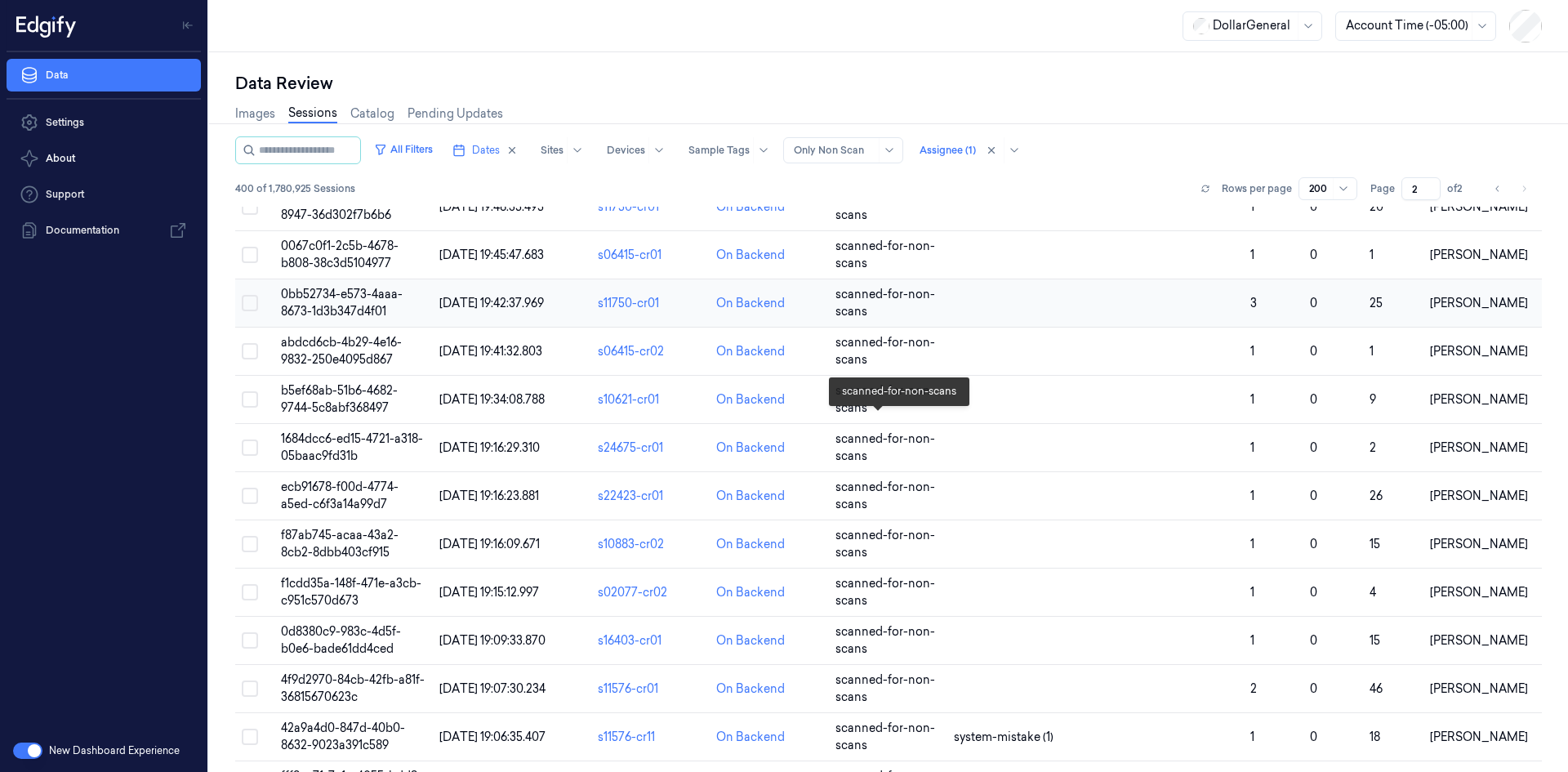
scroll to position [7351, 0]
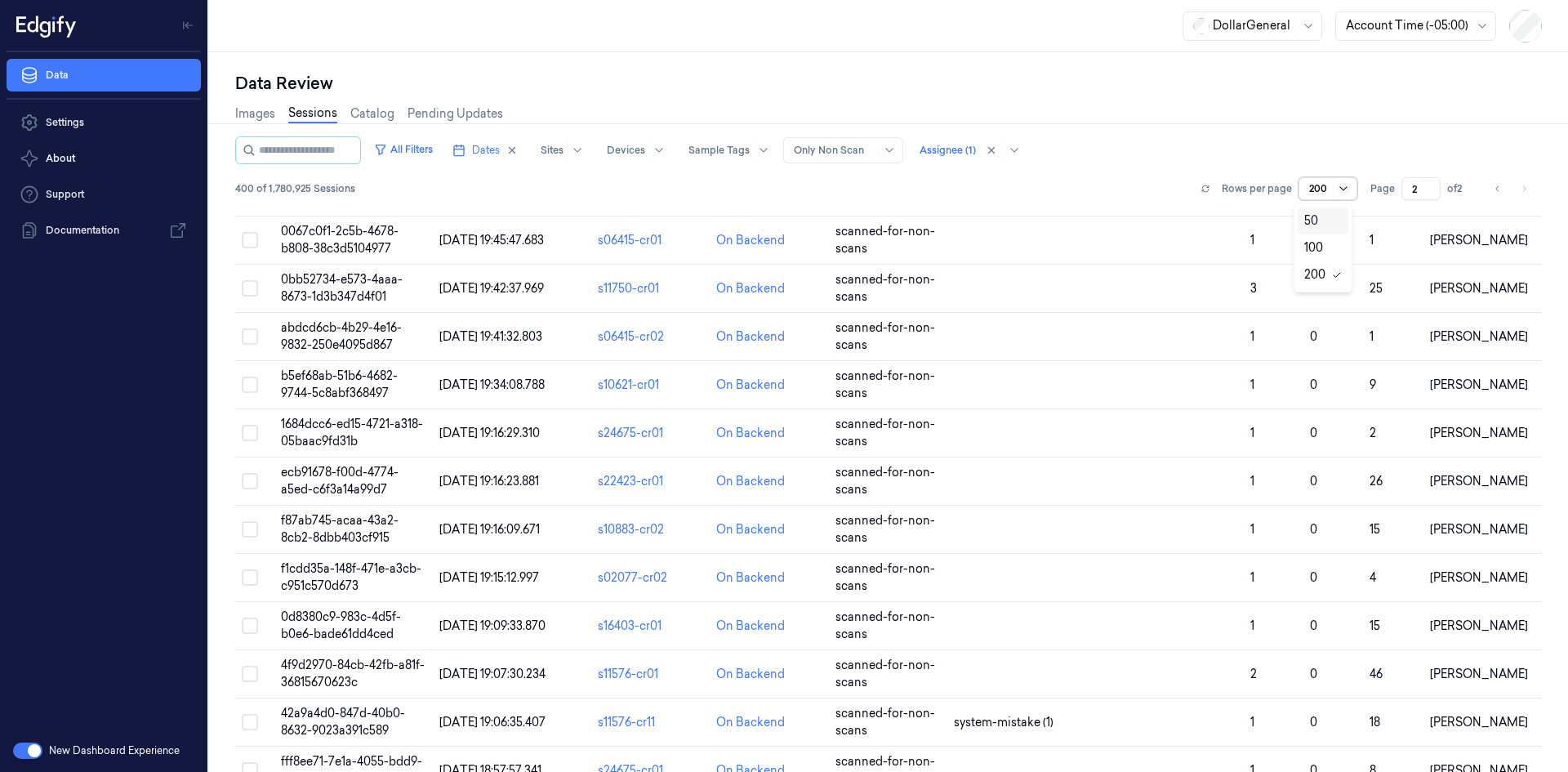
click at [1340, 188] on icon at bounding box center [1344, 189] width 13 height 13
click at [1319, 227] on div "50" at bounding box center [1323, 221] width 37 height 17
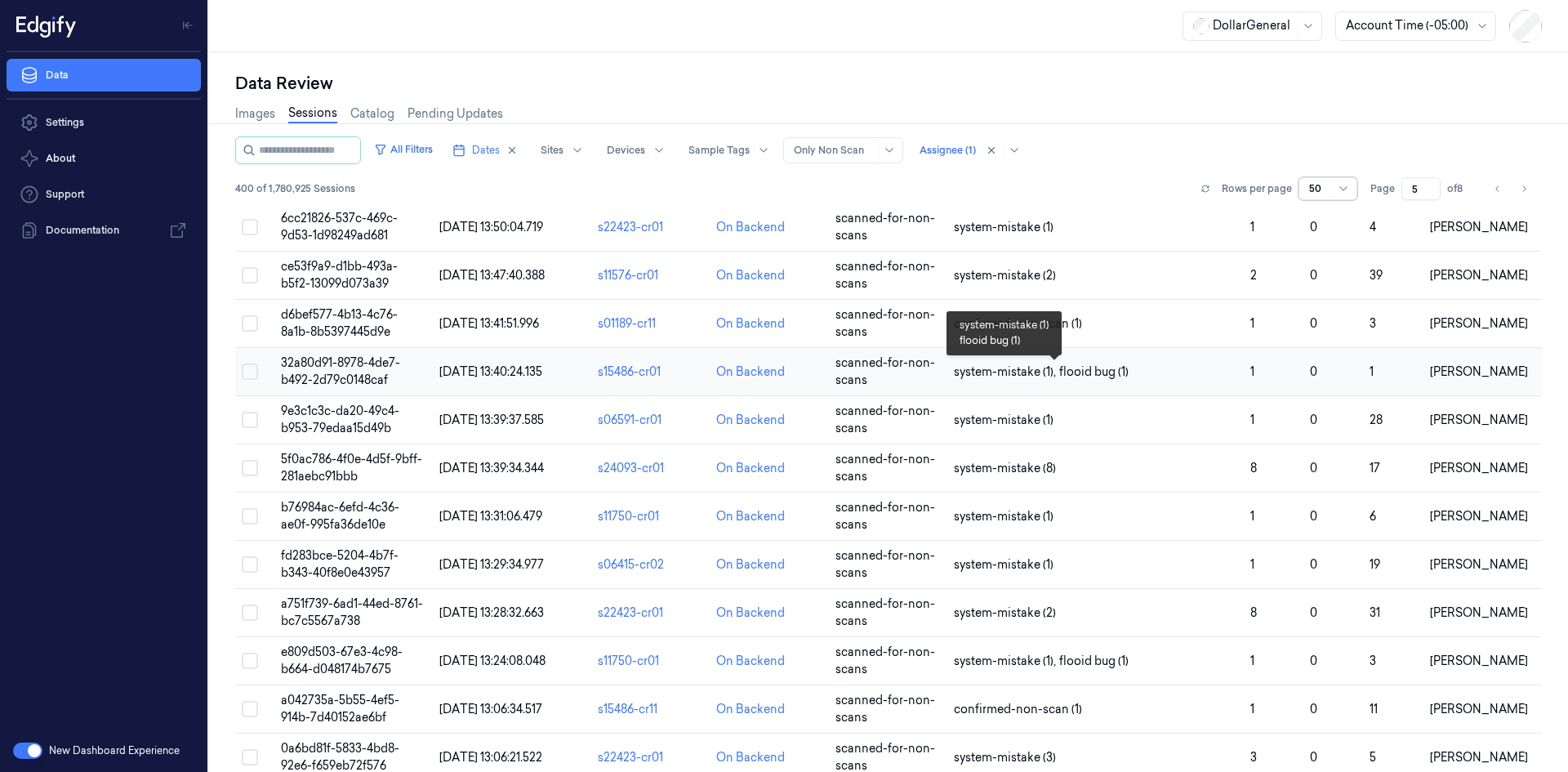
scroll to position [70, 0]
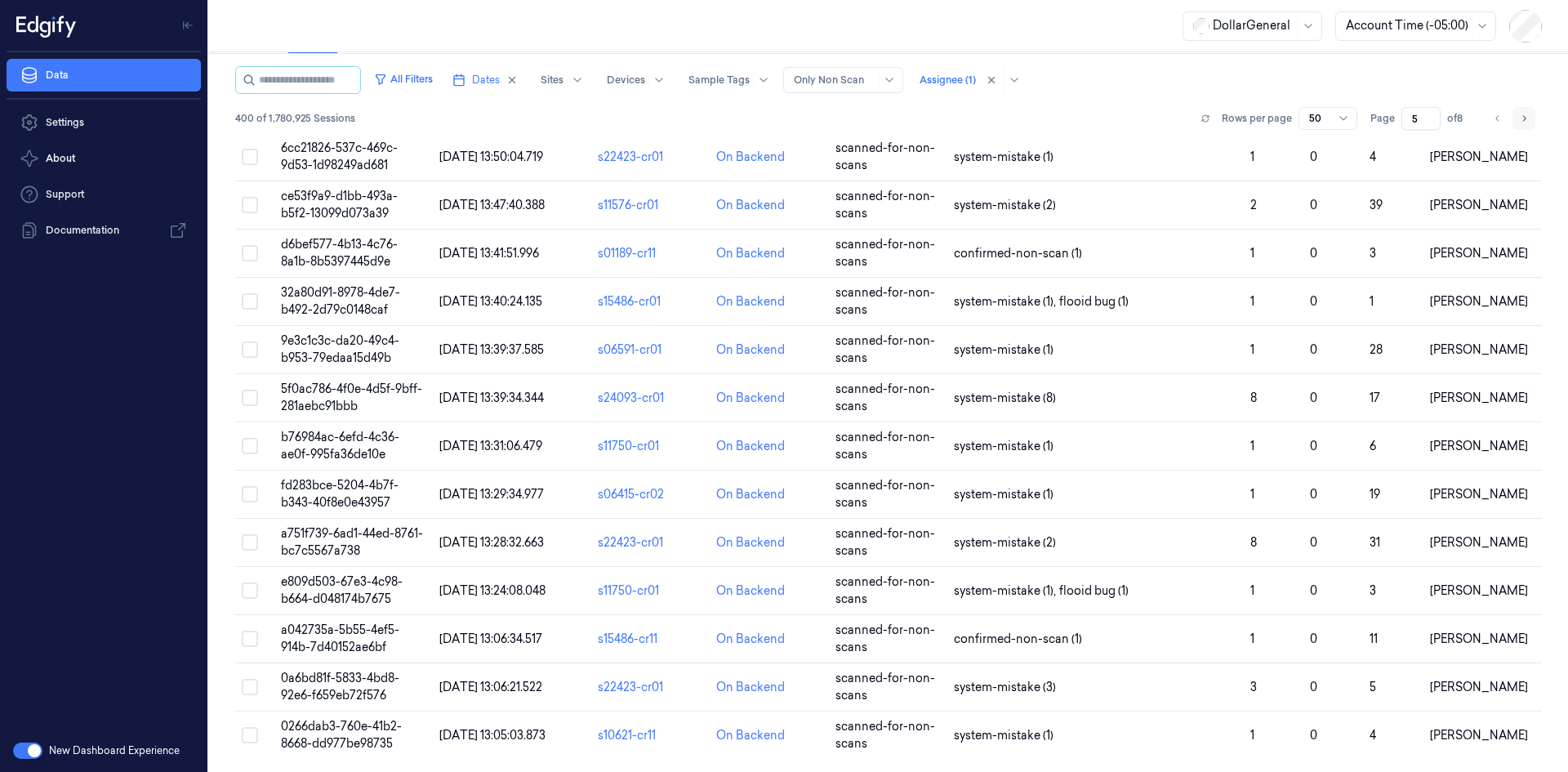
click at [1520, 116] on icon "Go to next page" at bounding box center [1524, 119] width 10 height 13
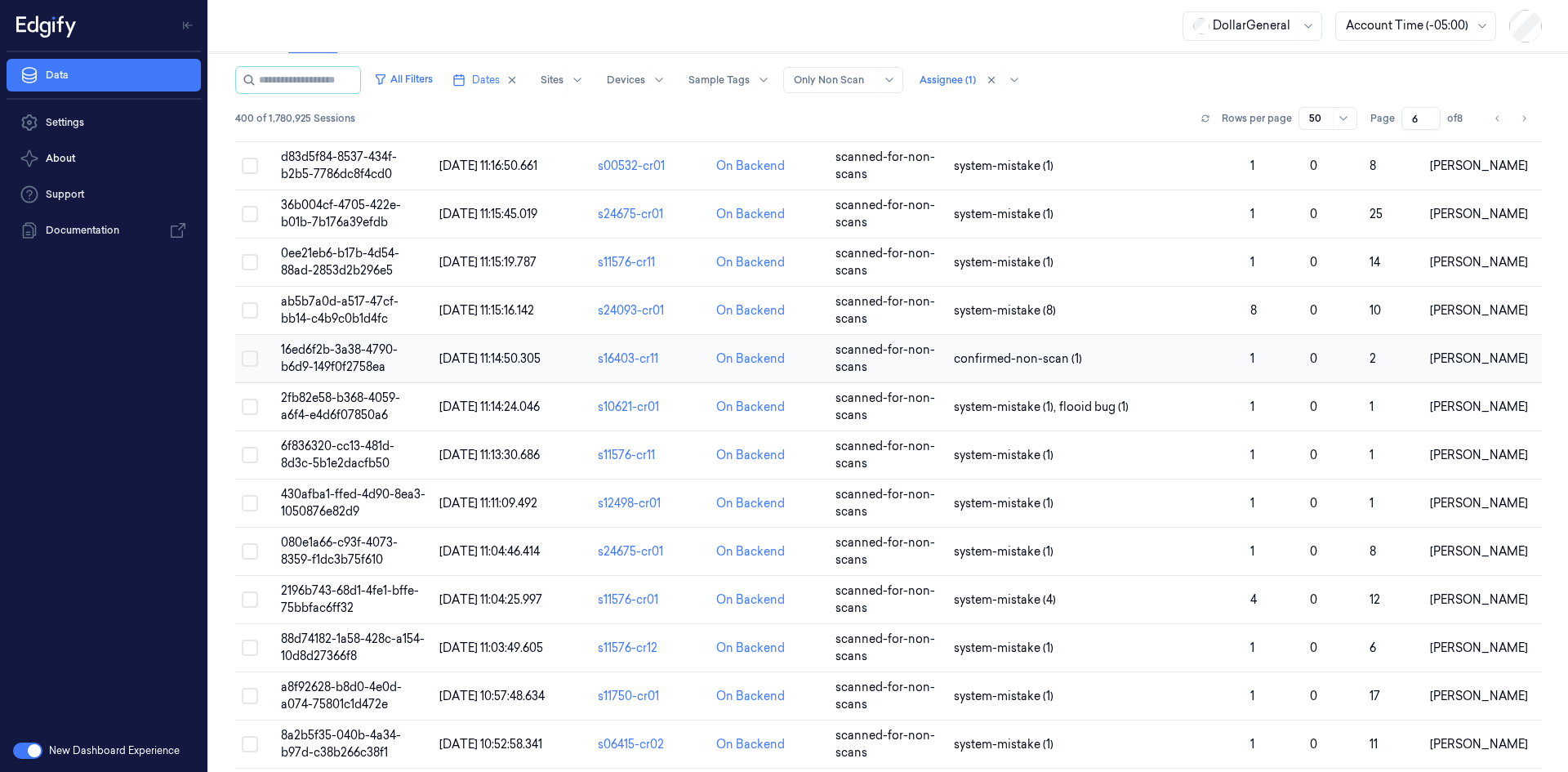
scroll to position [1822, 0]
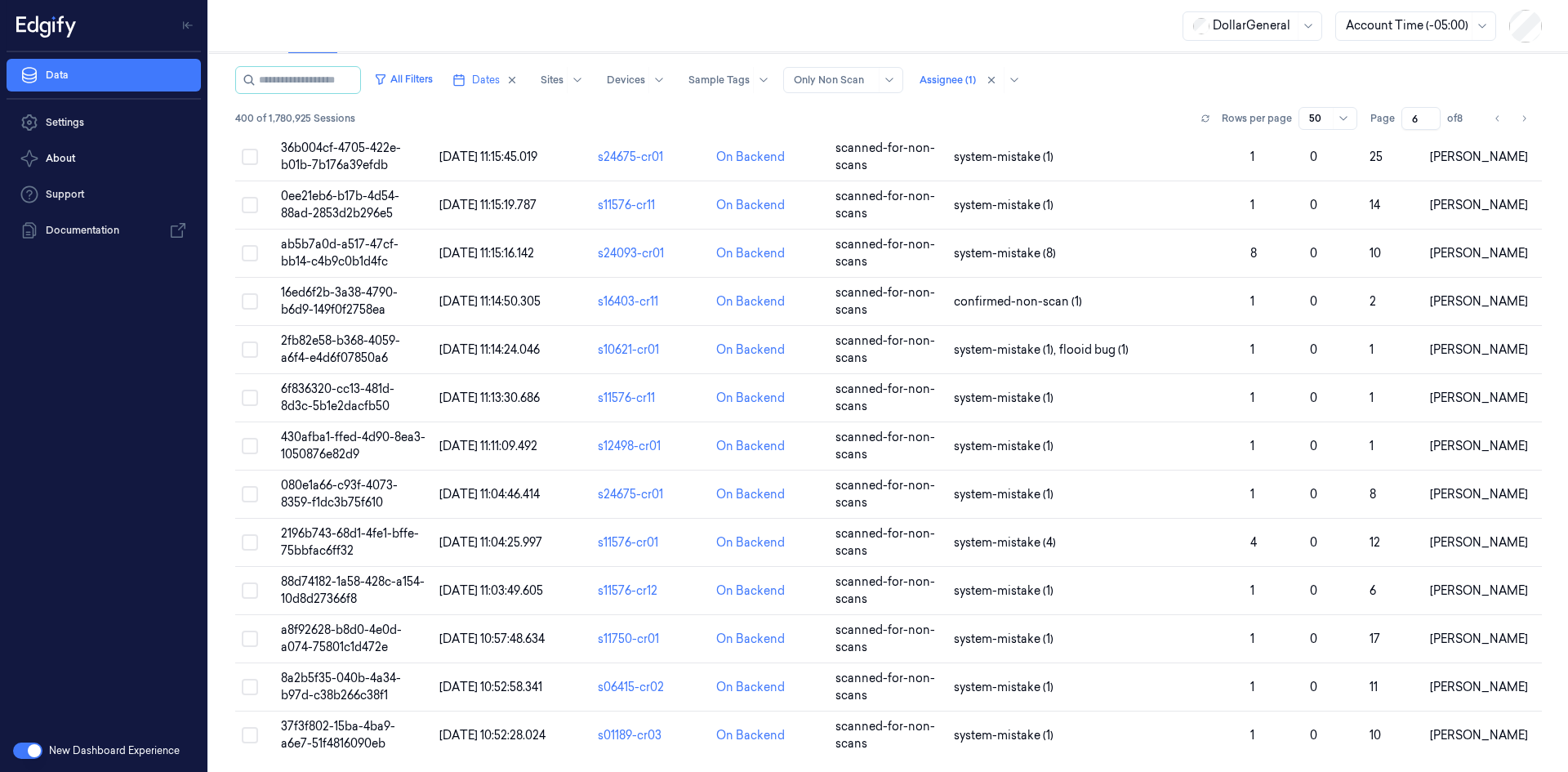
click at [1504, 124] on ul "pagination" at bounding box center [1510, 118] width 49 height 23
click at [1512, 122] on button "Go to next page" at bounding box center [1524, 118] width 23 height 23
type input "7"
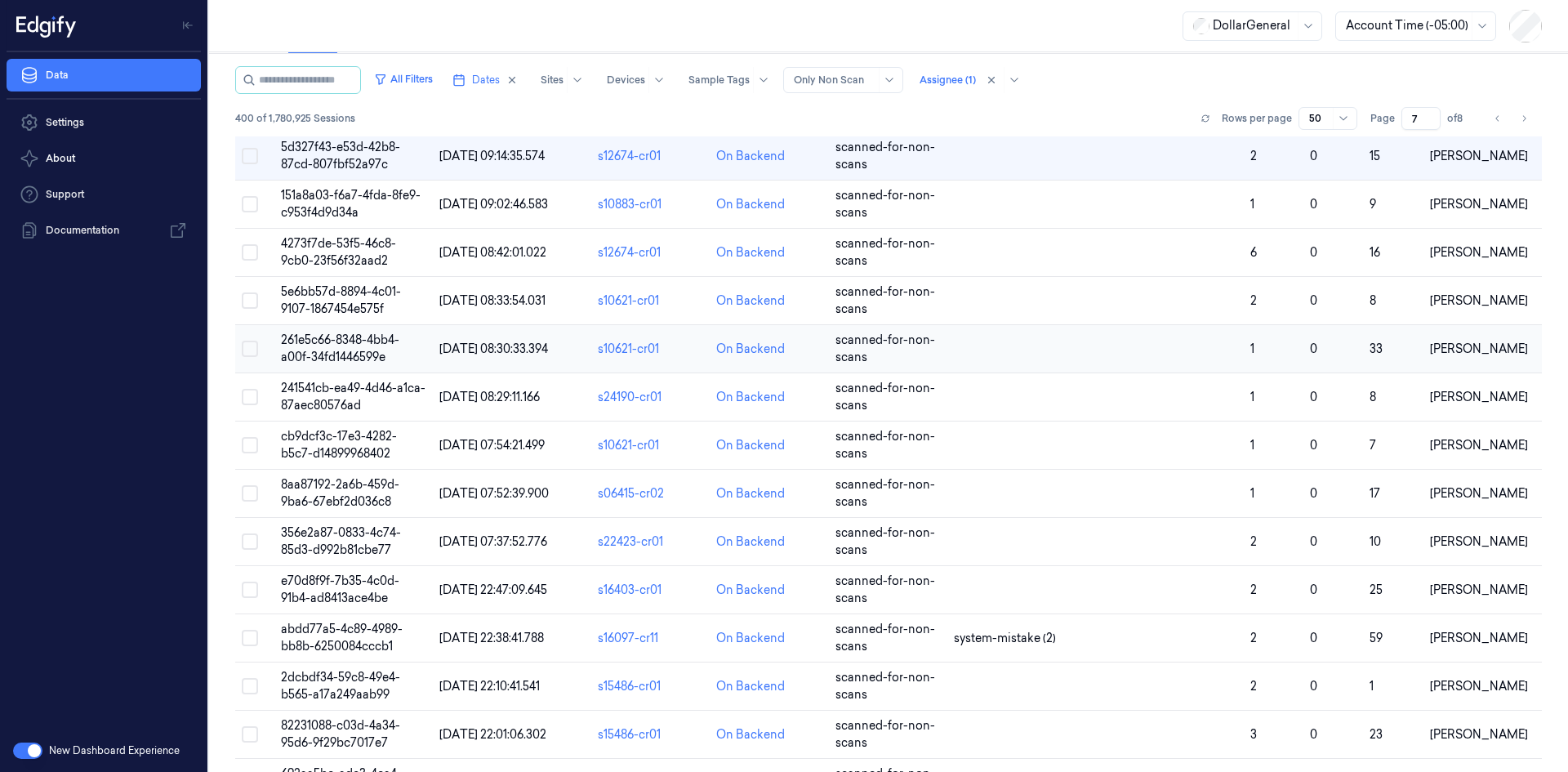
scroll to position [924, 0]
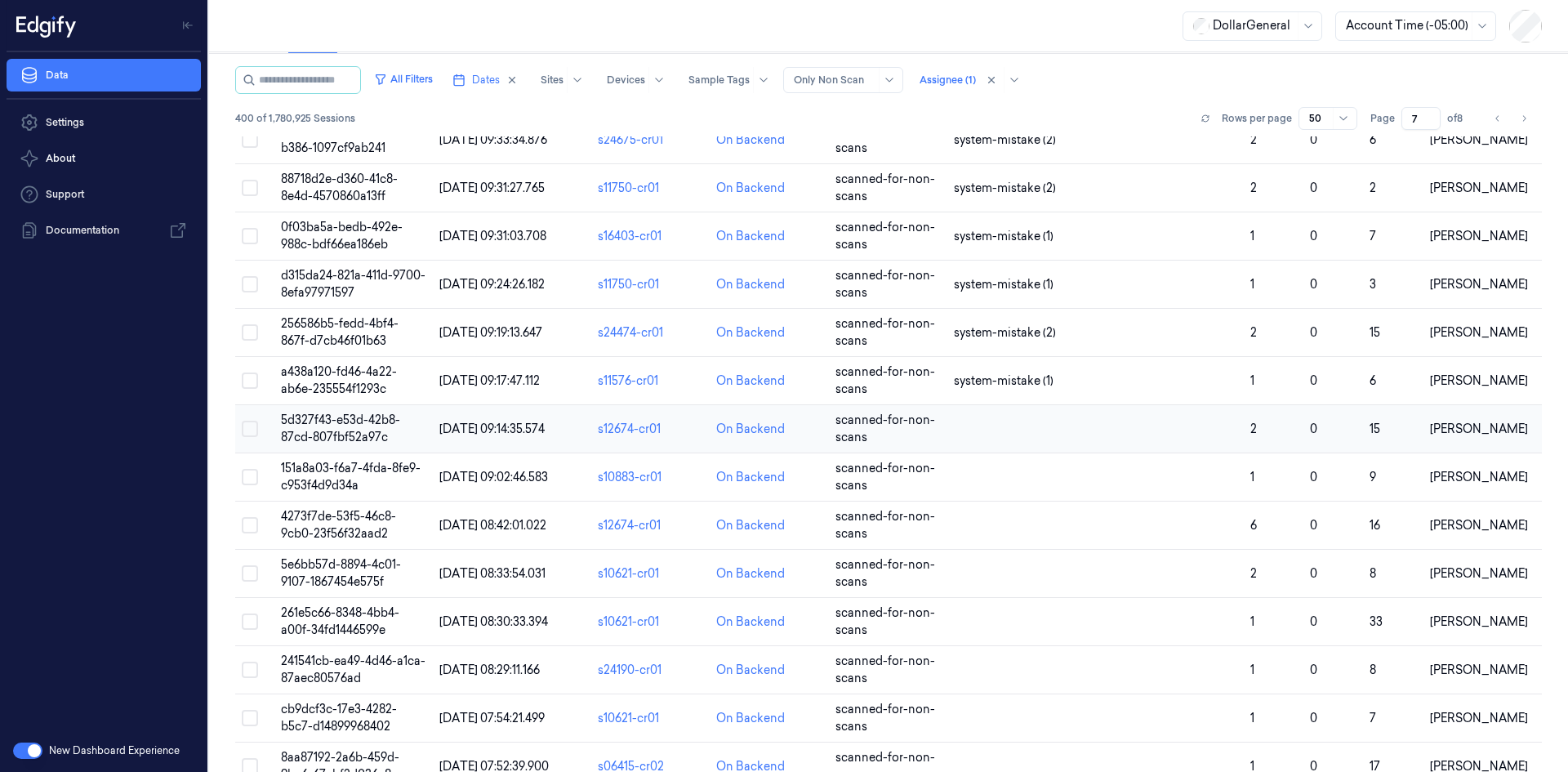
click at [956, 422] on td at bounding box center [1096, 429] width 297 height 48
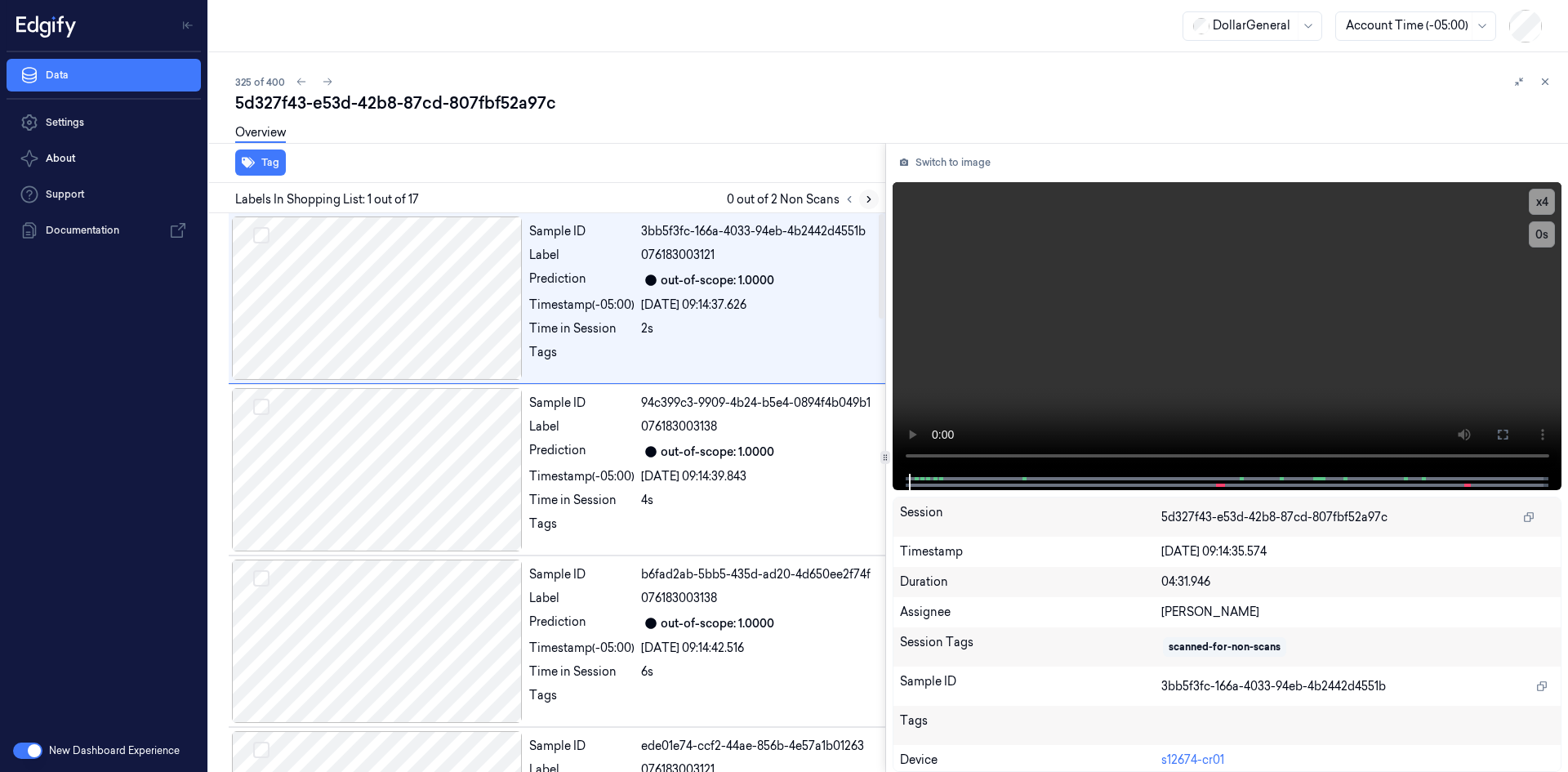
click at [866, 195] on icon at bounding box center [869, 200] width 12 height 12
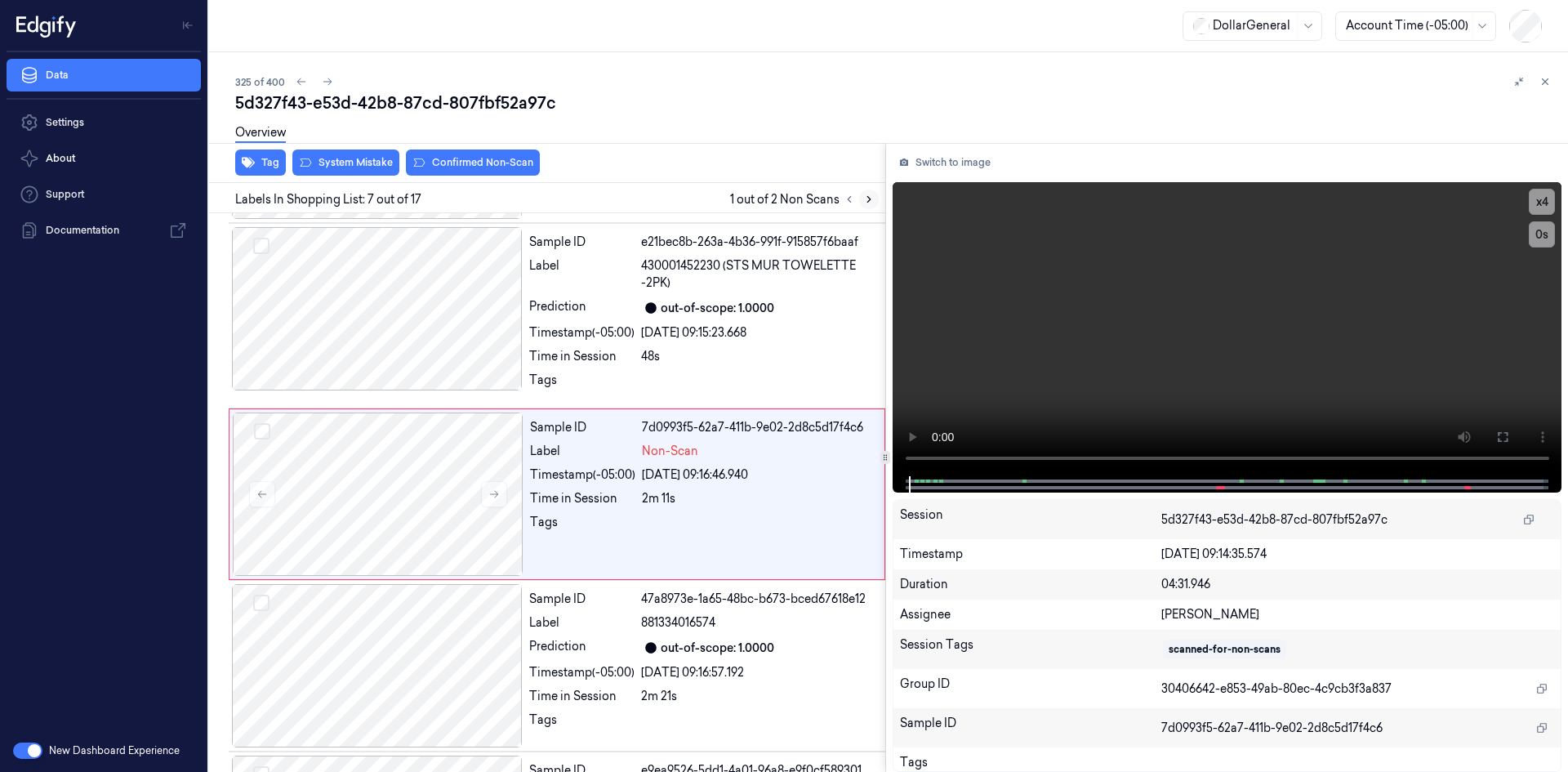
scroll to position [849, 0]
click at [1057, 268] on video at bounding box center [1228, 329] width 670 height 294
click at [705, 353] on div "48s" at bounding box center [759, 355] width 234 height 17
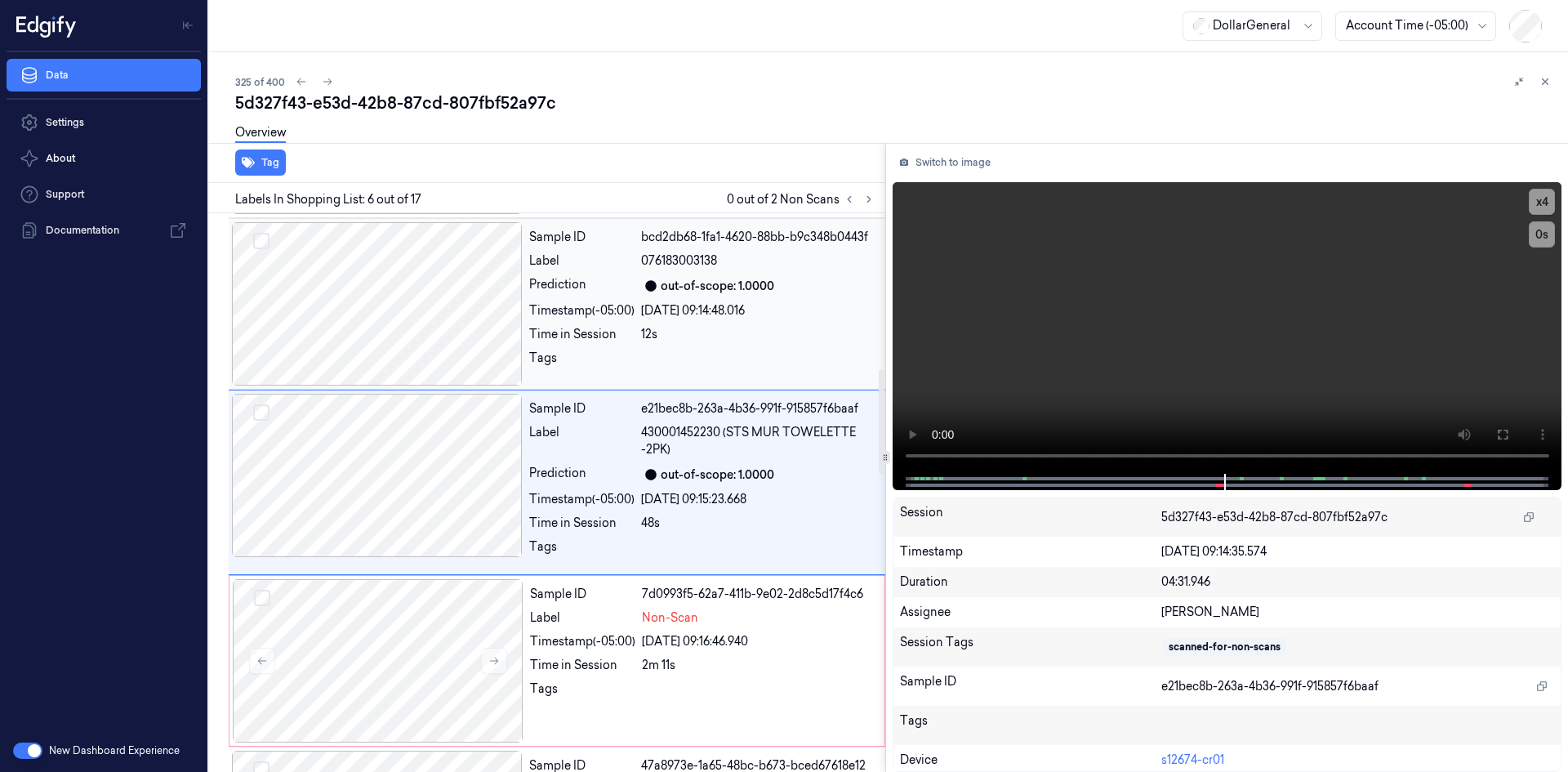
scroll to position [670, 0]
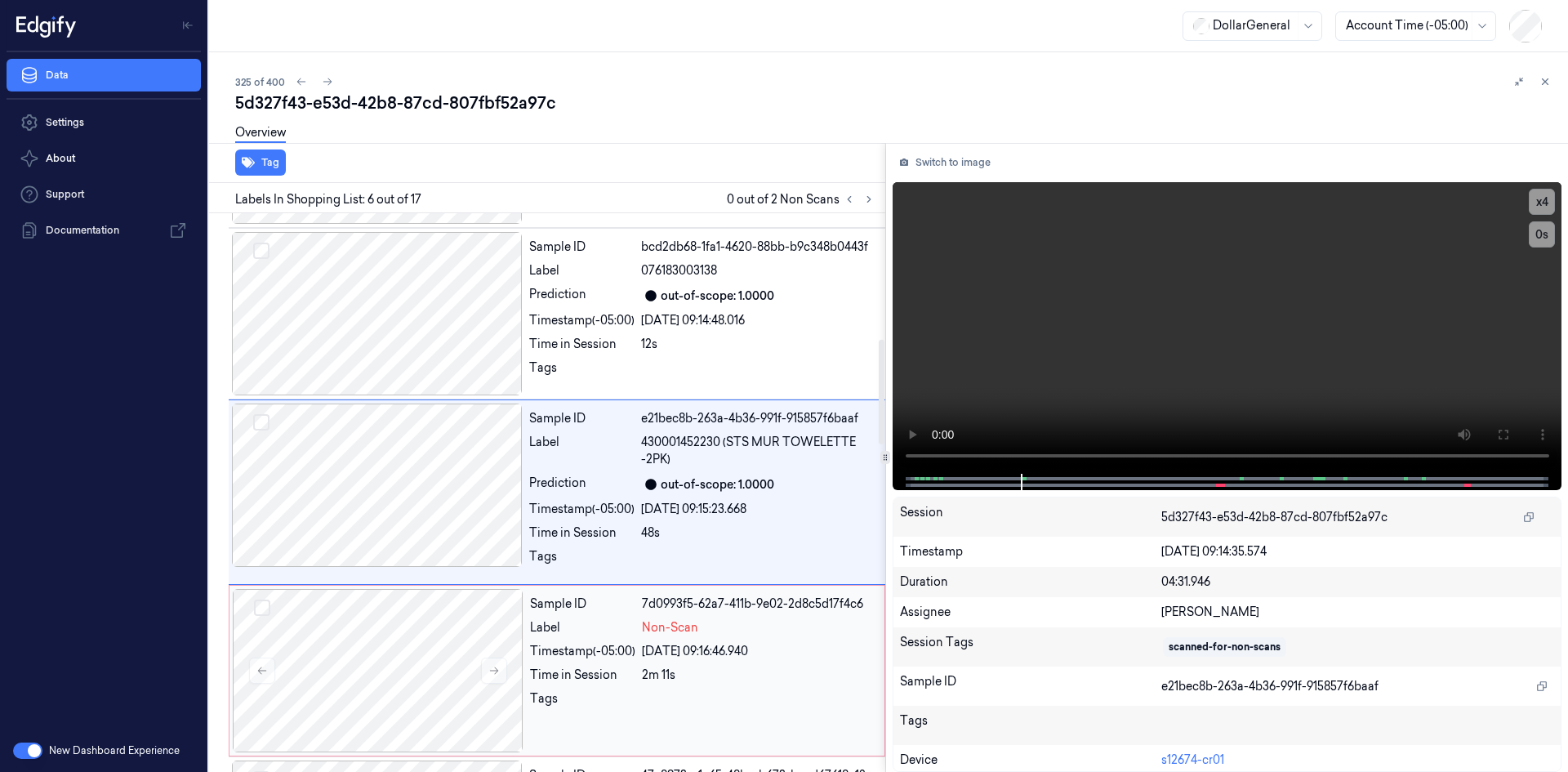
click at [660, 645] on div "[DATE] 09:16:46.940" at bounding box center [759, 651] width 232 height 17
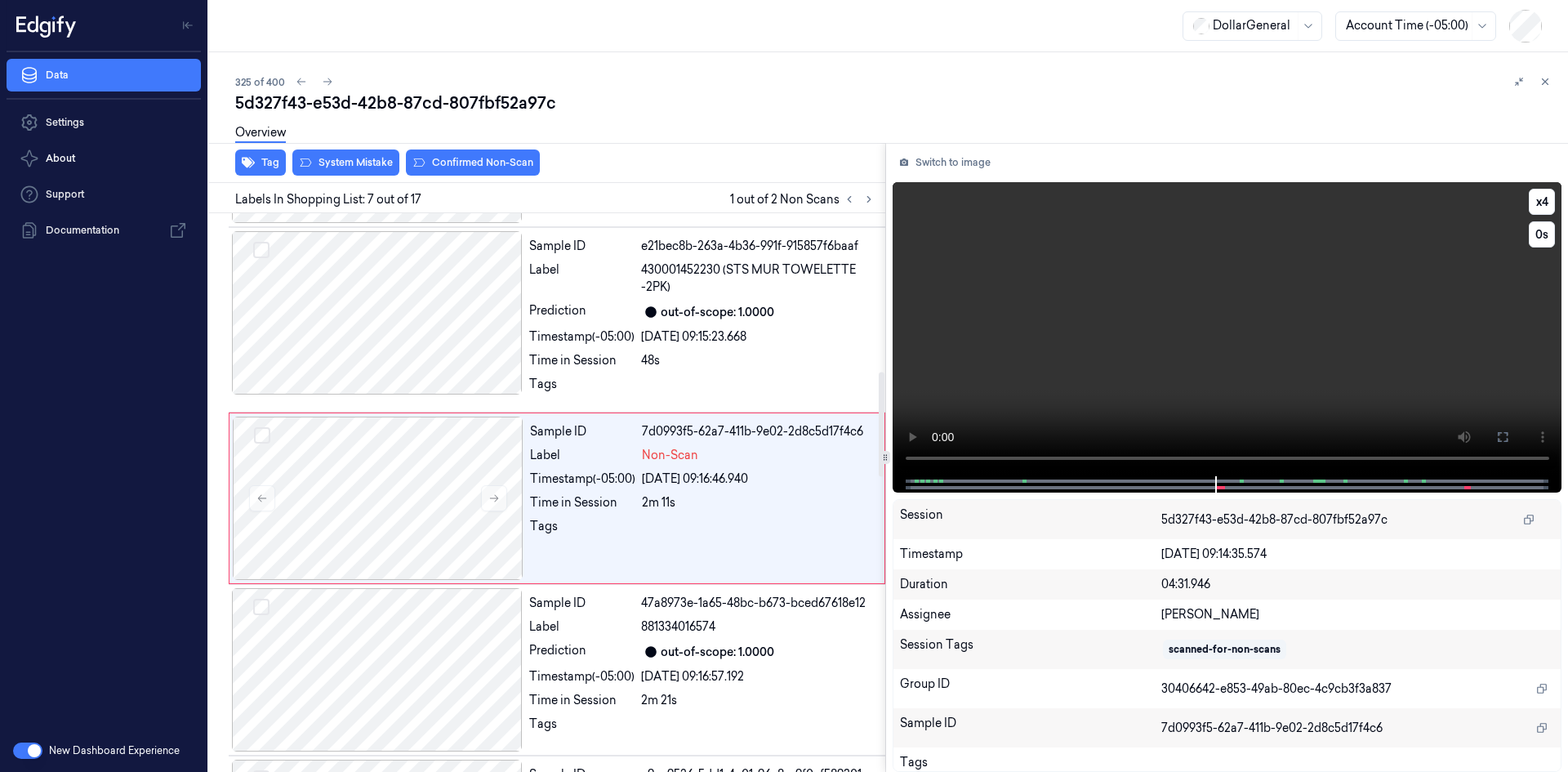
scroll to position [849, 0]
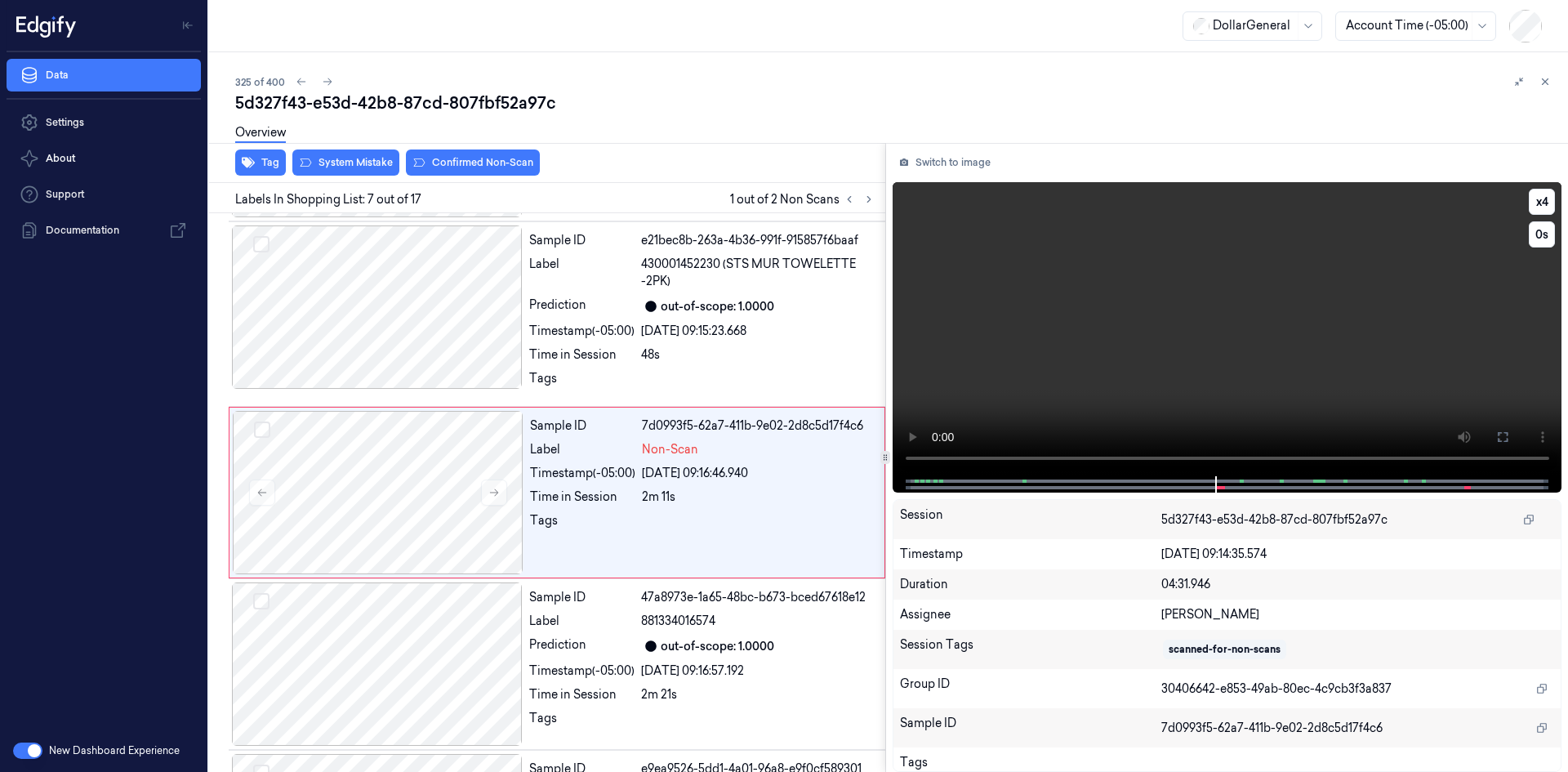
click at [1007, 375] on video at bounding box center [1228, 329] width 670 height 294
click at [632, 371] on div "Tags" at bounding box center [582, 382] width 106 height 26
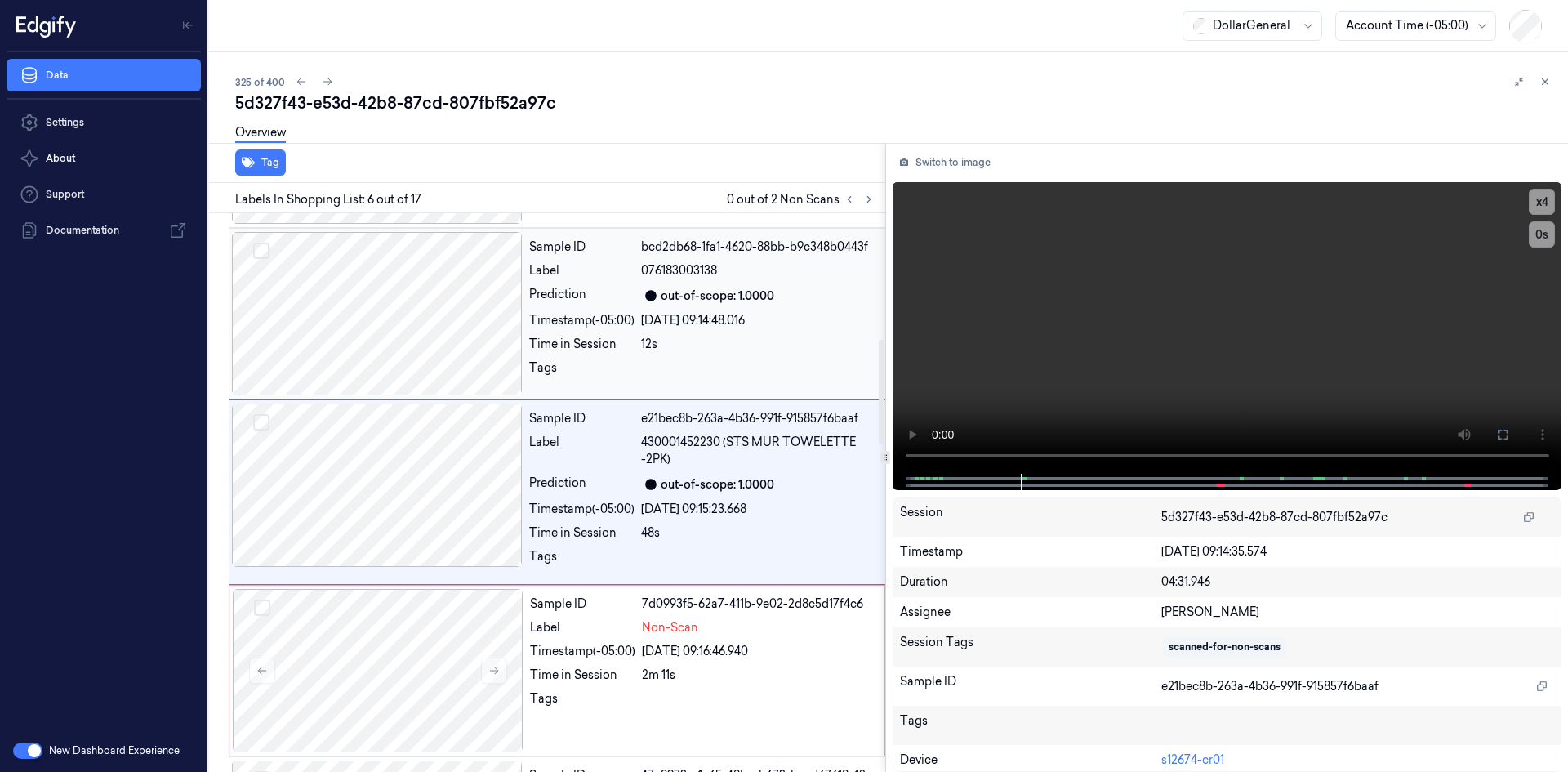
click at [631, 372] on div "Tags" at bounding box center [582, 372] width 106 height 26
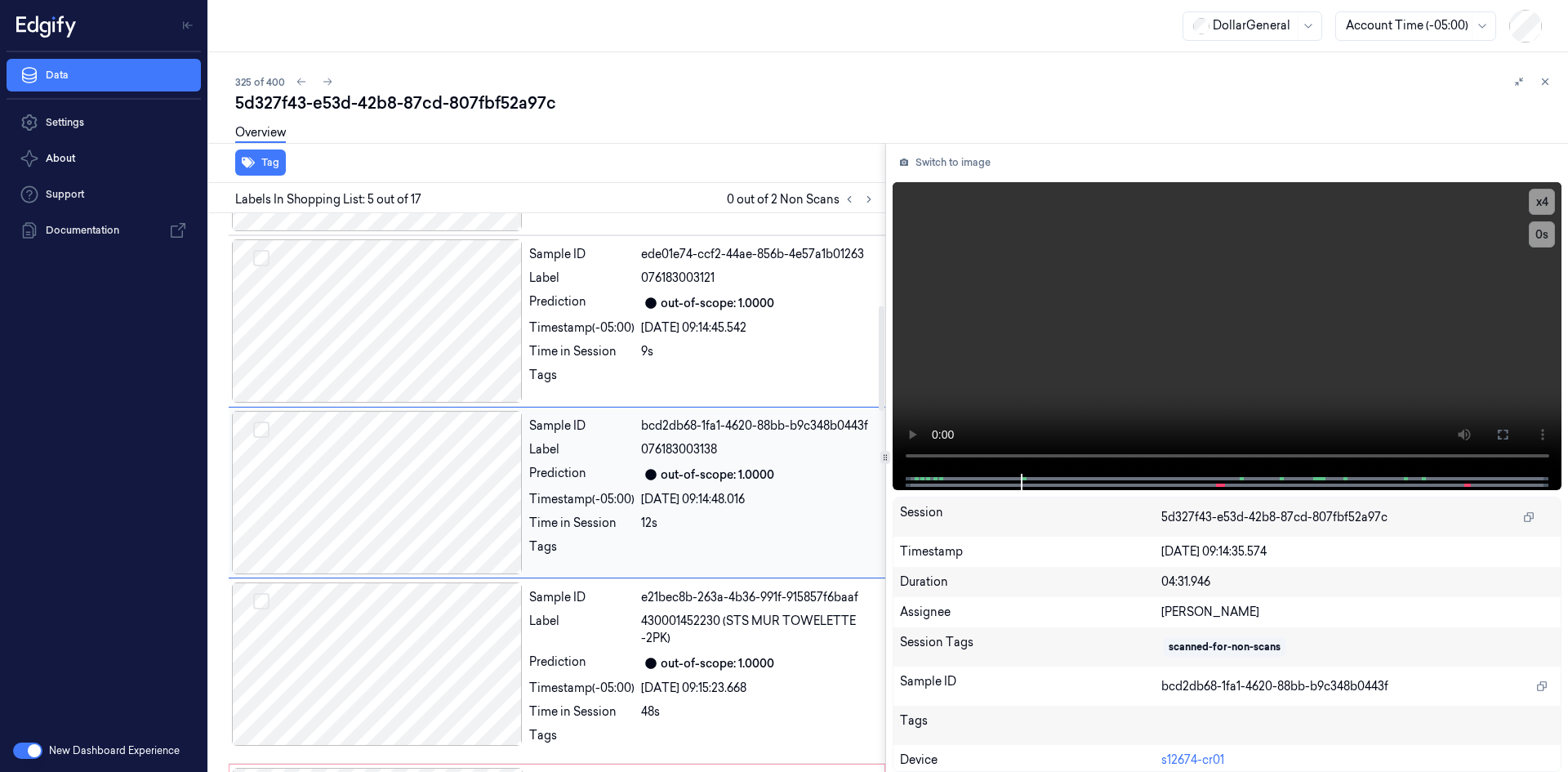
click at [630, 372] on div "Tags" at bounding box center [582, 379] width 106 height 26
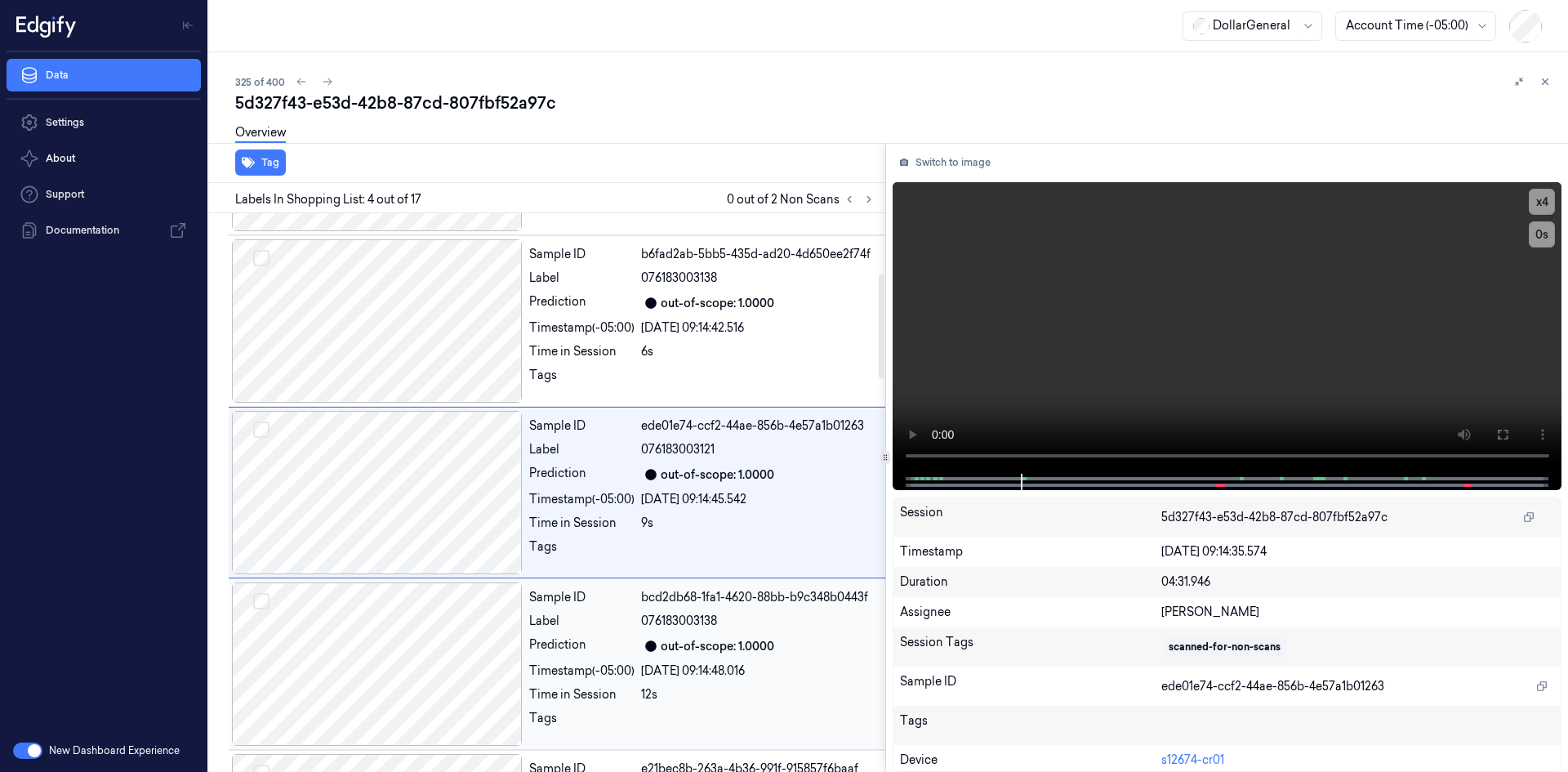
click at [630, 372] on div "Tags" at bounding box center [582, 379] width 106 height 26
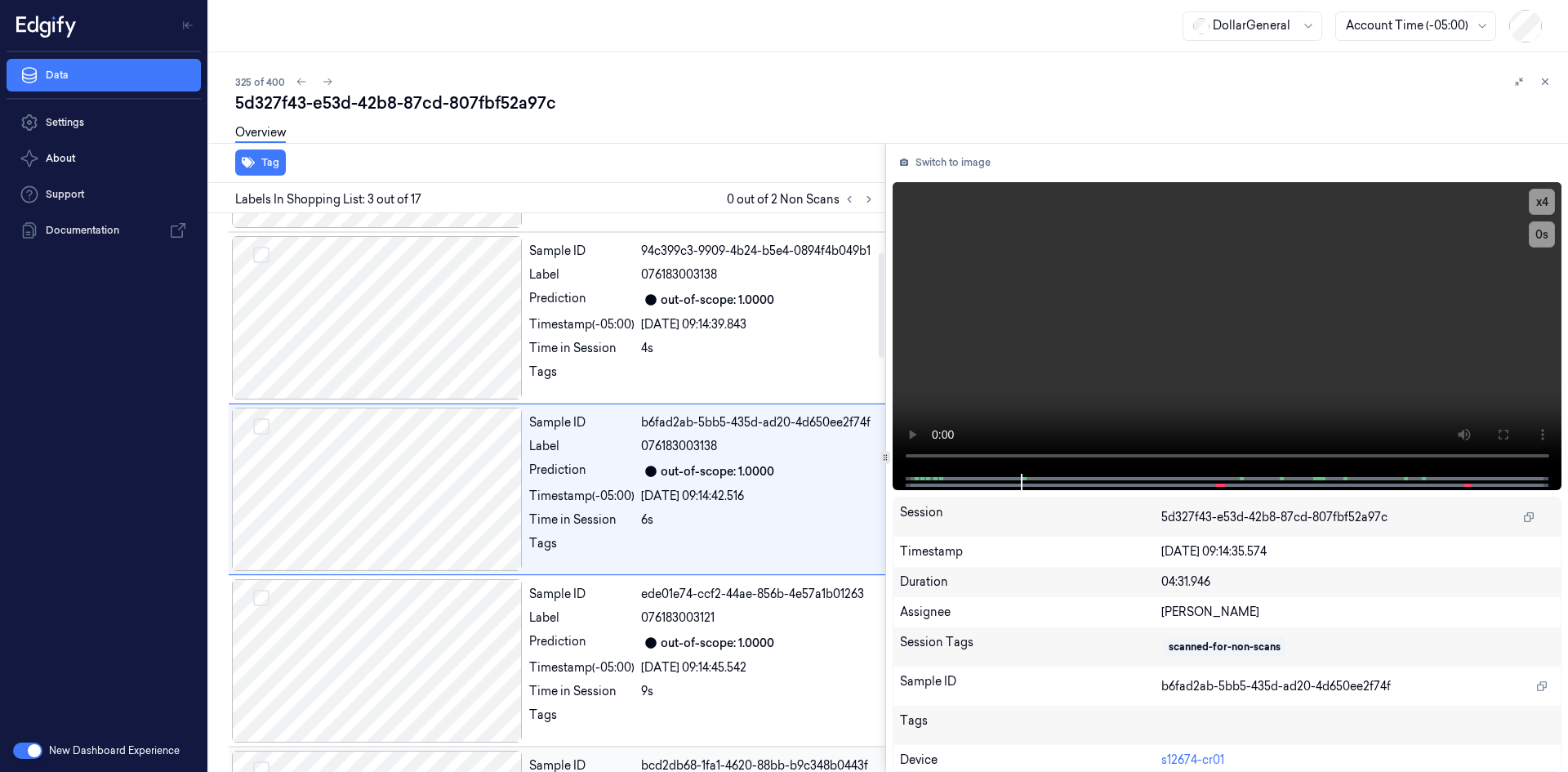
scroll to position [149, 0]
click at [630, 372] on div "Tags" at bounding box center [582, 379] width 106 height 26
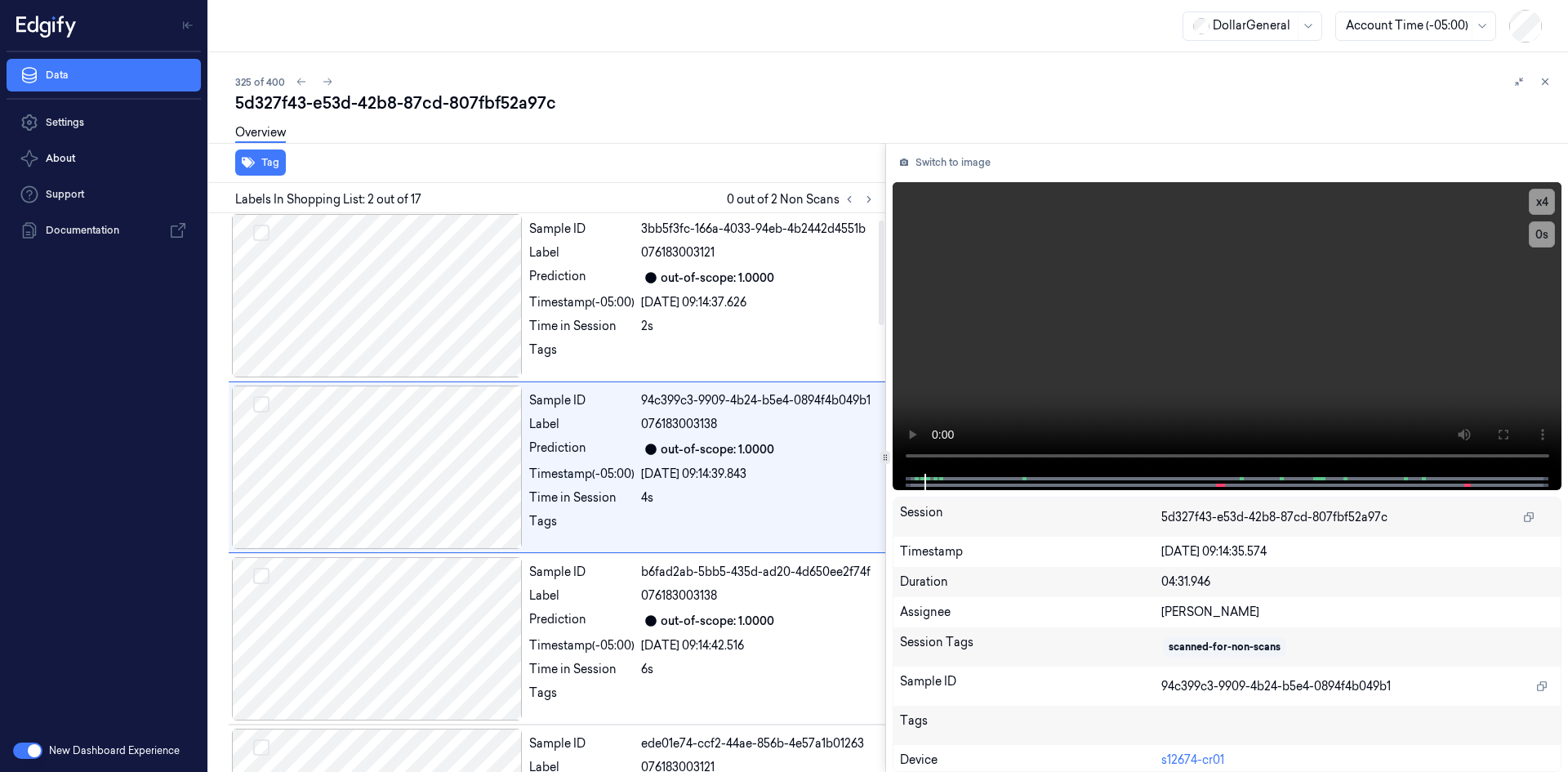
scroll to position [0, 0]
click at [630, 372] on div "Sample ID 3bb5f3fc-166a-4033-94eb-4b2442d4551b Label 076183003121 Prediction ou…" at bounding box center [702, 298] width 359 height 163
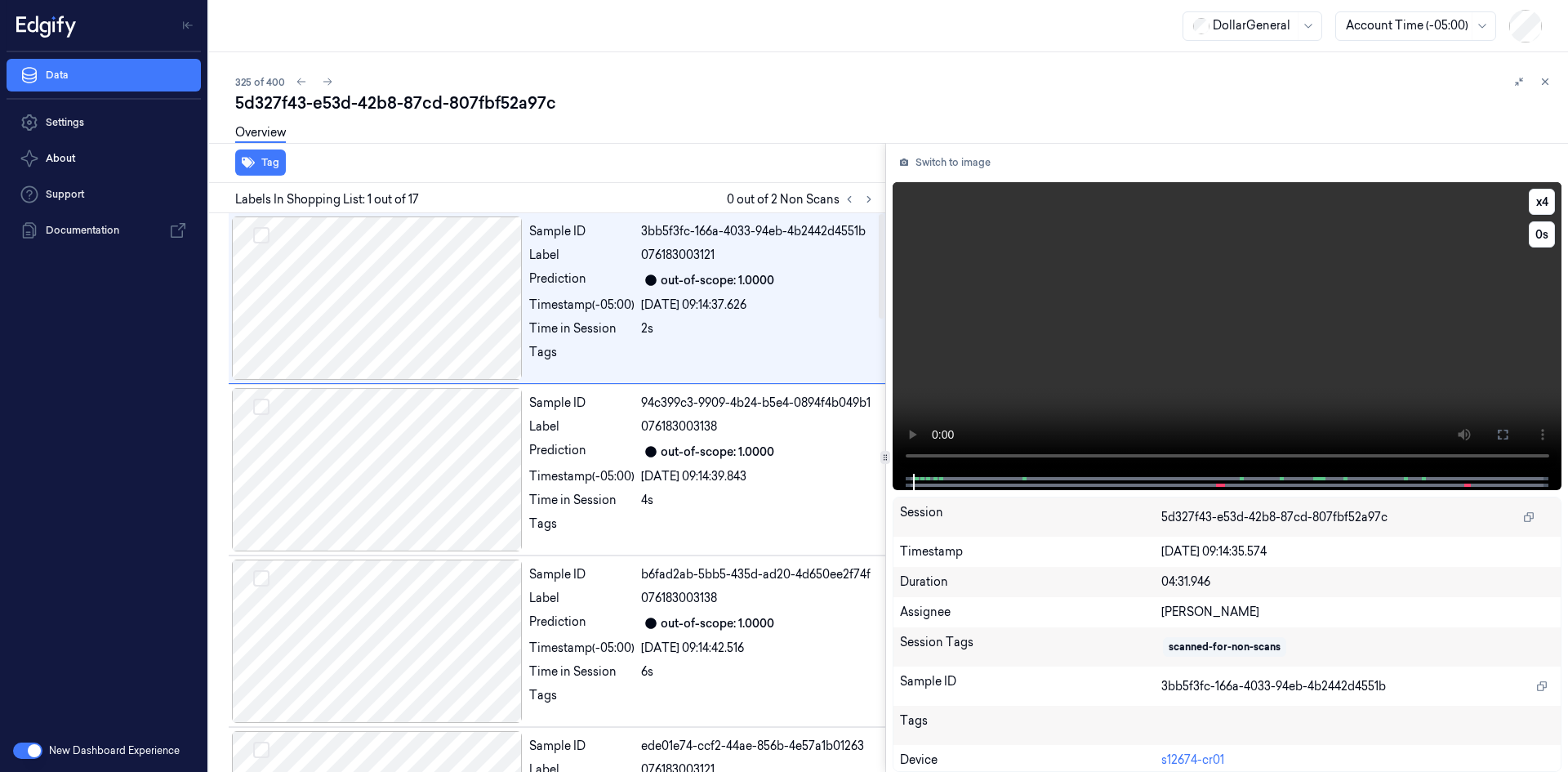
click at [1102, 326] on video at bounding box center [1228, 328] width 670 height 292
click at [1113, 330] on video at bounding box center [1228, 328] width 670 height 292
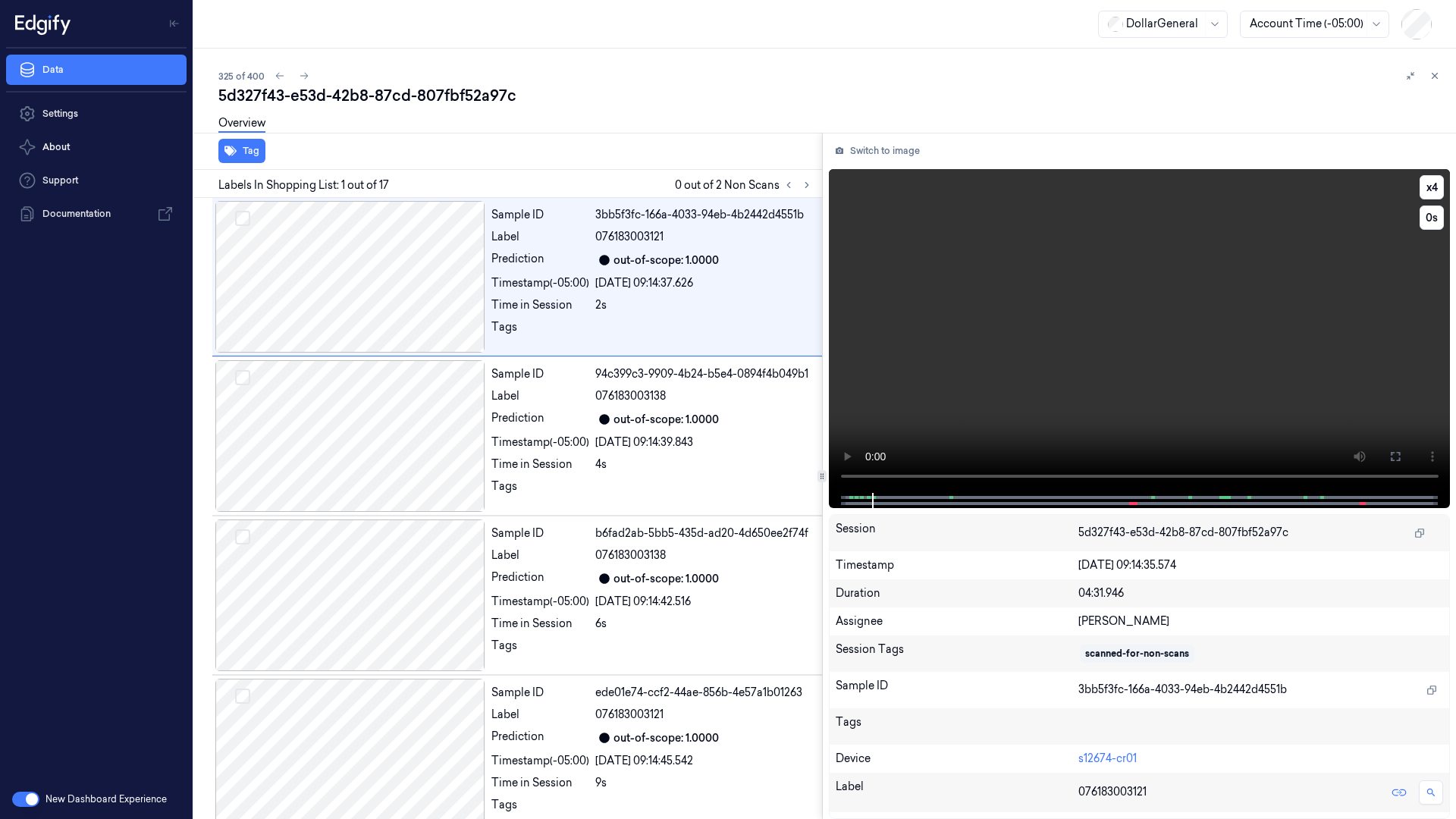
click at [1032, 373] on video at bounding box center [1140, 331] width 622 height 324
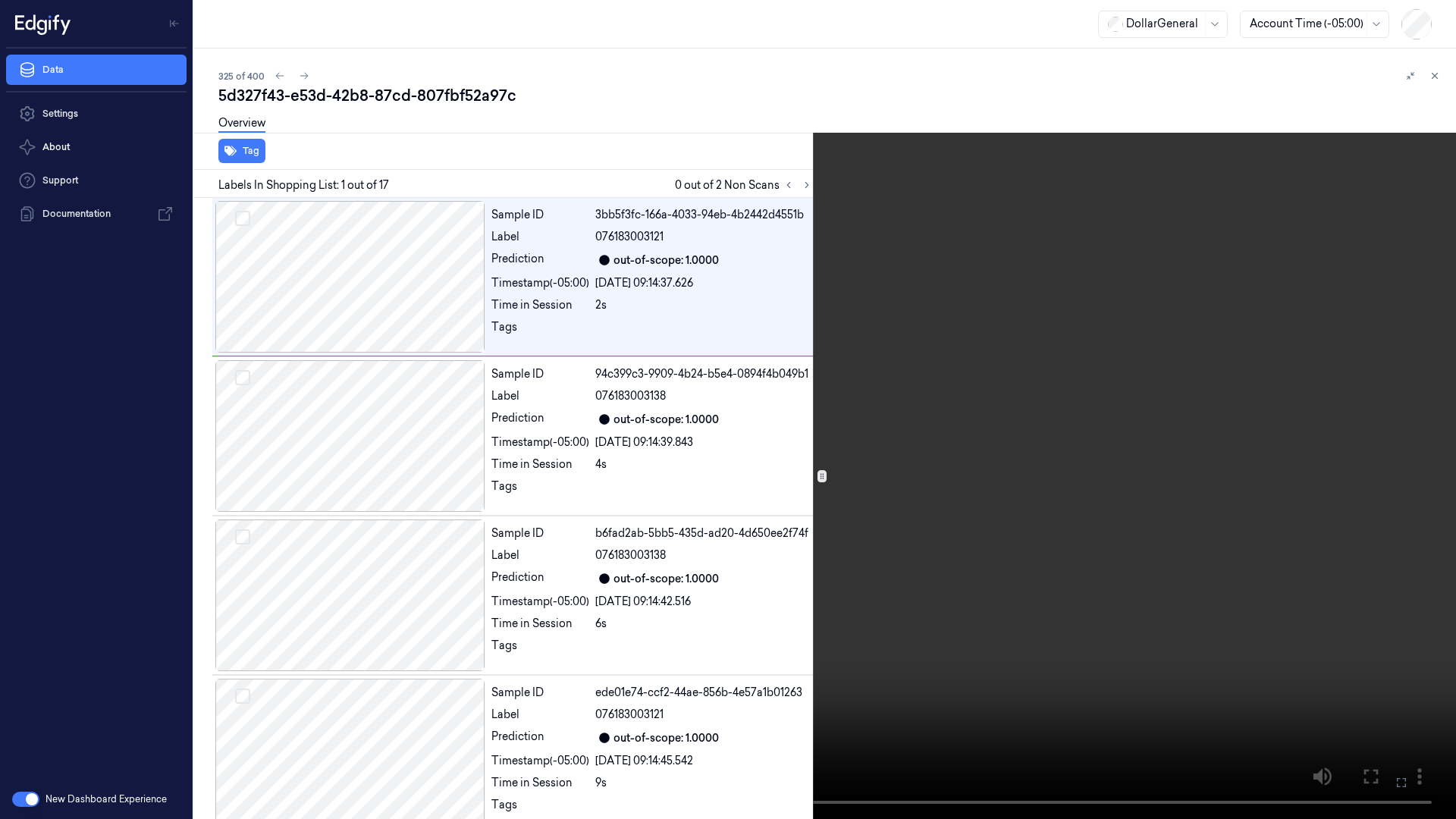
click at [822, 455] on video at bounding box center [728, 409] width 1456 height 819
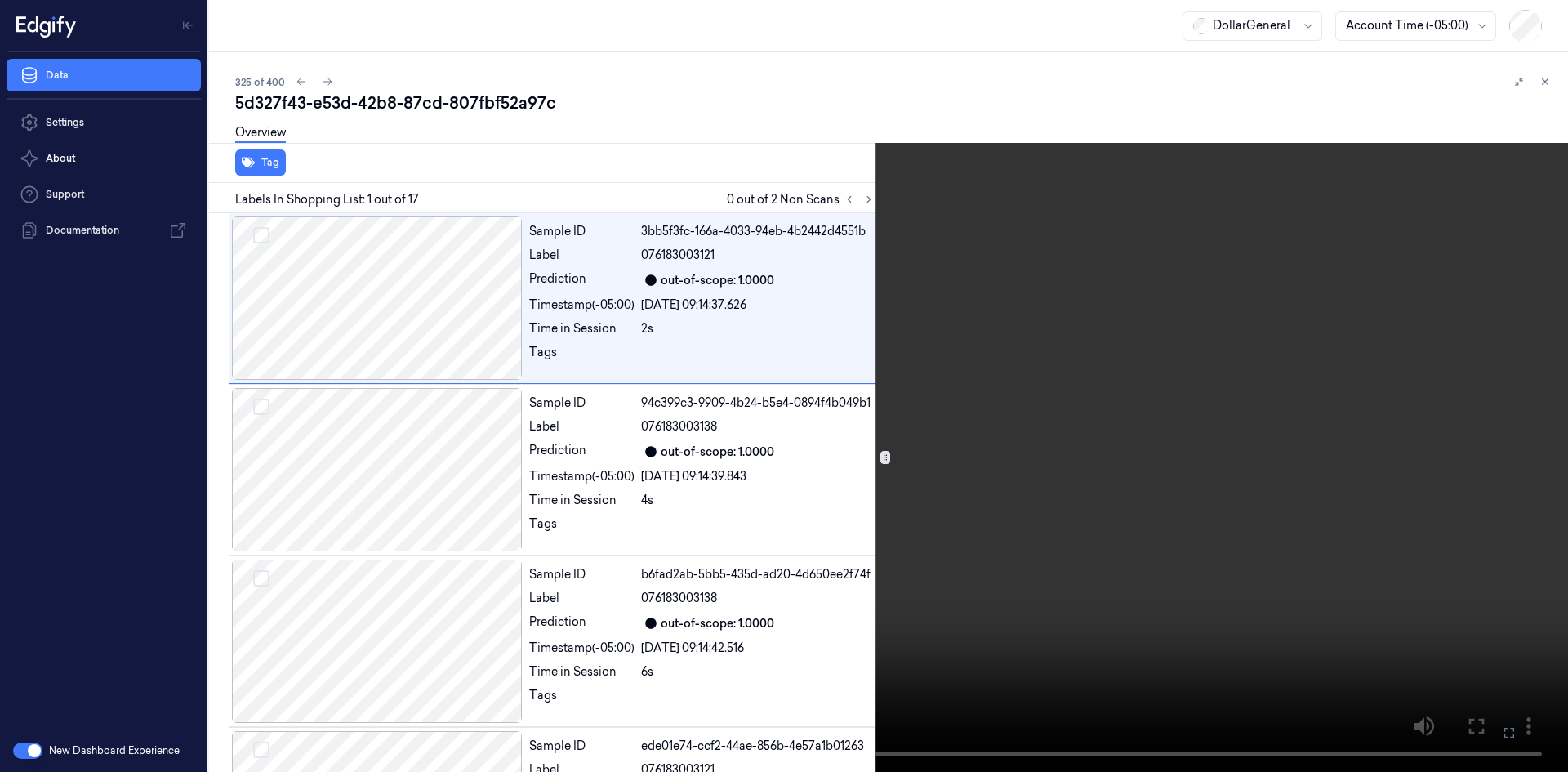
click at [885, 419] on div "Tag Labels In Shopping List: 1 out of 17 0 out of 2 Non Scans Sample ID 3bb5f3f…" at bounding box center [885, 457] width 1365 height 629
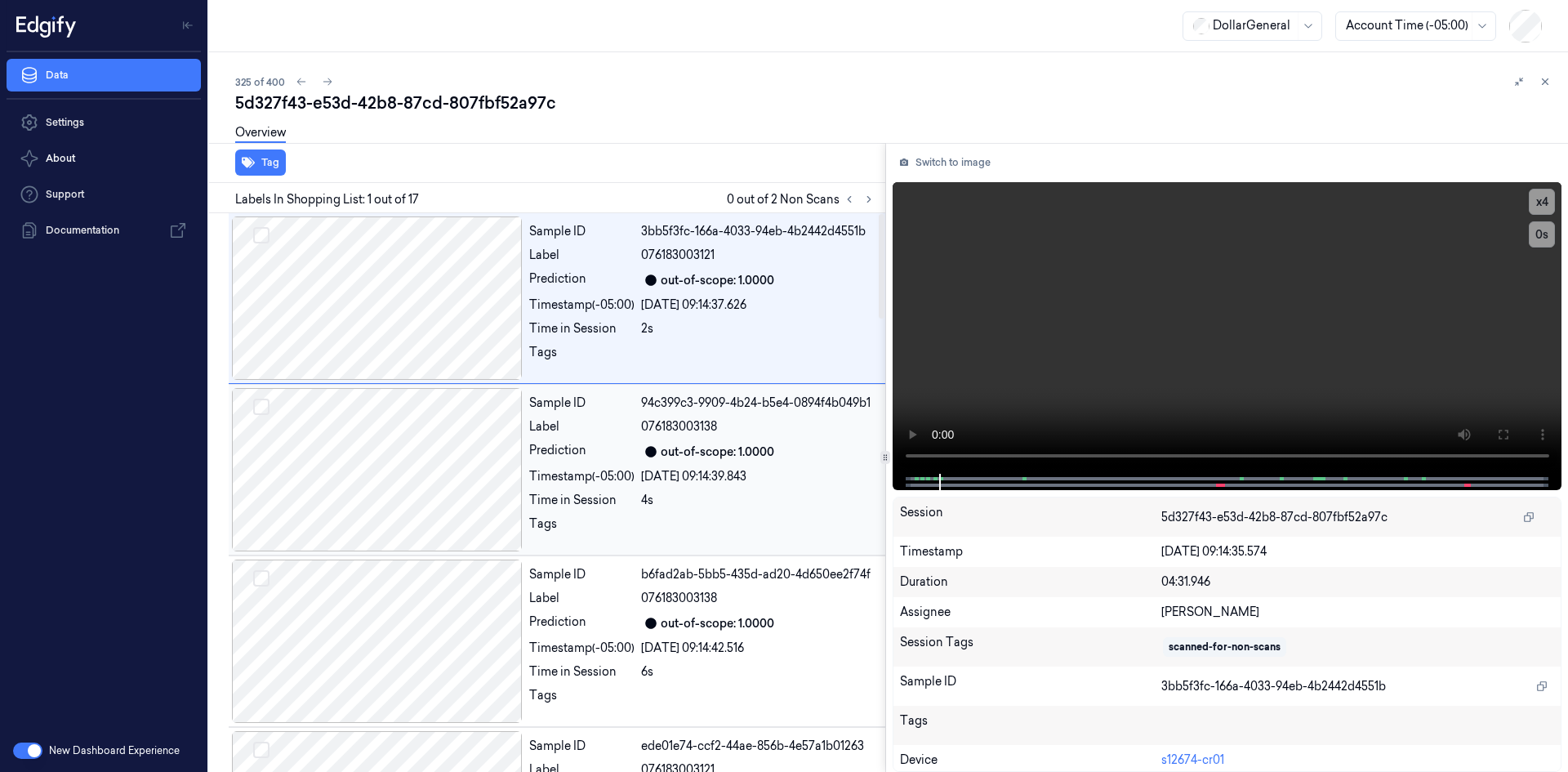
click at [744, 501] on div "4s" at bounding box center [759, 500] width 234 height 17
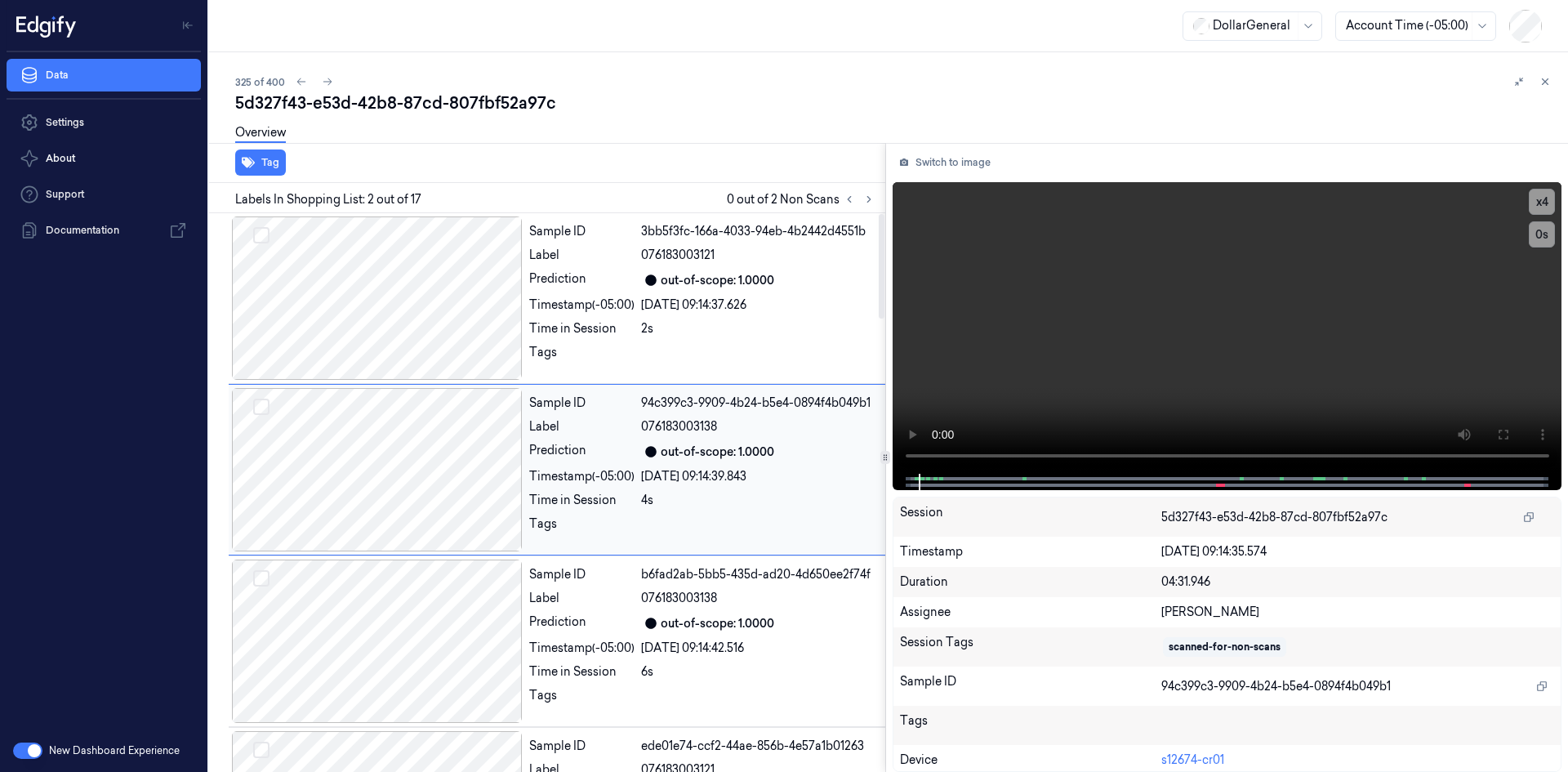
click at [733, 548] on div "Sample ID 94c399c3-9909-4b24-b5e4-0894f4b049b1 Label 076183003138 Prediction ou…" at bounding box center [702, 470] width 359 height 163
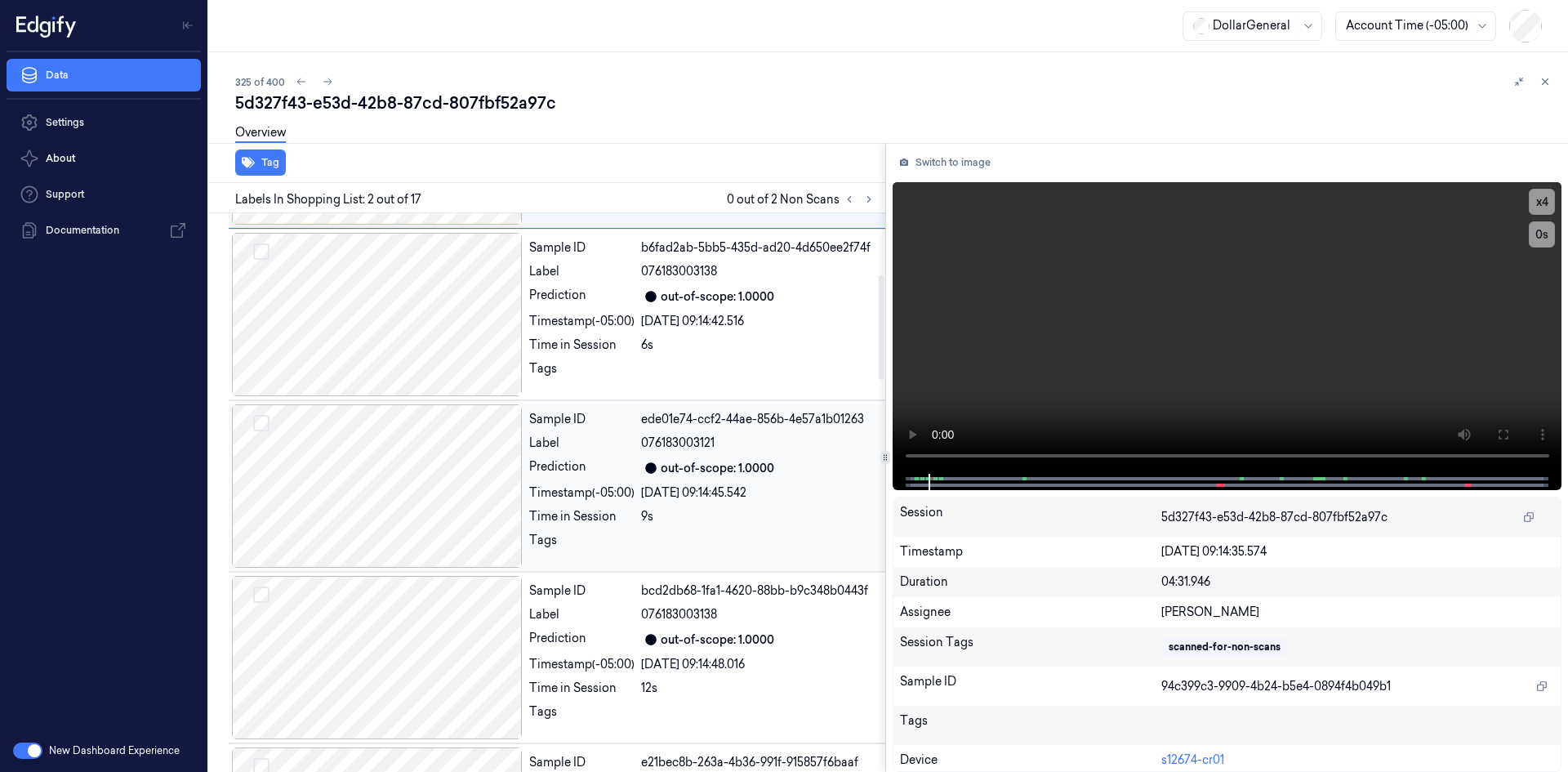
click at [748, 544] on div at bounding box center [759, 544] width 234 height 26
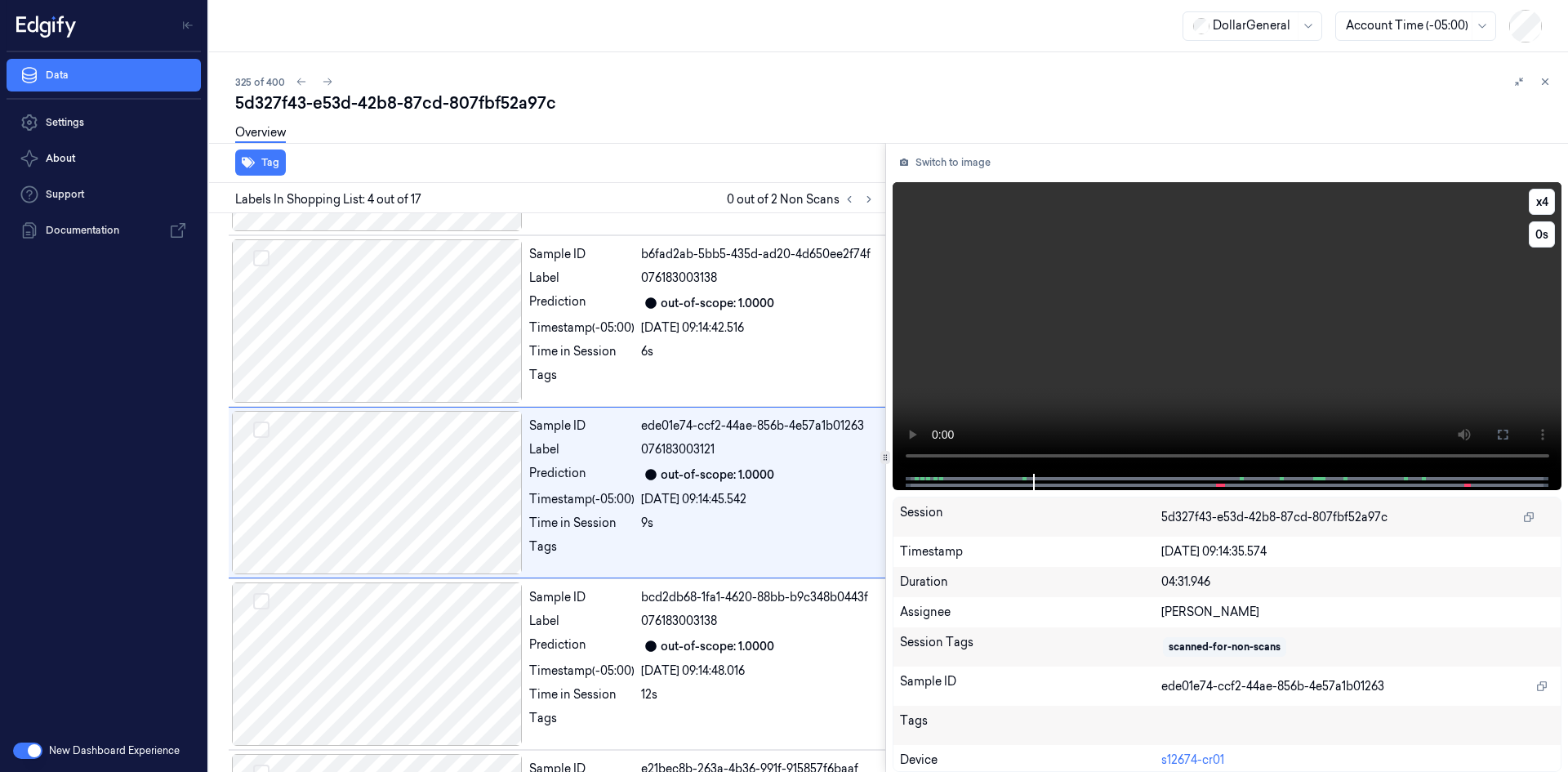
click at [1302, 331] on video at bounding box center [1228, 328] width 670 height 292
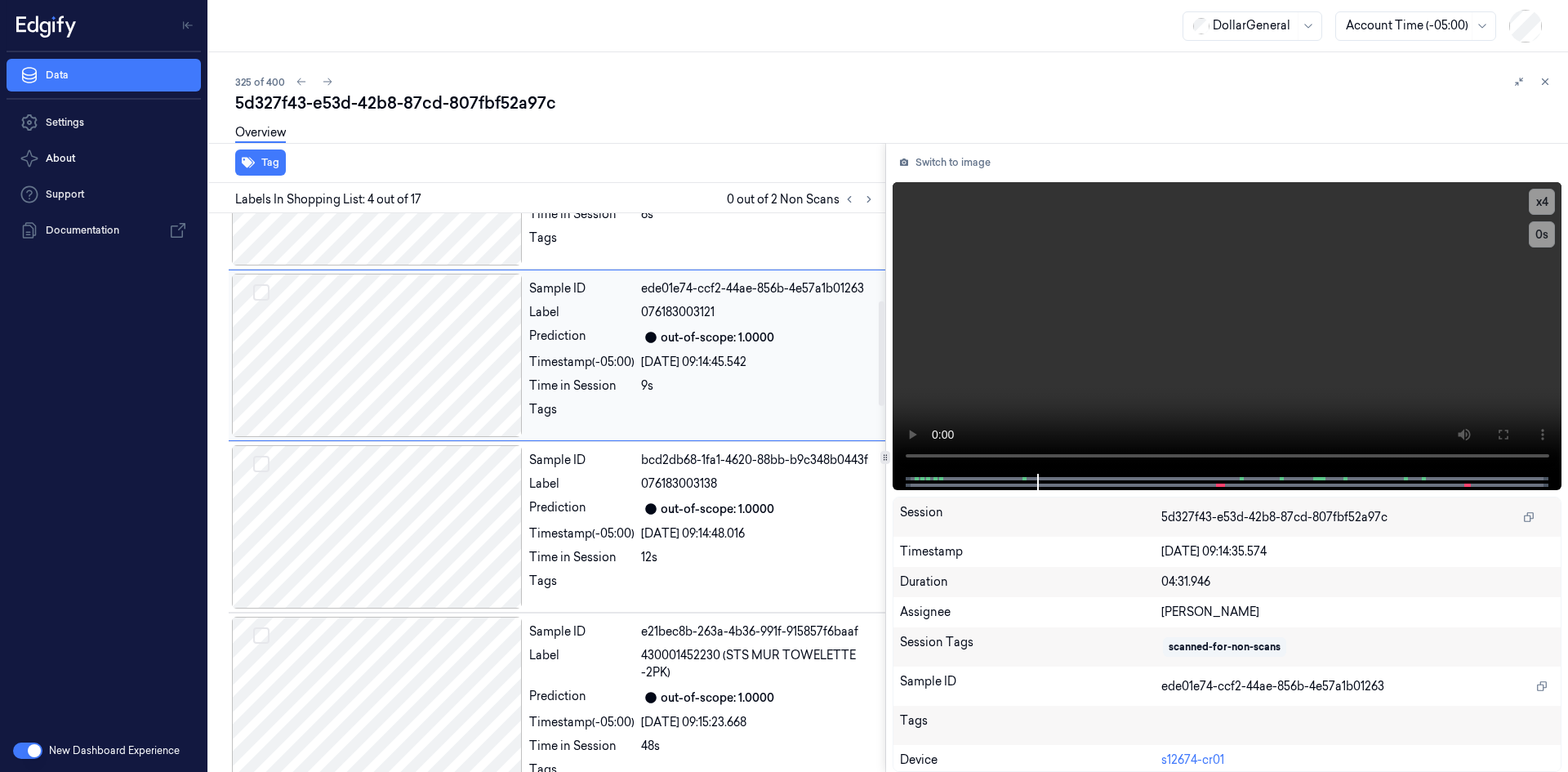
scroll to position [484, 0]
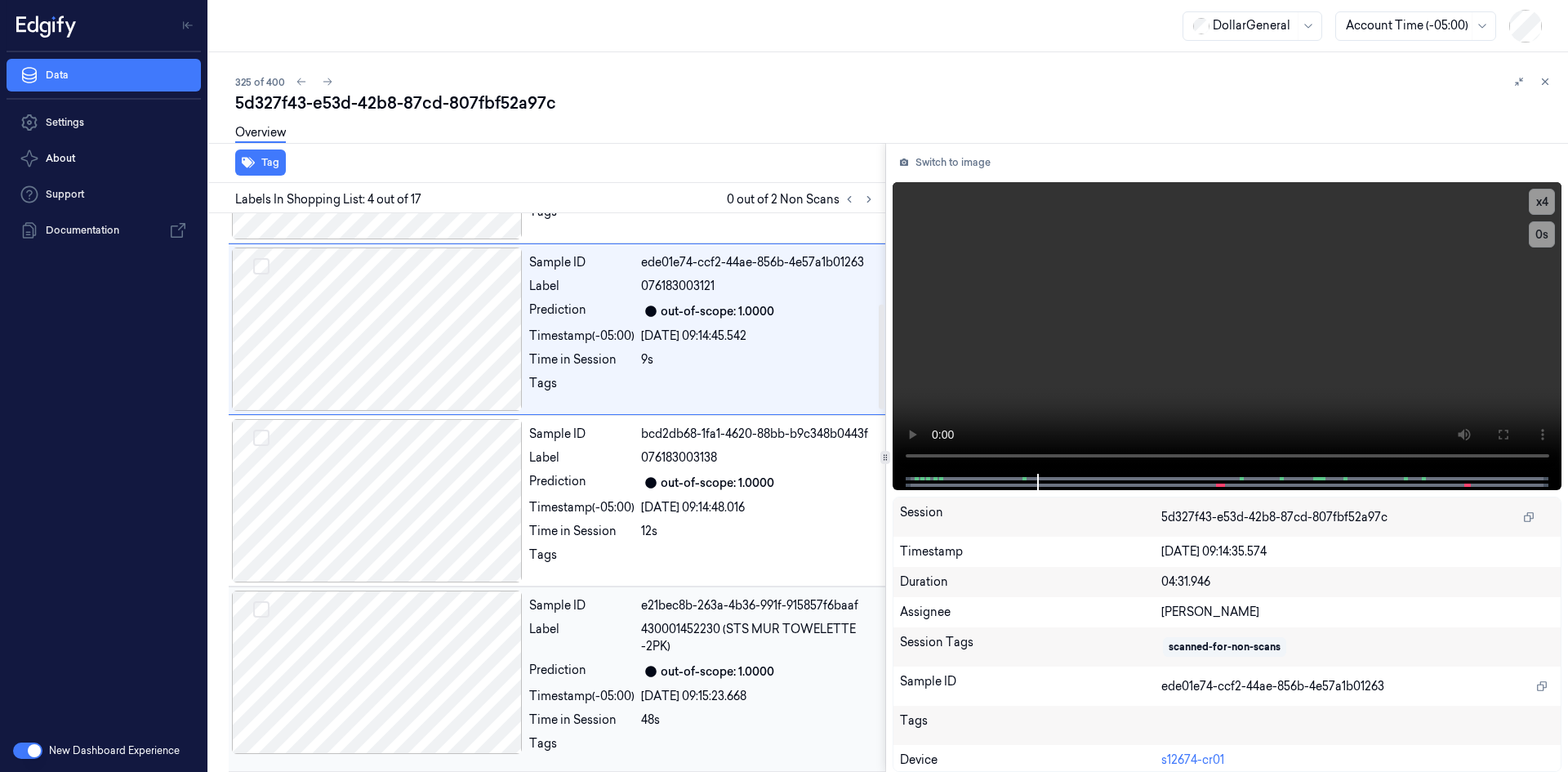
click at [684, 677] on div "out-of-scope: 1.0000" at bounding box center [717, 672] width 113 height 17
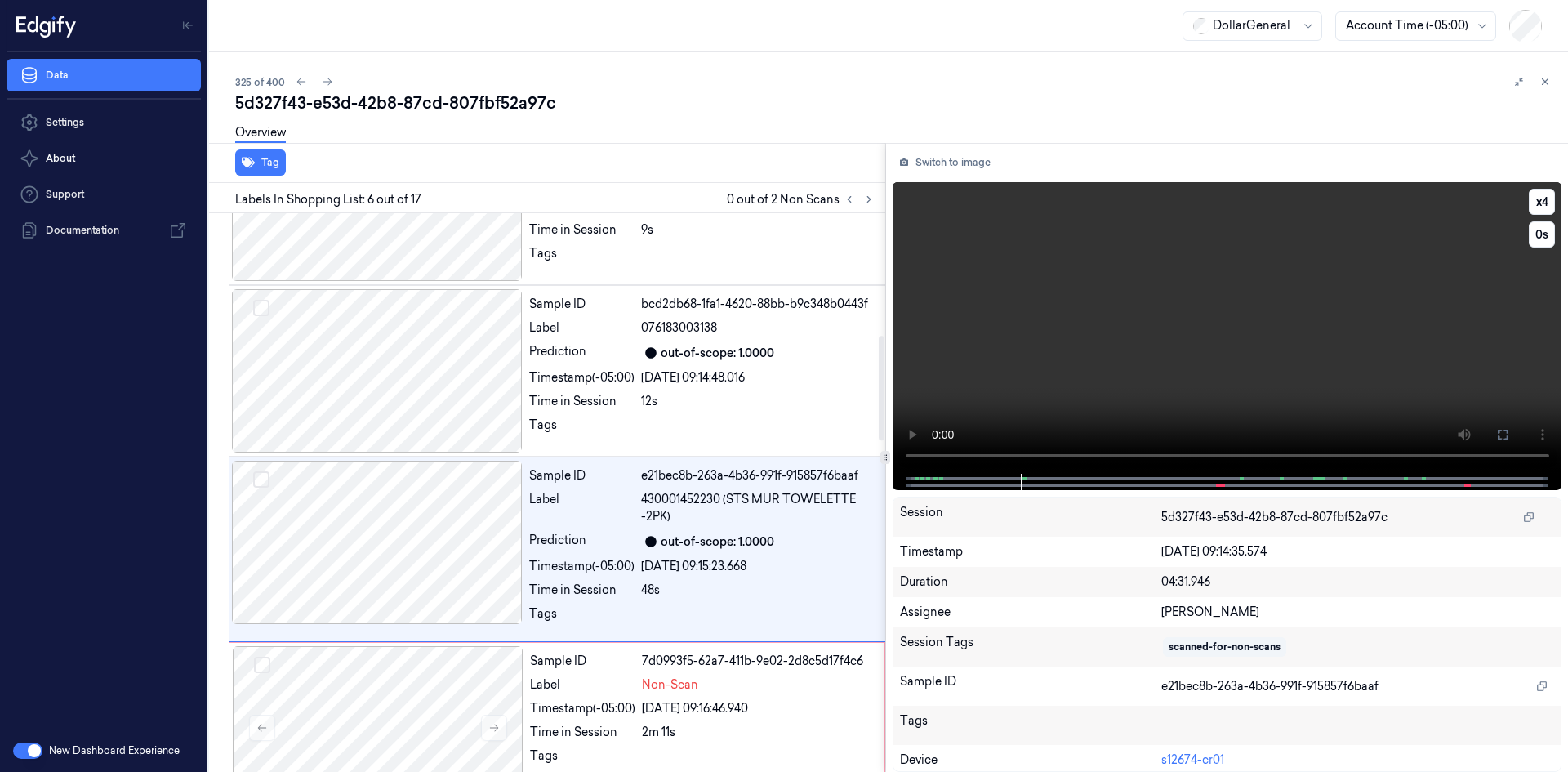
scroll to position [670, 0]
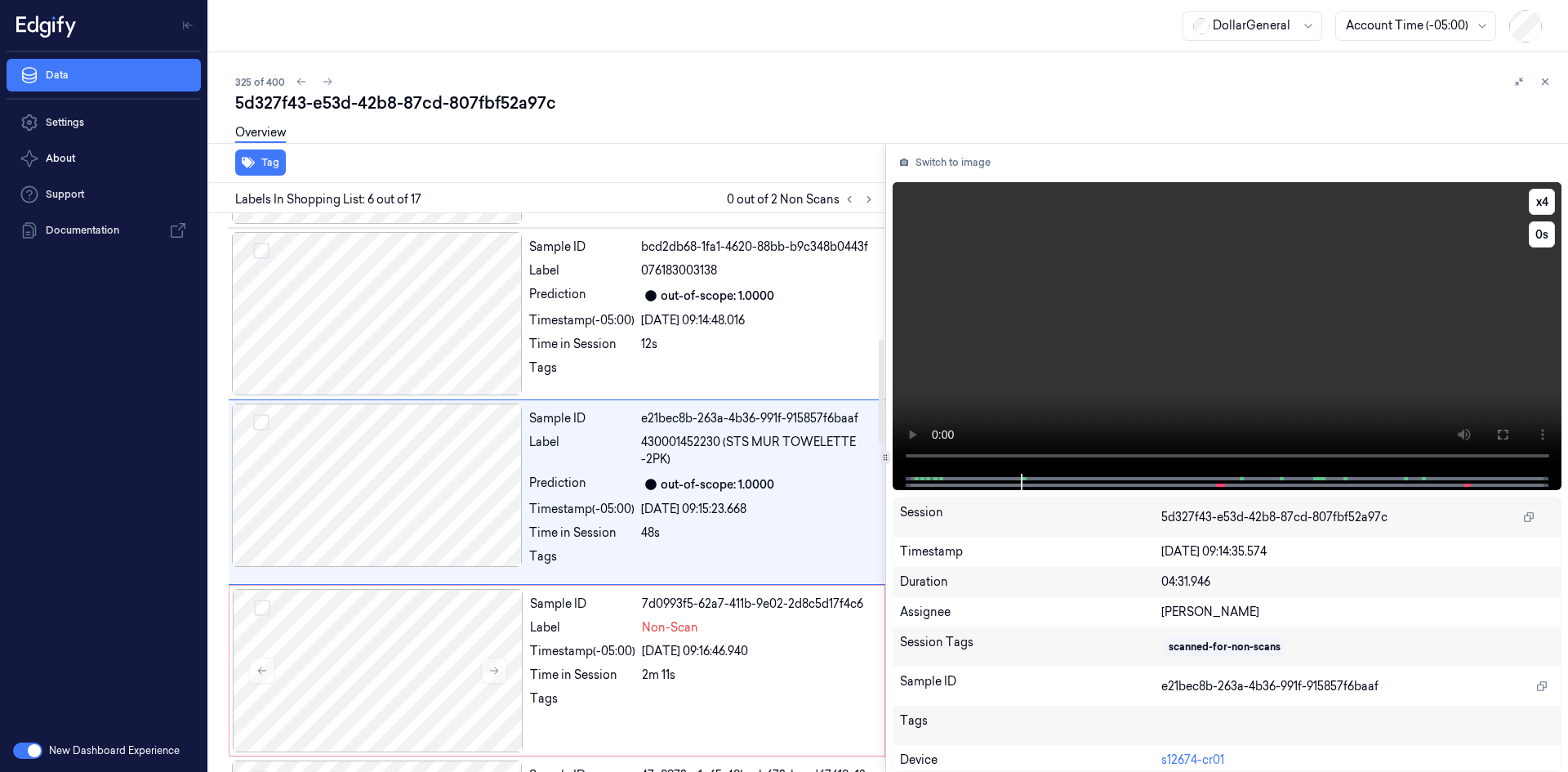
click at [1041, 409] on video at bounding box center [1228, 328] width 670 height 292
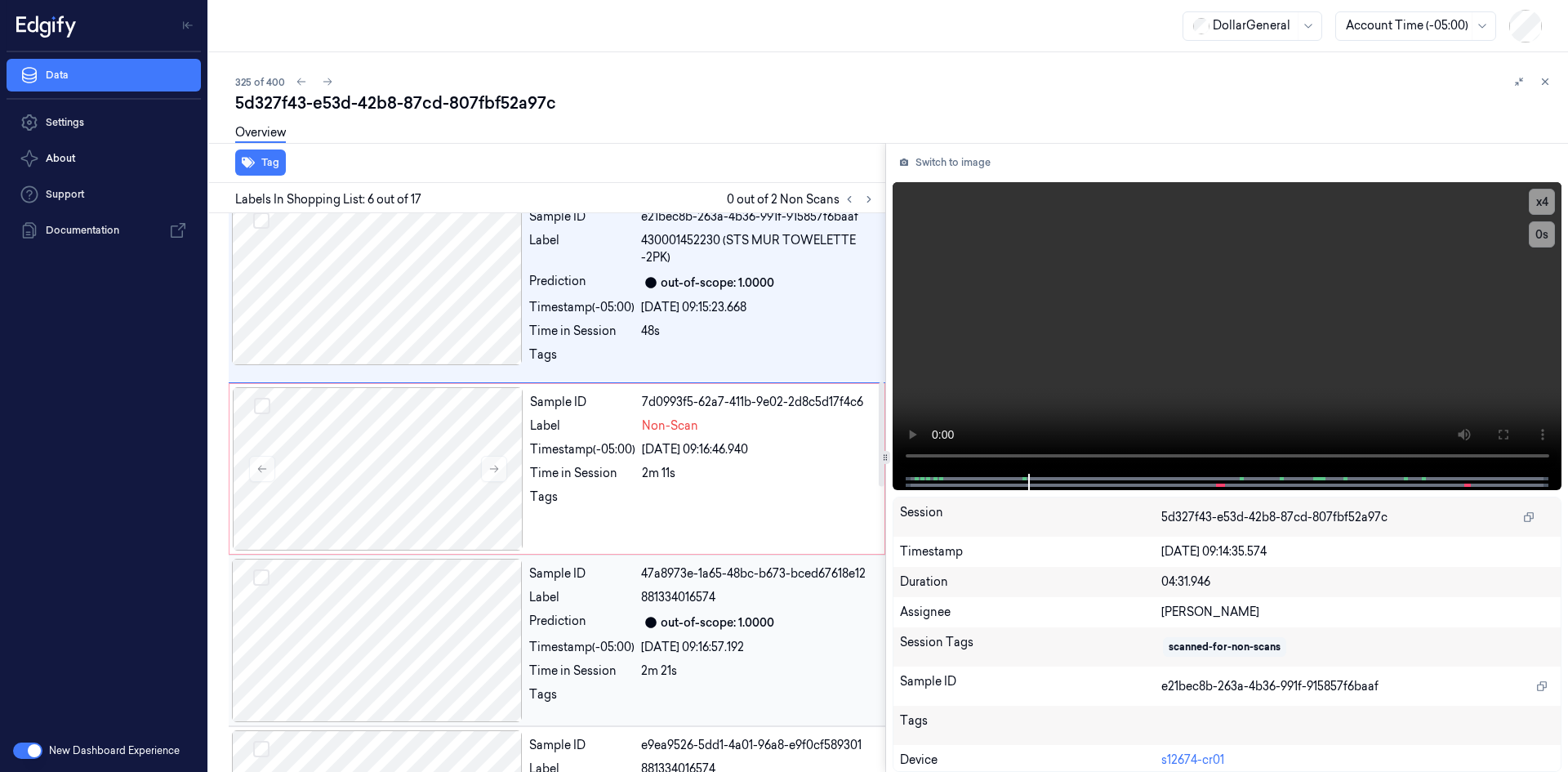
scroll to position [916, 0]
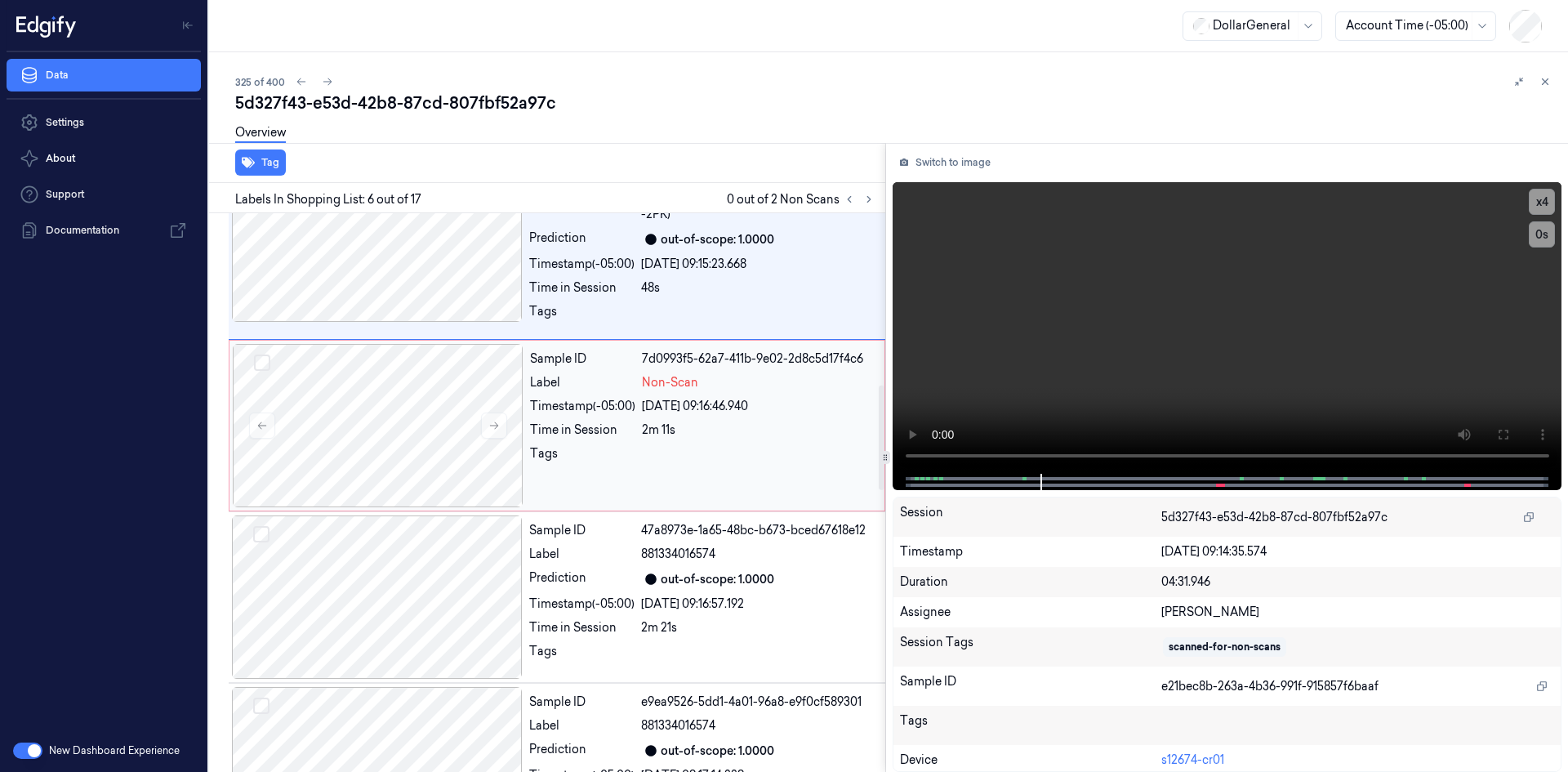
click at [710, 445] on div "Sample ID 7d0993f5-62a7-411b-9e02-2d8c5d17f4c6 Label Non-Scan Timestamp (-05:00…" at bounding box center [702, 425] width 358 height 163
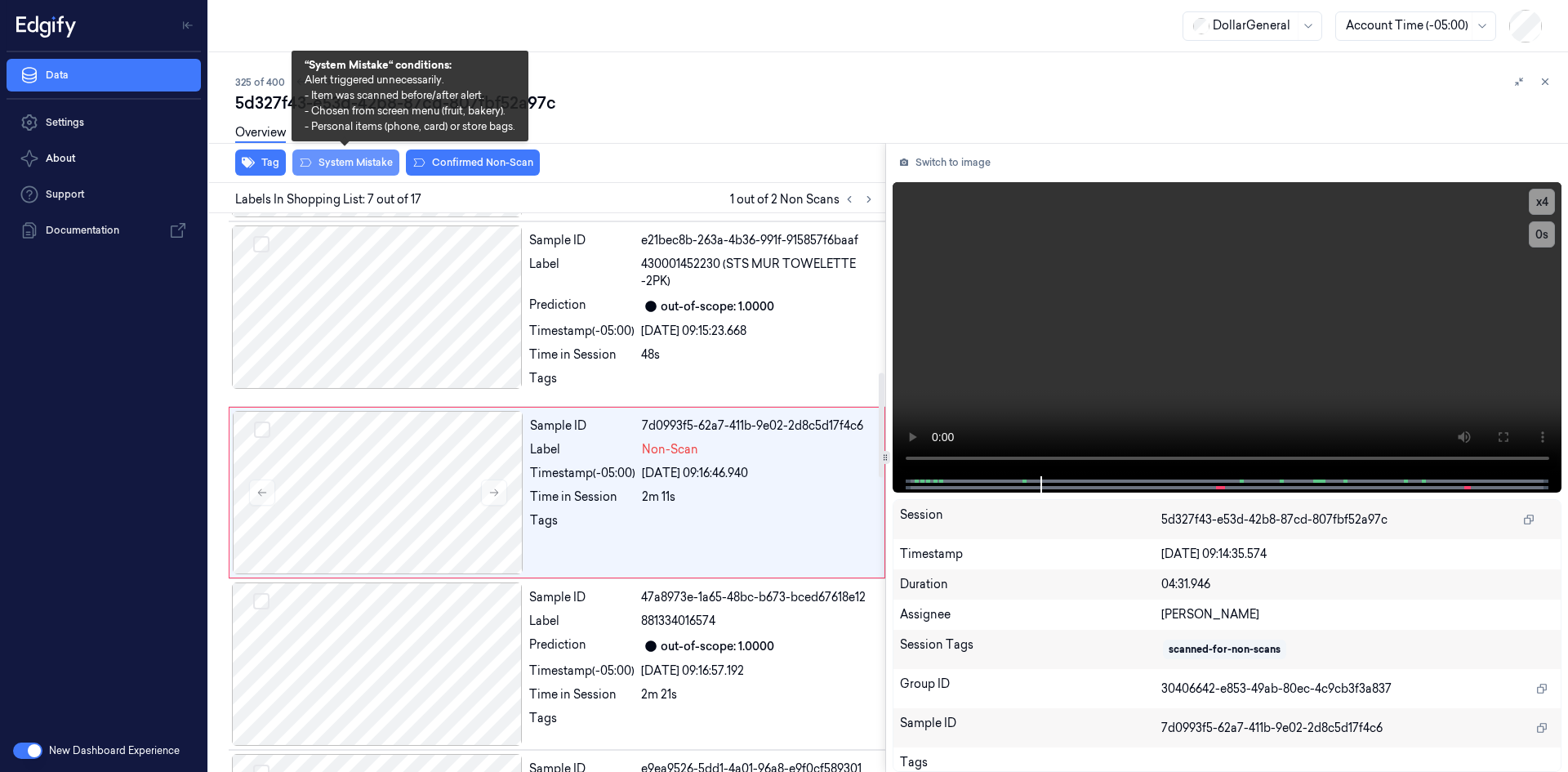
click at [364, 171] on button "System Mistake" at bounding box center [346, 162] width 107 height 26
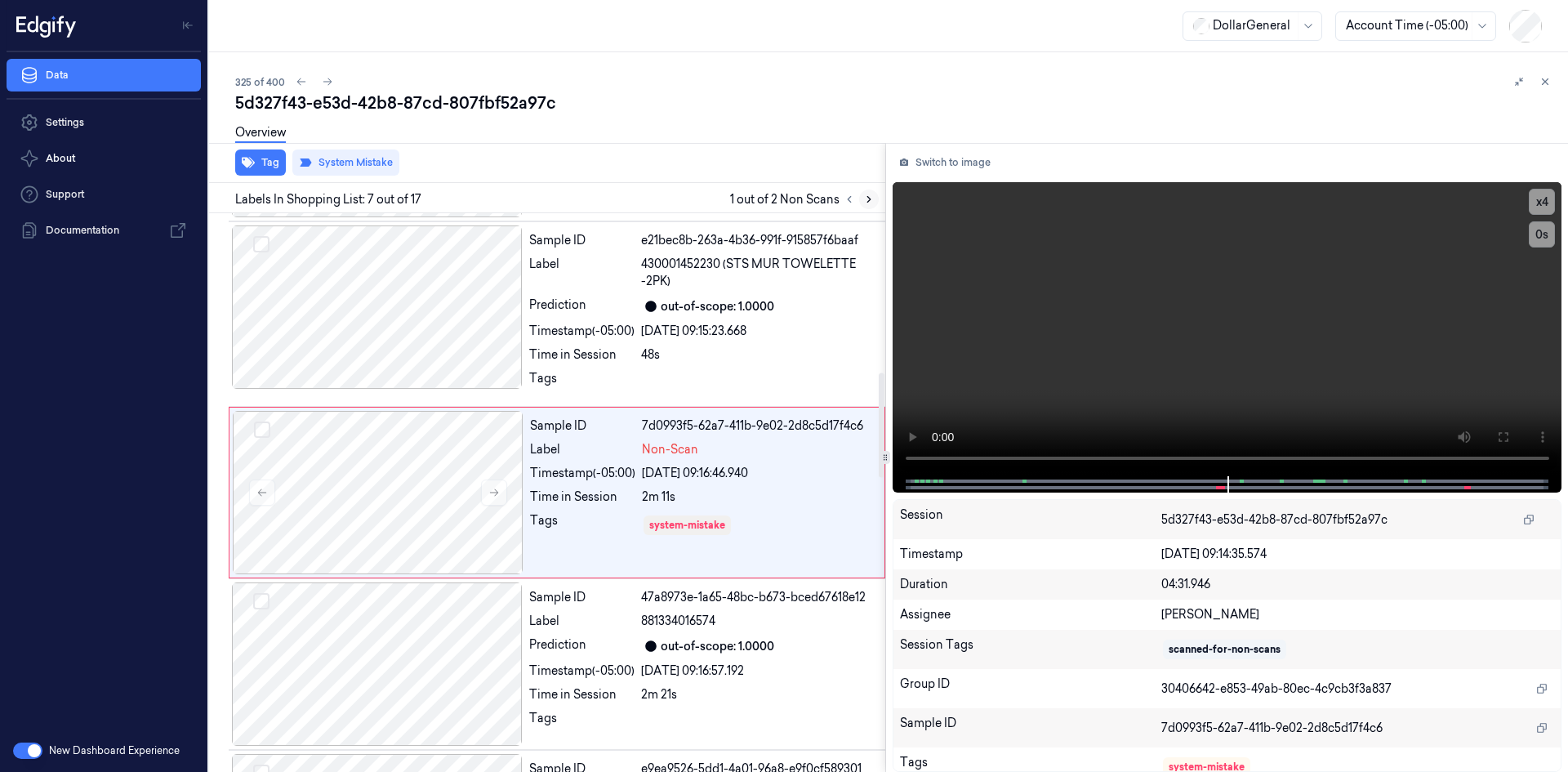
click at [869, 193] on button at bounding box center [869, 199] width 19 height 19
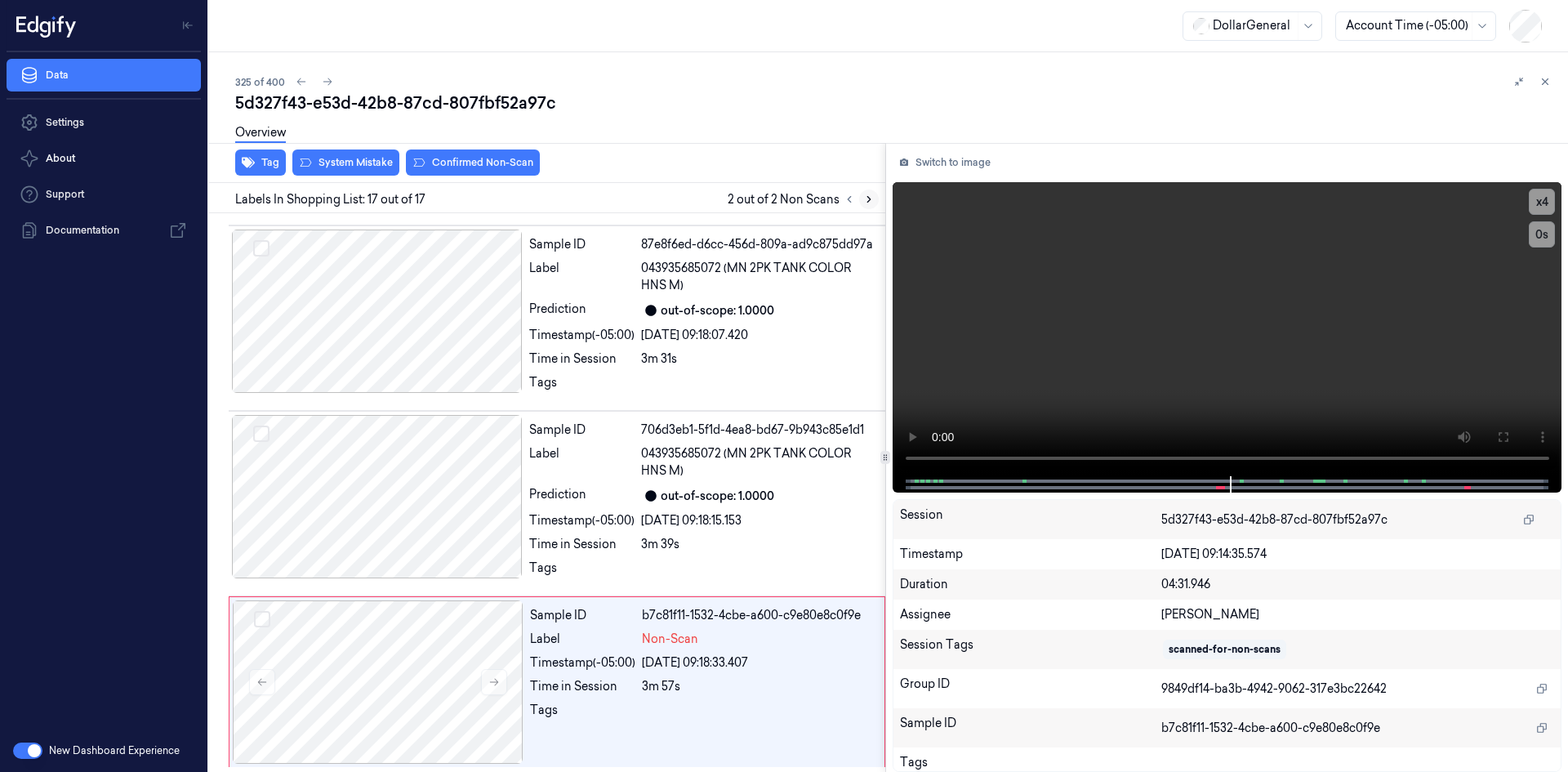
scroll to position [2418, 0]
click at [356, 167] on button "System Mistake" at bounding box center [346, 162] width 107 height 26
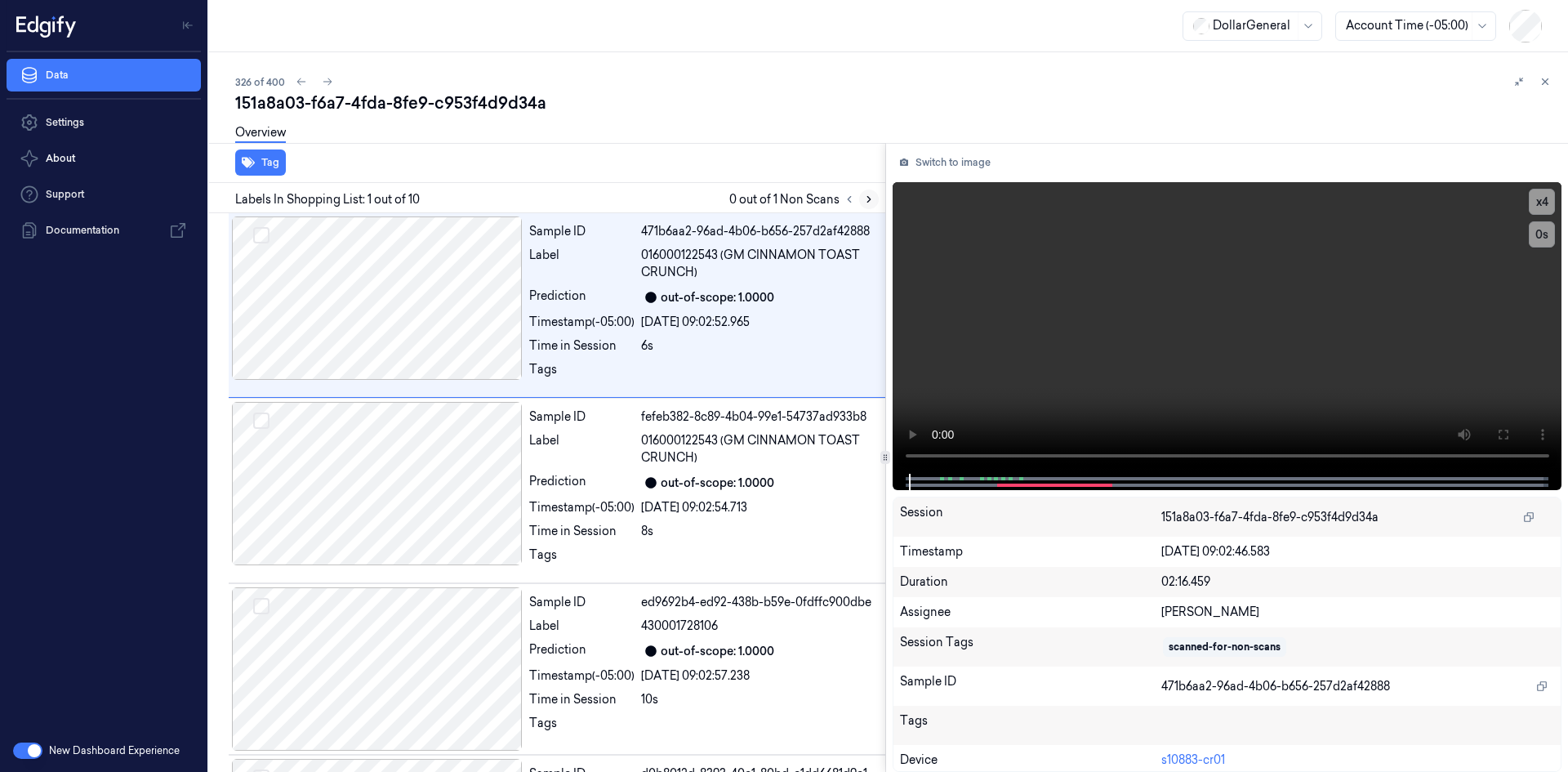
click at [867, 202] on icon at bounding box center [869, 200] width 12 height 12
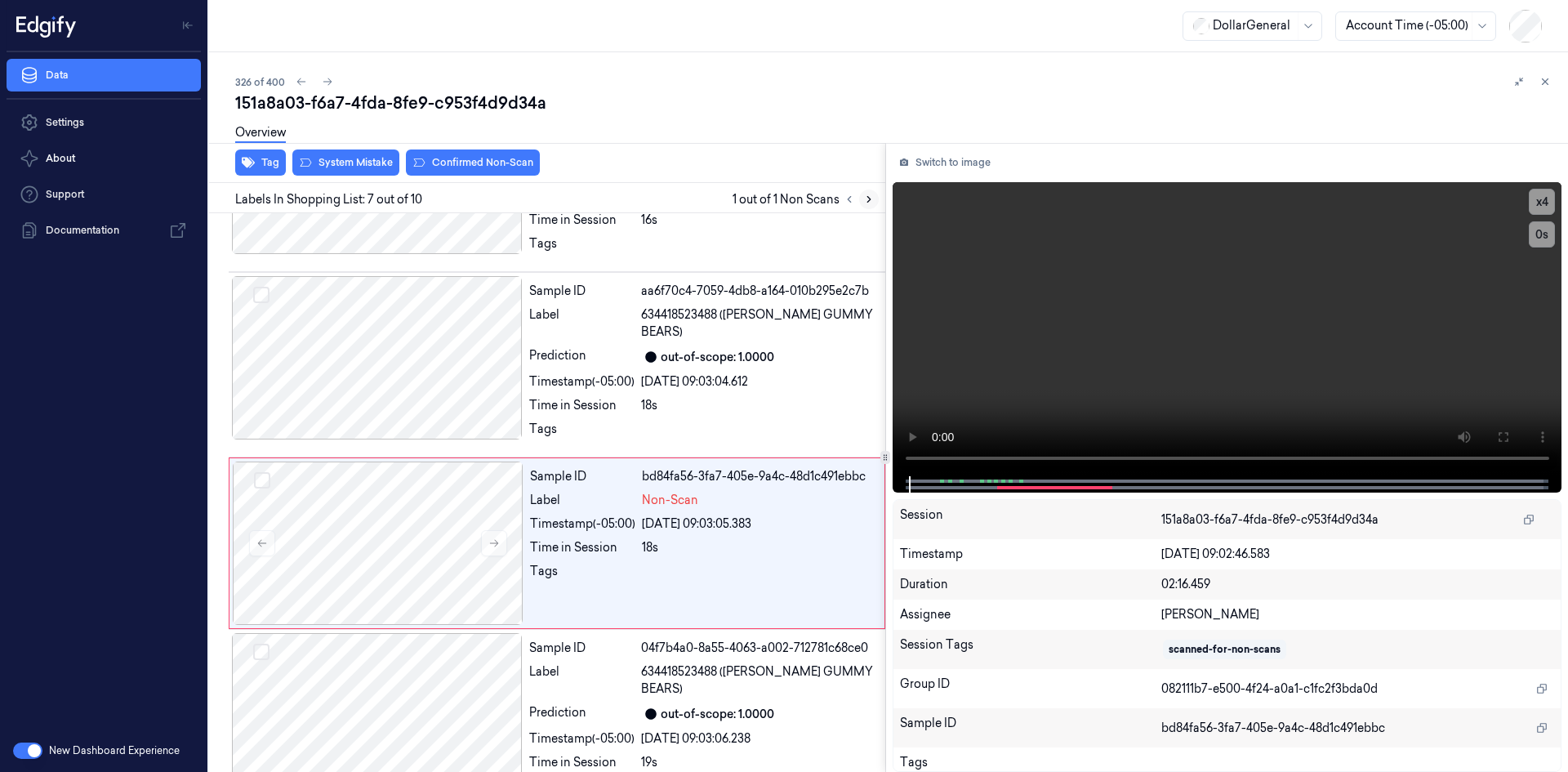
scroll to position [905, 0]
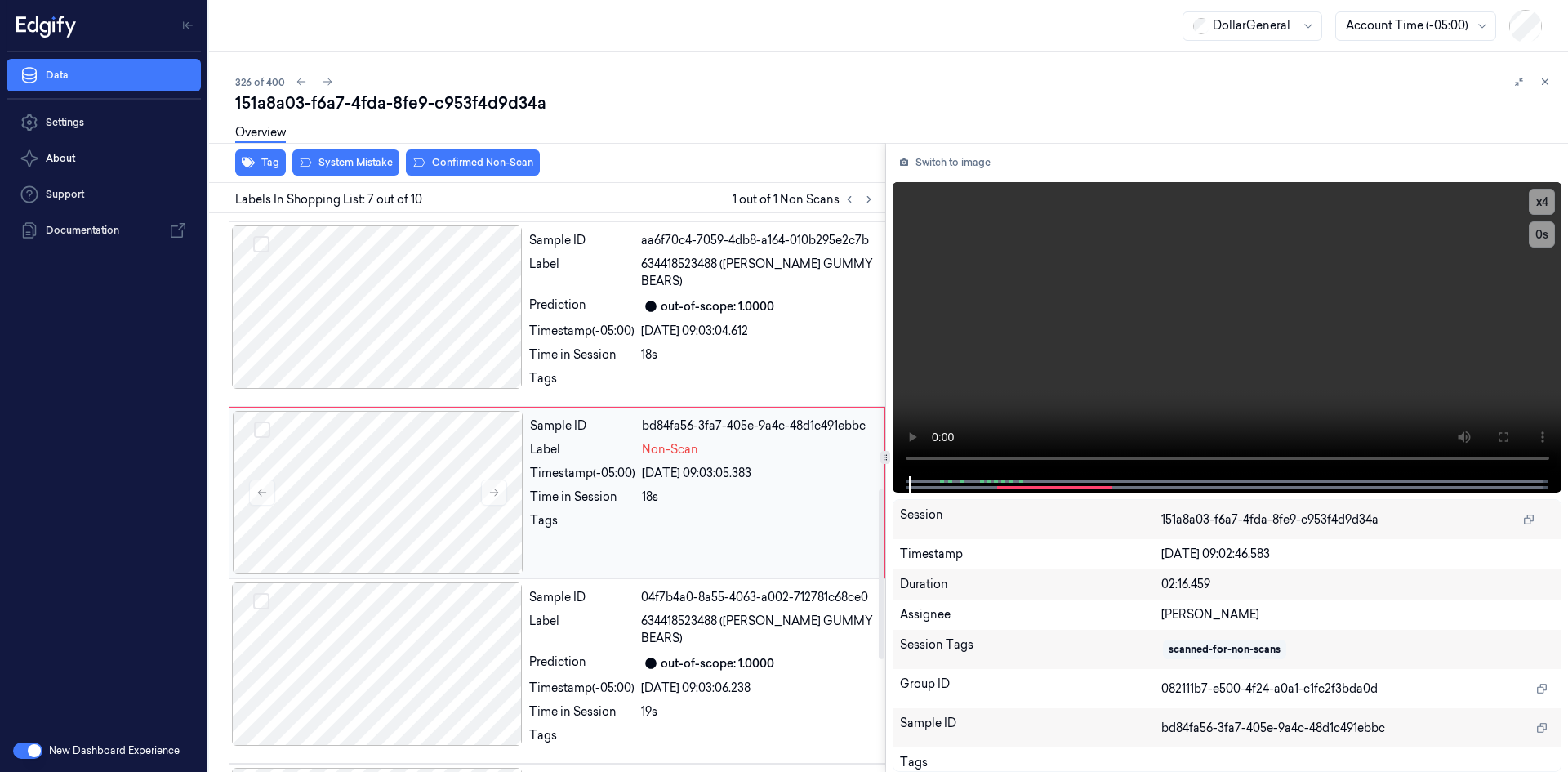
click at [737, 487] on div "Sample ID bd84fa56-3fa7-405e-9a4c-48d1c491ebbc Label Non-Scan Timestamp (-05:00…" at bounding box center [702, 493] width 358 height 163
click at [1124, 306] on video at bounding box center [1228, 329] width 670 height 294
click at [1170, 288] on video at bounding box center [1228, 329] width 670 height 294
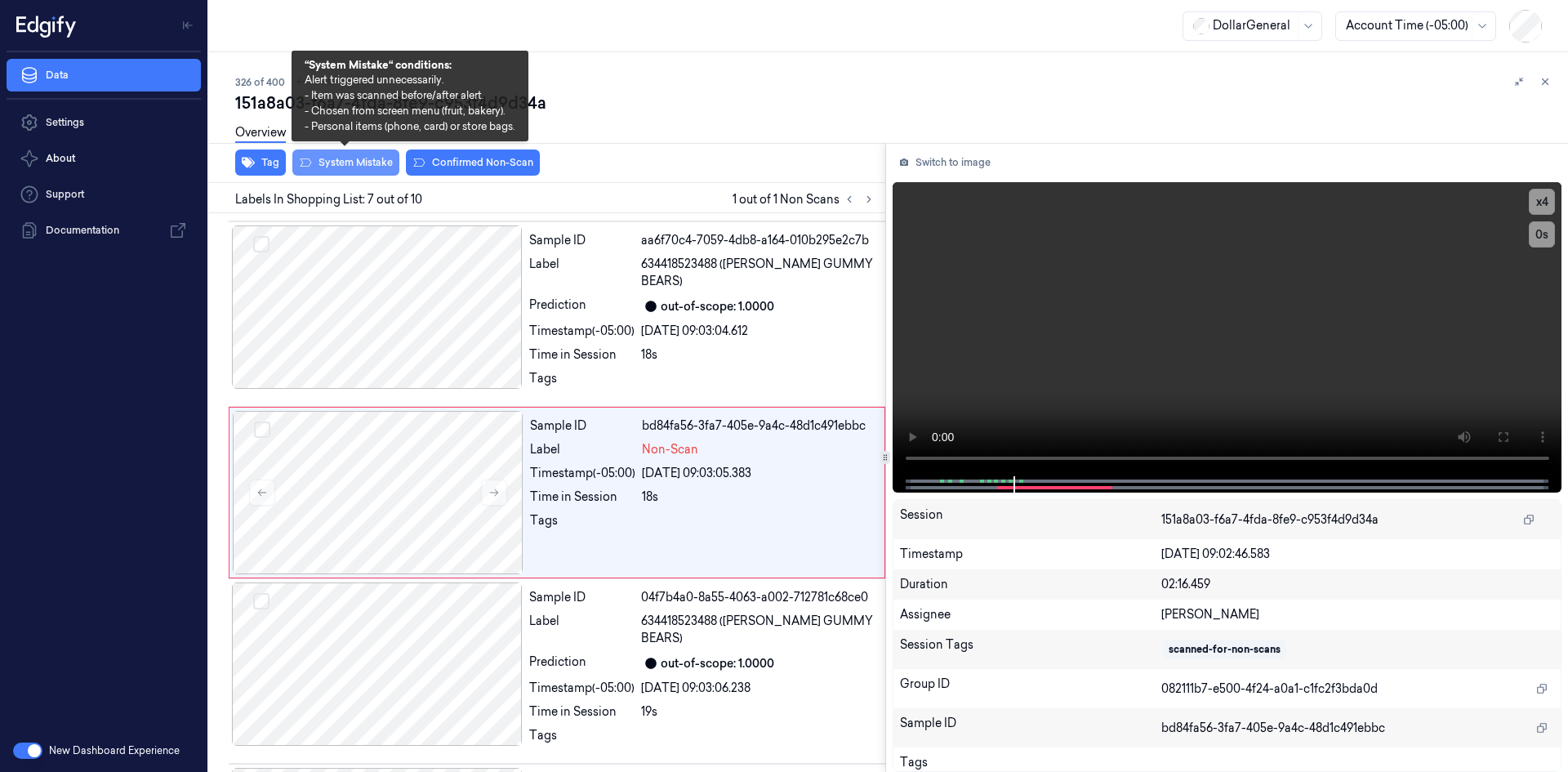
click at [384, 162] on button "System Mistake" at bounding box center [346, 162] width 107 height 26
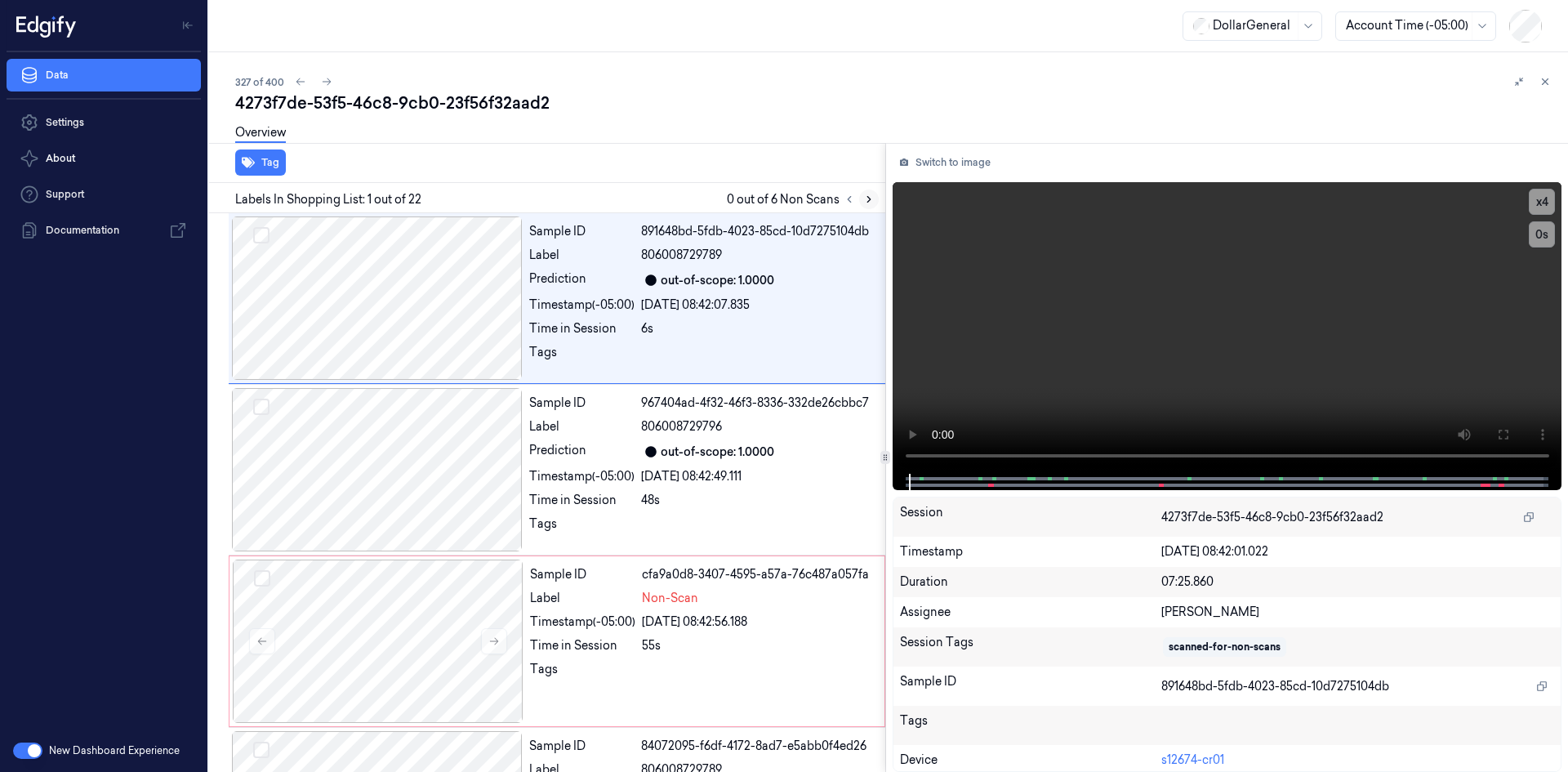
click at [861, 204] on button at bounding box center [869, 199] width 19 height 19
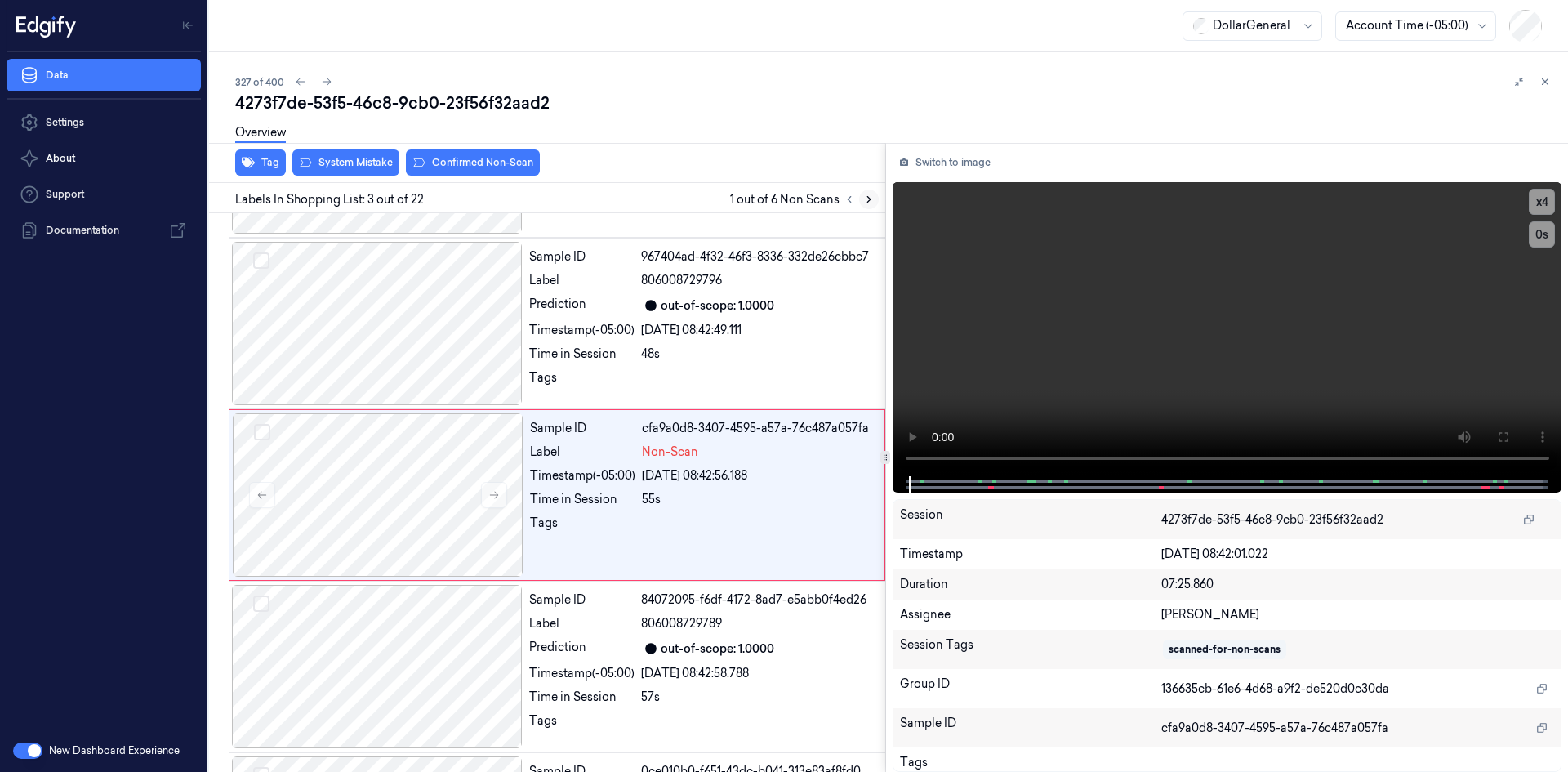
scroll to position [149, 0]
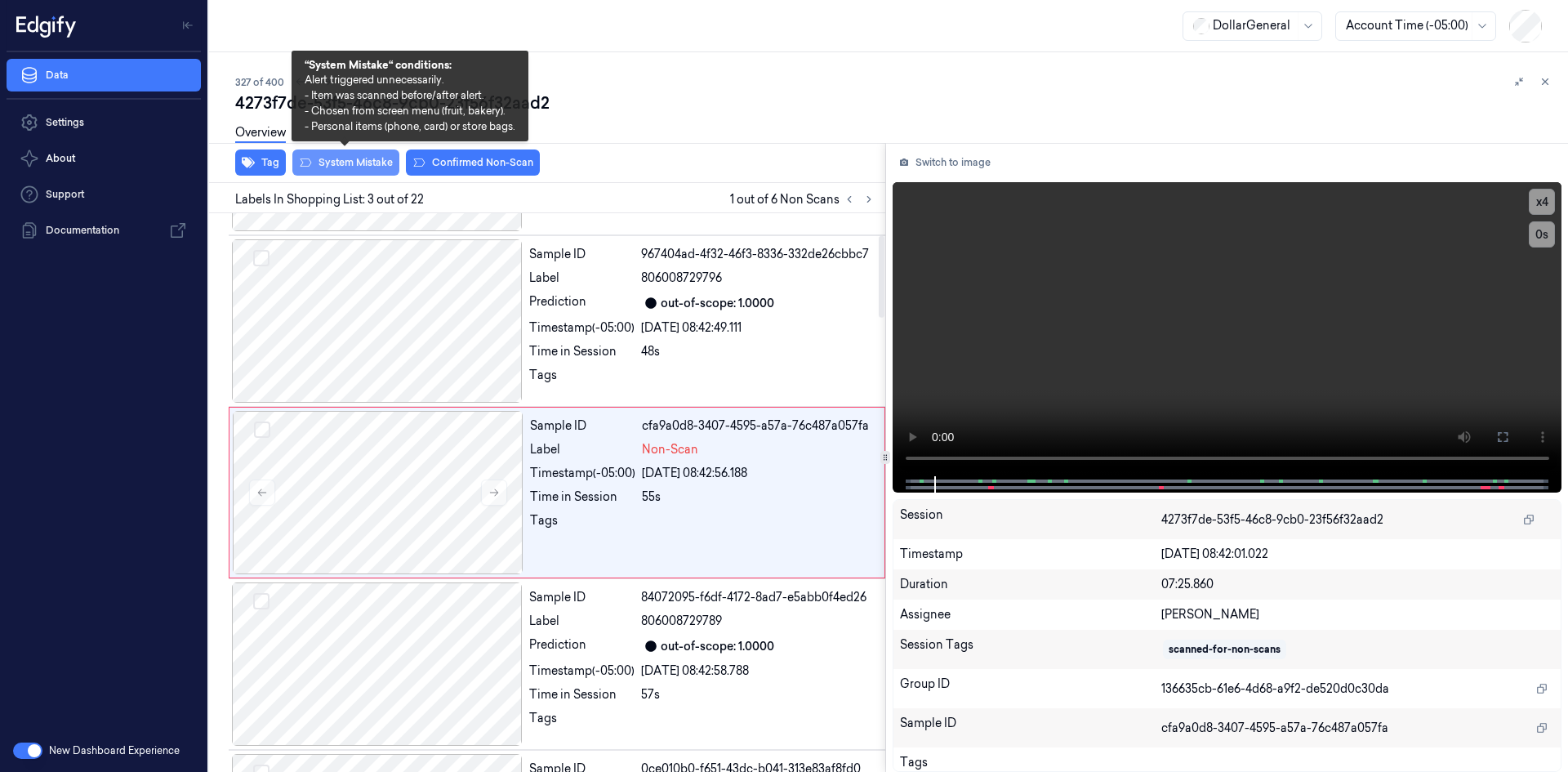
click at [326, 158] on button "System Mistake" at bounding box center [346, 162] width 107 height 26
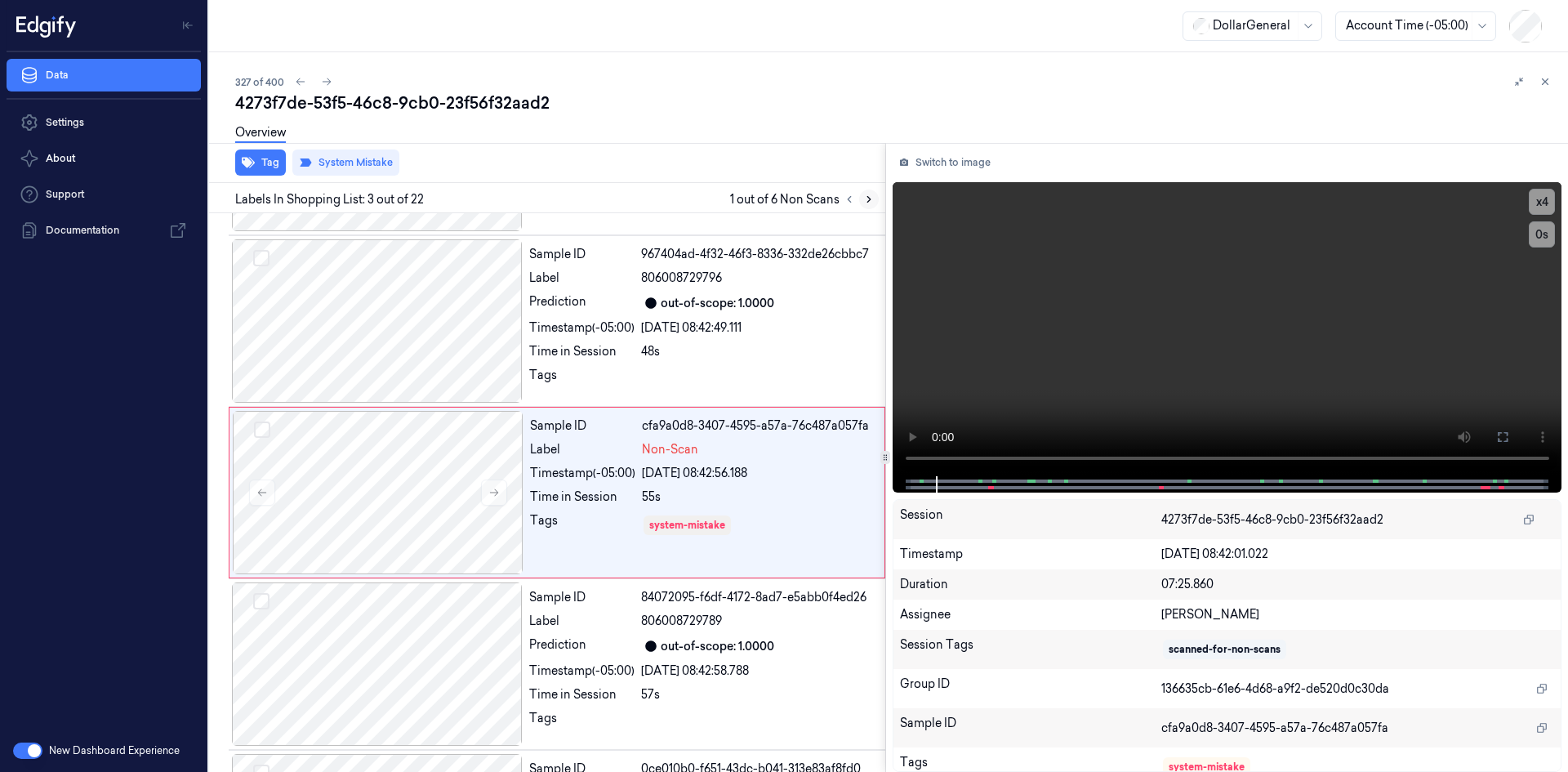
click at [867, 199] on icon at bounding box center [869, 200] width 12 height 12
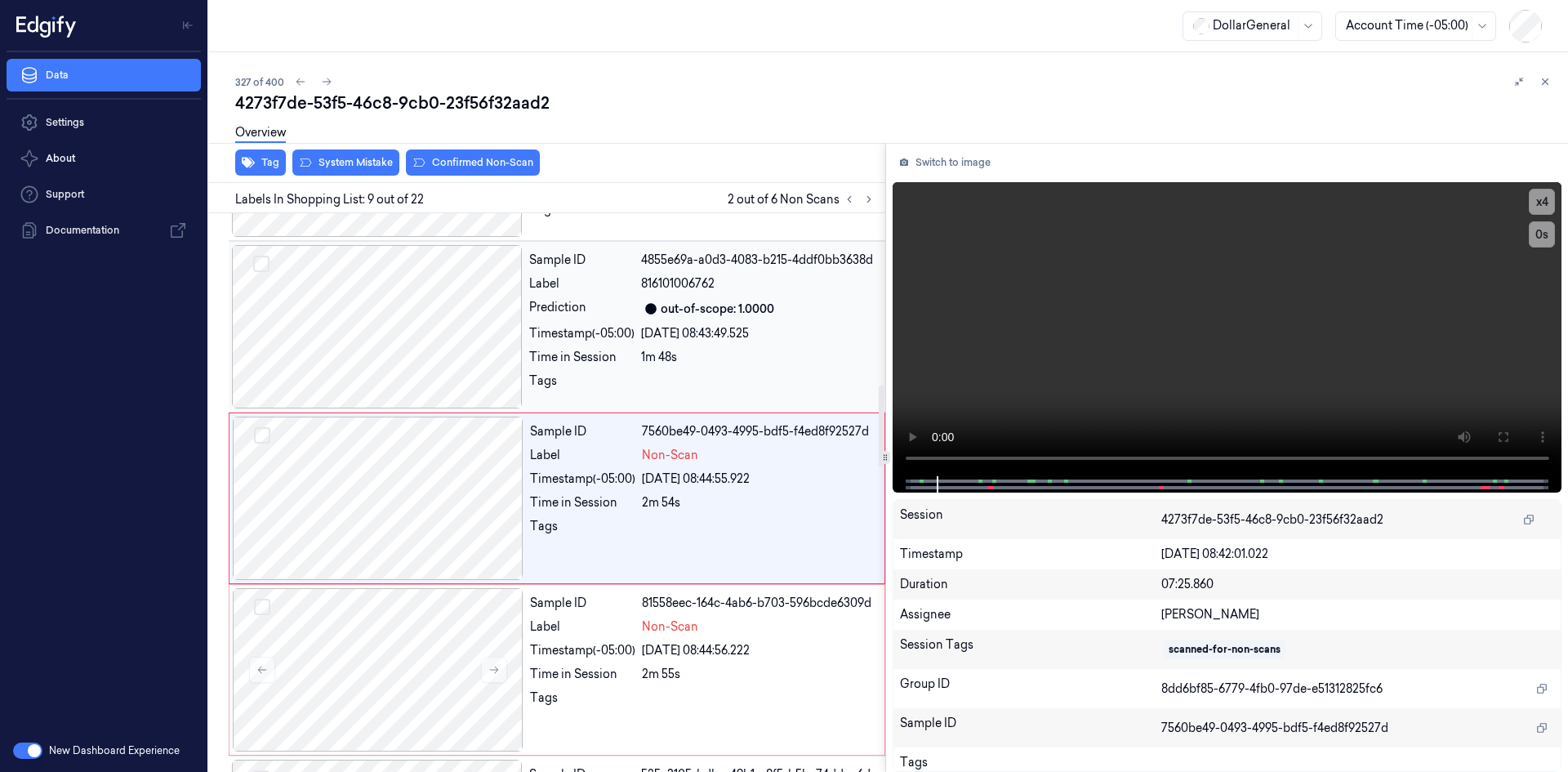
scroll to position [1178, 0]
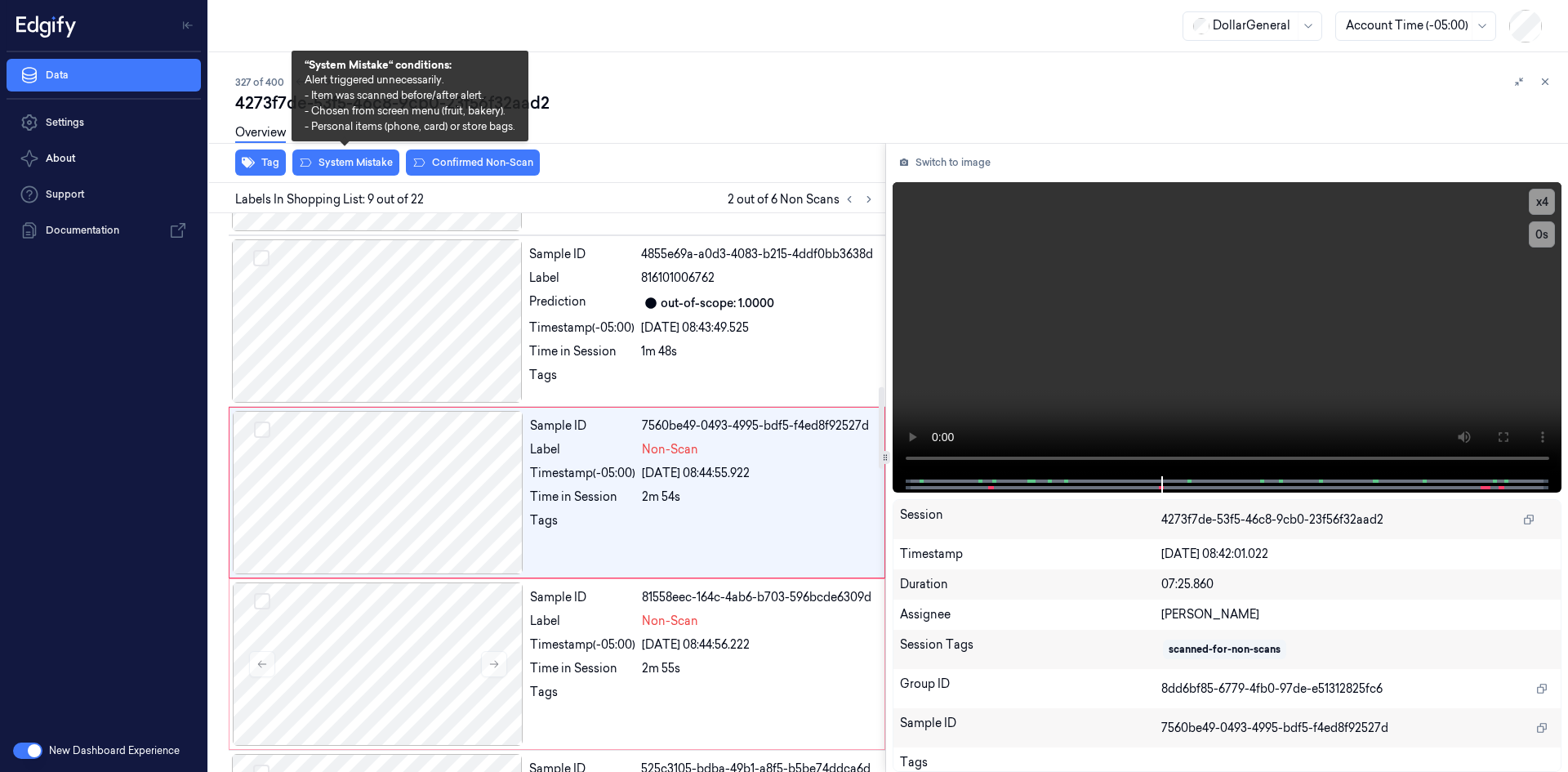
drag, startPoint x: 366, startPoint y: 161, endPoint x: 442, endPoint y: 177, distance: 77.7
click at [366, 161] on button "System Mistake" at bounding box center [346, 162] width 107 height 26
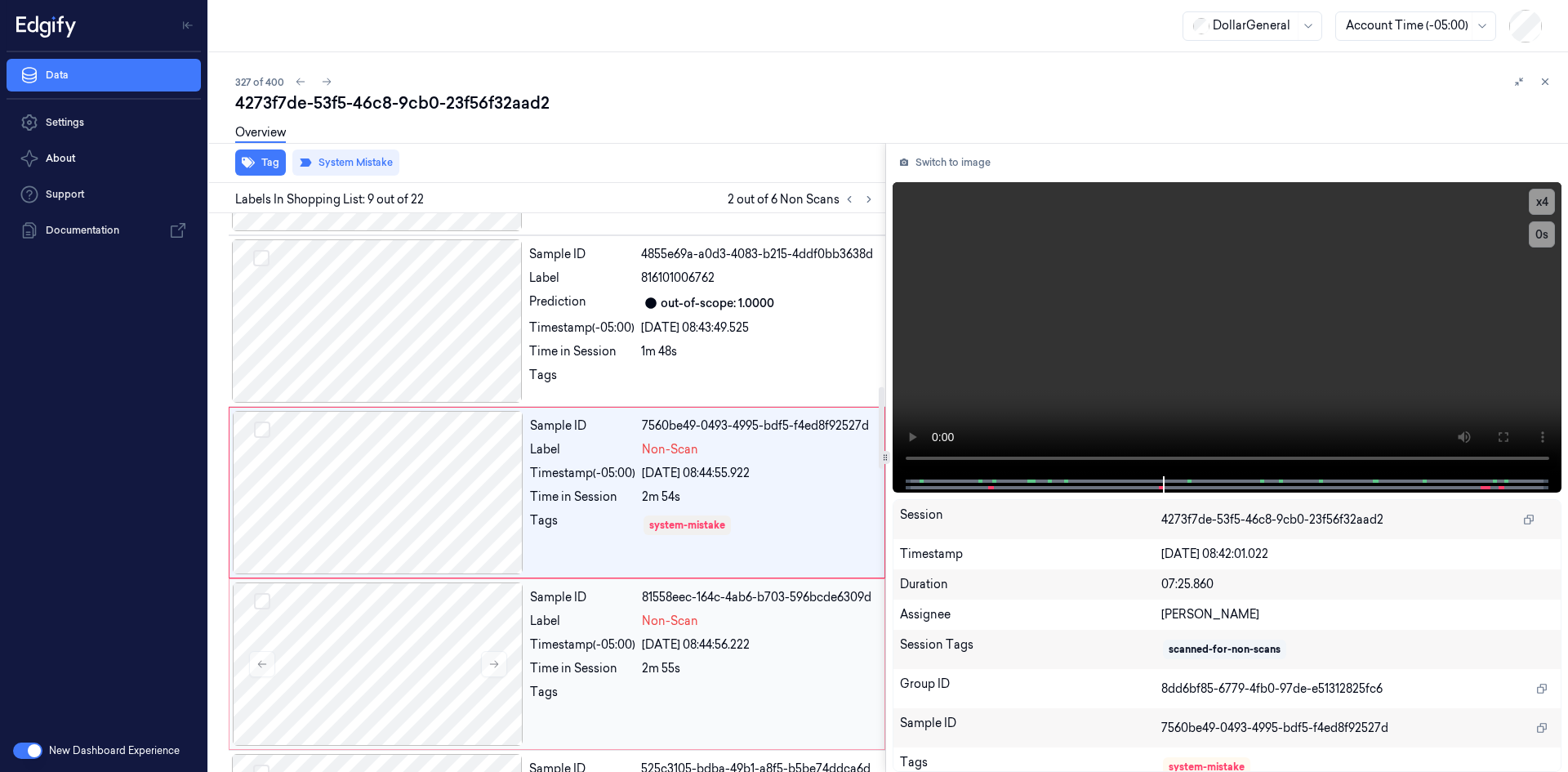
click at [760, 623] on div "Non-Scan" at bounding box center [759, 621] width 232 height 17
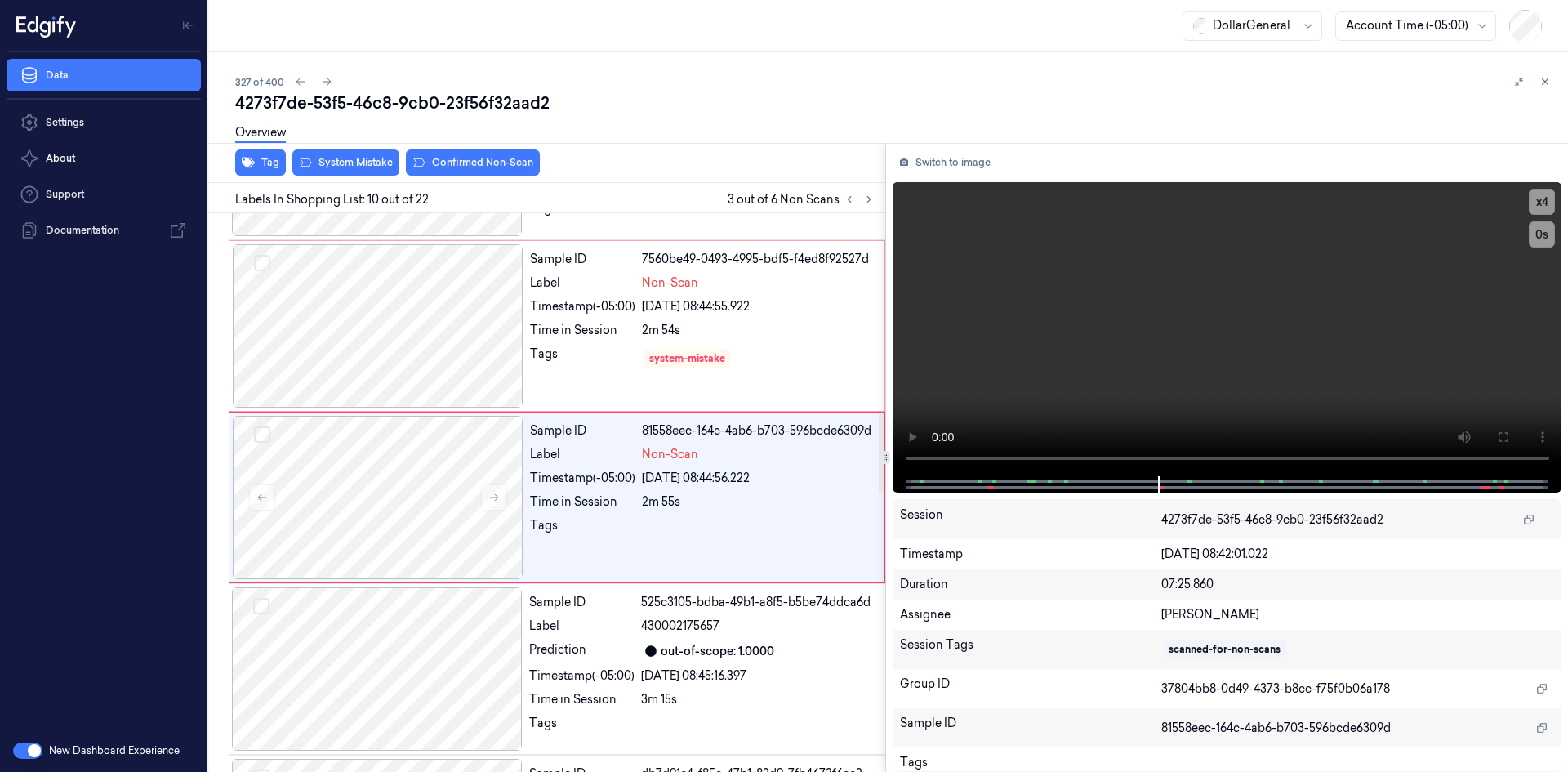
scroll to position [1349, 0]
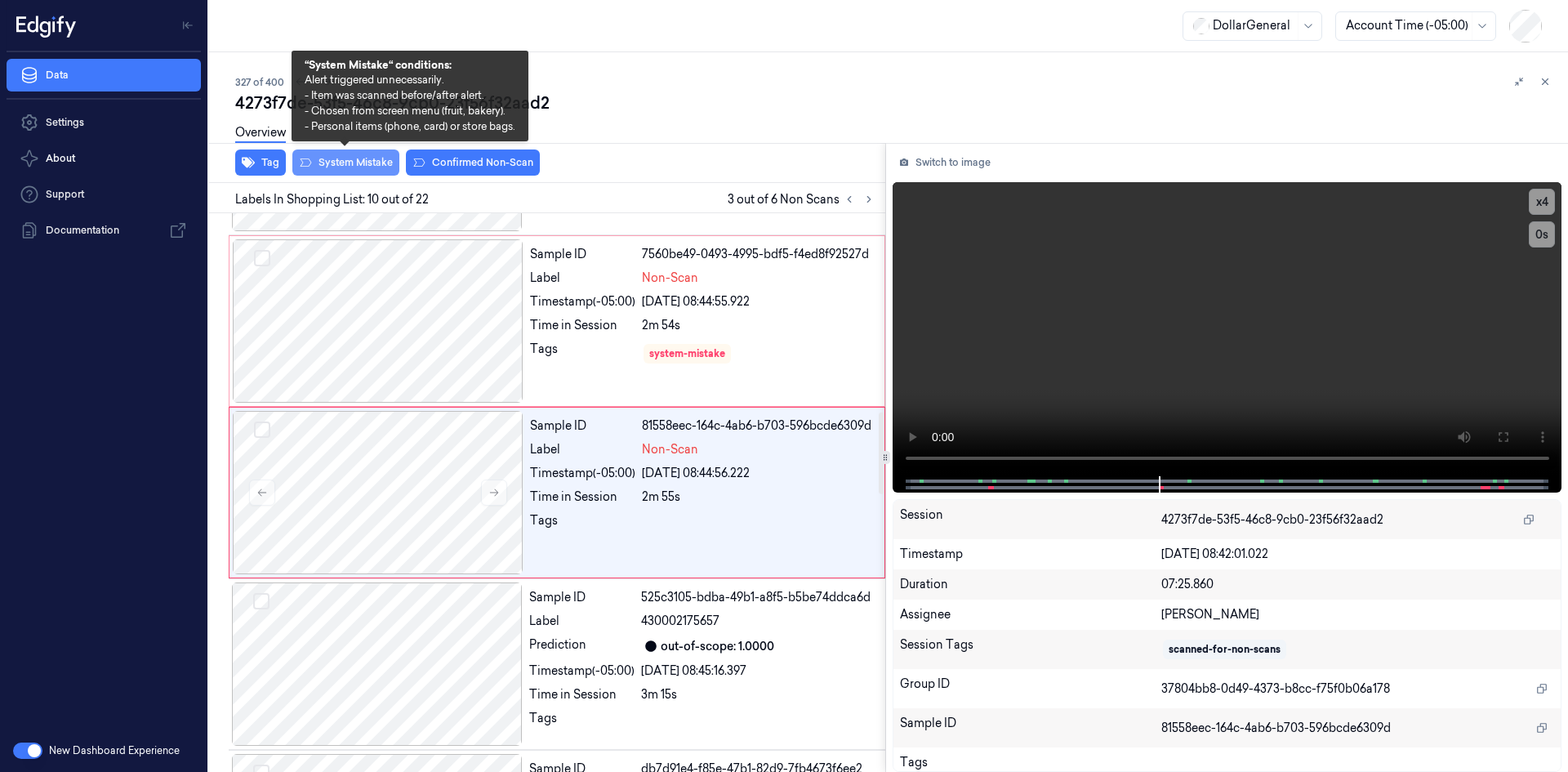
click at [359, 167] on button "System Mistake" at bounding box center [346, 162] width 107 height 26
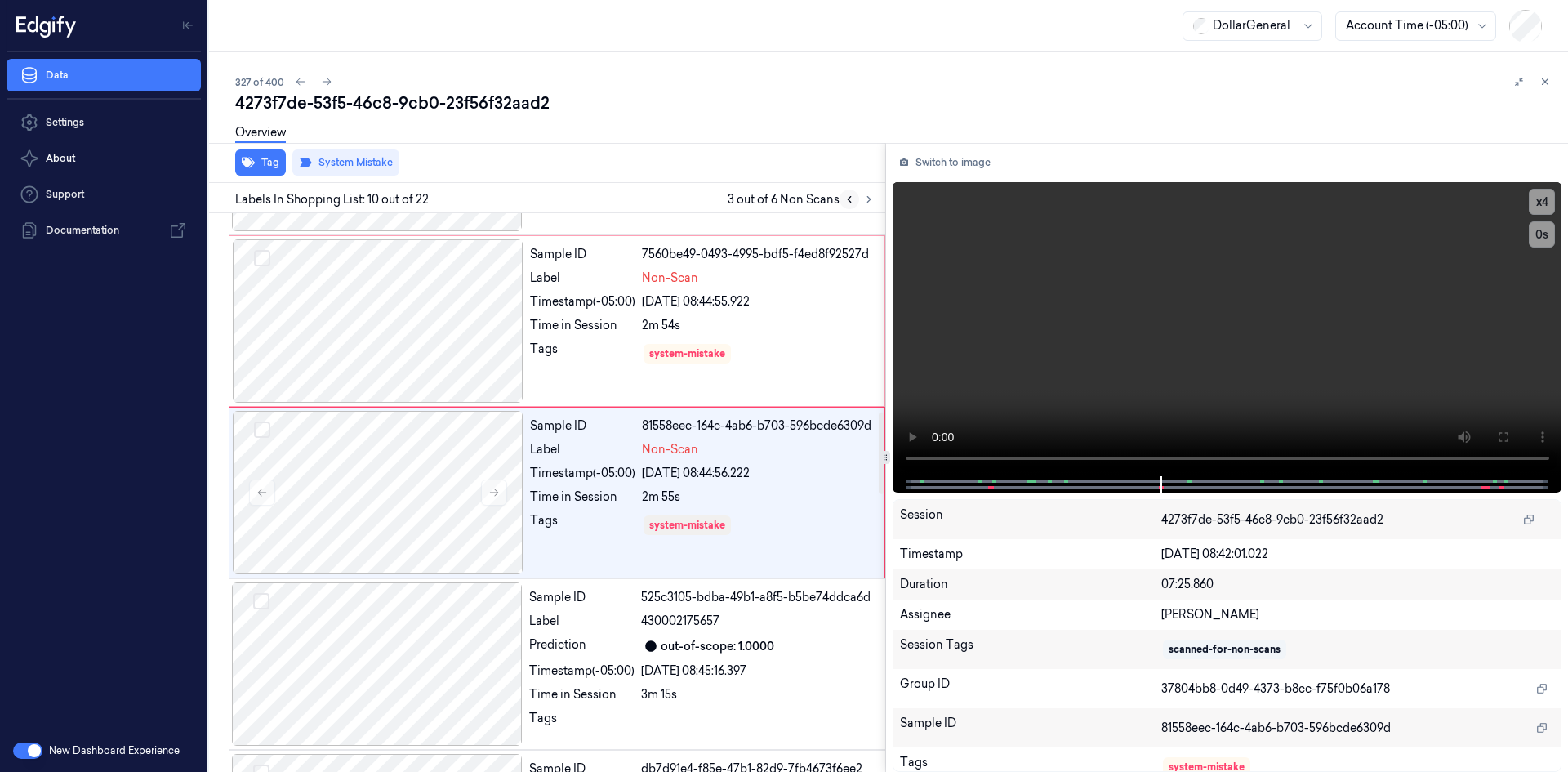
click at [856, 200] on button at bounding box center [850, 199] width 19 height 19
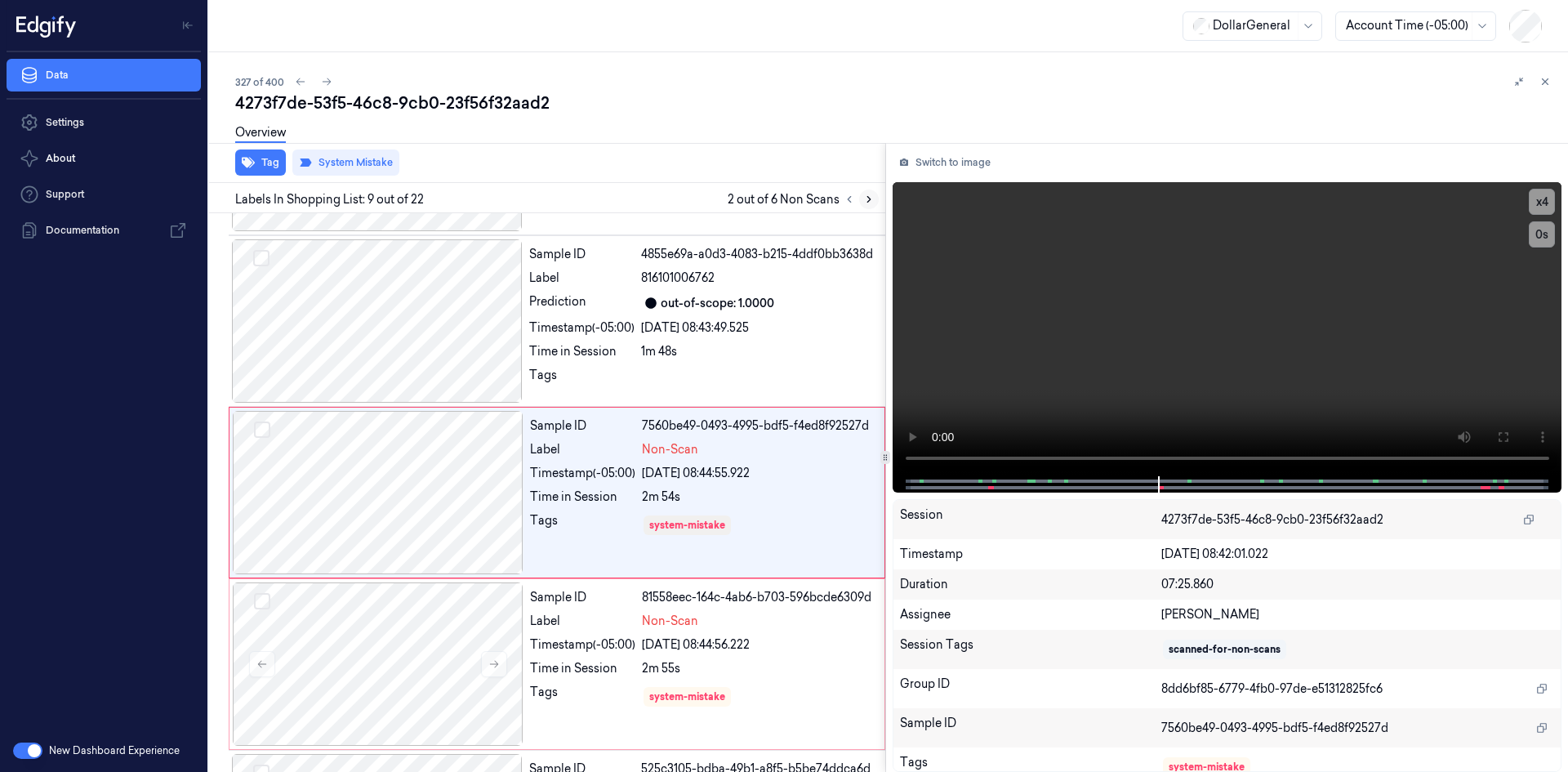
click at [861, 200] on button at bounding box center [869, 199] width 19 height 19
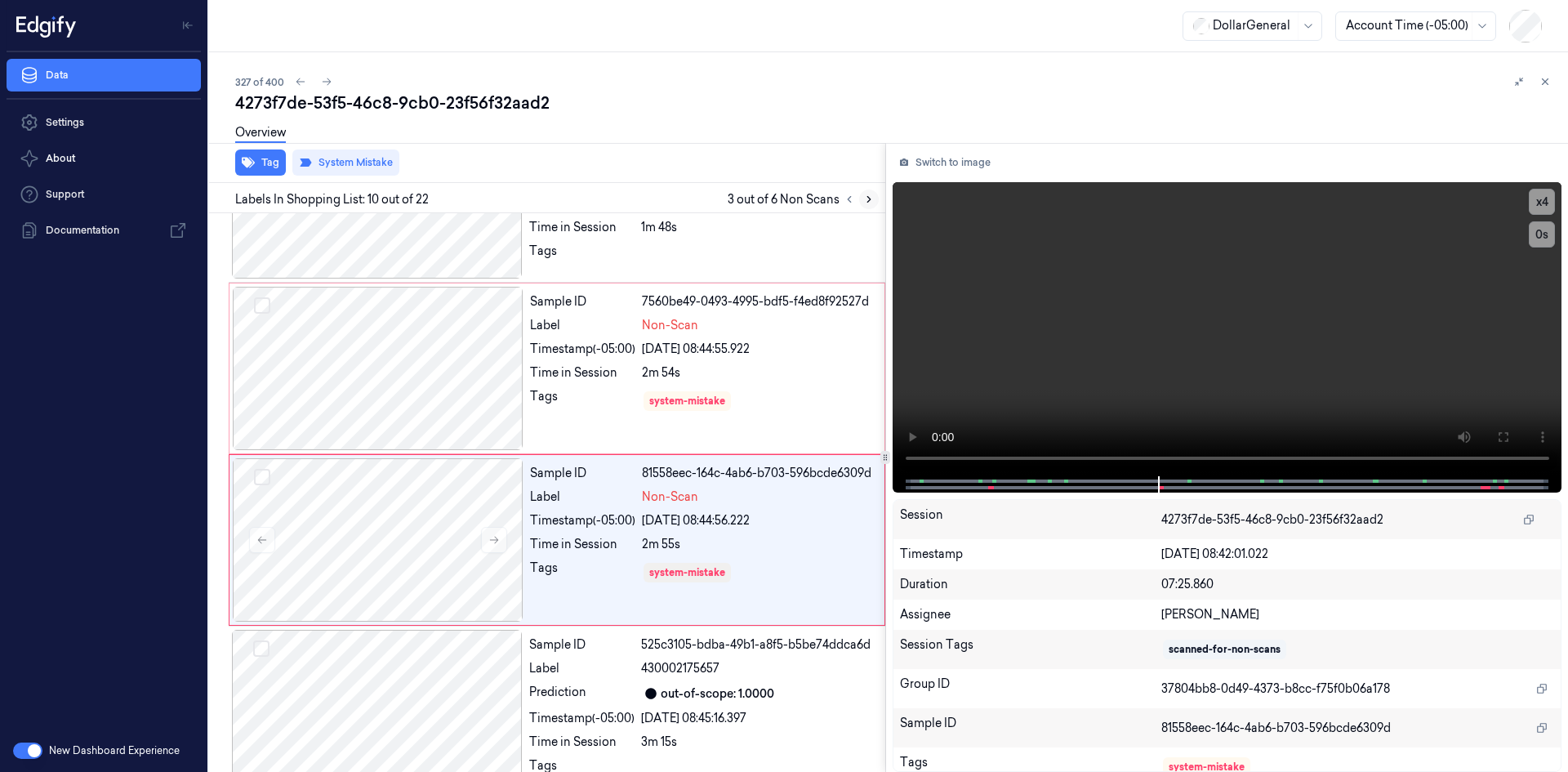
click at [861, 200] on button at bounding box center [869, 199] width 19 height 19
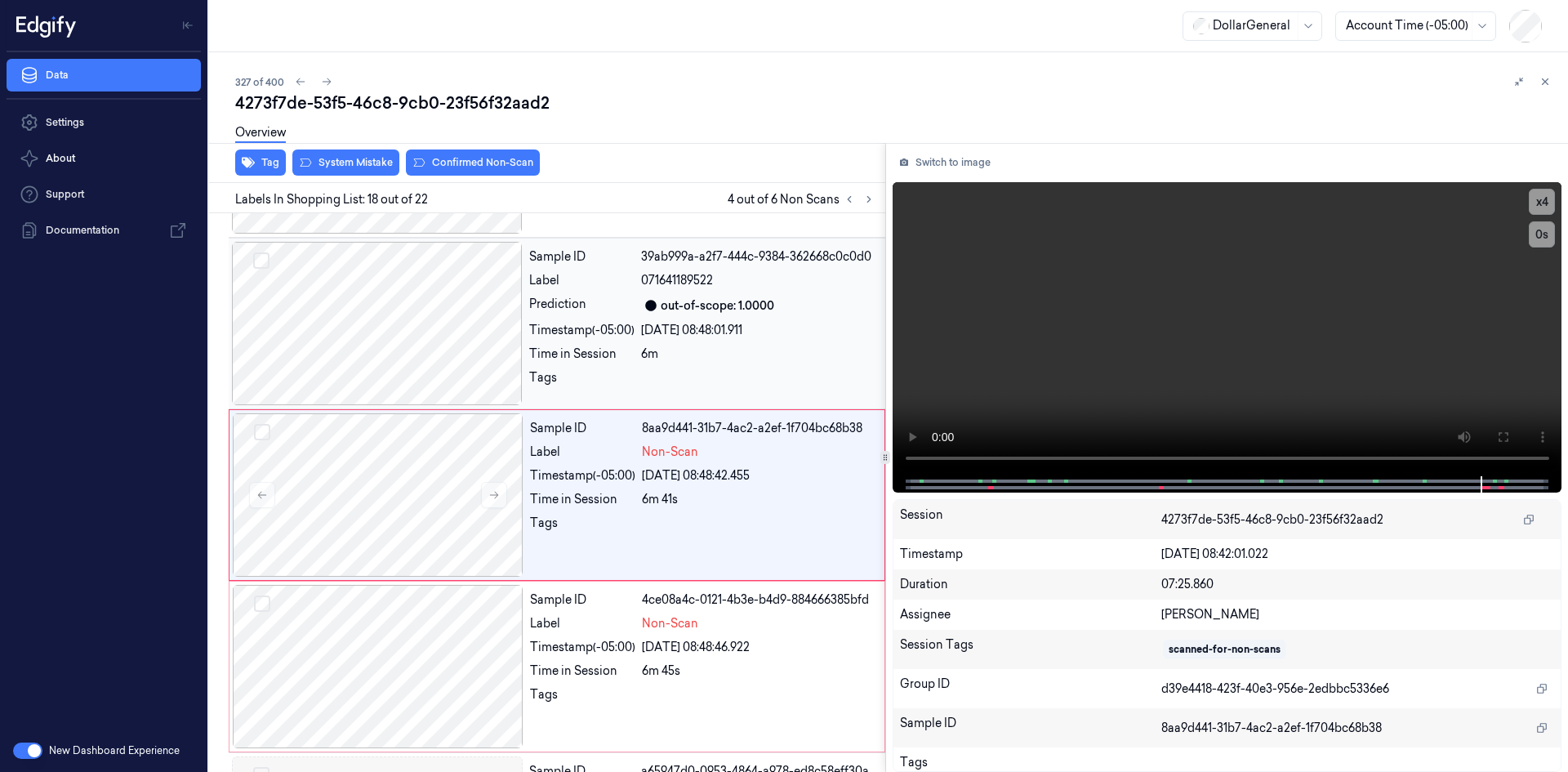
scroll to position [2722, 0]
click at [605, 315] on div "Sample ID 39ab999a-a2f7-444c-9384-362668c0c0d0 Label 071641189522 Prediction ou…" at bounding box center [702, 321] width 359 height 163
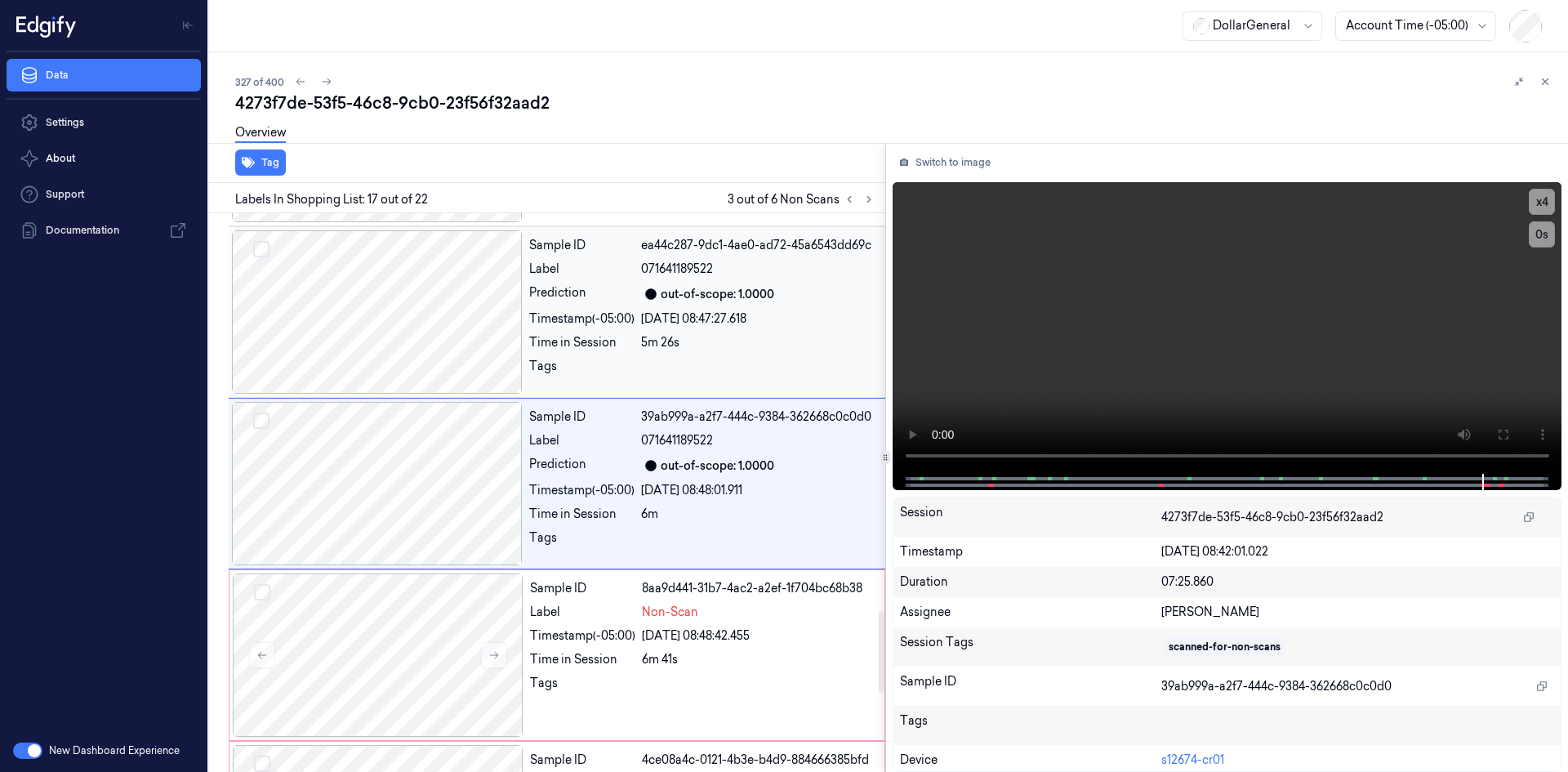
scroll to position [2550, 0]
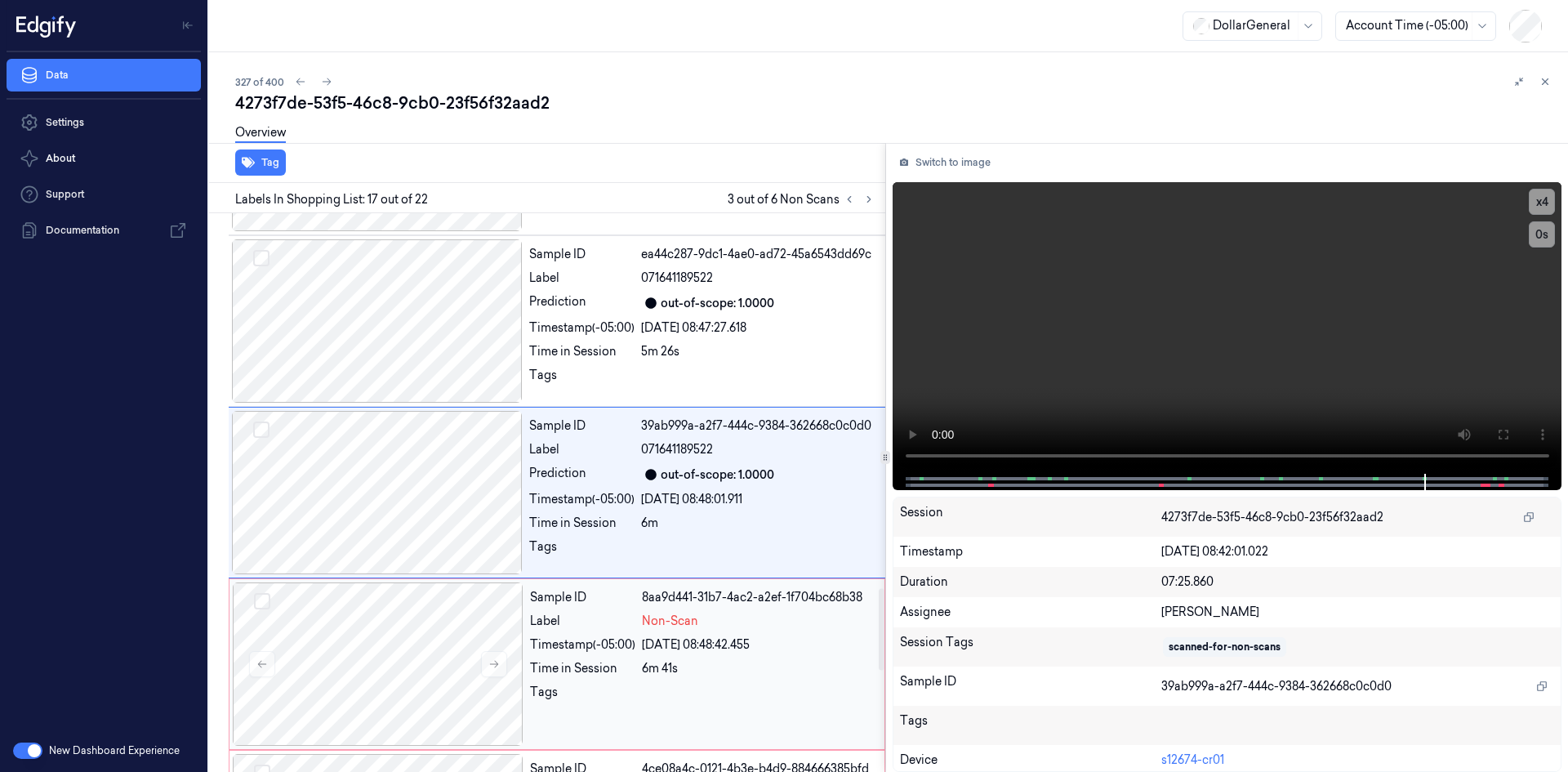
click at [633, 606] on div "Sample ID 8aa9d441-31b7-4ac2-a2ef-1f704bc68b38 Label Non-Scan Timestamp (-05:00…" at bounding box center [702, 664] width 358 height 163
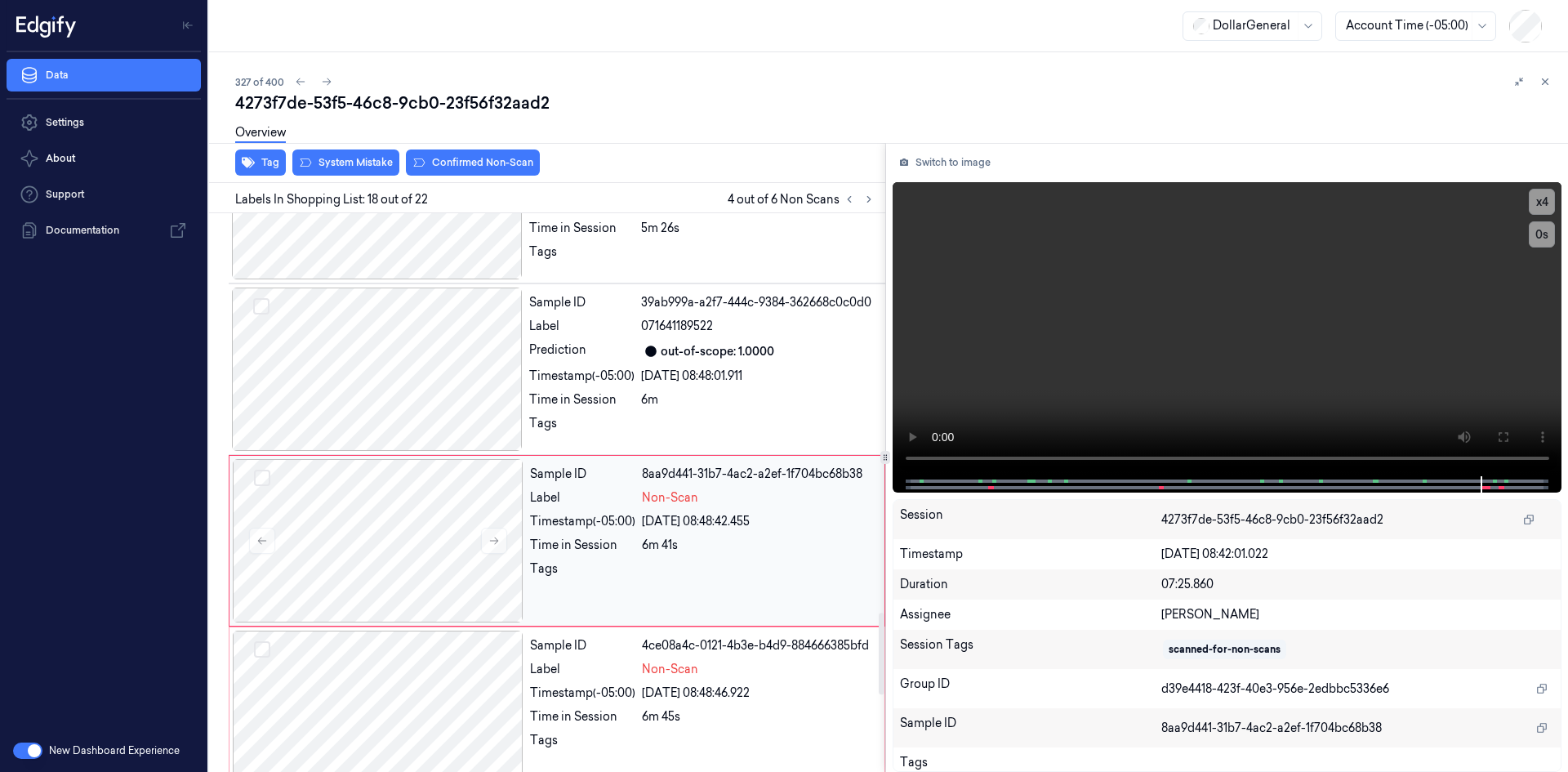
scroll to position [2722, 0]
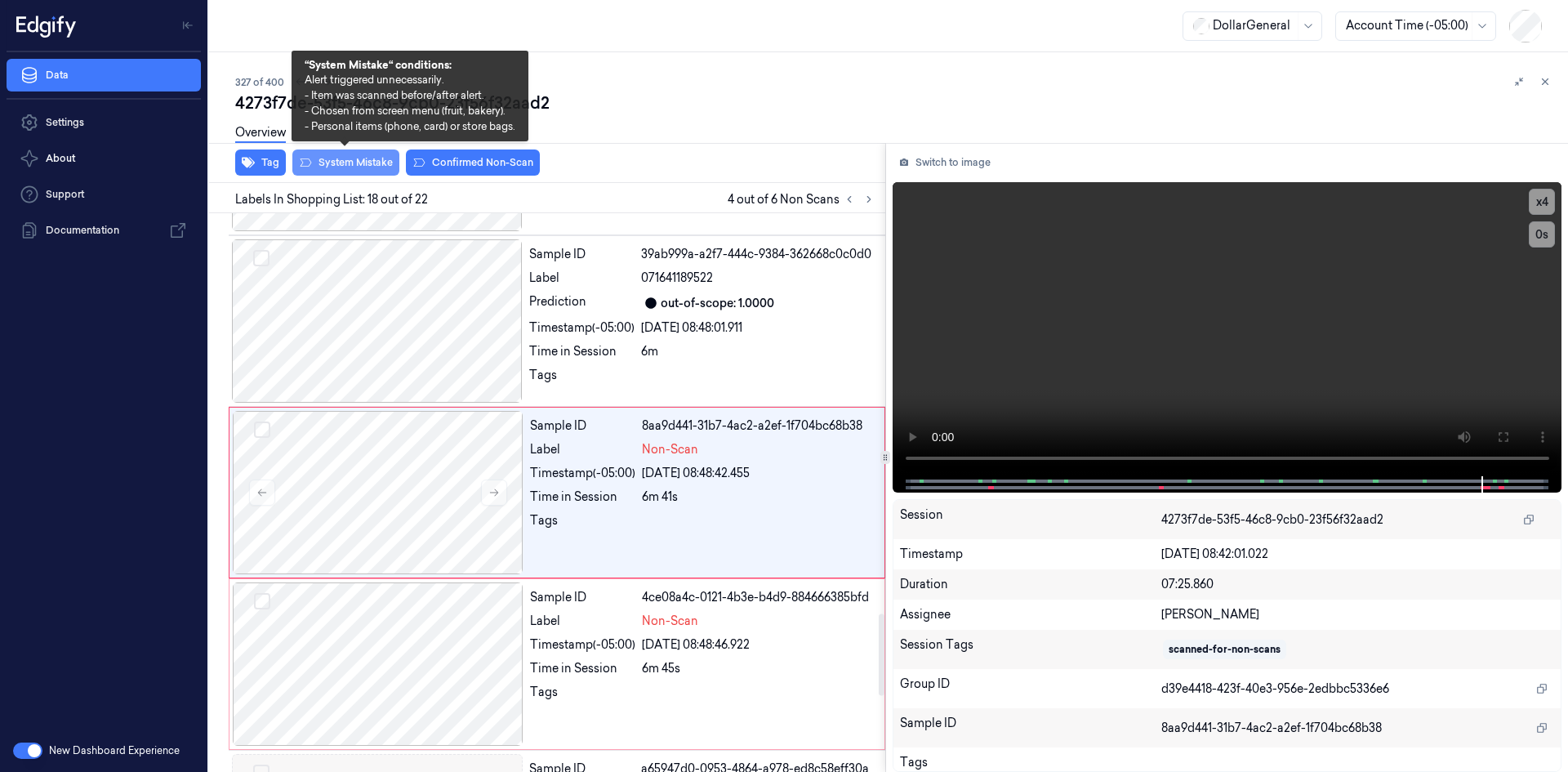
click at [356, 170] on button "System Mistake" at bounding box center [346, 162] width 107 height 26
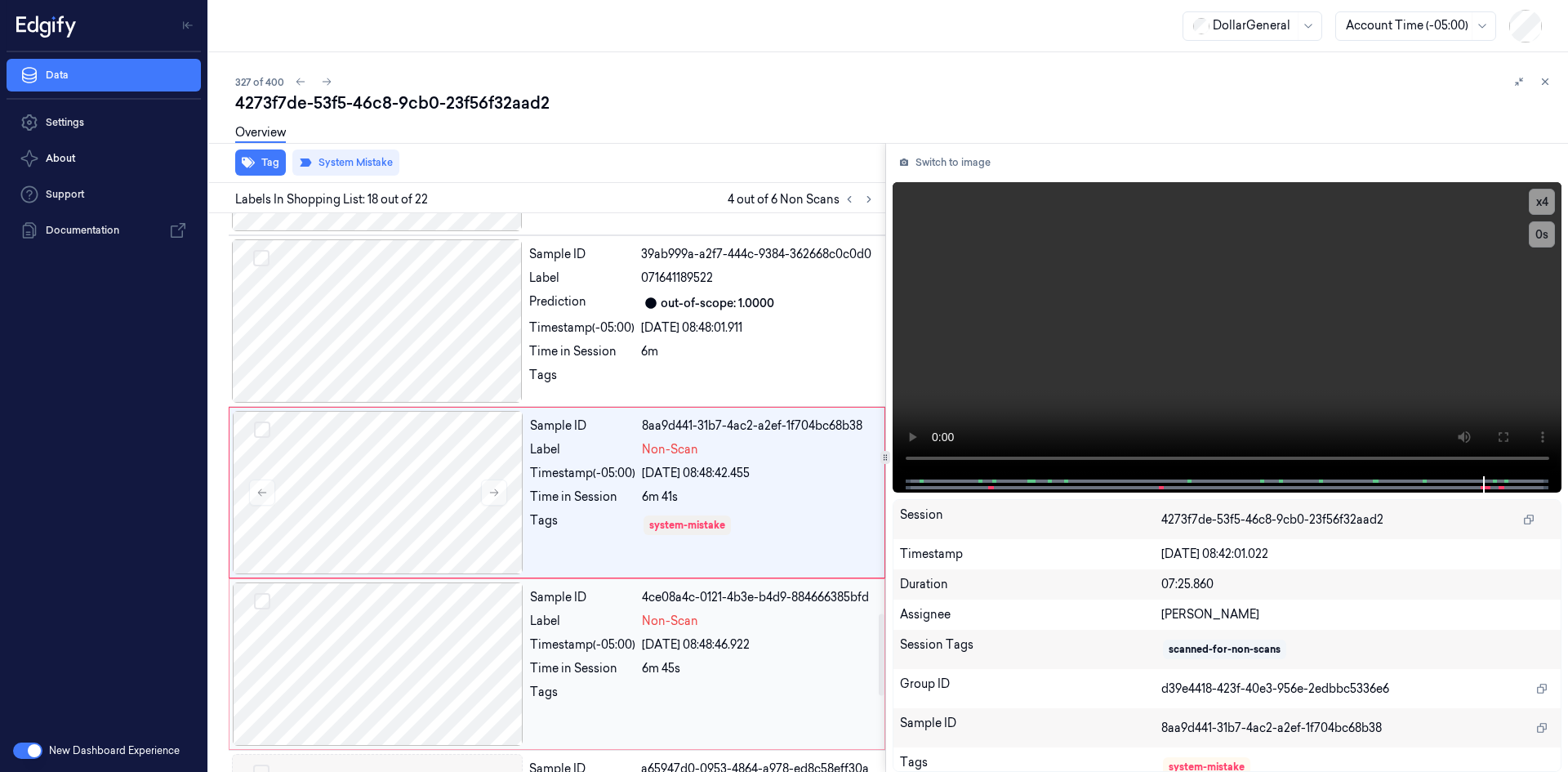
click at [611, 657] on div "Sample ID 4ce08a4c-0121-4b3e-b4d9-884666385bfd Label Non-Scan Timestamp (-05:00…" at bounding box center [702, 664] width 358 height 163
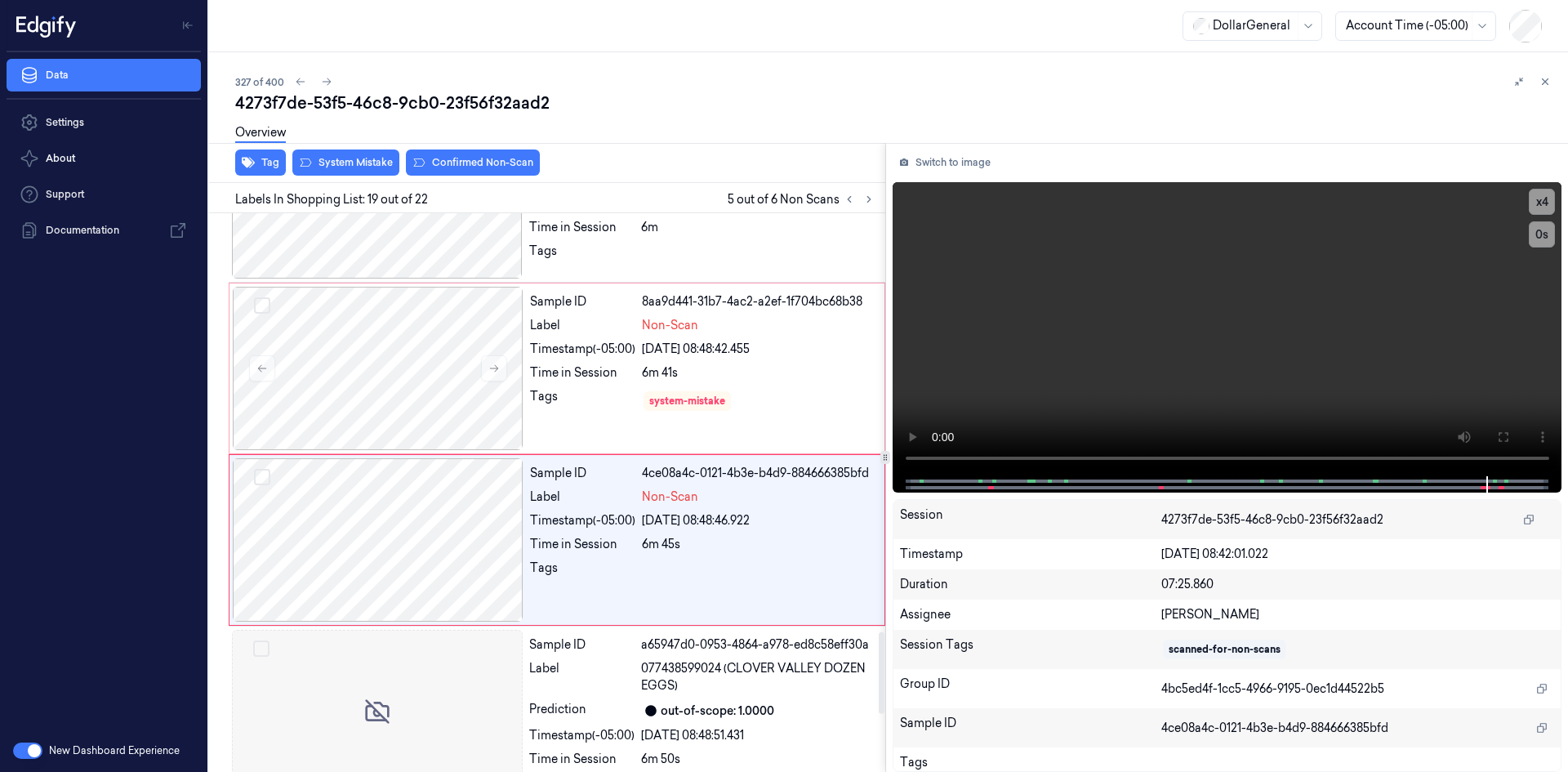
scroll to position [2893, 0]
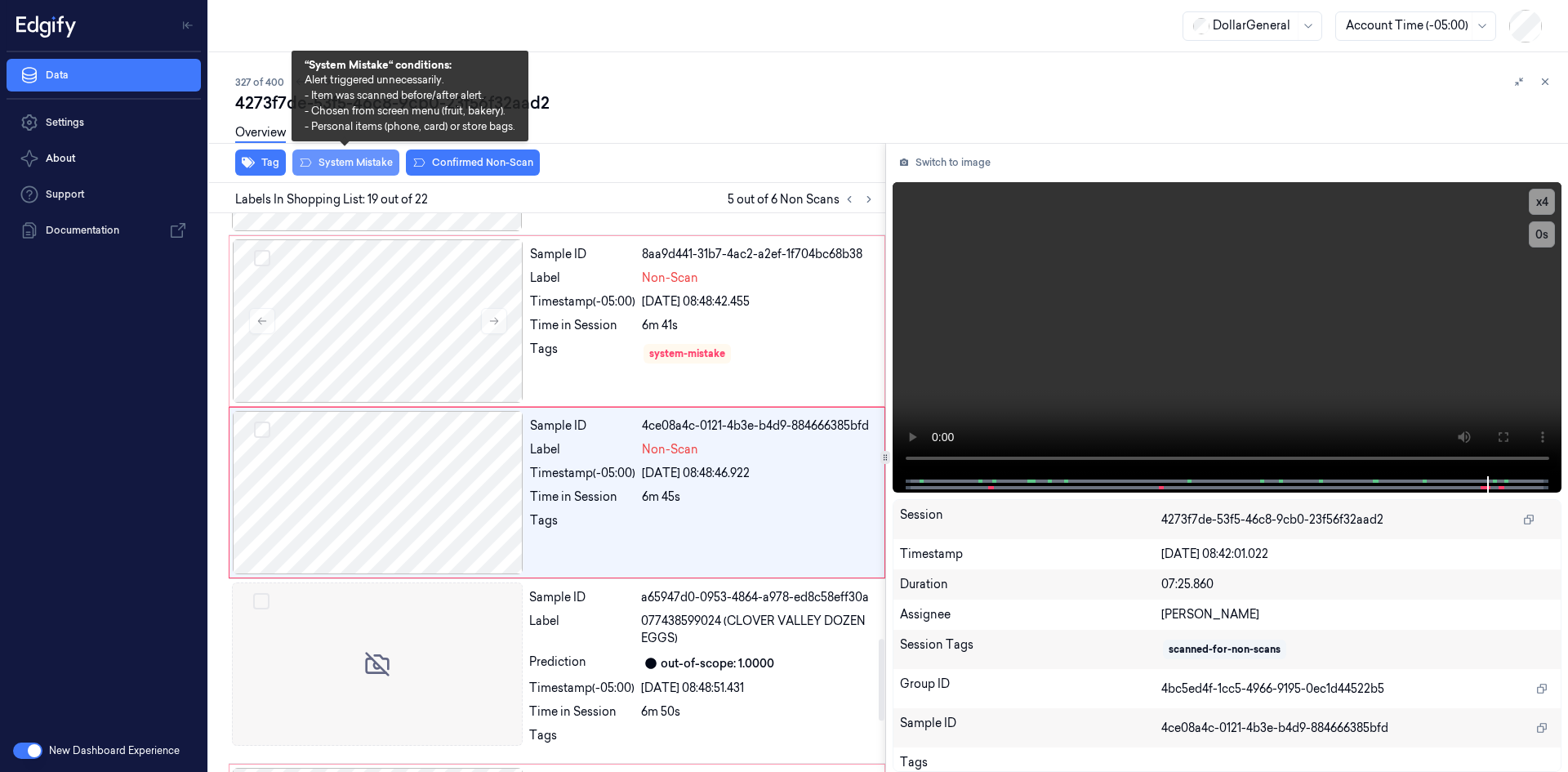
click at [327, 159] on button "System Mistake" at bounding box center [346, 162] width 107 height 26
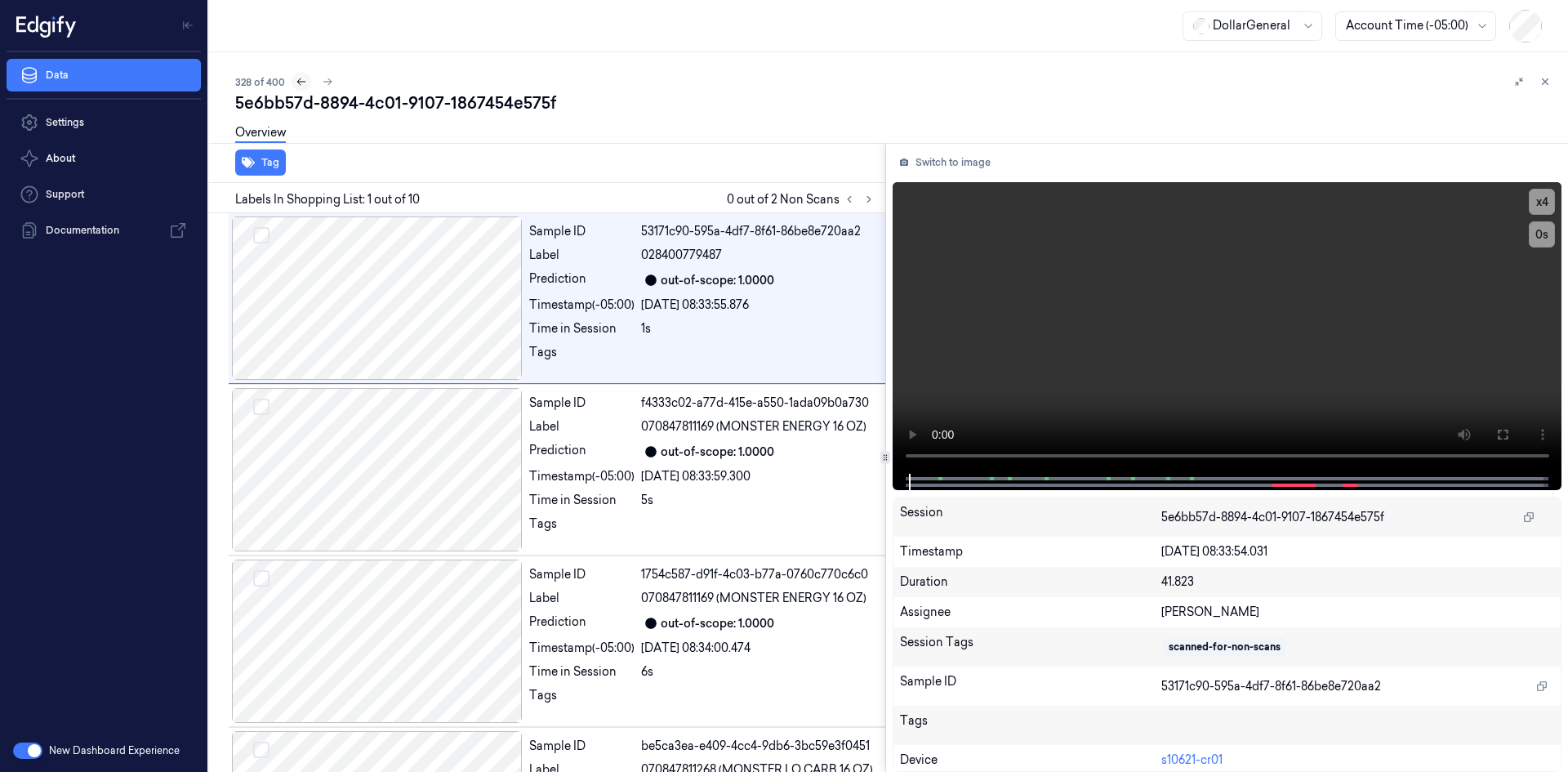
click at [300, 85] on icon at bounding box center [302, 82] width 12 height 12
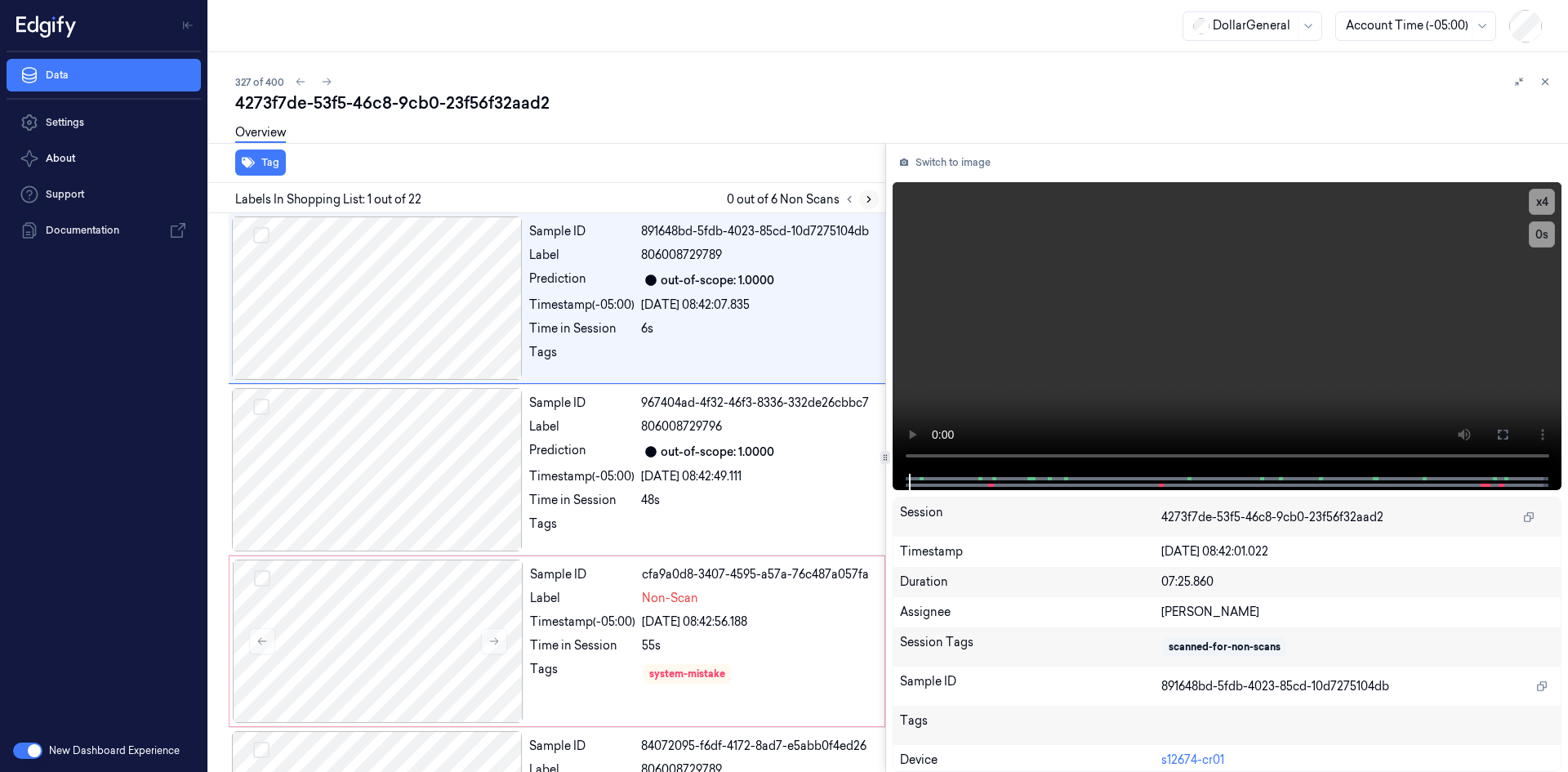
click at [876, 205] on button at bounding box center [869, 199] width 19 height 19
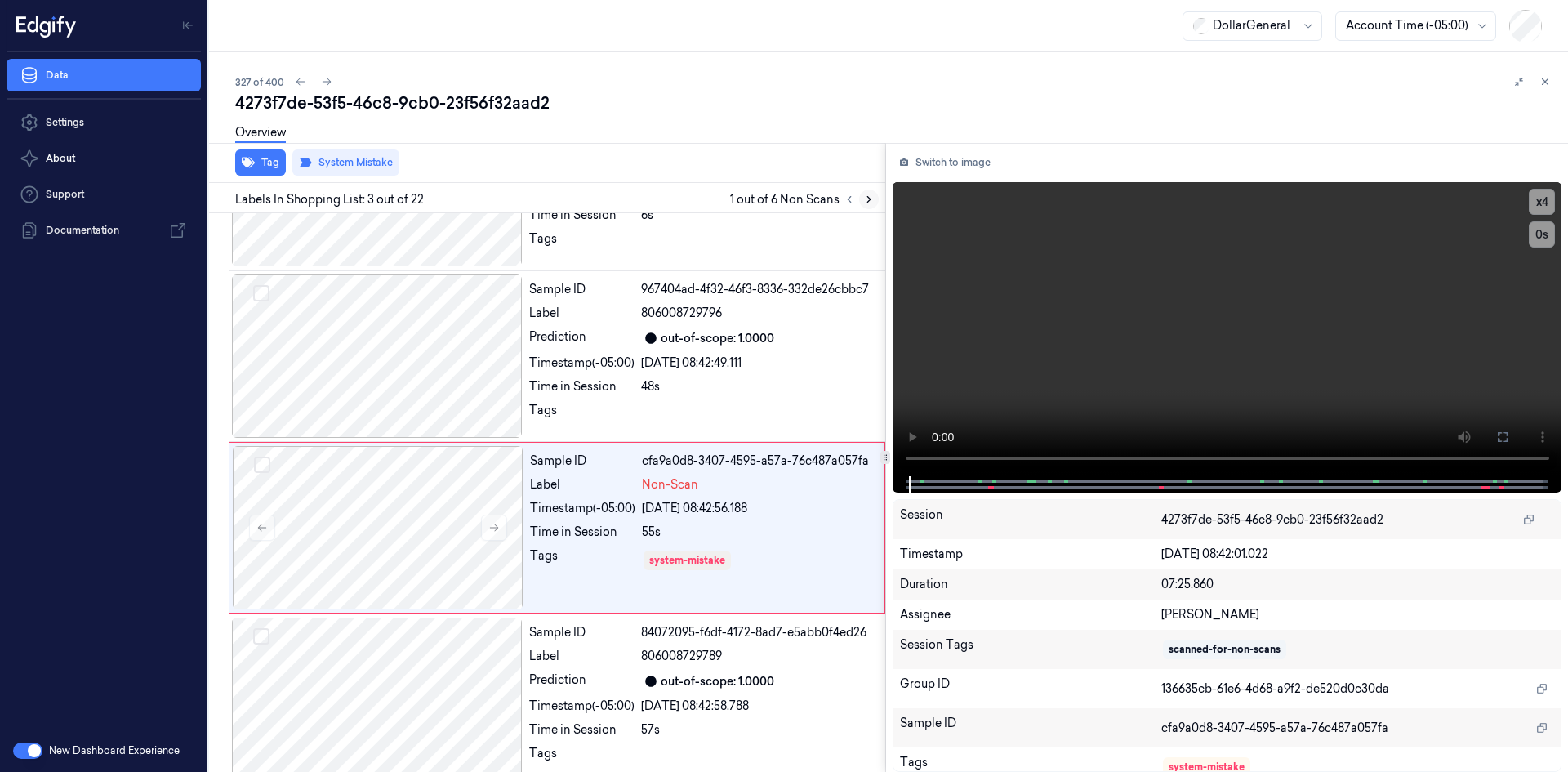
click at [875, 205] on button at bounding box center [869, 199] width 19 height 19
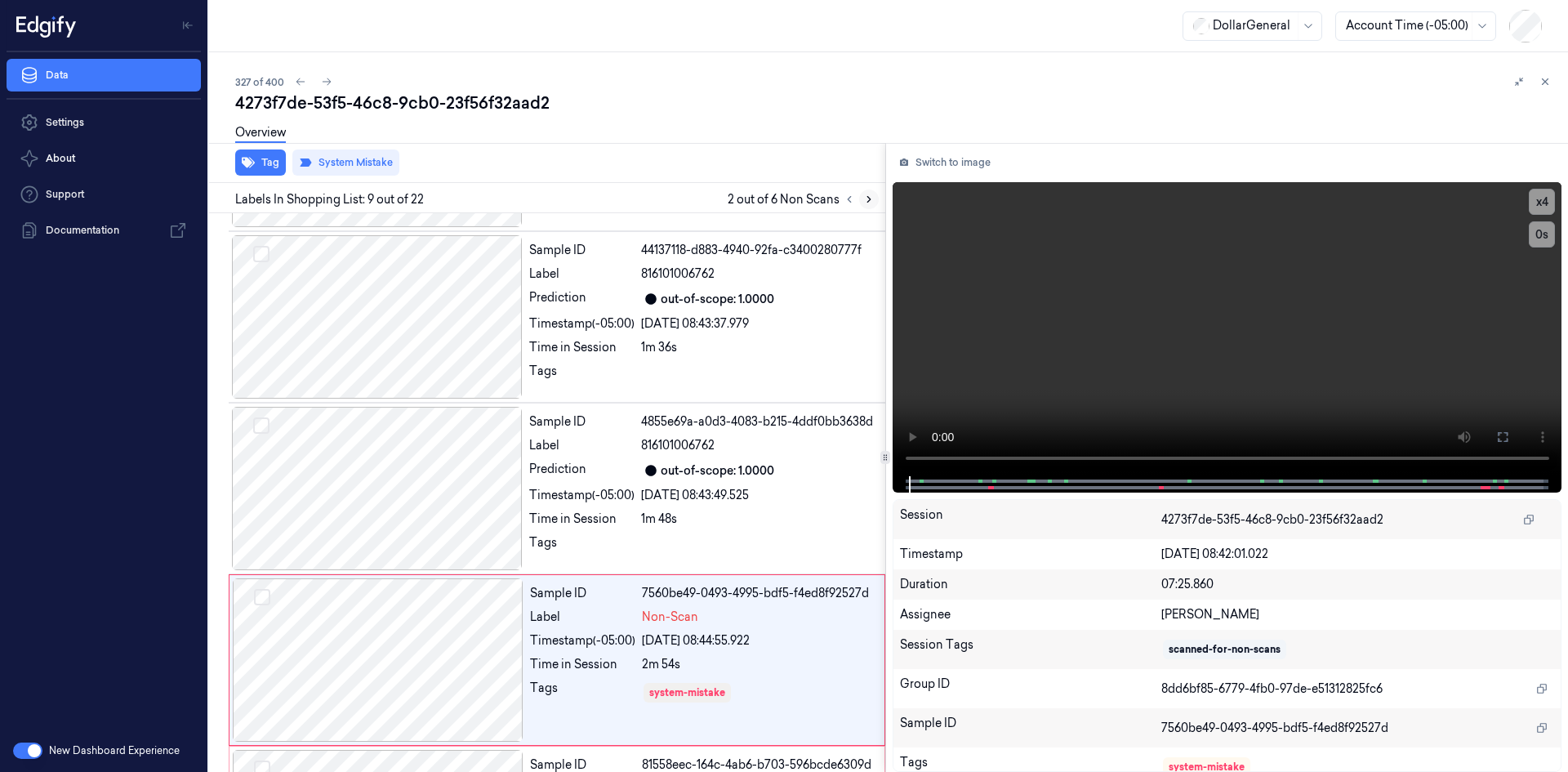
click at [875, 205] on button at bounding box center [869, 199] width 19 height 19
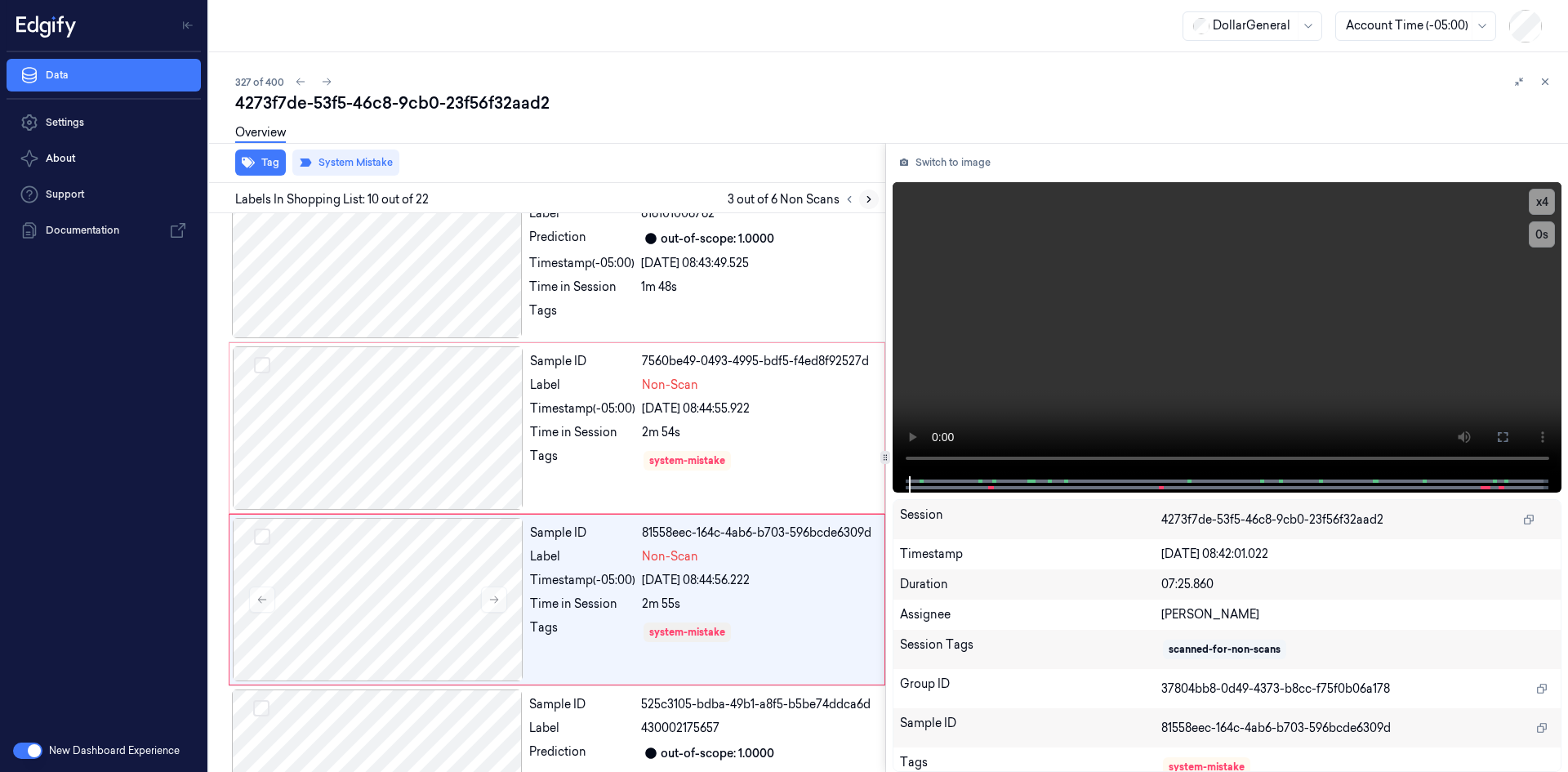
click at [875, 205] on button at bounding box center [869, 199] width 19 height 19
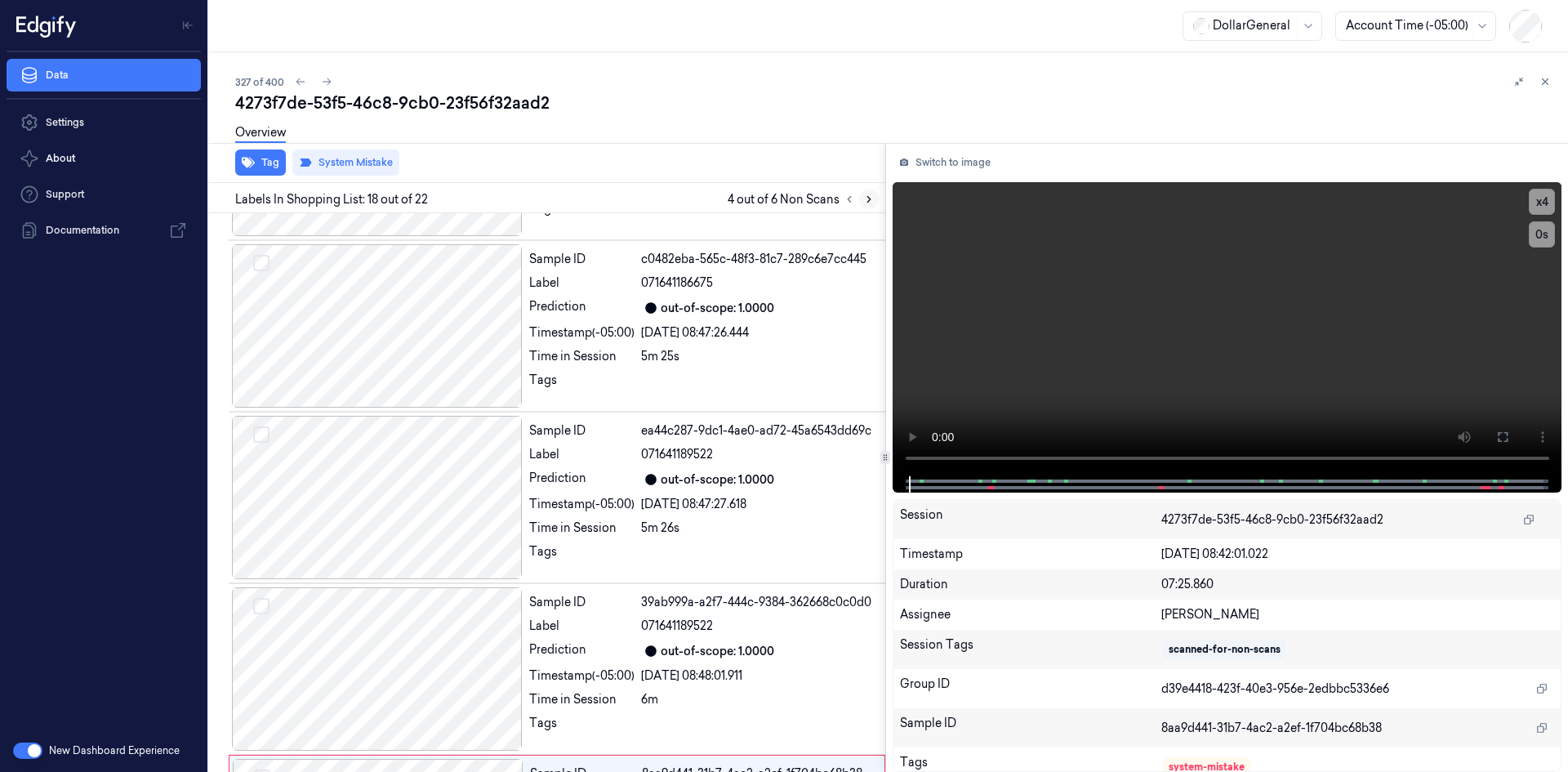
click at [873, 205] on button at bounding box center [869, 199] width 19 height 19
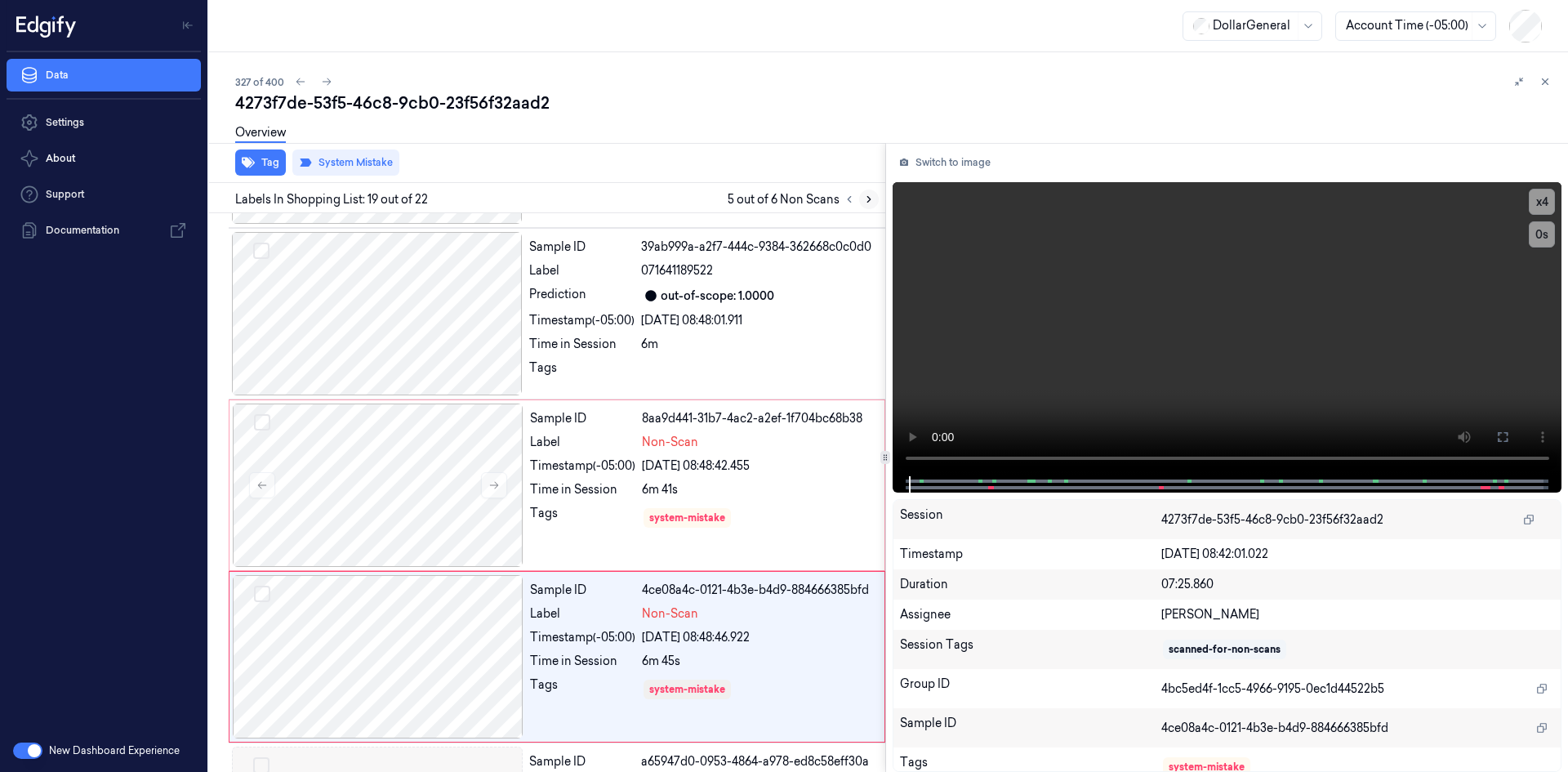
click at [872, 205] on button at bounding box center [869, 199] width 19 height 19
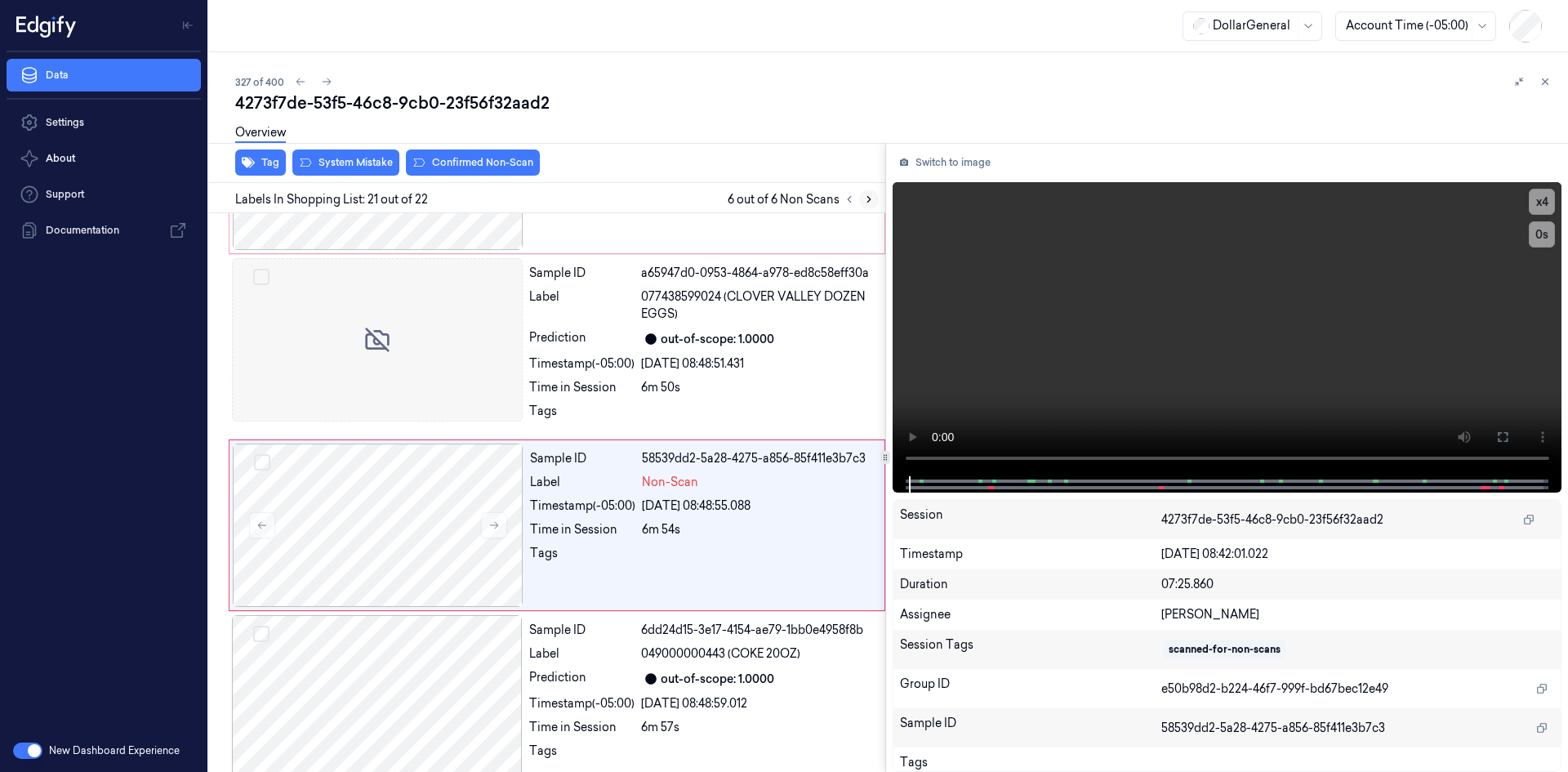
scroll to position [3234, 0]
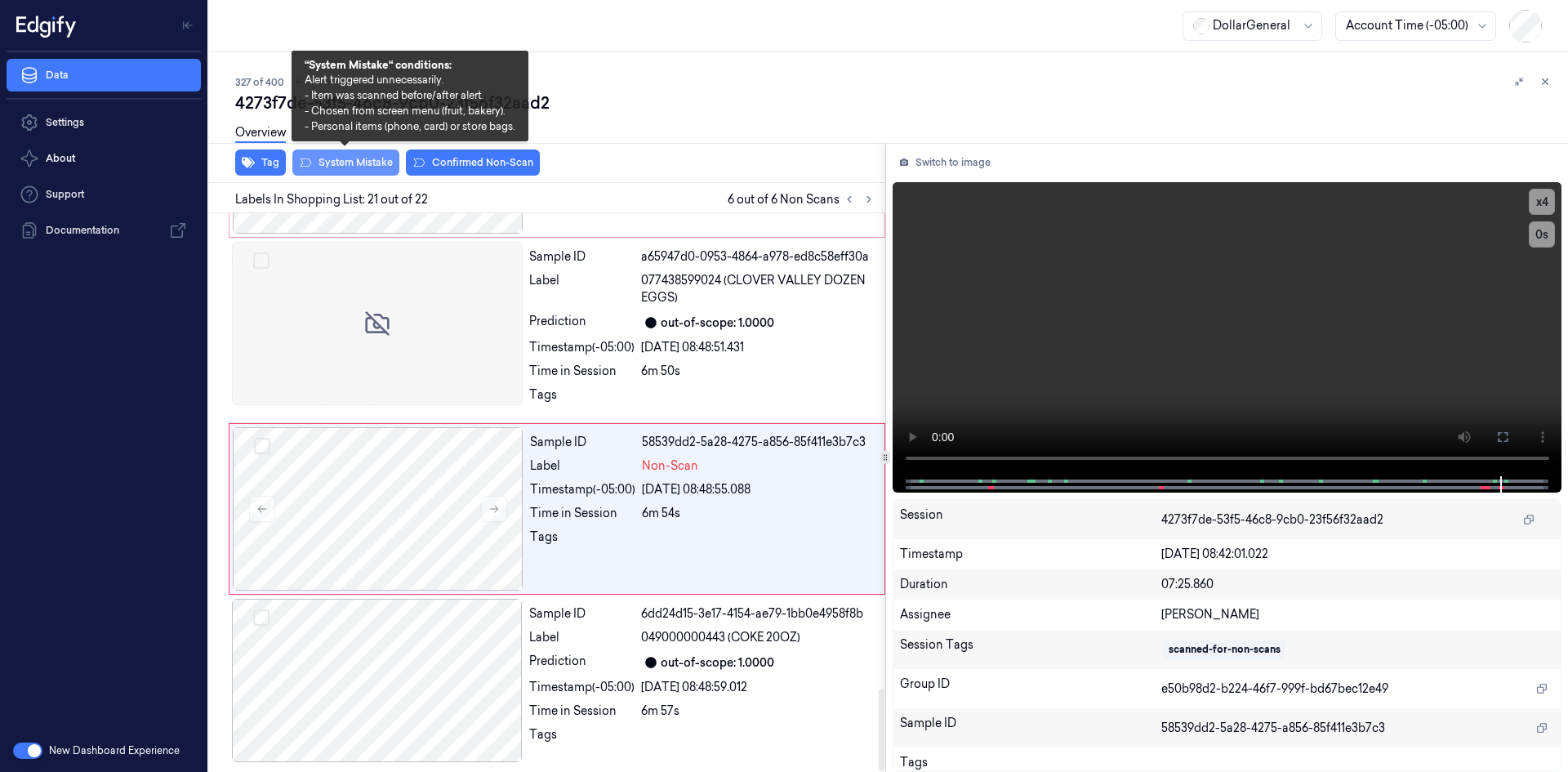
click at [368, 167] on button "System Mistake" at bounding box center [346, 162] width 107 height 26
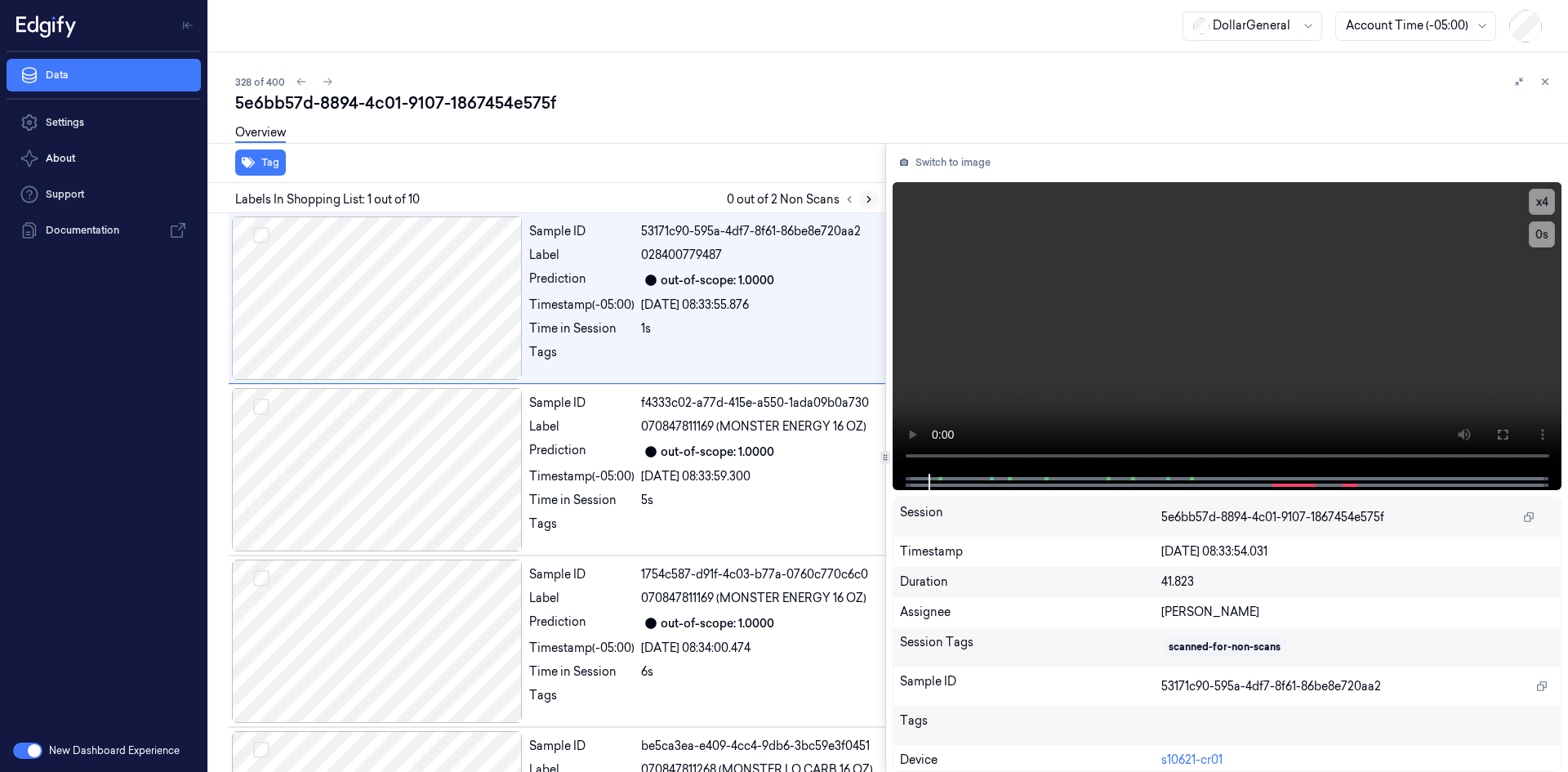
click at [863, 196] on icon at bounding box center [869, 200] width 12 height 12
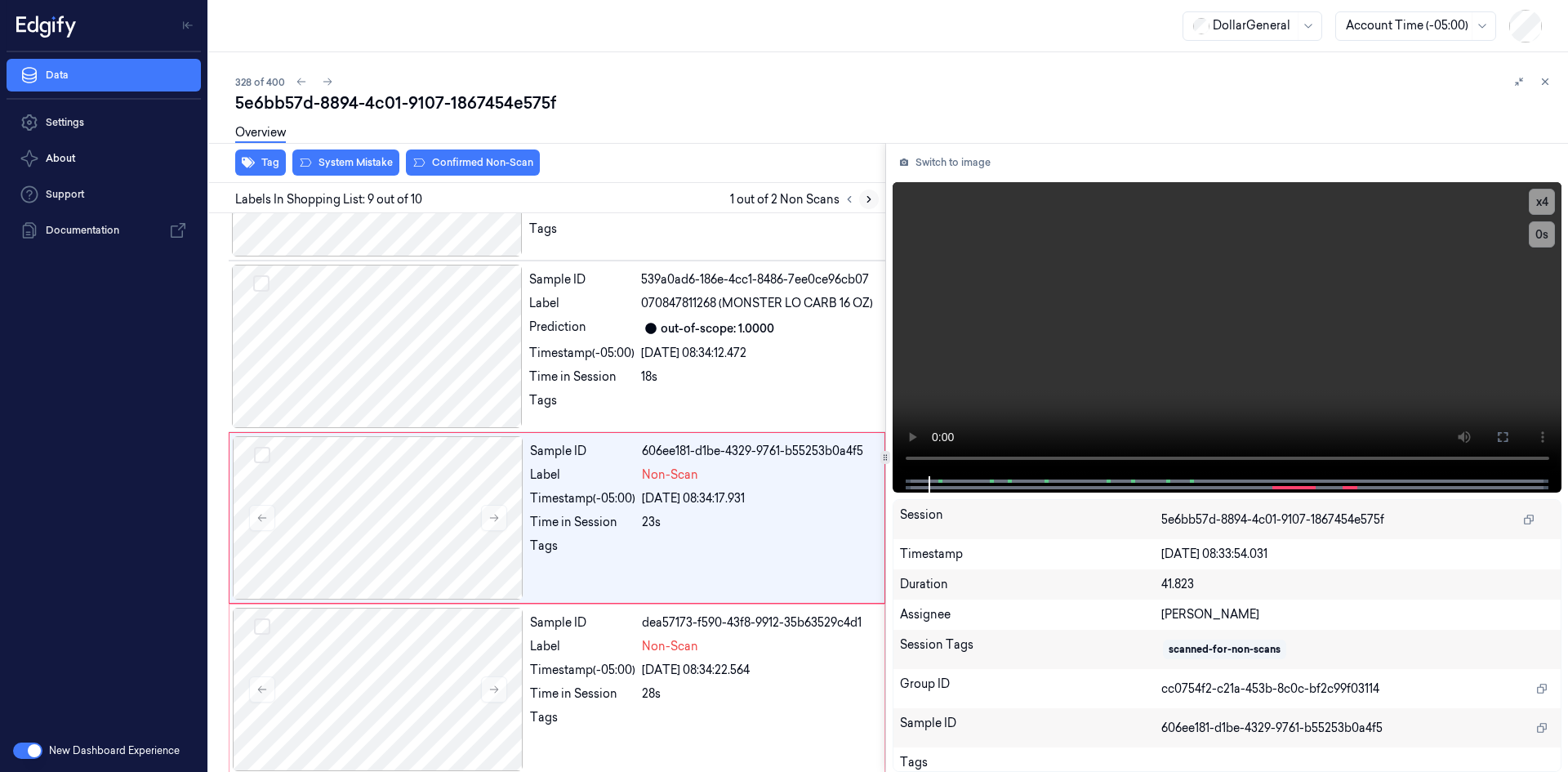
scroll to position [1162, 0]
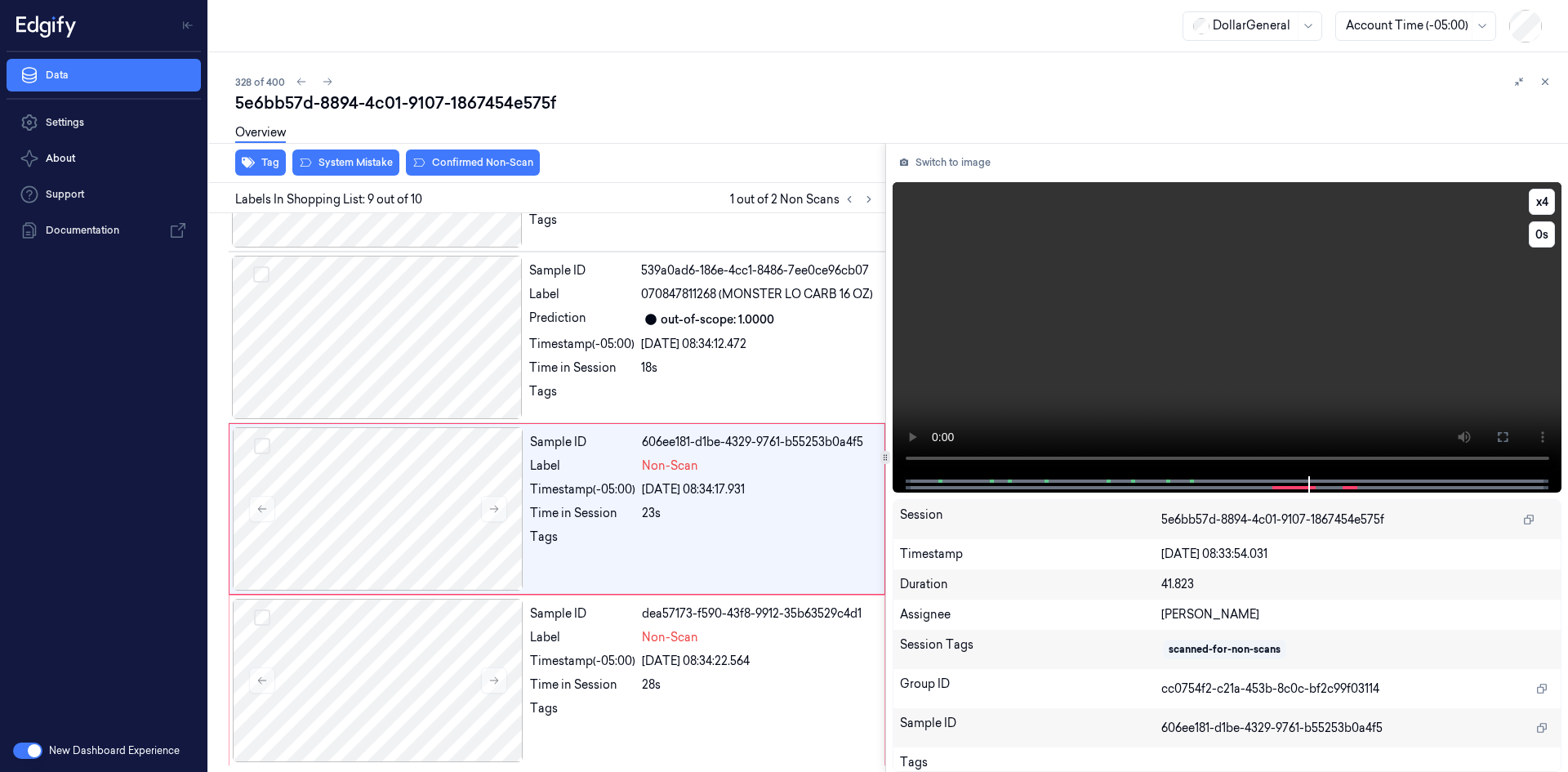
click at [1149, 297] on video at bounding box center [1228, 329] width 670 height 294
click at [1546, 87] on button at bounding box center [1545, 82] width 19 height 19
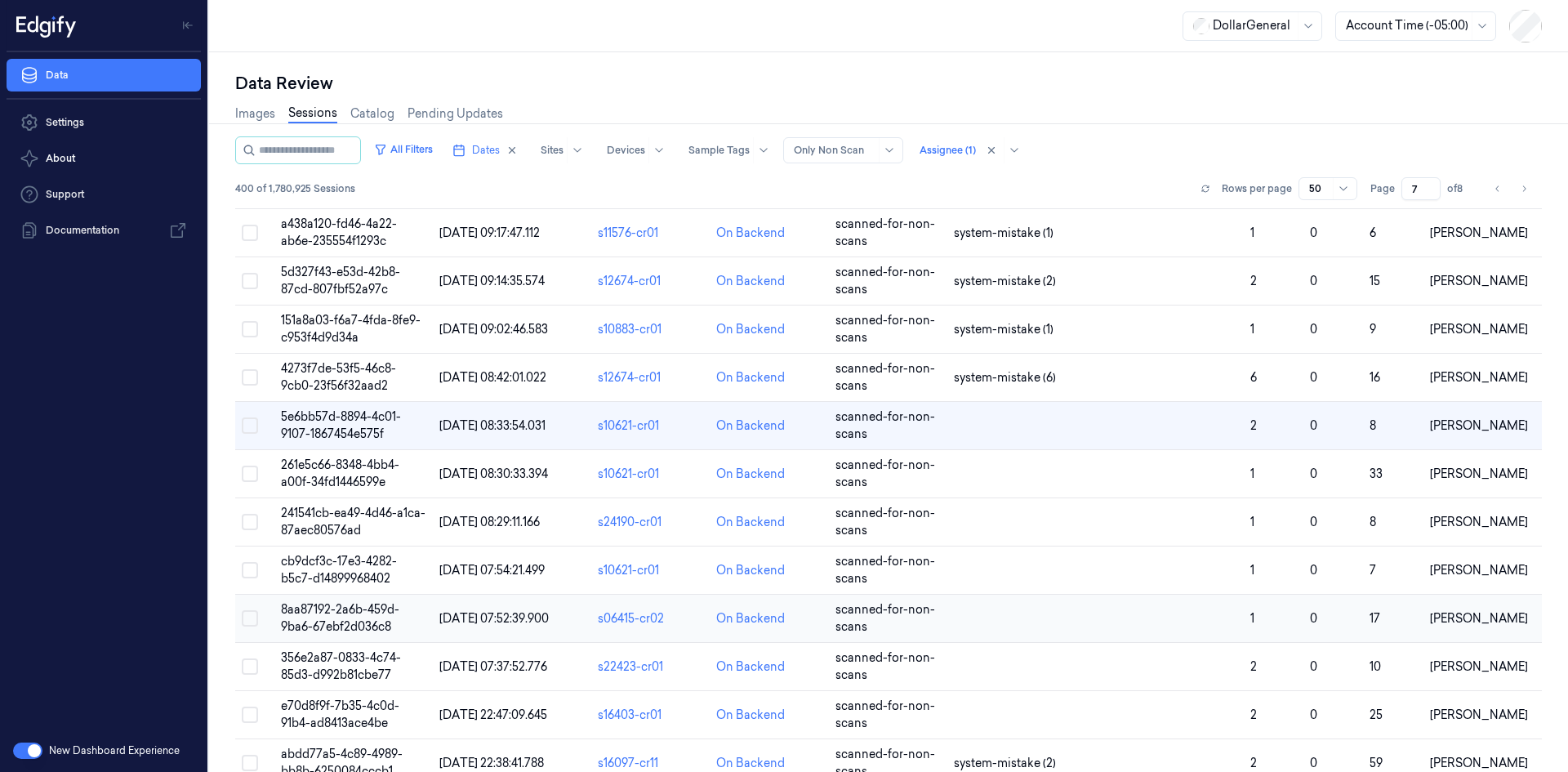
scroll to position [1225, 0]
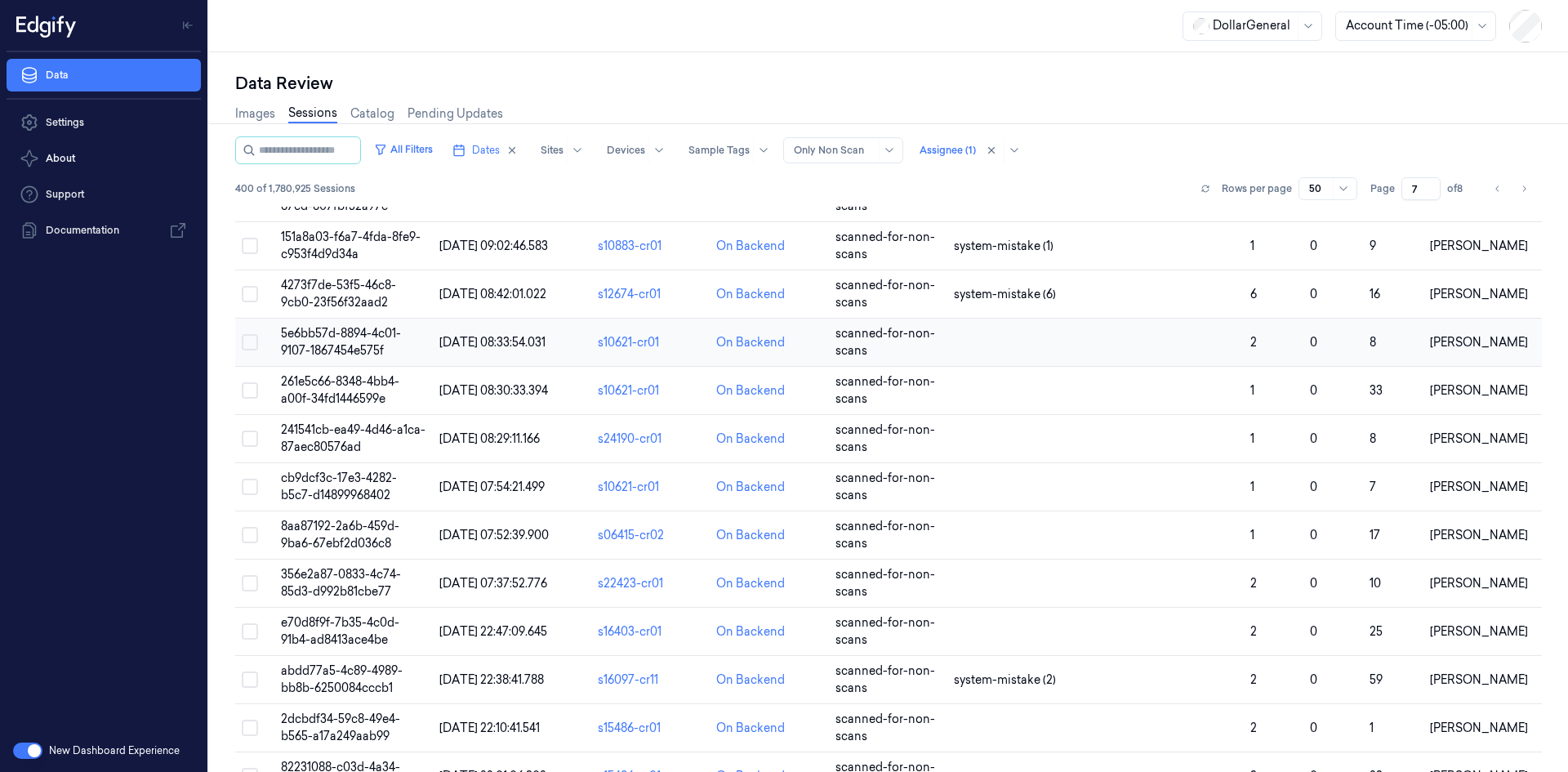
click at [1037, 348] on td at bounding box center [1096, 343] width 297 height 48
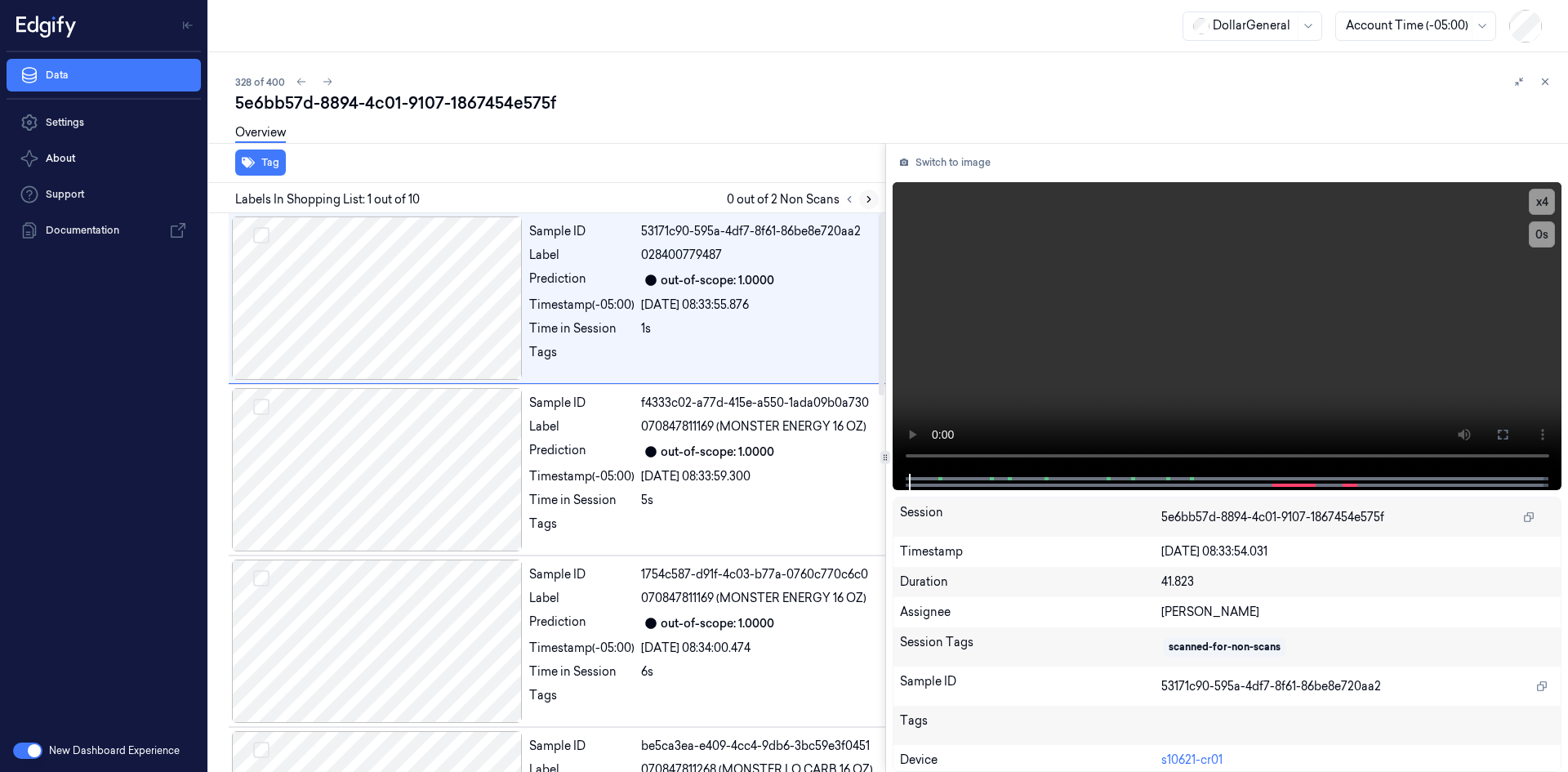
click at [864, 194] on icon at bounding box center [869, 200] width 12 height 12
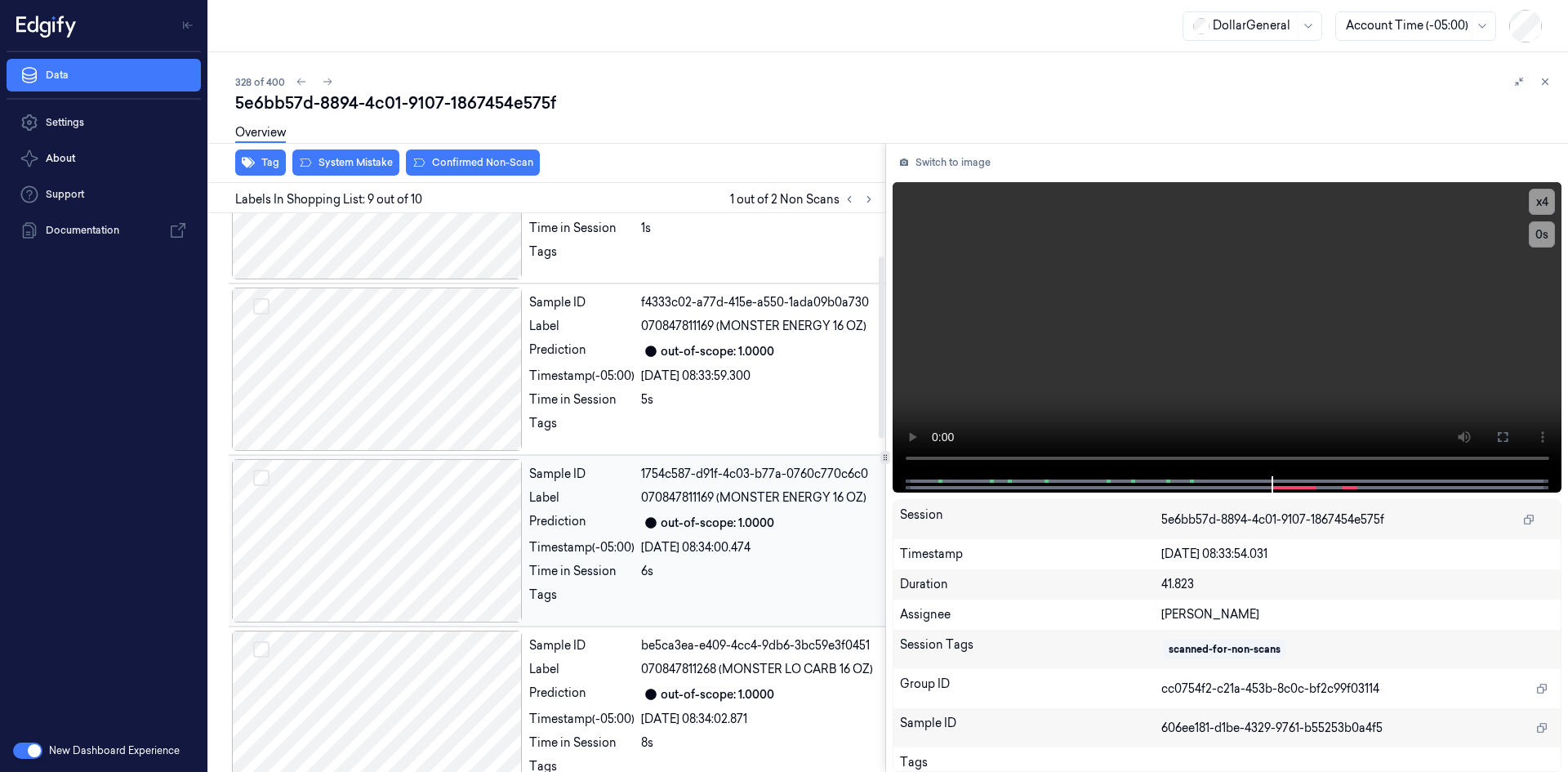
scroll to position [100, 0]
click at [632, 511] on div "Sample ID 1754c587-d91f-4c03-b77a-0760c770c6c0 Label 070847811169 (MONSTER ENER…" at bounding box center [702, 542] width 359 height 163
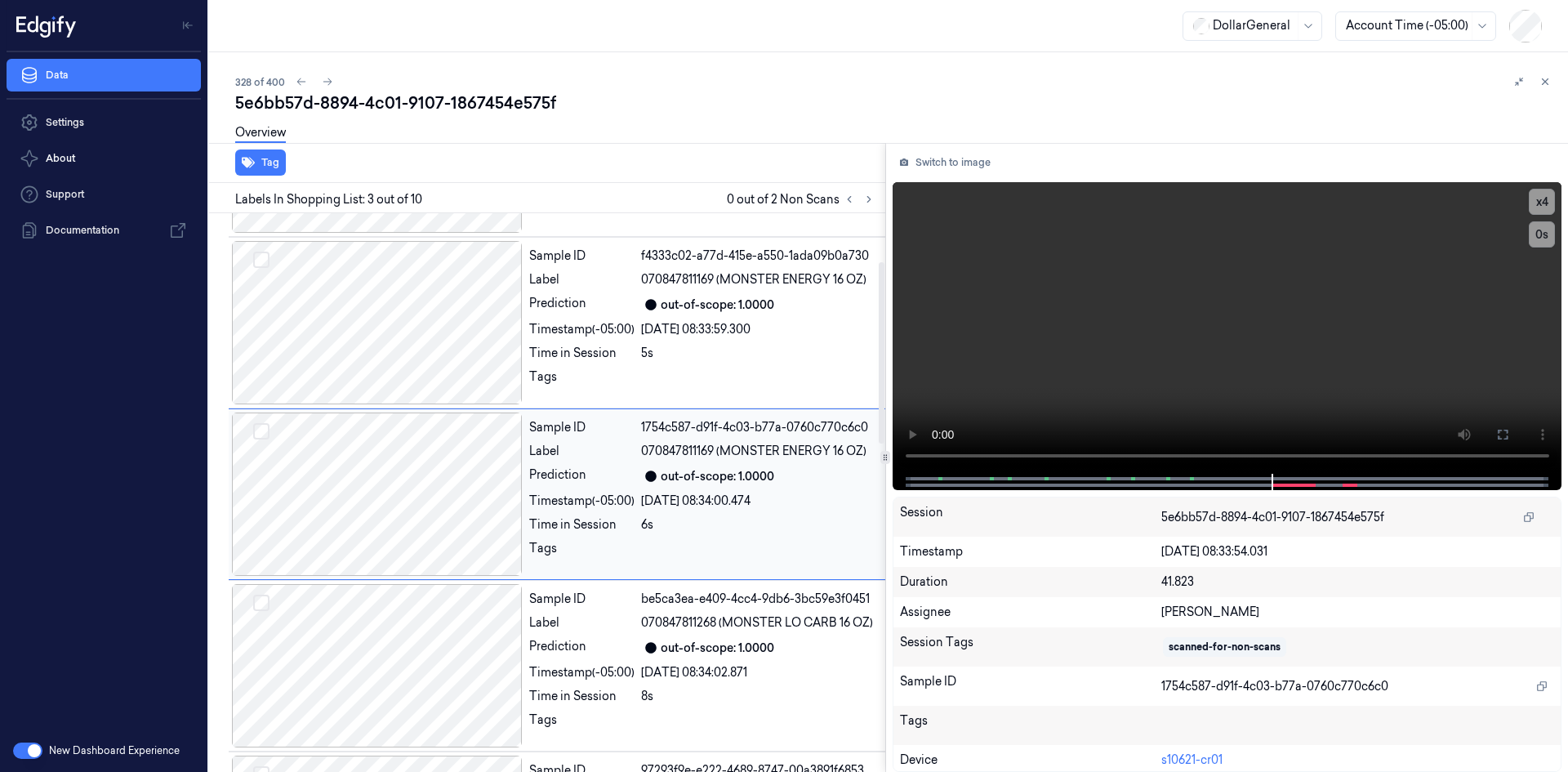
scroll to position [149, 0]
